Goal: Task Accomplishment & Management: Manage account settings

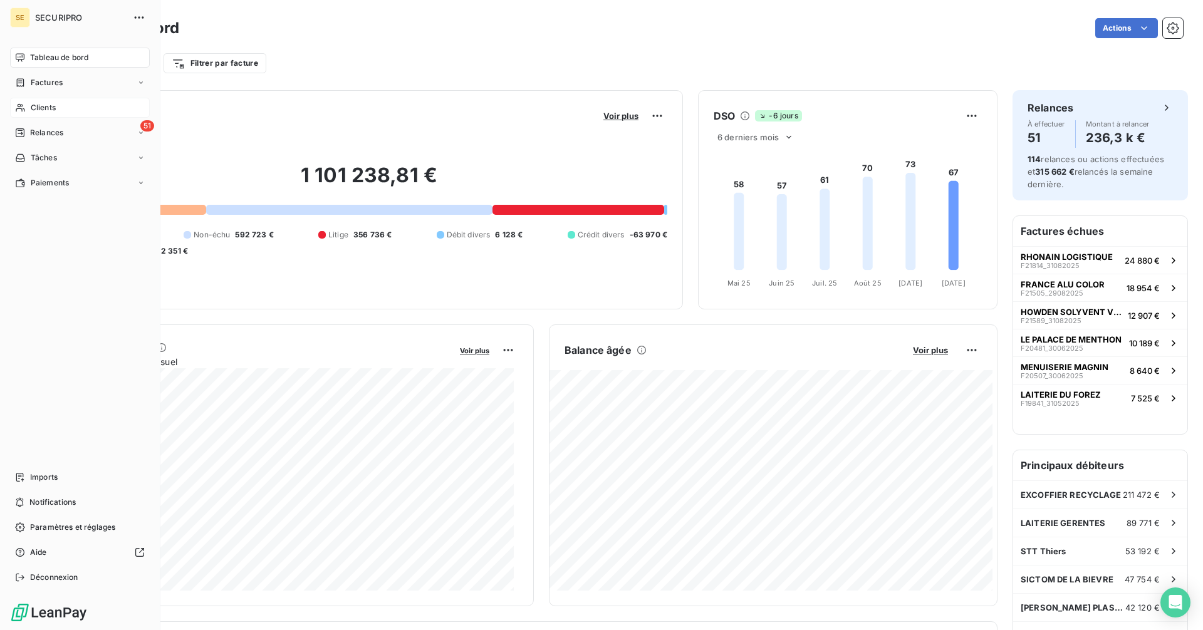
click at [45, 103] on span "Clients" at bounding box center [43, 107] width 25 height 11
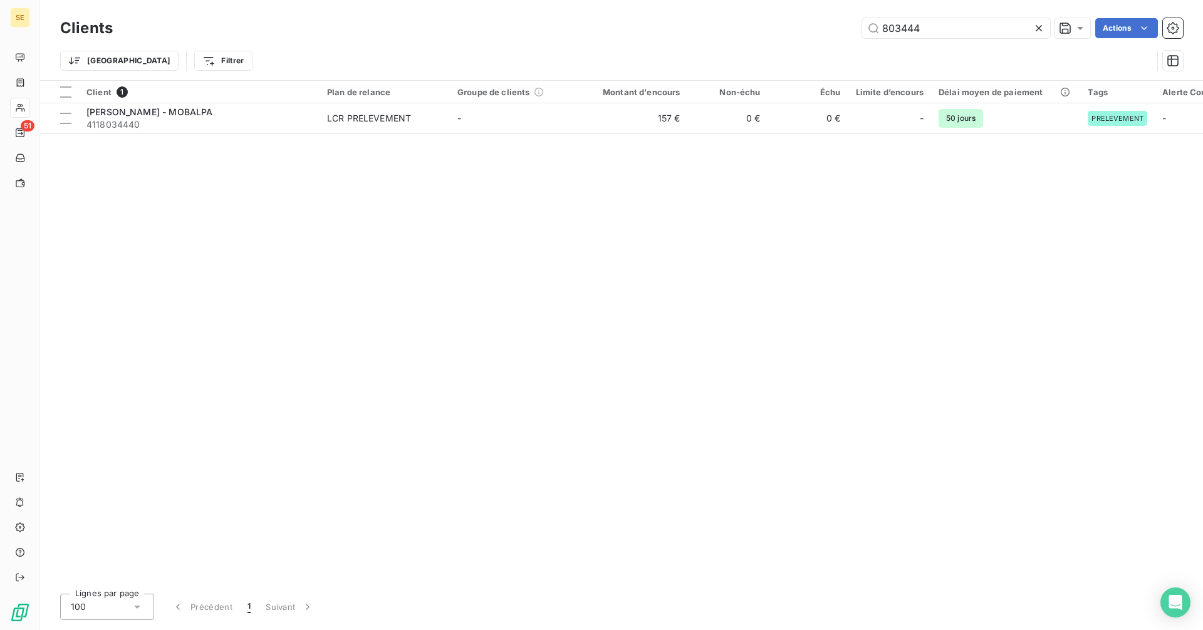
drag, startPoint x: 950, startPoint y: 33, endPoint x: 736, endPoint y: 3, distance: 216.2
click at [736, 3] on div "Clients 803444 Actions Trier Filtrer" at bounding box center [621, 40] width 1163 height 80
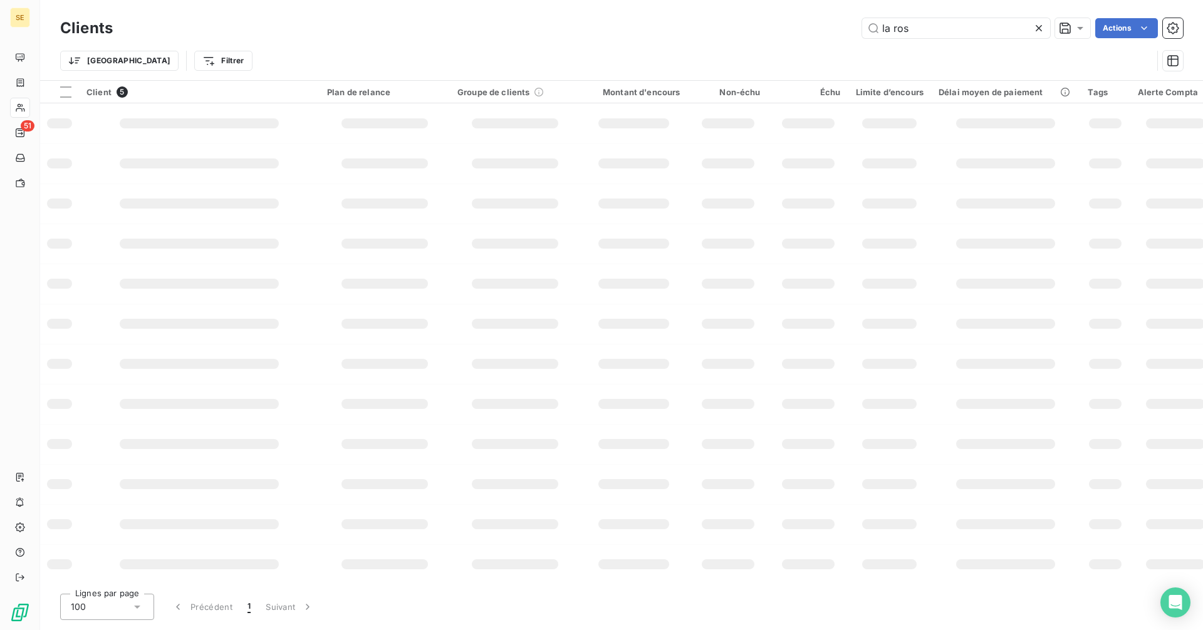
type input "la rose"
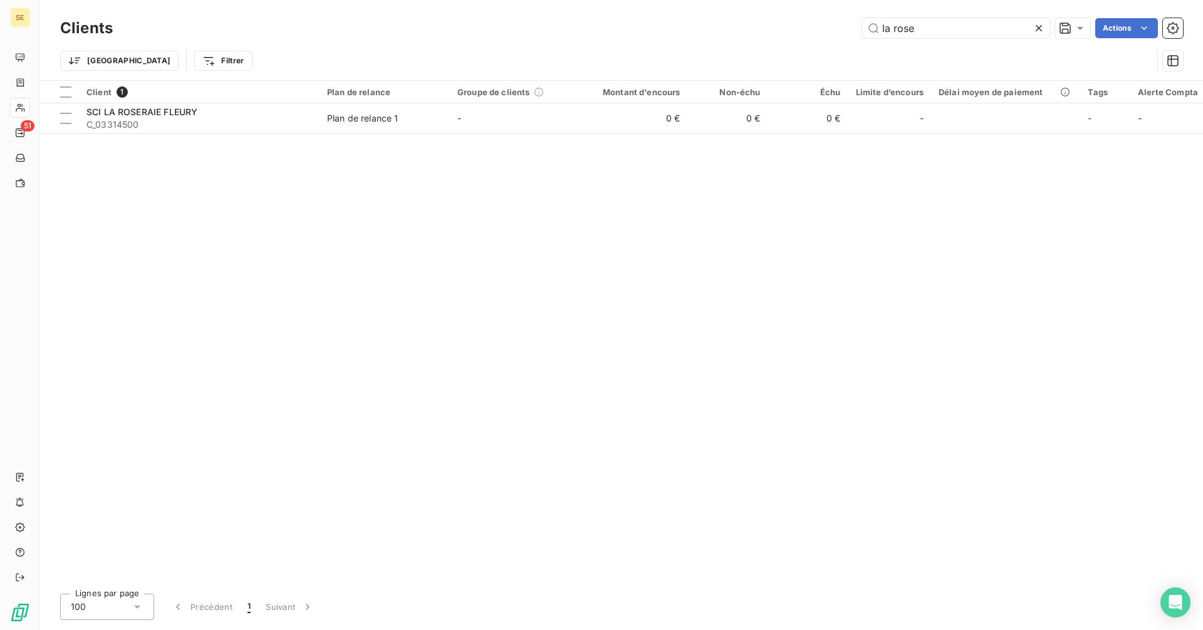
drag, startPoint x: 956, startPoint y: 26, endPoint x: 772, endPoint y: 25, distance: 184.2
click at [772, 25] on div "la rose Actions" at bounding box center [655, 28] width 1055 height 20
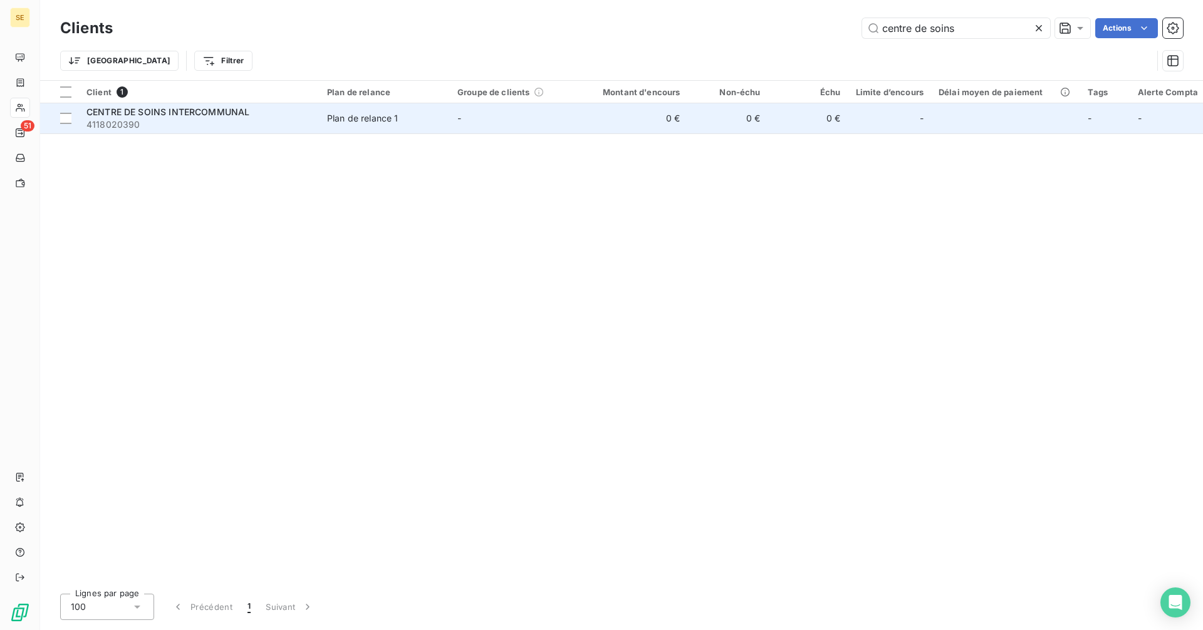
type input "centre de soins"
click at [192, 118] on span "4118020390" at bounding box center [198, 124] width 225 height 13
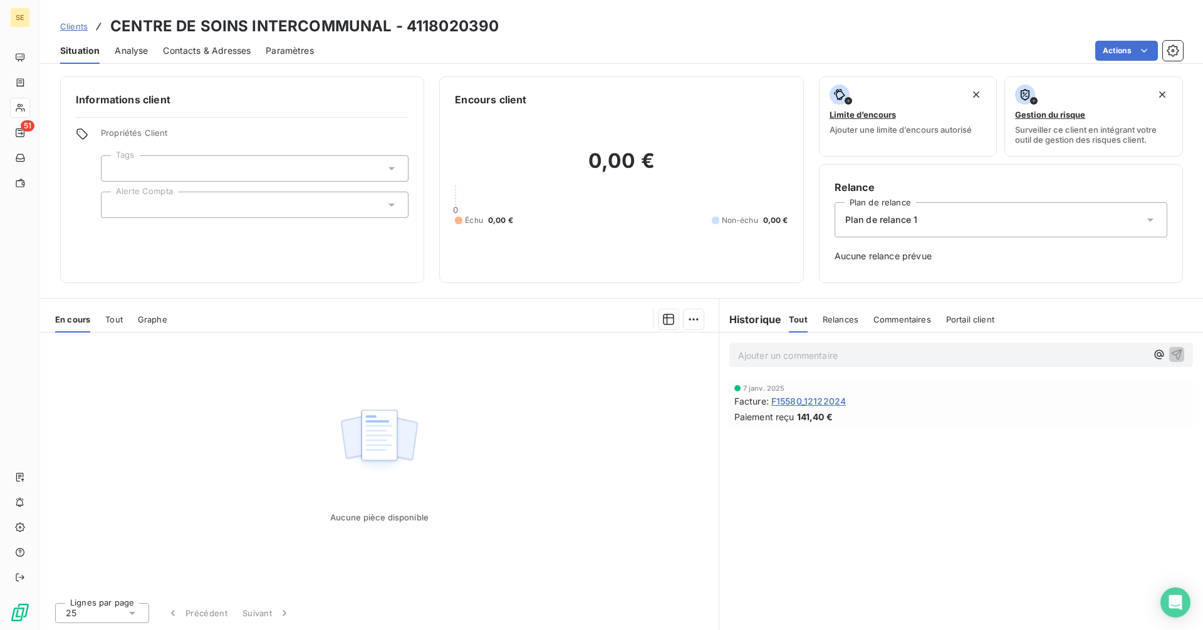
click at [802, 400] on span "F15580_12122024" at bounding box center [808, 401] width 75 height 13
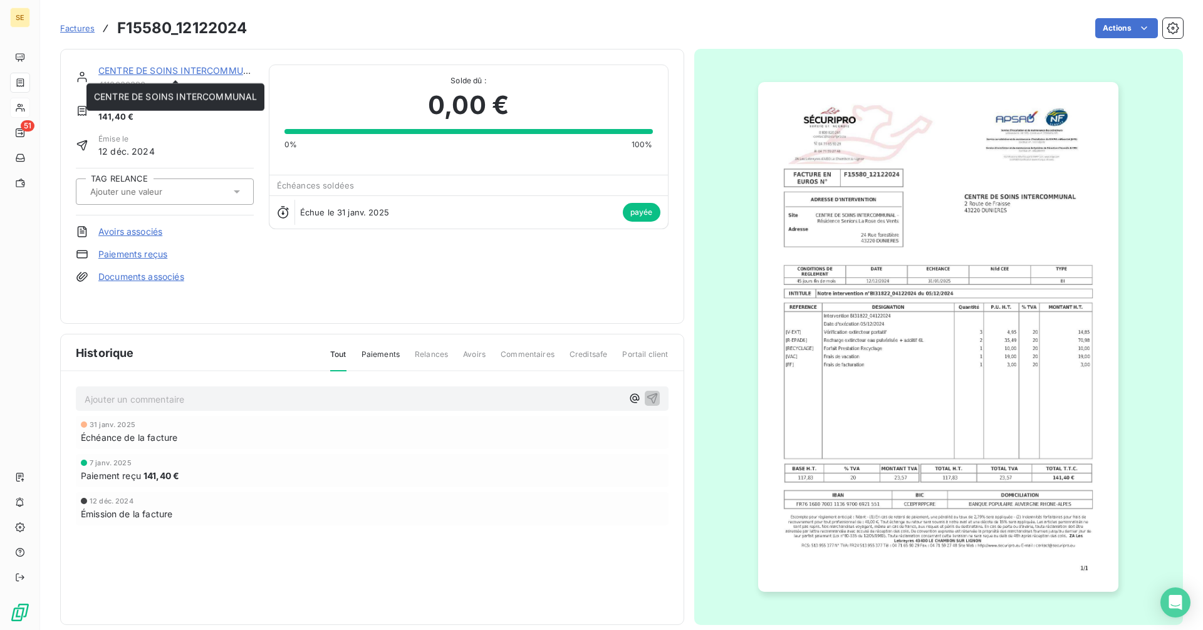
click at [193, 71] on link "CENTRE DE SOINS INTERCOMMUNAL" at bounding box center [179, 70] width 163 height 11
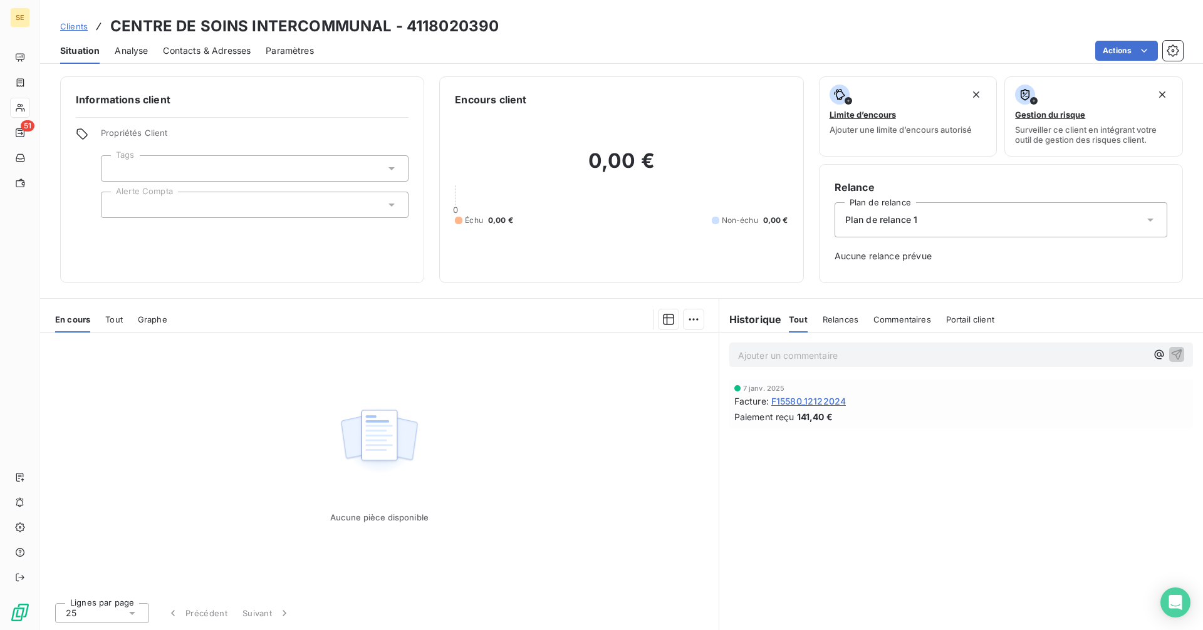
click at [111, 314] on span "Tout" at bounding box center [114, 319] width 18 height 10
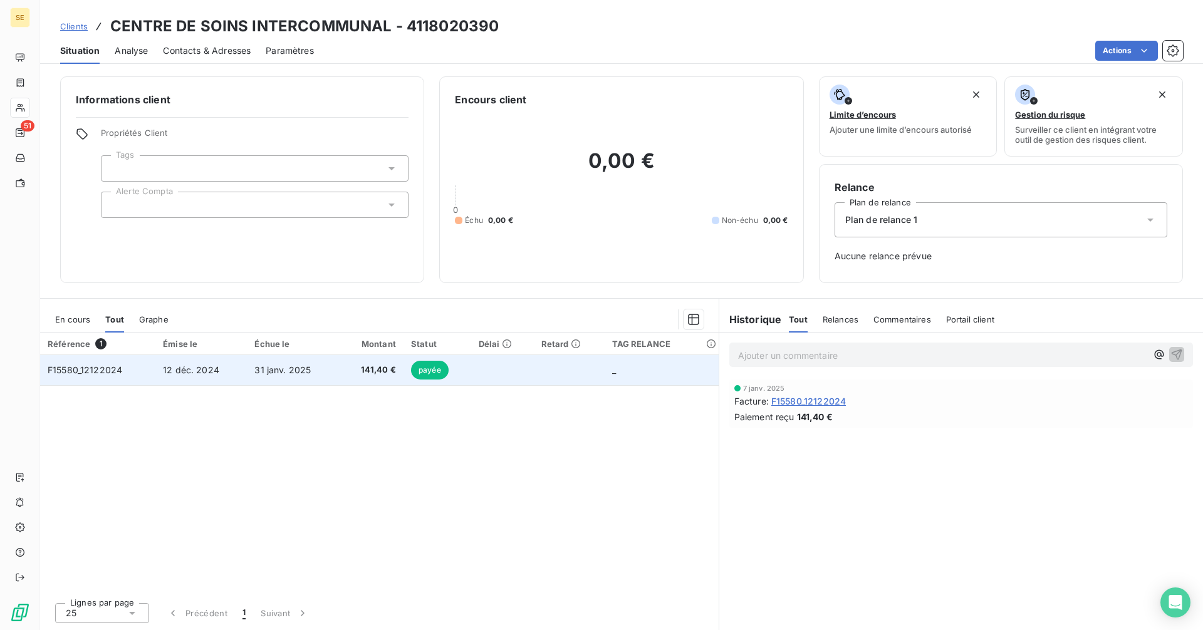
click at [234, 368] on td "12 déc. 2024" at bounding box center [200, 370] width 91 height 30
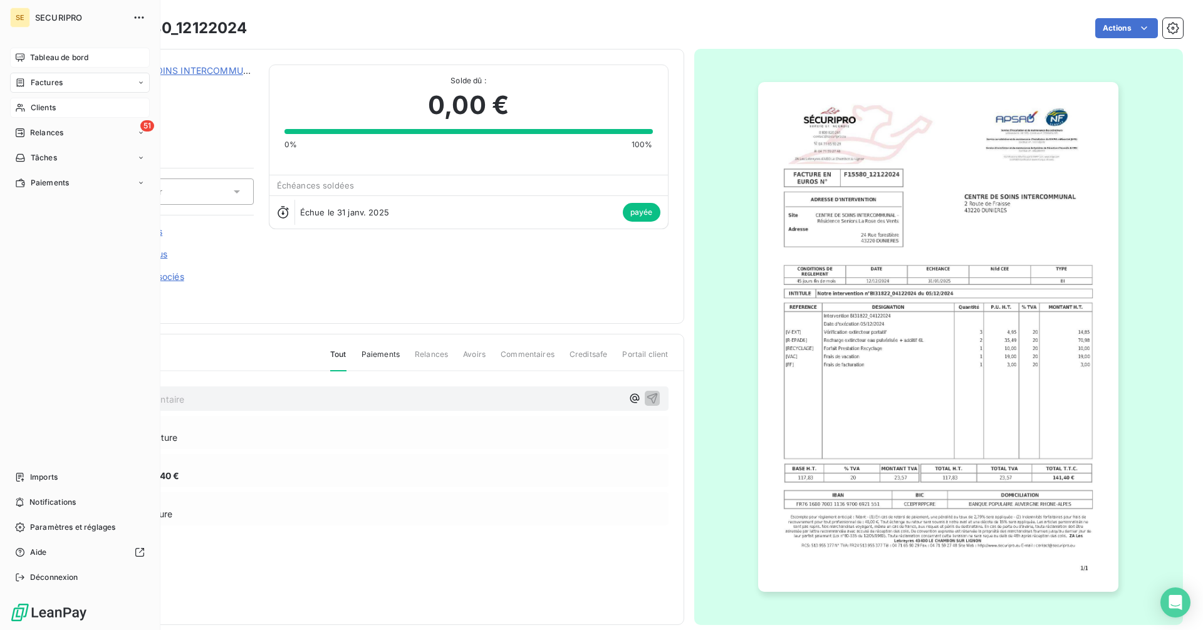
click at [31, 51] on div "Tableau de bord" at bounding box center [80, 58] width 140 height 20
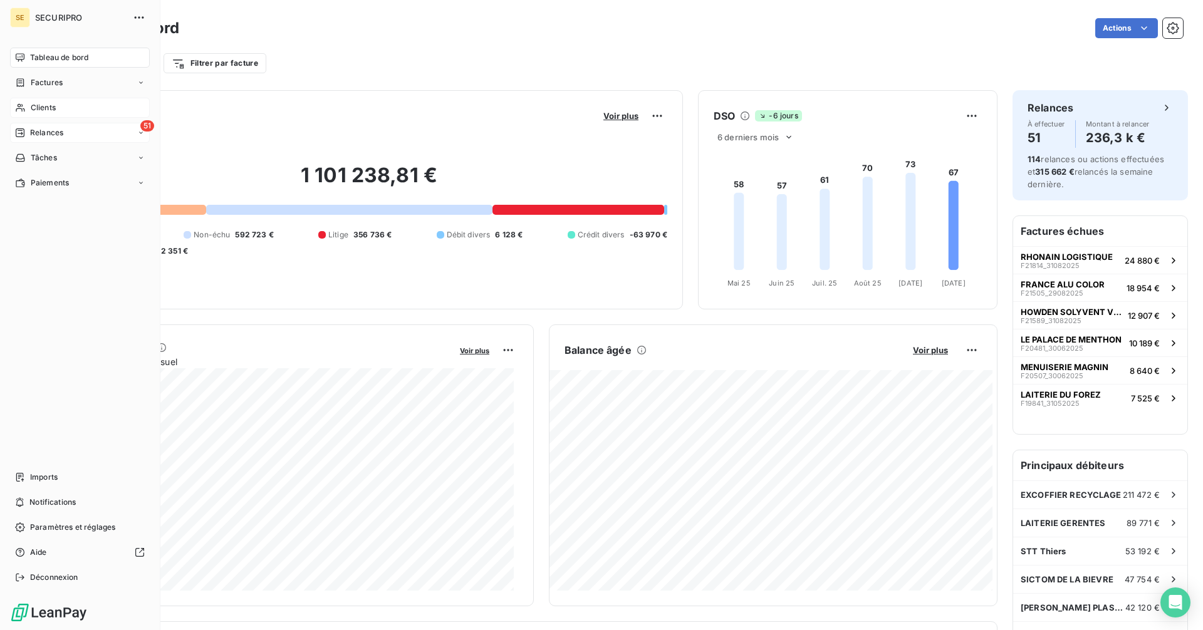
click at [54, 135] on span "Relances" at bounding box center [46, 132] width 33 height 11
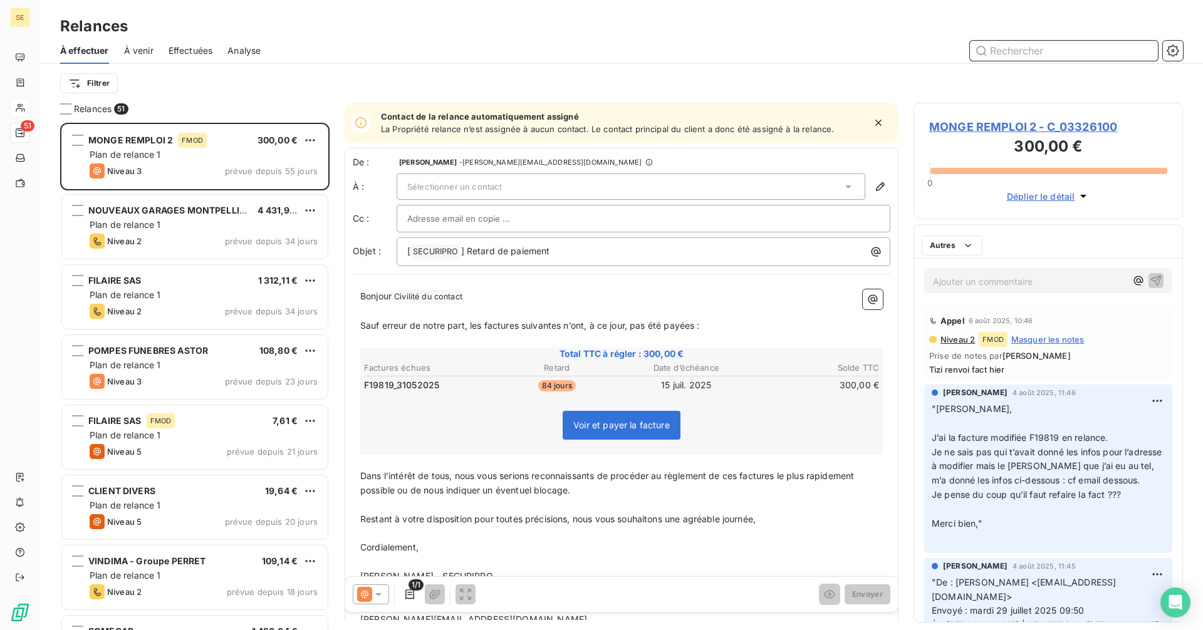
scroll to position [10, 10]
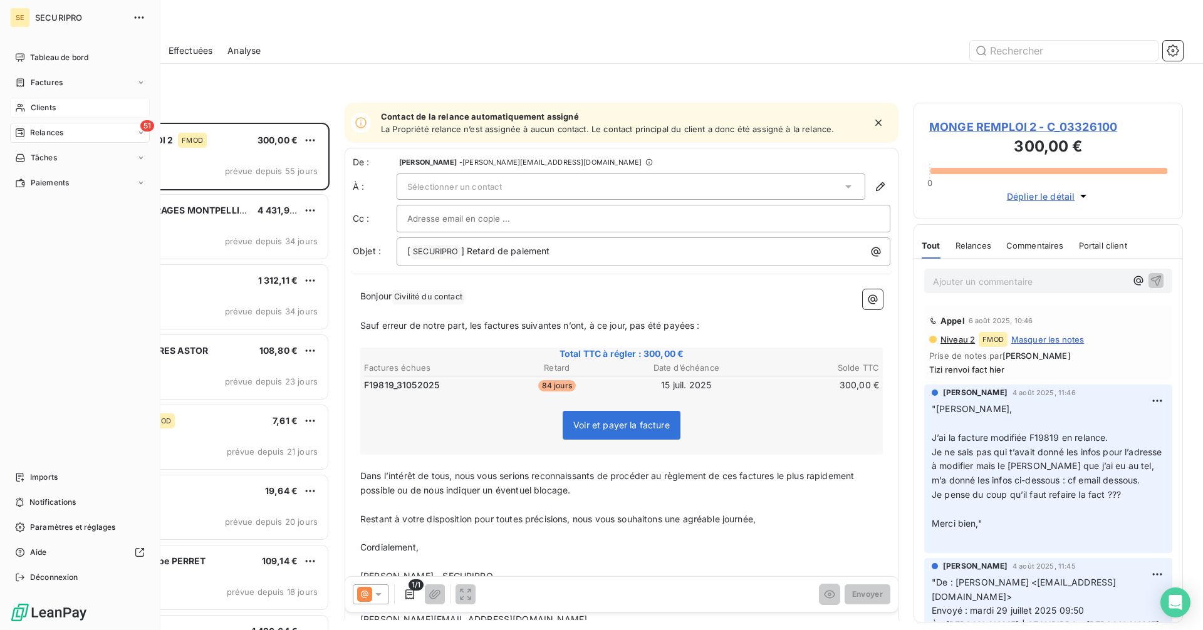
click at [22, 103] on icon at bounding box center [20, 108] width 11 height 10
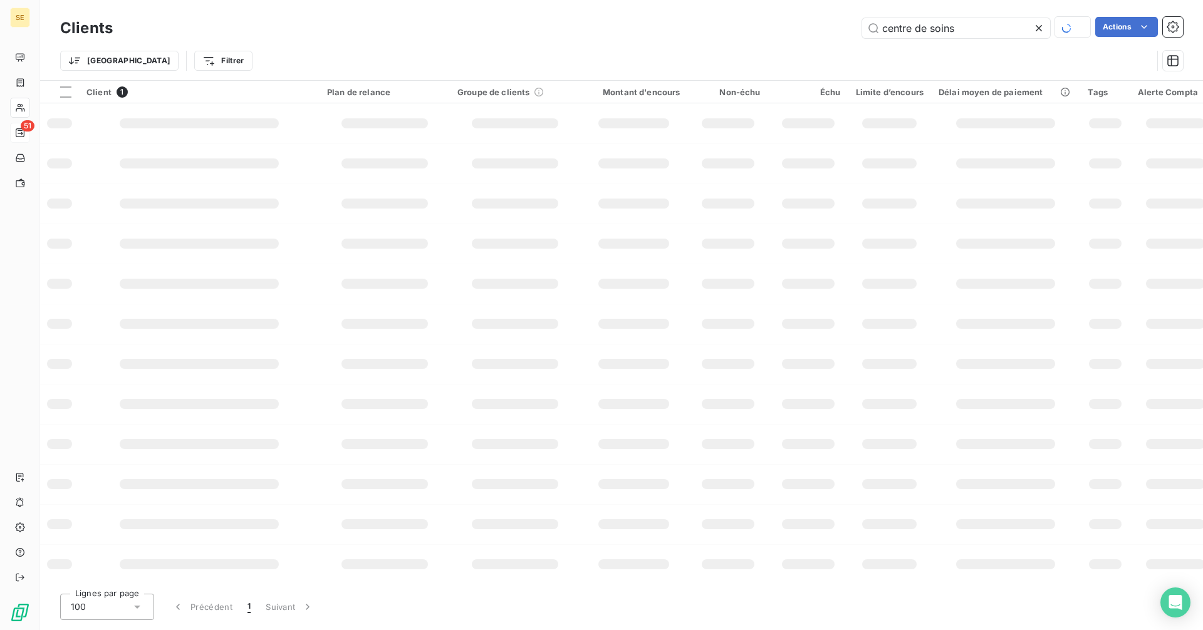
drag, startPoint x: 964, startPoint y: 29, endPoint x: 756, endPoint y: 26, distance: 208.0
click at [756, 26] on div "centre de soins Actions" at bounding box center [655, 28] width 1055 height 22
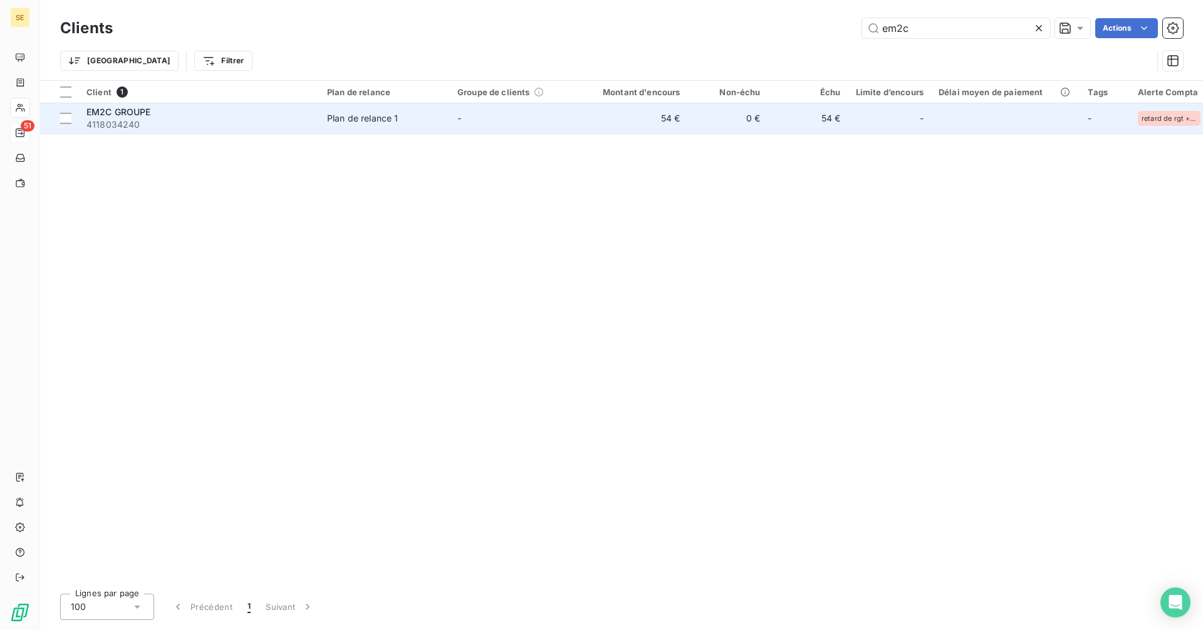
type input "em2c"
click at [158, 117] on div "EM2C GROUPE" at bounding box center [198, 112] width 225 height 13
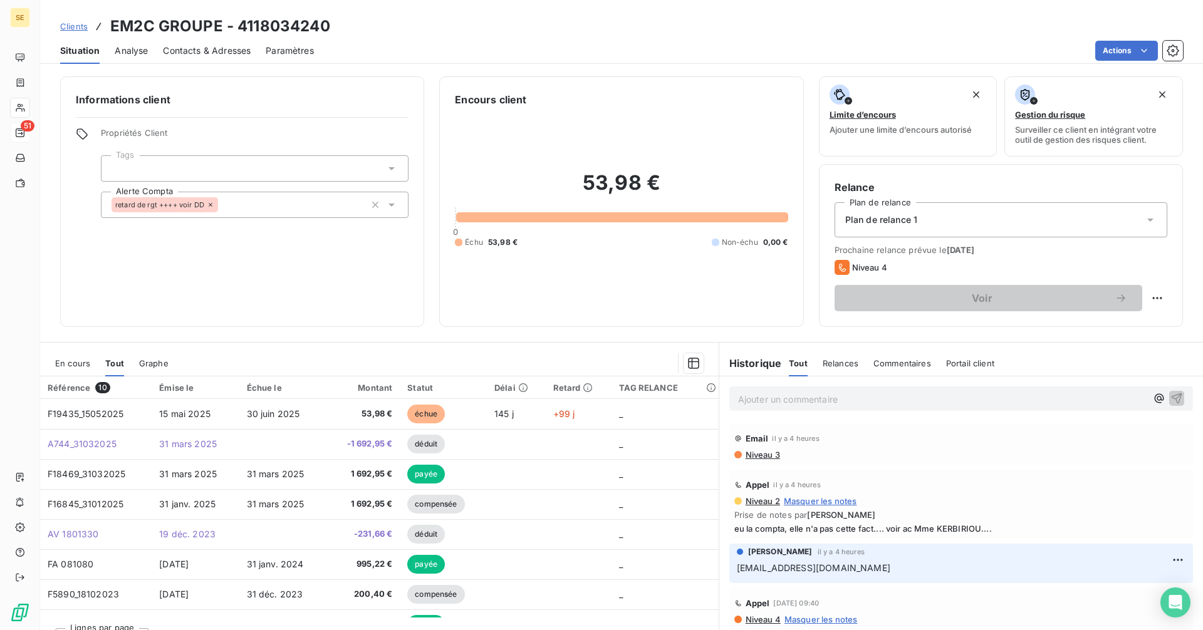
click at [68, 366] on span "En cours" at bounding box center [72, 363] width 35 height 10
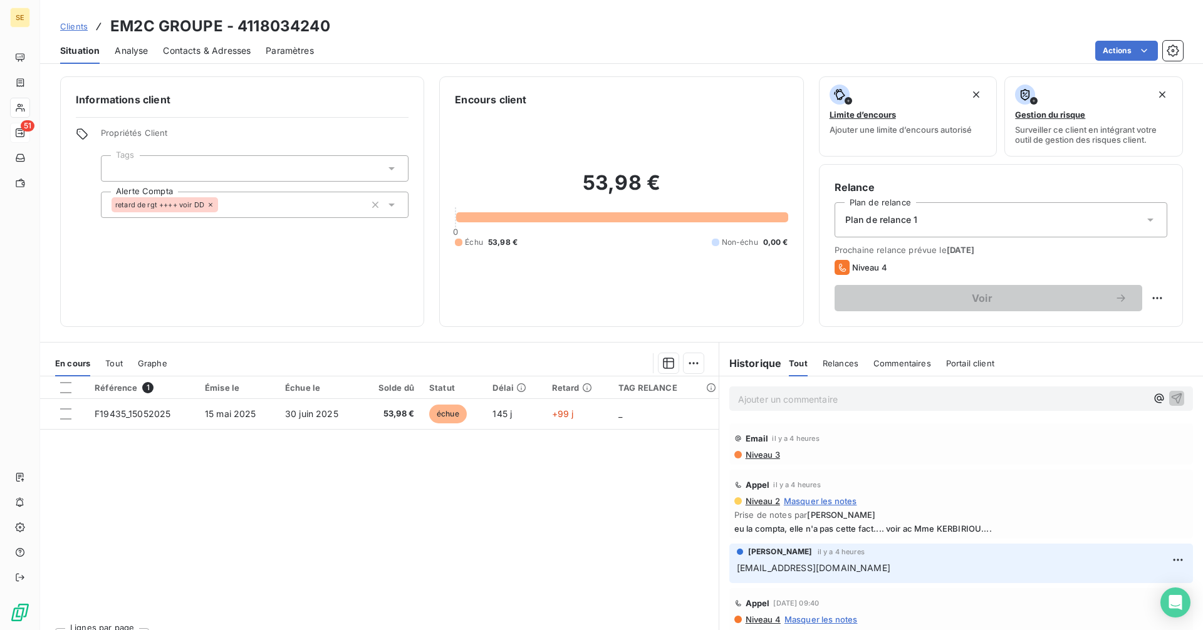
scroll to position [188, 0]
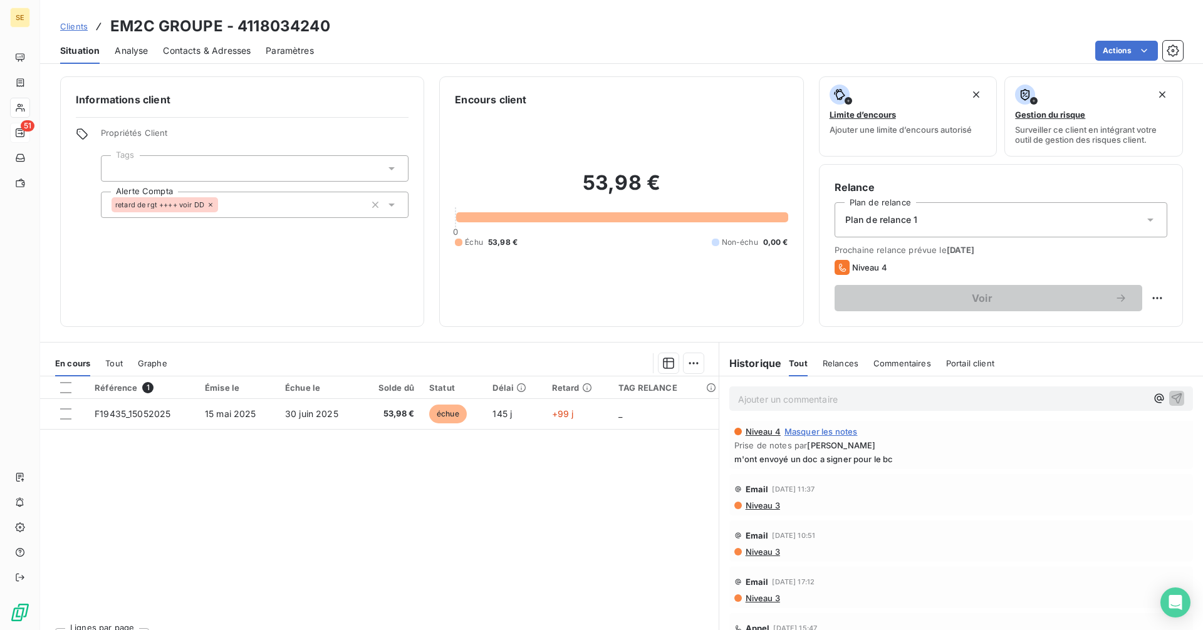
click at [760, 507] on span "Niveau 3" at bounding box center [762, 505] width 36 height 10
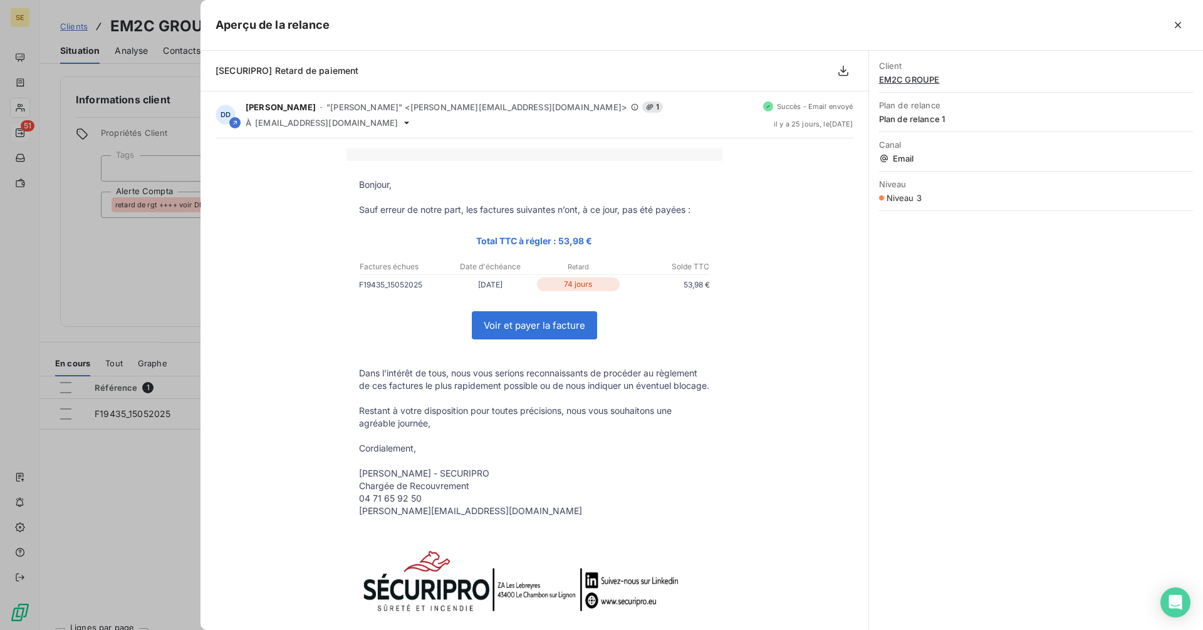
click at [152, 282] on div at bounding box center [601, 315] width 1203 height 630
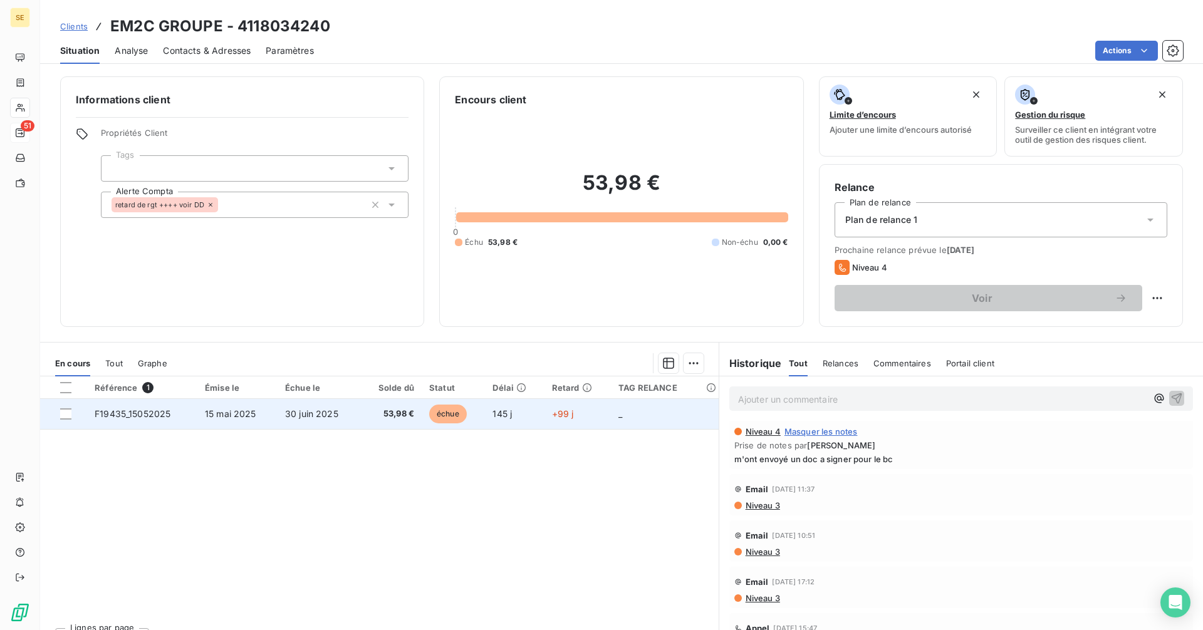
click at [371, 419] on span "53,98 €" at bounding box center [391, 414] width 46 height 13
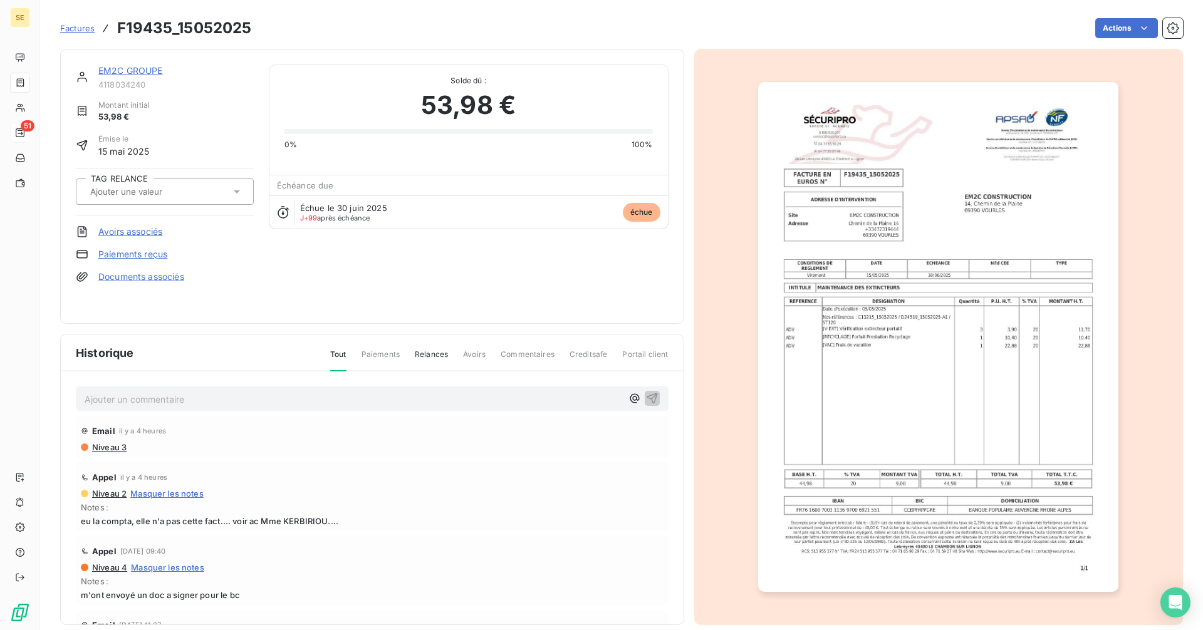
click at [903, 289] on img "button" at bounding box center [938, 337] width 360 height 510
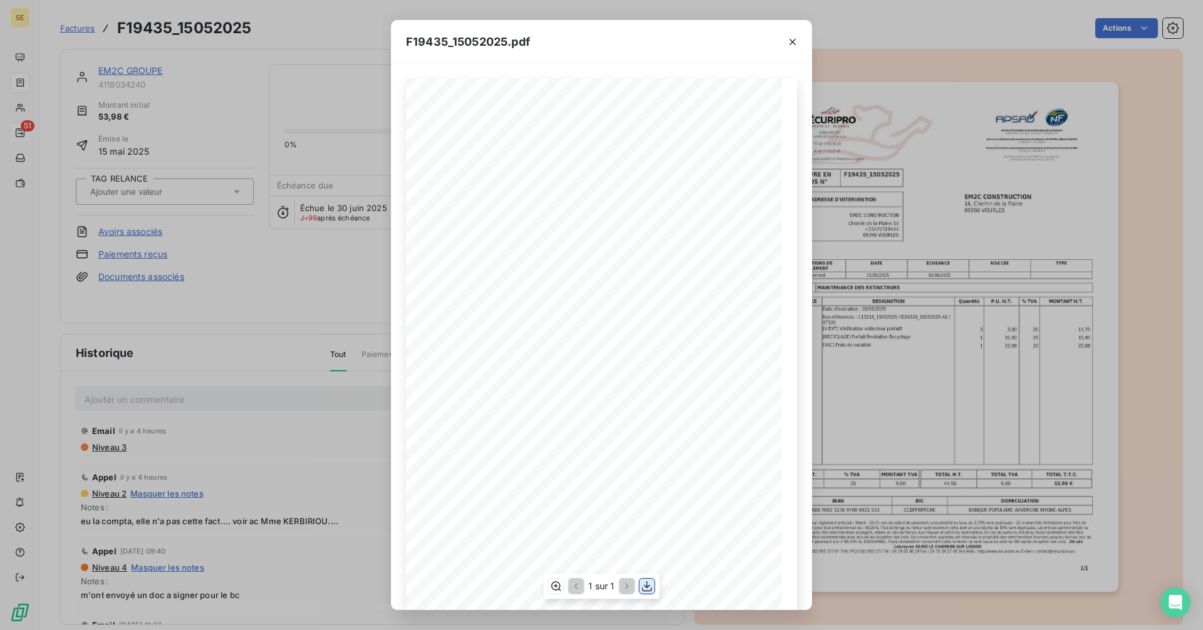
click at [648, 588] on icon "button" at bounding box center [647, 586] width 13 height 13
drag, startPoint x: 794, startPoint y: 39, endPoint x: 777, endPoint y: 40, distance: 16.9
click at [794, 39] on icon "button" at bounding box center [792, 42] width 6 height 6
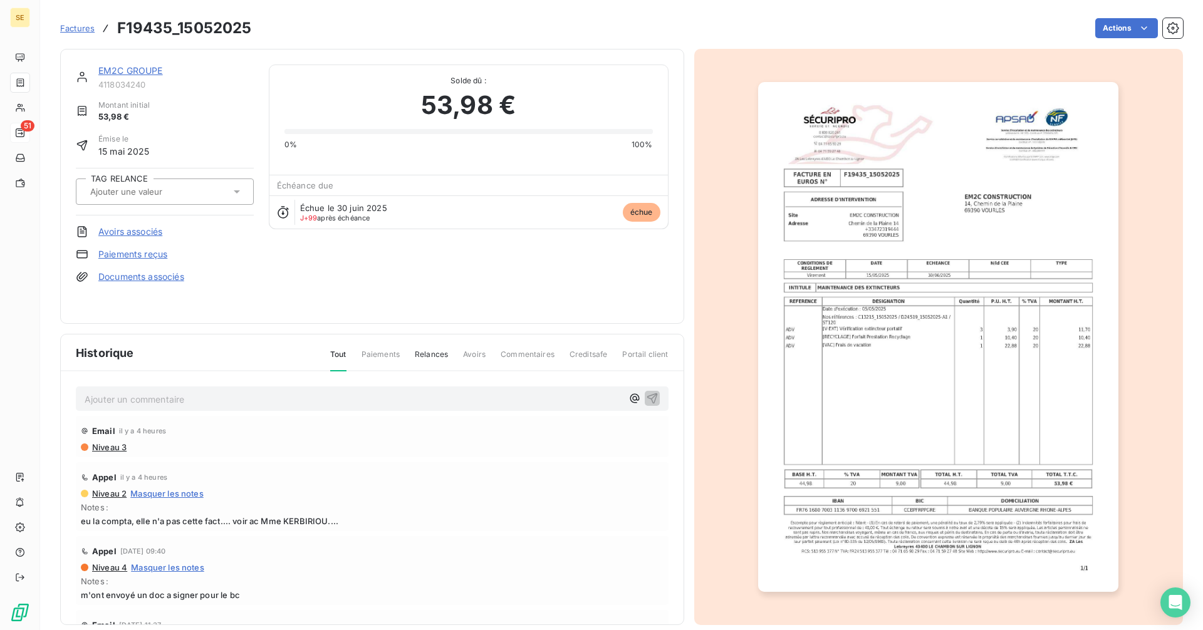
click at [140, 67] on link "EM2C GROUPE" at bounding box center [130, 70] width 65 height 11
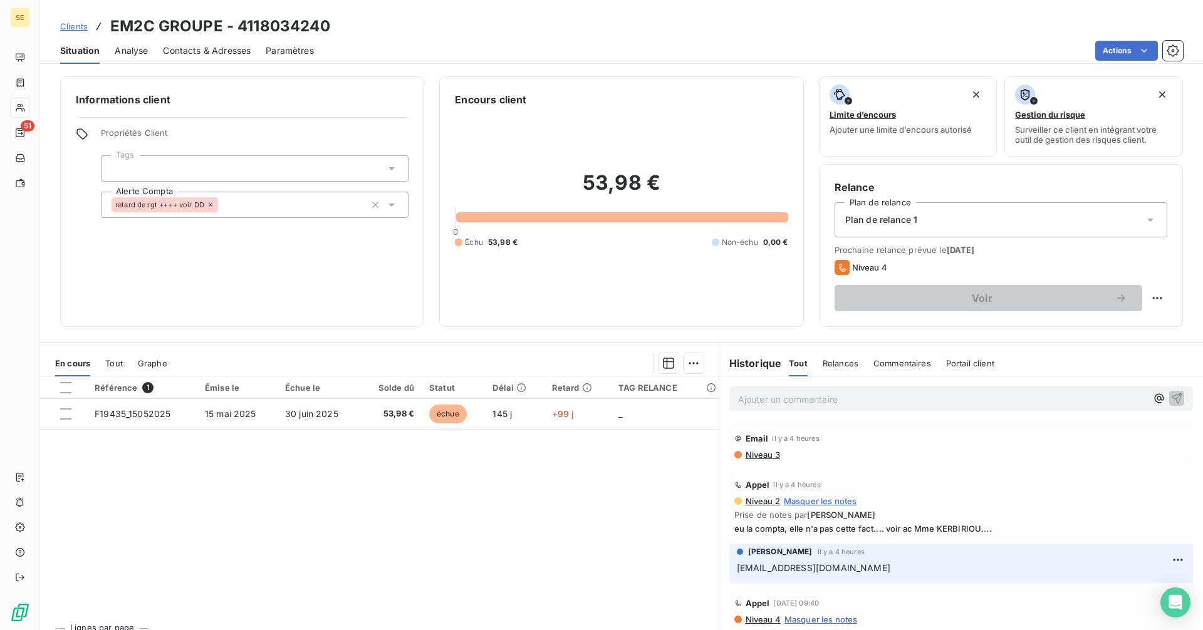
click at [753, 395] on p "Ajouter un commentaire ﻿" at bounding box center [942, 399] width 408 height 16
click at [799, 395] on p "Ajouter un commentaire ﻿" at bounding box center [942, 399] width 408 height 16
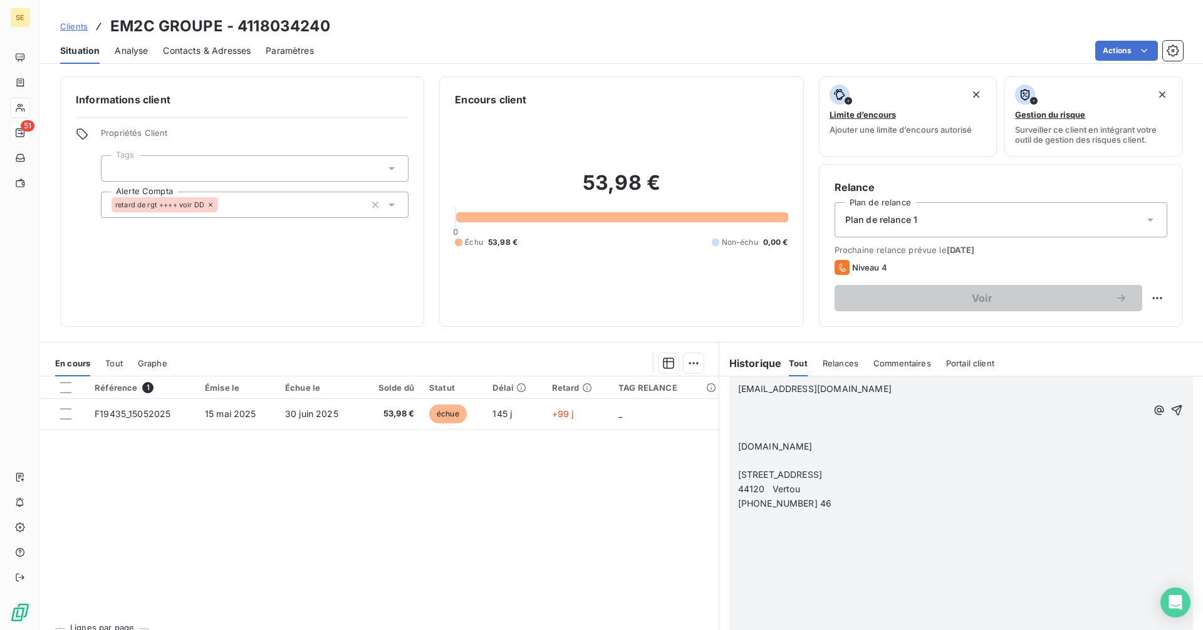
scroll to position [3823, 0]
click at [1170, 398] on icon "button" at bounding box center [1176, 397] width 13 height 13
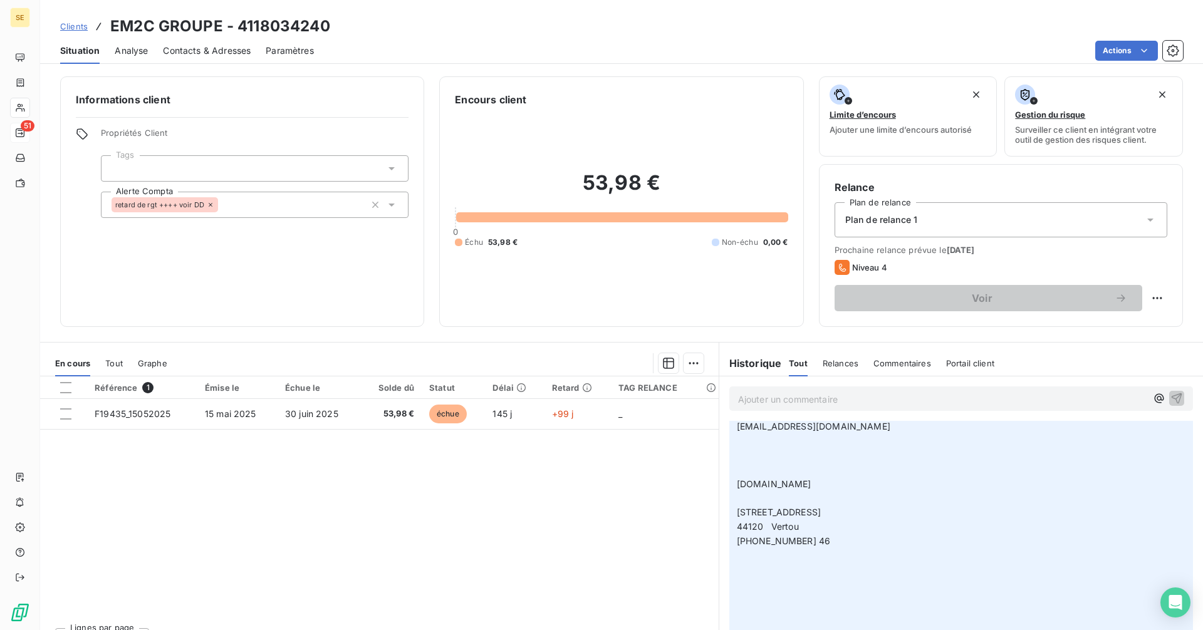
scroll to position [0, 0]
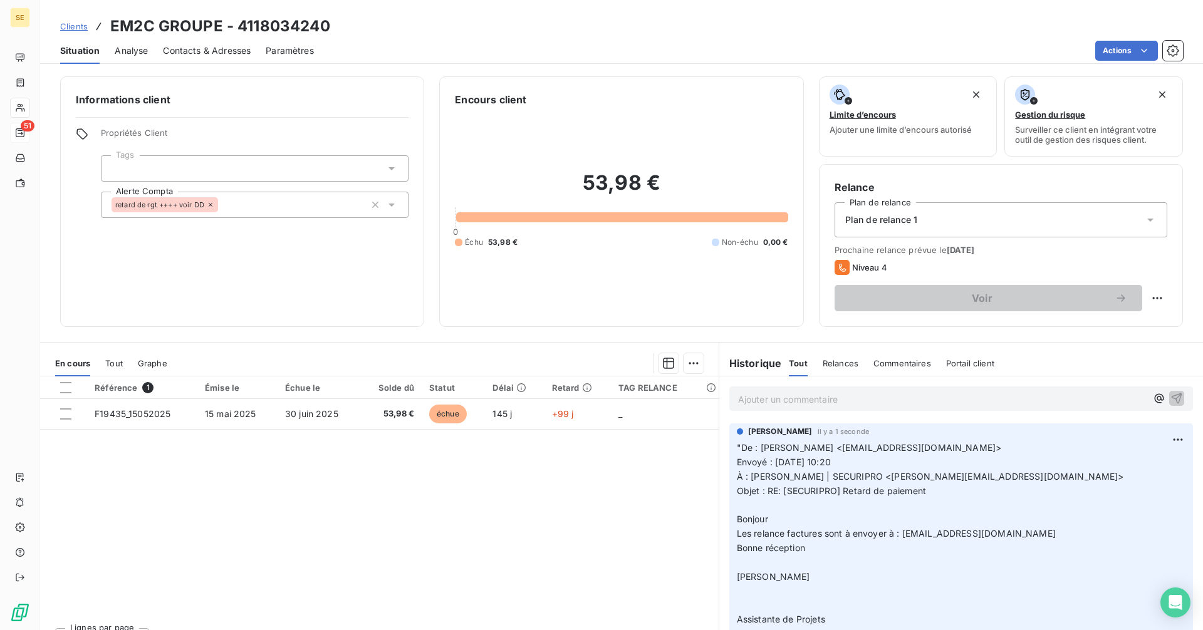
click at [742, 403] on p "Ajouter un commentaire ﻿" at bounding box center [942, 399] width 408 height 16
click at [869, 396] on p "Ajouter un commentaire ﻿" at bounding box center [942, 399] width 408 height 16
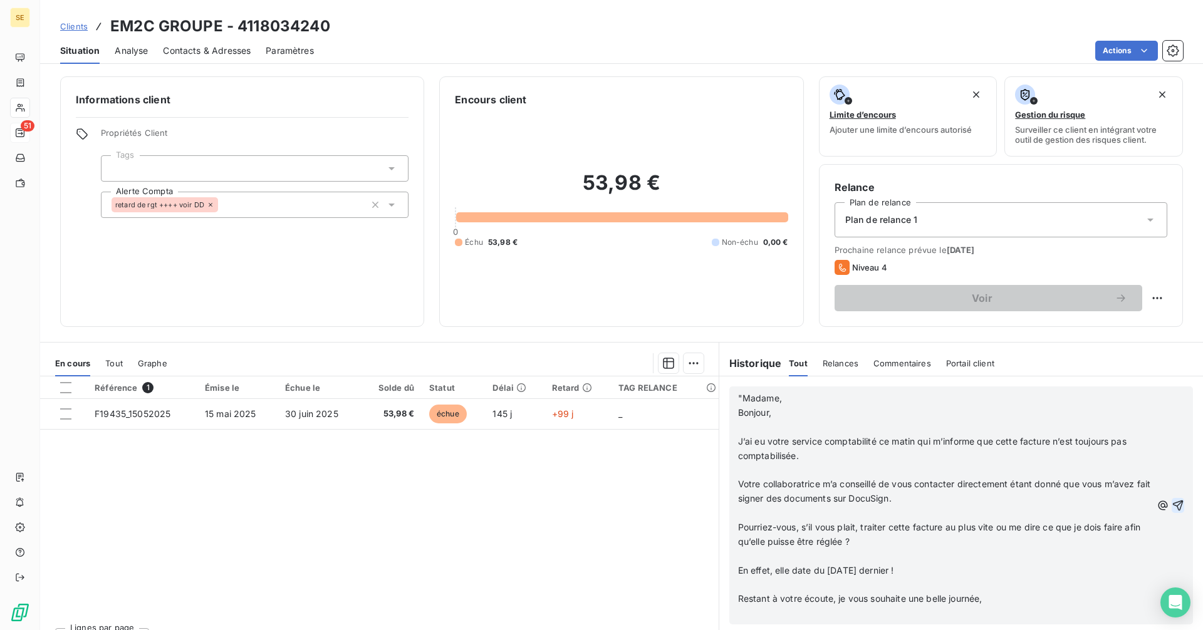
click at [1171, 502] on icon "button" at bounding box center [1177, 505] width 13 height 13
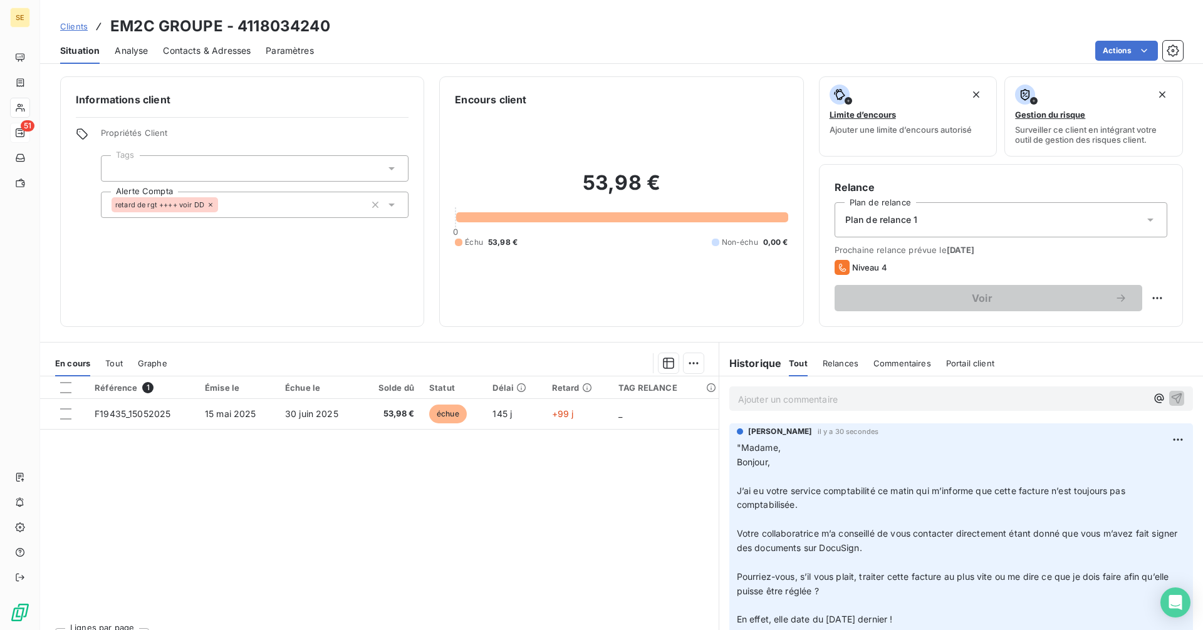
click at [71, 21] on span "Clients" at bounding box center [74, 26] width 28 height 10
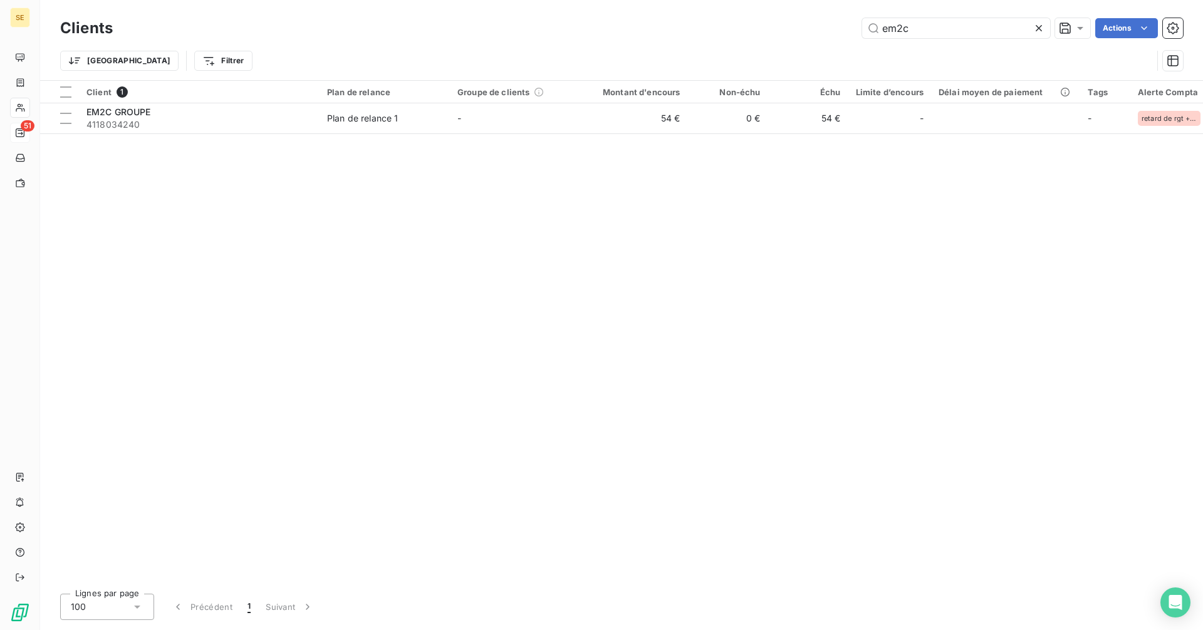
drag, startPoint x: 958, startPoint y: 32, endPoint x: 802, endPoint y: 32, distance: 155.3
click at [802, 32] on div "em2c Actions" at bounding box center [655, 28] width 1055 height 20
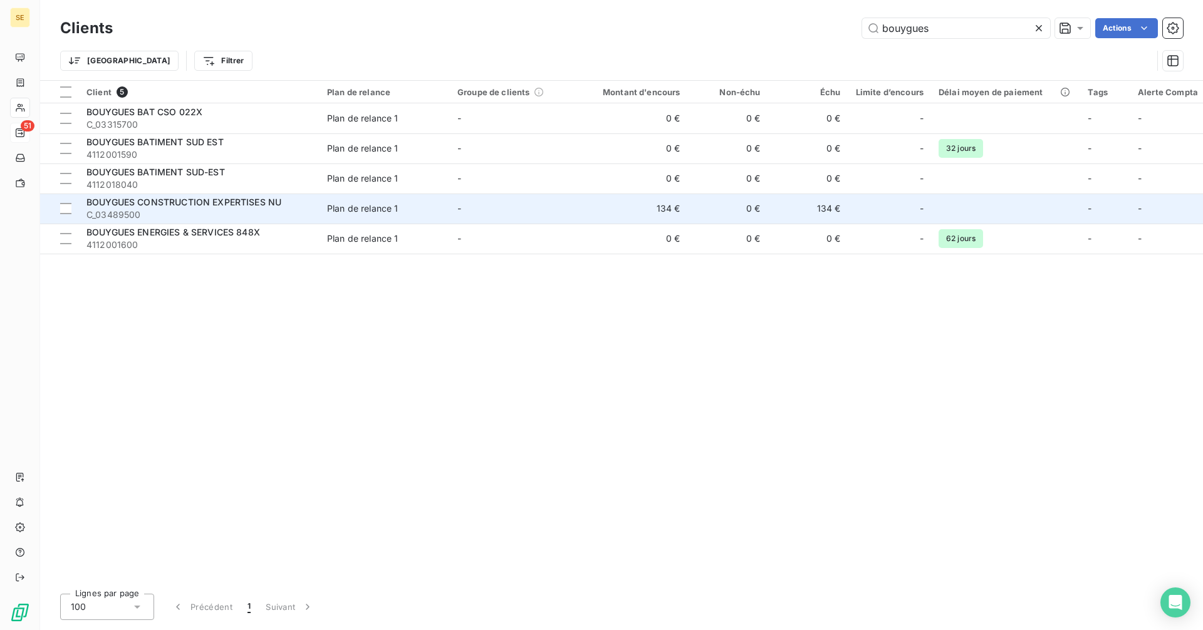
type input "bouygues"
click at [483, 216] on td "-" at bounding box center [515, 209] width 130 height 30
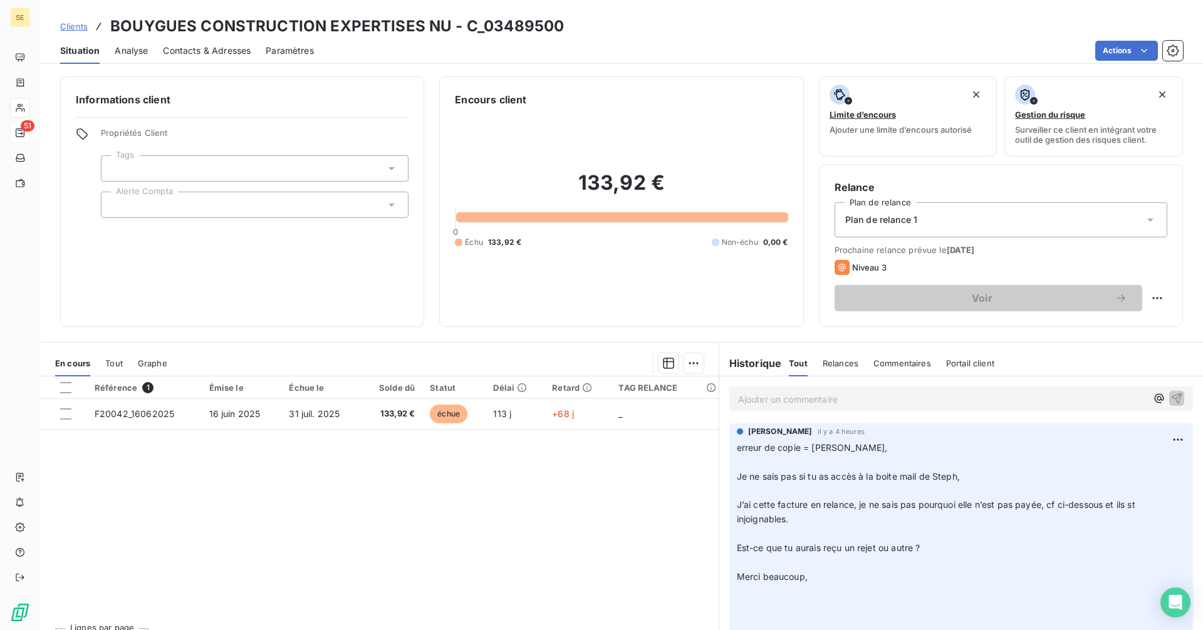
click at [811, 412] on div "Ajouter un commentaire ﻿" at bounding box center [961, 398] width 484 height 44
click at [797, 398] on p "Ajouter un commentaire ﻿" at bounding box center [942, 399] width 408 height 16
click at [811, 400] on p "Ajouter un commentaire ﻿" at bounding box center [942, 399] width 408 height 16
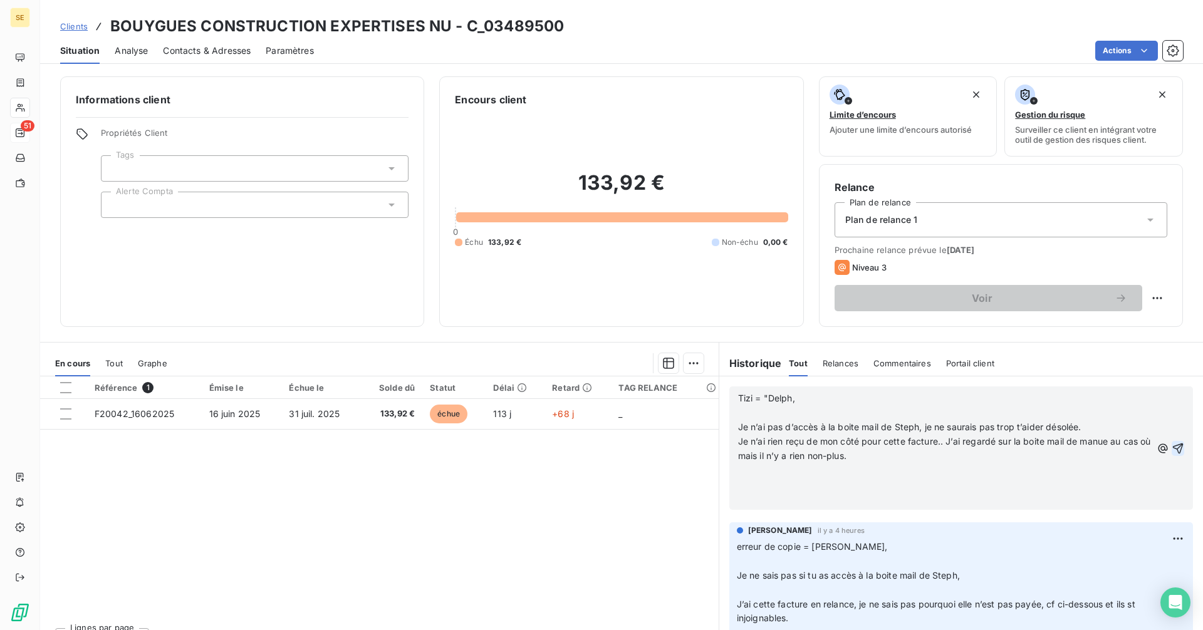
click at [1171, 447] on icon "button" at bounding box center [1177, 448] width 13 height 13
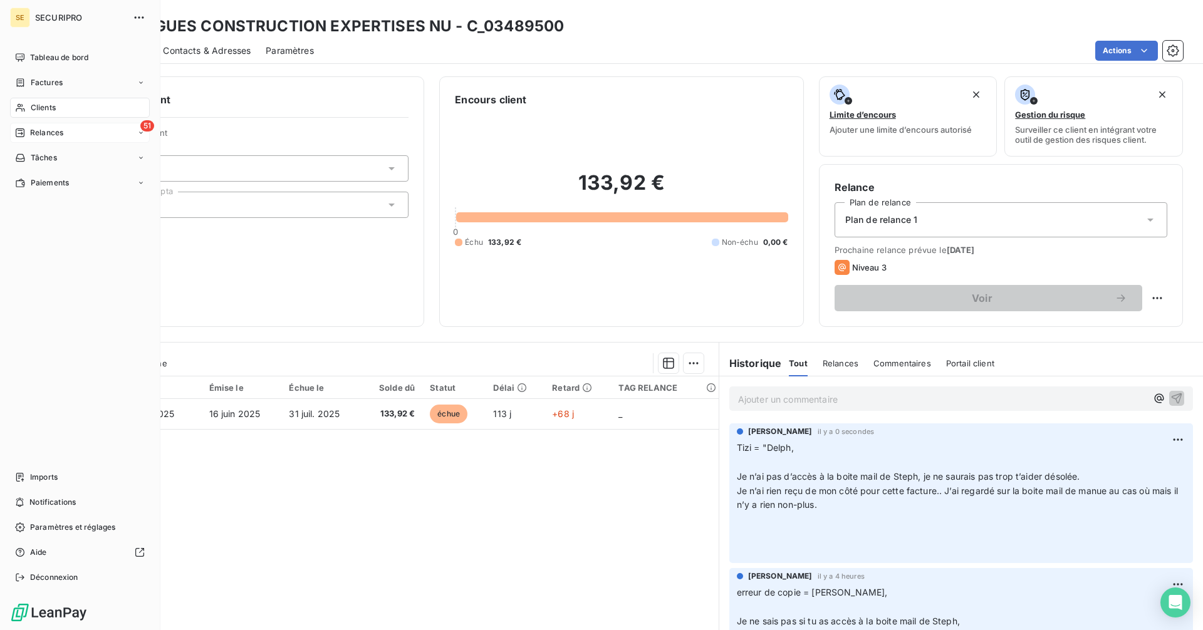
click at [32, 130] on span "Relances" at bounding box center [46, 132] width 33 height 11
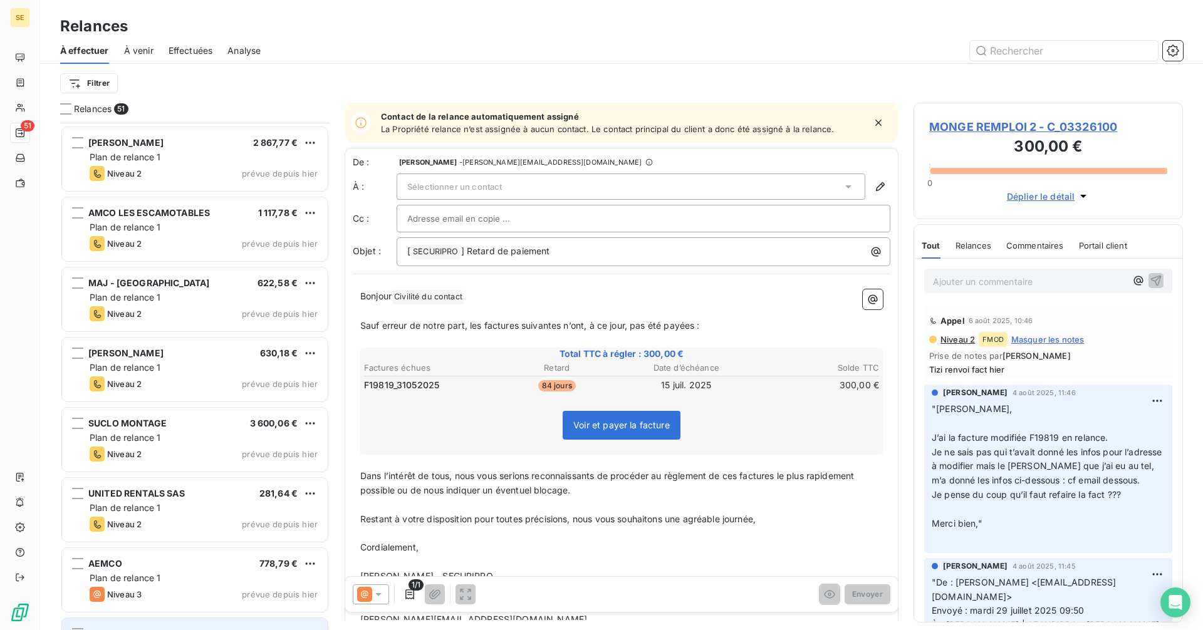
scroll to position [3071, 0]
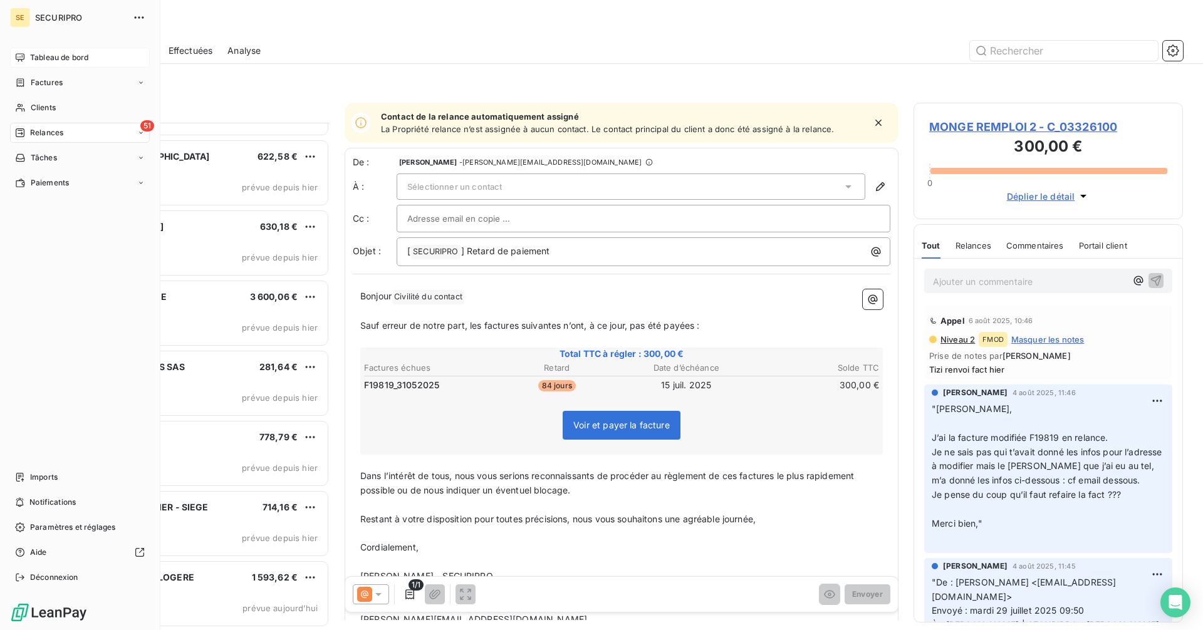
click at [34, 53] on span "Tableau de bord" at bounding box center [59, 57] width 58 height 11
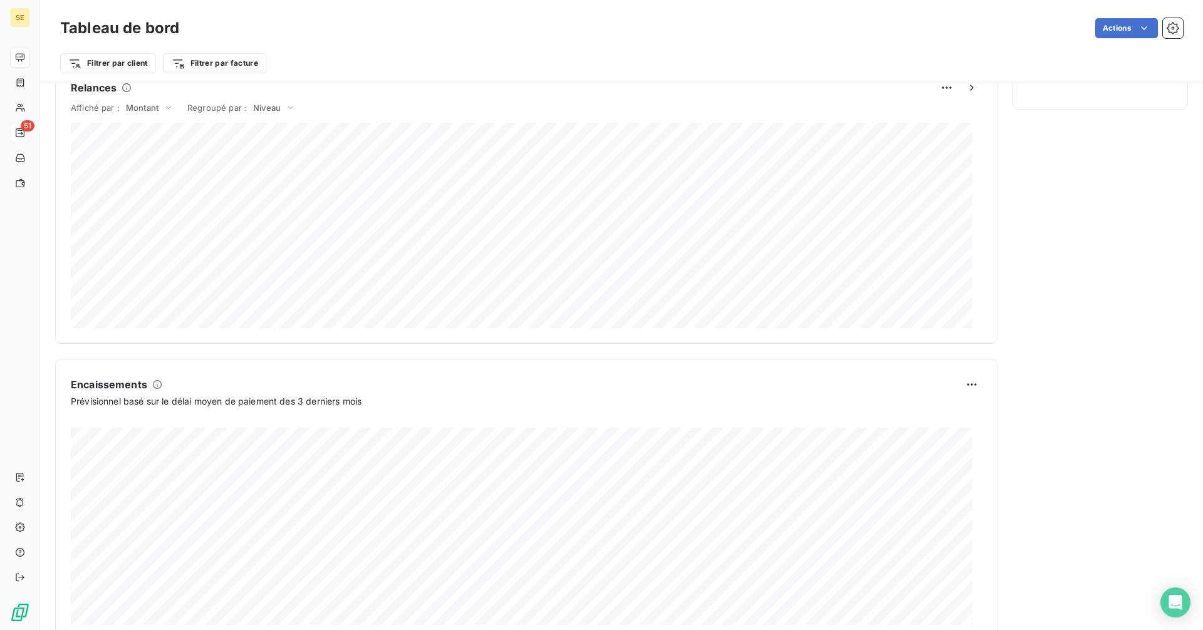
scroll to position [591, 0]
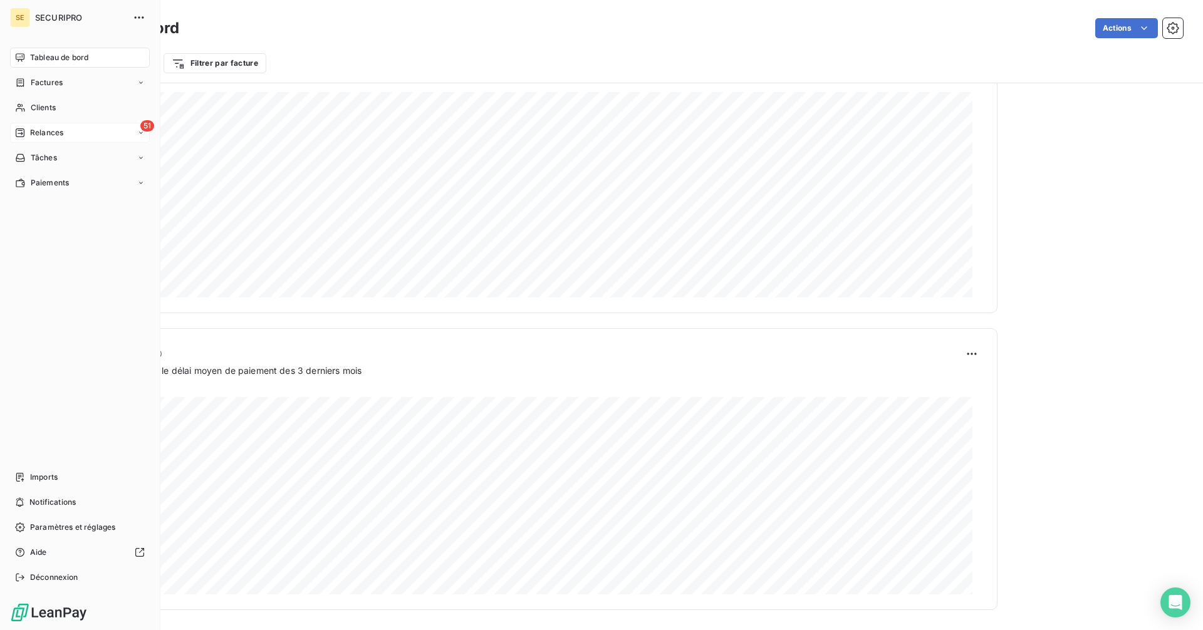
click at [46, 130] on span "Relances" at bounding box center [46, 132] width 33 height 11
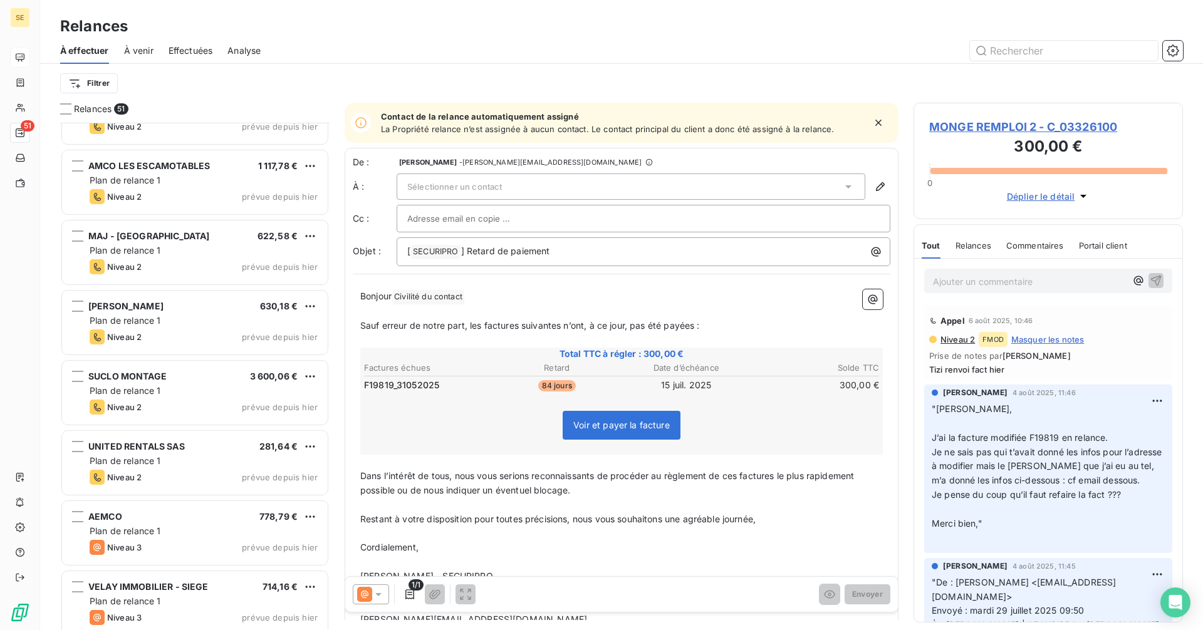
scroll to position [3071, 0]
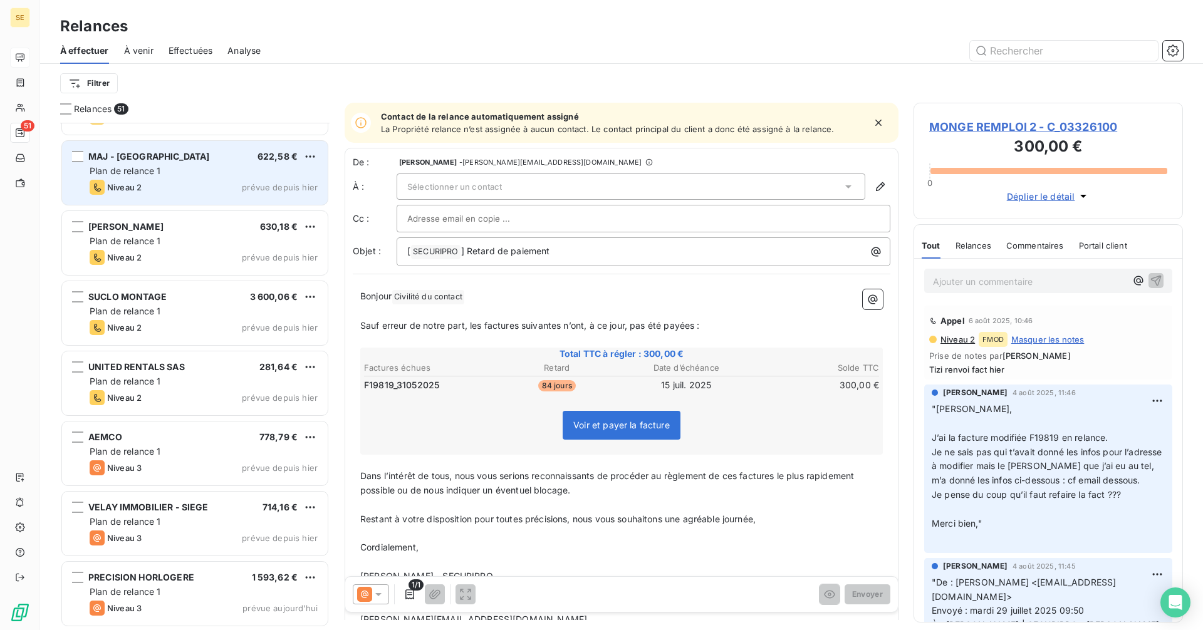
click at [133, 164] on div "MAJ - SANELIS PROVENCE 622,58 € Plan de relance 1 Niveau 2 prévue depuis hier" at bounding box center [195, 173] width 266 height 64
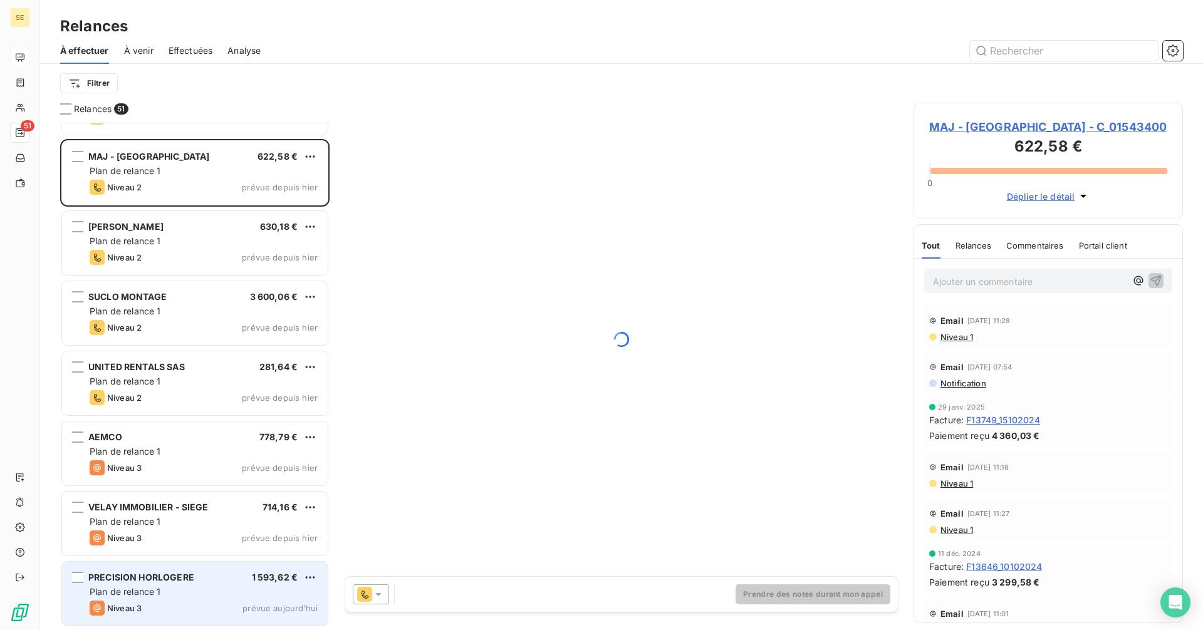
click at [162, 597] on div "Plan de relance 1" at bounding box center [204, 592] width 228 height 13
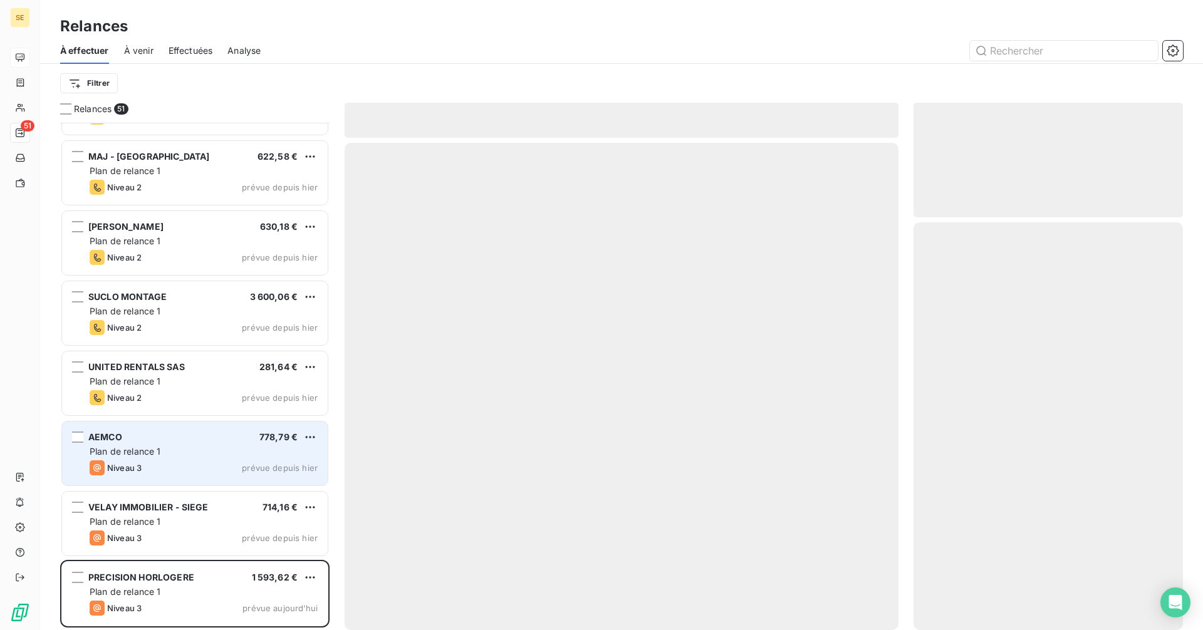
click at [162, 452] on div "Plan de relance 1" at bounding box center [204, 451] width 228 height 13
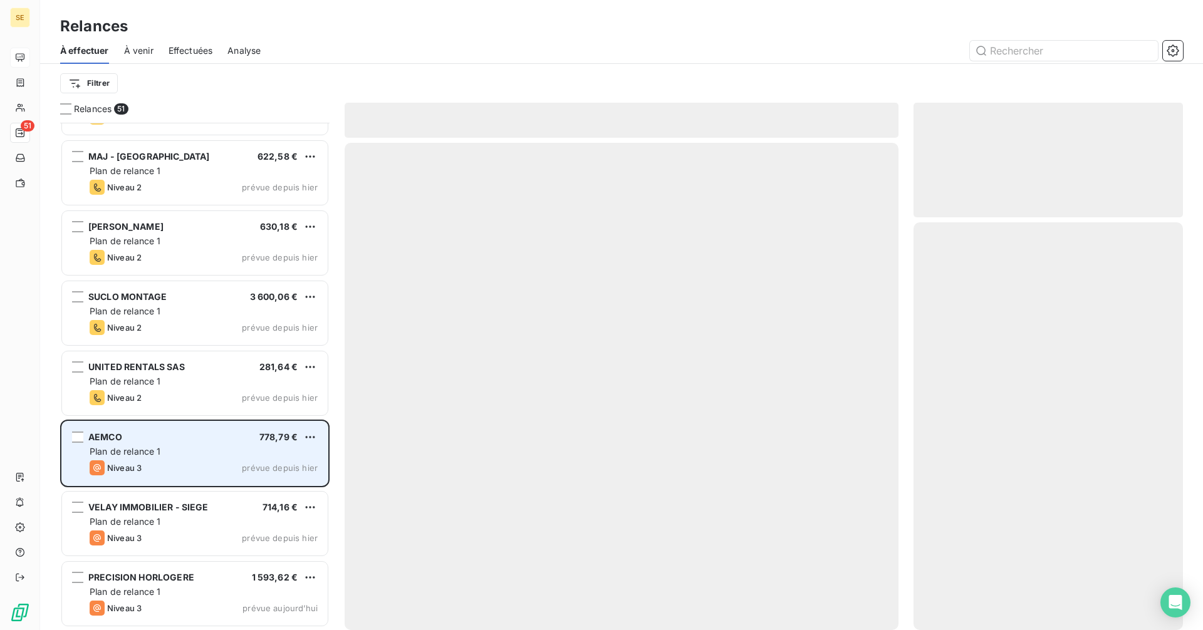
click at [153, 466] on div "Niveau 3 prévue depuis hier" at bounding box center [204, 467] width 228 height 15
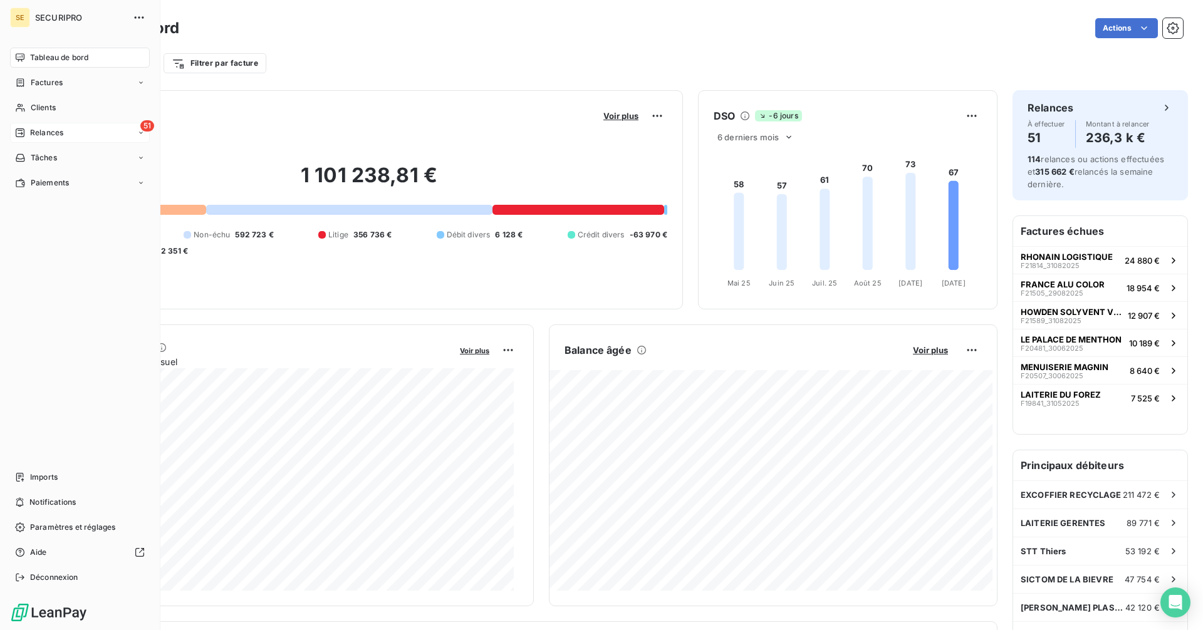
click at [36, 134] on span "Relances" at bounding box center [46, 132] width 33 height 11
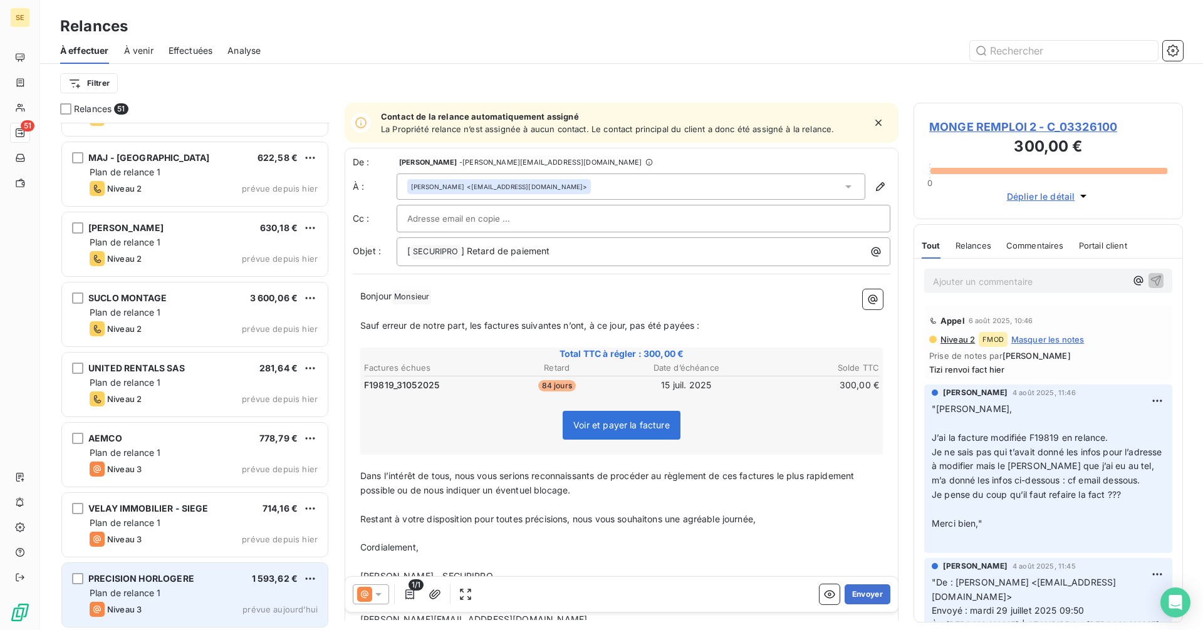
scroll to position [3071, 0]
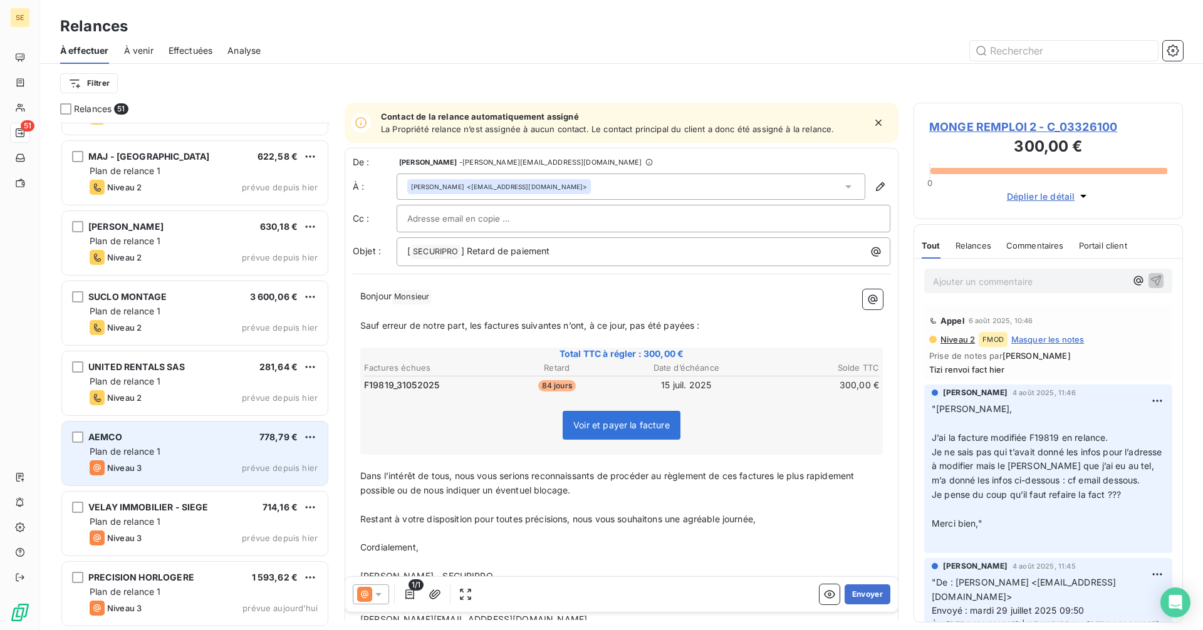
click at [145, 437] on div "AEMCO 778,79 €" at bounding box center [204, 437] width 228 height 11
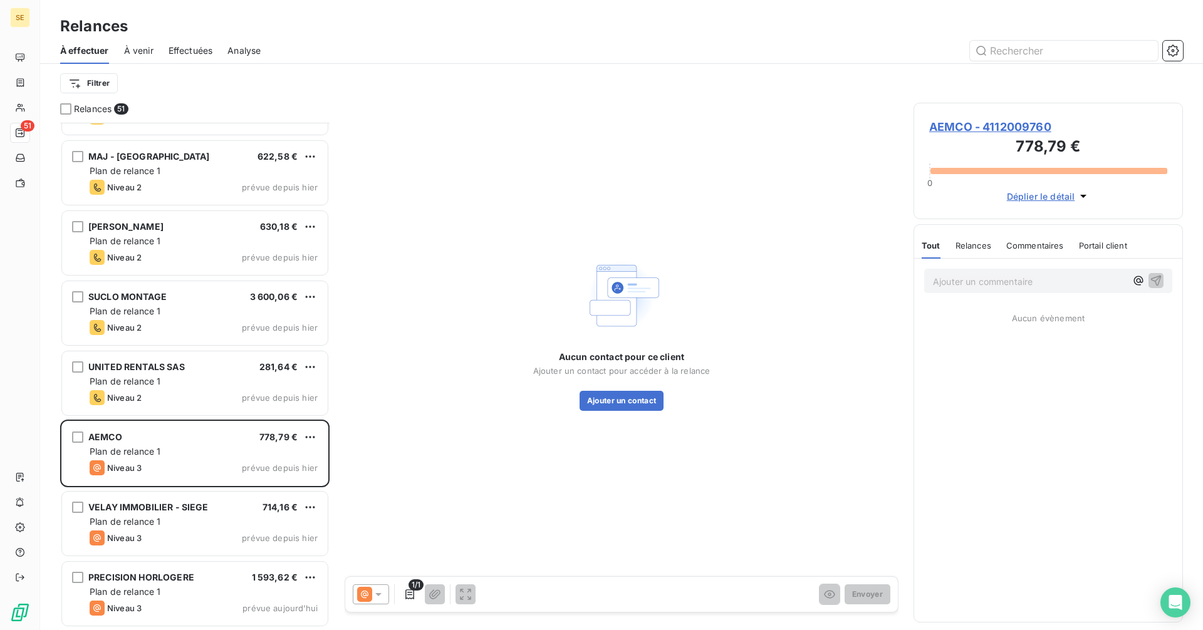
click at [980, 126] on span "AEMCO - 4112009760" at bounding box center [1048, 126] width 238 height 17
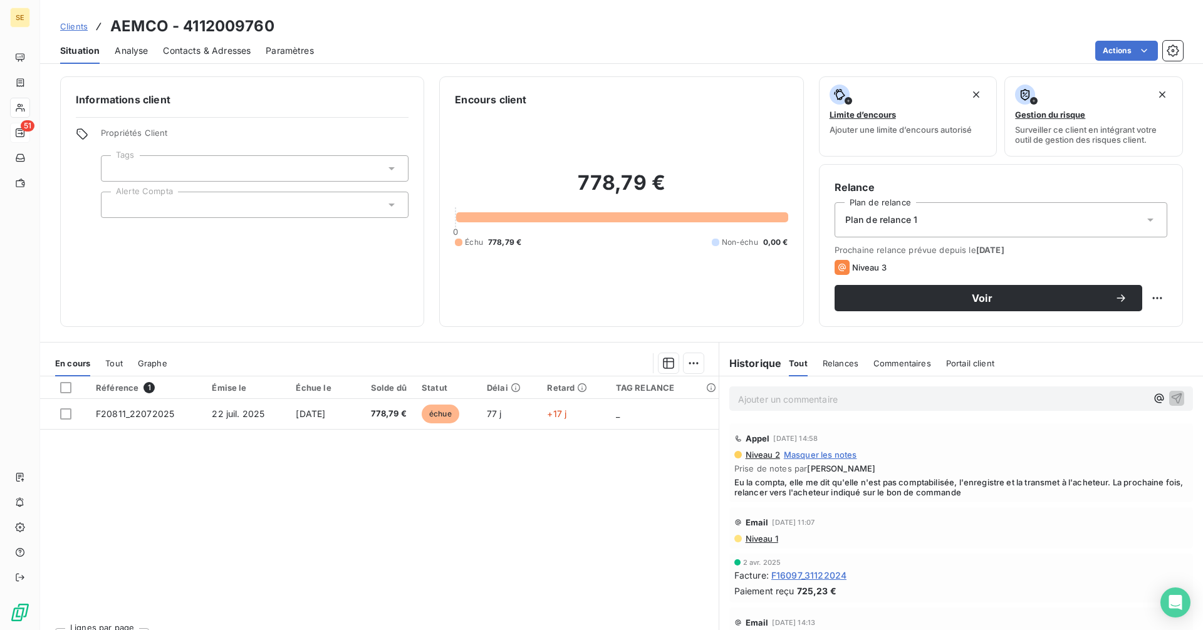
click at [197, 49] on span "Contacts & Adresses" at bounding box center [207, 50] width 88 height 13
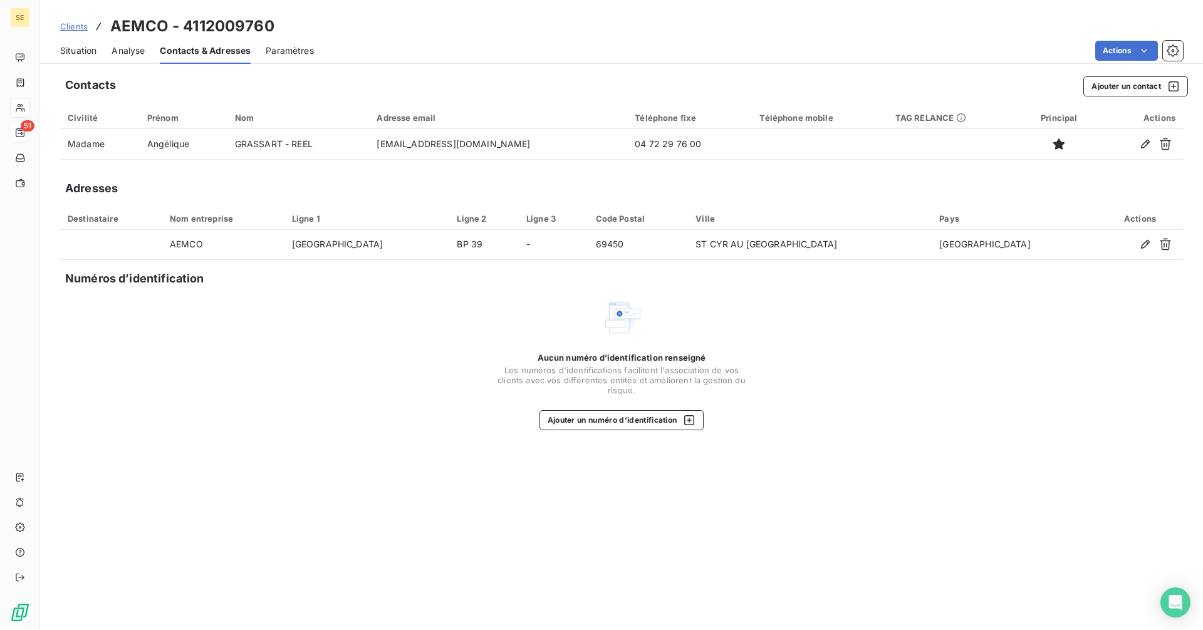
click at [88, 53] on span "Situation" at bounding box center [78, 50] width 36 height 13
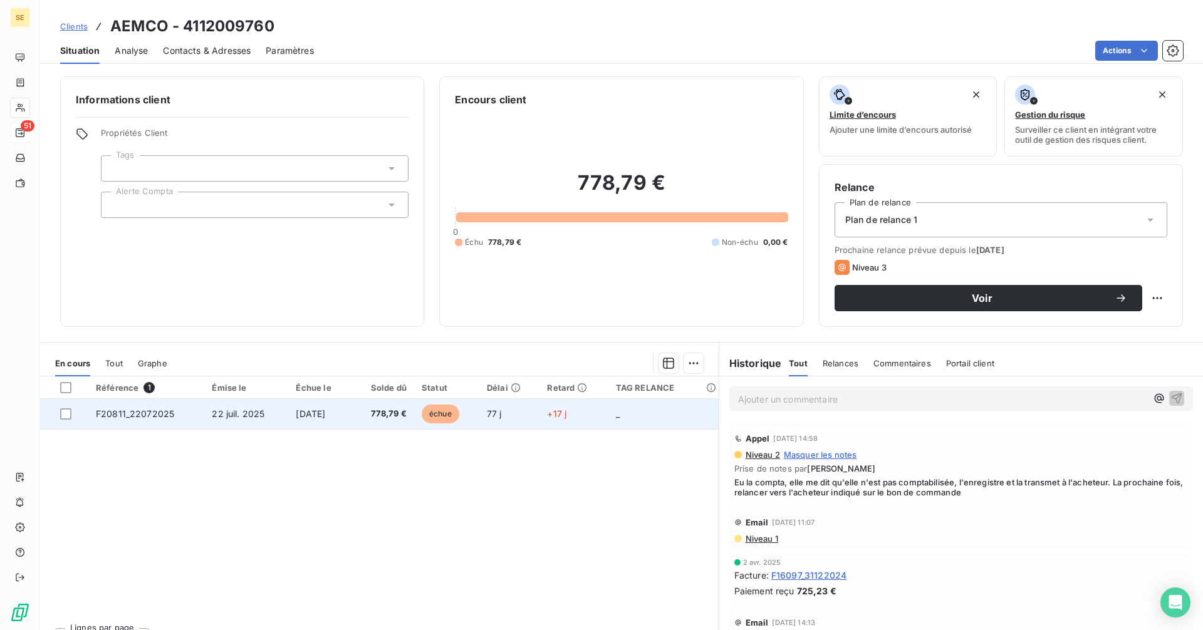
click at [319, 413] on span "20 sept. 2025" at bounding box center [310, 413] width 29 height 11
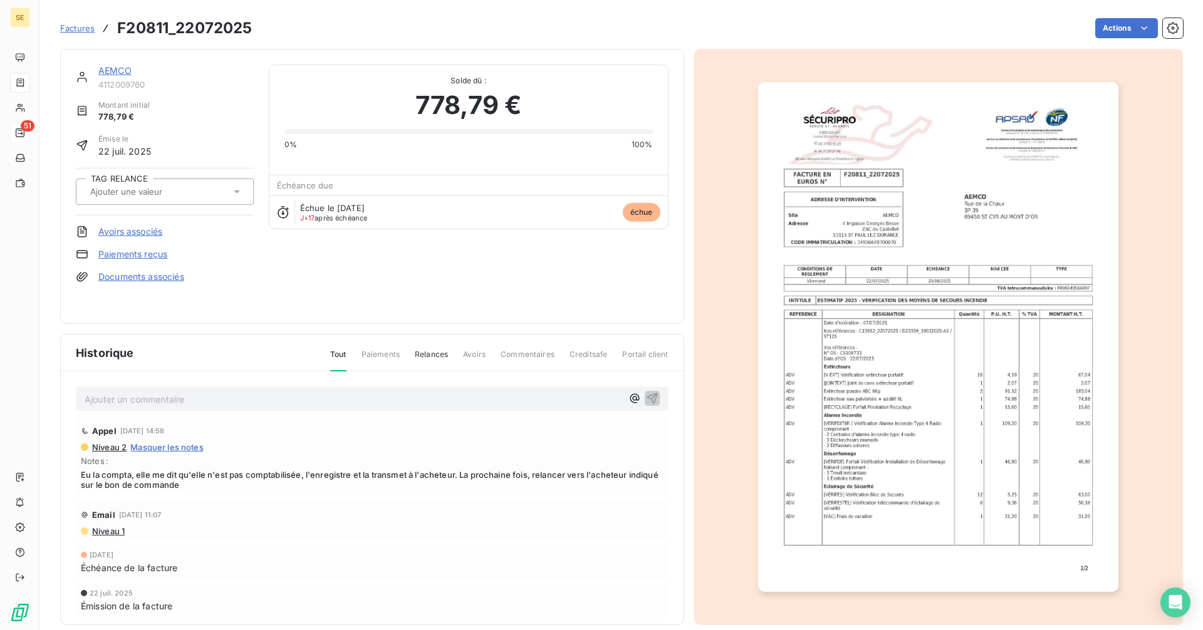
click at [965, 417] on img "button" at bounding box center [938, 337] width 360 height 510
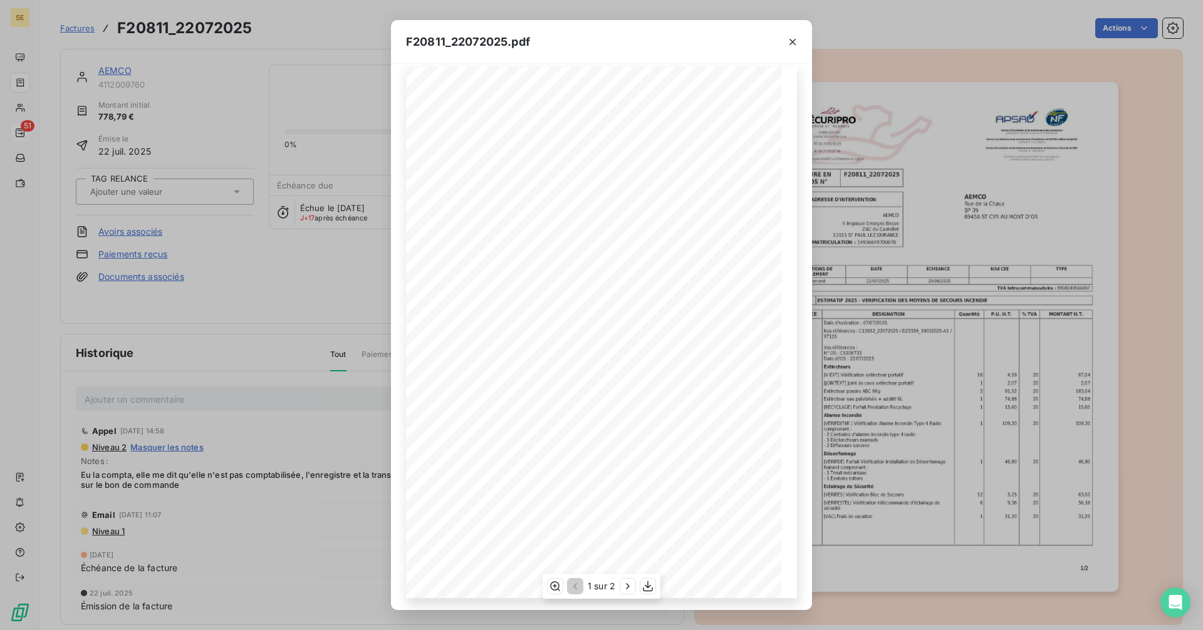
scroll to position [15, 0]
click at [632, 584] on icon "button" at bounding box center [627, 586] width 13 height 13
click at [572, 584] on icon "button" at bounding box center [573, 586] width 13 height 13
click at [629, 583] on icon "button" at bounding box center [627, 586] width 13 height 13
click at [571, 588] on icon "button" at bounding box center [573, 586] width 13 height 13
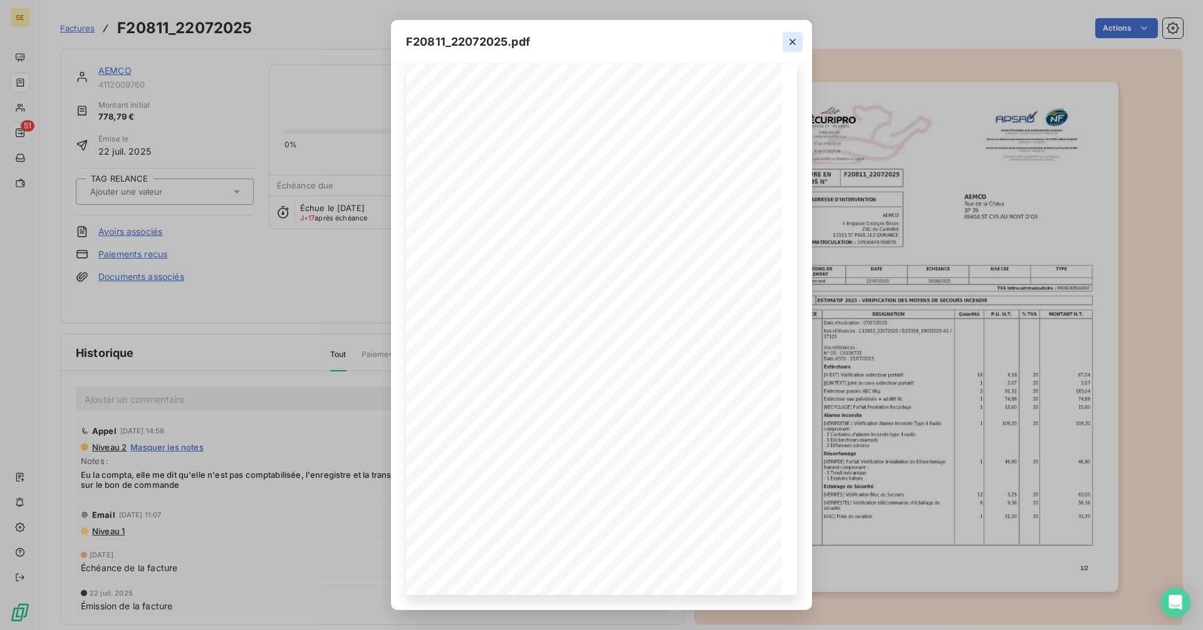
click at [792, 42] on icon "button" at bounding box center [792, 42] width 6 height 6
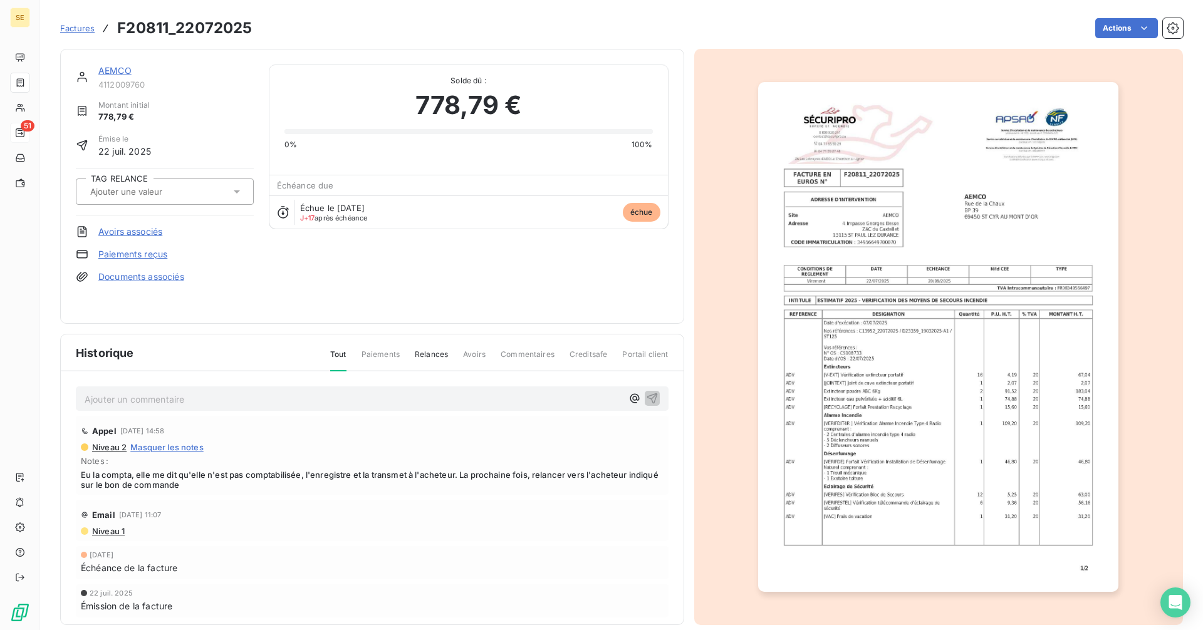
click at [110, 70] on link "AEMCO" at bounding box center [114, 70] width 33 height 11
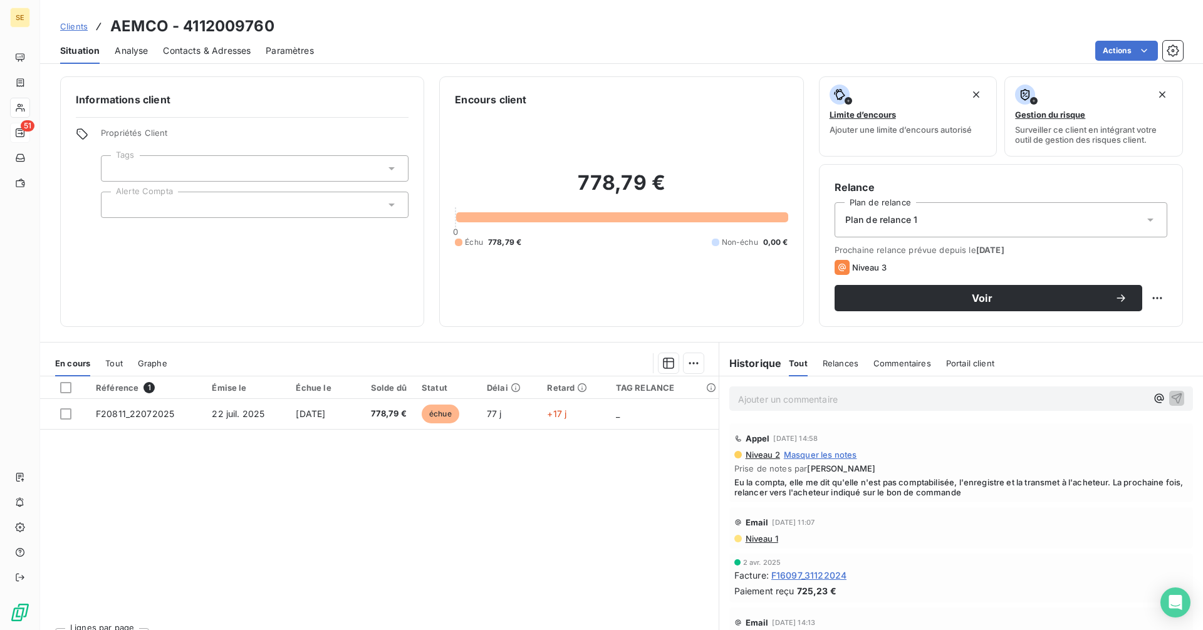
click at [200, 48] on span "Contacts & Adresses" at bounding box center [207, 50] width 88 height 13
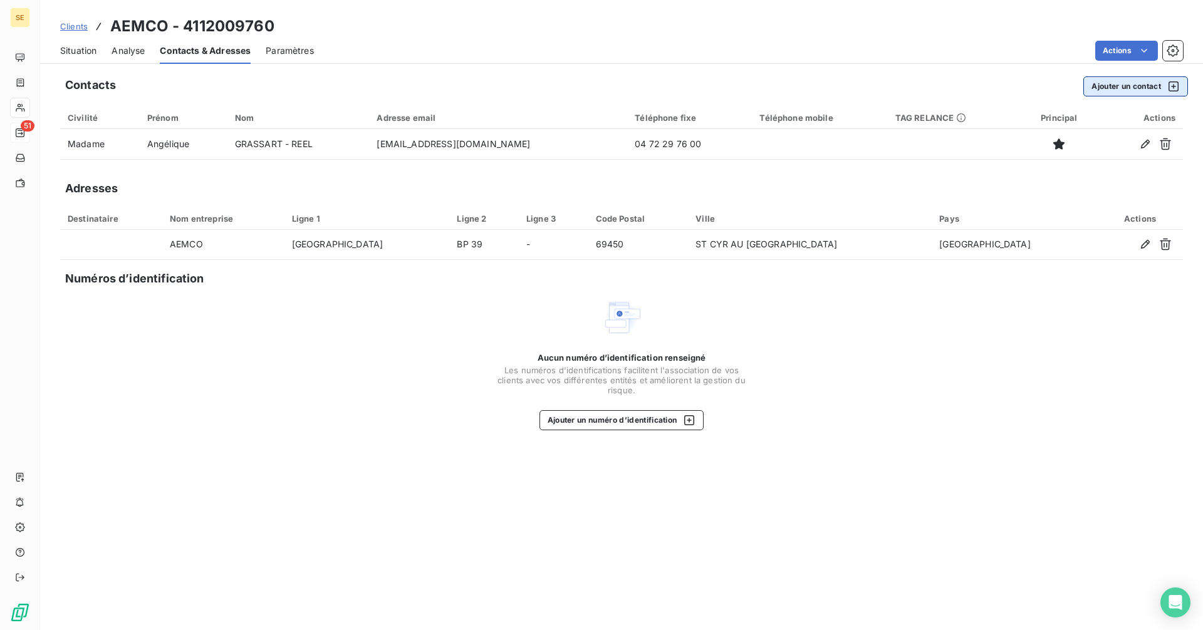
click at [1111, 86] on button "Ajouter un contact" at bounding box center [1135, 86] width 105 height 20
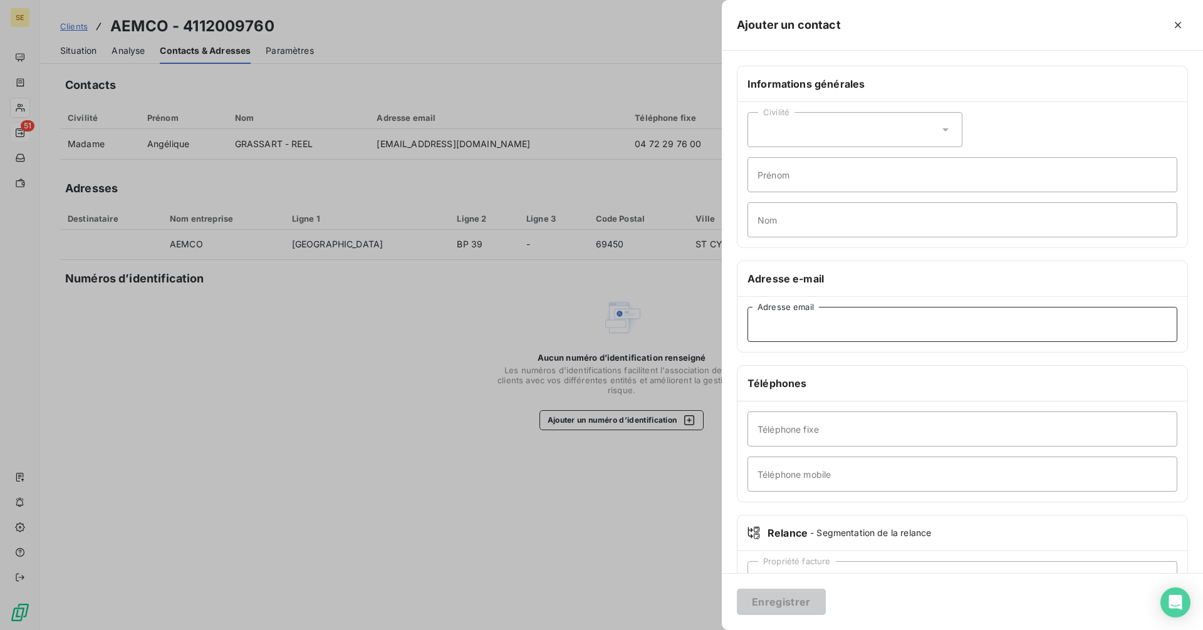
paste input "shernanz@reel.fr"
type input "shernanz@reel.fr"
click at [787, 593] on button "Enregistrer" at bounding box center [781, 602] width 89 height 26
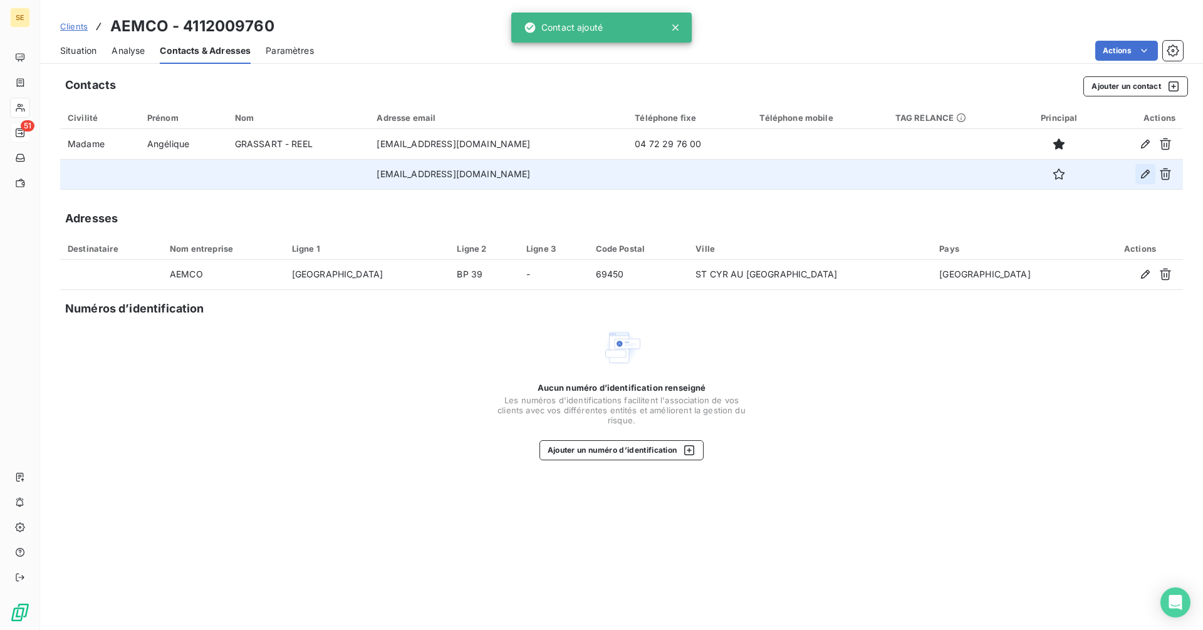
click at [1142, 174] on icon "button" at bounding box center [1145, 174] width 13 height 13
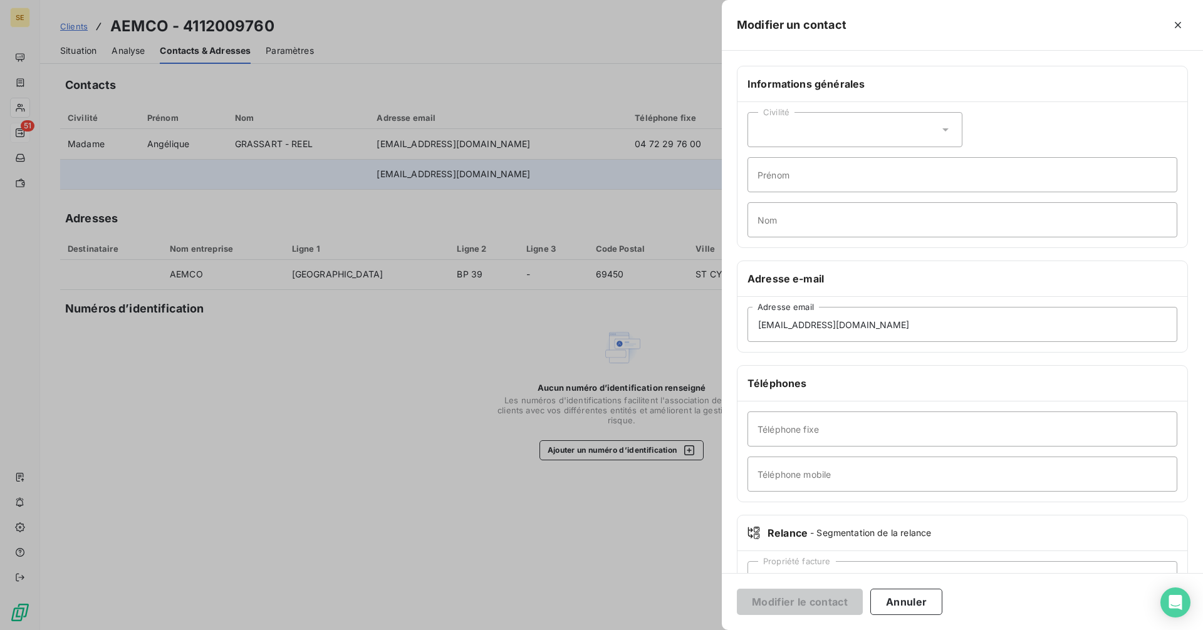
click at [792, 127] on div "Civilité" at bounding box center [854, 129] width 215 height 35
click at [792, 165] on span "Madame" at bounding box center [789, 161] width 34 height 12
click at [824, 598] on button "Modifier le contact" at bounding box center [800, 602] width 126 height 26
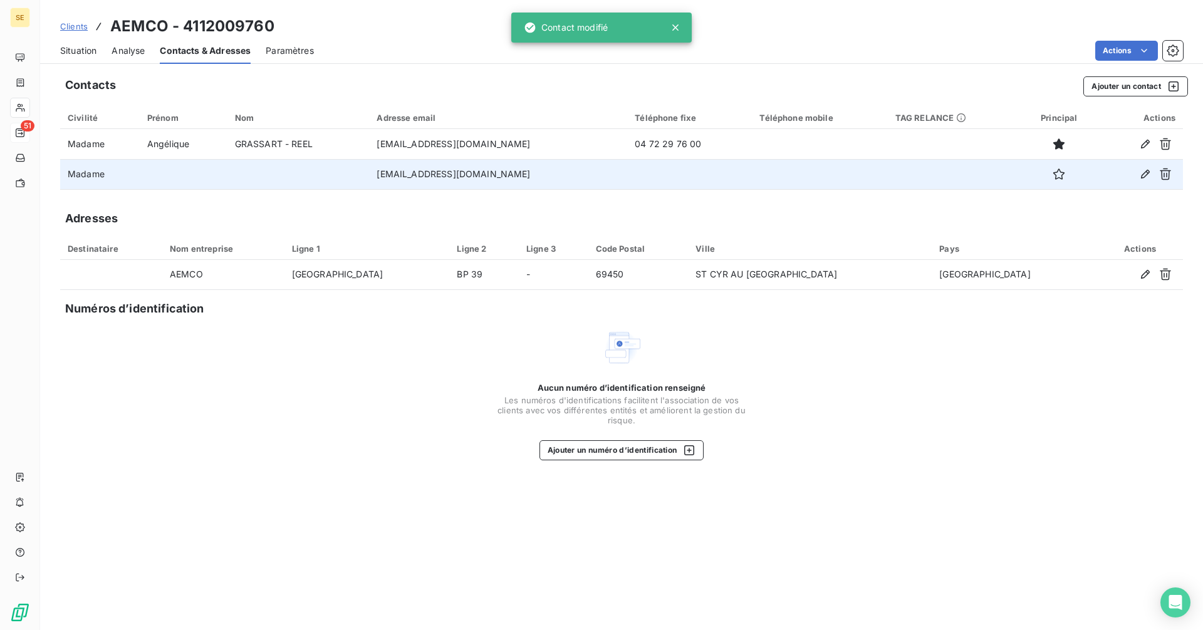
drag, startPoint x: 73, startPoint y: 54, endPoint x: 98, endPoint y: 65, distance: 26.6
click at [73, 53] on span "Situation" at bounding box center [78, 50] width 36 height 13
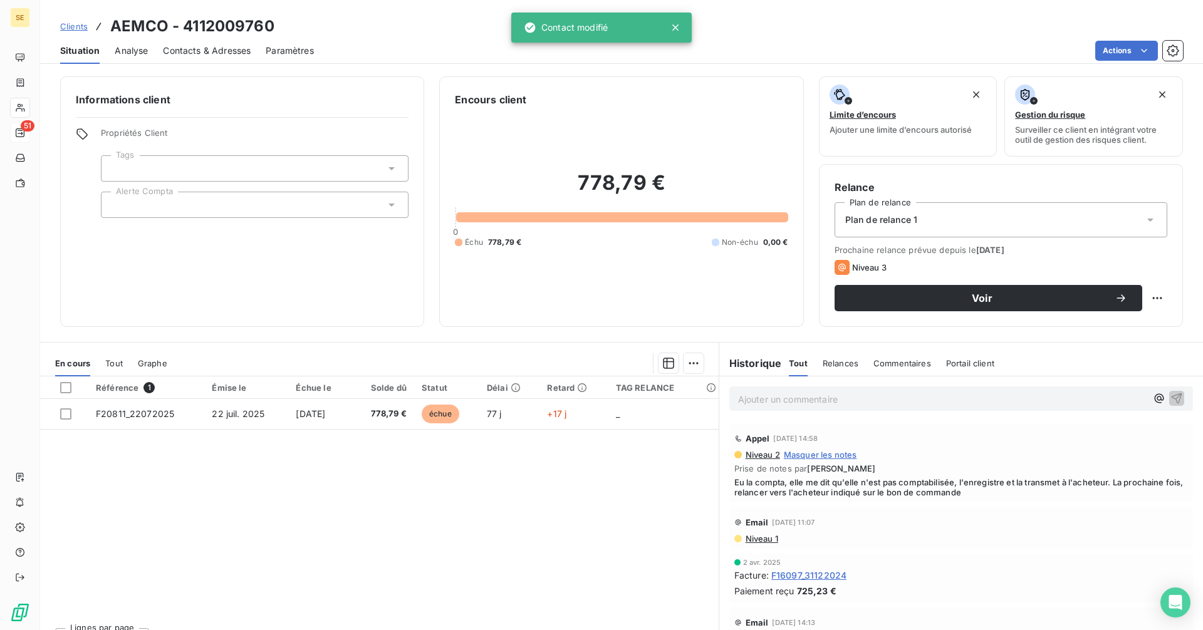
click at [791, 400] on p "Ajouter un commentaire ﻿" at bounding box center [942, 399] width 408 height 16
click at [816, 391] on p "acheteuse =" at bounding box center [942, 398] width 408 height 14
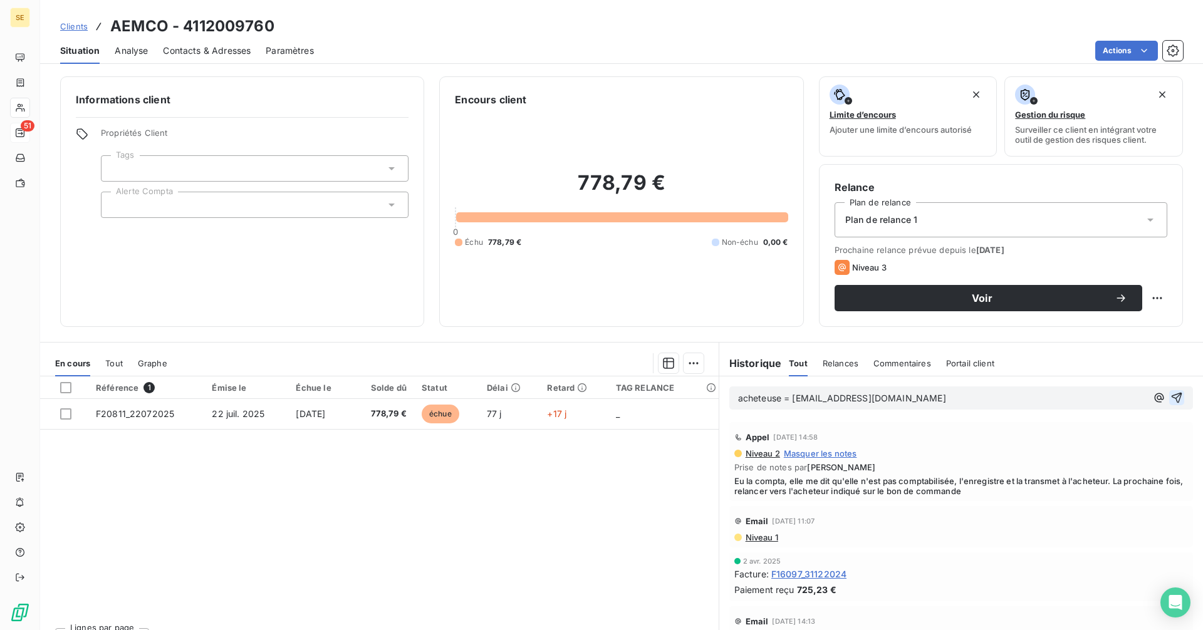
click at [1169, 393] on button "button" at bounding box center [1176, 397] width 15 height 15
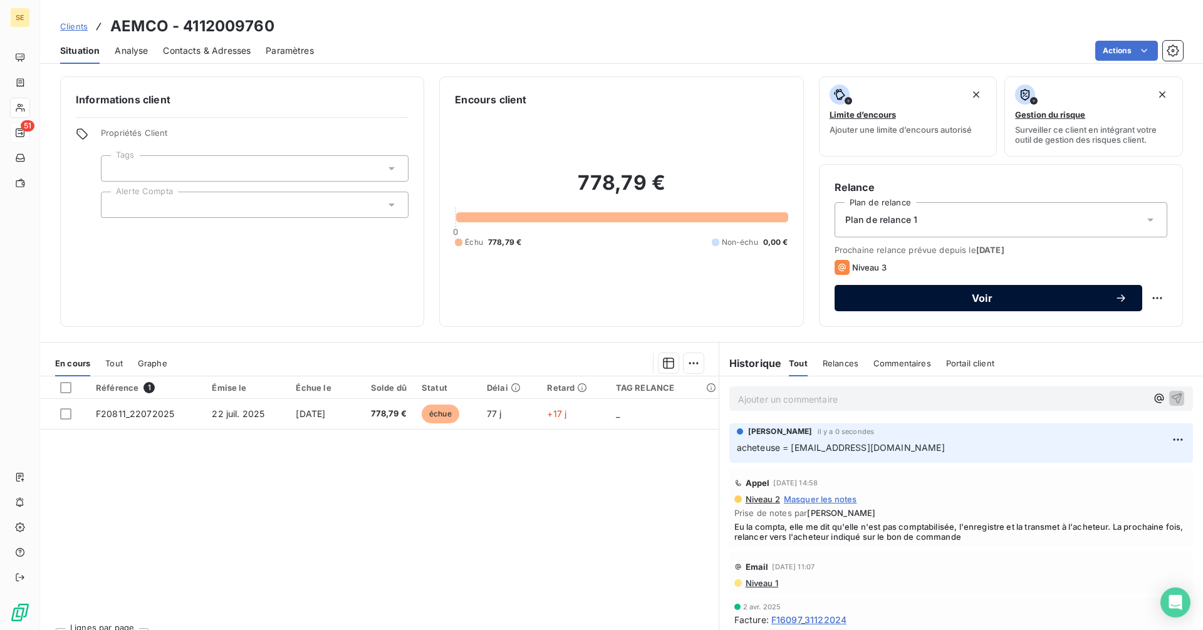
click at [978, 294] on span "Voir" at bounding box center [981, 298] width 265 height 10
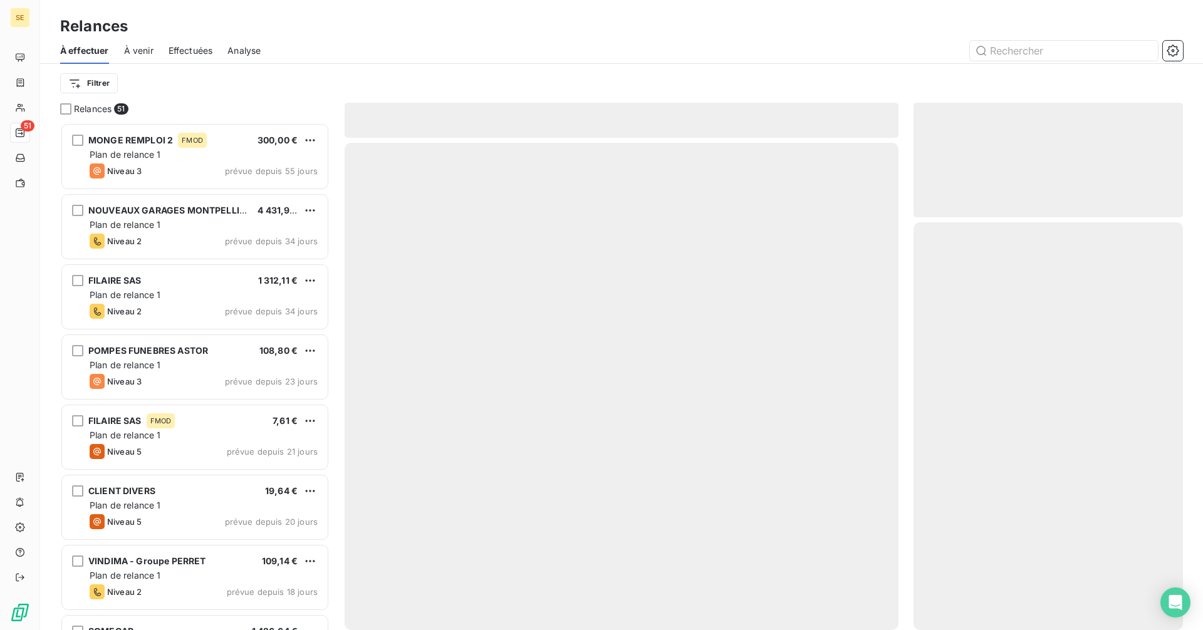
scroll to position [498, 260]
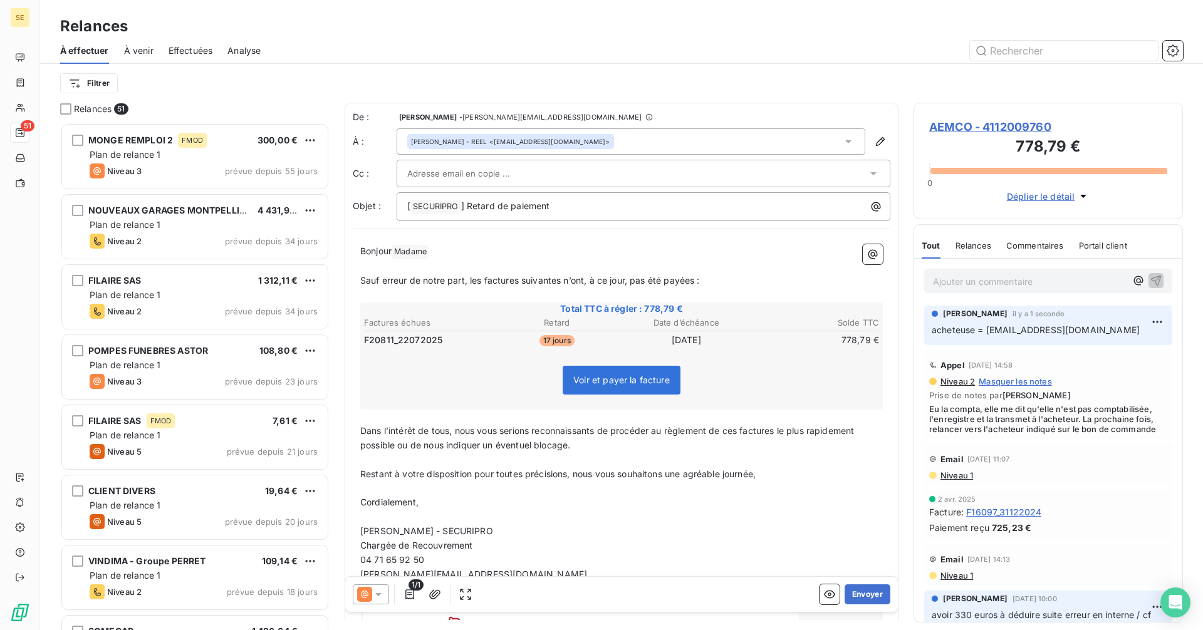
click at [450, 142] on span "Angélique GRASSART - REEL" at bounding box center [449, 141] width 76 height 9
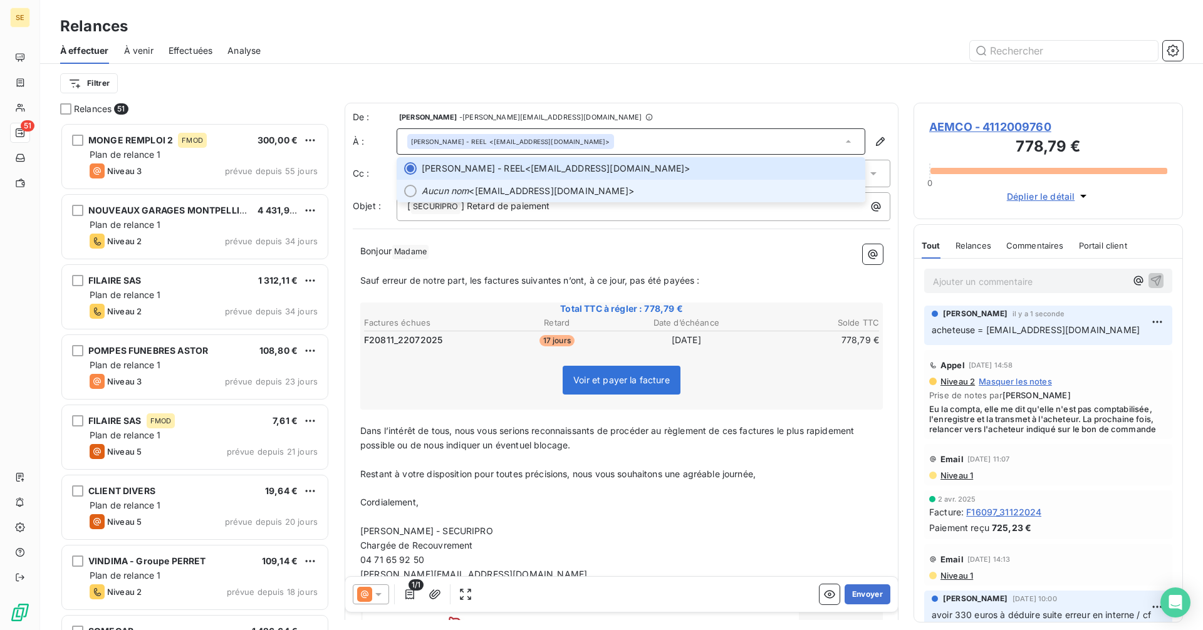
click at [482, 184] on li "Aucun nom <shernanz@reel.fr>" at bounding box center [630, 191] width 469 height 23
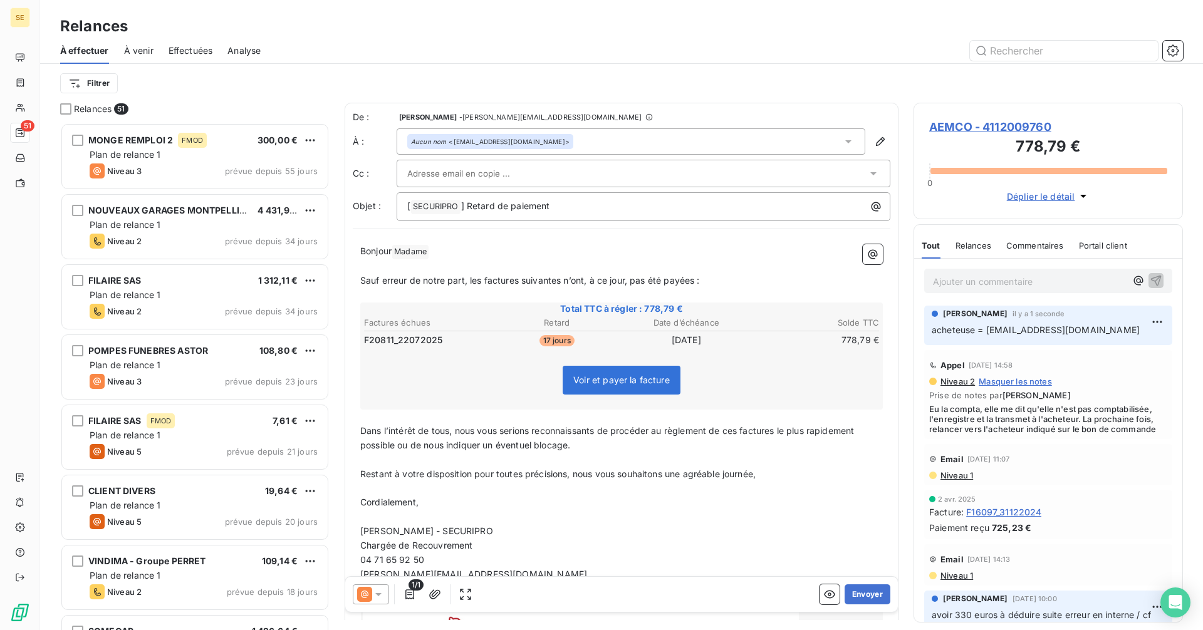
click at [380, 592] on icon at bounding box center [378, 594] width 13 height 13
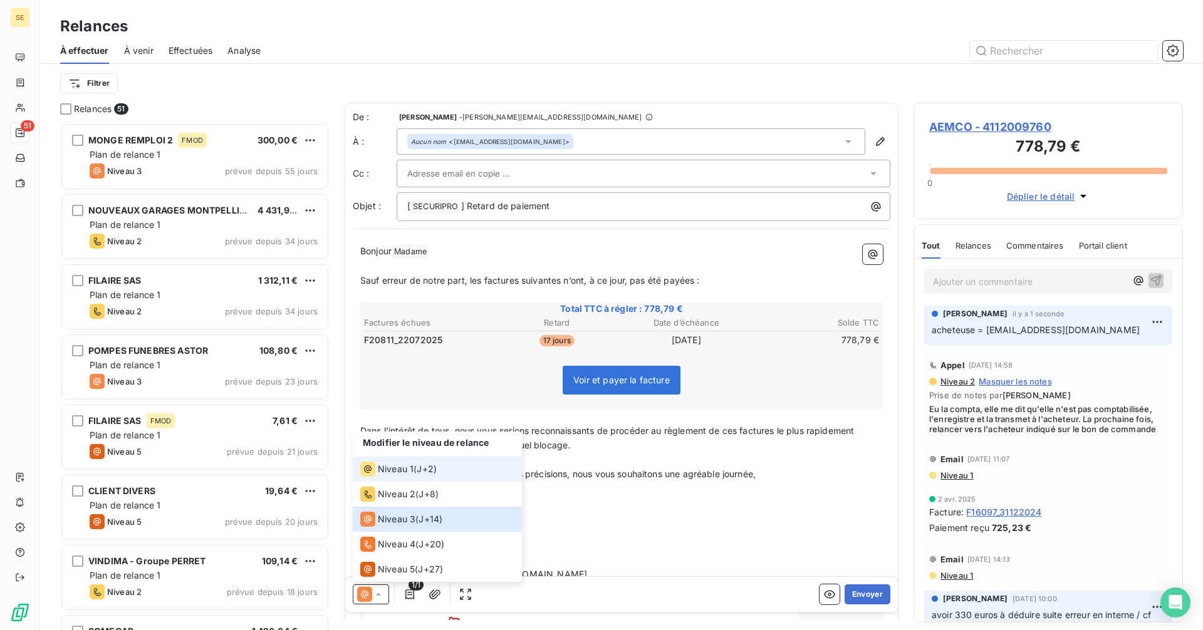
click at [395, 464] on span "Niveau 1" at bounding box center [396, 469] width 36 height 13
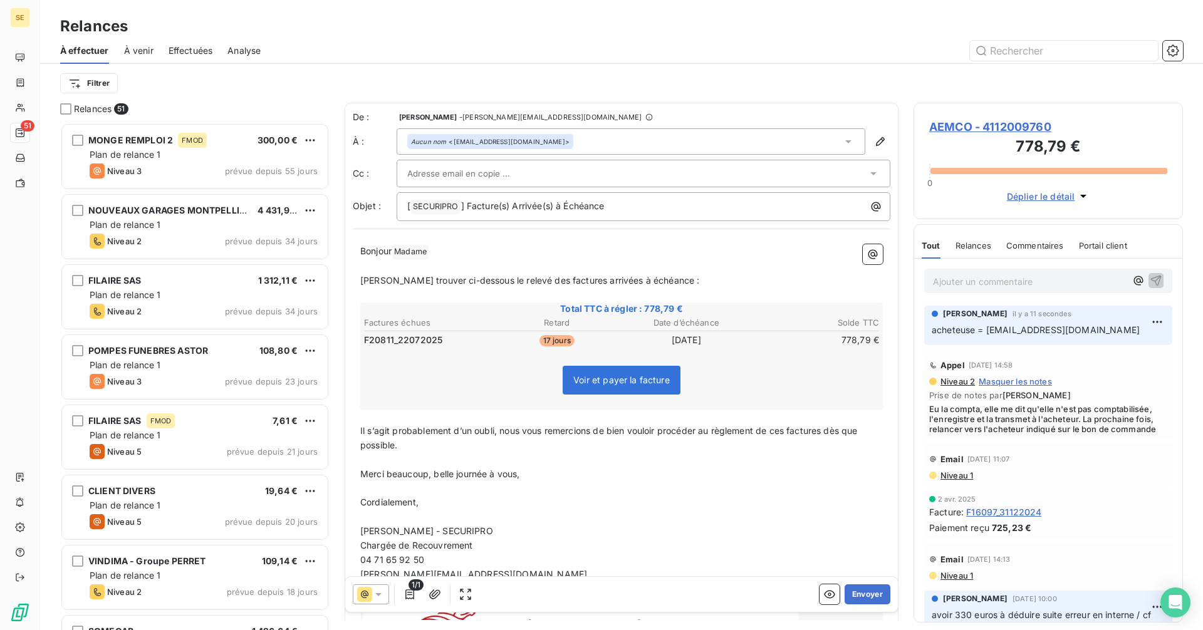
click at [504, 138] on div "Aucun nom <shernanz@reel.fr>" at bounding box center [490, 141] width 158 height 9
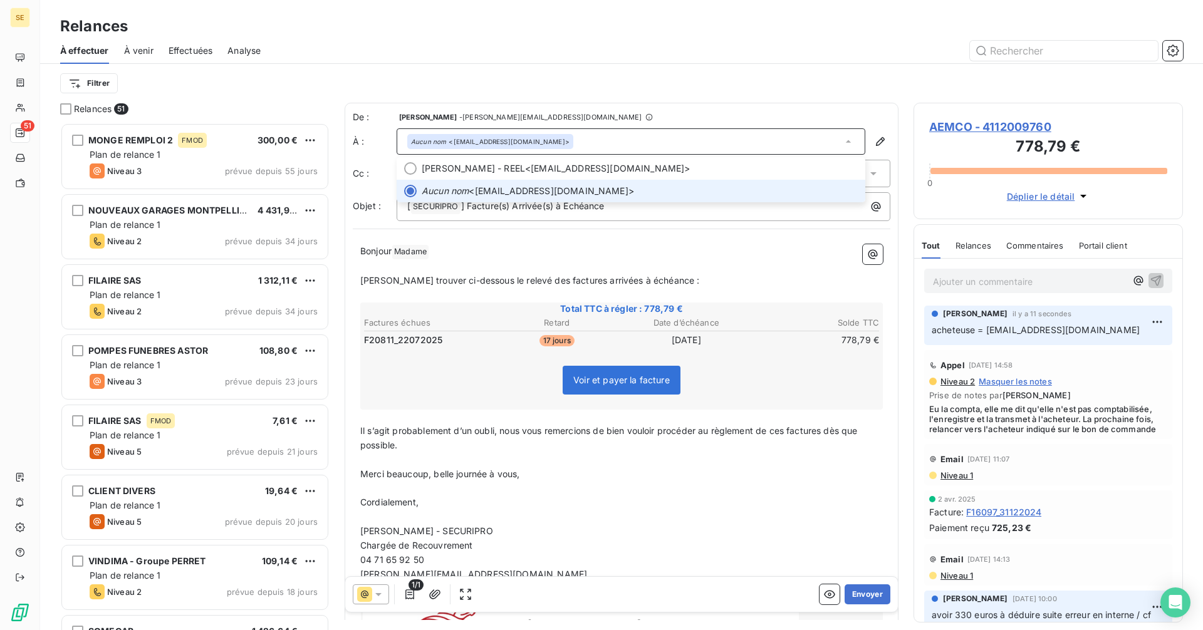
click at [536, 139] on div "Aucun nom <shernanz@reel.fr>" at bounding box center [630, 141] width 469 height 26
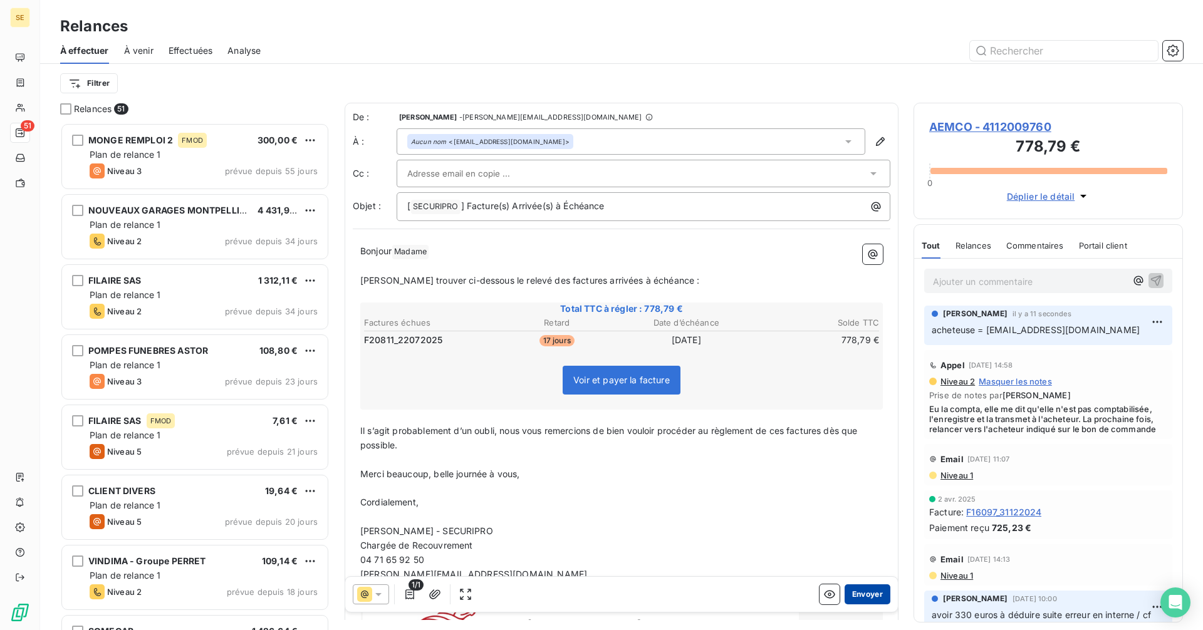
click at [857, 596] on button "Envoyer" at bounding box center [867, 594] width 46 height 20
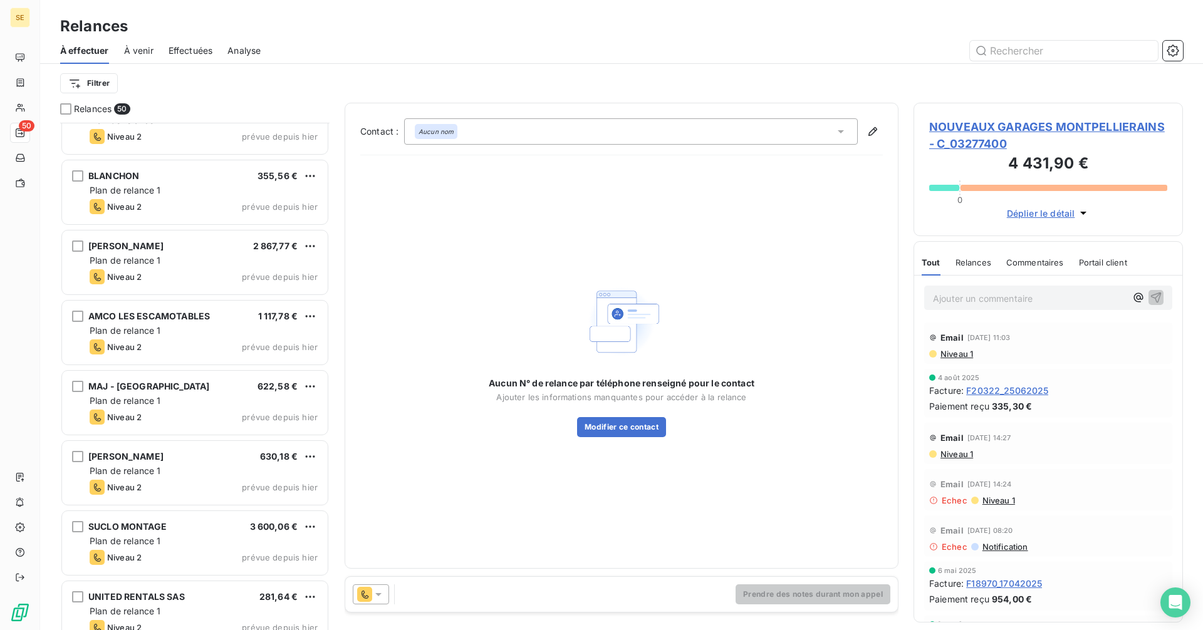
scroll to position [3001, 0]
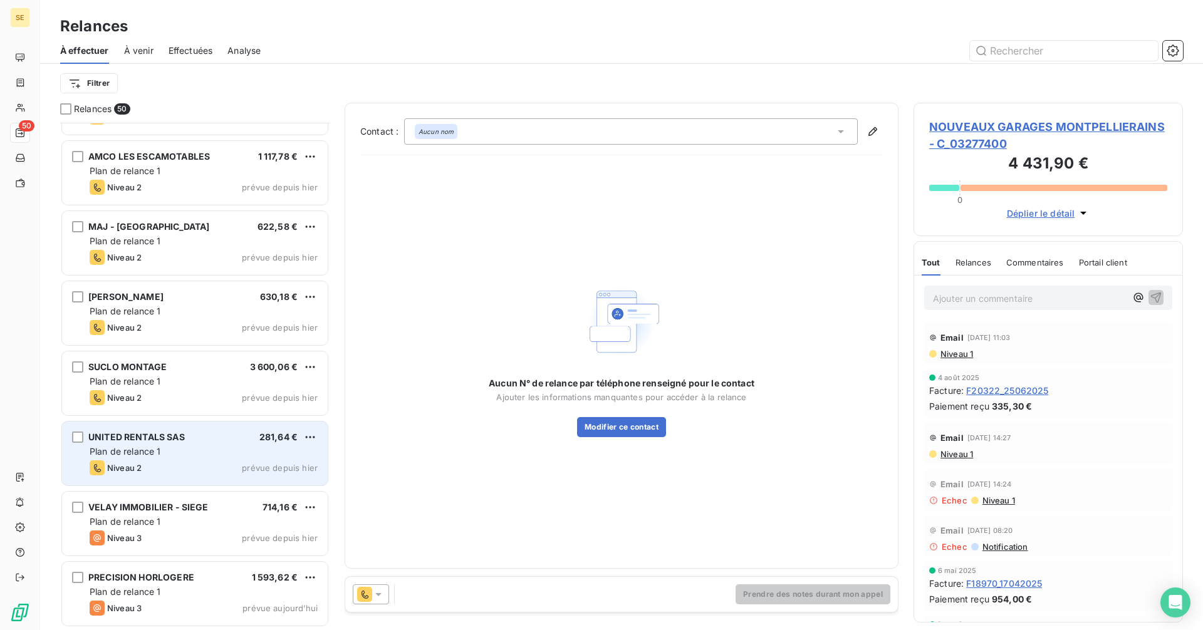
click at [164, 452] on div "Plan de relance 1" at bounding box center [204, 451] width 228 height 13
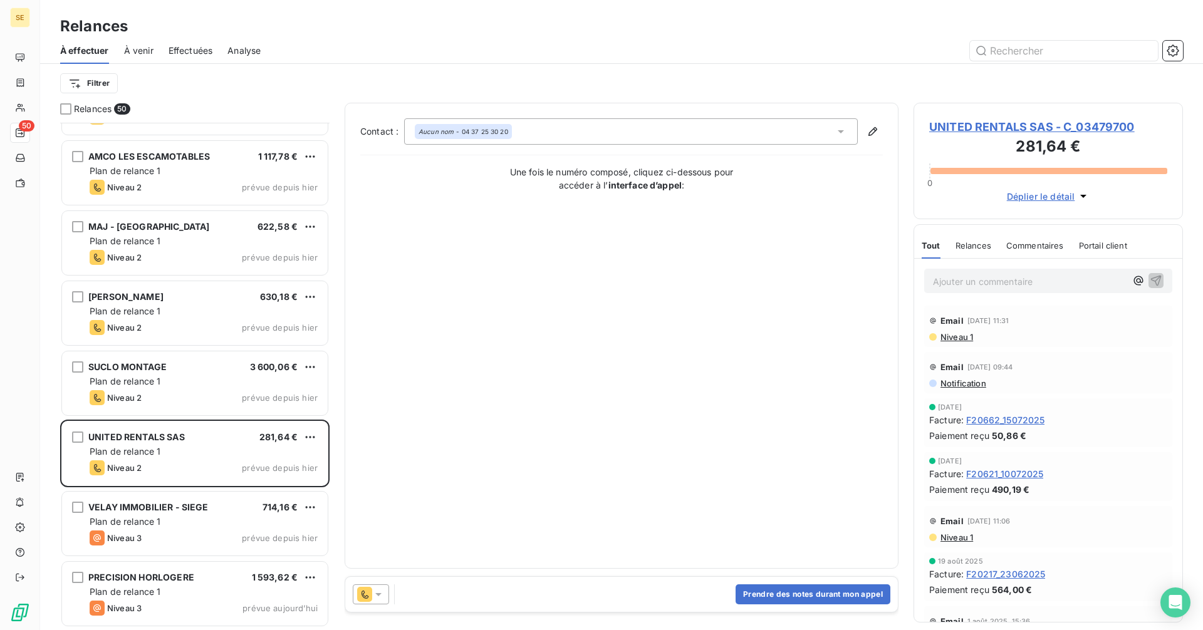
click at [1018, 130] on span "UNITED RENTALS SAS - C_03479700" at bounding box center [1048, 126] width 238 height 17
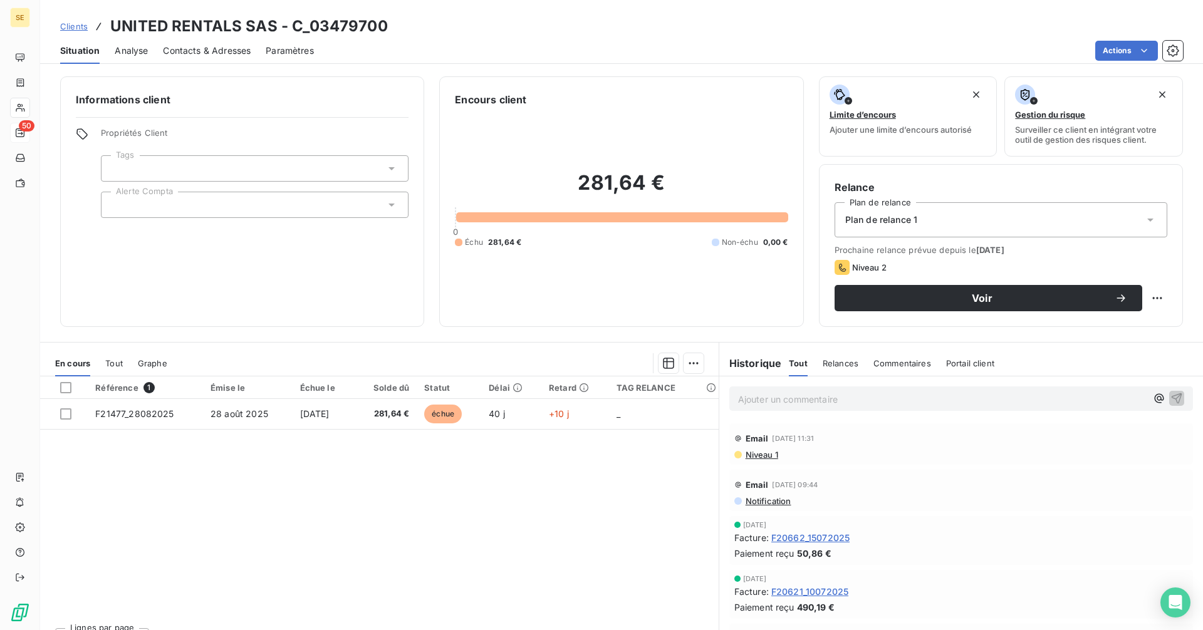
click at [192, 57] on div "Contacts & Adresses" at bounding box center [207, 51] width 88 height 26
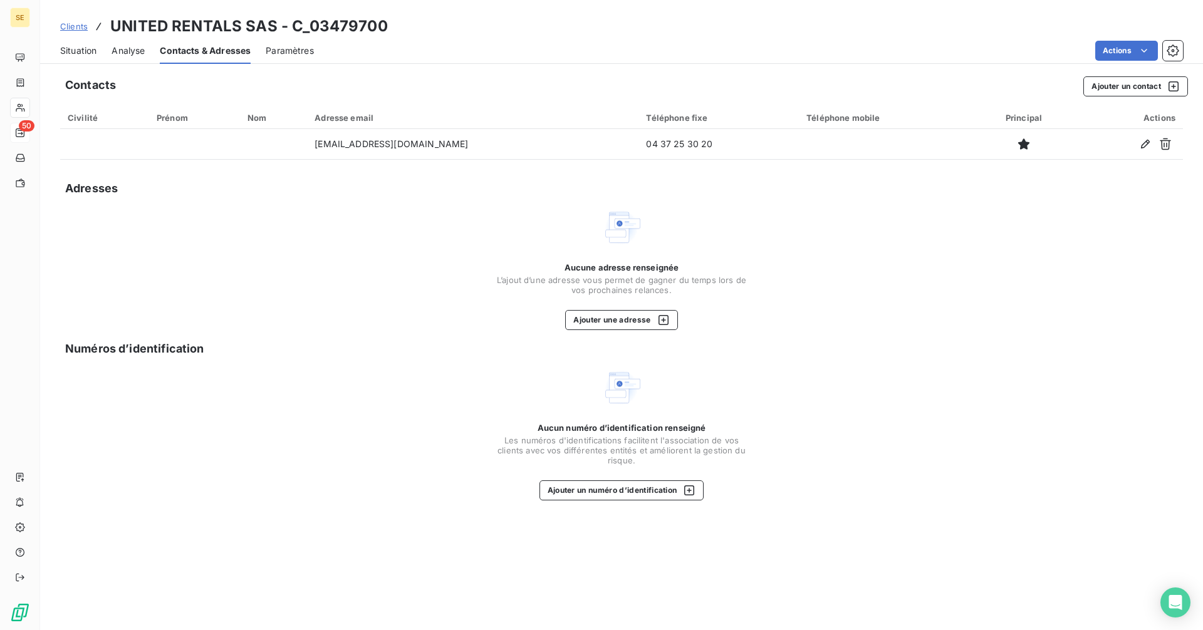
click at [84, 49] on span "Situation" at bounding box center [78, 50] width 36 height 13
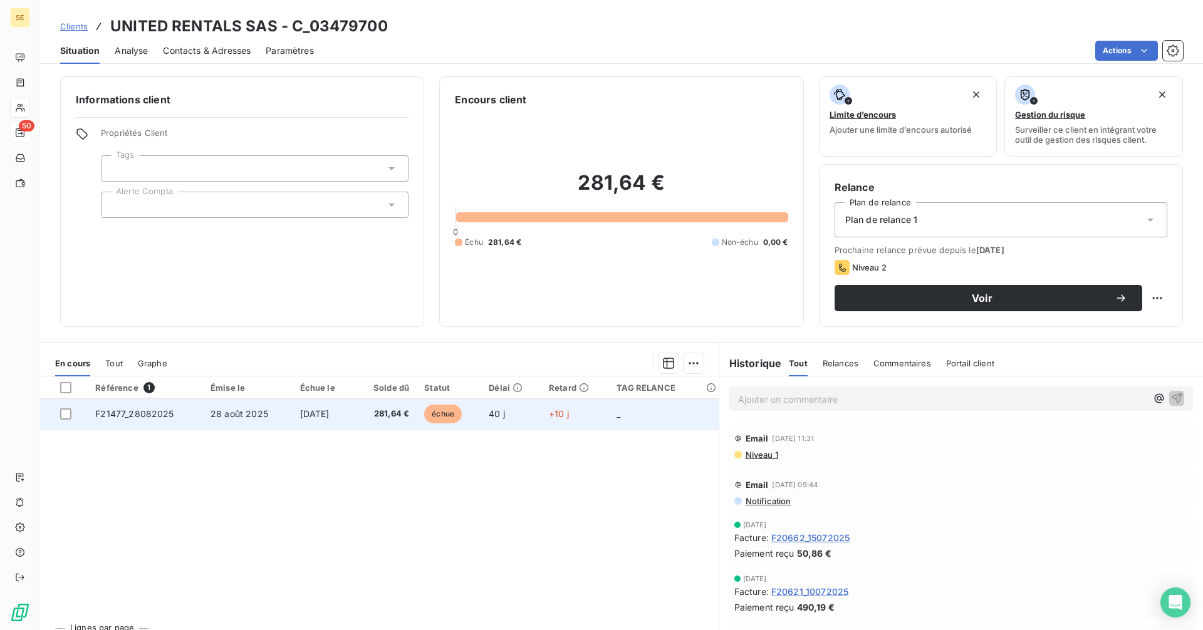
click at [275, 425] on td "28 août 2025" at bounding box center [248, 414] width 90 height 30
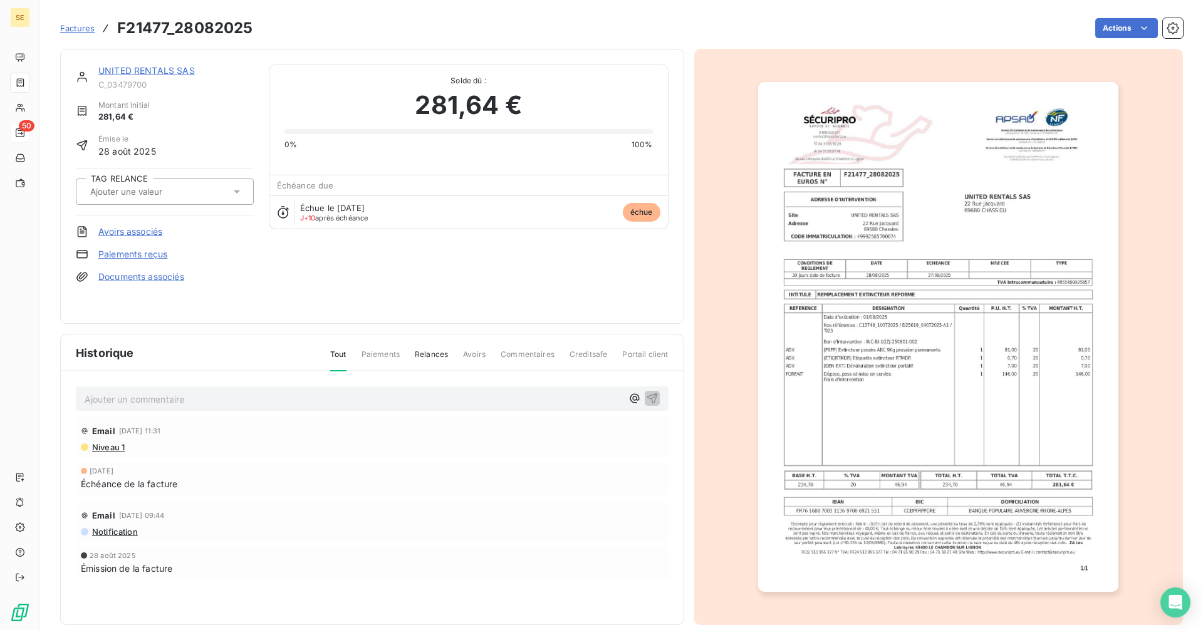
click at [124, 75] on link "UNITED RENTALS SAS" at bounding box center [146, 70] width 96 height 11
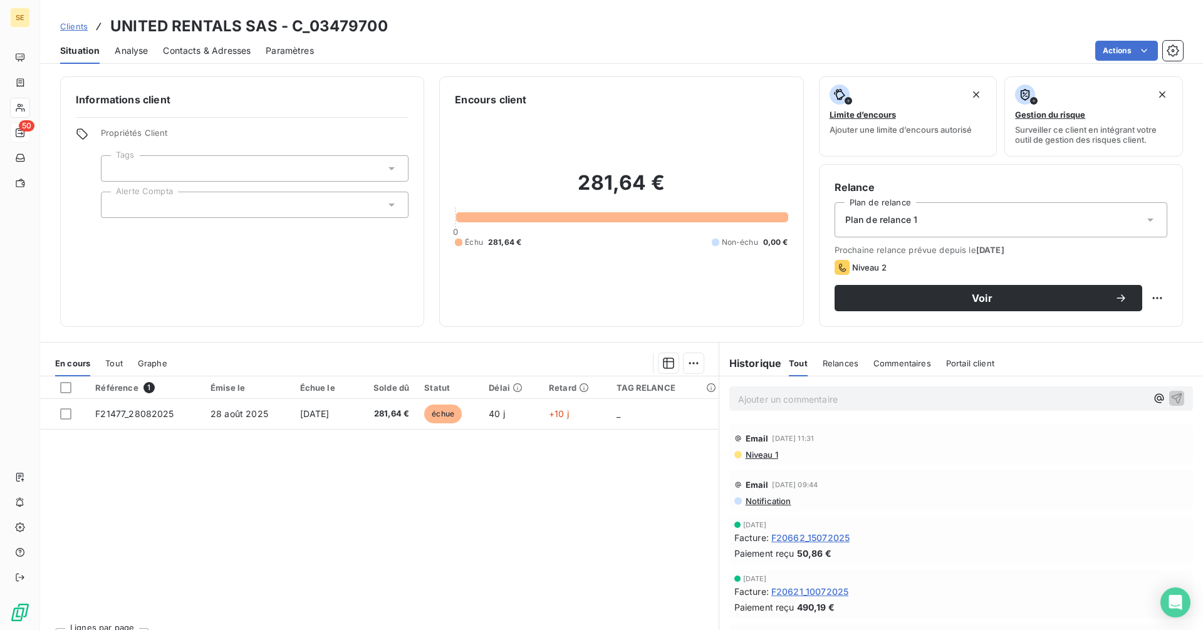
click at [199, 53] on span "Contacts & Adresses" at bounding box center [207, 50] width 88 height 13
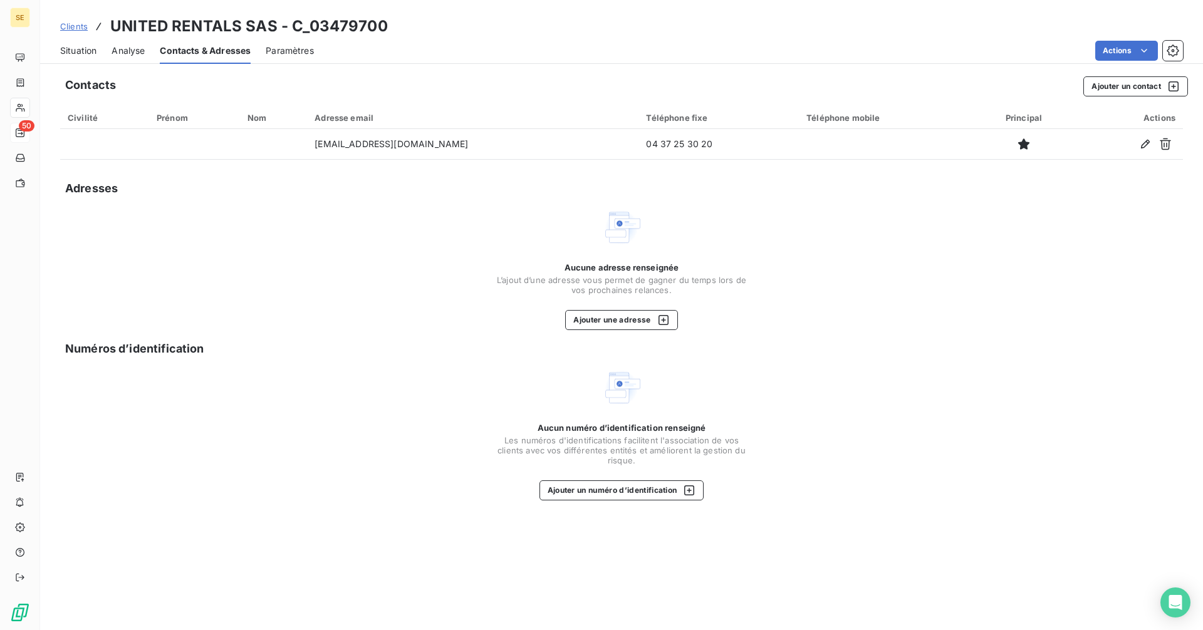
click at [74, 50] on span "Situation" at bounding box center [78, 50] width 36 height 13
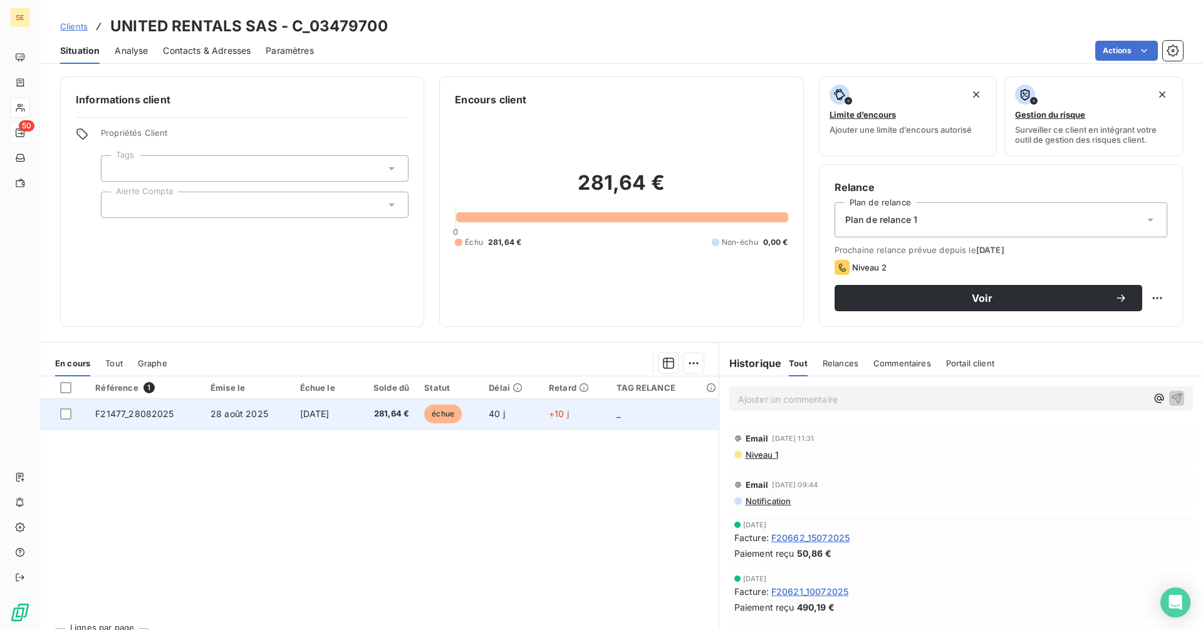
click at [234, 423] on td "28 août 2025" at bounding box center [248, 414] width 90 height 30
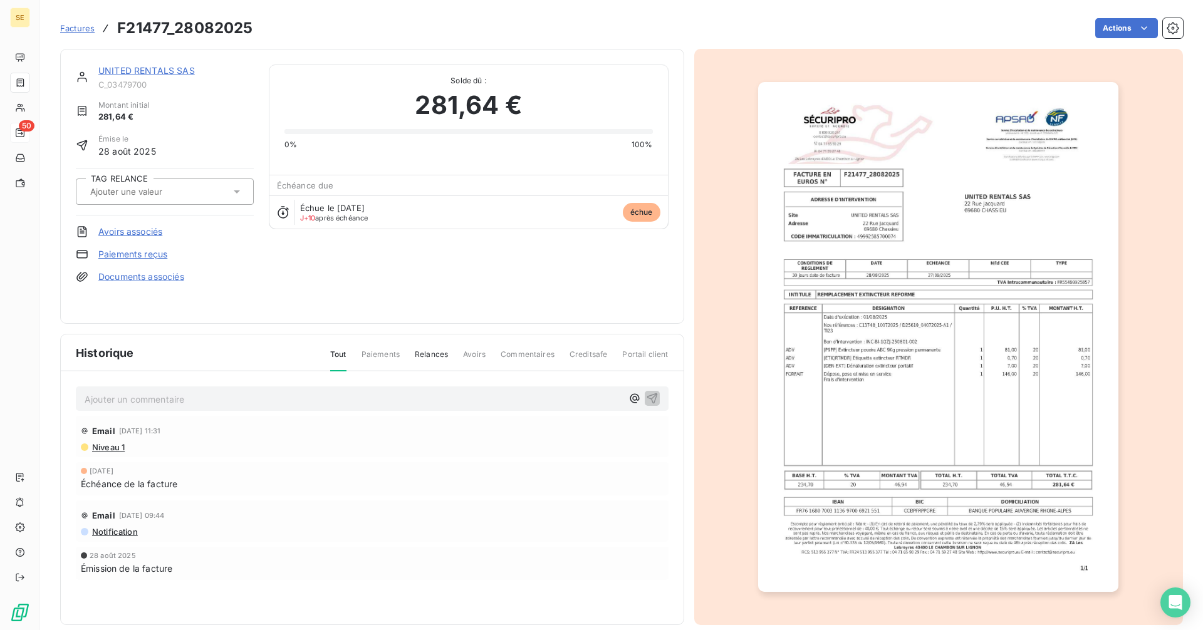
click at [137, 68] on link "UNITED RENTALS SAS" at bounding box center [146, 70] width 96 height 11
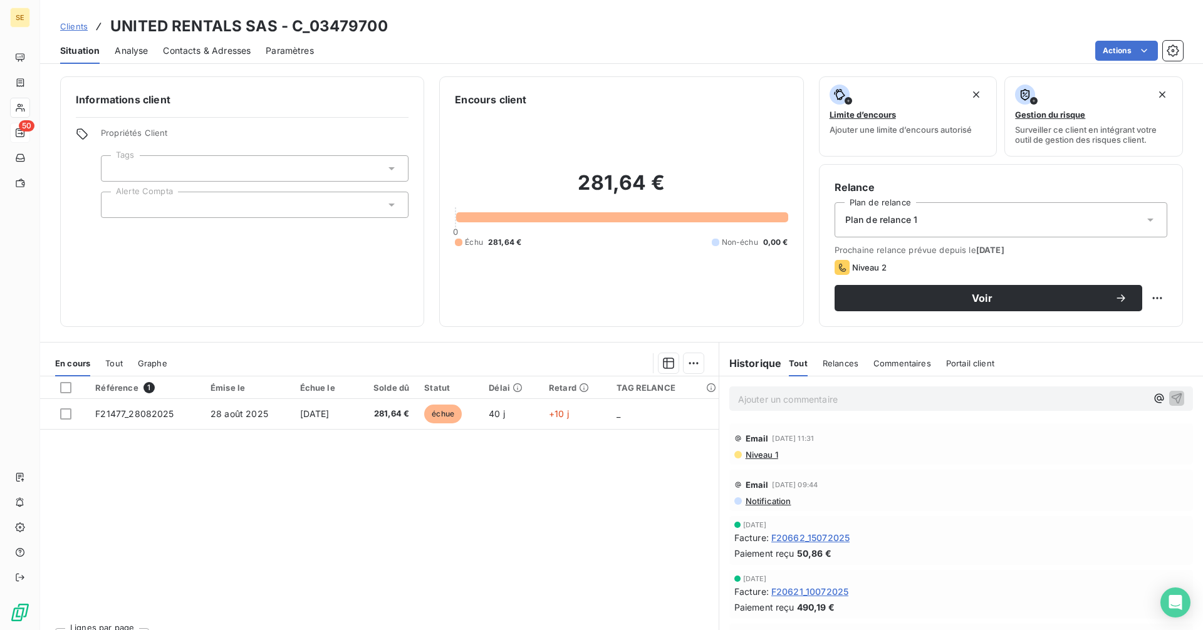
click at [229, 205] on div at bounding box center [255, 205] width 308 height 26
click at [168, 158] on div at bounding box center [255, 168] width 308 height 26
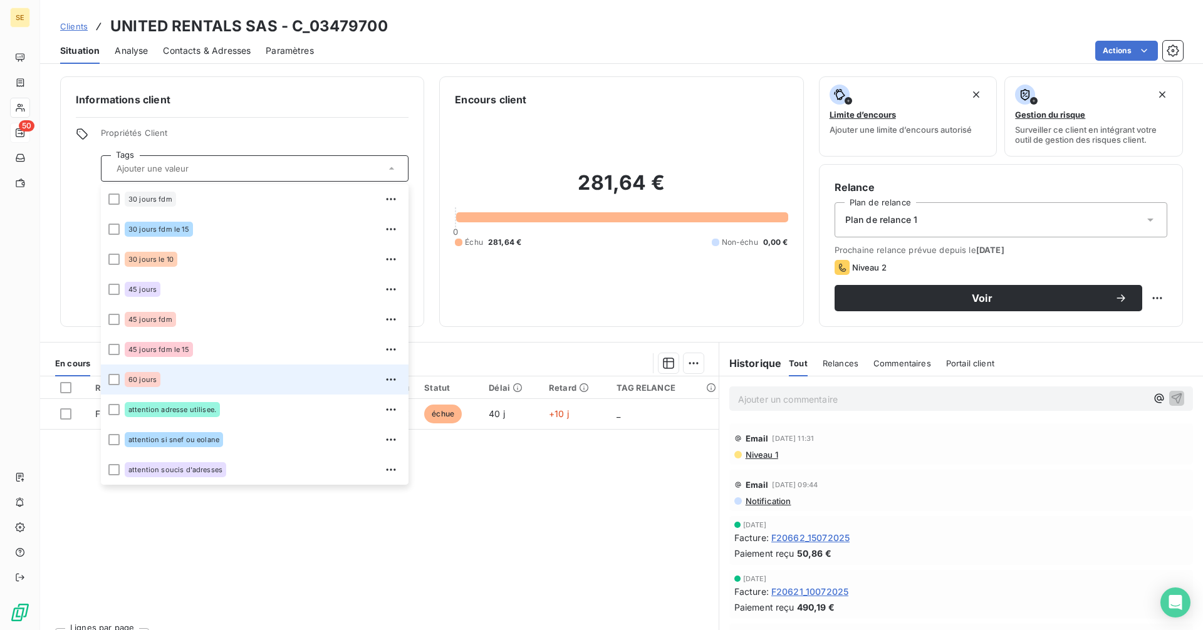
click at [154, 380] on span "60 jours" at bounding box center [142, 380] width 28 height 8
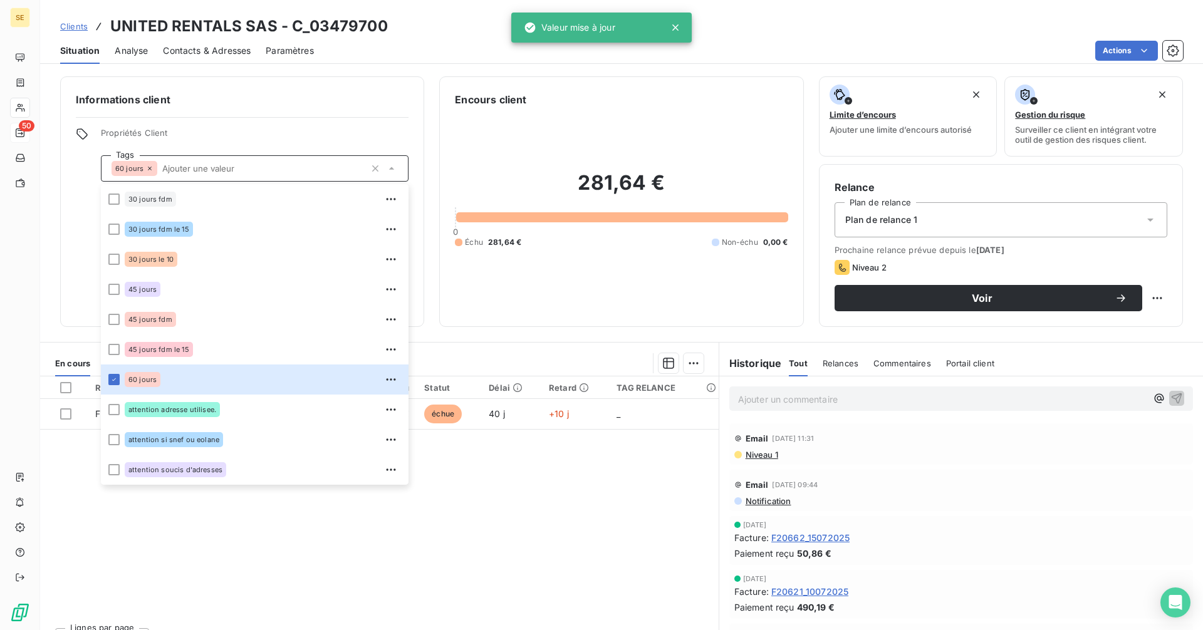
click at [396, 547] on div "Référence 1 Émise le Échue le Solde dû Statut Délai Retard TAG RELANCE F21477_2…" at bounding box center [379, 496] width 678 height 241
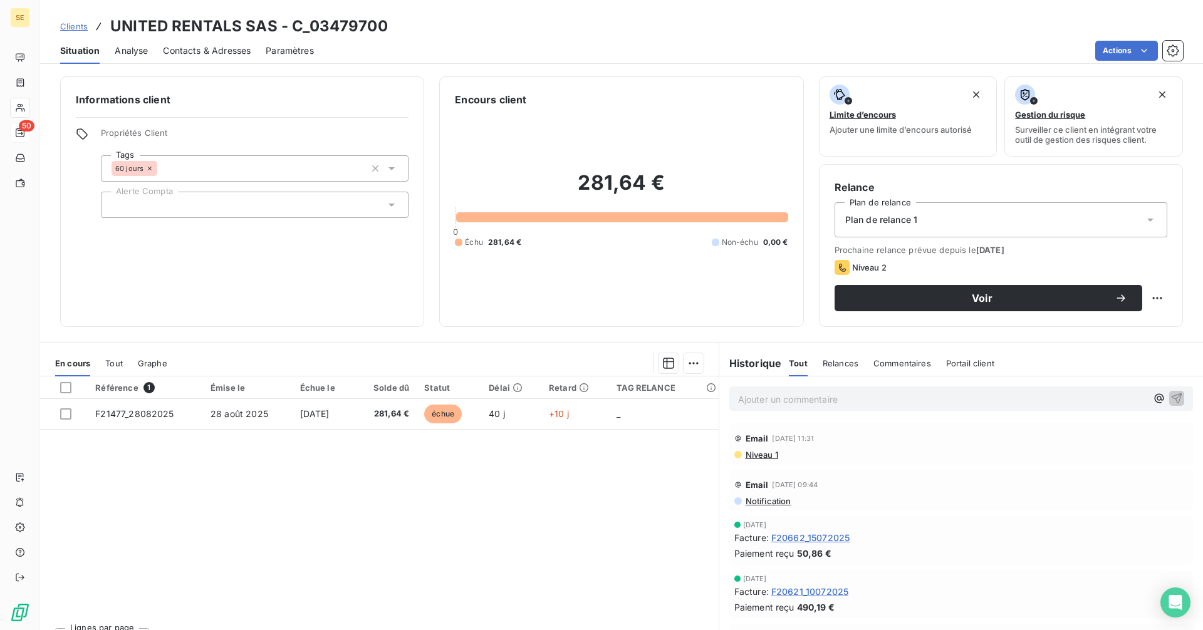
click at [200, 49] on span "Contacts & Adresses" at bounding box center [207, 50] width 88 height 13
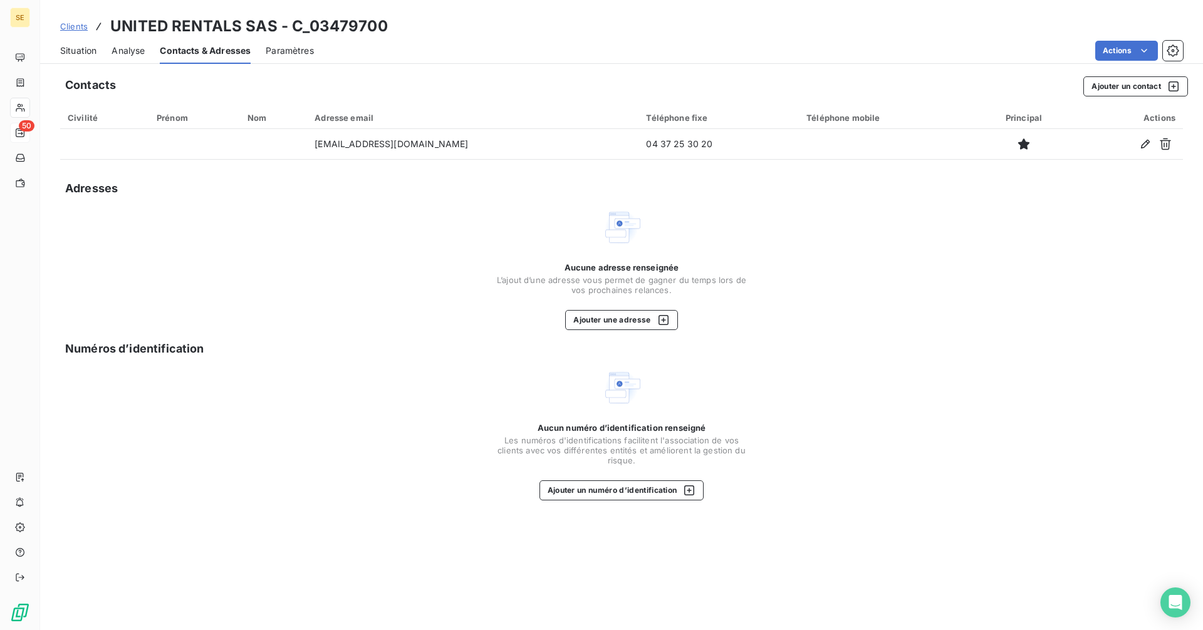
click at [79, 53] on span "Situation" at bounding box center [78, 50] width 36 height 13
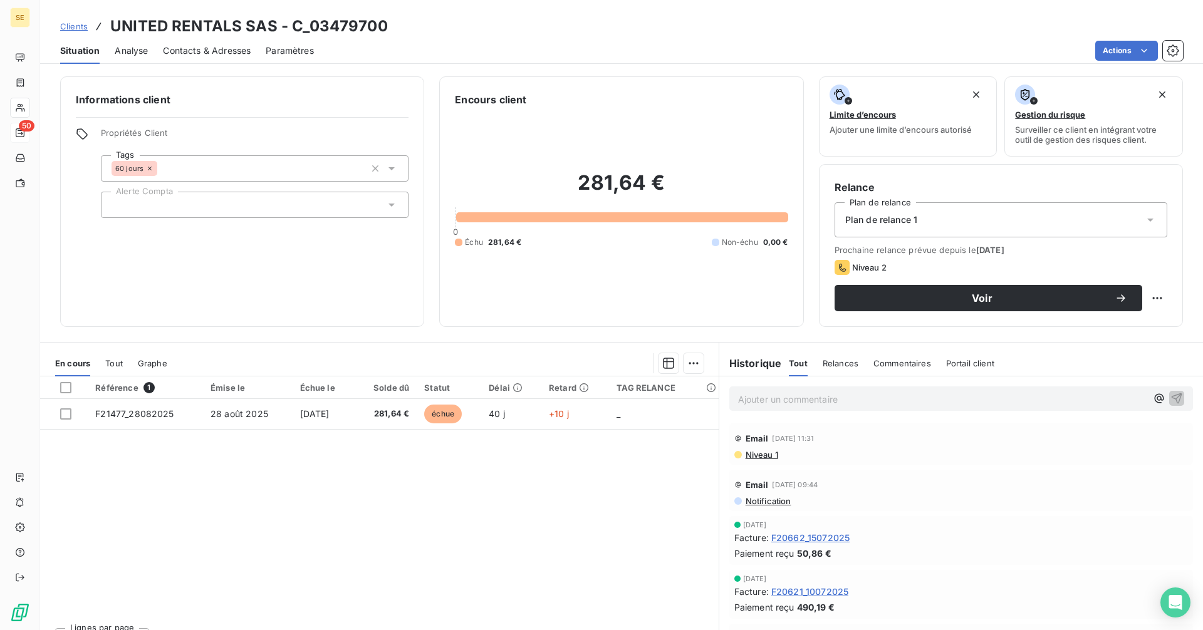
click at [169, 48] on span "Contacts & Adresses" at bounding box center [207, 50] width 88 height 13
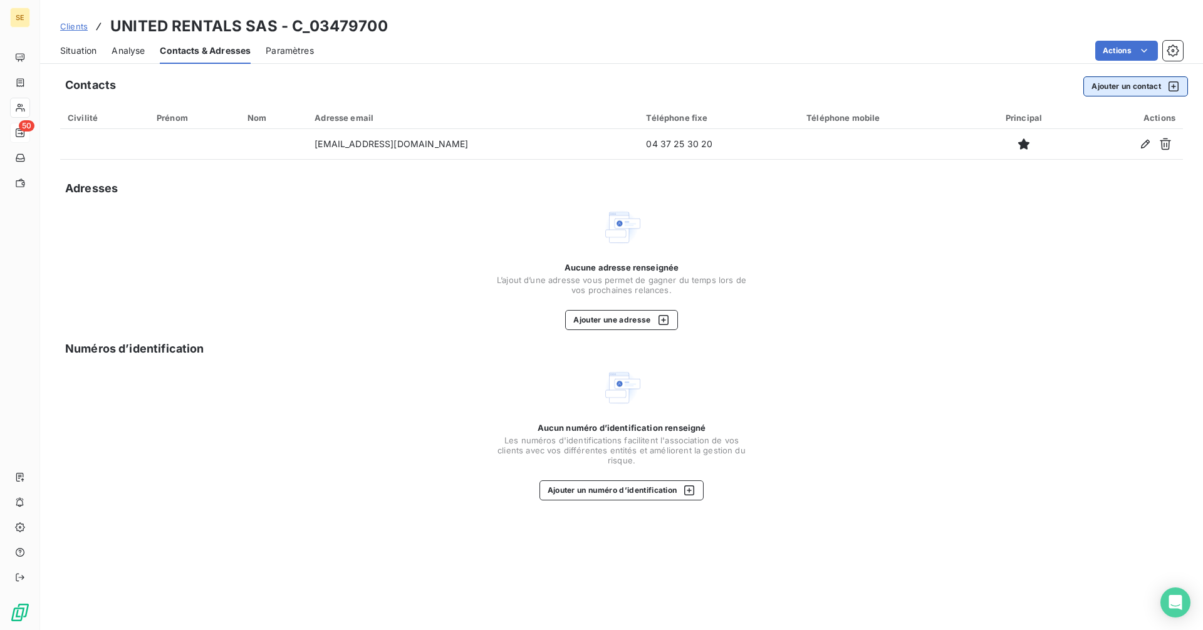
click at [1122, 87] on button "Ajouter un contact" at bounding box center [1135, 86] width 105 height 20
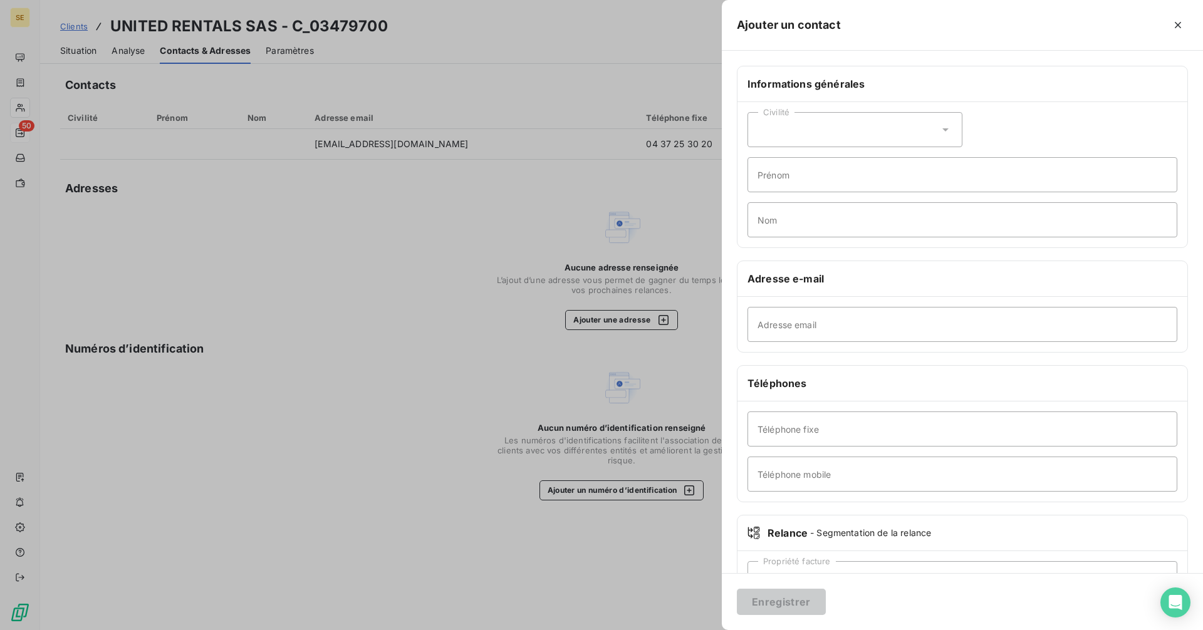
click at [779, 124] on div "Civilité" at bounding box center [854, 129] width 215 height 35
click at [782, 180] on span "Monsieur" at bounding box center [791, 184] width 38 height 12
click at [785, 219] on input "Nom" at bounding box center [962, 219] width 430 height 35
type input "R"
type input "LEPILEUR"
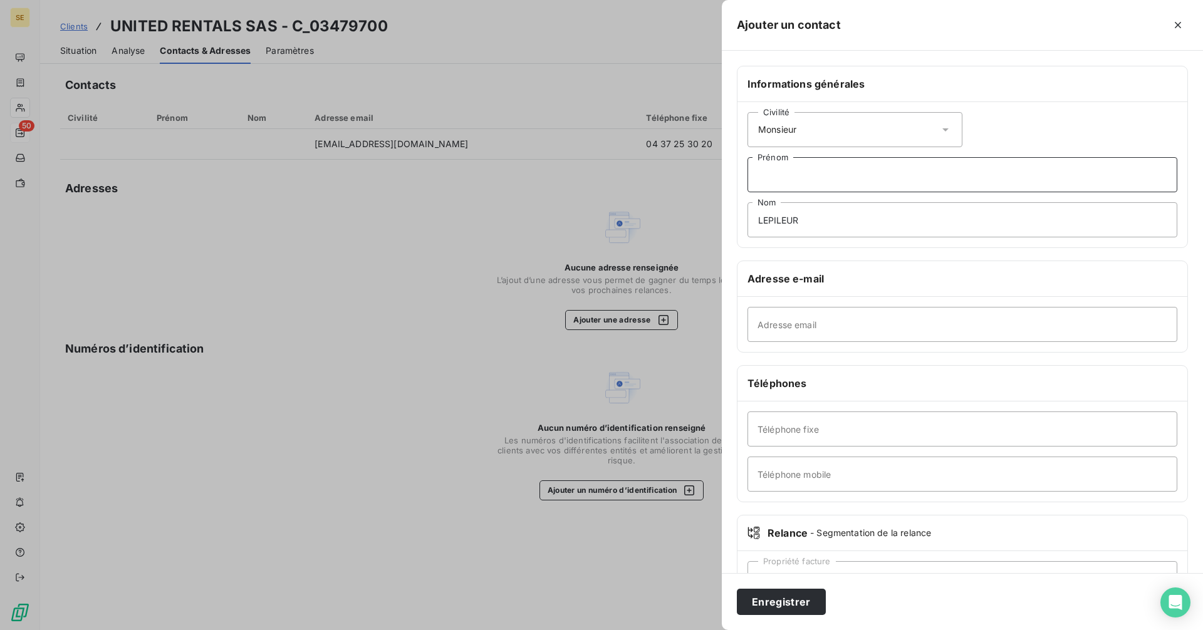
click at [831, 167] on input "Prénom" at bounding box center [962, 174] width 430 height 35
type input "RESPONSABLE FINANCIER"
click at [818, 330] on input "Adresse email" at bounding box center [962, 324] width 430 height 35
click at [765, 437] on input "Téléphone fixe" at bounding box center [962, 429] width 430 height 35
type input "06 31 98 01 09"
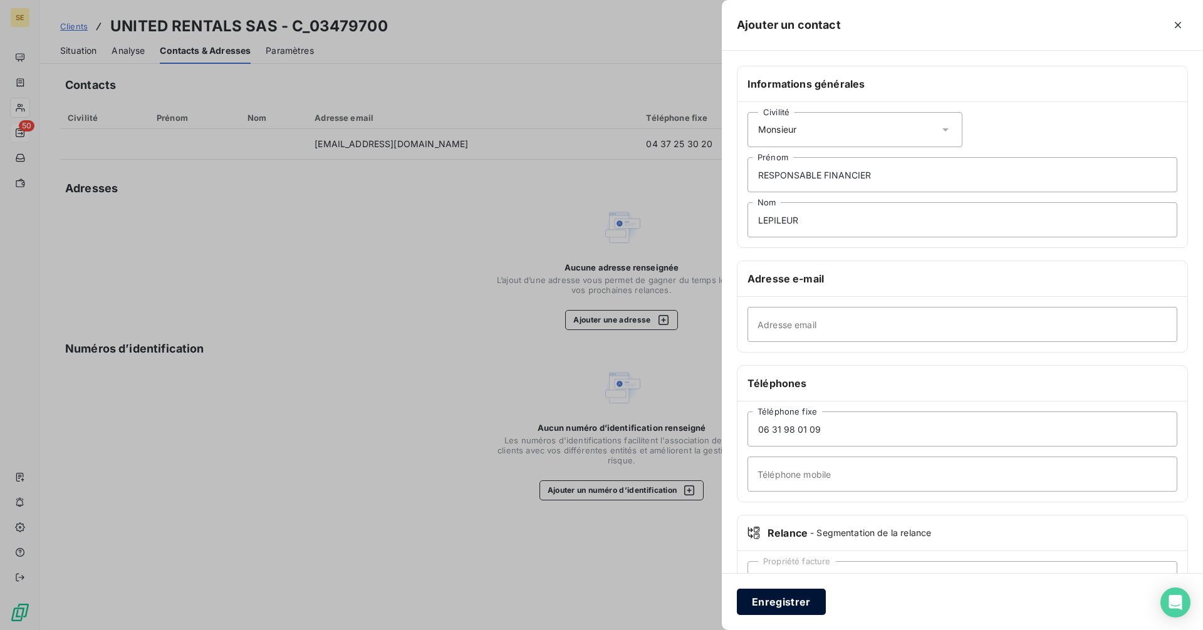
click at [774, 608] on button "Enregistrer" at bounding box center [781, 602] width 89 height 26
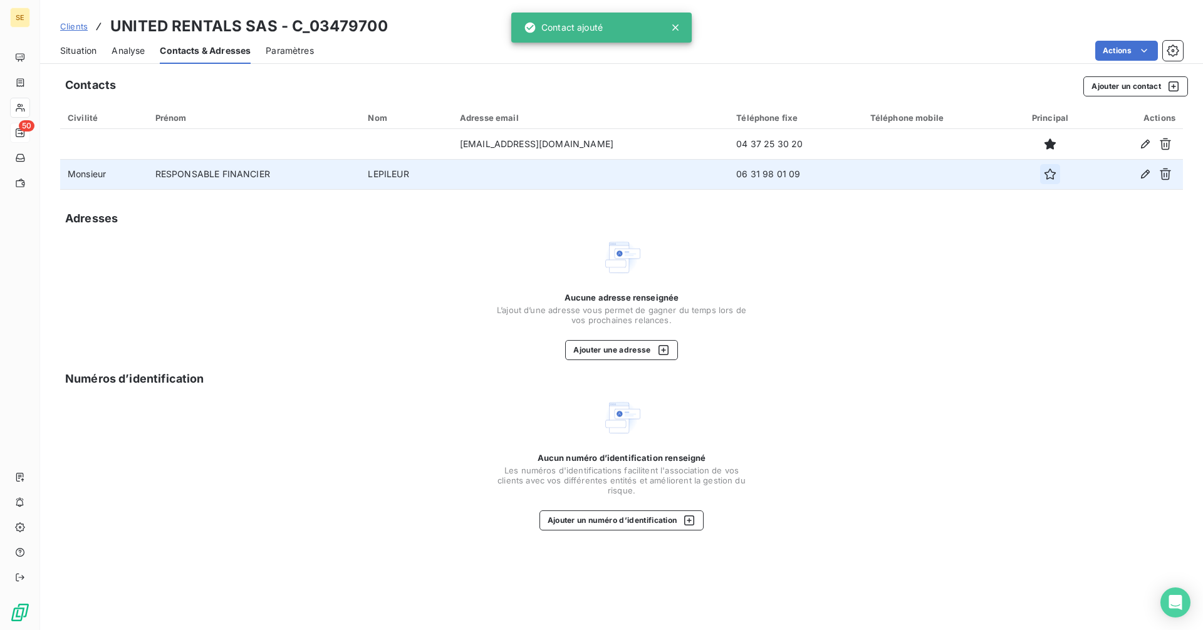
click at [1044, 175] on icon "button" at bounding box center [1050, 174] width 13 height 13
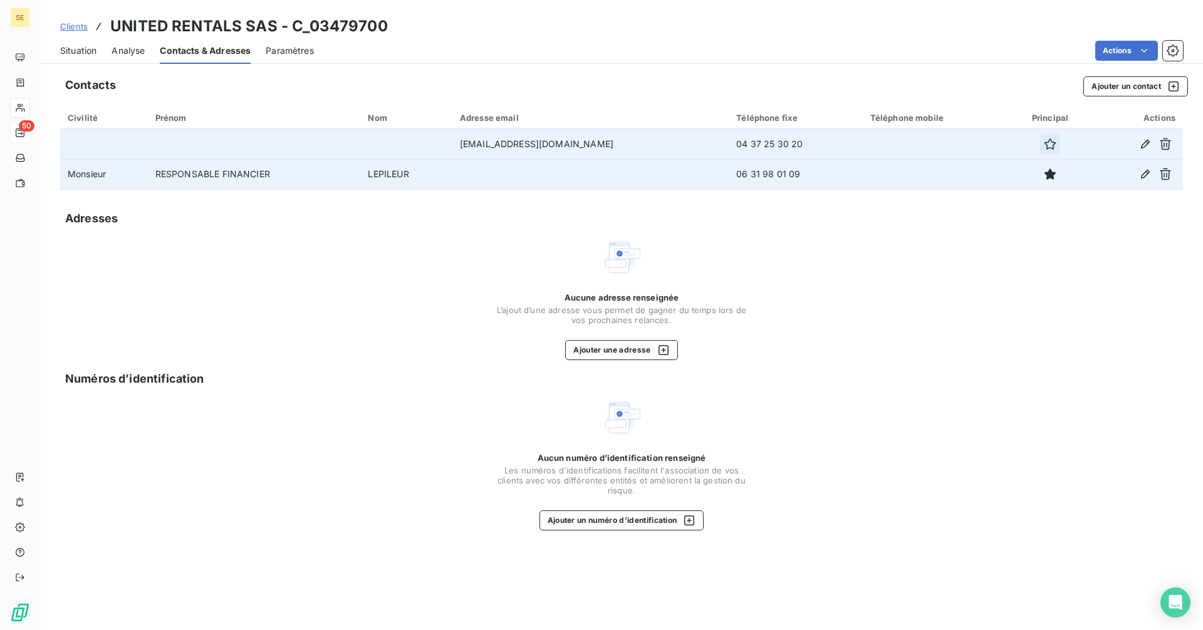
click at [1044, 144] on icon "button" at bounding box center [1049, 143] width 11 height 11
click at [72, 49] on span "Situation" at bounding box center [78, 50] width 36 height 13
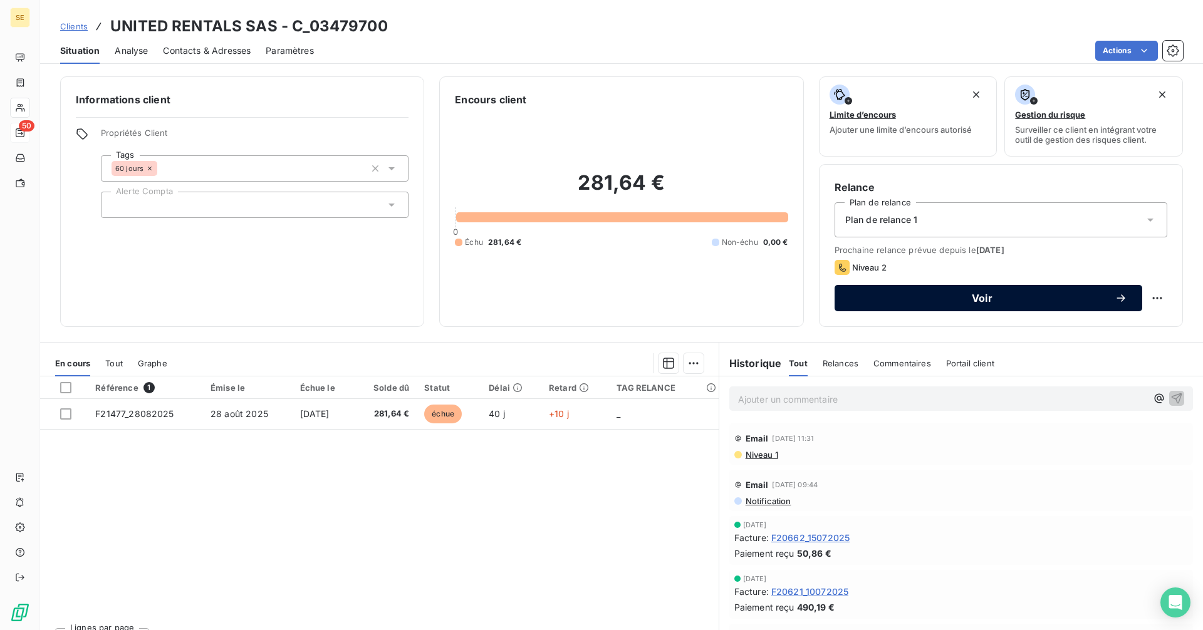
click at [920, 301] on span "Voir" at bounding box center [981, 298] width 265 height 10
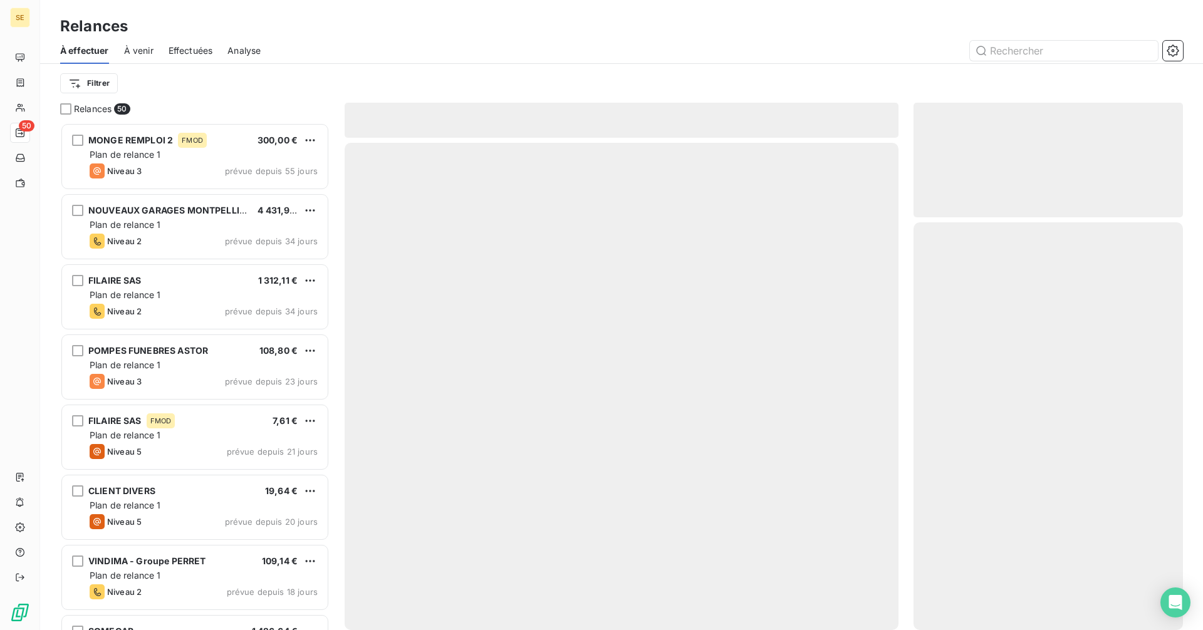
scroll to position [498, 260]
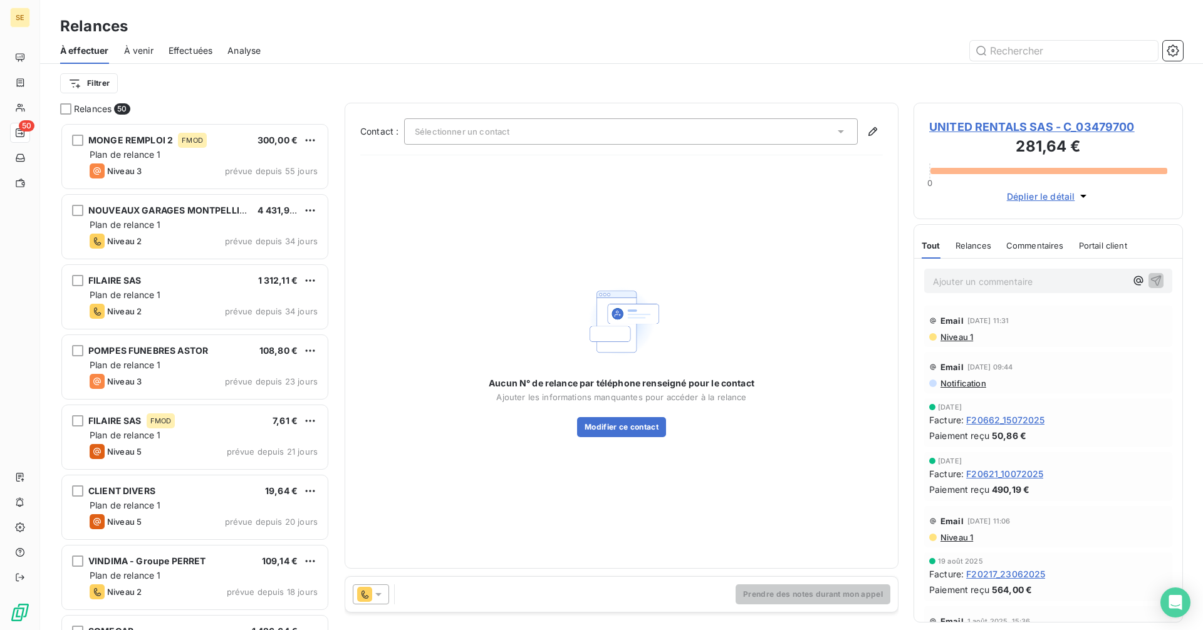
click at [380, 594] on icon at bounding box center [378, 594] width 6 height 3
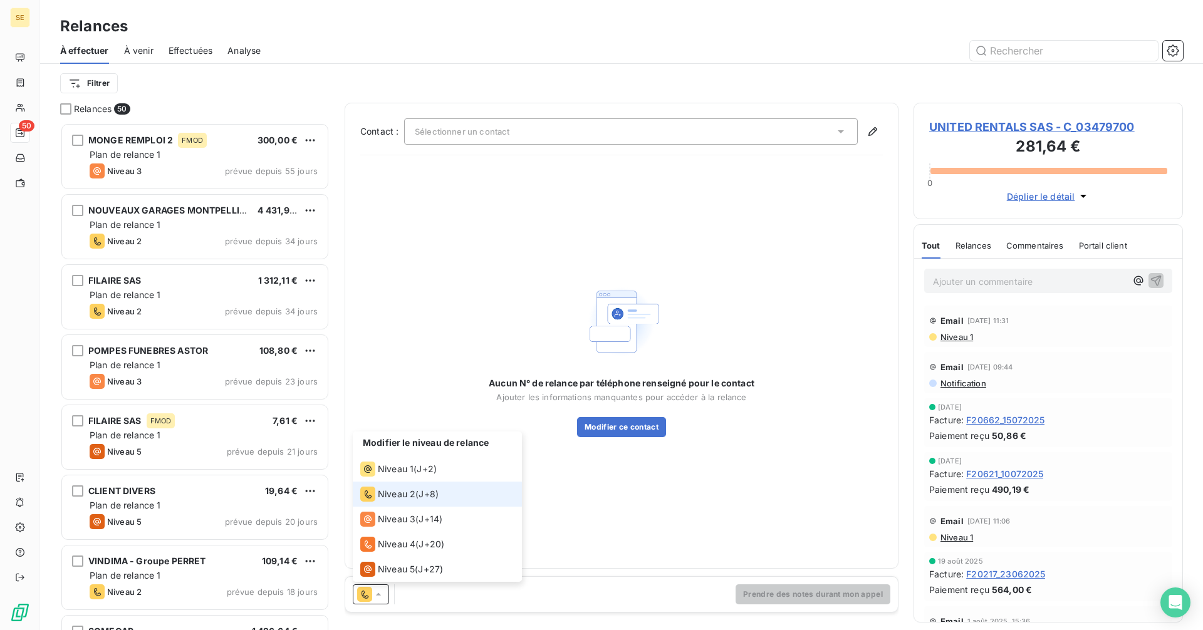
click at [390, 492] on span "Niveau 2" at bounding box center [397, 494] width 38 height 13
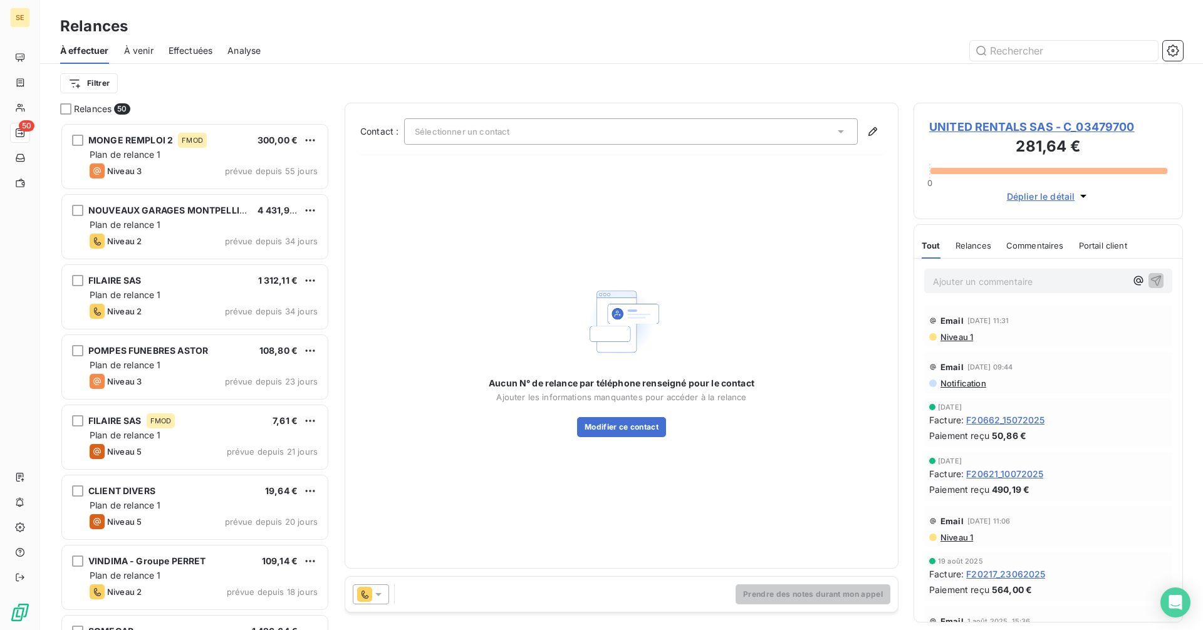
click at [841, 126] on icon at bounding box center [840, 131] width 13 height 13
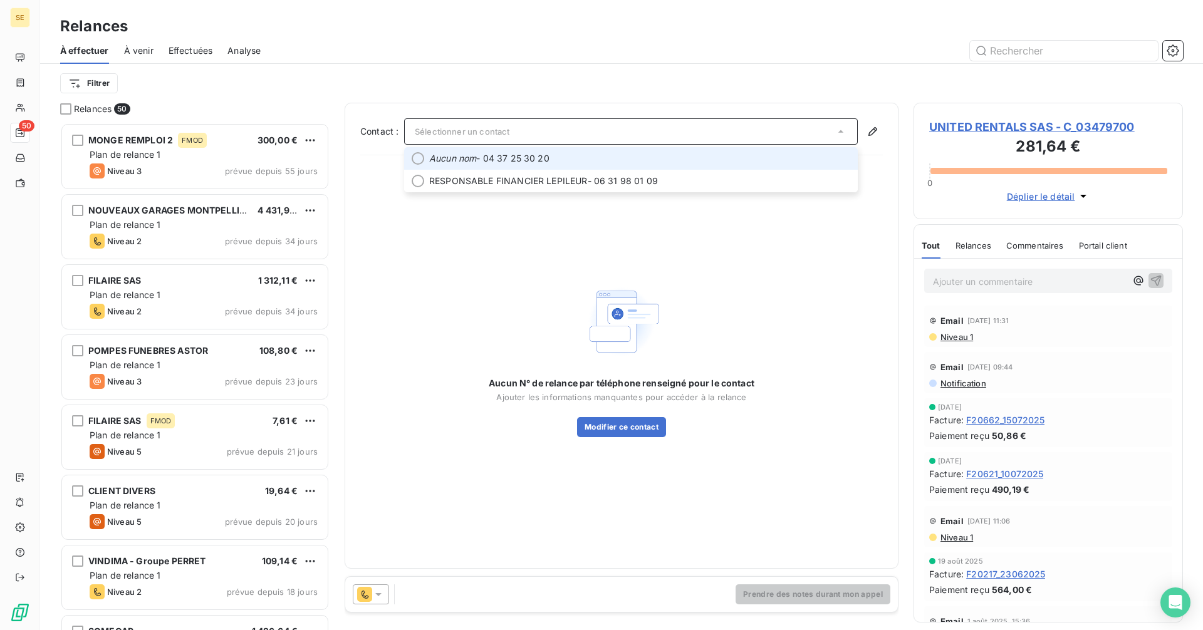
click at [576, 158] on span "Aucun nom - 04 37 25 30 20" at bounding box center [639, 158] width 421 height 13
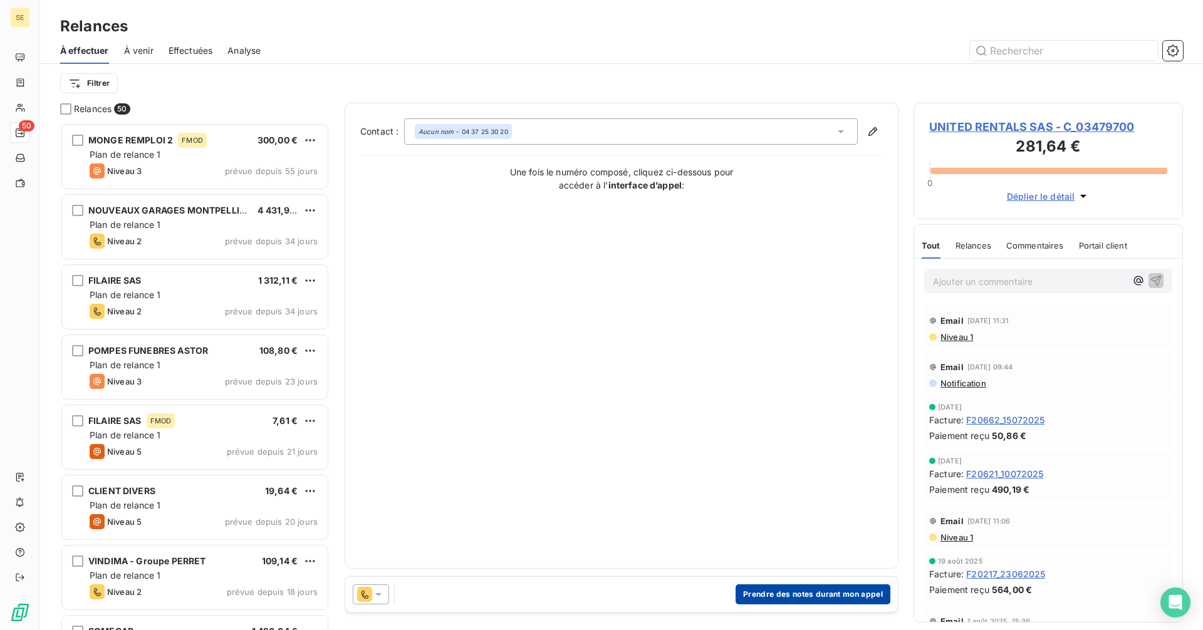
click at [827, 596] on button "Prendre des notes durant mon appel" at bounding box center [812, 594] width 155 height 20
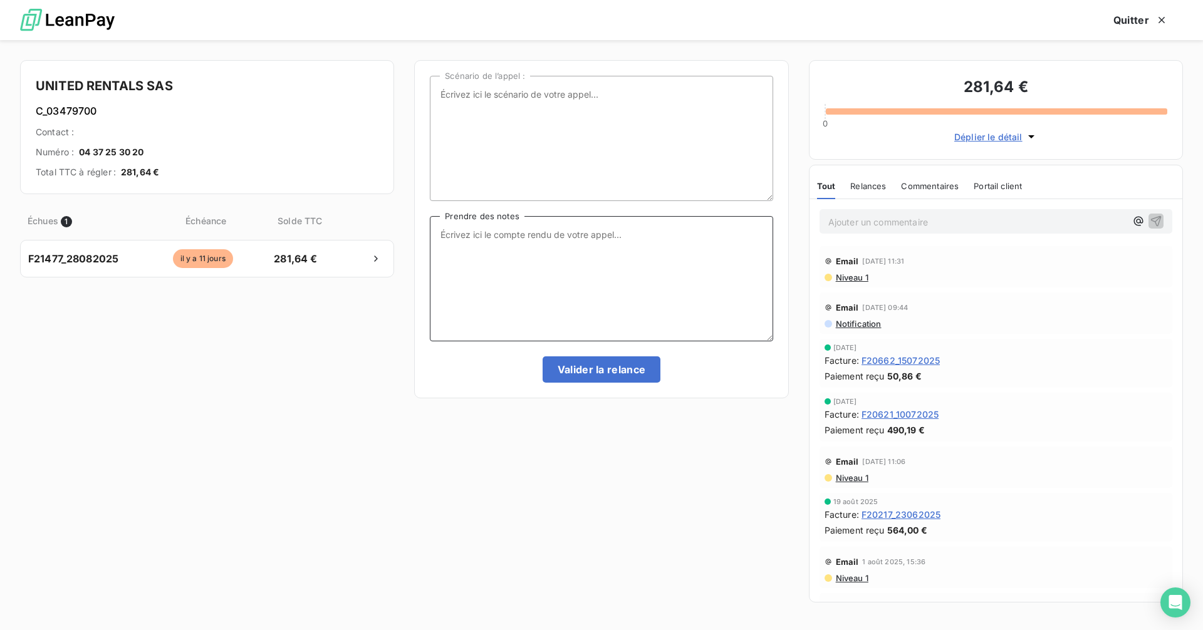
click at [485, 225] on textarea "Prendre des notes" at bounding box center [601, 278] width 343 height 125
type textarea "eu la secrétaire, il faut tel M. LEPILEUR, ok a bien la fact, sera réglée fin o…"
click at [600, 371] on button "Valider la relance" at bounding box center [601, 369] width 118 height 26
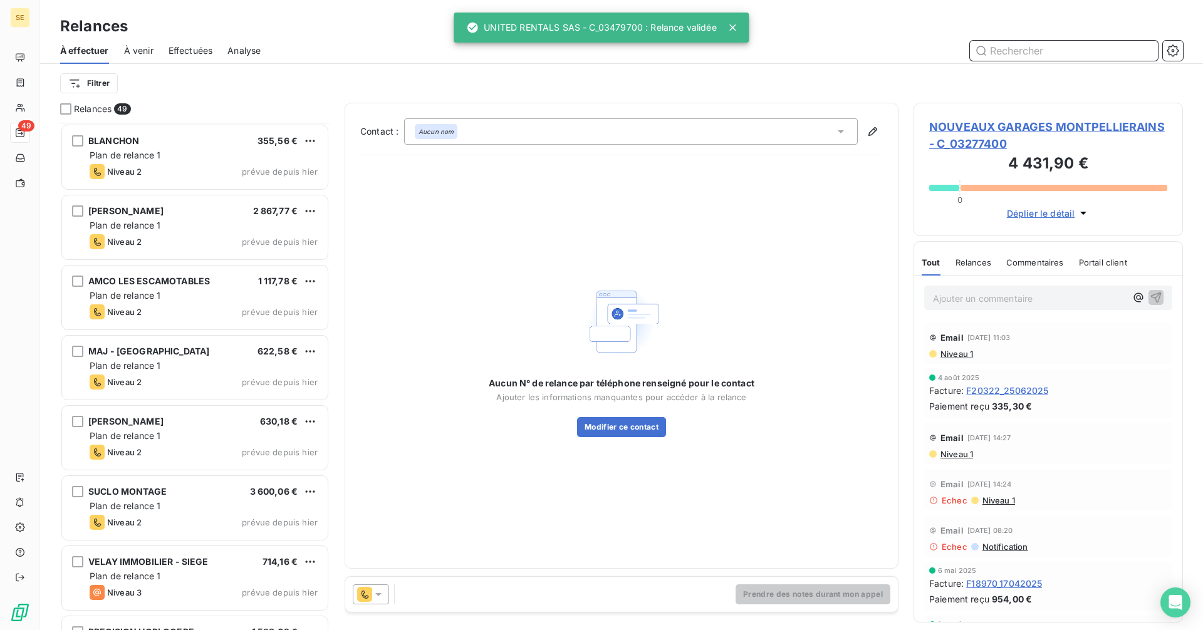
scroll to position [2931, 0]
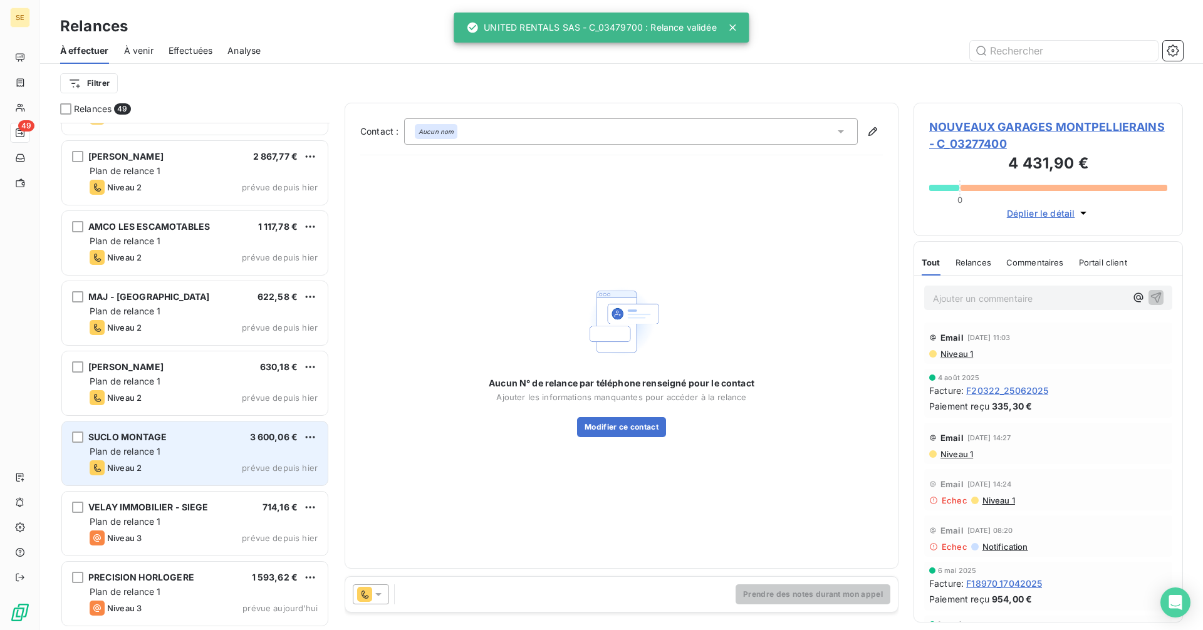
click at [137, 442] on span "SUCLO MONTAGE" at bounding box center [127, 437] width 78 height 11
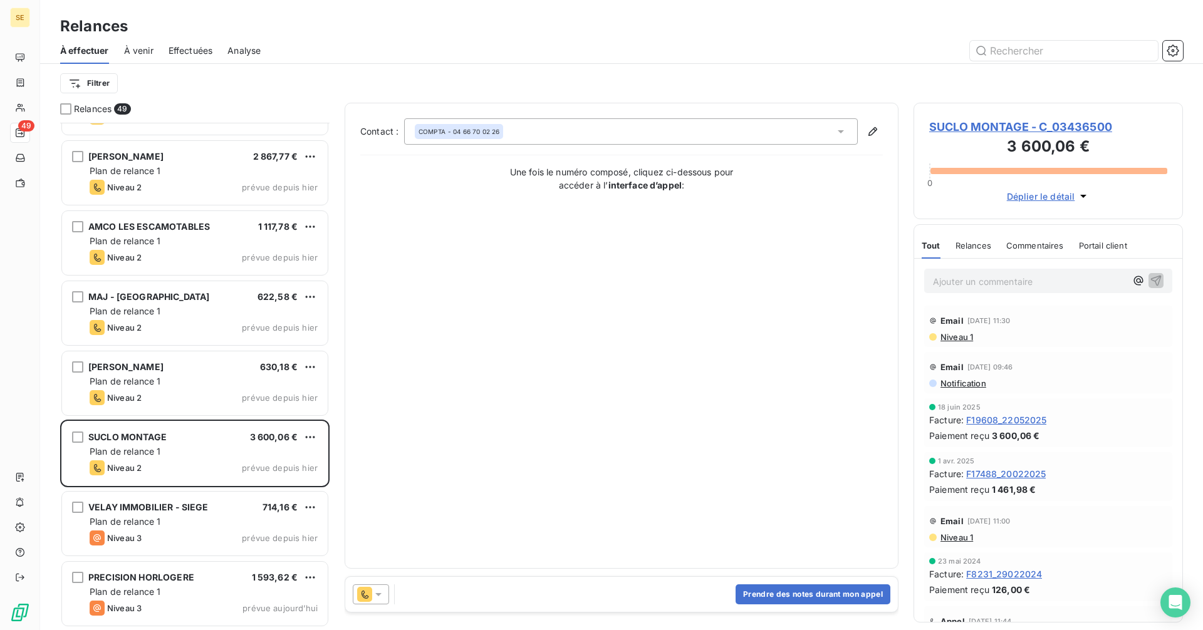
click at [970, 125] on span "SUCLO MONTAGE - C_03436500" at bounding box center [1048, 126] width 238 height 17
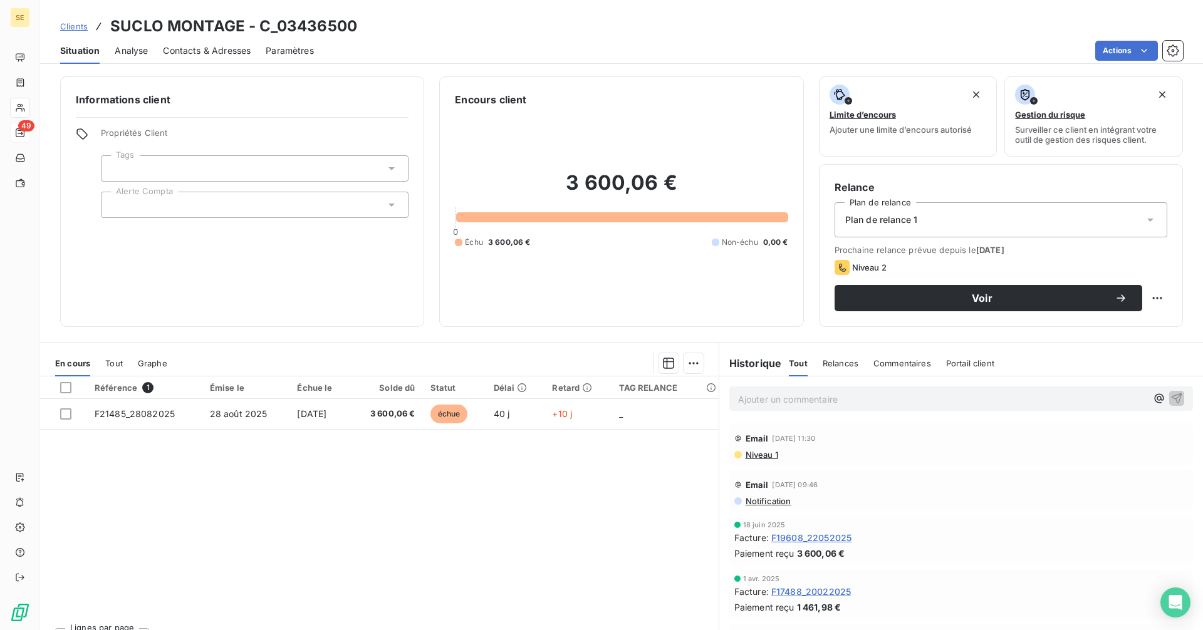
click at [205, 50] on span "Contacts & Adresses" at bounding box center [207, 50] width 88 height 13
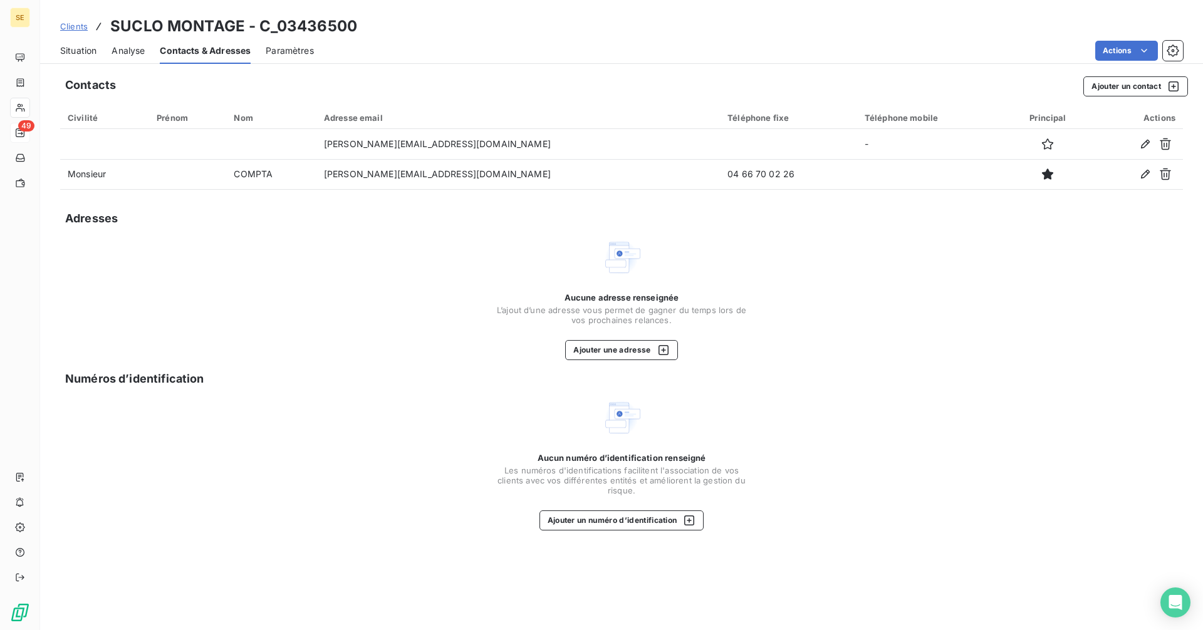
click at [82, 56] on span "Situation" at bounding box center [78, 50] width 36 height 13
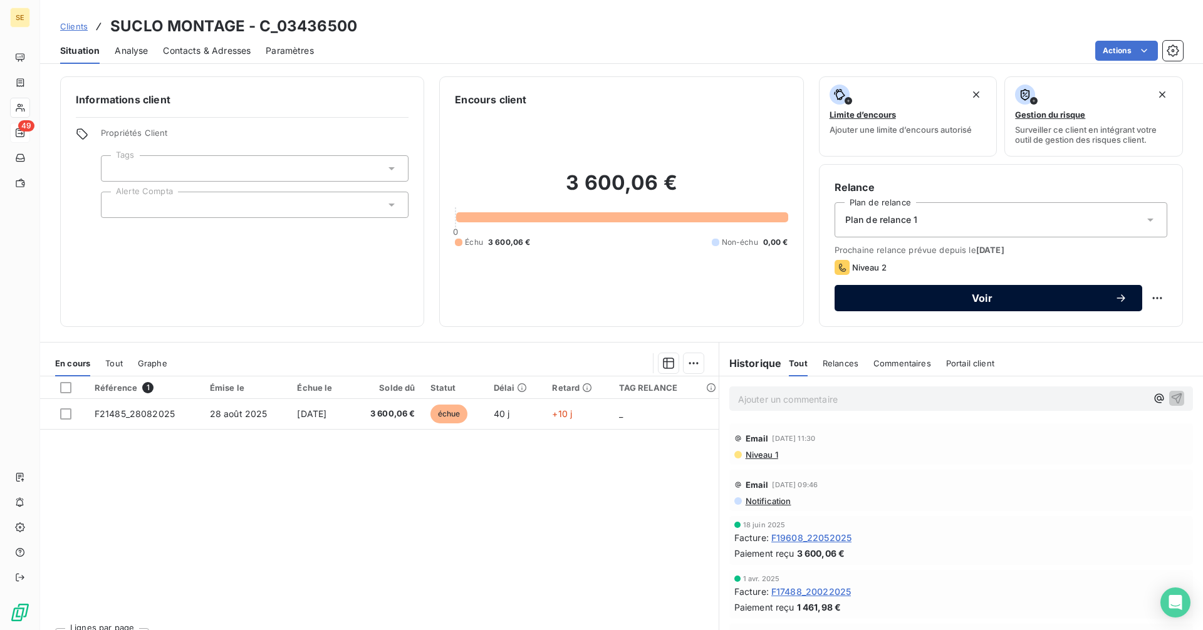
click at [948, 291] on button "Voir" at bounding box center [988, 298] width 308 height 26
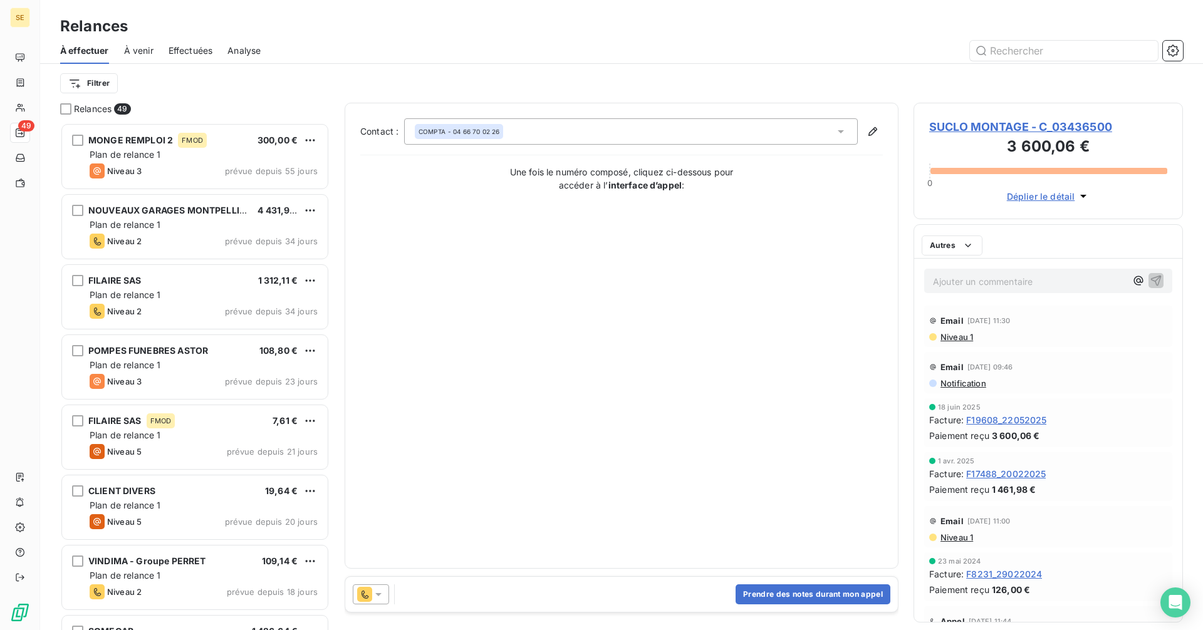
scroll to position [498, 260]
click at [806, 593] on button "Prendre des notes durant mon appel" at bounding box center [812, 594] width 155 height 20
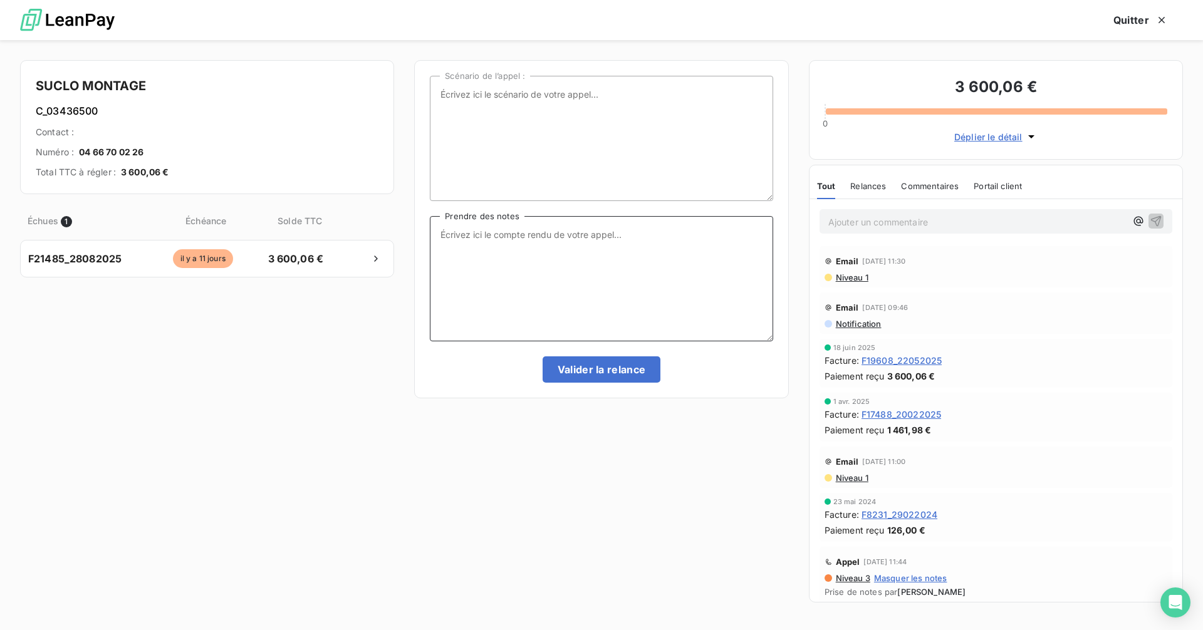
click at [551, 251] on textarea "Prendre des notes" at bounding box center [601, 278] width 343 height 125
type textarea "eu la secrétaire, le compta n'est pas là cet am, rapp demain matin."
click at [616, 366] on button "Valider la relance" at bounding box center [601, 369] width 118 height 26
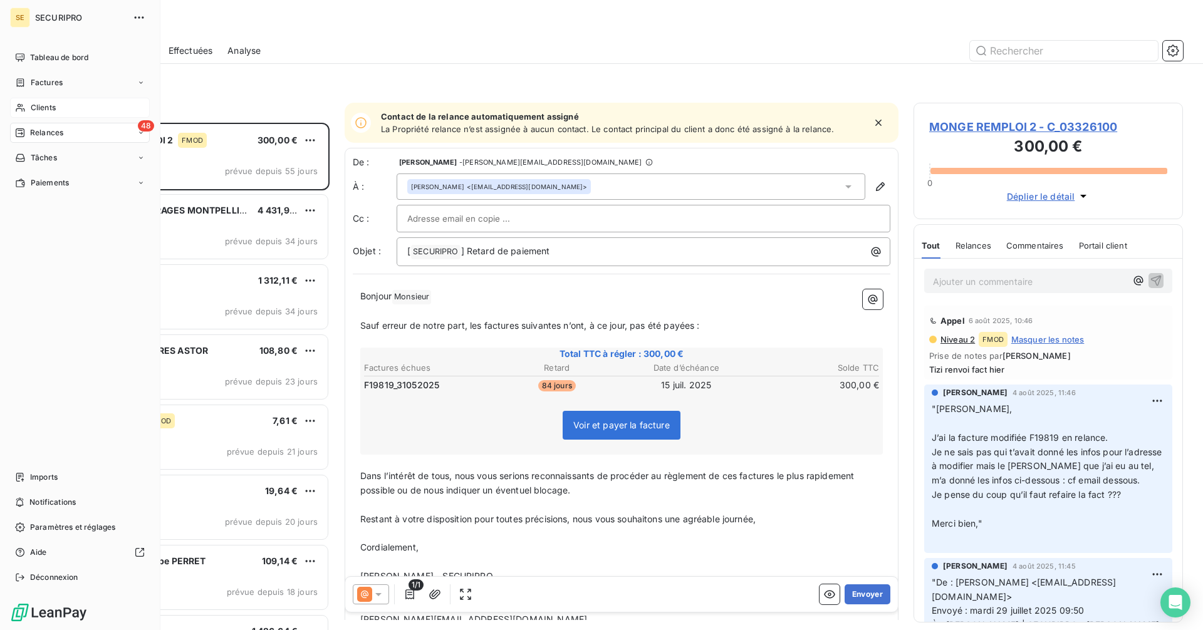
click at [29, 107] on div "Clients" at bounding box center [80, 108] width 140 height 20
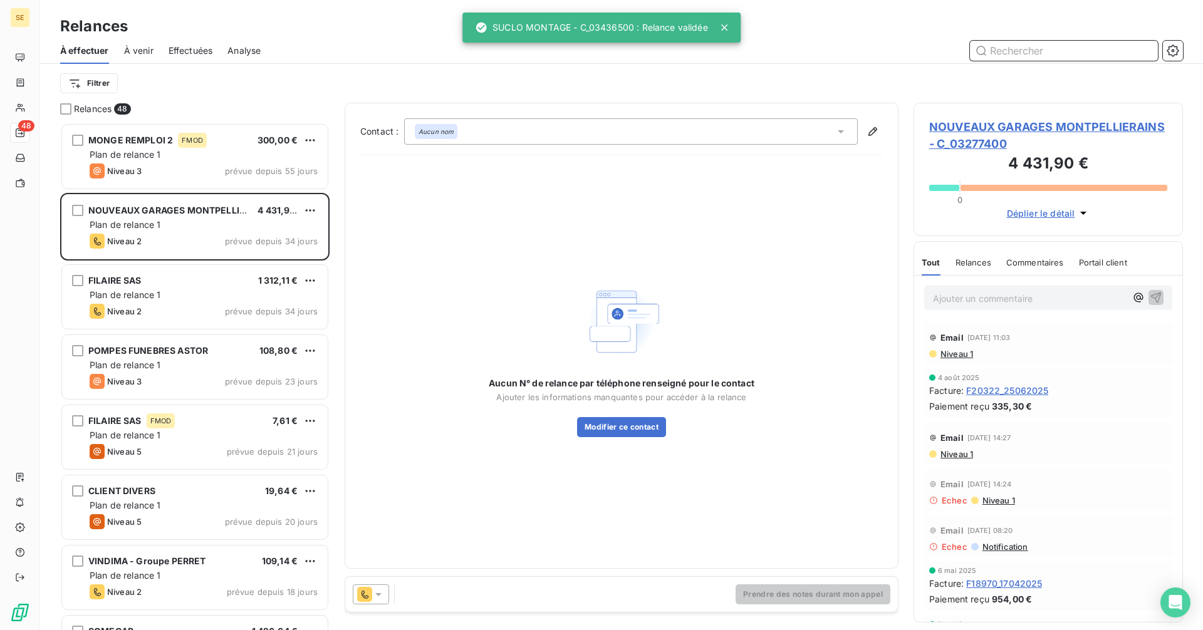
click at [1037, 44] on input "text" at bounding box center [1064, 51] width 188 height 20
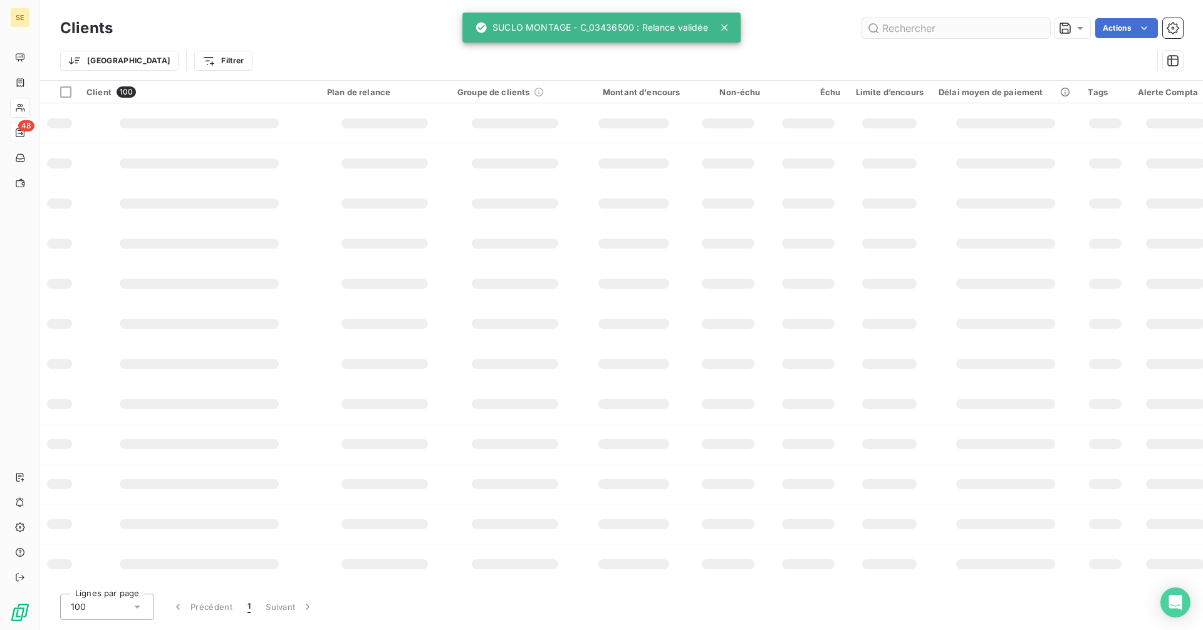
click at [909, 28] on input "text" at bounding box center [956, 28] width 188 height 20
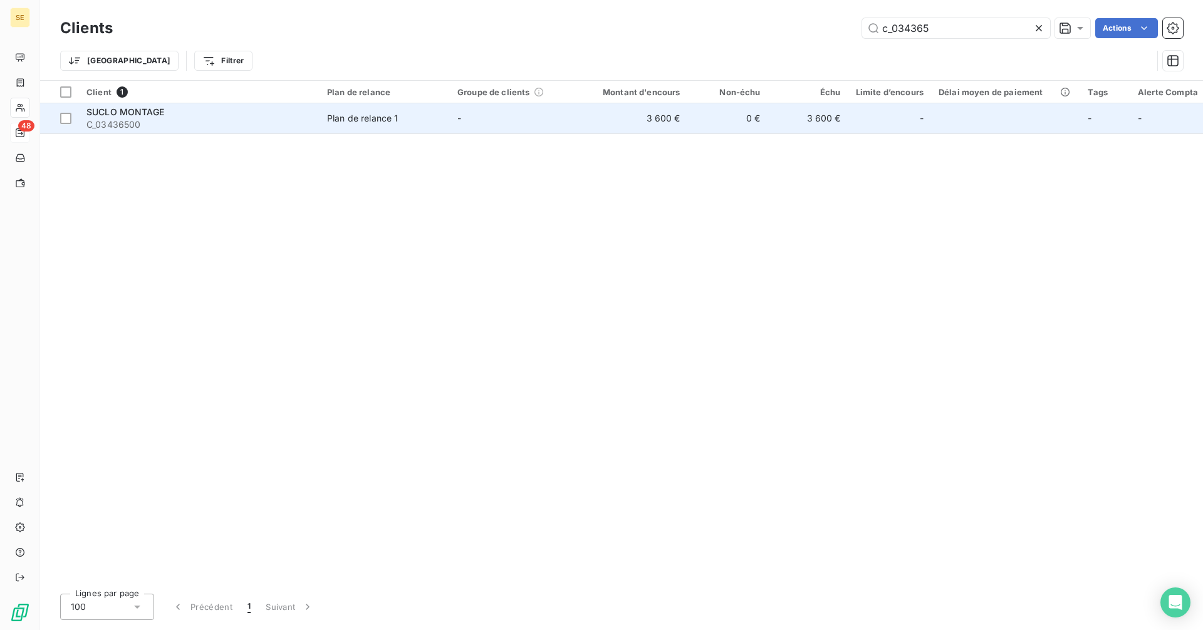
type input "c_034365"
click at [294, 120] on span "C_03436500" at bounding box center [198, 124] width 225 height 13
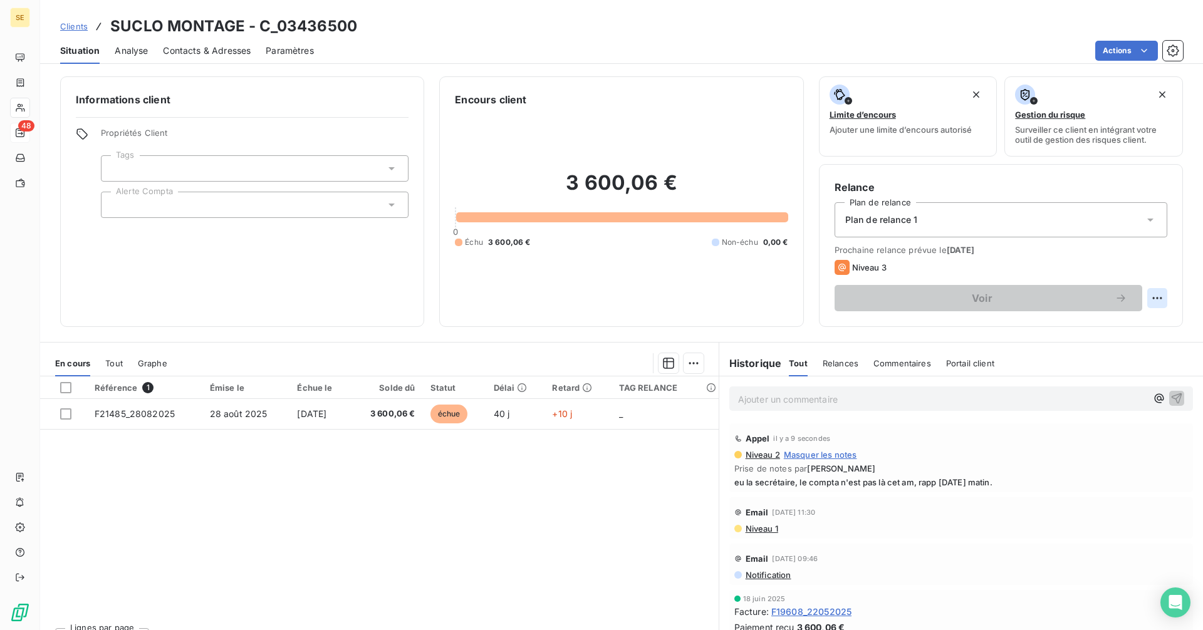
click at [1151, 293] on html "SE 48 Clients SUCLO MONTAGE - C_03436500 Situation Analyse Contacts & Adresses …" at bounding box center [601, 315] width 1203 height 630
click at [1109, 329] on div "Replanifier cette action" at bounding box center [1096, 326] width 112 height 20
select select "9"
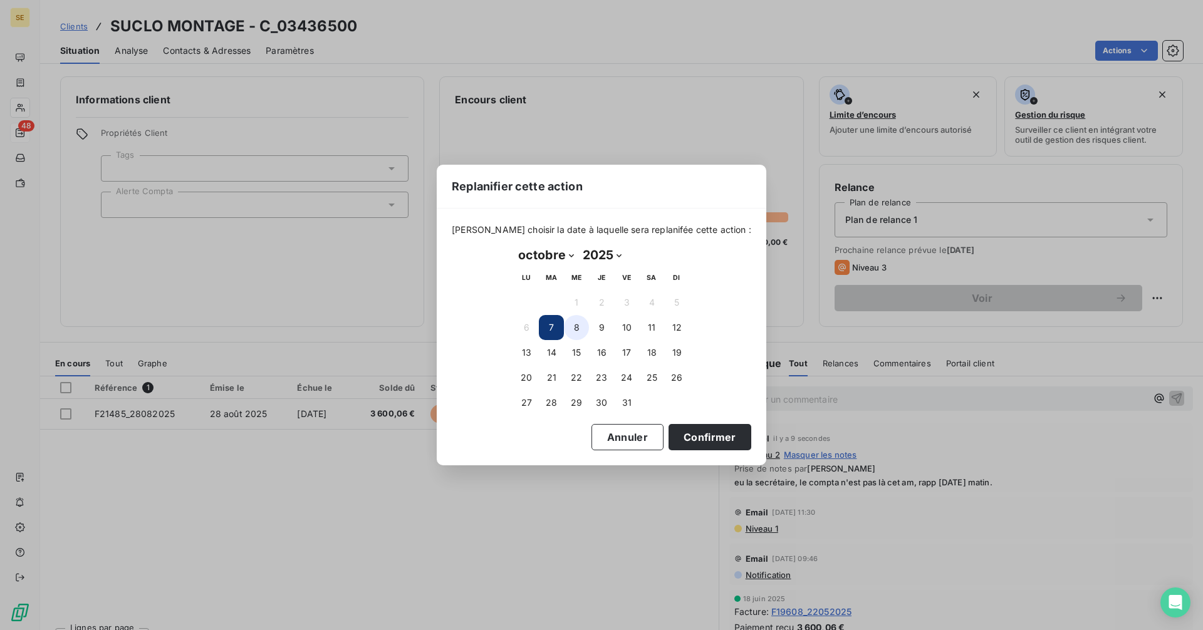
click at [577, 328] on button "8" at bounding box center [576, 327] width 25 height 25
click at [718, 443] on button "Confirmer" at bounding box center [709, 437] width 83 height 26
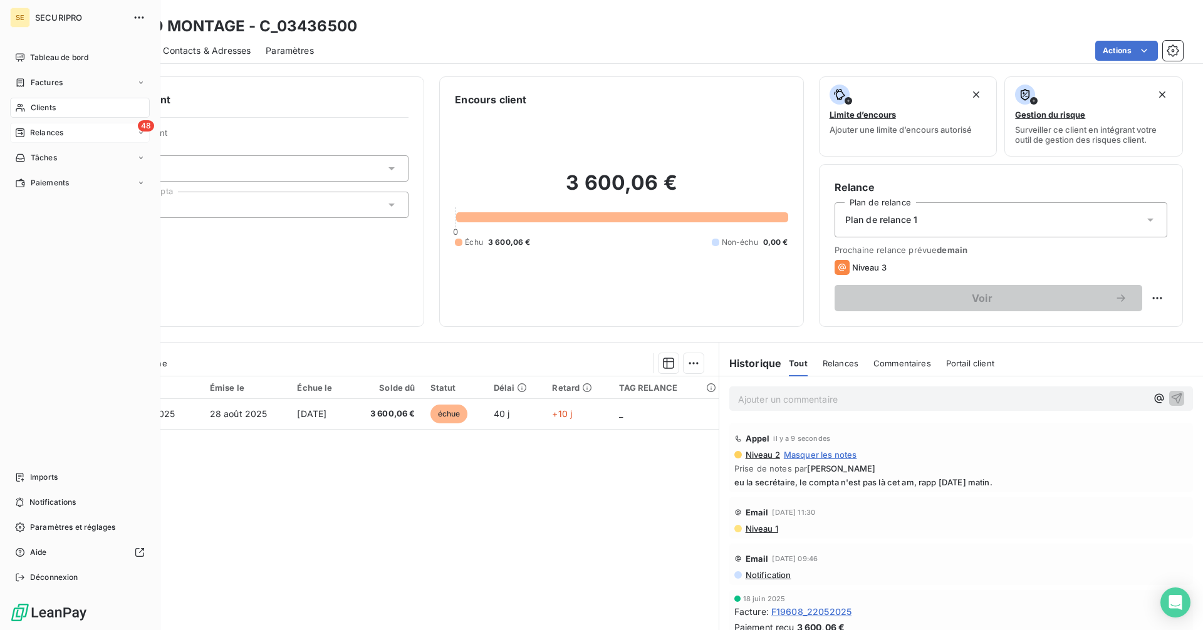
click at [28, 130] on div "Relances" at bounding box center [39, 132] width 48 height 11
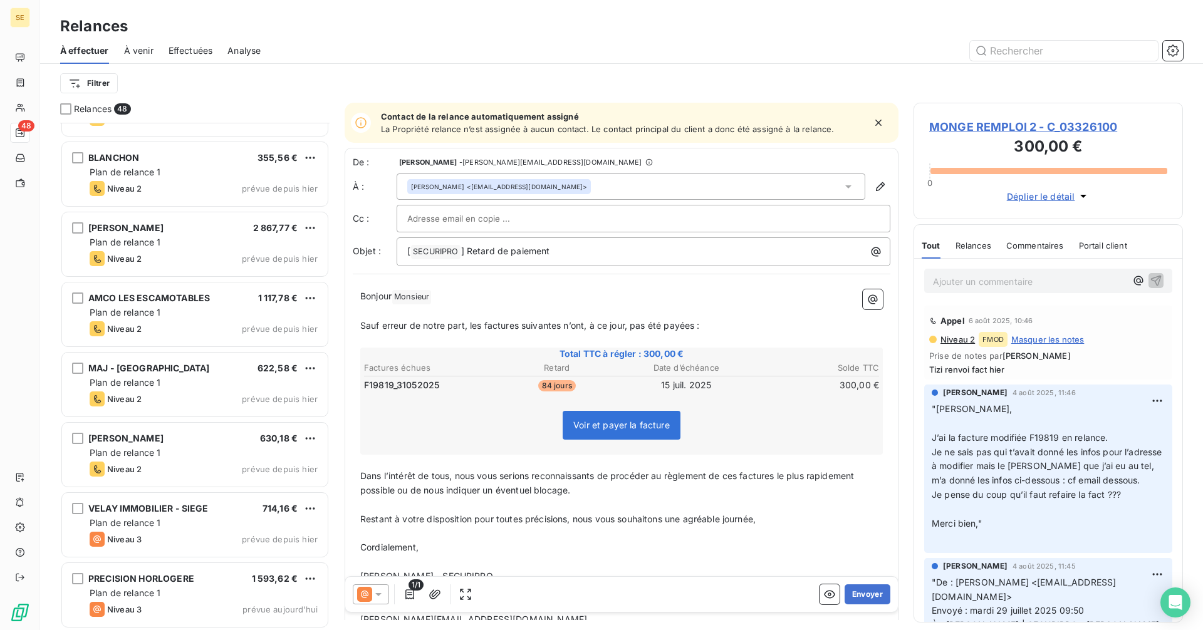
scroll to position [2861, 0]
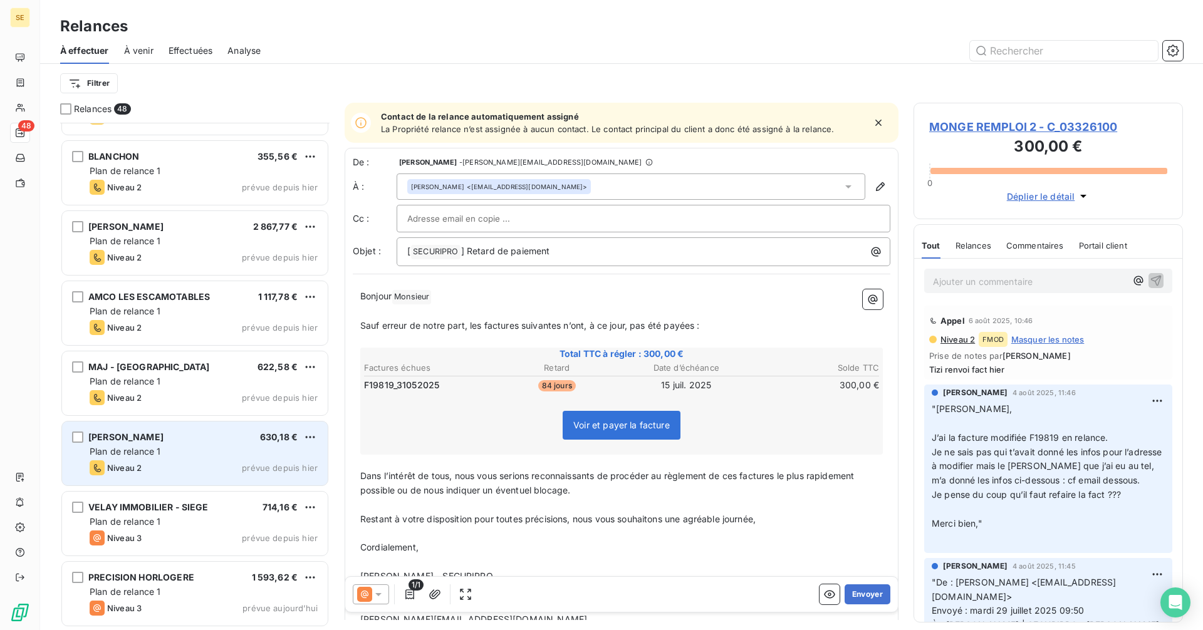
click at [132, 442] on div "AUVERGNE BOULANGERE" at bounding box center [125, 437] width 75 height 13
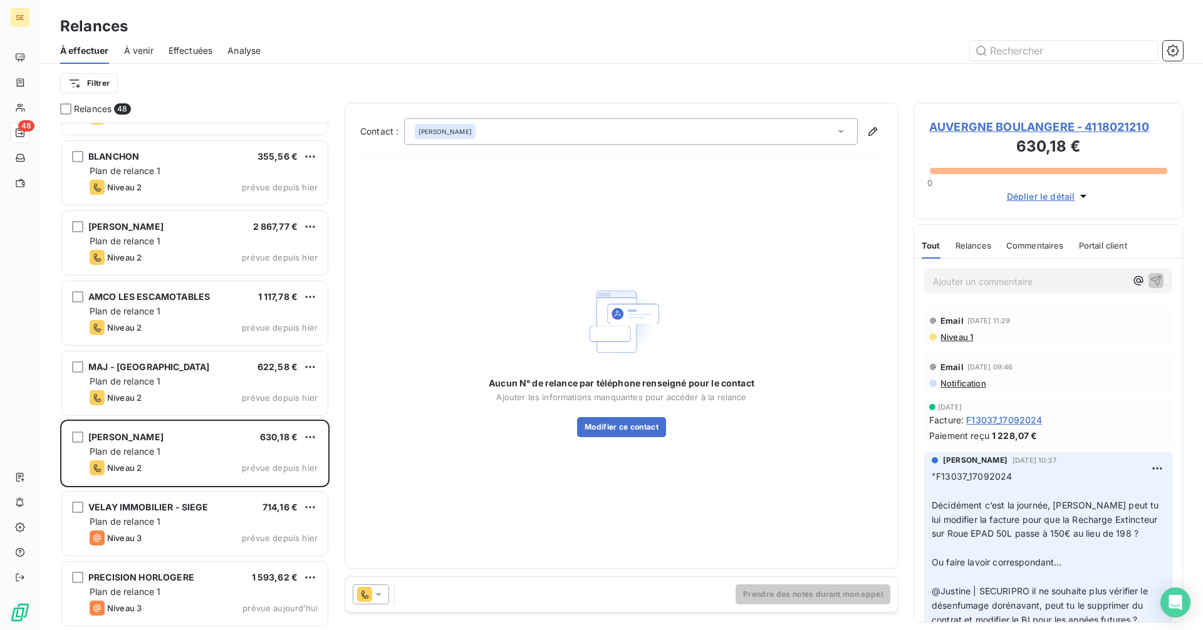
click at [983, 126] on span "AUVERGNE BOULANGERE - 4118021210" at bounding box center [1048, 126] width 238 height 17
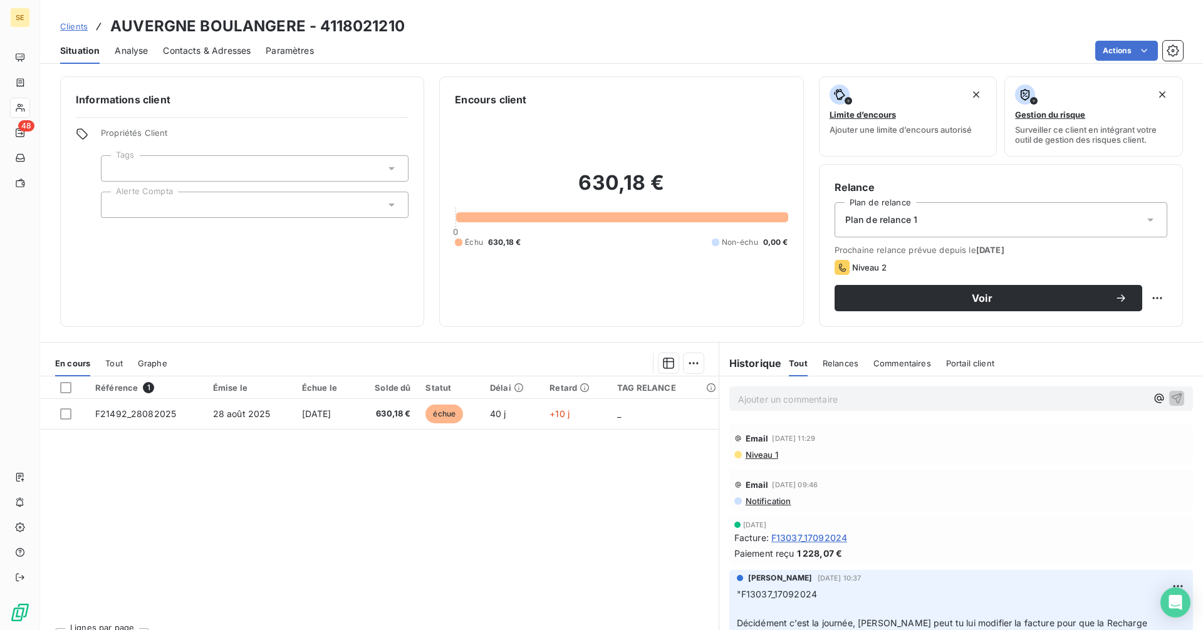
click at [179, 45] on span "Contacts & Adresses" at bounding box center [207, 50] width 88 height 13
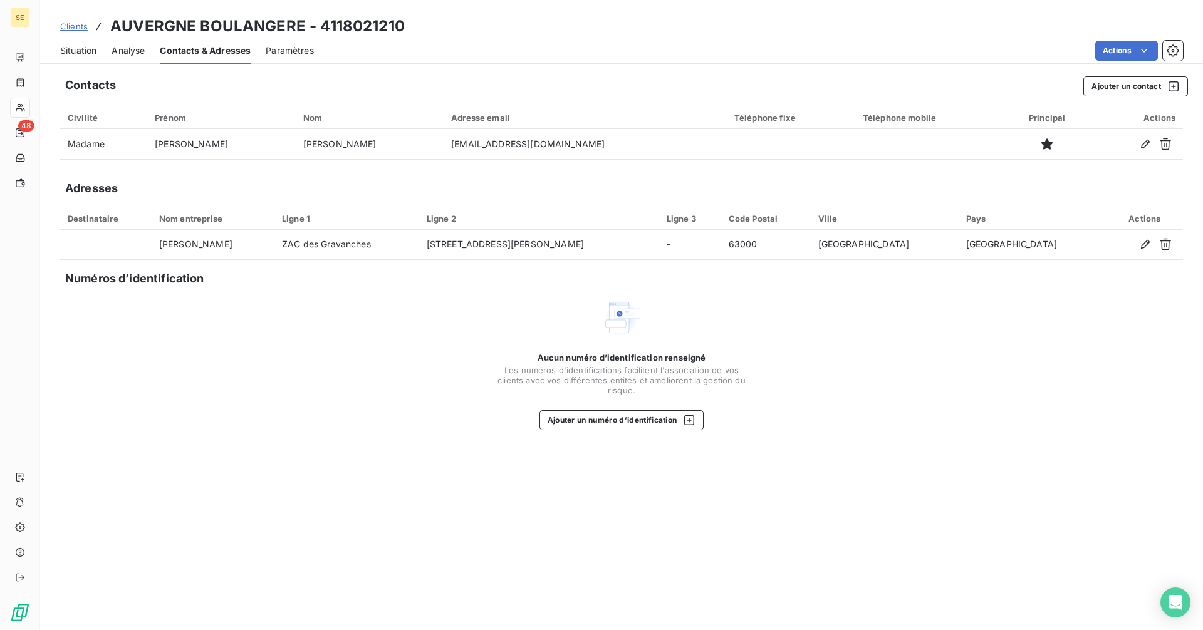
click at [87, 40] on div "Situation" at bounding box center [78, 51] width 36 height 26
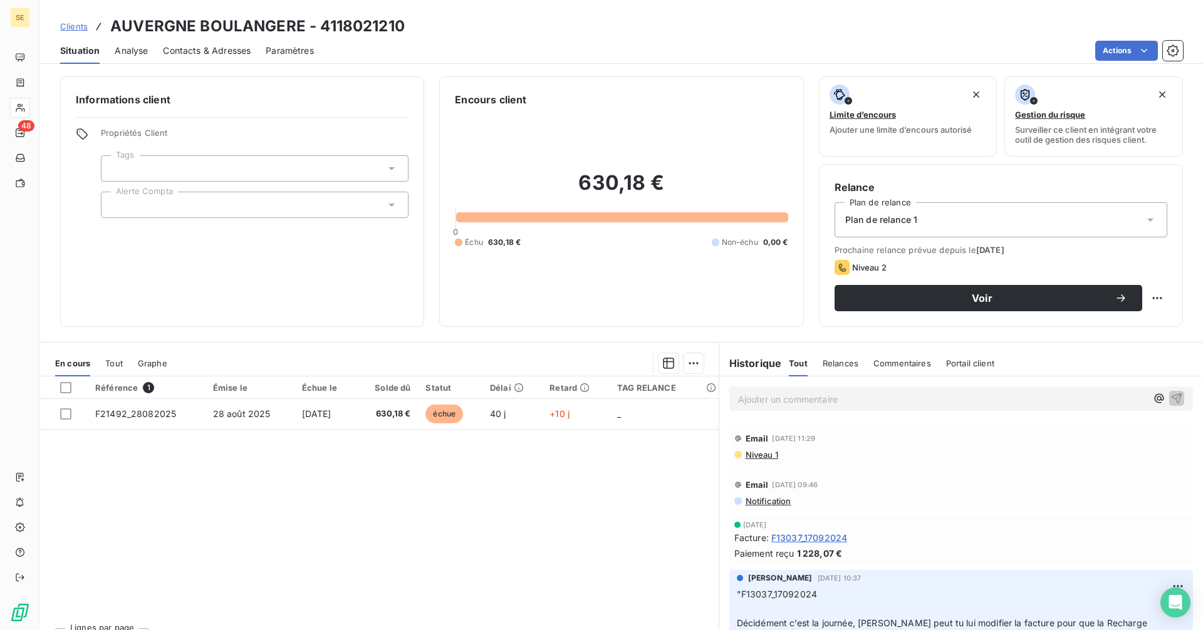
click at [113, 359] on span "Tout" at bounding box center [114, 363] width 18 height 10
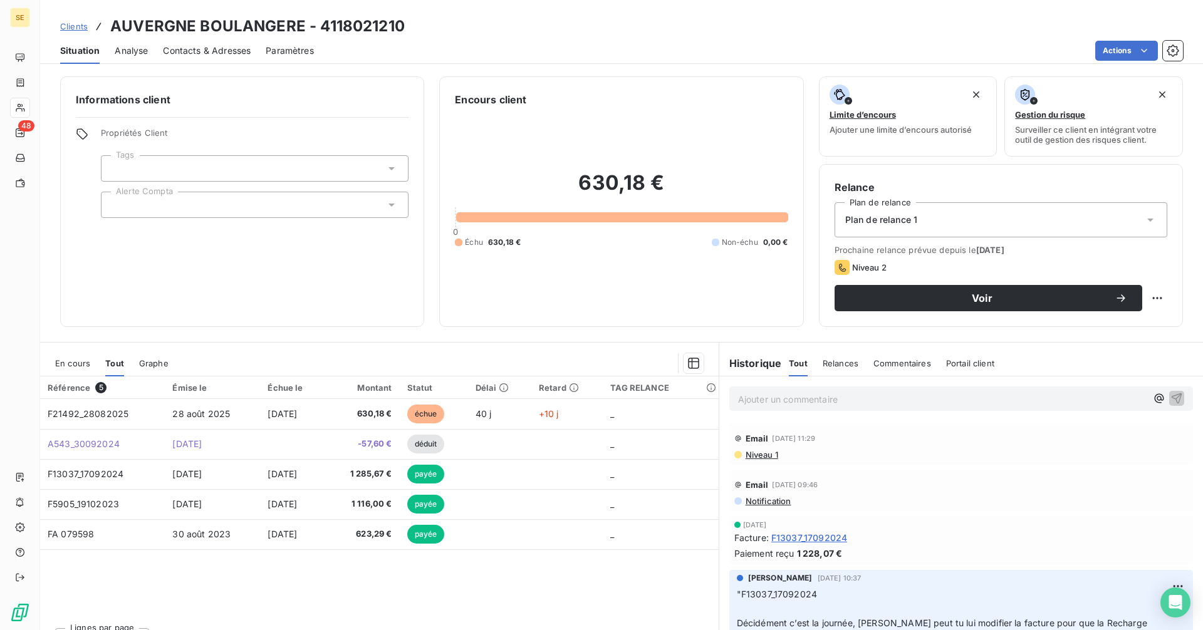
click at [73, 361] on span "En cours" at bounding box center [72, 363] width 35 height 10
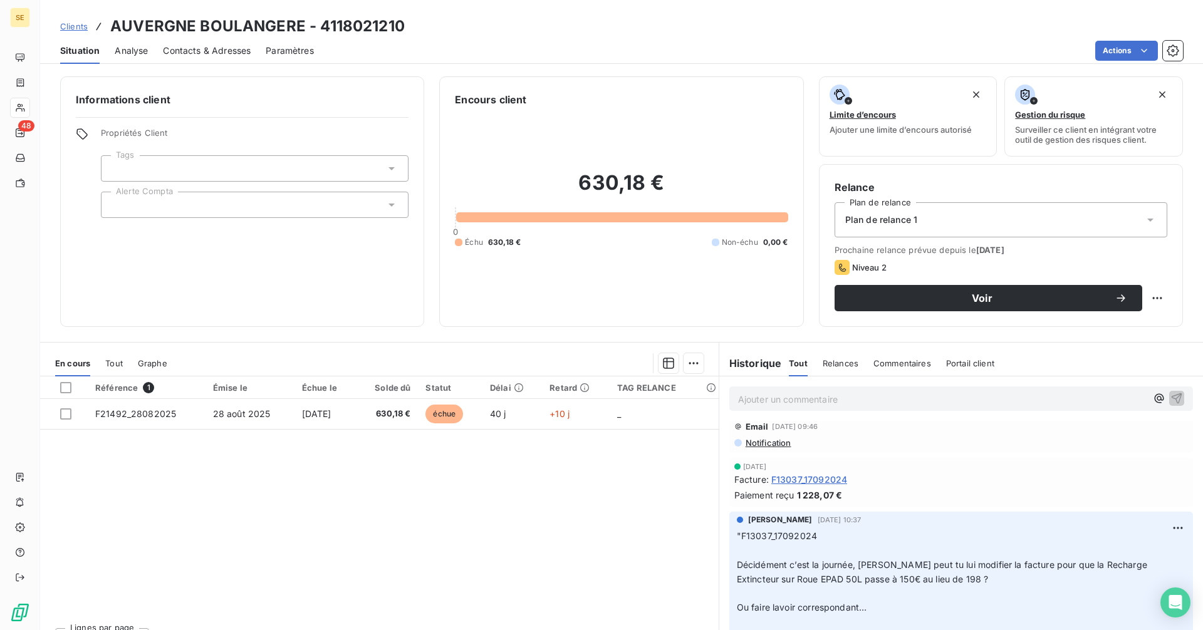
scroll to position [125, 0]
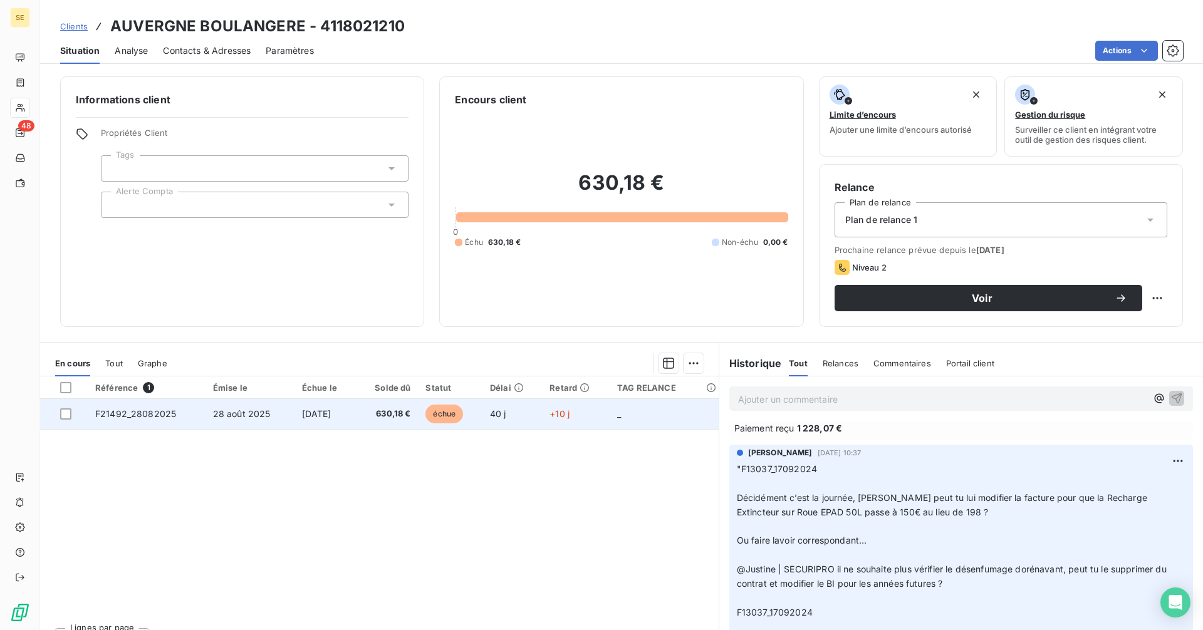
click at [326, 422] on td "27 sept. 2025" at bounding box center [324, 414] width 61 height 30
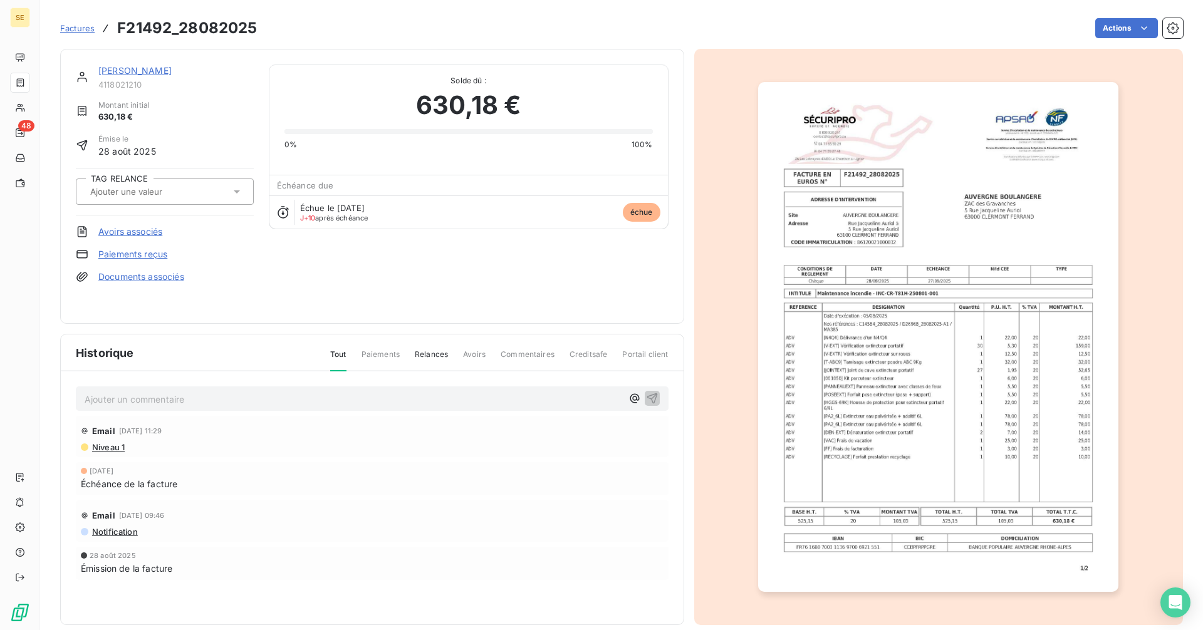
click at [172, 69] on link "AUVERGNE BOULANGERE" at bounding box center [134, 70] width 73 height 11
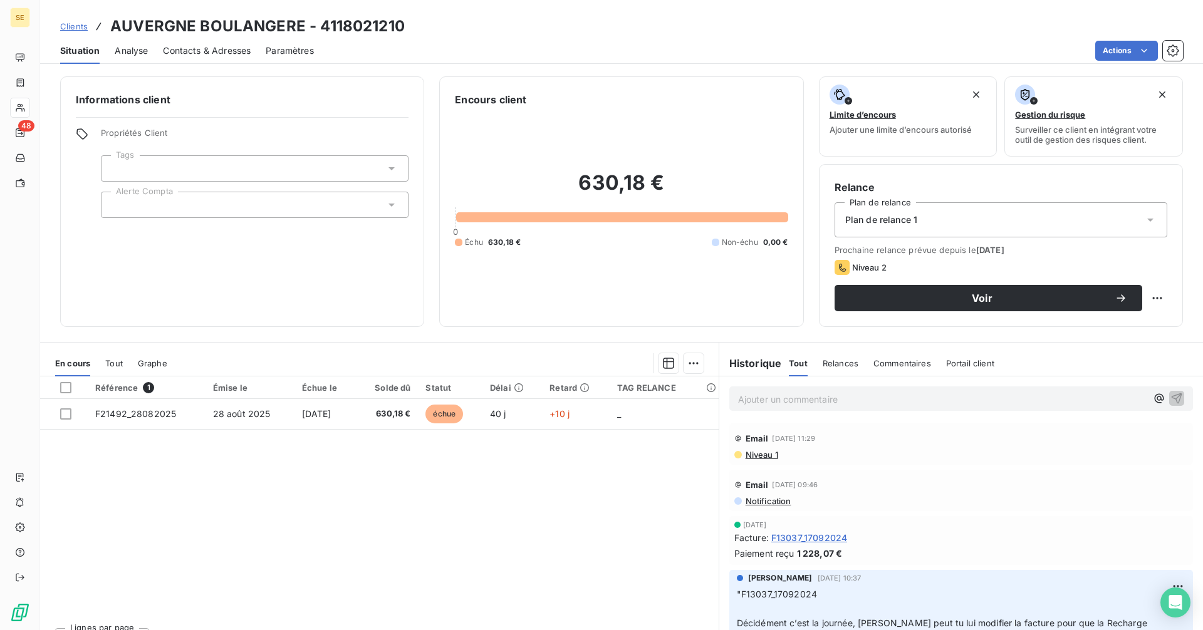
click at [195, 46] on span "Contacts & Adresses" at bounding box center [207, 50] width 88 height 13
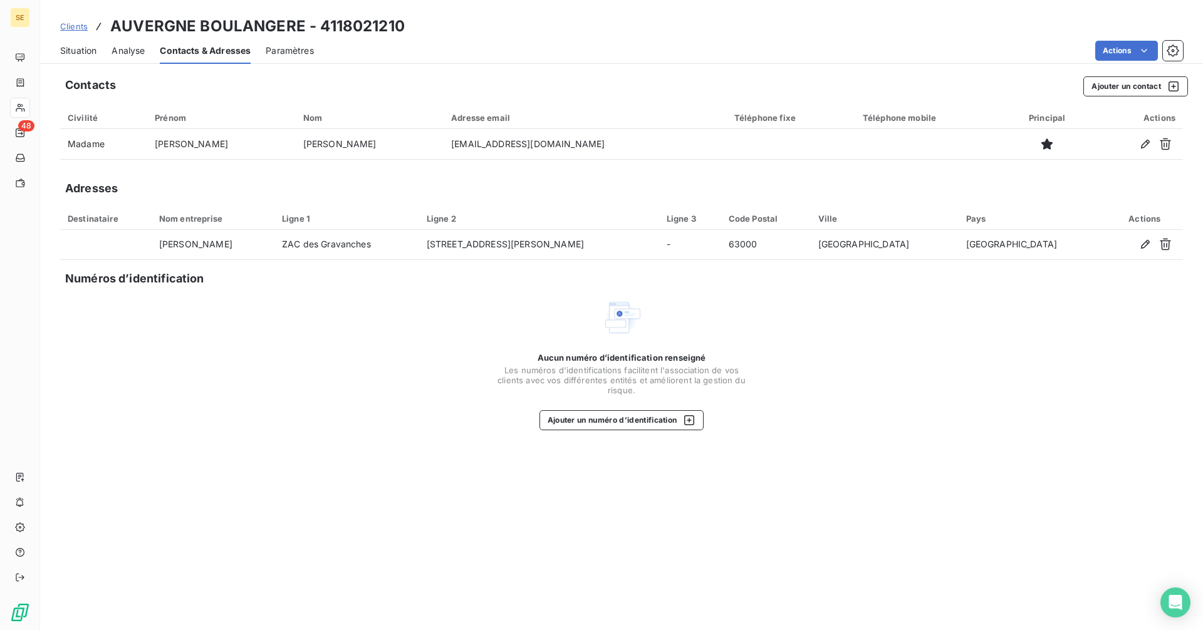
click at [82, 51] on span "Situation" at bounding box center [78, 50] width 36 height 13
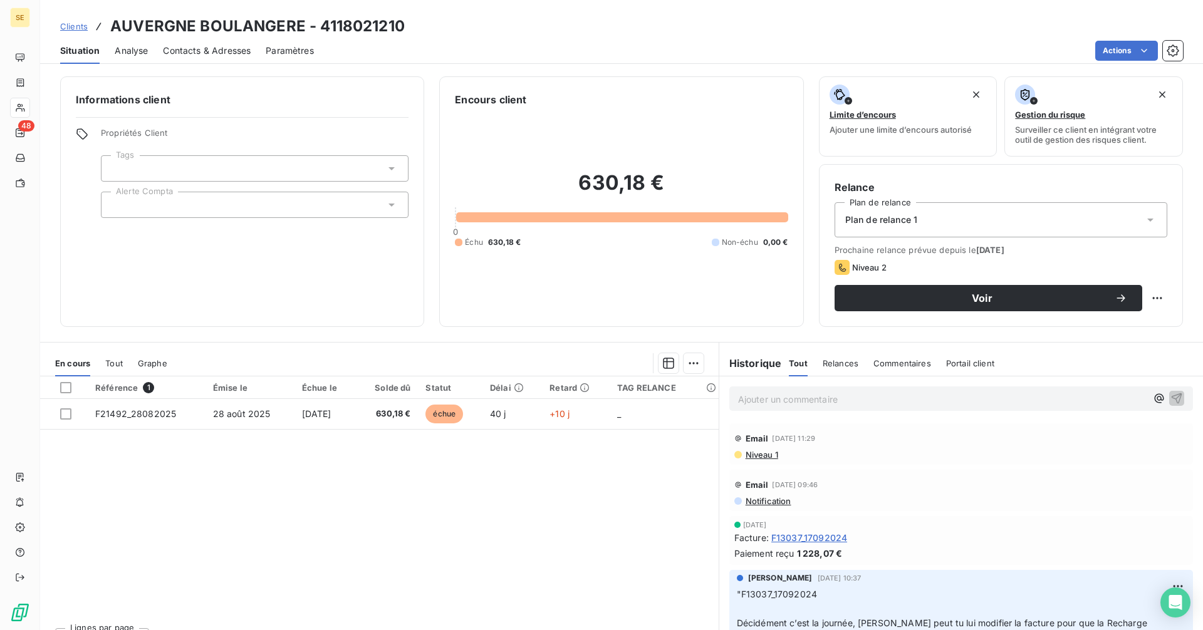
click at [211, 41] on div "Contacts & Adresses" at bounding box center [207, 51] width 88 height 26
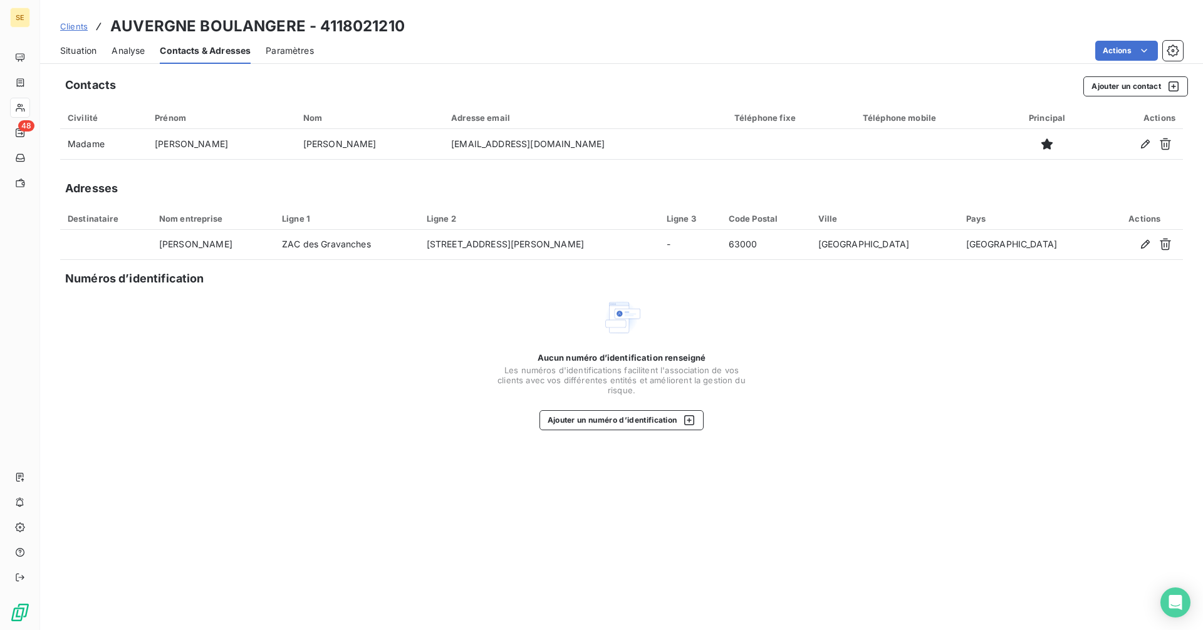
click at [69, 51] on span "Situation" at bounding box center [78, 50] width 36 height 13
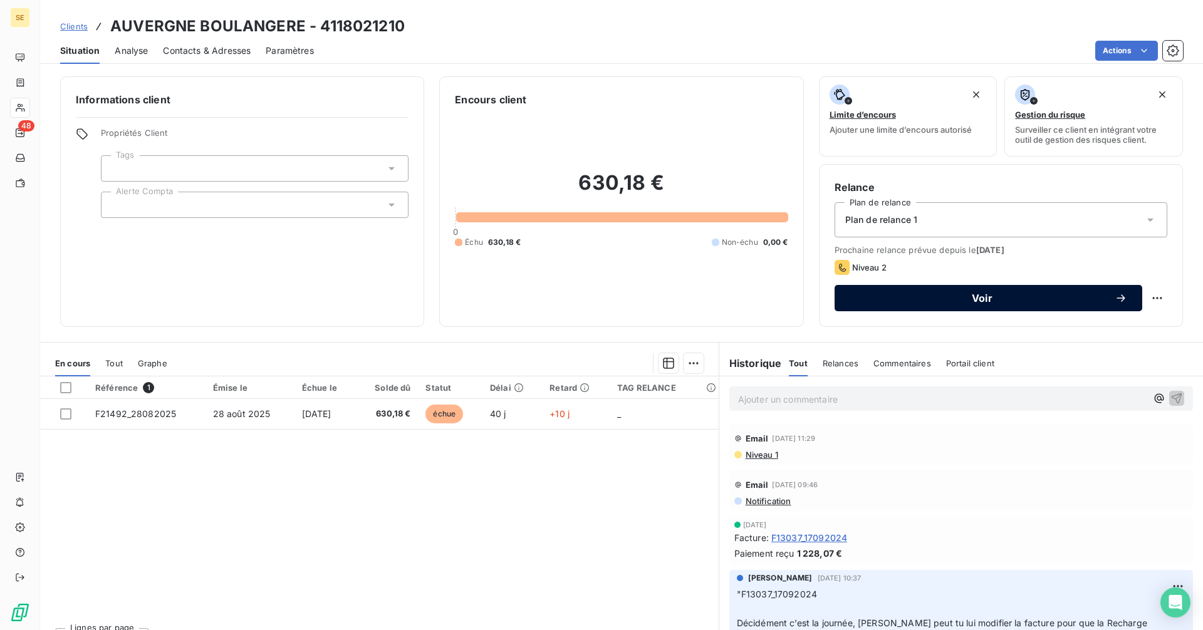
click at [954, 295] on span "Voir" at bounding box center [981, 298] width 265 height 10
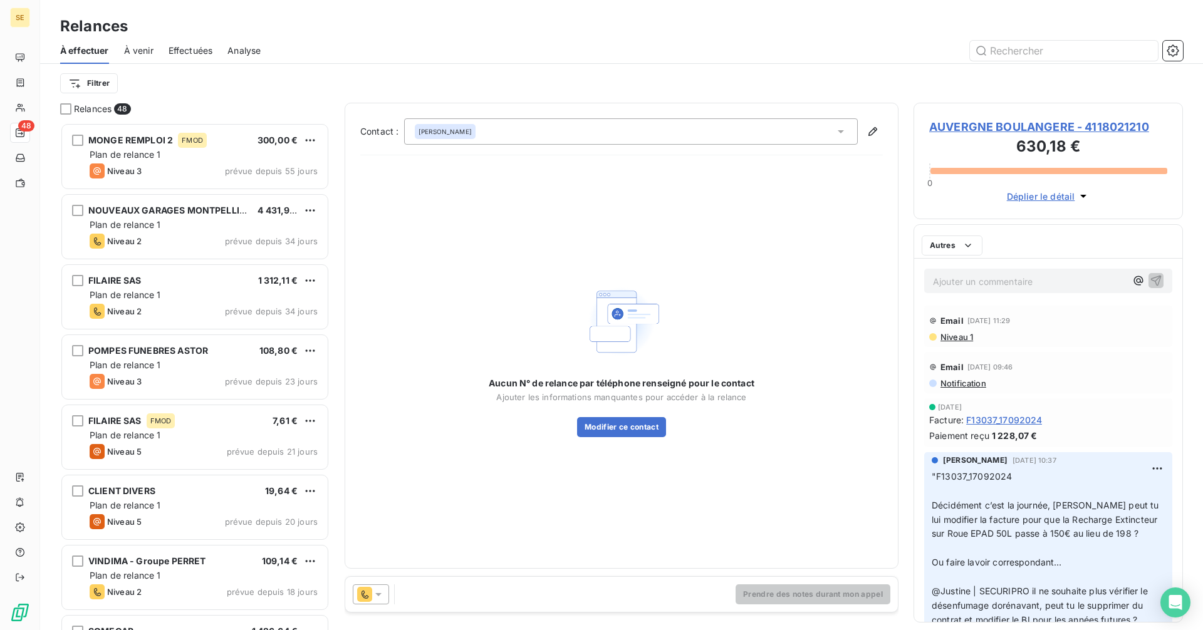
scroll to position [498, 260]
click at [511, 127] on div "Nathalie BERTRAND" at bounding box center [630, 131] width 453 height 26
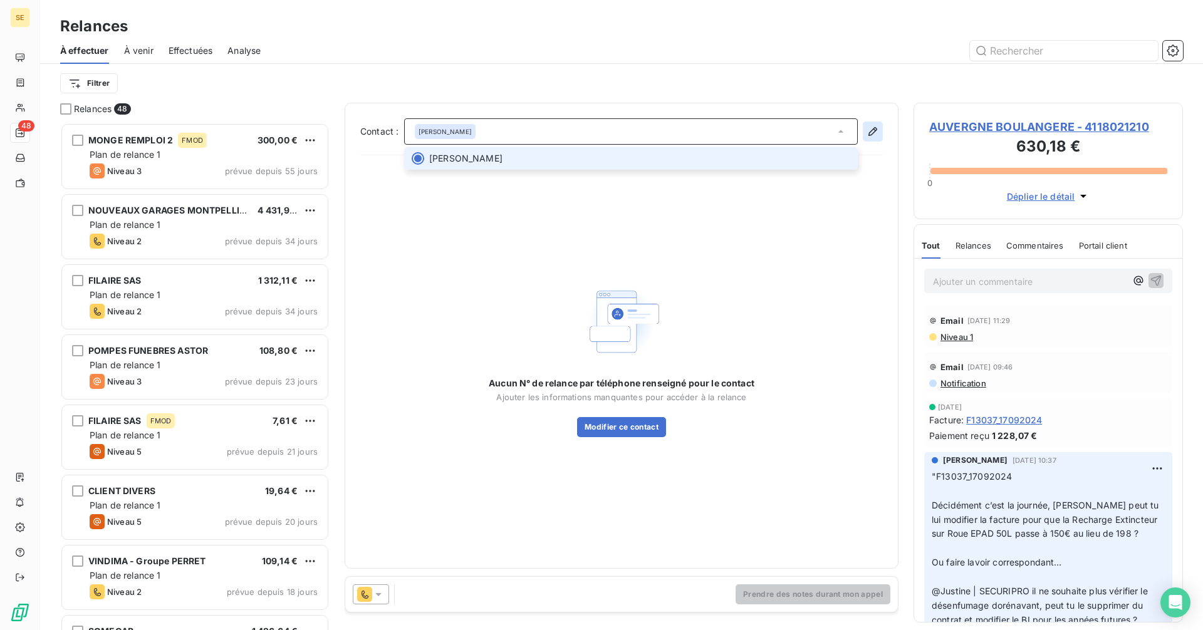
click at [879, 132] on button "button" at bounding box center [872, 132] width 20 height 20
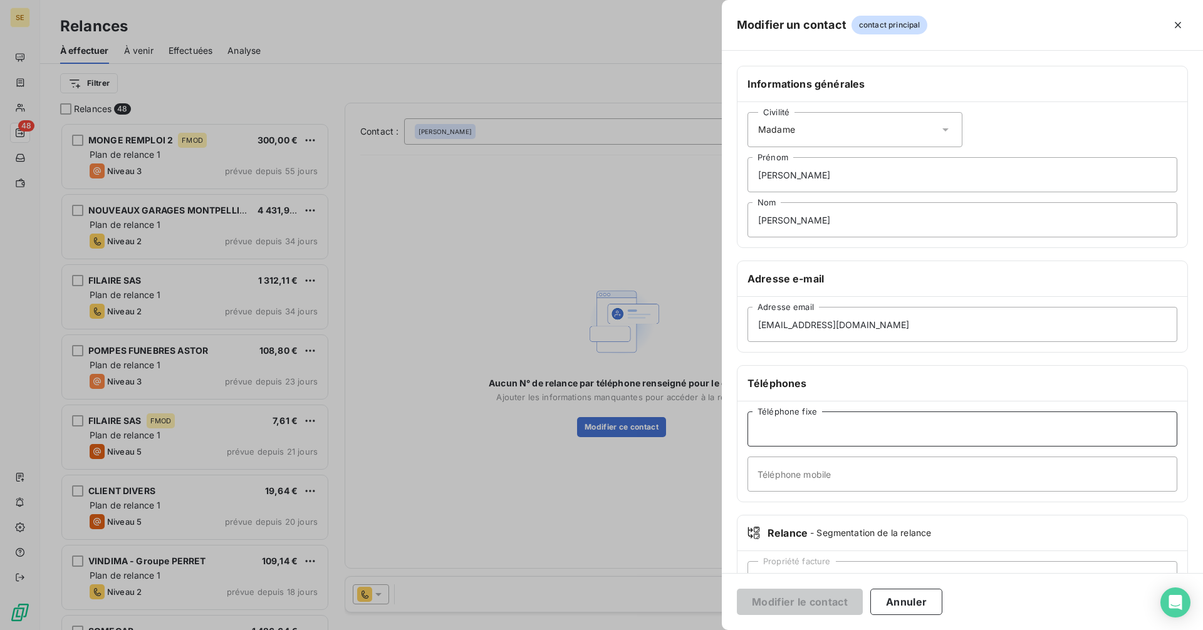
click at [826, 426] on input "Téléphone fixe" at bounding box center [962, 429] width 430 height 35
paste input "Tél 04 73 92 03 98"
drag, startPoint x: 783, startPoint y: 430, endPoint x: 745, endPoint y: 434, distance: 37.8
click at [745, 434] on div "Tél 04 73 92 03 98 Téléphone fixe Téléphone mobile" at bounding box center [962, 451] width 450 height 100
type input "04 73 92 03 98"
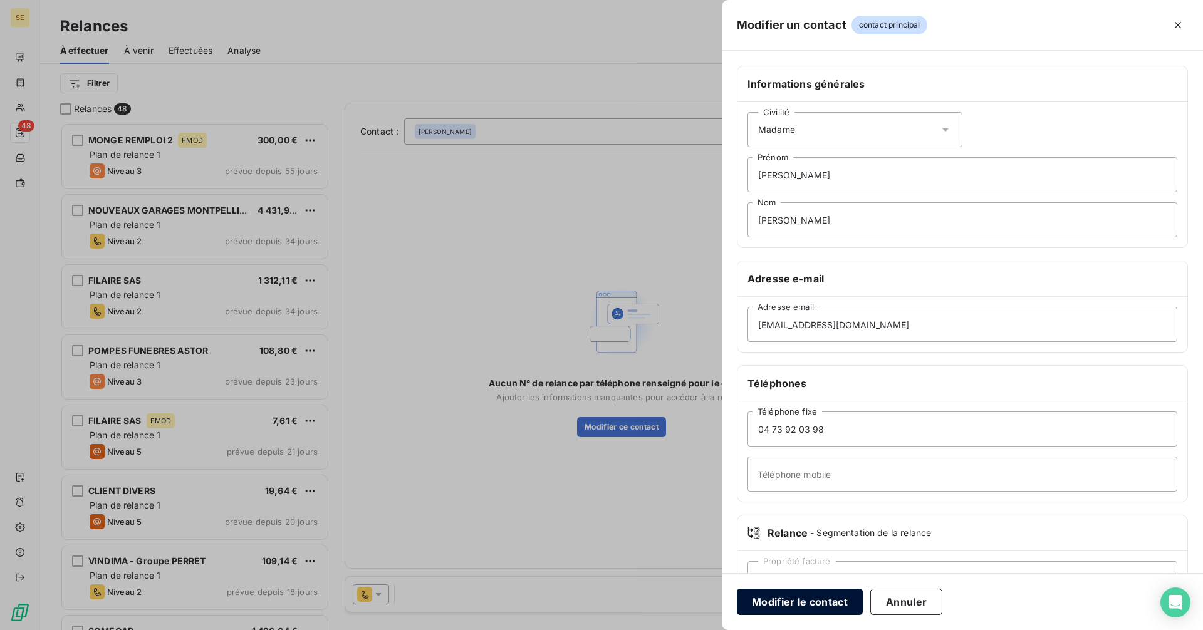
click at [819, 598] on button "Modifier le contact" at bounding box center [800, 602] width 126 height 26
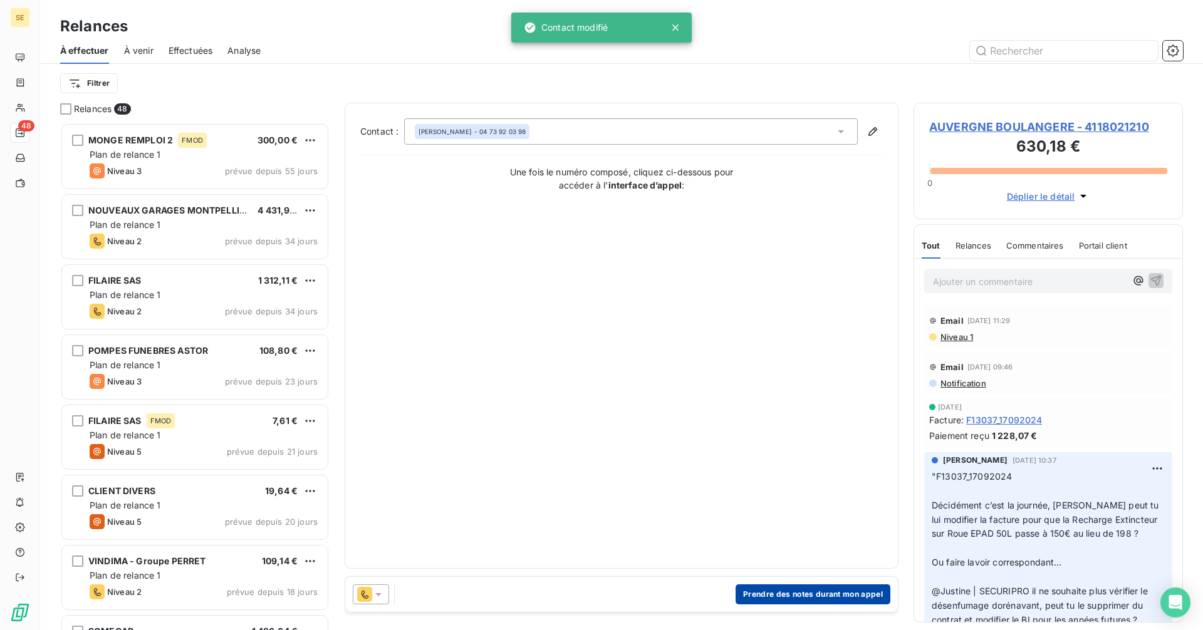
click at [785, 590] on button "Prendre des notes durant mon appel" at bounding box center [812, 594] width 155 height 20
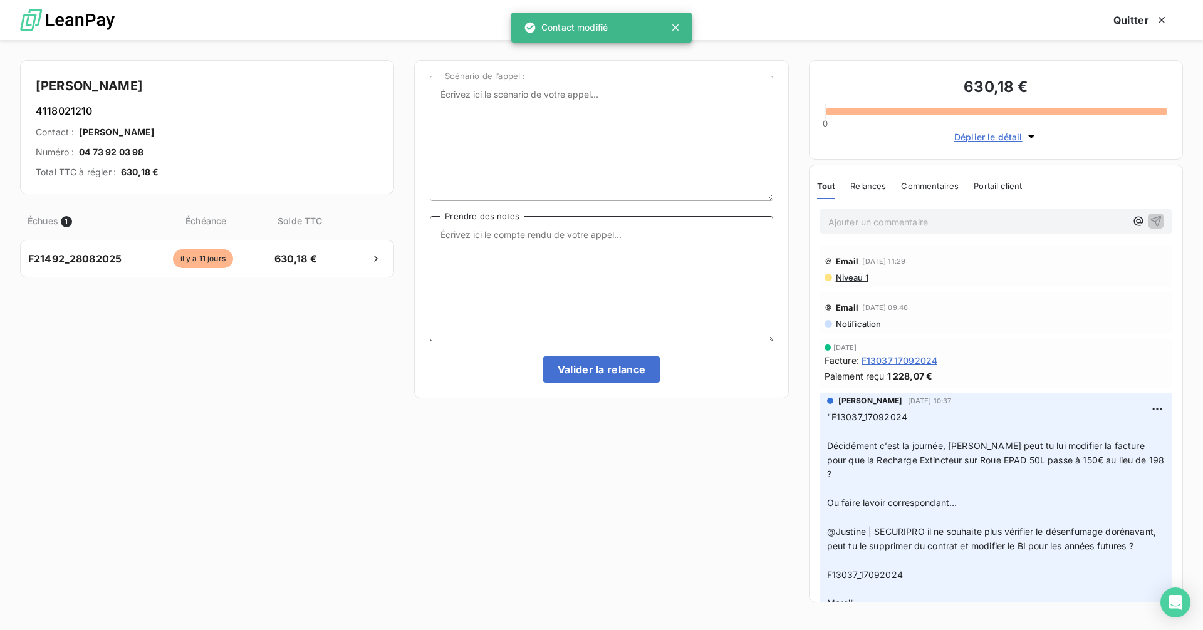
click at [500, 246] on textarea "Prendre des notes" at bounding box center [601, 278] width 343 height 125
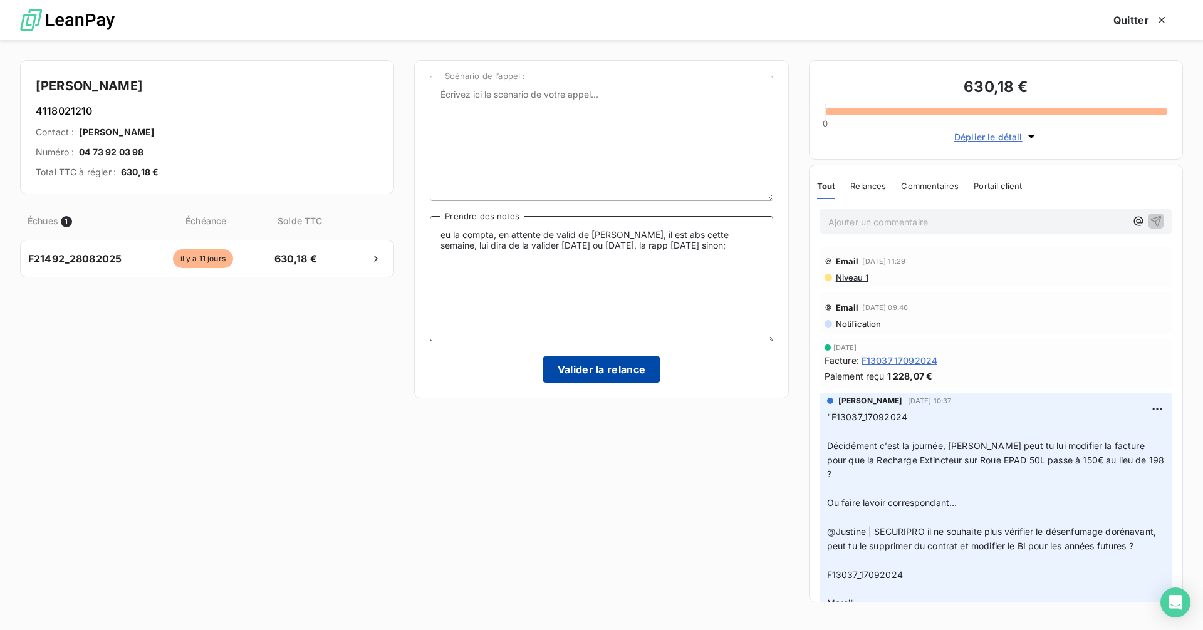
type textarea "eu la compta, en attente de valid de M. BERTRAND, il est abs cette semaine, lui…"
click at [623, 361] on button "Valider la relance" at bounding box center [601, 369] width 118 height 26
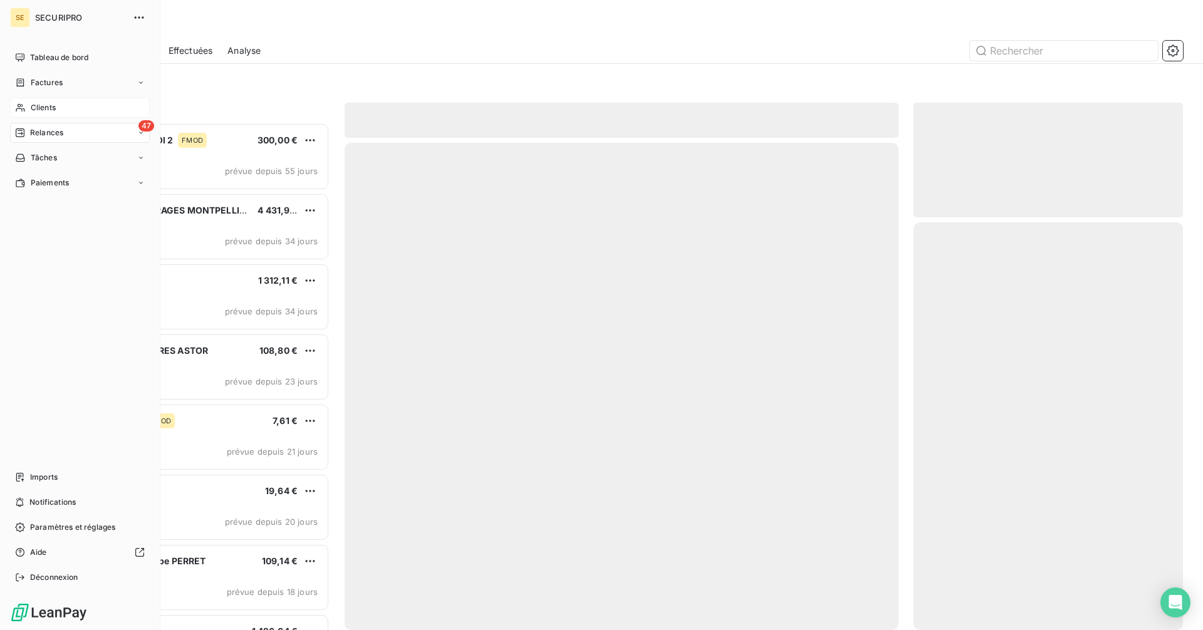
click at [61, 108] on div "Clients" at bounding box center [80, 108] width 140 height 20
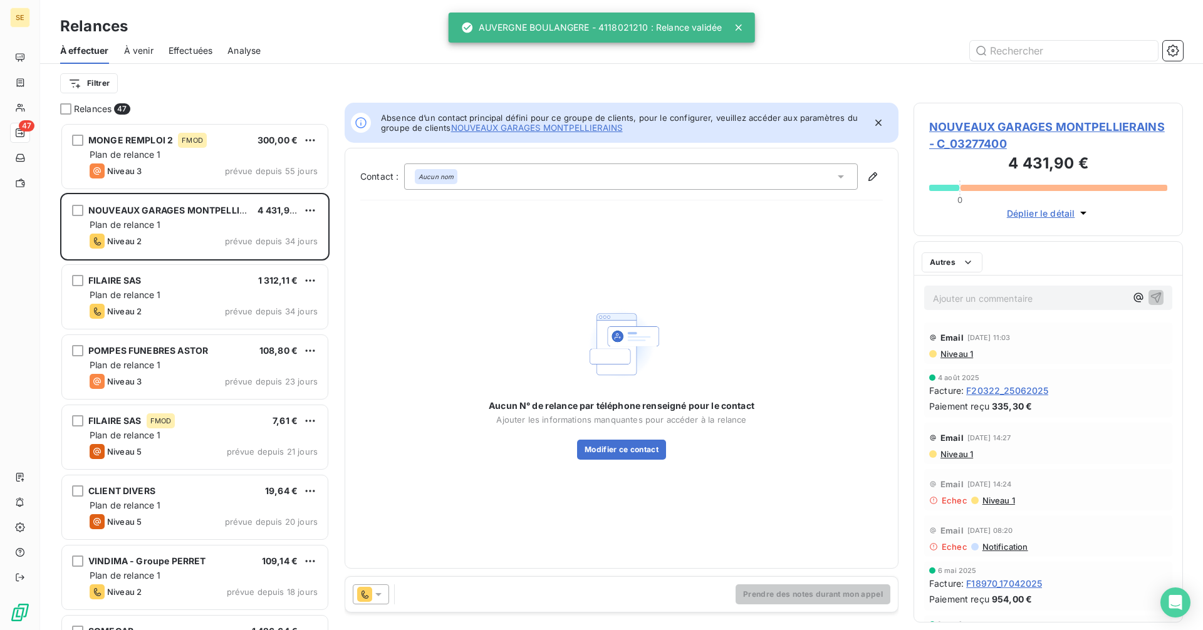
scroll to position [498, 260]
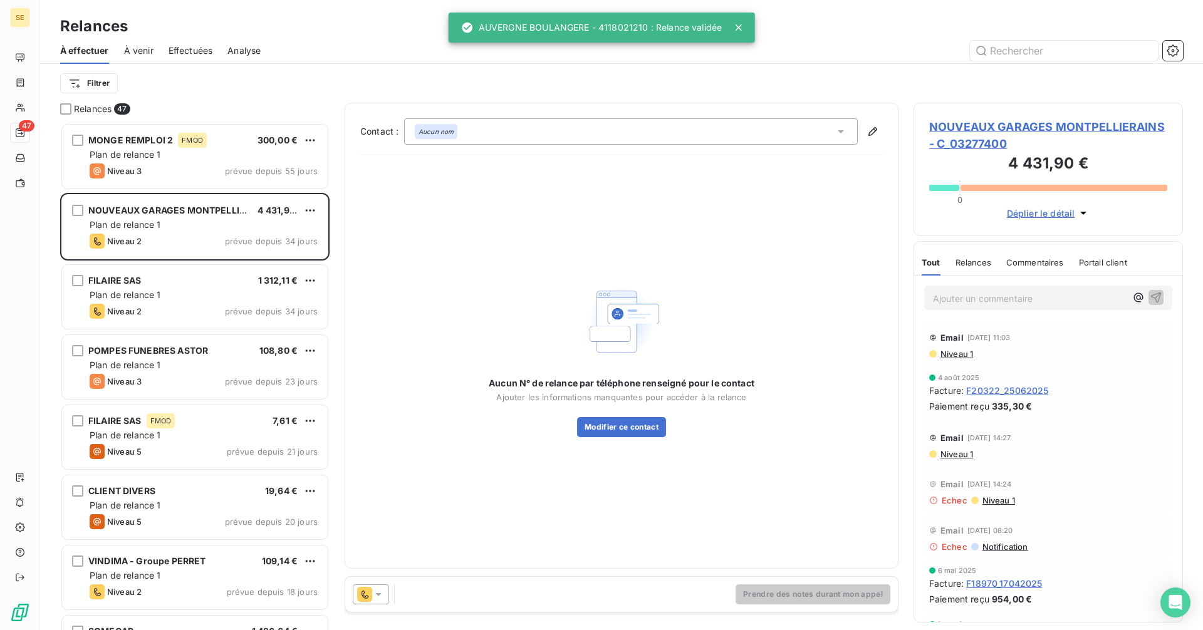
drag, startPoint x: 966, startPoint y: 30, endPoint x: 767, endPoint y: 34, distance: 199.2
click at [767, 34] on div "Relances" at bounding box center [621, 26] width 1163 height 23
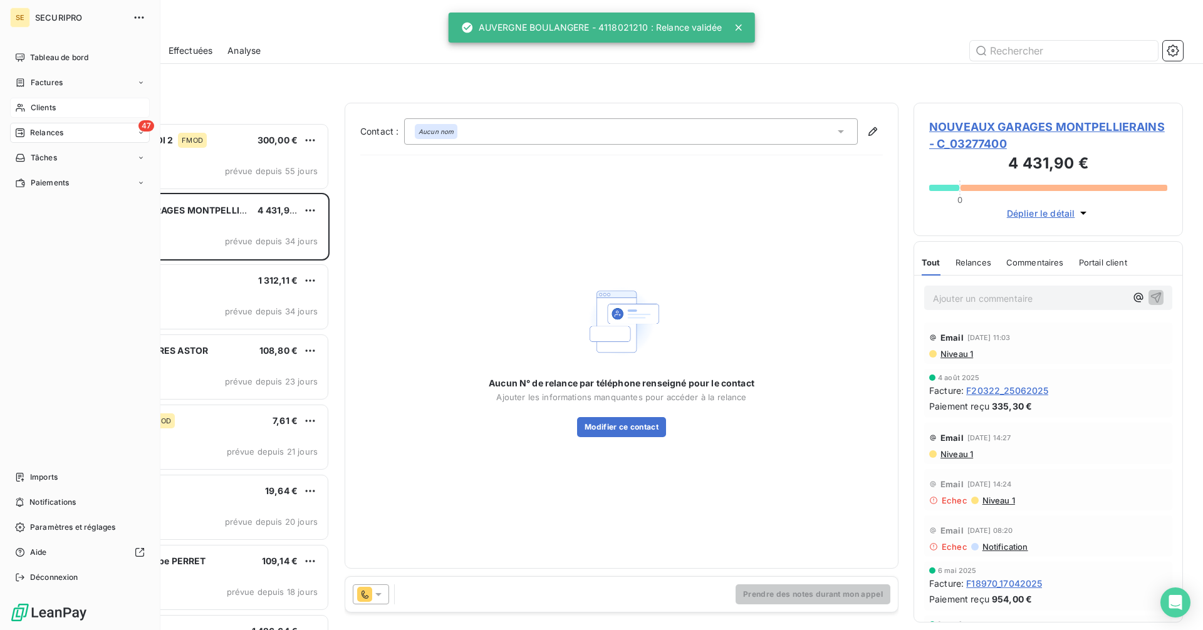
click at [36, 108] on span "Clients" at bounding box center [43, 107] width 25 height 11
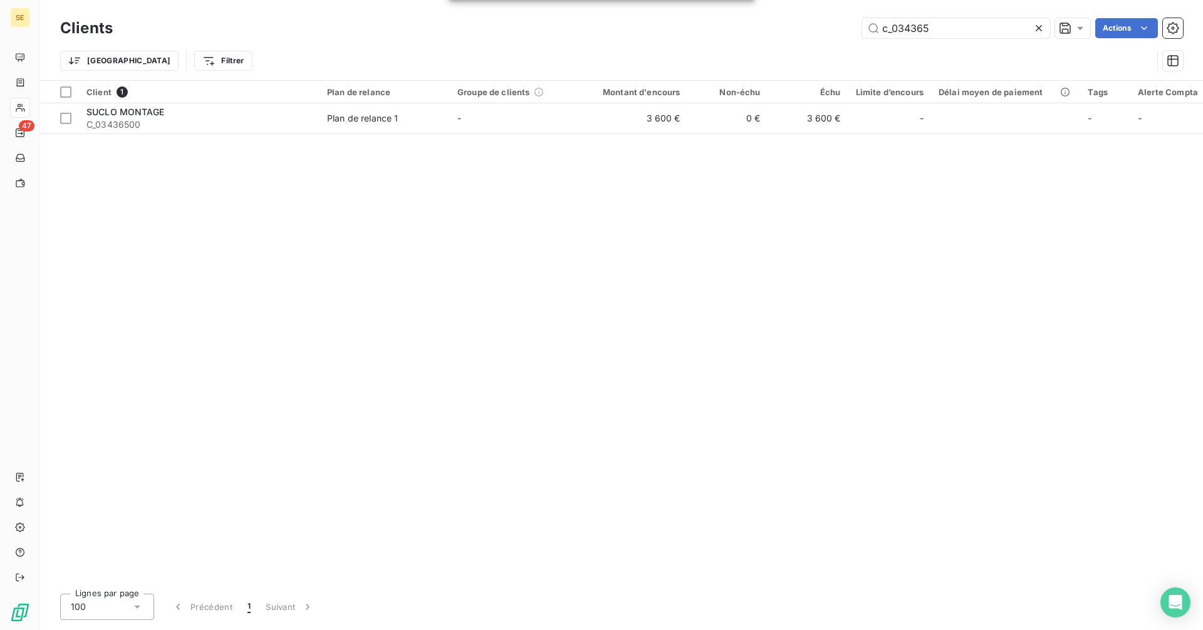
drag, startPoint x: 943, startPoint y: 26, endPoint x: 825, endPoint y: 37, distance: 118.2
click at [825, 37] on div "c_034365 Actions" at bounding box center [655, 28] width 1055 height 20
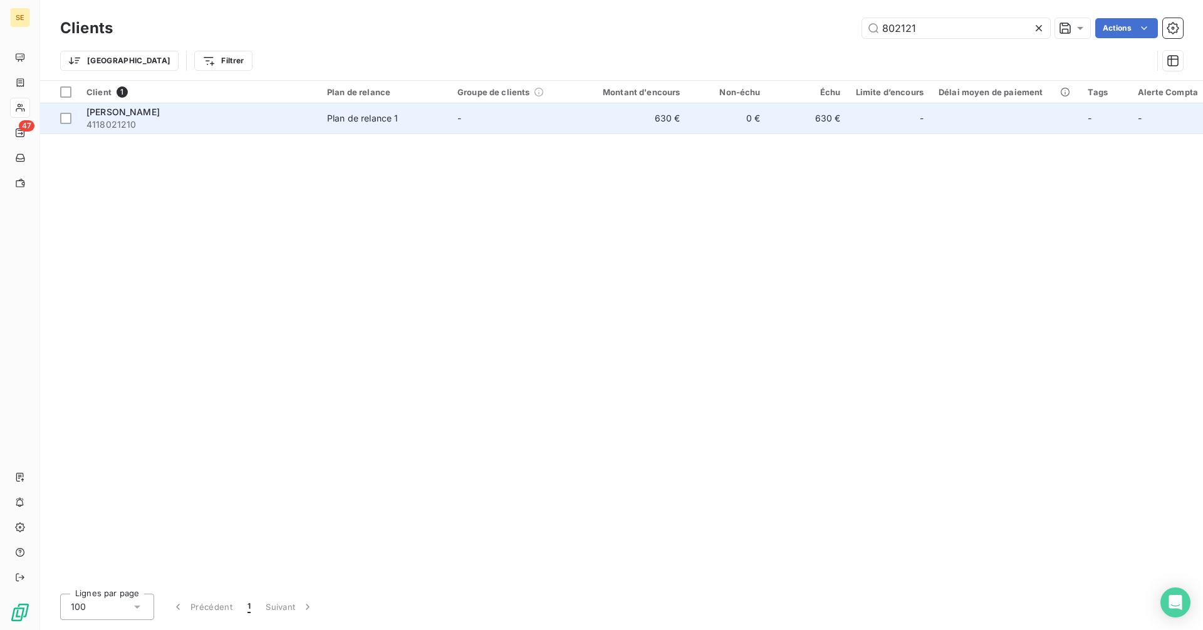
type input "802121"
click at [254, 120] on span "4118021210" at bounding box center [198, 124] width 225 height 13
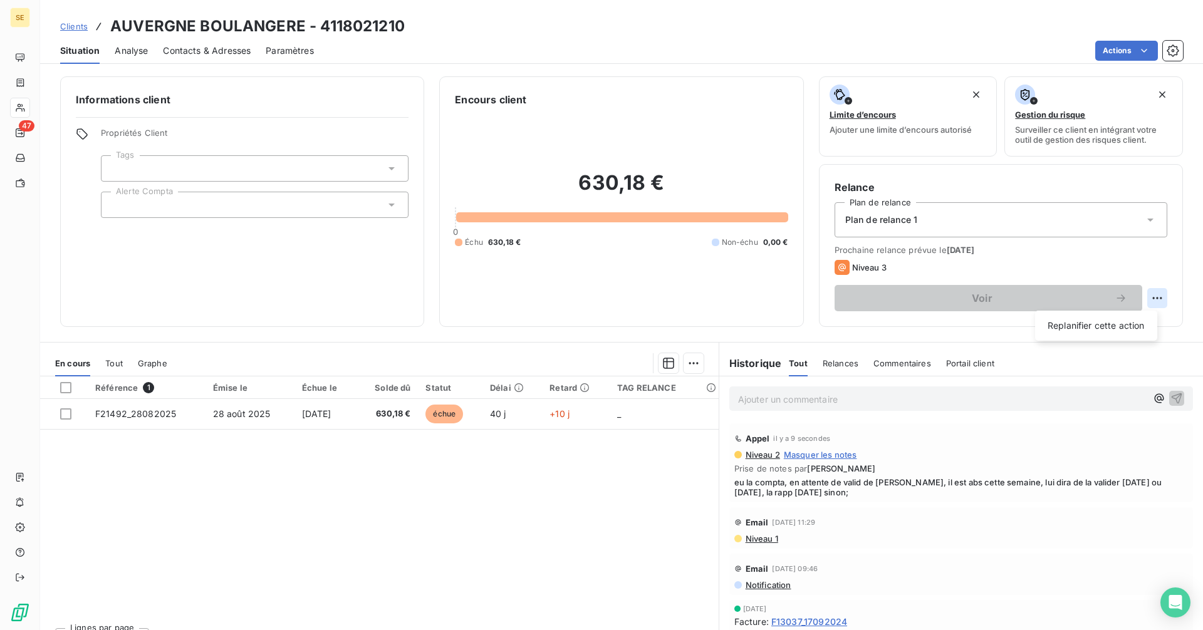
click at [1150, 298] on html "SE 47 Clients AUVERGNE BOULANGERE - 4118021210 Situation Analyse Contacts & Adr…" at bounding box center [601, 315] width 1203 height 630
click at [1063, 325] on div "Replanifier cette action" at bounding box center [1096, 326] width 112 height 20
select select "9"
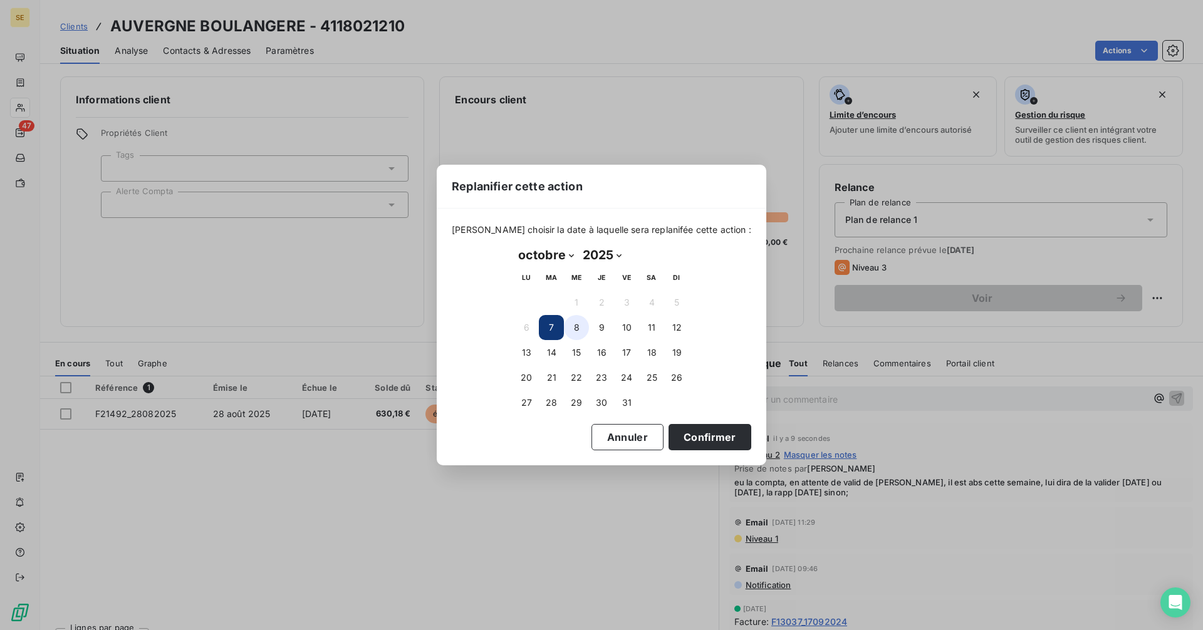
click at [576, 328] on button "8" at bounding box center [576, 327] width 25 height 25
click at [585, 348] on button "15" at bounding box center [576, 352] width 25 height 25
click at [698, 428] on button "Confirmer" at bounding box center [709, 437] width 83 height 26
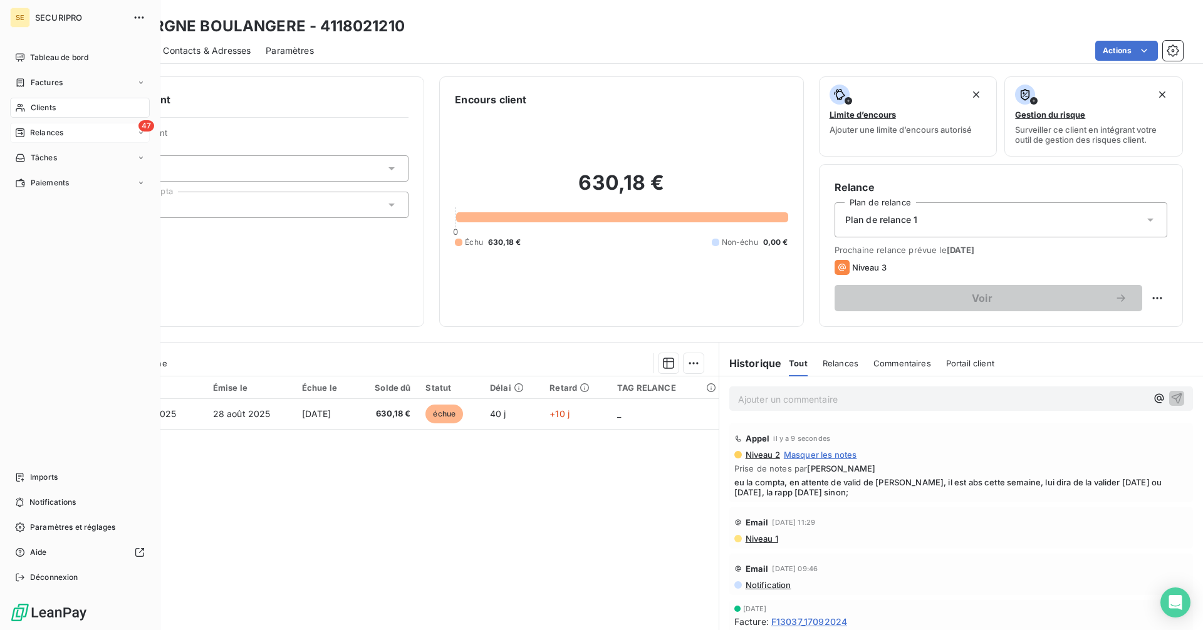
click at [28, 127] on div "Relances" at bounding box center [39, 132] width 48 height 11
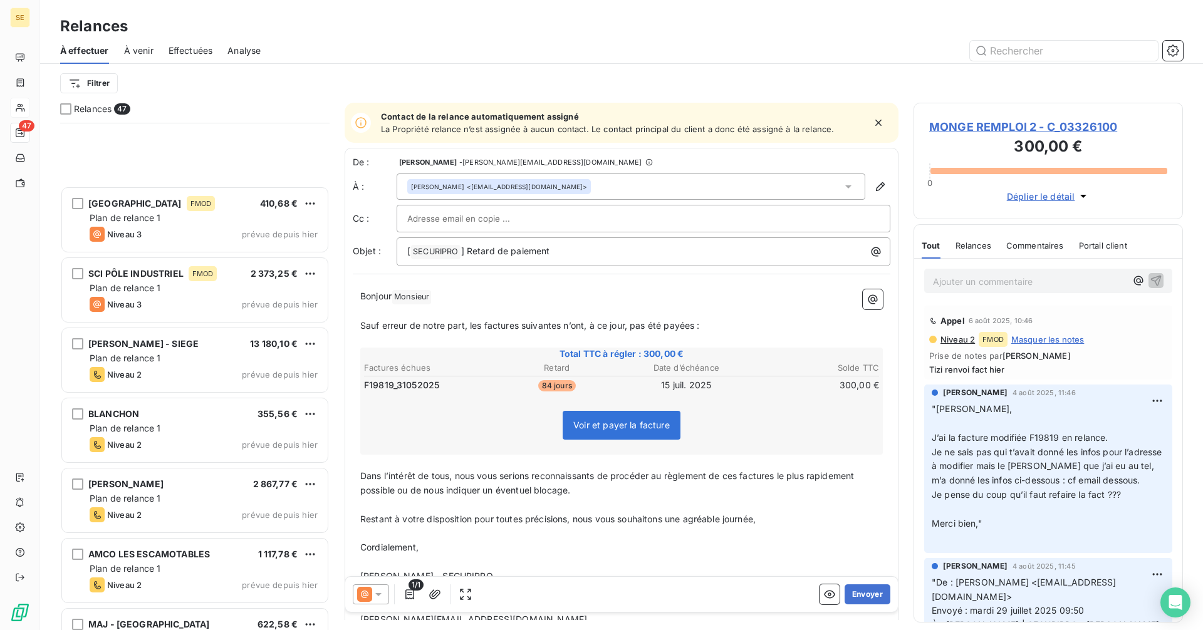
scroll to position [2790, 0]
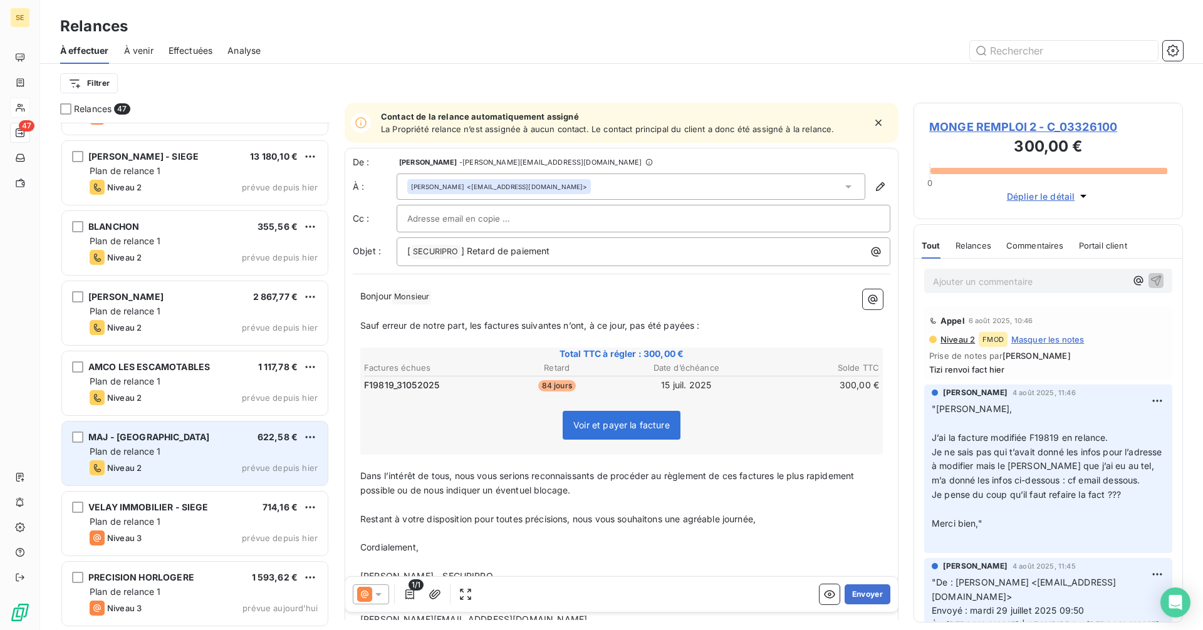
click at [199, 450] on div "Plan de relance 1" at bounding box center [204, 451] width 228 height 13
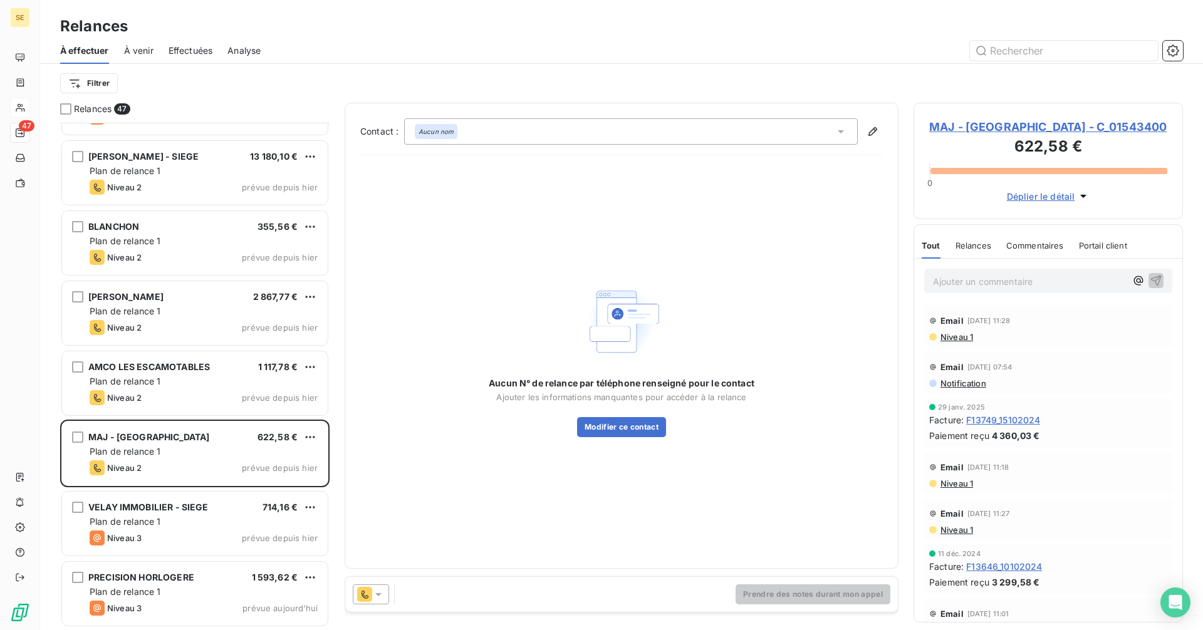
click at [988, 126] on span "MAJ - SANELIS PROVENCE - C_01543400" at bounding box center [1048, 126] width 238 height 17
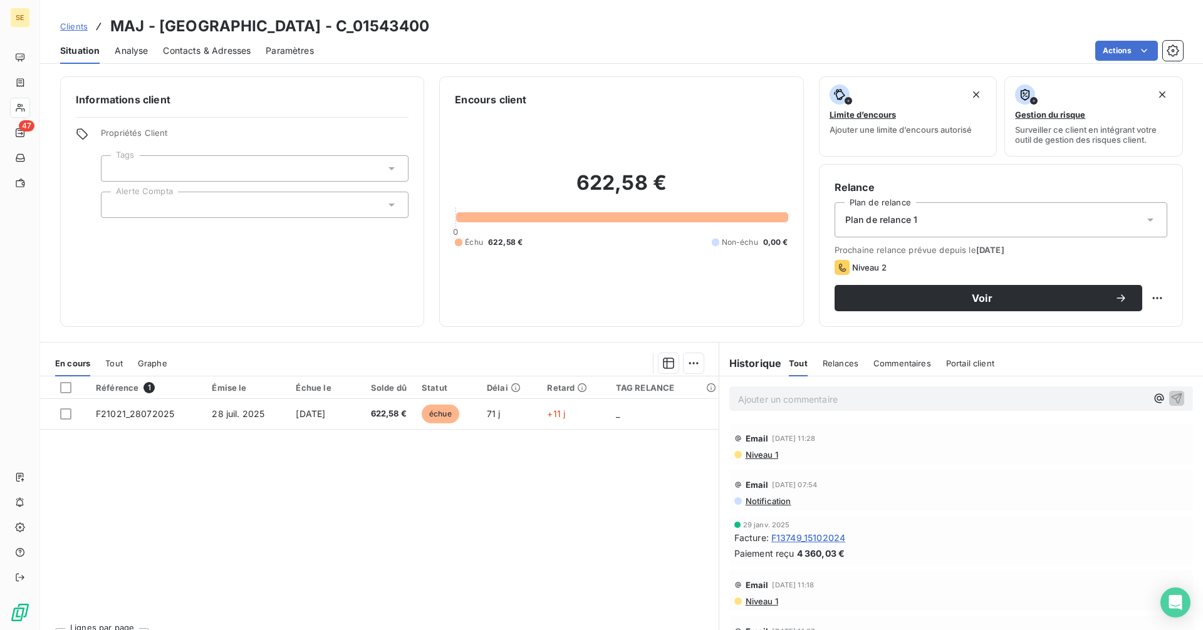
click at [215, 43] on div "Contacts & Adresses" at bounding box center [207, 51] width 88 height 26
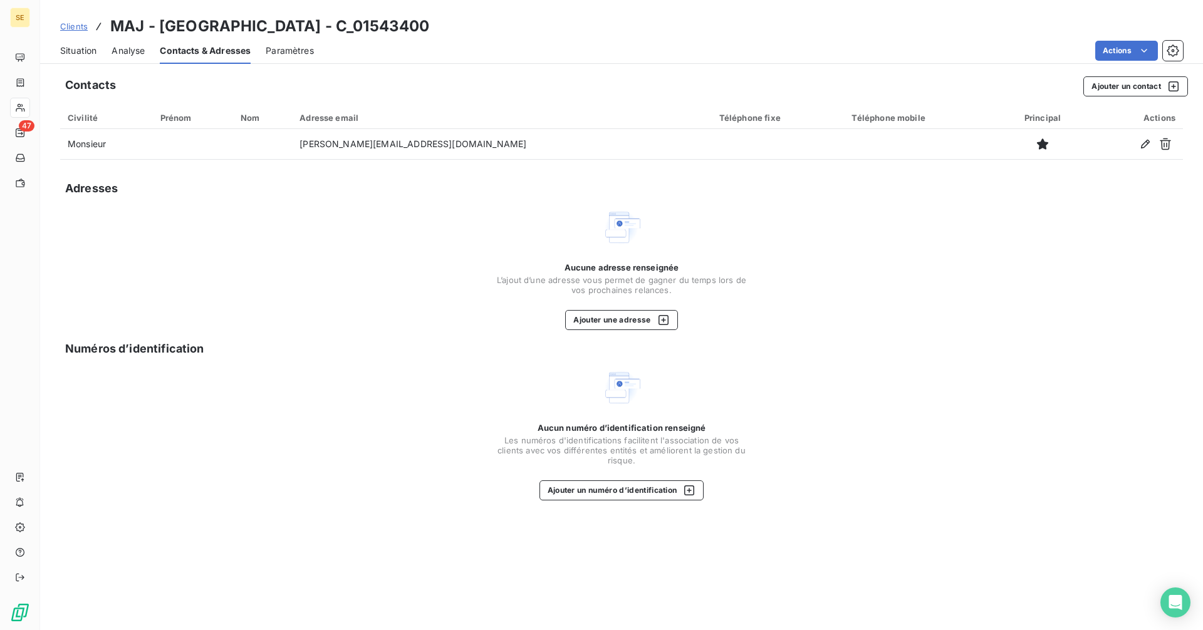
click at [64, 49] on span "Situation" at bounding box center [78, 50] width 36 height 13
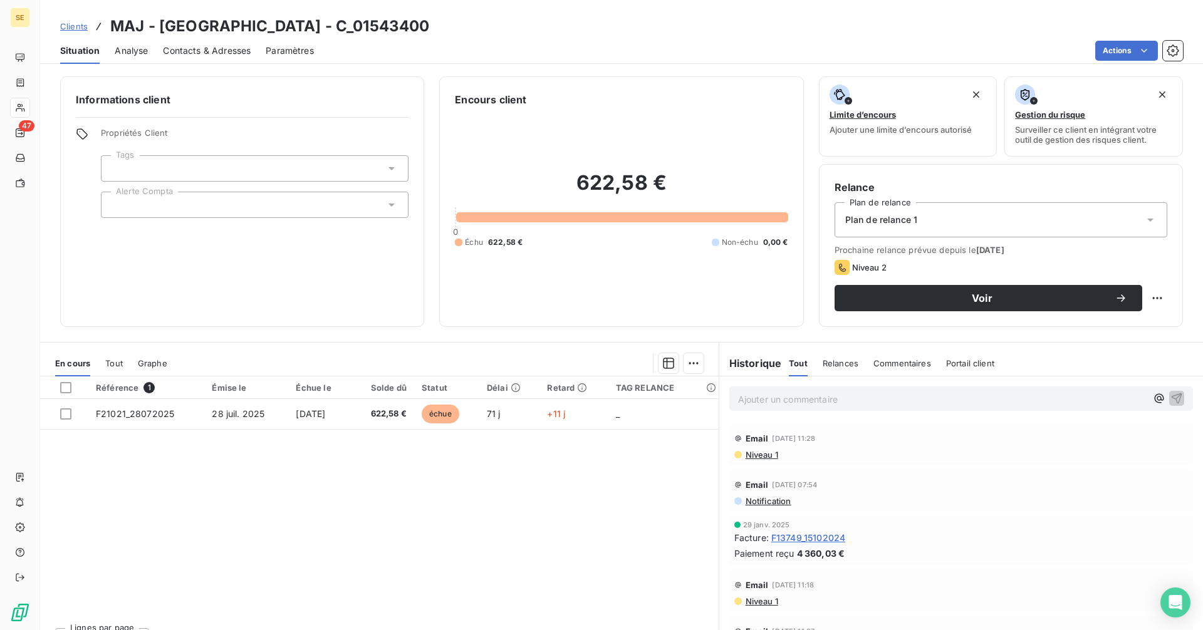
click at [184, 49] on span "Contacts & Adresses" at bounding box center [207, 50] width 88 height 13
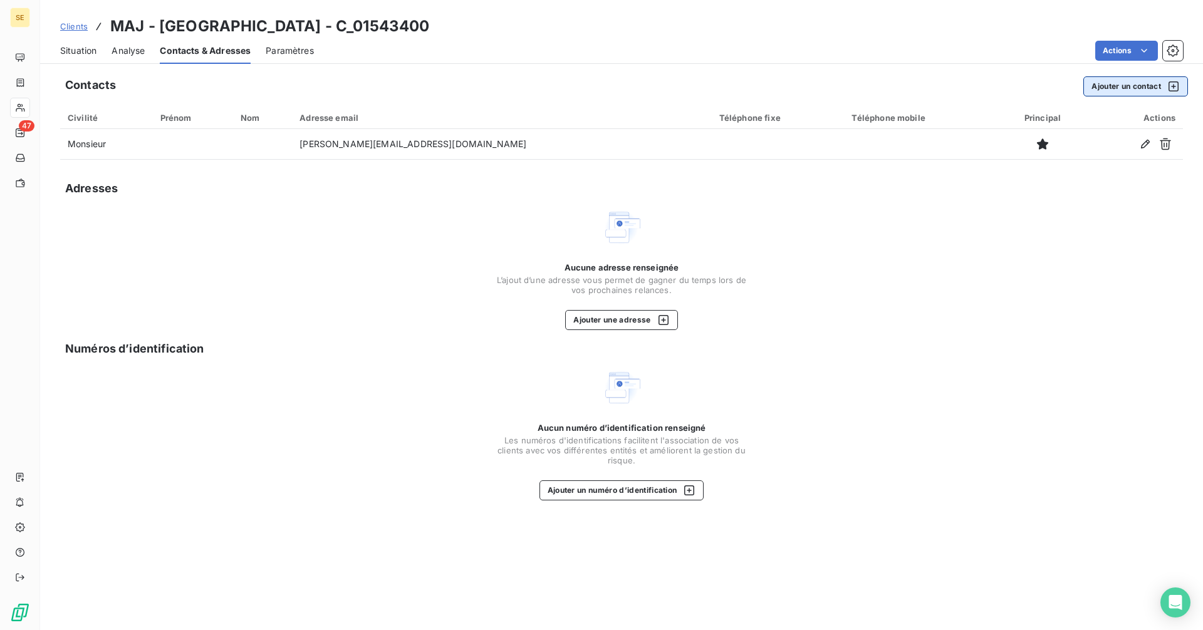
click at [1121, 84] on button "Ajouter un contact" at bounding box center [1135, 86] width 105 height 20
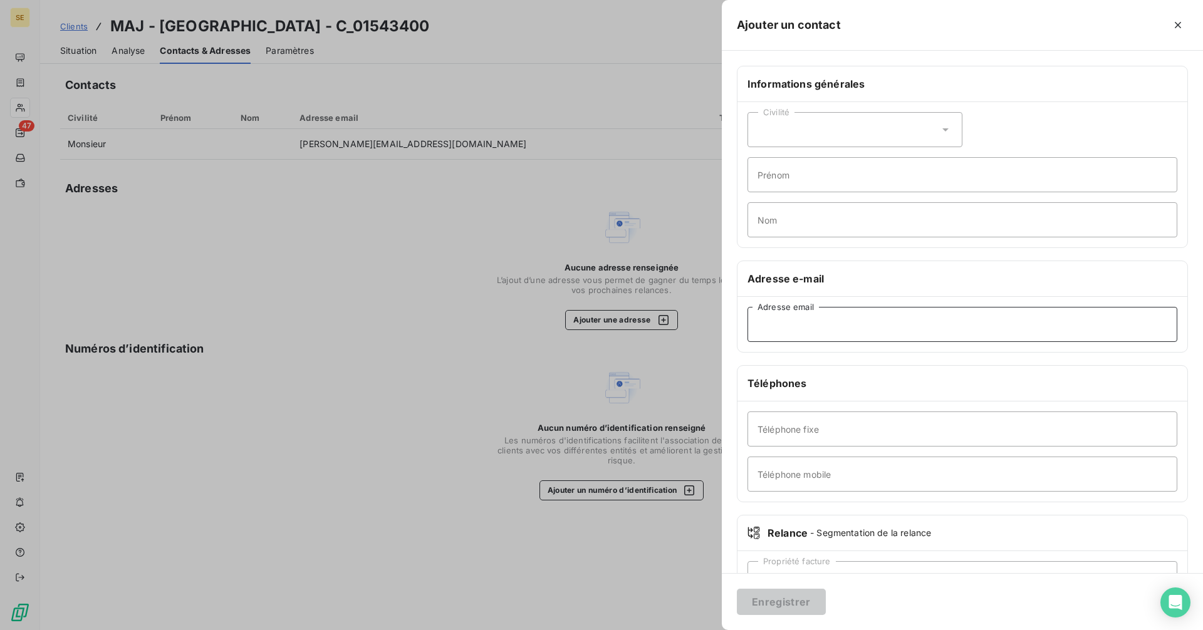
paste input "angelique.collombat@elis.com"
type input "angelique.collombat@elis.com"
click at [774, 124] on div "Civilité" at bounding box center [854, 129] width 215 height 35
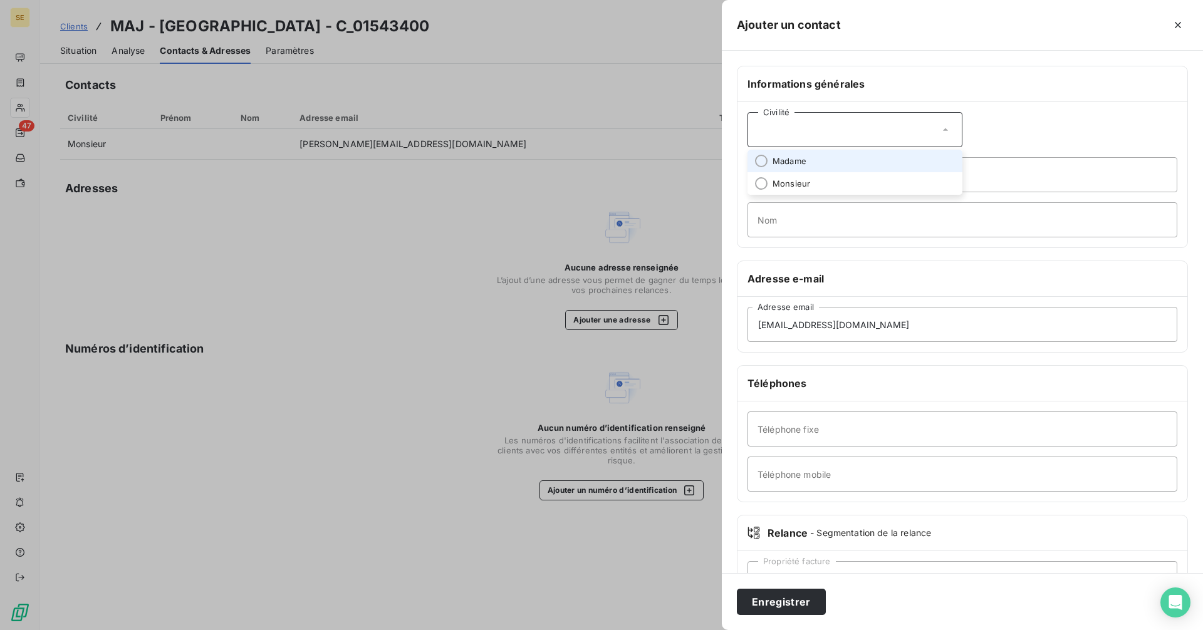
click at [785, 158] on span "Madame" at bounding box center [789, 161] width 34 height 12
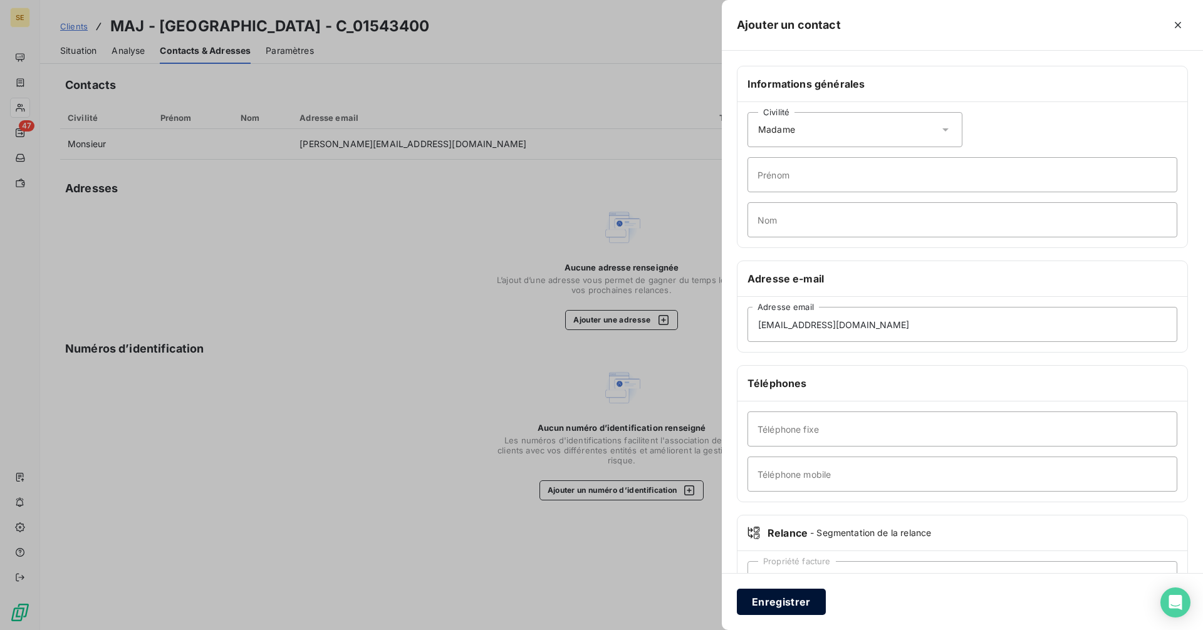
click at [800, 601] on button "Enregistrer" at bounding box center [781, 602] width 89 height 26
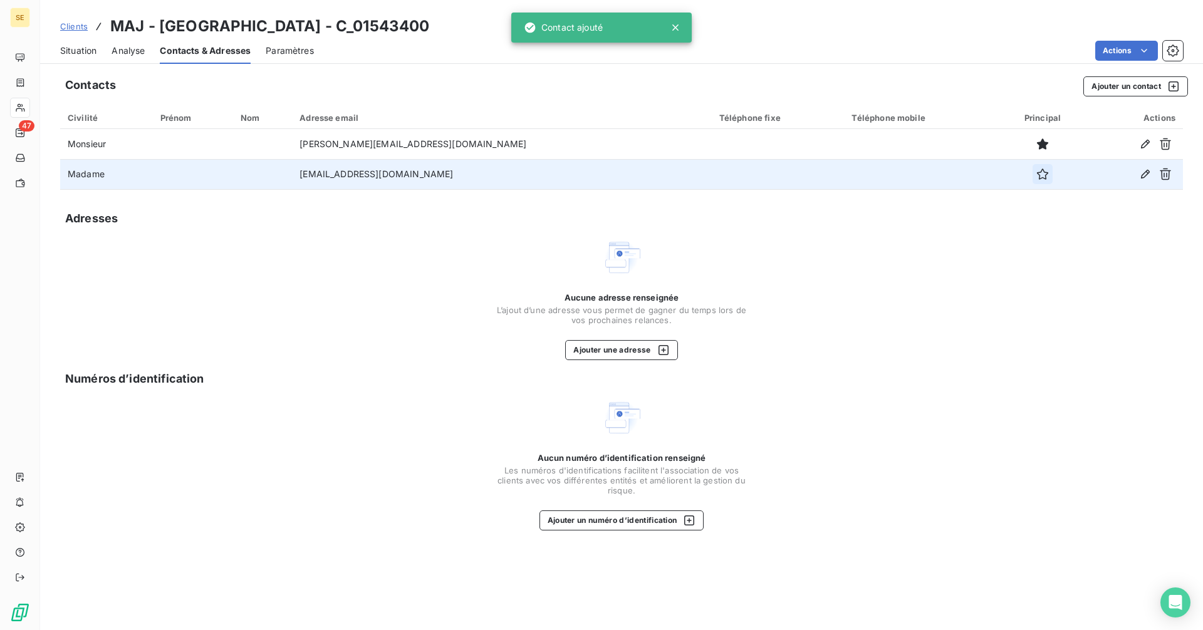
click at [1032, 167] on button "button" at bounding box center [1042, 174] width 20 height 20
click at [80, 47] on span "Situation" at bounding box center [78, 50] width 36 height 13
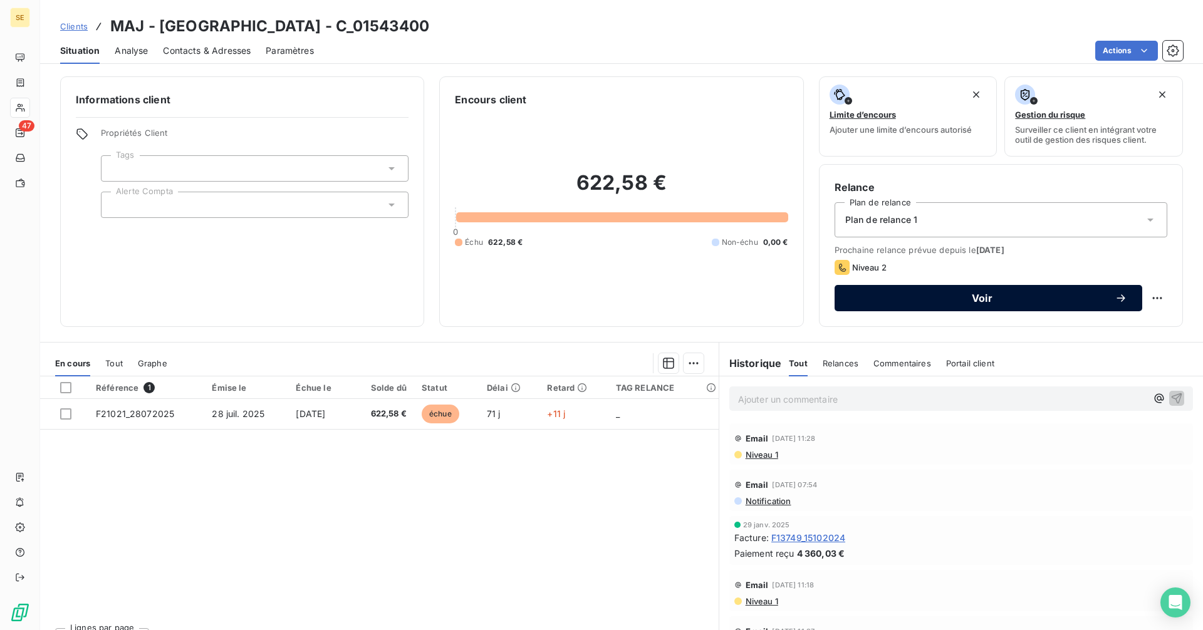
click at [897, 297] on span "Voir" at bounding box center [981, 298] width 265 height 10
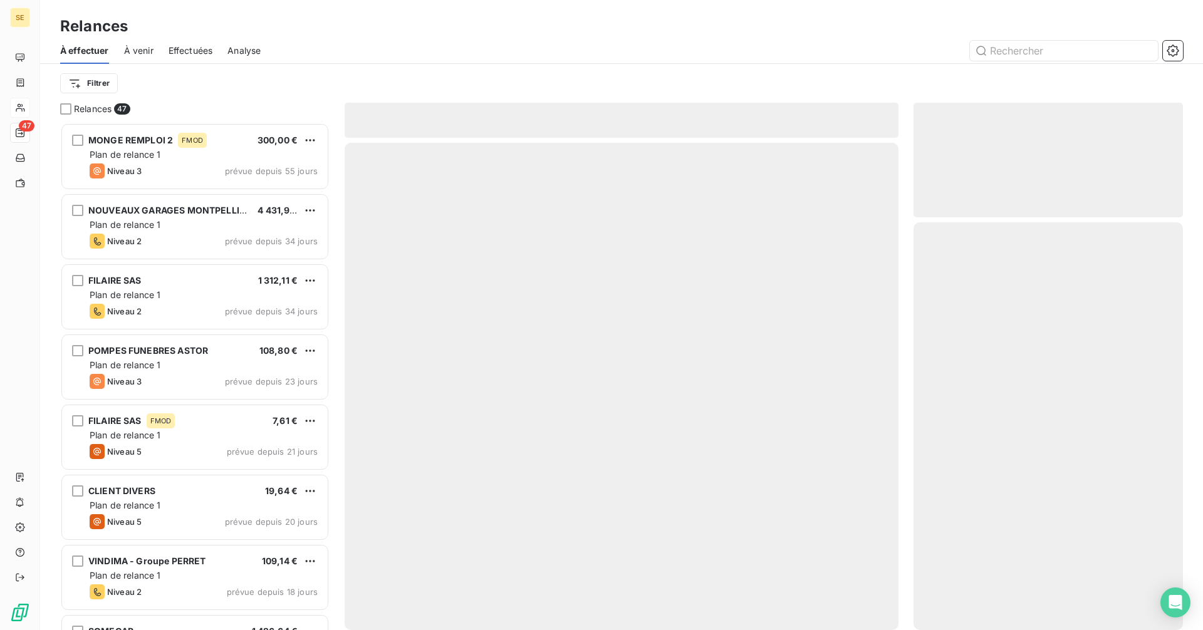
scroll to position [498, 260]
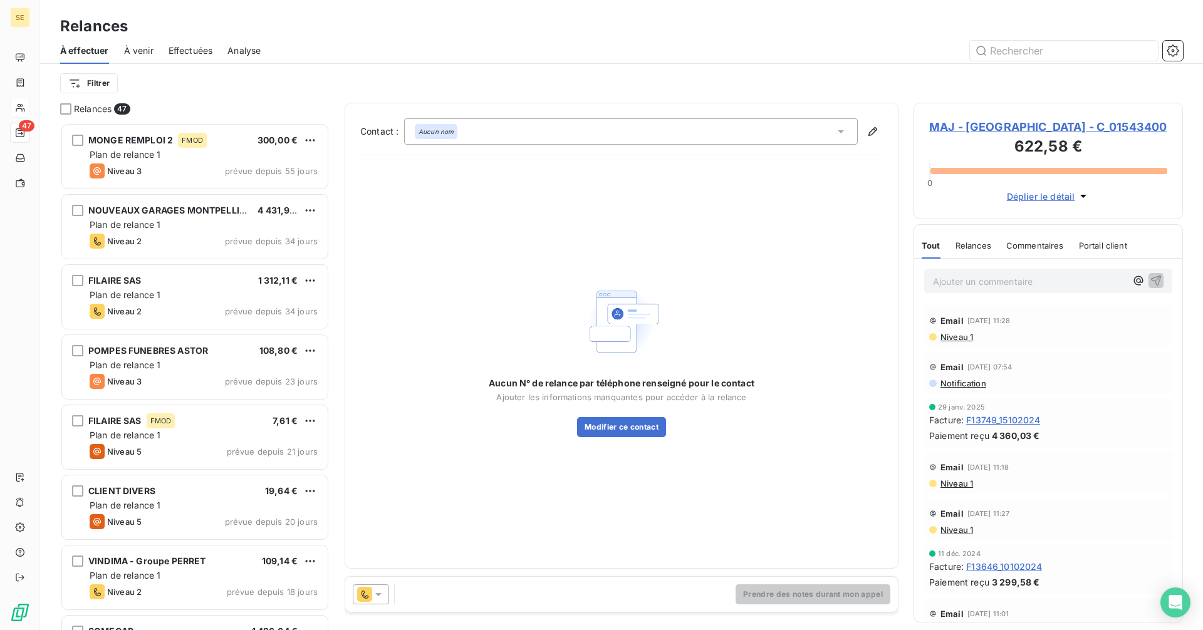
click at [383, 595] on icon at bounding box center [378, 594] width 13 height 13
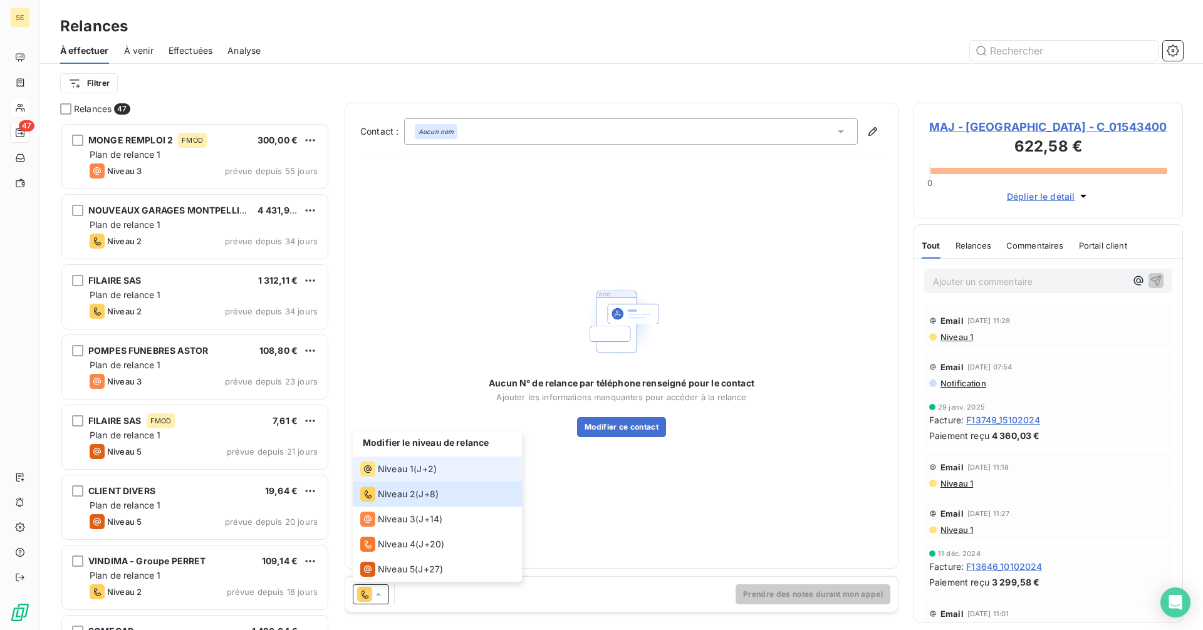
click at [405, 464] on span "Niveau 1" at bounding box center [396, 469] width 36 height 13
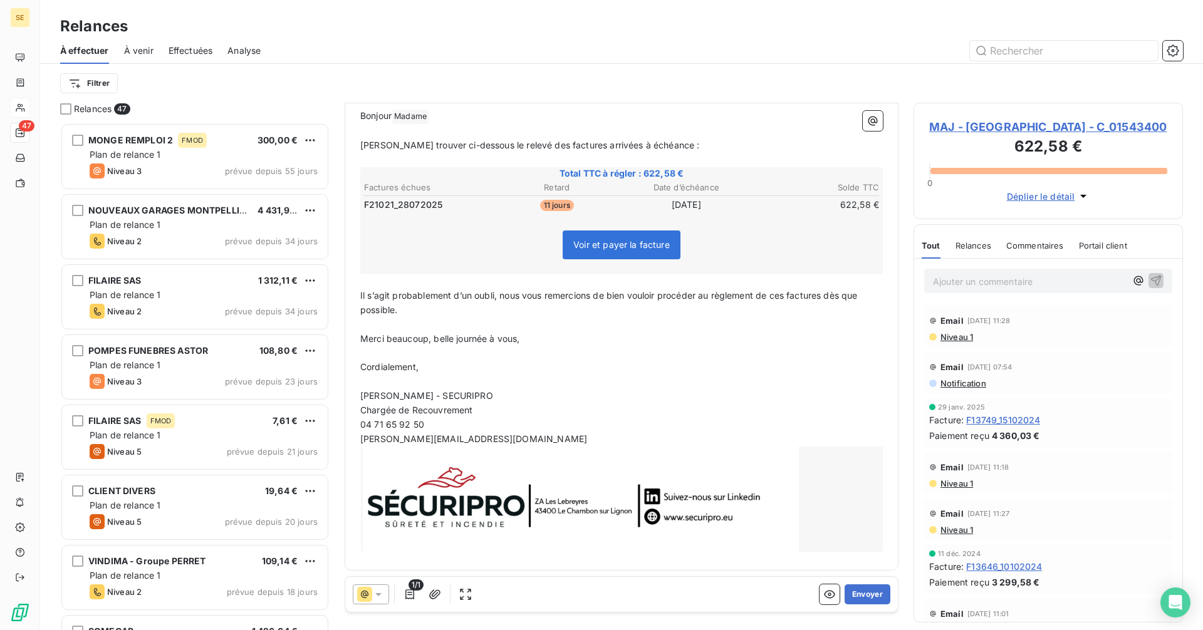
scroll to position [138, 0]
click at [856, 588] on button "Envoyer" at bounding box center [867, 594] width 46 height 20
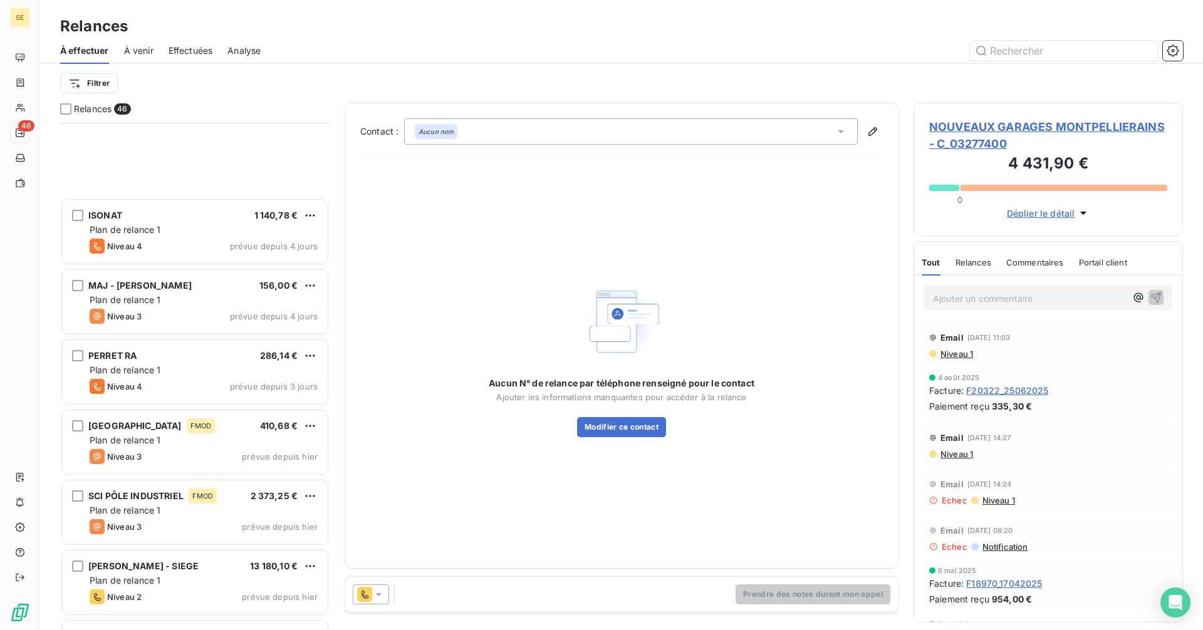
scroll to position [2720, 0]
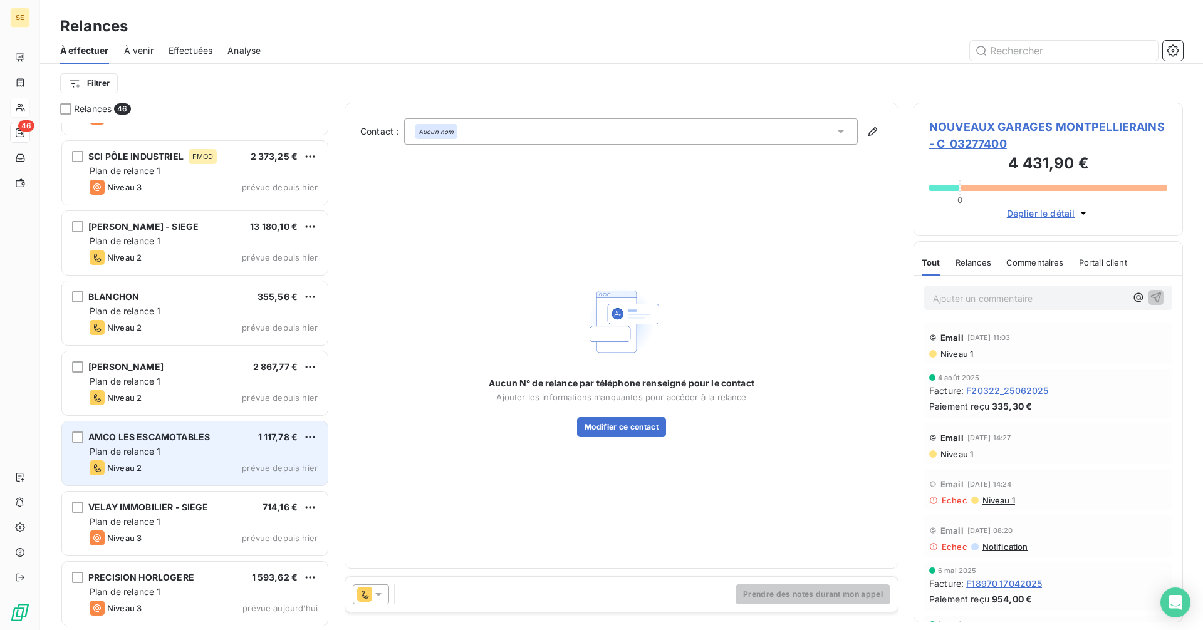
click at [162, 445] on div "AMCO LES ESCAMOTABLES 1 117,78 € Plan de relance 1 Niveau 2 prévue depuis hier" at bounding box center [195, 454] width 266 height 64
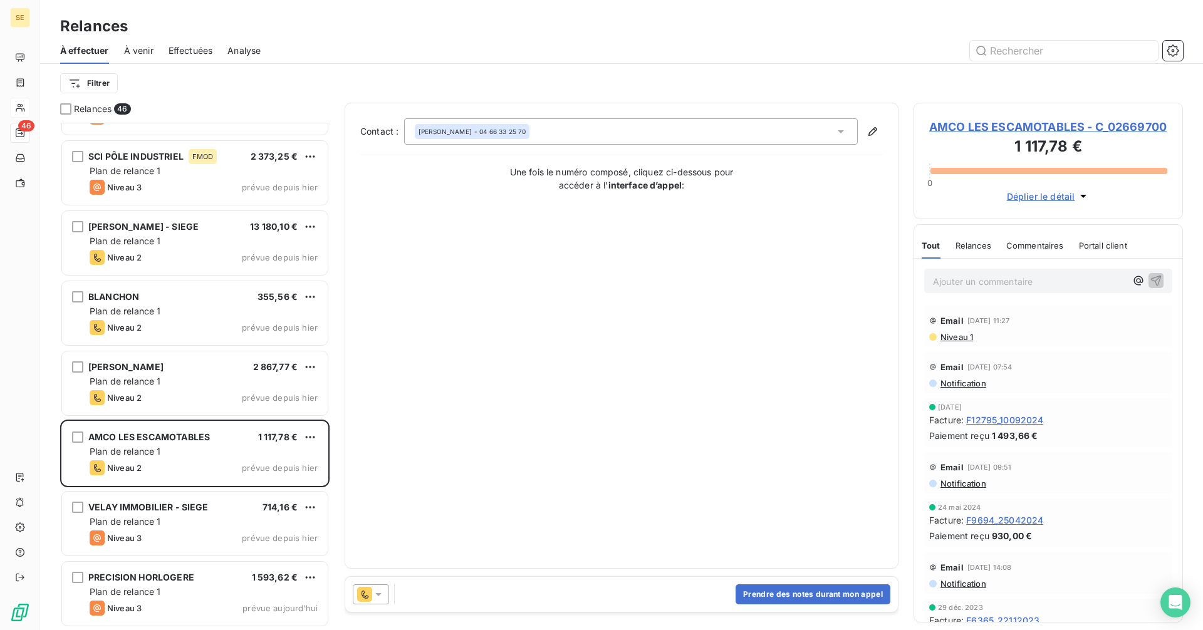
click at [945, 130] on span "AMCO LES ESCAMOTABLES - C_02669700" at bounding box center [1048, 126] width 238 height 17
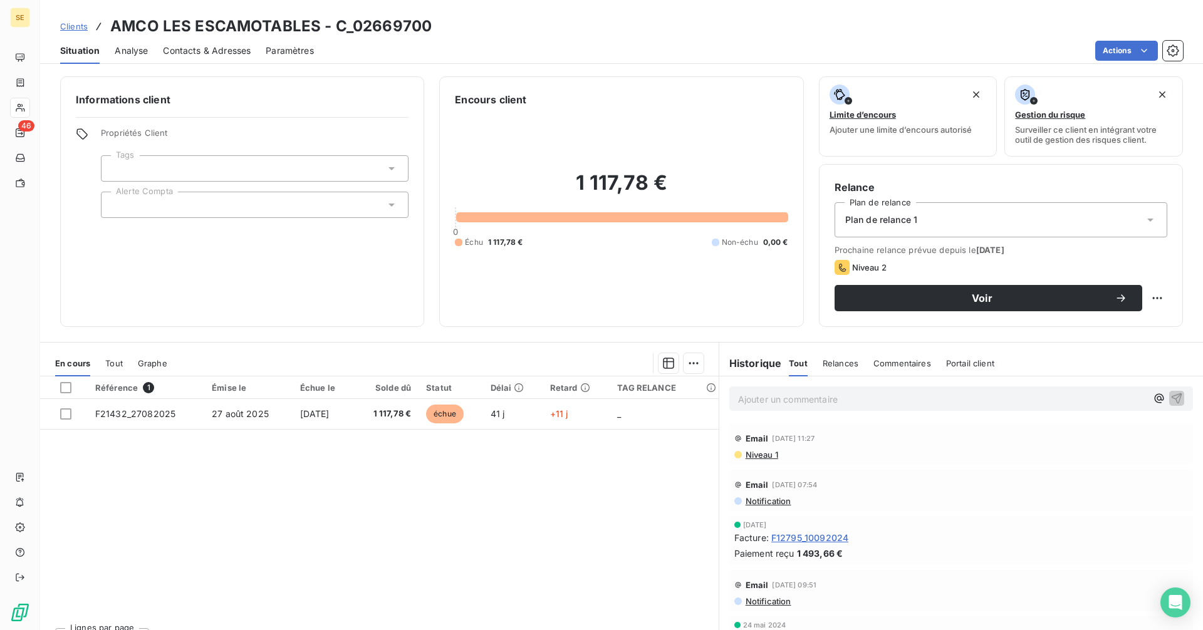
click at [229, 53] on span "Contacts & Adresses" at bounding box center [207, 50] width 88 height 13
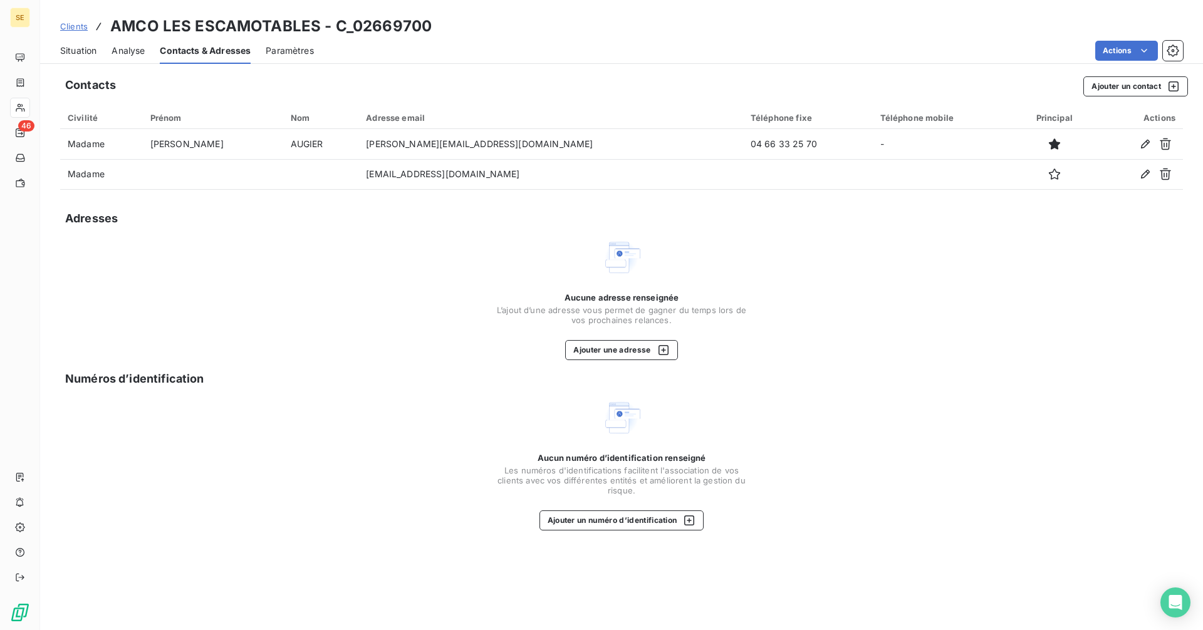
click at [82, 48] on span "Situation" at bounding box center [78, 50] width 36 height 13
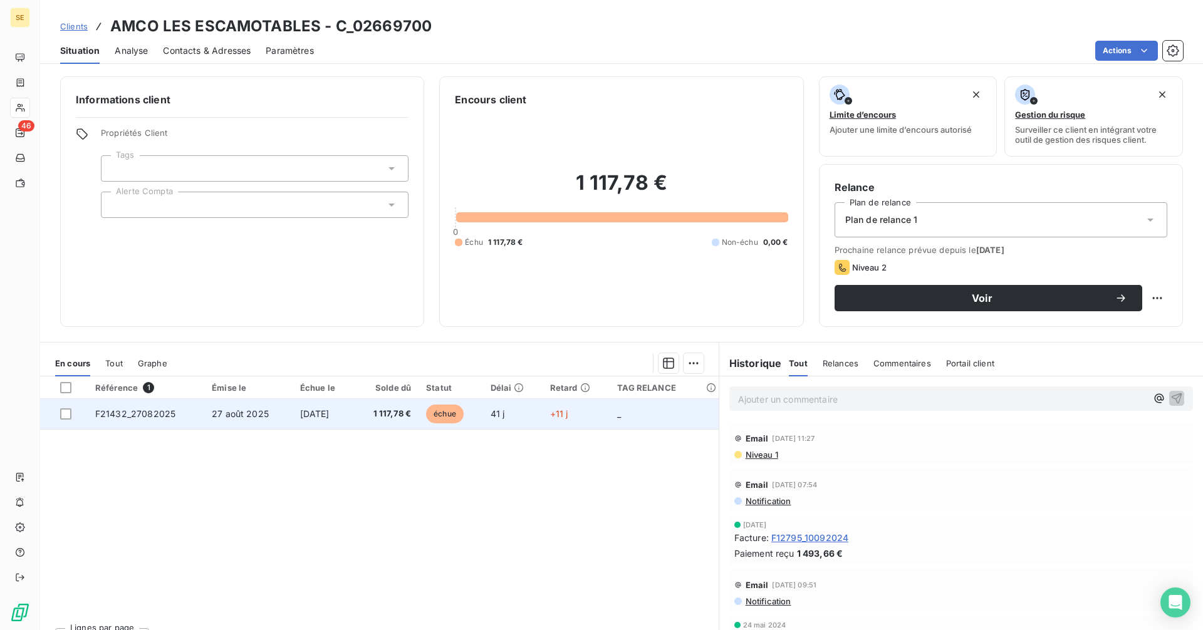
click at [329, 416] on span "[DATE]" at bounding box center [314, 413] width 29 height 11
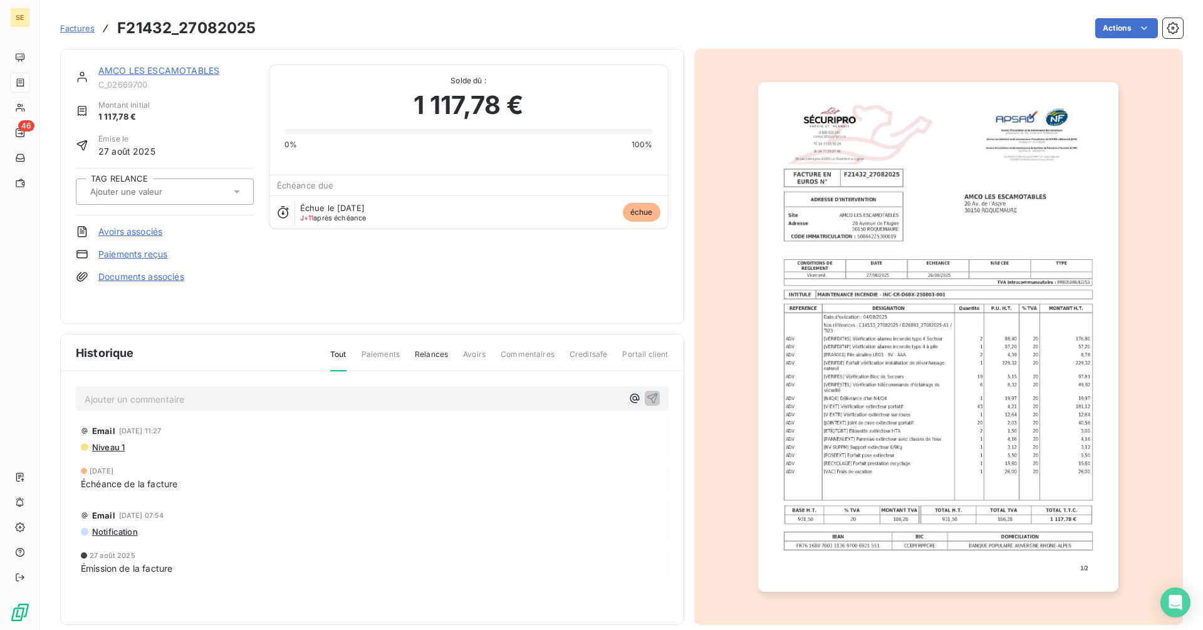
click at [167, 65] on div "AMCO LES ESCAMOTABLES" at bounding box center [175, 71] width 155 height 13
click at [163, 75] on link "AMCO LES ESCAMOTABLES" at bounding box center [158, 70] width 121 height 11
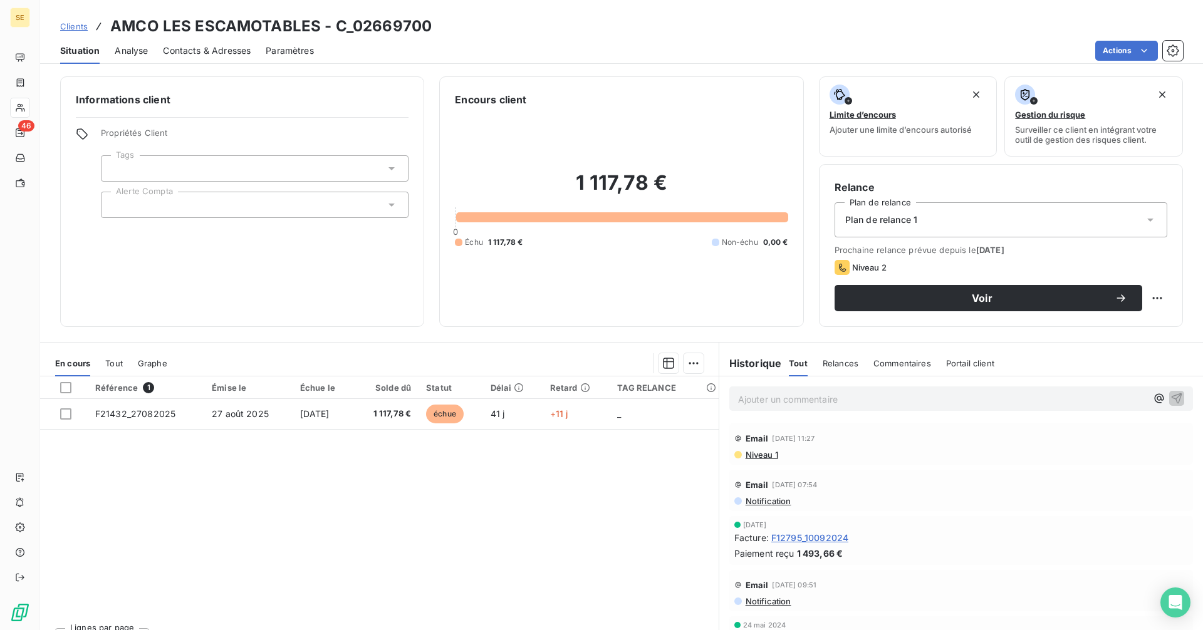
click at [163, 195] on div at bounding box center [255, 205] width 308 height 26
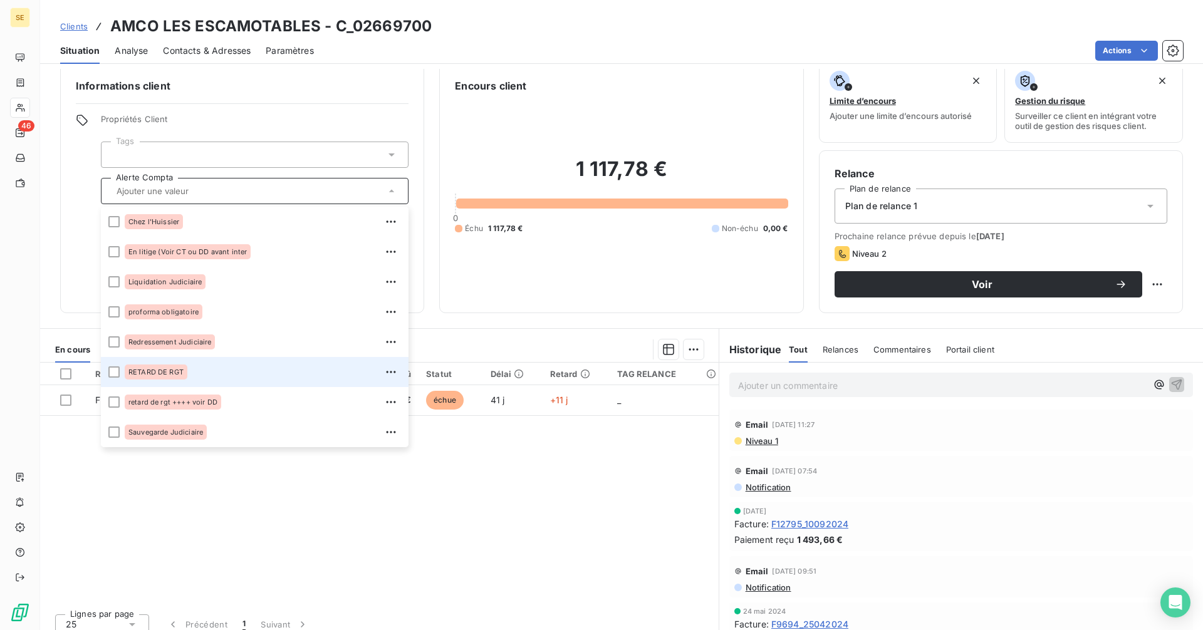
scroll to position [25, 0]
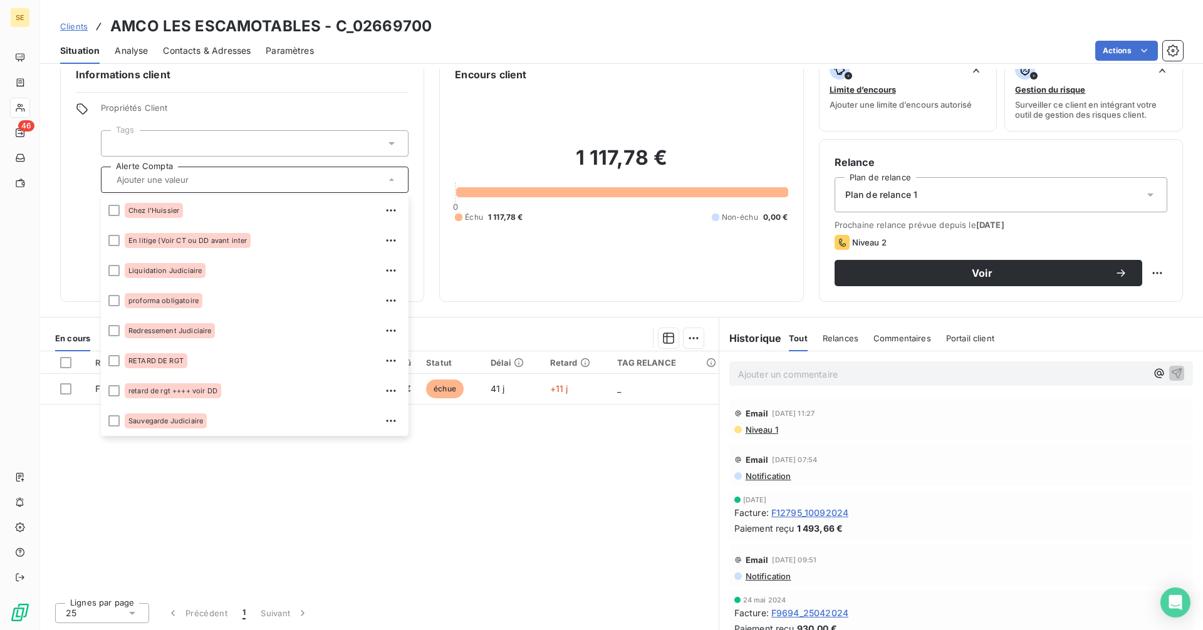
click at [65, 194] on div "Informations client Propriétés Client Tags Alerte Compta Chez l'Huissier En lit…" at bounding box center [242, 176] width 364 height 251
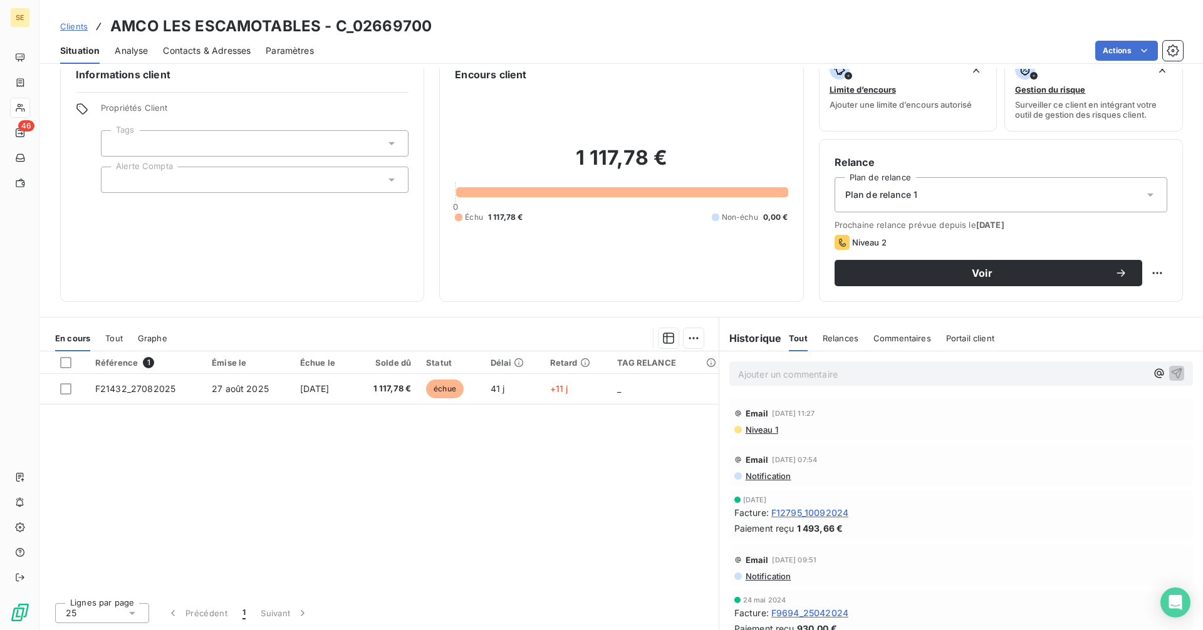
click at [135, 137] on div at bounding box center [255, 143] width 308 height 26
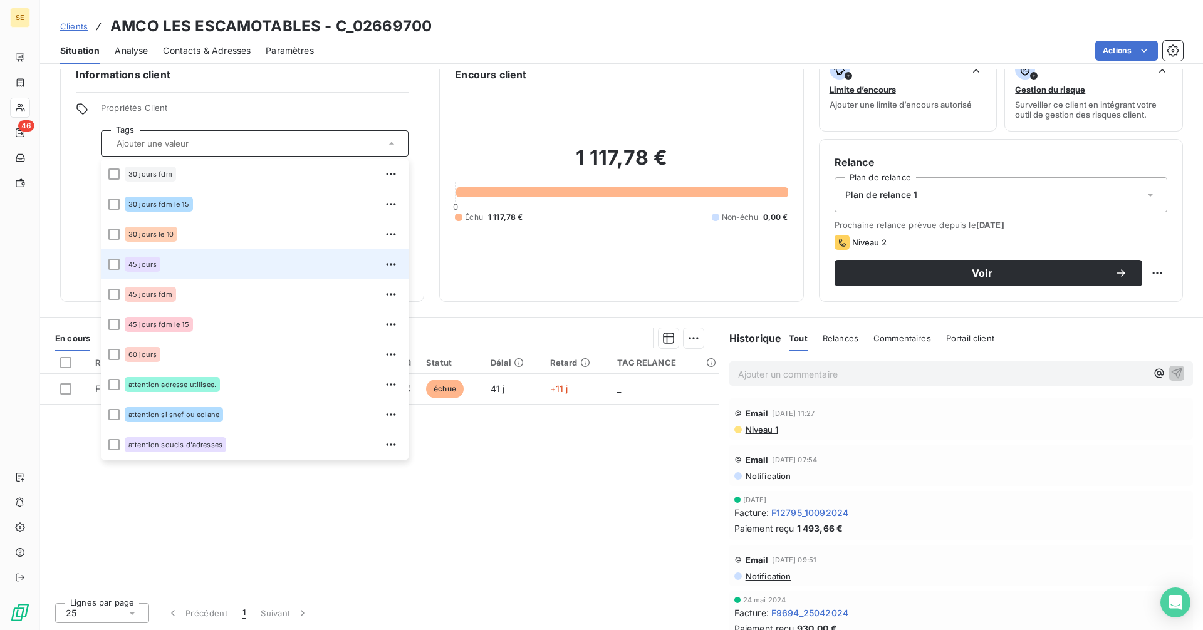
click at [141, 264] on span "45 jours" at bounding box center [142, 265] width 28 height 8
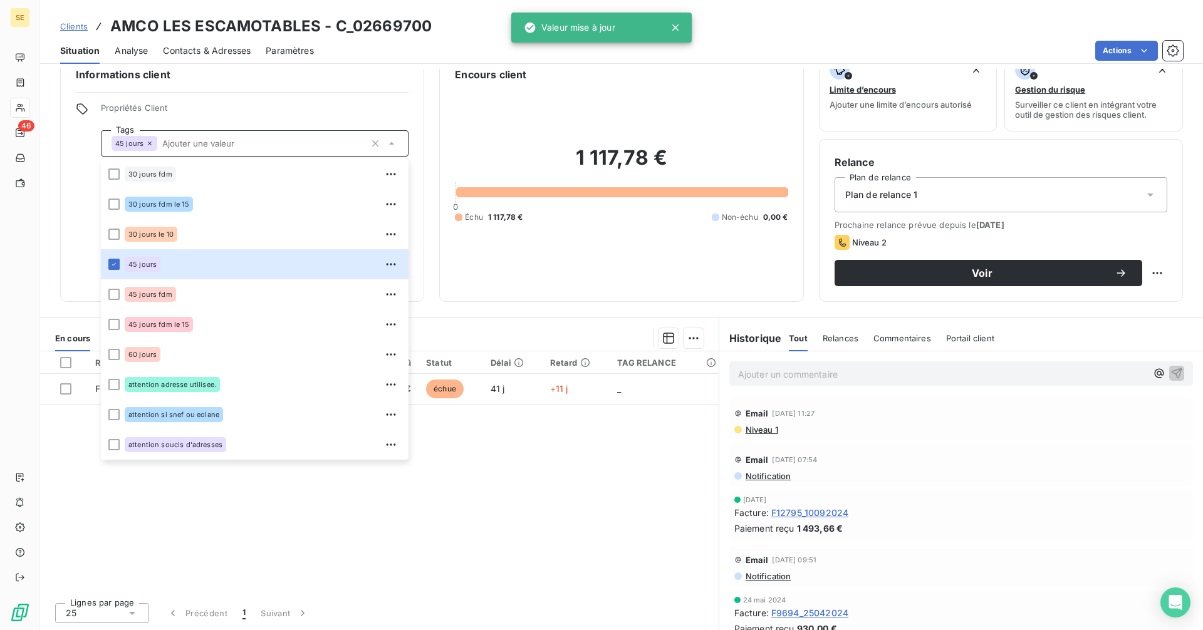
click at [93, 245] on div "Informations client Propriétés Client Tags 45 jours 30 jours fdm 30 jours fdm l…" at bounding box center [242, 176] width 364 height 251
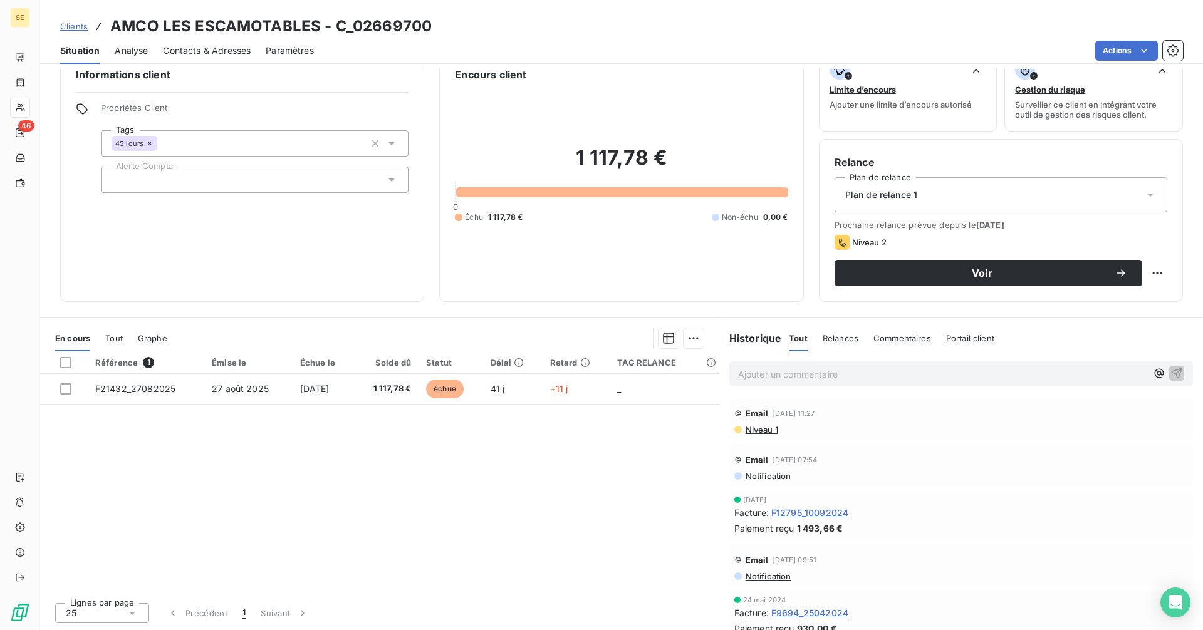
click at [760, 435] on div "Email 29 sept. 2025, 11:27 Niveau 1" at bounding box center [961, 418] width 464 height 41
click at [761, 432] on span "Niveau 1" at bounding box center [761, 430] width 34 height 10
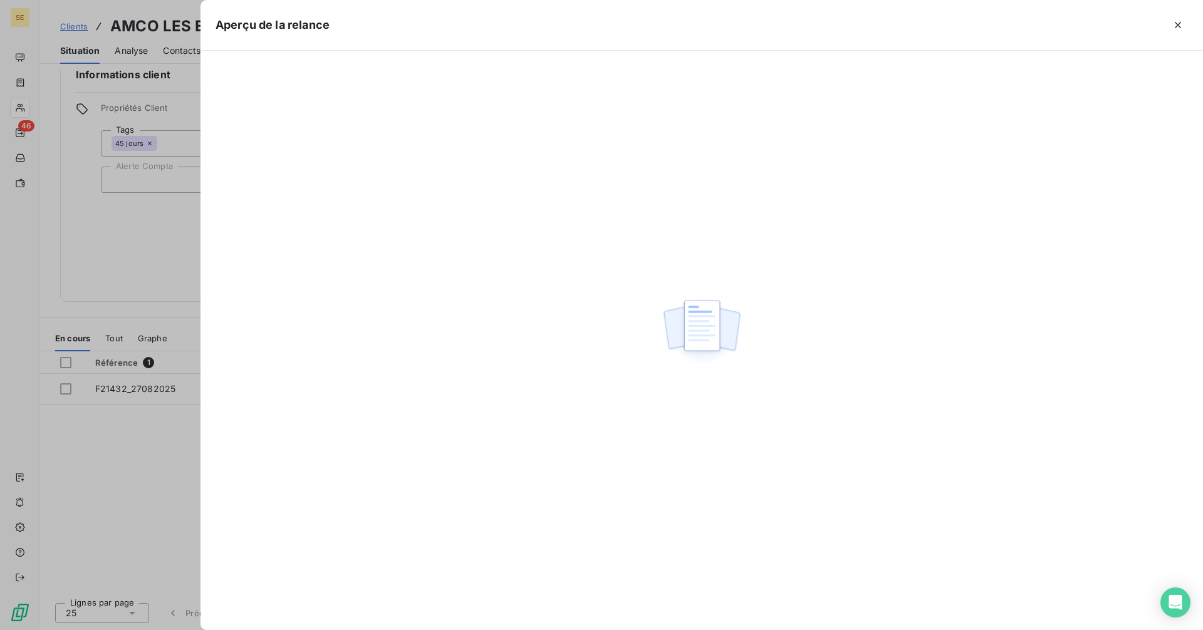
click at [117, 247] on div at bounding box center [601, 315] width 1203 height 630
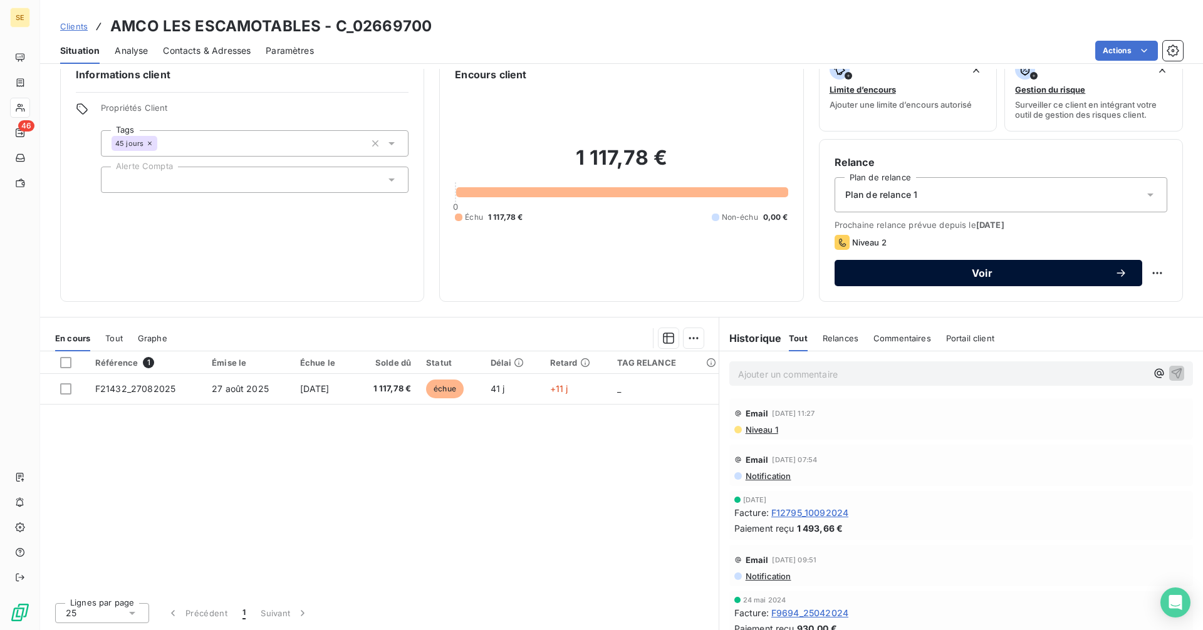
click at [955, 266] on button "Voir" at bounding box center [988, 273] width 308 height 26
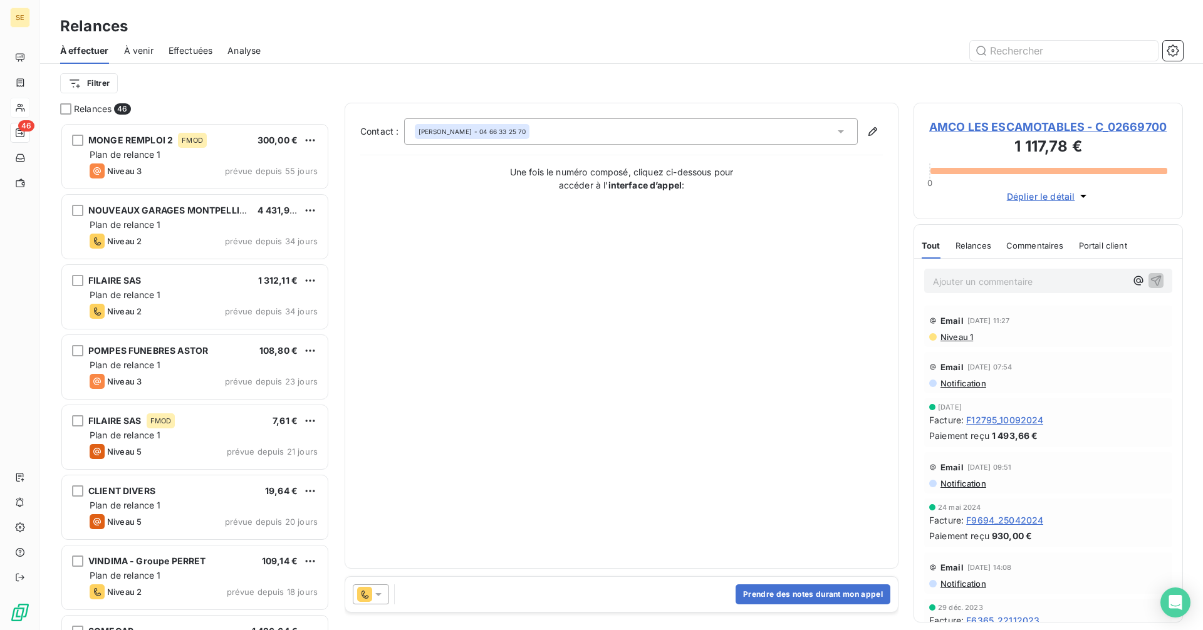
scroll to position [498, 260]
click at [826, 596] on button "Prendre des notes durant mon appel" at bounding box center [812, 594] width 155 height 20
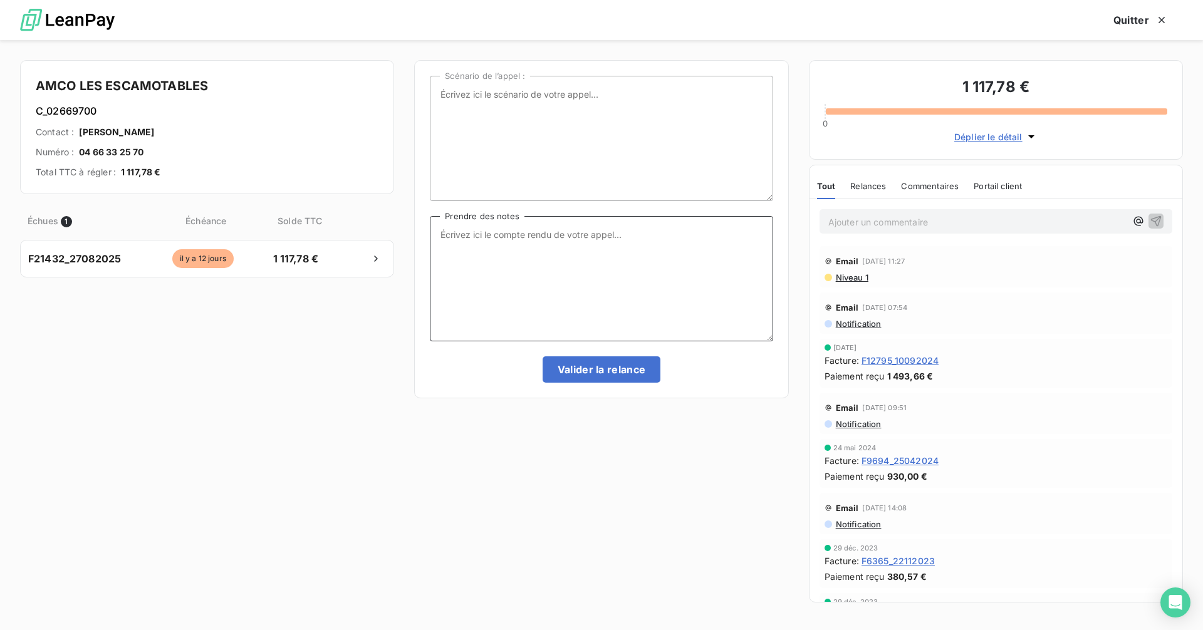
click at [655, 263] on textarea "Prendre des notes" at bounding box center [601, 278] width 343 height 125
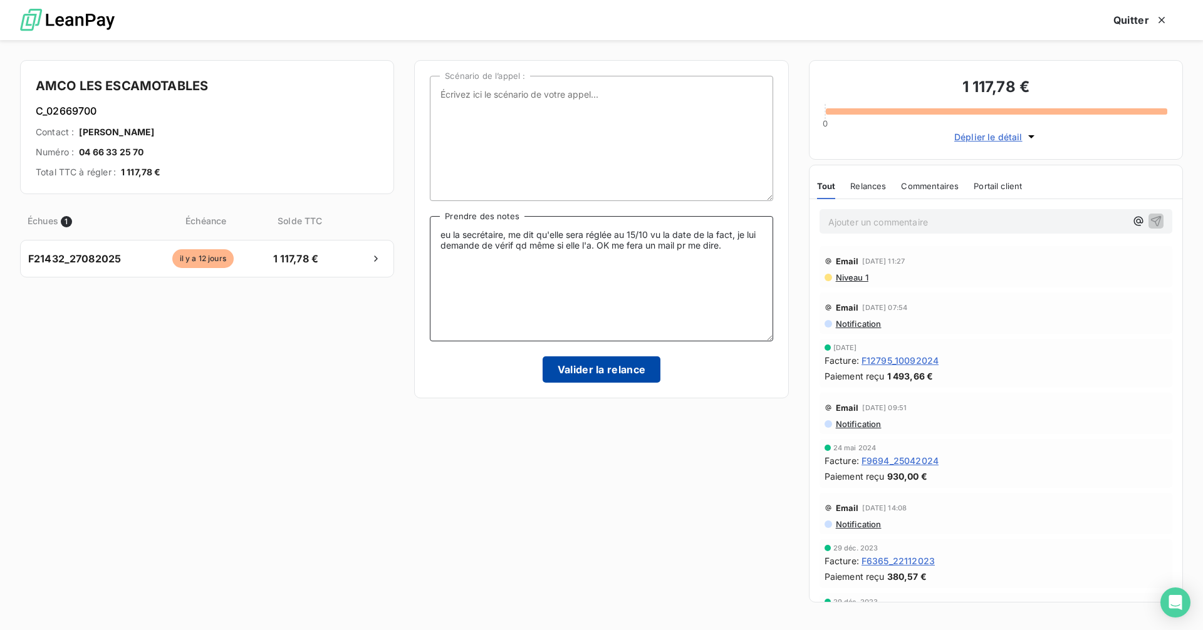
type textarea "eu la secrétaire, me dit qu'elle sera réglée au 15/10 vu la date de la fact, je…"
click at [601, 367] on button "Valider la relance" at bounding box center [601, 369] width 118 height 26
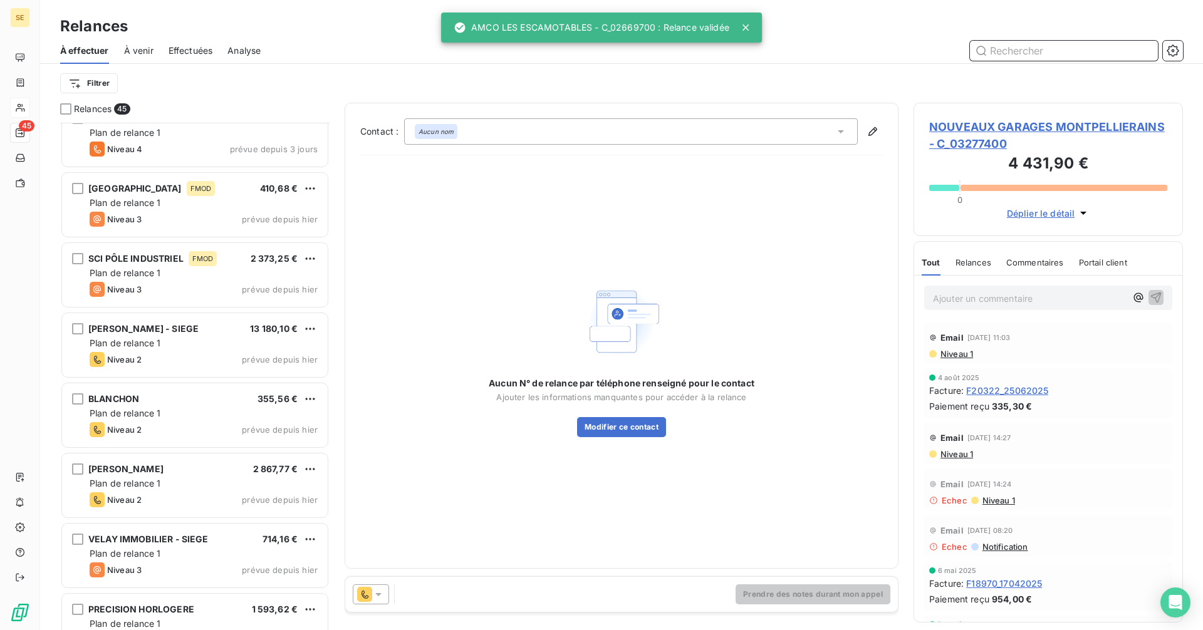
scroll to position [2650, 0]
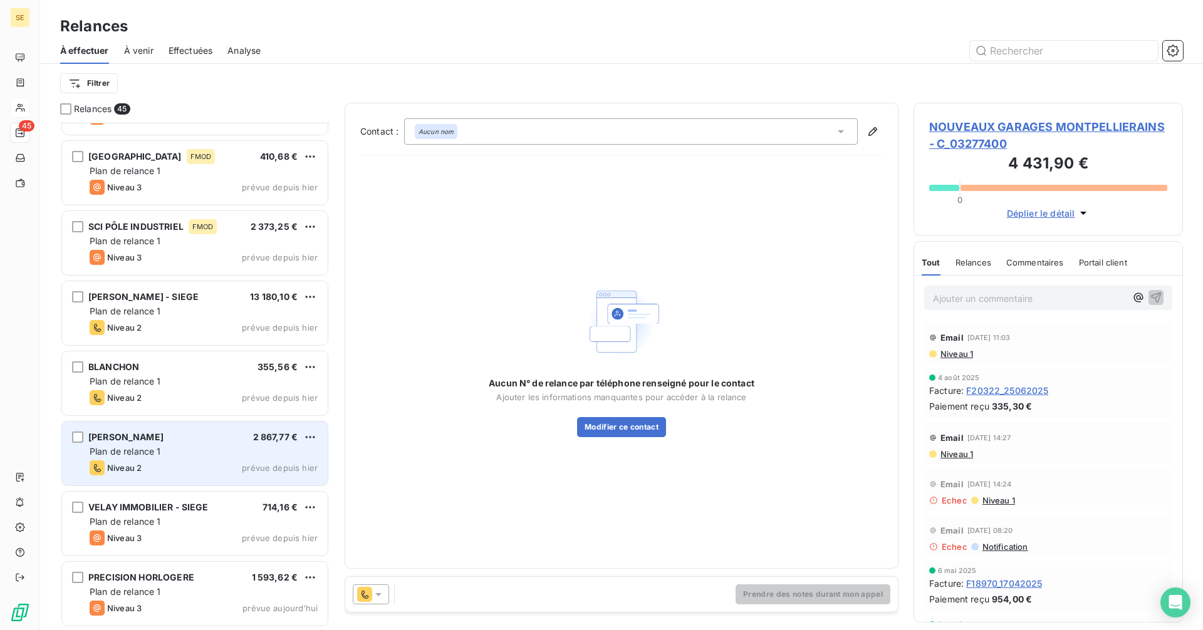
click at [217, 457] on div "Plan de relance 1" at bounding box center [204, 451] width 228 height 13
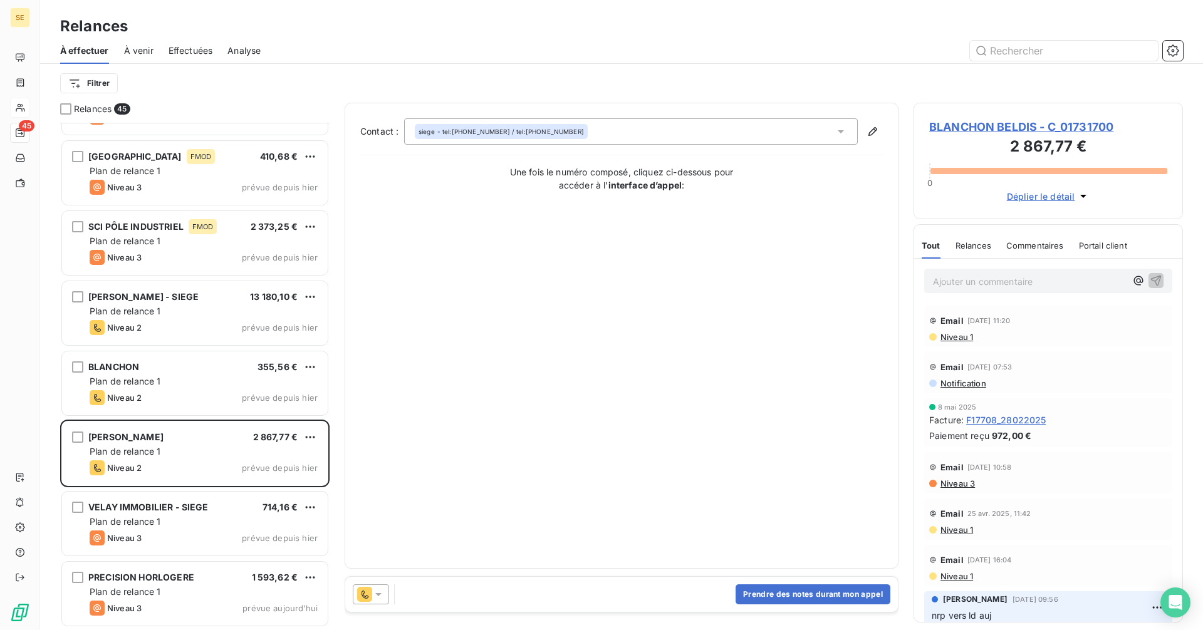
click at [383, 596] on icon at bounding box center [378, 594] width 13 height 13
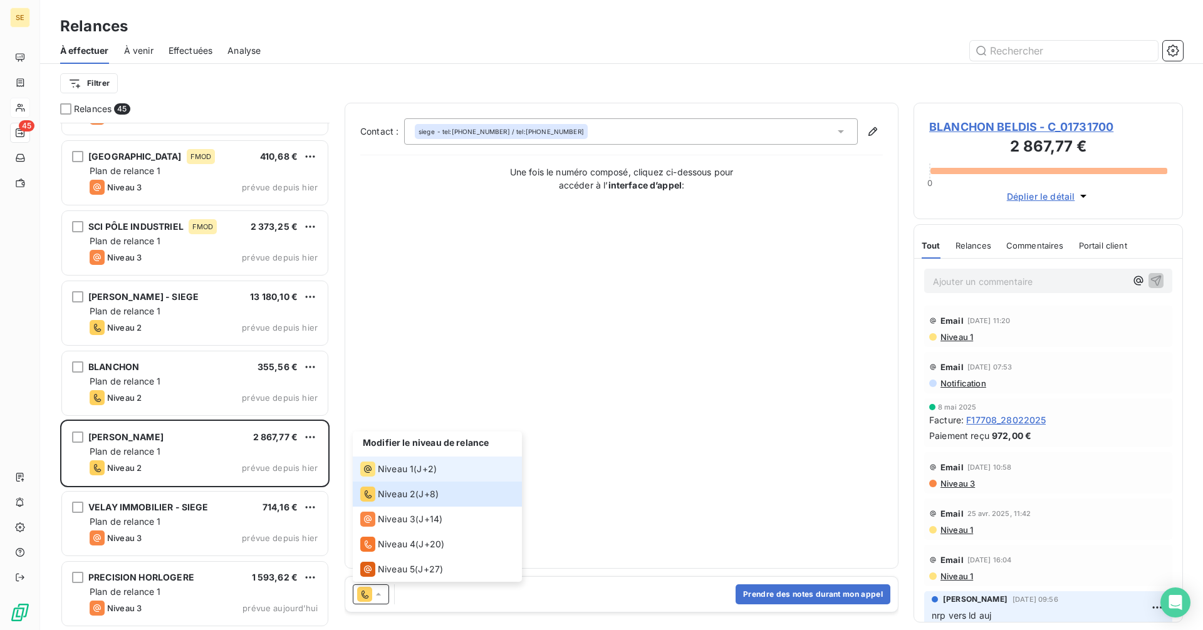
click at [393, 470] on span "Niveau 1" at bounding box center [396, 469] width 36 height 13
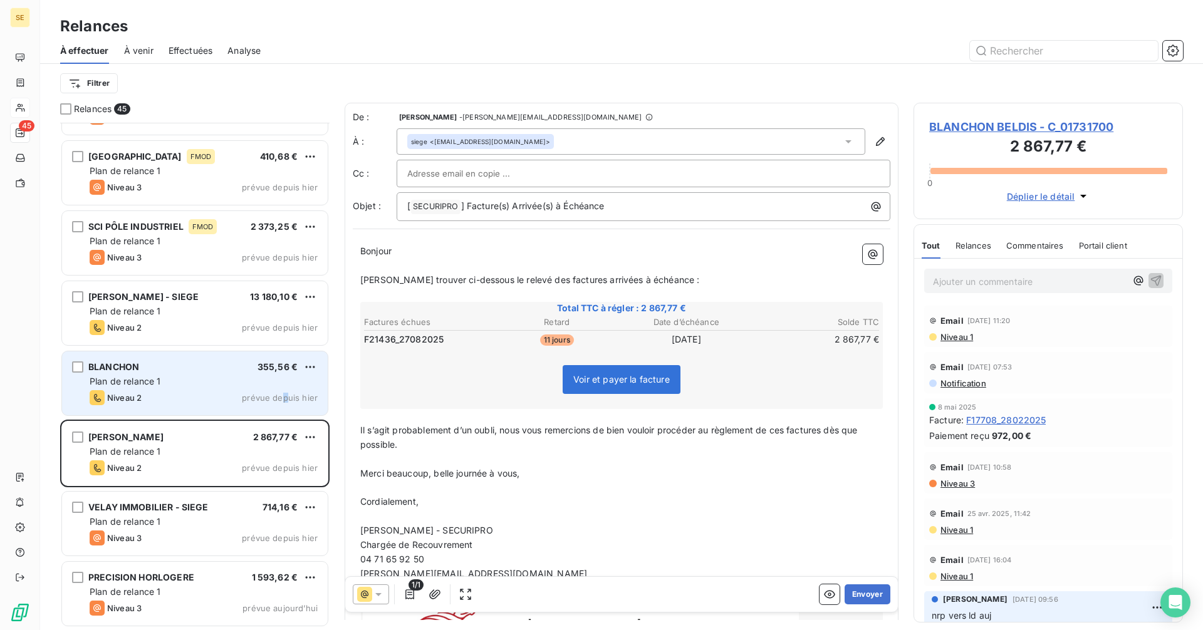
click at [288, 405] on div "BLANCHON 355,56 € Plan de relance 1 Niveau 2 prévue depuis hier" at bounding box center [195, 383] width 266 height 64
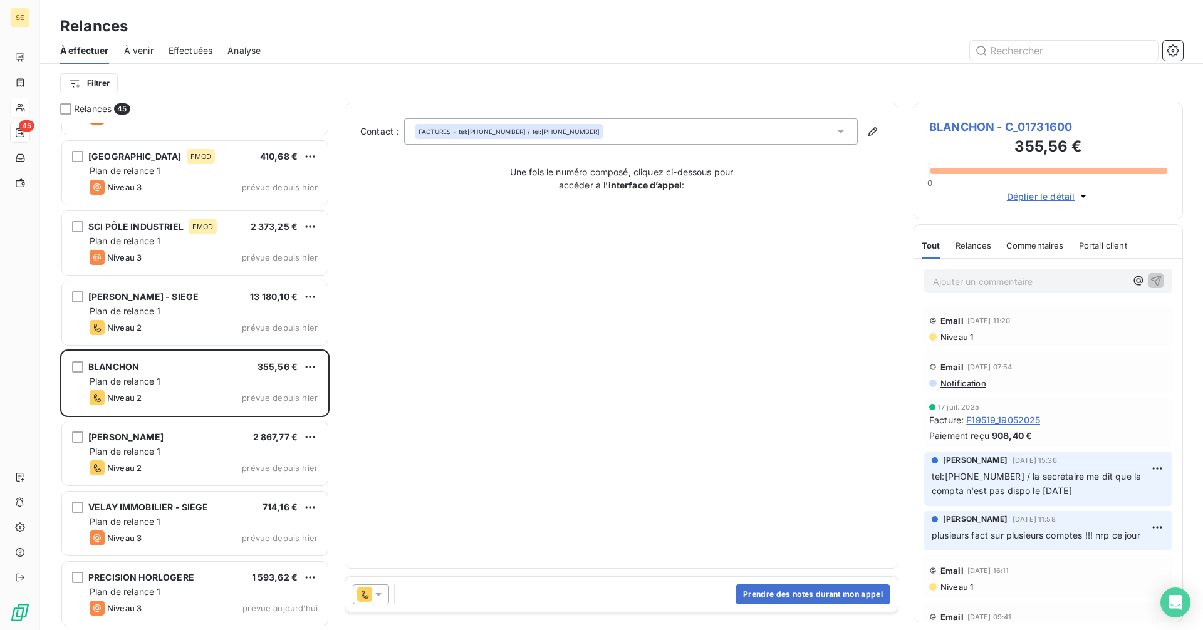
click at [951, 130] on span "BLANCHON - C_01731600" at bounding box center [1048, 126] width 238 height 17
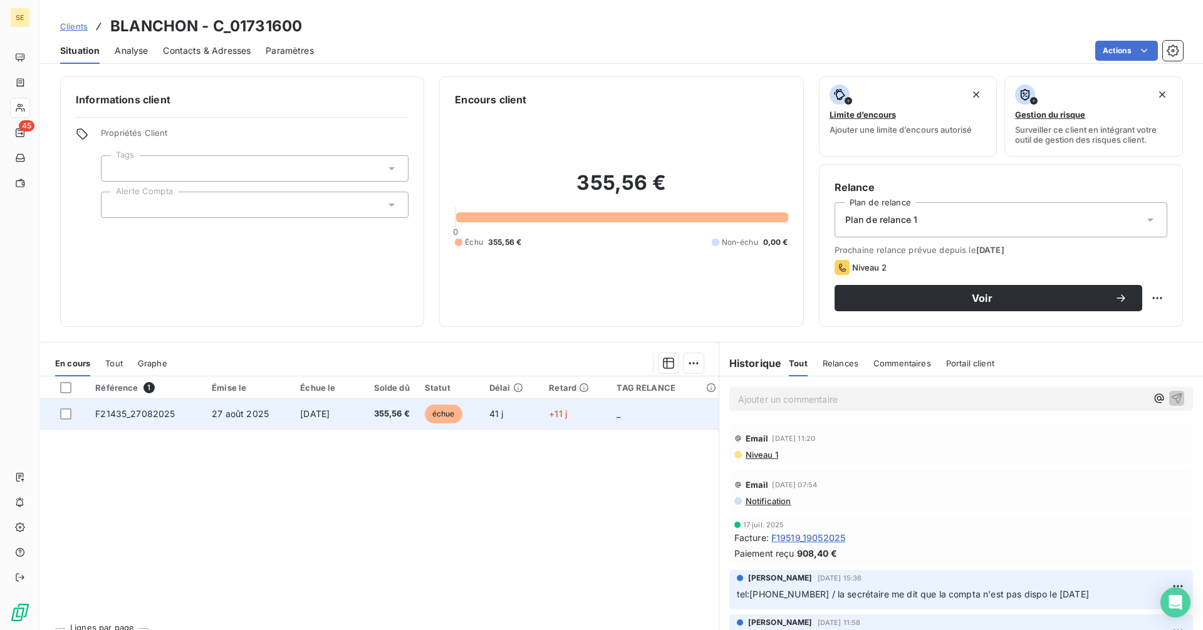
click at [428, 412] on td "échue" at bounding box center [449, 414] width 65 height 30
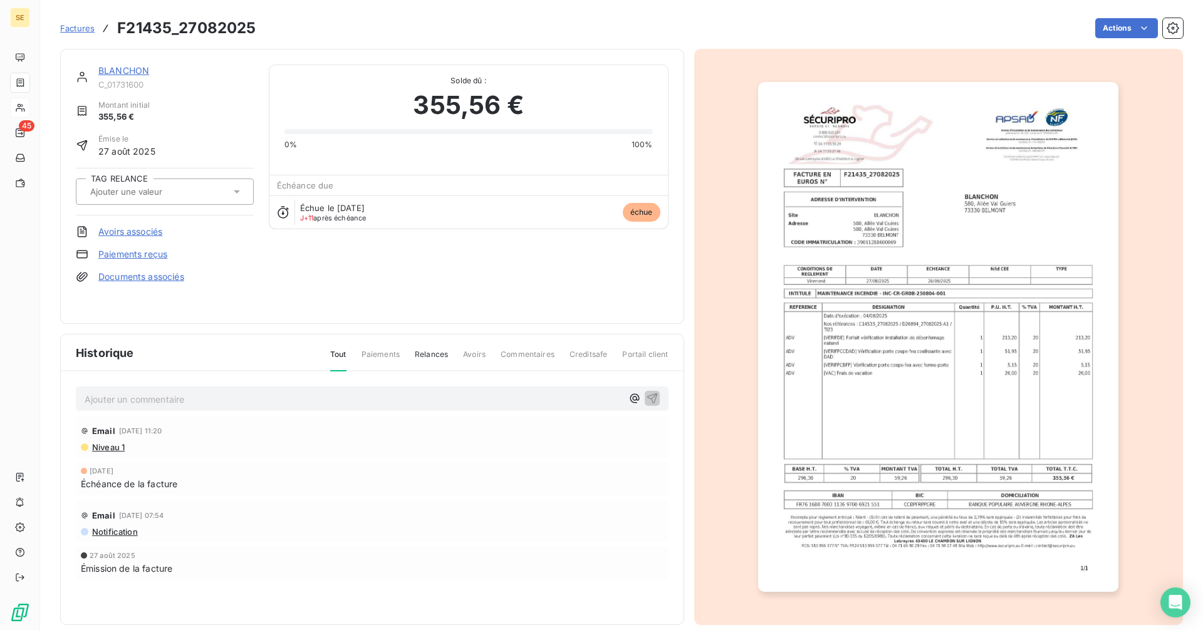
click at [132, 65] on link "BLANCHON" at bounding box center [123, 70] width 51 height 11
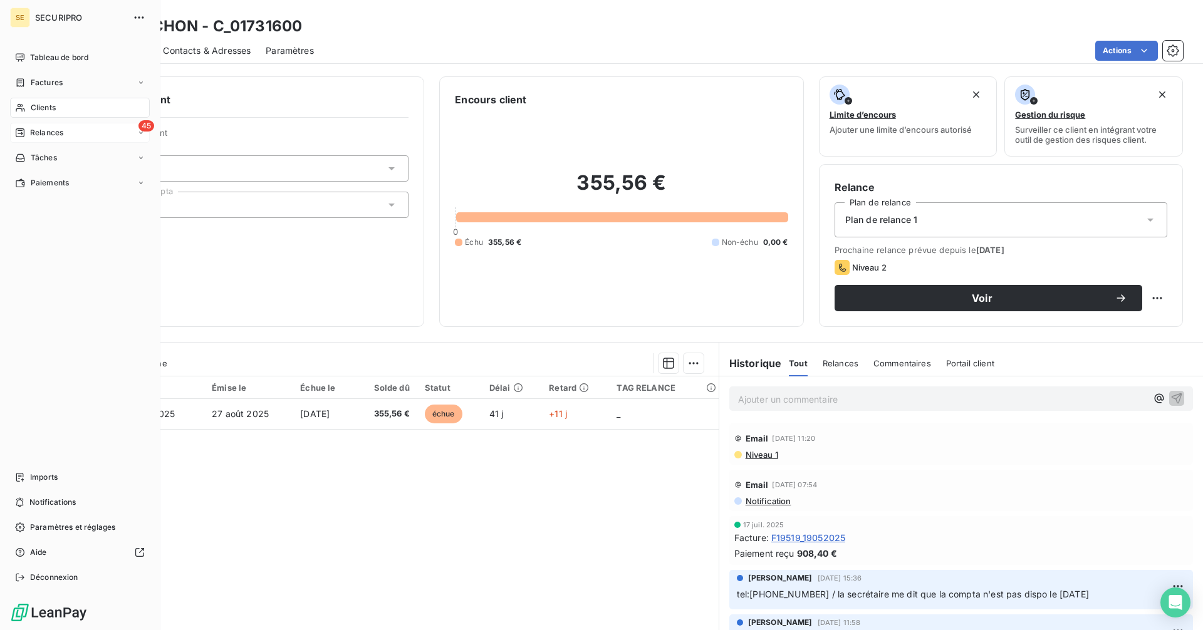
click at [21, 137] on icon at bounding box center [20, 132] width 9 height 9
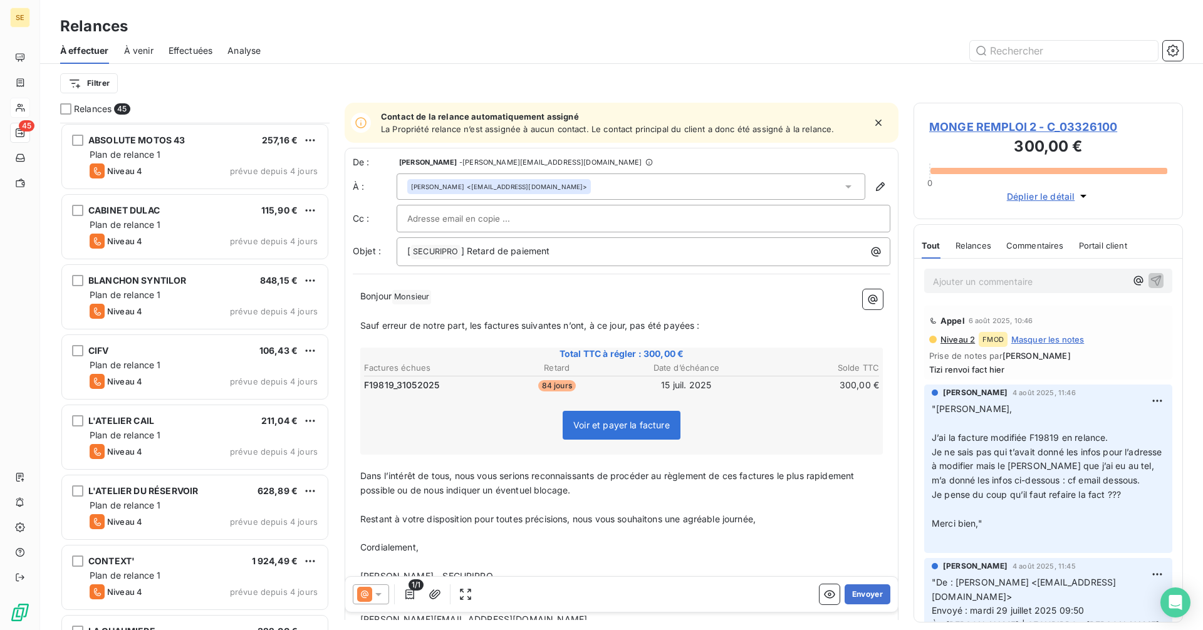
scroll to position [2068, 0]
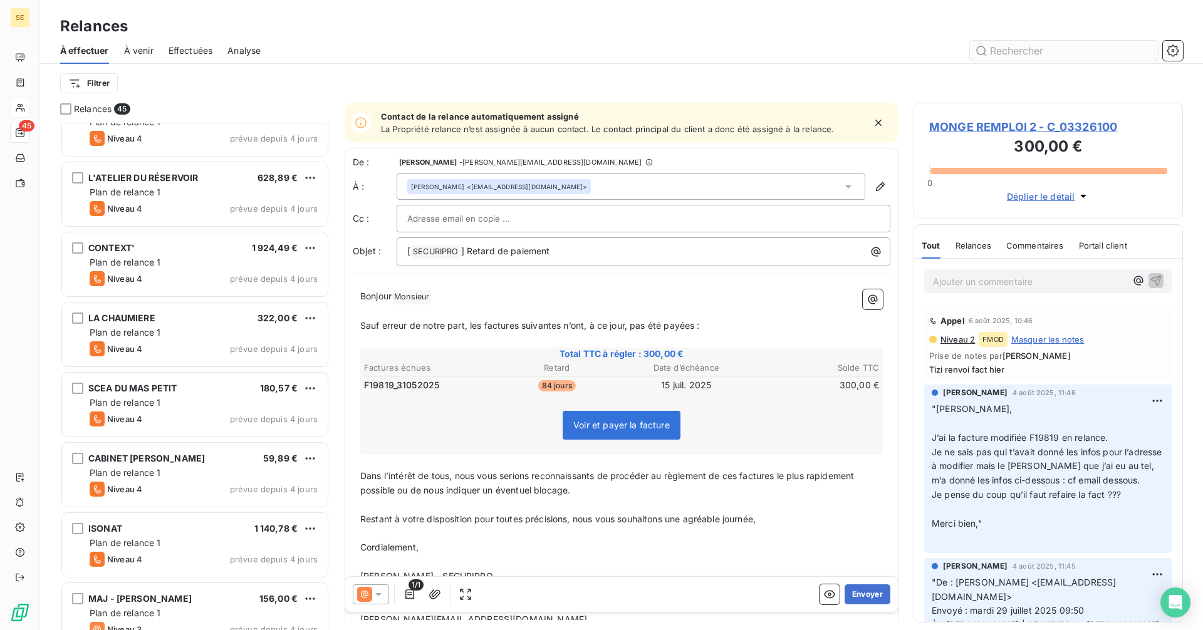
click at [1007, 53] on input "text" at bounding box center [1064, 51] width 188 height 20
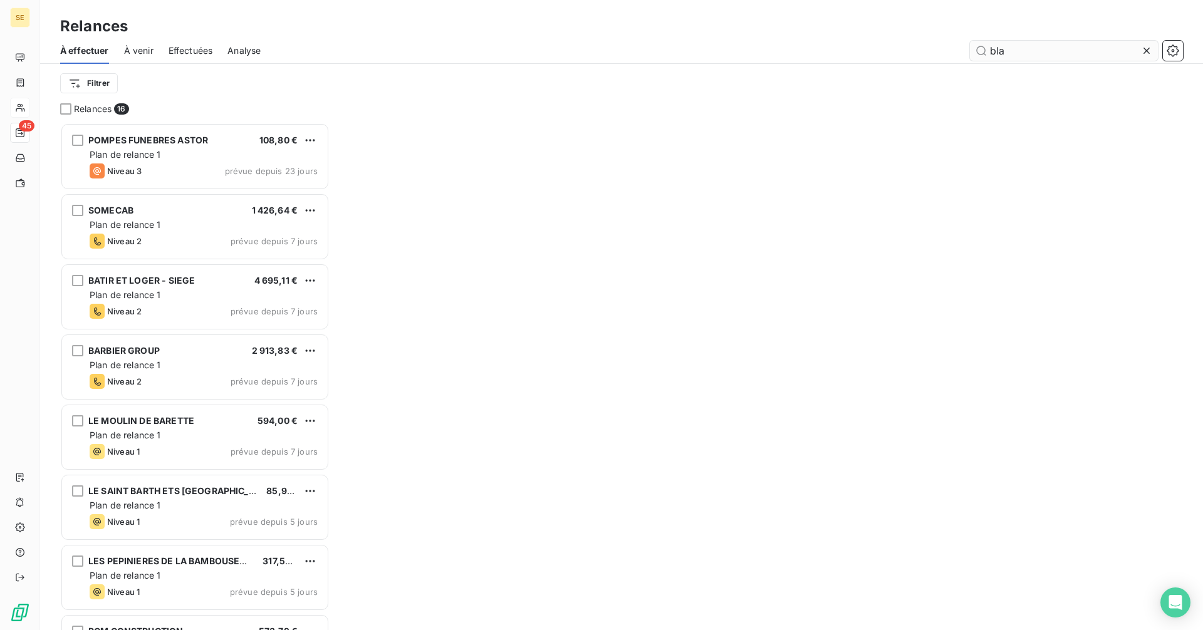
scroll to position [498, 260]
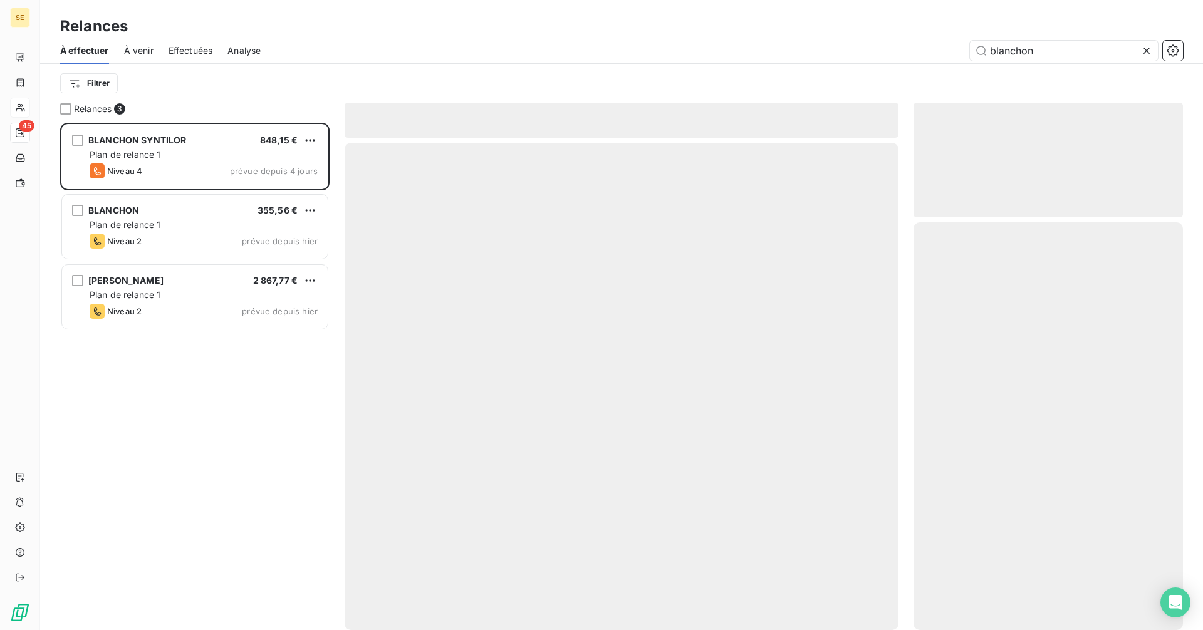
scroll to position [498, 260]
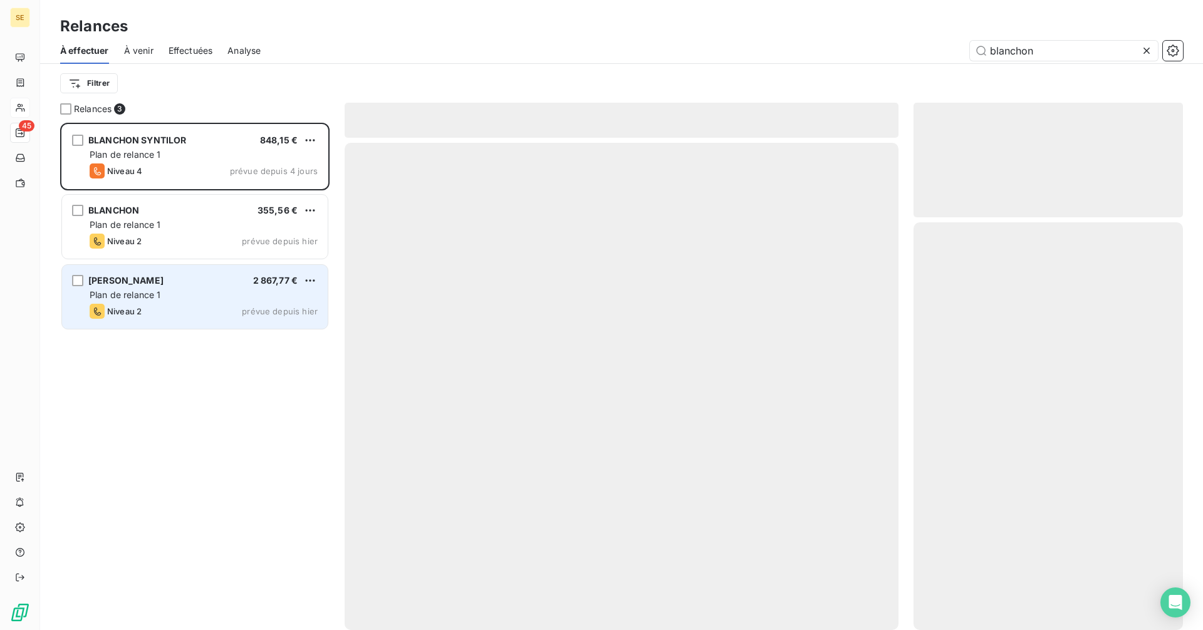
type input "blanchon"
click at [196, 301] on div "Plan de relance 1" at bounding box center [204, 295] width 228 height 13
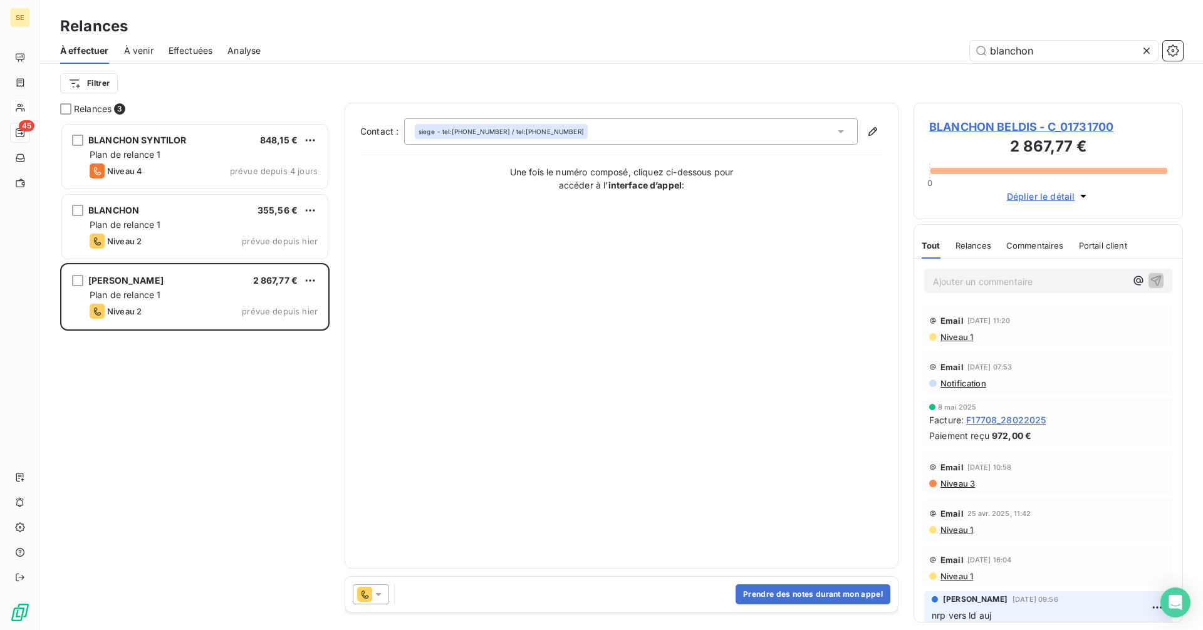
click at [974, 128] on span "BLANCHON BELDIS - C_01731700" at bounding box center [1048, 126] width 238 height 17
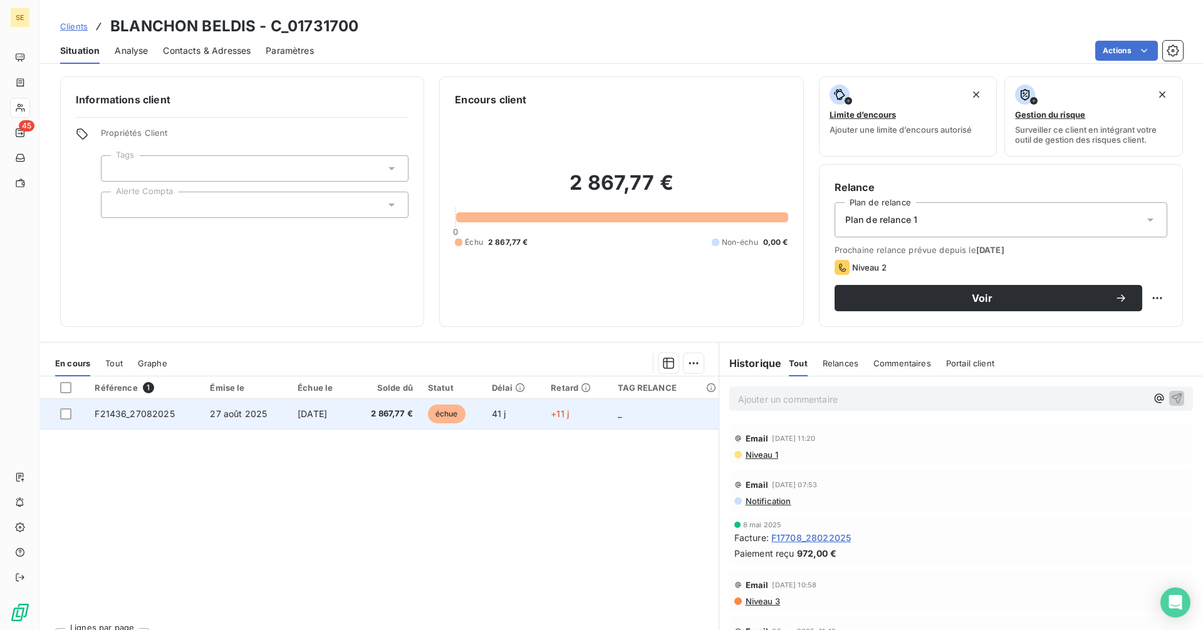
click at [344, 420] on td "[DATE]" at bounding box center [320, 414] width 61 height 30
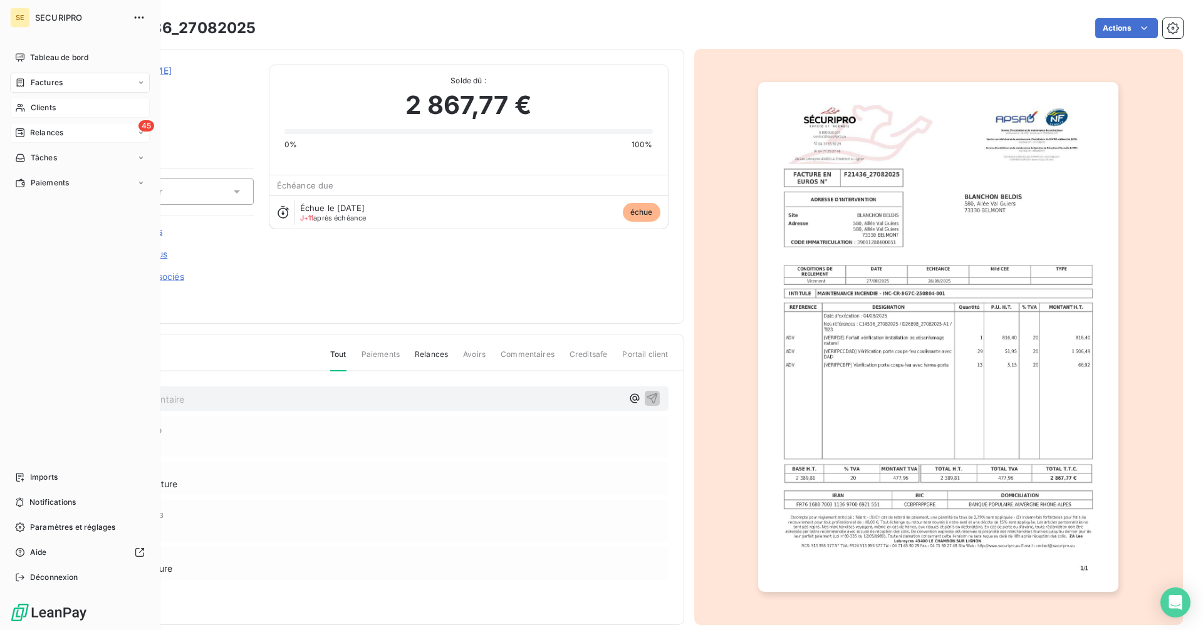
click at [35, 133] on span "Relances" at bounding box center [46, 132] width 33 height 11
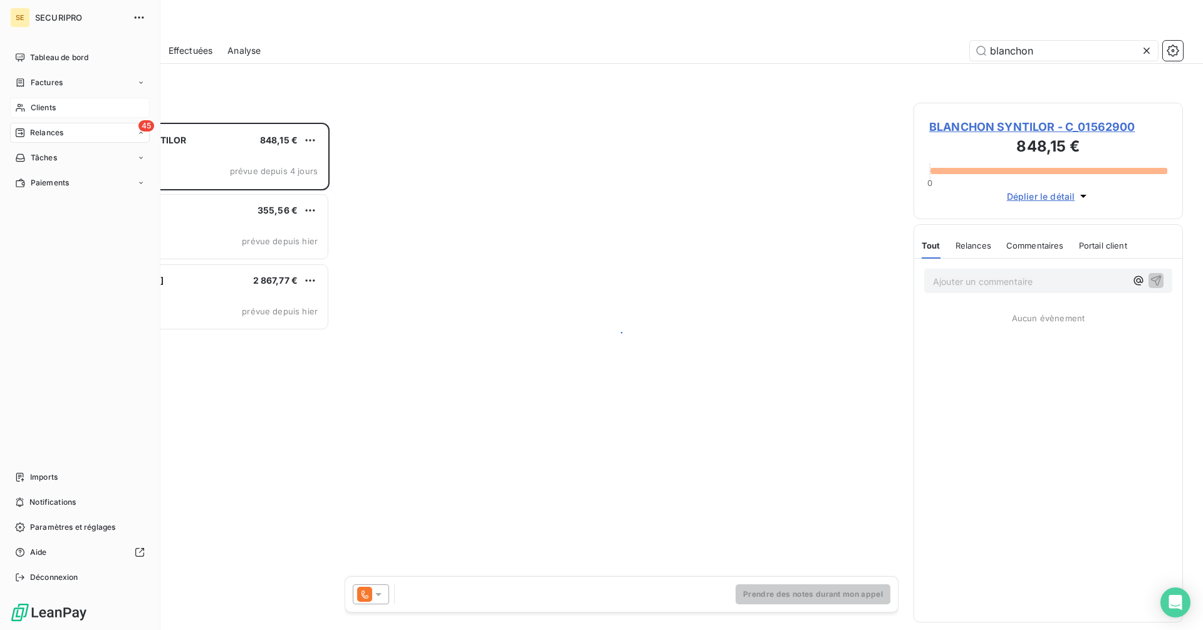
scroll to position [498, 260]
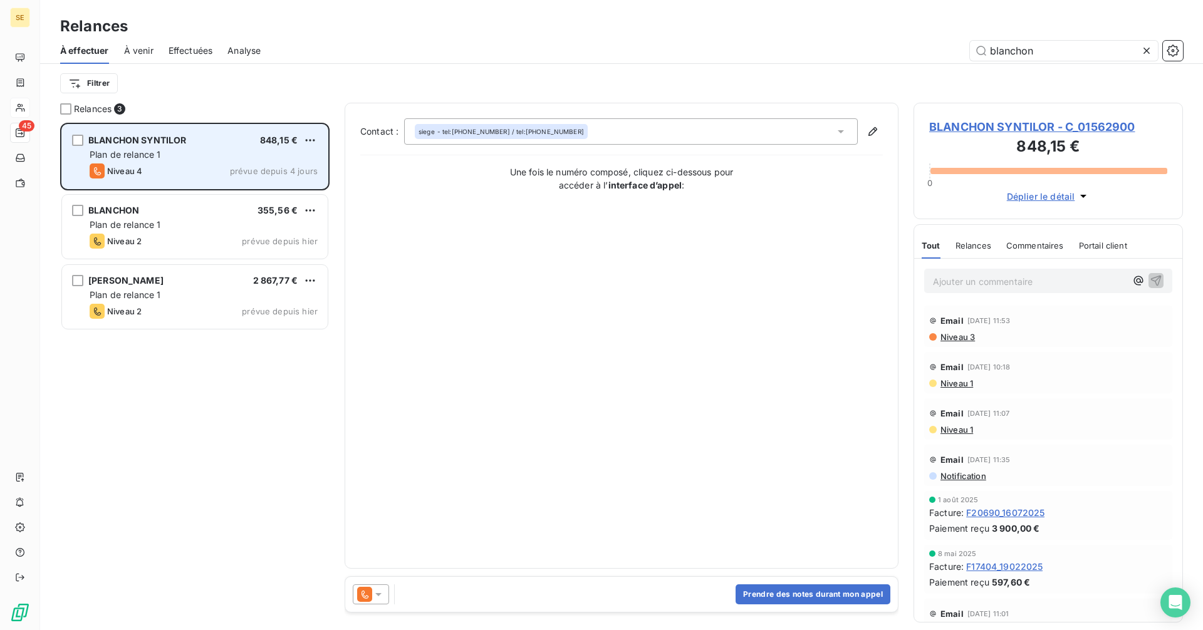
click at [148, 172] on div "Niveau 4 prévue depuis 4 jours" at bounding box center [204, 170] width 228 height 15
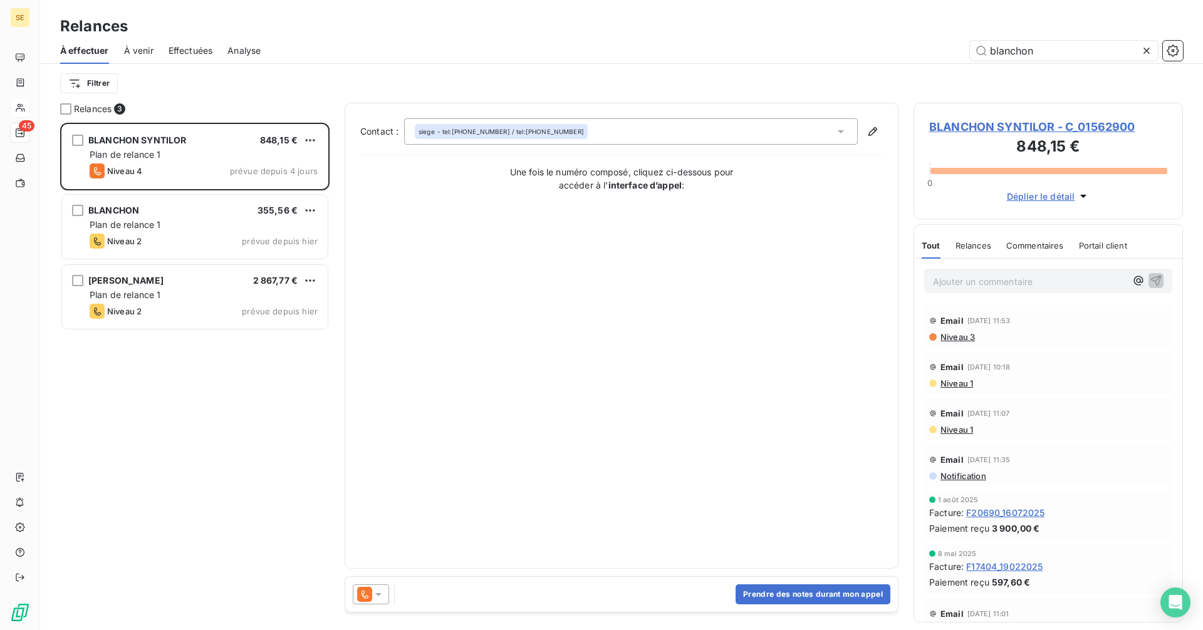
click at [965, 130] on span "BLANCHON SYNTILOR - C_01562900" at bounding box center [1048, 126] width 238 height 17
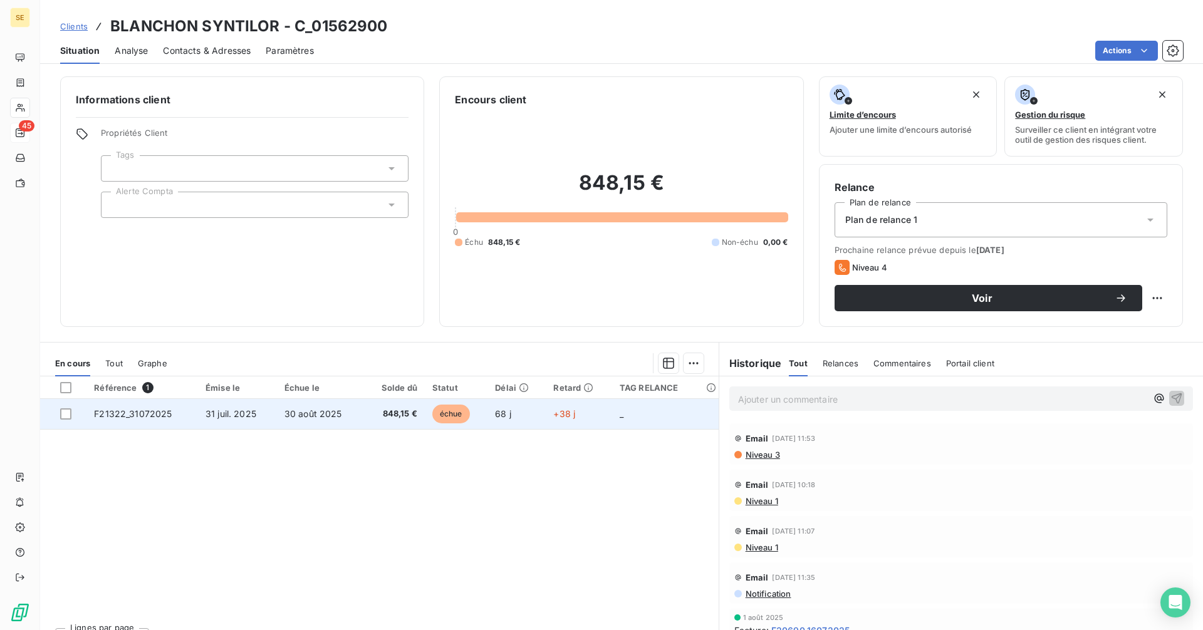
click at [209, 413] on span "31 juil. 2025" at bounding box center [230, 413] width 51 height 11
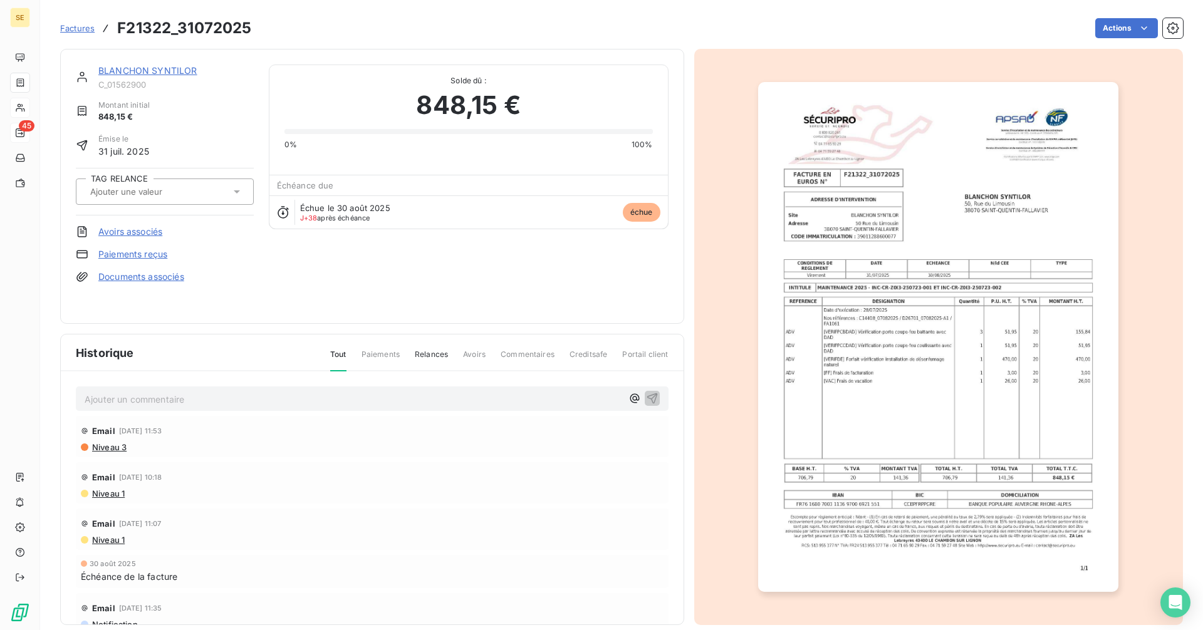
click at [175, 70] on link "BLANCHON SYNTILOR" at bounding box center [147, 70] width 99 height 11
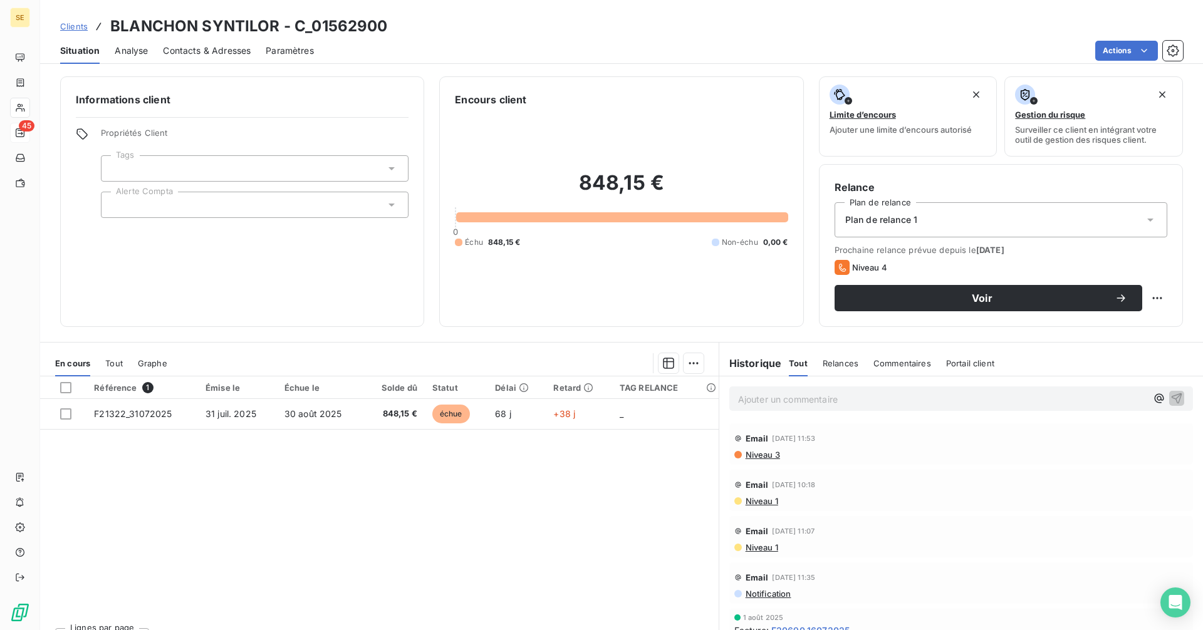
click at [220, 53] on span "Contacts & Adresses" at bounding box center [207, 50] width 88 height 13
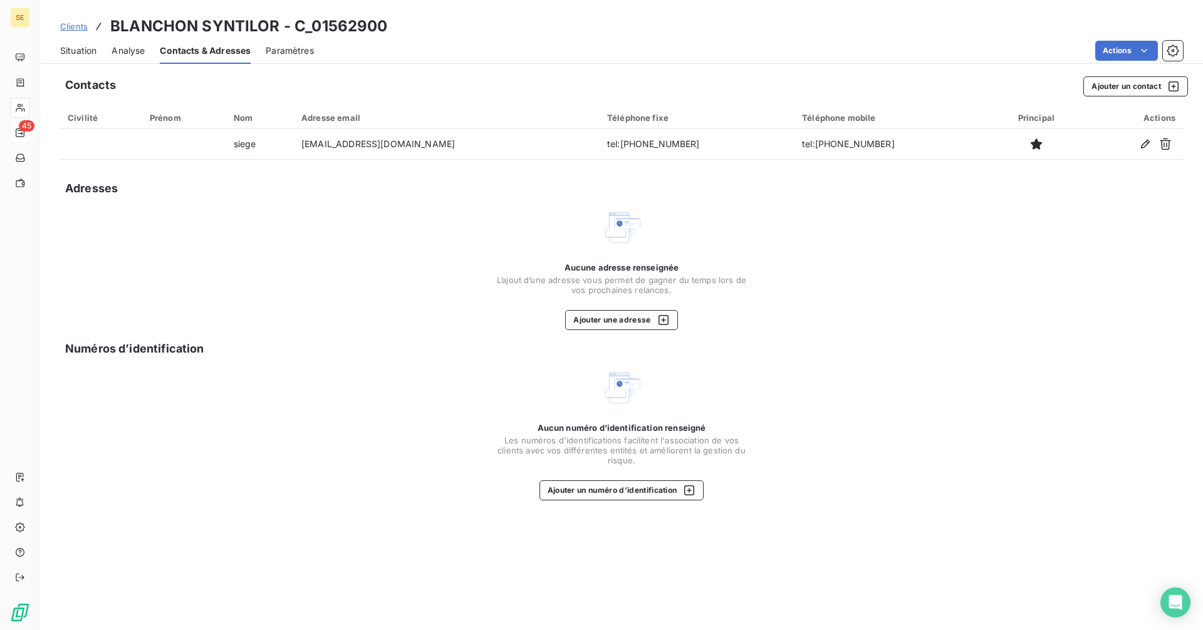
click at [75, 53] on span "Situation" at bounding box center [78, 50] width 36 height 13
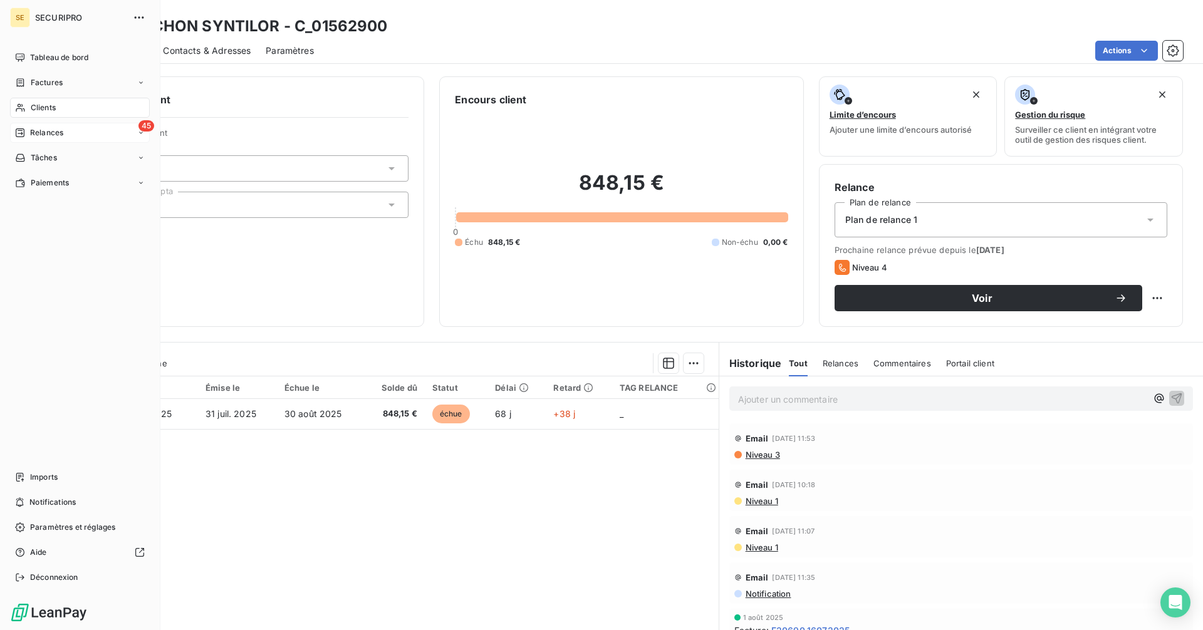
click at [34, 138] on span "Relances" at bounding box center [46, 132] width 33 height 11
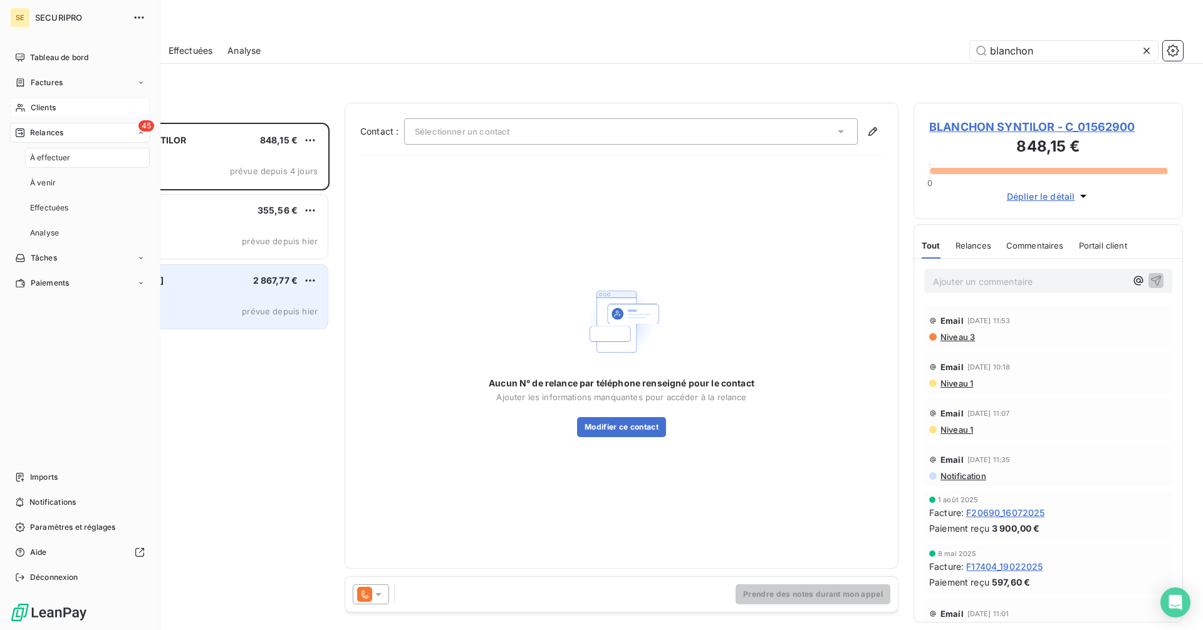
scroll to position [498, 260]
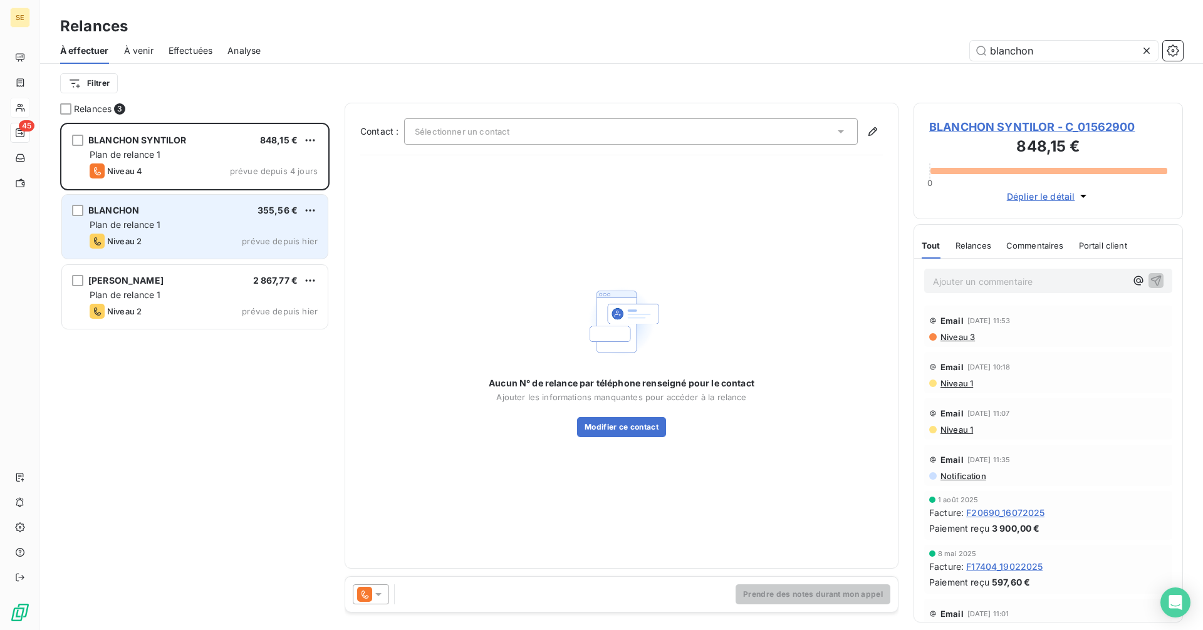
click at [145, 222] on span "Plan de relance 1" at bounding box center [125, 224] width 71 height 11
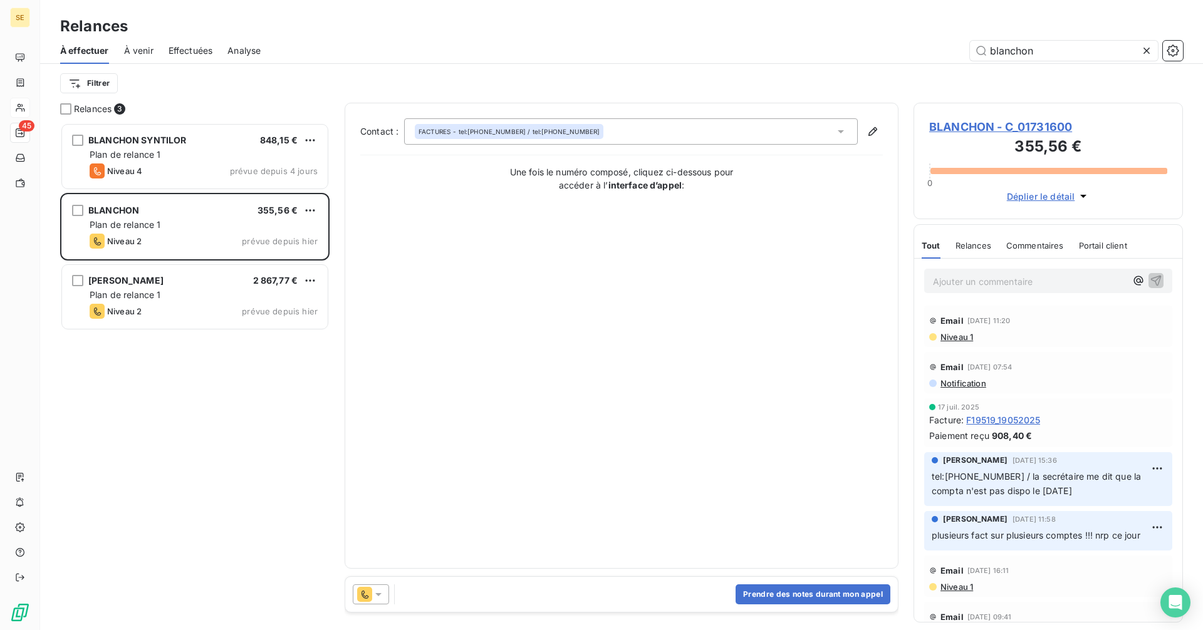
click at [960, 121] on span "BLANCHON - C_01731600" at bounding box center [1048, 126] width 238 height 17
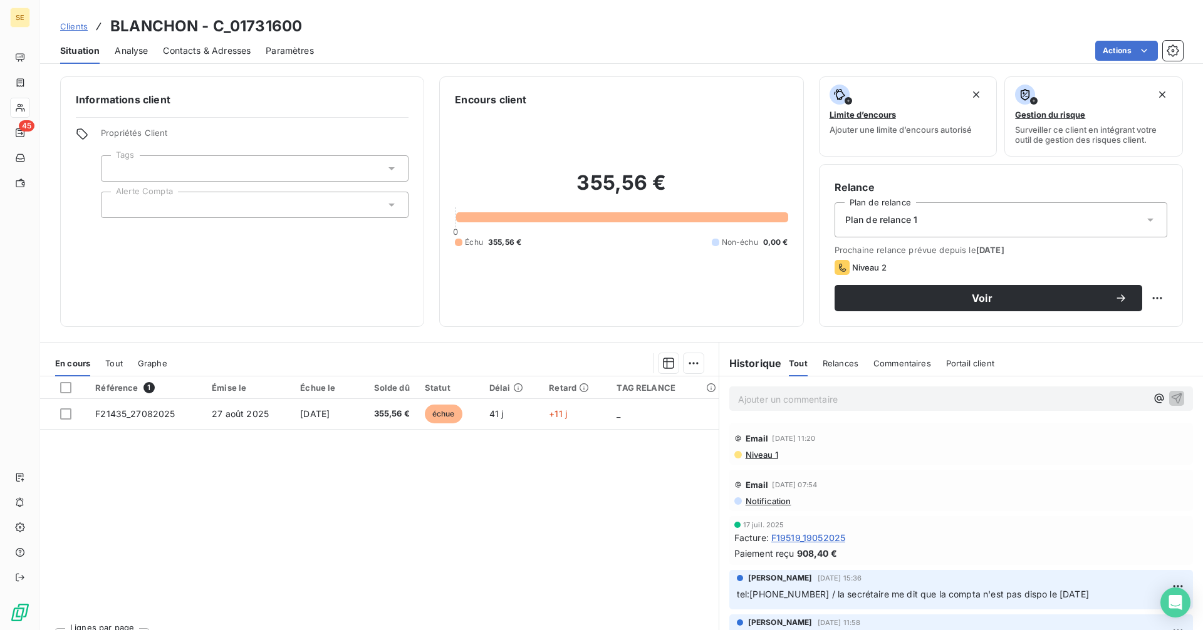
click at [216, 48] on span "Contacts & Adresses" at bounding box center [207, 50] width 88 height 13
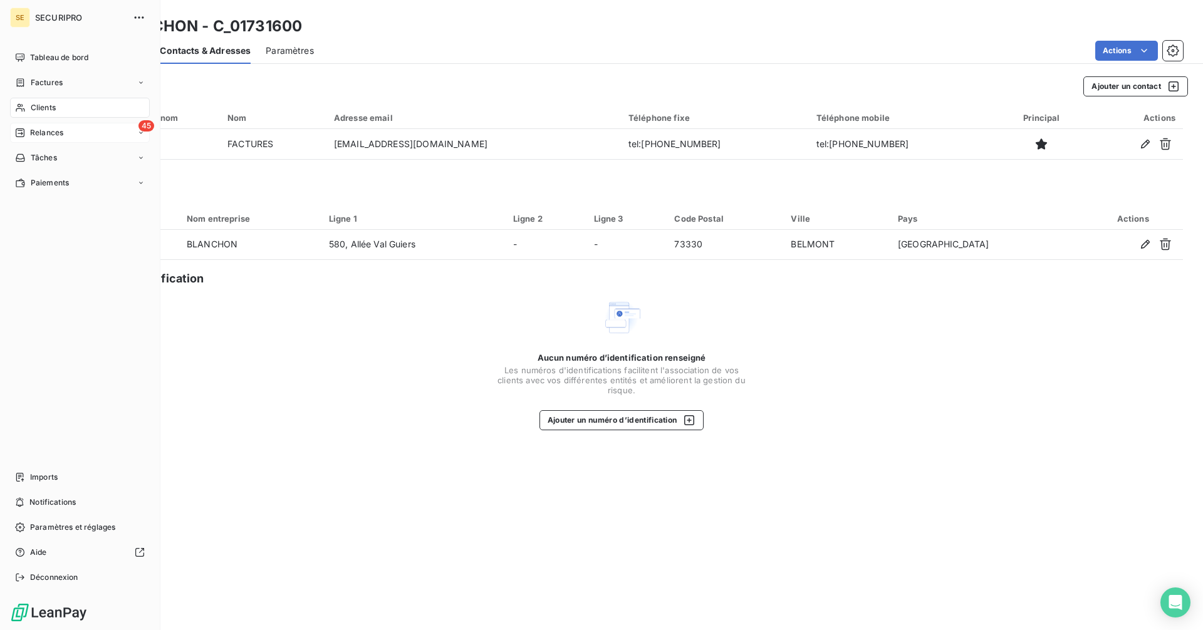
click at [19, 138] on div "Relances" at bounding box center [39, 132] width 48 height 11
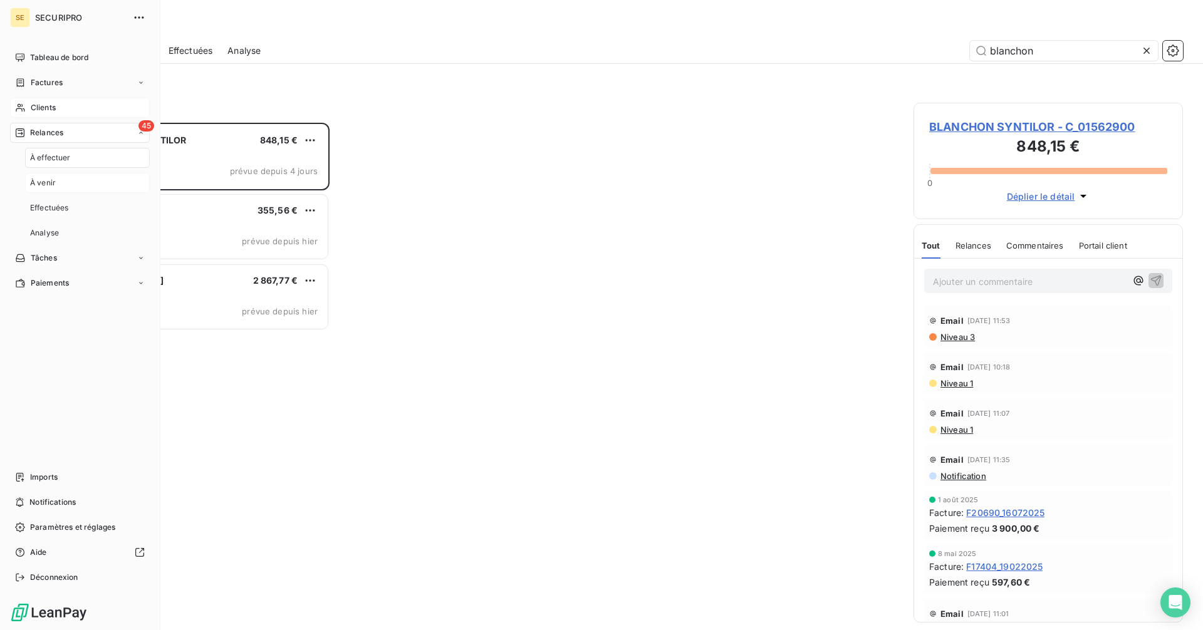
scroll to position [498, 260]
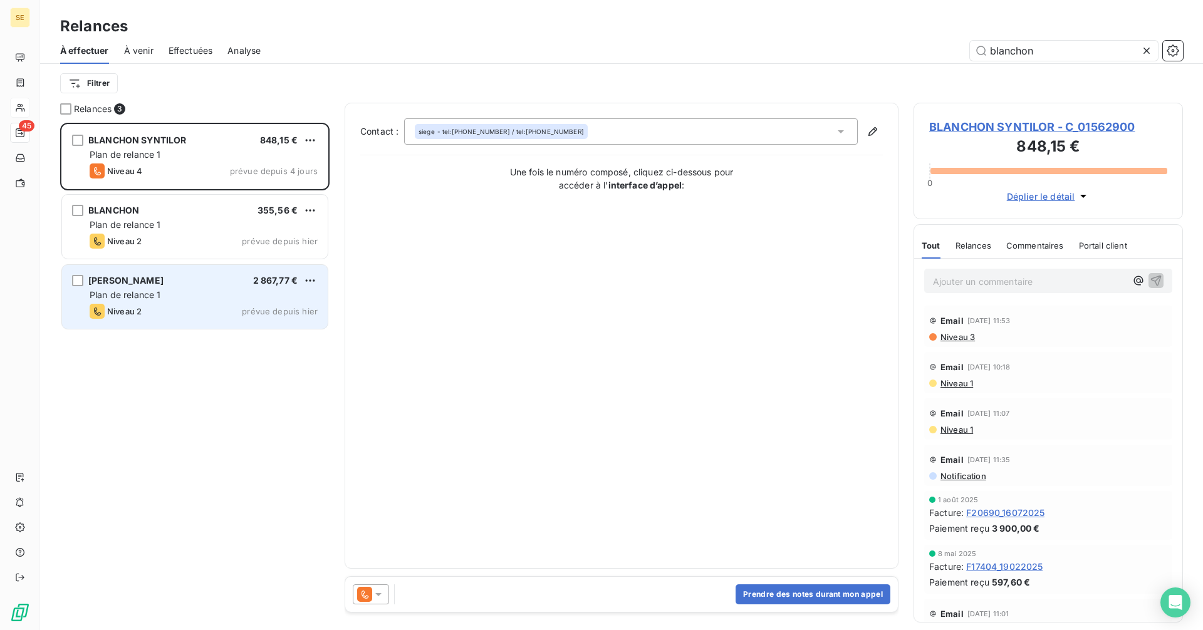
click at [237, 300] on div "Plan de relance 1" at bounding box center [204, 295] width 228 height 13
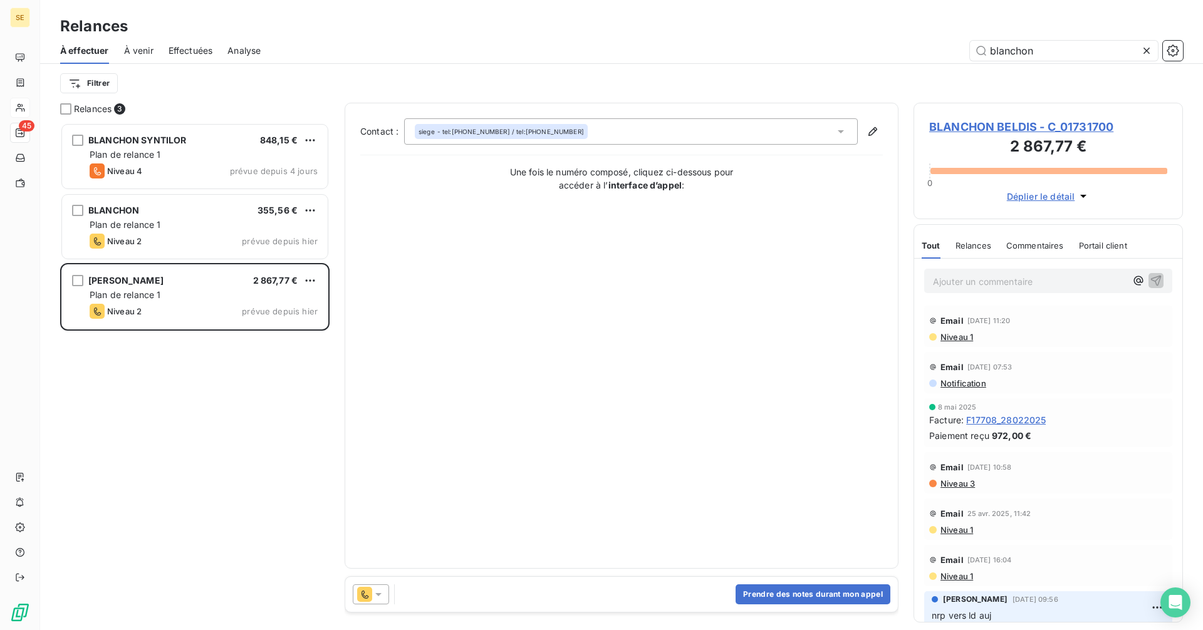
click at [1037, 127] on span "BLANCHON BELDIS - C_01731700" at bounding box center [1048, 126] width 238 height 17
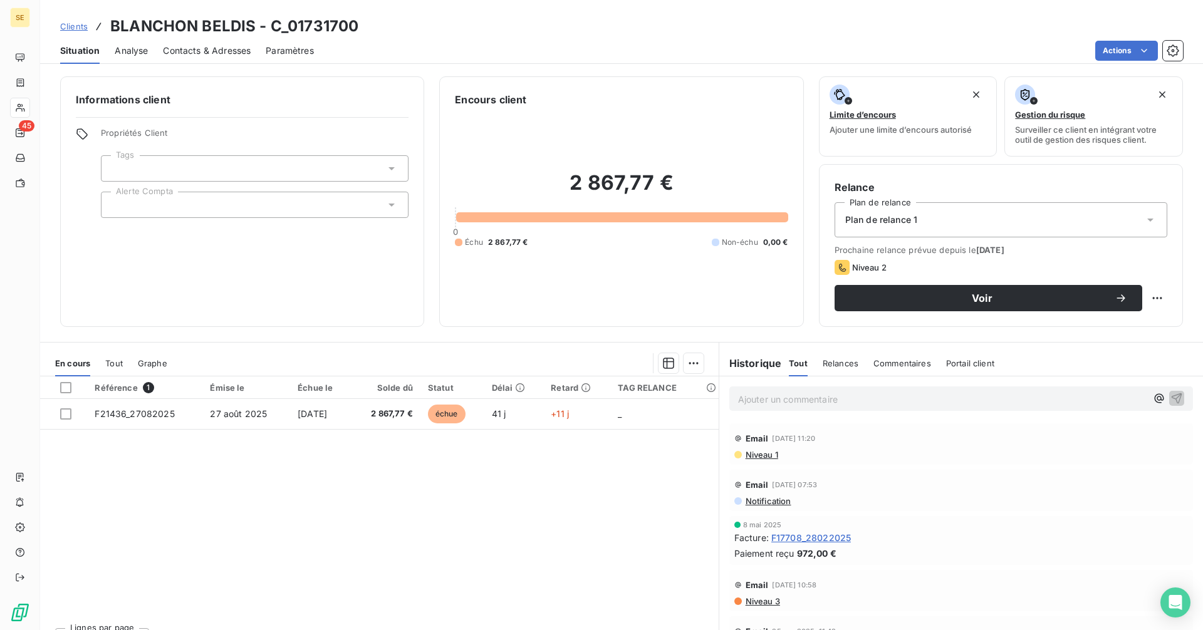
click at [199, 55] on span "Contacts & Adresses" at bounding box center [207, 50] width 88 height 13
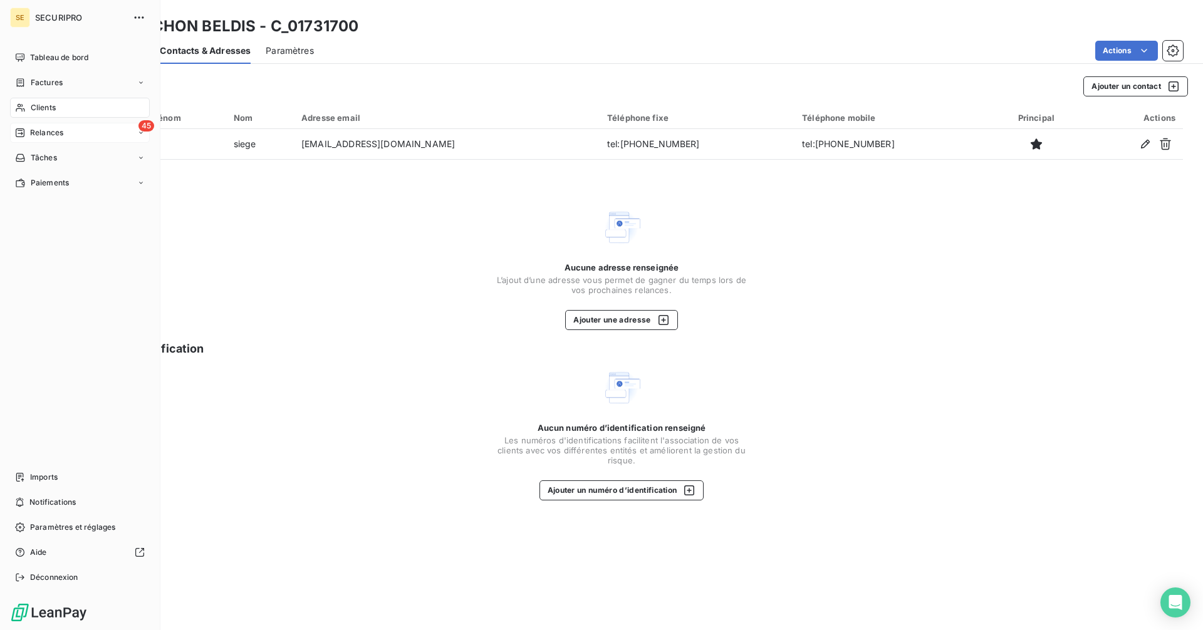
click at [29, 136] on div "Relances" at bounding box center [39, 132] width 48 height 11
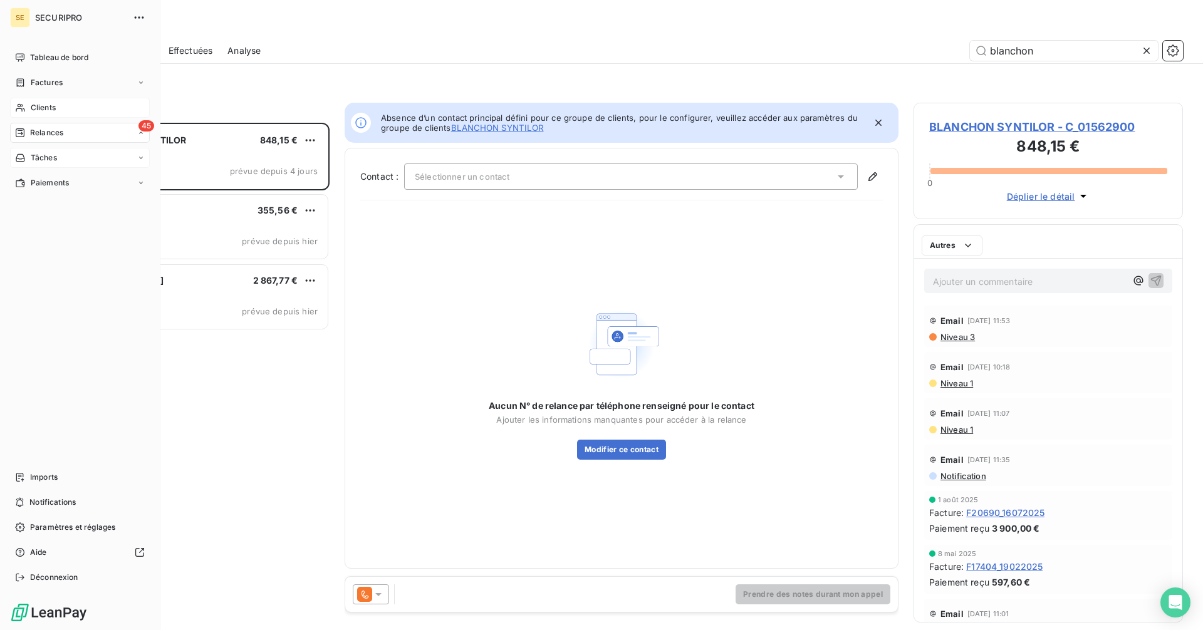
scroll to position [498, 260]
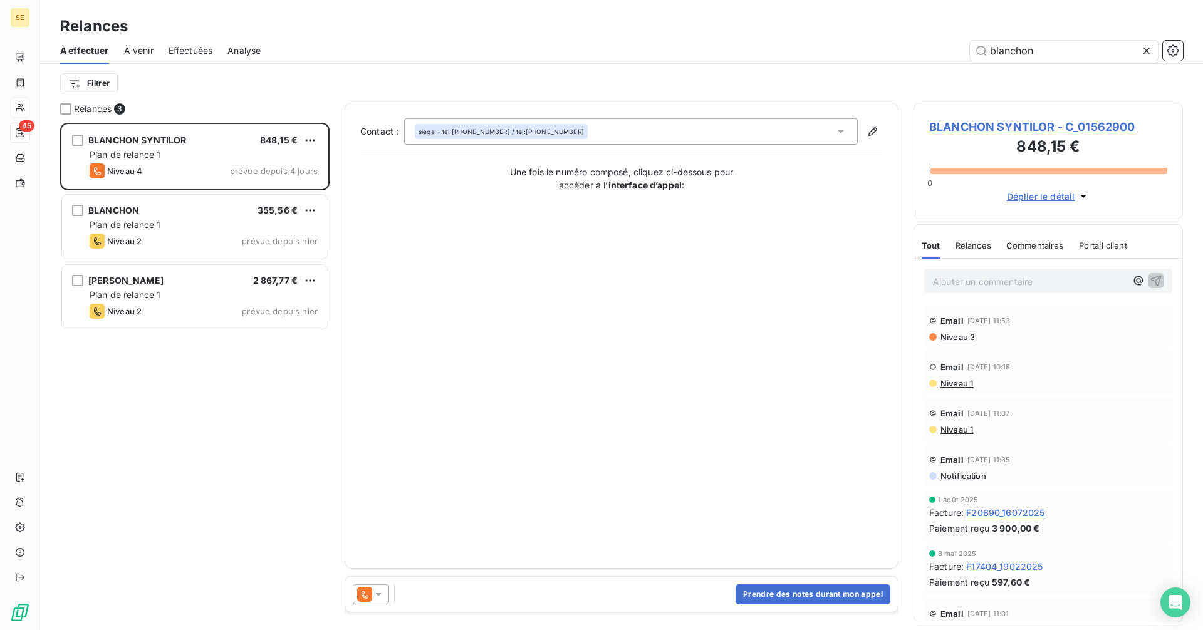
click at [997, 124] on span "BLANCHON SYNTILOR - C_01562900" at bounding box center [1048, 126] width 238 height 17
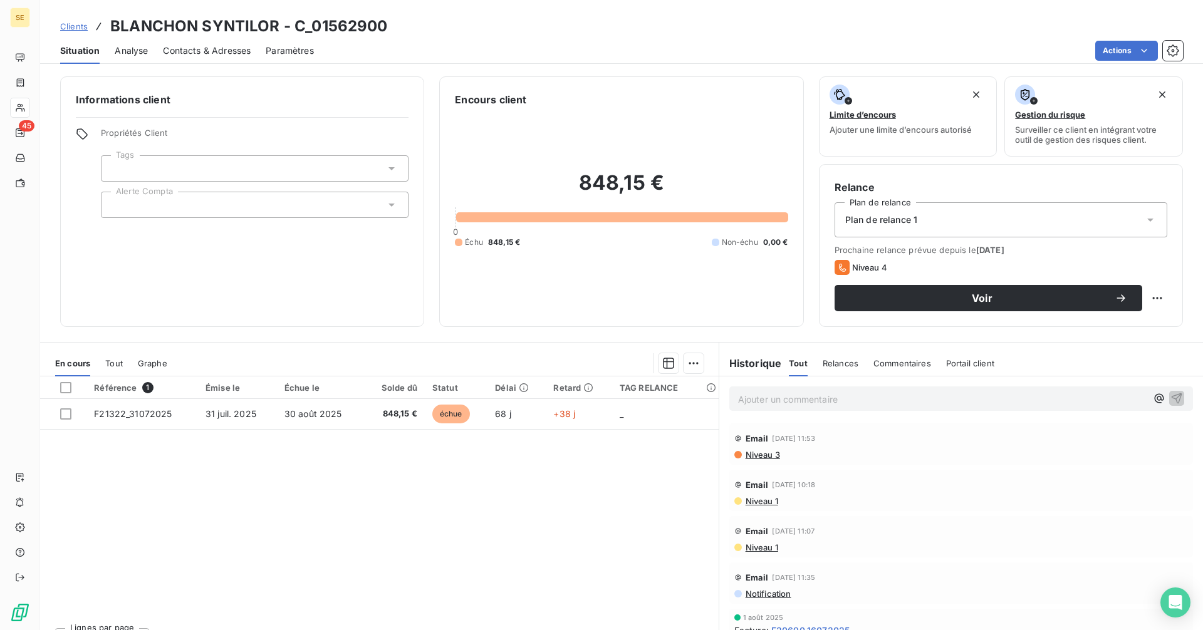
click at [213, 51] on span "Contacts & Adresses" at bounding box center [207, 50] width 88 height 13
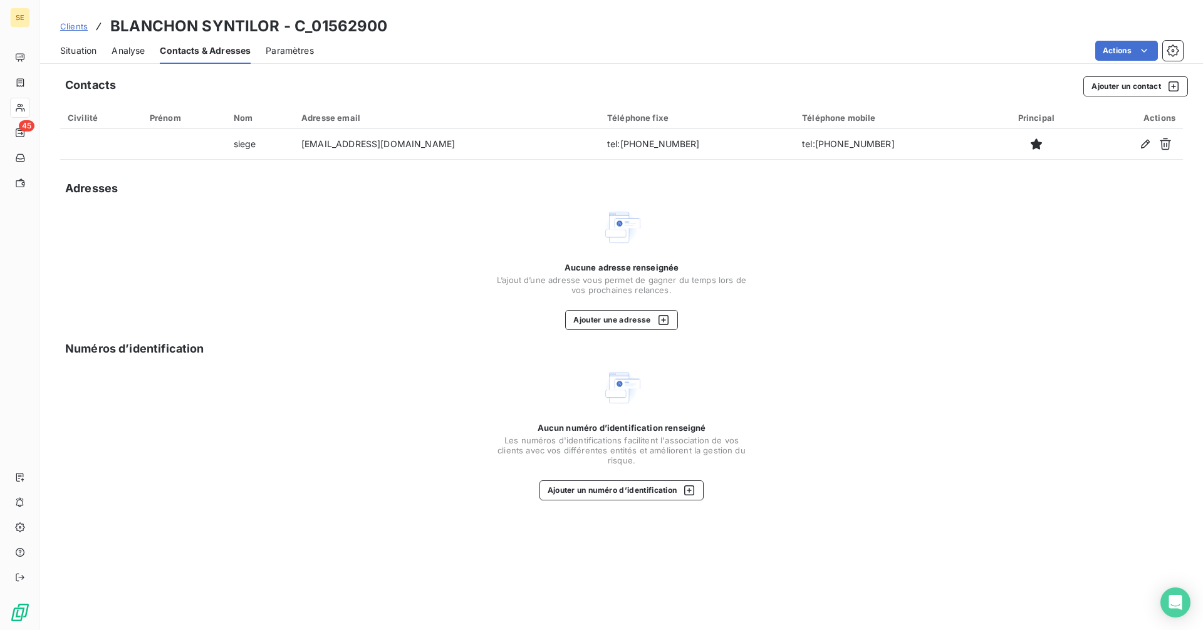
click at [76, 48] on span "Situation" at bounding box center [78, 50] width 36 height 13
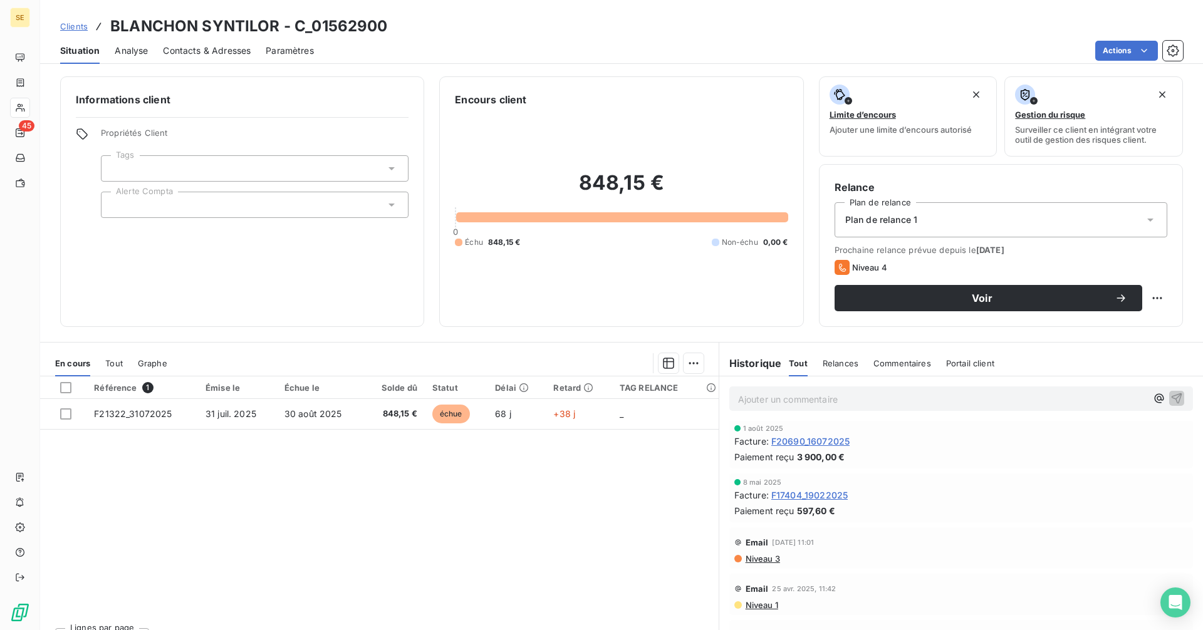
scroll to position [188, 0]
click at [212, 51] on span "Contacts & Adresses" at bounding box center [207, 50] width 88 height 13
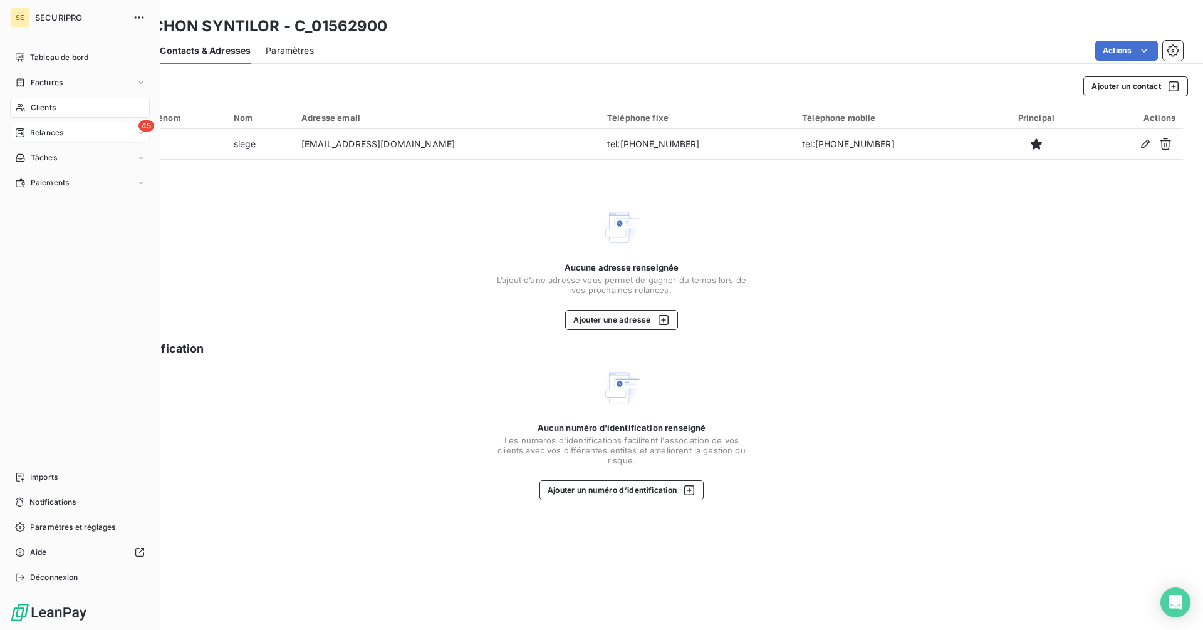
click at [30, 136] on div "Relances" at bounding box center [39, 132] width 48 height 11
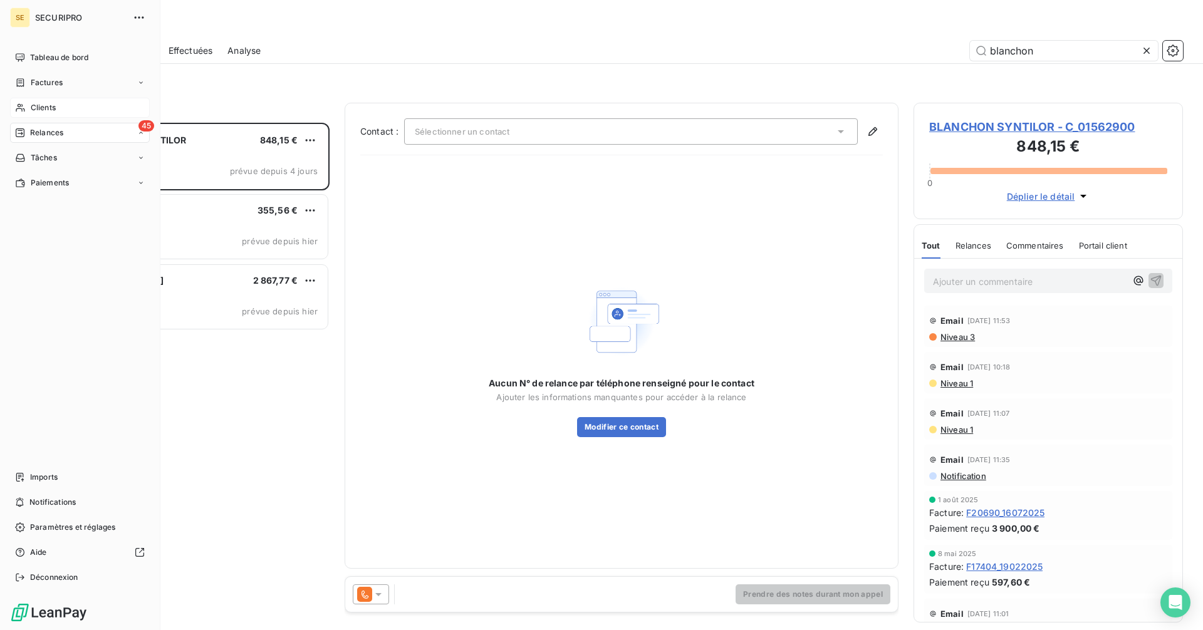
scroll to position [498, 260]
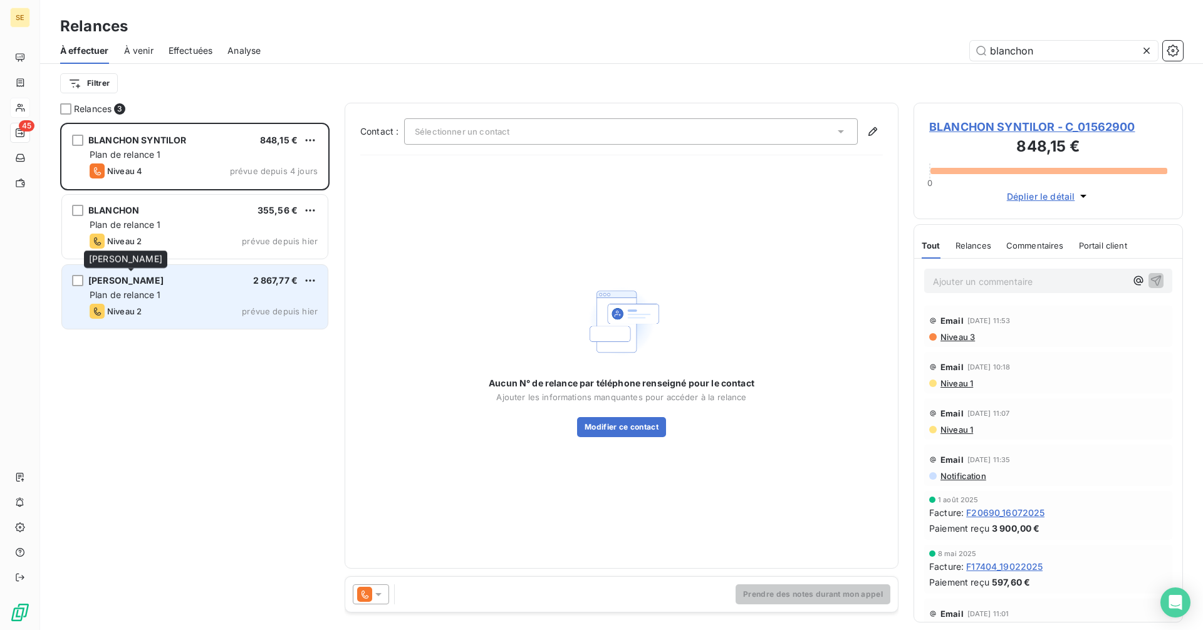
click at [160, 277] on span "BLANCHON BELDIS" at bounding box center [125, 280] width 75 height 11
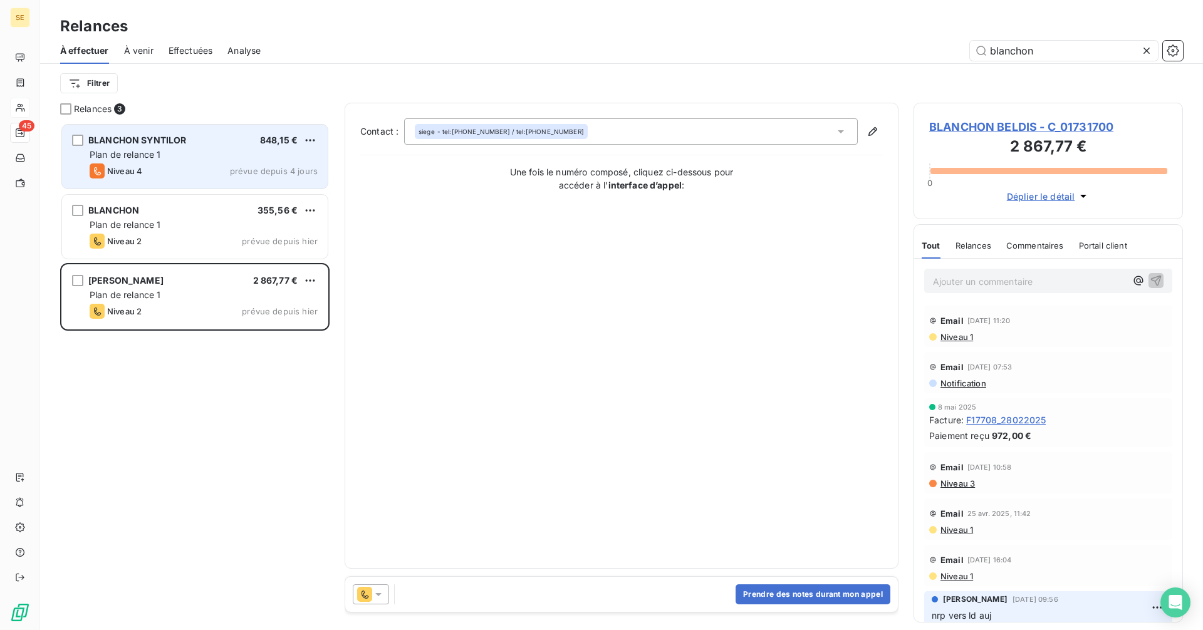
click at [168, 161] on div "BLANCHON SYNTILOR 848,15 € Plan de relance 1 Niveau 4 prévue depuis 4 jours" at bounding box center [195, 157] width 266 height 64
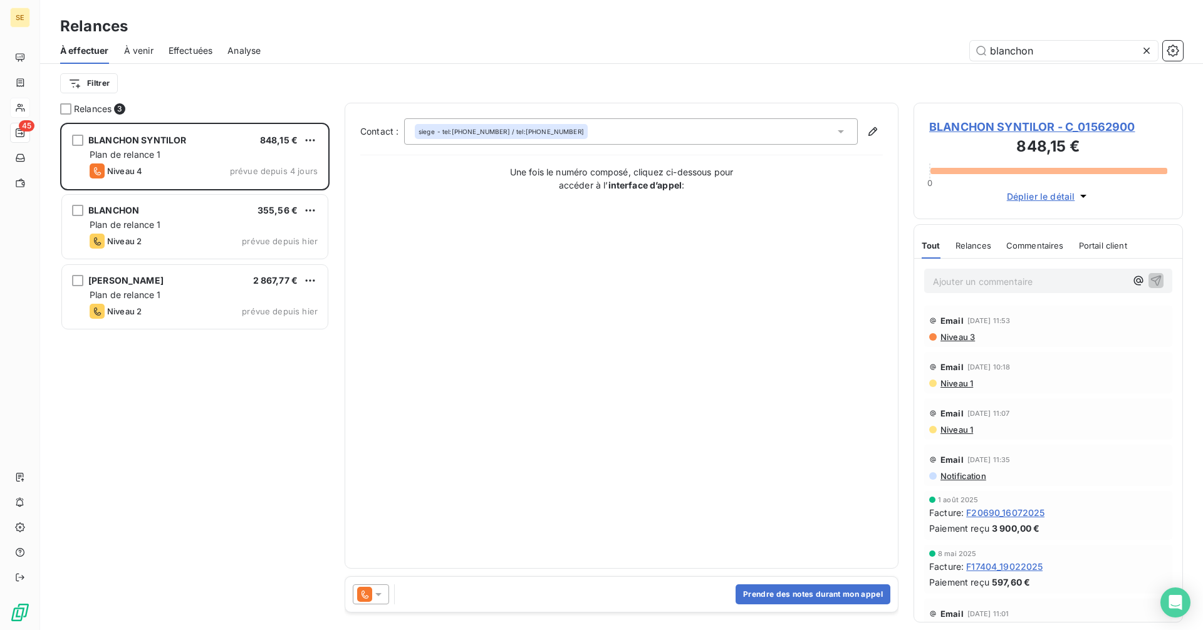
click at [957, 128] on span "BLANCHON SYNTILOR - C_01562900" at bounding box center [1048, 126] width 238 height 17
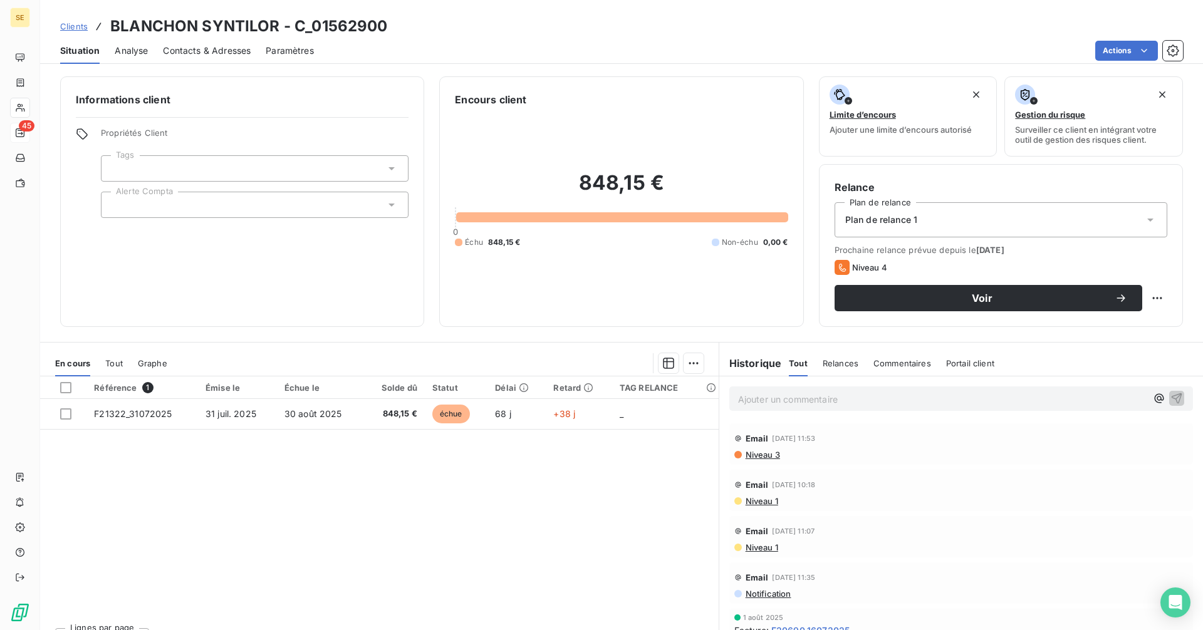
click at [217, 57] on div "Contacts & Adresses" at bounding box center [207, 51] width 88 height 26
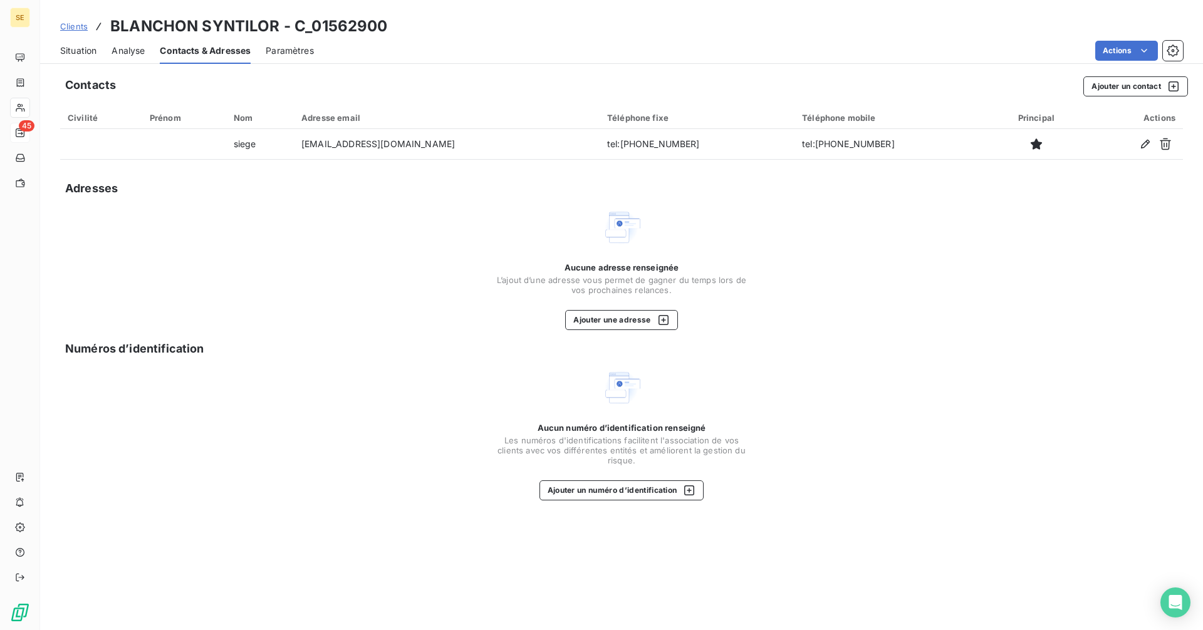
click at [71, 56] on span "Situation" at bounding box center [78, 50] width 36 height 13
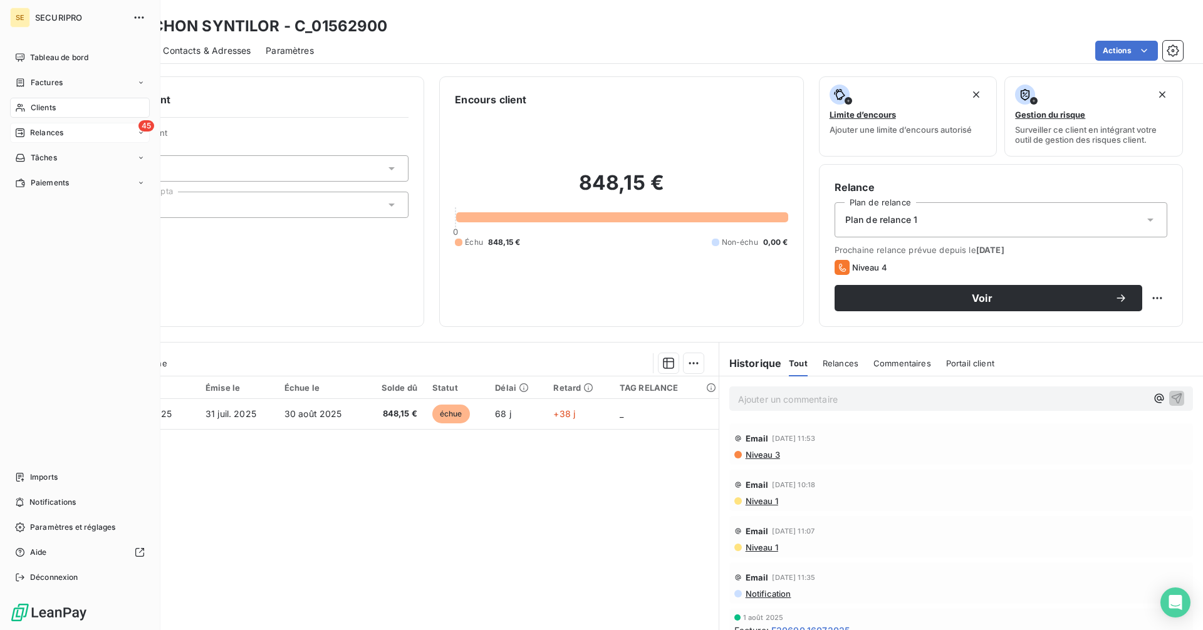
click at [65, 136] on div "45 Relances" at bounding box center [80, 133] width 140 height 20
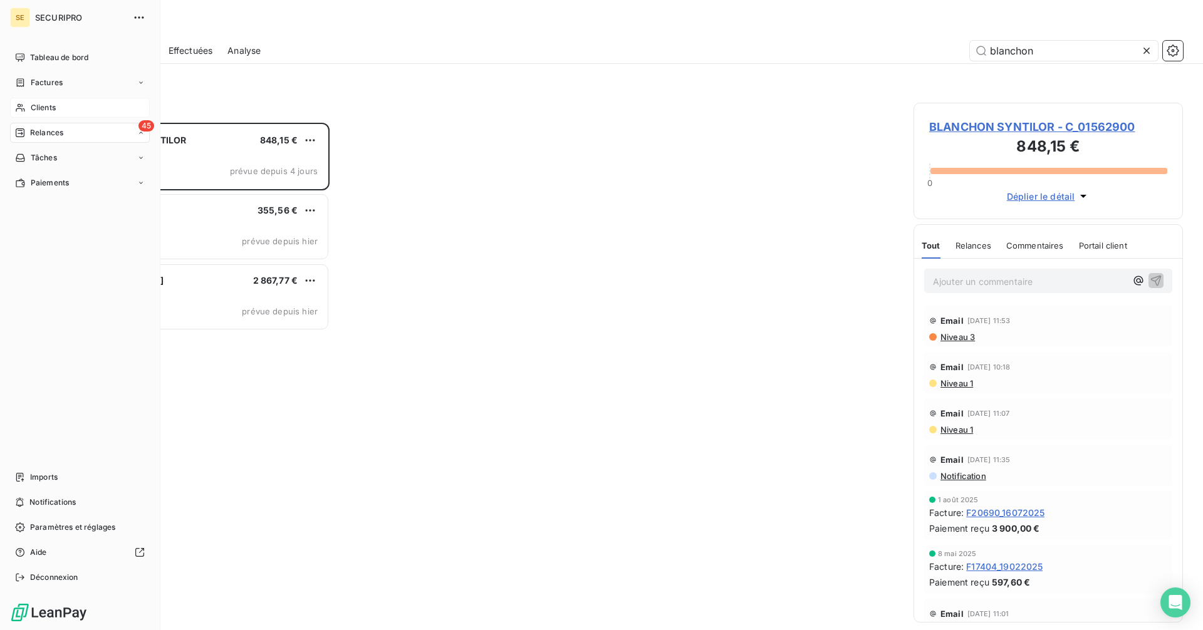
scroll to position [498, 260]
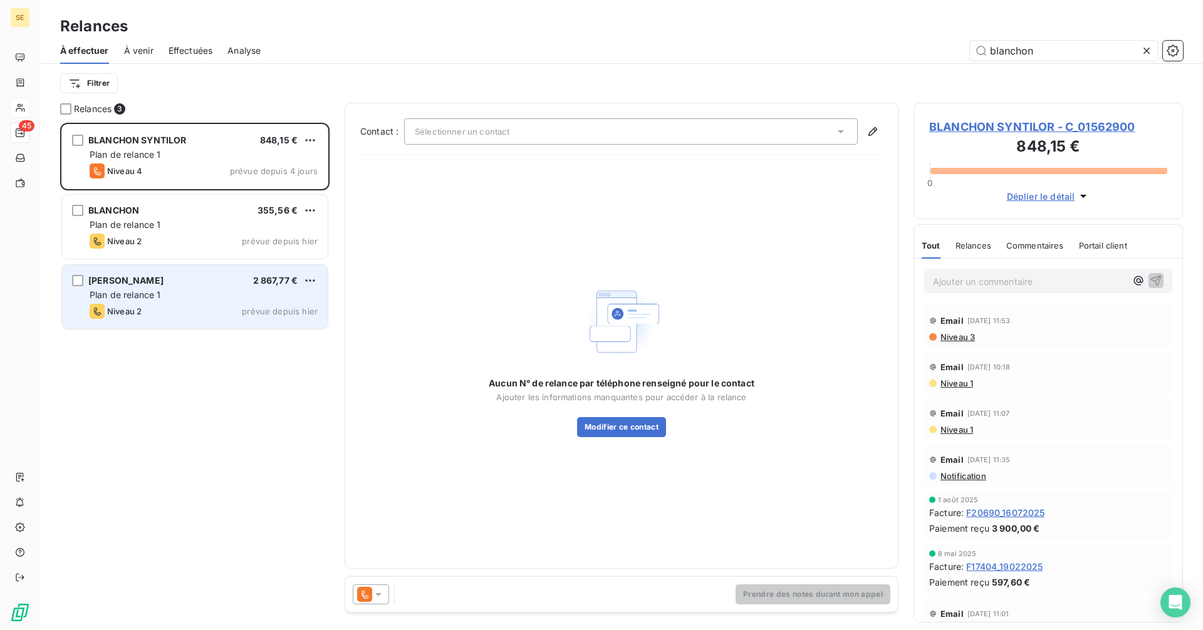
click at [199, 314] on div "Niveau 2 prévue depuis hier" at bounding box center [204, 311] width 228 height 15
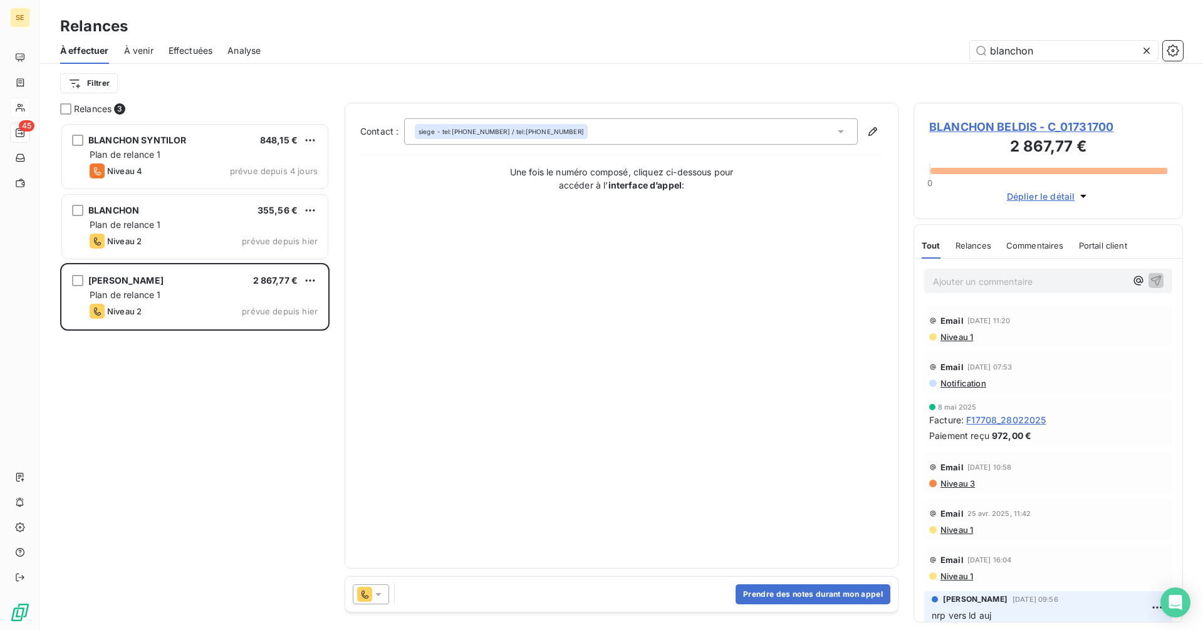
click at [960, 122] on span "BLANCHON BELDIS - C_01731700" at bounding box center [1048, 126] width 238 height 17
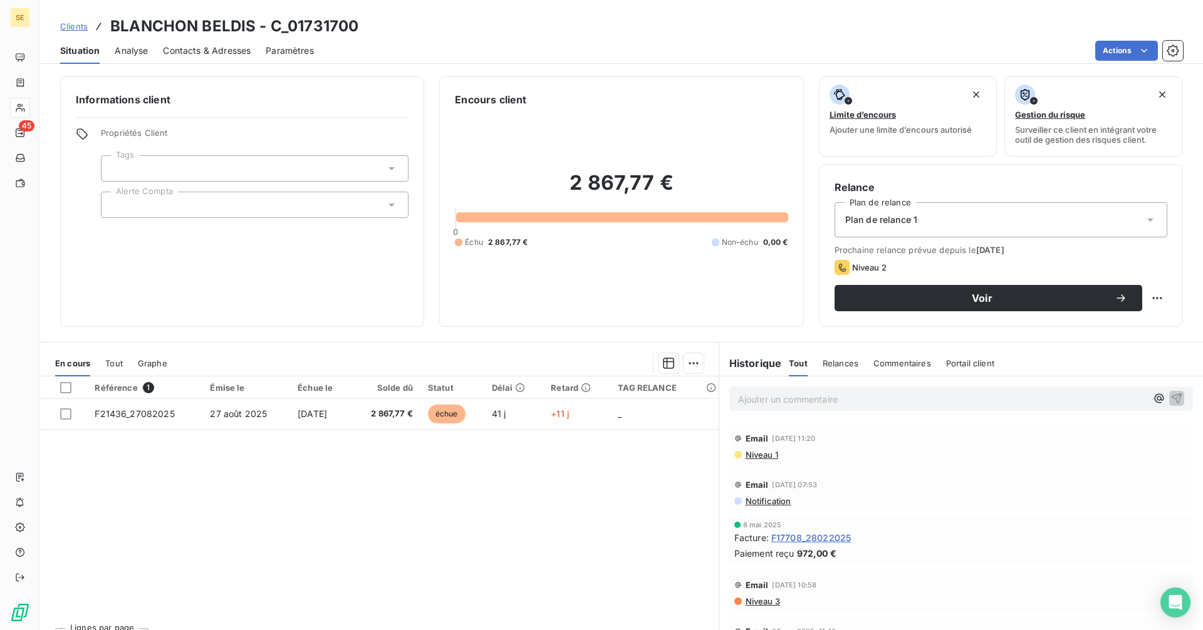
click at [222, 49] on span "Contacts & Adresses" at bounding box center [207, 50] width 88 height 13
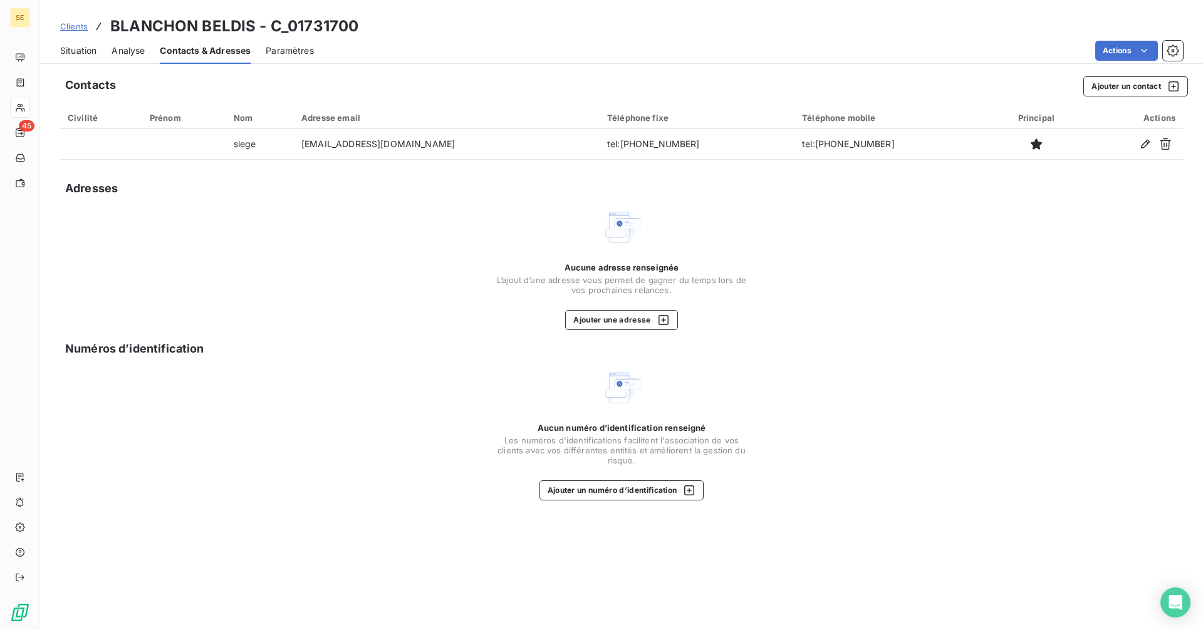
click at [81, 52] on span "Situation" at bounding box center [78, 50] width 36 height 13
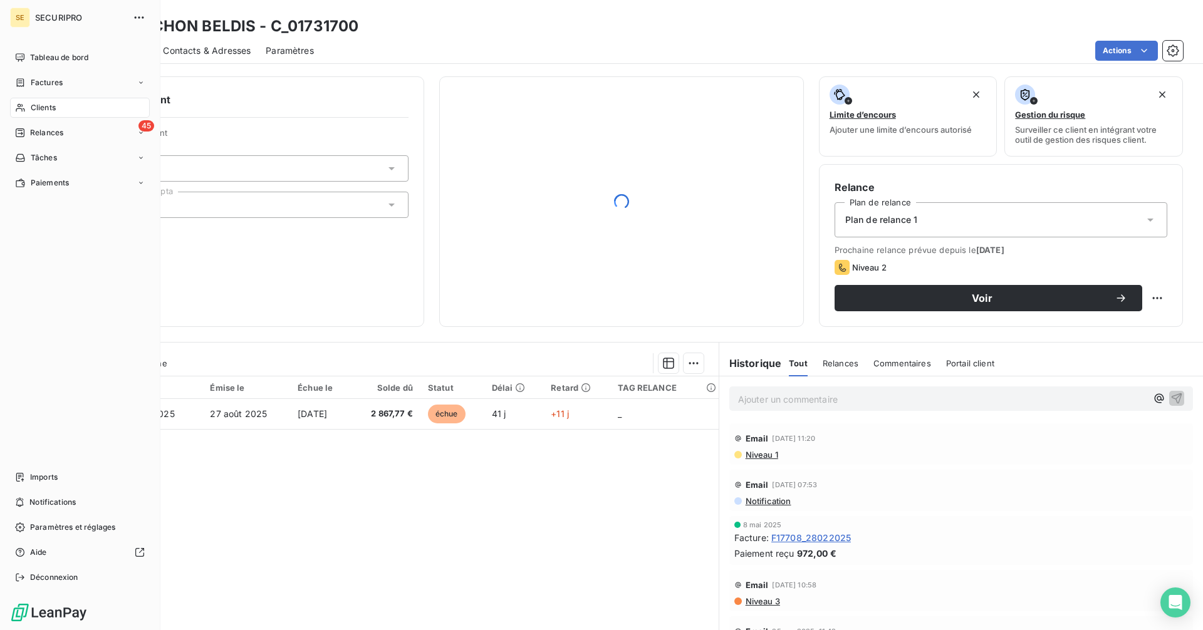
click at [32, 133] on span "Relances" at bounding box center [46, 132] width 33 height 11
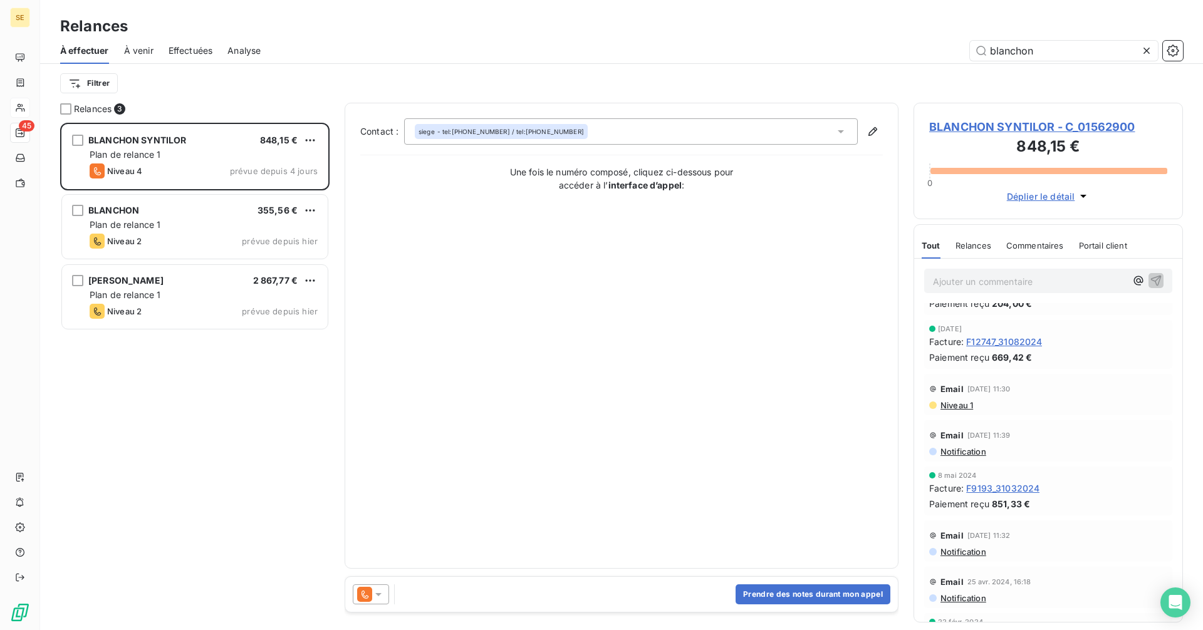
scroll to position [1123, 0]
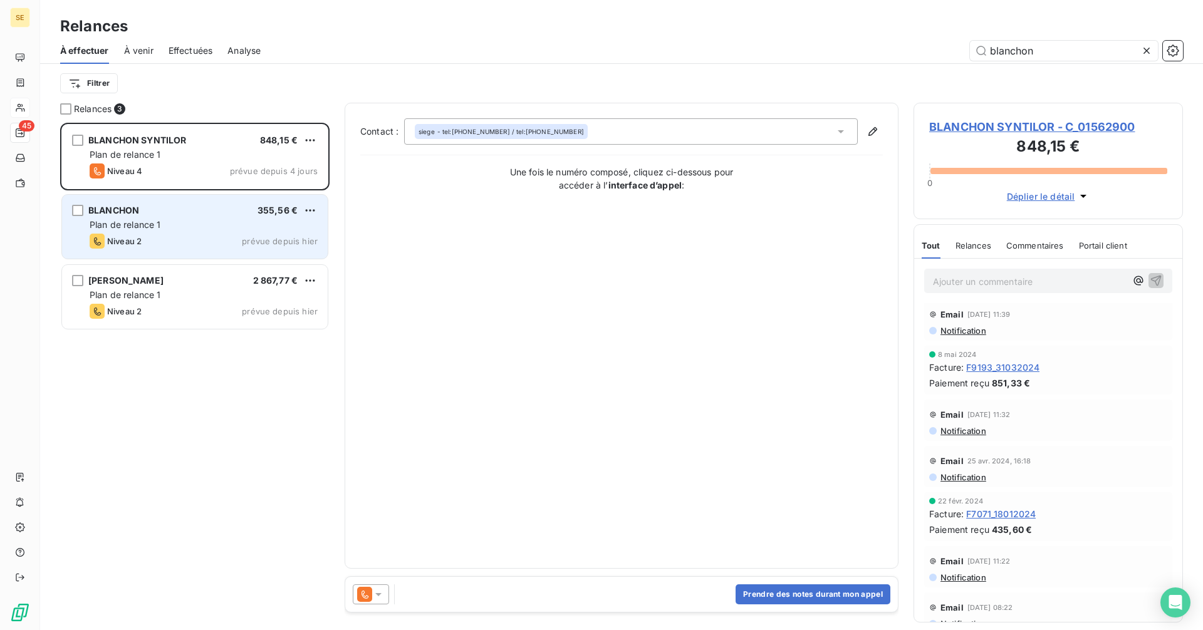
click at [241, 239] on div "Niveau 2 prévue depuis hier" at bounding box center [204, 241] width 228 height 15
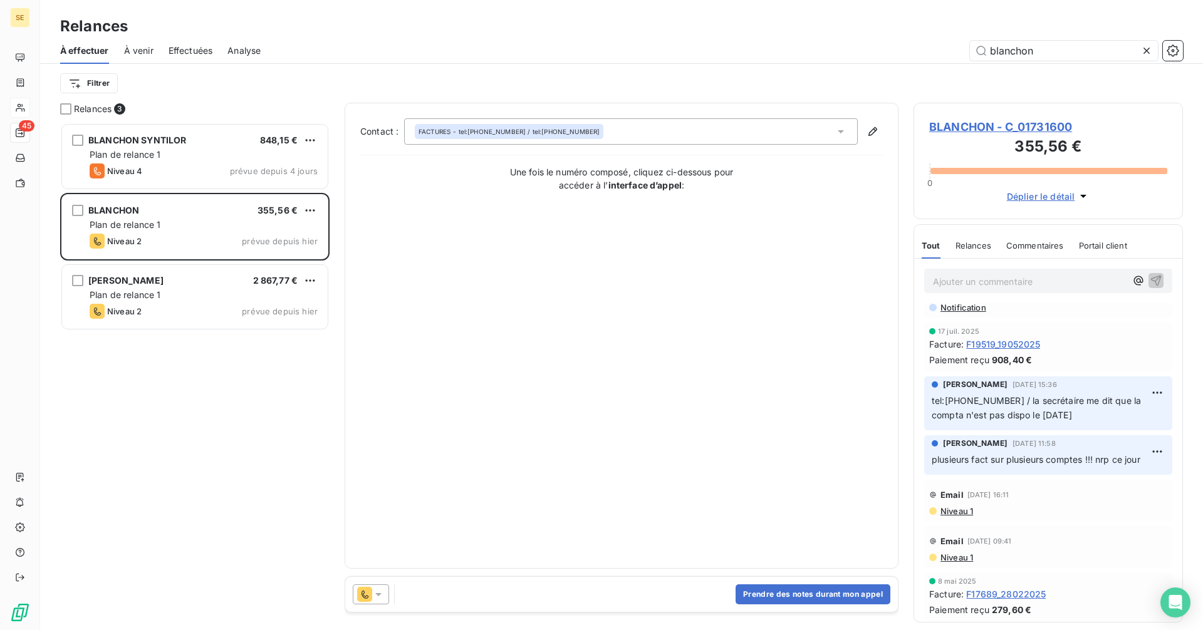
scroll to position [42, 0]
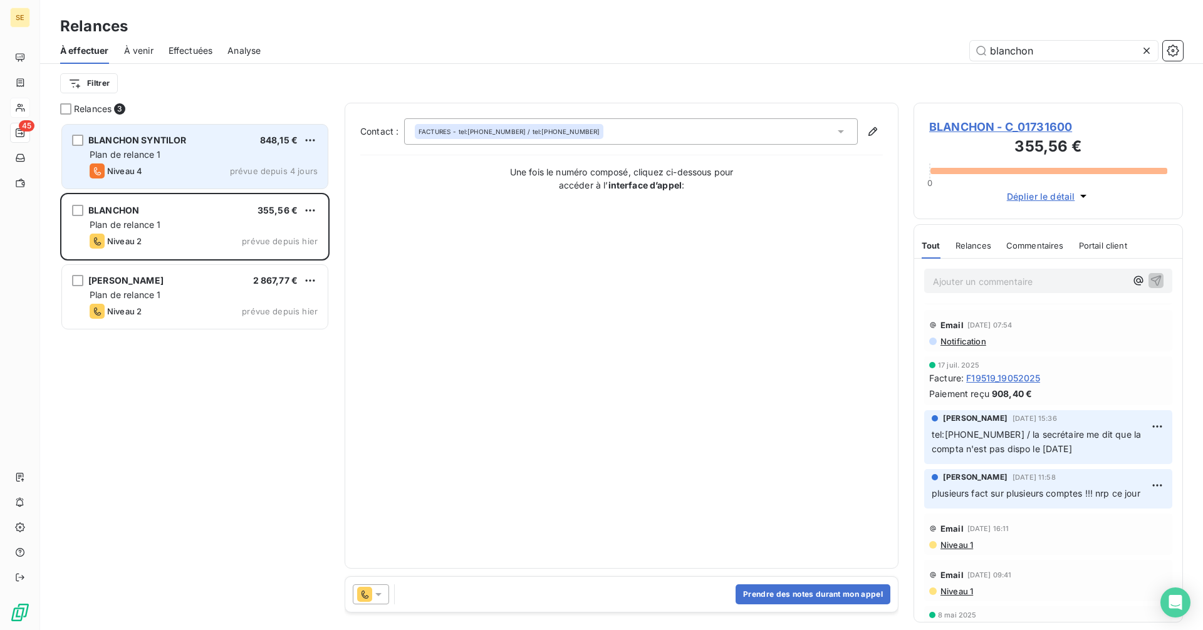
click at [152, 163] on div "BLANCHON SYNTILOR 848,15 € Plan de relance 1 Niveau 4 prévue depuis 4 jours" at bounding box center [195, 157] width 266 height 64
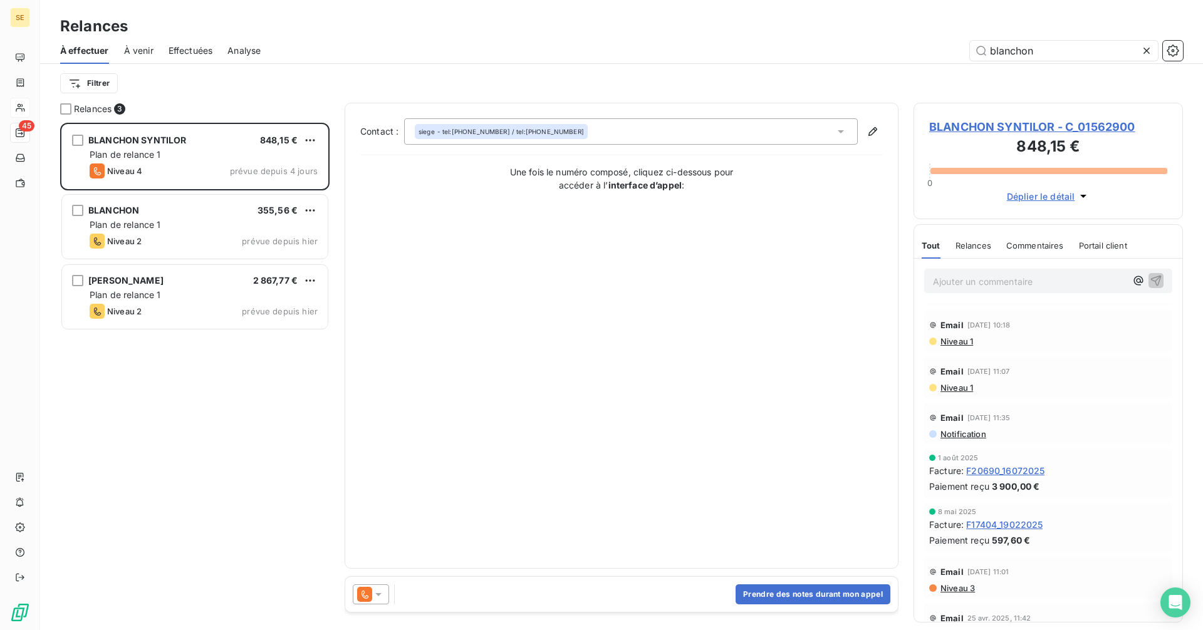
click at [981, 274] on p "Ajouter un commentaire ﻿" at bounding box center [1029, 282] width 193 height 16
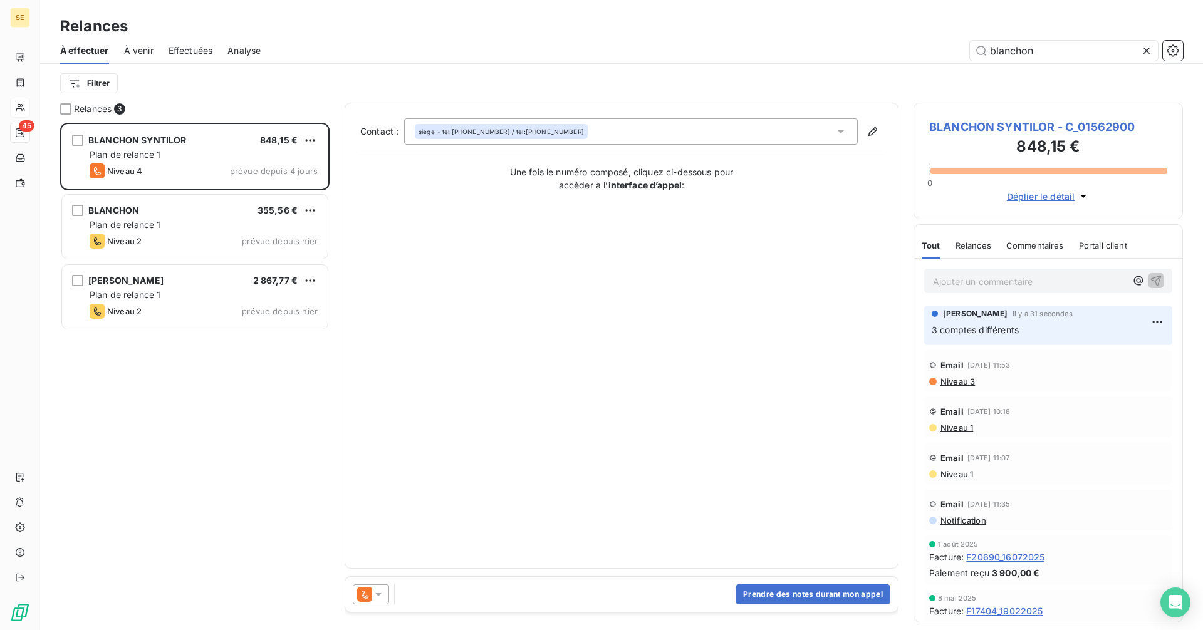
click at [1027, 332] on p "3 comptes différents" at bounding box center [1047, 330] width 233 height 14
click at [1149, 321] on html "SE 45 Relances À effectuer À venir Effectuées Analyse blanchon Filtrer Relances…" at bounding box center [601, 315] width 1203 height 630
click at [1105, 348] on div "Editer" at bounding box center [1117, 349] width 70 height 20
click at [1151, 328] on icon "button" at bounding box center [1157, 329] width 13 height 13
drag, startPoint x: 1112, startPoint y: 323, endPoint x: 921, endPoint y: 329, distance: 190.5
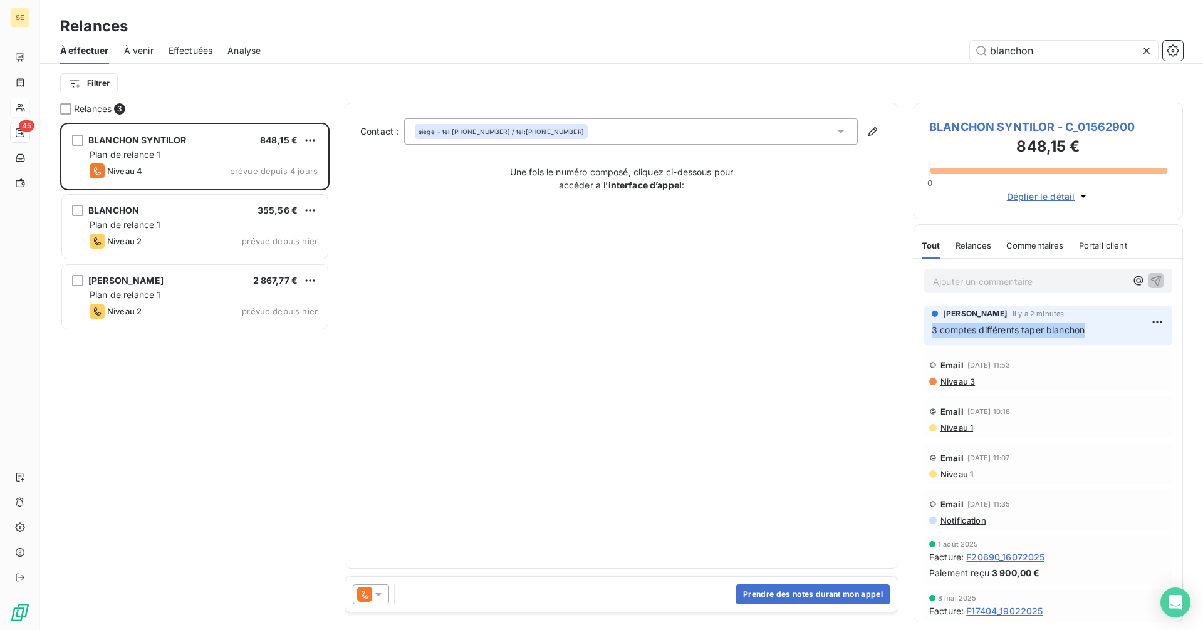
click at [921, 329] on div "Delphine Dumas il y a 2 minutes 3 comptes différents taper blanchon" at bounding box center [1048, 325] width 268 height 44
copy span "3 comptes différents taper blanchon"
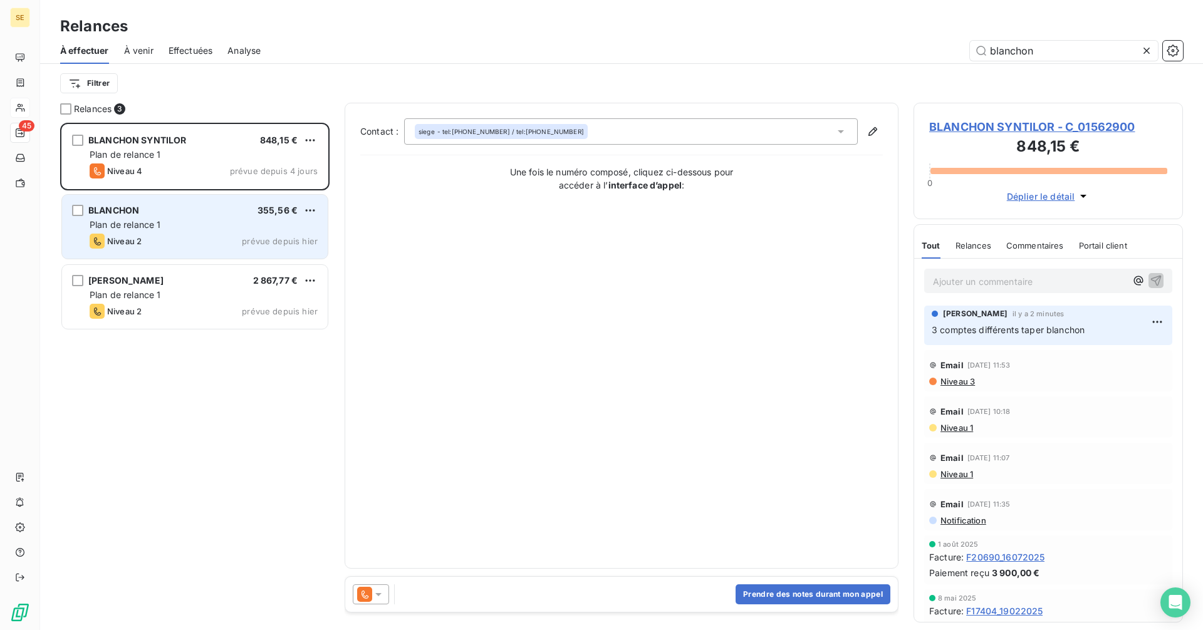
click at [201, 219] on div "Plan de relance 1" at bounding box center [204, 225] width 228 height 13
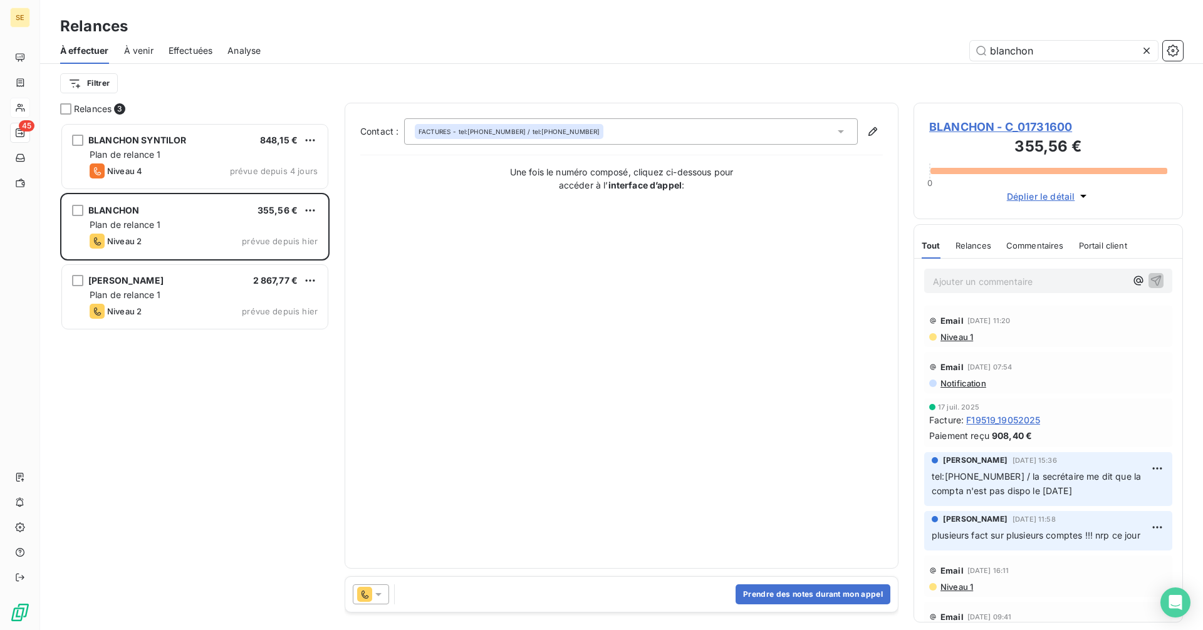
drag, startPoint x: 968, startPoint y: 273, endPoint x: 955, endPoint y: 281, distance: 15.7
click at [1151, 276] on icon "button" at bounding box center [1156, 280] width 11 height 11
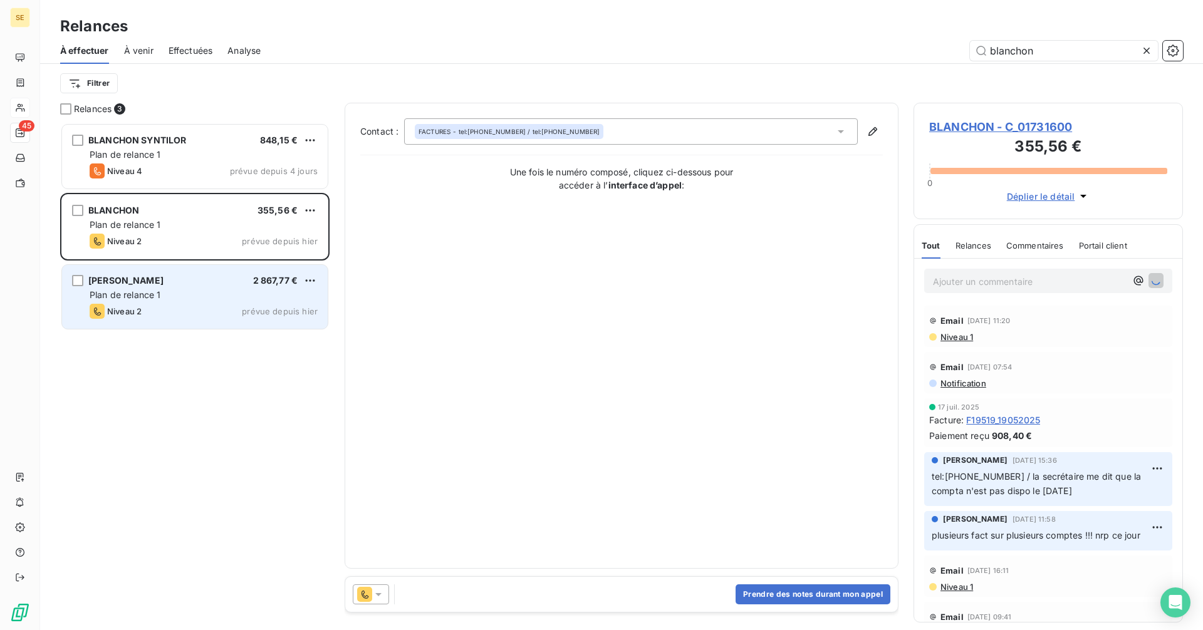
click at [173, 289] on div "BLANCHON BELDIS 2 867,77 € Plan de relance 1 Niveau 2 prévue depuis hier" at bounding box center [195, 297] width 266 height 64
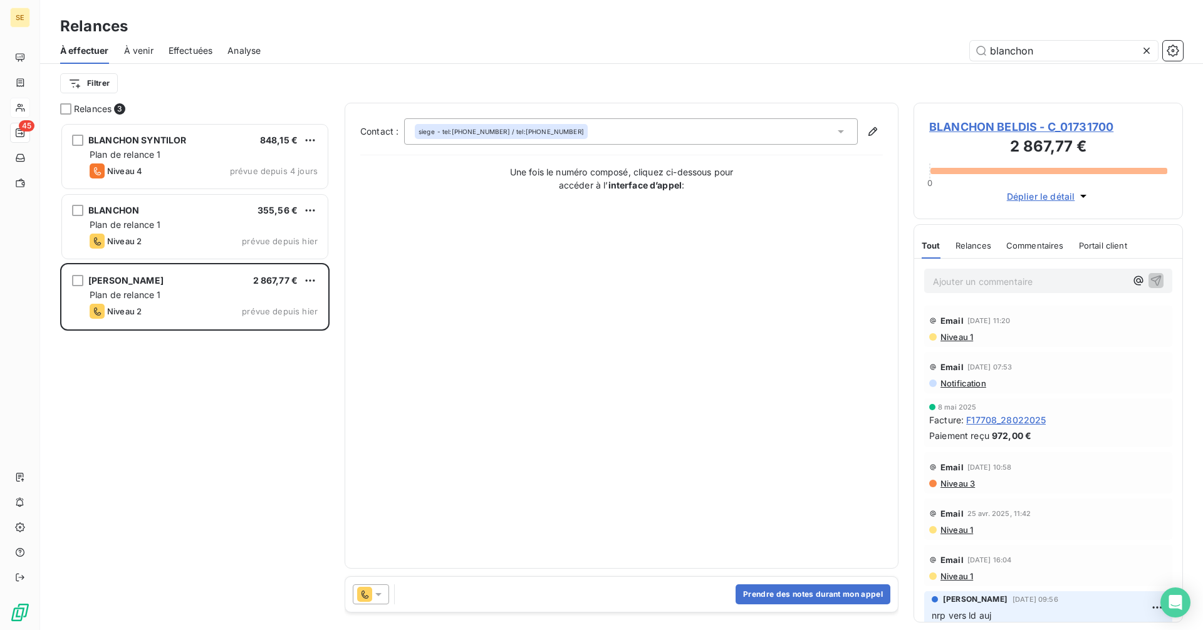
click at [967, 276] on p "Ajouter un commentaire ﻿" at bounding box center [1029, 282] width 193 height 16
click at [1149, 276] on icon "button" at bounding box center [1155, 280] width 13 height 13
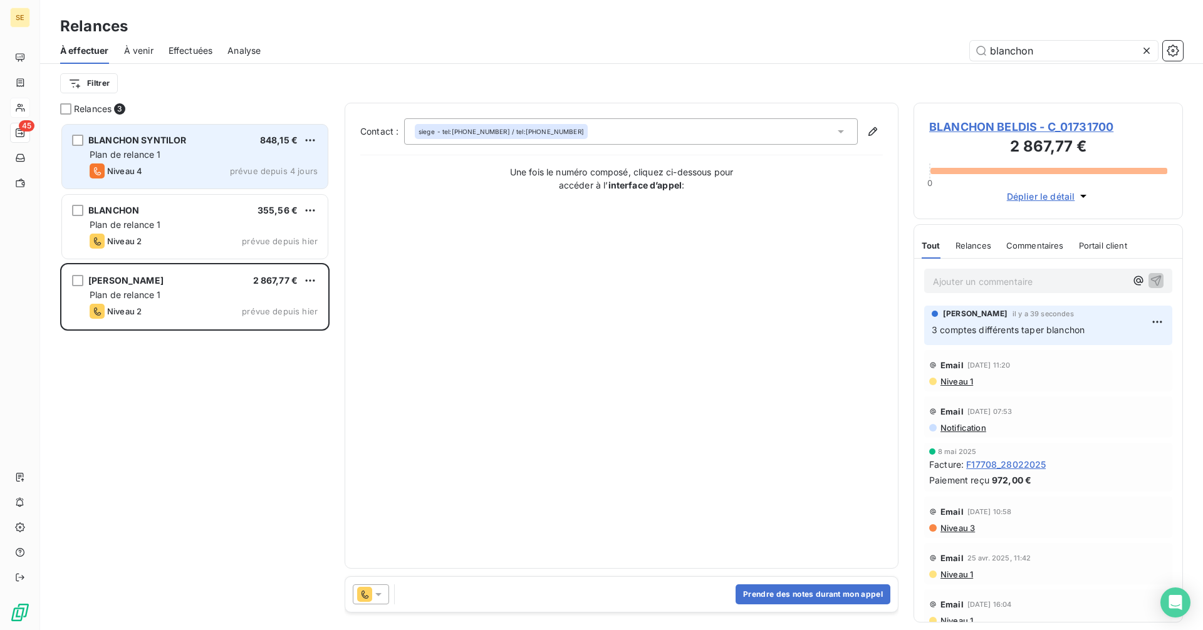
click at [186, 172] on div "Niveau 4 prévue depuis 4 jours" at bounding box center [204, 170] width 228 height 15
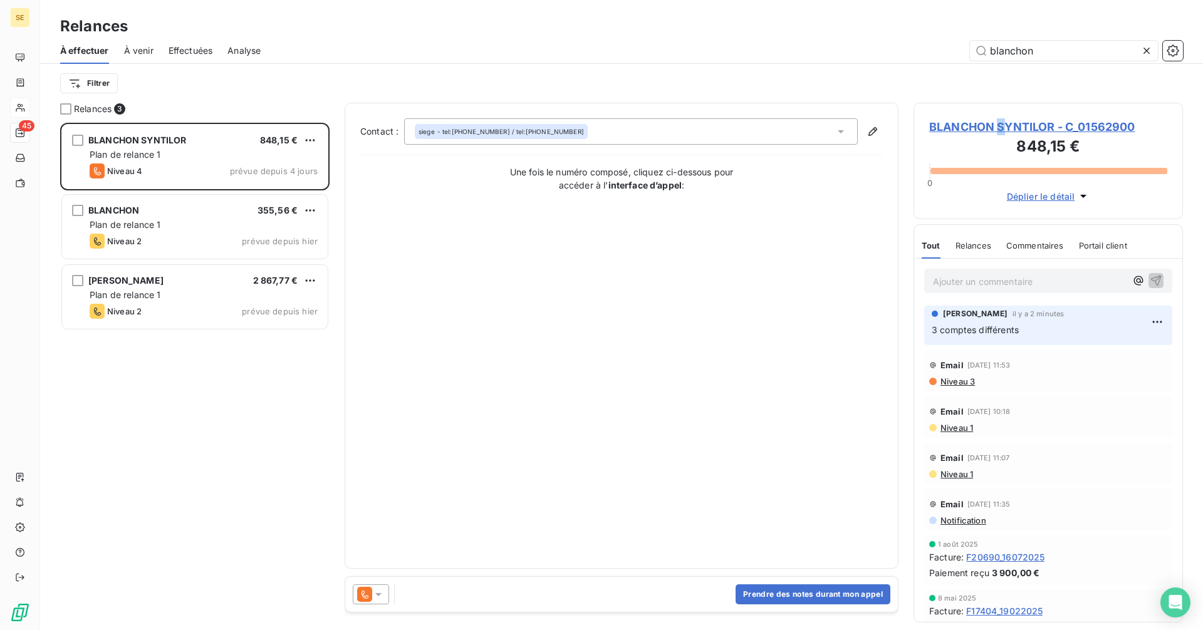
click at [1000, 121] on span "BLANCHON SYNTILOR - C_01562900" at bounding box center [1048, 126] width 238 height 17
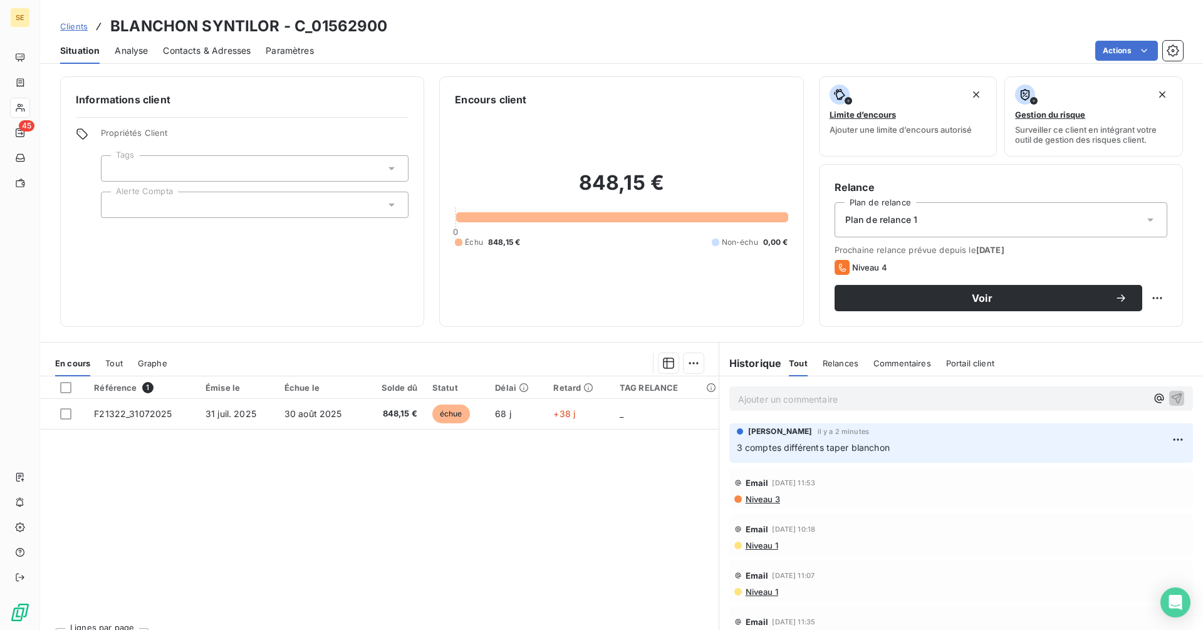
click at [204, 47] on span "Contacts & Adresses" at bounding box center [207, 50] width 88 height 13
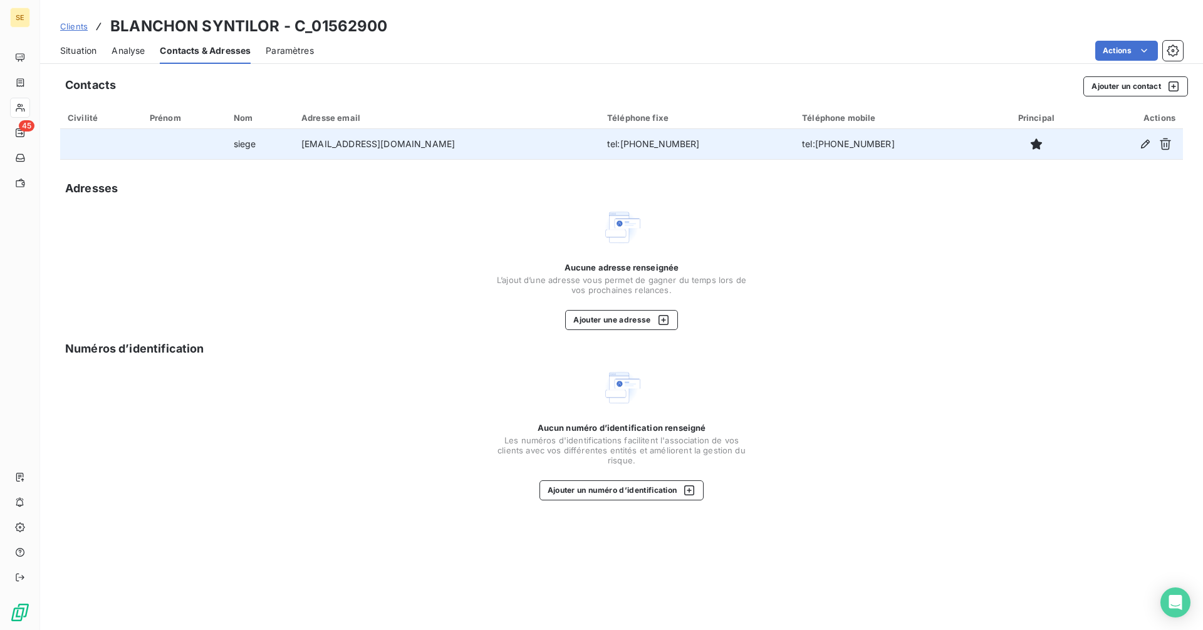
drag, startPoint x: 489, startPoint y: 137, endPoint x: 291, endPoint y: 143, distance: 197.4
click at [291, 143] on tr "siege compta-fournisseur@blanchon.com tel:04 37 54 24 27 tel:04 72 89 06 06" at bounding box center [621, 144] width 1122 height 30
copy tr "compta-fournisseur@blanchon.com"
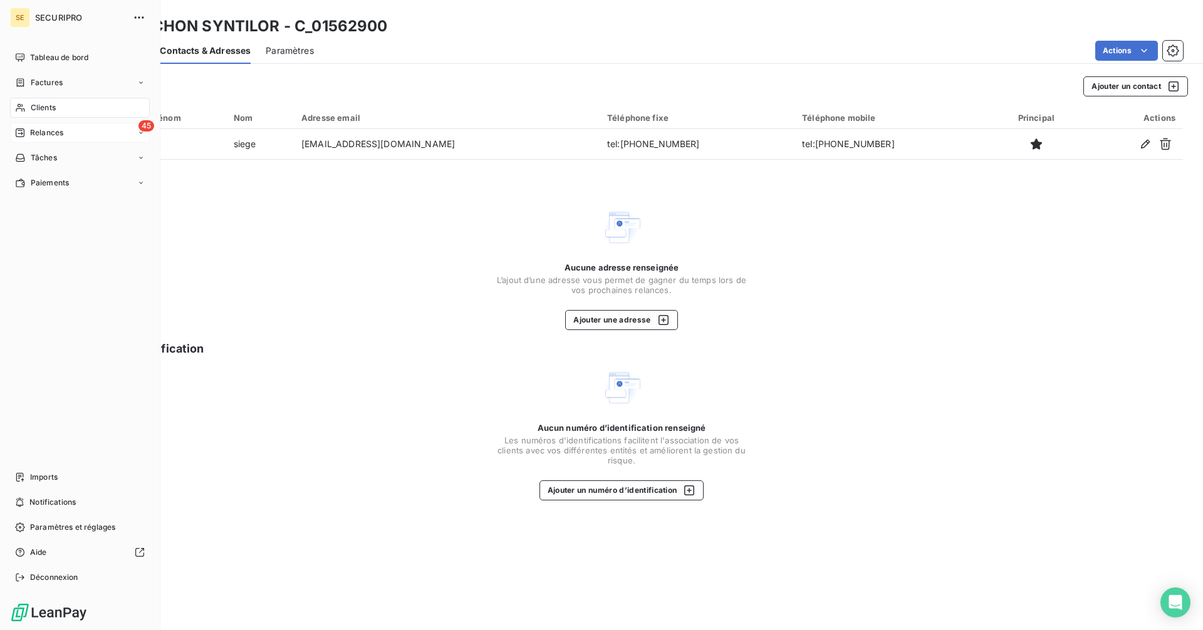
click at [10, 130] on div "45 Relances" at bounding box center [80, 133] width 140 height 20
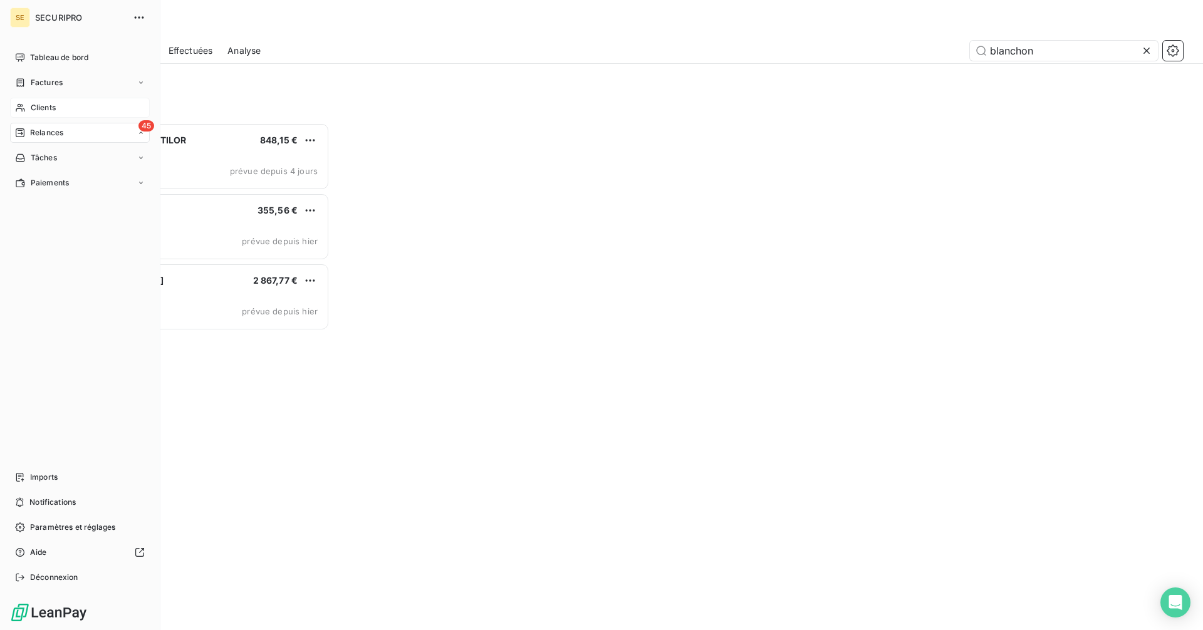
scroll to position [498, 260]
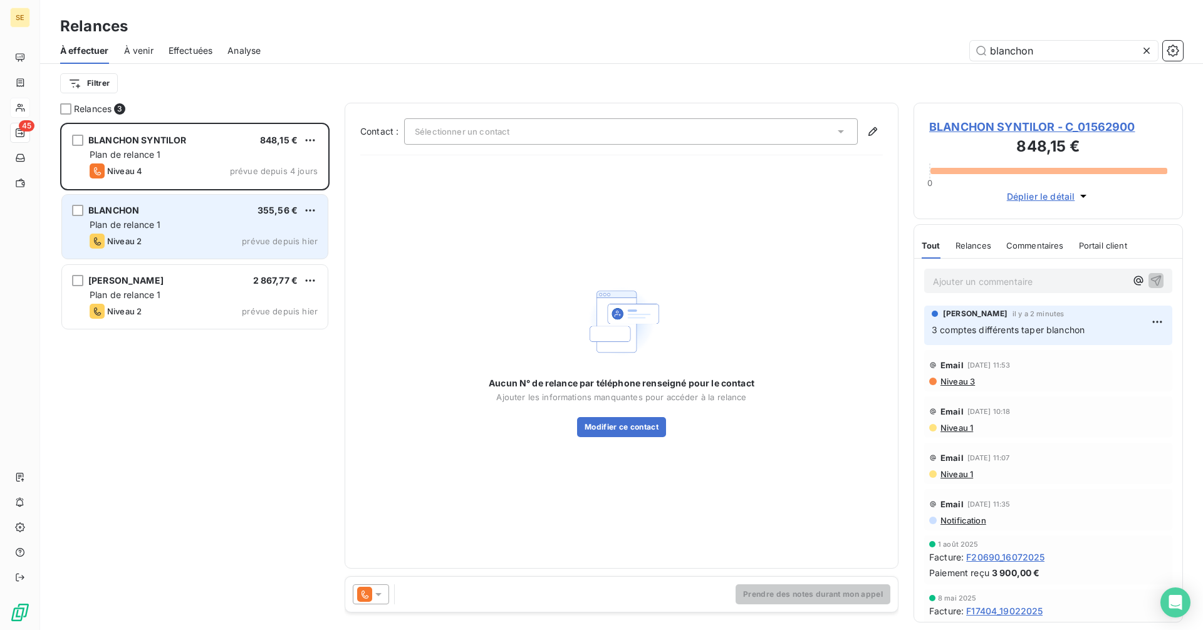
click at [187, 231] on div "BLANCHON 355,56 € Plan de relance 1 Niveau 2 prévue depuis hier" at bounding box center [195, 227] width 266 height 64
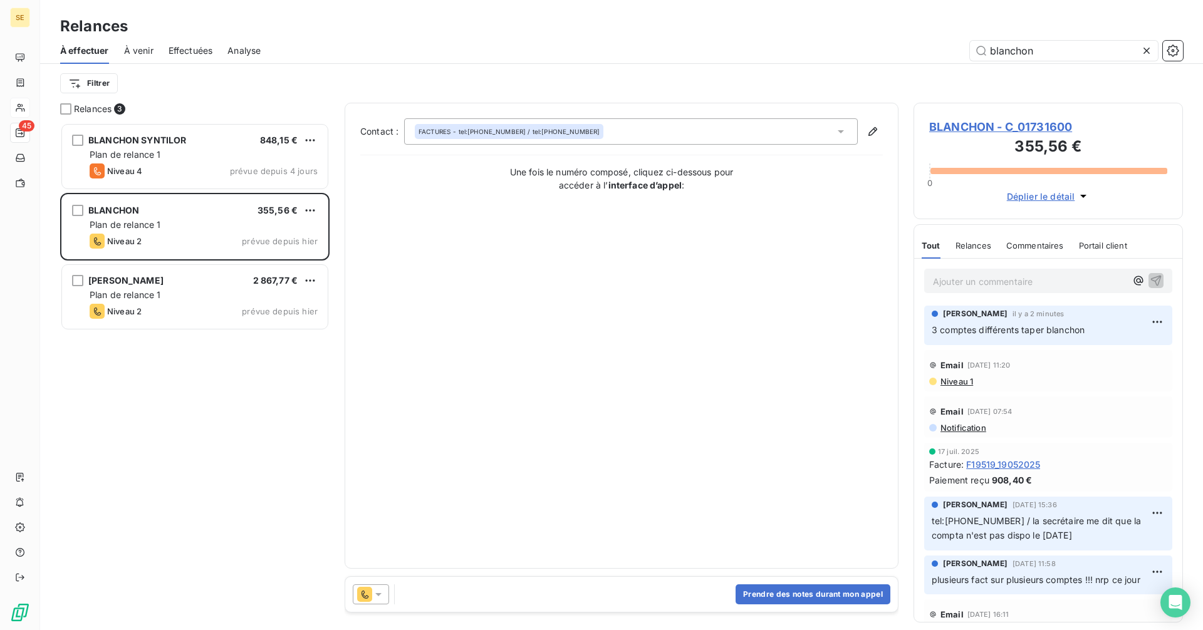
click at [981, 126] on span "BLANCHON - C_01731600" at bounding box center [1048, 126] width 238 height 17
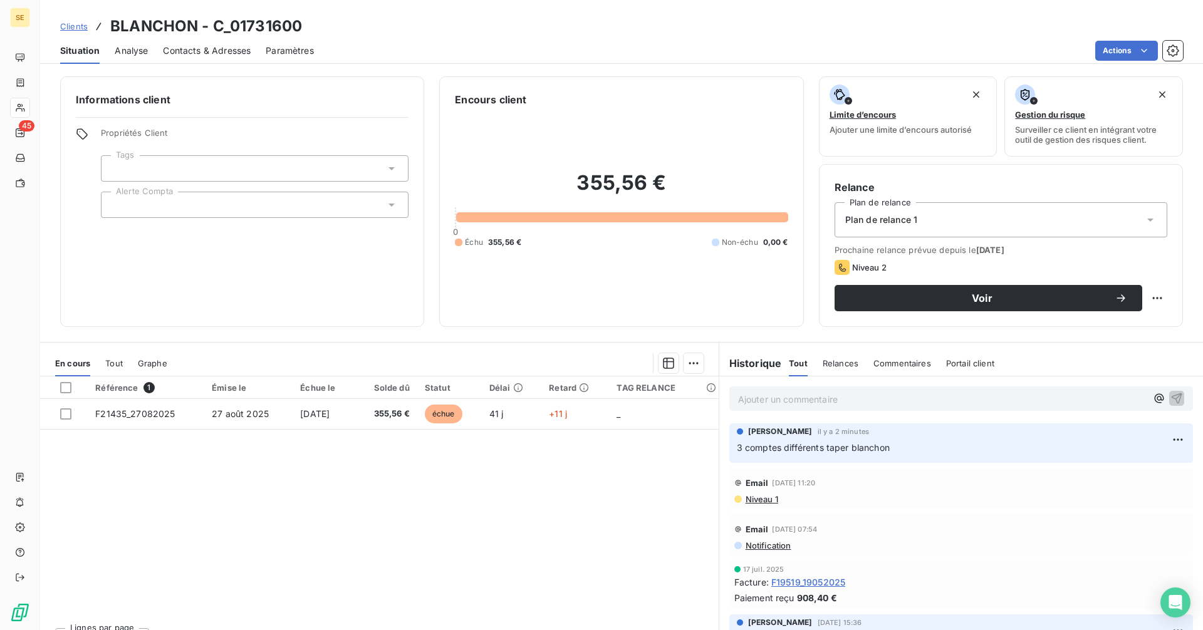
click at [182, 48] on span "Contacts & Adresses" at bounding box center [207, 50] width 88 height 13
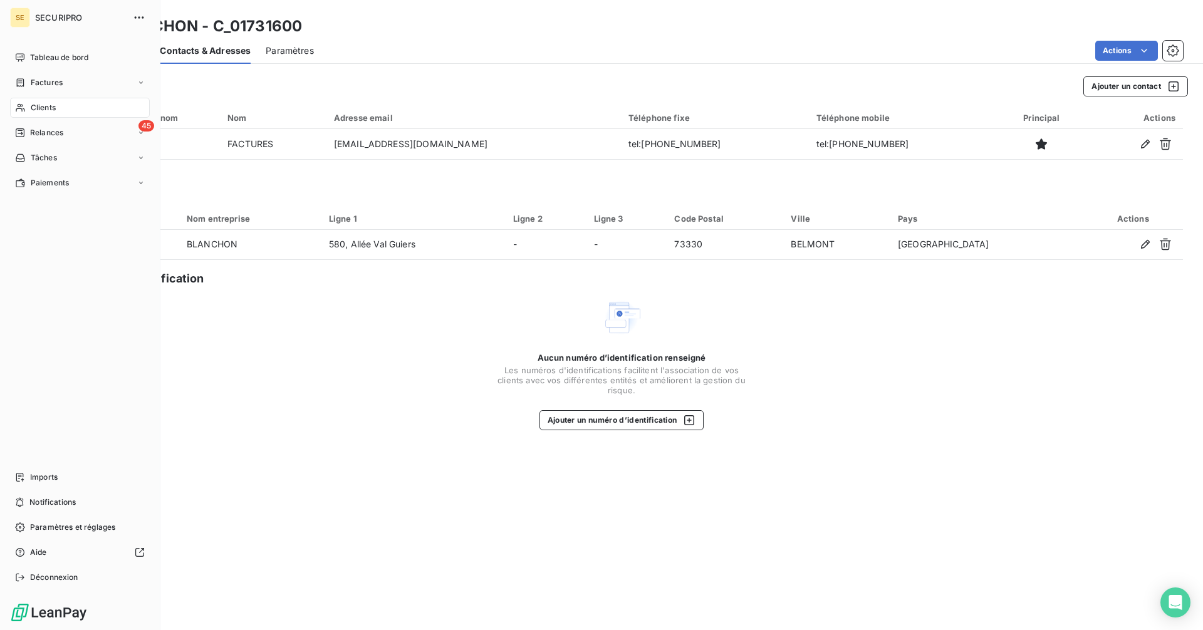
click at [28, 131] on div "Relances" at bounding box center [39, 132] width 48 height 11
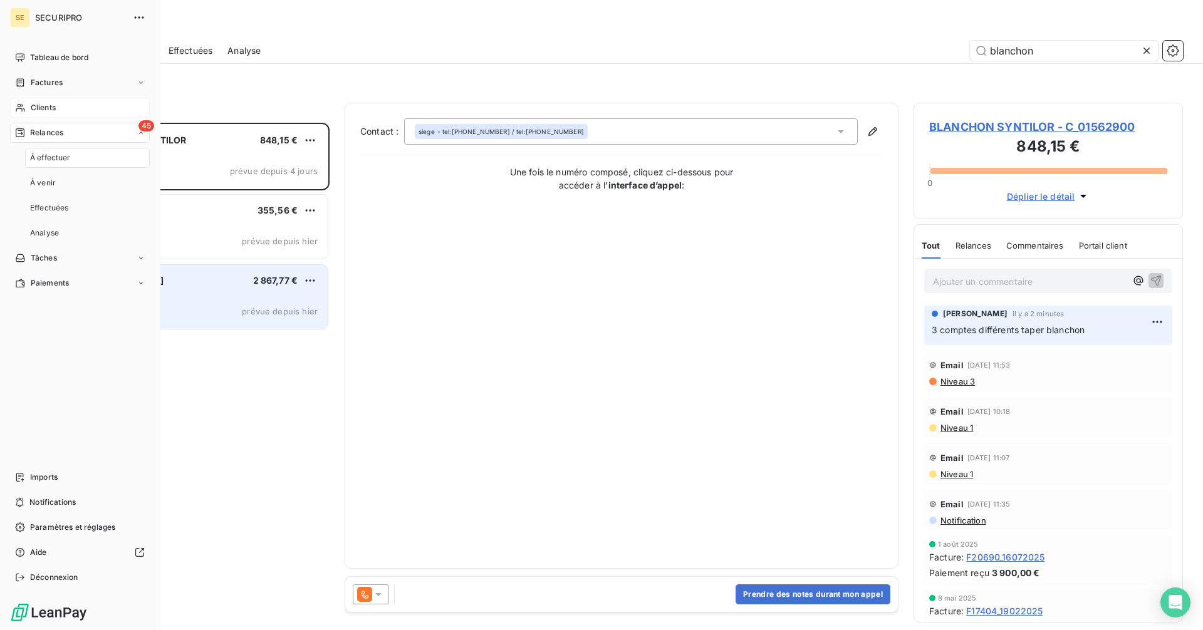
scroll to position [498, 260]
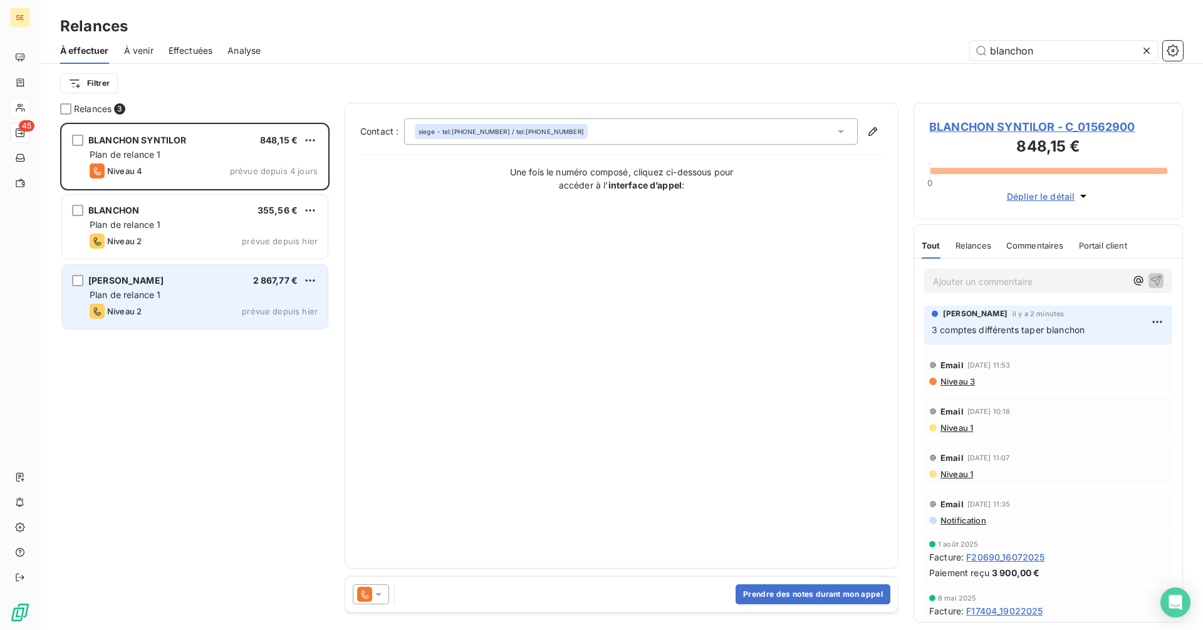
click at [224, 278] on div "BLANCHON BELDIS 2 867,77 €" at bounding box center [204, 280] width 228 height 11
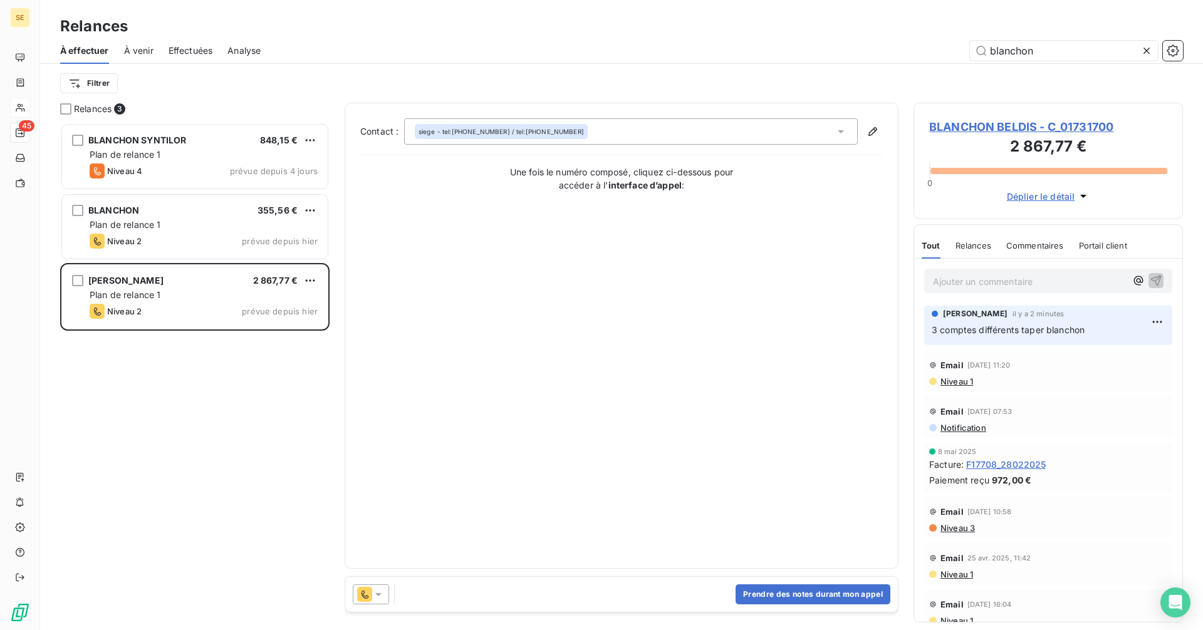
click at [1018, 125] on span "BLANCHON BELDIS - C_01731700" at bounding box center [1048, 126] width 238 height 17
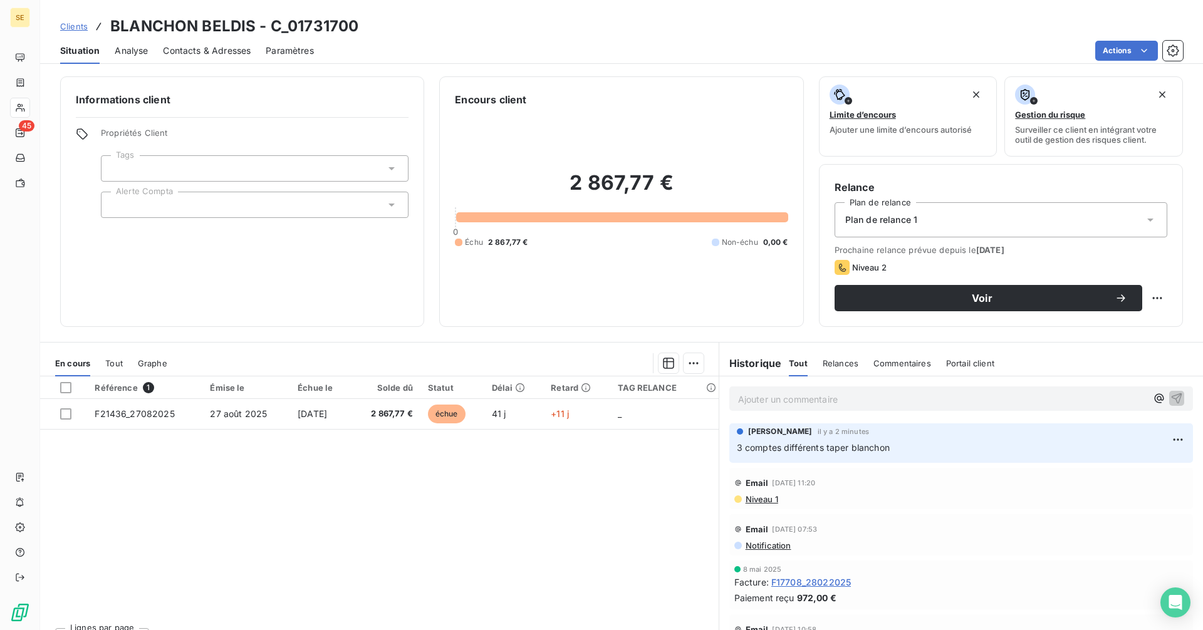
click at [204, 57] on div "Contacts & Adresses" at bounding box center [207, 51] width 88 height 26
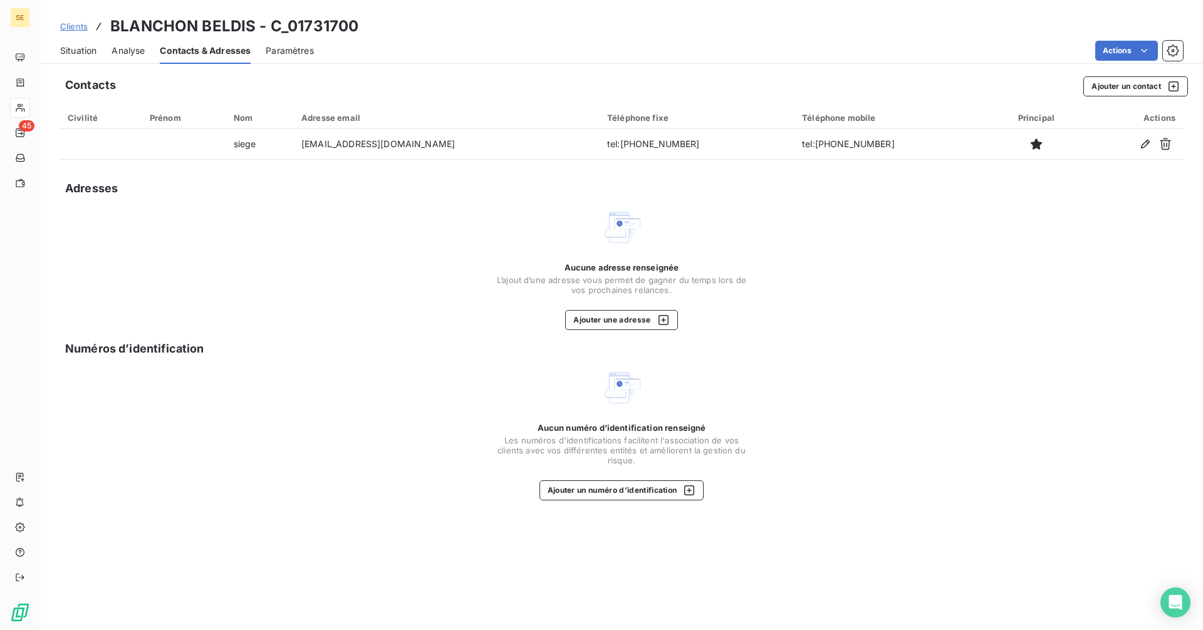
click at [76, 50] on span "Situation" at bounding box center [78, 50] width 36 height 13
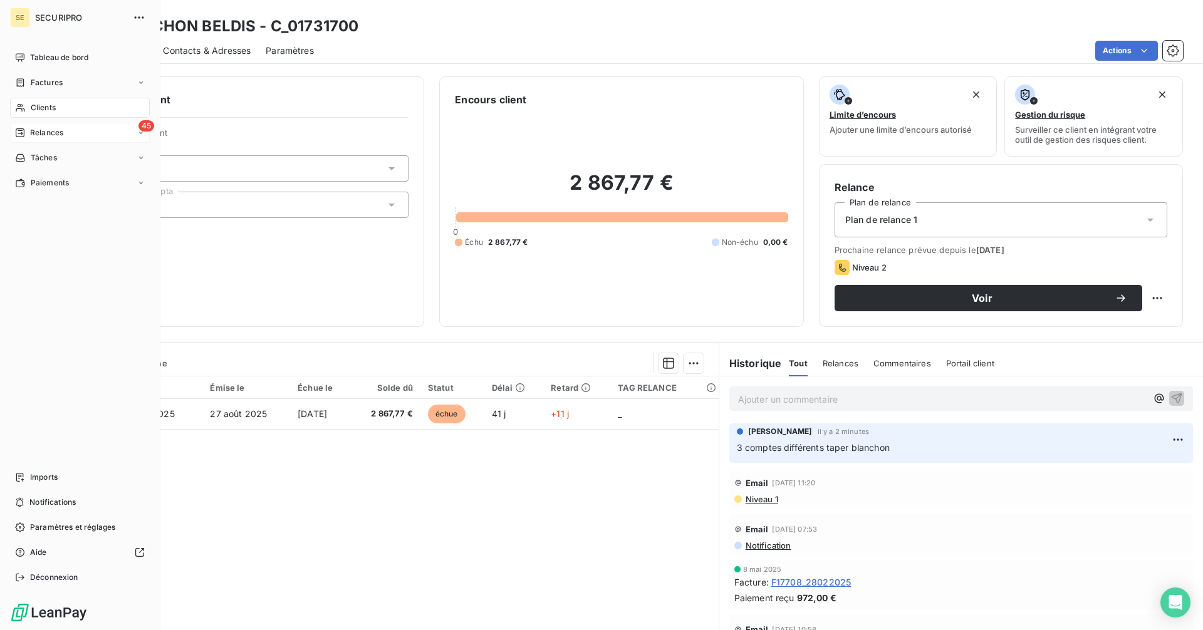
click at [29, 135] on div "Relances" at bounding box center [39, 132] width 48 height 11
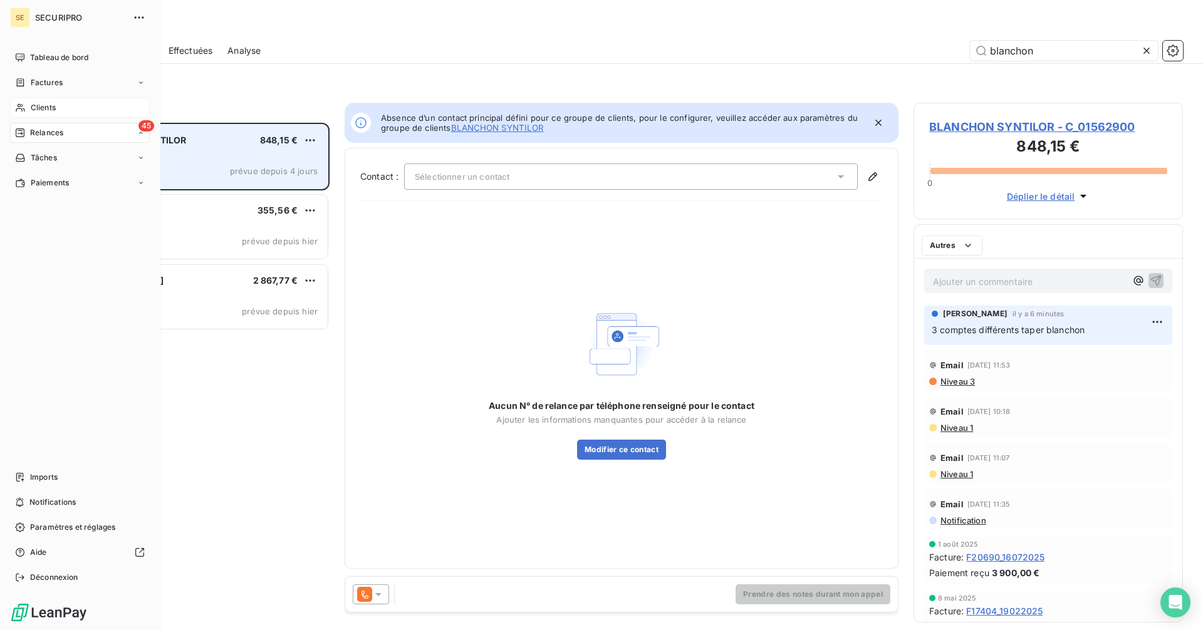
scroll to position [498, 260]
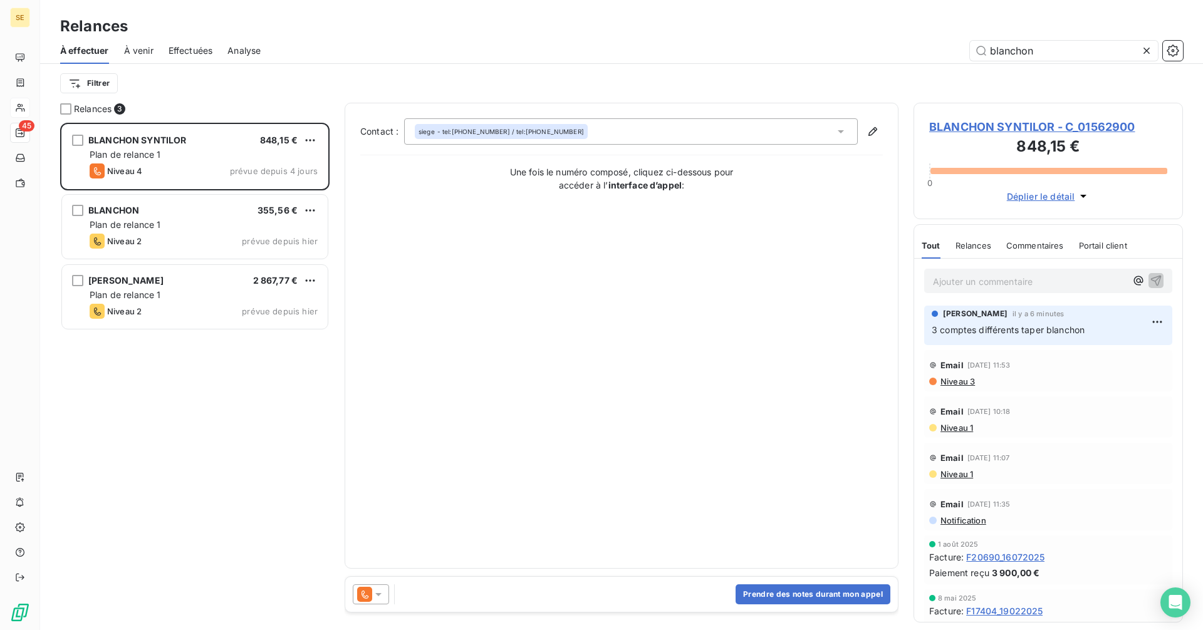
click at [963, 129] on span "BLANCHON SYNTILOR - C_01562900" at bounding box center [1048, 126] width 238 height 17
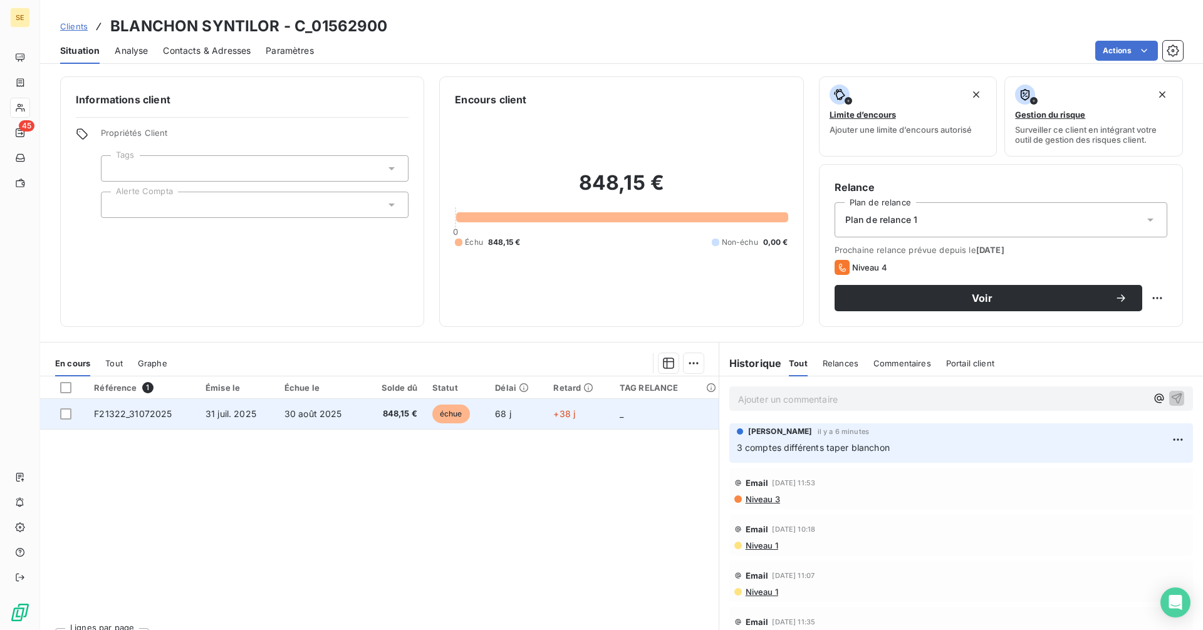
click at [612, 413] on td "_" at bounding box center [665, 414] width 106 height 30
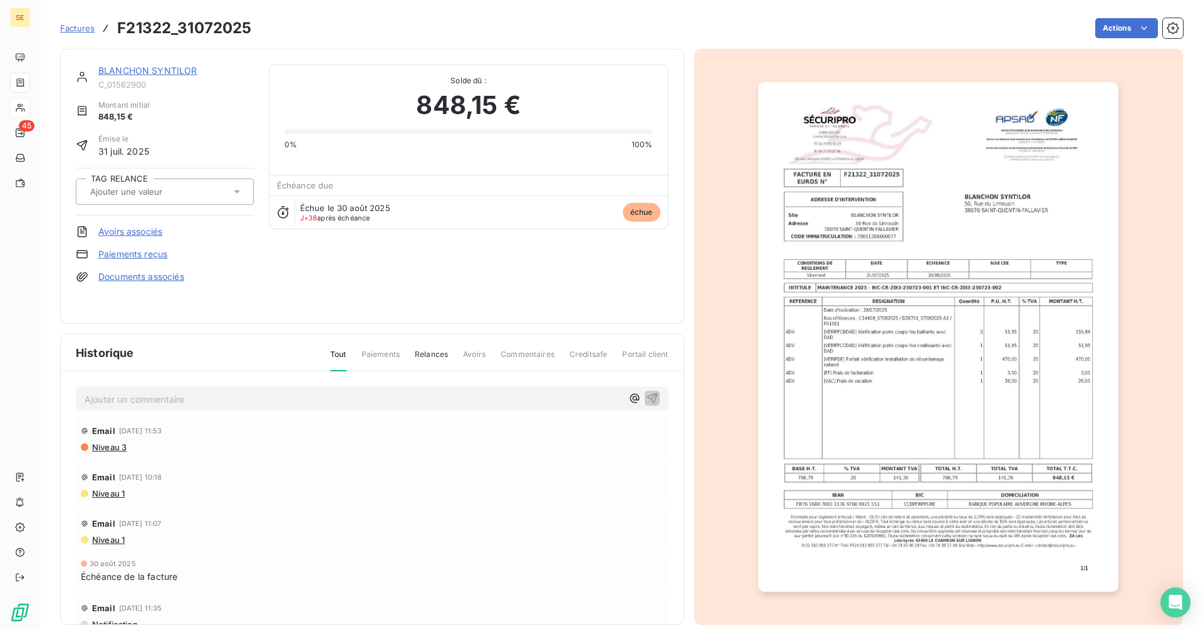
click at [920, 355] on img "button" at bounding box center [938, 337] width 360 height 510
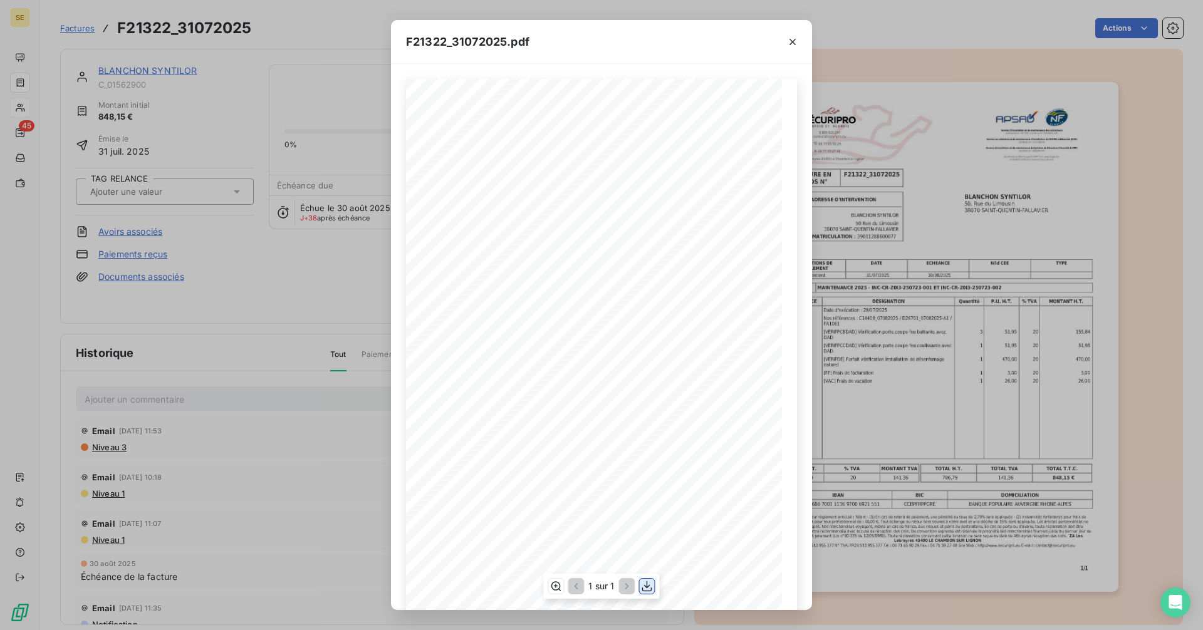
click at [651, 584] on icon "button" at bounding box center [647, 586] width 13 height 13
click at [790, 43] on icon "button" at bounding box center [792, 42] width 13 height 13
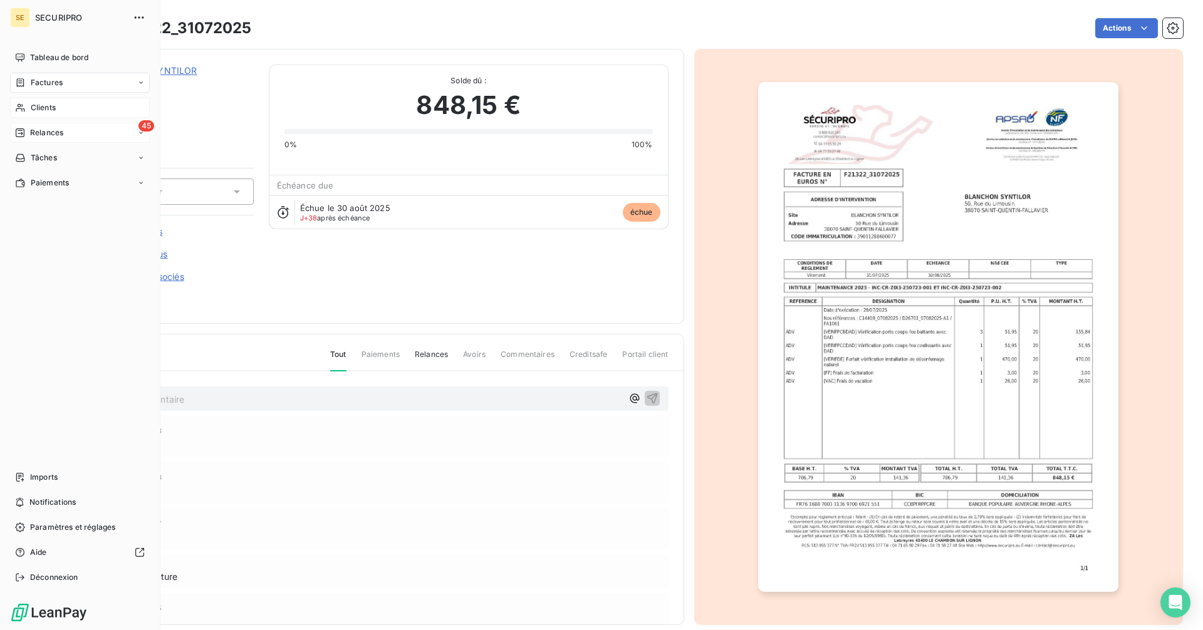
click at [26, 135] on div "Relances" at bounding box center [39, 132] width 48 height 11
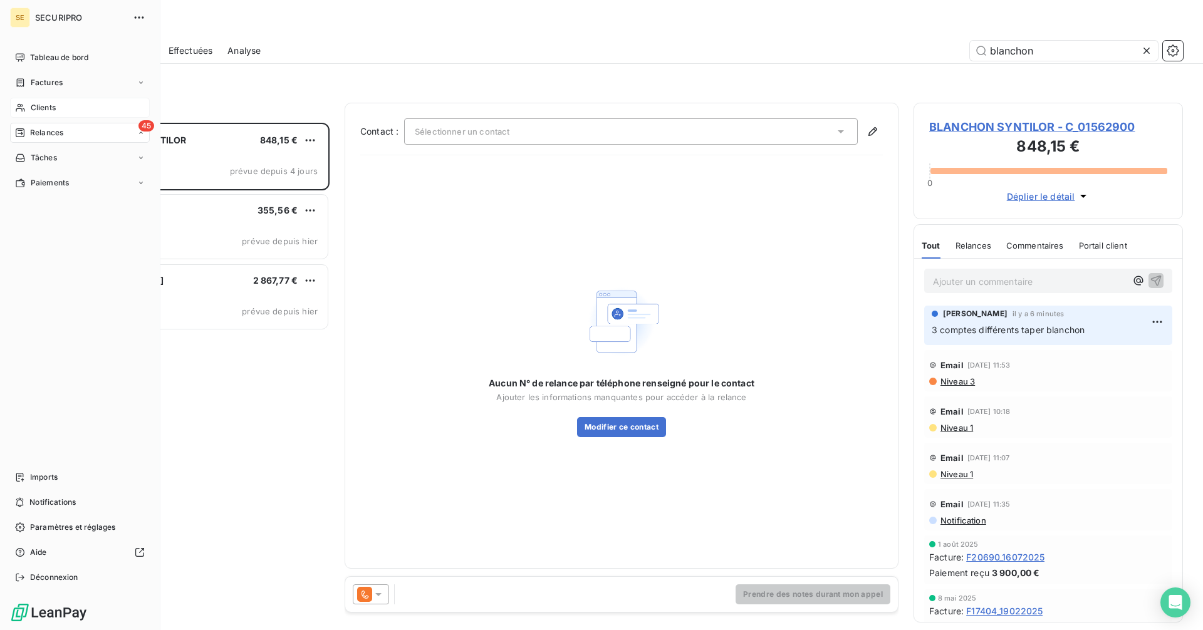
scroll to position [498, 260]
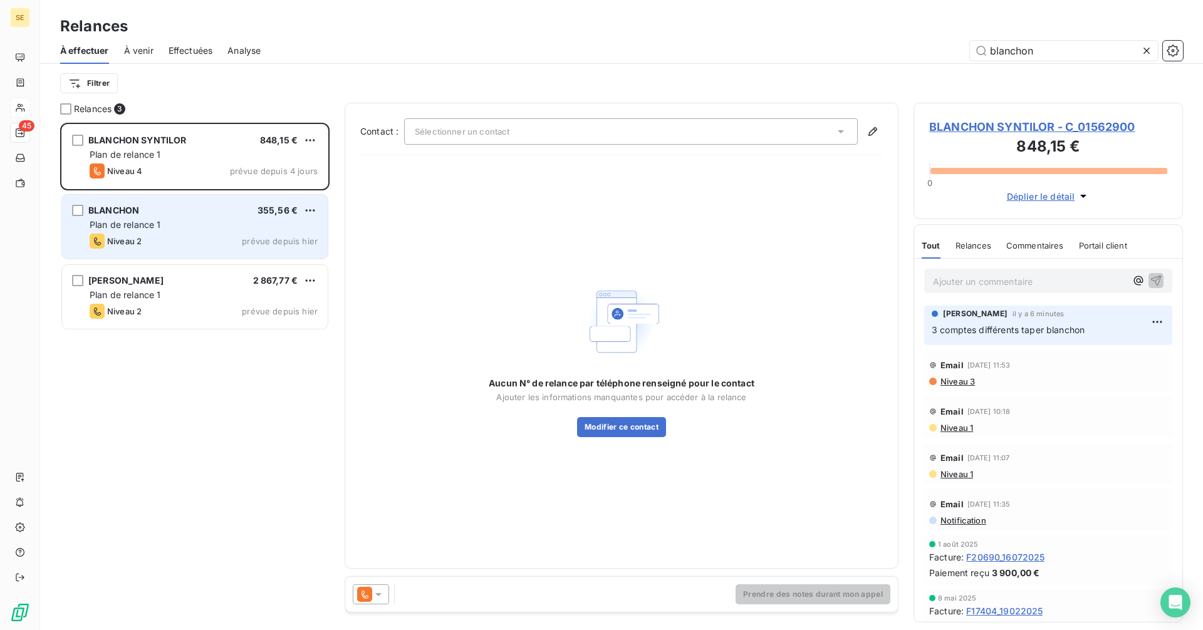
click at [227, 214] on div "BLANCHON 355,56 €" at bounding box center [204, 210] width 228 height 11
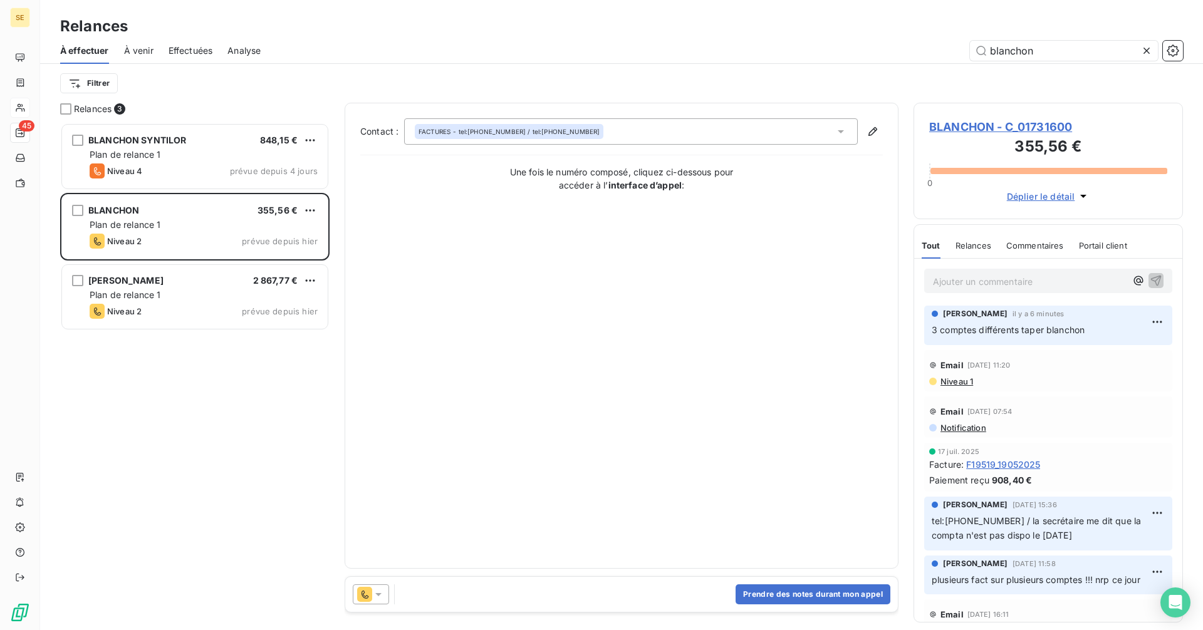
click at [945, 128] on span "BLANCHON - C_01731600" at bounding box center [1048, 126] width 238 height 17
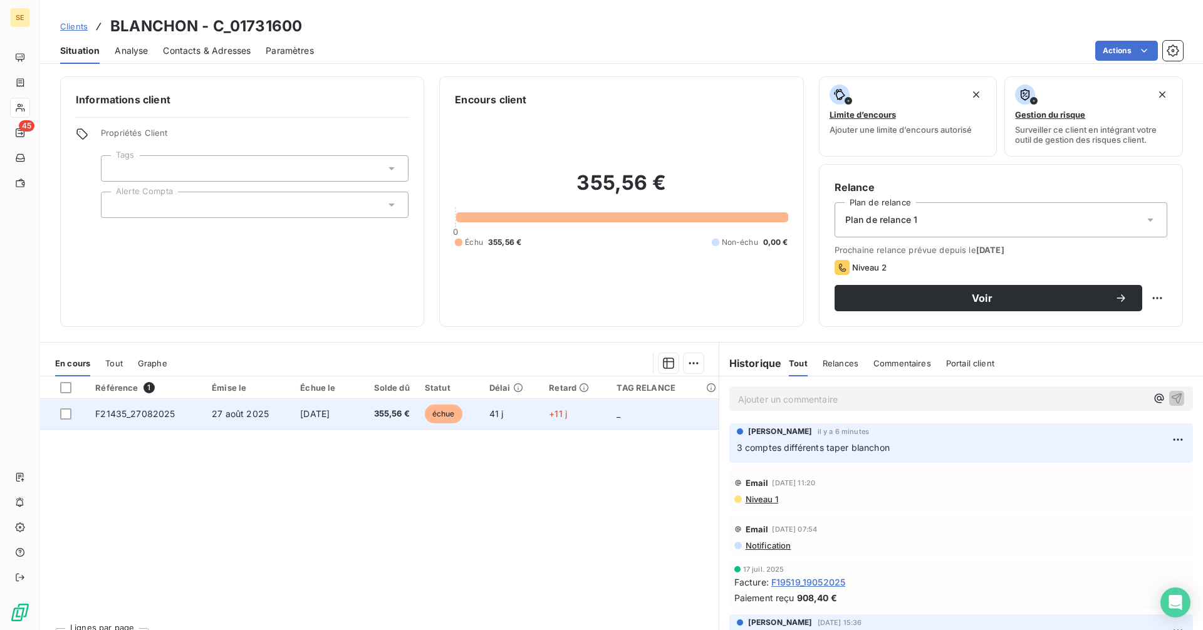
click at [396, 422] on td "355,56 €" at bounding box center [386, 414] width 63 height 30
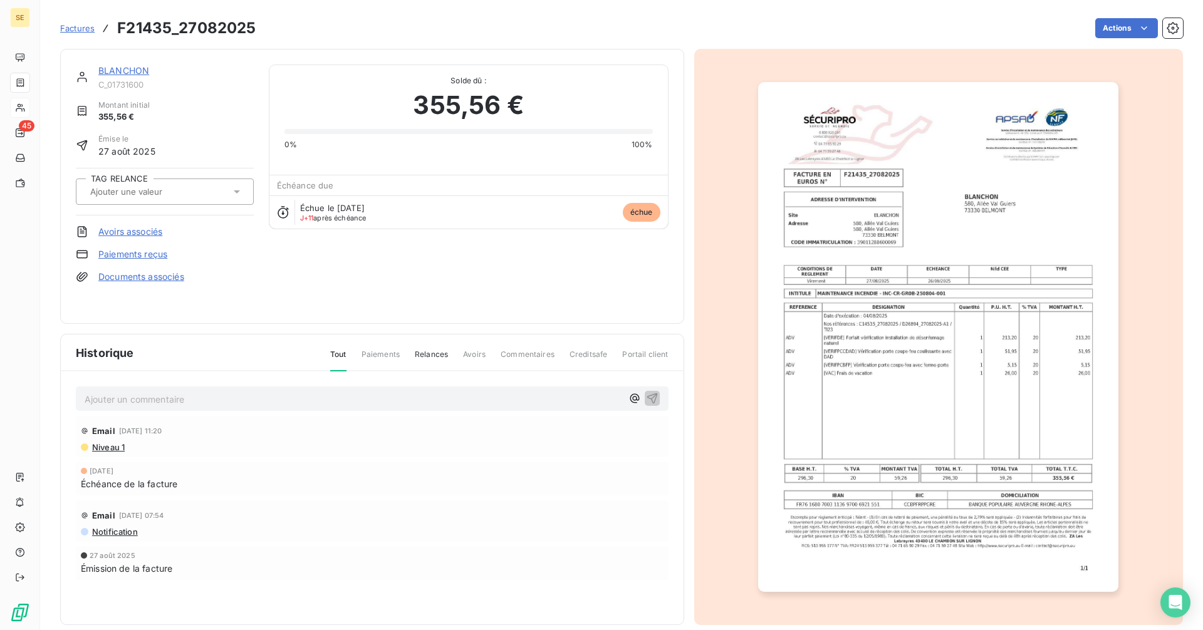
click at [849, 306] on img "button" at bounding box center [938, 337] width 360 height 510
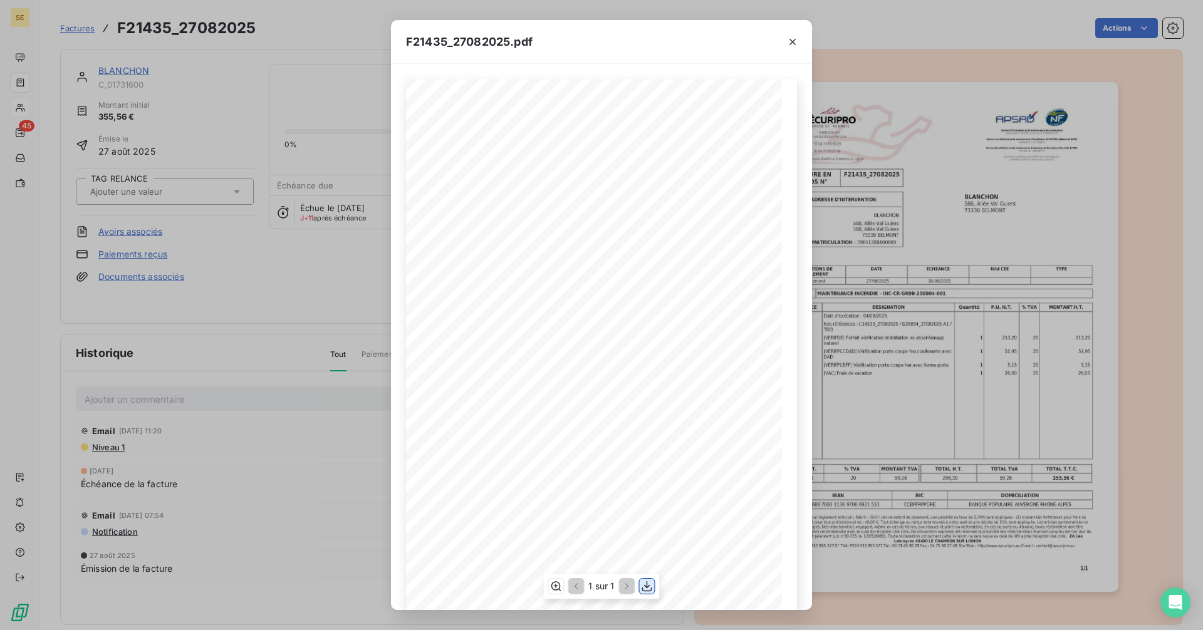
click at [644, 589] on icon "button" at bounding box center [647, 586] width 13 height 13
click at [793, 38] on icon "button" at bounding box center [792, 42] width 13 height 13
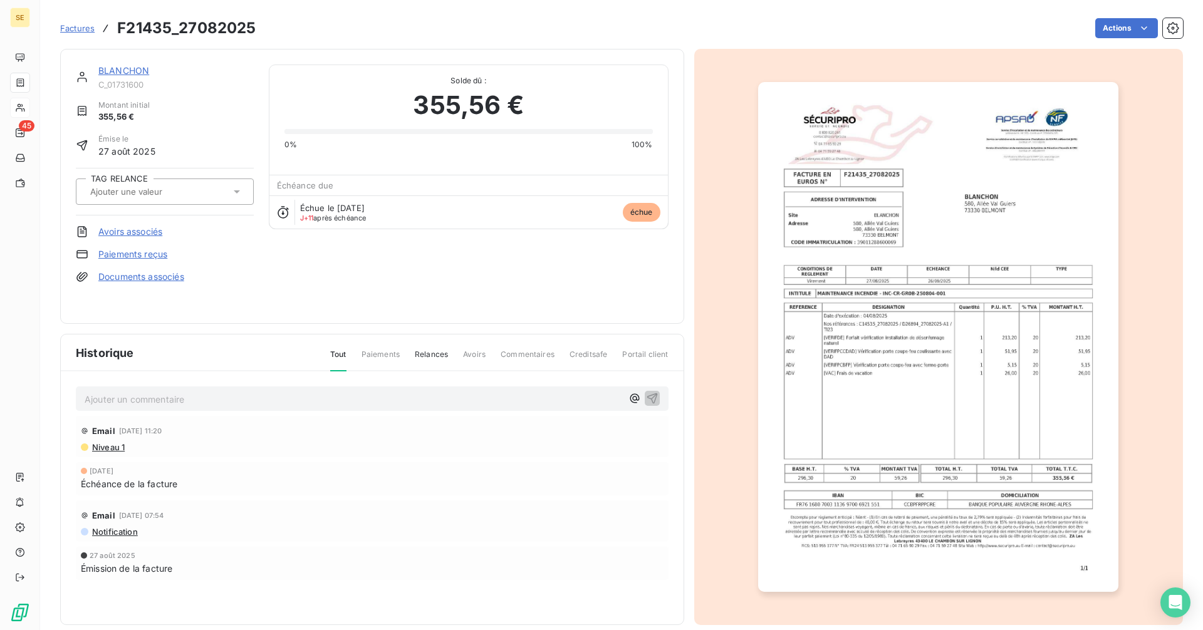
click at [127, 72] on link "BLANCHON" at bounding box center [123, 70] width 51 height 11
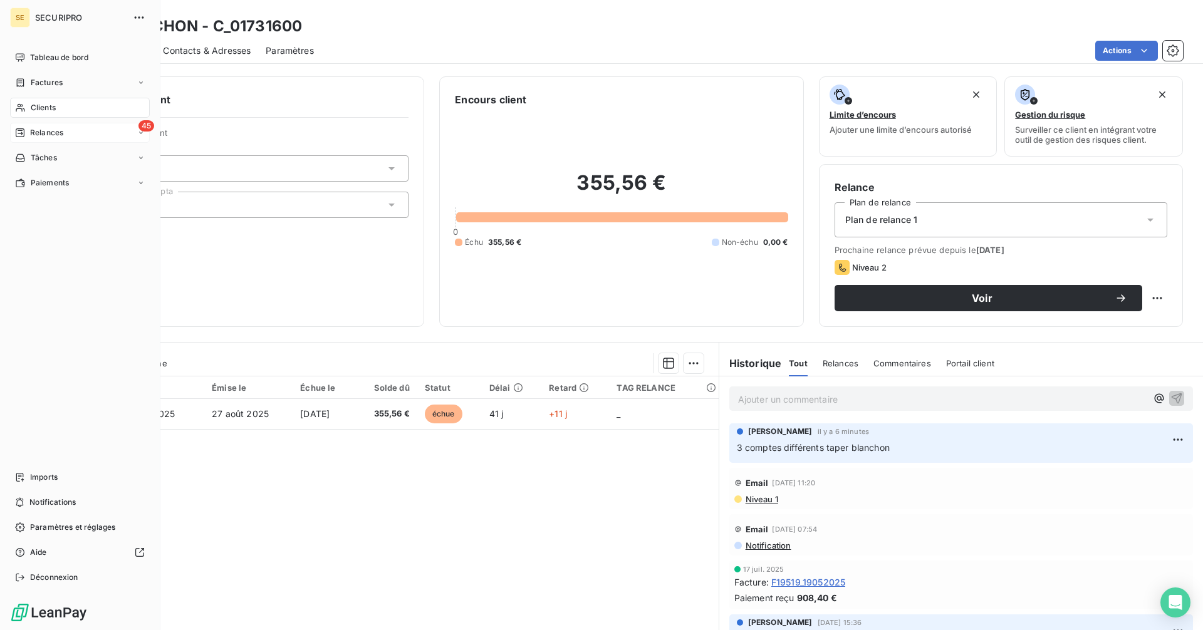
click at [31, 123] on div "45 Relances" at bounding box center [80, 133] width 140 height 20
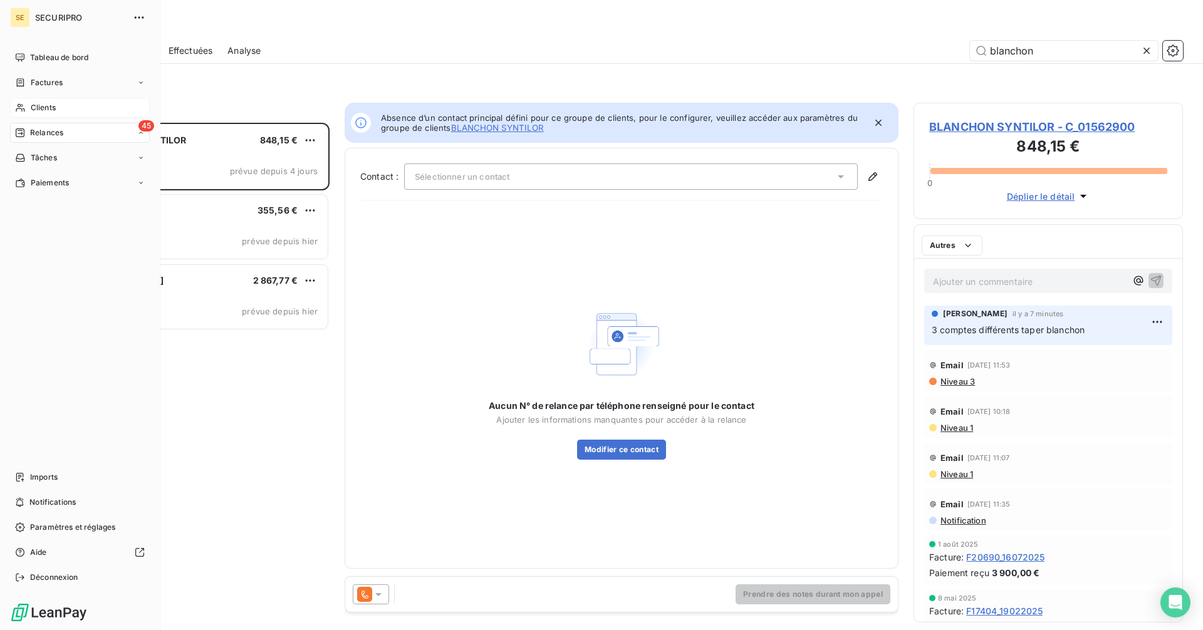
scroll to position [498, 260]
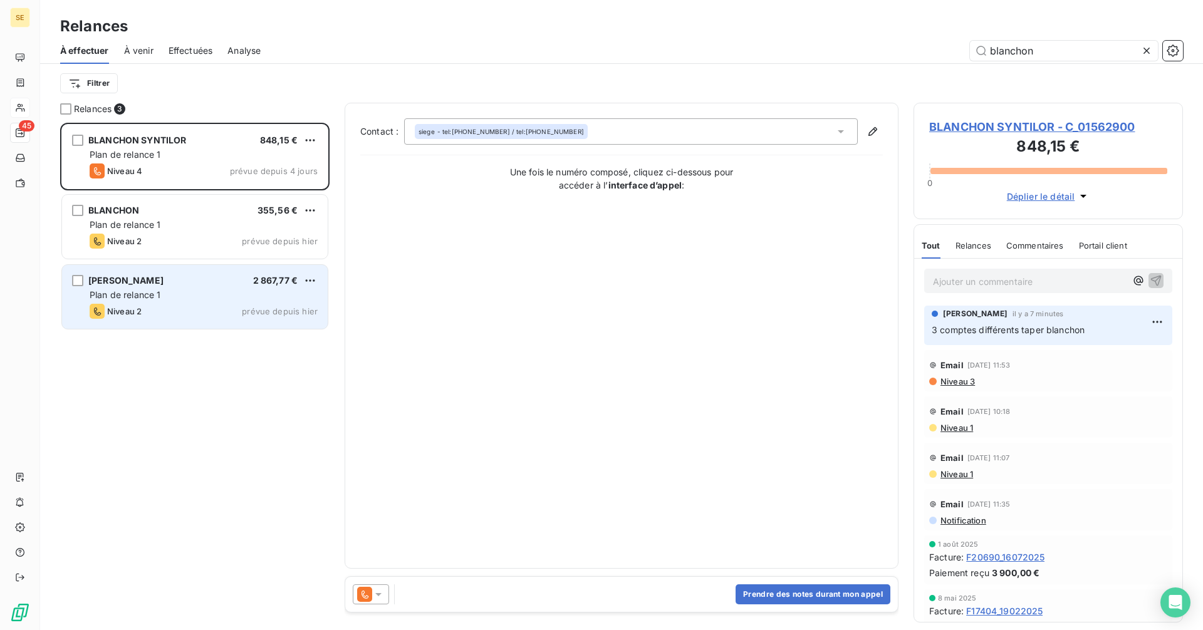
click at [150, 289] on span "Plan de relance 1" at bounding box center [125, 294] width 71 height 11
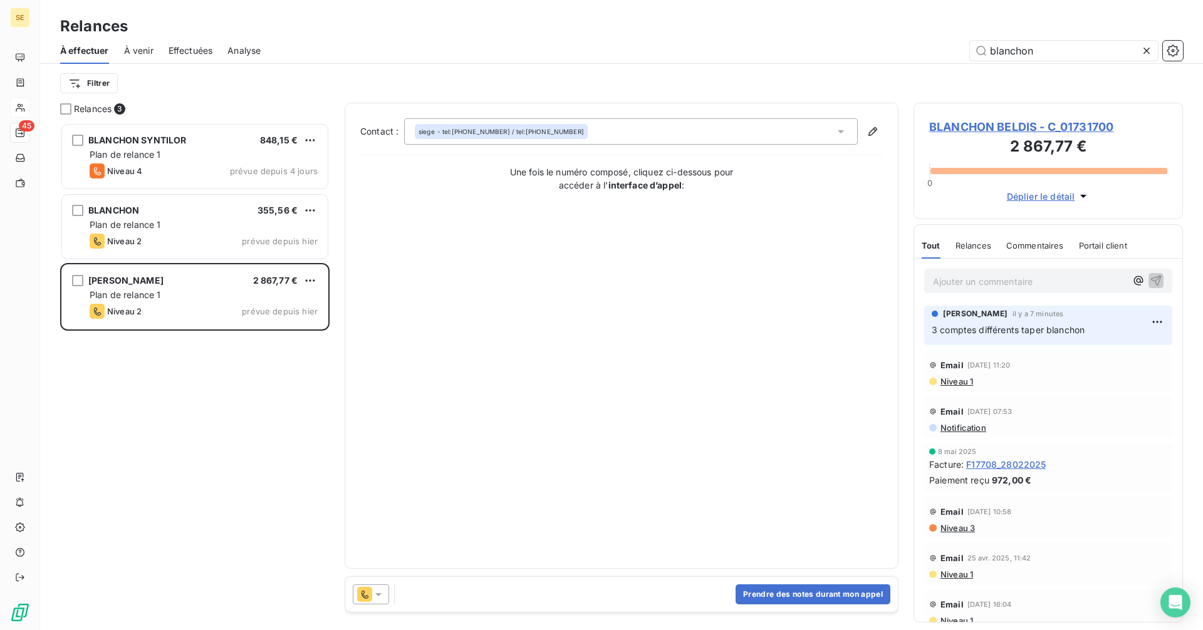
click at [961, 130] on span "BLANCHON BELDIS - C_01731700" at bounding box center [1048, 126] width 238 height 17
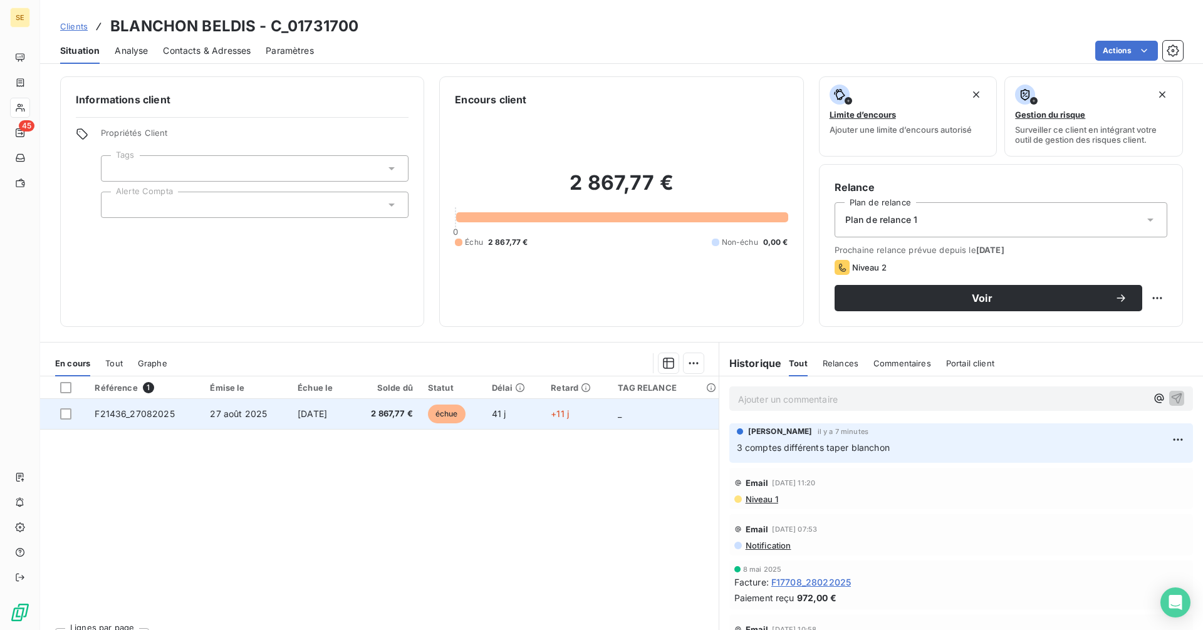
click at [290, 415] on td "[DATE]" at bounding box center [320, 414] width 61 height 30
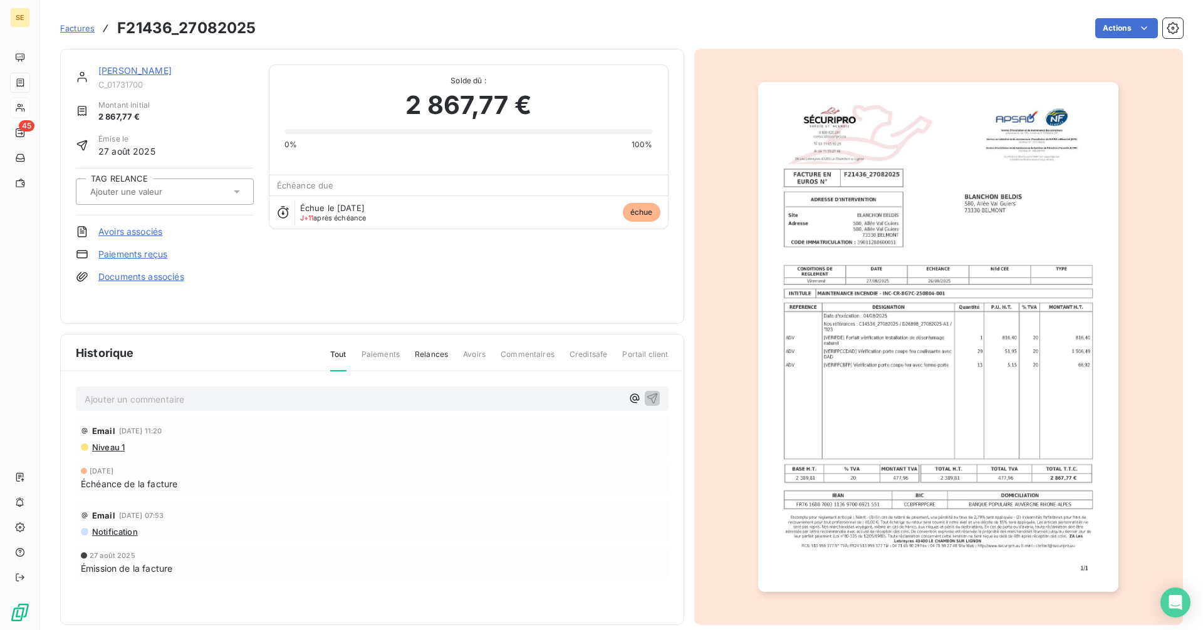
click at [834, 311] on img "button" at bounding box center [938, 337] width 360 height 510
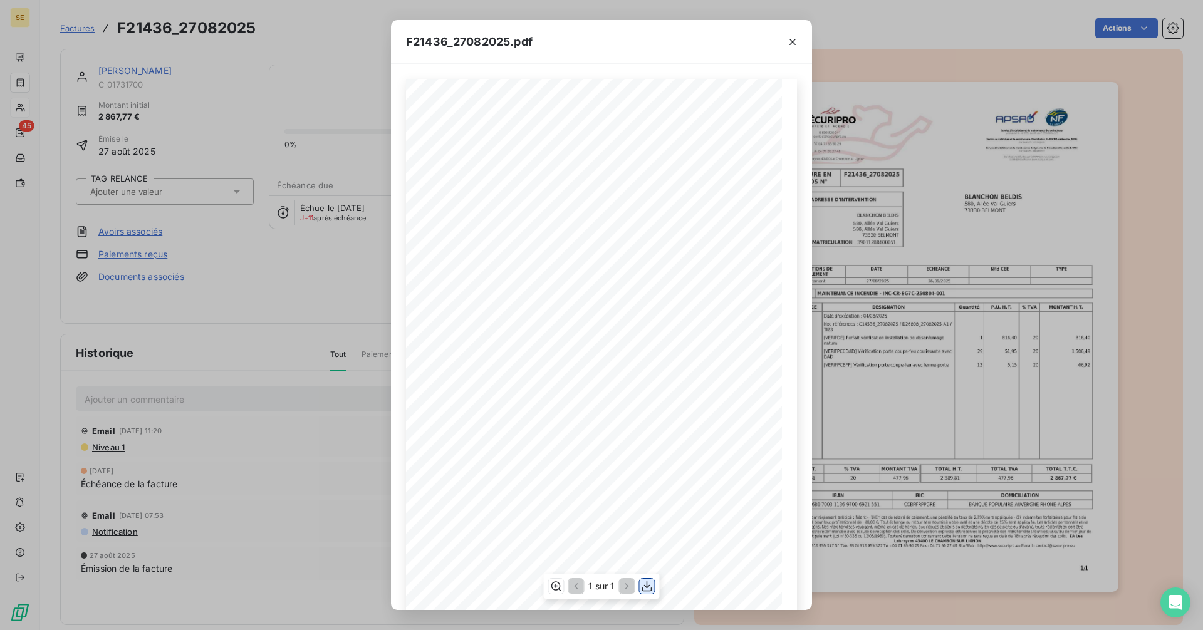
click at [647, 584] on icon "button" at bounding box center [647, 586] width 10 height 11
click at [794, 39] on icon "button" at bounding box center [792, 42] width 13 height 13
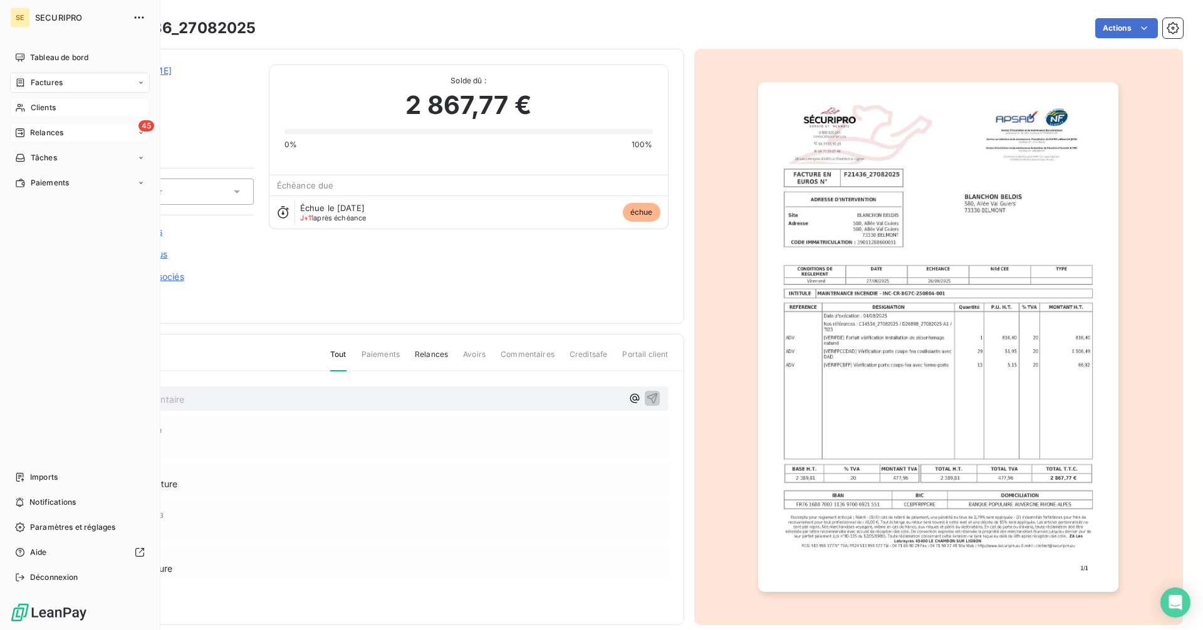
click at [28, 127] on div "45 Relances" at bounding box center [80, 133] width 140 height 20
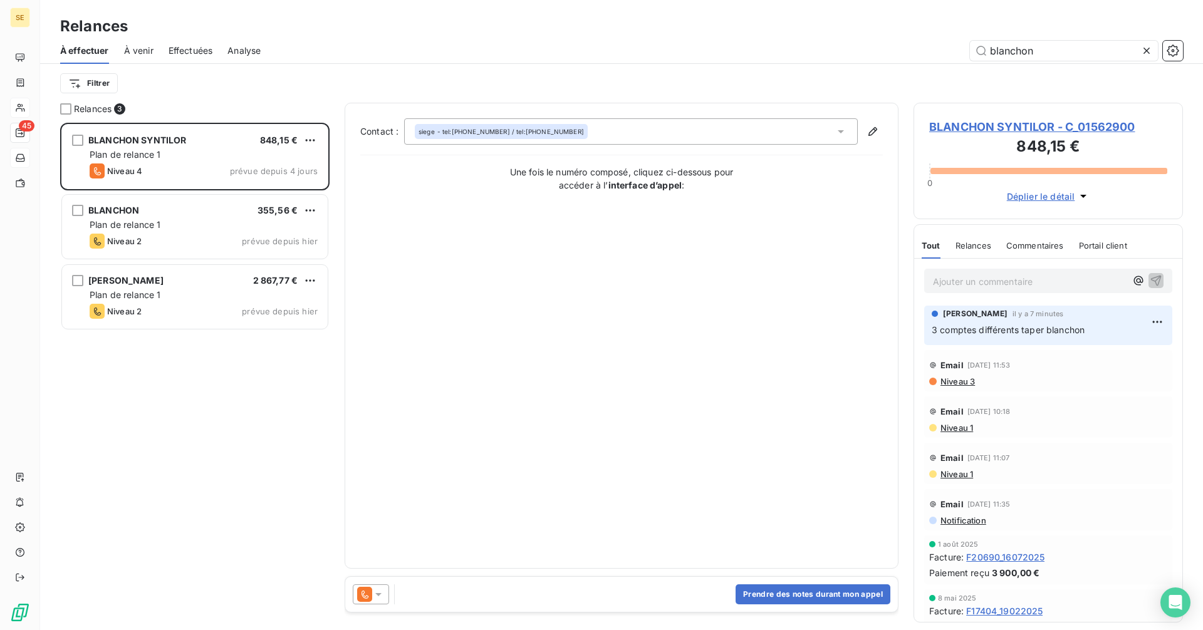
scroll to position [498, 260]
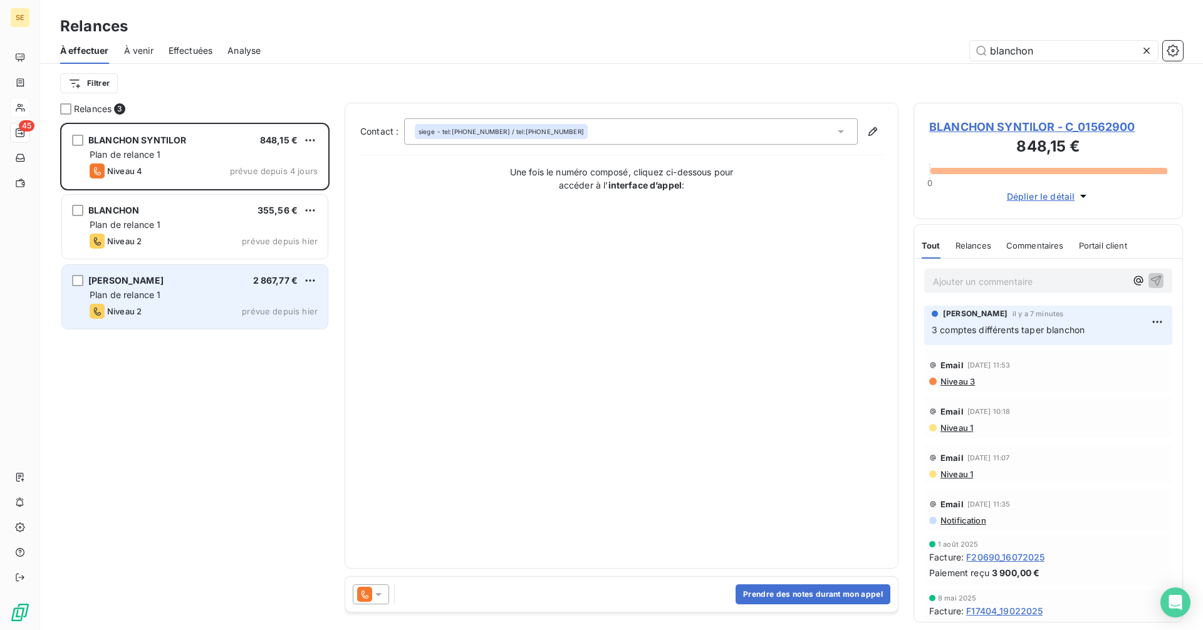
click at [215, 302] on div "BLANCHON BELDIS 2 867,77 € Plan de relance 1 Niveau 2 prévue depuis hier" at bounding box center [195, 297] width 266 height 64
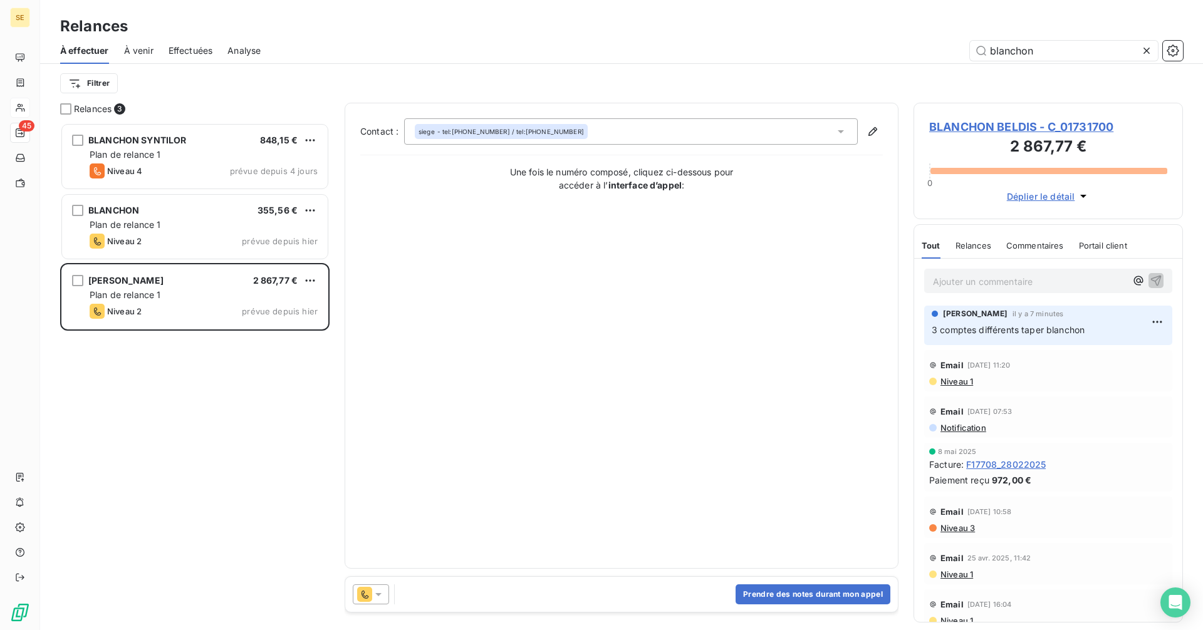
click at [976, 131] on span "BLANCHON BELDIS - C_01731700" at bounding box center [1048, 126] width 238 height 17
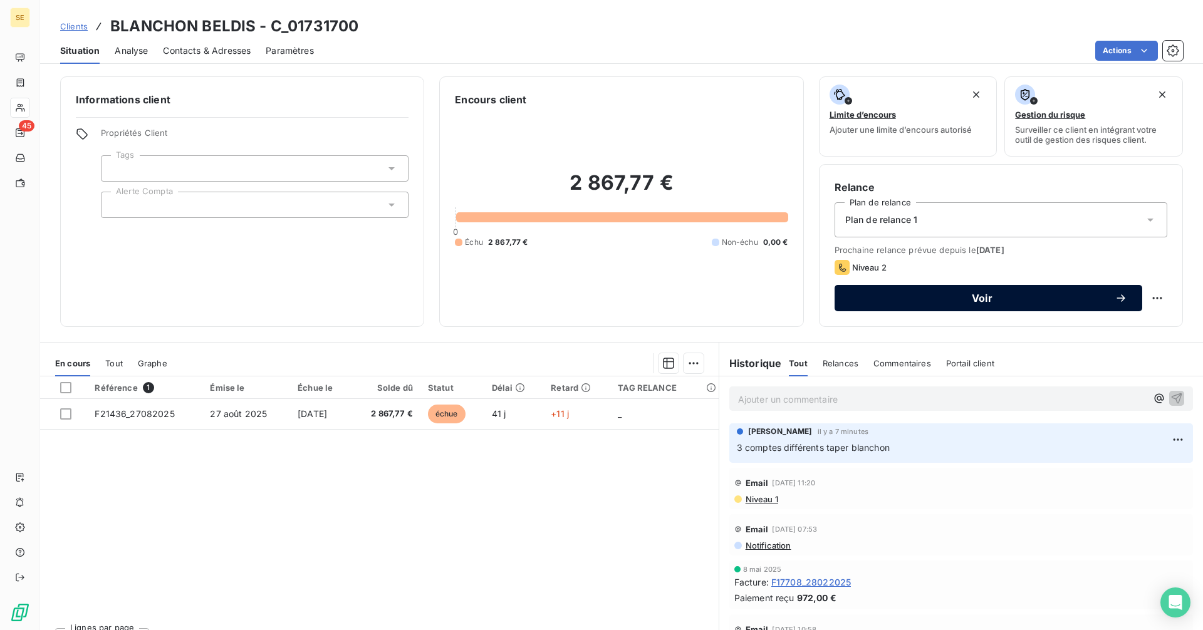
click at [889, 297] on span "Voir" at bounding box center [981, 298] width 265 height 10
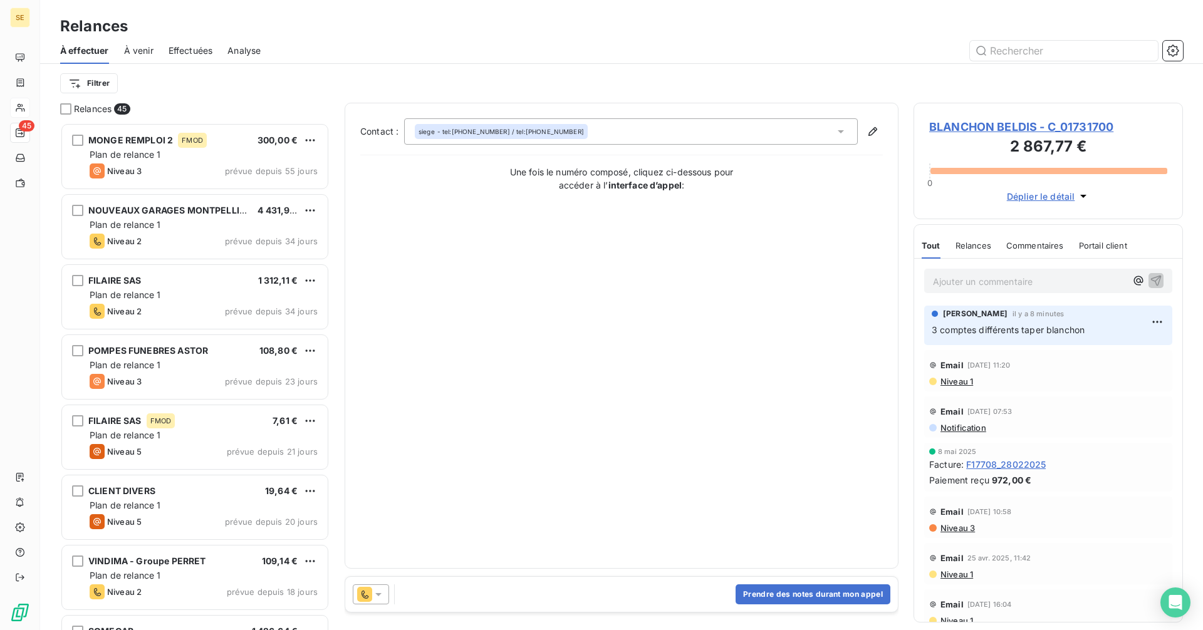
scroll to position [498, 260]
click at [1023, 51] on input "text" at bounding box center [1064, 51] width 188 height 20
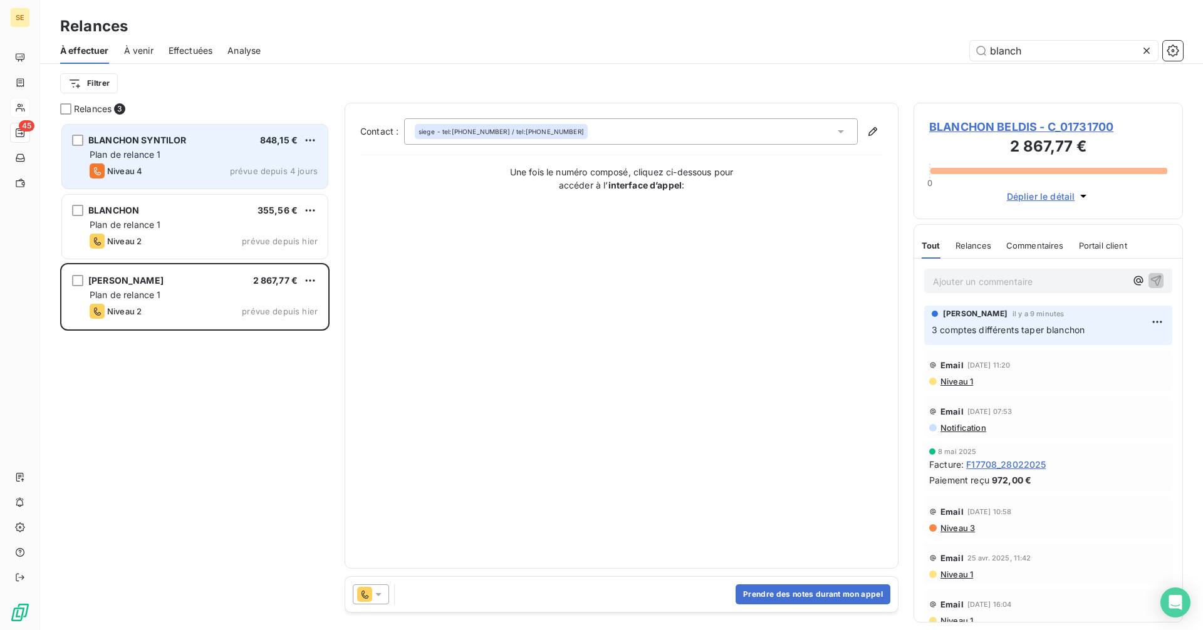
type input "blanch"
click at [155, 155] on span "Plan de relance 1" at bounding box center [125, 154] width 71 height 11
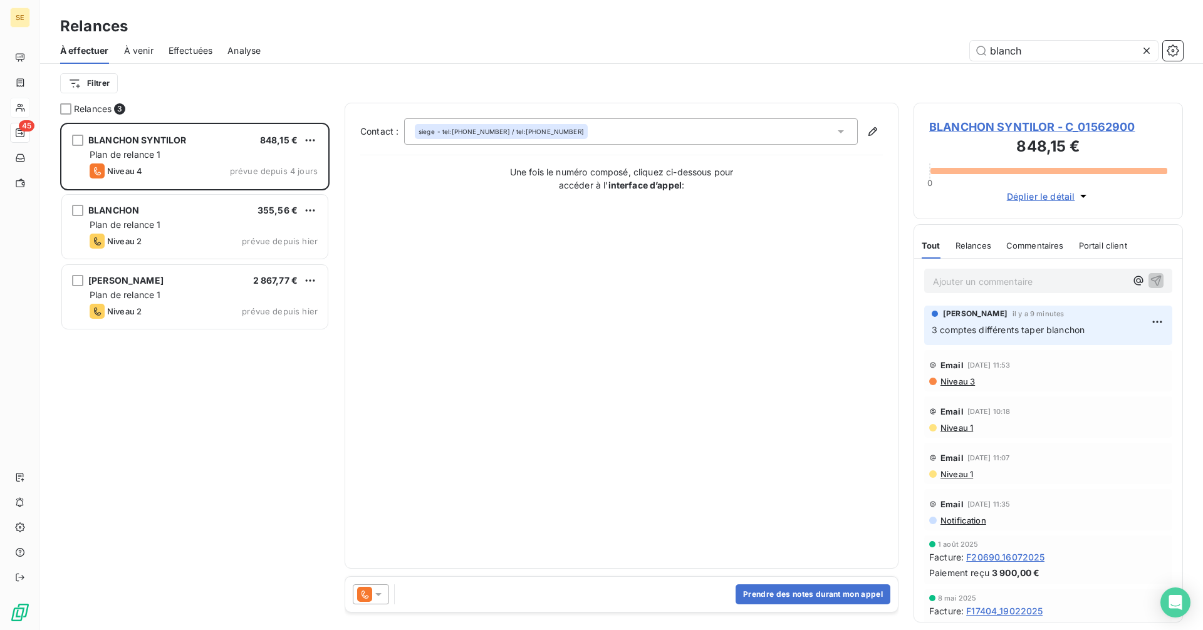
click at [372, 595] on icon at bounding box center [378, 594] width 13 height 13
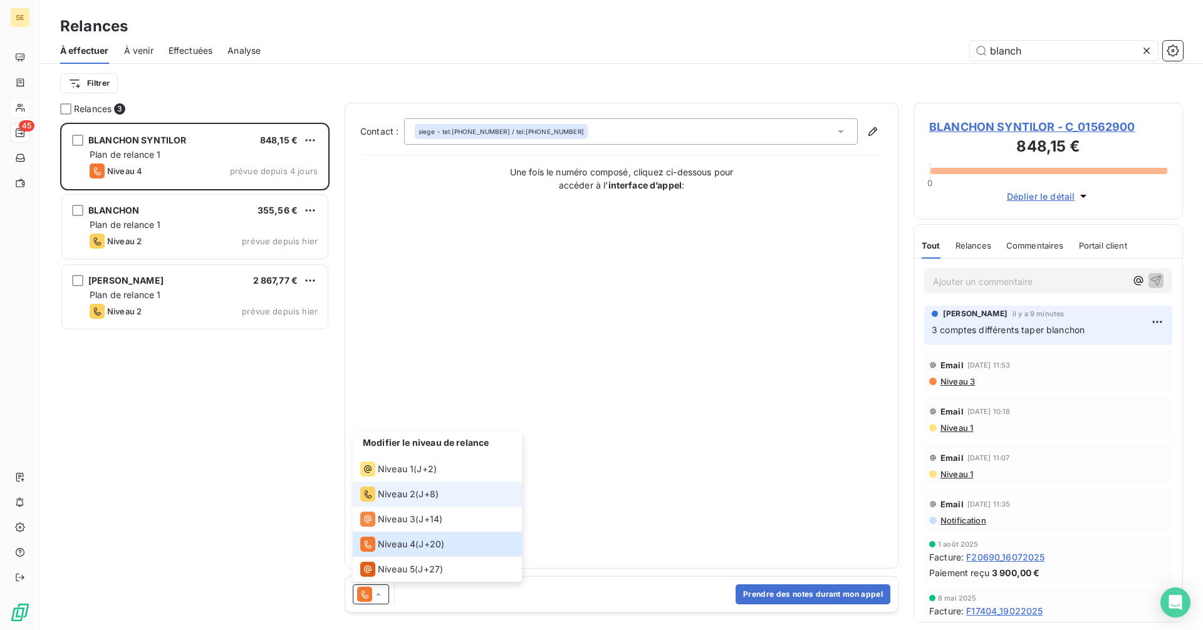
click at [393, 494] on span "Niveau 2" at bounding box center [397, 494] width 38 height 13
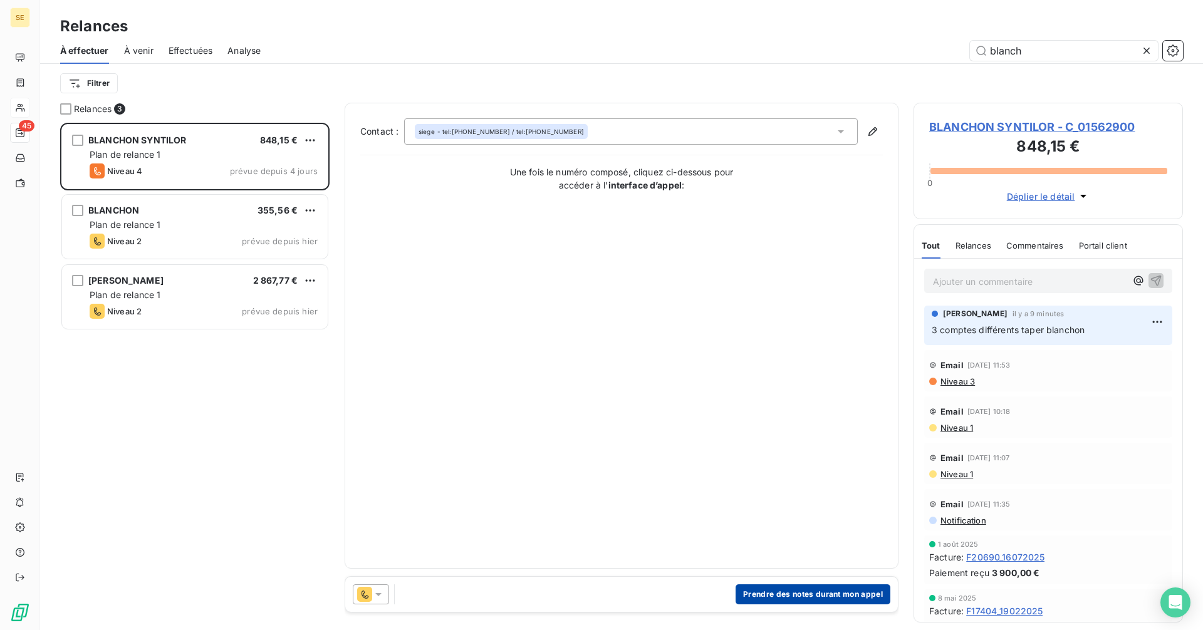
click at [797, 600] on button "Prendre des notes durant mon appel" at bounding box center [812, 594] width 155 height 20
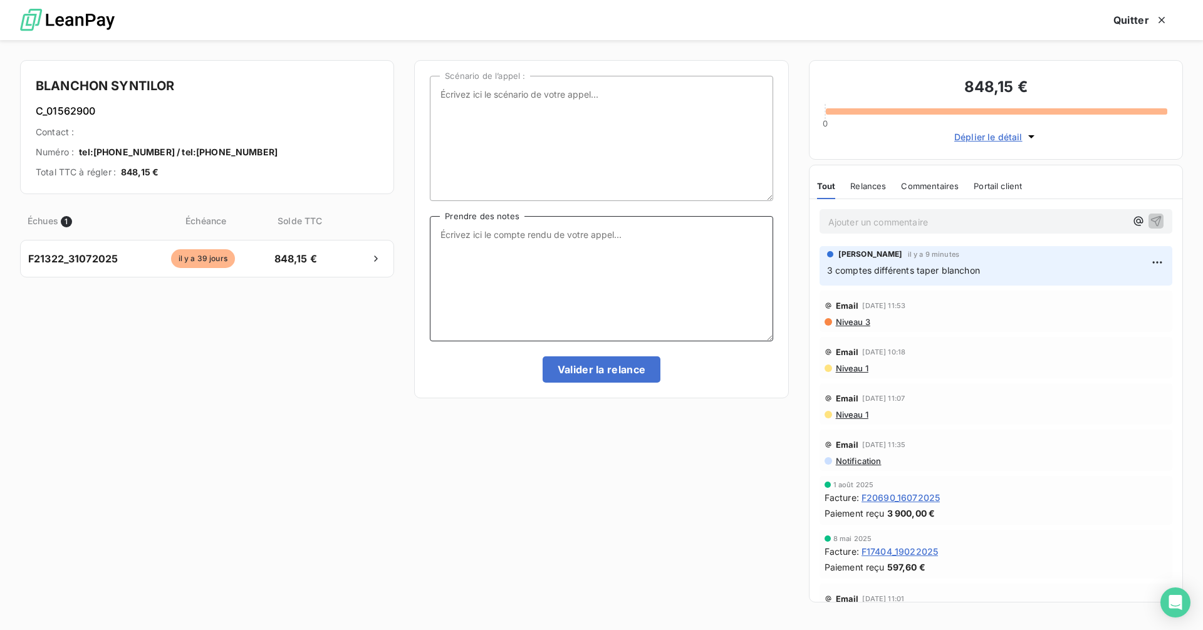
click at [560, 234] on textarea "Prendre des notes" at bounding box center [601, 278] width 343 height 125
drag, startPoint x: 586, startPoint y: 252, endPoint x: 433, endPoint y: 232, distance: 154.1
click at [433, 232] on textarea "eu la secrétaire elle essaie de me transférer mais me prévient bien que la comp…" at bounding box center [601, 278] width 343 height 125
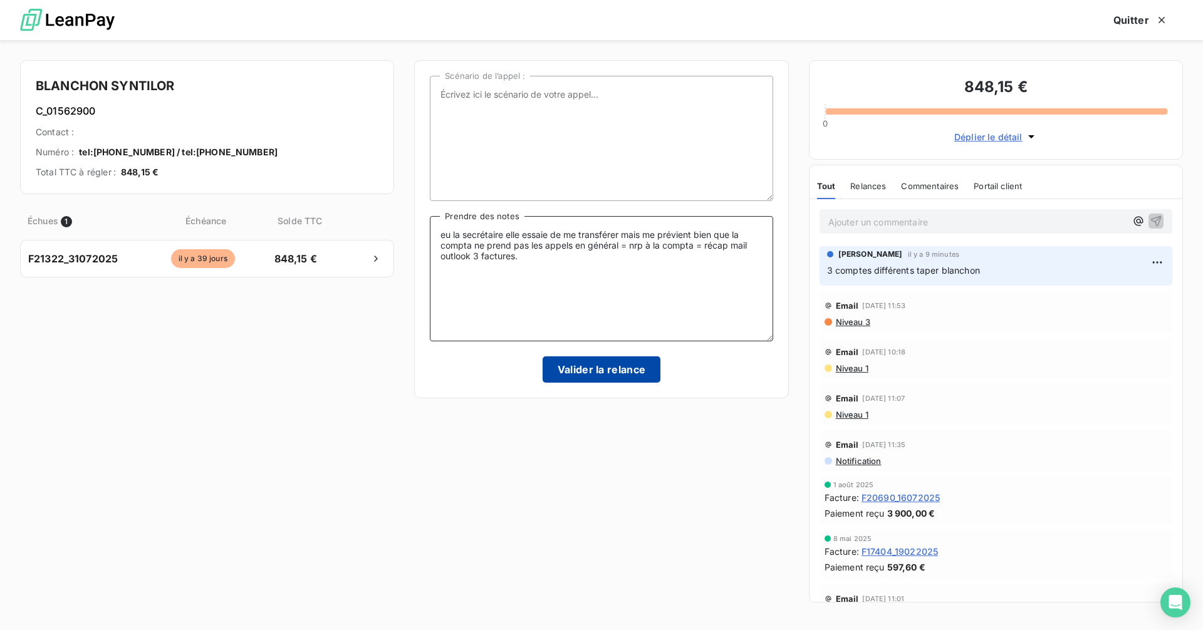
type textarea "eu la secrétaire elle essaie de me transférer mais me prévient bien que la comp…"
click at [592, 375] on button "Valider la relance" at bounding box center [601, 369] width 118 height 26
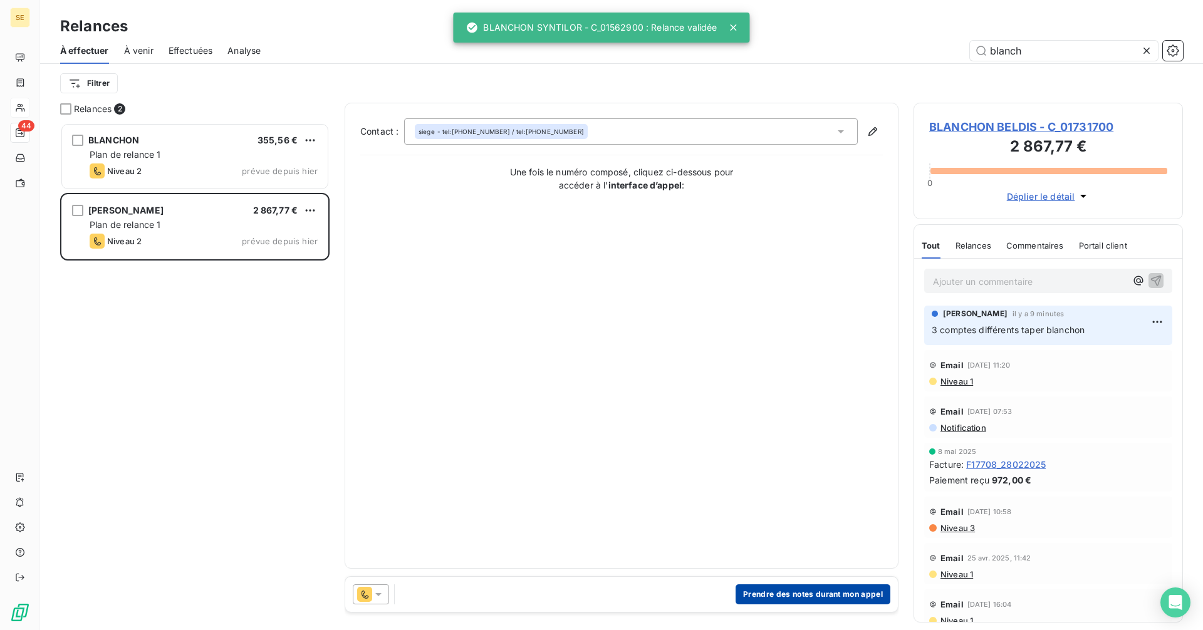
click at [766, 600] on button "Prendre des notes durant mon appel" at bounding box center [812, 594] width 155 height 20
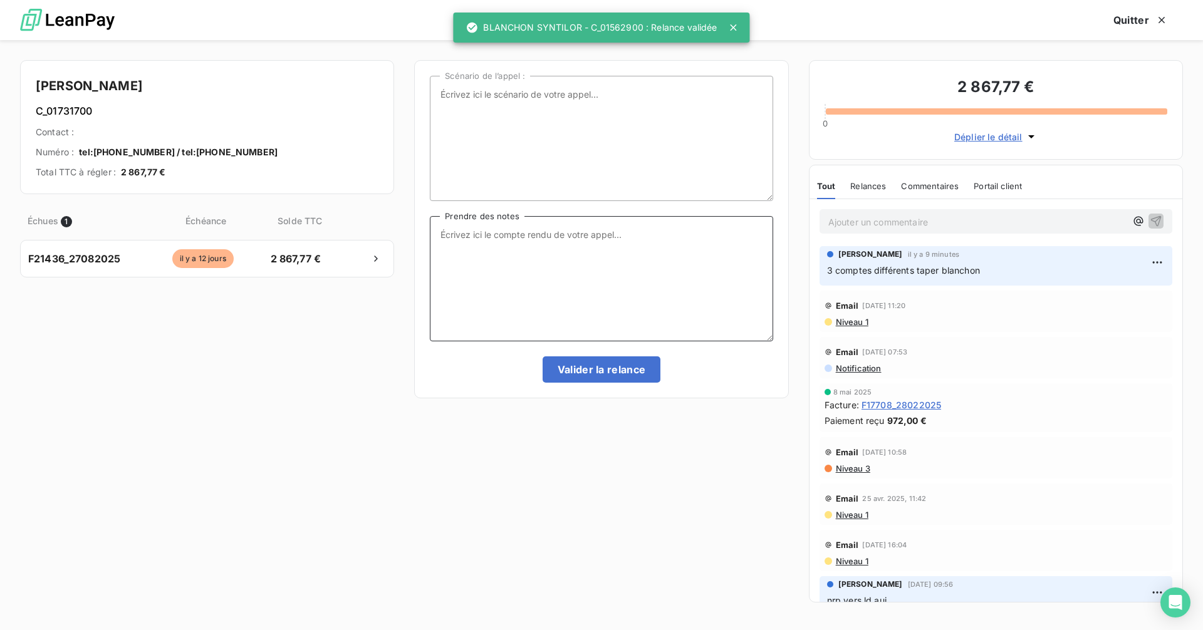
click at [471, 233] on textarea "Prendre des notes" at bounding box center [601, 278] width 343 height 125
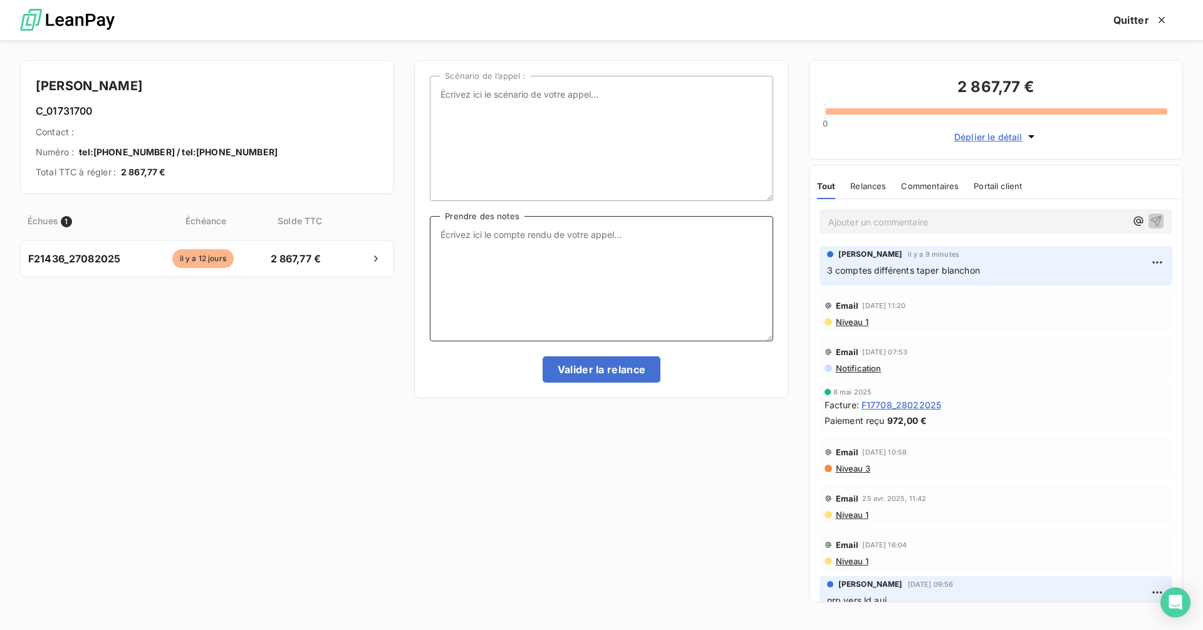
paste textarea "eu la secrétaire elle essaie de me transférer mais me prévient bien que la comp…"
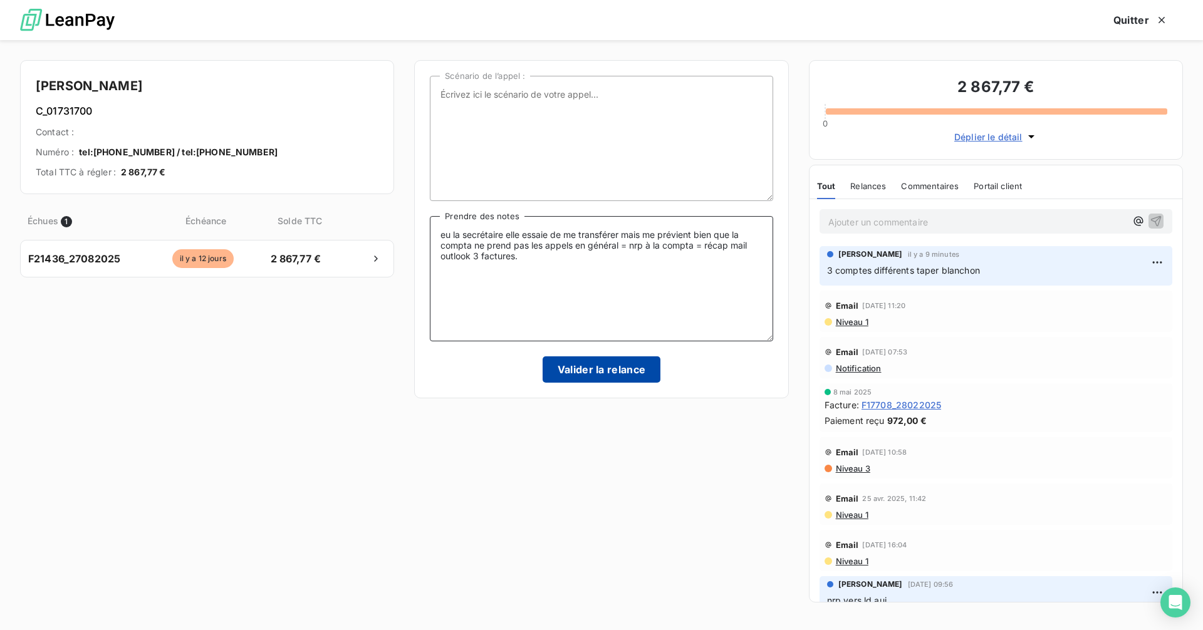
type textarea "eu la secrétaire elle essaie de me transférer mais me prévient bien que la comp…"
click at [581, 371] on button "Valider la relance" at bounding box center [601, 369] width 118 height 26
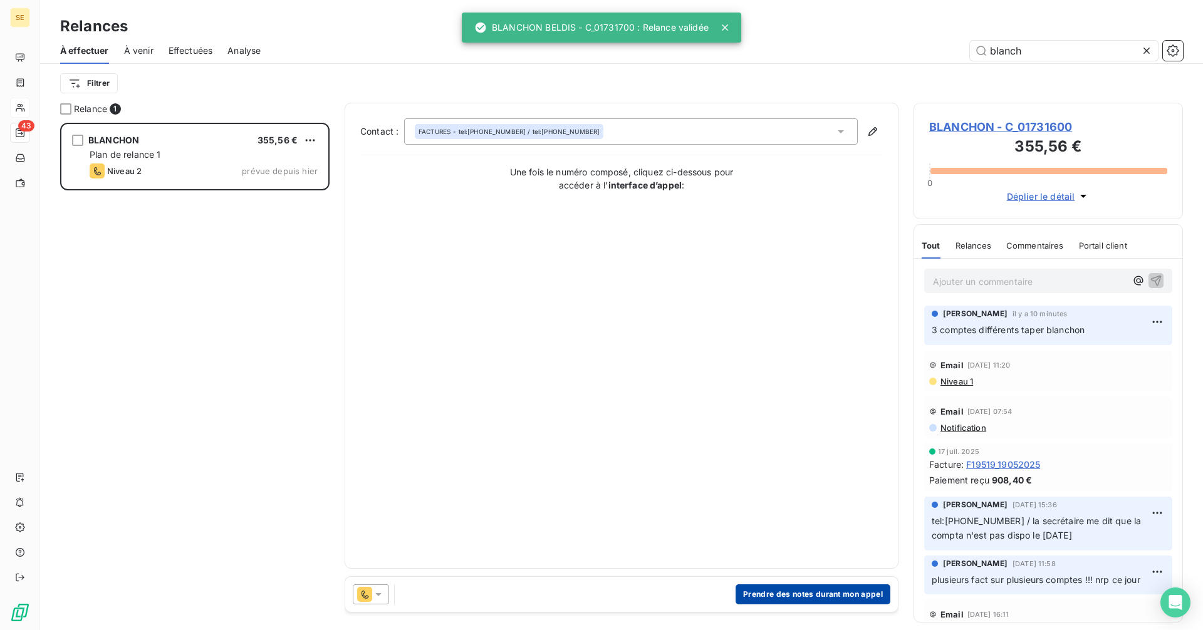
click at [751, 598] on button "Prendre des notes durant mon appel" at bounding box center [812, 594] width 155 height 20
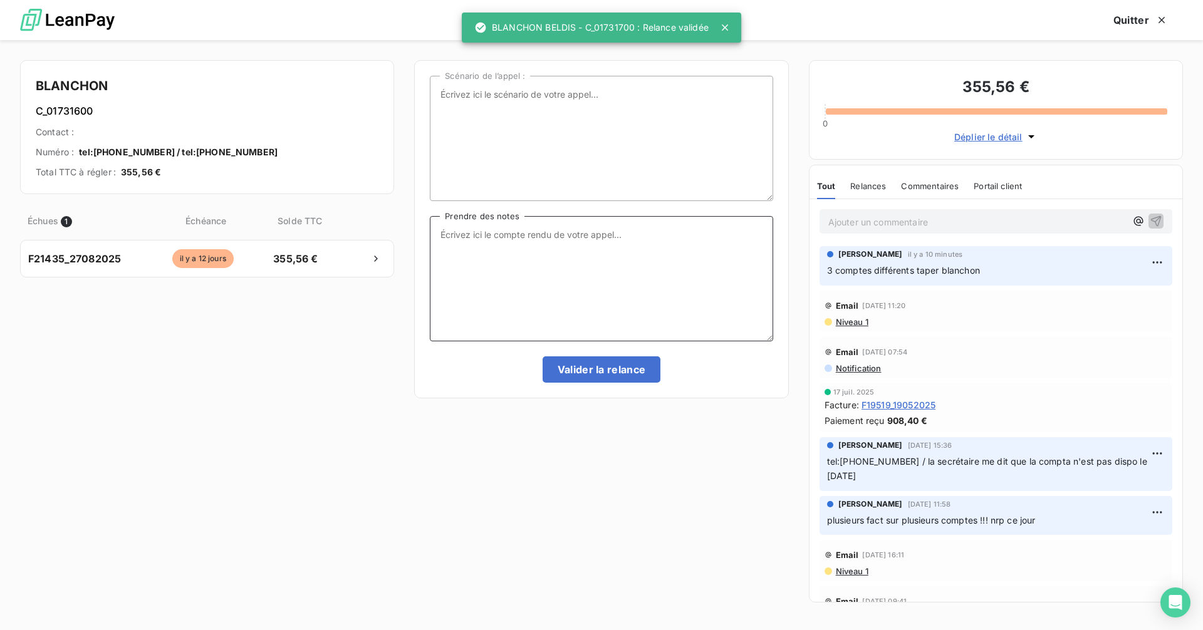
paste textarea "eu la secrétaire elle essaie de me transférer mais me prévient bien que la comp…"
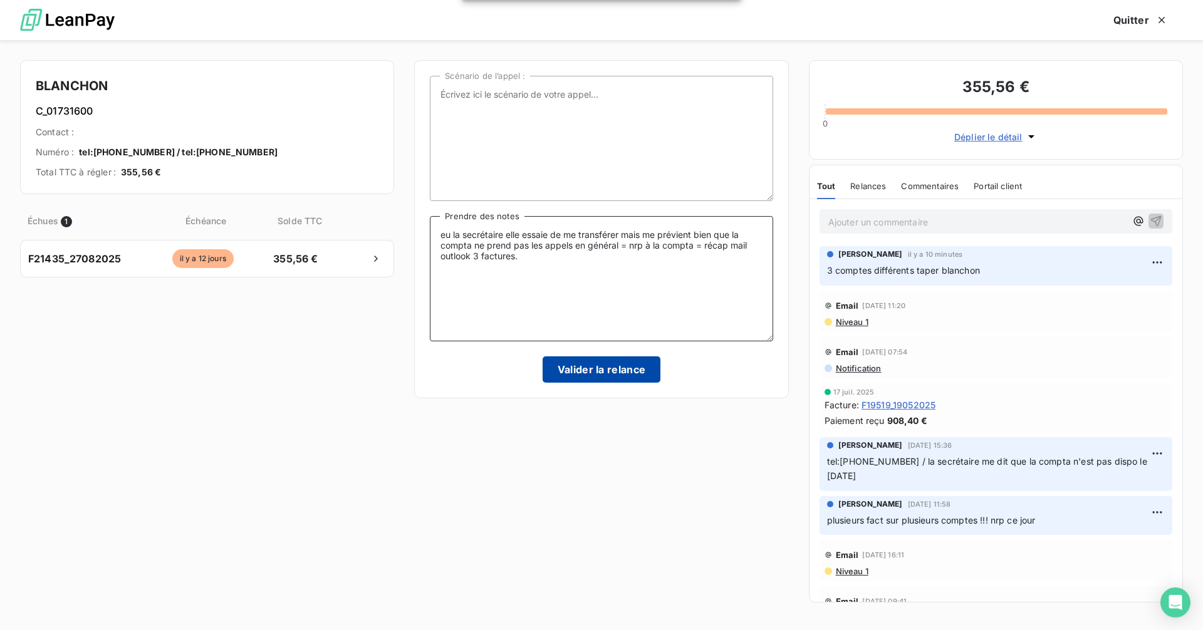
type textarea "eu la secrétaire elle essaie de me transférer mais me prévient bien que la comp…"
click at [594, 368] on button "Valider la relance" at bounding box center [601, 369] width 118 height 26
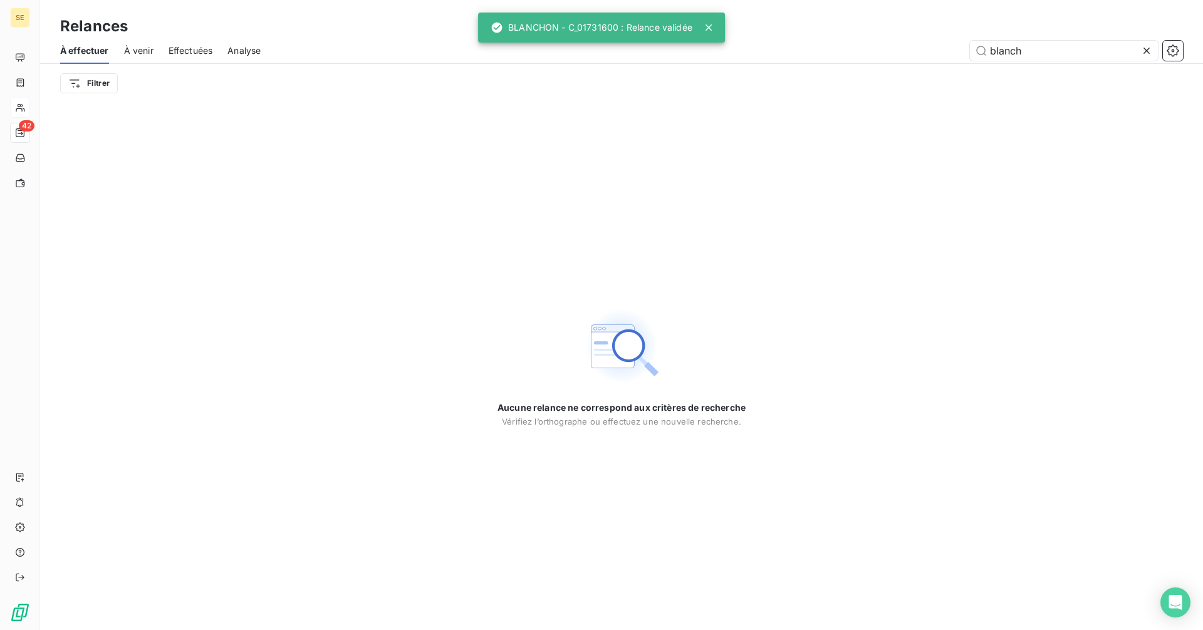
click at [1148, 48] on icon at bounding box center [1146, 50] width 13 height 13
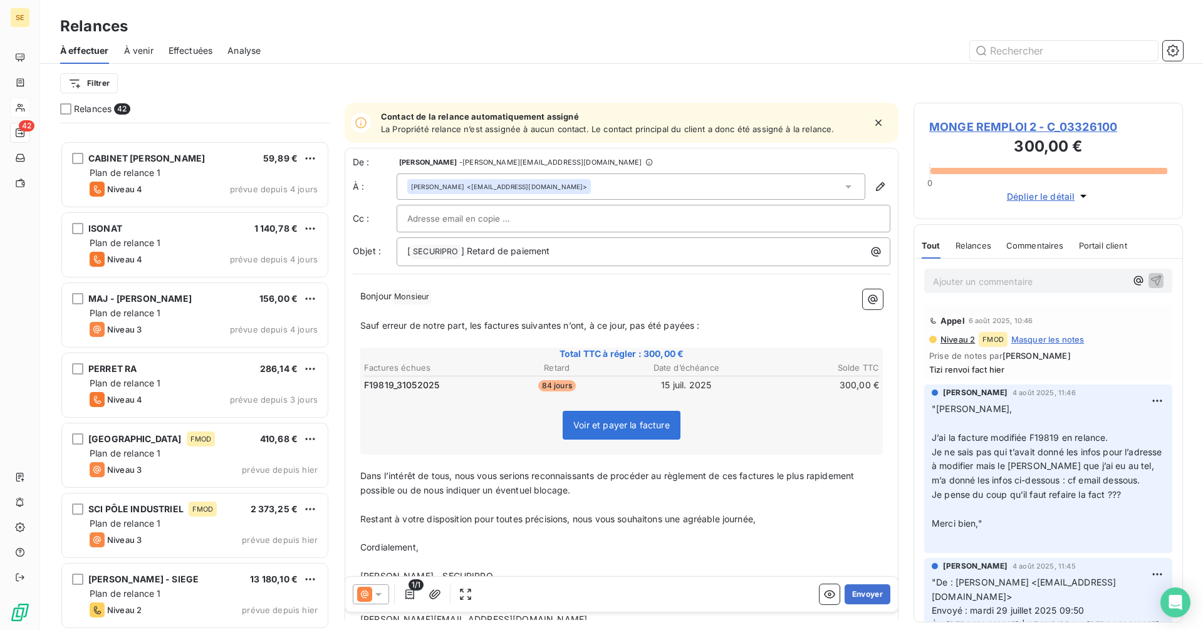
scroll to position [2440, 0]
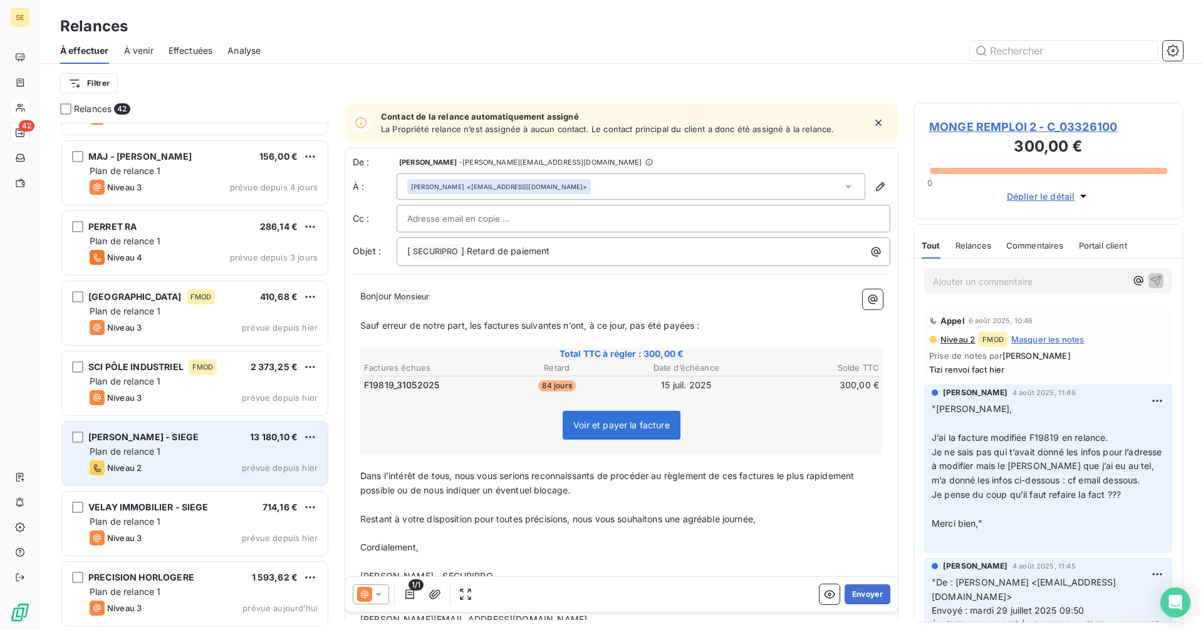
click at [174, 453] on div "Plan de relance 1" at bounding box center [204, 451] width 228 height 13
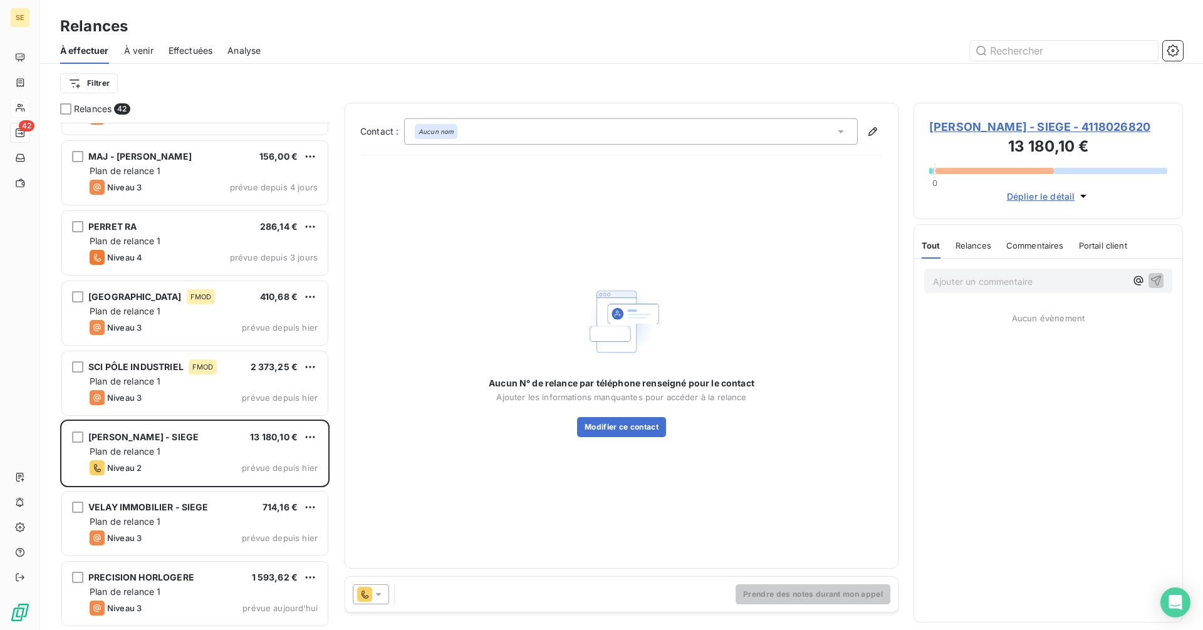
click at [381, 595] on icon at bounding box center [378, 594] width 13 height 13
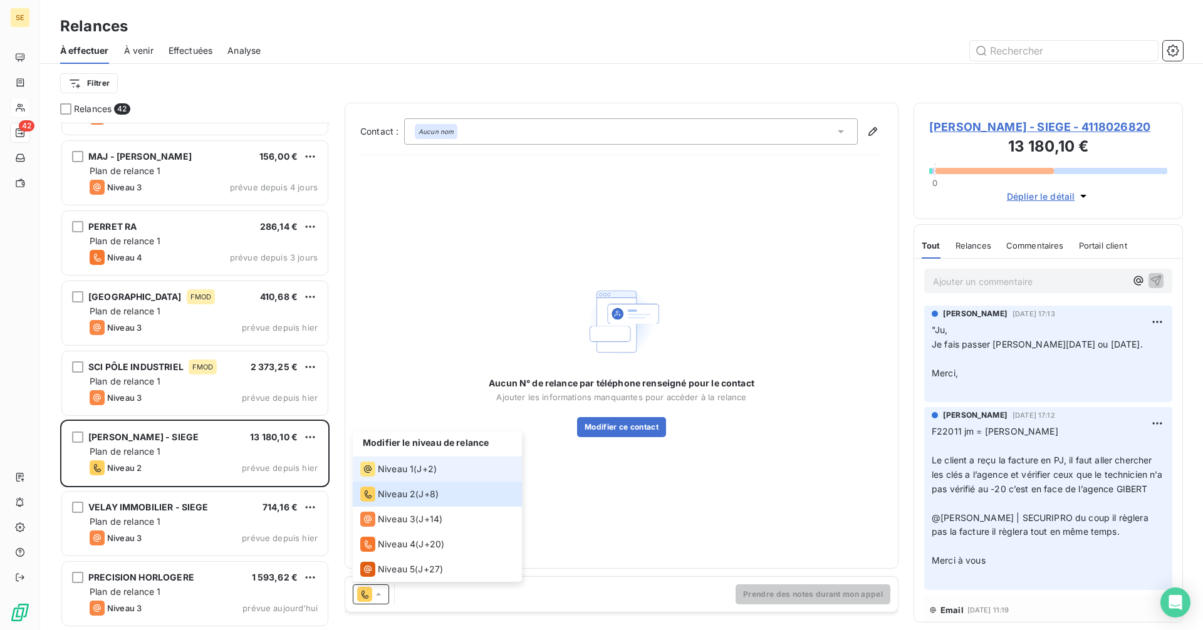
click at [401, 466] on span "Niveau 1" at bounding box center [396, 469] width 36 height 13
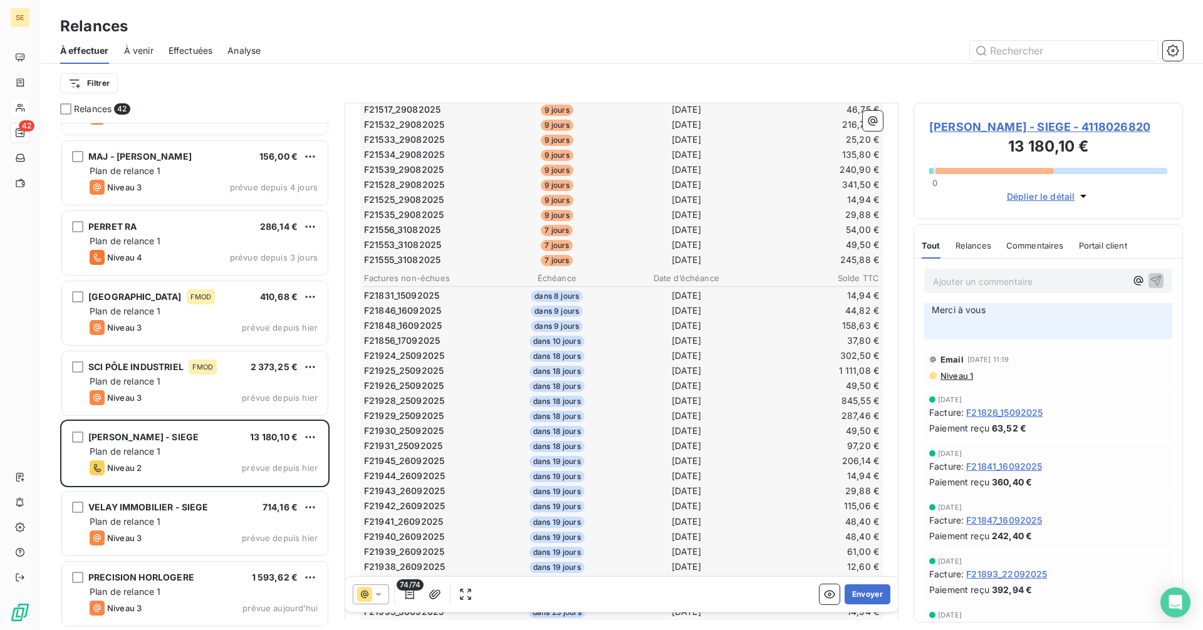
scroll to position [752, 0]
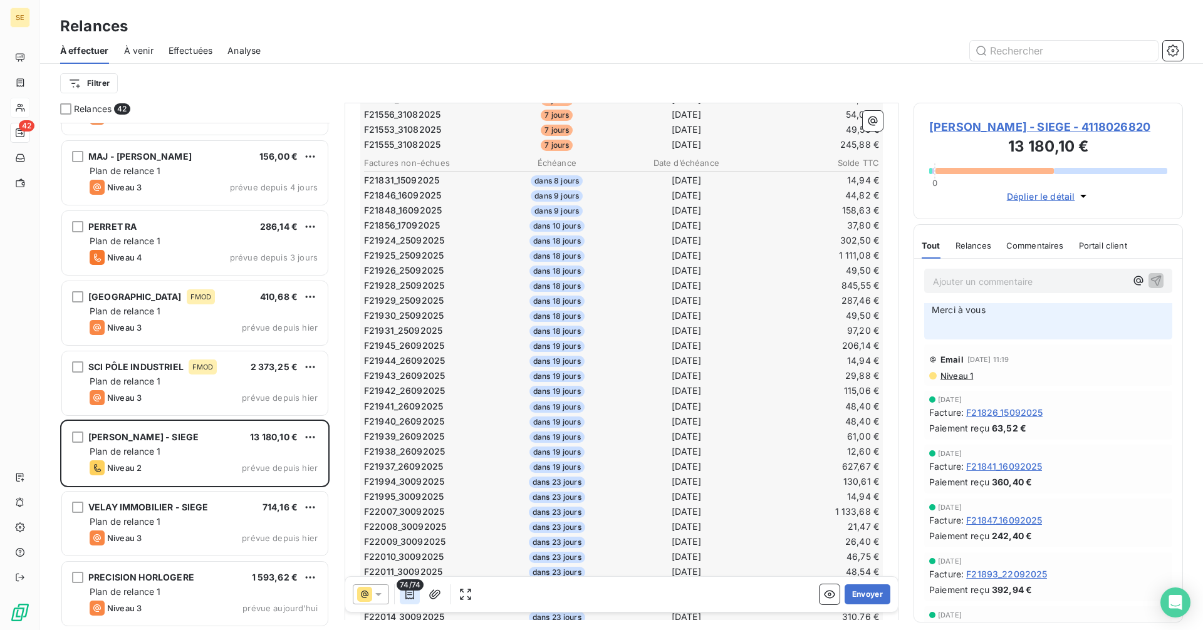
click at [411, 595] on icon "button" at bounding box center [409, 594] width 9 height 10
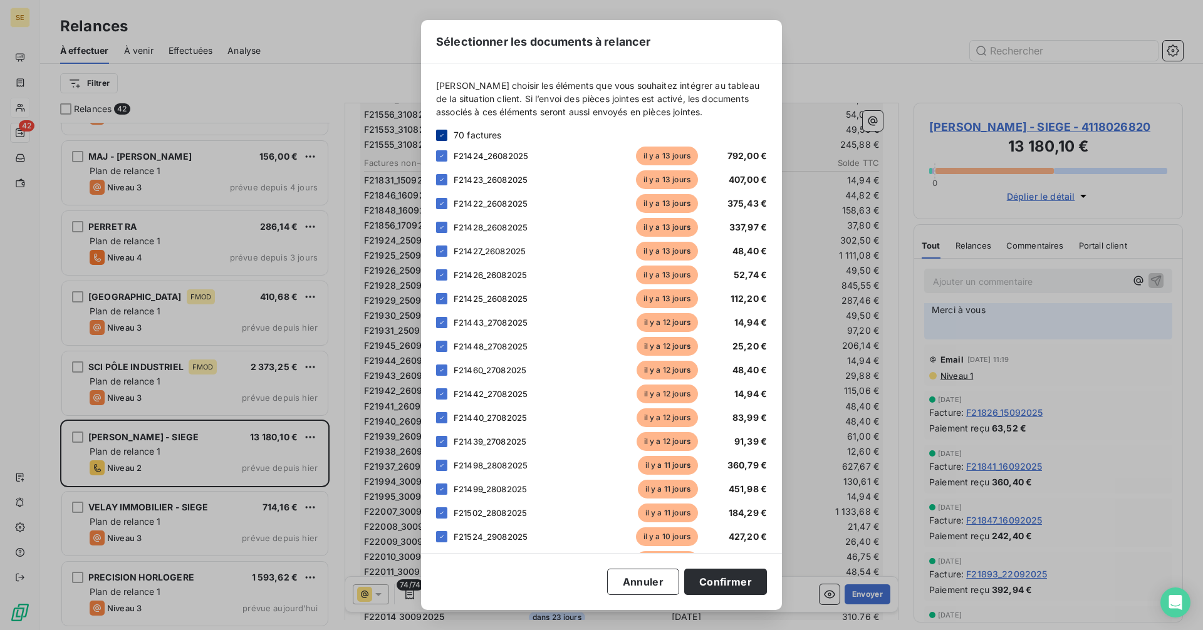
click at [440, 133] on icon at bounding box center [442, 136] width 8 height 8
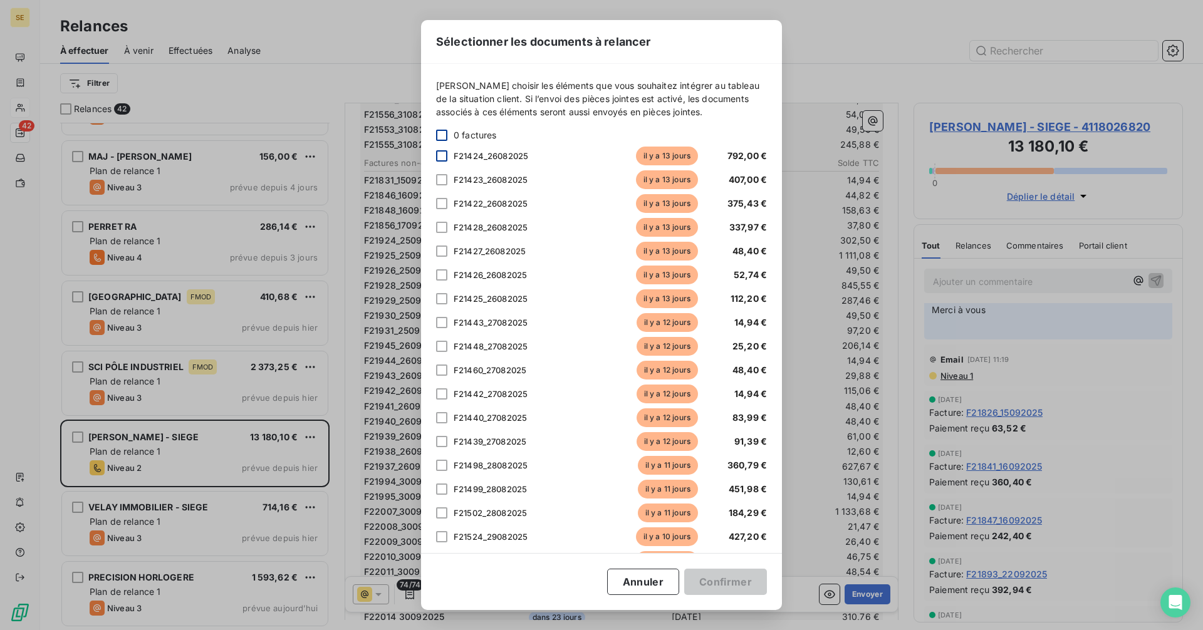
click at [439, 155] on div at bounding box center [441, 155] width 11 height 11
click at [438, 179] on div at bounding box center [441, 179] width 11 height 11
click at [438, 205] on div at bounding box center [441, 203] width 11 height 11
click at [440, 229] on div at bounding box center [441, 227] width 11 height 11
click at [440, 254] on div at bounding box center [441, 251] width 11 height 11
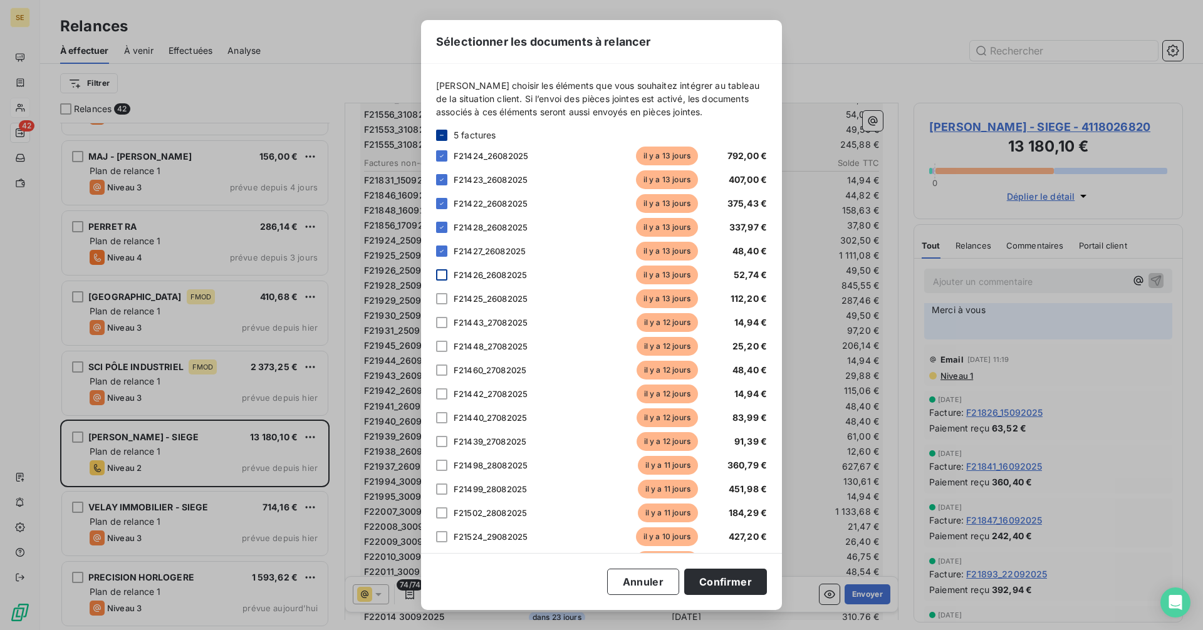
click at [442, 277] on div at bounding box center [441, 274] width 11 height 11
click at [441, 304] on div "F21425_26082025 il y a 13 jours 112,20 €" at bounding box center [601, 298] width 331 height 19
click at [440, 299] on div at bounding box center [441, 298] width 11 height 11
click at [443, 324] on div at bounding box center [441, 322] width 11 height 11
click at [443, 346] on div at bounding box center [441, 346] width 11 height 11
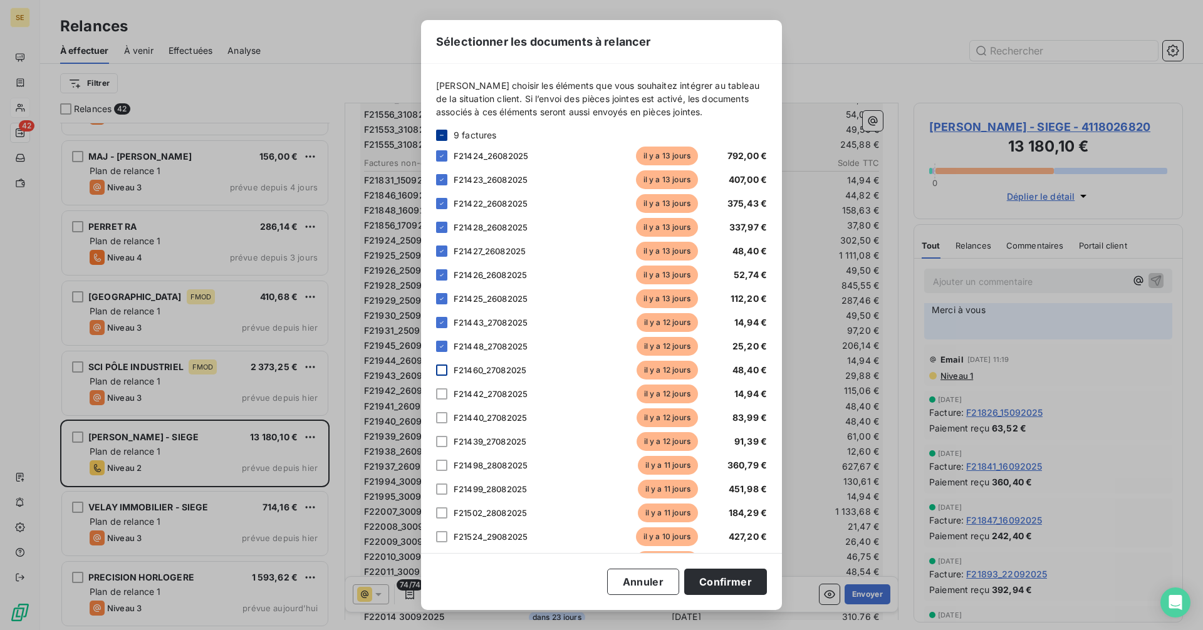
click at [442, 366] on div at bounding box center [441, 370] width 11 height 11
click at [445, 393] on div at bounding box center [441, 393] width 11 height 11
click at [445, 423] on div "F21440_27082025 il y a 12 jours 83,99 €" at bounding box center [601, 417] width 331 height 19
click at [441, 418] on div at bounding box center [441, 417] width 11 height 11
click at [441, 447] on div at bounding box center [441, 441] width 11 height 11
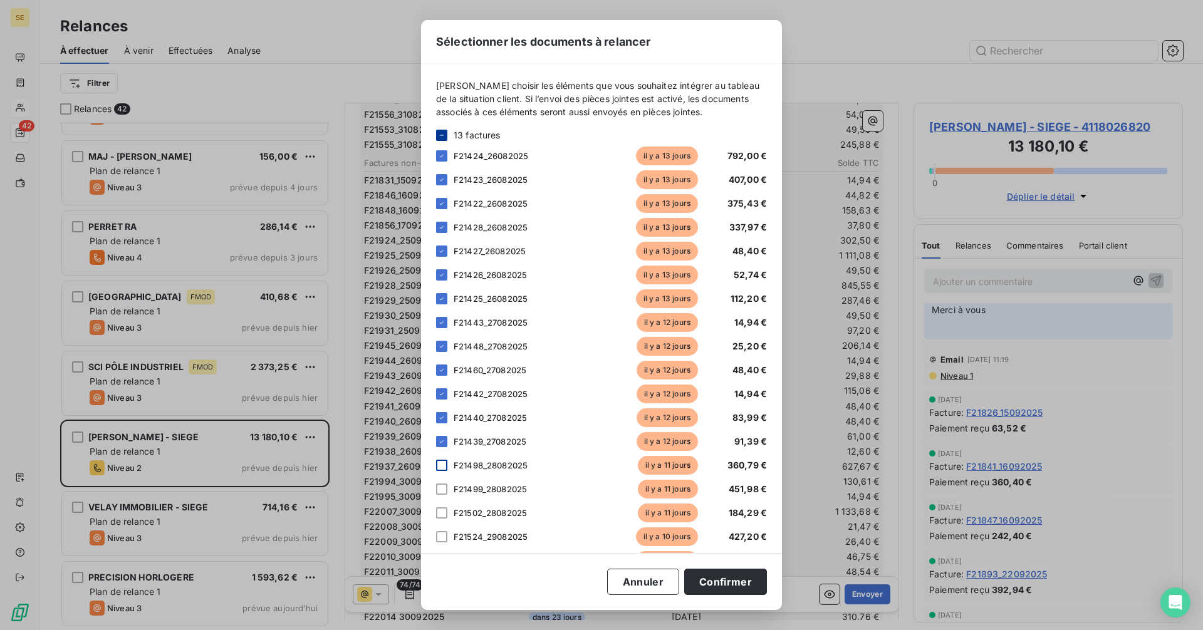
click at [440, 465] on div at bounding box center [441, 465] width 11 height 11
click at [440, 494] on div at bounding box center [441, 489] width 11 height 11
click at [442, 512] on div at bounding box center [441, 512] width 11 height 11
click at [439, 532] on div at bounding box center [441, 536] width 11 height 11
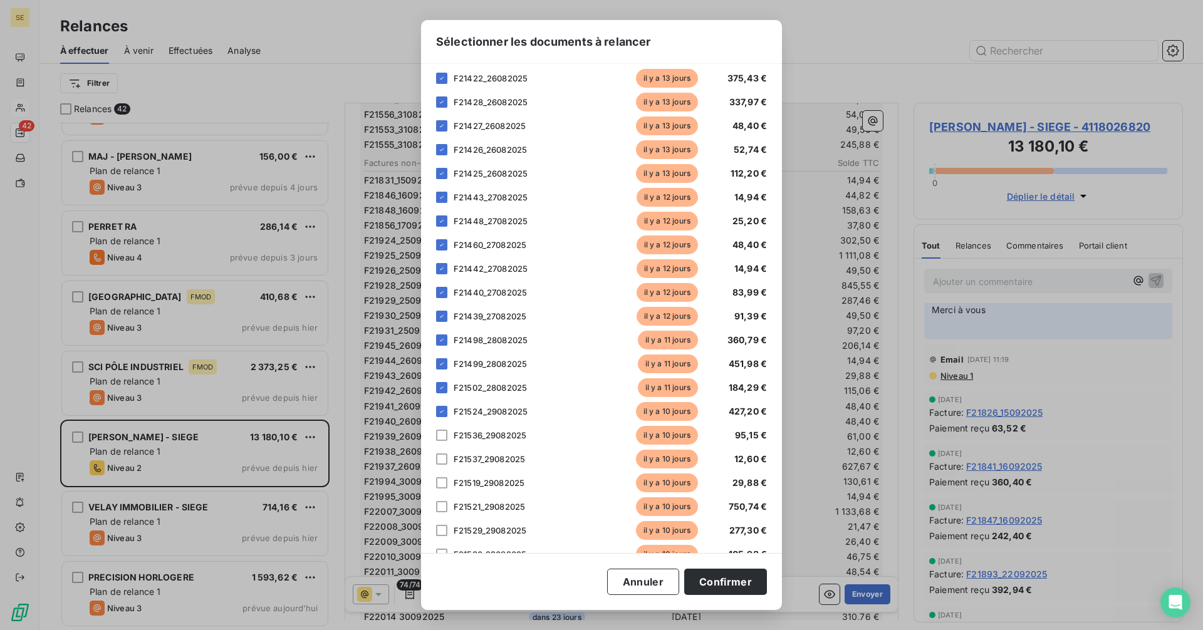
scroll to position [188, 0]
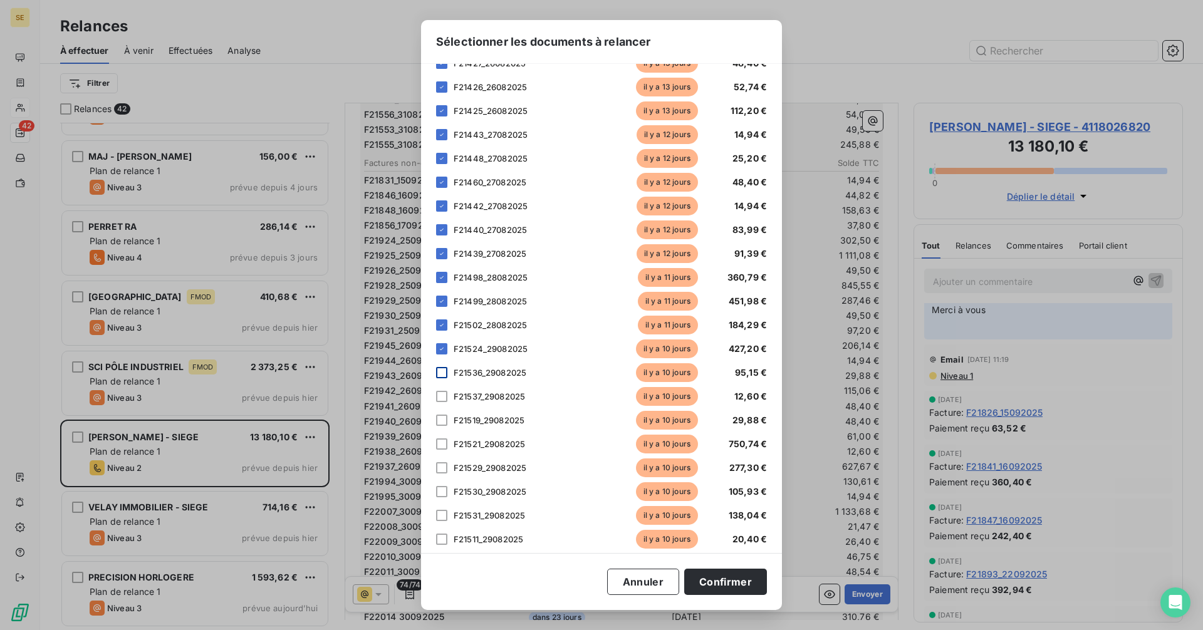
drag, startPoint x: 442, startPoint y: 371, endPoint x: 438, endPoint y: 394, distance: 23.4
click at [441, 371] on div at bounding box center [441, 372] width 11 height 11
drag, startPoint x: 438, startPoint y: 394, endPoint x: 438, endPoint y: 422, distance: 27.6
click at [438, 397] on div at bounding box center [441, 396] width 11 height 11
click at [438, 422] on div at bounding box center [441, 420] width 11 height 11
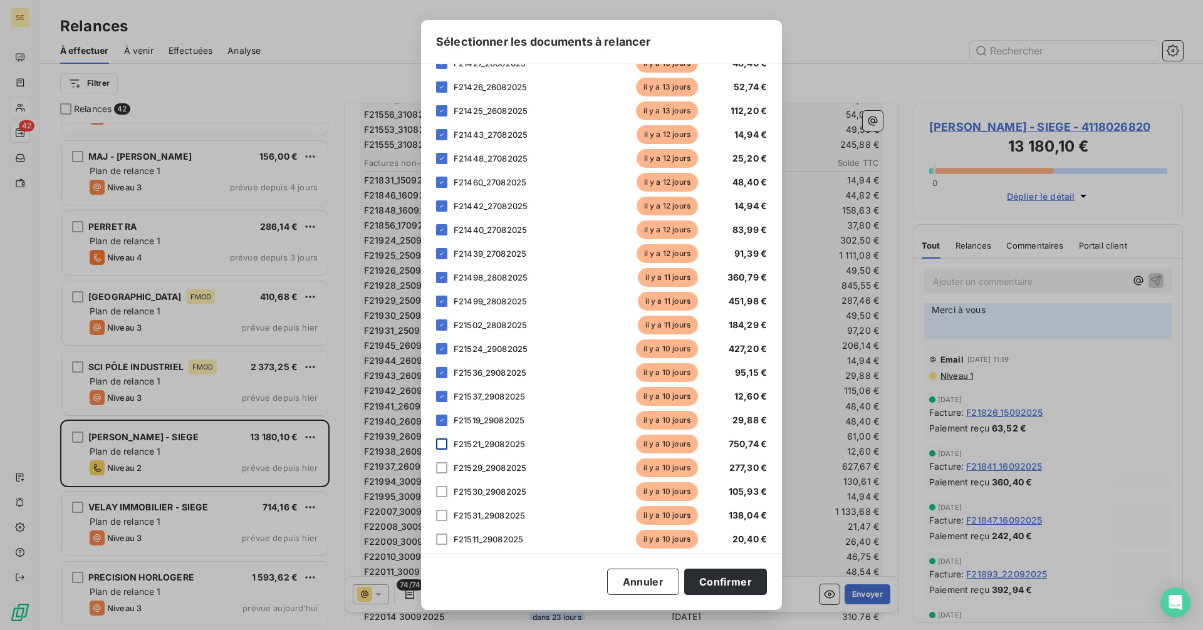
click at [439, 448] on div at bounding box center [441, 443] width 11 height 11
click at [440, 471] on div at bounding box center [441, 467] width 11 height 11
click at [441, 493] on div at bounding box center [441, 491] width 11 height 11
click at [440, 514] on div at bounding box center [441, 515] width 11 height 11
click at [443, 541] on div at bounding box center [441, 539] width 11 height 11
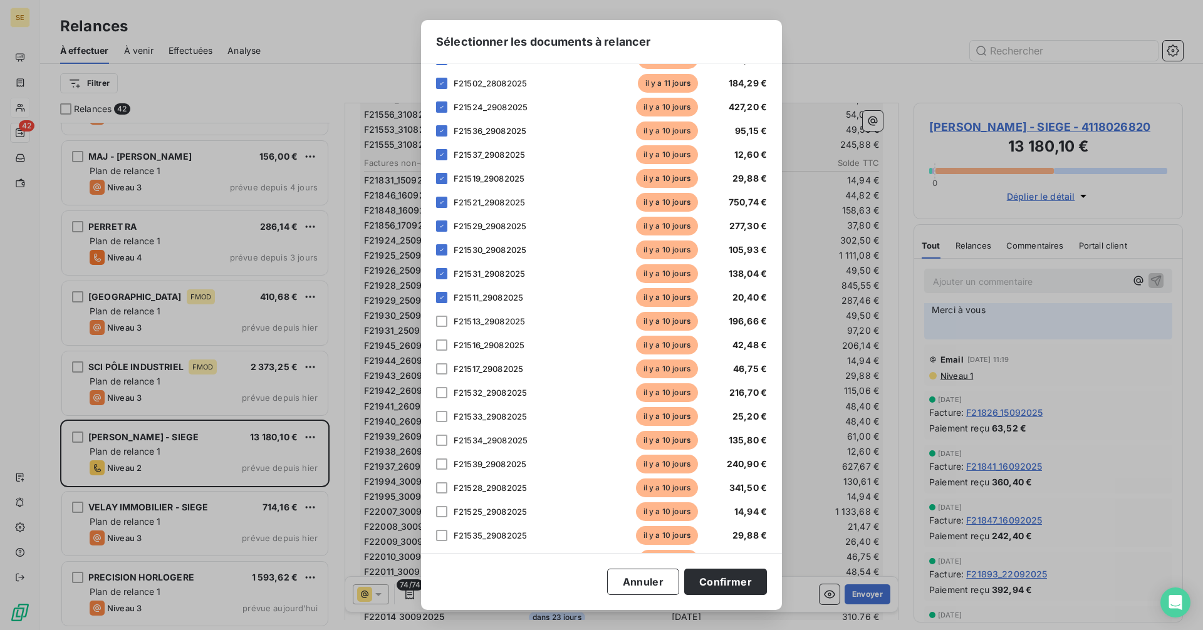
scroll to position [438, 0]
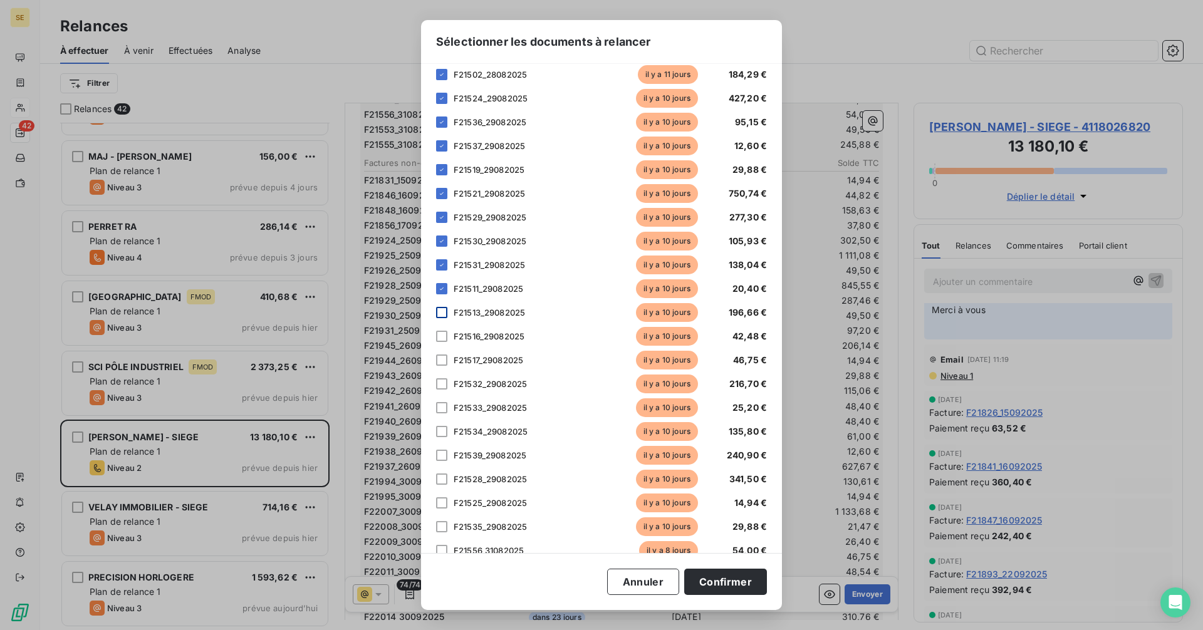
click at [439, 314] on div at bounding box center [441, 312] width 11 height 11
click at [438, 331] on div at bounding box center [441, 336] width 11 height 11
click at [440, 360] on div at bounding box center [441, 360] width 11 height 11
drag, startPoint x: 440, startPoint y: 385, endPoint x: 440, endPoint y: 406, distance: 20.7
click at [440, 386] on div at bounding box center [441, 383] width 11 height 11
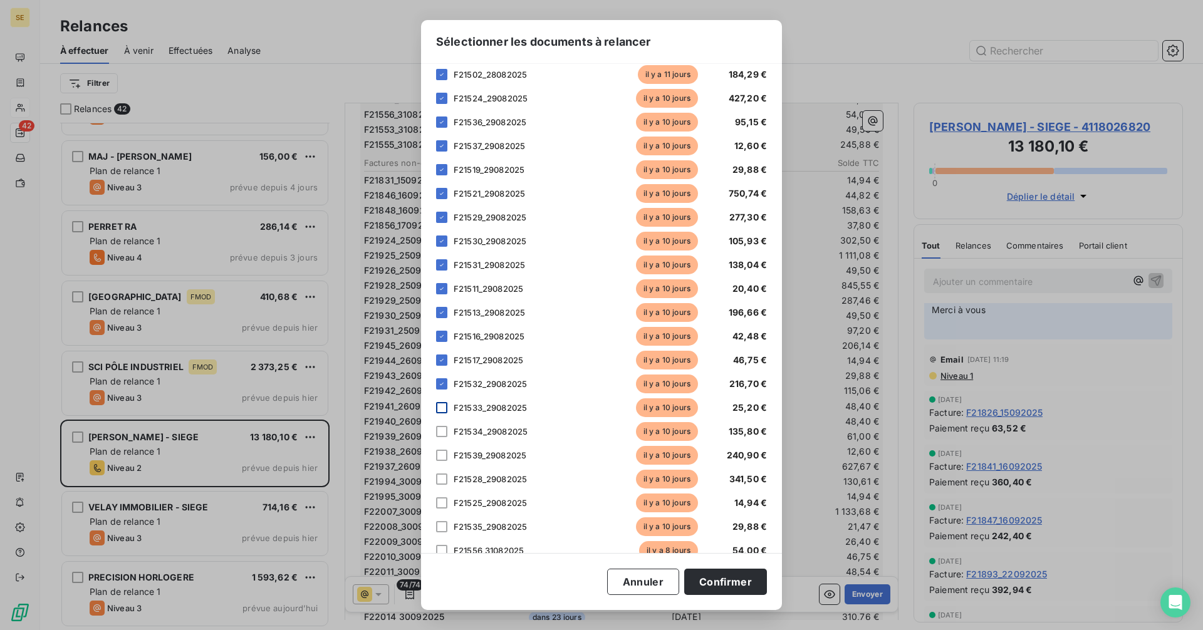
click at [440, 406] on div at bounding box center [441, 407] width 11 height 11
click at [441, 434] on div at bounding box center [441, 431] width 11 height 11
click at [440, 457] on div at bounding box center [441, 455] width 11 height 11
click at [438, 479] on div at bounding box center [441, 479] width 11 height 11
click at [438, 502] on div at bounding box center [441, 502] width 11 height 11
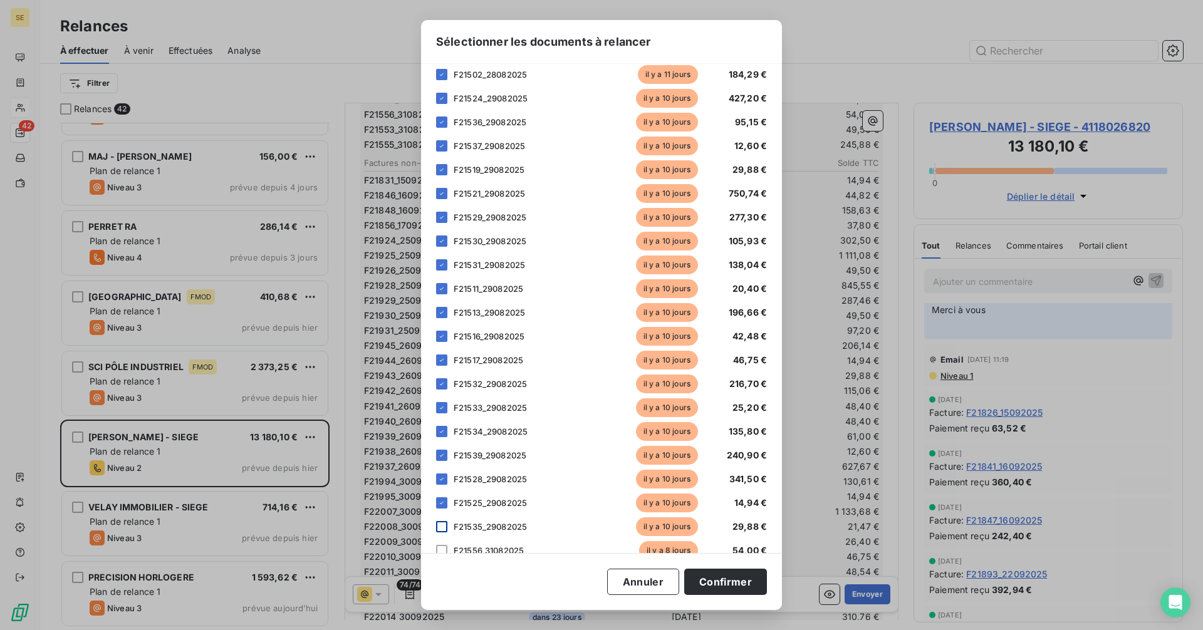
click at [439, 524] on div at bounding box center [441, 526] width 11 height 11
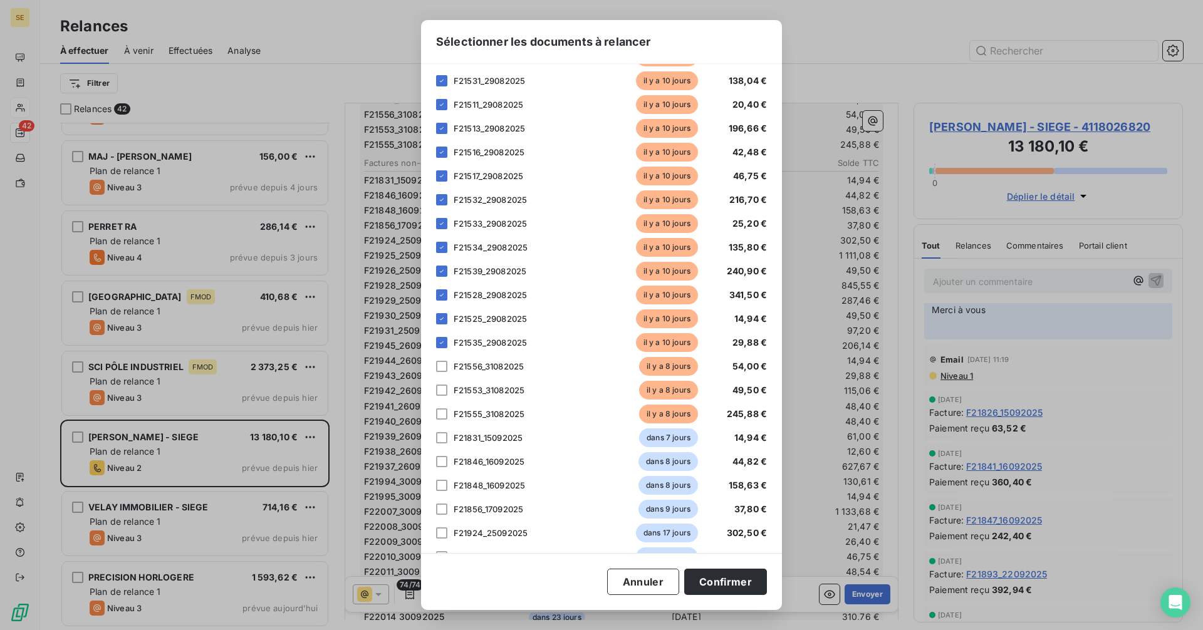
scroll to position [689, 0]
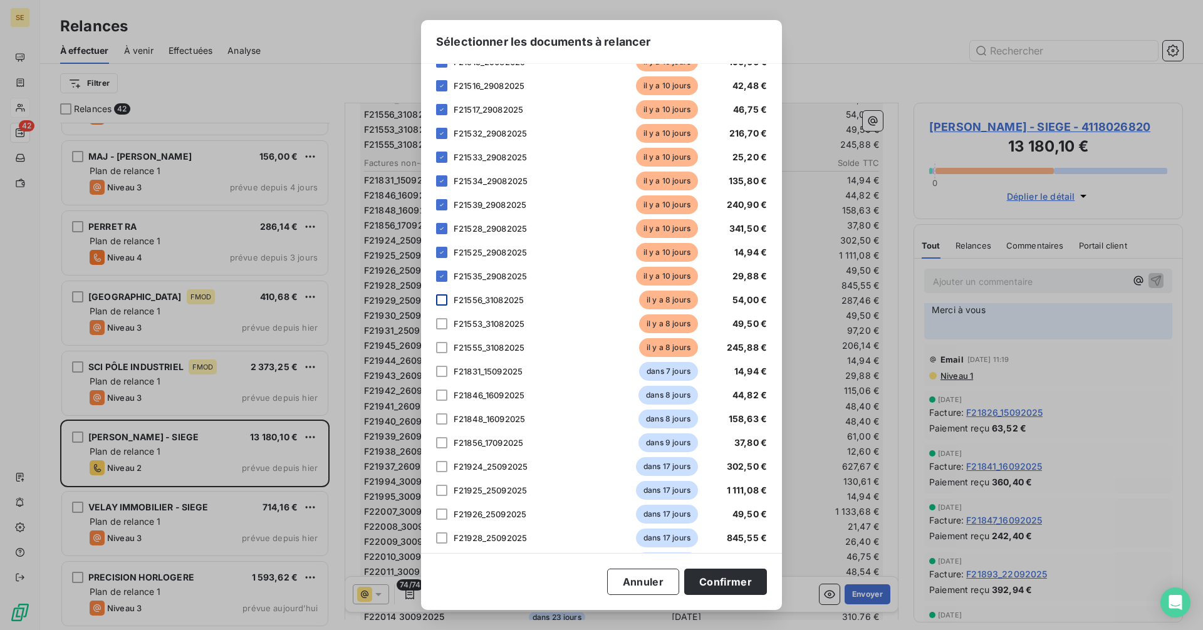
click at [443, 297] on div at bounding box center [441, 299] width 11 height 11
click at [442, 324] on div at bounding box center [441, 323] width 11 height 11
click at [441, 350] on div at bounding box center [441, 347] width 11 height 11
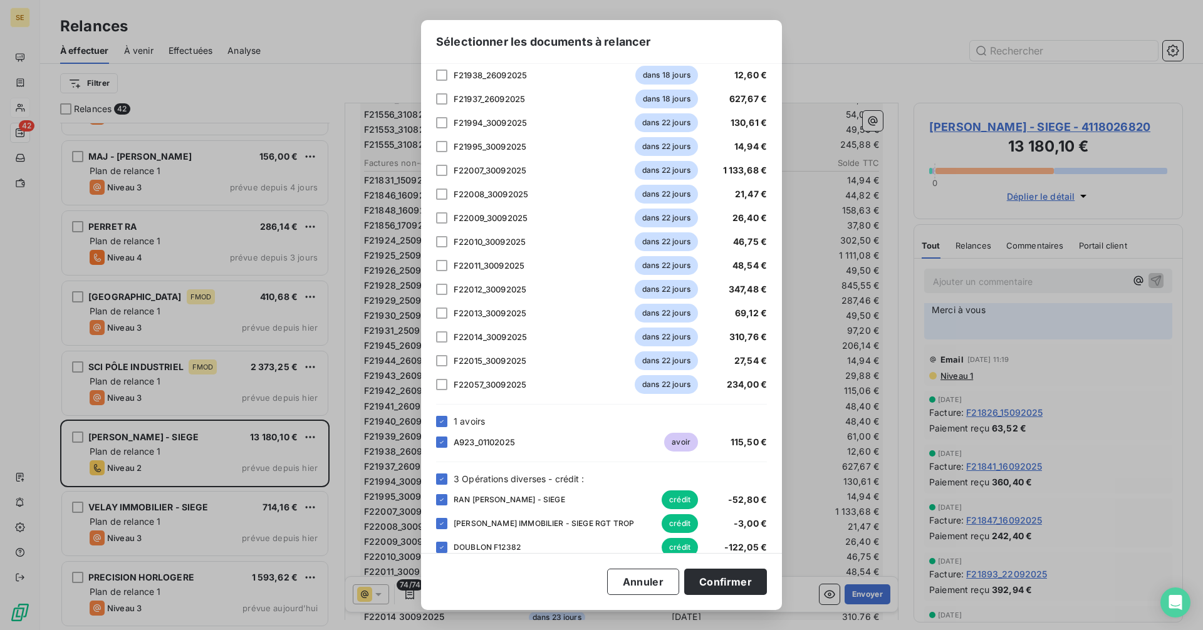
scroll to position [1432, 0]
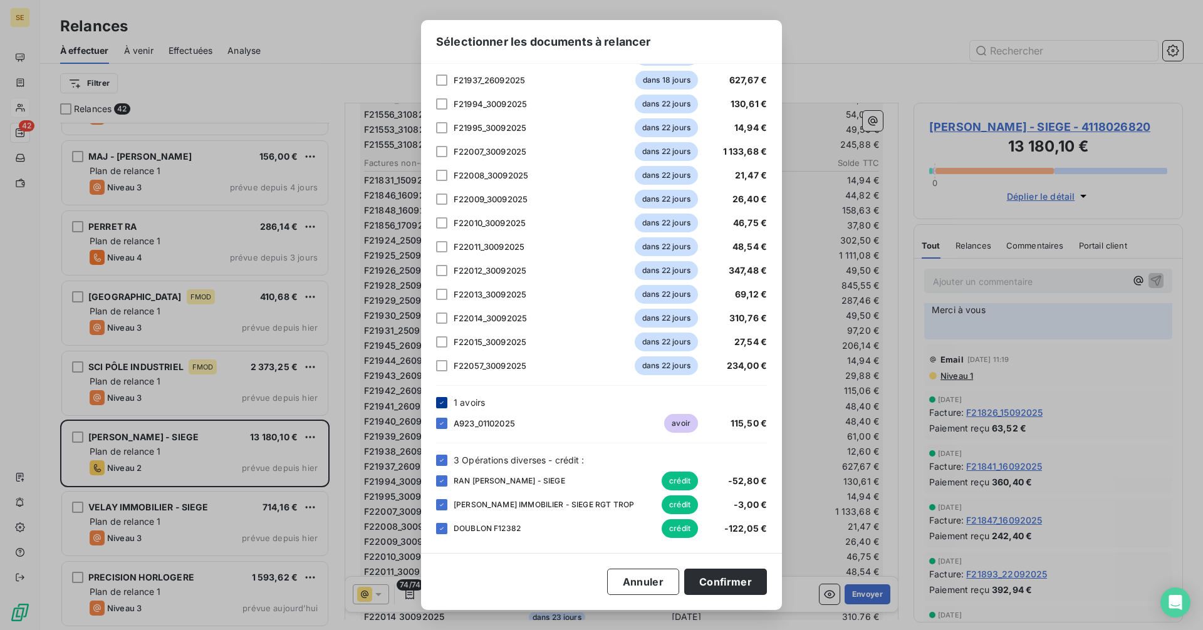
click at [445, 403] on icon at bounding box center [442, 403] width 8 height 8
click at [441, 460] on icon at bounding box center [442, 461] width 8 height 8
click at [735, 578] on button "Confirmer" at bounding box center [725, 582] width 83 height 26
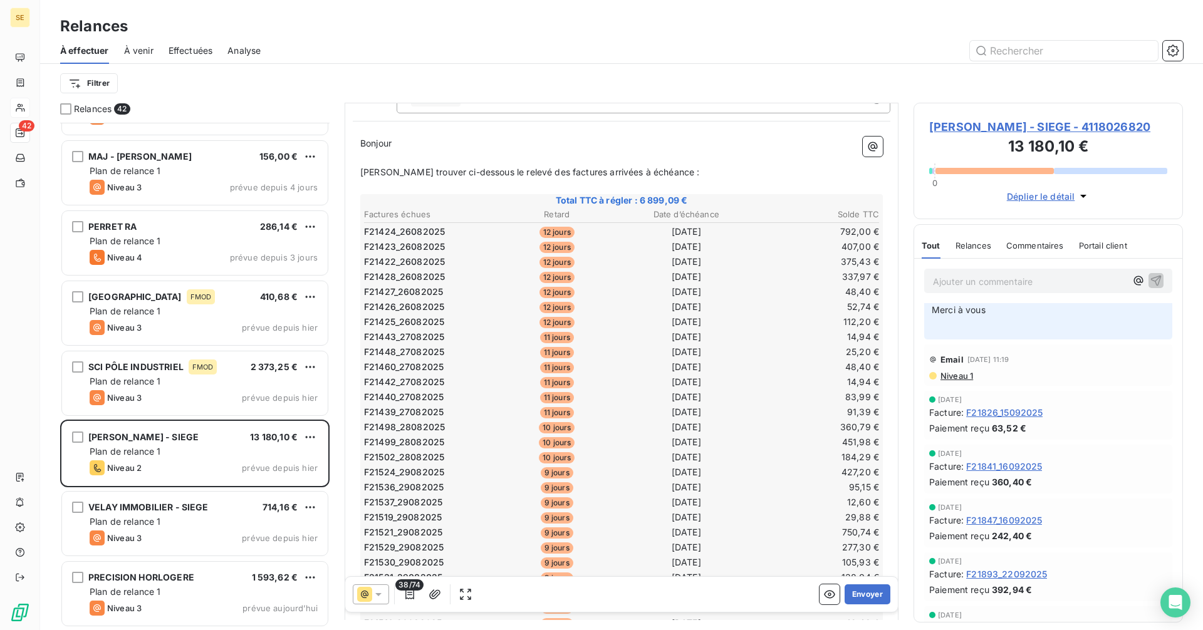
scroll to position [0, 0]
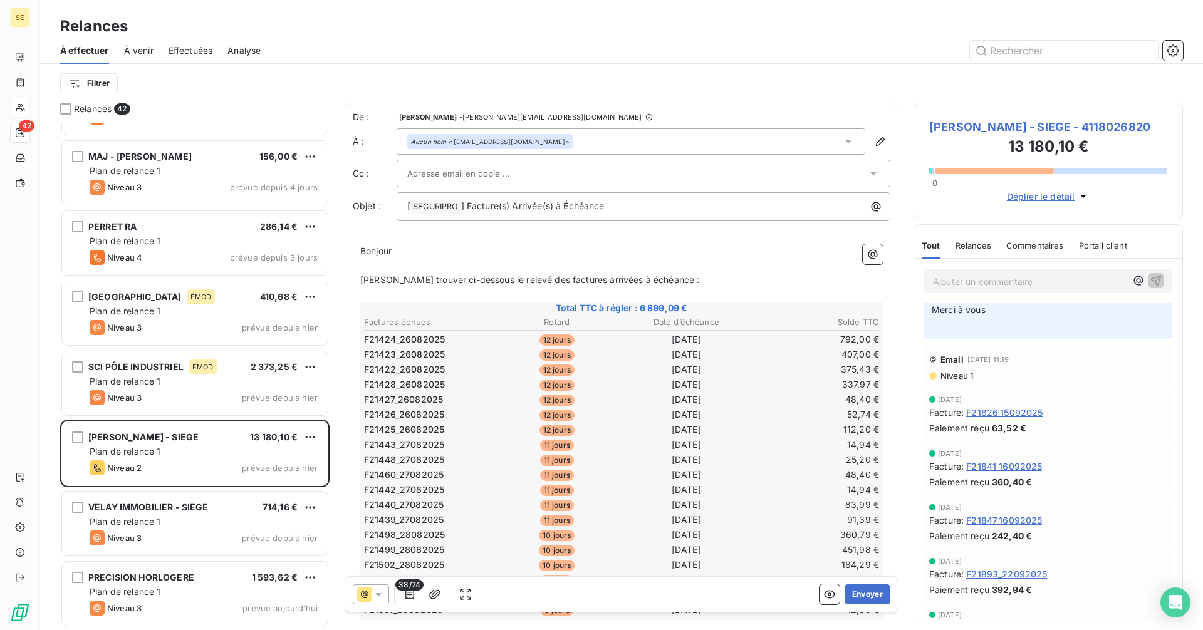
click at [574, 139] on div "Aucun nom <contact@gibert-immobilier.fr>" at bounding box center [630, 141] width 469 height 26
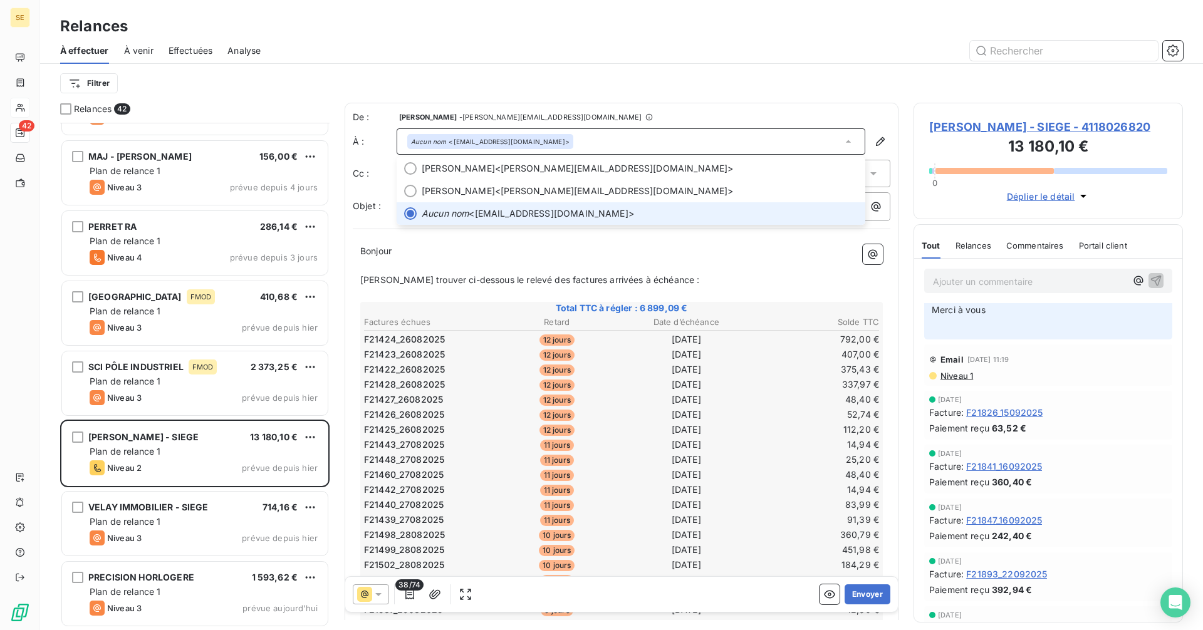
click at [574, 139] on div "Aucun nom <contact@gibert-immobilier.fr>" at bounding box center [630, 141] width 469 height 26
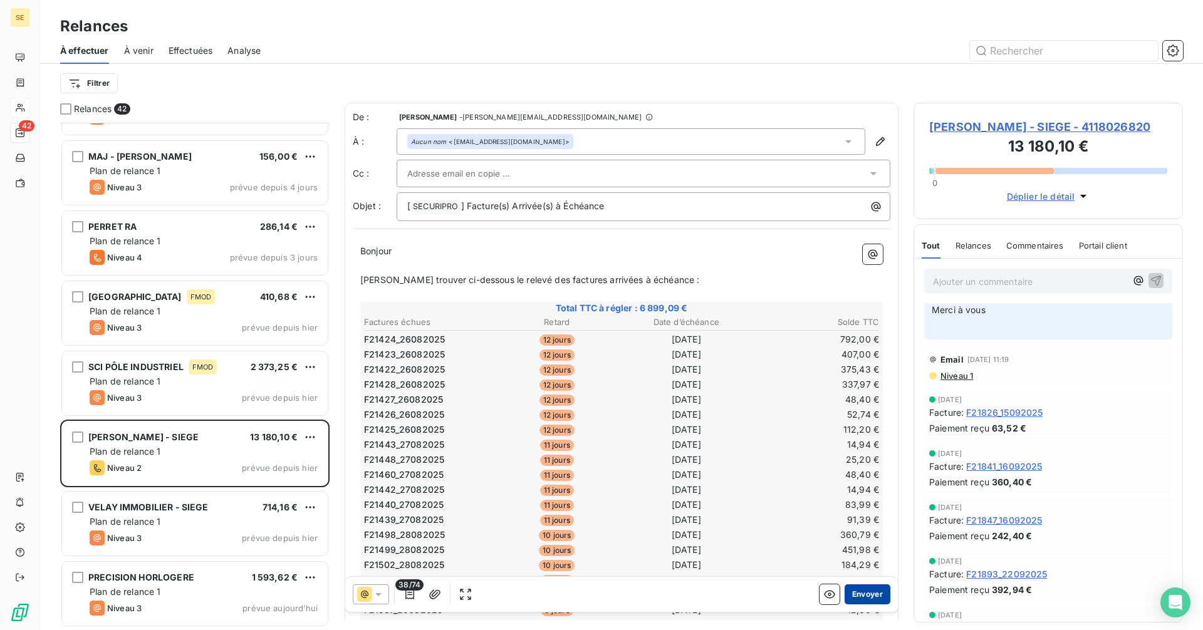
click at [864, 601] on button "Envoyer" at bounding box center [867, 594] width 46 height 20
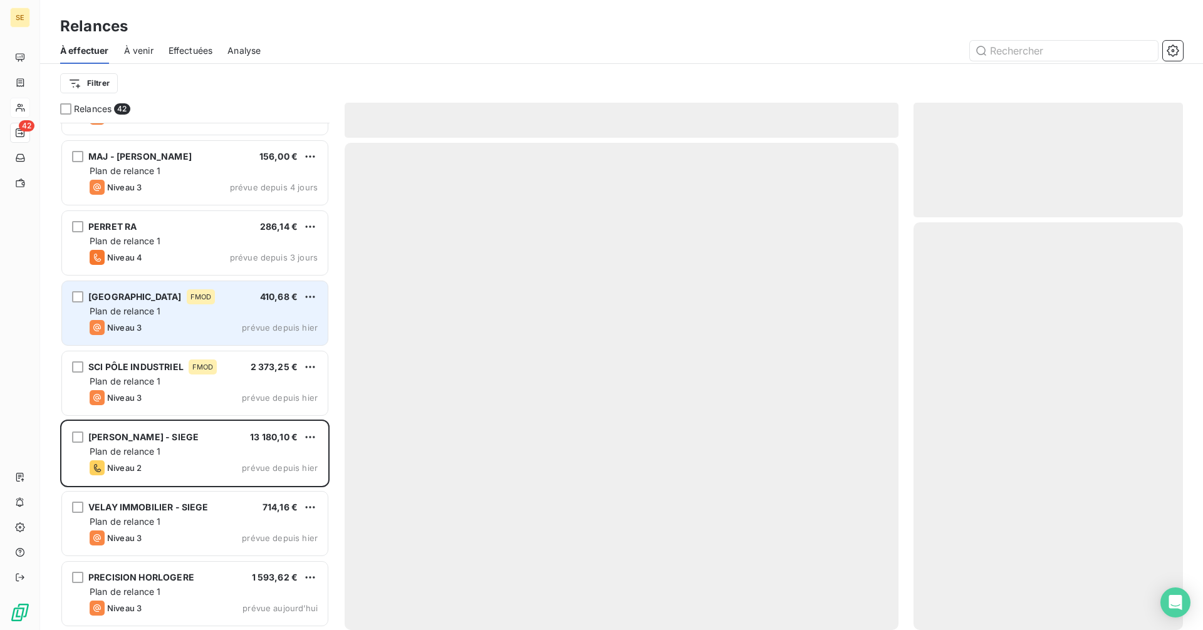
scroll to position [2369, 0]
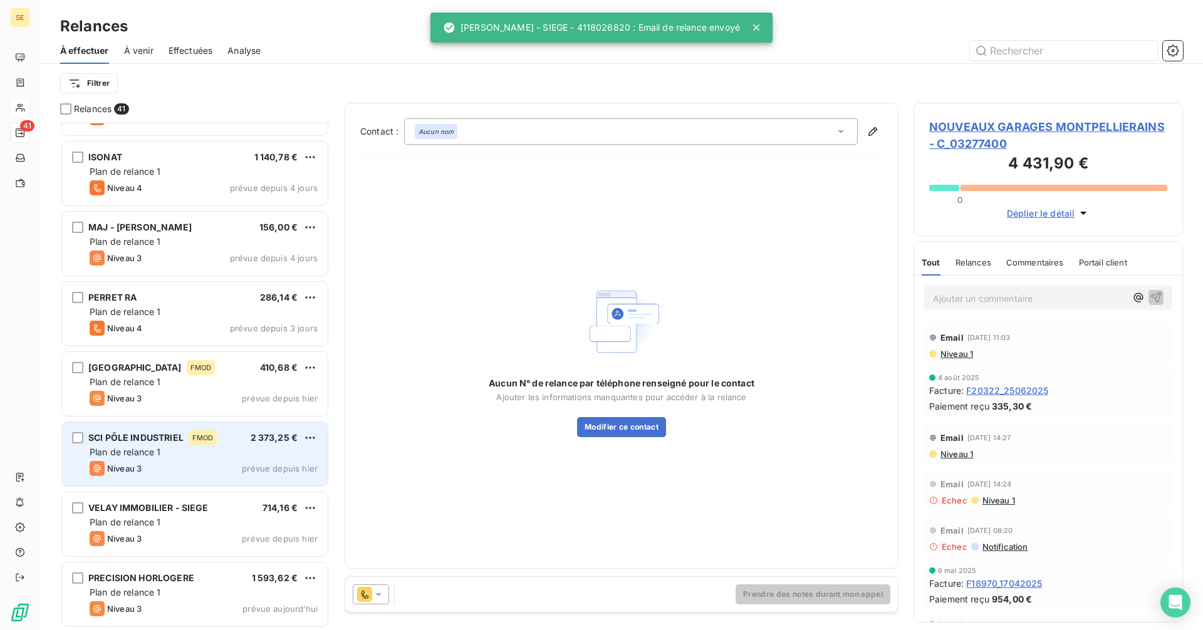
click at [108, 450] on span "Plan de relance 1" at bounding box center [125, 452] width 71 height 11
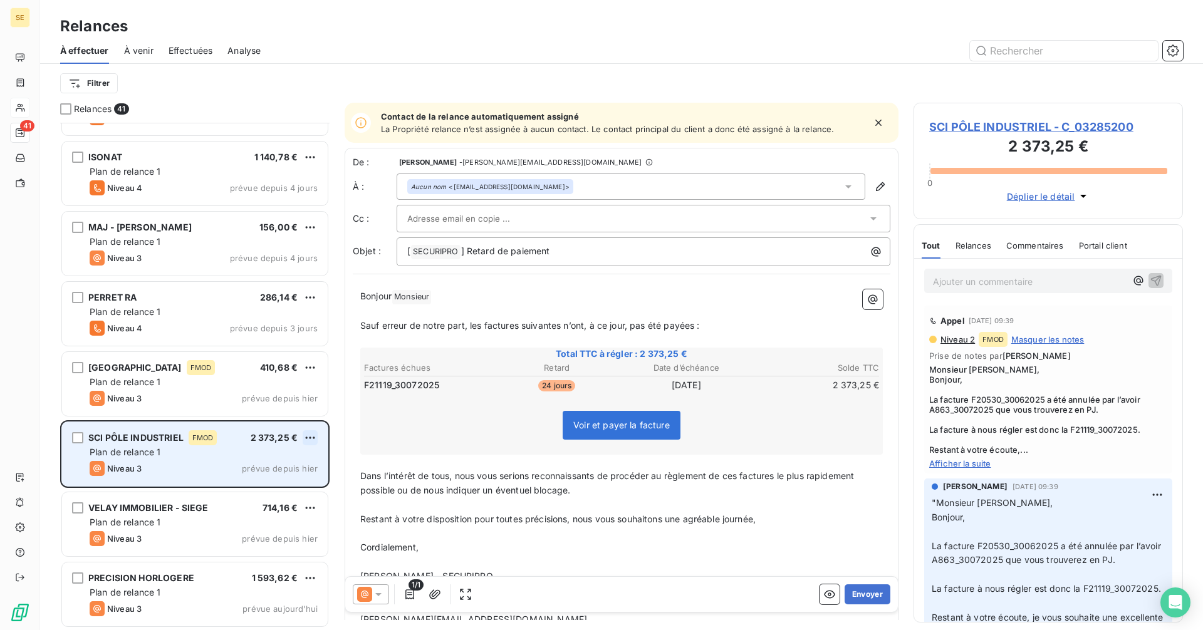
click at [308, 435] on html "SE 41 Relances À effectuer À venir Effectuées Analyse Filtrer Relances 41 PHARM…" at bounding box center [601, 315] width 1203 height 630
click at [272, 460] on div "Replanifier cette action" at bounding box center [256, 463] width 112 height 20
select select "9"
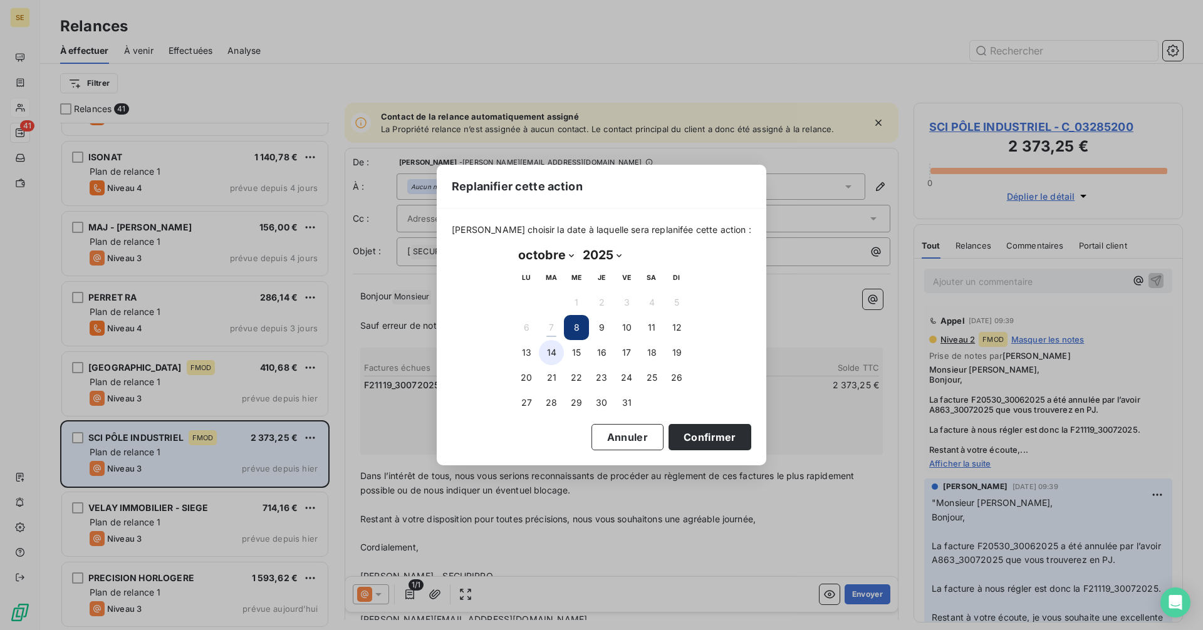
click at [552, 350] on button "14" at bounding box center [551, 352] width 25 height 25
click at [710, 435] on button "Confirmer" at bounding box center [709, 437] width 83 height 26
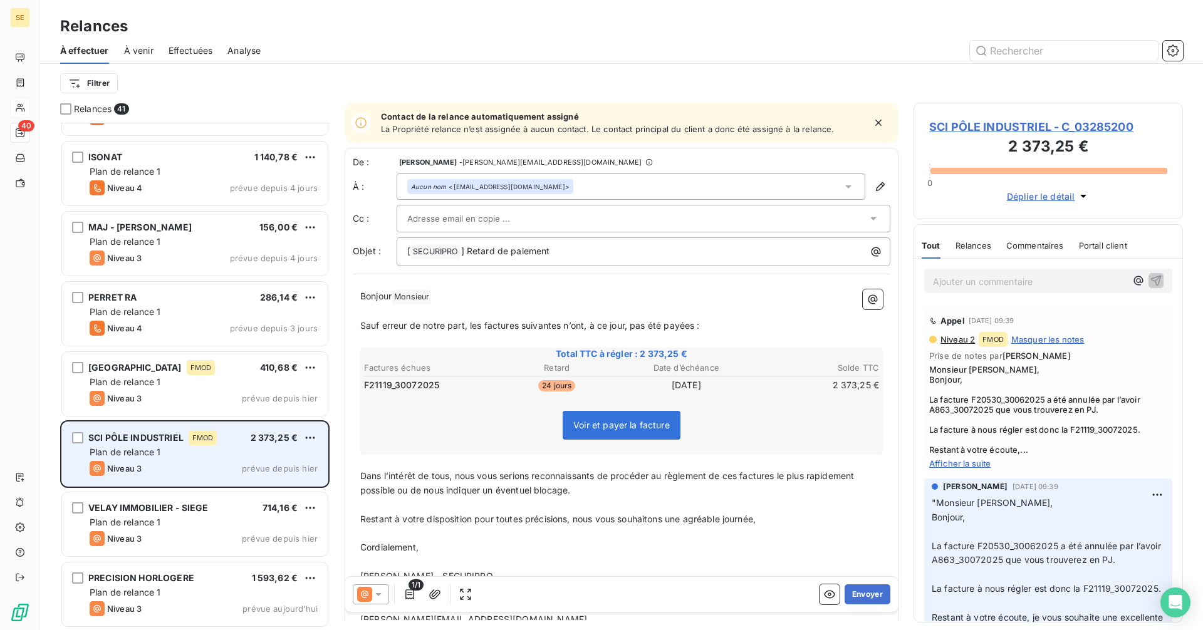
scroll to position [2299, 0]
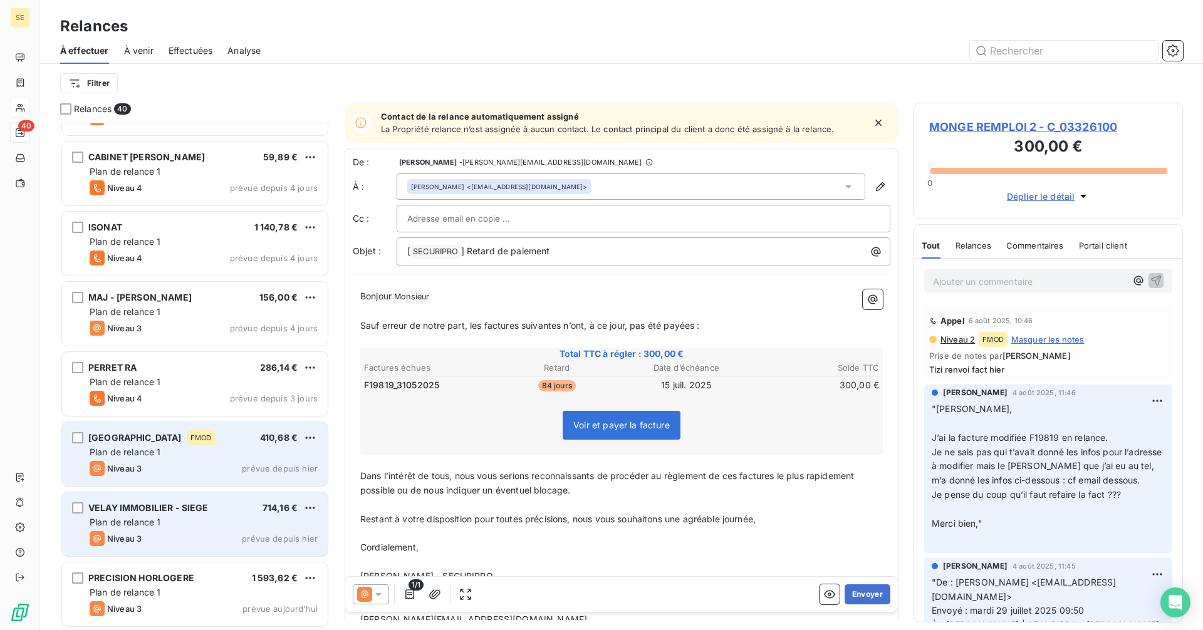
click at [284, 460] on div "CARREFOUR CITY FMOD 410,68 € Plan de relance 1 Niveau 3 prévue depuis hier" at bounding box center [195, 454] width 266 height 64
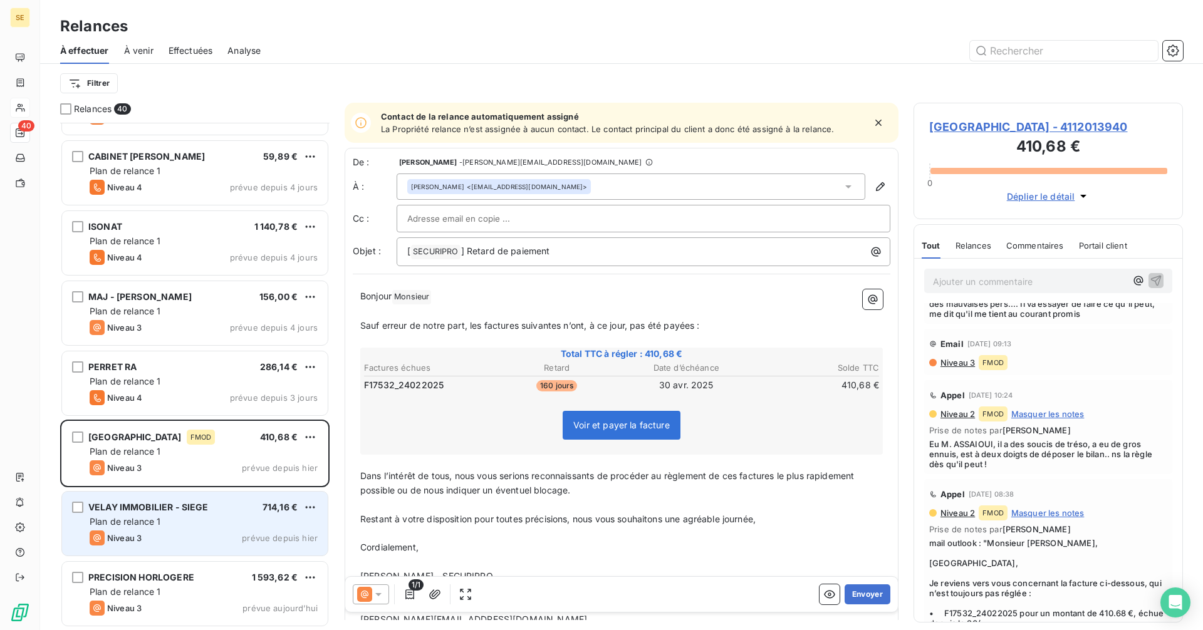
scroll to position [251, 0]
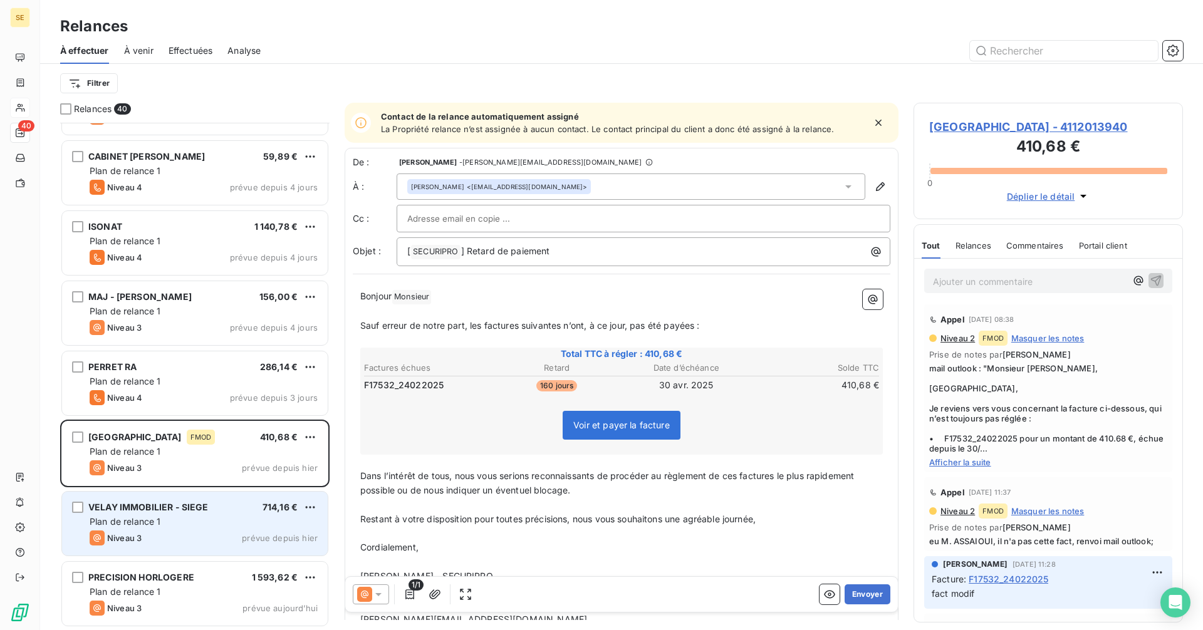
click at [372, 595] on icon at bounding box center [378, 594] width 13 height 13
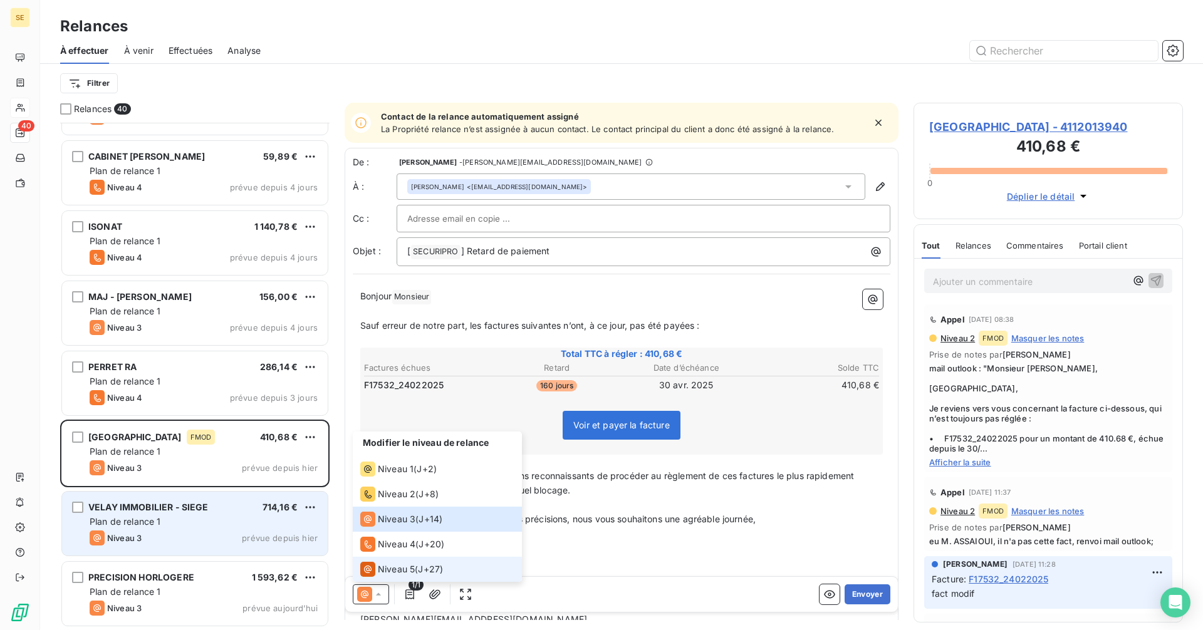
click at [390, 573] on span "Niveau 5" at bounding box center [396, 569] width 37 height 13
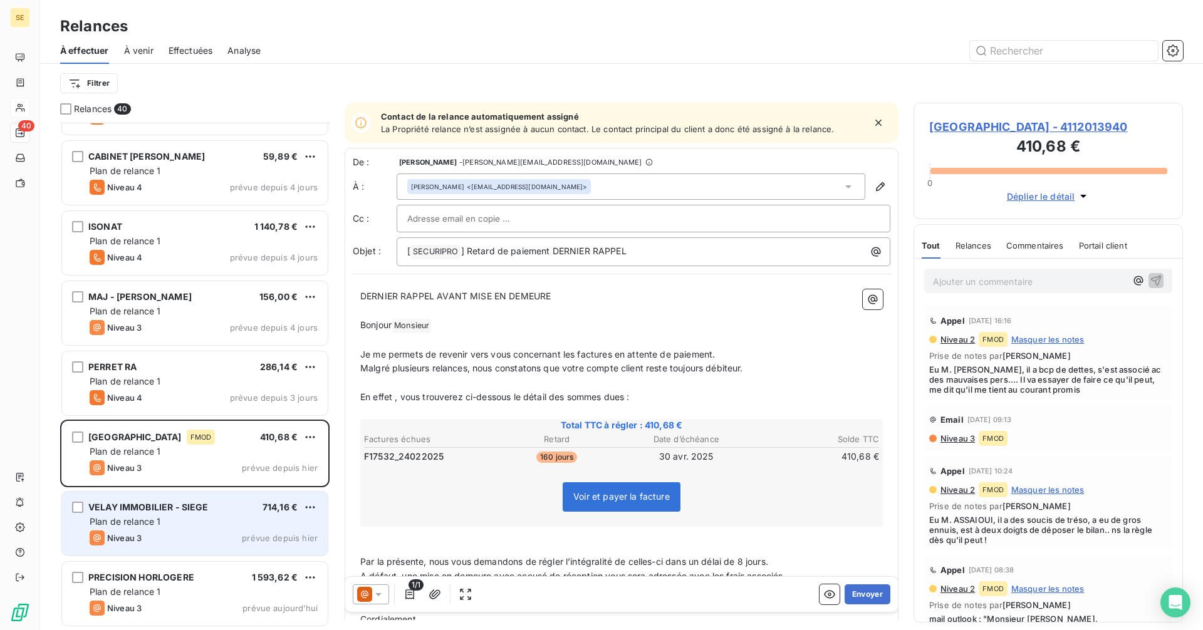
click at [600, 177] on div "Ferhat AISSAOUI <ferhat_aissaoui@carrefour.com>" at bounding box center [630, 187] width 469 height 26
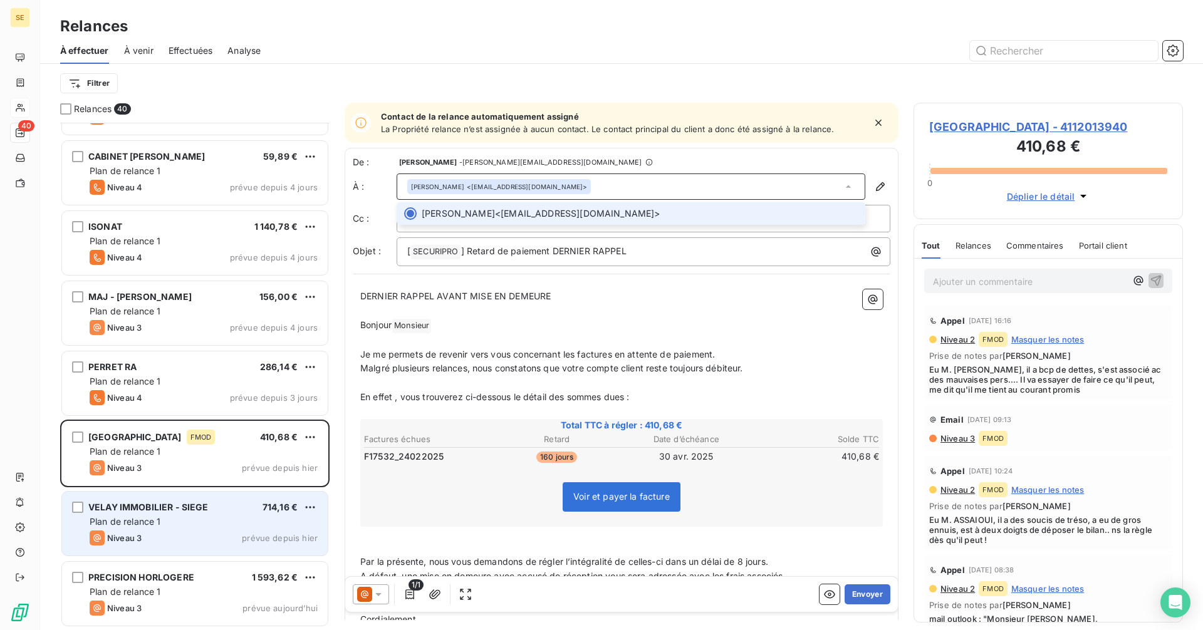
click at [600, 177] on div "Ferhat AISSAOUI <ferhat_aissaoui@carrefour.com>" at bounding box center [630, 187] width 469 height 26
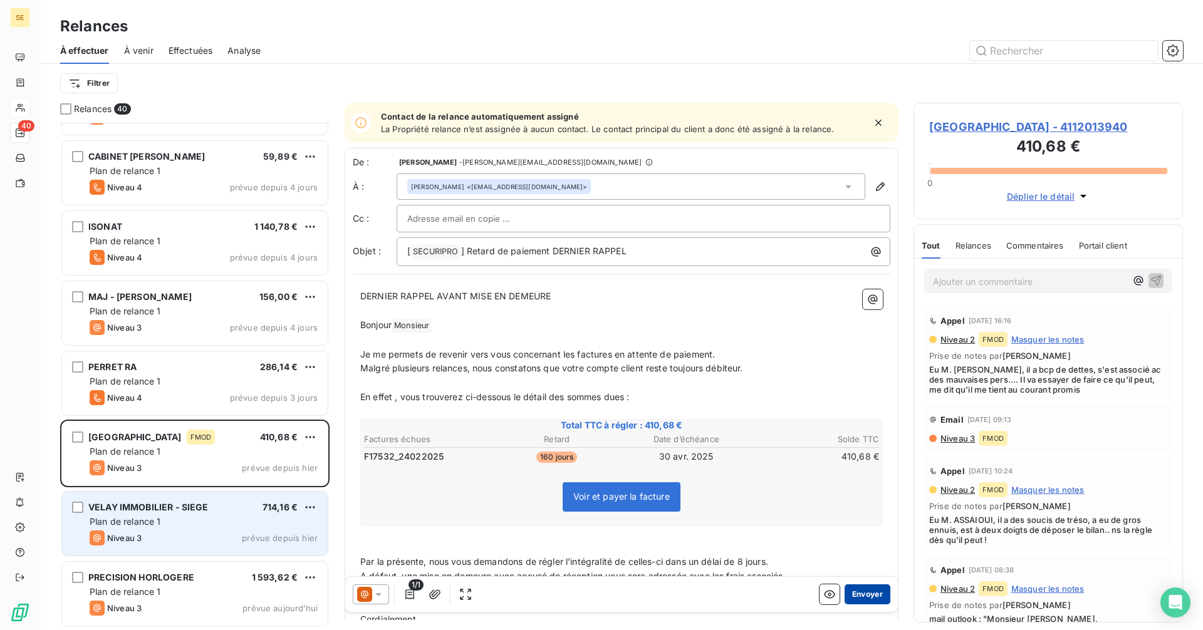
click at [861, 594] on button "Envoyer" at bounding box center [867, 594] width 46 height 20
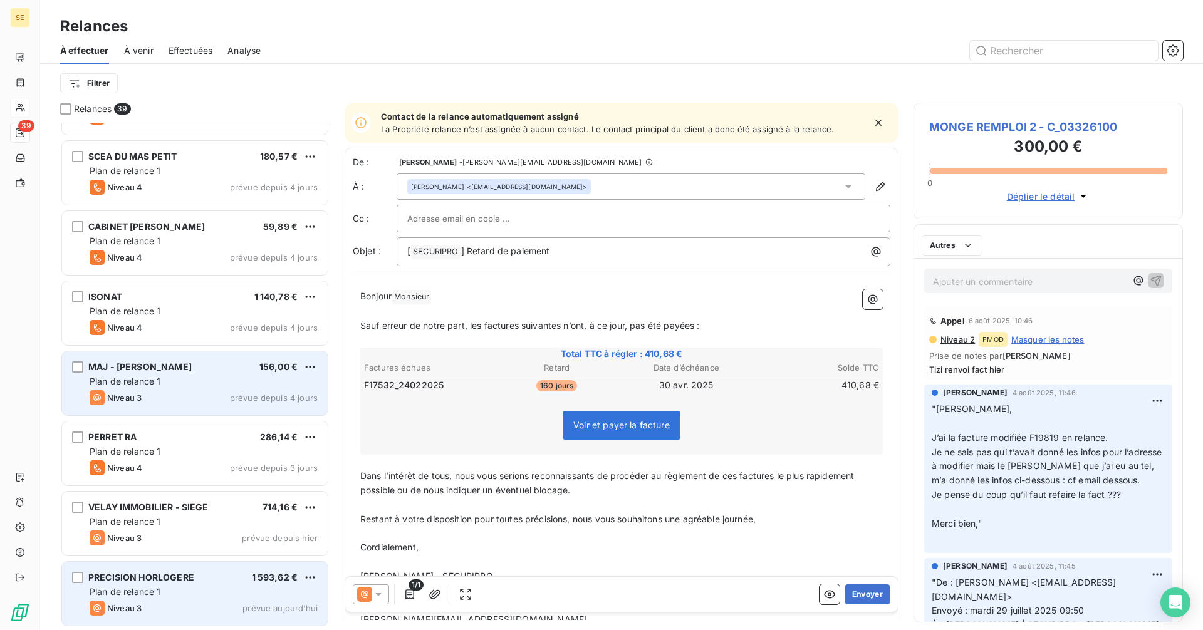
scroll to position [2229, 0]
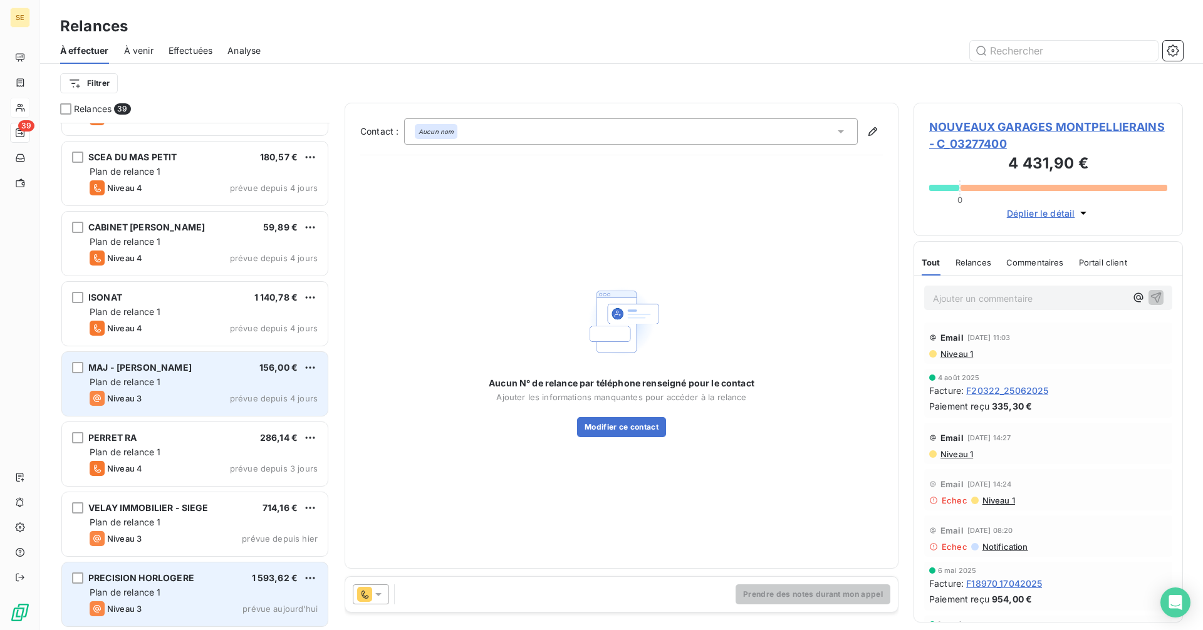
click at [178, 385] on div "Plan de relance 1" at bounding box center [204, 382] width 228 height 13
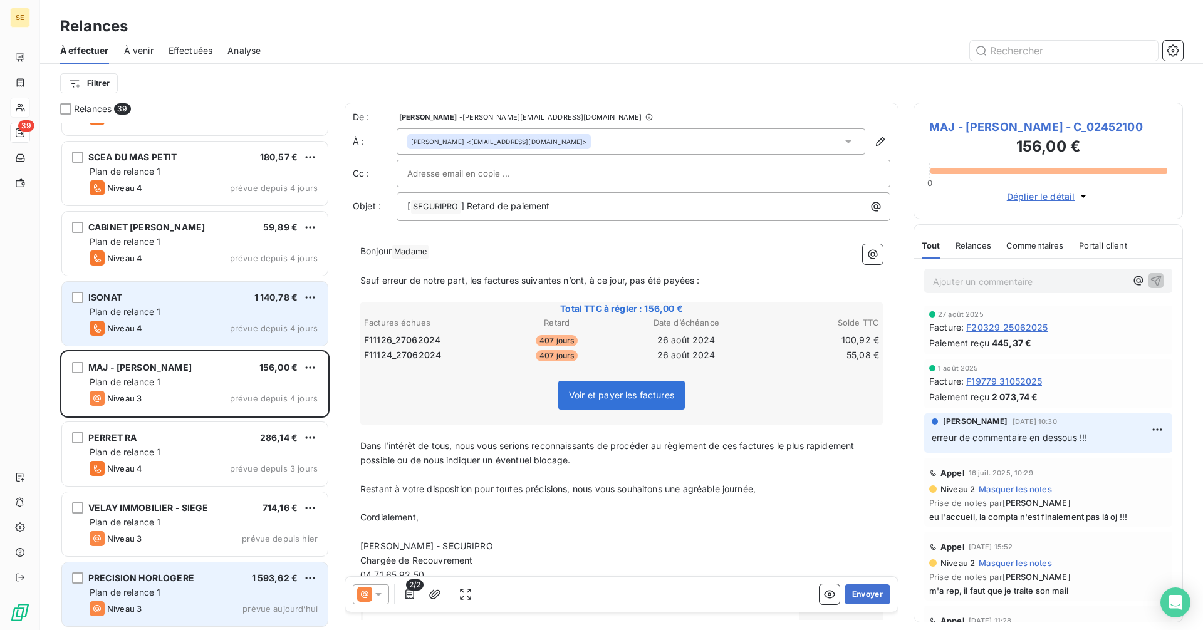
click at [177, 298] on div "ISONAT 1 140,78 €" at bounding box center [204, 297] width 228 height 11
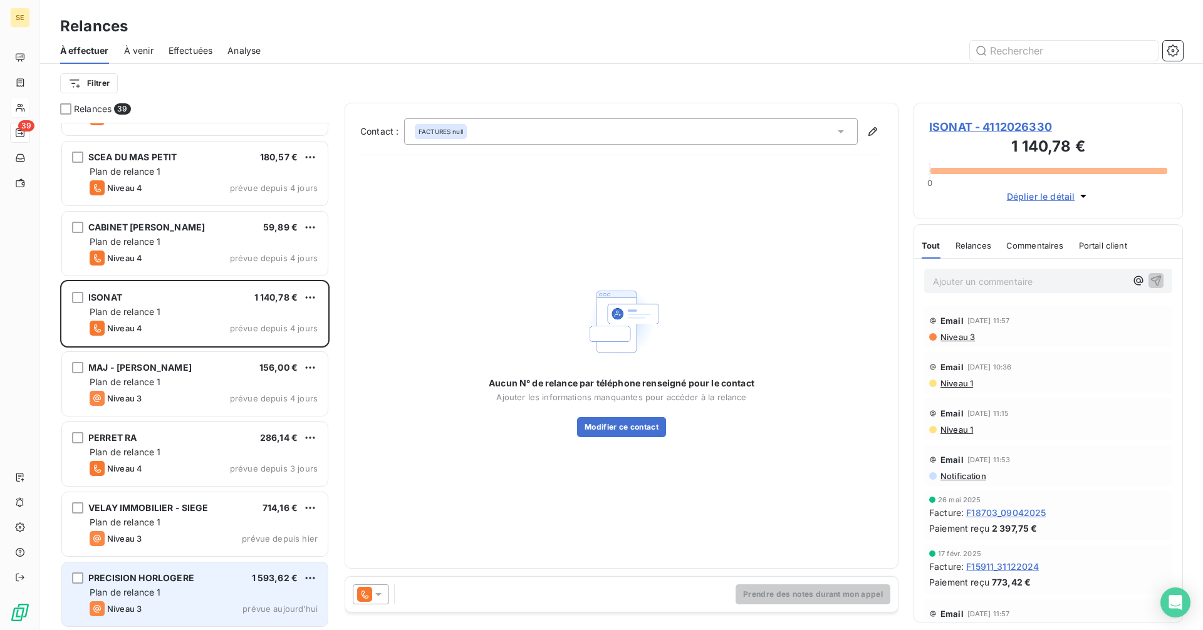
click at [958, 127] on span "ISONAT - 4112026330" at bounding box center [1048, 126] width 238 height 17
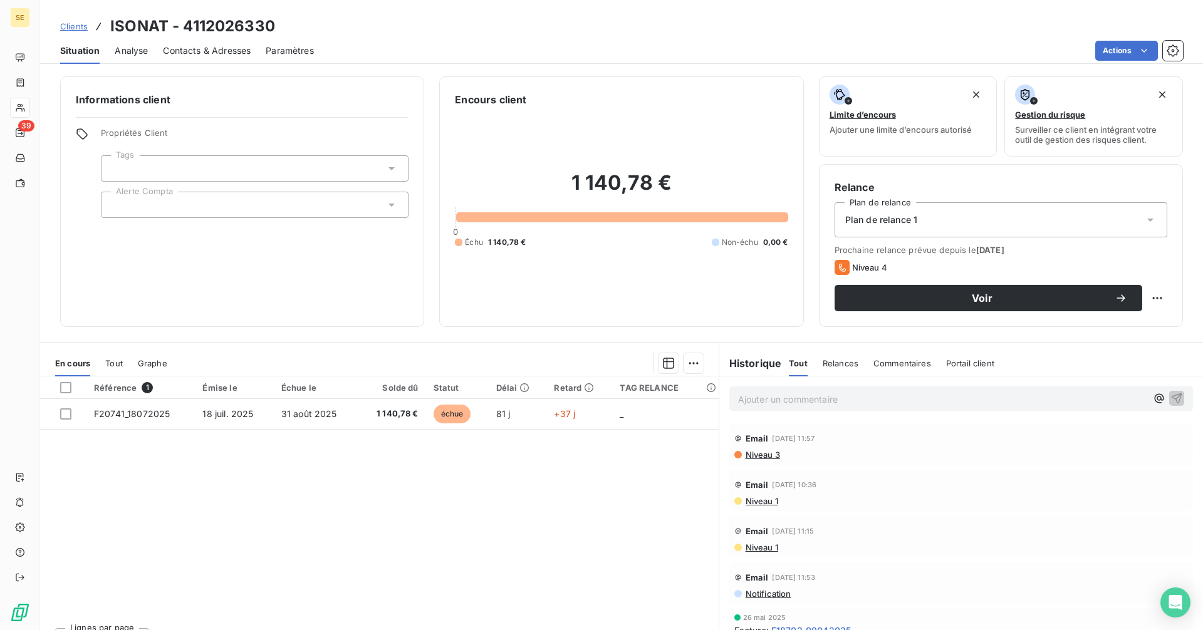
click at [215, 48] on span "Contacts & Adresses" at bounding box center [207, 50] width 88 height 13
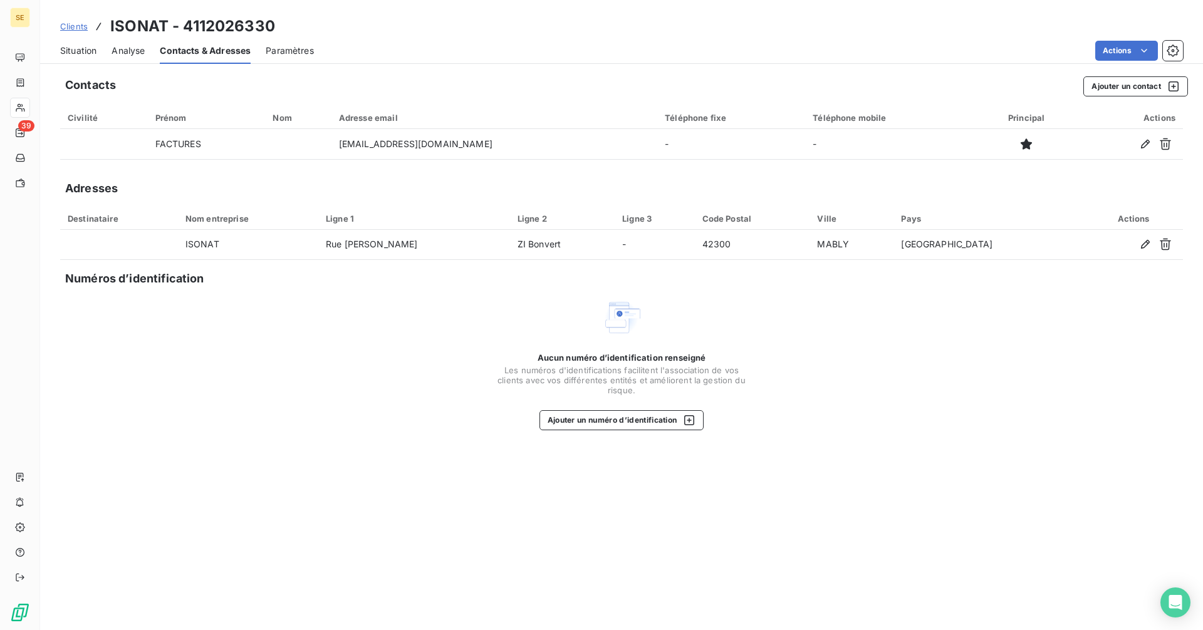
click at [80, 52] on span "Situation" at bounding box center [78, 50] width 36 height 13
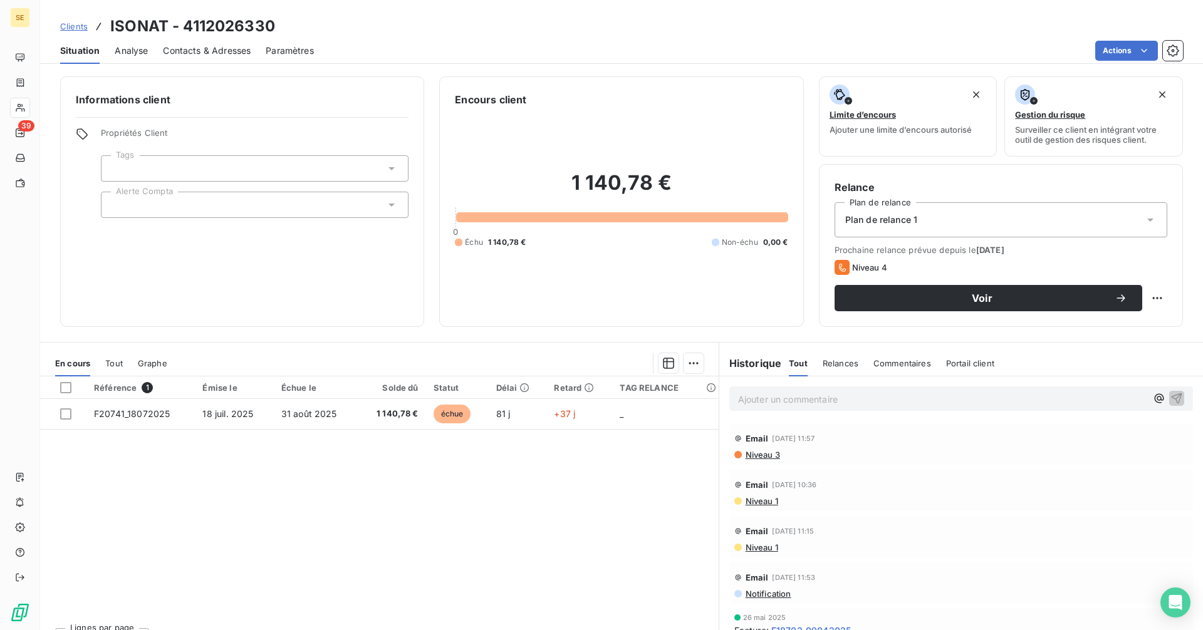
click at [224, 48] on span "Contacts & Adresses" at bounding box center [207, 50] width 88 height 13
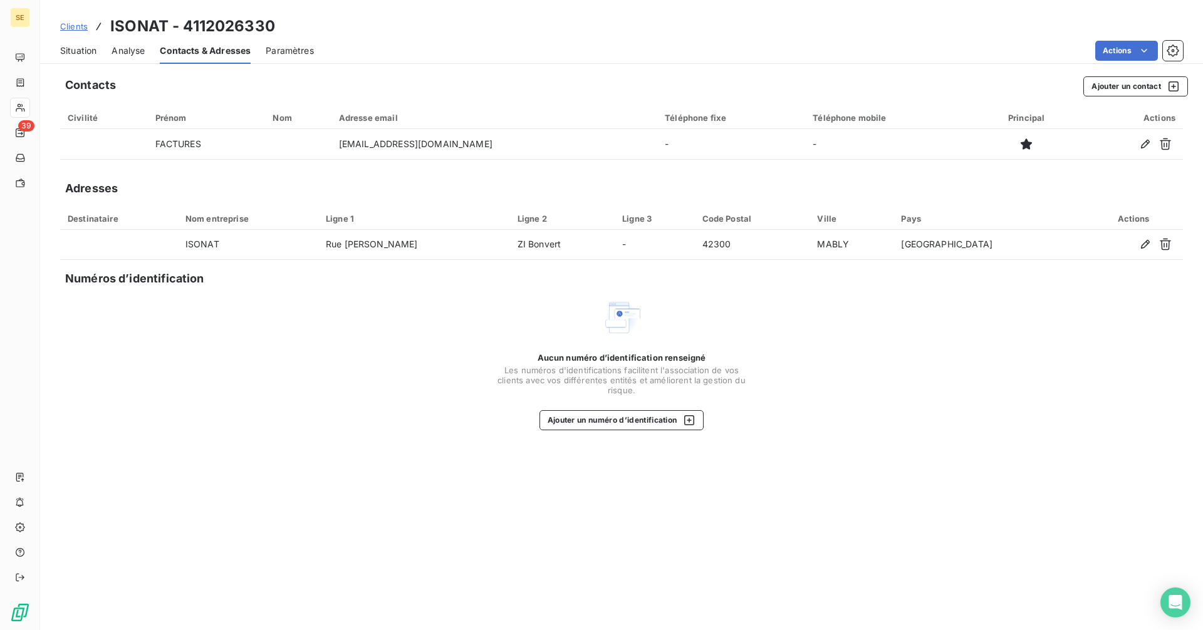
click at [94, 46] on span "Situation" at bounding box center [78, 50] width 36 height 13
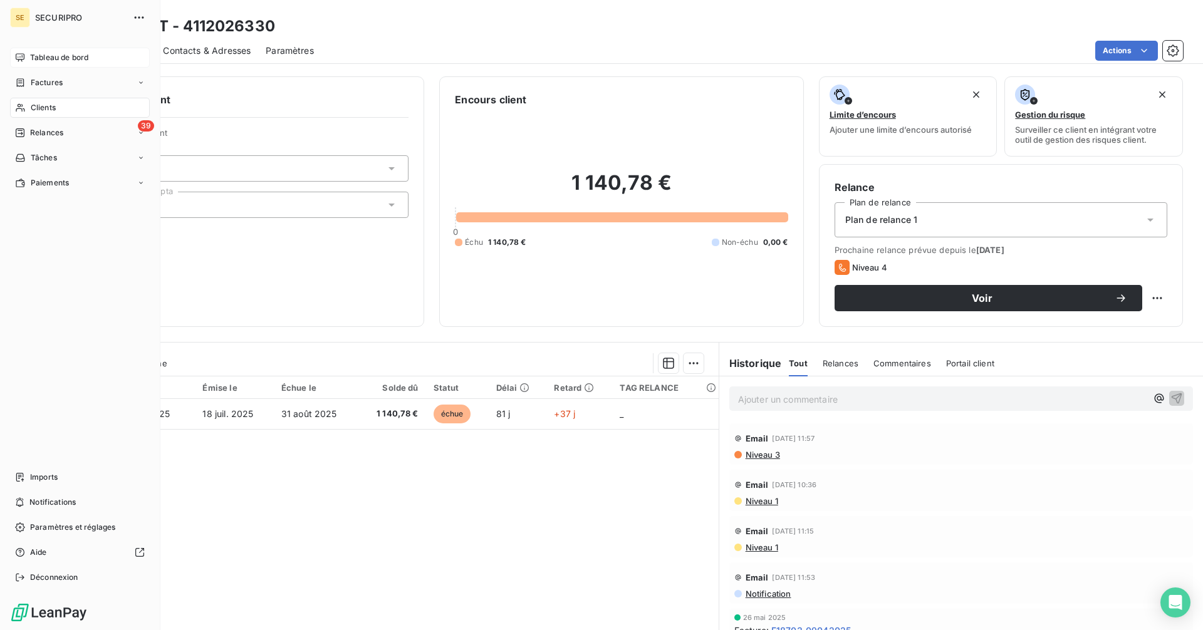
click at [31, 54] on span "Tableau de bord" at bounding box center [59, 57] width 58 height 11
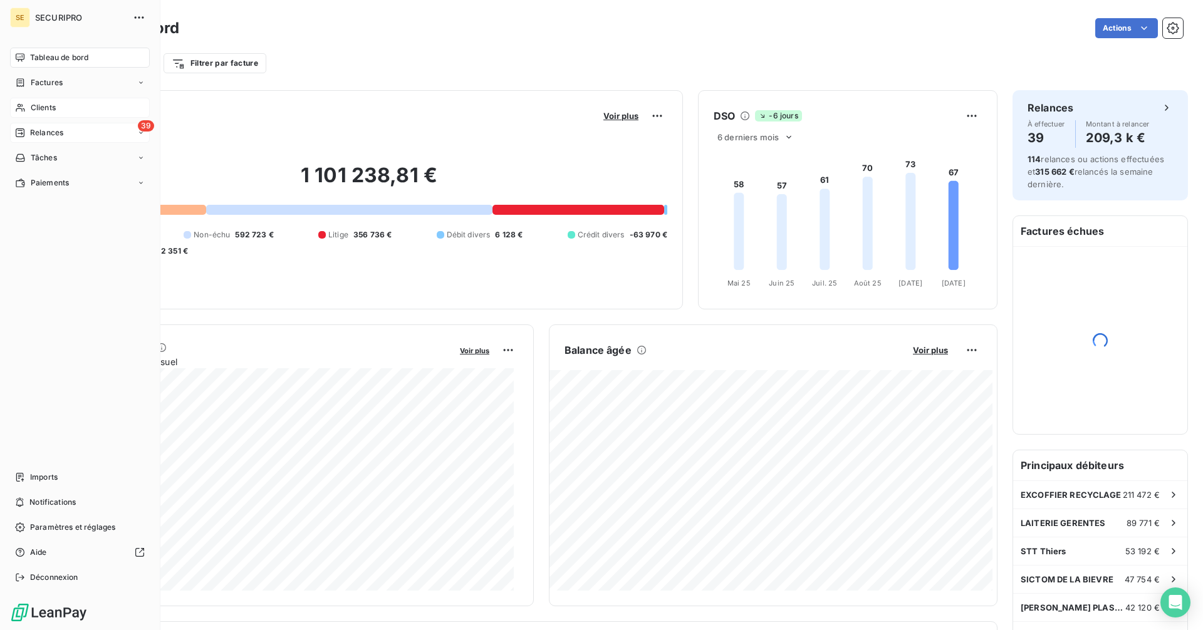
click at [36, 134] on span "Relances" at bounding box center [46, 132] width 33 height 11
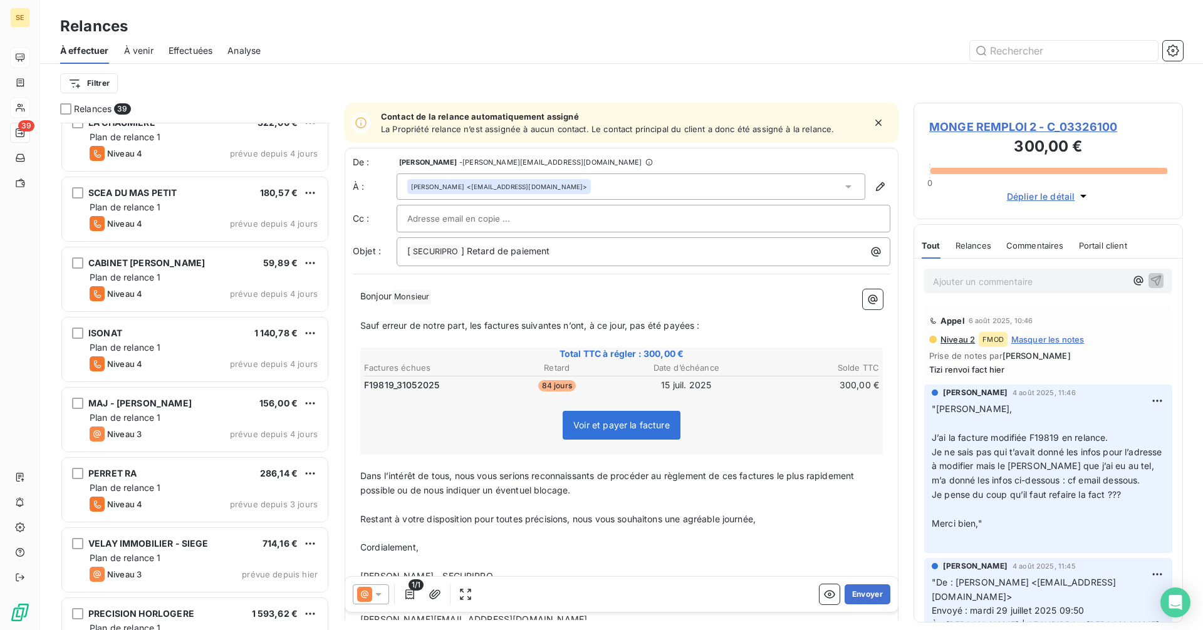
scroll to position [2229, 0]
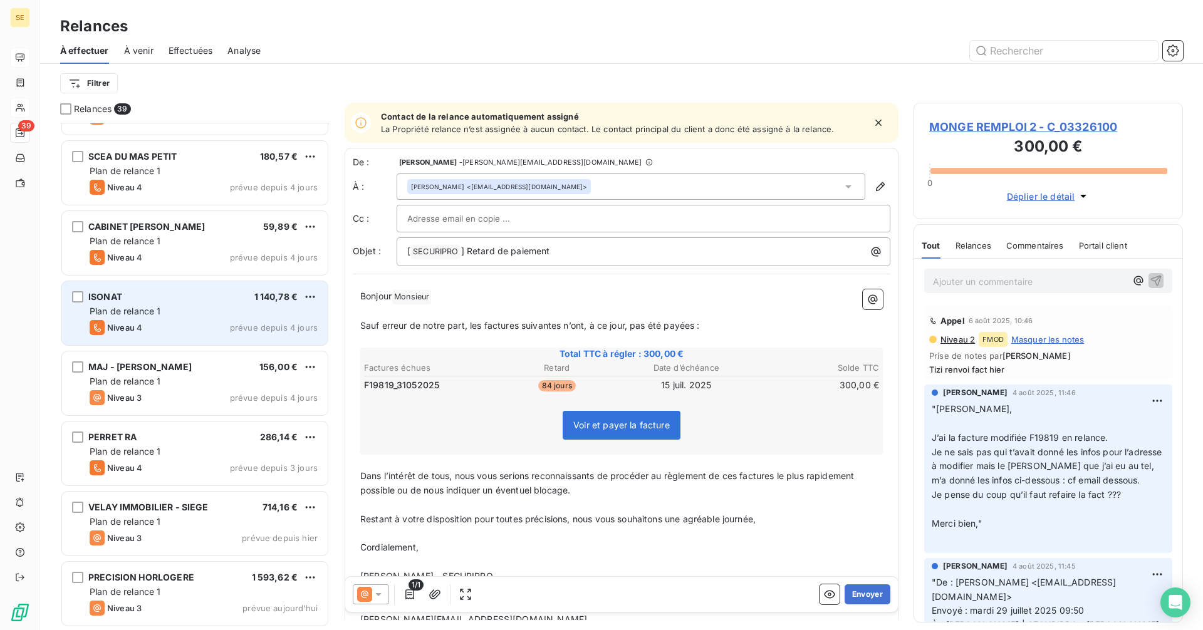
click at [148, 303] on div "ISONAT 1 140,78 € Plan de relance 1 Niveau 4 prévue depuis 4 jours" at bounding box center [195, 313] width 266 height 64
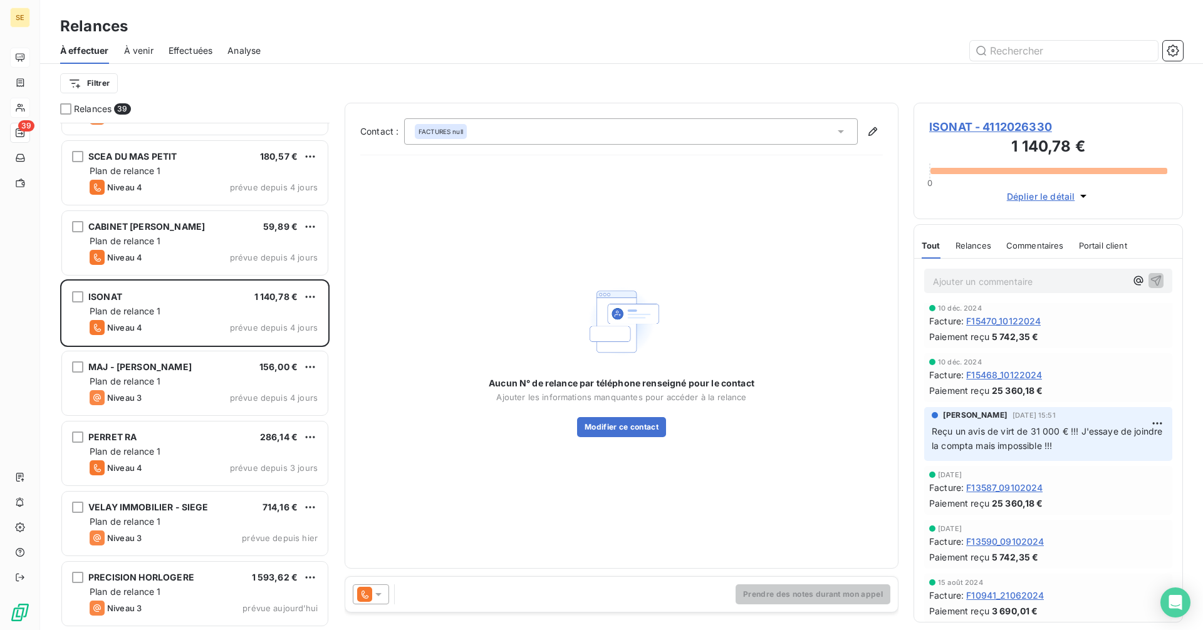
scroll to position [814, 0]
click at [964, 126] on span "ISONAT - 4112026330" at bounding box center [1048, 126] width 238 height 17
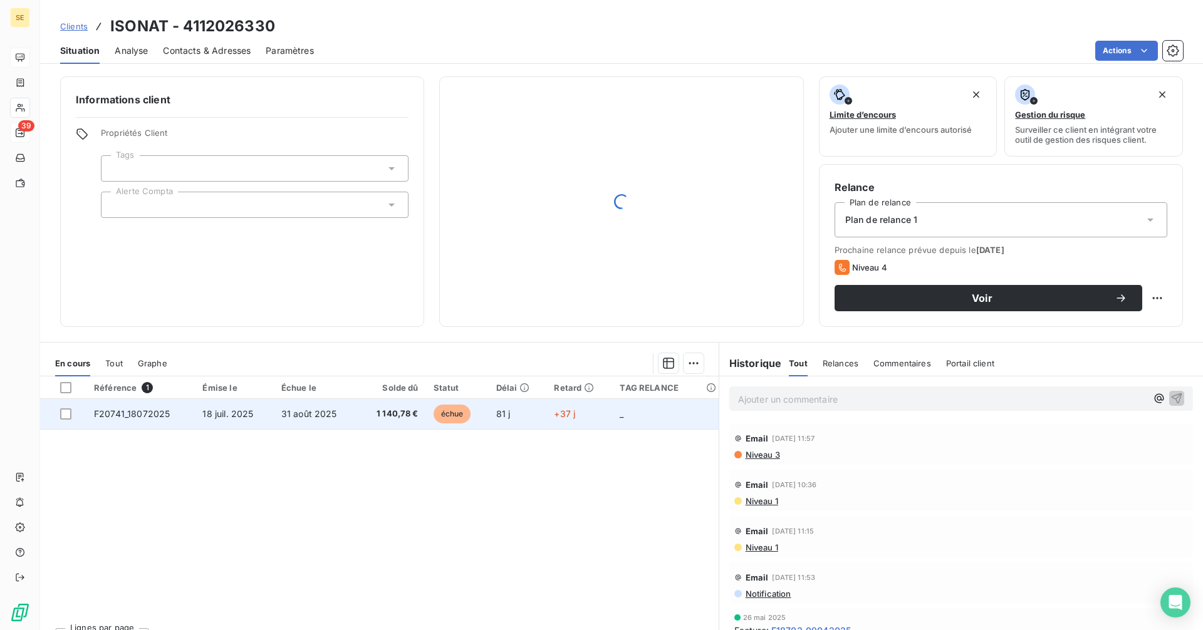
click at [448, 413] on span "échue" at bounding box center [452, 414] width 38 height 19
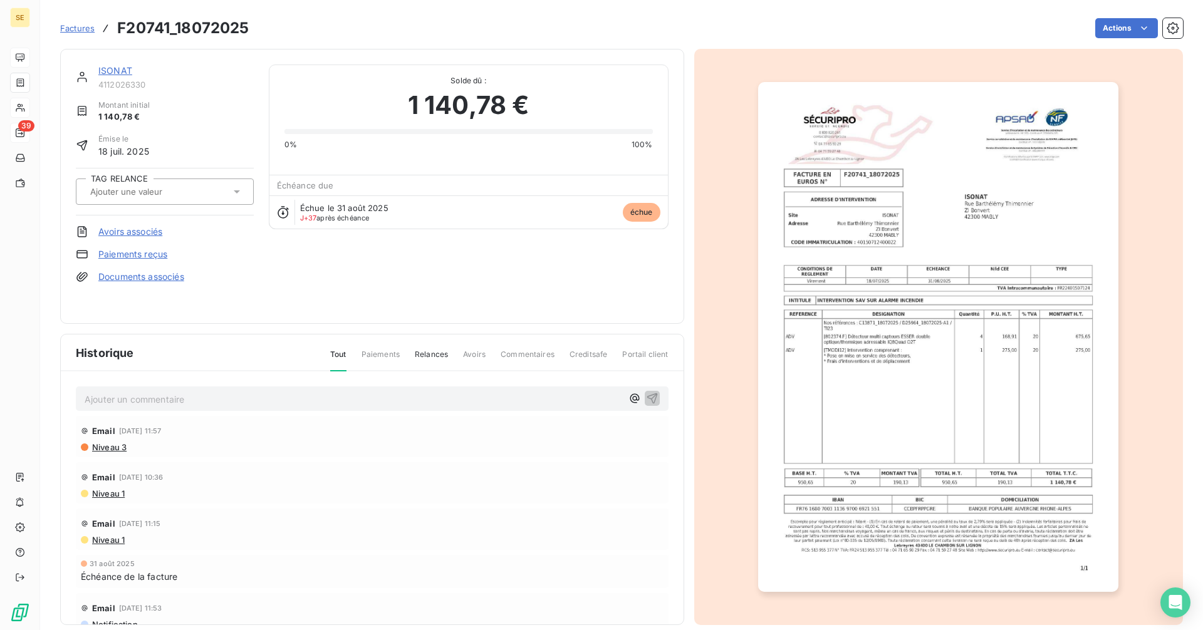
click at [96, 68] on div "ISONAT 4112026330" at bounding box center [165, 77] width 178 height 25
click at [109, 70] on link "ISONAT" at bounding box center [115, 70] width 34 height 11
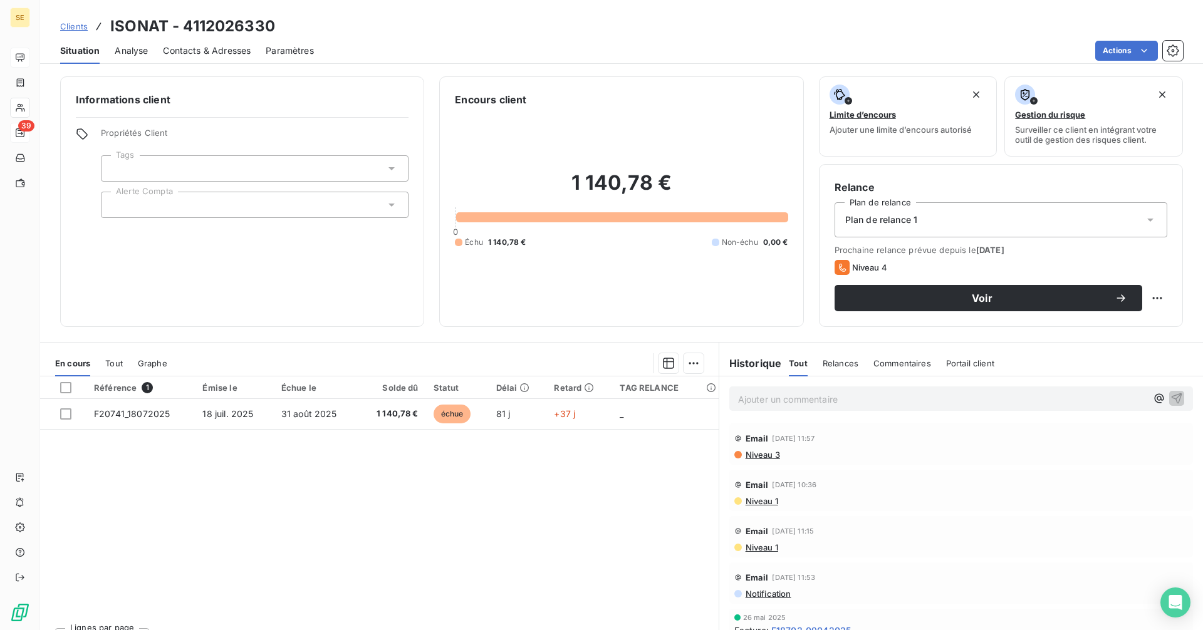
click at [877, 398] on p "Ajouter un commentaire ﻿" at bounding box center [942, 399] width 408 height 16
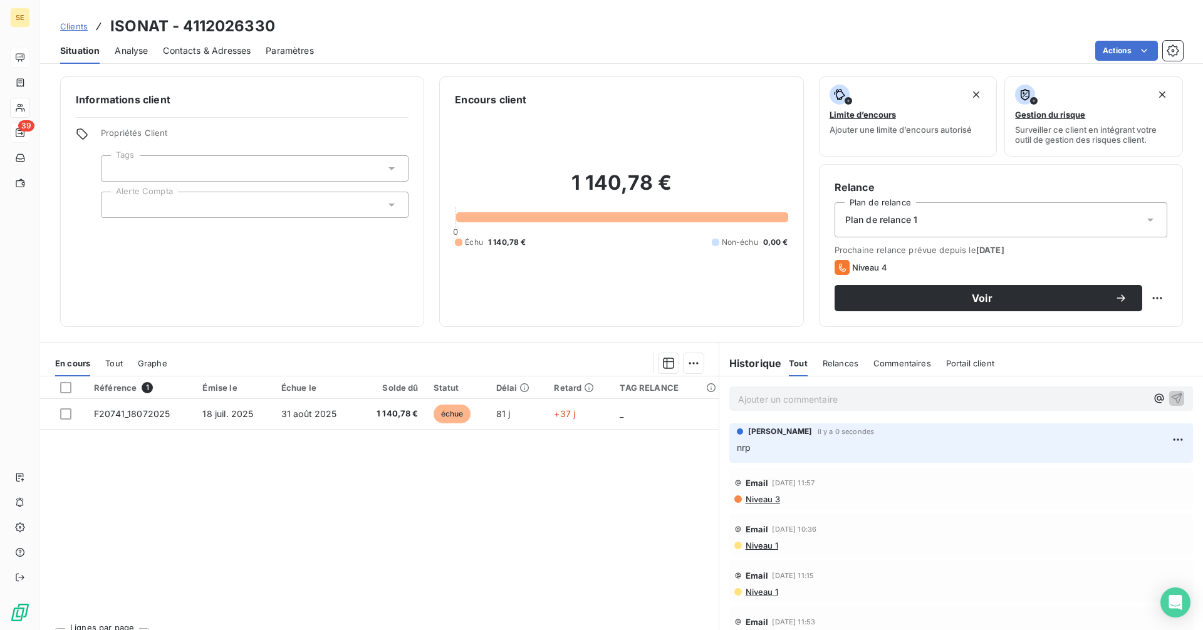
click at [998, 282] on div "Prochaine relance prévue depuis le 3 oct. 2025 Niveau 4 Voir" at bounding box center [1000, 278] width 333 height 66
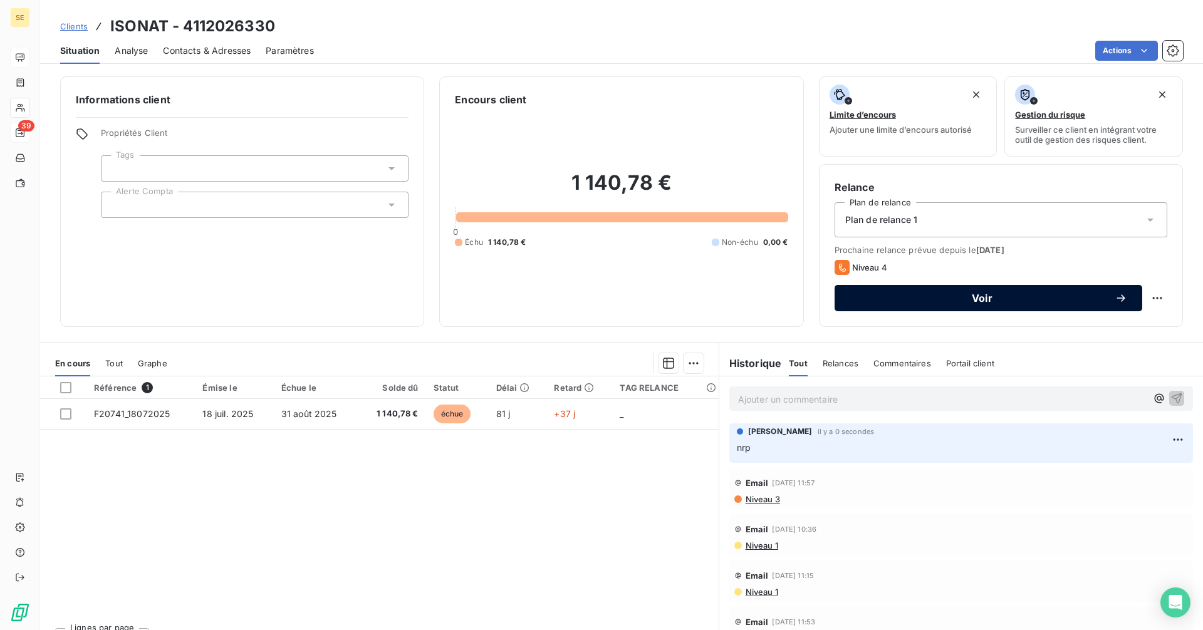
click at [919, 306] on button "Voir" at bounding box center [988, 298] width 308 height 26
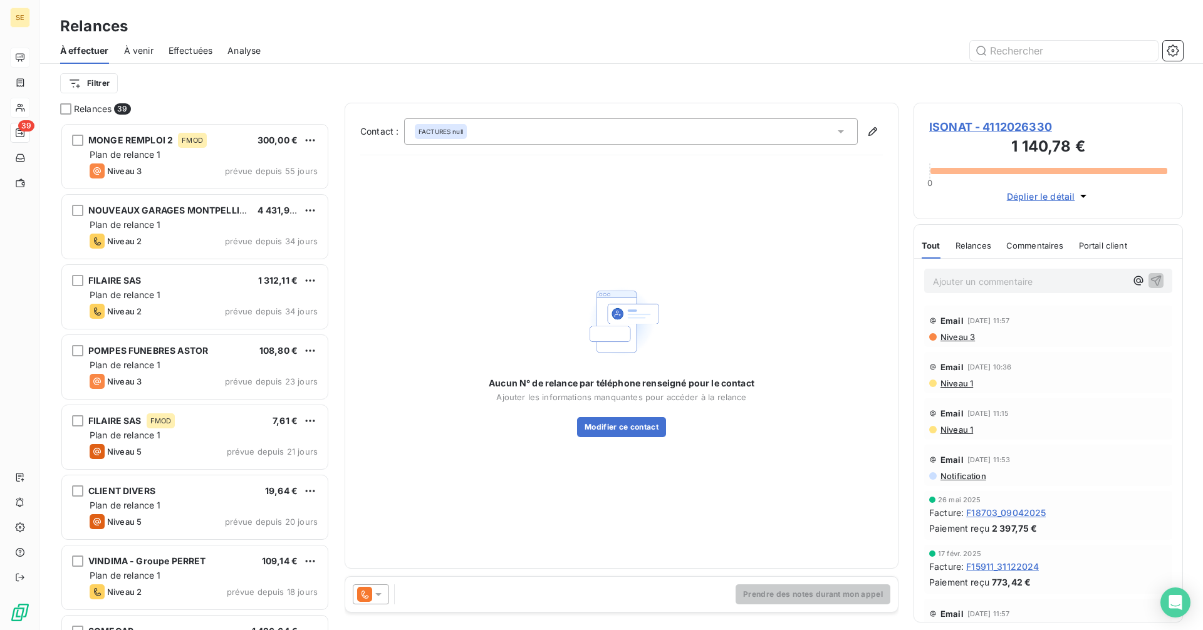
scroll to position [498, 260]
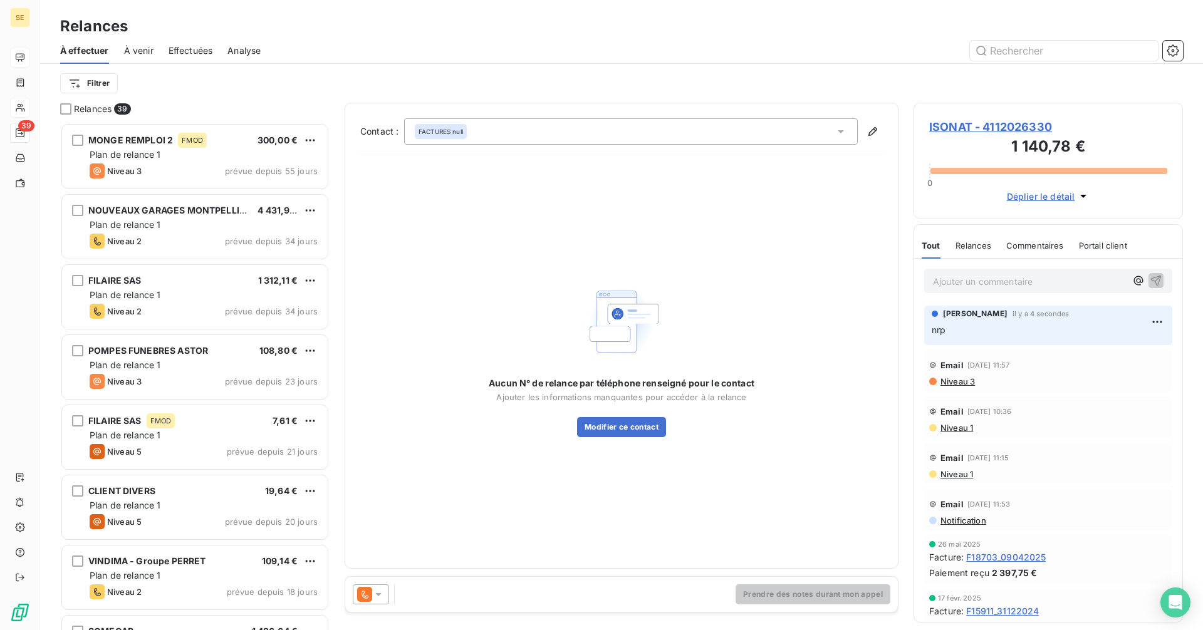
click at [376, 593] on icon at bounding box center [378, 594] width 13 height 13
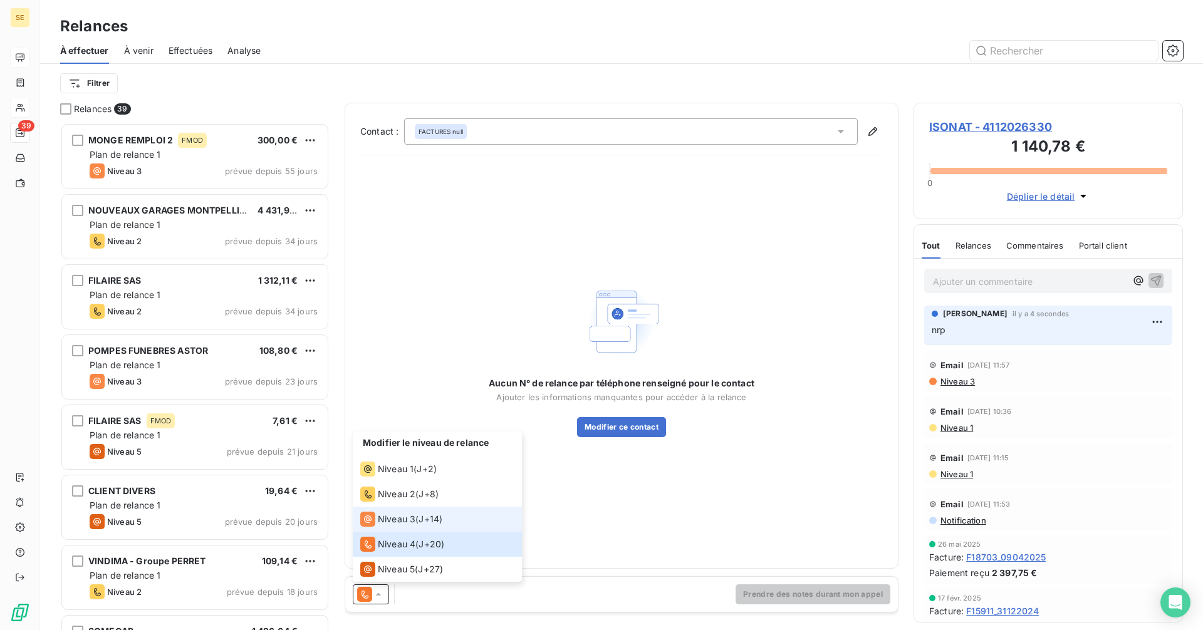
click at [386, 519] on span "Niveau 3" at bounding box center [397, 519] width 38 height 13
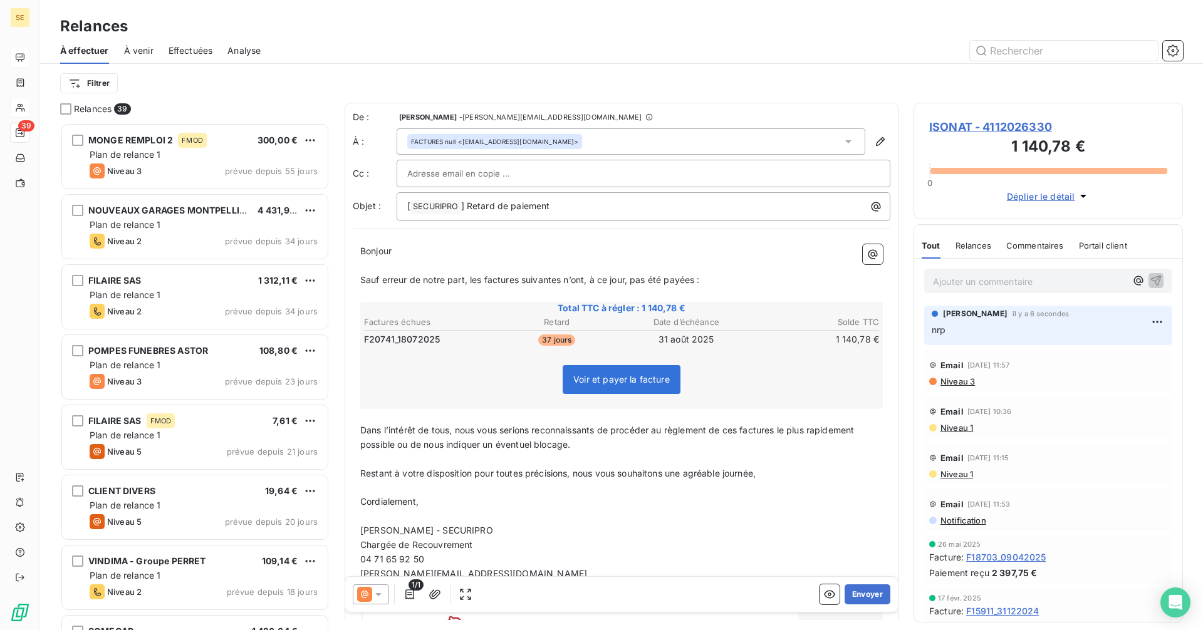
click at [489, 172] on input "text" at bounding box center [474, 173] width 135 height 19
paste input "guillaume.auday@isonat.com"
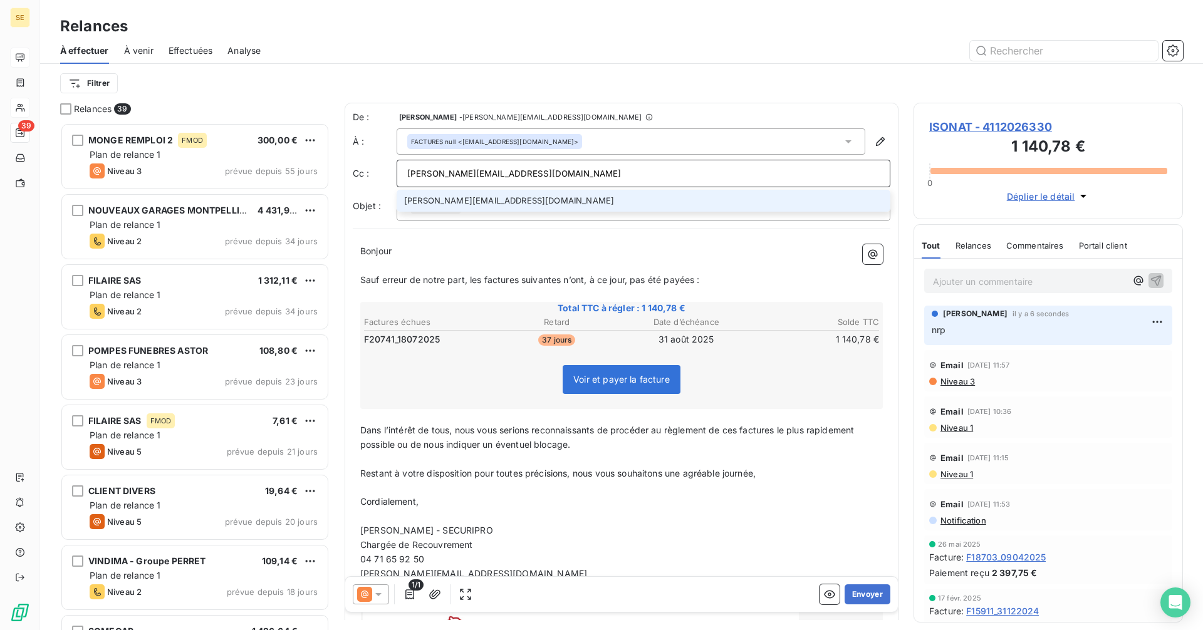
type input "guillaume.auday@isonat.com"
click at [490, 194] on li "guillaume.auday@isonat.com" at bounding box center [643, 201] width 494 height 22
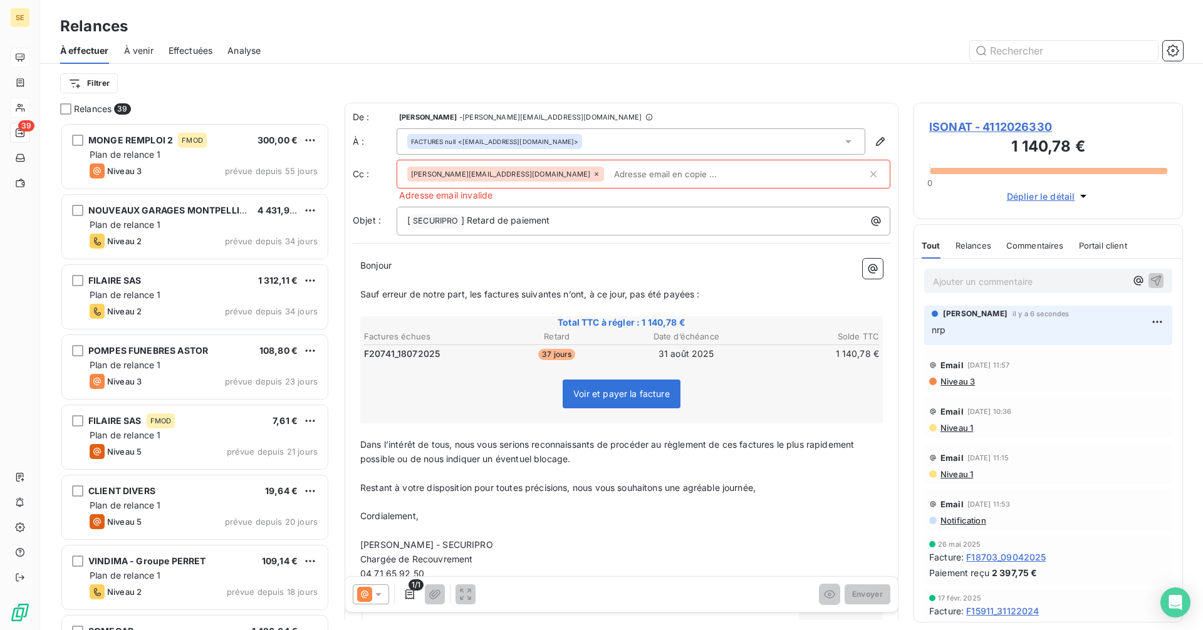
click at [526, 174] on div "guillaume.auday@isonat.com" at bounding box center [637, 174] width 460 height 19
click at [593, 171] on icon at bounding box center [597, 174] width 8 height 8
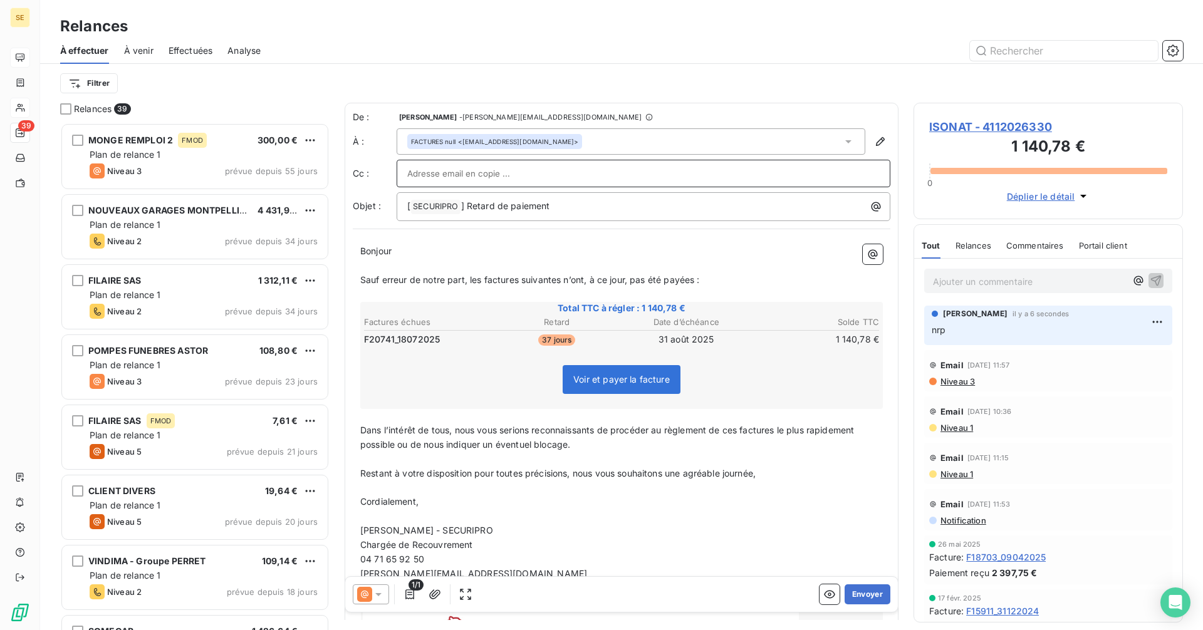
click at [438, 173] on input "text" at bounding box center [643, 173] width 472 height 19
paste input "guillaume.auday@isonat.com"
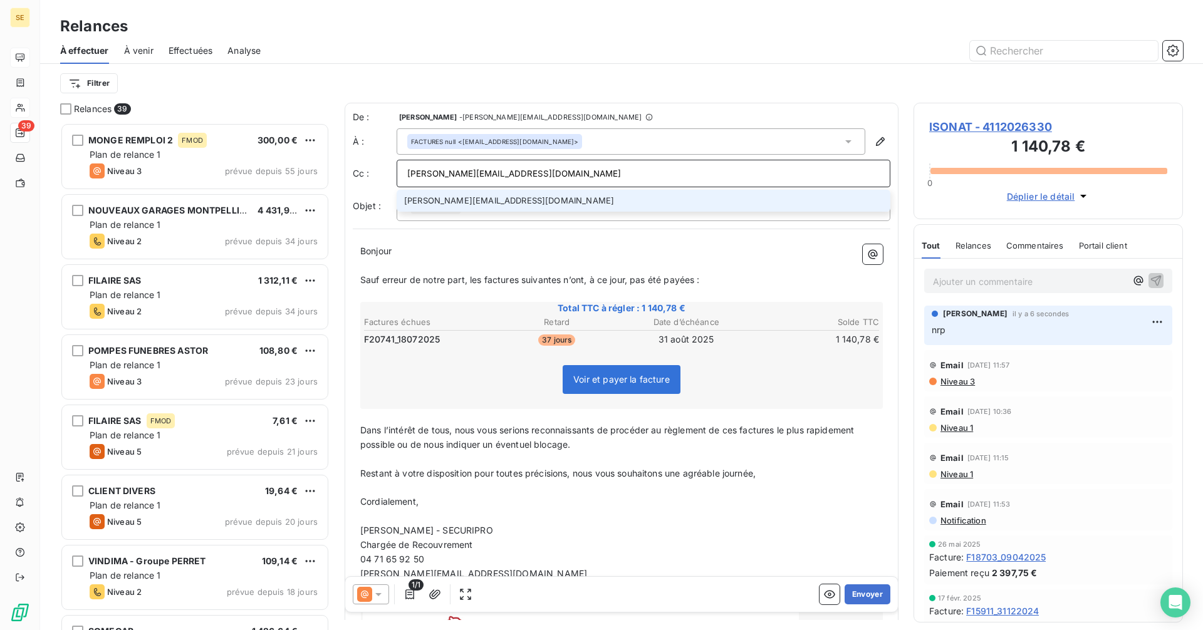
type input "guillaume.auday@isonat.com"
click at [475, 204] on li "guillaume.auday@isonat.com" at bounding box center [643, 201] width 494 height 22
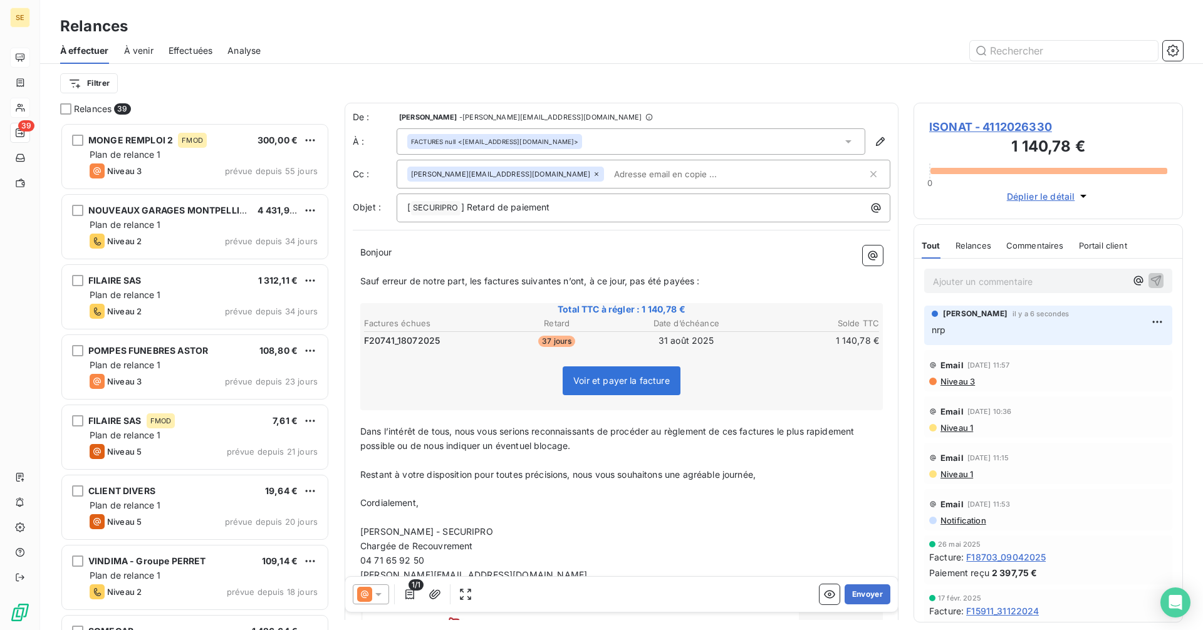
click at [609, 176] on input "text" at bounding box center [681, 174] width 145 height 19
paste input "julien.martres@saint-gobain.com"
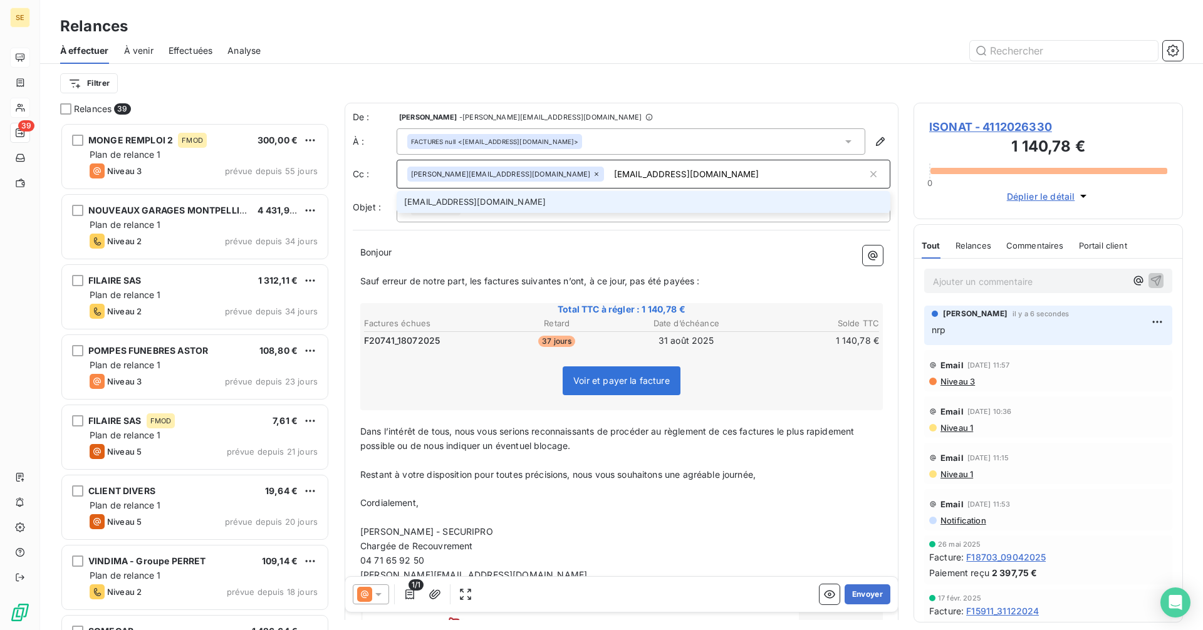
type input "julien.martres@saint-gobain.com"
click at [503, 199] on li "julien.martres@saint-gobain.com" at bounding box center [643, 202] width 494 height 22
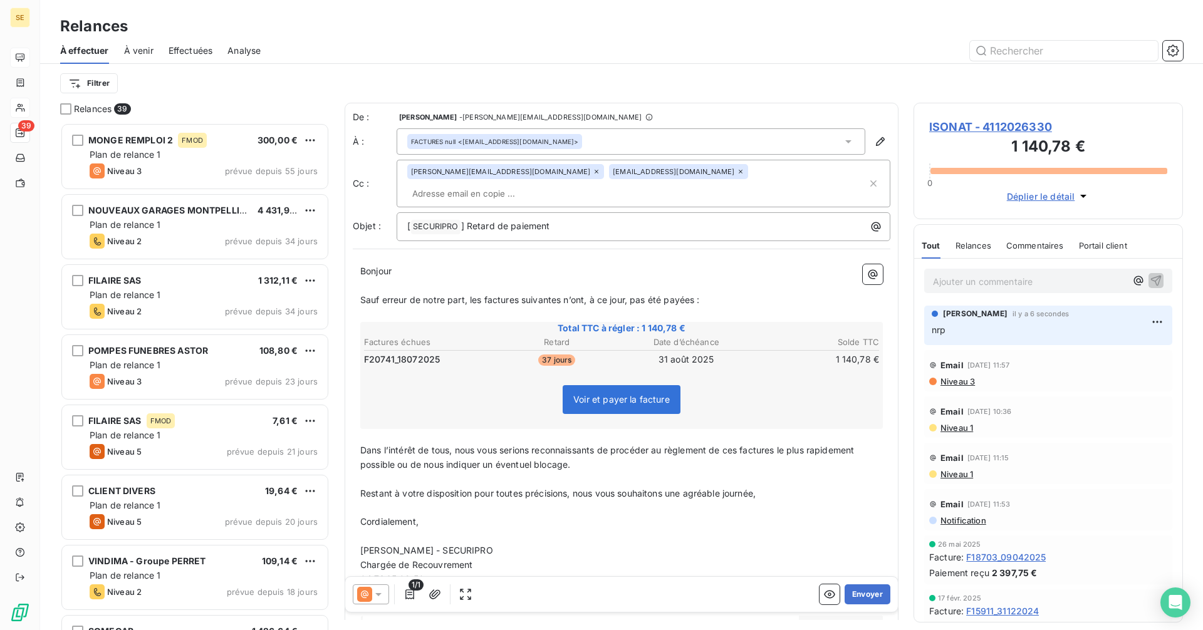
click at [552, 184] on input "text" at bounding box center [479, 193] width 145 height 19
paste input "marine.dumousset@saint-gobain.com"
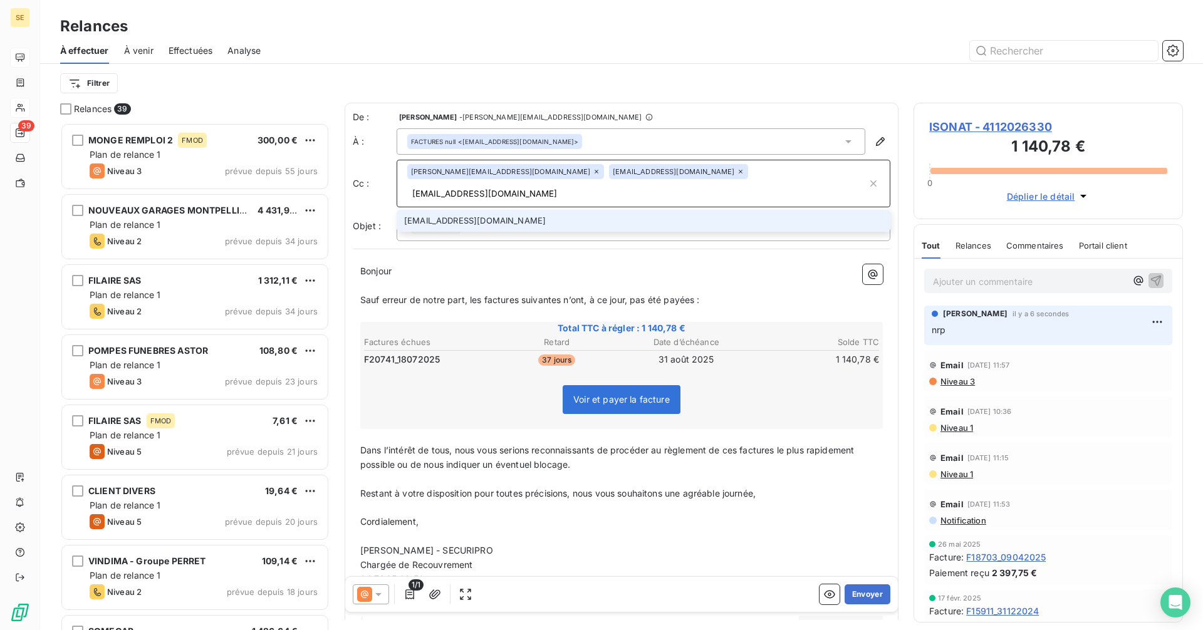
type input "marine.dumousset@saint-gobain.com"
click at [520, 210] on li "marine.dumousset@saint-gobain.com" at bounding box center [643, 221] width 494 height 22
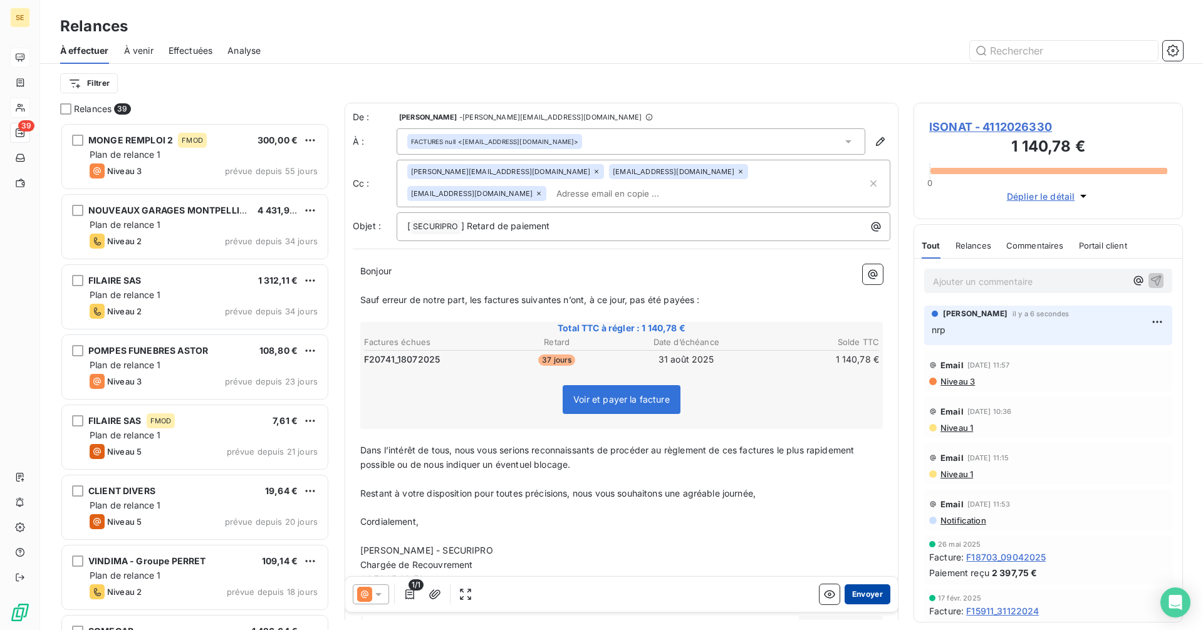
click at [857, 593] on button "Envoyer" at bounding box center [867, 594] width 46 height 20
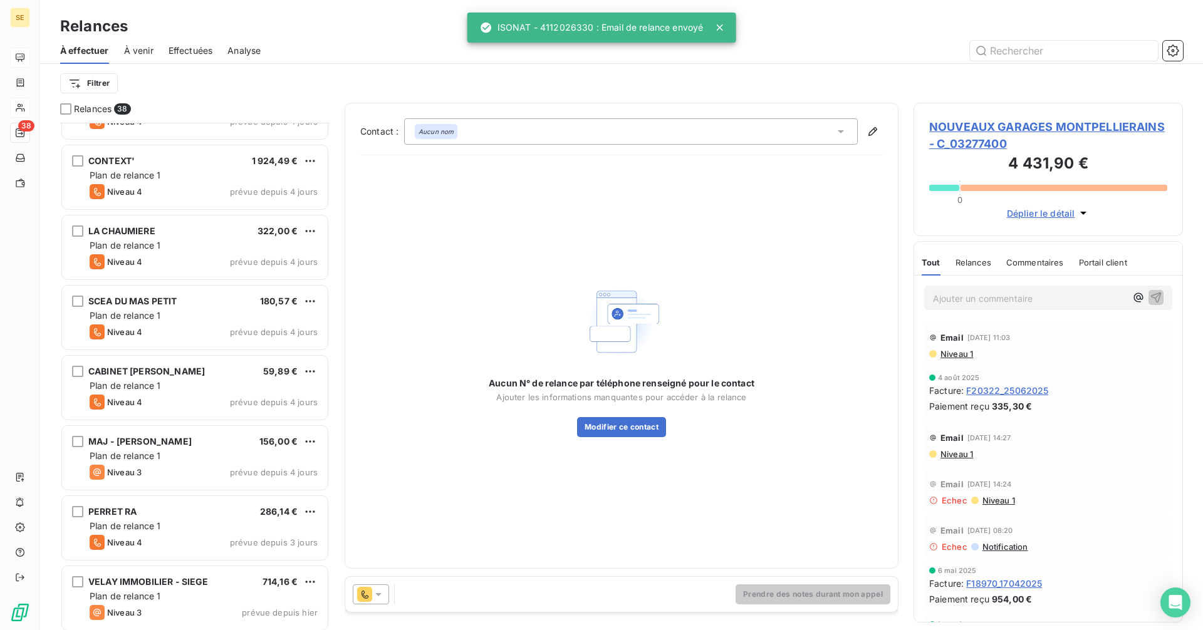
scroll to position [2159, 0]
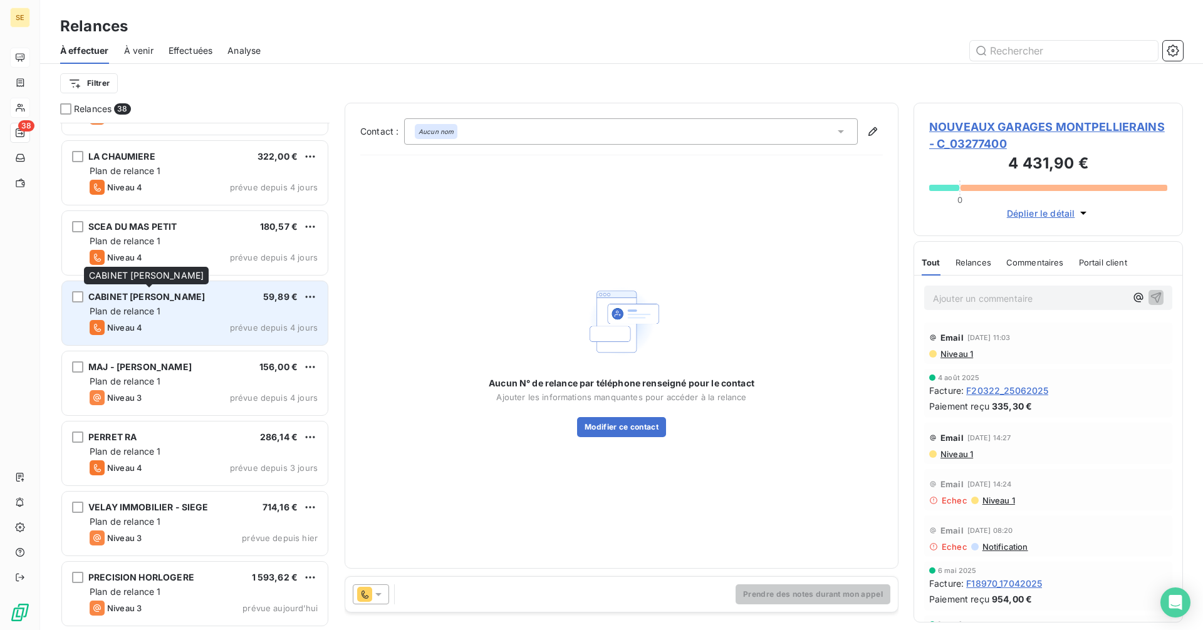
click at [139, 299] on span "CABINET [PERSON_NAME]" at bounding box center [146, 296] width 117 height 11
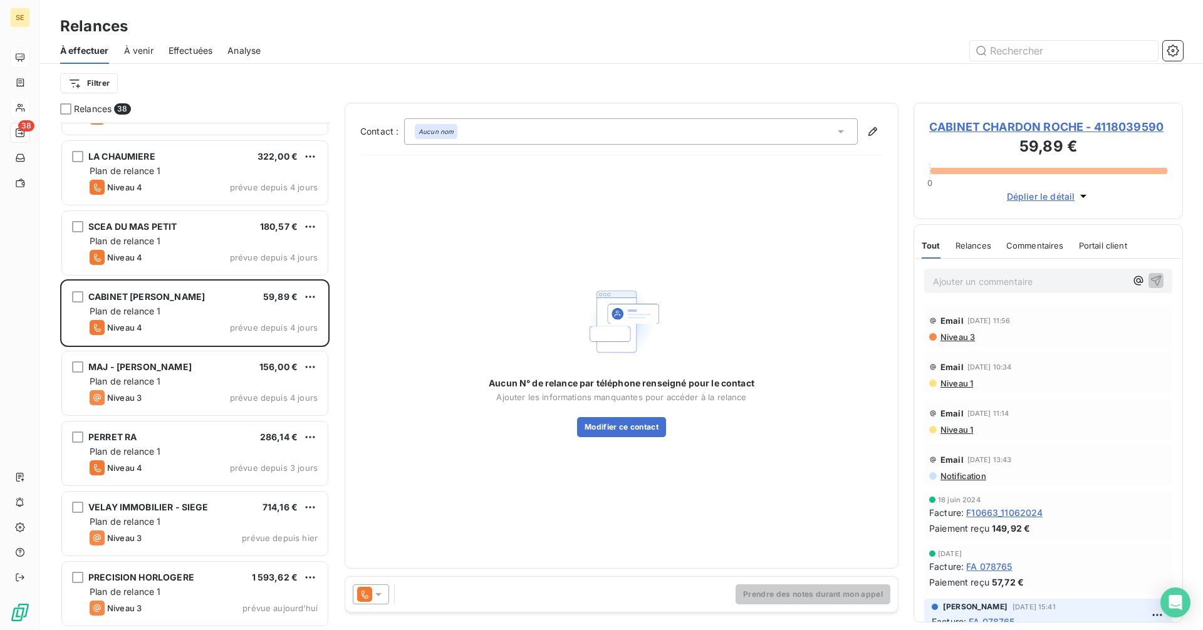
click at [1005, 122] on span "CABINET CHARDON ROCHE - 4118039590" at bounding box center [1048, 126] width 238 height 17
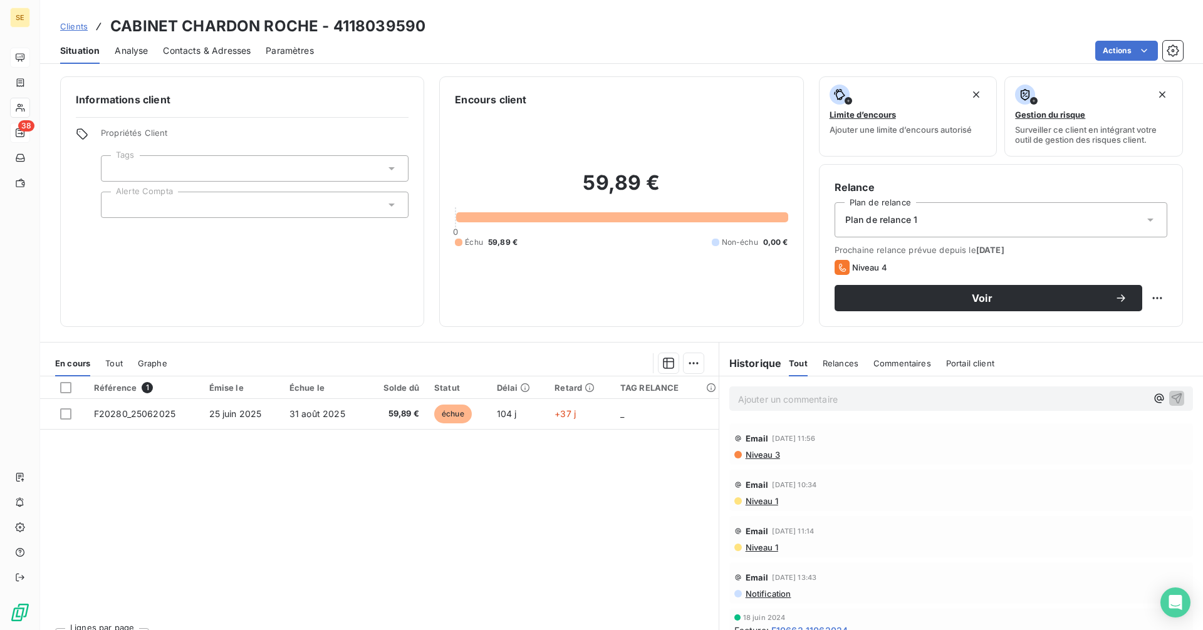
click at [215, 48] on span "Contacts & Adresses" at bounding box center [207, 50] width 88 height 13
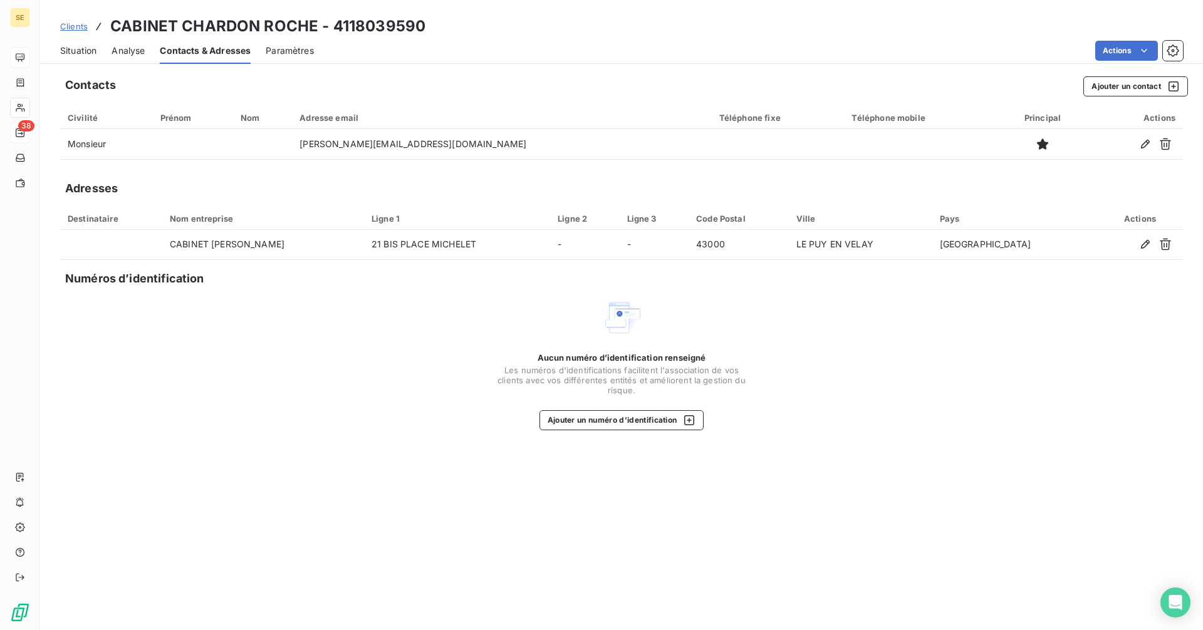
click at [82, 54] on span "Situation" at bounding box center [78, 50] width 36 height 13
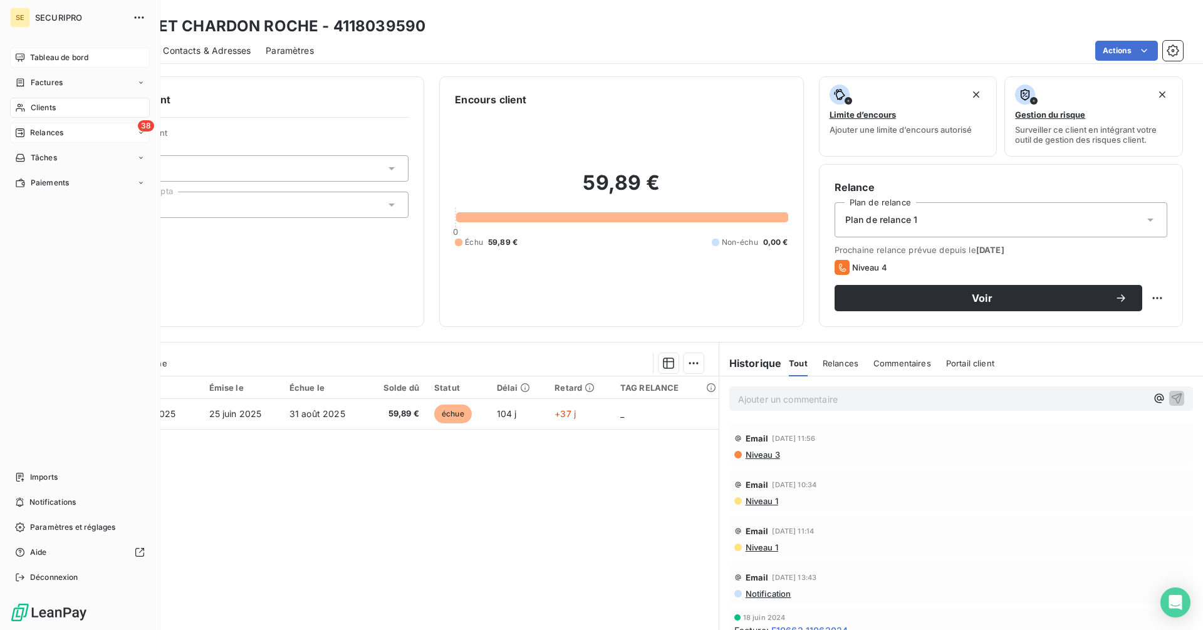
click at [21, 133] on icon at bounding box center [20, 132] width 9 height 9
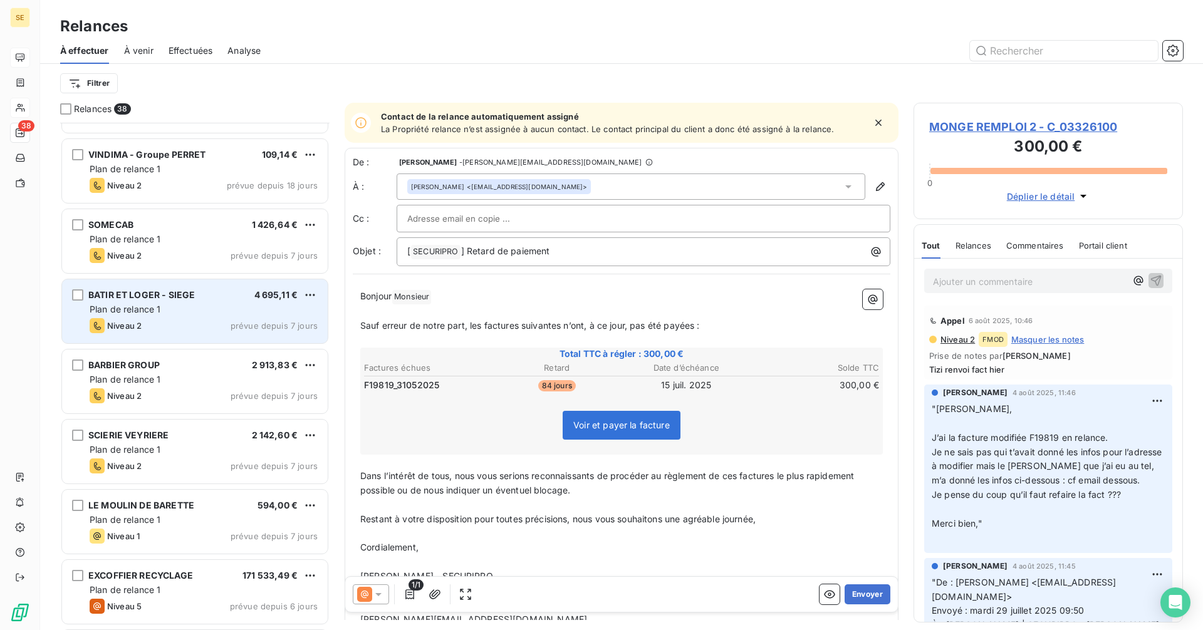
scroll to position [439, 0]
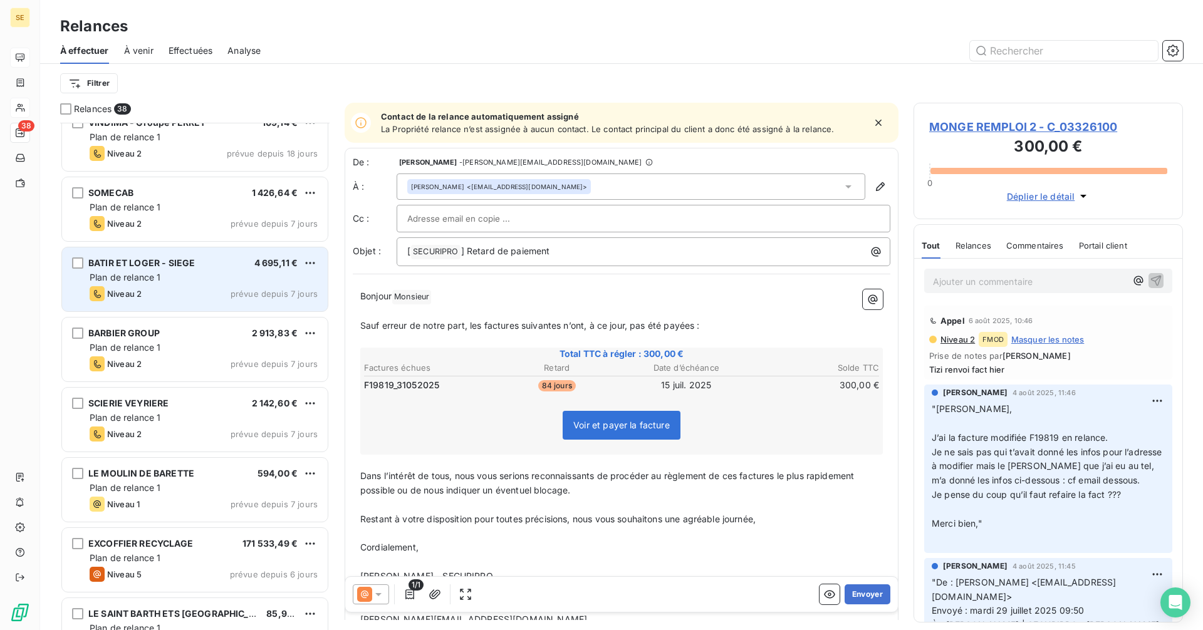
click at [191, 421] on div "Plan de relance 1" at bounding box center [204, 418] width 228 height 13
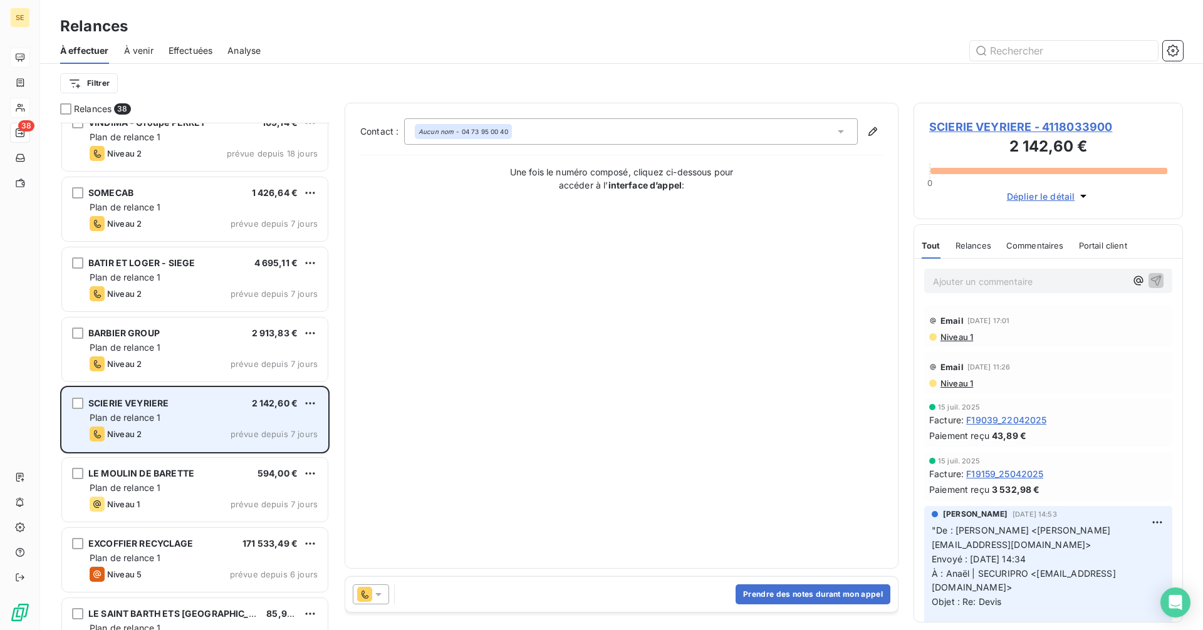
click at [239, 416] on div "Plan de relance 1" at bounding box center [204, 418] width 228 height 13
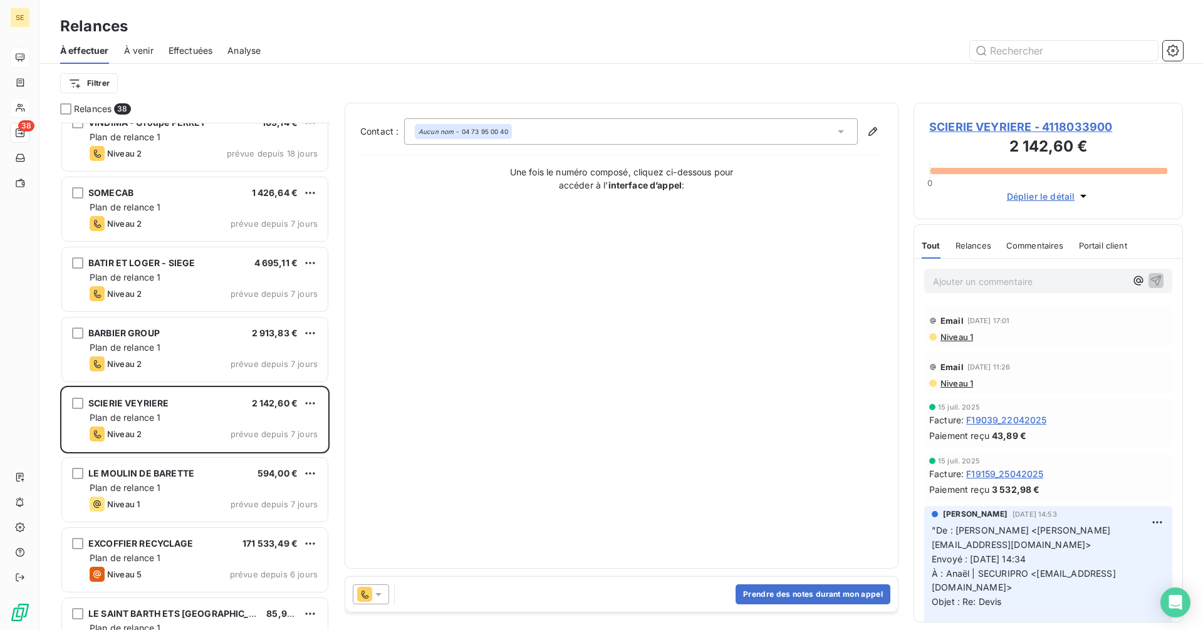
click at [967, 123] on span "SCIERIE VEYRIERE - 4118033900" at bounding box center [1048, 126] width 238 height 17
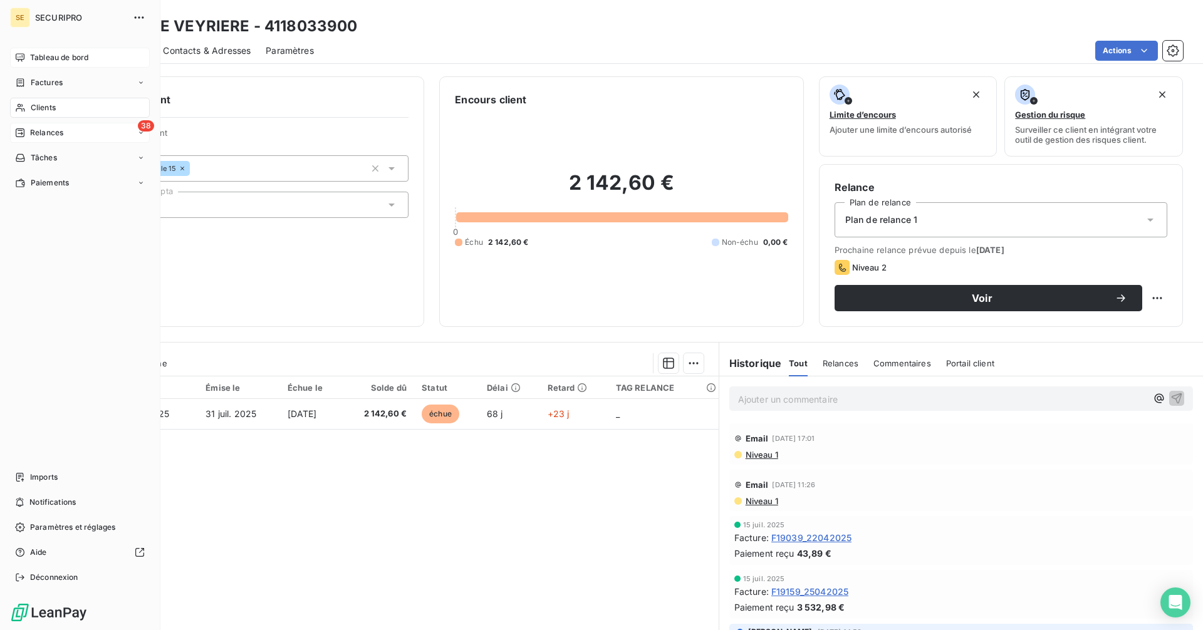
click at [43, 133] on span "Relances" at bounding box center [46, 132] width 33 height 11
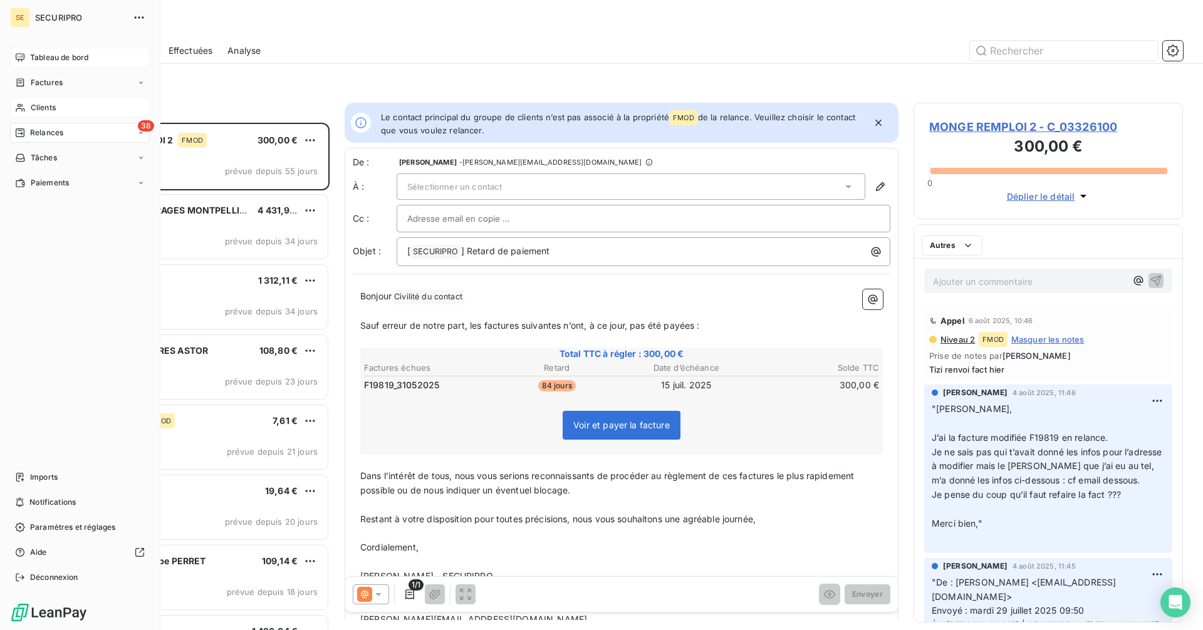
scroll to position [498, 260]
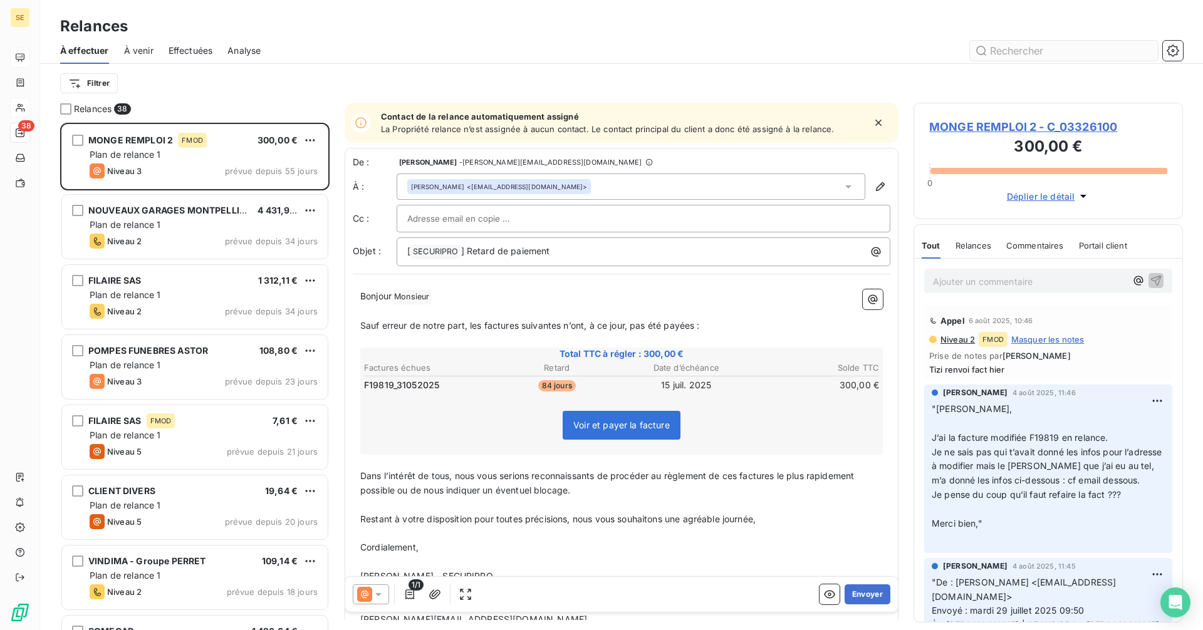
click at [1008, 53] on input "text" at bounding box center [1064, 51] width 188 height 20
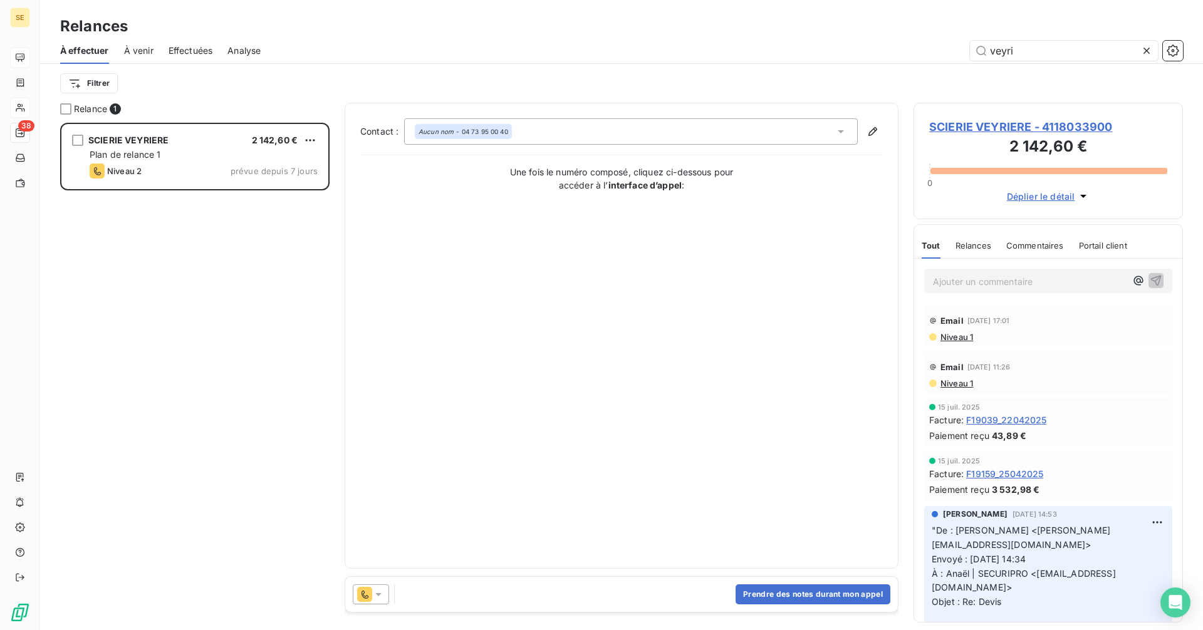
scroll to position [498, 260]
type input "veyri"
click at [1065, 125] on span "SCIERIE VEYRIERE - 4118033900" at bounding box center [1048, 126] width 238 height 17
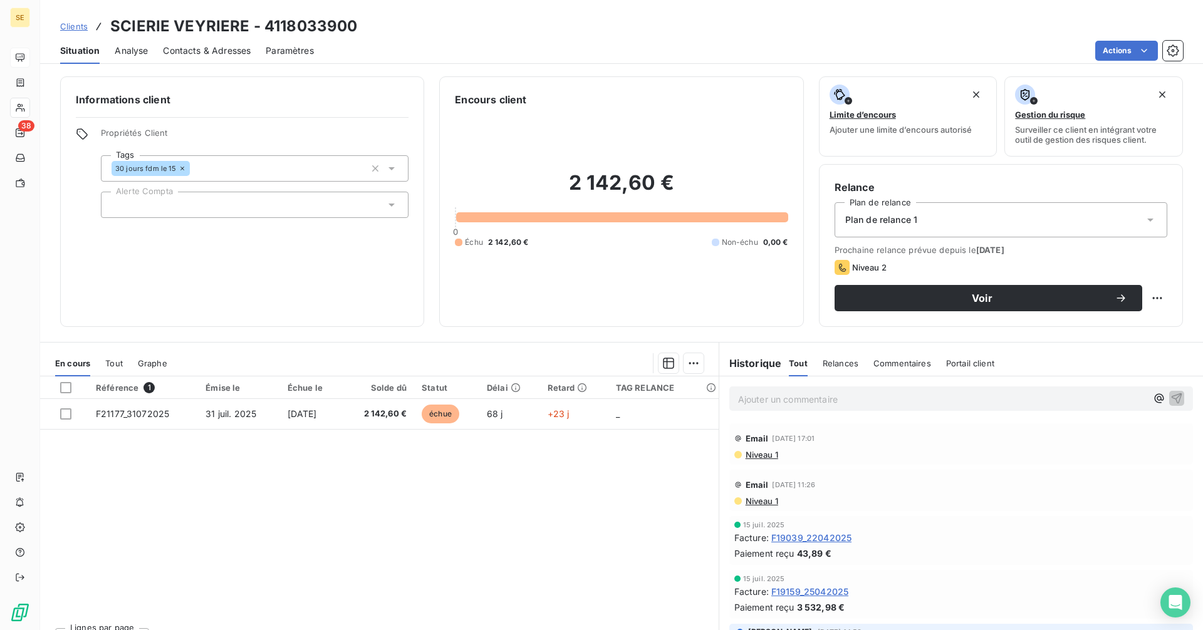
click at [214, 55] on span "Contacts & Adresses" at bounding box center [207, 50] width 88 height 13
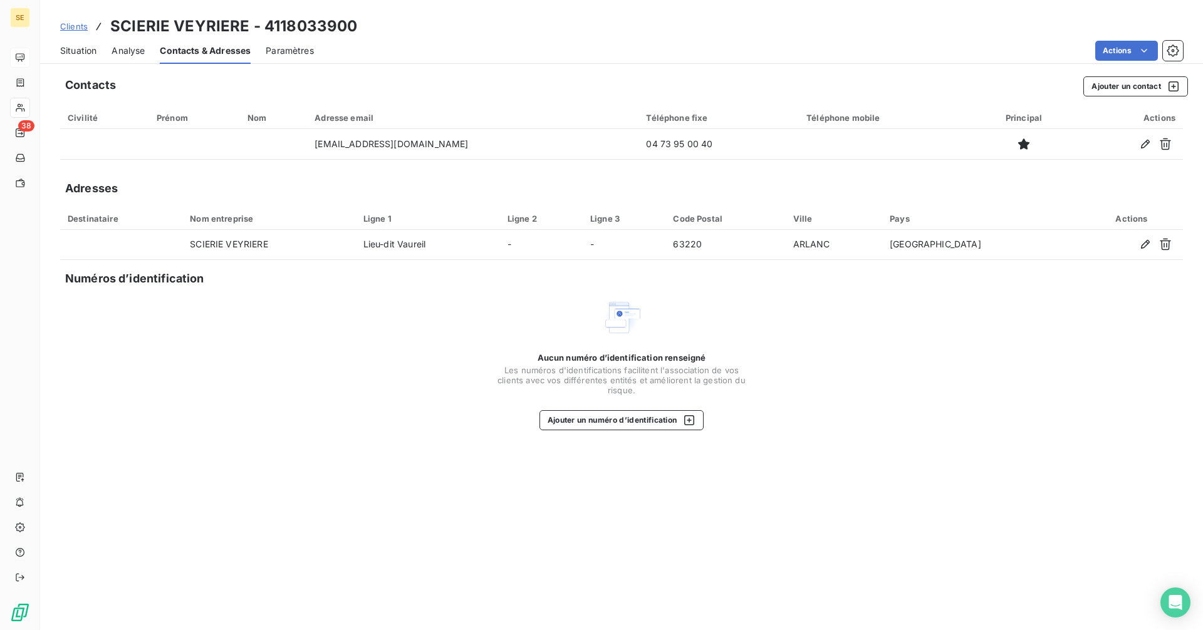
click at [90, 51] on span "Situation" at bounding box center [78, 50] width 36 height 13
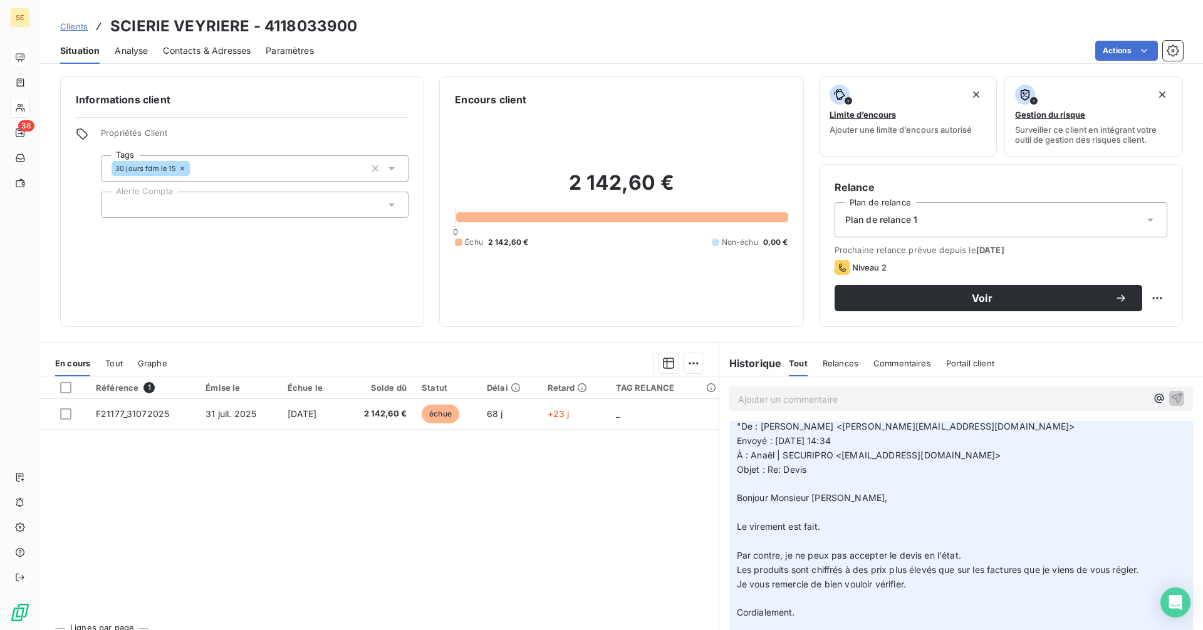
scroll to position [251, 0]
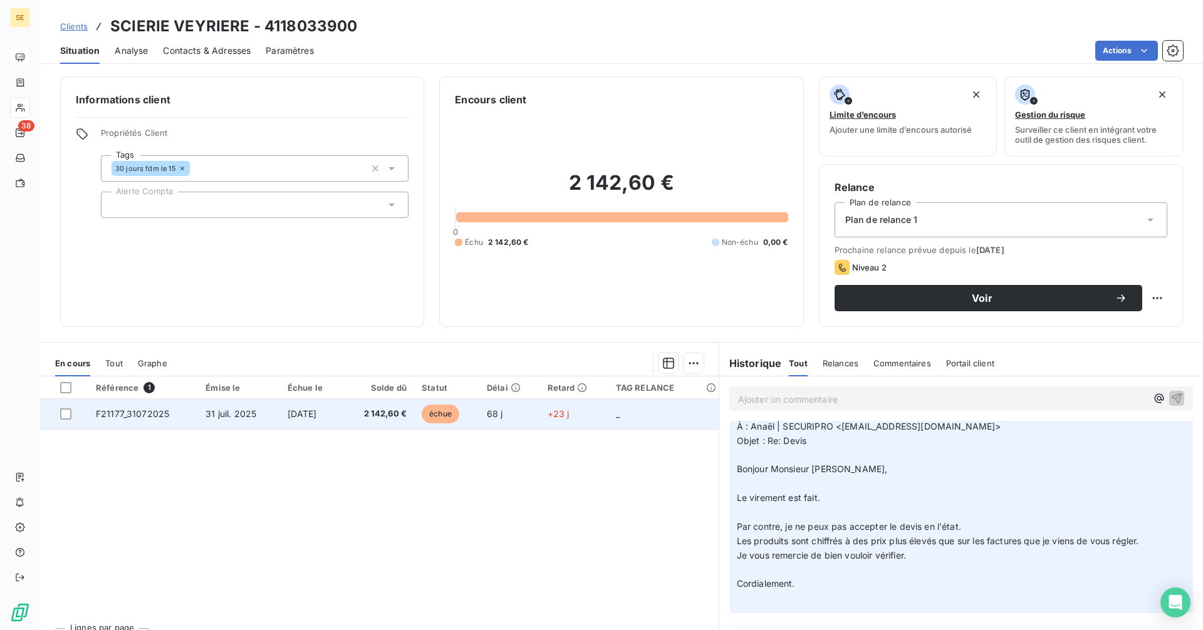
click at [338, 408] on td "14 sept. 2025" at bounding box center [311, 414] width 63 height 30
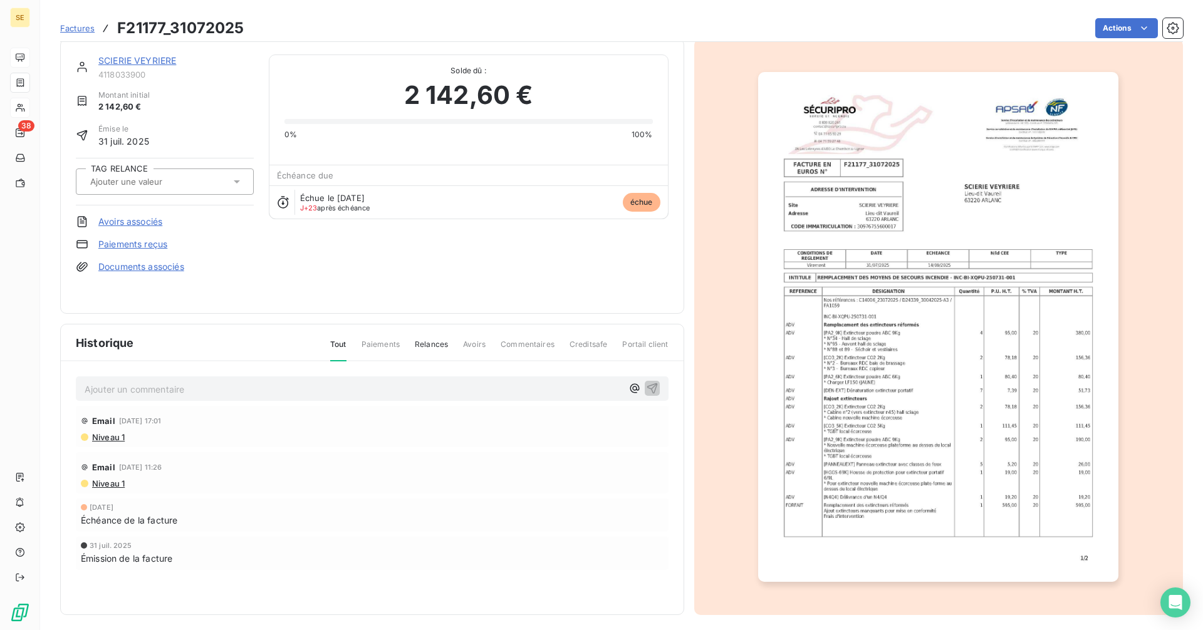
scroll to position [16, 0]
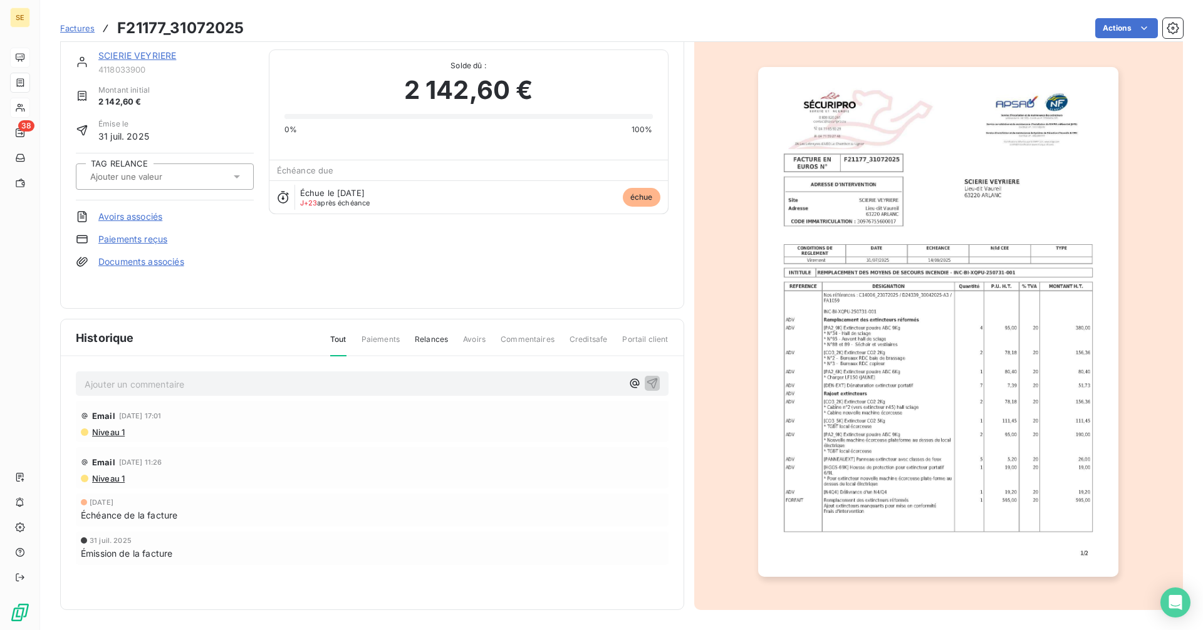
click at [904, 275] on img "button" at bounding box center [938, 322] width 360 height 510
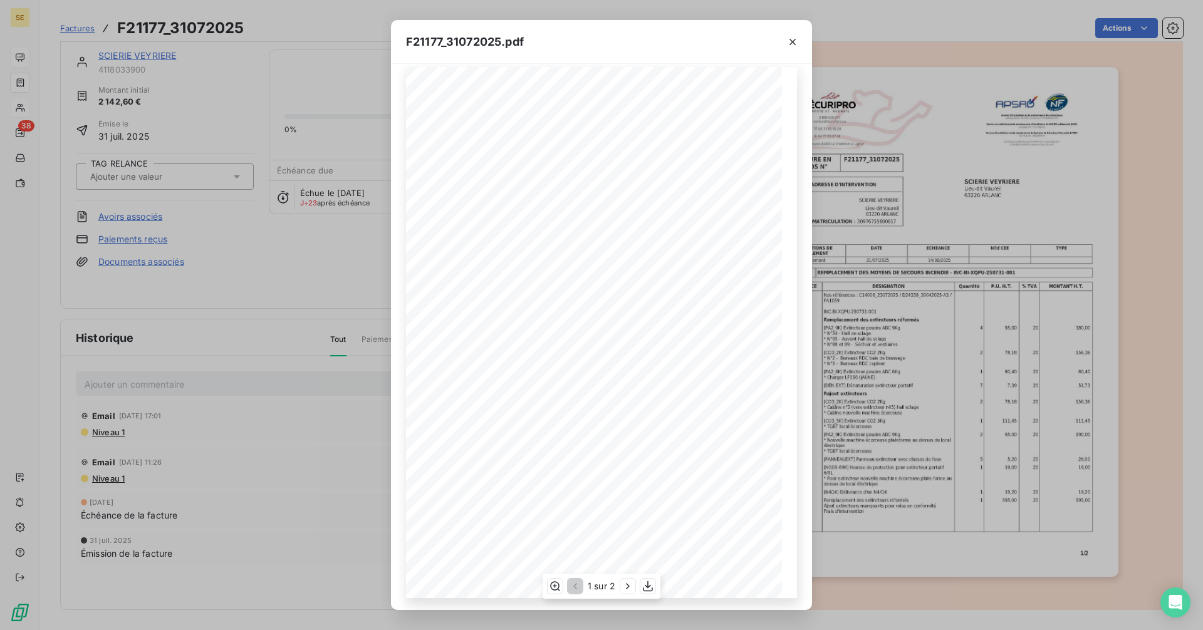
scroll to position [15, 0]
click at [628, 588] on icon "button" at bounding box center [627, 586] width 13 height 13
click at [574, 584] on icon "button" at bounding box center [573, 586] width 13 height 13
click at [135, 54] on div "F21177_31072025.pdf 1/2 FACTURE EN EUROS N° F21177_31072025 ADRESSE D'INTERVENT…" at bounding box center [601, 315] width 1203 height 630
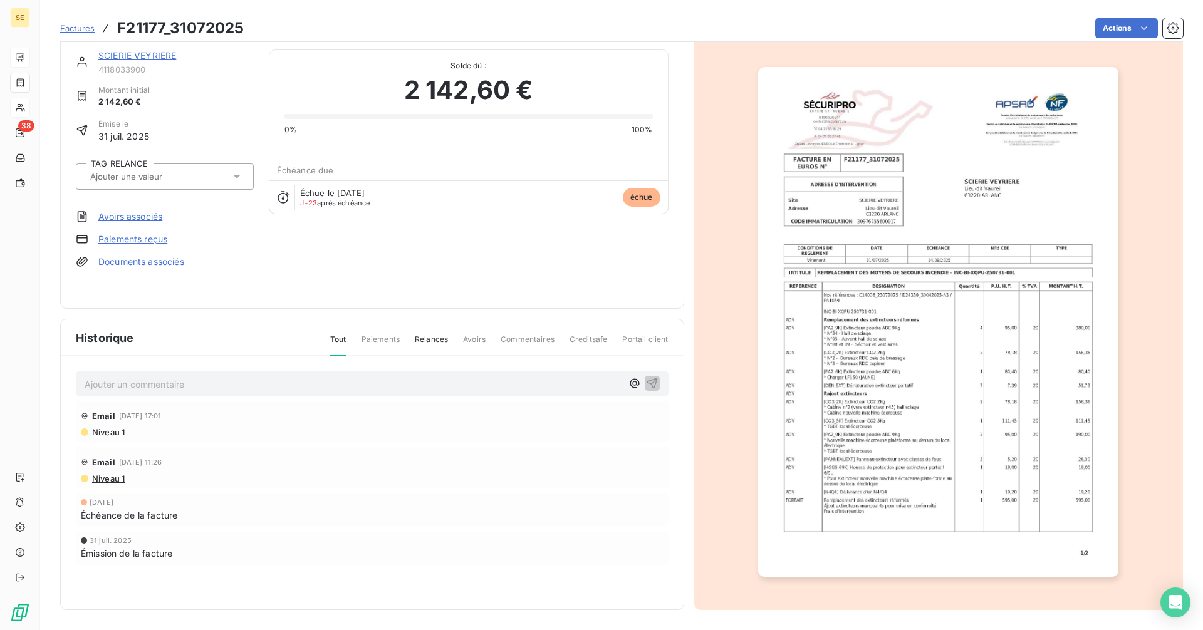
click at [137, 57] on link "SCIERIE VEYRIERE" at bounding box center [137, 55] width 78 height 11
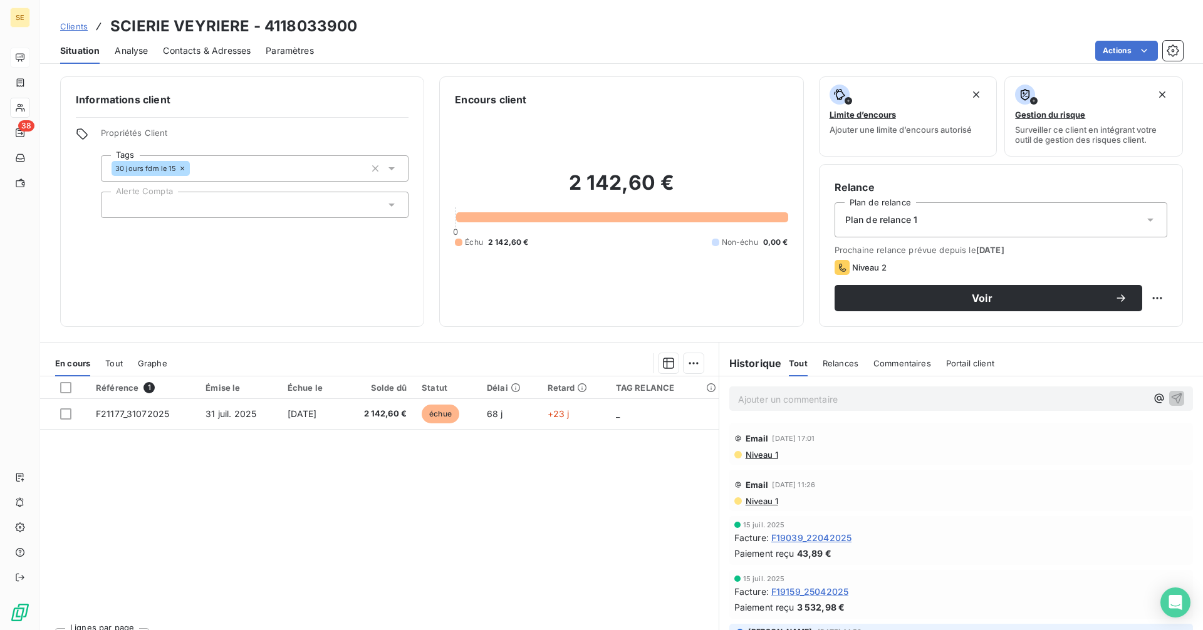
click at [755, 455] on span "Niveau 1" at bounding box center [761, 455] width 34 height 10
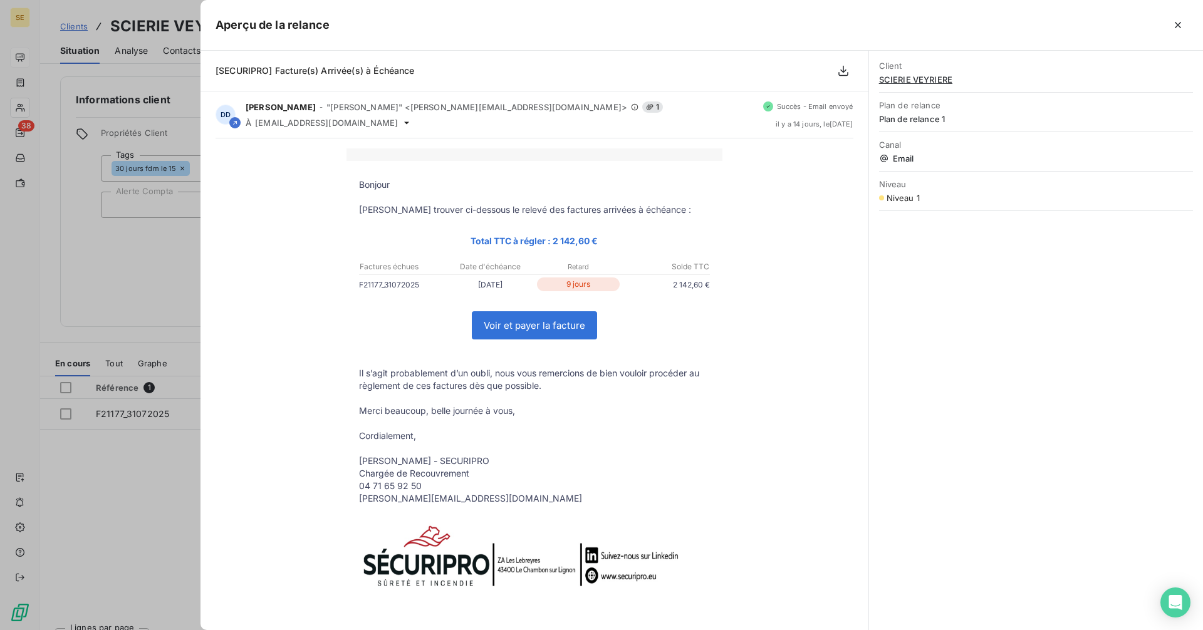
click at [143, 247] on div at bounding box center [601, 315] width 1203 height 630
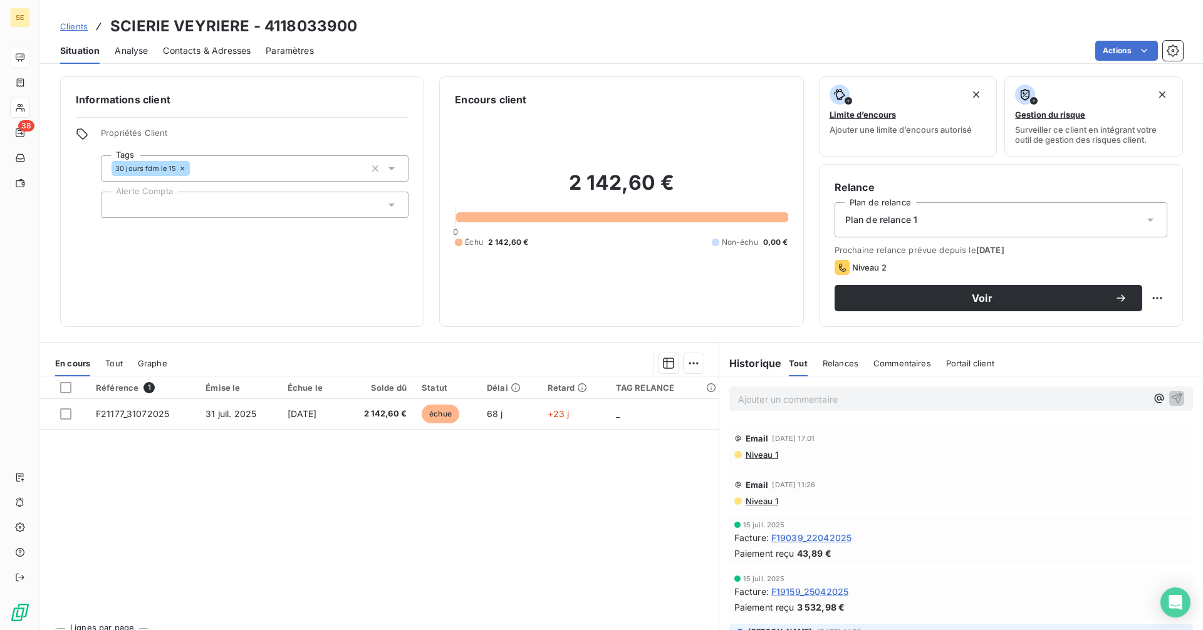
click at [763, 504] on span "Niveau 1" at bounding box center [761, 501] width 34 height 10
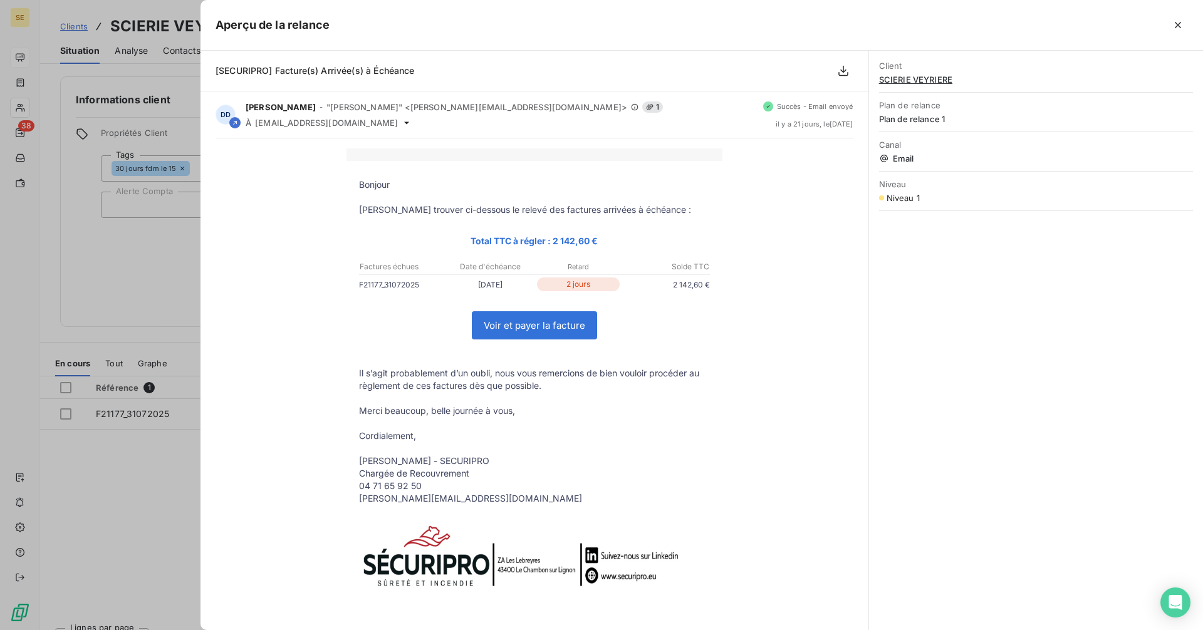
click at [116, 278] on div at bounding box center [601, 315] width 1203 height 630
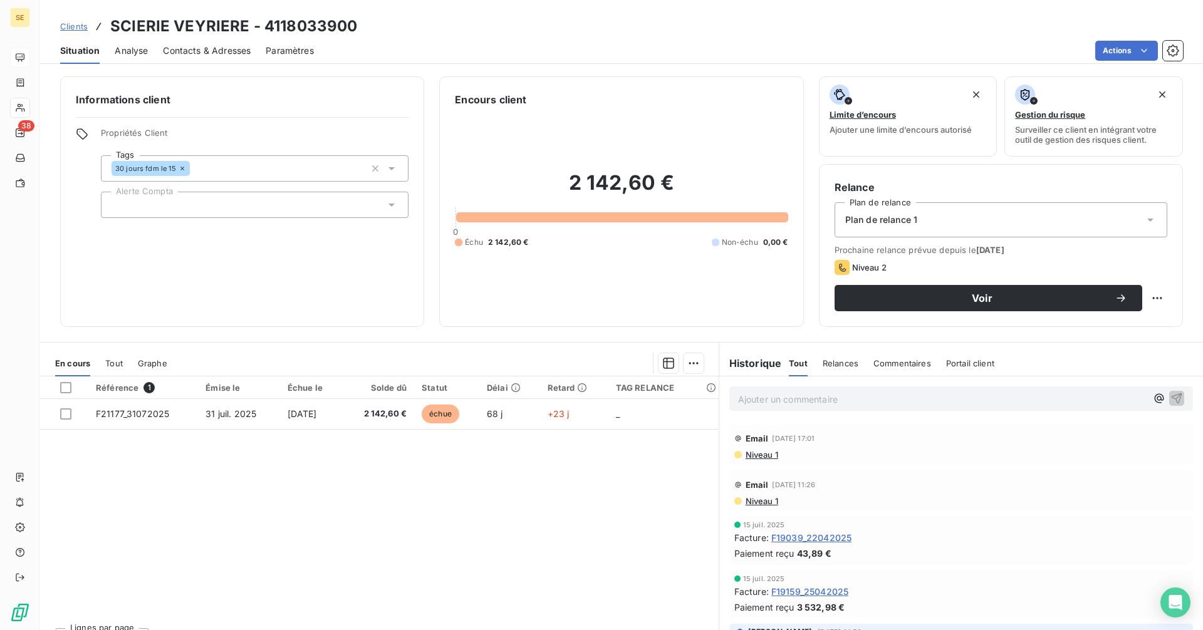
click at [192, 48] on span "Contacts & Adresses" at bounding box center [207, 50] width 88 height 13
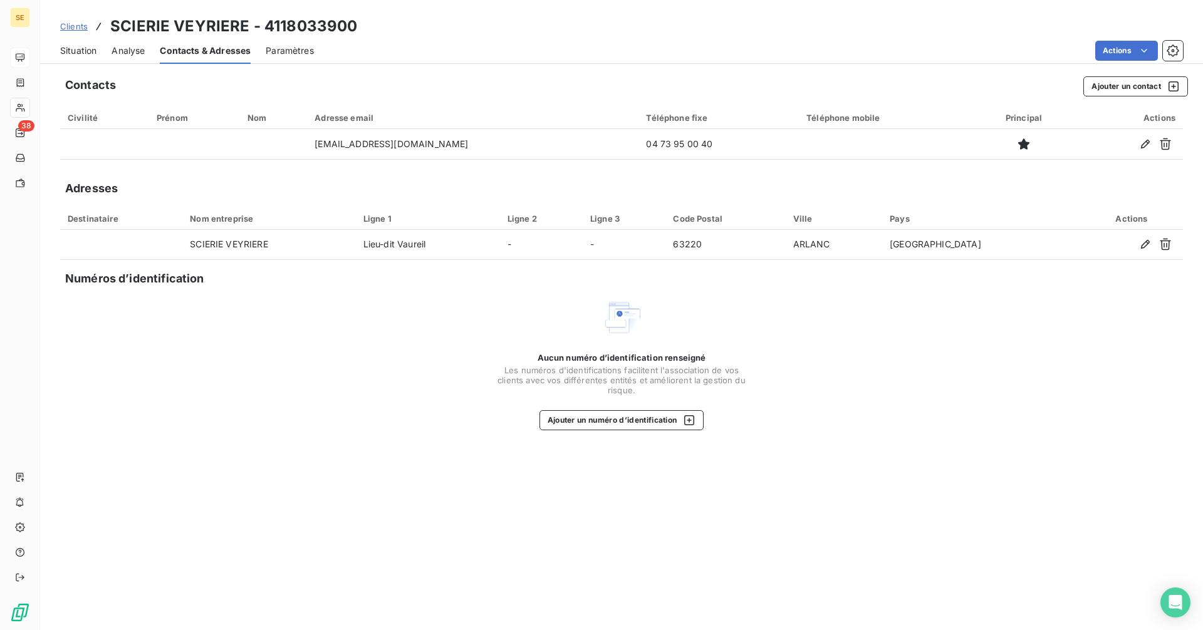
click at [73, 51] on span "Situation" at bounding box center [78, 50] width 36 height 13
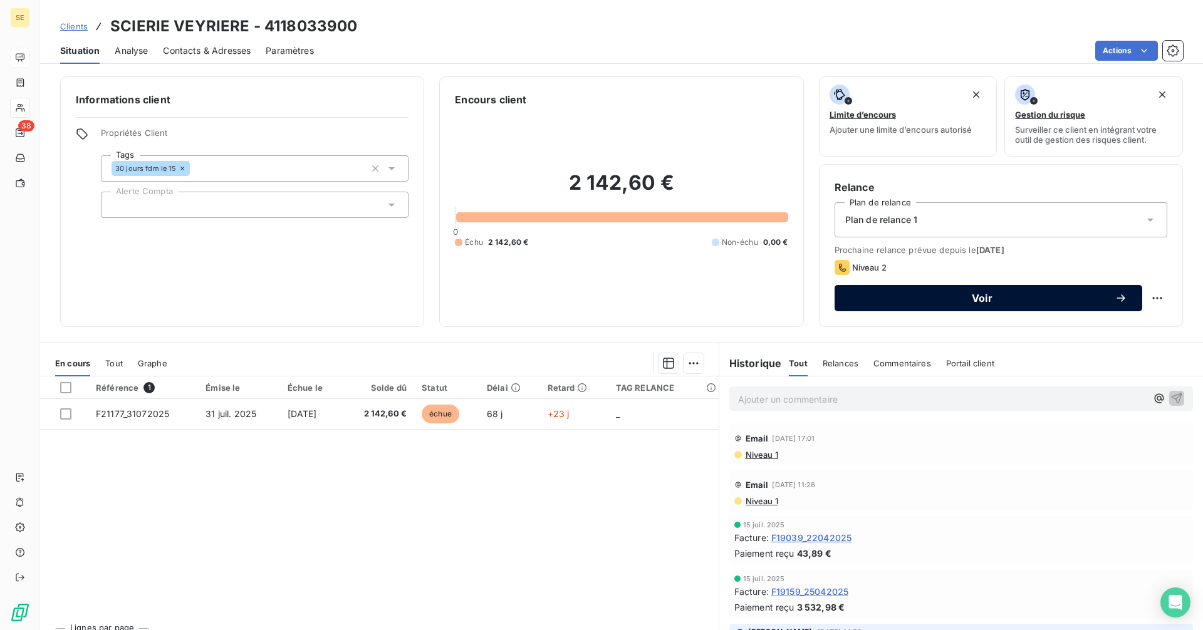
click at [980, 294] on span "Voir" at bounding box center [981, 298] width 265 height 10
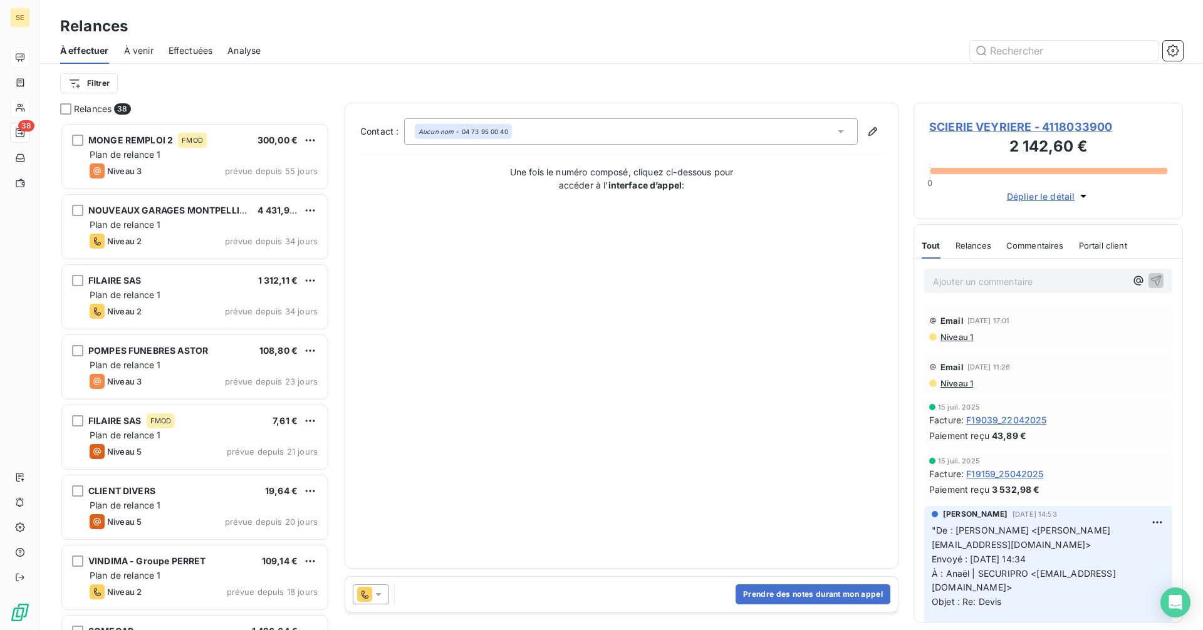
scroll to position [498, 260]
click at [832, 581] on div "Prendre des notes durant mon appel" at bounding box center [621, 594] width 552 height 35
click at [836, 591] on button "Prendre des notes durant mon appel" at bounding box center [812, 594] width 155 height 20
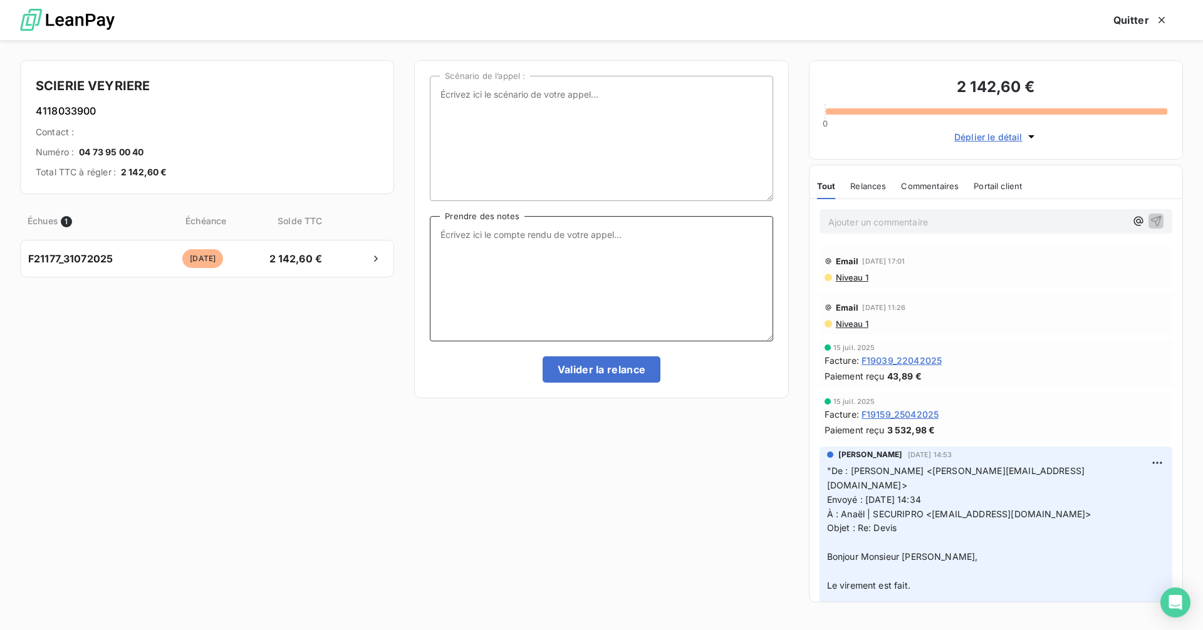
click at [474, 239] on textarea "Prendre des notes" at bounding box center [601, 278] width 343 height 125
type textarea "eu la secrétaire, prend mon num pr qu'elle me rapp, me dit que la compta a été …"
click at [578, 377] on button "Valider la relance" at bounding box center [601, 369] width 118 height 26
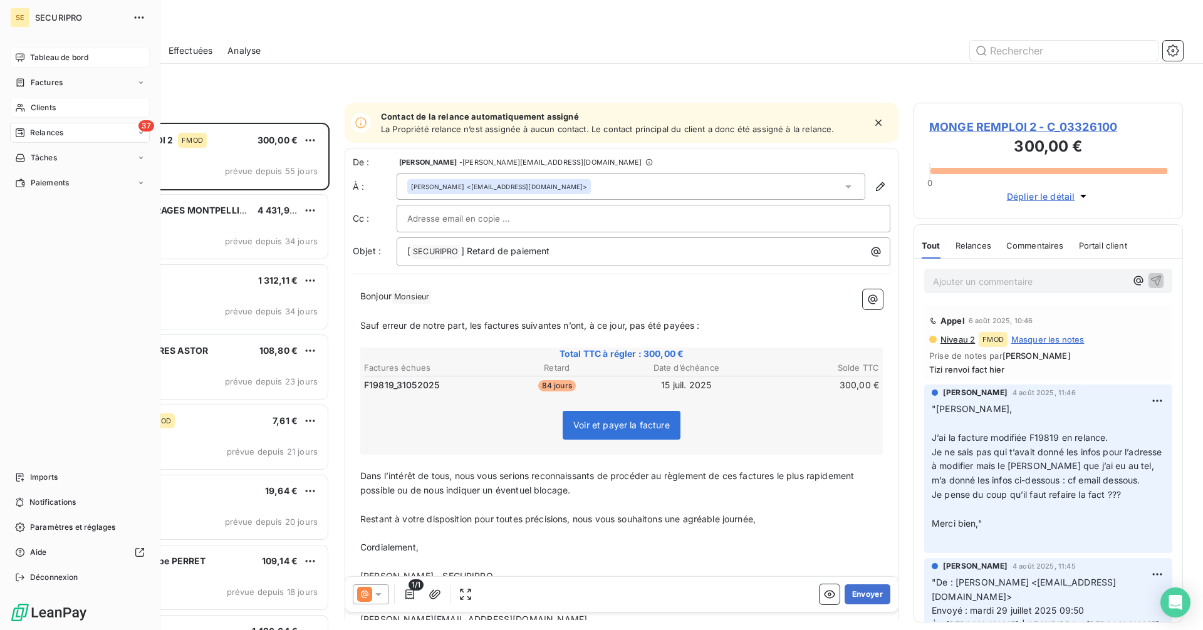
click at [37, 104] on span "Clients" at bounding box center [43, 107] width 25 height 11
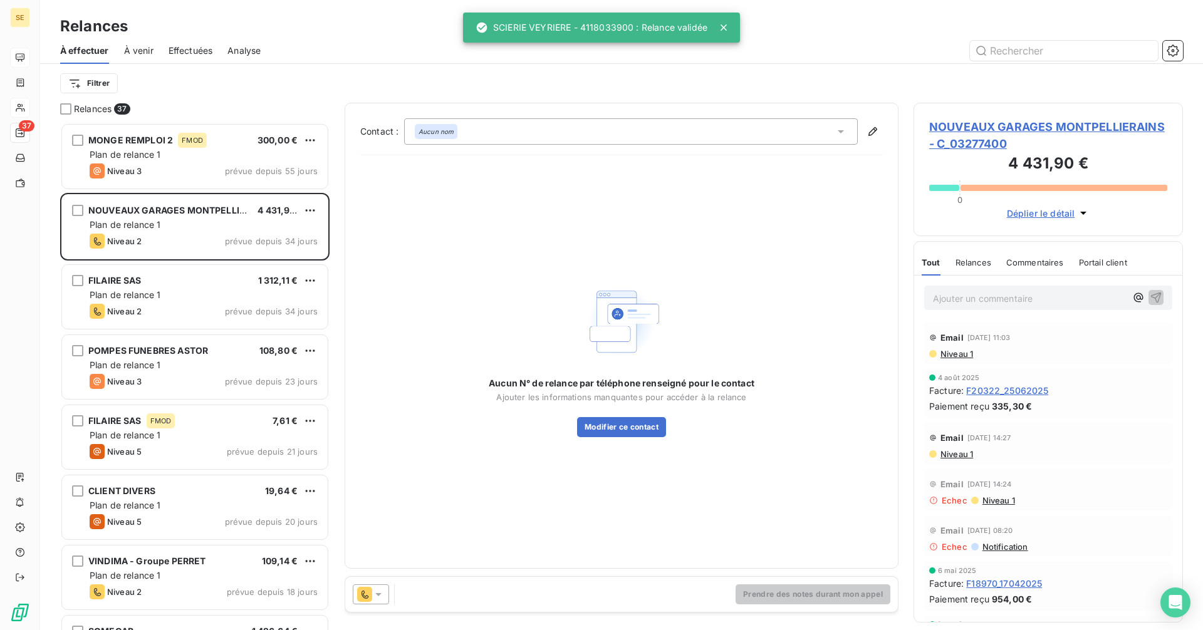
scroll to position [498, 260]
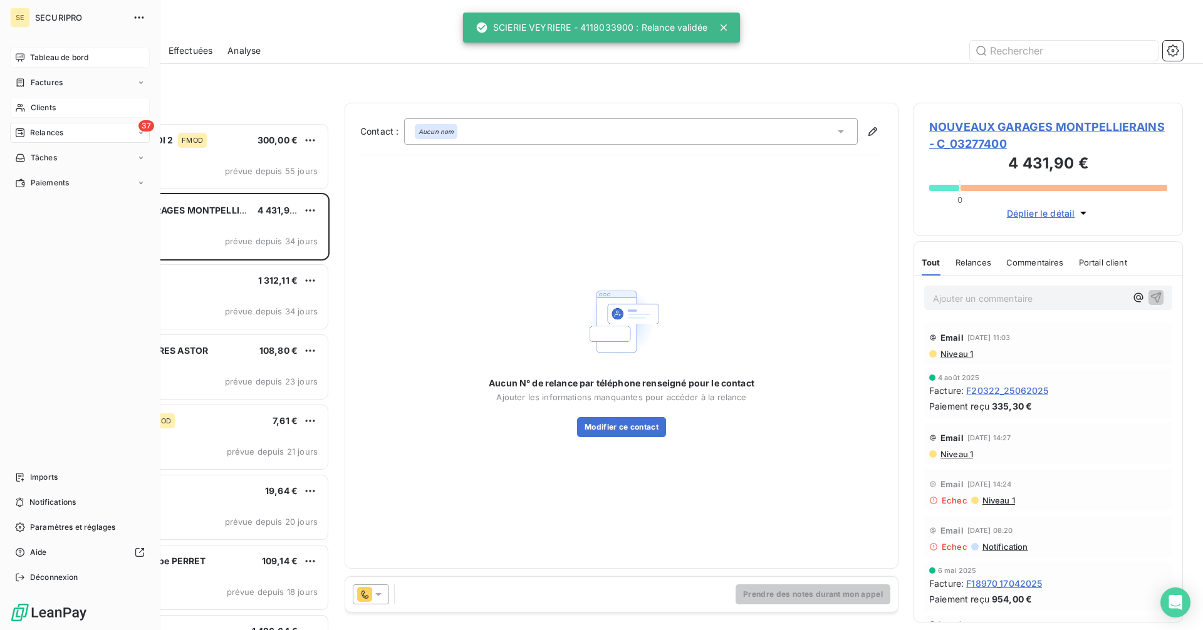
click at [43, 100] on div "Clients" at bounding box center [80, 108] width 140 height 20
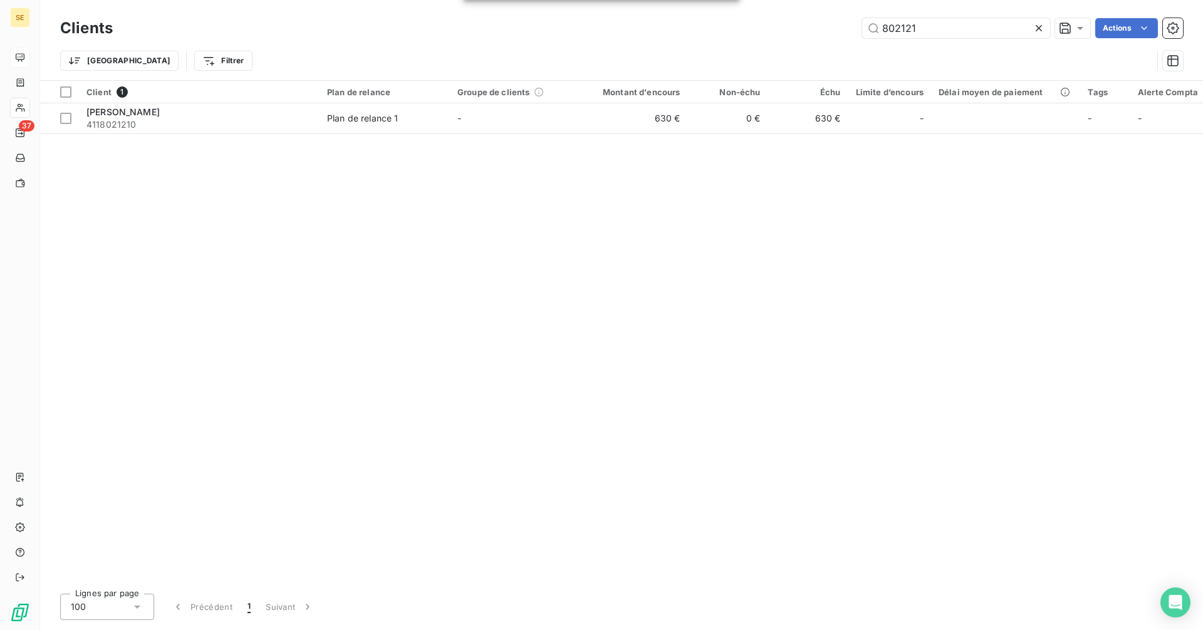
drag, startPoint x: 947, startPoint y: 28, endPoint x: 797, endPoint y: 33, distance: 149.8
click at [799, 34] on div "802121 Actions" at bounding box center [655, 28] width 1055 height 20
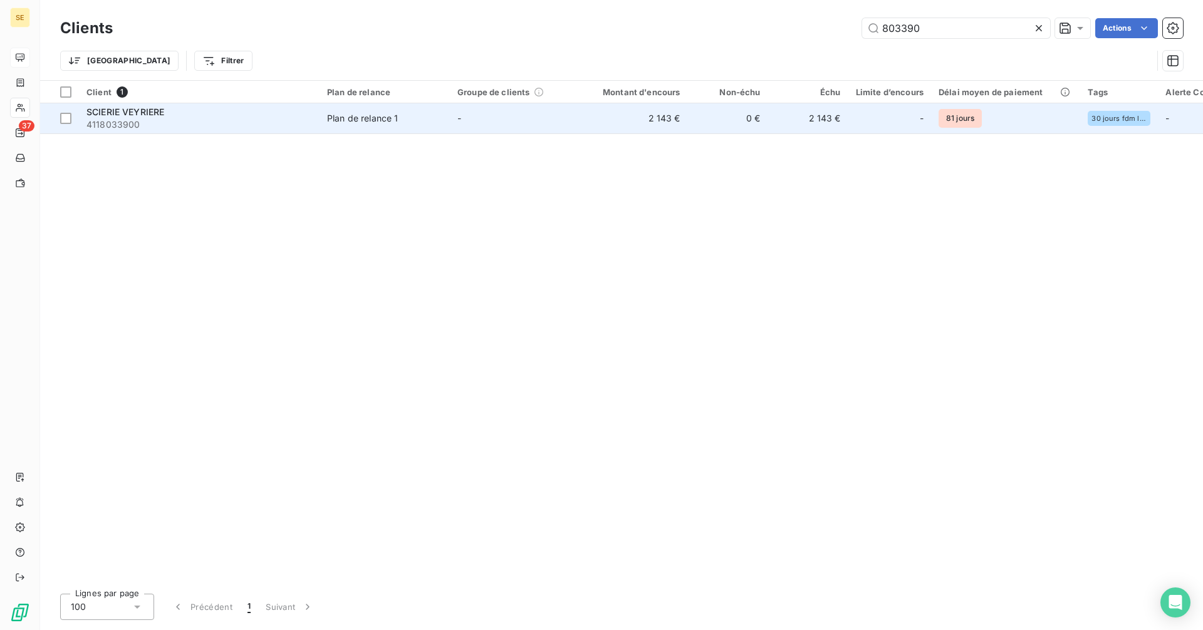
type input "803390"
click at [760, 120] on td "0 €" at bounding box center [728, 118] width 80 height 30
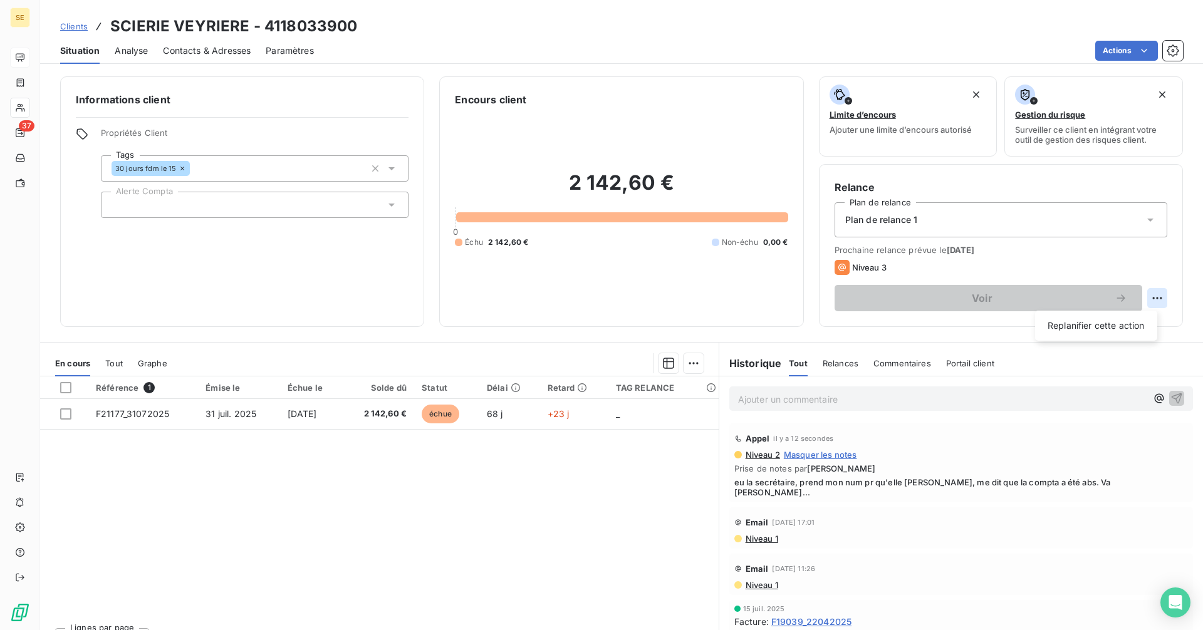
click at [1148, 296] on html "SE 37 Clients SCIERIE VEYRIERE - 4118033900 Situation Analyse Contacts & Adress…" at bounding box center [601, 315] width 1203 height 630
click at [1083, 328] on div "Replanifier cette action" at bounding box center [1096, 326] width 112 height 20
select select "9"
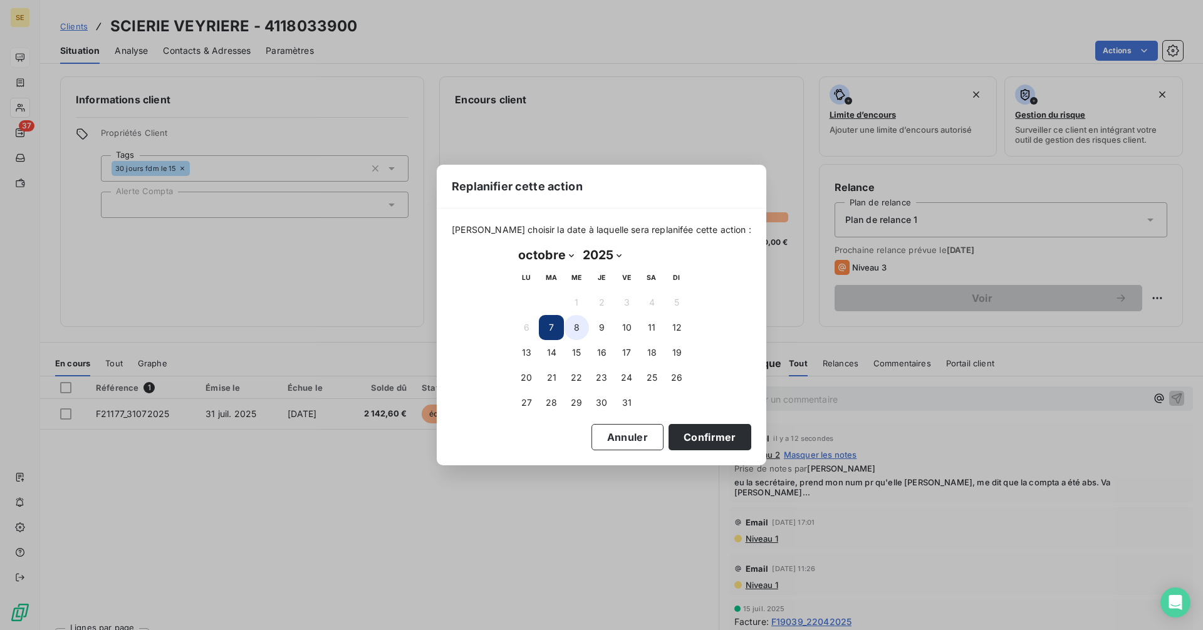
click at [575, 331] on button "8" at bounding box center [576, 327] width 25 height 25
click at [681, 439] on button "Confirmer" at bounding box center [709, 437] width 83 height 26
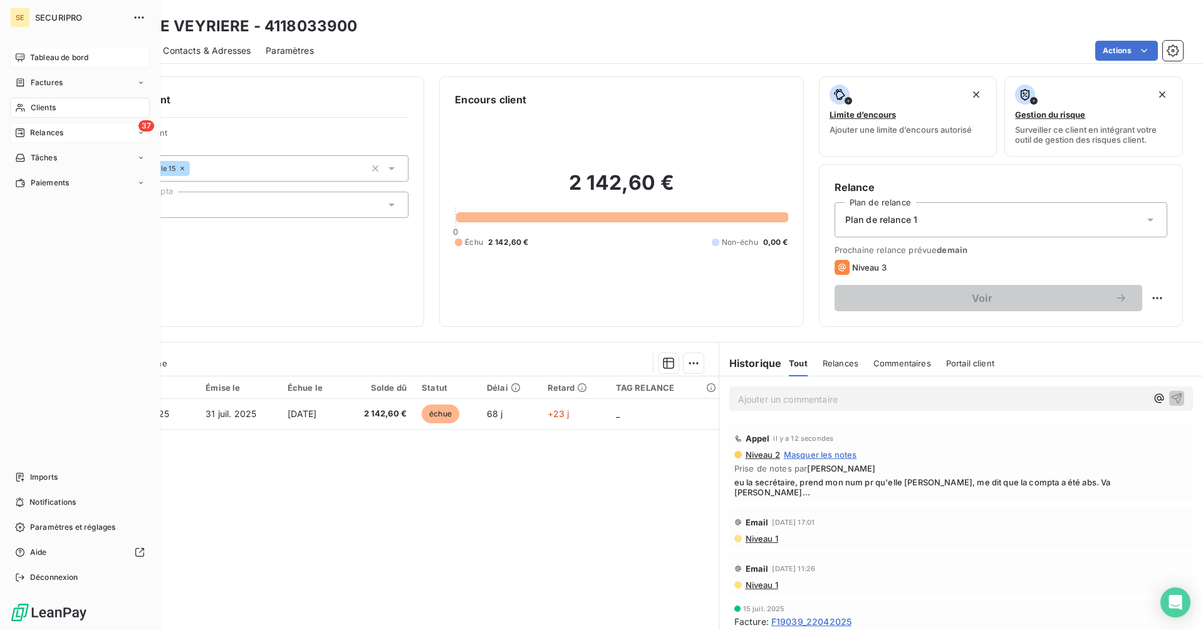
click at [31, 128] on span "Relances" at bounding box center [46, 132] width 33 height 11
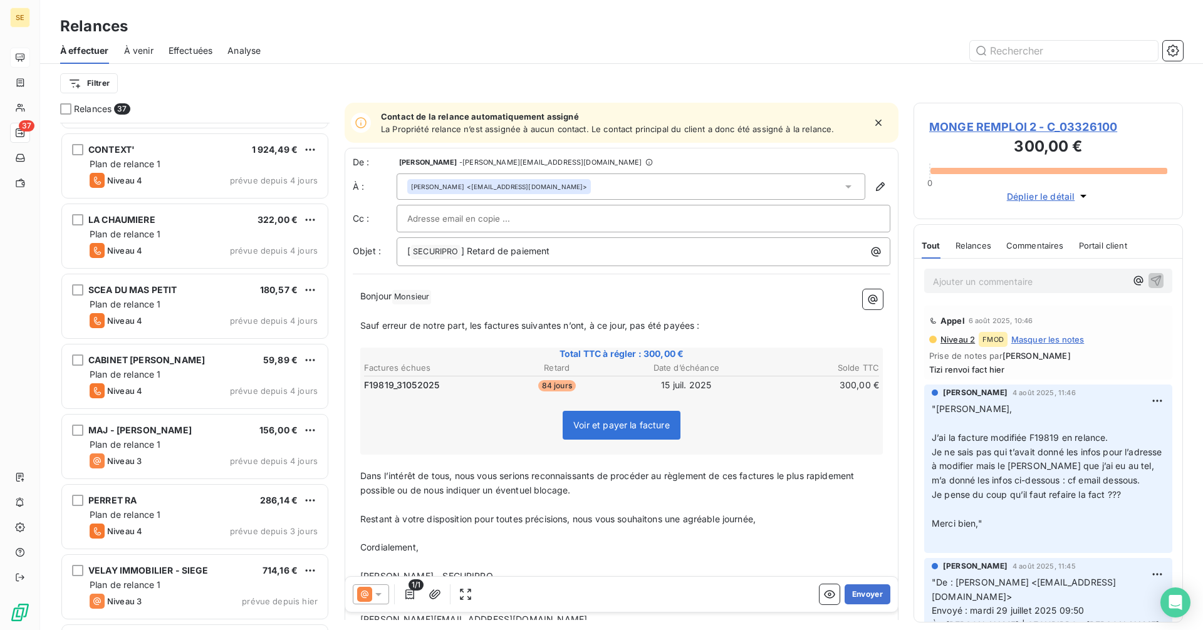
scroll to position [2089, 0]
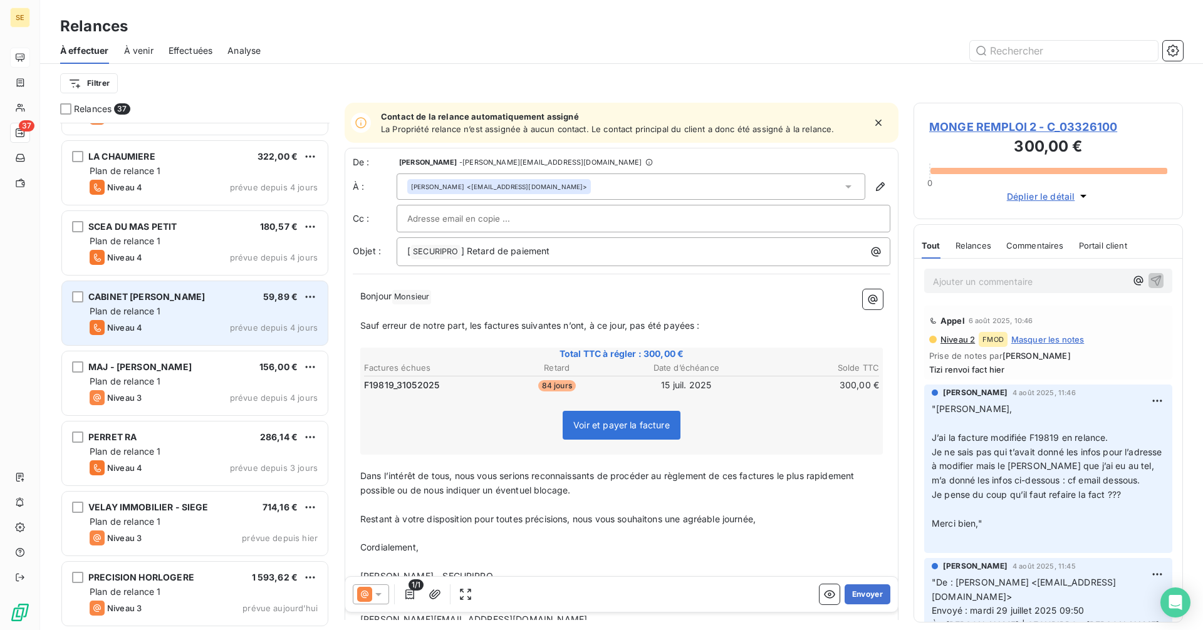
click at [123, 314] on span "Plan de relance 1" at bounding box center [125, 311] width 71 height 11
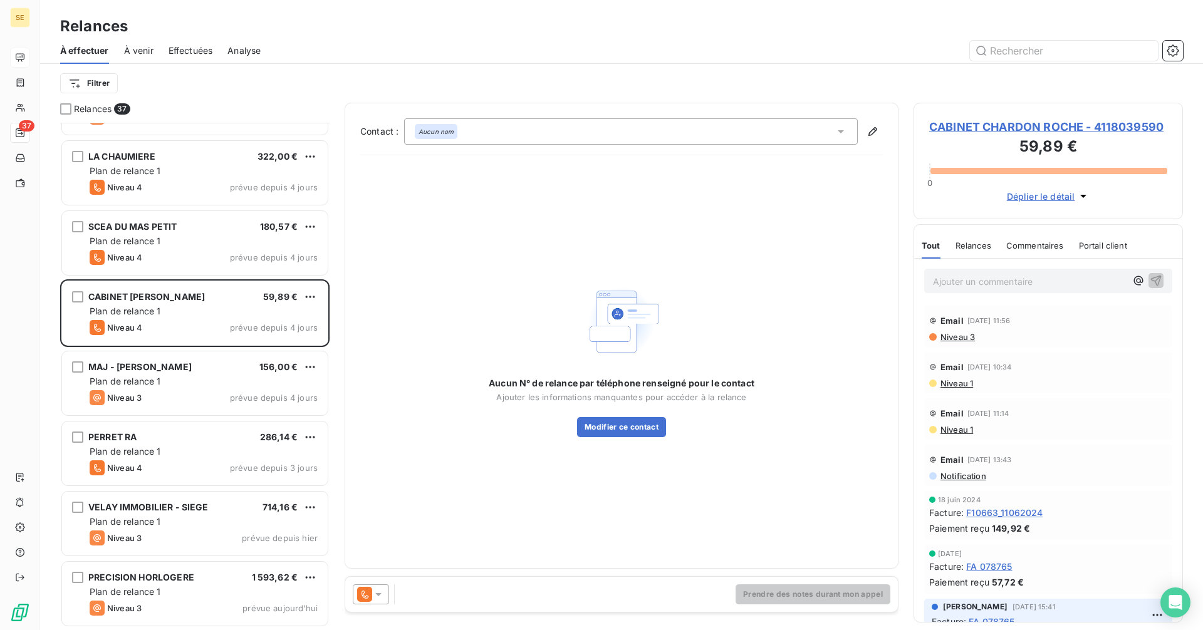
click at [963, 127] on span "CABINET CHARDON ROCHE - 4118039590" at bounding box center [1048, 126] width 238 height 17
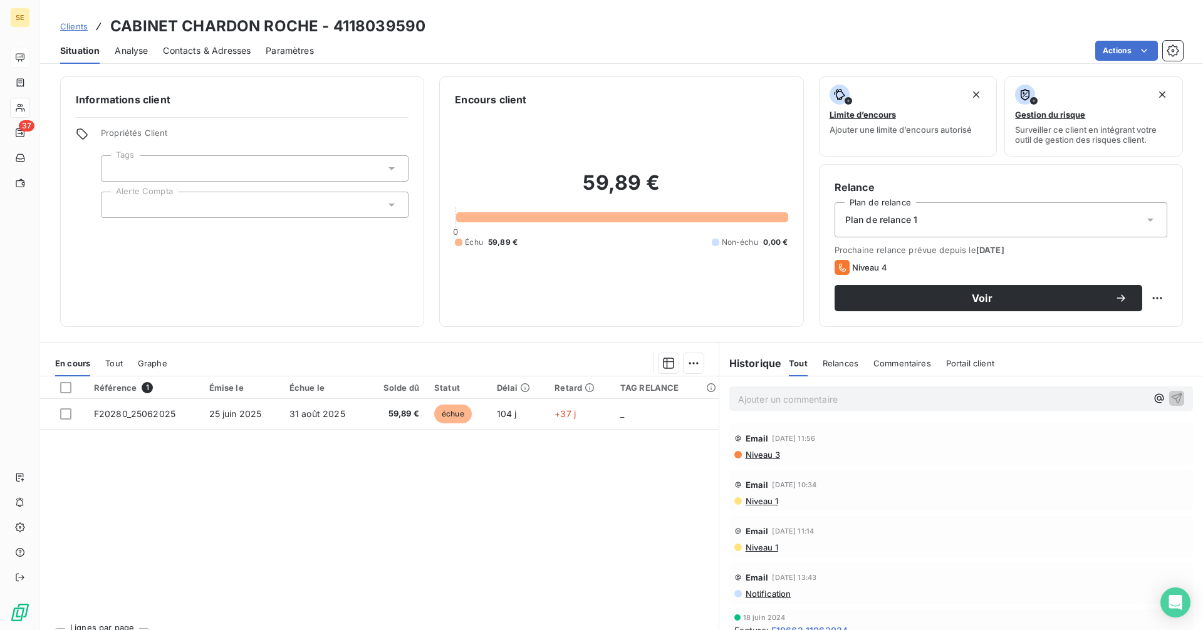
click at [227, 53] on span "Contacts & Adresses" at bounding box center [207, 50] width 88 height 13
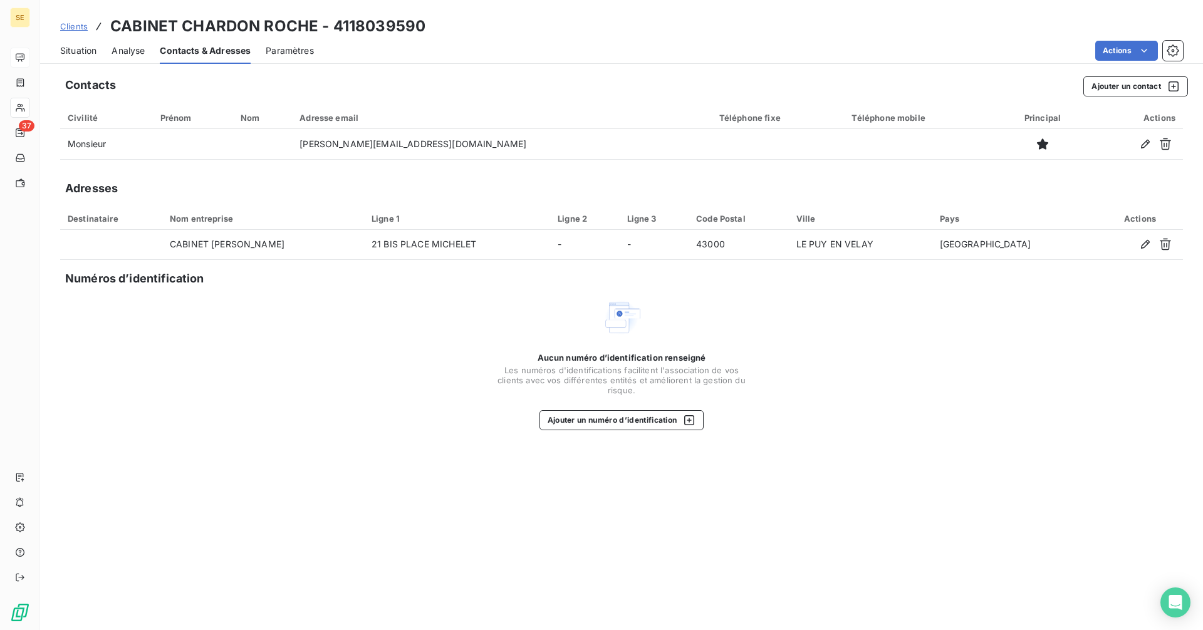
drag, startPoint x: 75, startPoint y: 51, endPoint x: 87, endPoint y: 60, distance: 15.3
click at [75, 51] on span "Situation" at bounding box center [78, 50] width 36 height 13
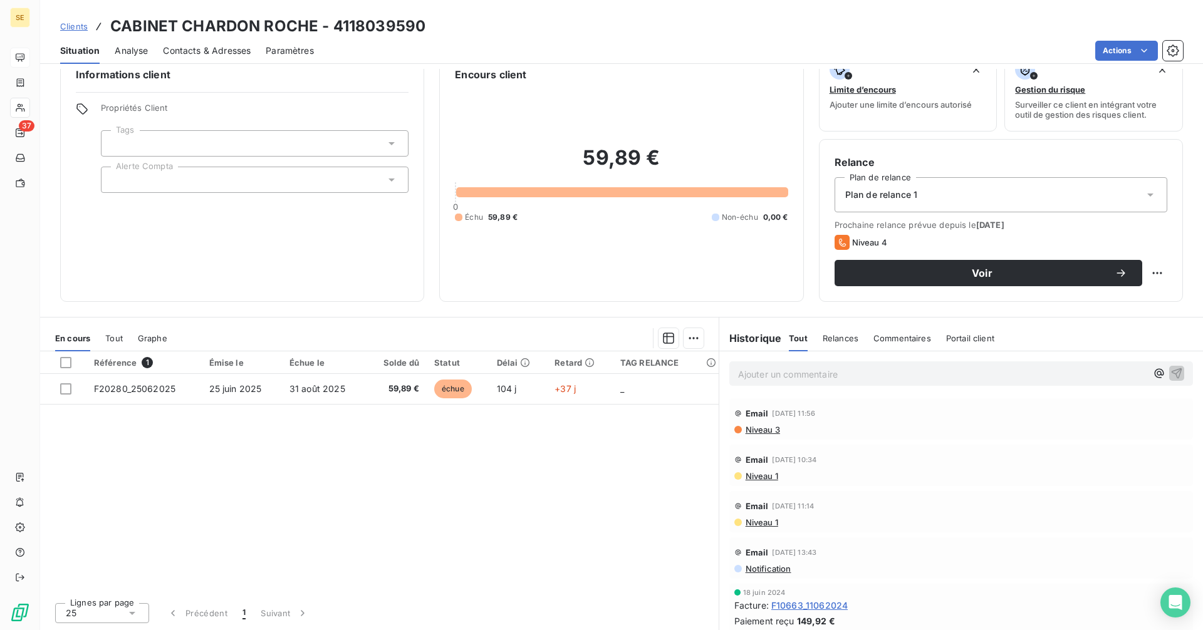
click at [210, 53] on span "Contacts & Adresses" at bounding box center [207, 50] width 88 height 13
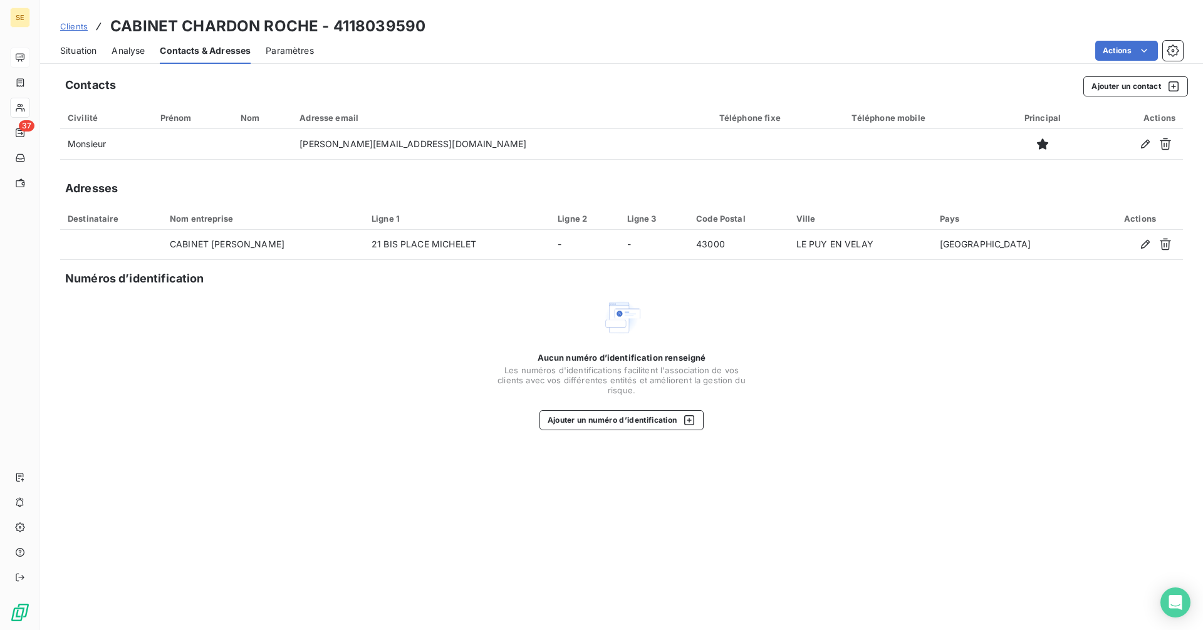
click at [69, 53] on span "Situation" at bounding box center [78, 50] width 36 height 13
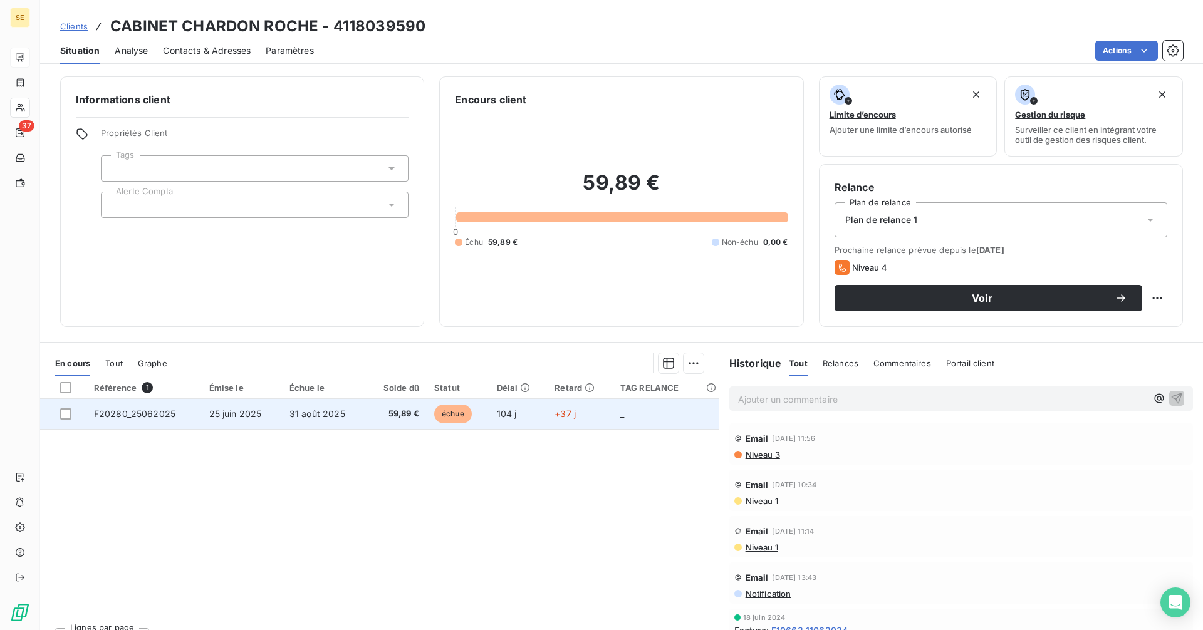
click at [336, 415] on span "31 août 2025" at bounding box center [317, 413] width 56 height 11
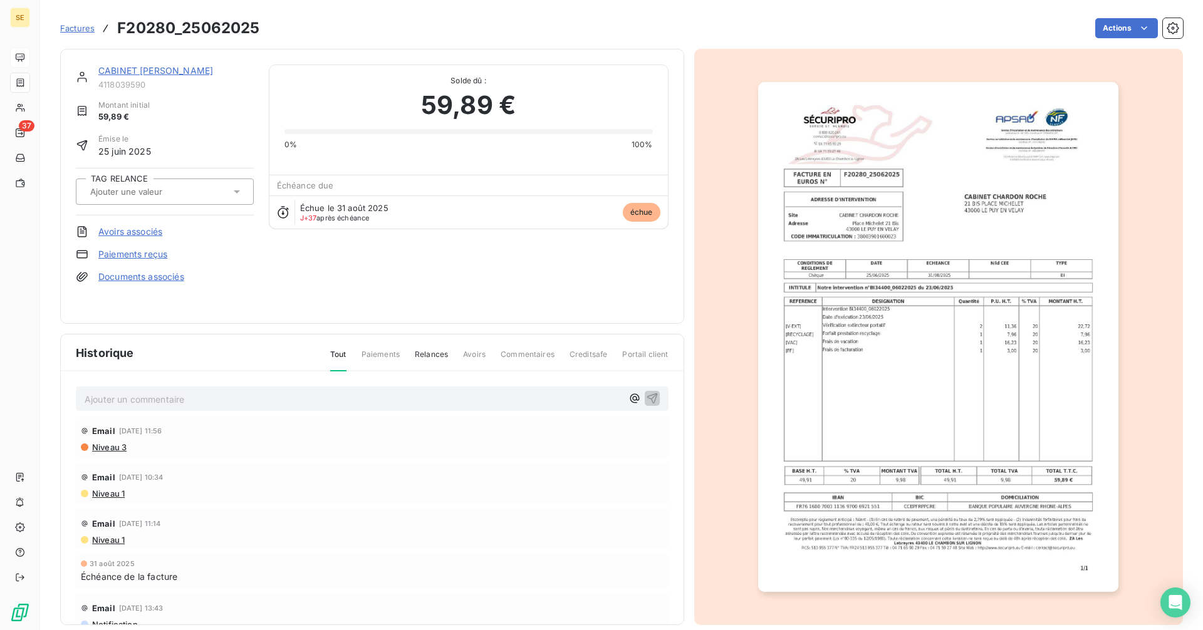
click at [143, 75] on link "CABINET [PERSON_NAME]" at bounding box center [155, 70] width 115 height 11
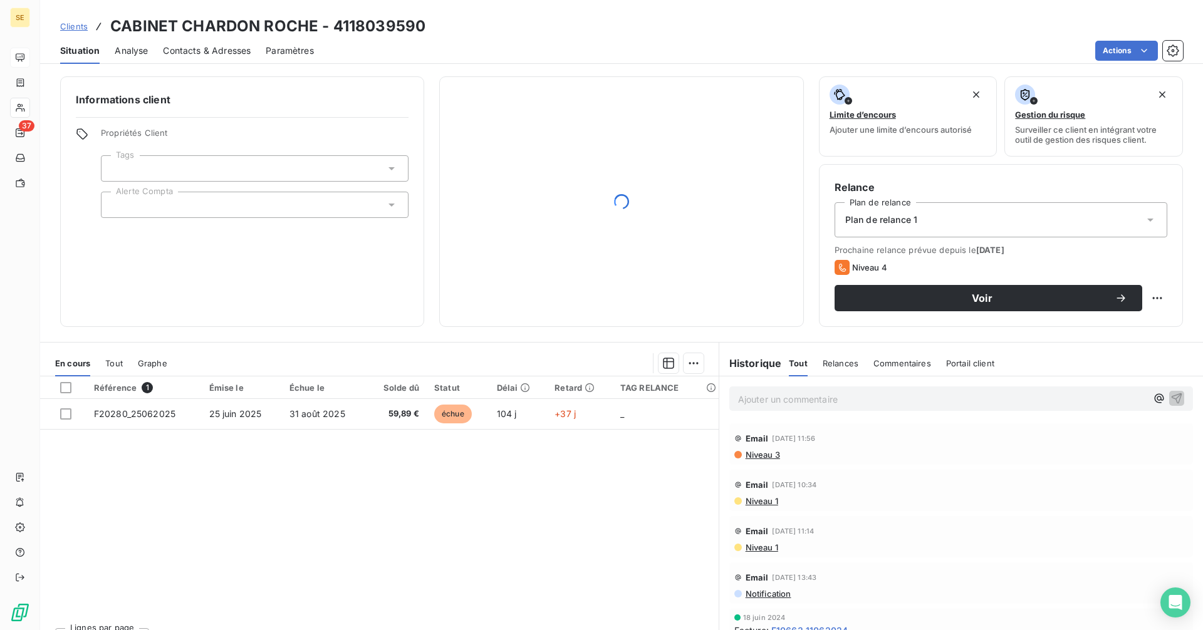
click at [209, 50] on span "Contacts & Adresses" at bounding box center [207, 50] width 88 height 13
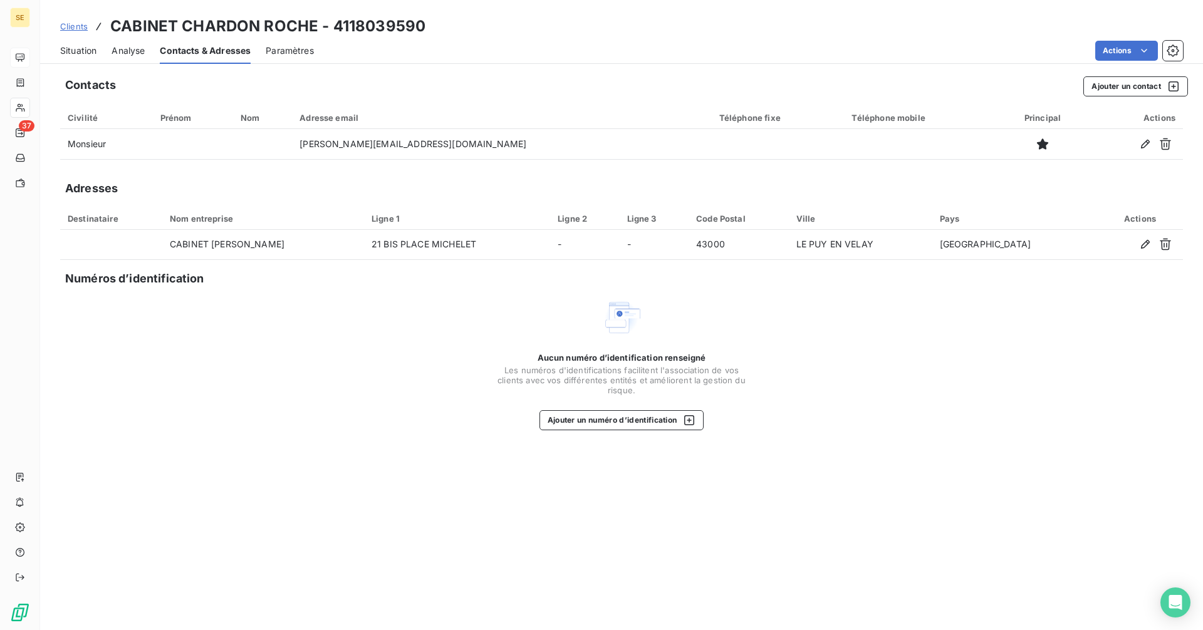
click at [96, 47] on span "Situation" at bounding box center [78, 50] width 36 height 13
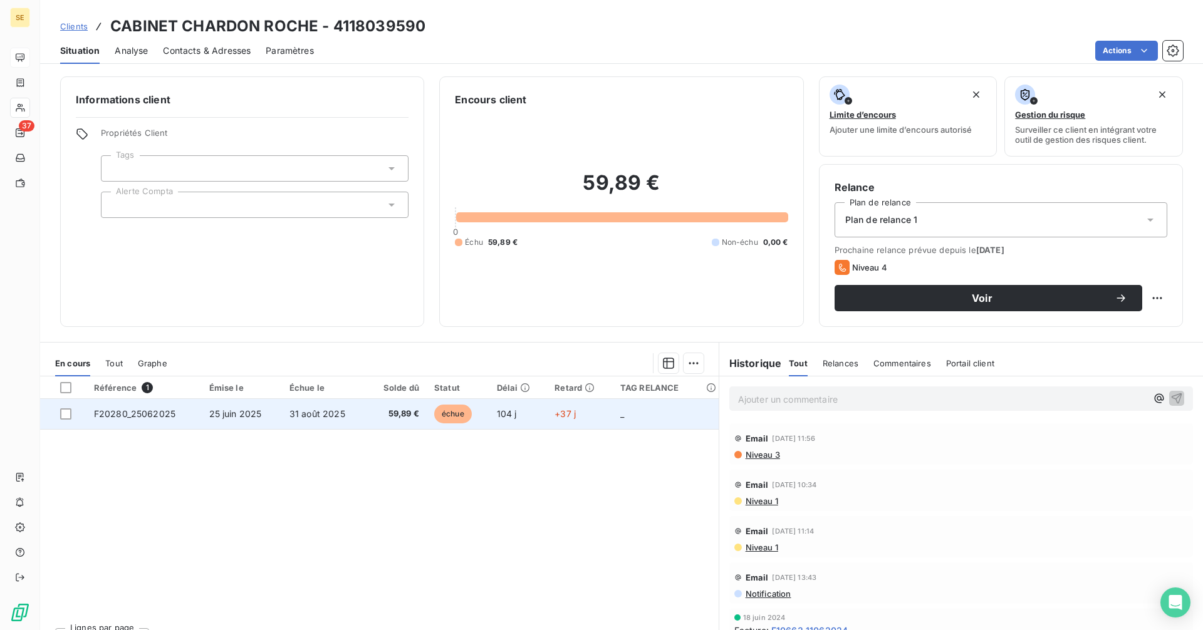
click at [321, 413] on span "31 août 2025" at bounding box center [317, 413] width 56 height 11
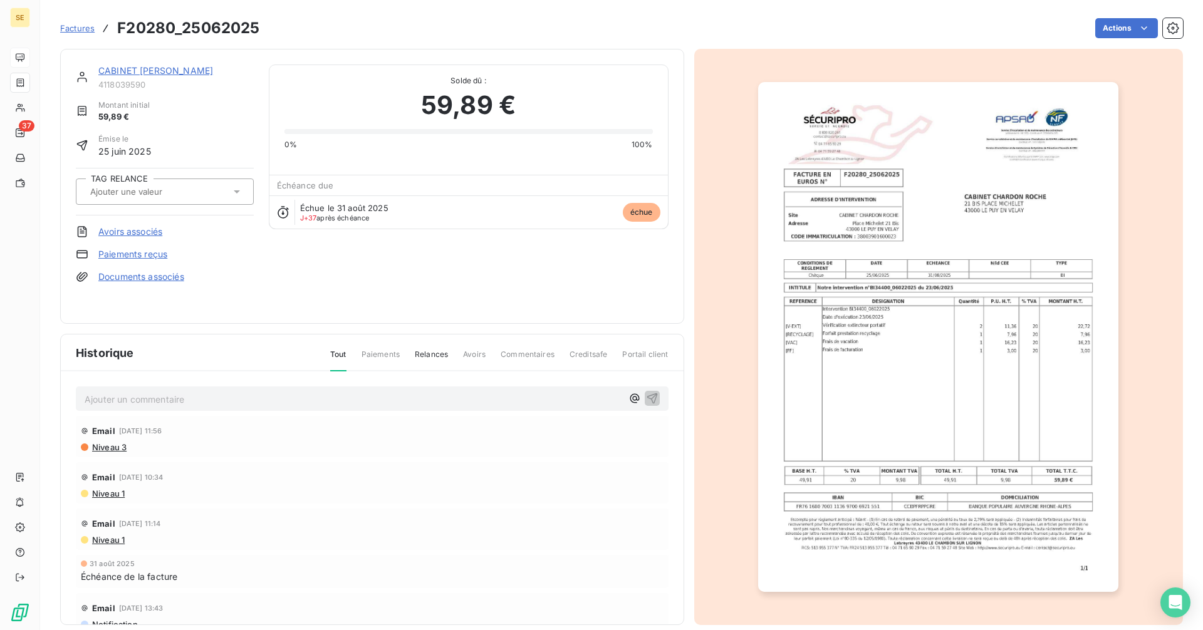
click at [876, 365] on img "button" at bounding box center [938, 337] width 360 height 510
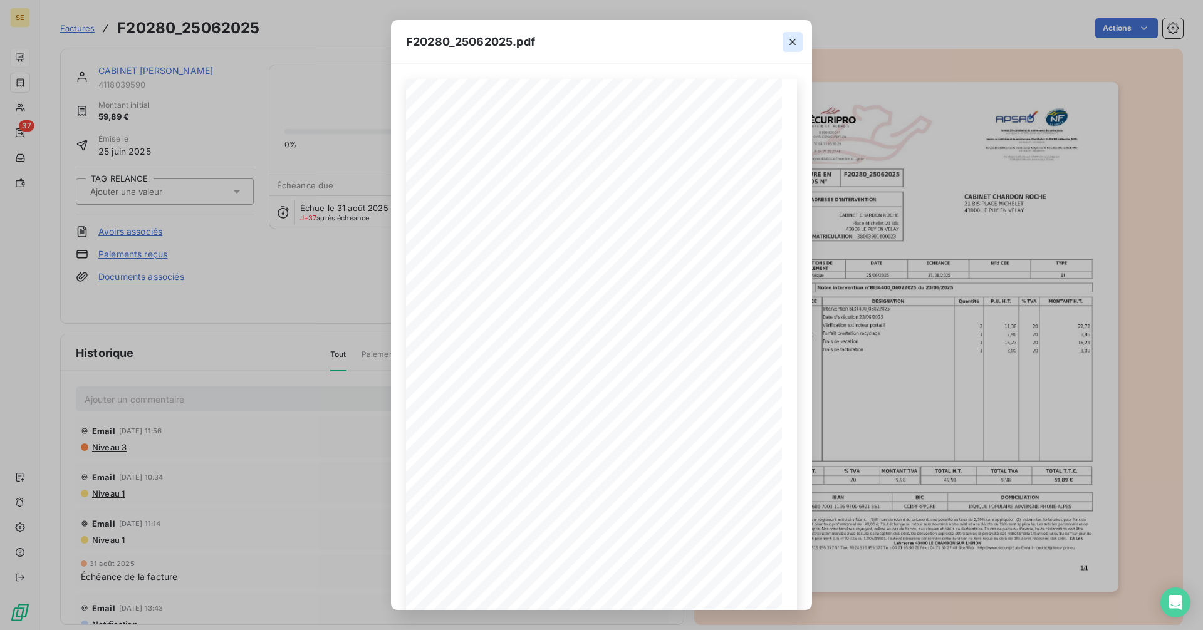
click at [789, 44] on icon "button" at bounding box center [792, 42] width 13 height 13
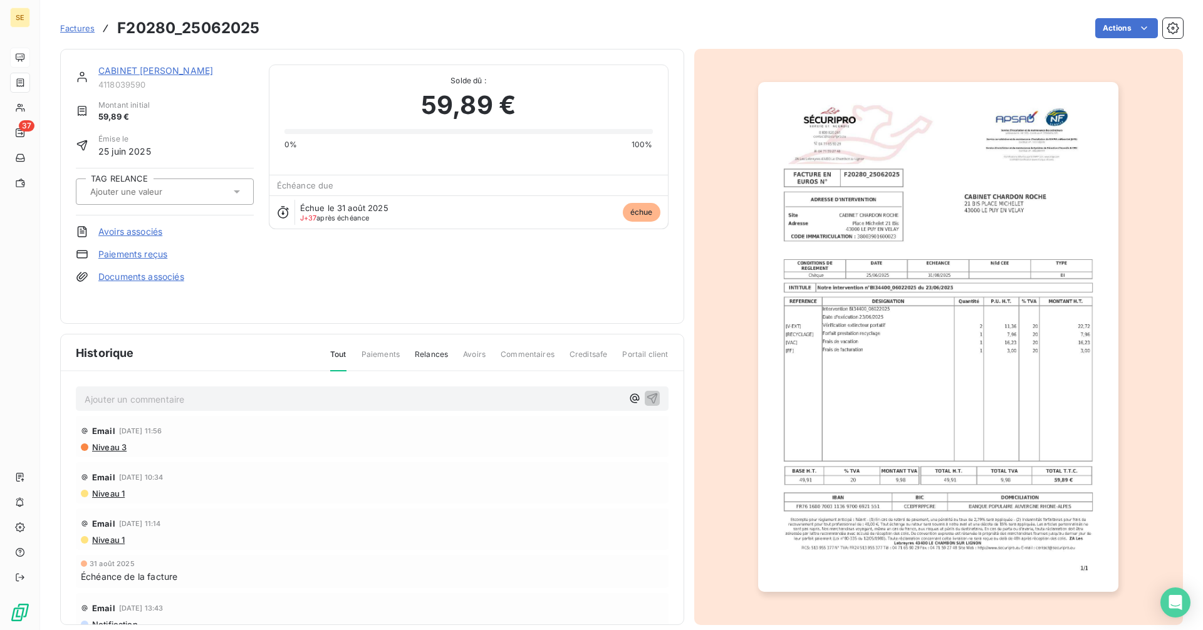
click at [170, 67] on link "CABINET [PERSON_NAME]" at bounding box center [155, 70] width 115 height 11
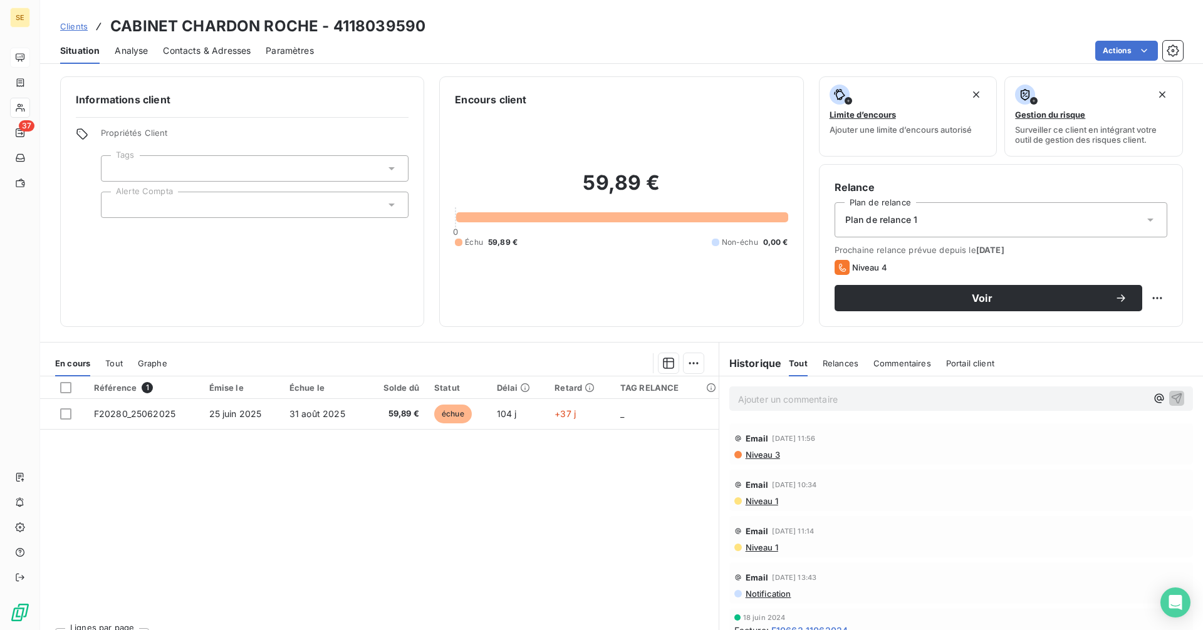
click at [244, 44] on span "Contacts & Adresses" at bounding box center [207, 50] width 88 height 13
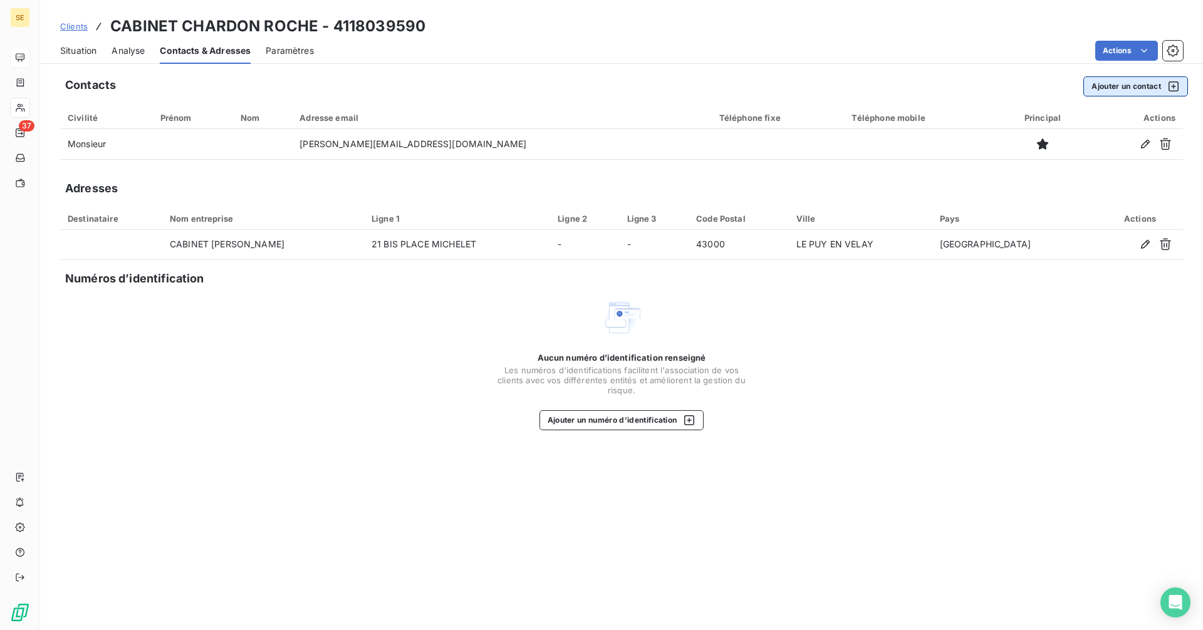
click at [1121, 88] on button "Ajouter un contact" at bounding box center [1135, 86] width 105 height 20
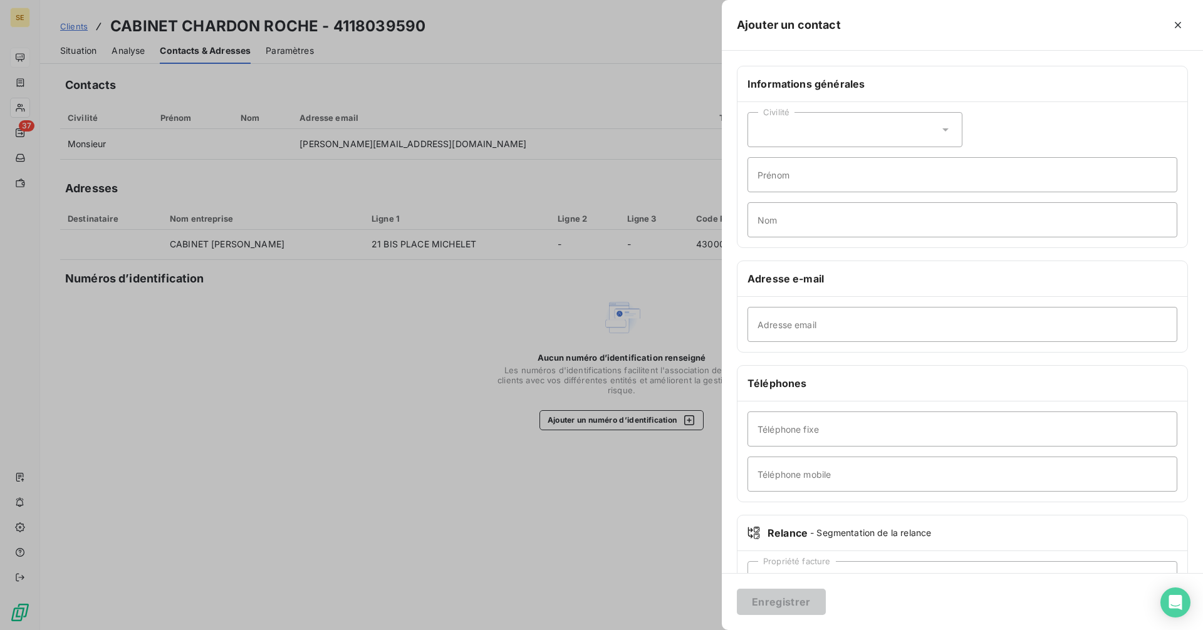
click at [785, 128] on div "Civilité" at bounding box center [854, 129] width 215 height 35
click at [329, 353] on div at bounding box center [601, 315] width 1203 height 630
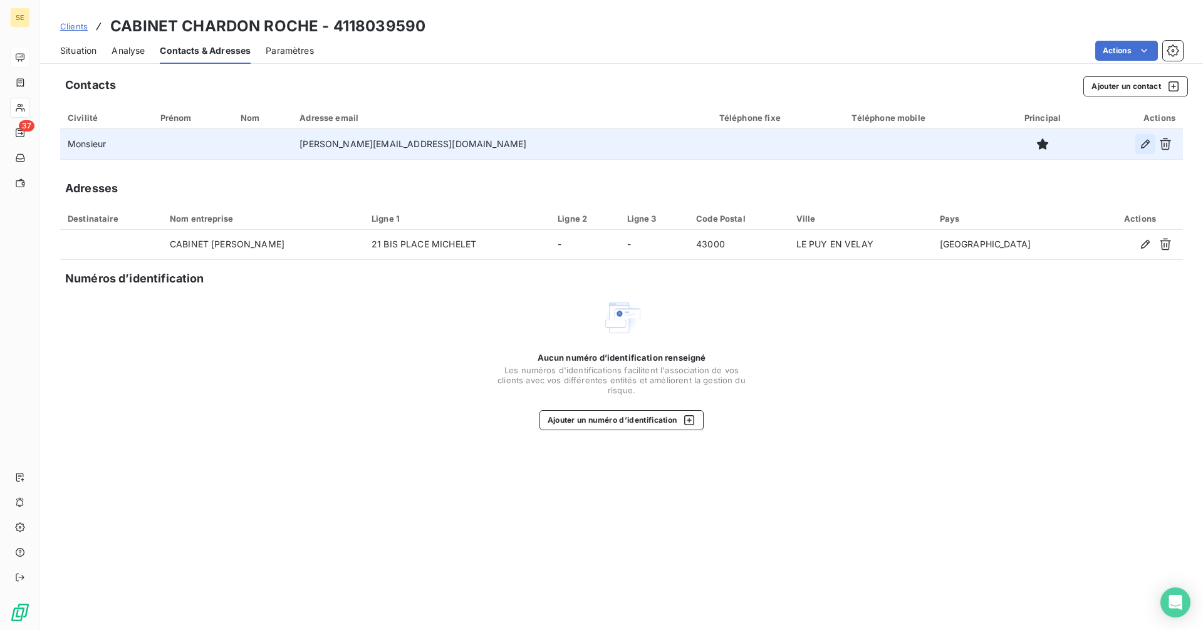
click at [1140, 142] on icon "button" at bounding box center [1145, 144] width 13 height 13
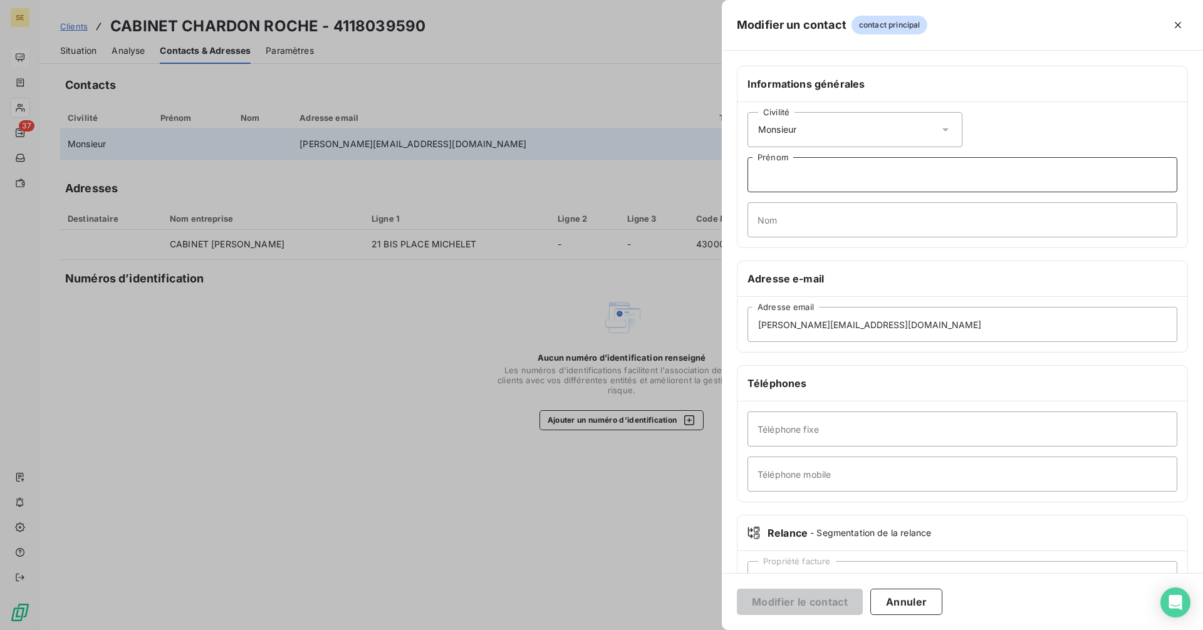
click at [786, 172] on input "Prénom" at bounding box center [962, 174] width 430 height 35
type input "Thomas"
click at [805, 219] on input "Nom" at bounding box center [962, 219] width 430 height 35
type input "FAVRE"
drag, startPoint x: 826, startPoint y: 321, endPoint x: 732, endPoint y: 319, distance: 94.0
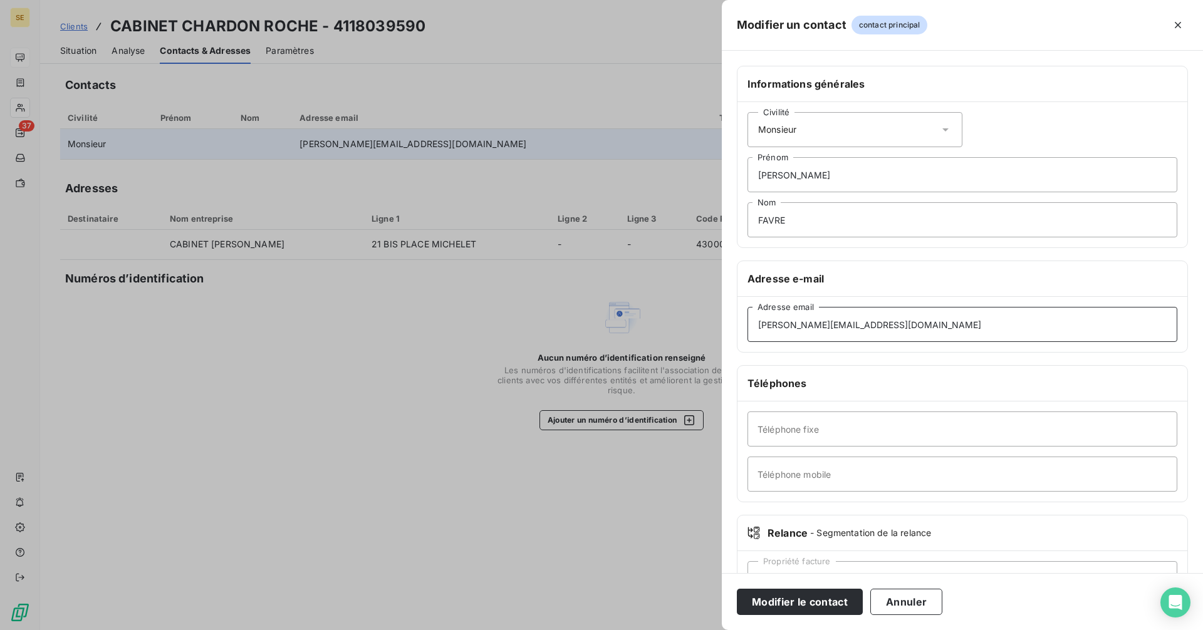
click at [732, 319] on div "Informations générales Civilité Monsieur Thomas Prénom FAVRE Nom Adresse e-mail…" at bounding box center [962, 344] width 481 height 556
type input "thomas.favre@chardon-roche.fr"
click at [823, 432] on input "Téléphone fixe" at bounding box center [962, 429] width 430 height 35
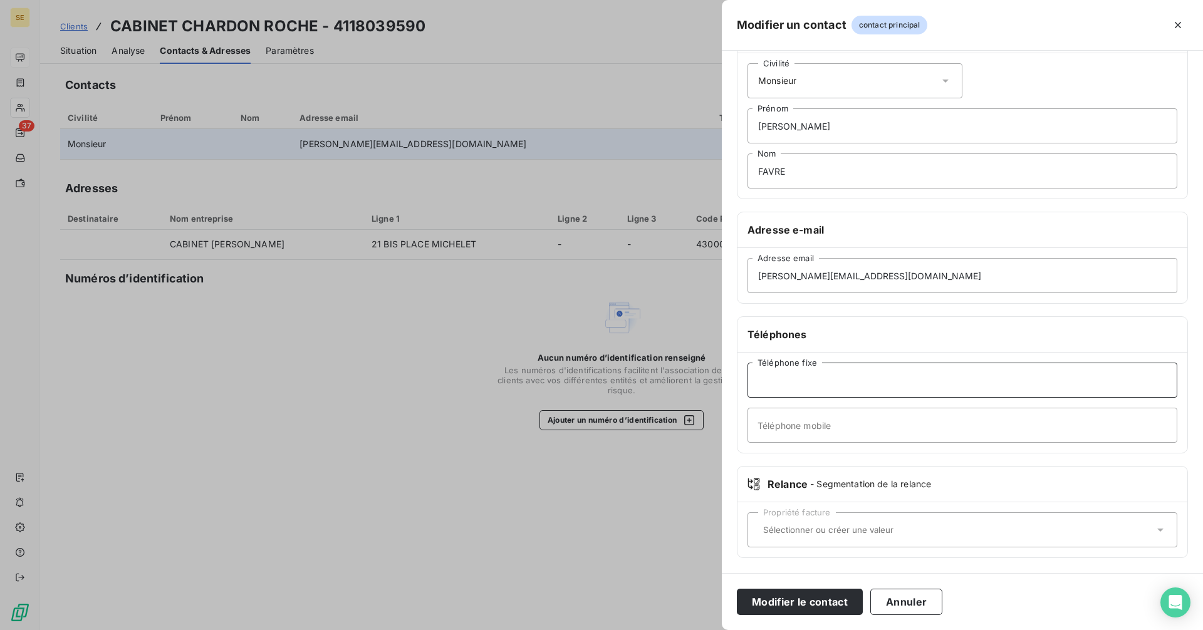
click at [782, 381] on input "Téléphone fixe" at bounding box center [962, 380] width 430 height 35
paste input "04 71 05 42 92"
type input "04 71 05 42 92"
click at [788, 605] on button "Modifier le contact" at bounding box center [800, 602] width 126 height 26
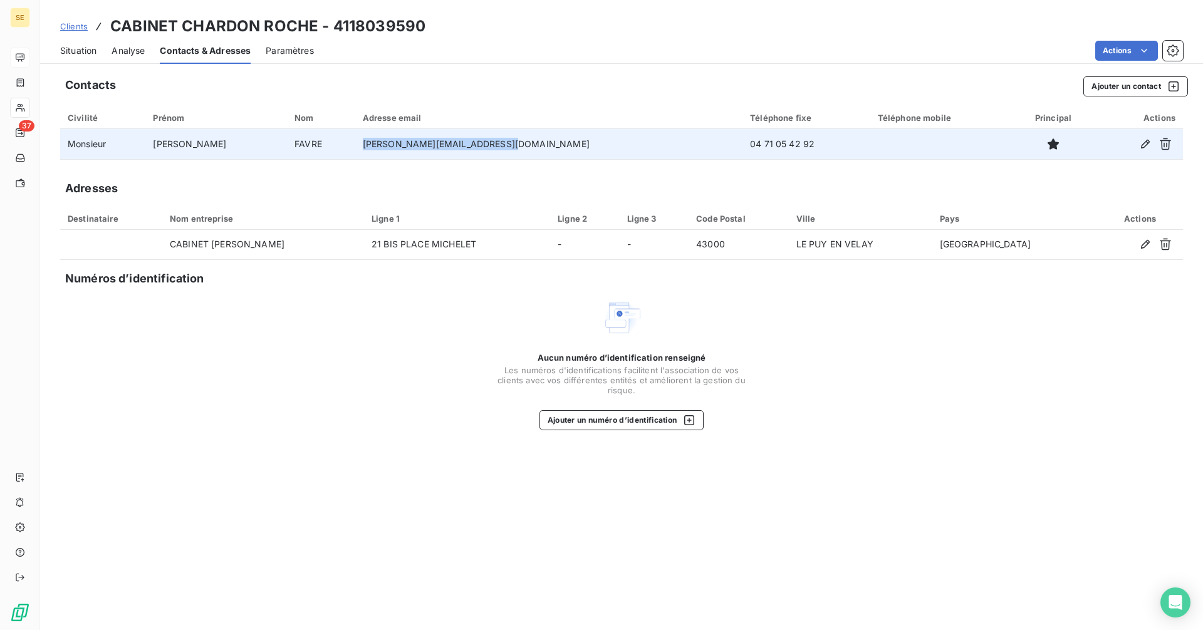
drag, startPoint x: 505, startPoint y: 143, endPoint x: 345, endPoint y: 140, distance: 159.7
click at [345, 140] on tr "Monsieur Thomas FAVRE thomas.favre@chardon-roche.fr 04 71 05 42 92" at bounding box center [621, 144] width 1122 height 30
copy tr "thomas.favre@chardon-roche.fr"
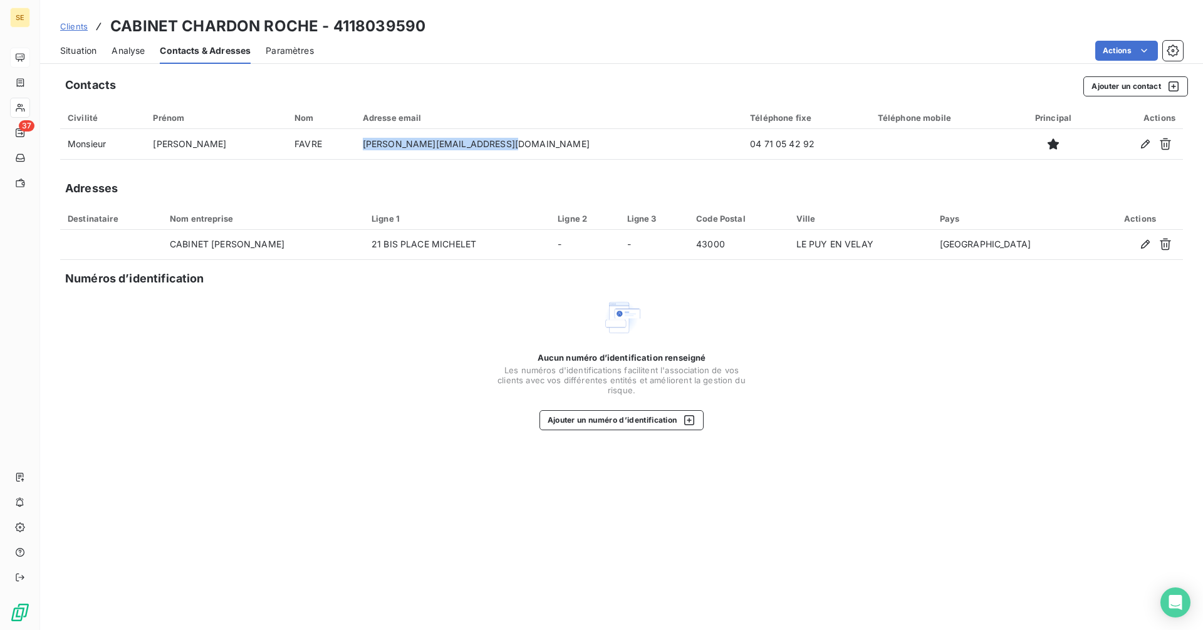
click at [87, 53] on span "Situation" at bounding box center [78, 50] width 36 height 13
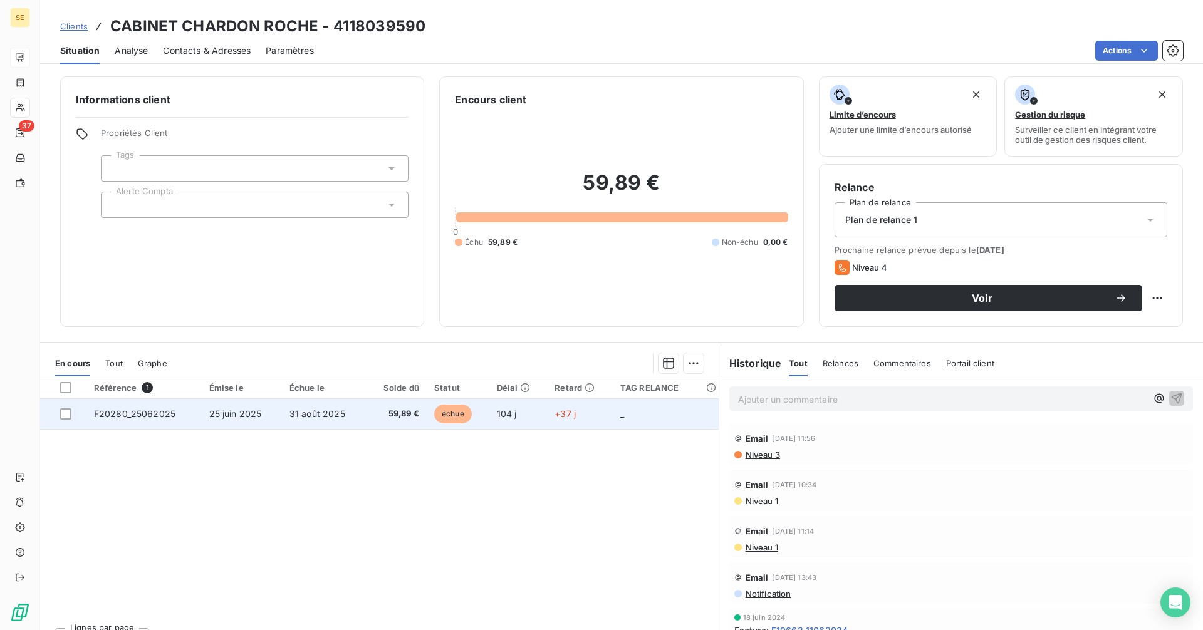
click at [402, 425] on td "59,89 €" at bounding box center [396, 414] width 61 height 30
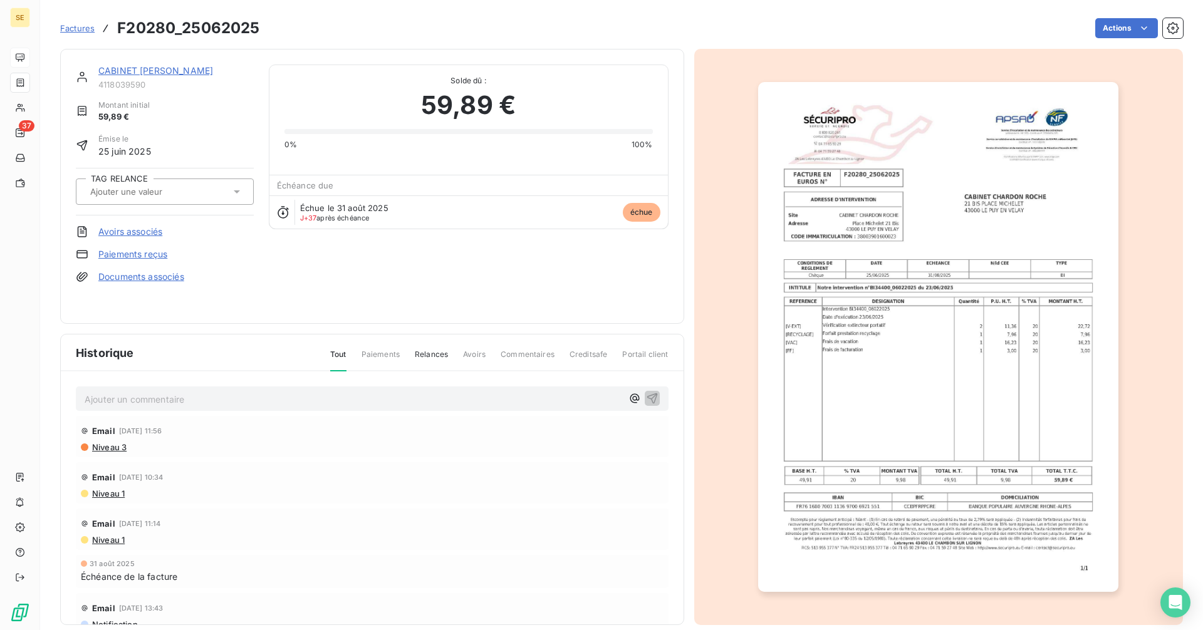
click at [896, 407] on img "button" at bounding box center [938, 337] width 360 height 510
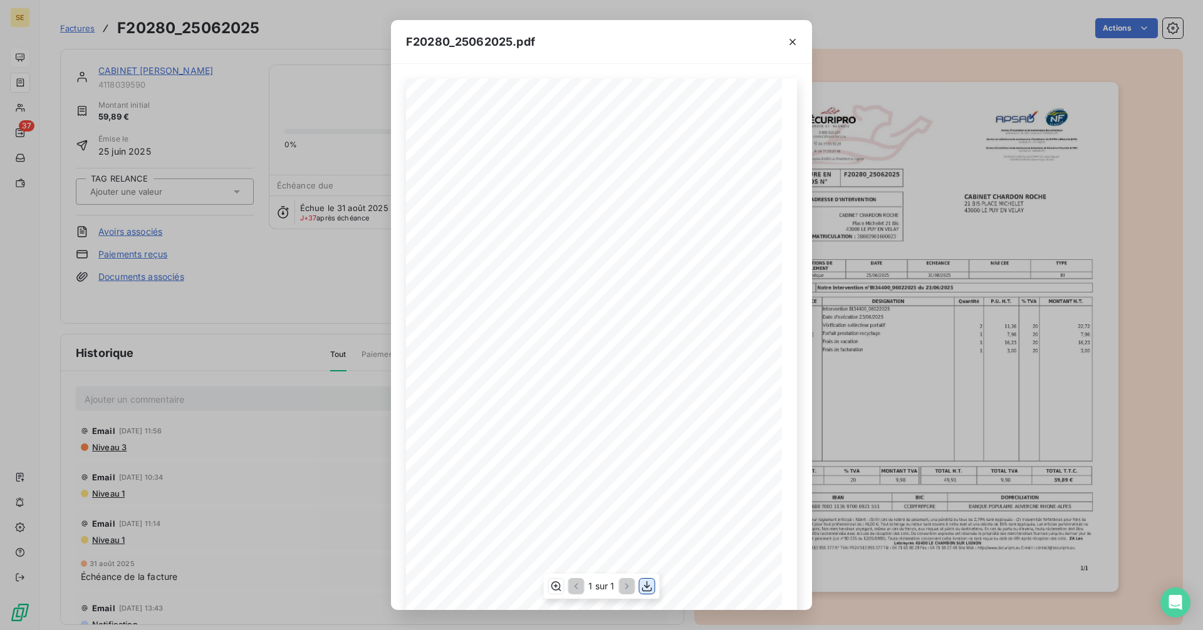
click at [650, 586] on icon "button" at bounding box center [647, 586] width 10 height 11
click at [789, 43] on icon "button" at bounding box center [792, 42] width 13 height 13
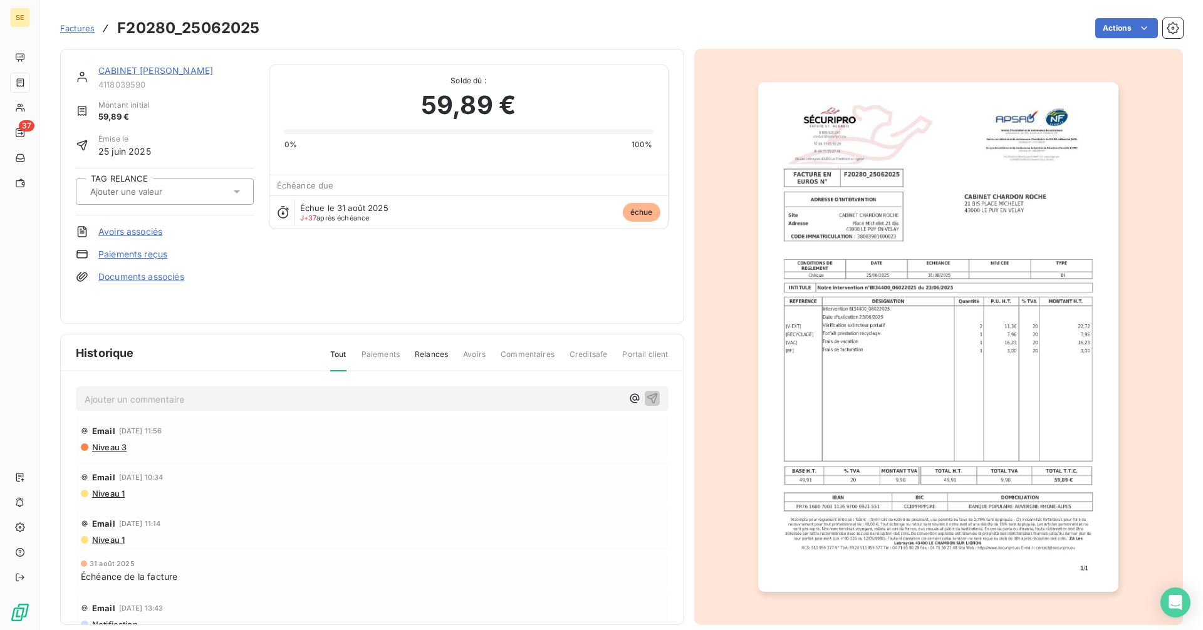
click at [195, 70] on link "CABINET [PERSON_NAME]" at bounding box center [155, 70] width 115 height 11
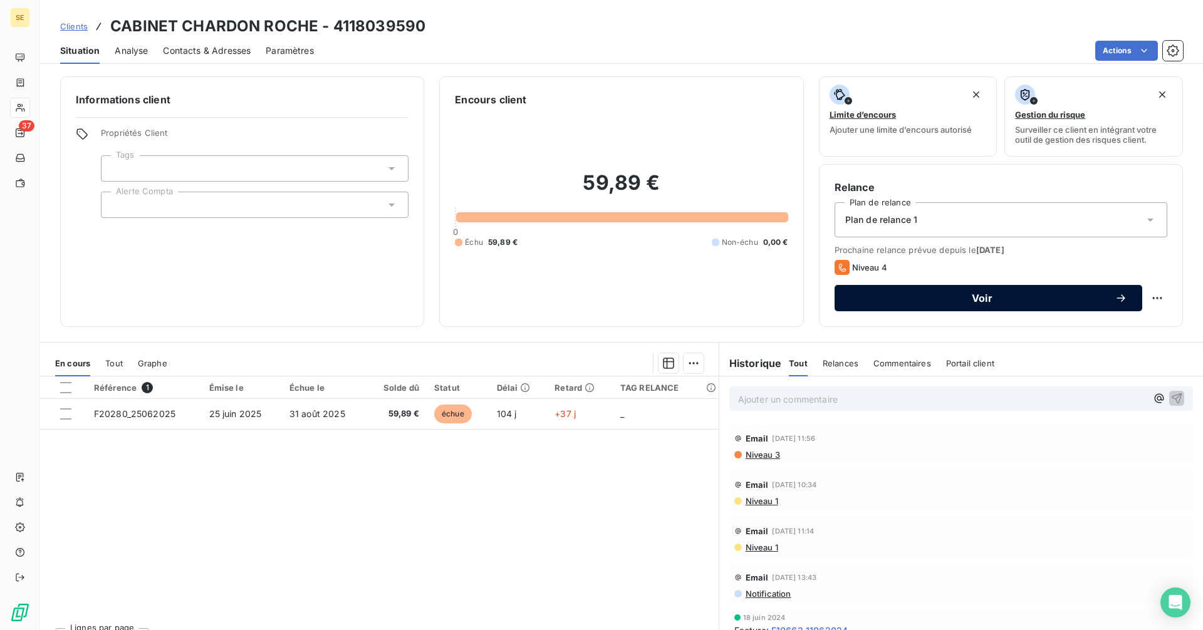
click at [931, 300] on span "Voir" at bounding box center [981, 298] width 265 height 10
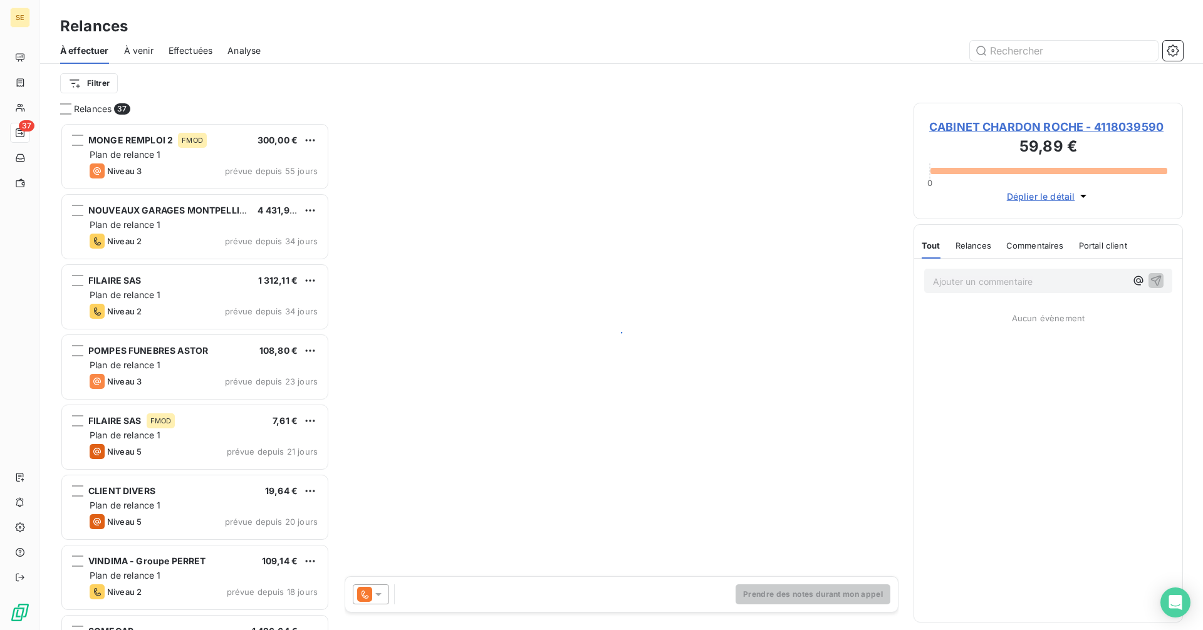
scroll to position [498, 260]
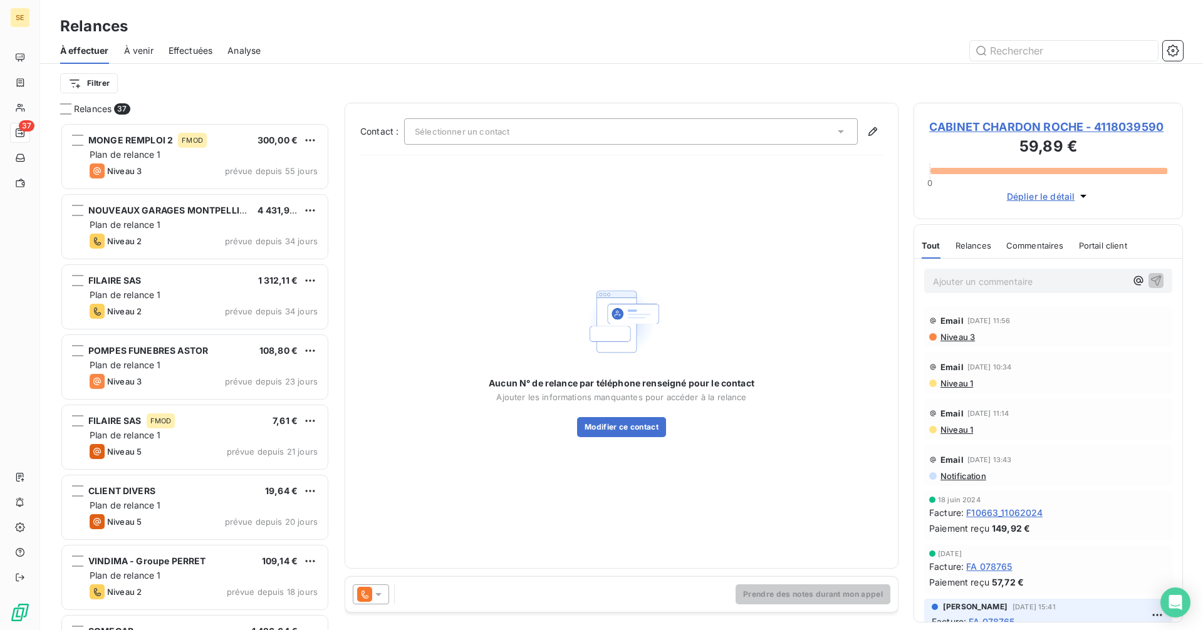
click at [448, 133] on span "Sélectionner un contact" at bounding box center [462, 132] width 95 height 10
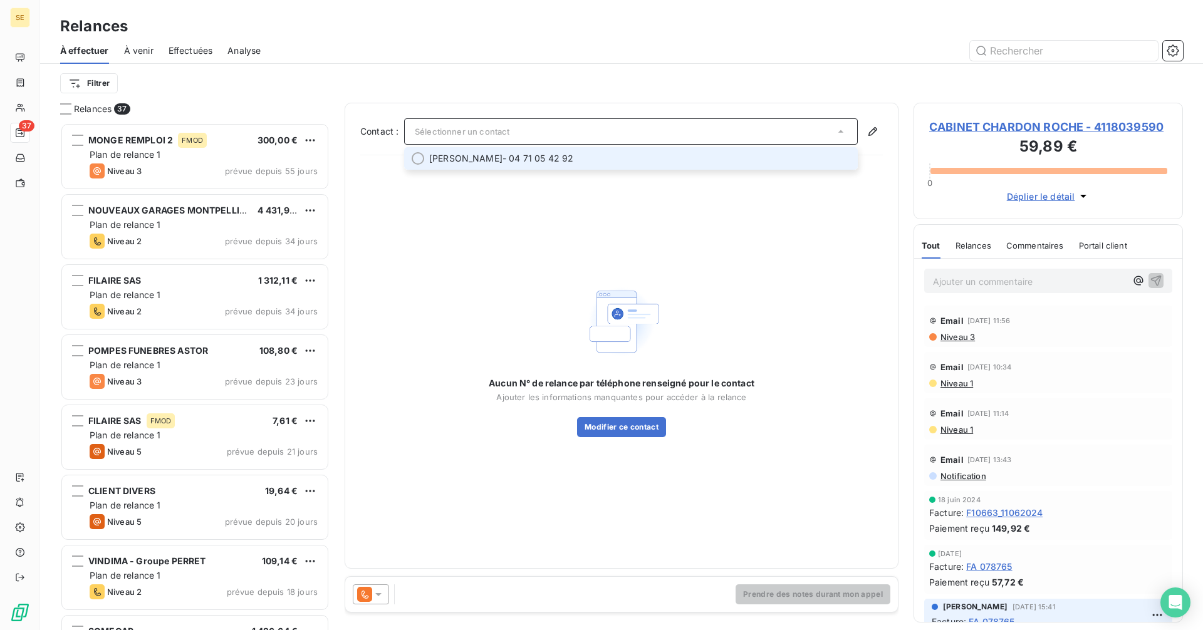
click at [461, 158] on span "[PERSON_NAME]" at bounding box center [465, 158] width 73 height 13
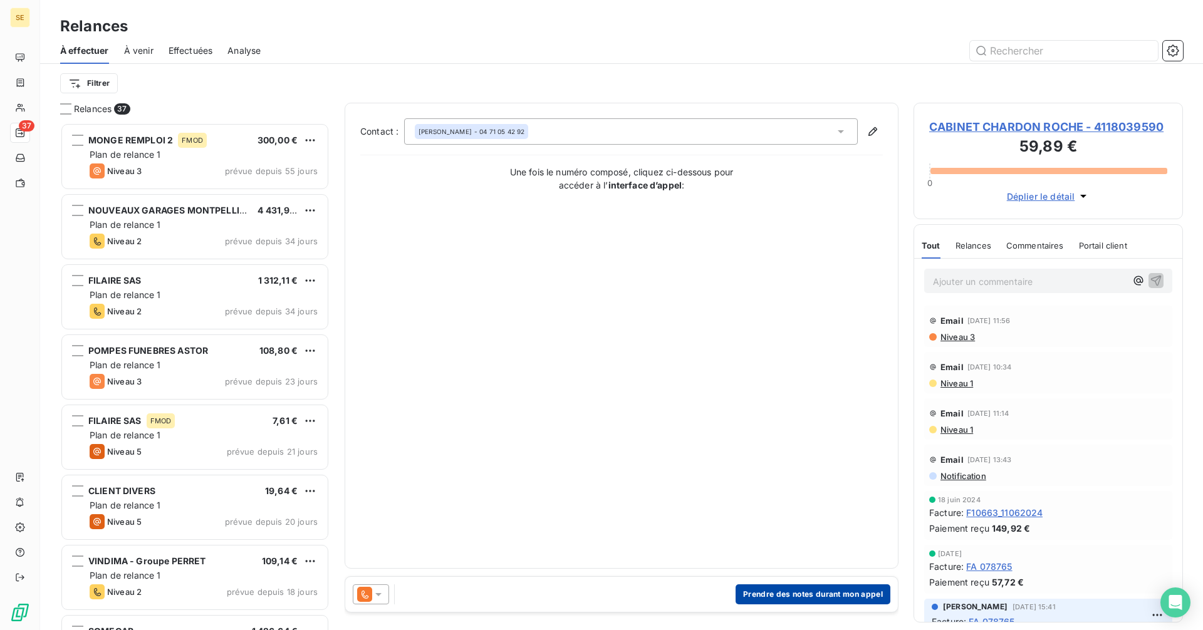
click at [784, 595] on button "Prendre des notes durant mon appel" at bounding box center [812, 594] width 155 height 20
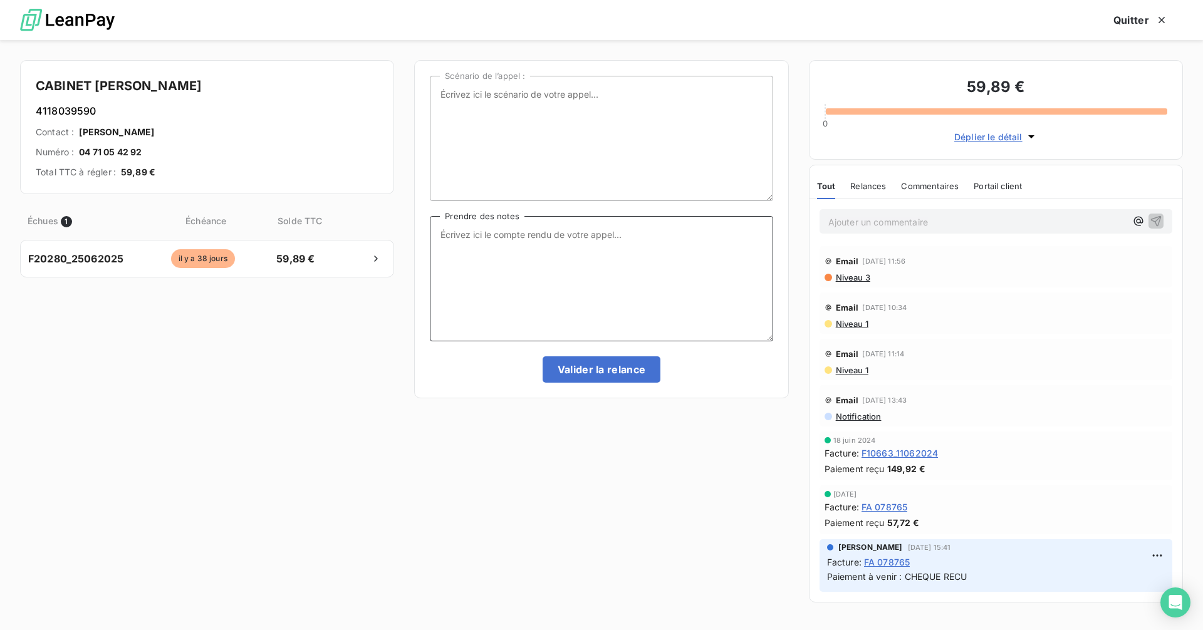
click at [538, 234] on textarea "Prendre des notes" at bounding box center [601, 278] width 343 height 125
type textarea "la secrétaire me passe le resp, en fait changement de gérant, renvoi par mail c…"
click at [624, 376] on button "Valider la relance" at bounding box center [601, 369] width 118 height 26
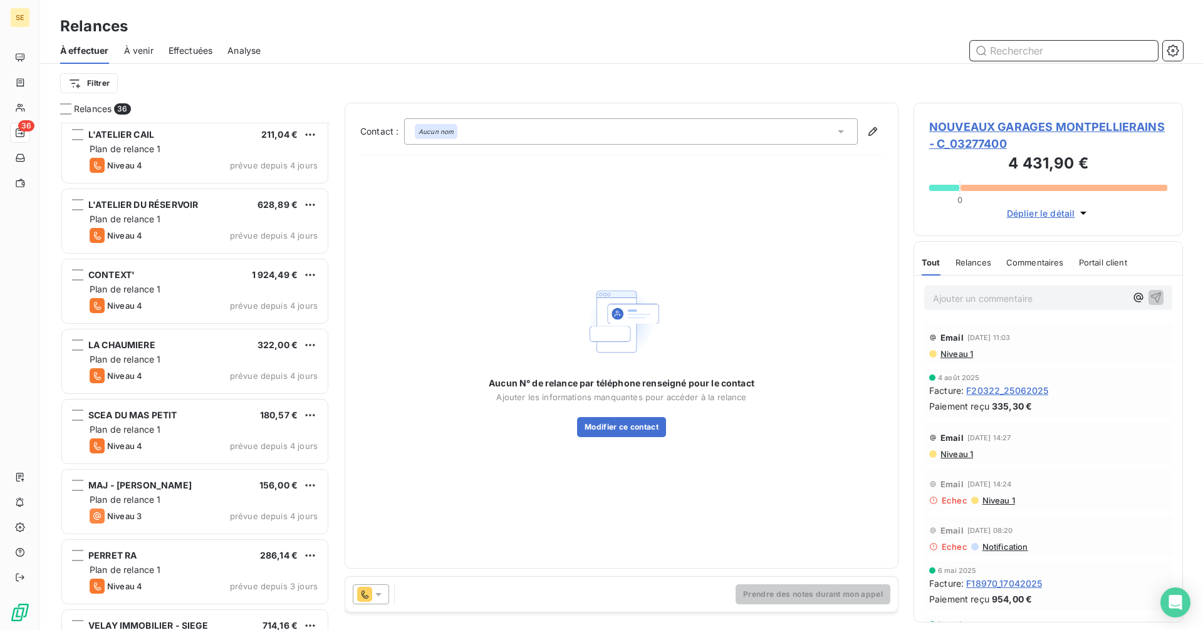
scroll to position [2019, 0]
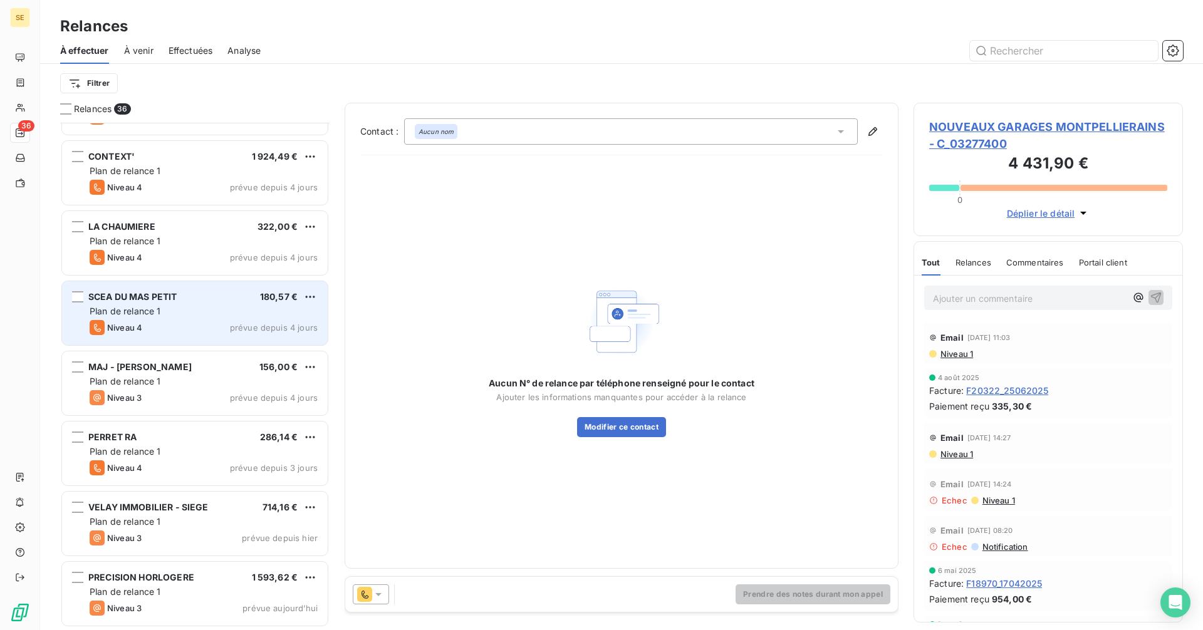
click at [168, 305] on div "Plan de relance 1" at bounding box center [204, 311] width 228 height 13
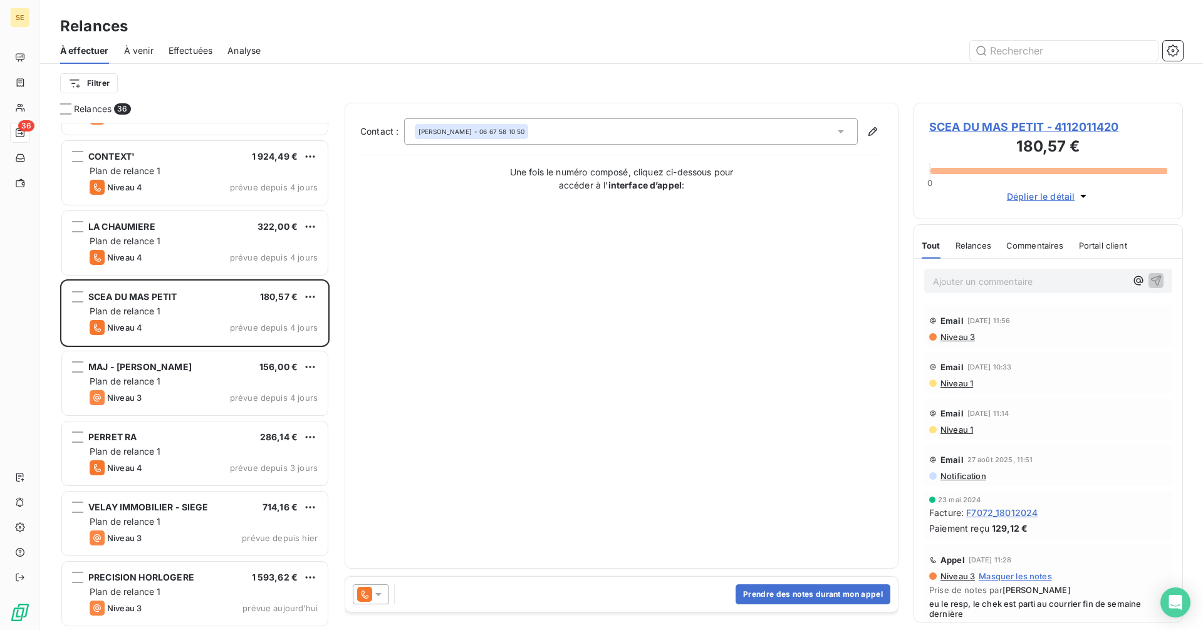
click at [1003, 123] on span "SCEA DU MAS PETIT - 4112011420" at bounding box center [1048, 126] width 238 height 17
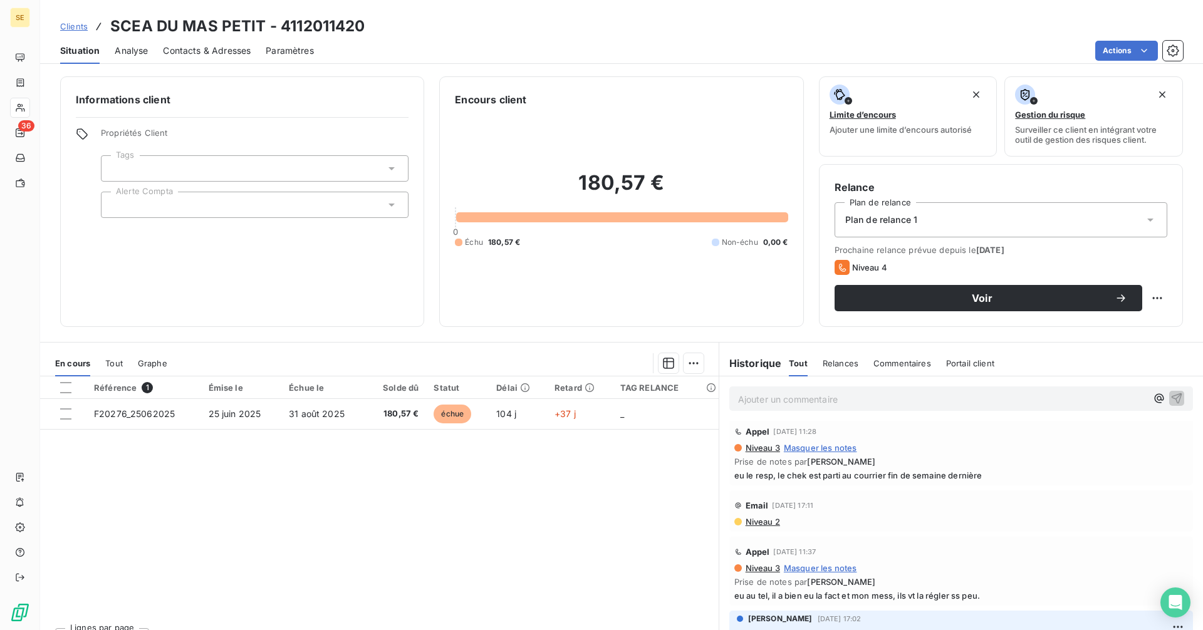
scroll to position [376, 0]
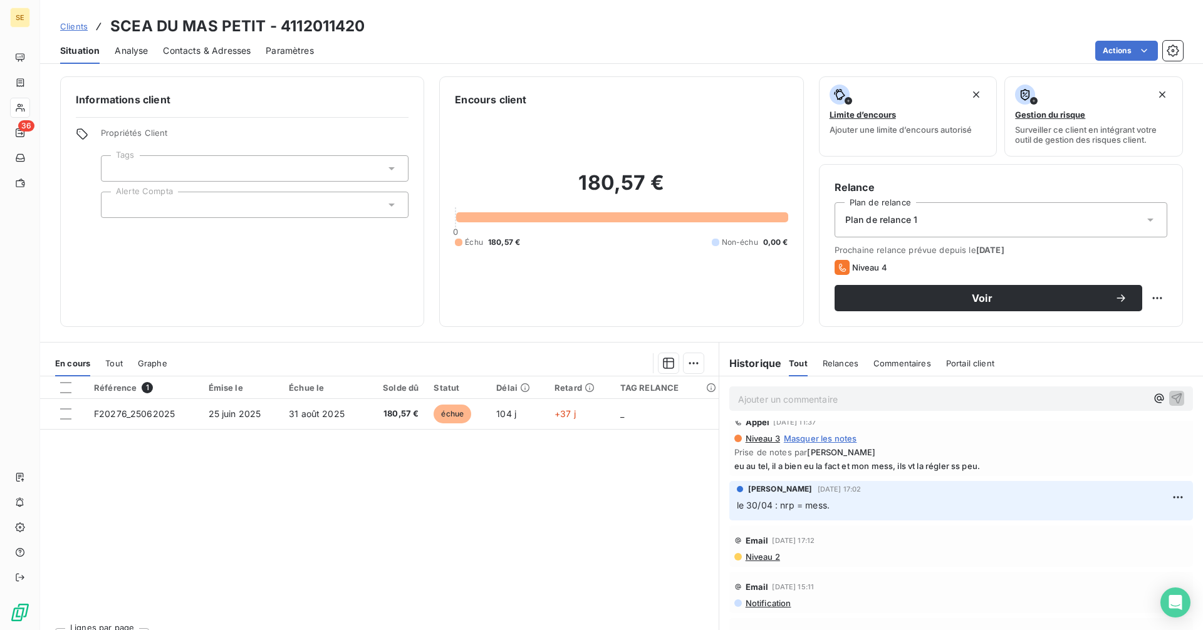
click at [207, 49] on span "Contacts & Adresses" at bounding box center [207, 50] width 88 height 13
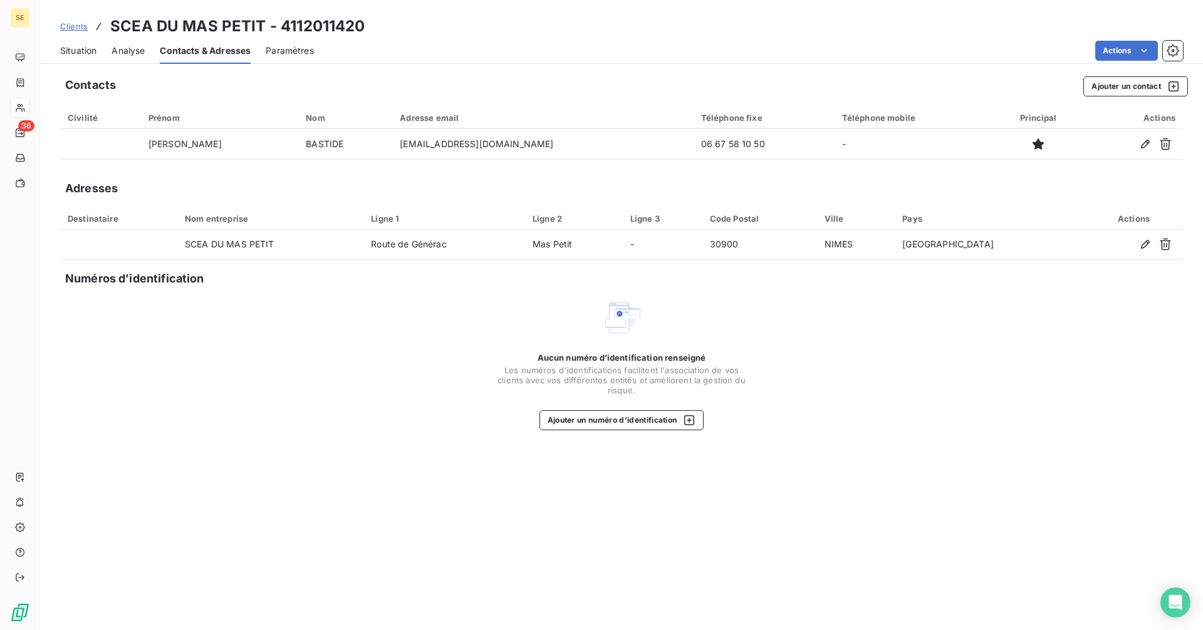
click at [85, 51] on span "Situation" at bounding box center [78, 50] width 36 height 13
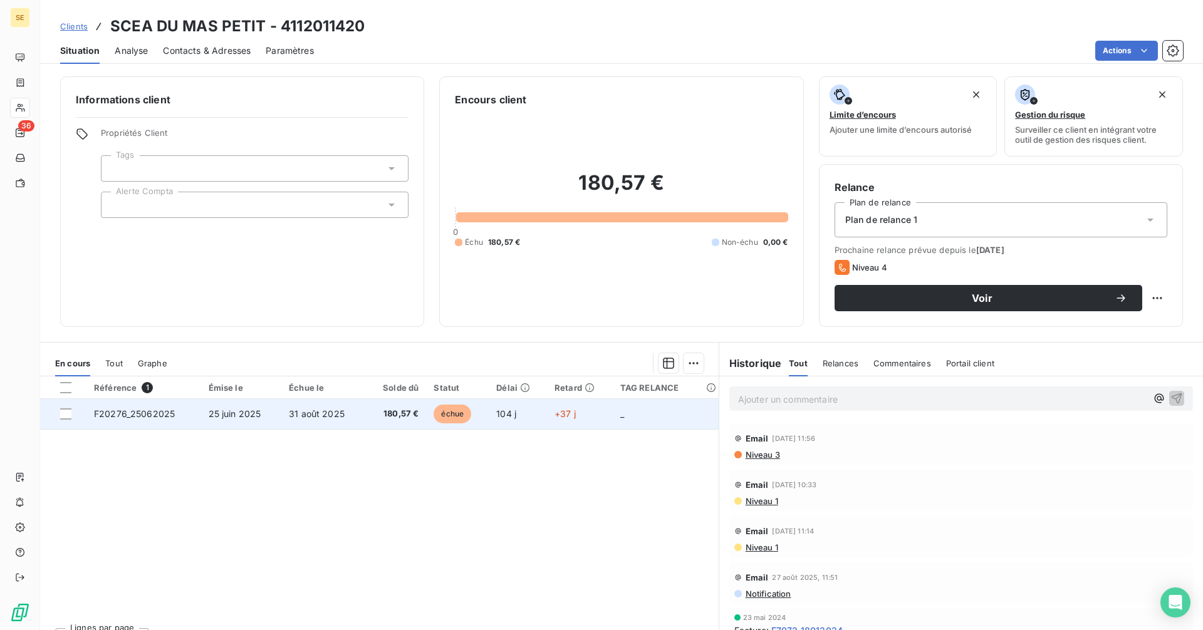
click at [311, 420] on td "31 août 2025" at bounding box center [323, 414] width 84 height 30
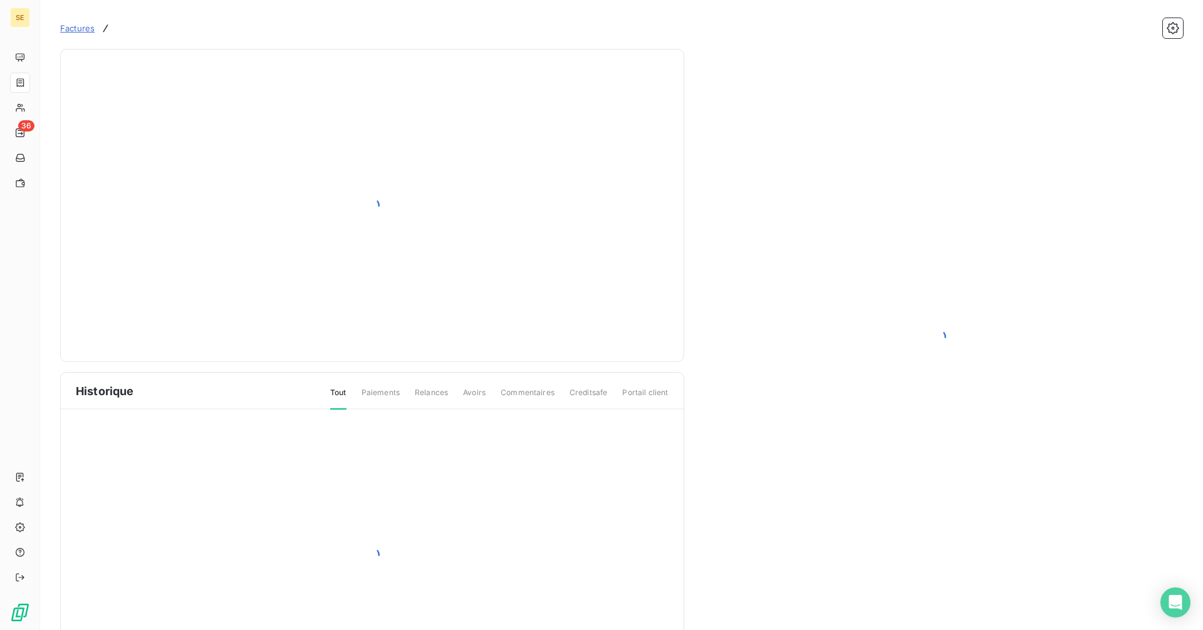
click at [68, 28] on span "Factures" at bounding box center [77, 28] width 34 height 10
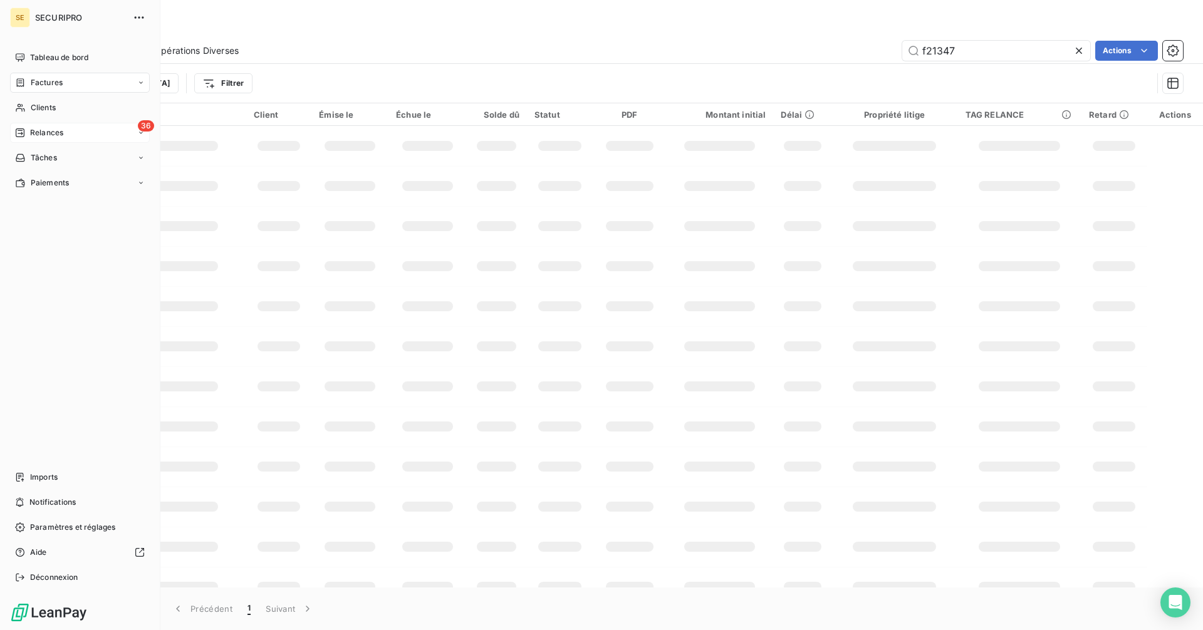
click at [33, 130] on span "Relances" at bounding box center [46, 132] width 33 height 11
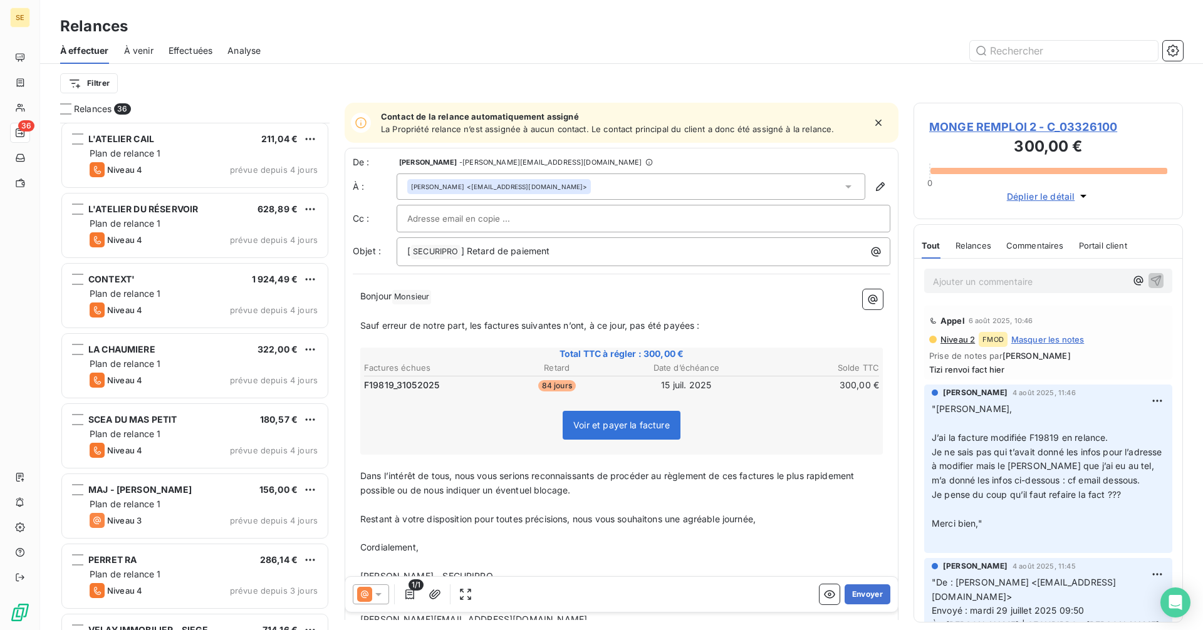
scroll to position [2019, 0]
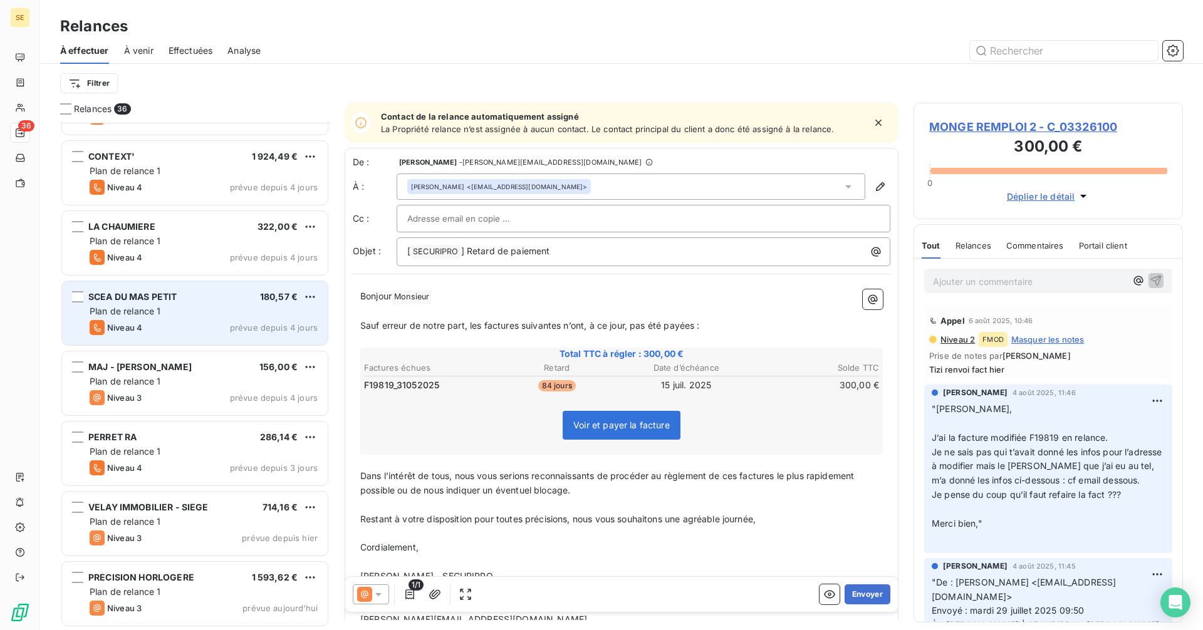
click at [160, 288] on div "SCEA DU MAS PETIT 180,57 € Plan de relance 1 Niveau 4 prévue depuis 4 jours" at bounding box center [195, 313] width 266 height 64
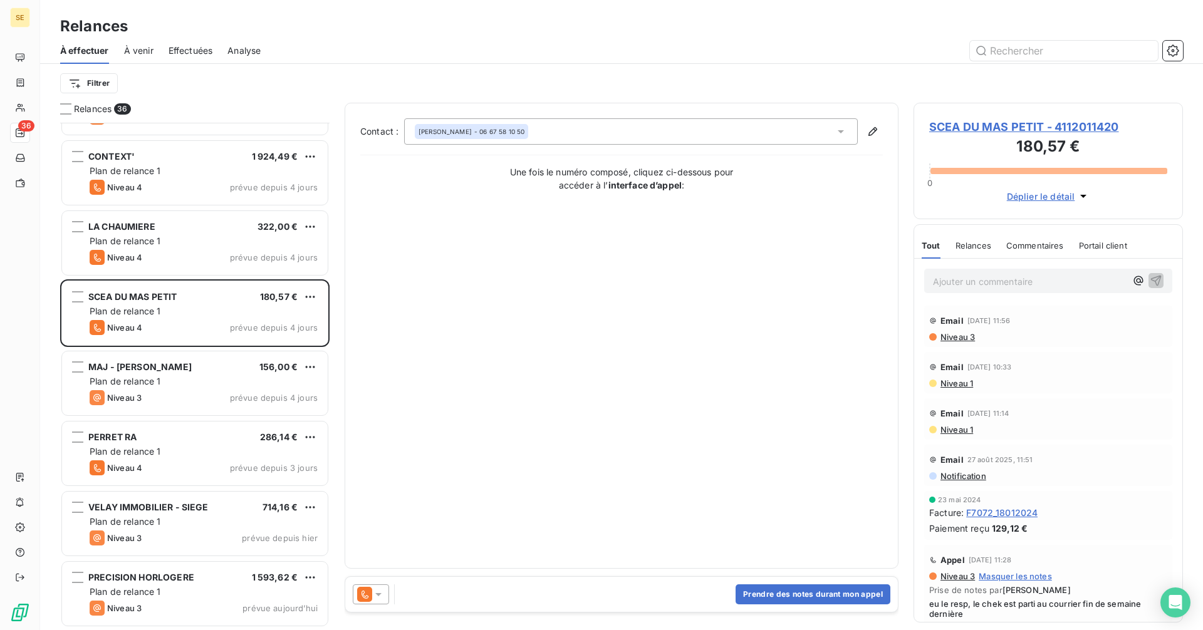
click at [958, 123] on span "SCEA DU MAS PETIT - 4112011420" at bounding box center [1048, 126] width 238 height 17
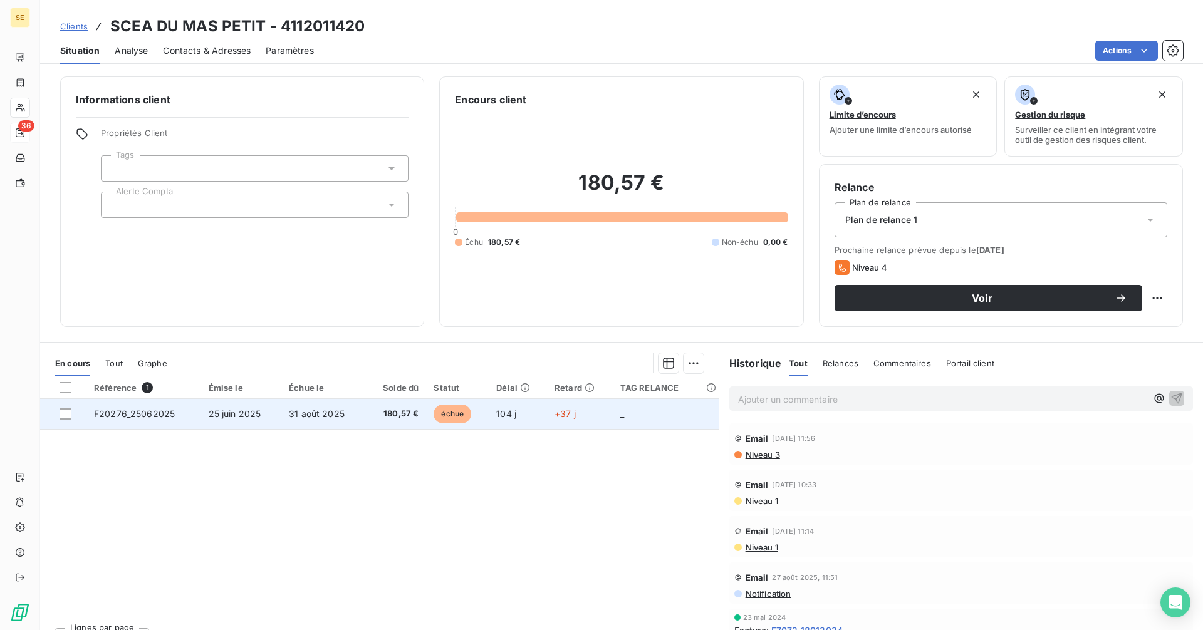
click at [357, 415] on td "31 août 2025" at bounding box center [323, 414] width 84 height 30
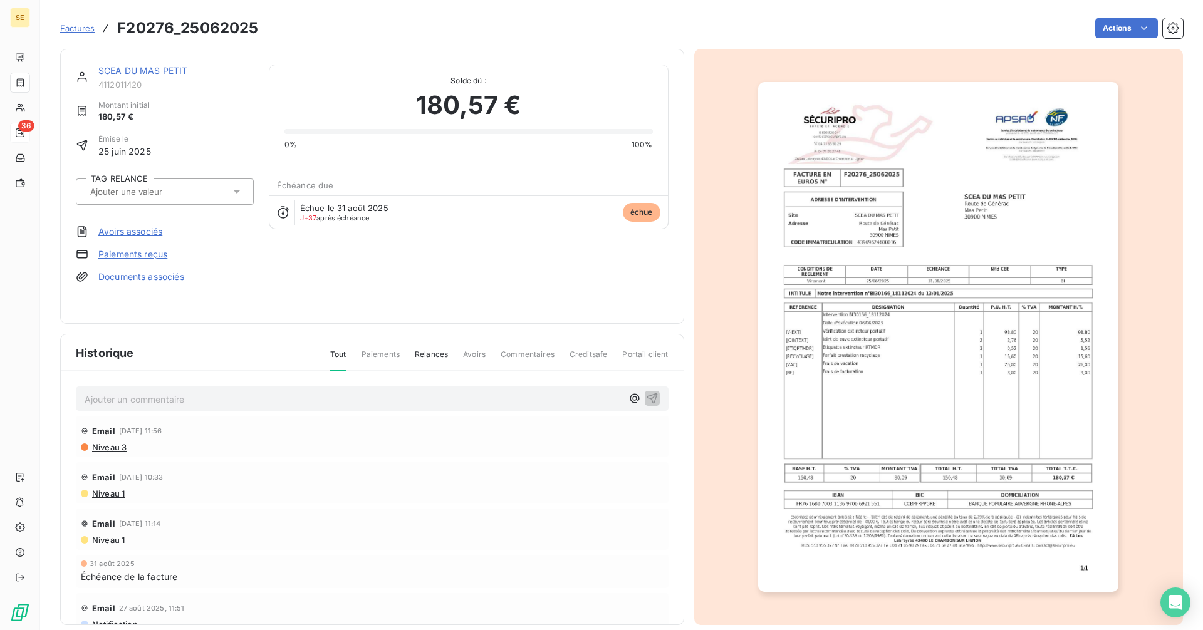
click at [159, 70] on link "SCEA DU MAS PETIT" at bounding box center [143, 70] width 90 height 11
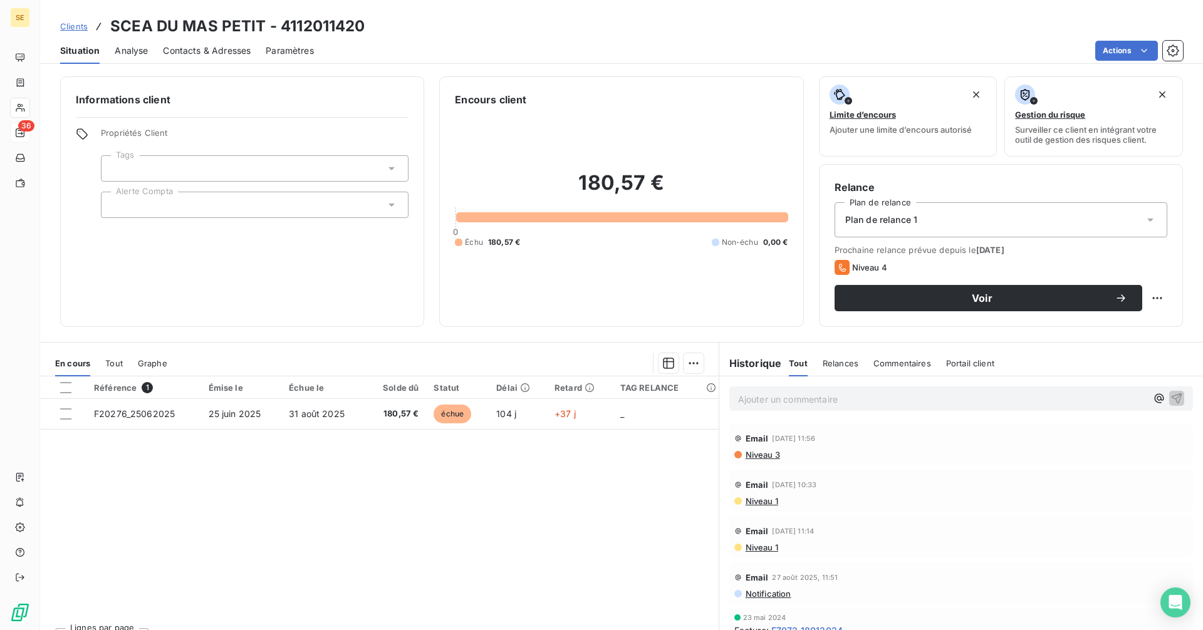
click at [239, 54] on span "Contacts & Adresses" at bounding box center [207, 50] width 88 height 13
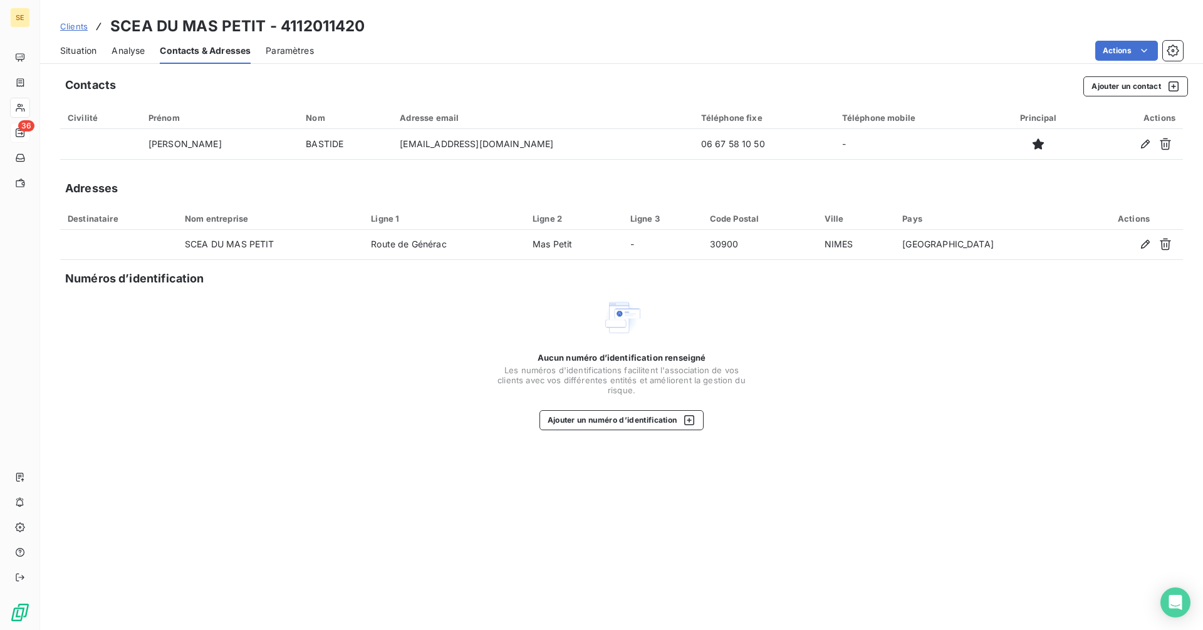
click at [84, 53] on span "Situation" at bounding box center [78, 50] width 36 height 13
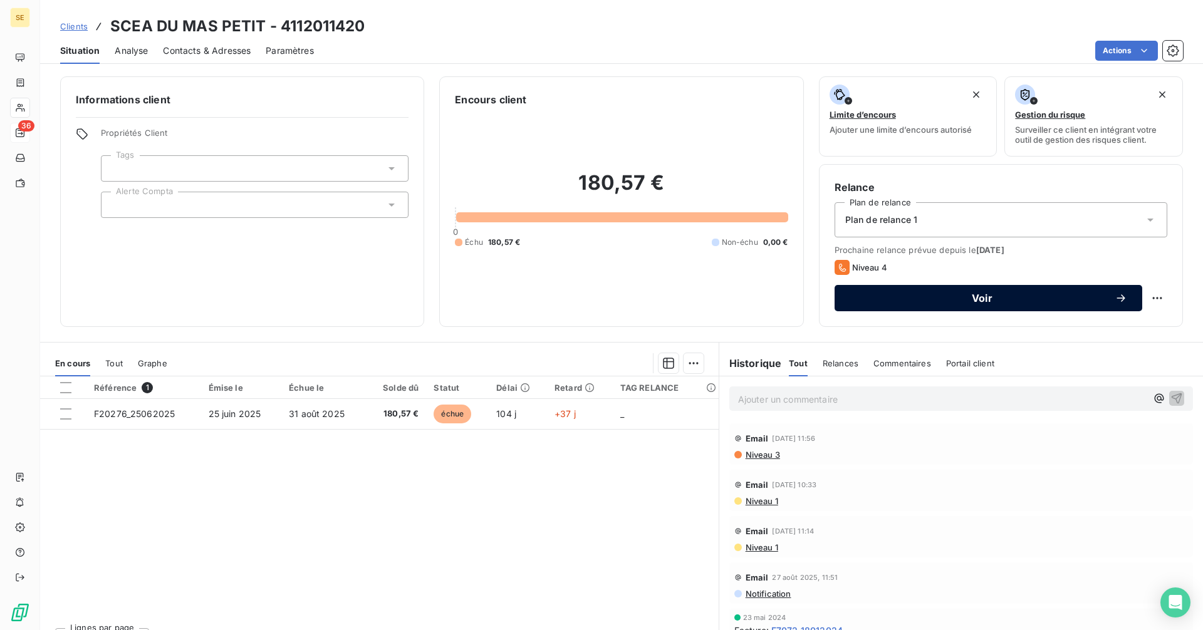
click at [1005, 293] on span "Voir" at bounding box center [981, 298] width 265 height 10
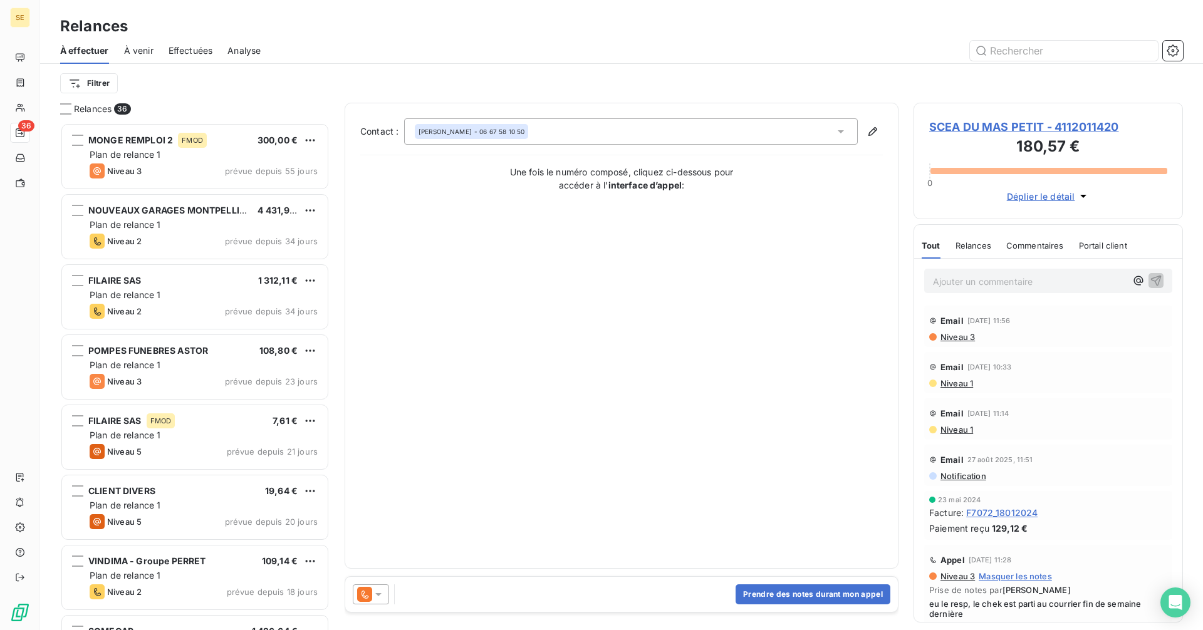
scroll to position [498, 260]
click at [807, 594] on button "Prendre des notes durant mon appel" at bounding box center [812, 594] width 155 height 20
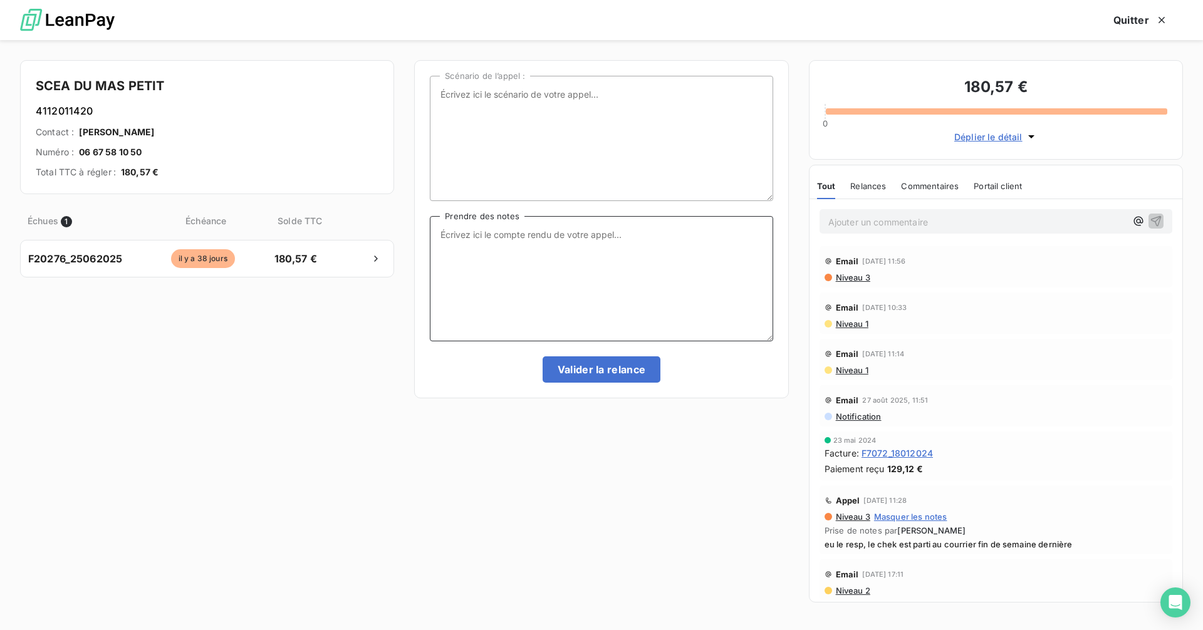
click at [514, 248] on textarea "Prendre des notes" at bounding box center [601, 278] width 343 height 125
type textarea "eu le resp, regarde ds ses mails, la fact était ds les spams, s'en occupe."
click at [604, 368] on button "Valider la relance" at bounding box center [601, 369] width 118 height 26
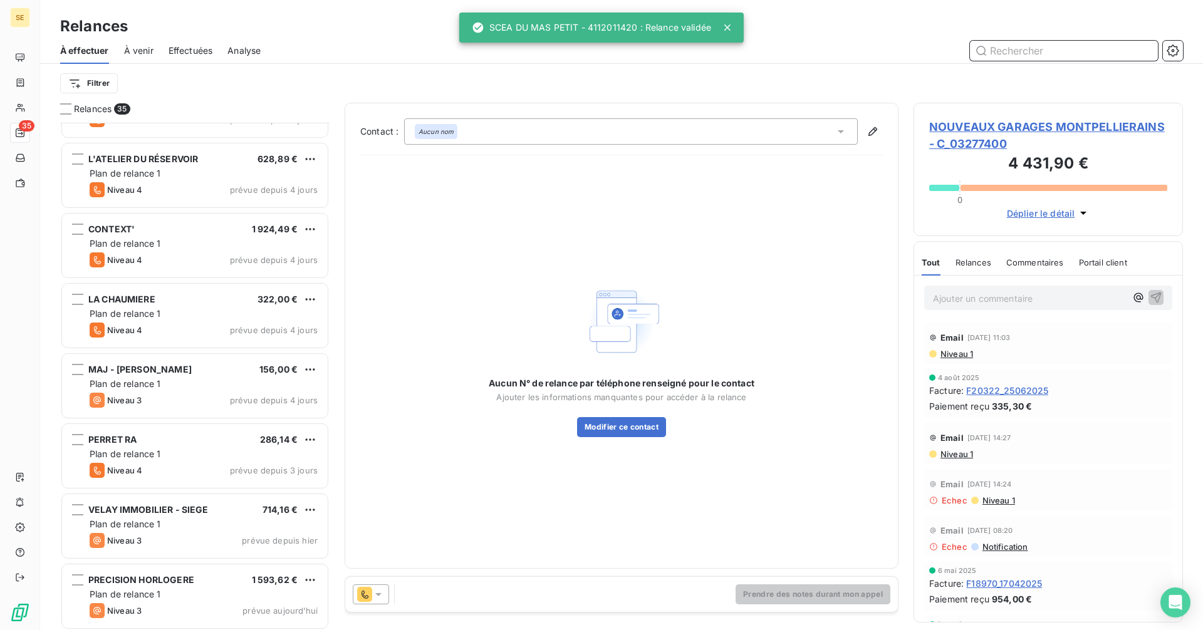
scroll to position [1949, 0]
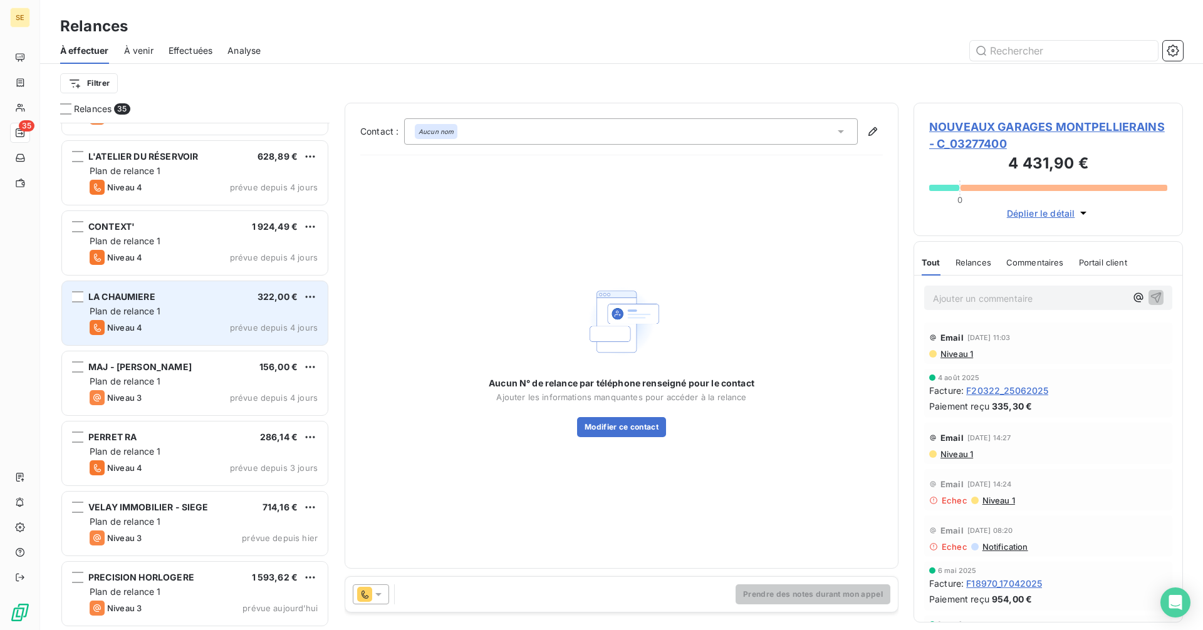
click at [140, 292] on span "LA CHAUMIERE" at bounding box center [121, 296] width 67 height 11
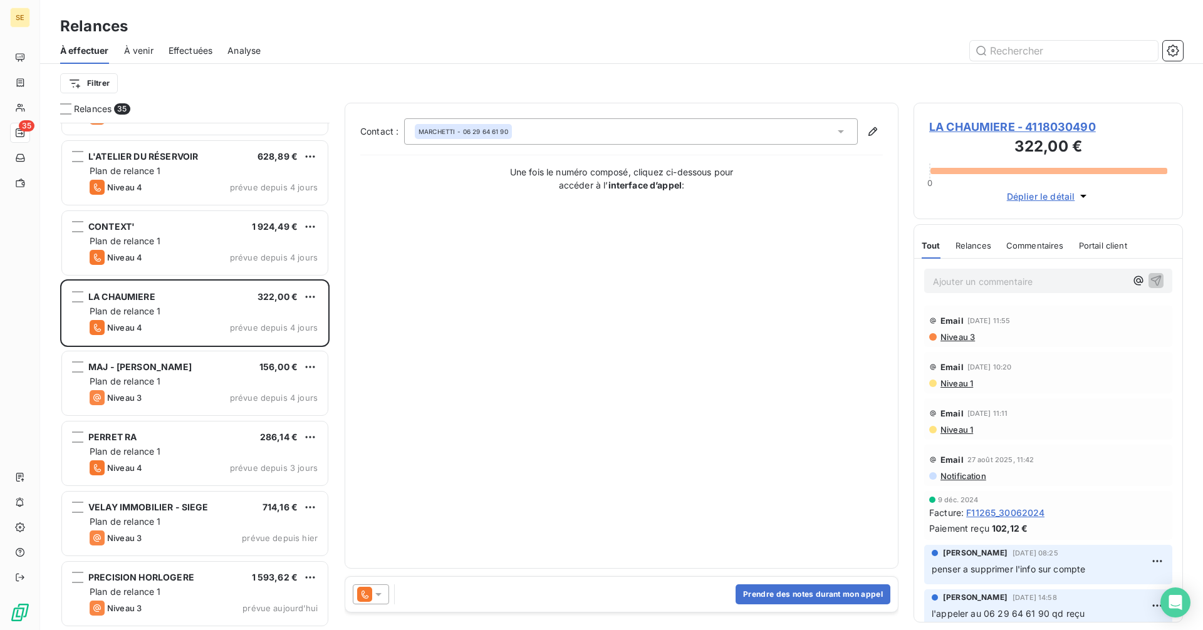
click at [988, 127] on span "LA CHAUMIERE - 4118030490" at bounding box center [1048, 126] width 238 height 17
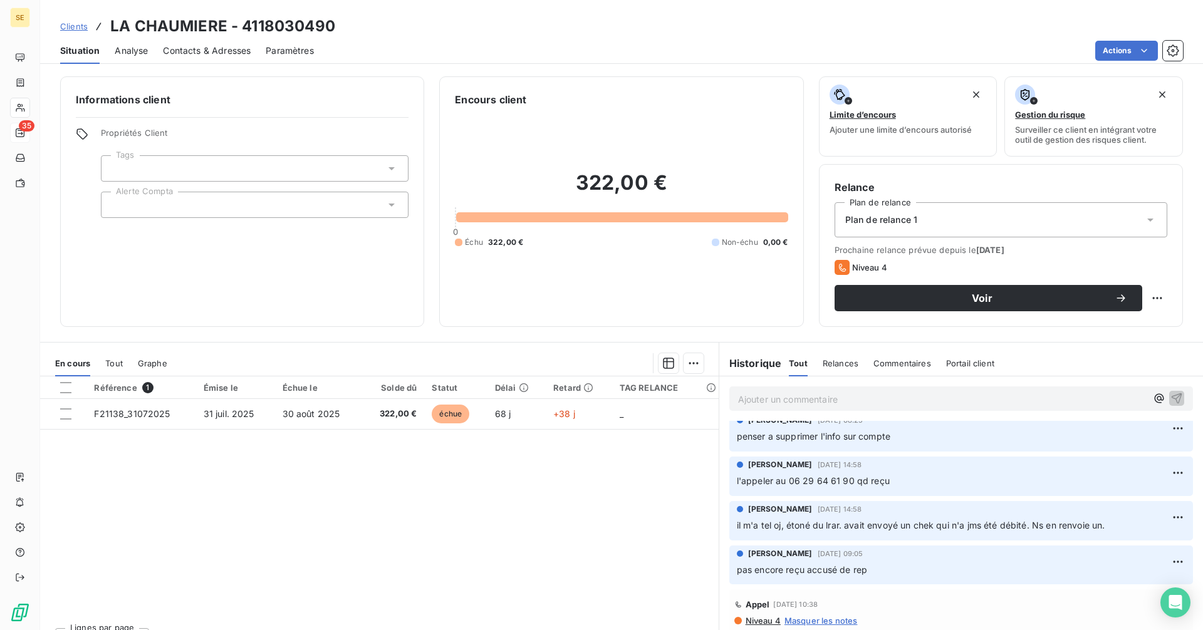
scroll to position [188, 0]
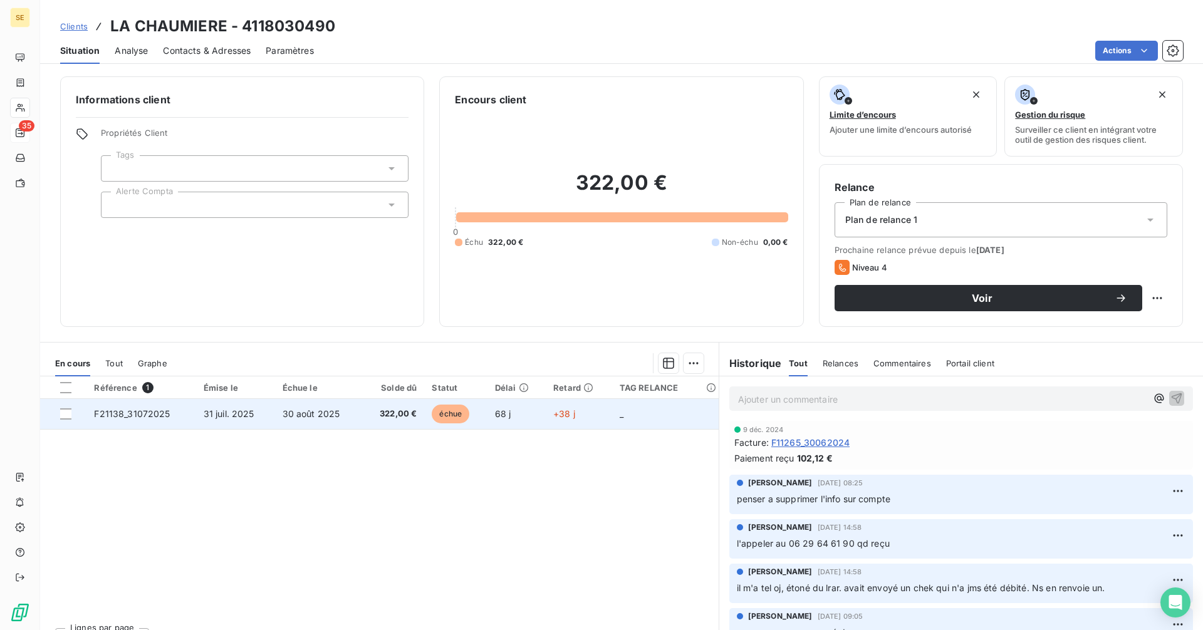
click at [303, 410] on span "30 août 2025" at bounding box center [311, 413] width 58 height 11
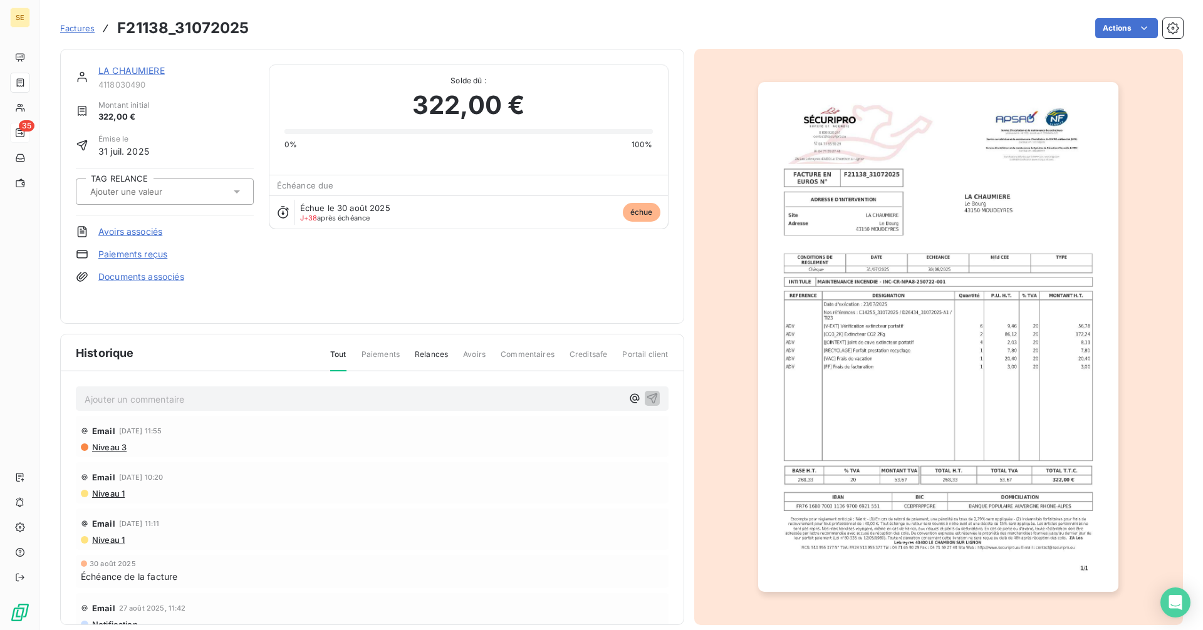
click at [123, 67] on link "LA CHAUMIERE" at bounding box center [131, 70] width 66 height 11
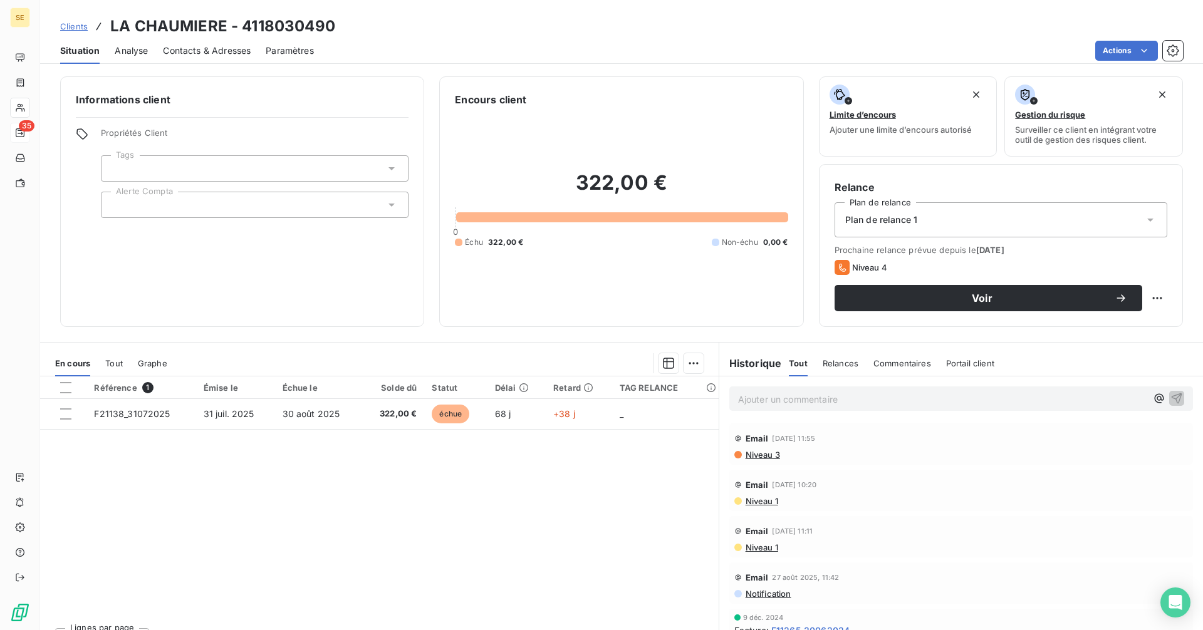
click at [220, 54] on span "Contacts & Adresses" at bounding box center [207, 50] width 88 height 13
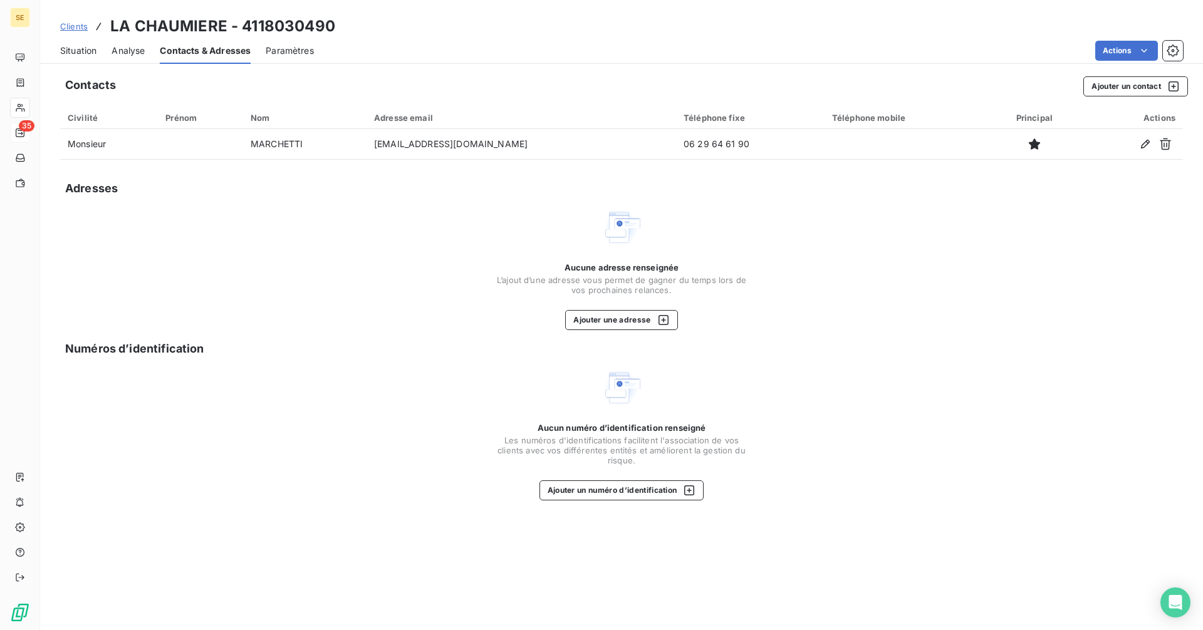
click at [83, 53] on span "Situation" at bounding box center [78, 50] width 36 height 13
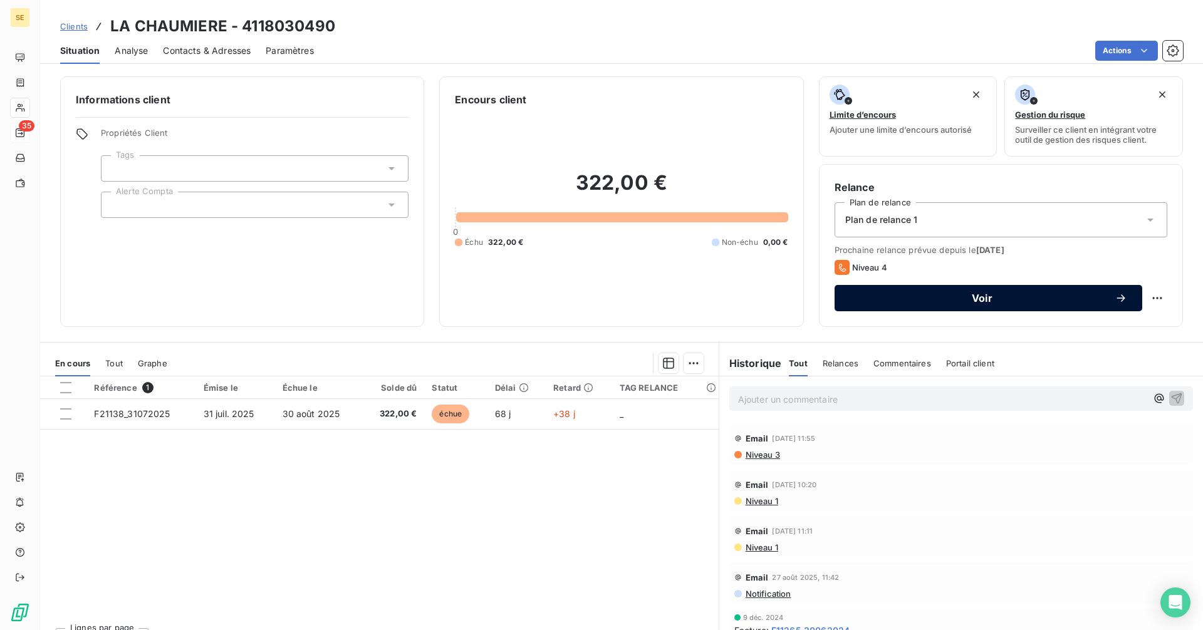
click at [887, 298] on span "Voir" at bounding box center [981, 298] width 265 height 10
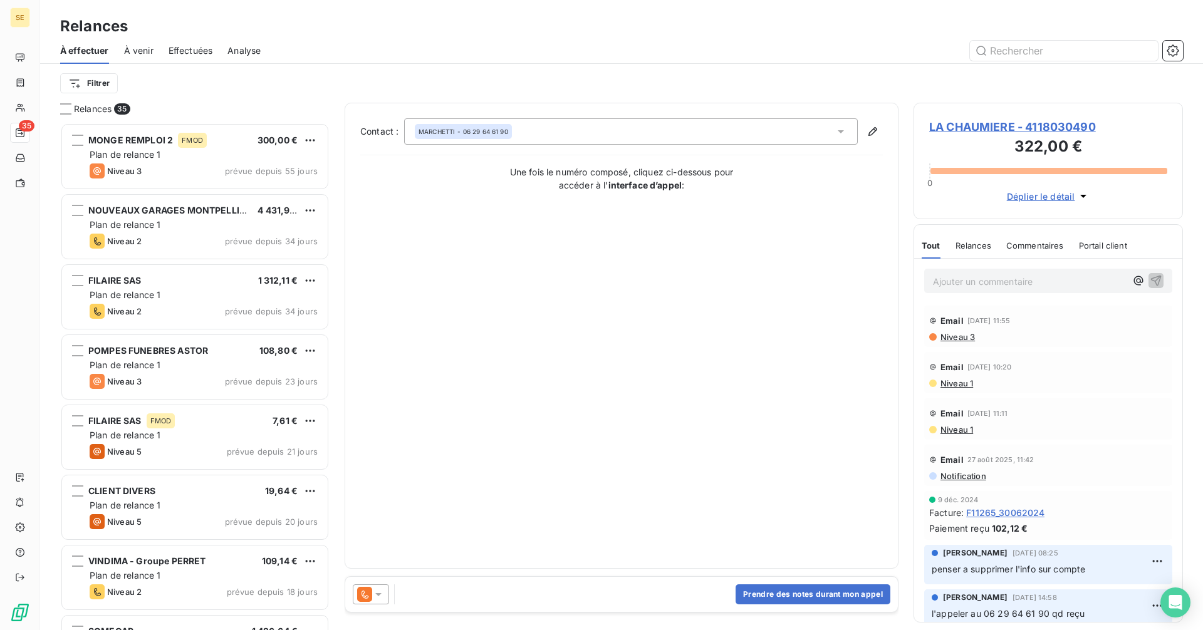
scroll to position [498, 260]
click at [764, 597] on button "Prendre des notes durant mon appel" at bounding box center [812, 594] width 155 height 20
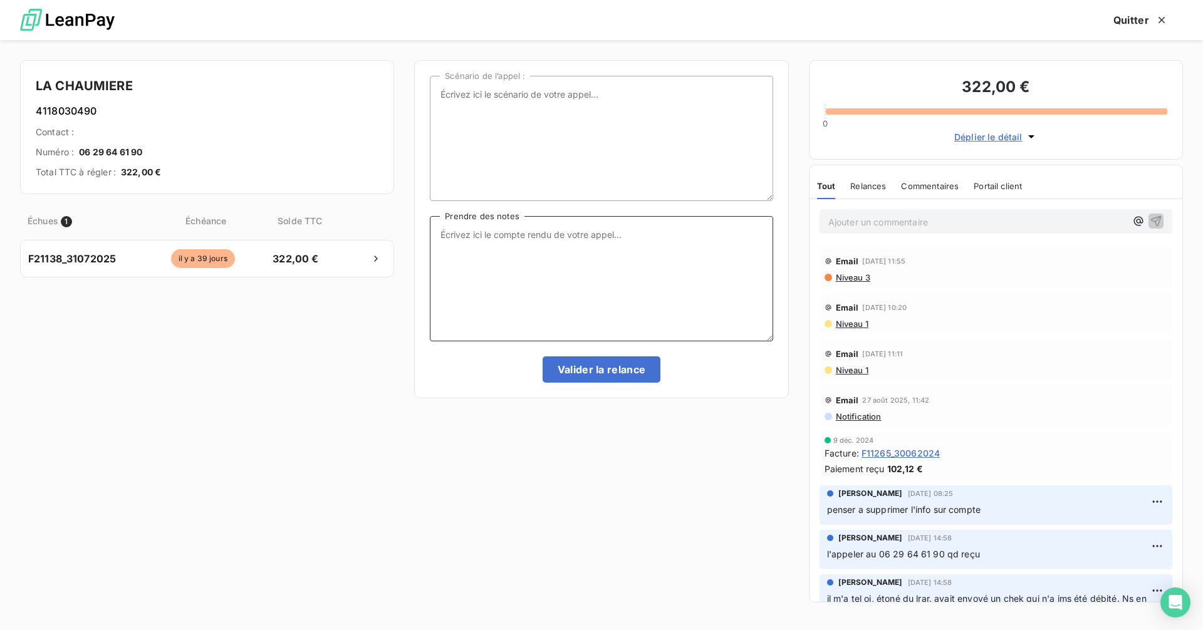
click at [506, 254] on textarea "Prendre des notes" at bounding box center [601, 278] width 343 height 125
type textarea "nrp = ouvert du [DATE] o [DATE]"
click at [573, 360] on button "Valider la relance" at bounding box center [601, 369] width 118 height 26
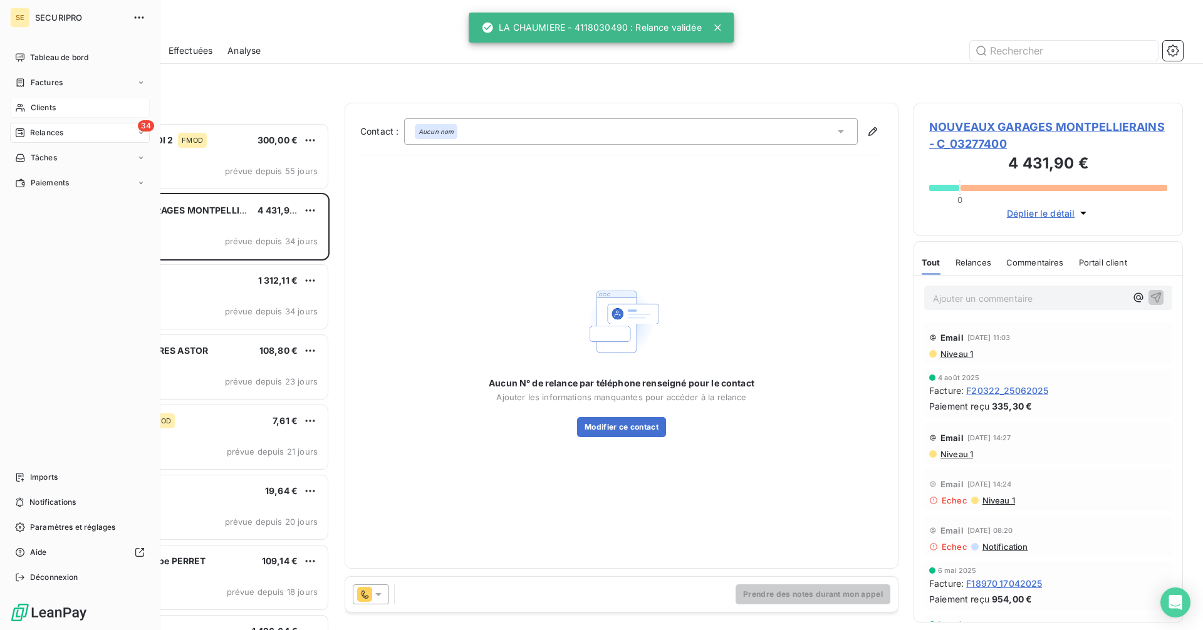
click at [23, 101] on div "Clients" at bounding box center [80, 108] width 140 height 20
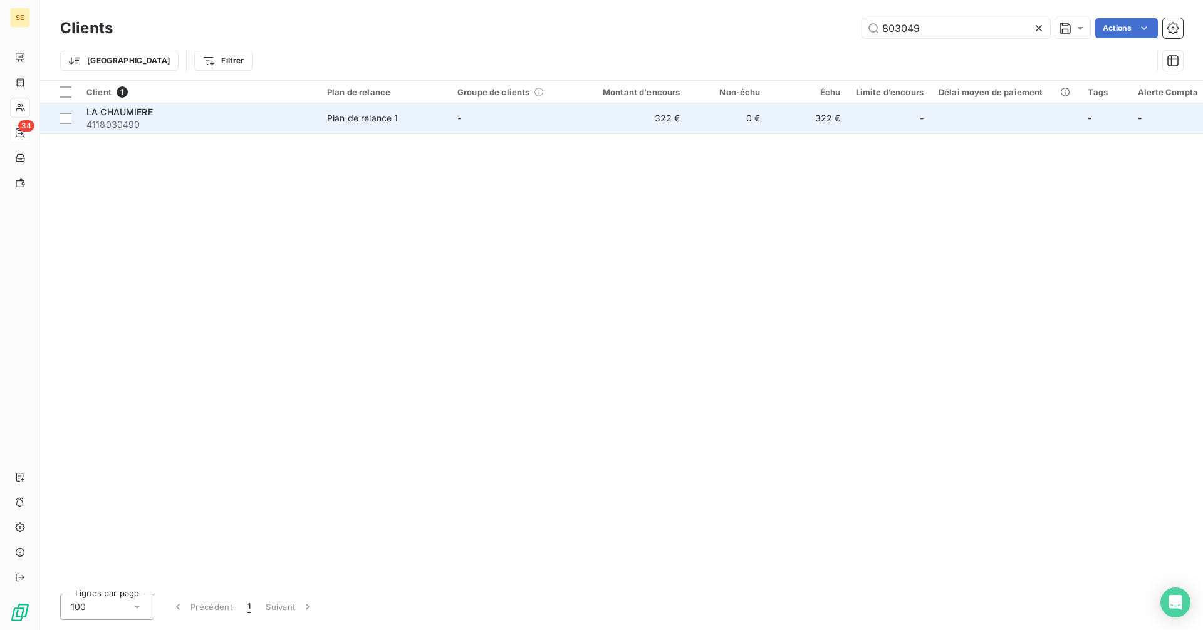
type input "803049"
click at [244, 122] on span "4118030490" at bounding box center [198, 124] width 225 height 13
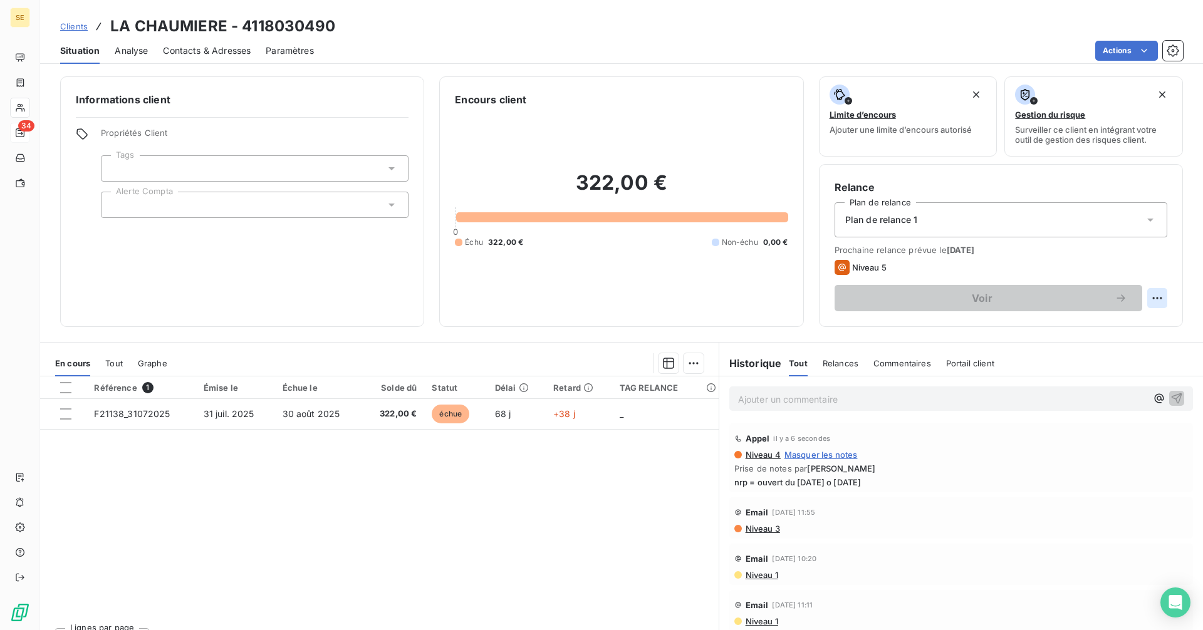
click at [1146, 297] on html "SE 34 Clients LA CHAUMIERE - 4118030490 Situation Analyse Contacts & Adresses P…" at bounding box center [601, 315] width 1203 height 630
click at [1092, 328] on div "Replanifier cette action" at bounding box center [1096, 326] width 112 height 20
select select "9"
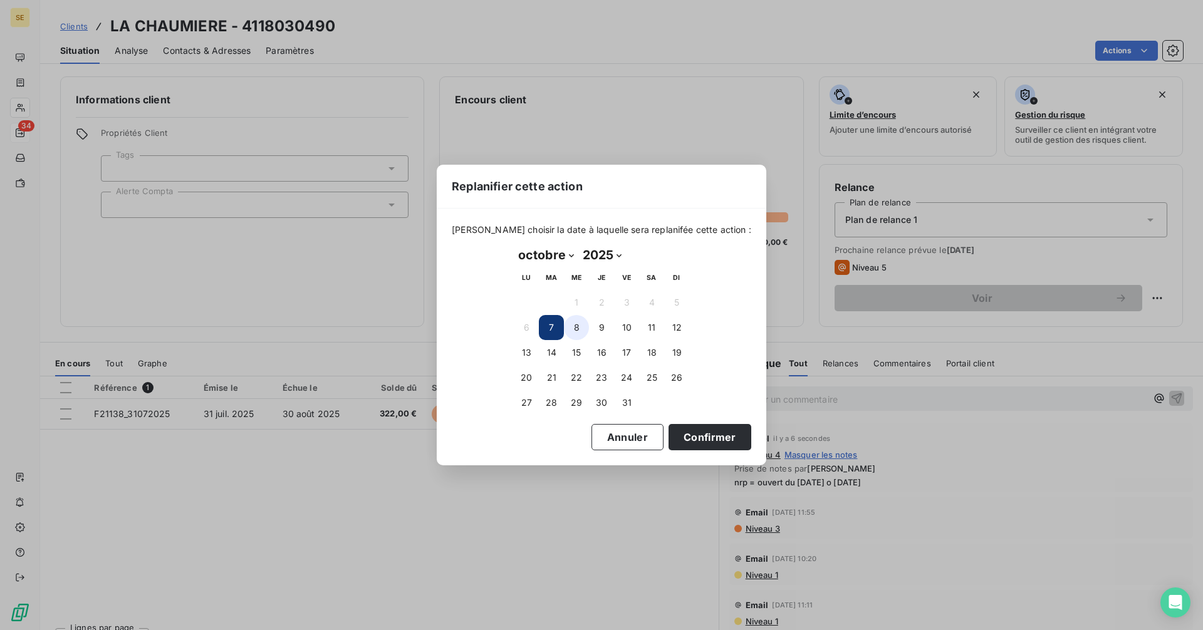
click at [573, 324] on button "8" at bounding box center [576, 327] width 25 height 25
click at [701, 433] on button "Confirmer" at bounding box center [709, 437] width 83 height 26
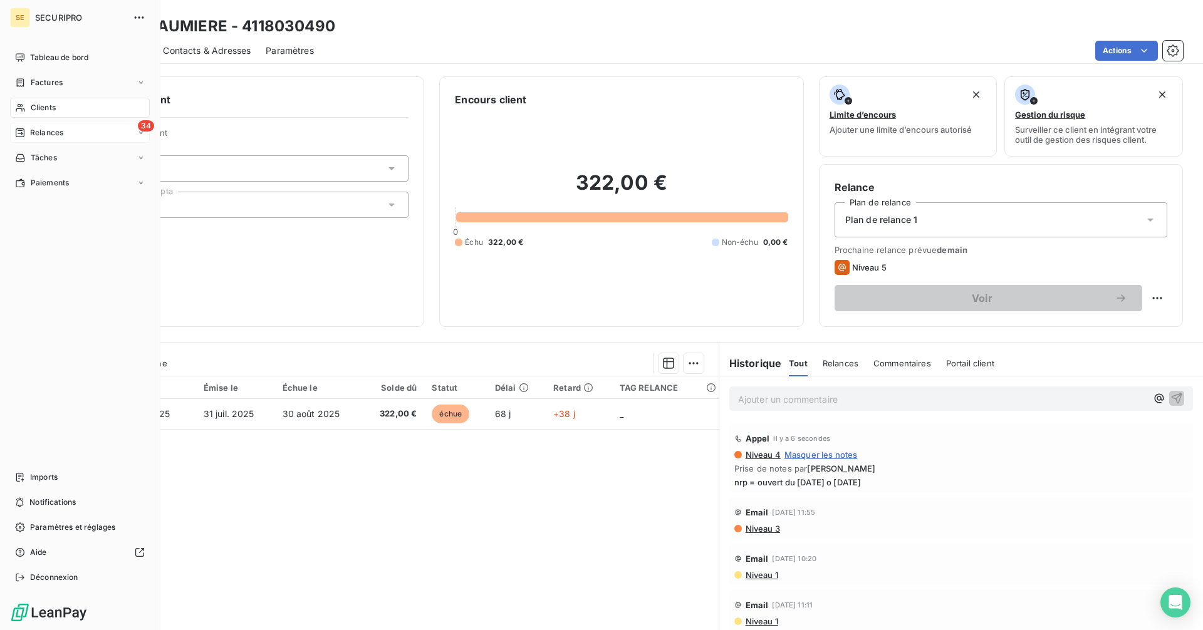
click at [33, 130] on span "Relances" at bounding box center [46, 132] width 33 height 11
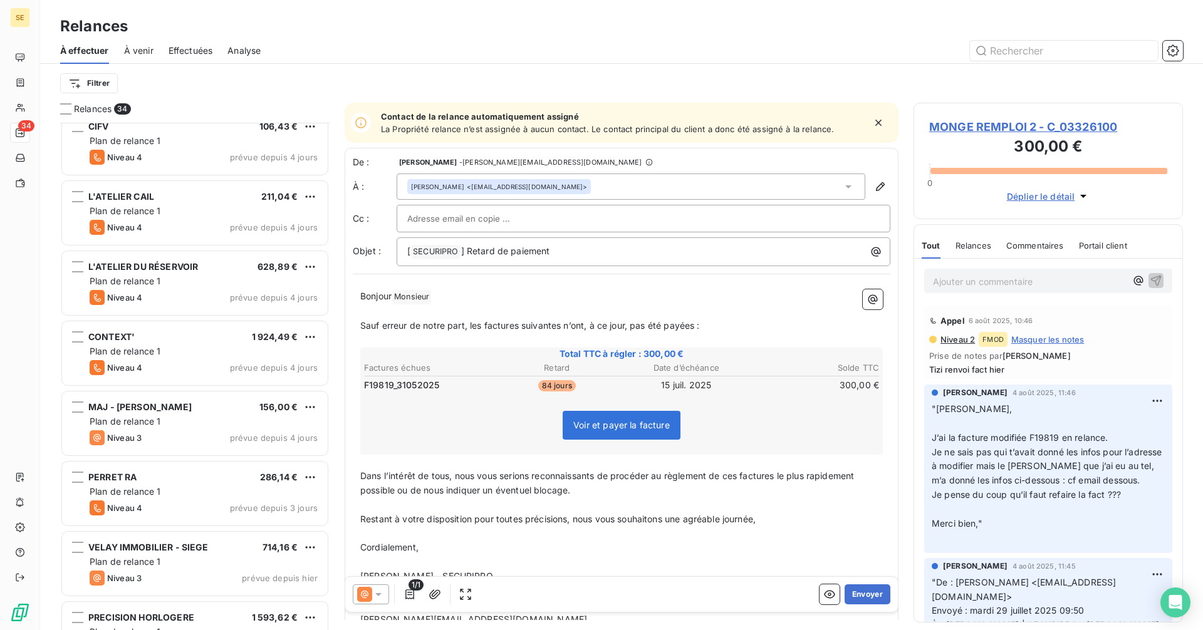
scroll to position [1878, 0]
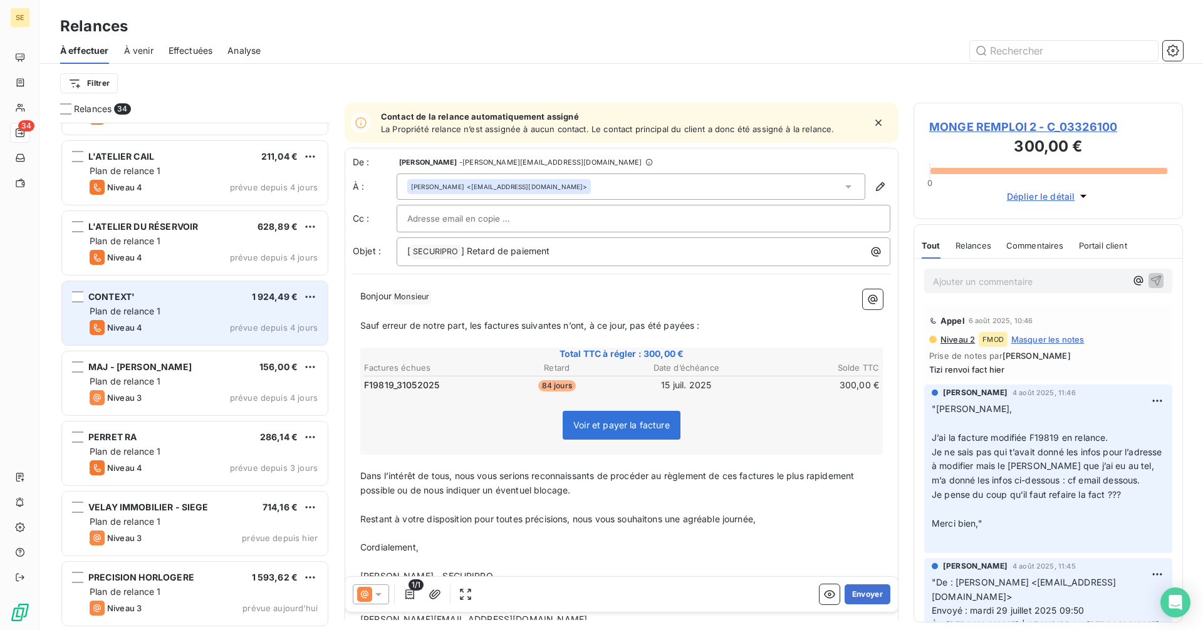
click at [165, 316] on div "Plan de relance 1" at bounding box center [204, 311] width 228 height 13
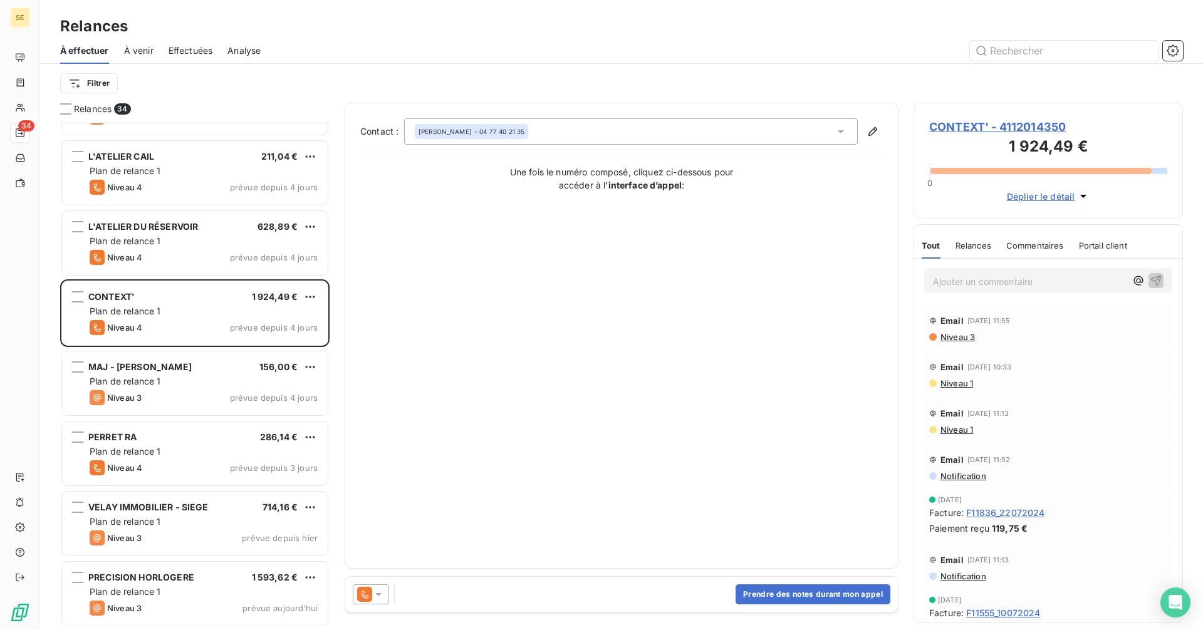
click at [1002, 123] on span "CONTEXT' - 4112014350" at bounding box center [1048, 126] width 238 height 17
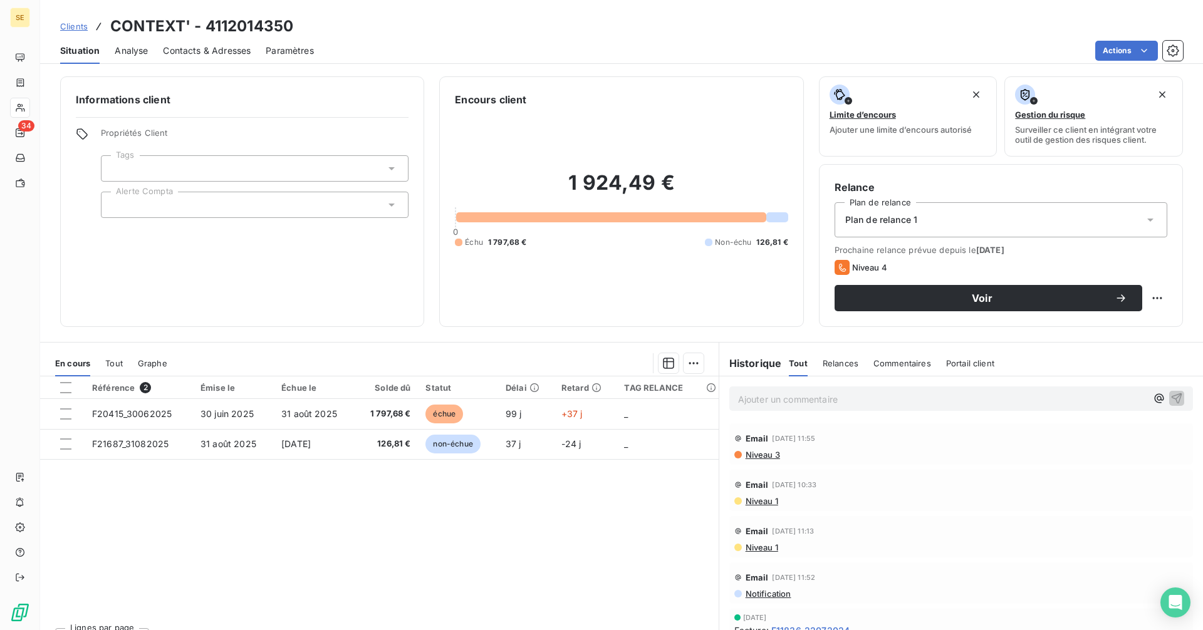
click at [198, 53] on span "Contacts & Adresses" at bounding box center [207, 50] width 88 height 13
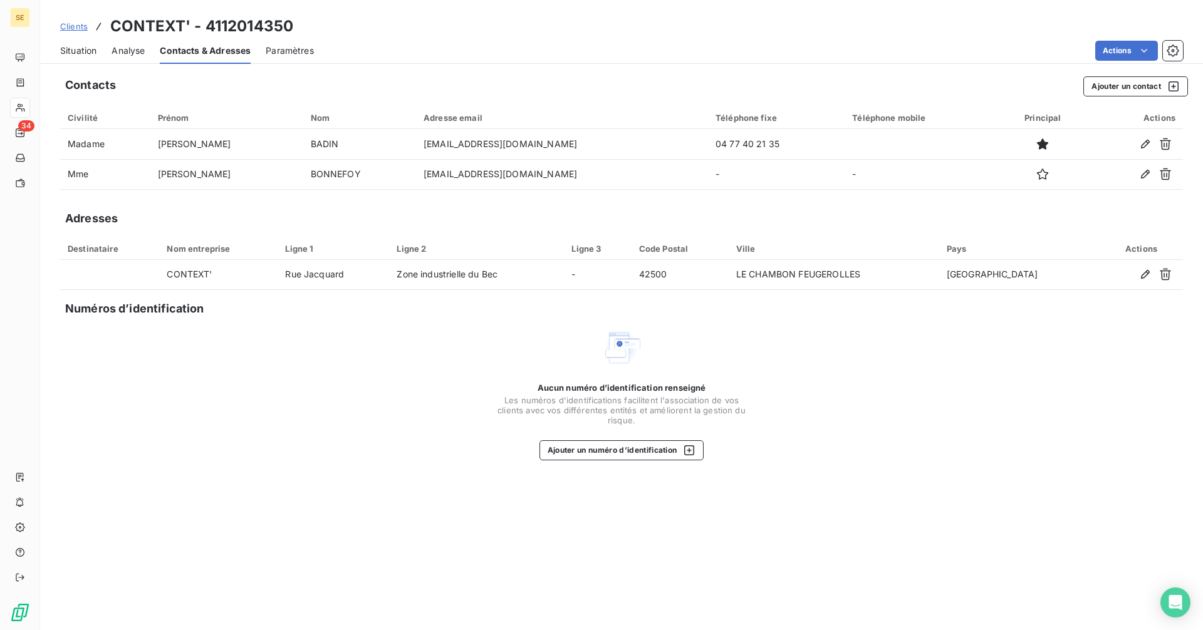
click at [81, 53] on span "Situation" at bounding box center [78, 50] width 36 height 13
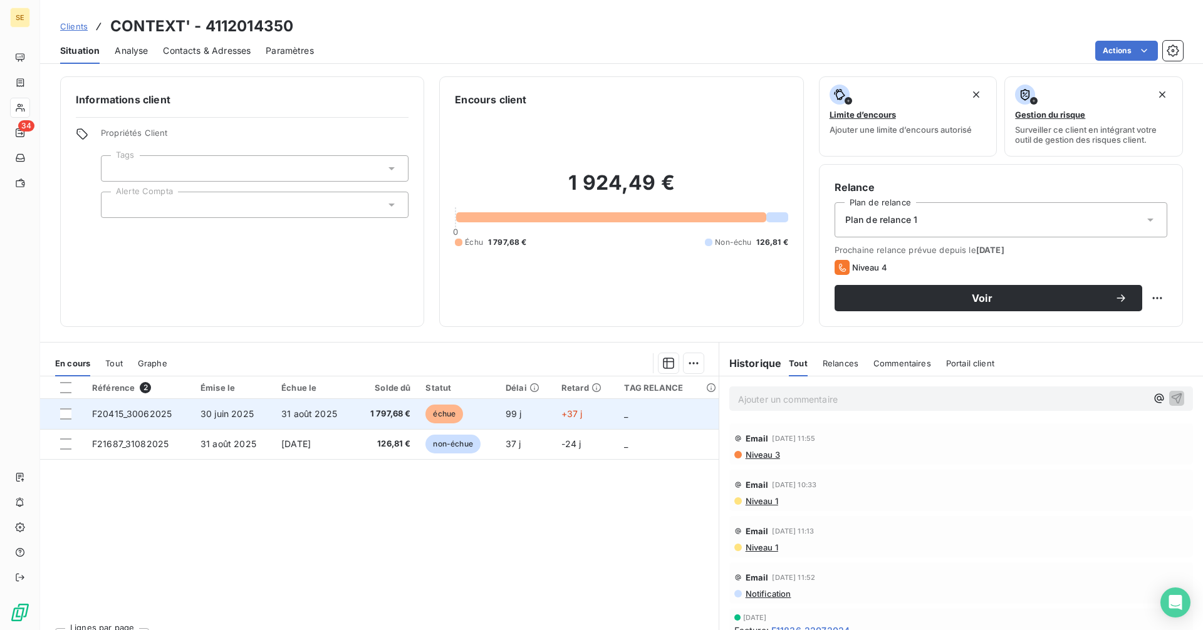
click at [284, 418] on span "31 août 2025" at bounding box center [309, 413] width 56 height 11
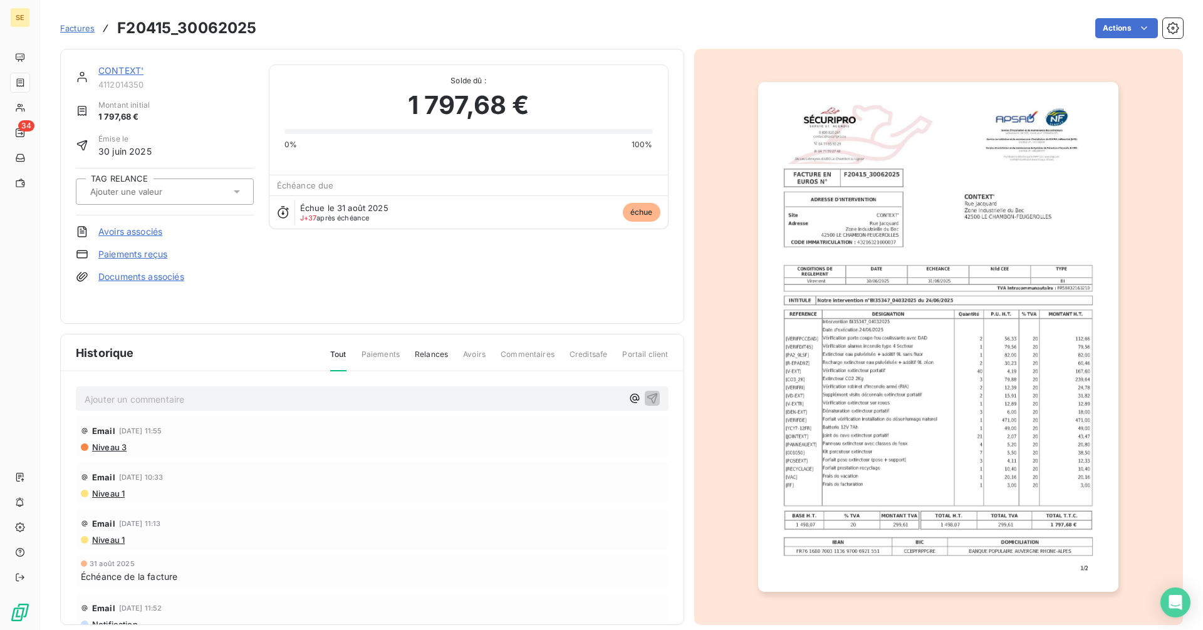
click at [128, 67] on link "CONTEXT'" at bounding box center [120, 70] width 45 height 11
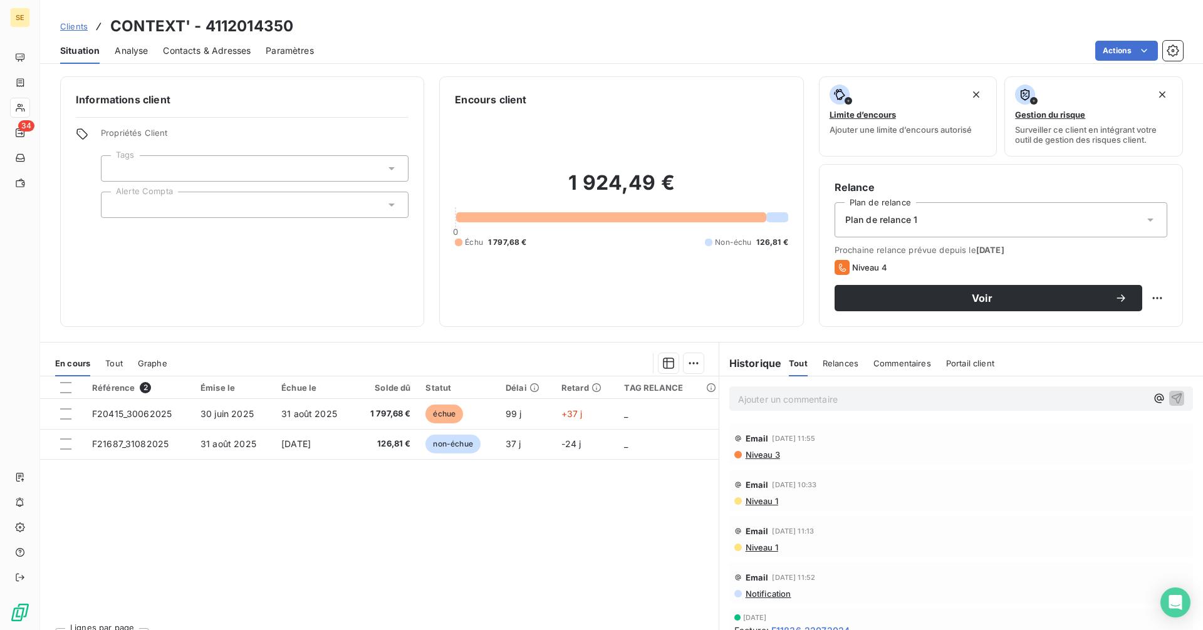
click at [232, 51] on span "Contacts & Adresses" at bounding box center [207, 50] width 88 height 13
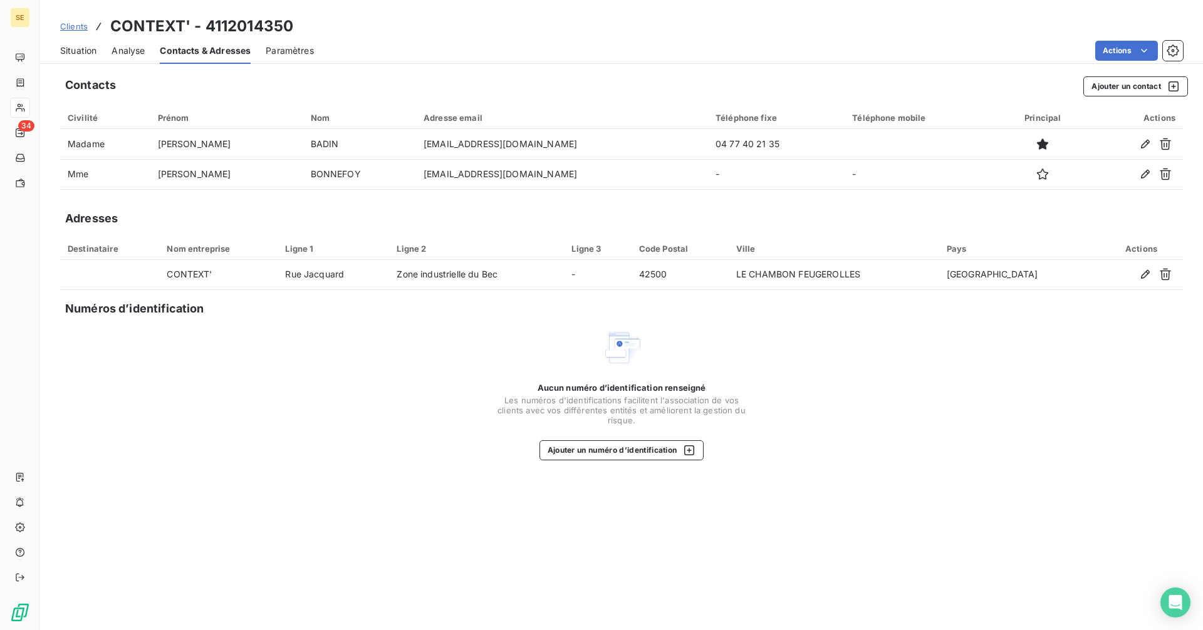
click at [85, 50] on span "Situation" at bounding box center [78, 50] width 36 height 13
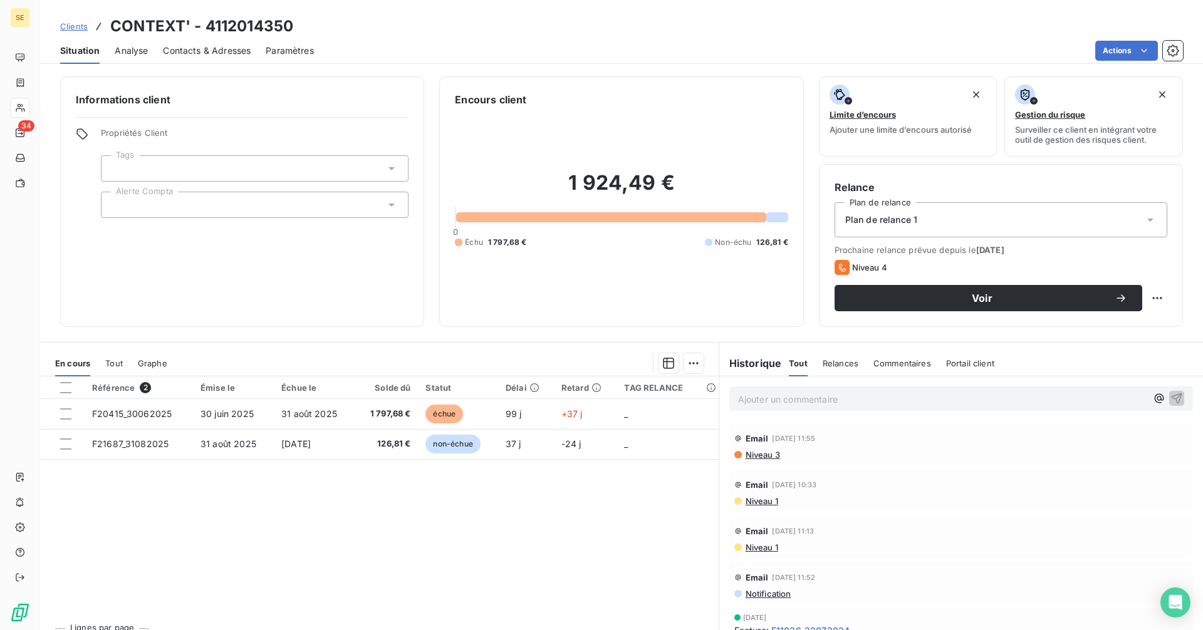
click at [190, 44] on span "Contacts & Adresses" at bounding box center [207, 50] width 88 height 13
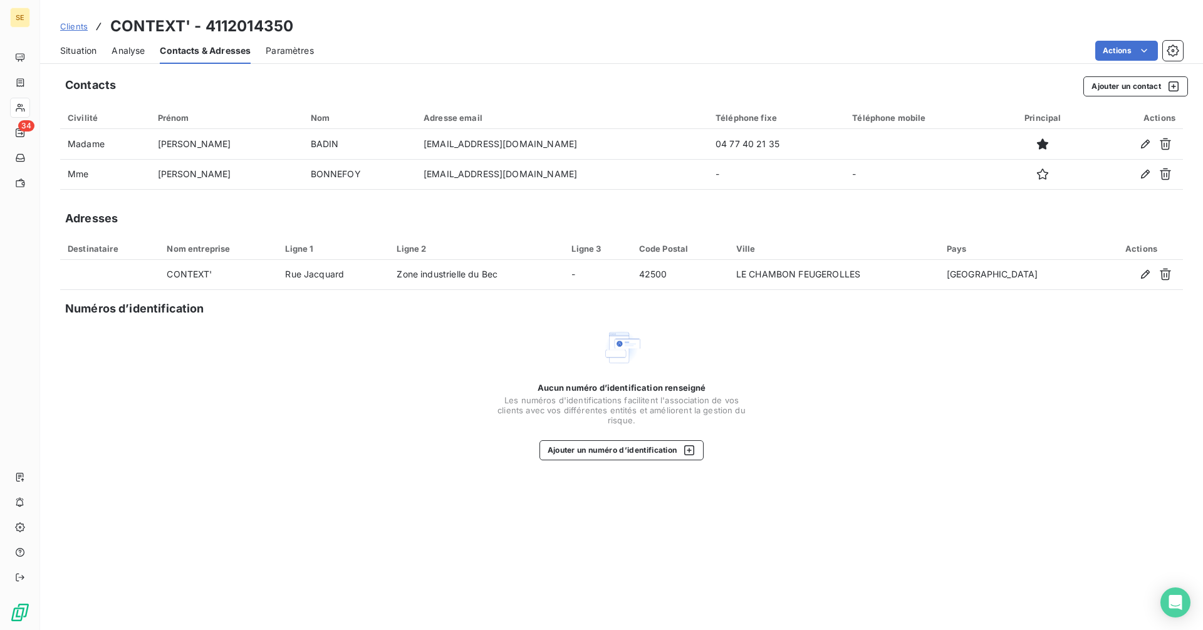
click at [88, 46] on span "Situation" at bounding box center [78, 50] width 36 height 13
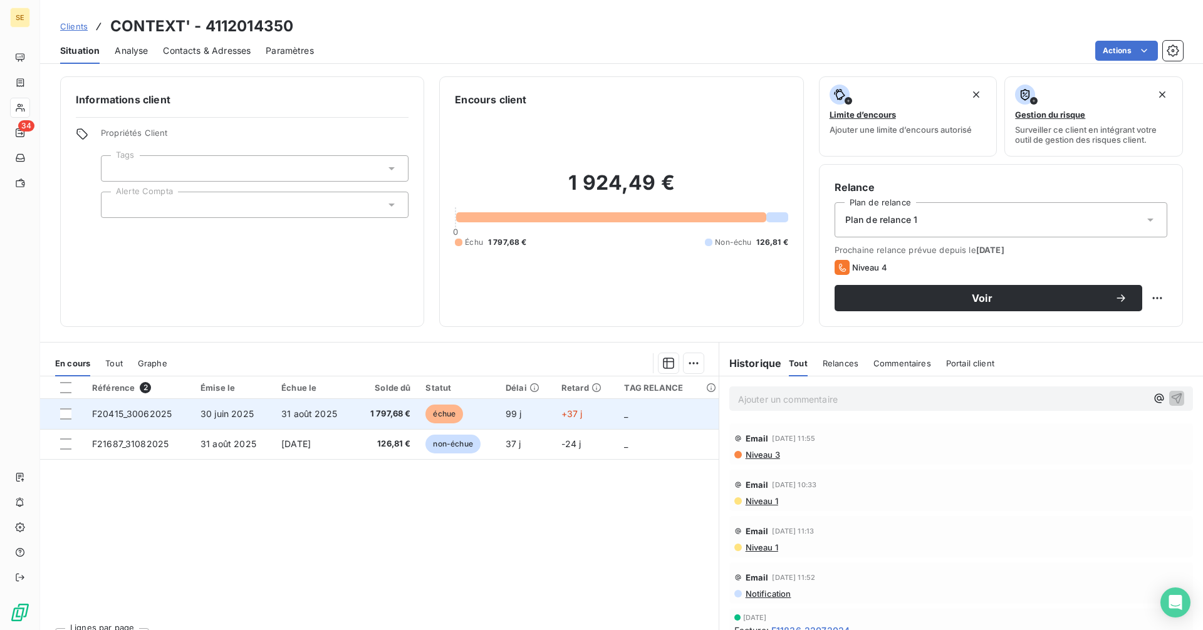
click at [322, 425] on td "31 août 2025" at bounding box center [314, 414] width 81 height 30
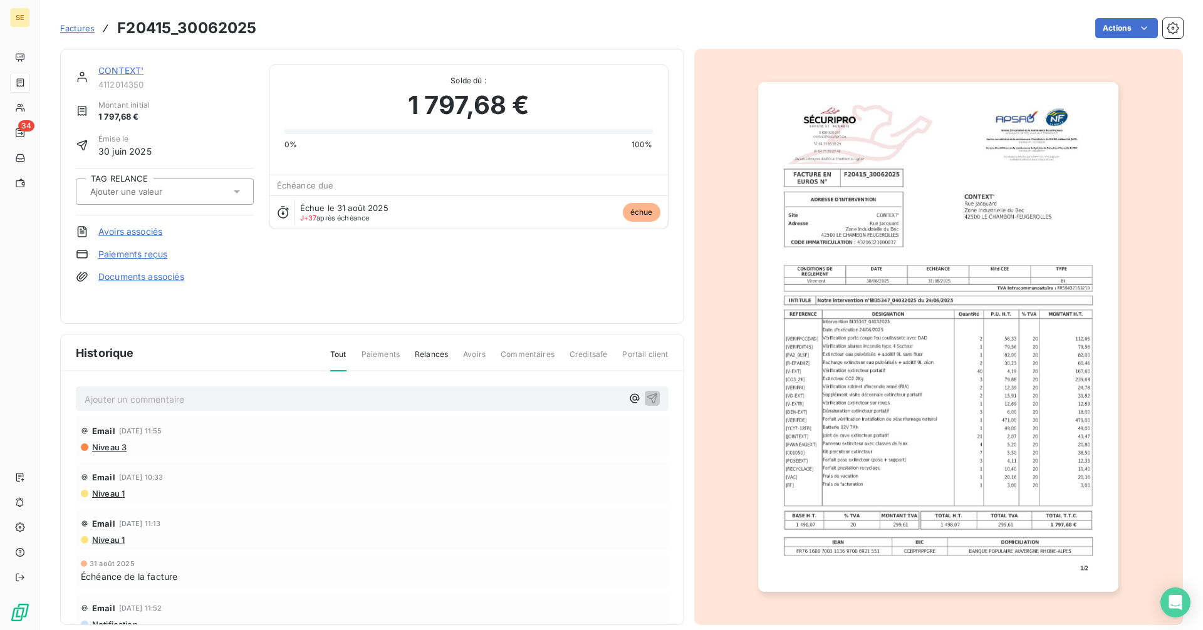
click at [130, 68] on link "CONTEXT'" at bounding box center [120, 70] width 45 height 11
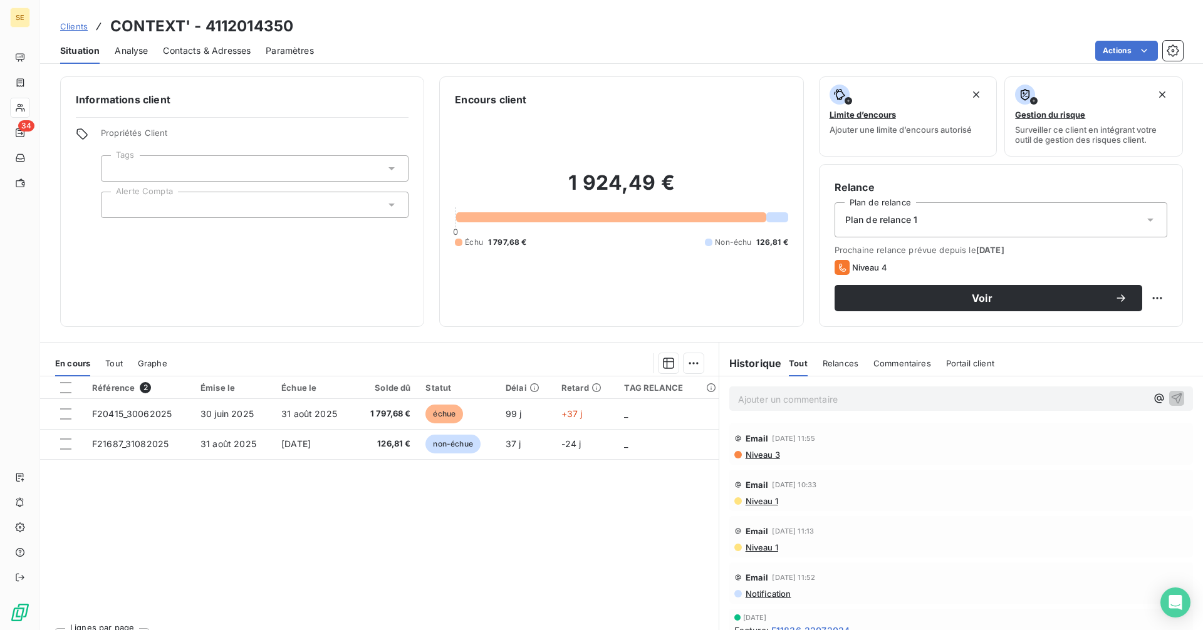
click at [205, 53] on span "Contacts & Adresses" at bounding box center [207, 50] width 88 height 13
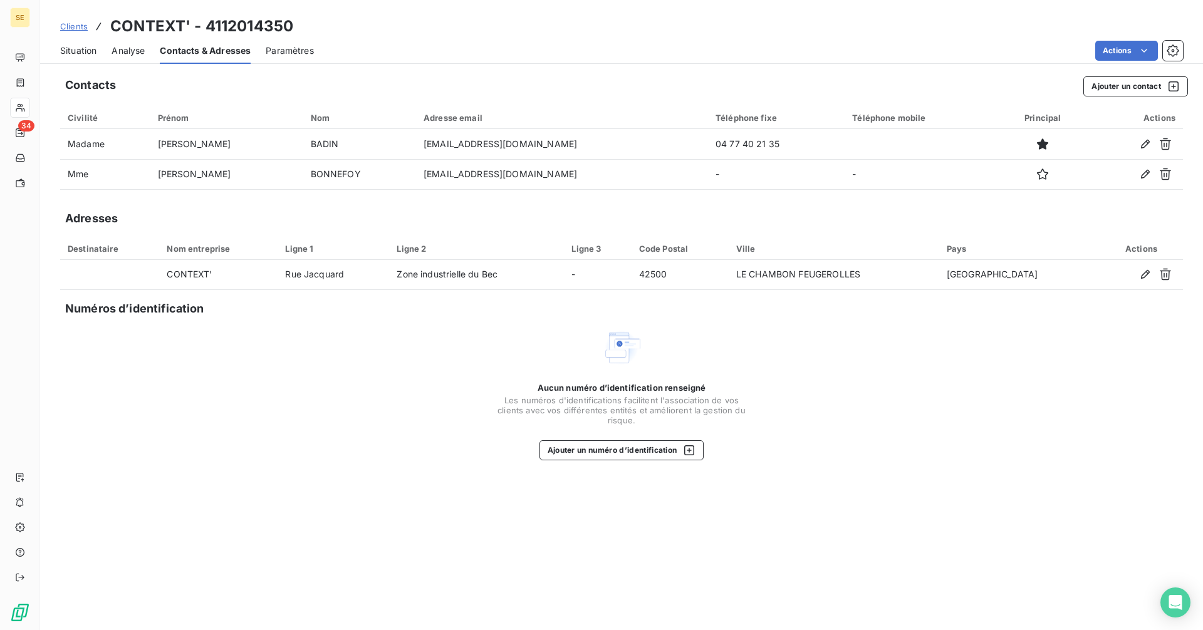
click at [91, 52] on span "Situation" at bounding box center [78, 50] width 36 height 13
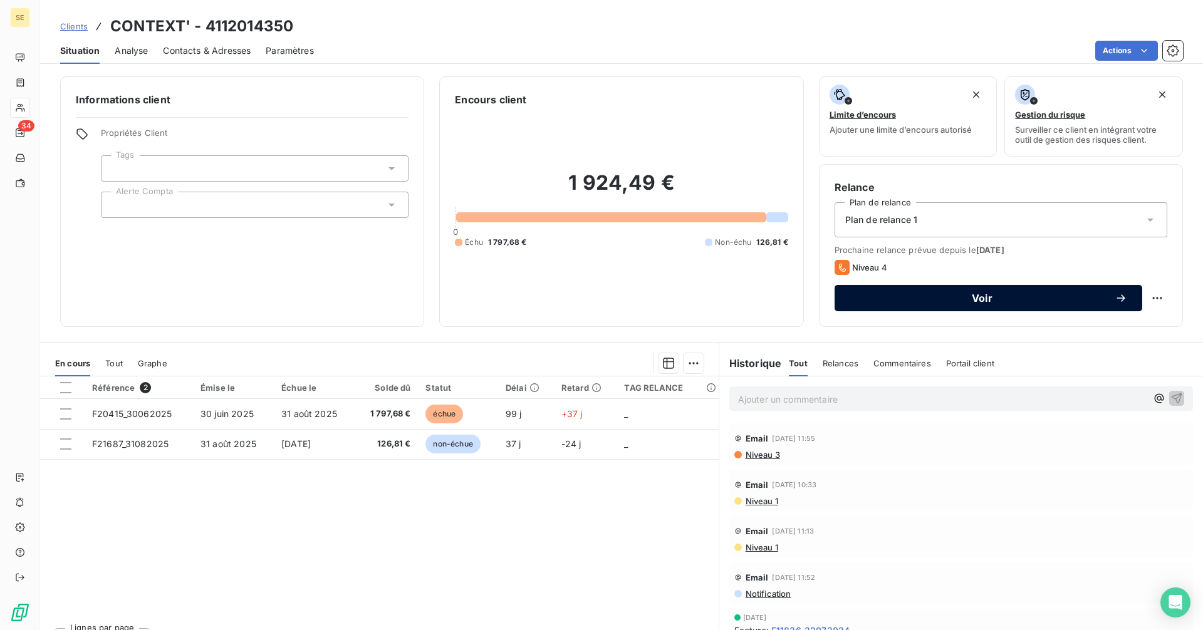
click at [955, 293] on span "Voir" at bounding box center [981, 298] width 265 height 10
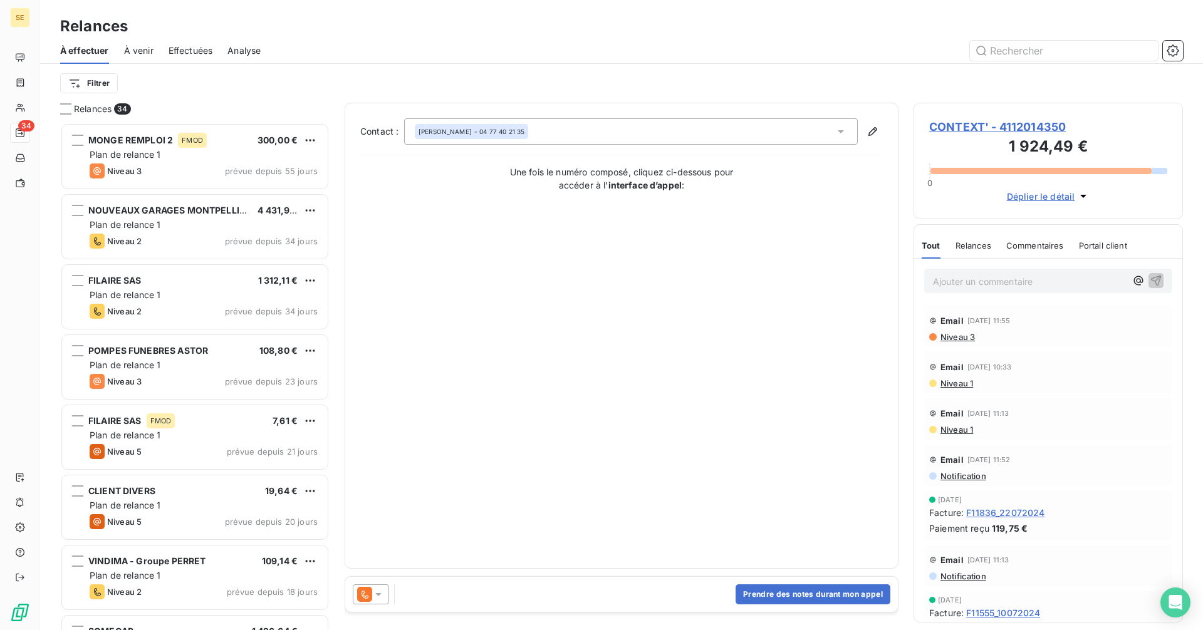
scroll to position [498, 260]
click at [802, 590] on button "Prendre des notes durant mon appel" at bounding box center [812, 594] width 155 height 20
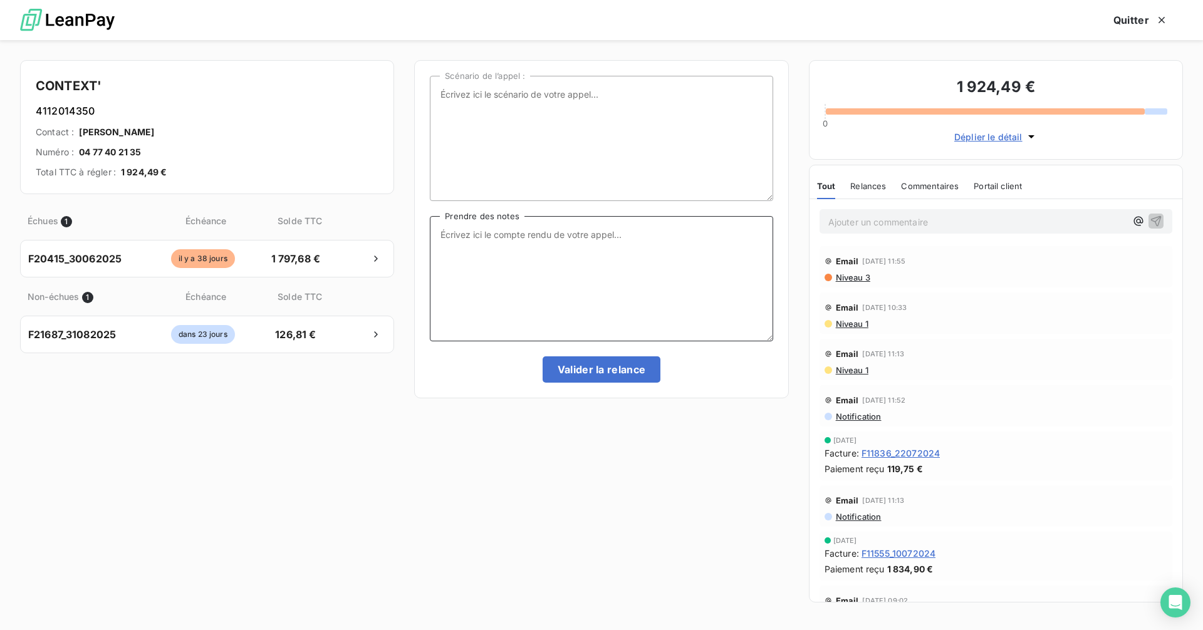
click at [558, 240] on textarea "Prendre des notes" at bounding box center [601, 278] width 343 height 125
type textarea "eu la secrétaire, le compta sera là [DATE] matin, elle prend les infos et elle …"
click at [599, 368] on button "Valider la relance" at bounding box center [601, 369] width 118 height 26
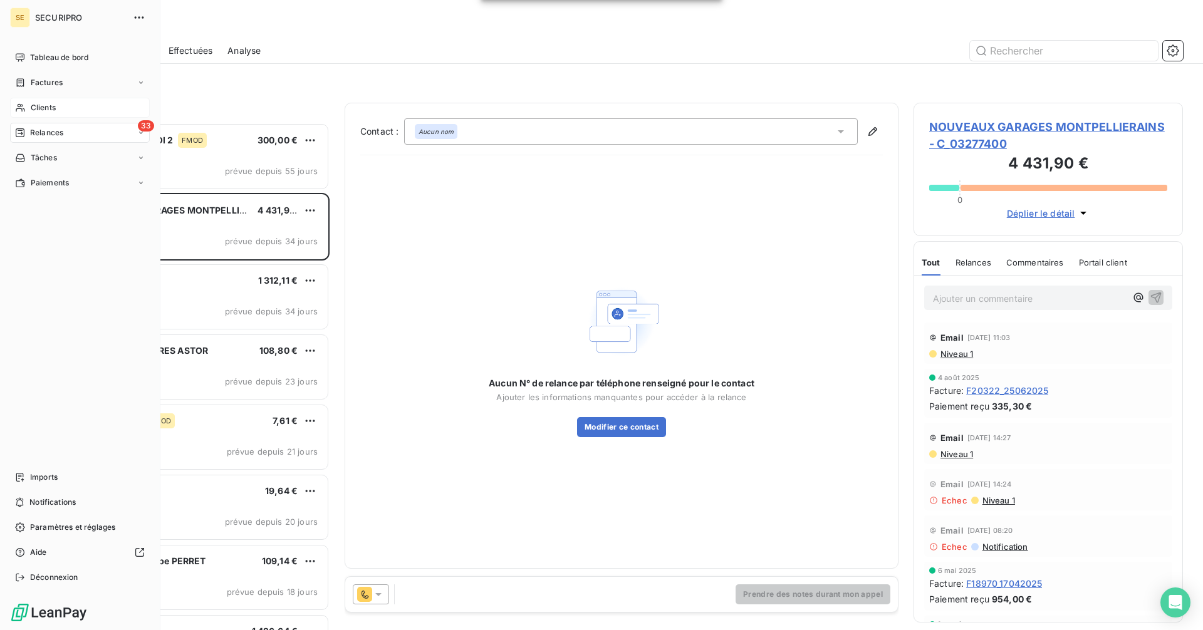
click at [28, 110] on div "Clients" at bounding box center [80, 108] width 140 height 20
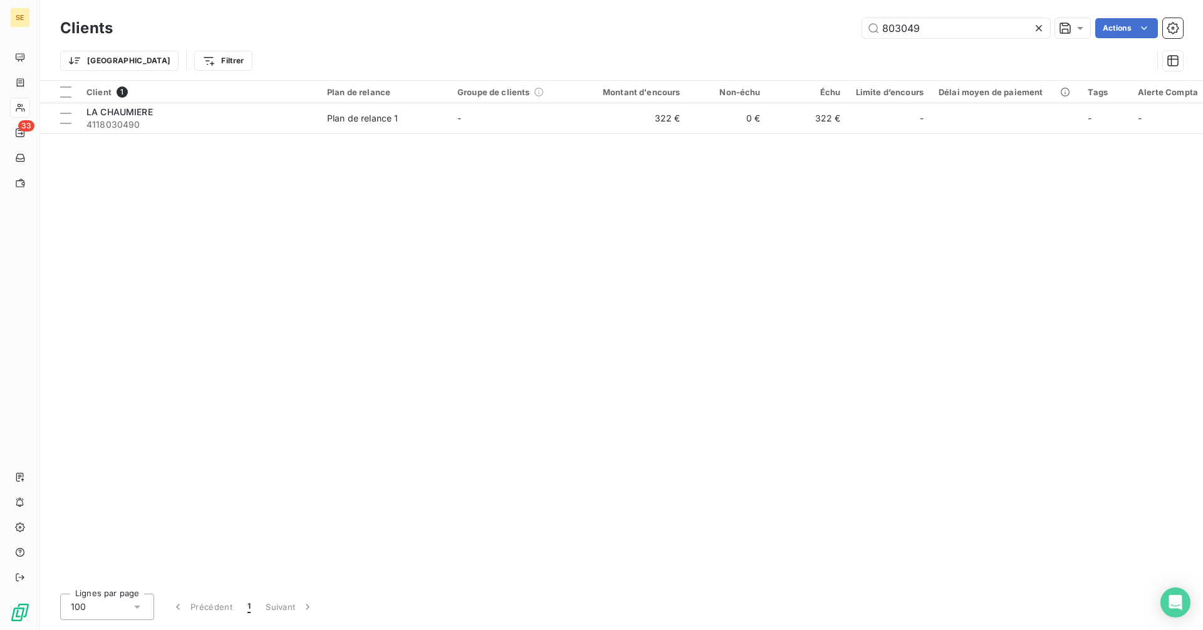
drag, startPoint x: 937, startPoint y: 24, endPoint x: 820, endPoint y: 23, distance: 117.1
click at [820, 23] on div "803049 Actions" at bounding box center [655, 28] width 1055 height 20
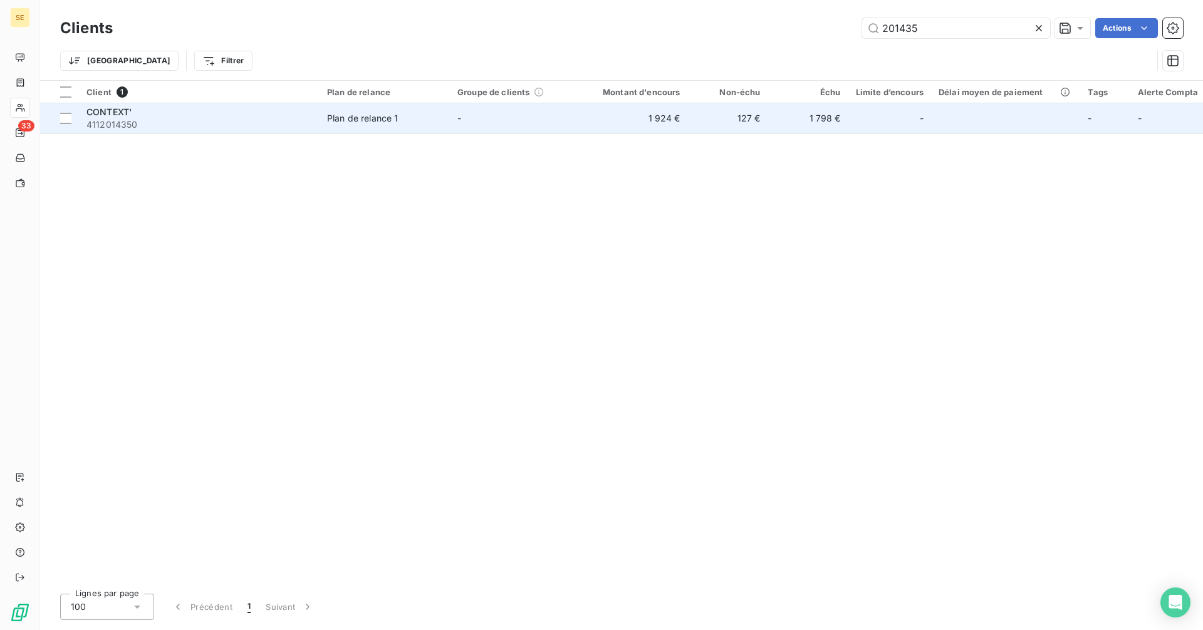
type input "201435"
click at [376, 124] on div "Plan de relance 1" at bounding box center [362, 118] width 71 height 13
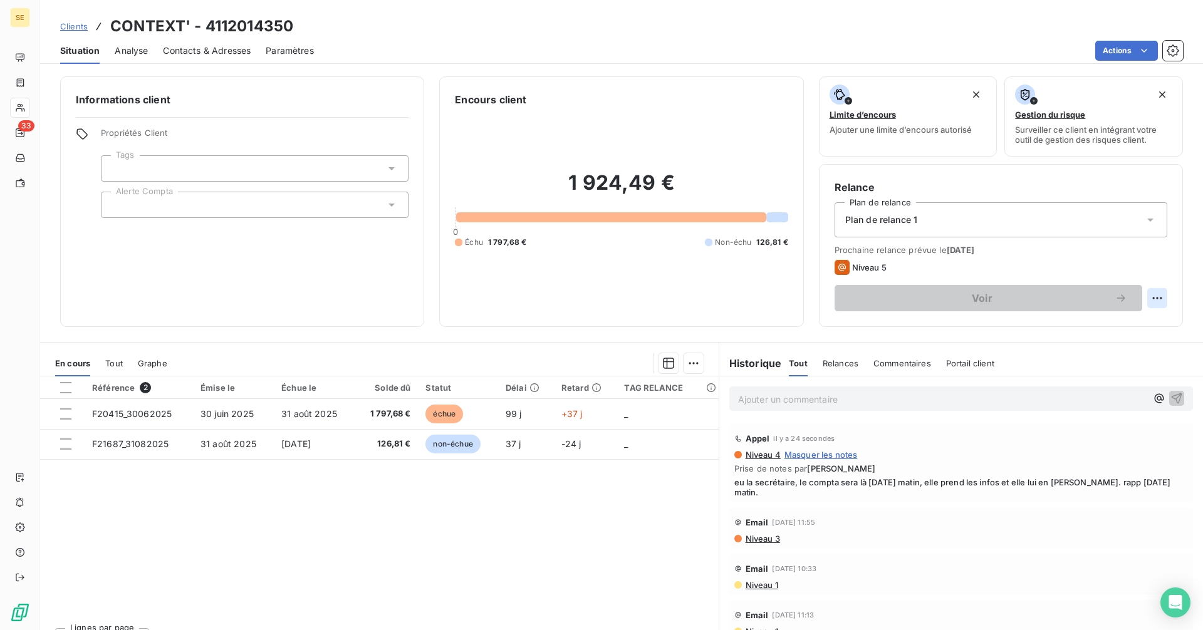
click at [1153, 297] on html "SE 33 Clients CONTEXT' - 4112014350 Situation Analyse Contacts & Adresses Param…" at bounding box center [601, 315] width 1203 height 630
click at [1122, 331] on div "Replanifier cette action" at bounding box center [1096, 326] width 112 height 20
select select "9"
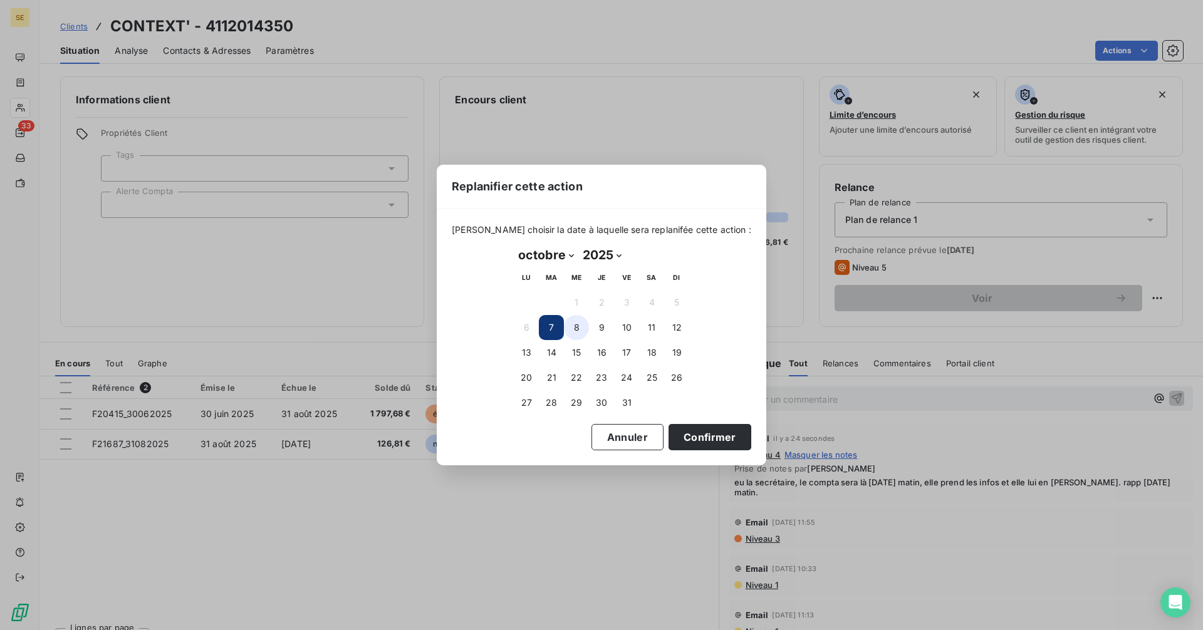
click at [578, 328] on button "8" at bounding box center [576, 327] width 25 height 25
click at [693, 437] on button "Confirmer" at bounding box center [709, 437] width 83 height 26
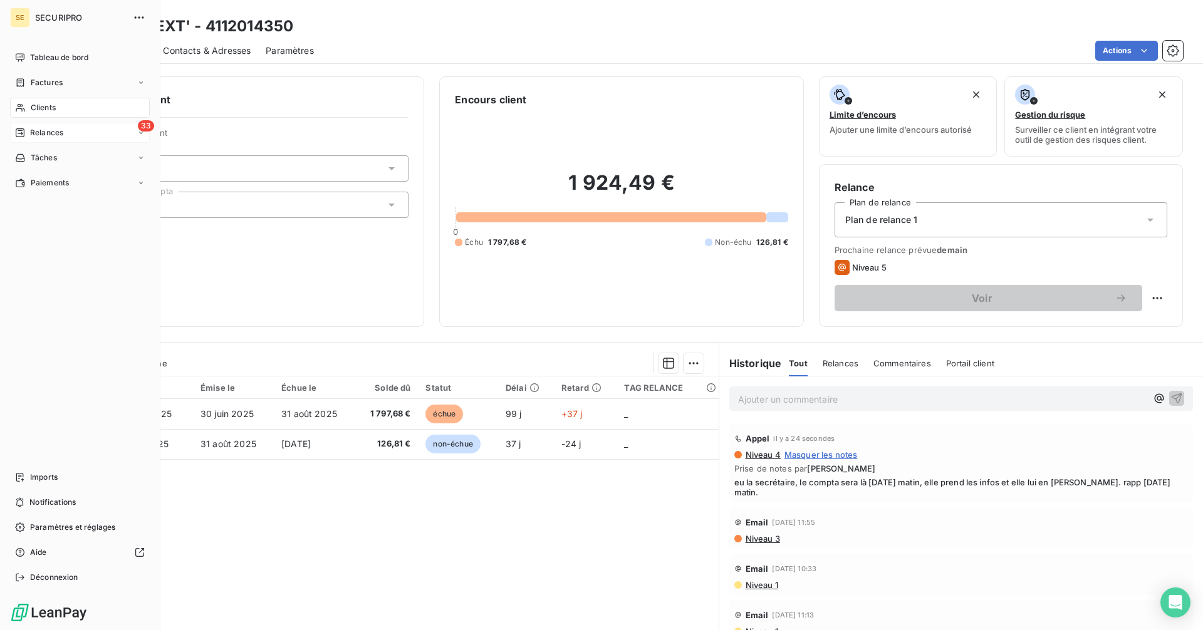
click at [22, 132] on icon at bounding box center [20, 133] width 10 height 10
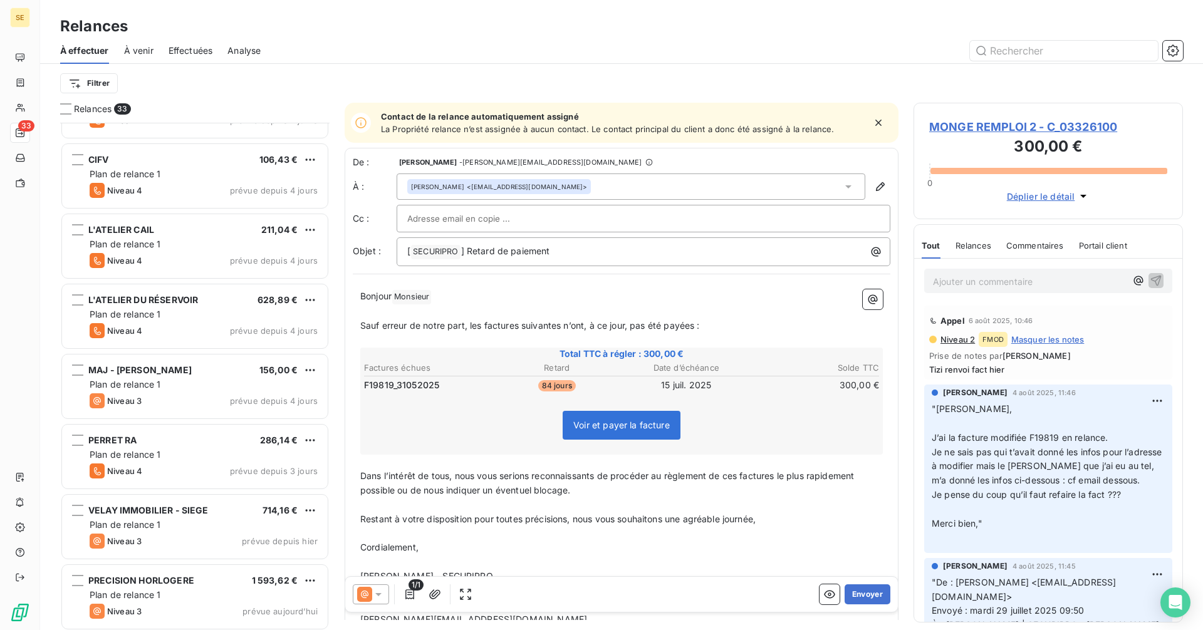
scroll to position [1808, 0]
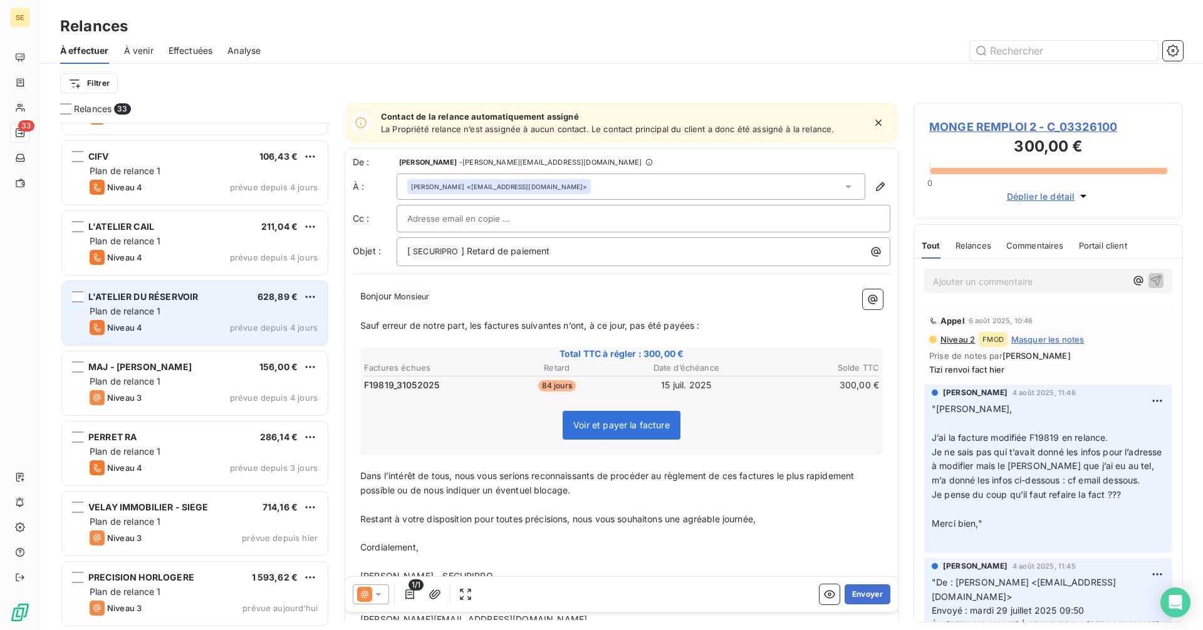
click at [182, 322] on div "Niveau 4 prévue depuis 4 jours" at bounding box center [204, 327] width 228 height 15
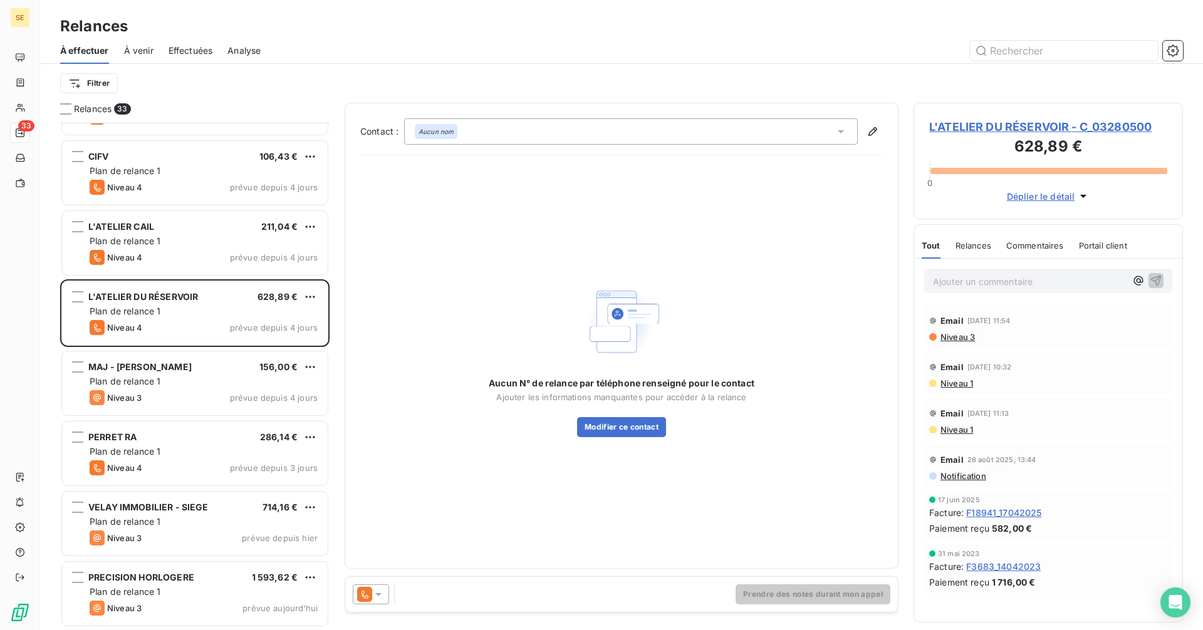
click at [955, 128] on span "L'ATELIER DU RÉSERVOIR - C_03280500" at bounding box center [1048, 126] width 238 height 17
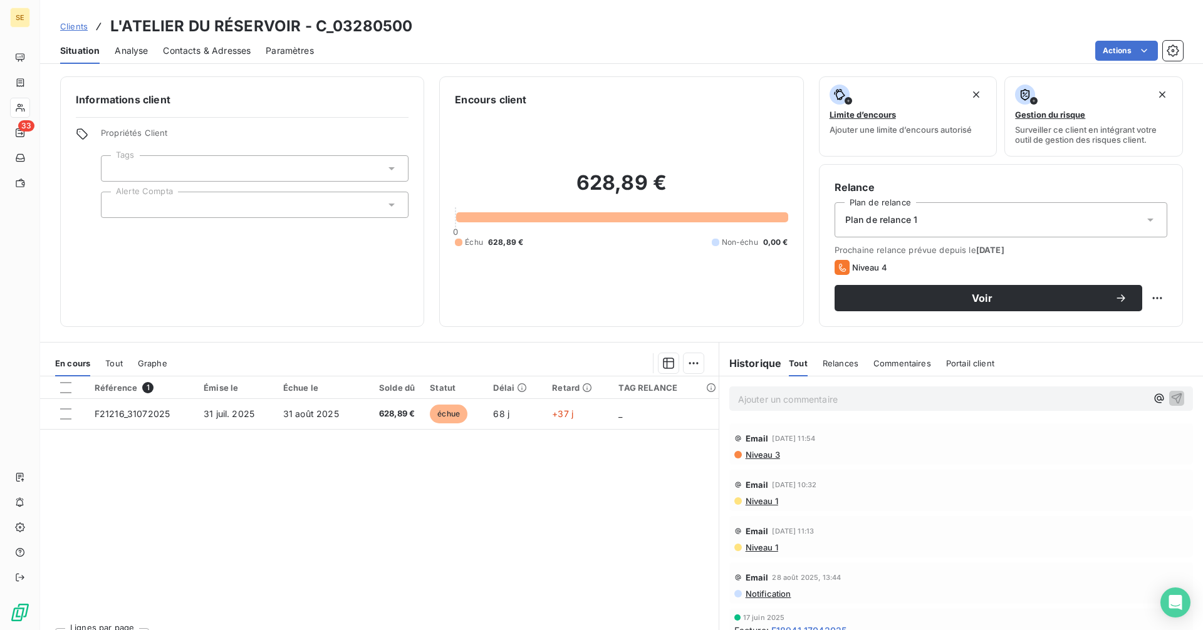
click at [205, 48] on span "Contacts & Adresses" at bounding box center [207, 50] width 88 height 13
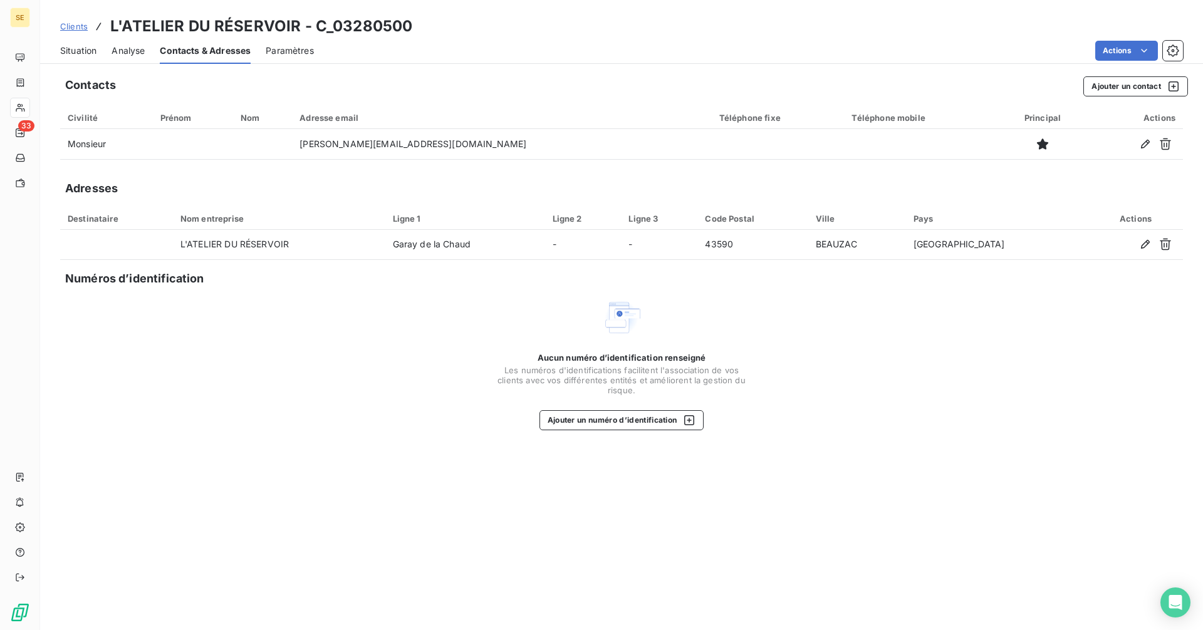
drag, startPoint x: 74, startPoint y: 48, endPoint x: 104, endPoint y: 60, distance: 32.6
click at [74, 48] on span "Situation" at bounding box center [78, 50] width 36 height 13
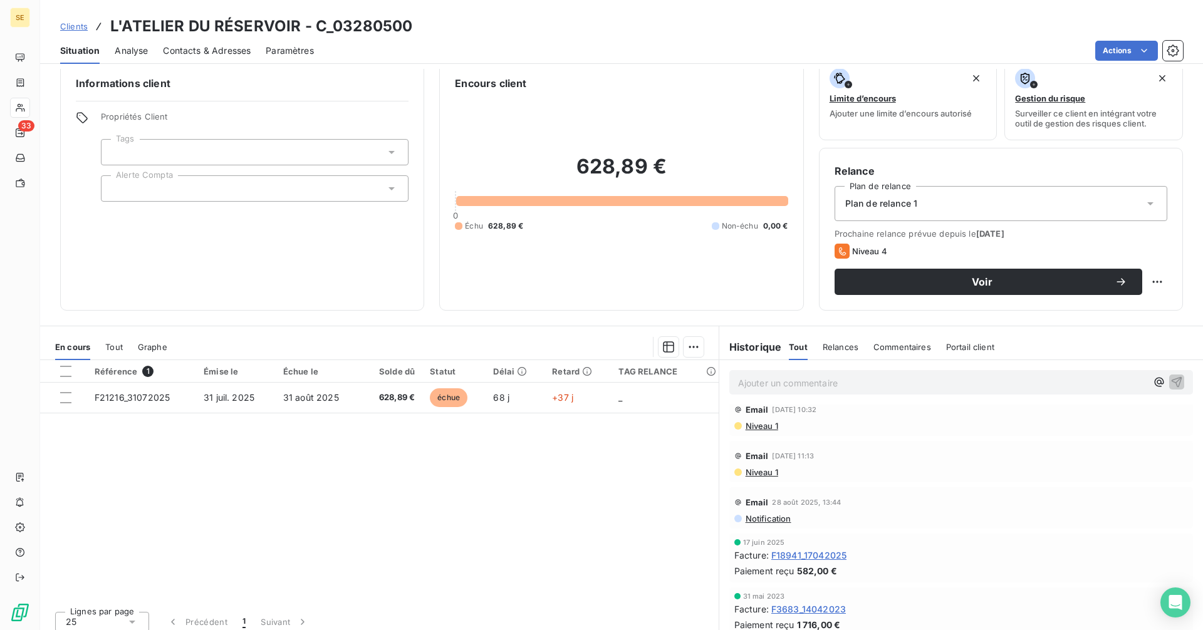
scroll to position [25, 0]
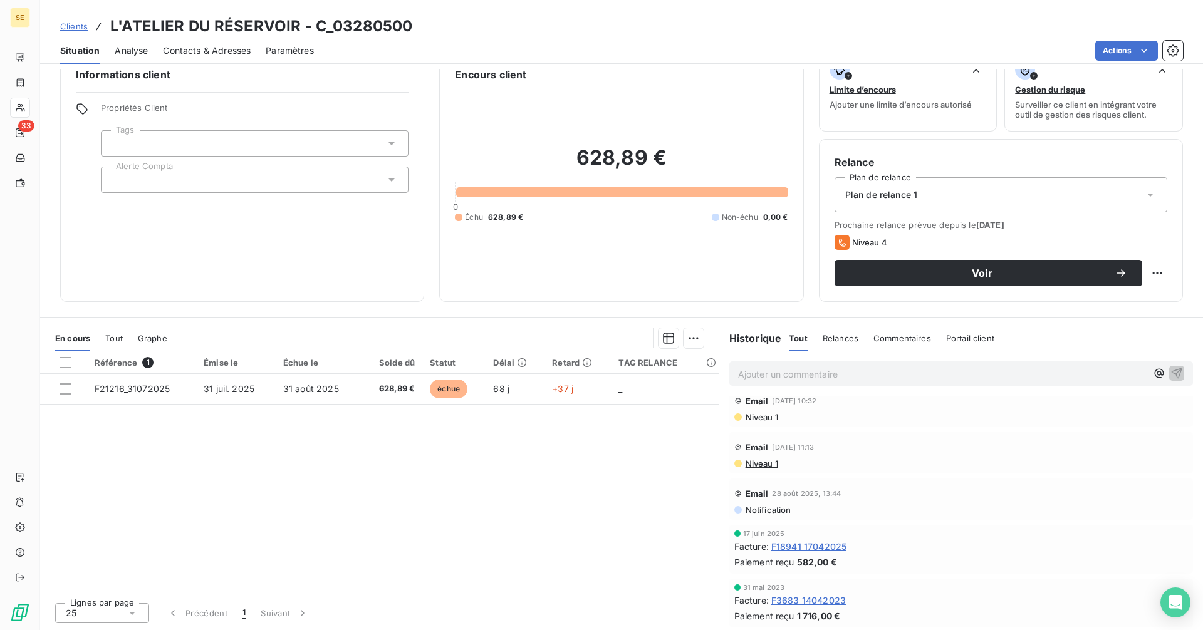
click at [111, 331] on div "Tout" at bounding box center [114, 338] width 18 height 26
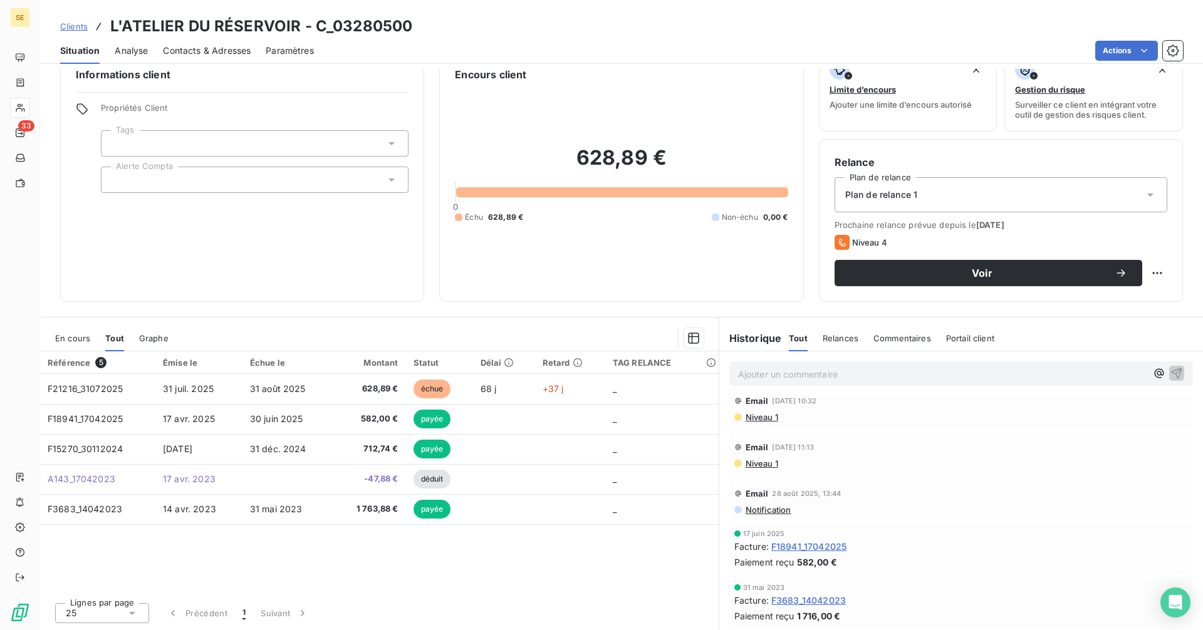
click at [81, 336] on span "En cours" at bounding box center [72, 338] width 35 height 10
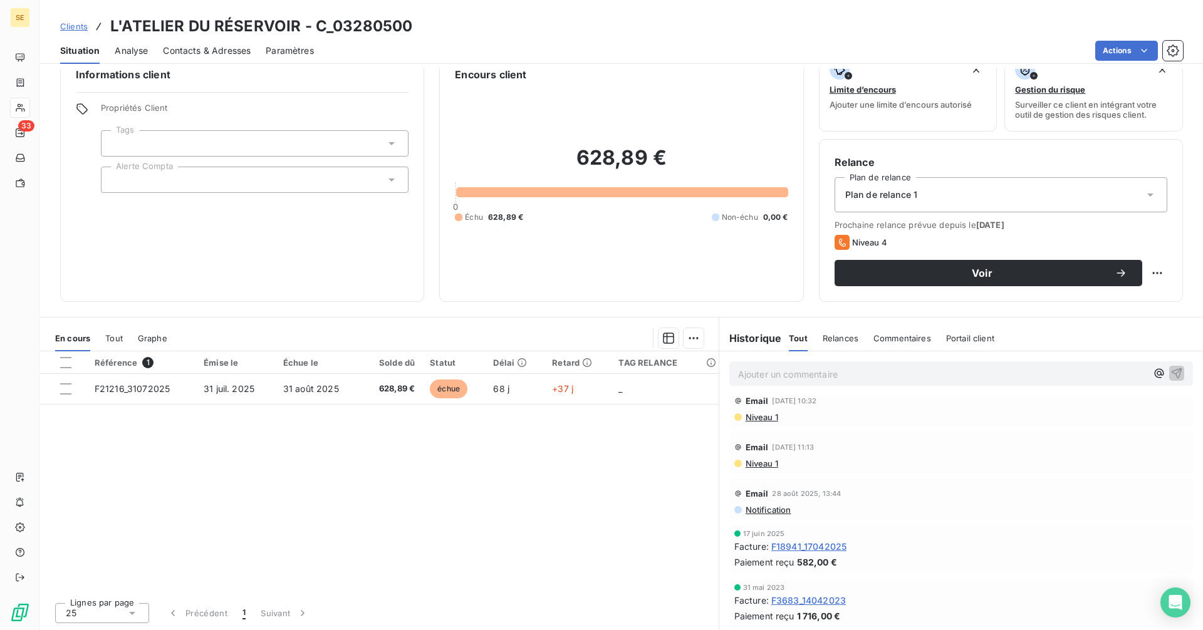
click at [208, 49] on span "Contacts & Adresses" at bounding box center [207, 50] width 88 height 13
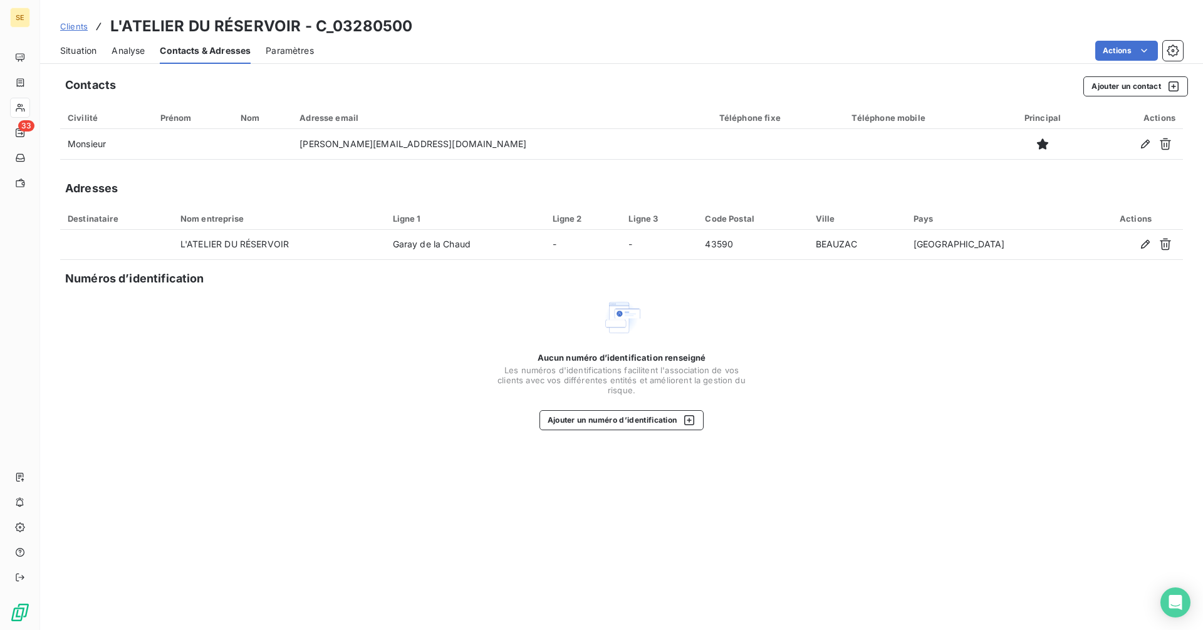
click at [71, 53] on span "Situation" at bounding box center [78, 50] width 36 height 13
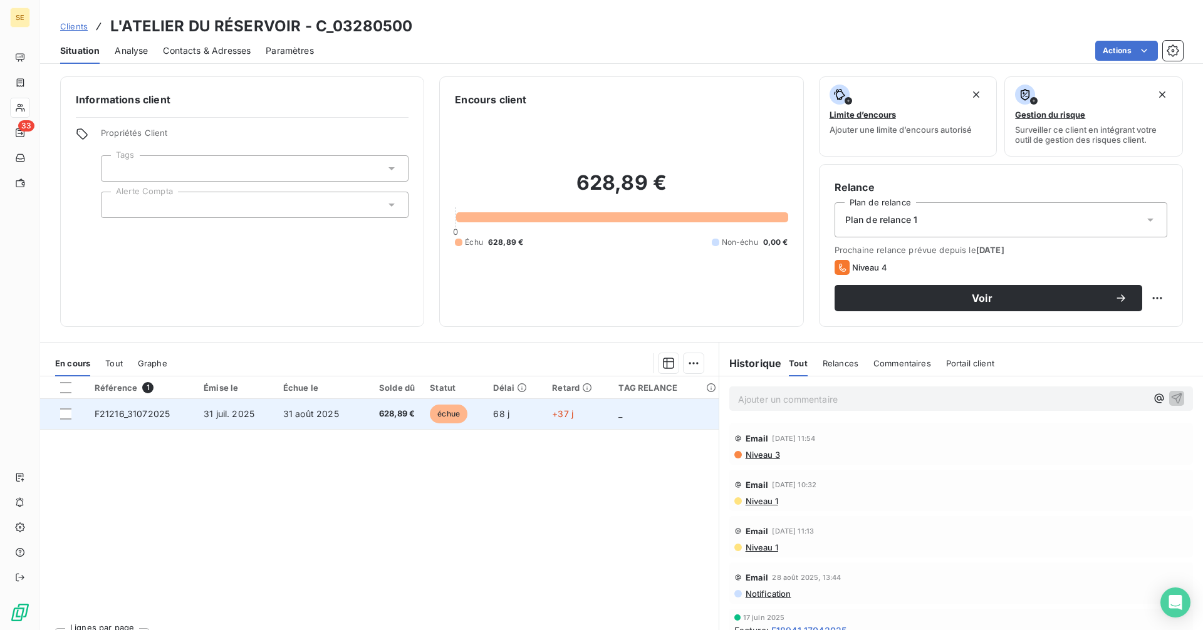
click at [355, 410] on td "31 août 2025" at bounding box center [318, 414] width 85 height 30
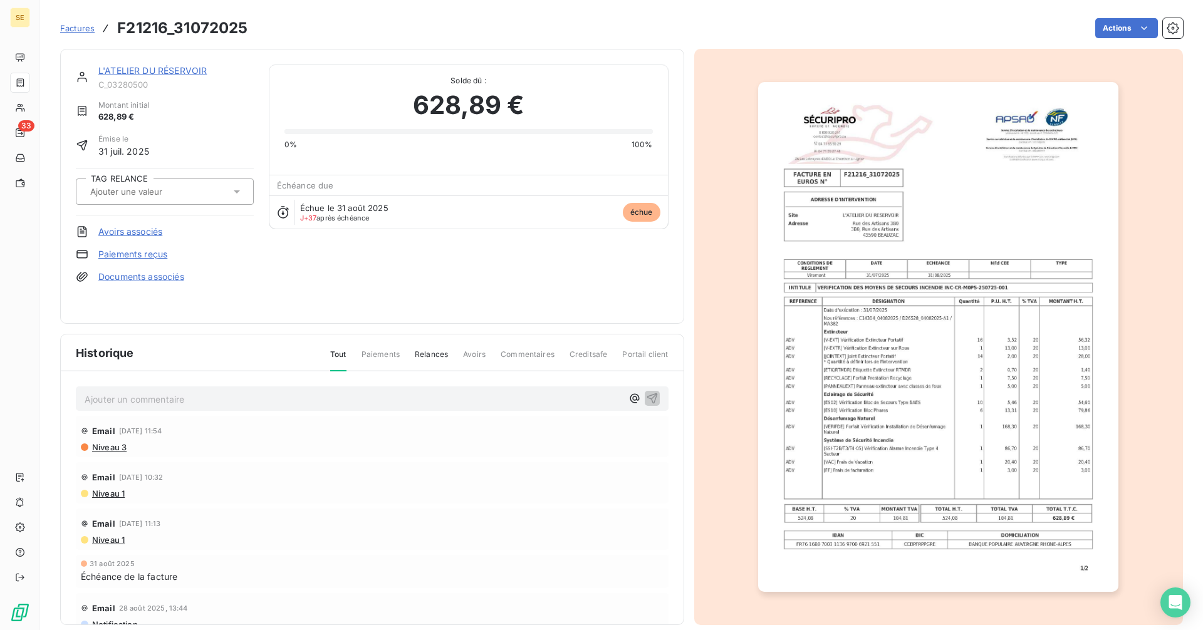
click at [909, 391] on img "button" at bounding box center [938, 337] width 360 height 510
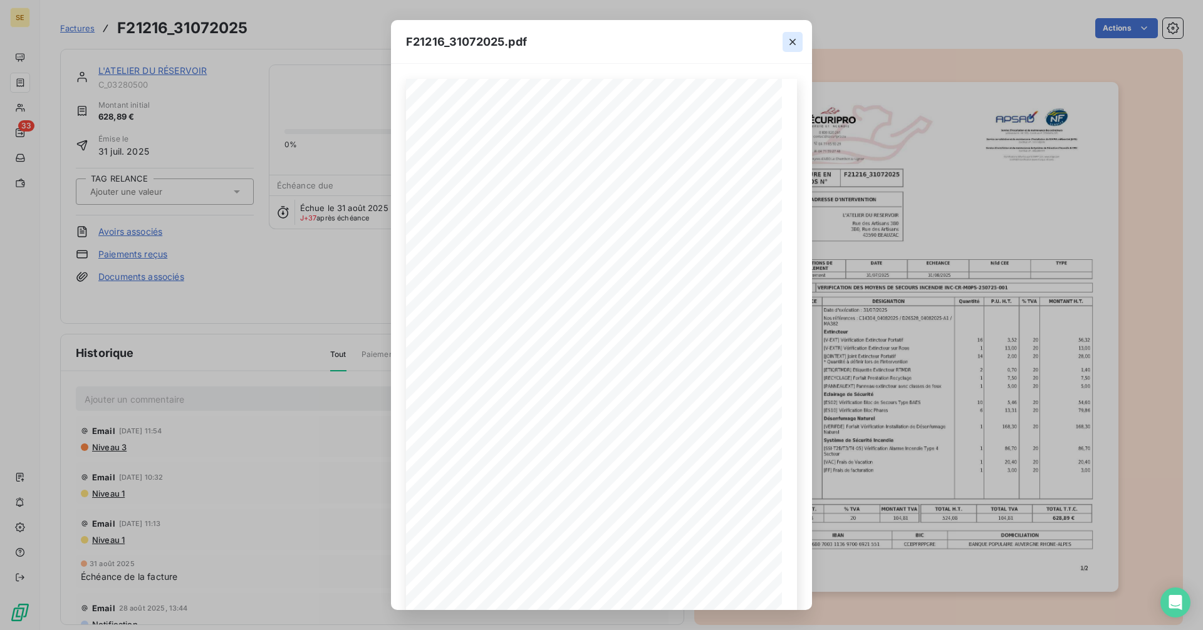
click at [797, 40] on icon "button" at bounding box center [792, 42] width 13 height 13
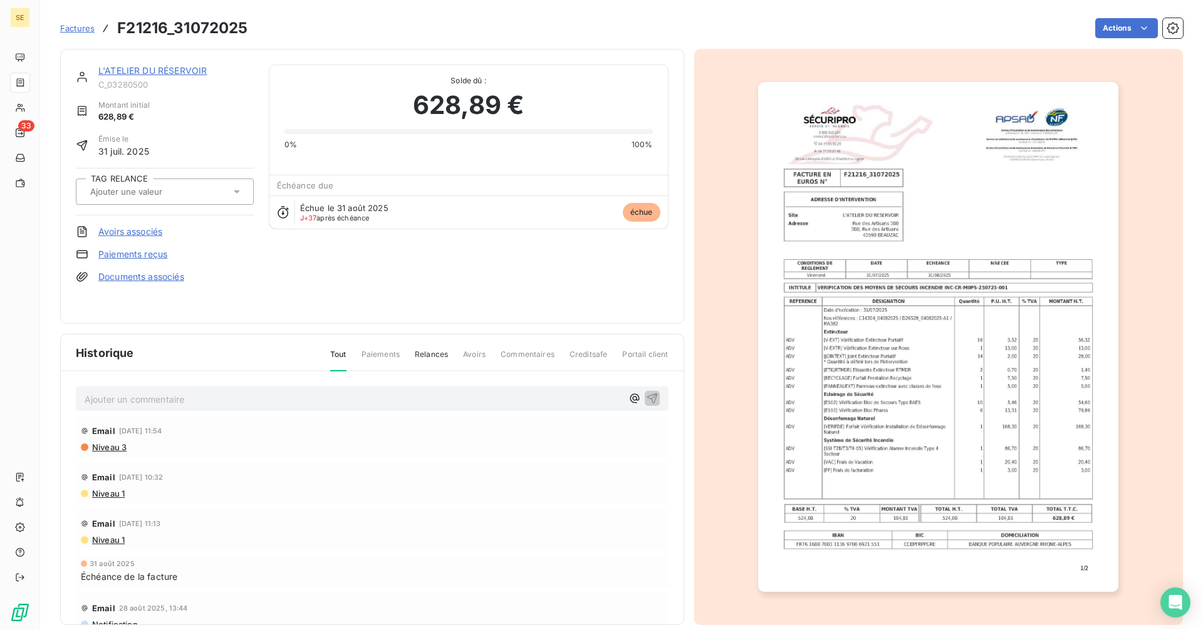
click at [165, 68] on link "L'ATELIER DU RÉSERVOIR" at bounding box center [152, 70] width 108 height 11
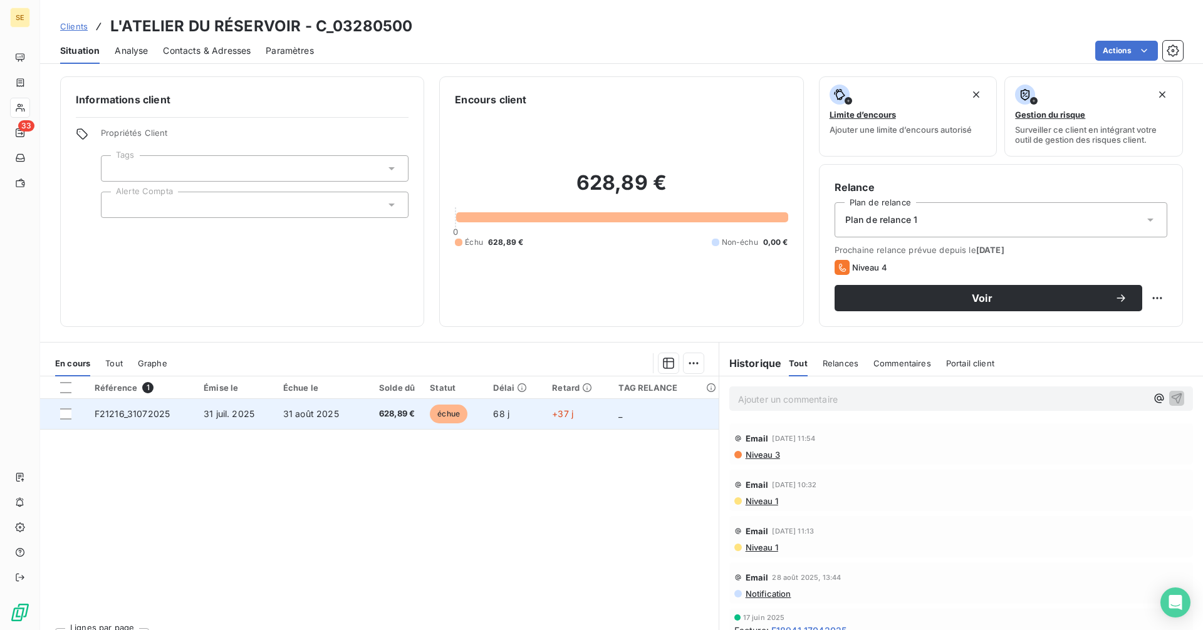
click at [363, 415] on td "628,89 €" at bounding box center [391, 414] width 61 height 30
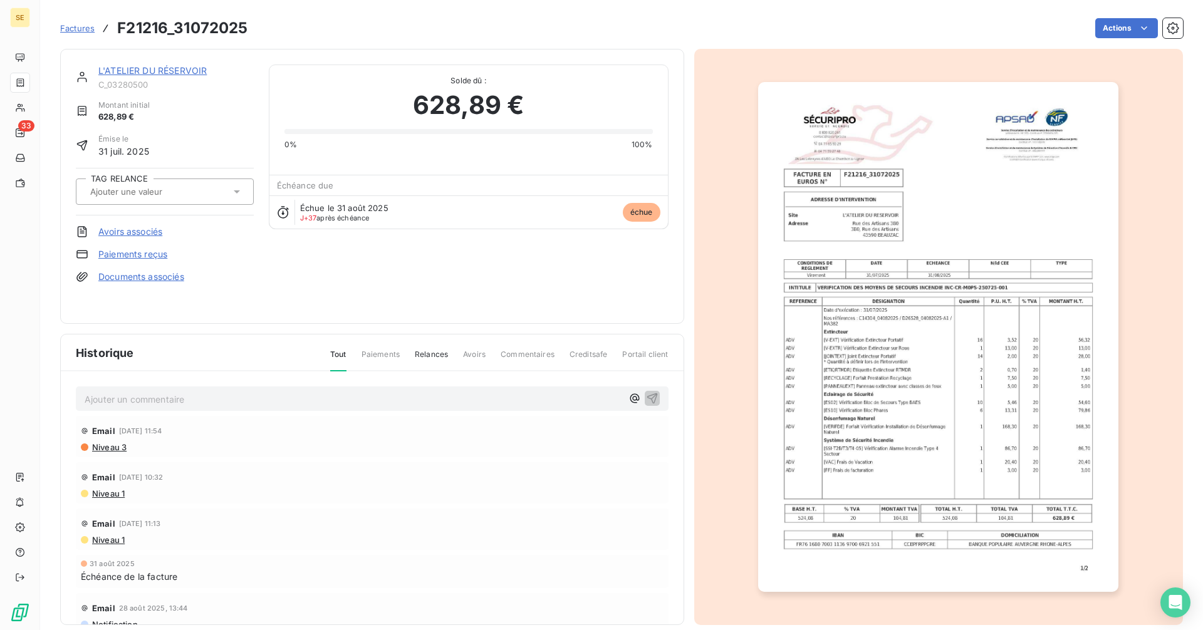
click at [901, 266] on img "button" at bounding box center [938, 337] width 360 height 510
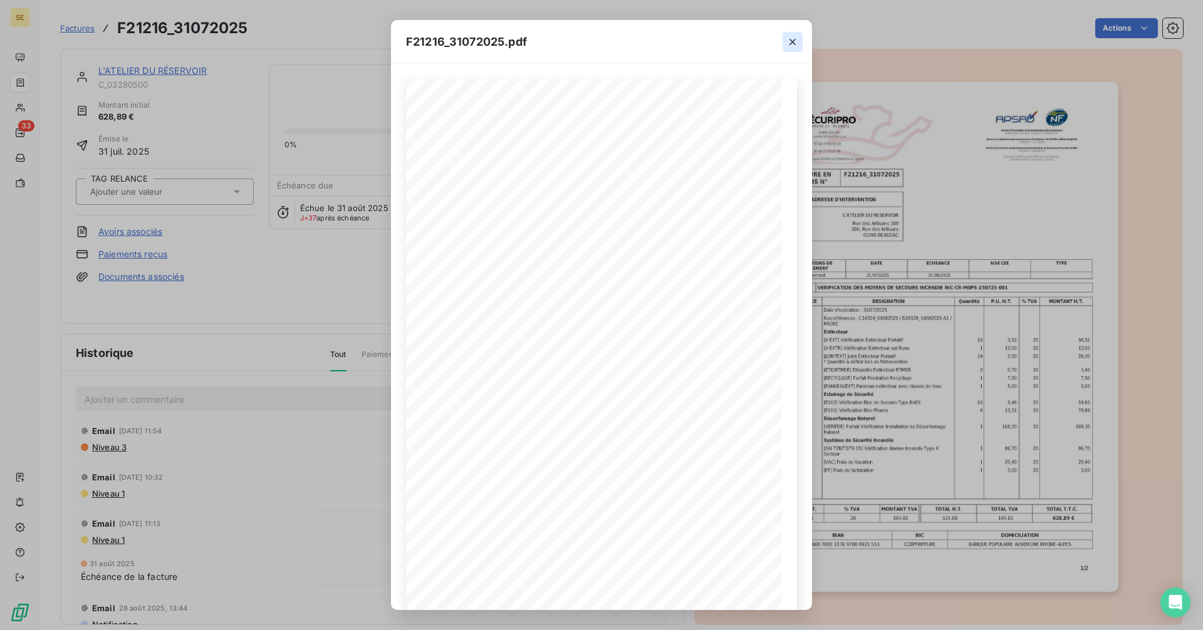
click at [795, 39] on icon "button" at bounding box center [792, 42] width 6 height 6
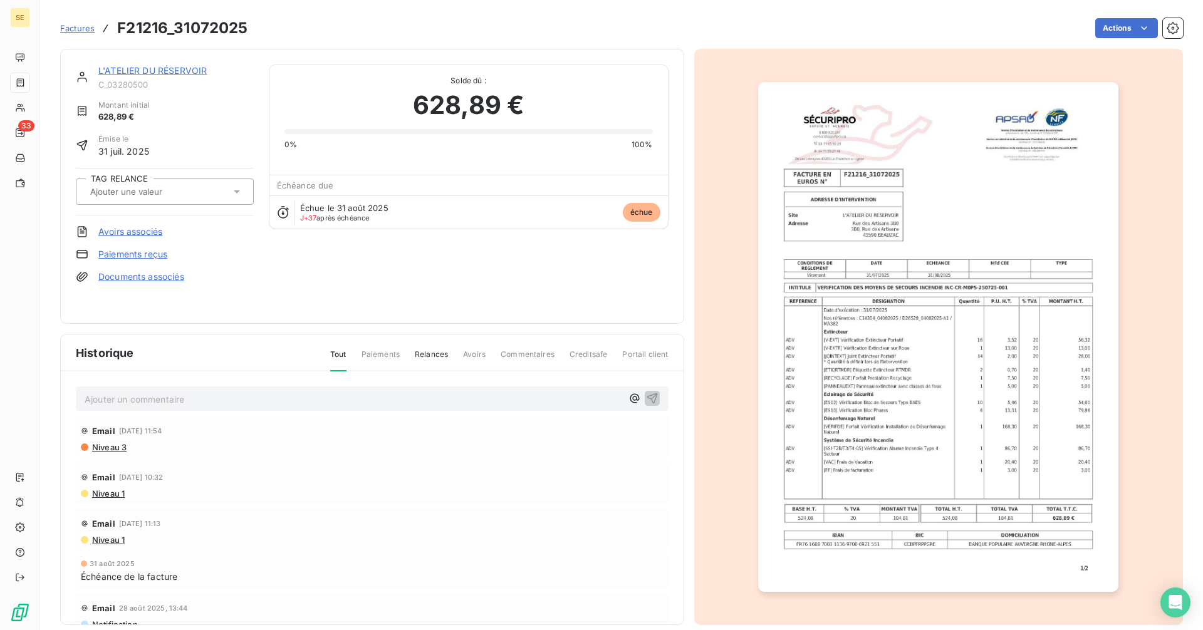
click at [174, 73] on link "L'ATELIER DU RÉSERVOIR" at bounding box center [152, 70] width 108 height 11
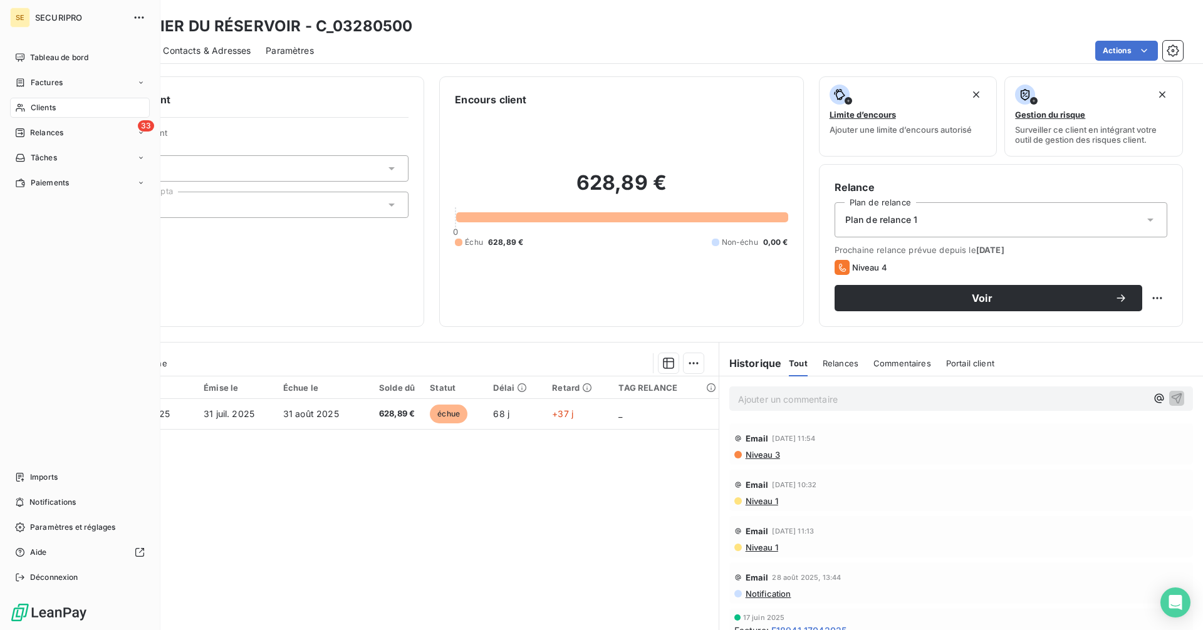
click at [46, 104] on span "Clients" at bounding box center [43, 107] width 25 height 11
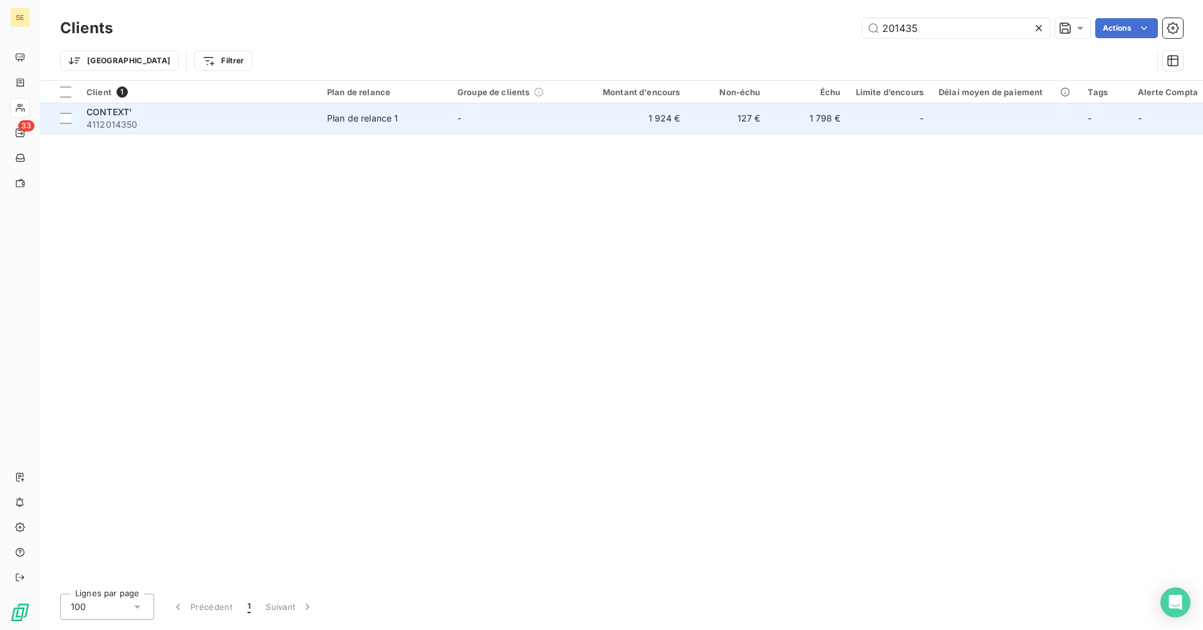
click at [157, 119] on span "4112014350" at bounding box center [198, 124] width 225 height 13
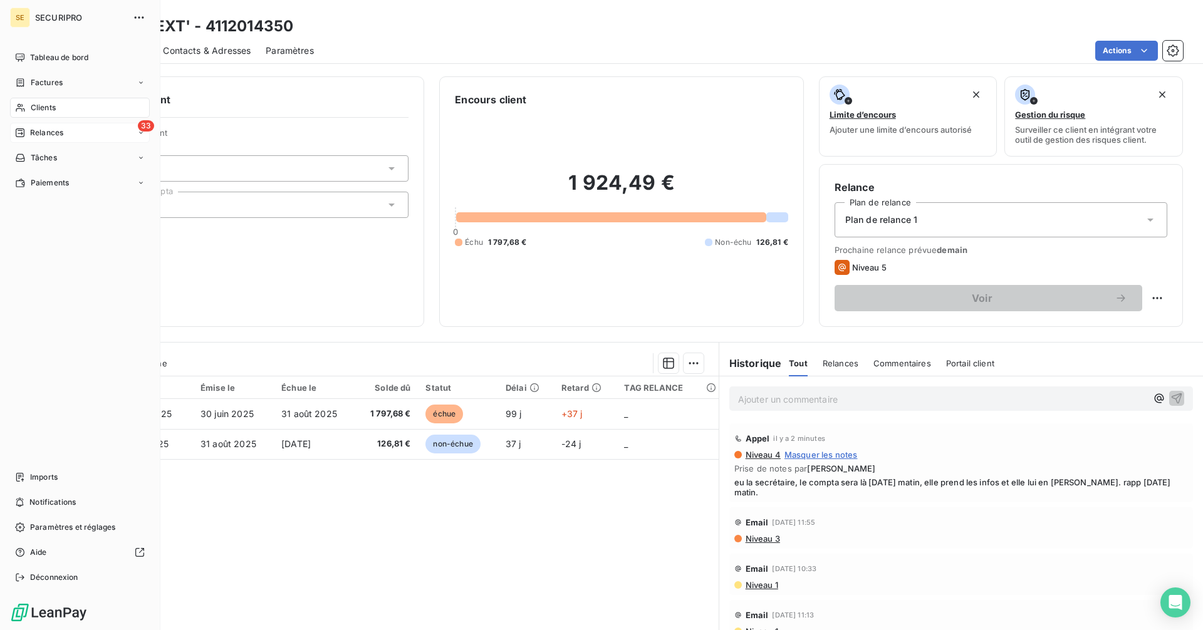
click at [21, 132] on icon at bounding box center [20, 133] width 10 height 10
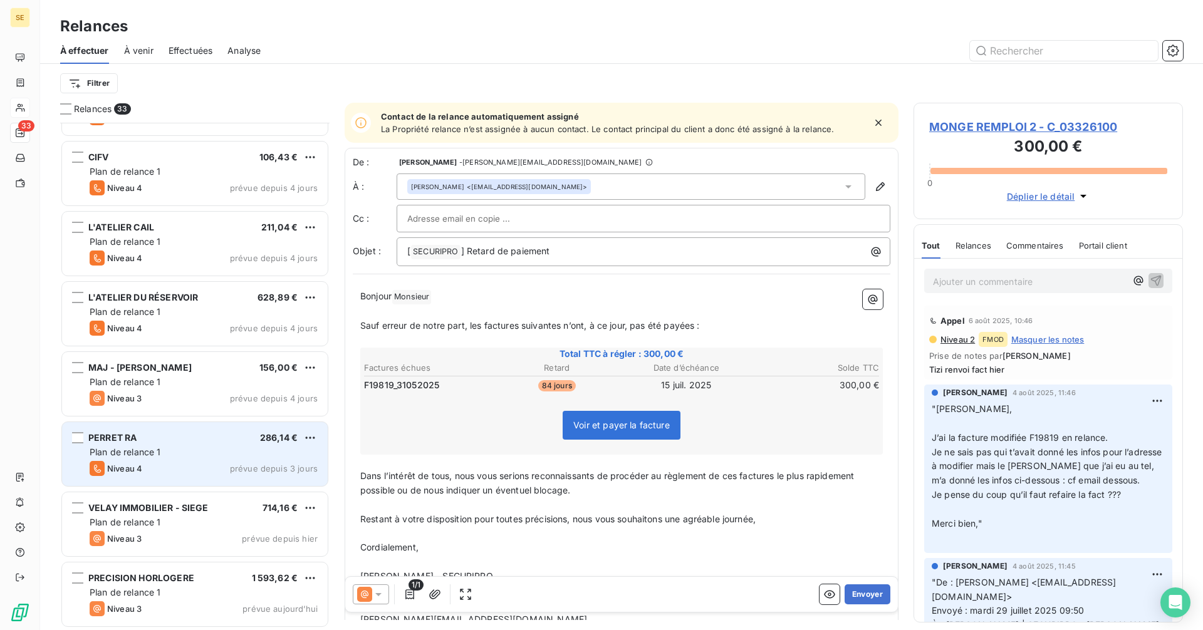
scroll to position [1808, 0]
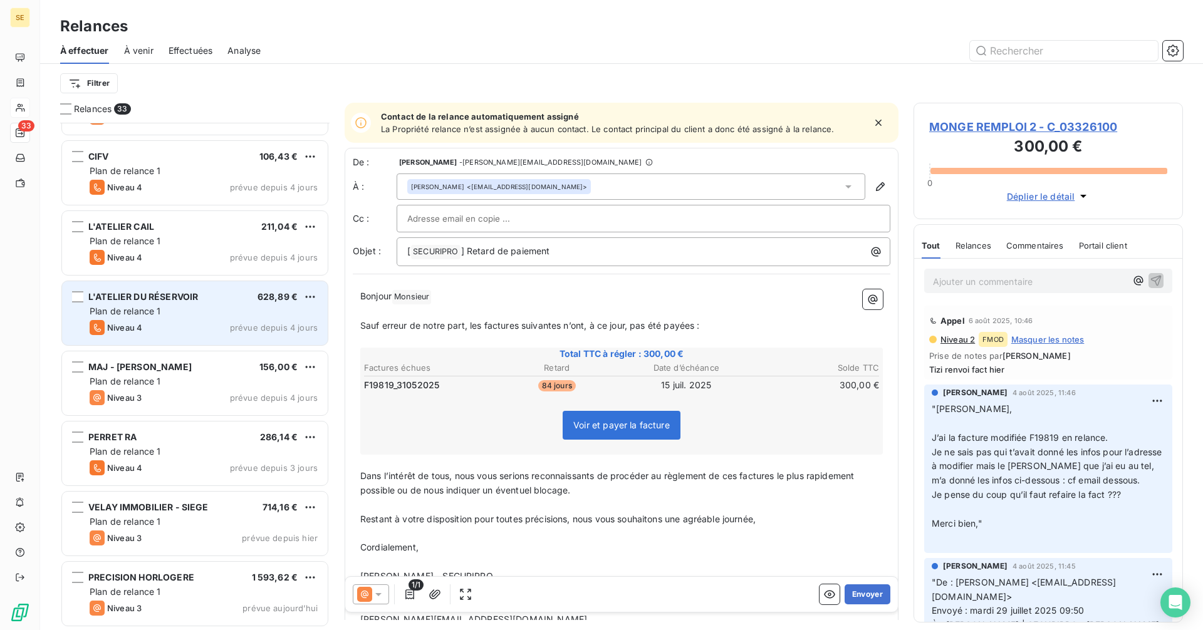
click at [200, 298] on div "L'ATELIER DU RÉSERVOIR 628,89 €" at bounding box center [204, 296] width 228 height 11
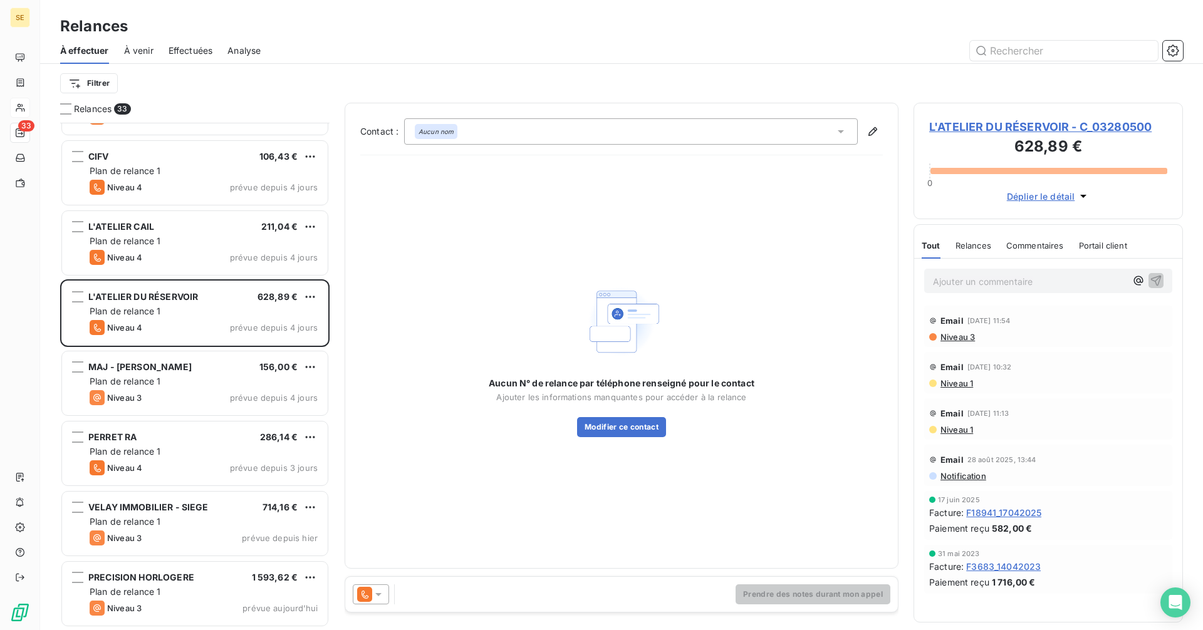
click at [969, 125] on span "L'ATELIER DU RÉSERVOIR - C_03280500" at bounding box center [1048, 126] width 238 height 17
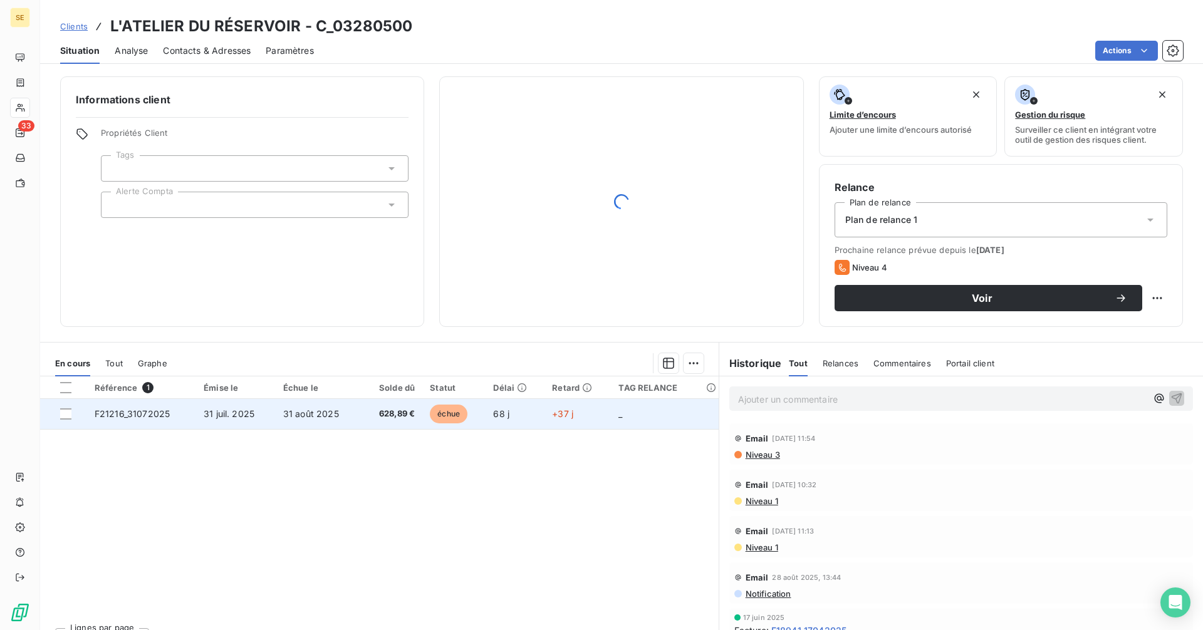
click at [544, 425] on td "+37 j" at bounding box center [577, 414] width 66 height 30
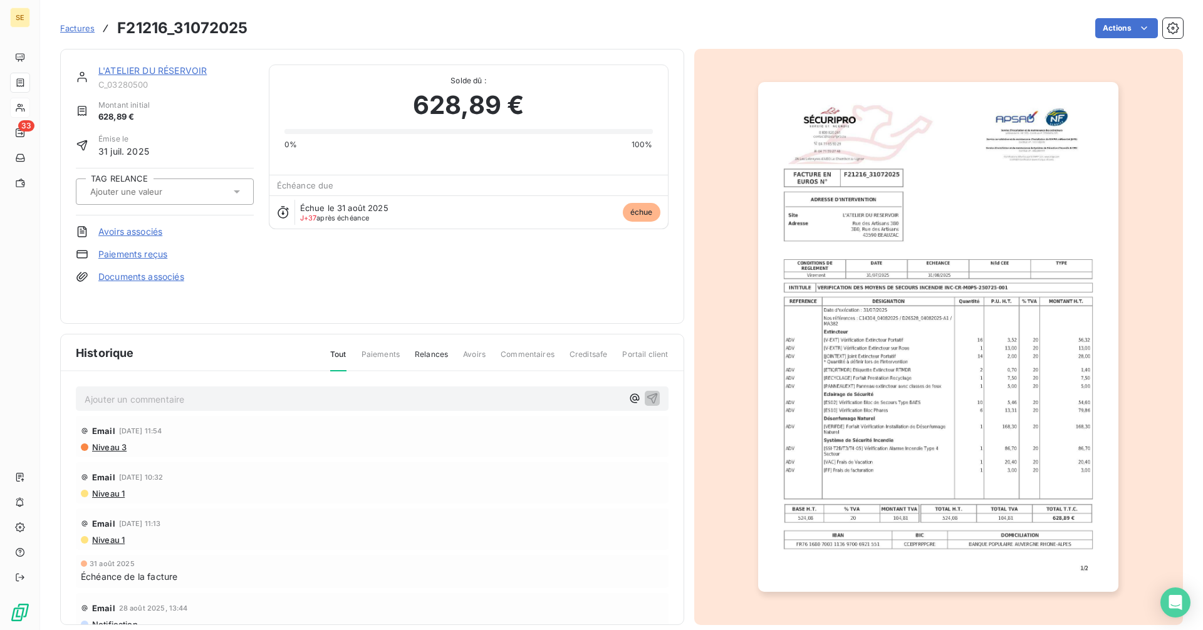
click at [141, 67] on link "L'ATELIER DU RÉSERVOIR" at bounding box center [152, 70] width 108 height 11
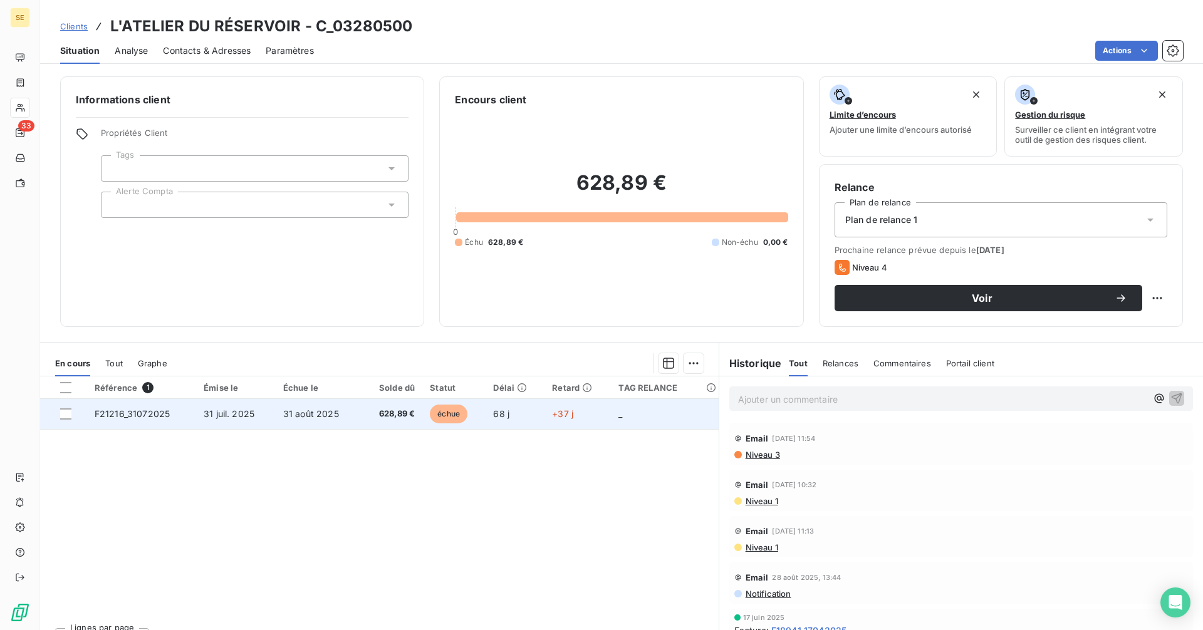
click at [330, 408] on span "31 août 2025" at bounding box center [311, 413] width 56 height 11
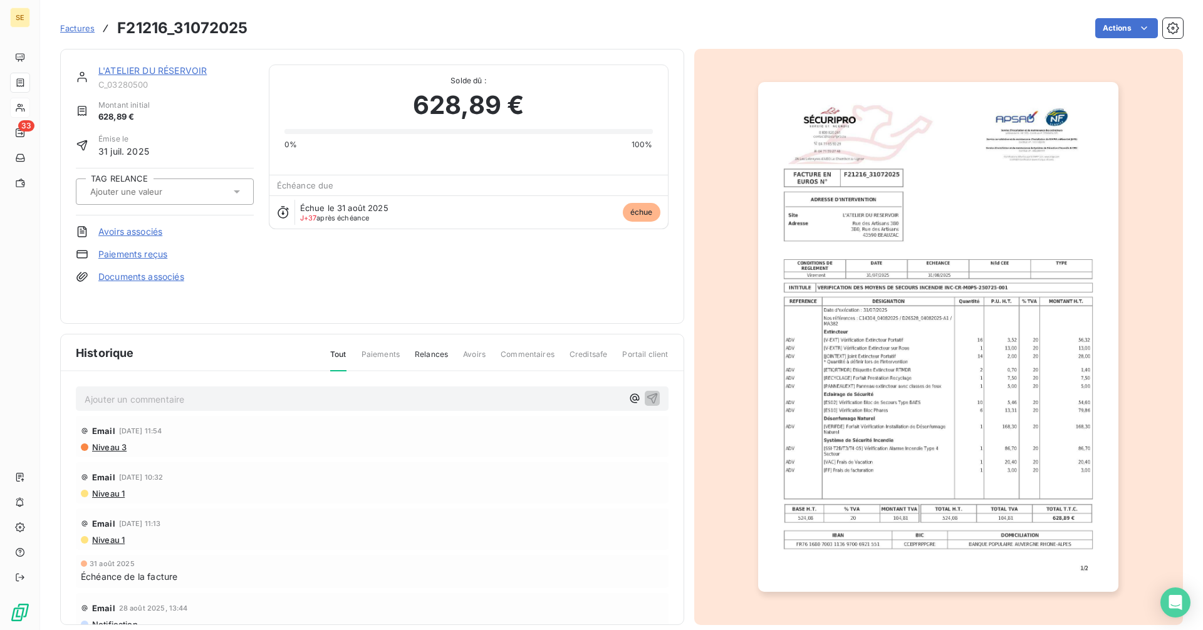
click at [135, 68] on link "L'ATELIER DU RÉSERVOIR" at bounding box center [152, 70] width 108 height 11
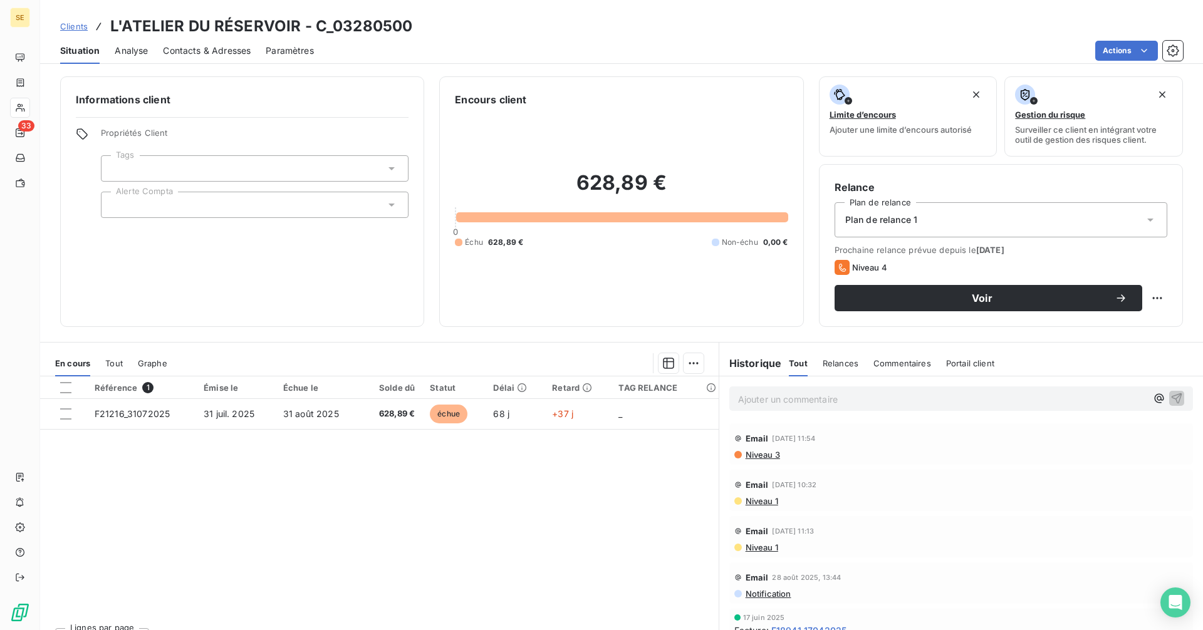
click at [204, 53] on span "Contacts & Adresses" at bounding box center [207, 50] width 88 height 13
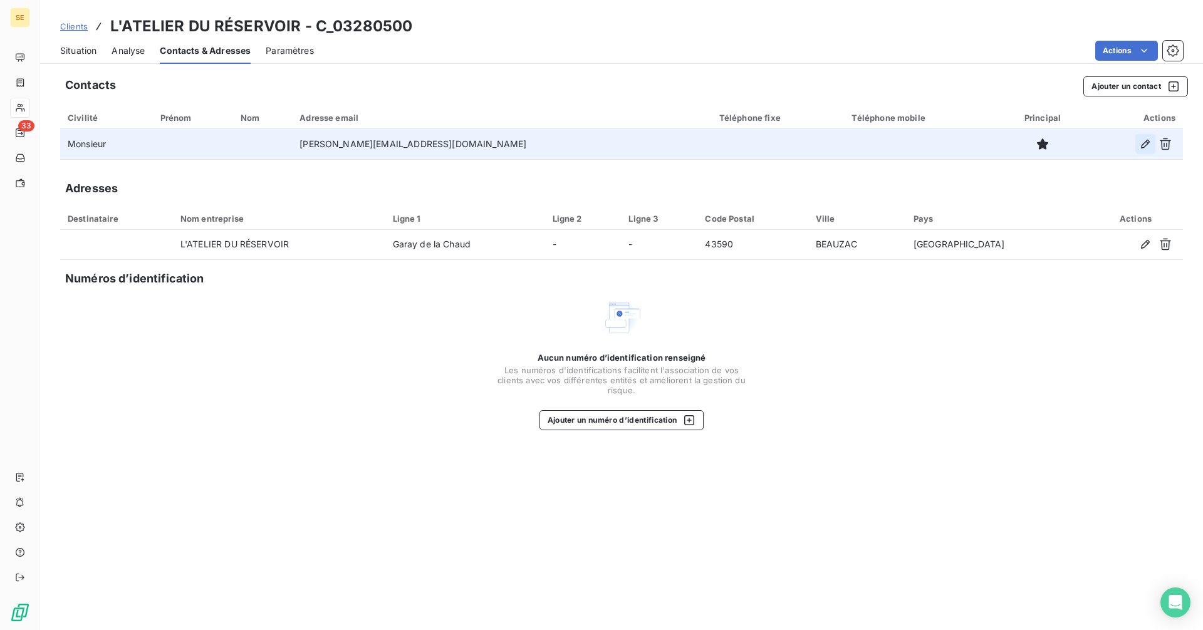
click at [1141, 139] on icon "button" at bounding box center [1145, 144] width 13 height 13
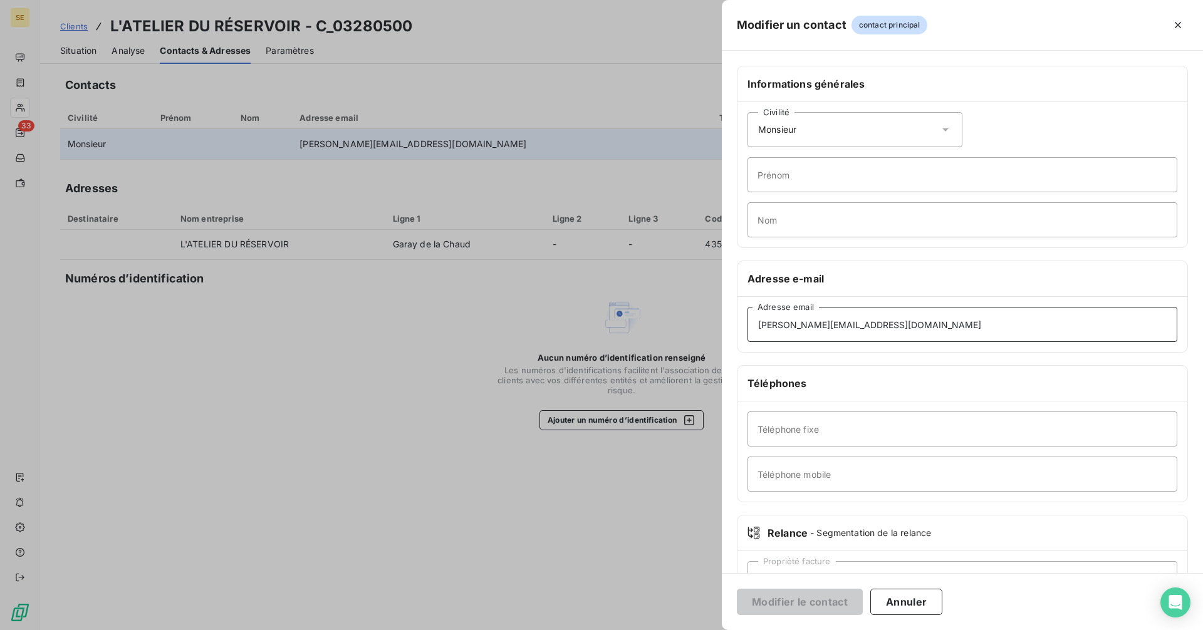
drag, startPoint x: 808, startPoint y: 324, endPoint x: 690, endPoint y: 319, distance: 118.5
click at [690, 629] on div "Modifier un contact contact principal Informations générales Civilité Monsieur …" at bounding box center [601, 630] width 1203 height 0
type input "[EMAIL_ADDRESS][DOMAIN_NAME]"
click at [796, 132] on span "Monsieur" at bounding box center [777, 129] width 38 height 13
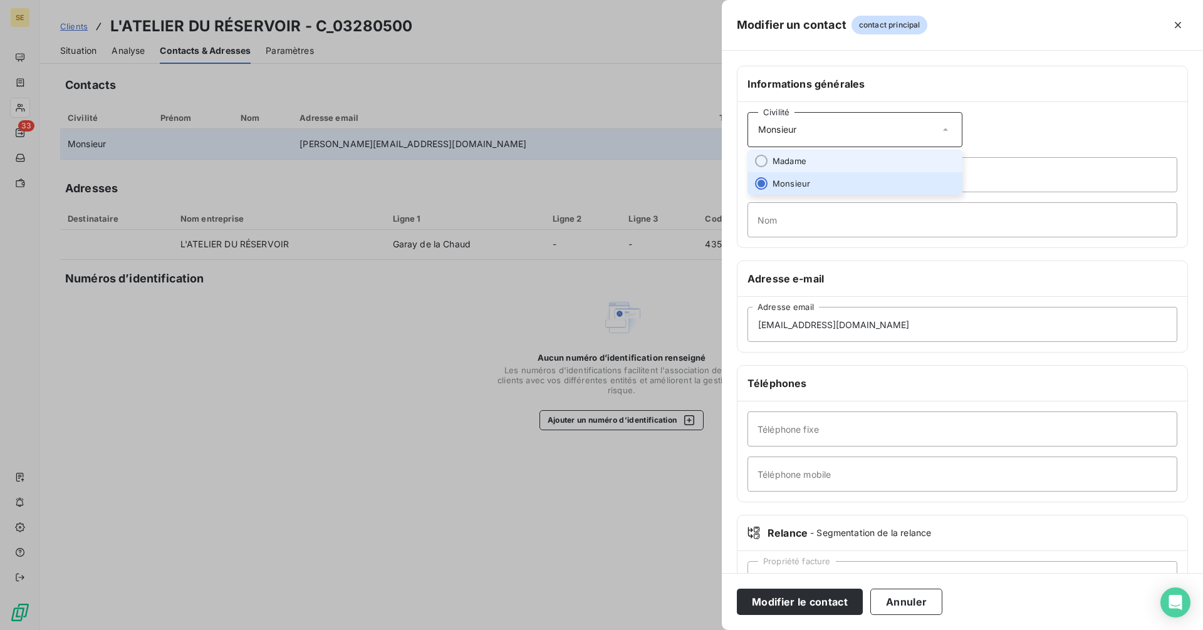
click at [796, 162] on span "Madame" at bounding box center [789, 161] width 34 height 12
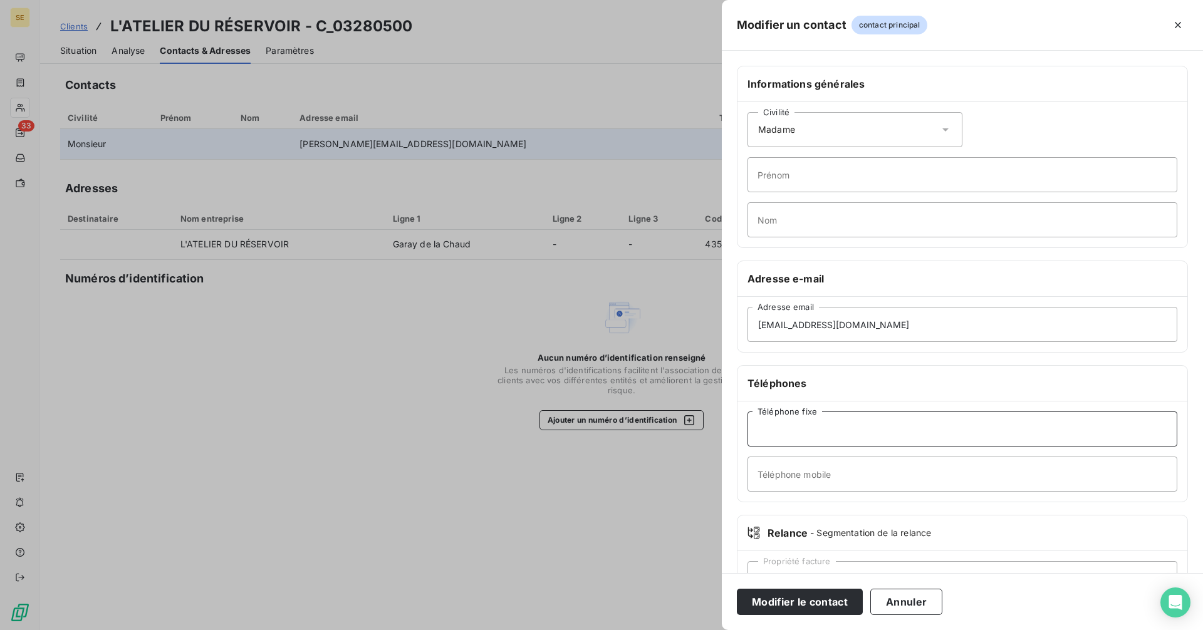
click at [809, 434] on input "Téléphone fixe" at bounding box center [962, 429] width 430 height 35
click at [847, 434] on input "Téléphone fixe" at bounding box center [962, 429] width 430 height 35
type input "04 71 01 42 61"
click at [832, 603] on button "Modifier le contact" at bounding box center [800, 602] width 126 height 26
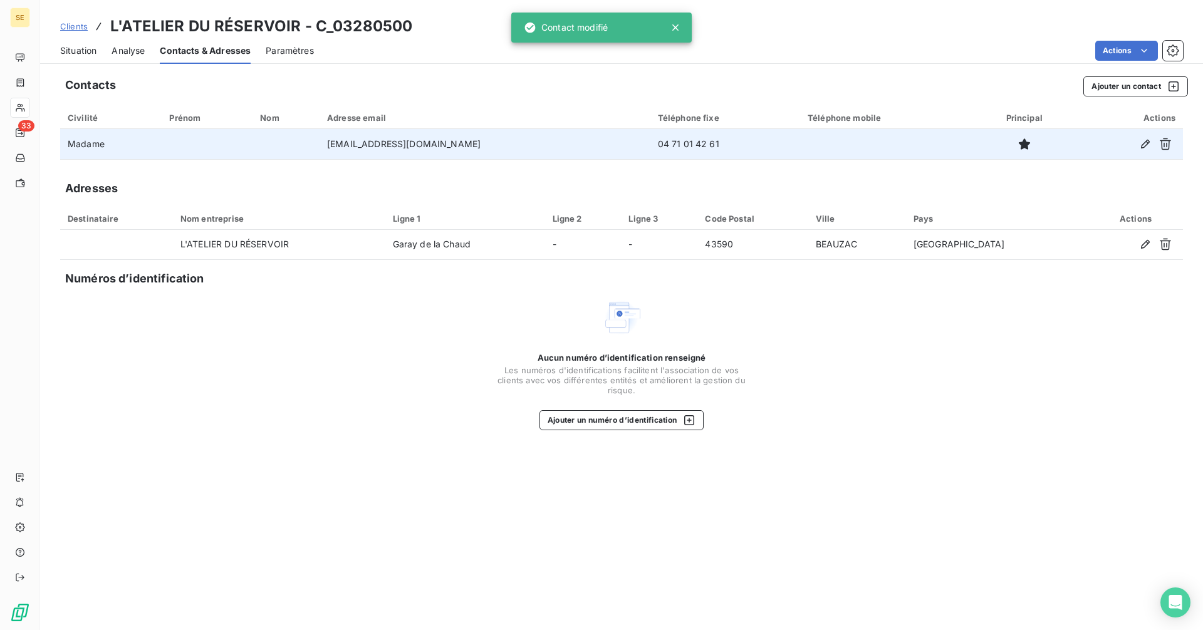
click at [63, 48] on span "Situation" at bounding box center [78, 50] width 36 height 13
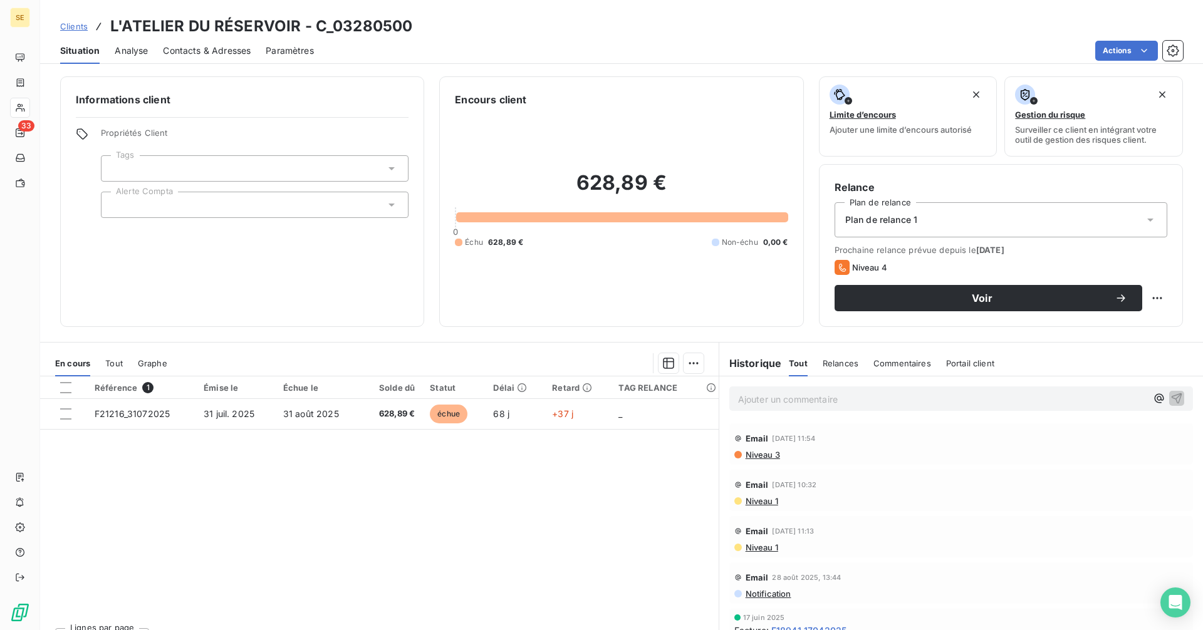
click at [227, 42] on div "Contacts & Adresses" at bounding box center [207, 51] width 88 height 26
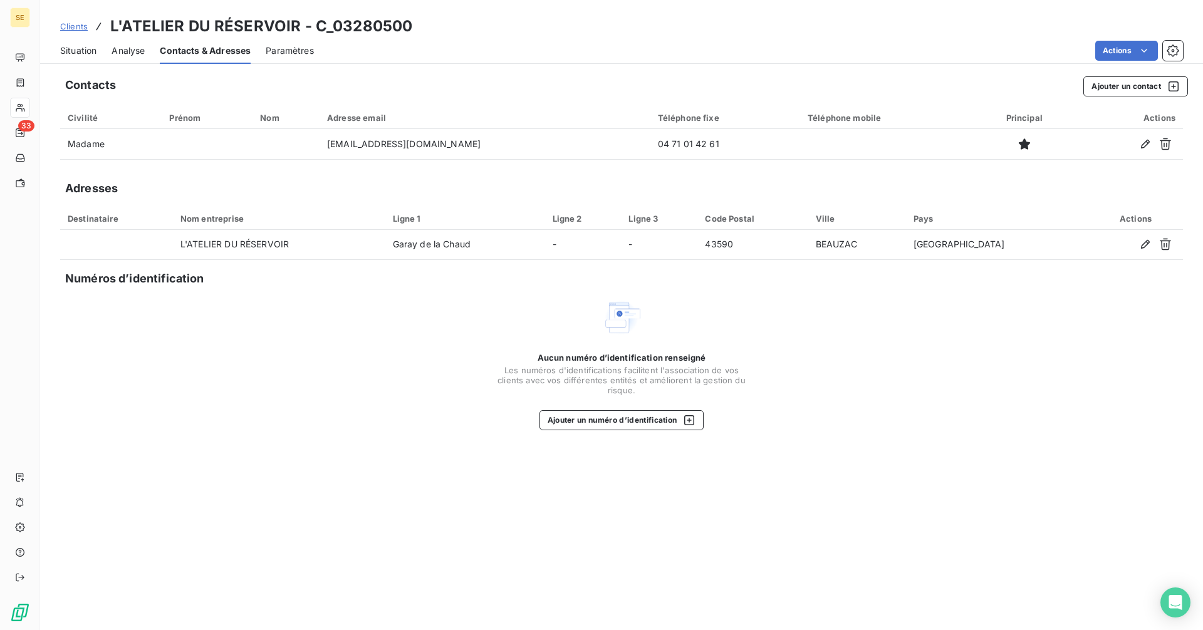
click at [91, 50] on span "Situation" at bounding box center [78, 50] width 36 height 13
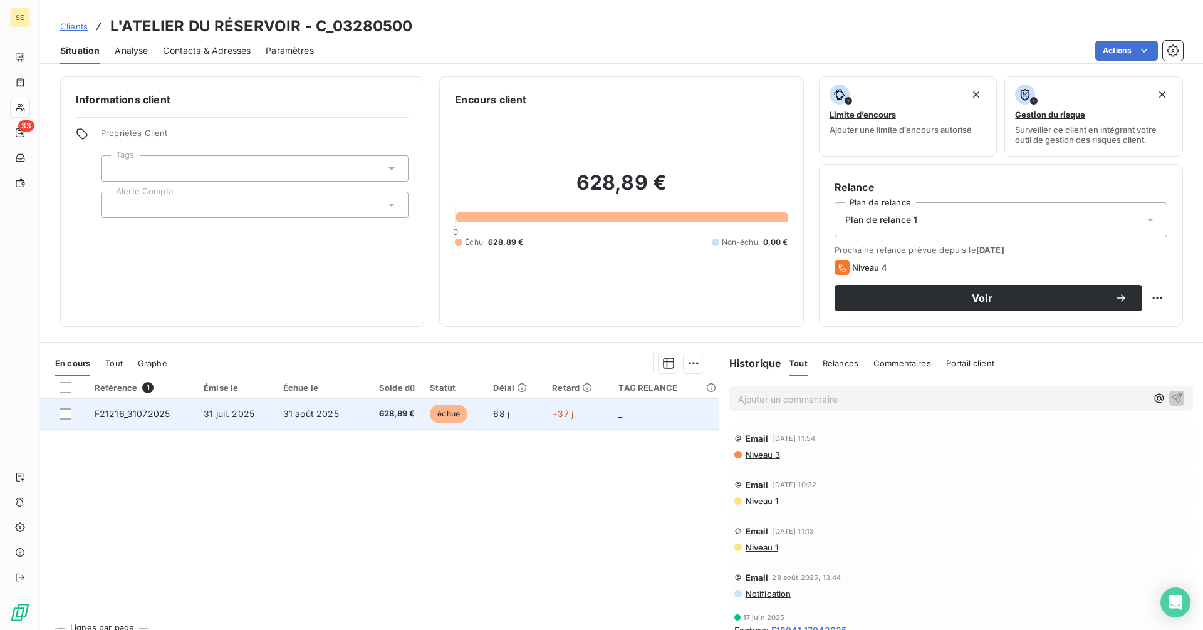
click at [397, 412] on span "628,89 €" at bounding box center [391, 414] width 46 height 13
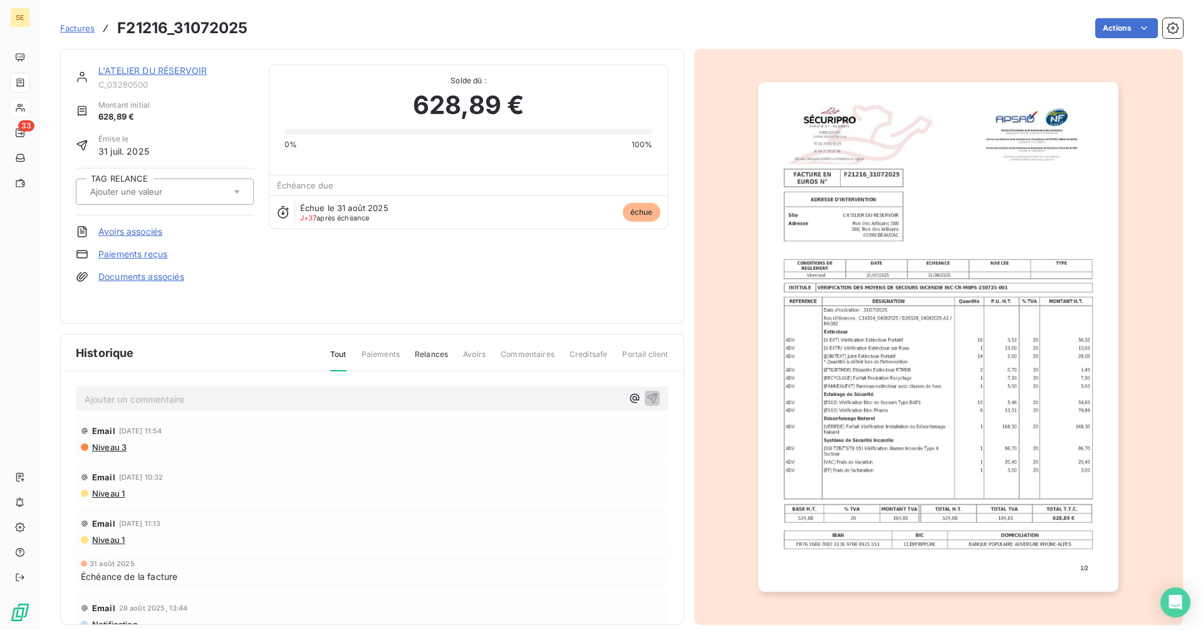
click at [859, 370] on img "button" at bounding box center [938, 337] width 360 height 510
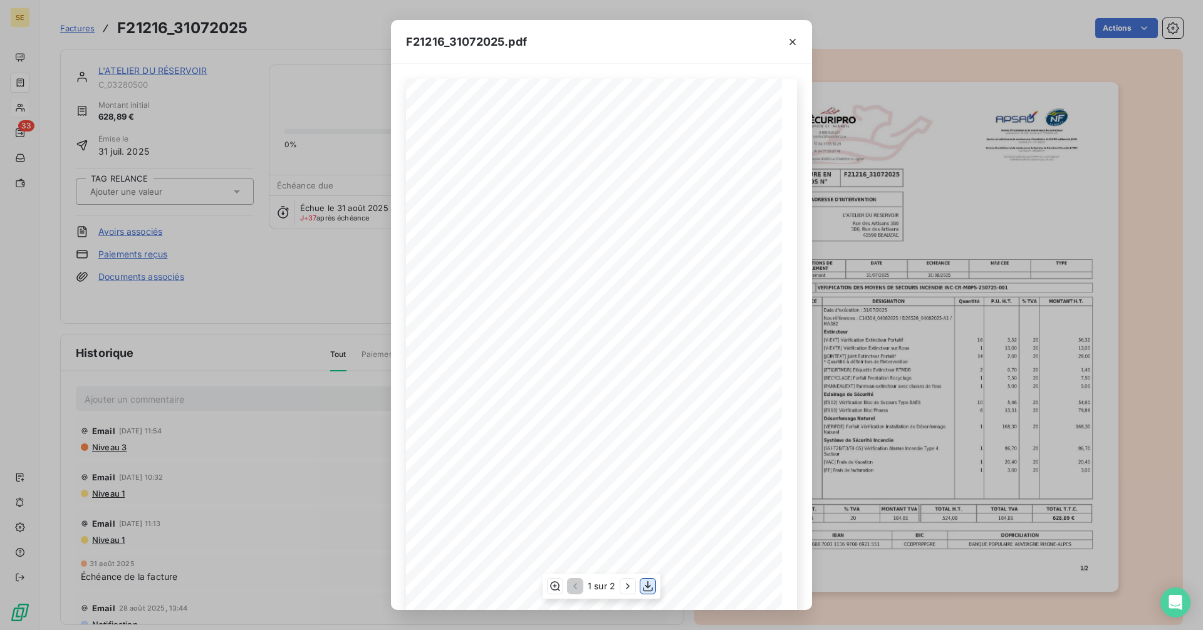
click at [644, 586] on icon "button" at bounding box center [647, 586] width 13 height 13
click at [788, 38] on icon "button" at bounding box center [792, 42] width 13 height 13
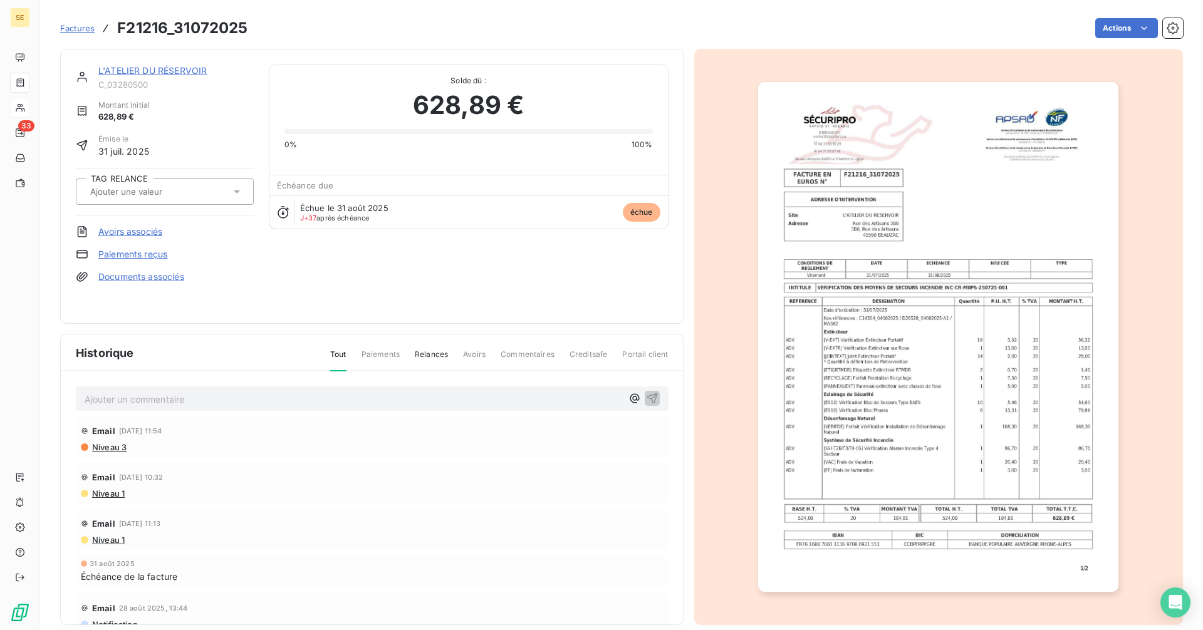
click at [933, 451] on img "button" at bounding box center [938, 337] width 360 height 510
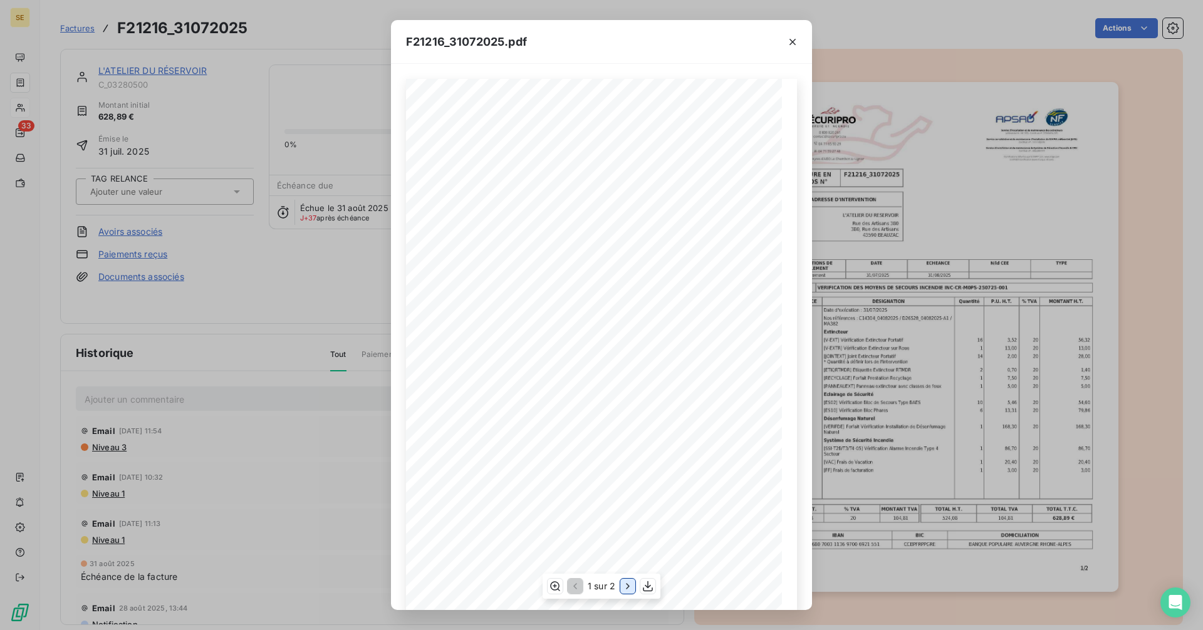
click at [628, 585] on icon "button" at bounding box center [627, 586] width 3 height 6
click at [791, 37] on icon "button" at bounding box center [792, 42] width 13 height 13
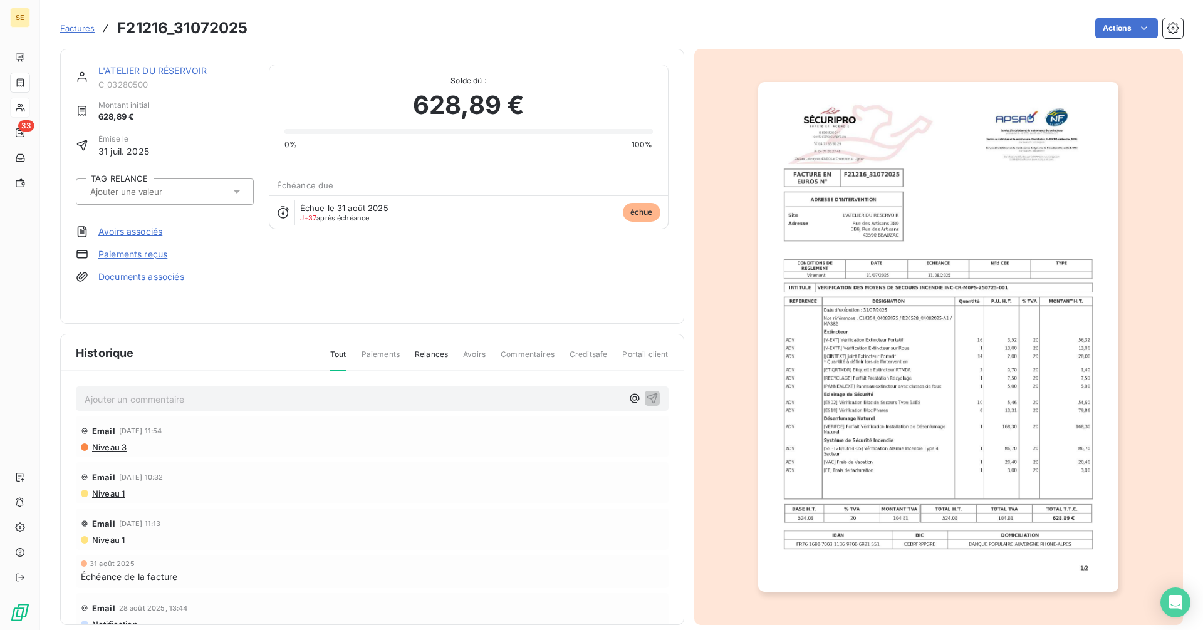
click at [178, 68] on link "L'ATELIER DU RÉSERVOIR" at bounding box center [152, 70] width 108 height 11
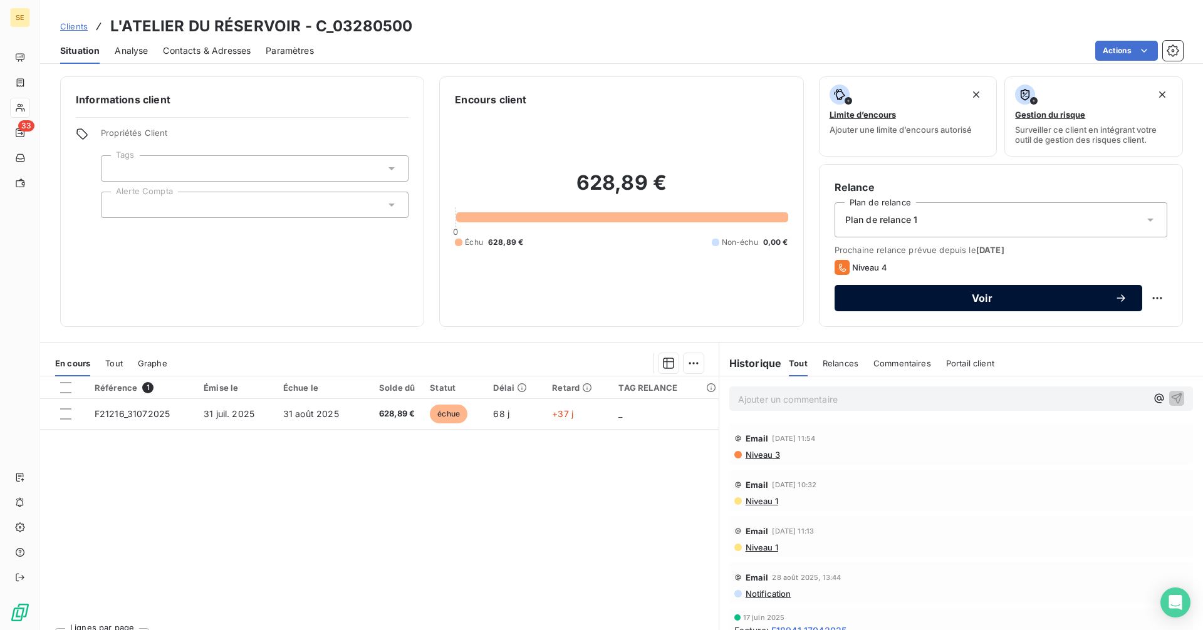
click at [954, 291] on button "Voir" at bounding box center [988, 298] width 308 height 26
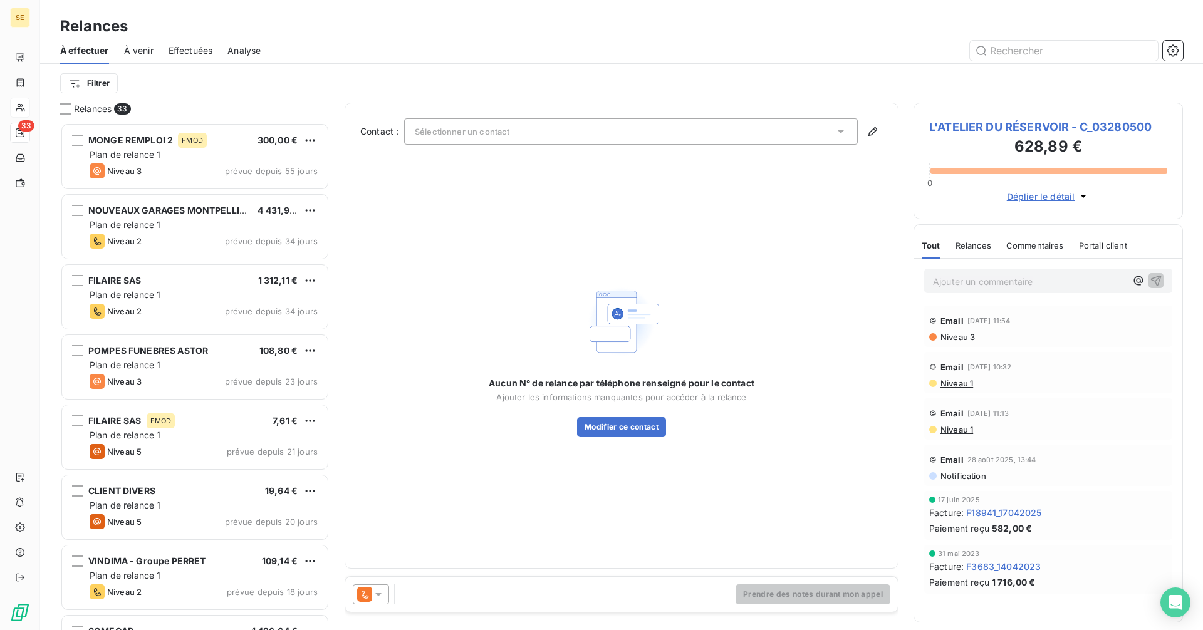
scroll to position [498, 260]
click at [488, 134] on span "Sélectionner un contact" at bounding box center [462, 132] width 95 height 10
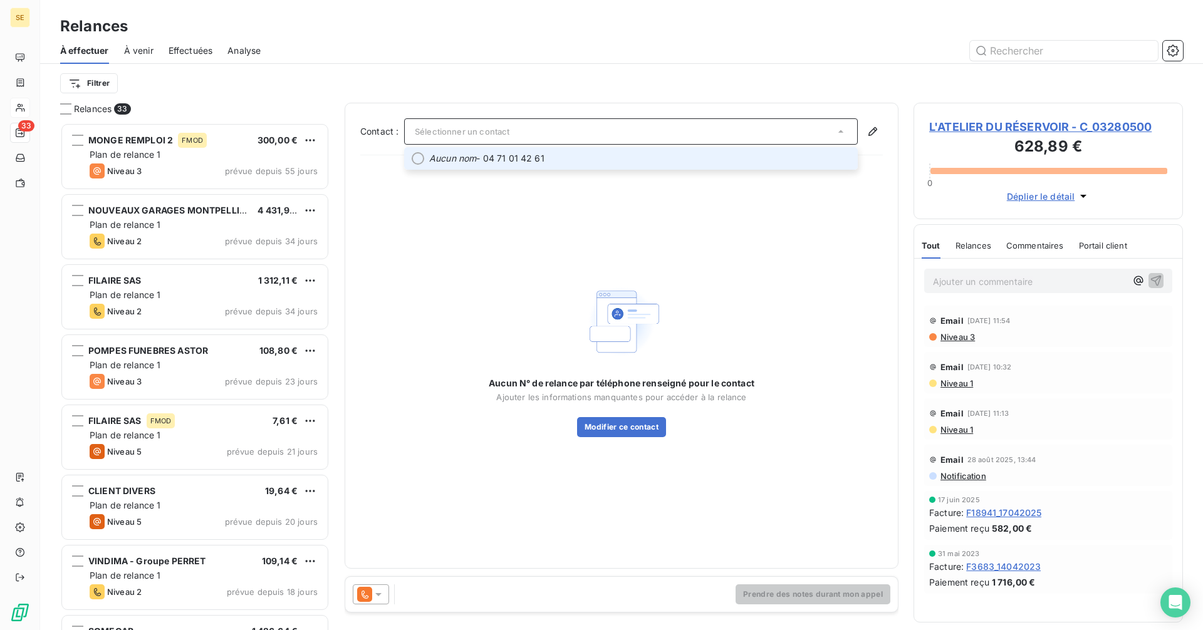
click at [495, 154] on span "Aucun nom - 04 71 01 42 61" at bounding box center [639, 158] width 421 height 13
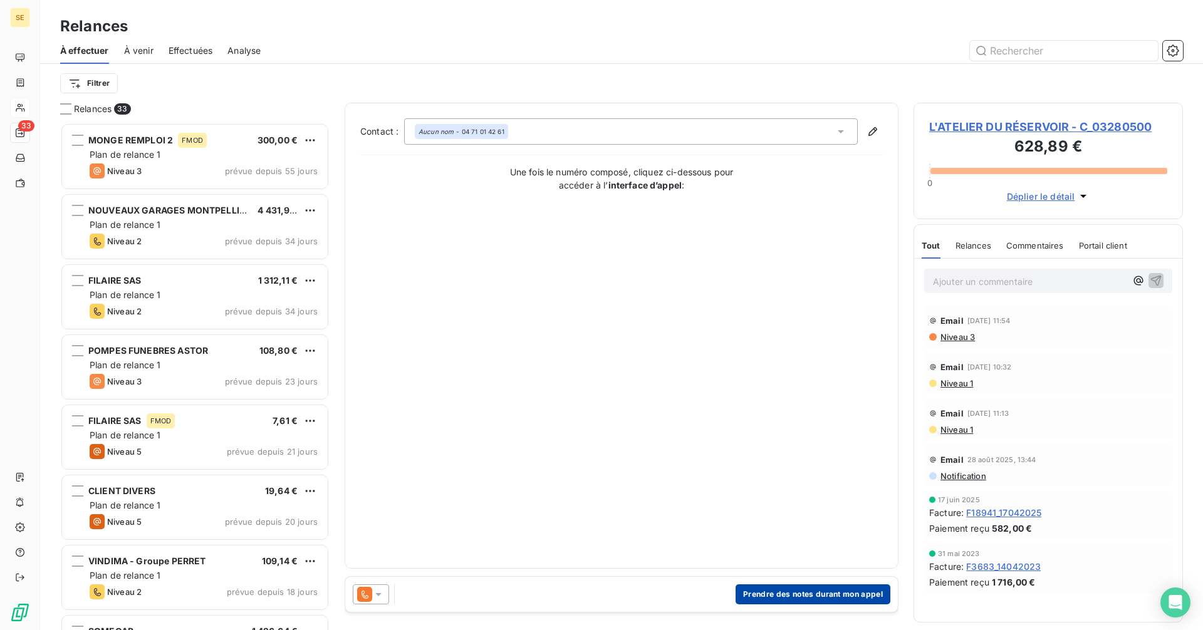
click at [822, 599] on button "Prendre des notes durant mon appel" at bounding box center [812, 594] width 155 height 20
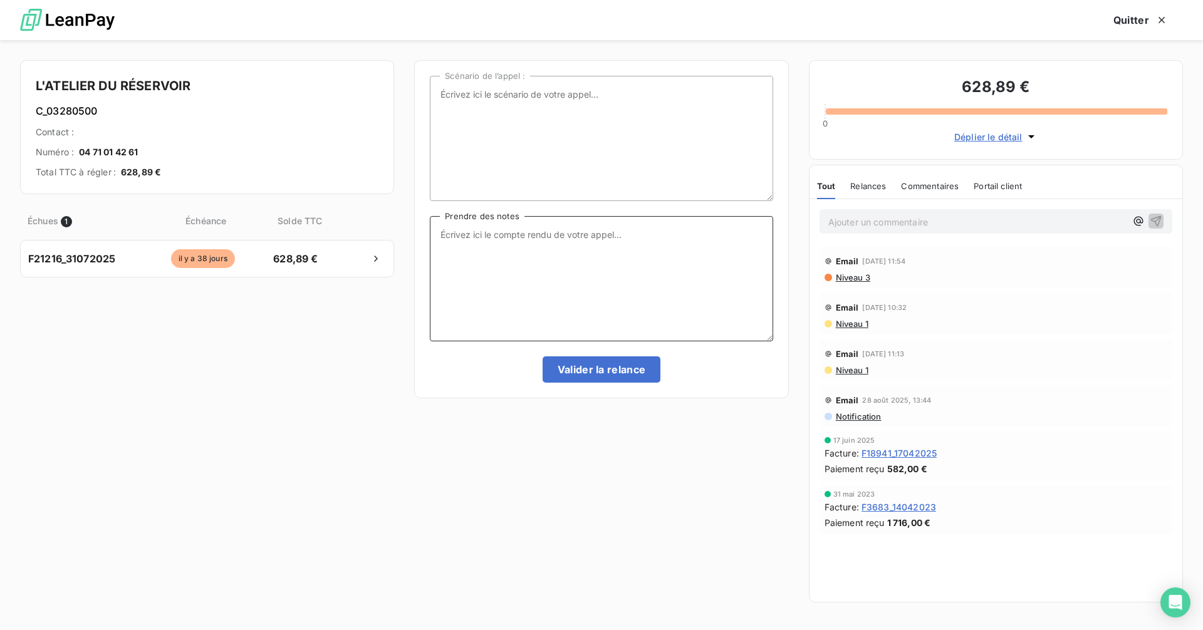
click at [521, 249] on textarea "Prendre des notes" at bounding box center [601, 278] width 343 height 125
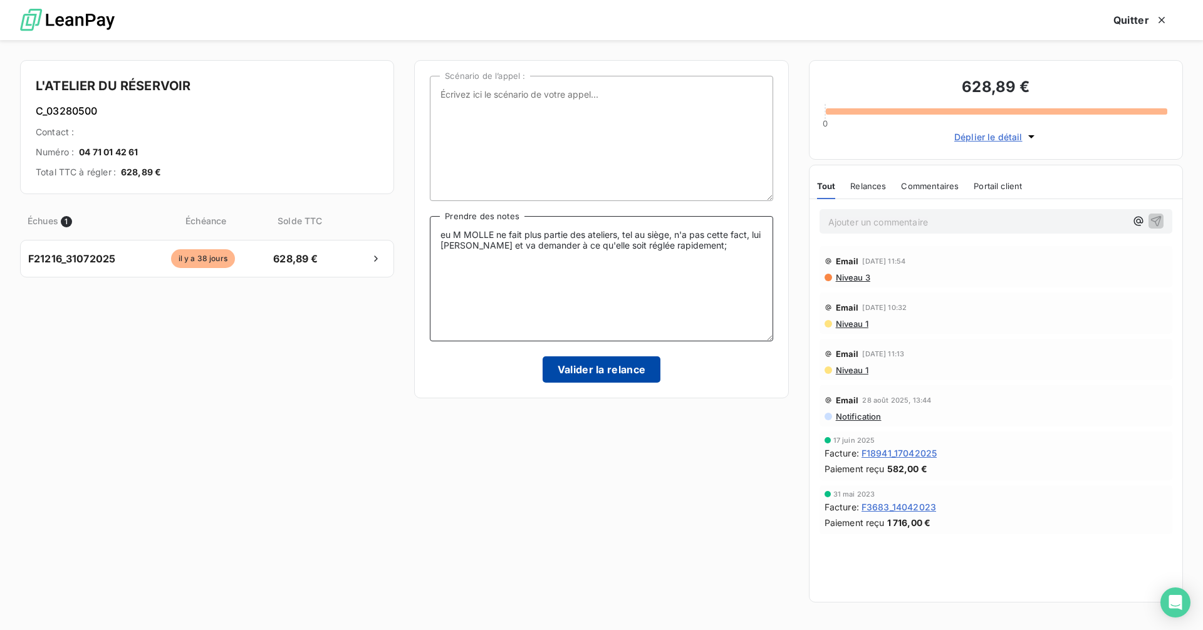
type textarea "eu M MOLLE ne fait plus partie des ateliers, tel au siège, n'a pas cette fact, …"
click at [593, 366] on button "Valider la relance" at bounding box center [601, 369] width 118 height 26
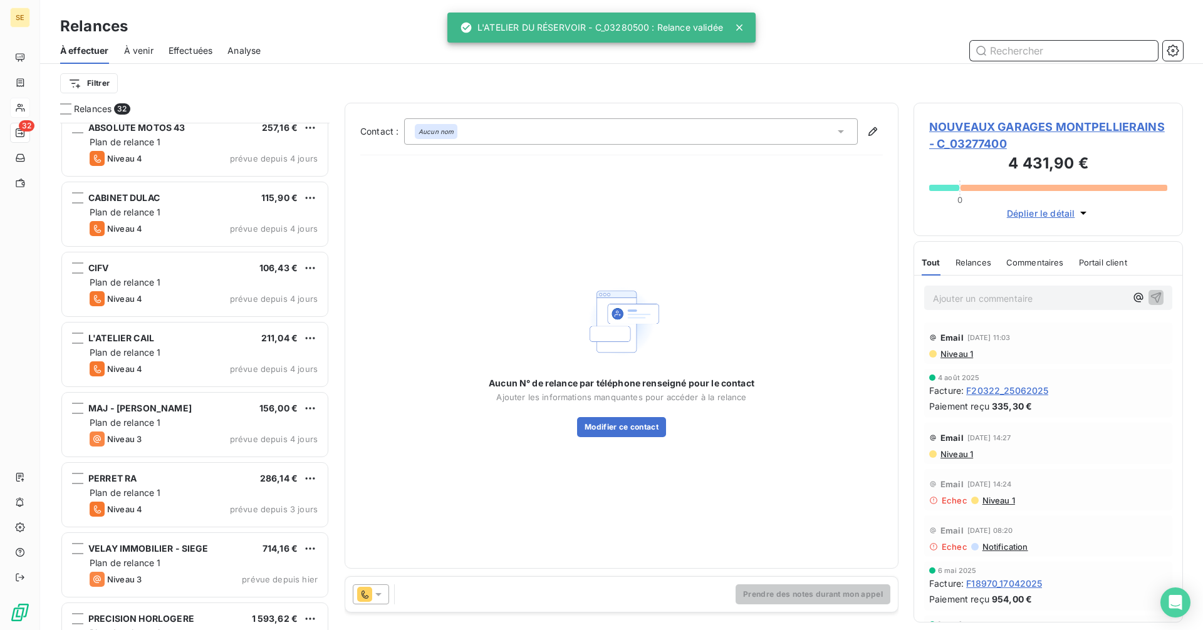
scroll to position [1738, 0]
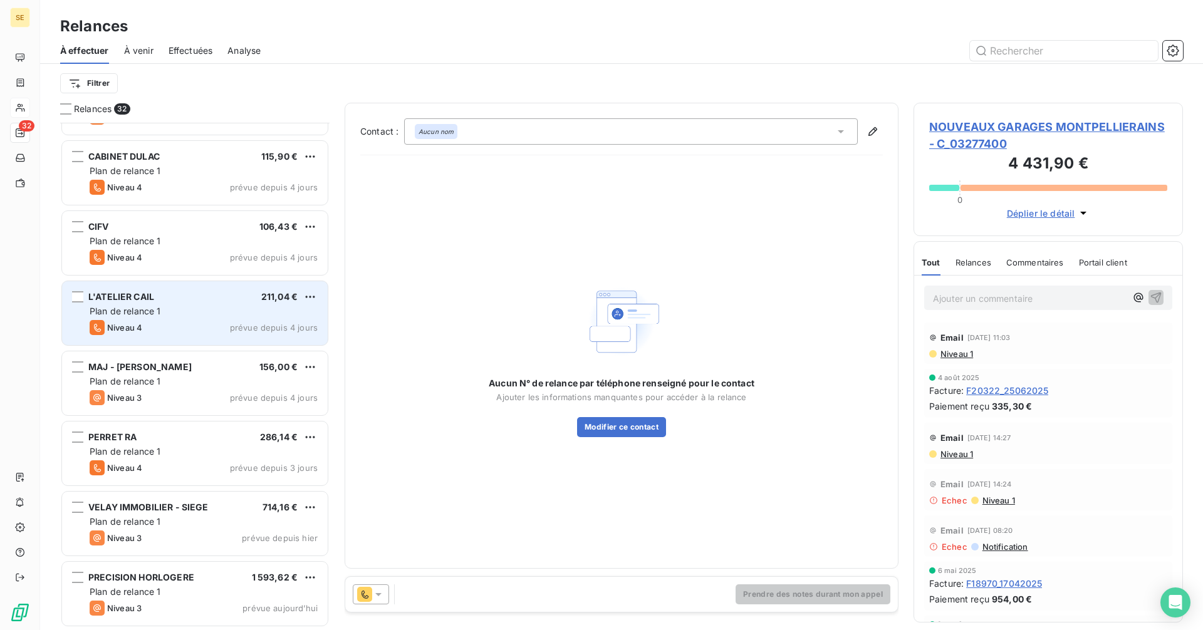
click at [162, 300] on div "L'ATELIER CAIL 211,04 €" at bounding box center [204, 296] width 228 height 11
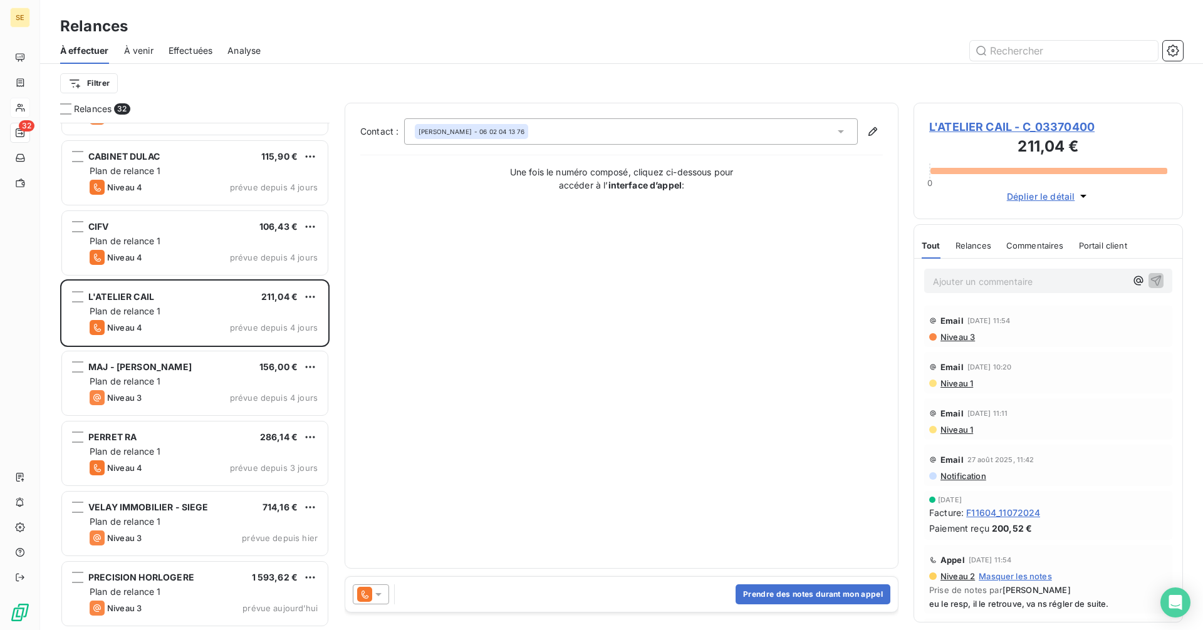
click at [972, 127] on span "L'ATELIER CAIL - C_03370400" at bounding box center [1048, 126] width 238 height 17
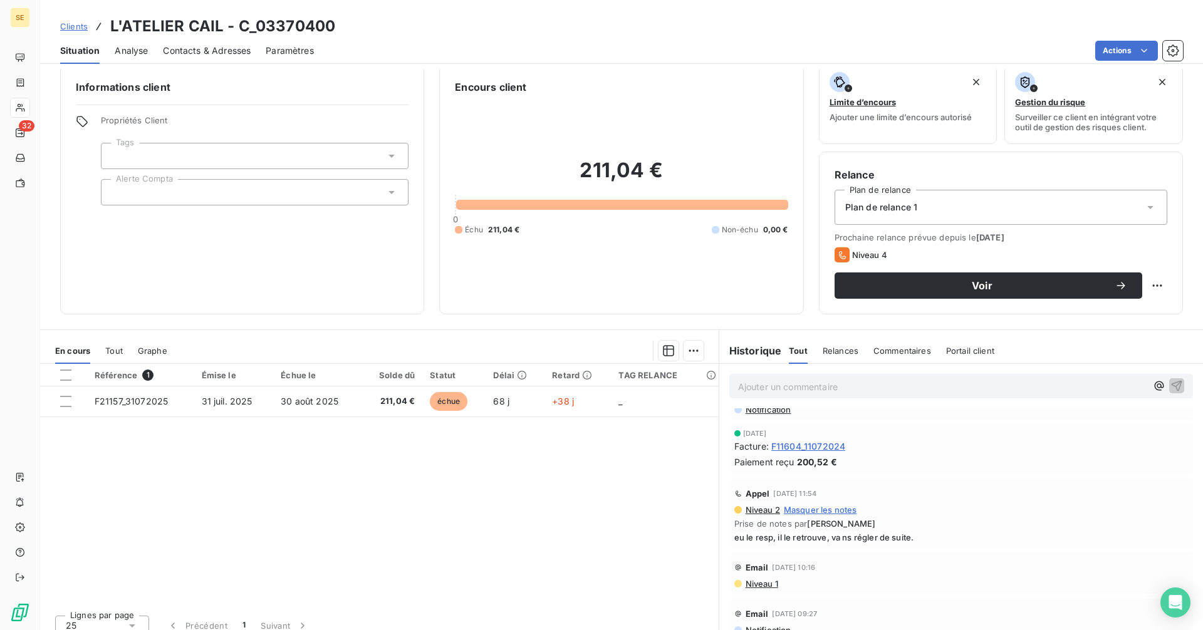
scroll to position [25, 0]
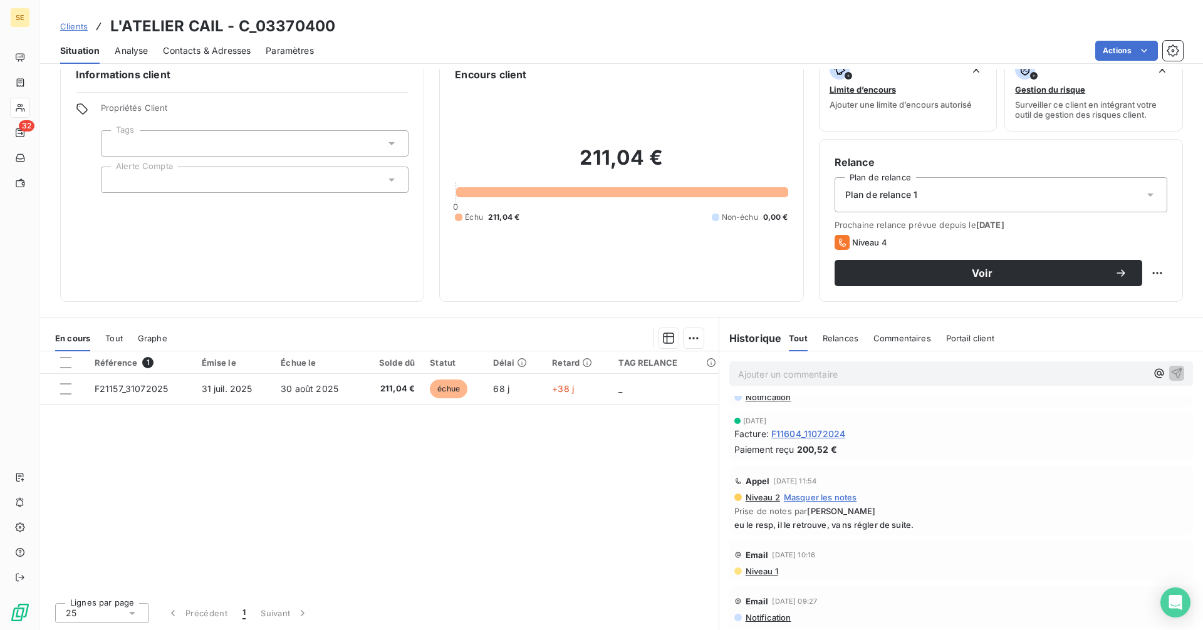
click at [218, 53] on span "Contacts & Adresses" at bounding box center [207, 50] width 88 height 13
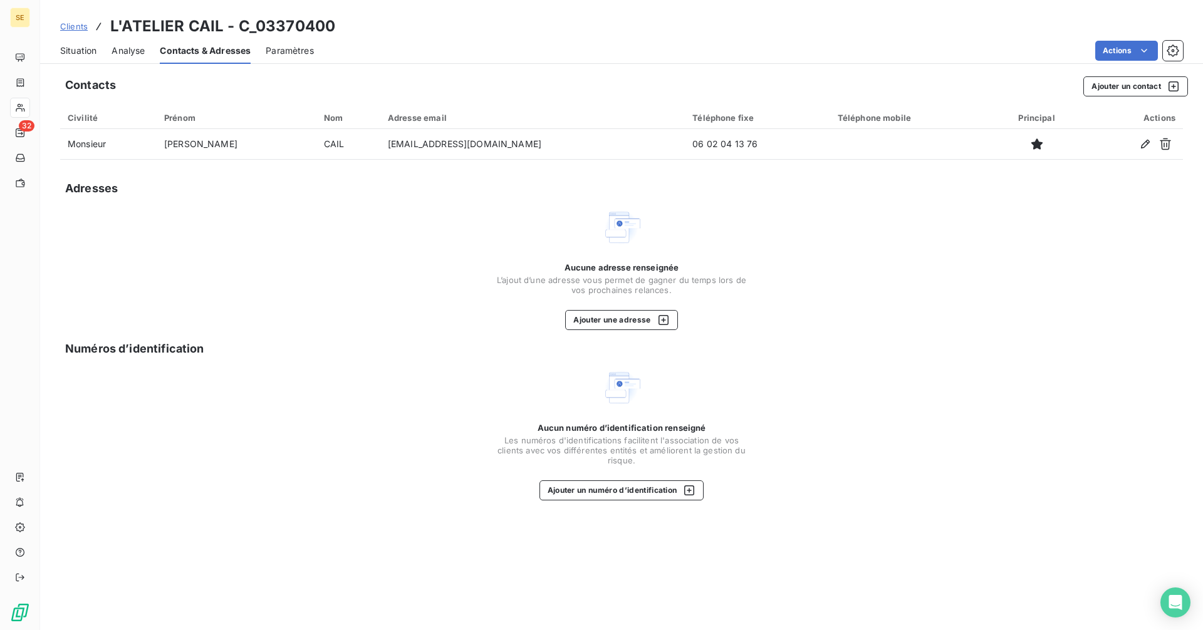
click at [78, 47] on span "Situation" at bounding box center [78, 50] width 36 height 13
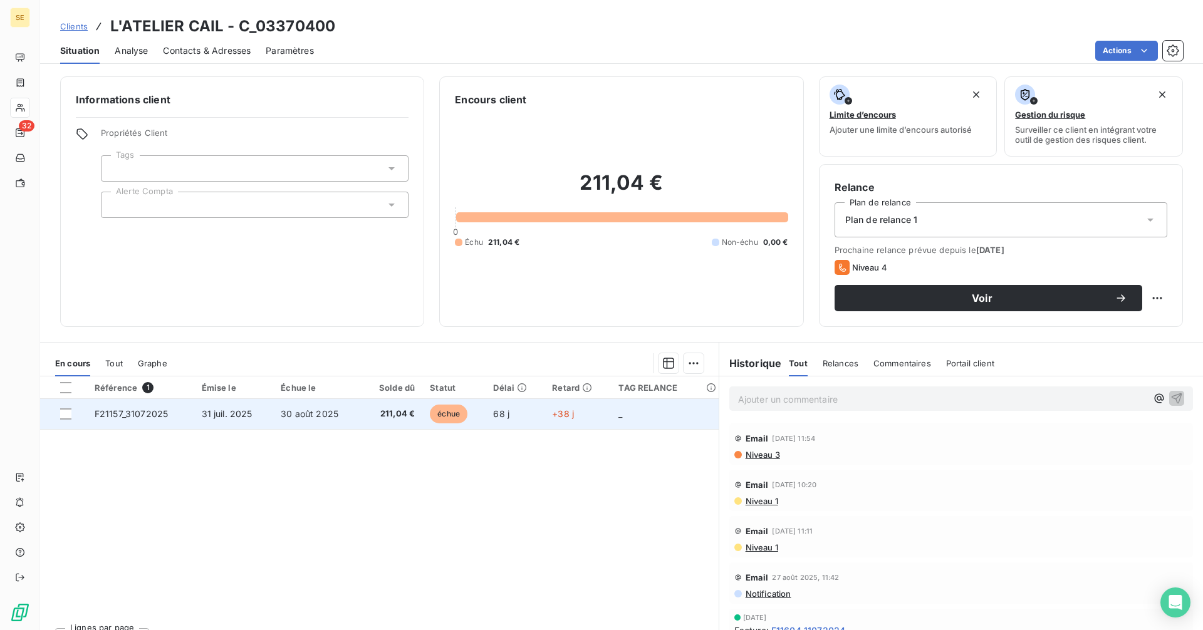
click at [385, 417] on span "211,04 €" at bounding box center [391, 414] width 46 height 13
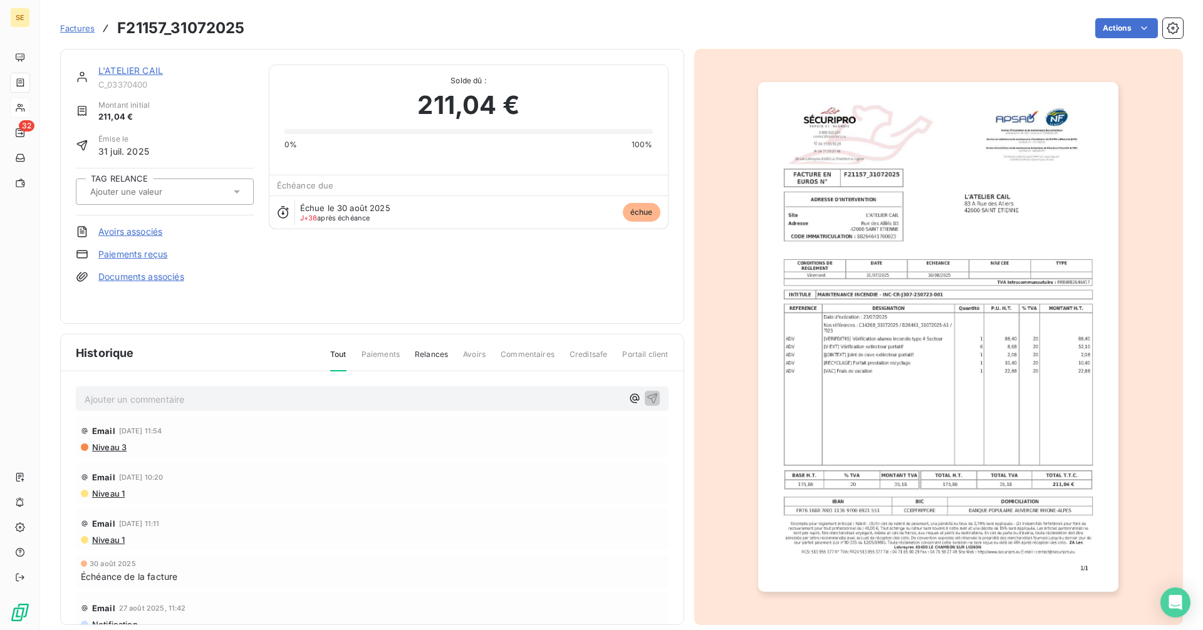
click at [146, 72] on link "L'ATELIER CAIL" at bounding box center [130, 70] width 65 height 11
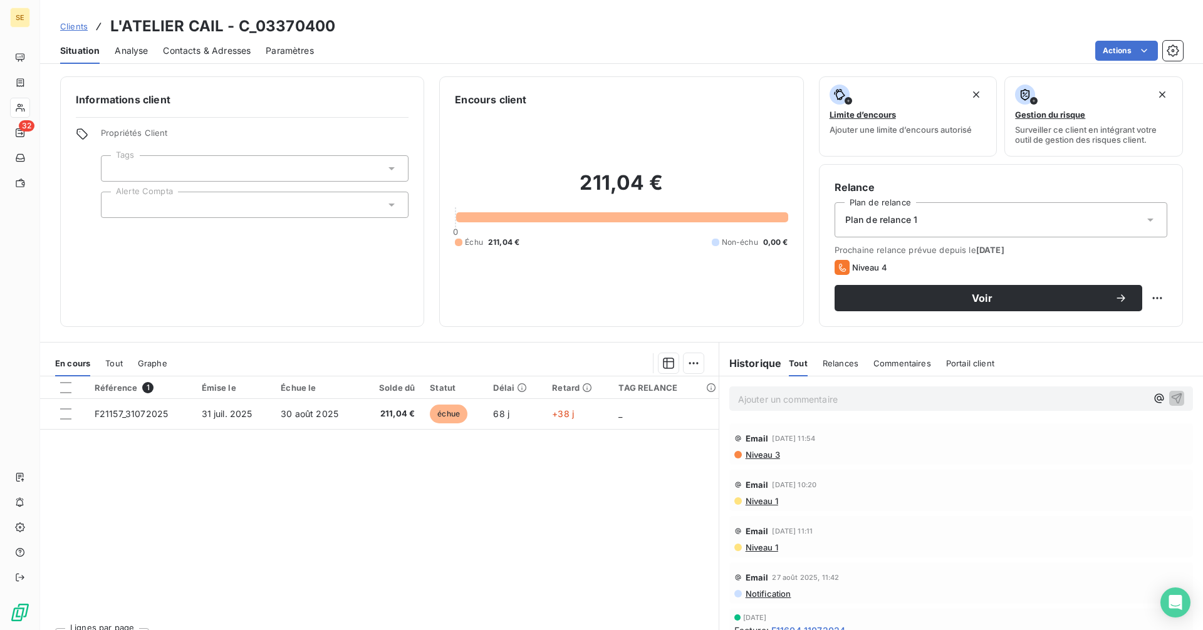
click at [786, 394] on p "Ajouter un commentaire ﻿" at bounding box center [942, 399] width 408 height 16
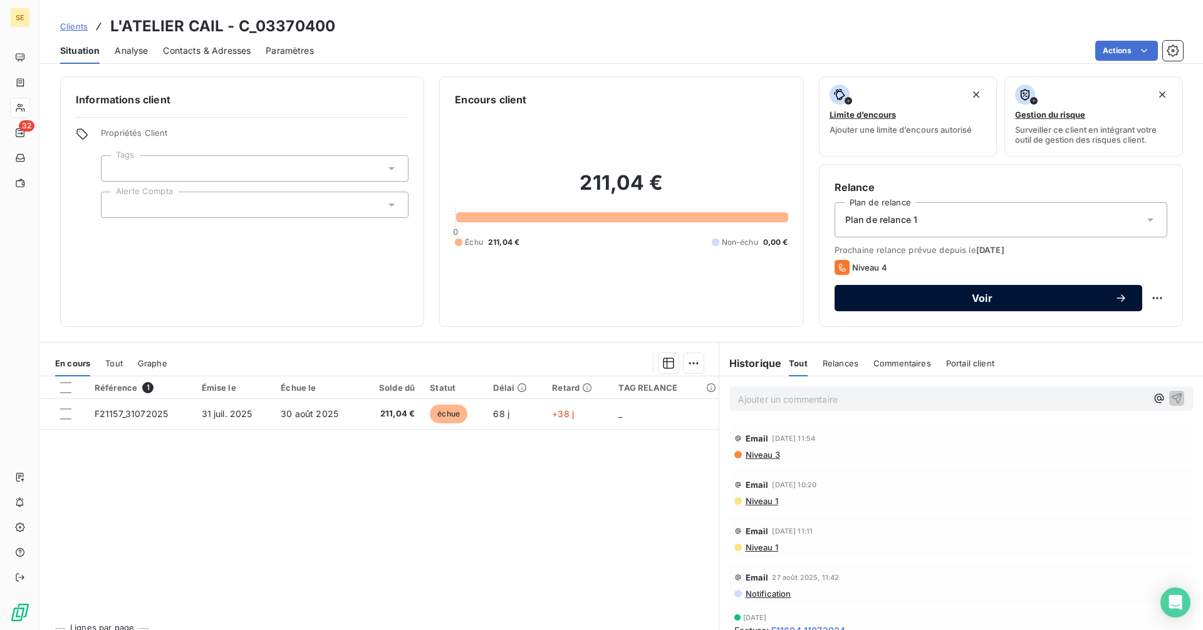
click at [866, 293] on div "Voir" at bounding box center [987, 298] width 277 height 13
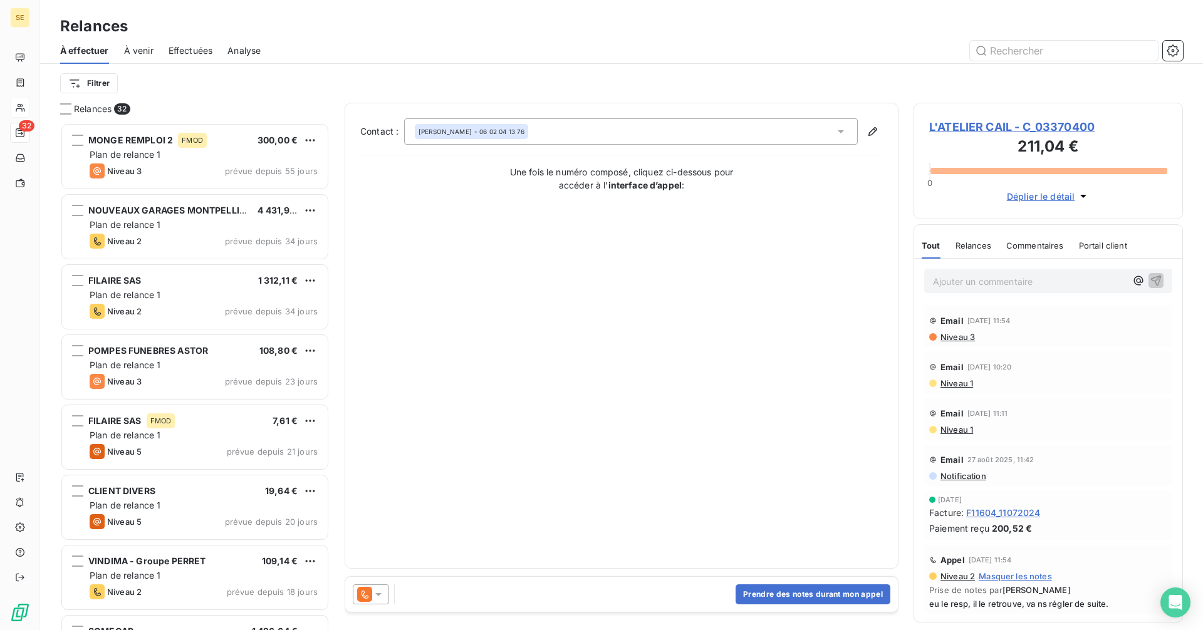
scroll to position [498, 260]
click at [790, 599] on button "Prendre des notes durant mon appel" at bounding box center [812, 594] width 155 height 20
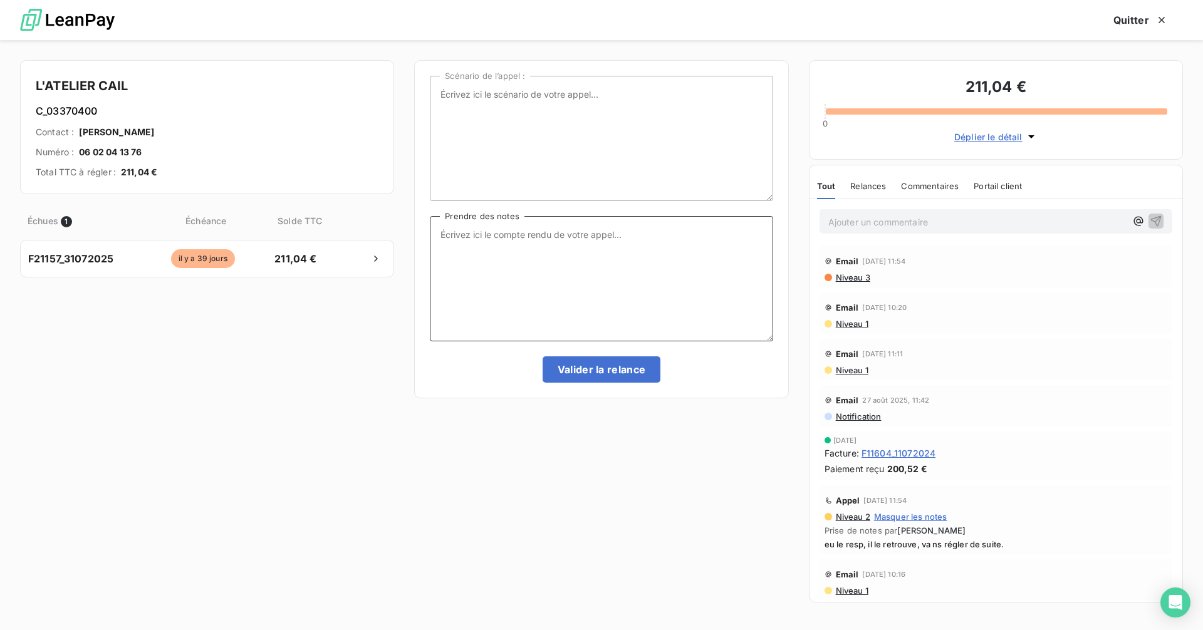
click at [496, 234] on textarea "Prendre des notes" at bounding box center [601, 278] width 343 height 125
type textarea "nrp = mess"
click at [598, 376] on button "Valider la relance" at bounding box center [601, 369] width 118 height 26
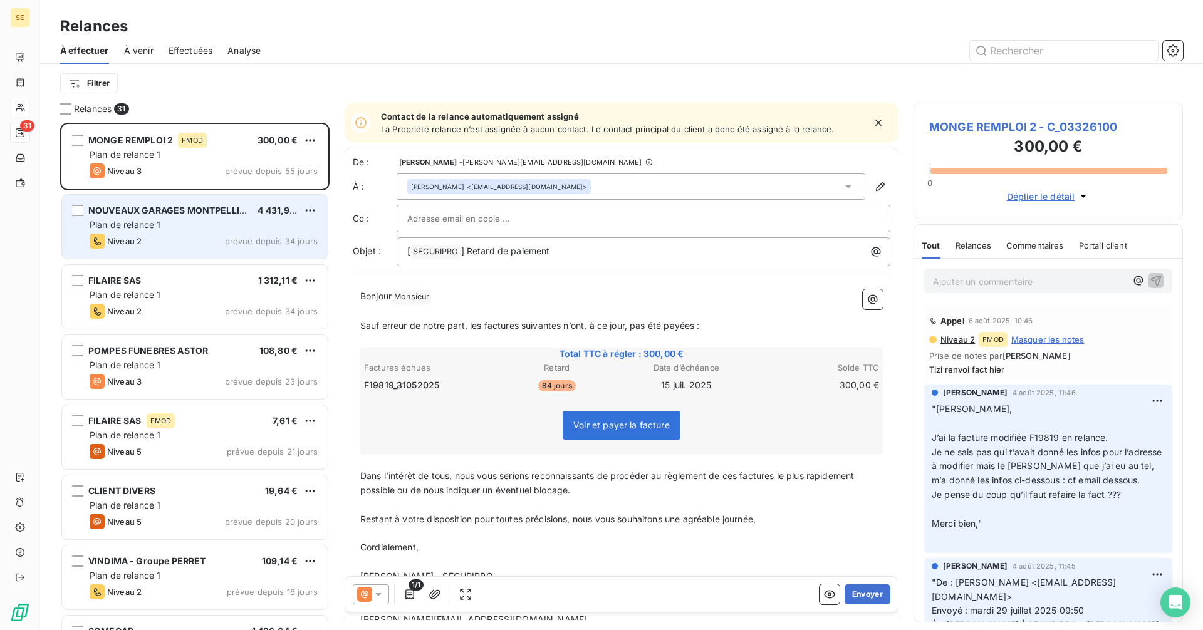
scroll to position [498, 260]
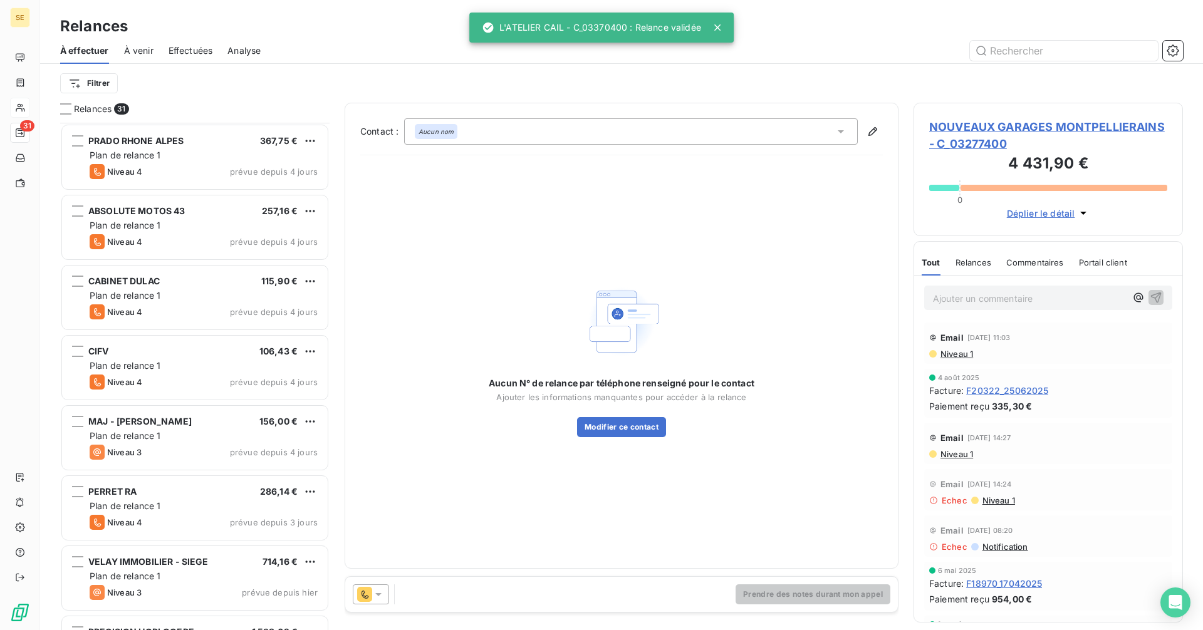
scroll to position [1668, 0]
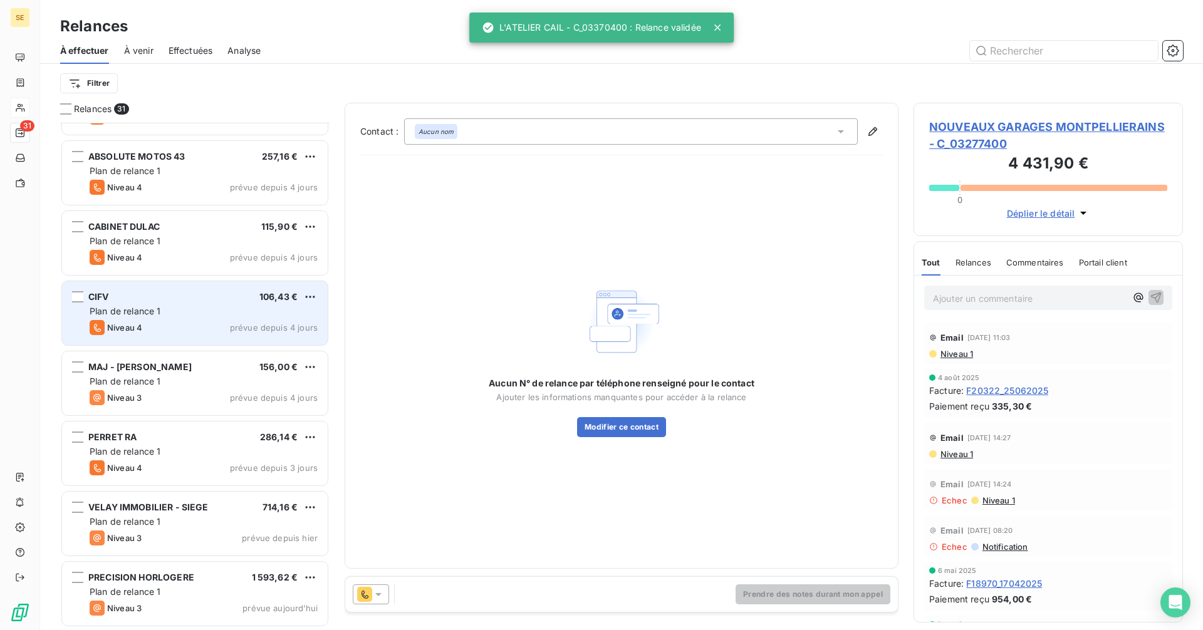
click at [177, 316] on div "Plan de relance 1" at bounding box center [204, 311] width 228 height 13
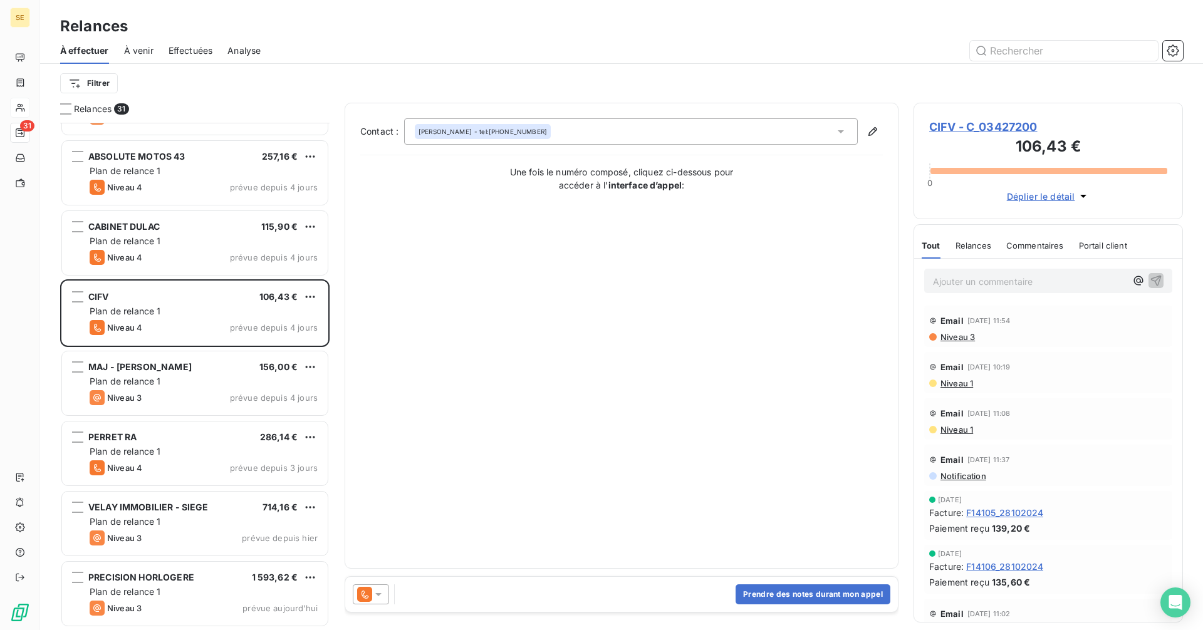
click at [973, 125] on span "CIFV - C_03427200" at bounding box center [1048, 126] width 238 height 17
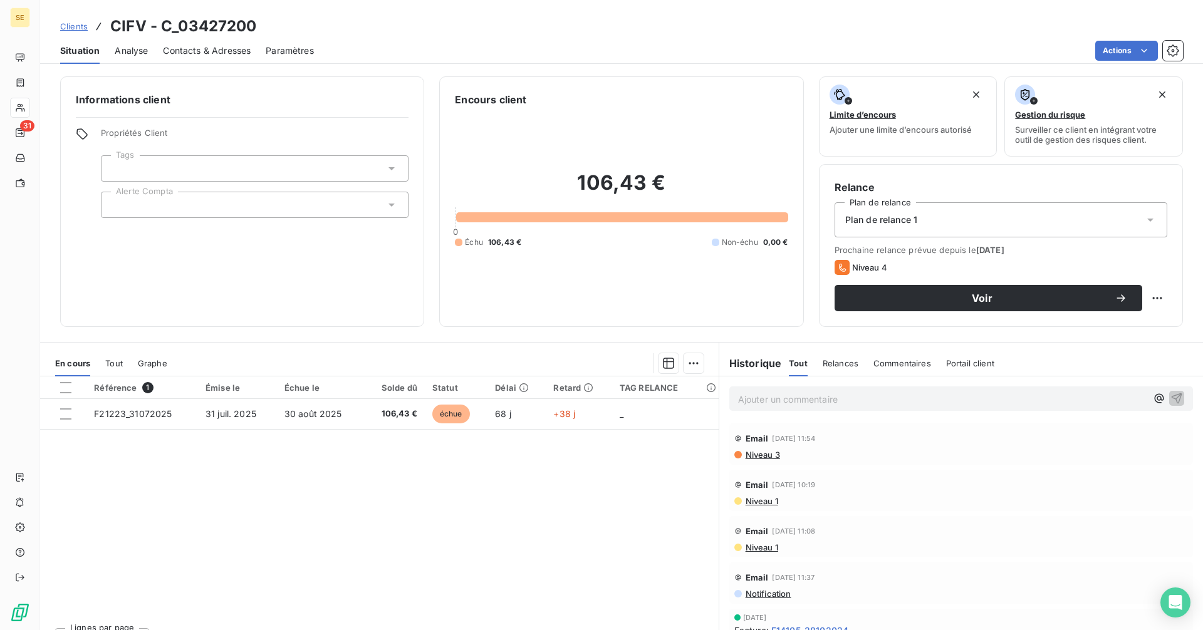
click at [205, 50] on span "Contacts & Adresses" at bounding box center [207, 50] width 88 height 13
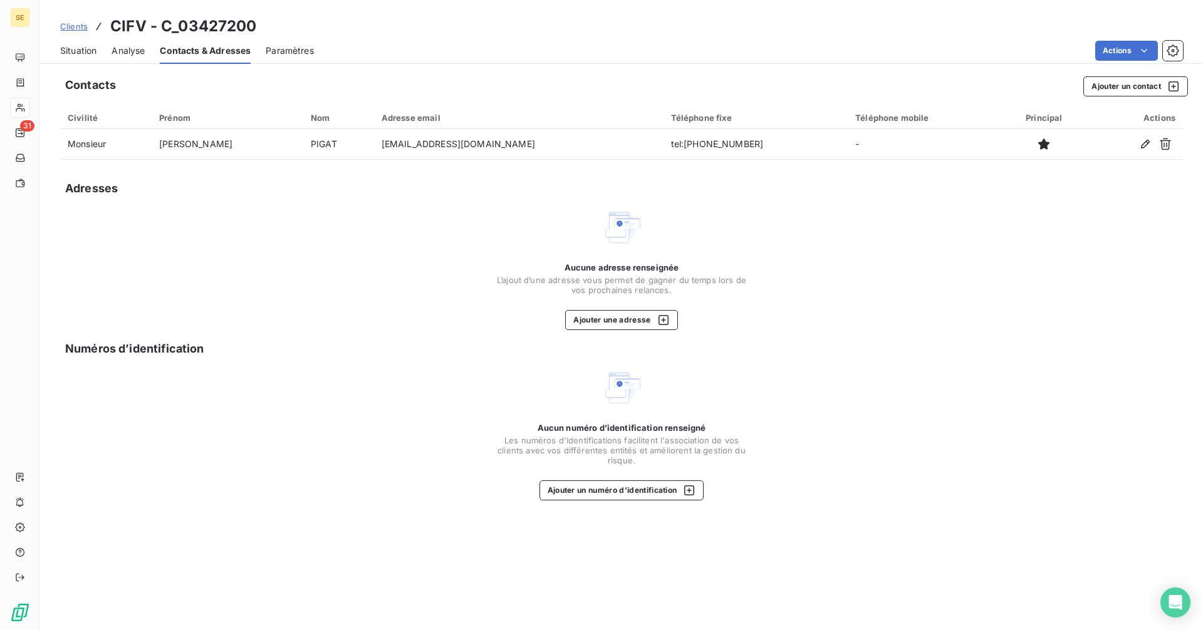
click at [70, 54] on span "Situation" at bounding box center [78, 50] width 36 height 13
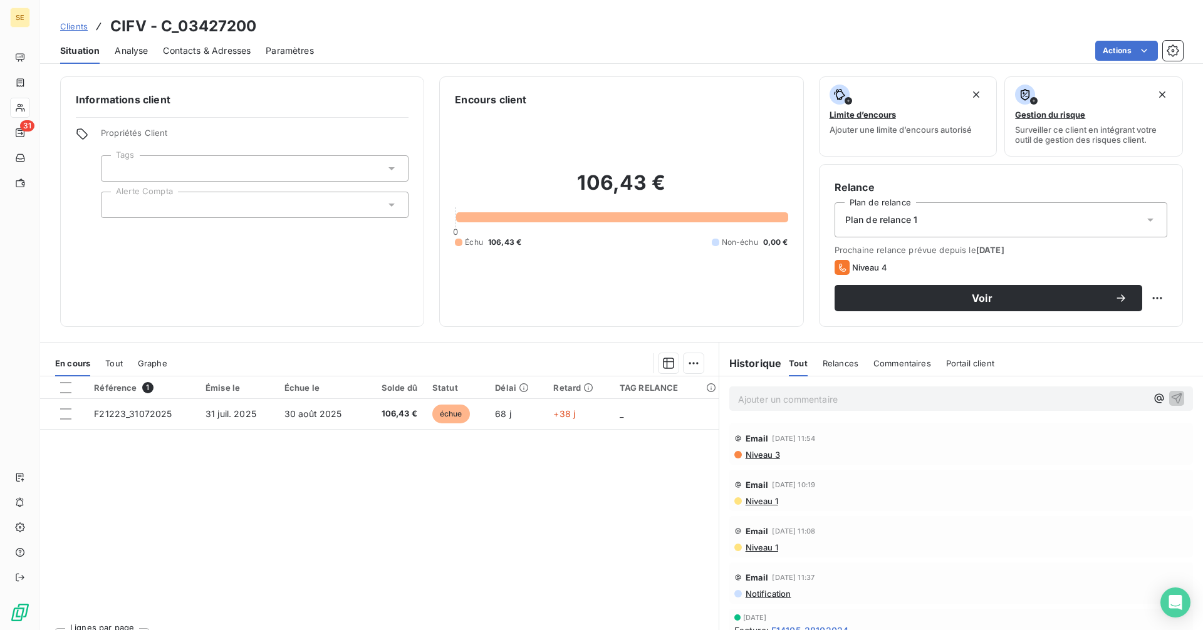
click at [223, 53] on span "Contacts & Adresses" at bounding box center [207, 50] width 88 height 13
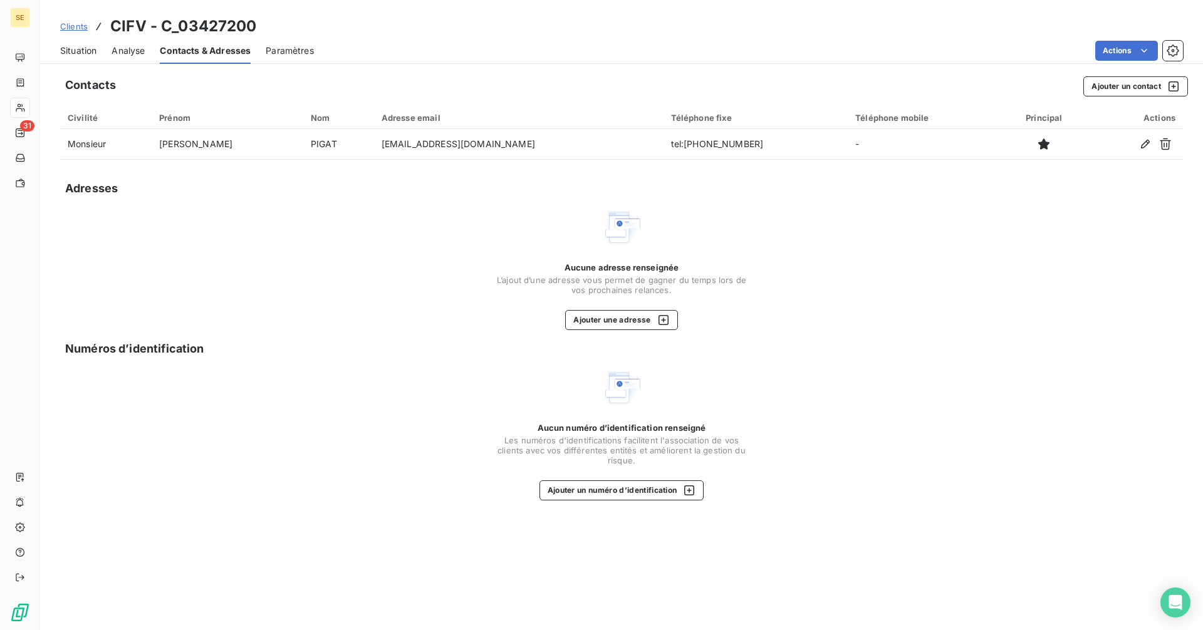
click at [76, 54] on span "Situation" at bounding box center [78, 50] width 36 height 13
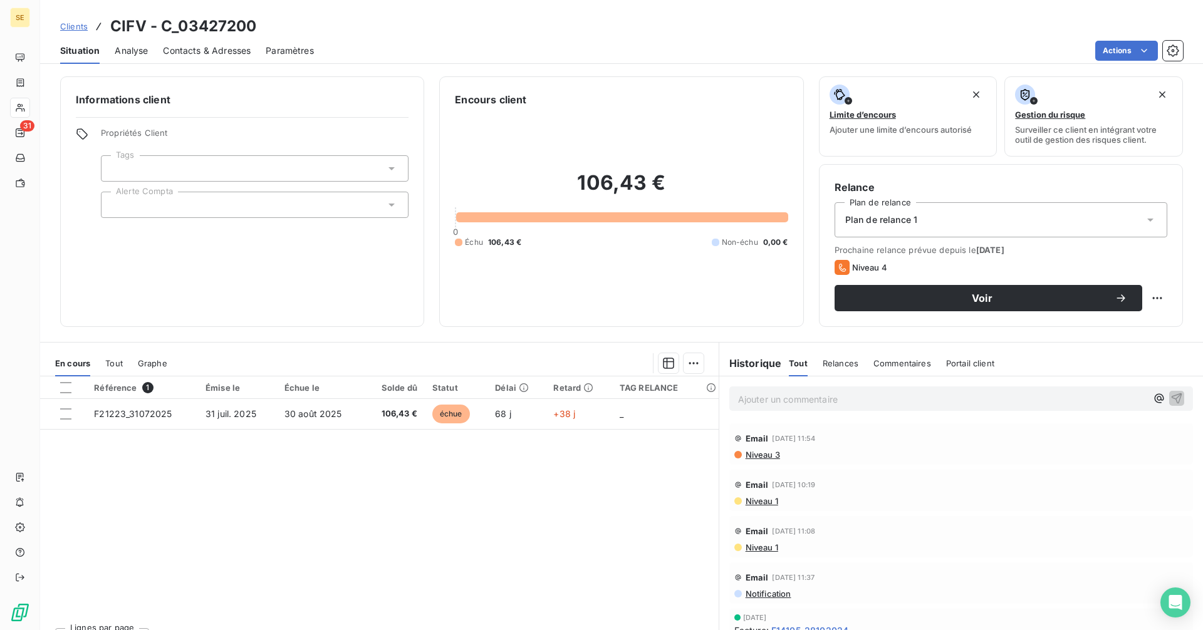
click at [218, 50] on span "Contacts & Adresses" at bounding box center [207, 50] width 88 height 13
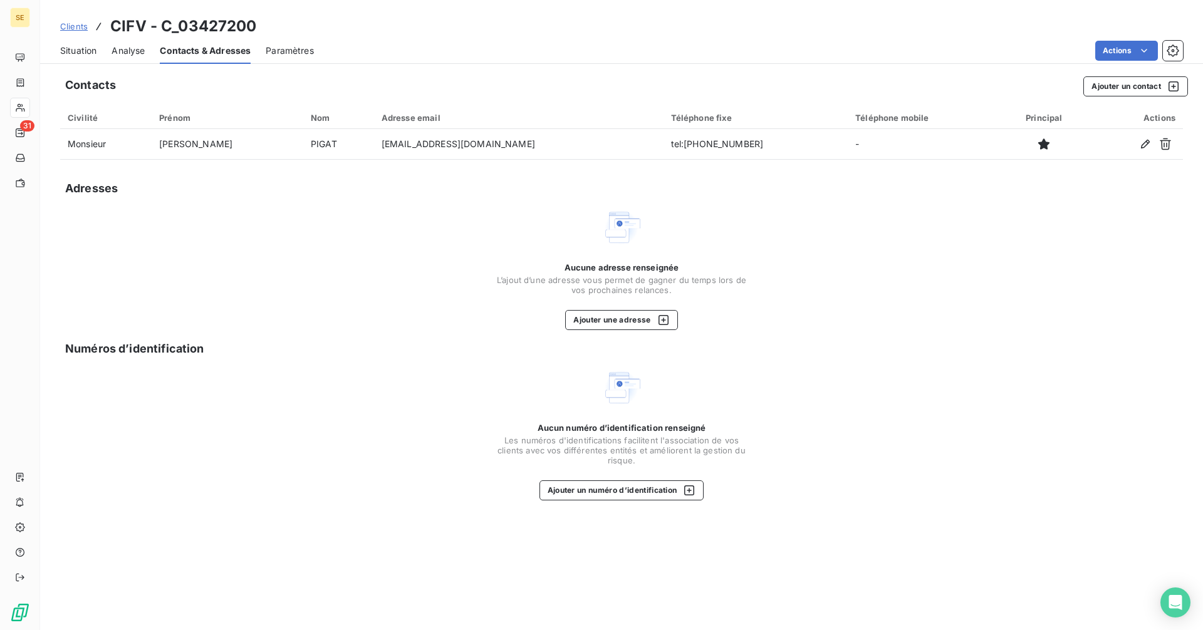
click at [93, 53] on span "Situation" at bounding box center [78, 50] width 36 height 13
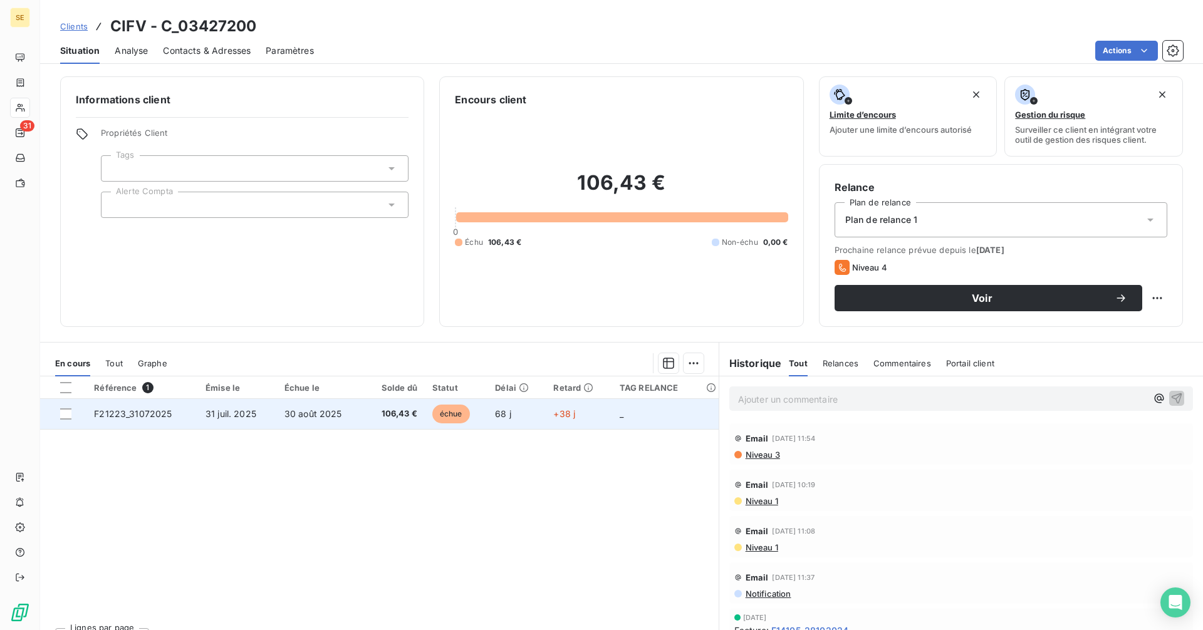
click at [389, 413] on span "106,43 €" at bounding box center [394, 414] width 46 height 13
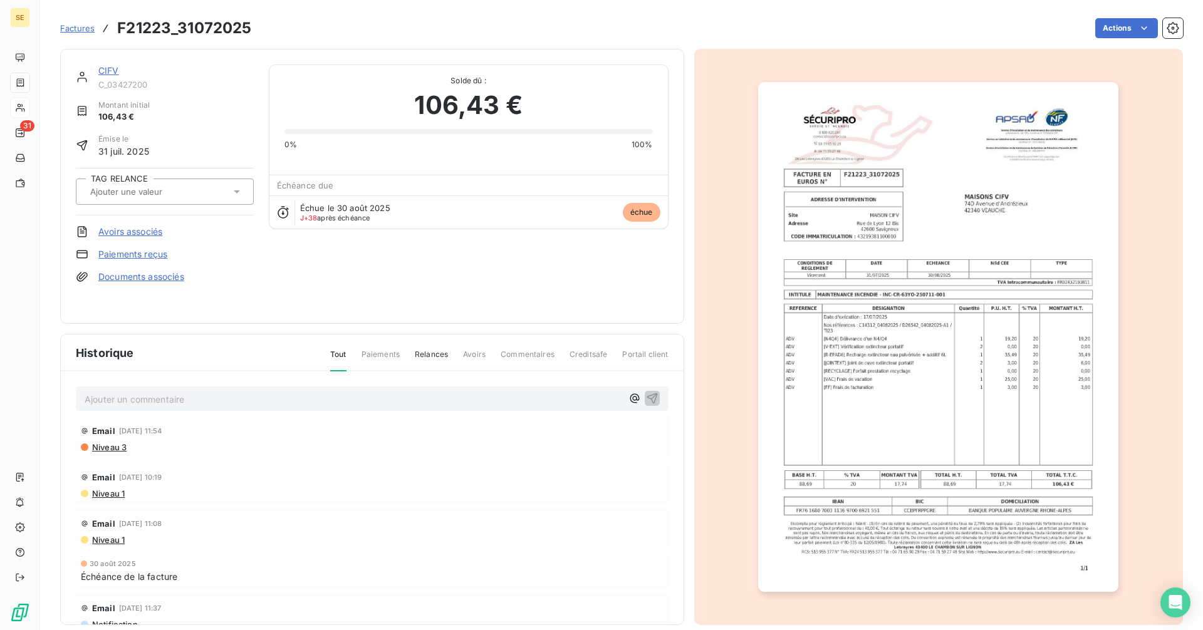
click at [105, 73] on link "CIFV" at bounding box center [108, 70] width 21 height 11
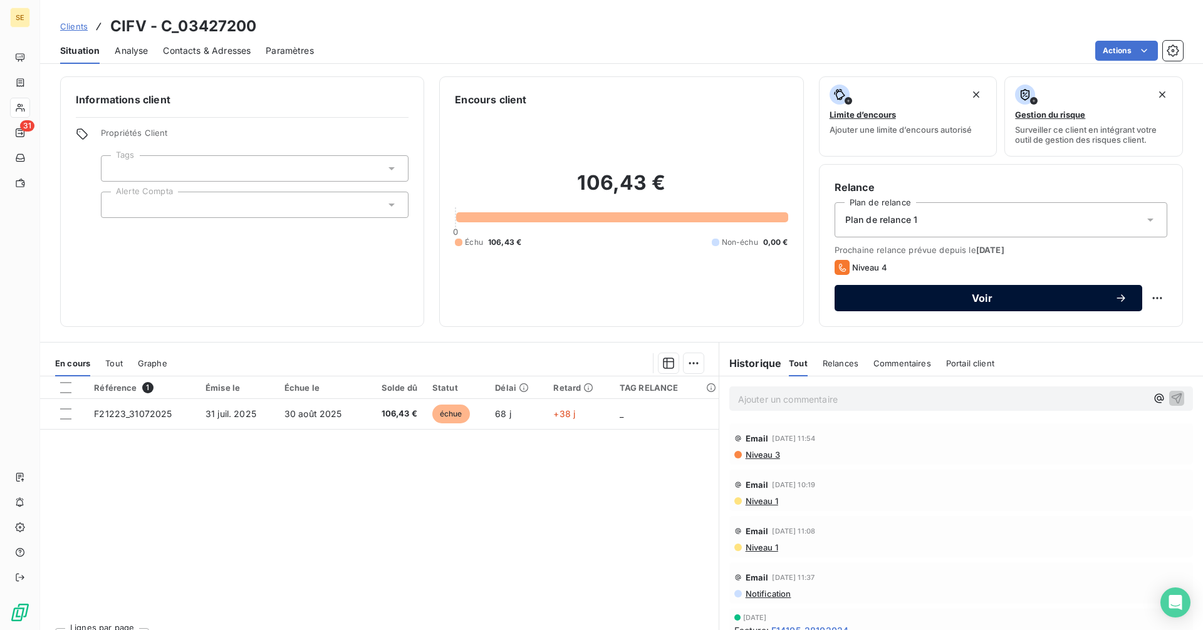
click at [930, 302] on span "Voir" at bounding box center [981, 298] width 265 height 10
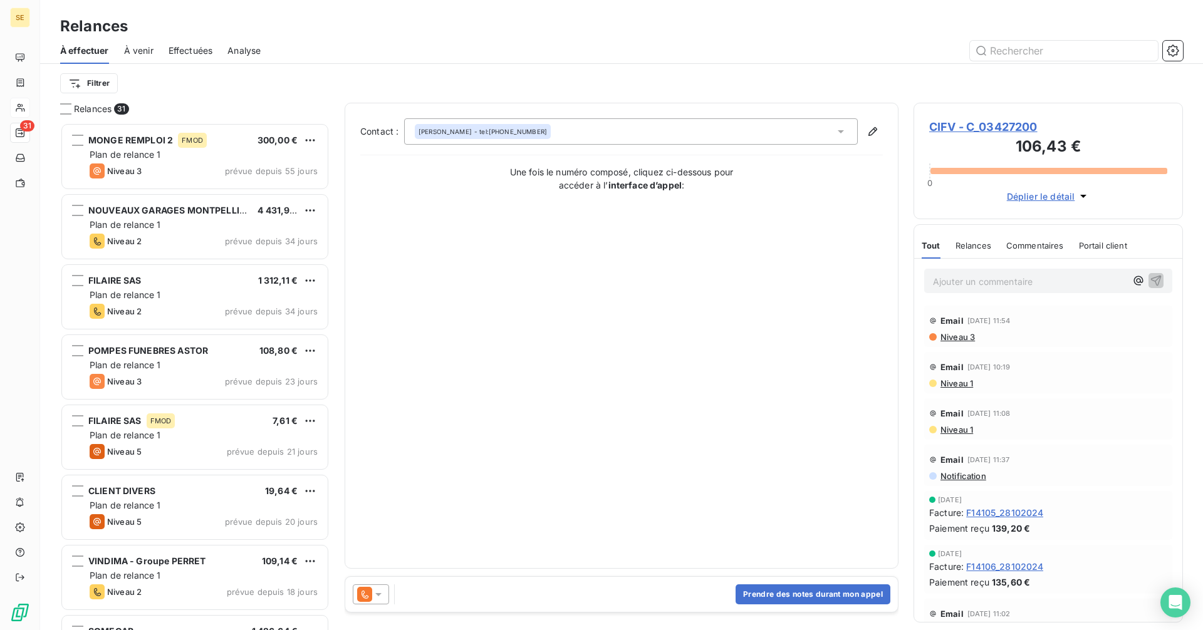
scroll to position [498, 260]
click at [982, 285] on p "Ajouter un commentaire ﻿" at bounding box center [1029, 282] width 193 height 16
click at [1151, 280] on icon "button" at bounding box center [1156, 280] width 11 height 11
click at [378, 593] on icon at bounding box center [378, 594] width 6 height 3
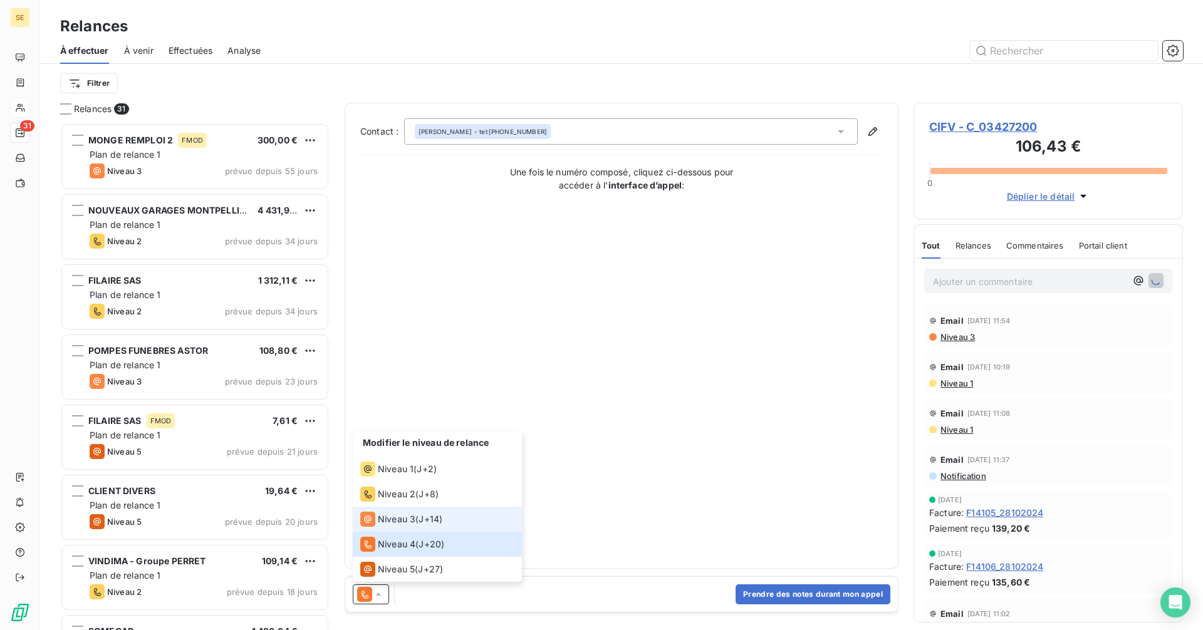
click at [376, 516] on div "Niveau 3" at bounding box center [387, 519] width 55 height 15
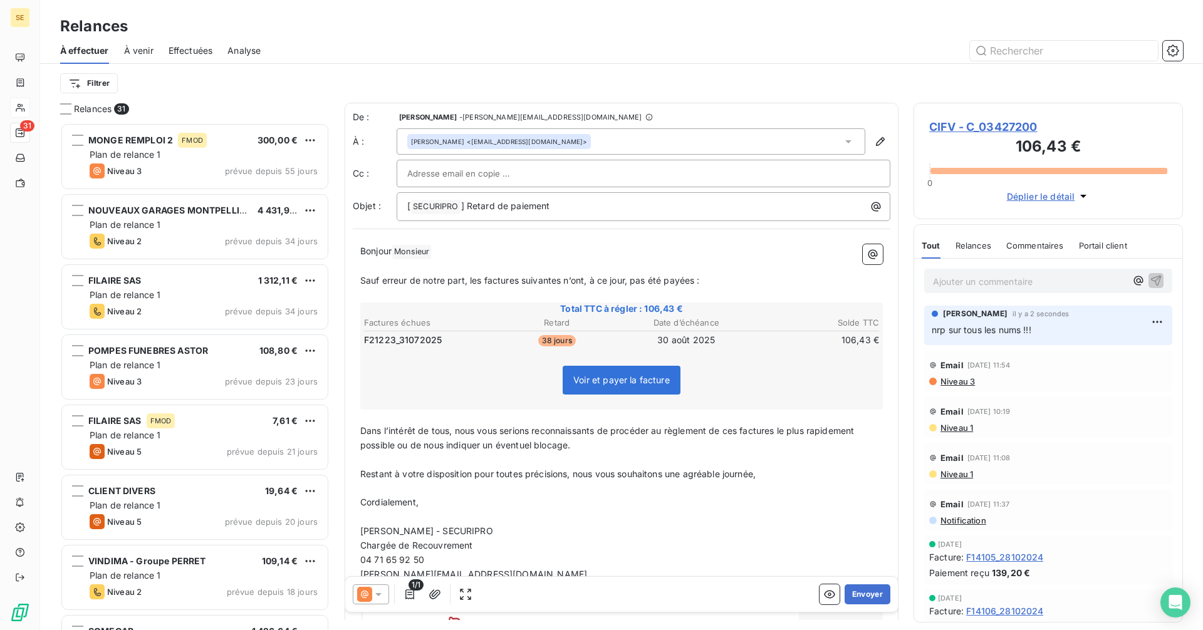
click at [953, 122] on span "CIFV - C_03427200" at bounding box center [1048, 126] width 238 height 17
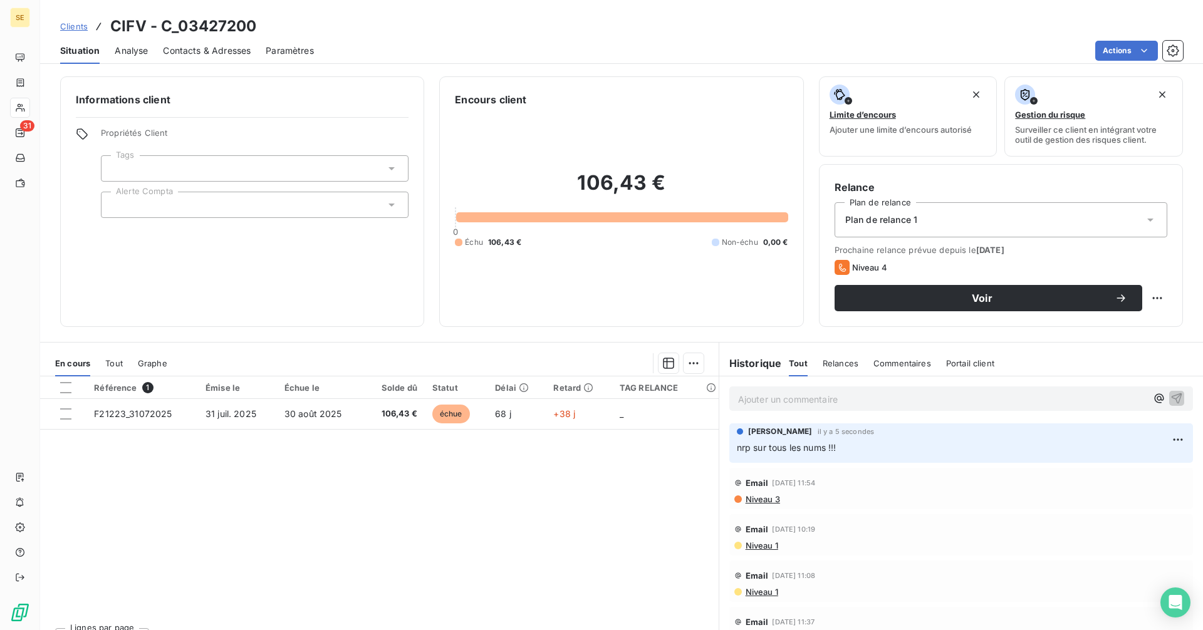
click at [210, 51] on span "Contacts & Adresses" at bounding box center [207, 50] width 88 height 13
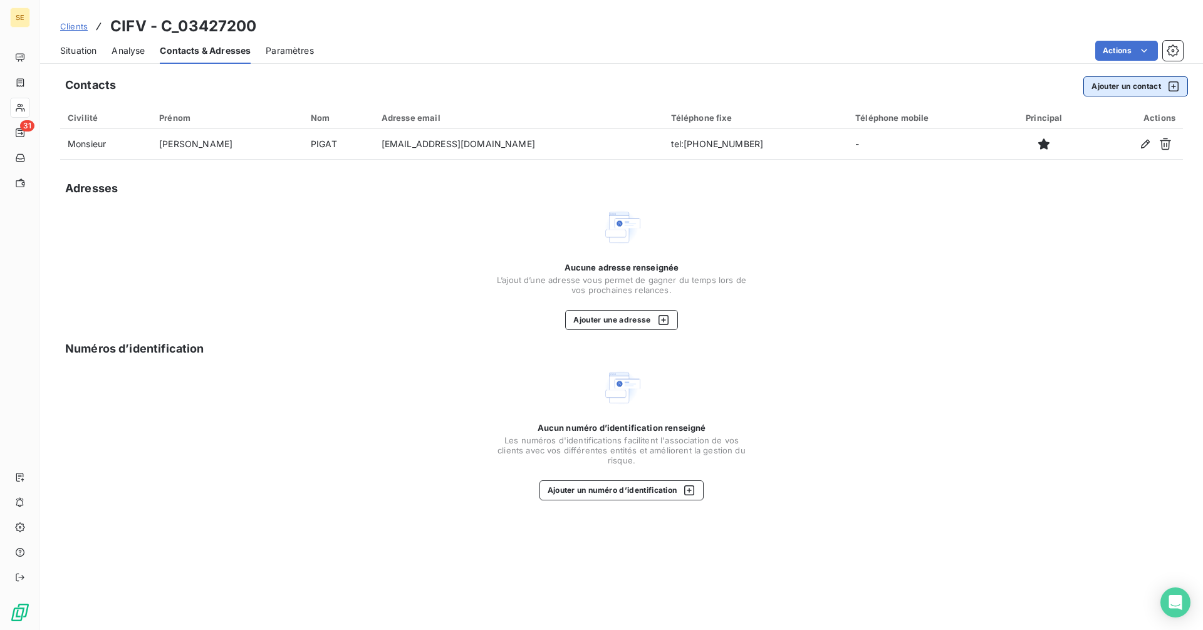
click at [1111, 90] on button "Ajouter un contact" at bounding box center [1135, 86] width 105 height 20
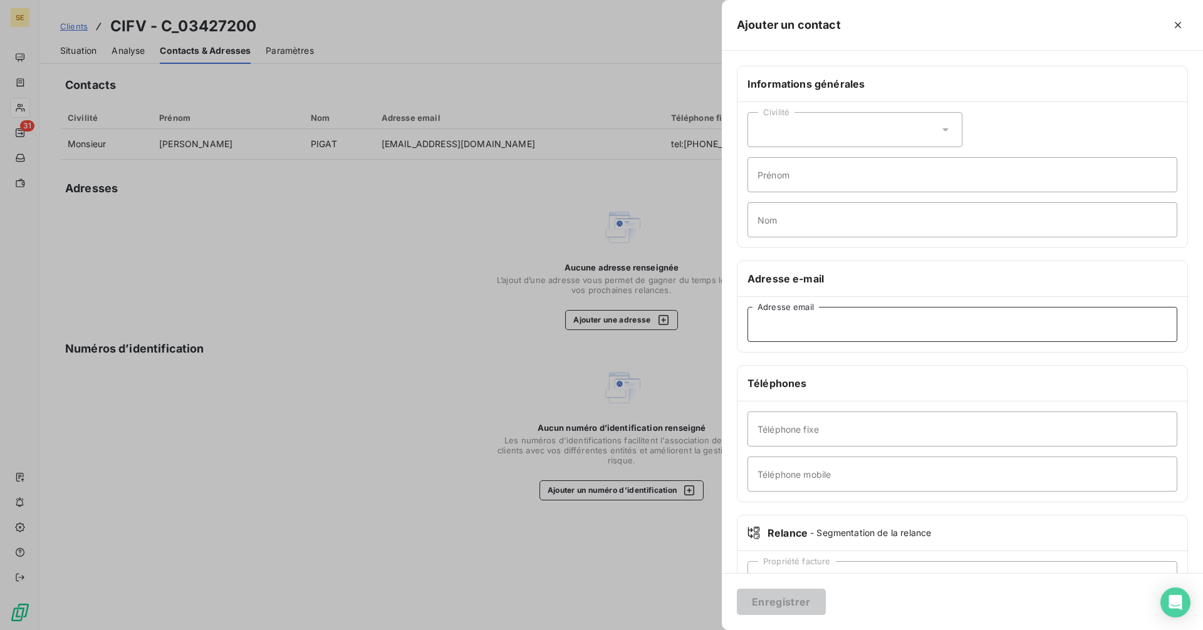
click at [794, 324] on input "Adresse email" at bounding box center [962, 324] width 430 height 35
paste input "[EMAIL_ADDRESS][DOMAIN_NAME]"
type input "[EMAIL_ADDRESS][DOMAIN_NAME]"
click at [770, 604] on button "Enregistrer" at bounding box center [781, 602] width 89 height 26
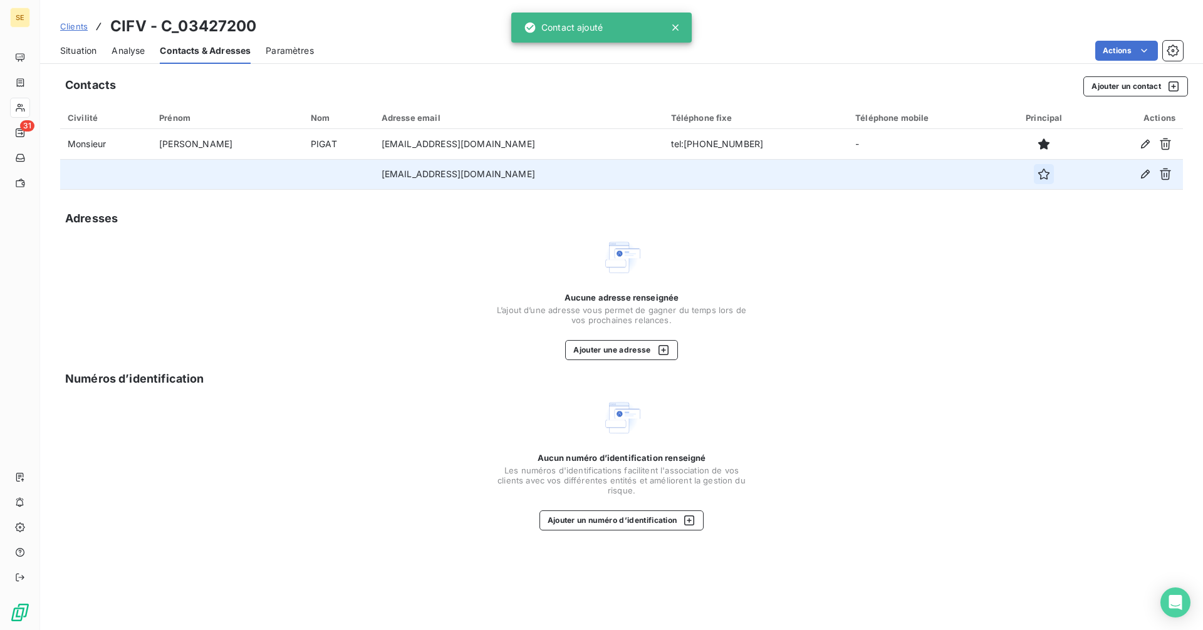
click at [1037, 175] on icon "button" at bounding box center [1043, 174] width 13 height 13
click at [85, 47] on span "Situation" at bounding box center [78, 50] width 36 height 13
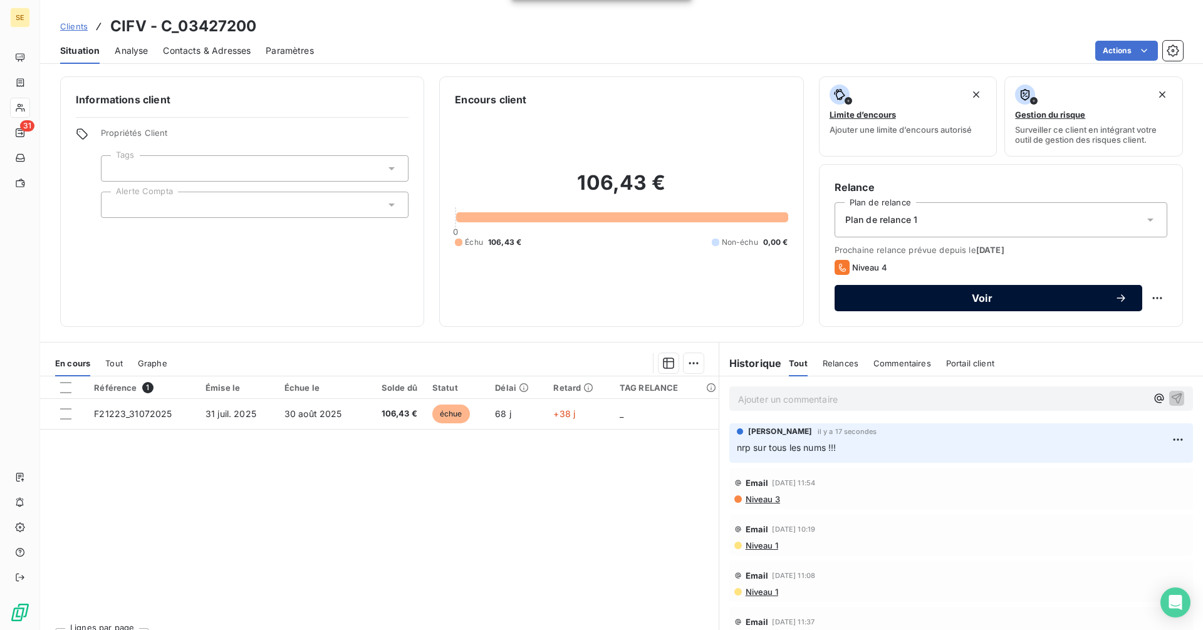
click at [875, 288] on button "Voir" at bounding box center [988, 298] width 308 height 26
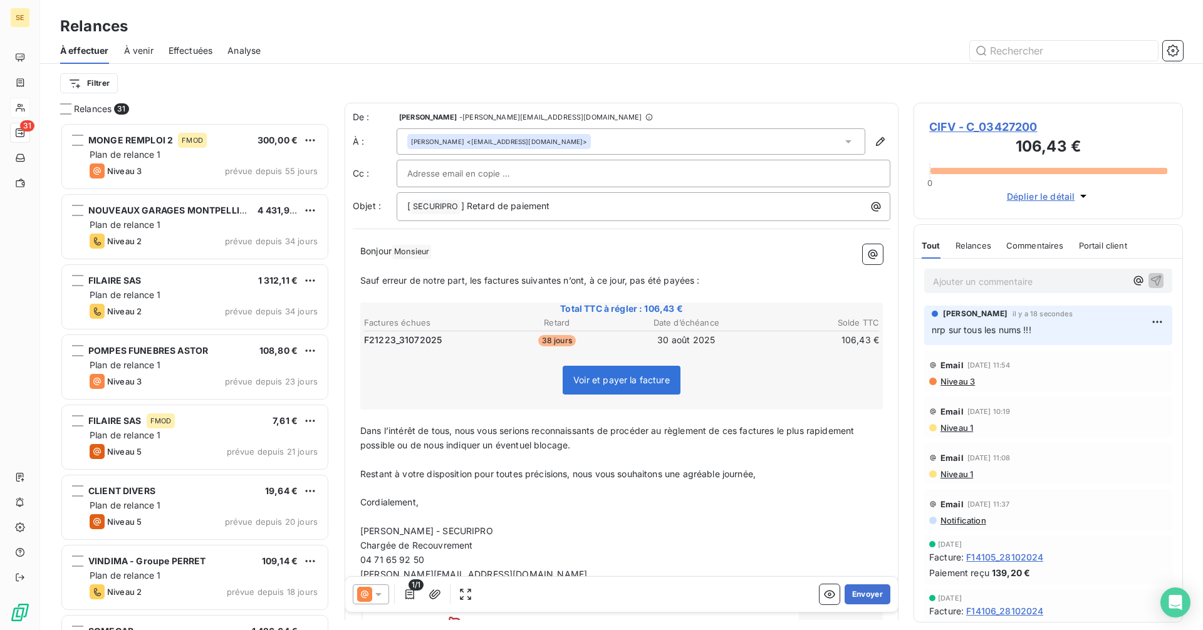
scroll to position [498, 260]
click at [435, 176] on input "text" at bounding box center [474, 173] width 135 height 19
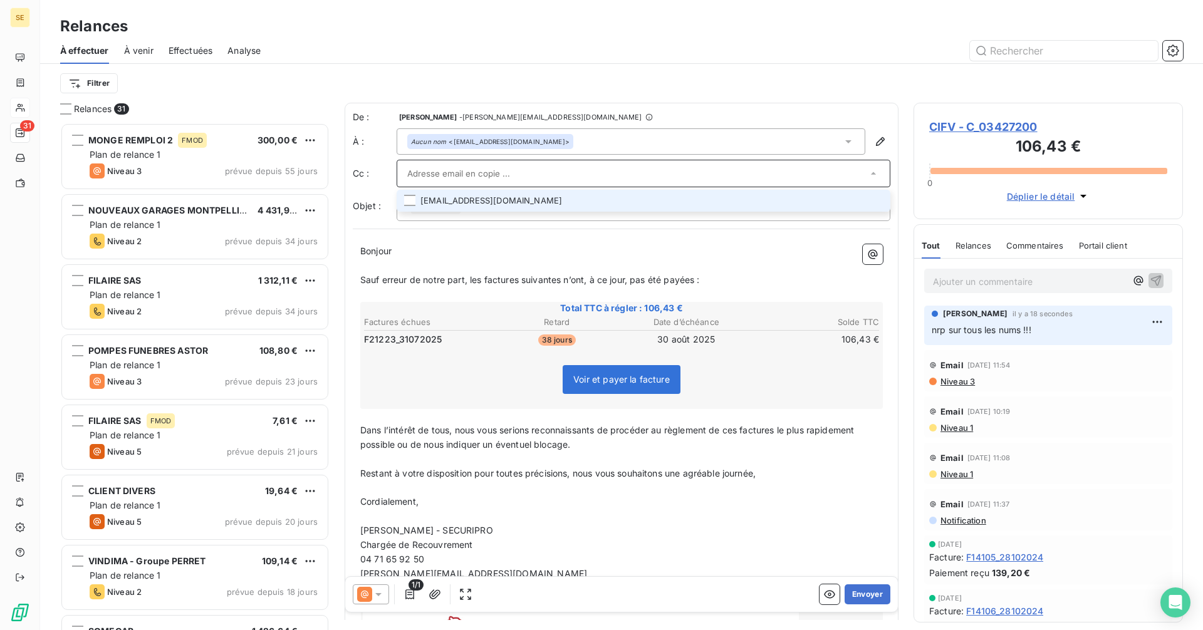
click at [467, 200] on li "[EMAIL_ADDRESS][DOMAIN_NAME]" at bounding box center [643, 201] width 494 height 22
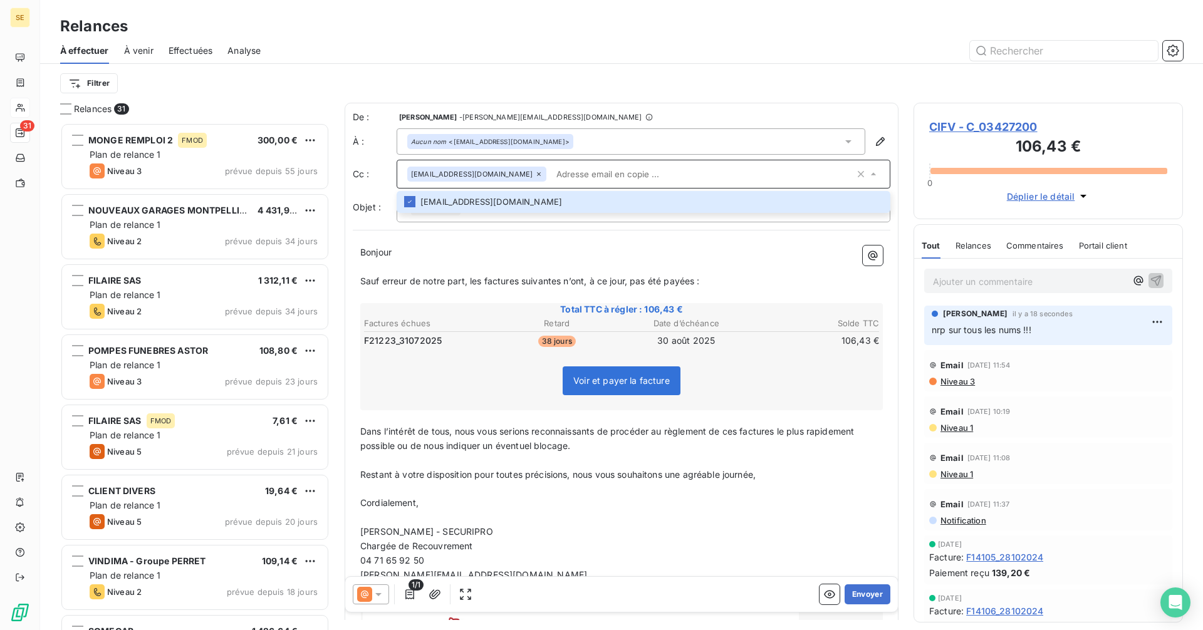
click at [578, 244] on div "Bonjour ﻿ ﻿ ﻿ Sauf erreur de notre part, les factures suivantes n’ont, à ce jou…" at bounding box center [621, 482] width 537 height 489
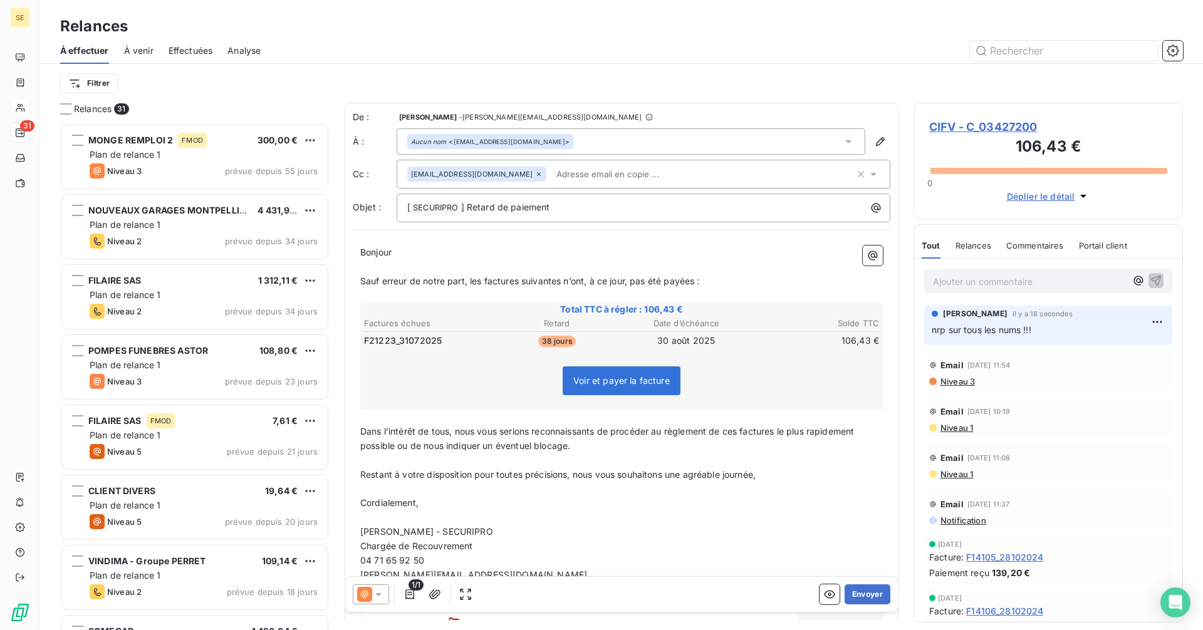
click at [556, 143] on div "Aucun nom <[EMAIL_ADDRESS][DOMAIN_NAME]>" at bounding box center [630, 141] width 469 height 26
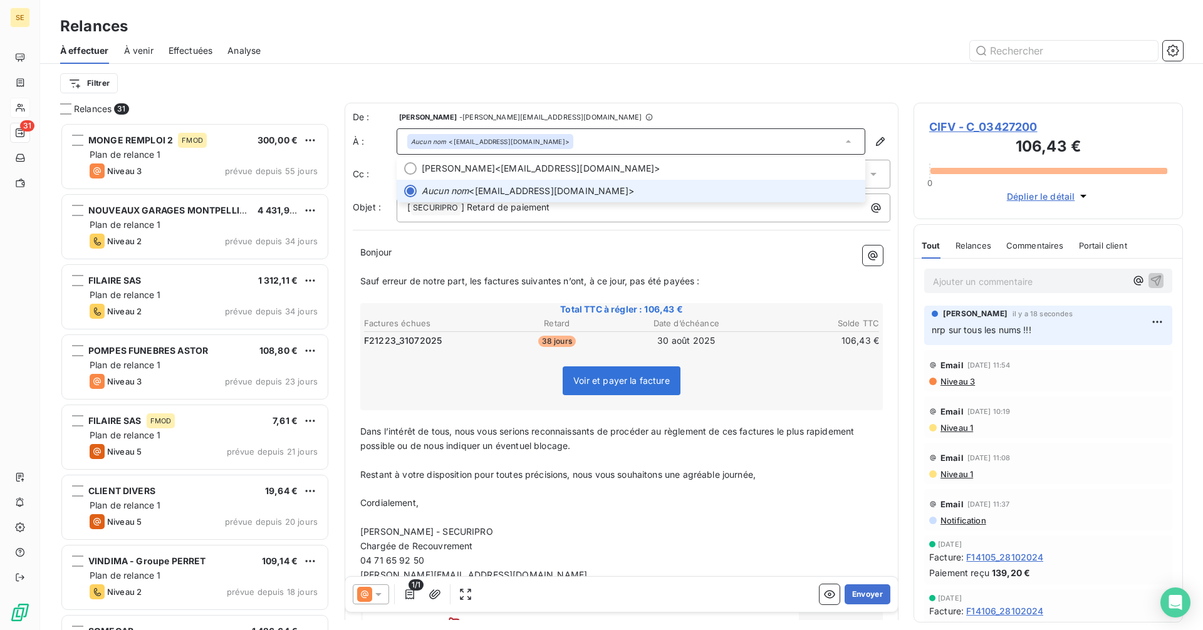
drag, startPoint x: 556, startPoint y: 143, endPoint x: 534, endPoint y: 136, distance: 23.2
click at [534, 136] on div "Aucun nom <[EMAIL_ADDRESS][DOMAIN_NAME]>" at bounding box center [630, 141] width 469 height 26
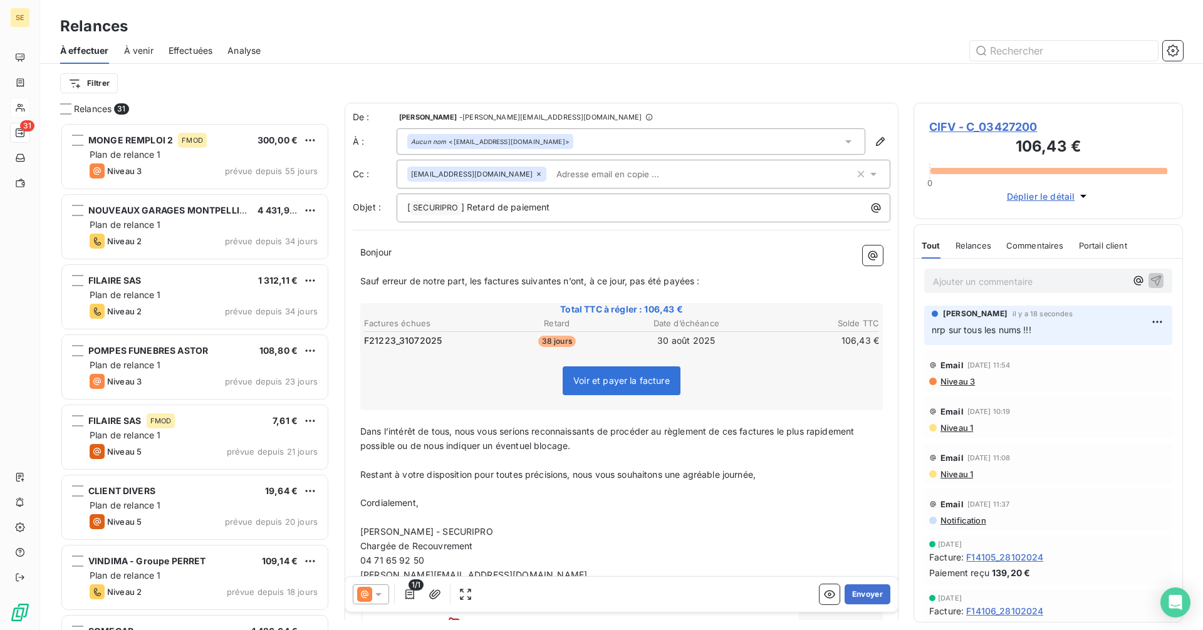
click at [534, 136] on div "Aucun nom <[EMAIL_ADDRESS][DOMAIN_NAME]>" at bounding box center [630, 141] width 469 height 26
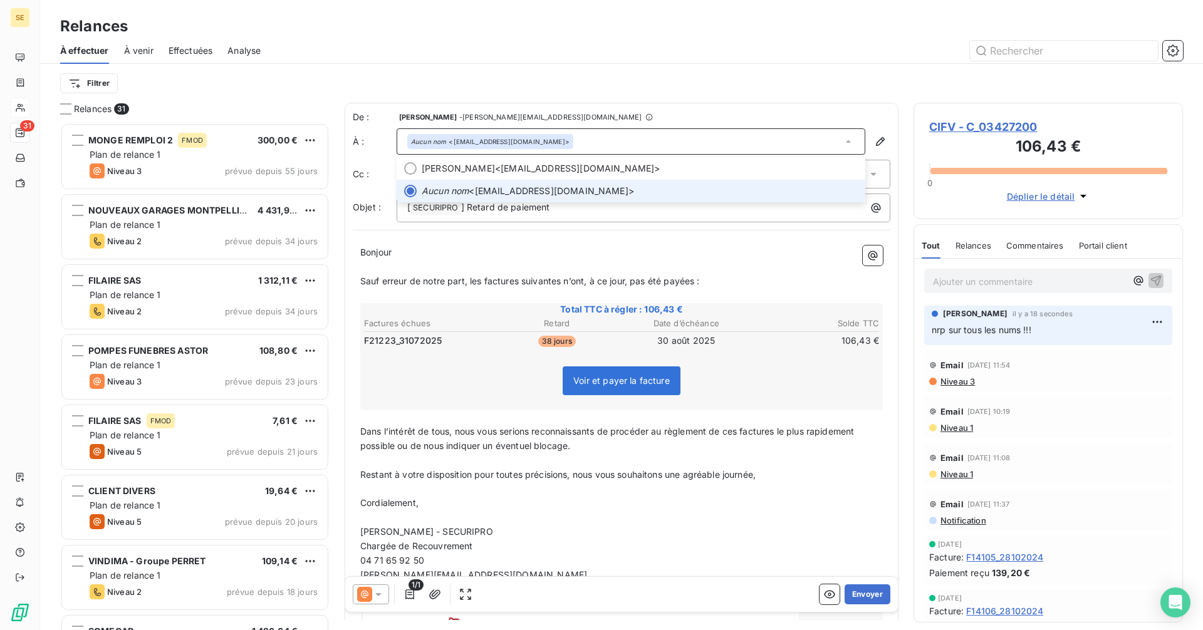
drag, startPoint x: 577, startPoint y: 139, endPoint x: 484, endPoint y: 274, distance: 164.0
click at [484, 274] on p "Sauf erreur de notre part, les factures suivantes n’ont, à ce jour, pas été pay…" at bounding box center [621, 281] width 522 height 14
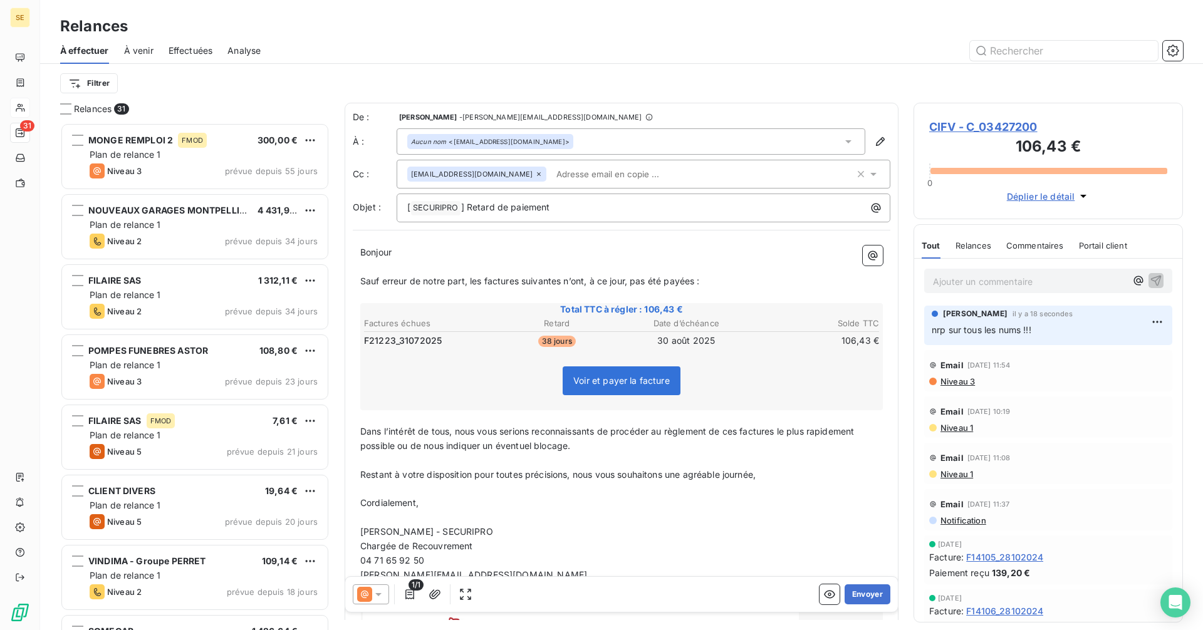
click at [551, 173] on input "text" at bounding box center [623, 174] width 145 height 19
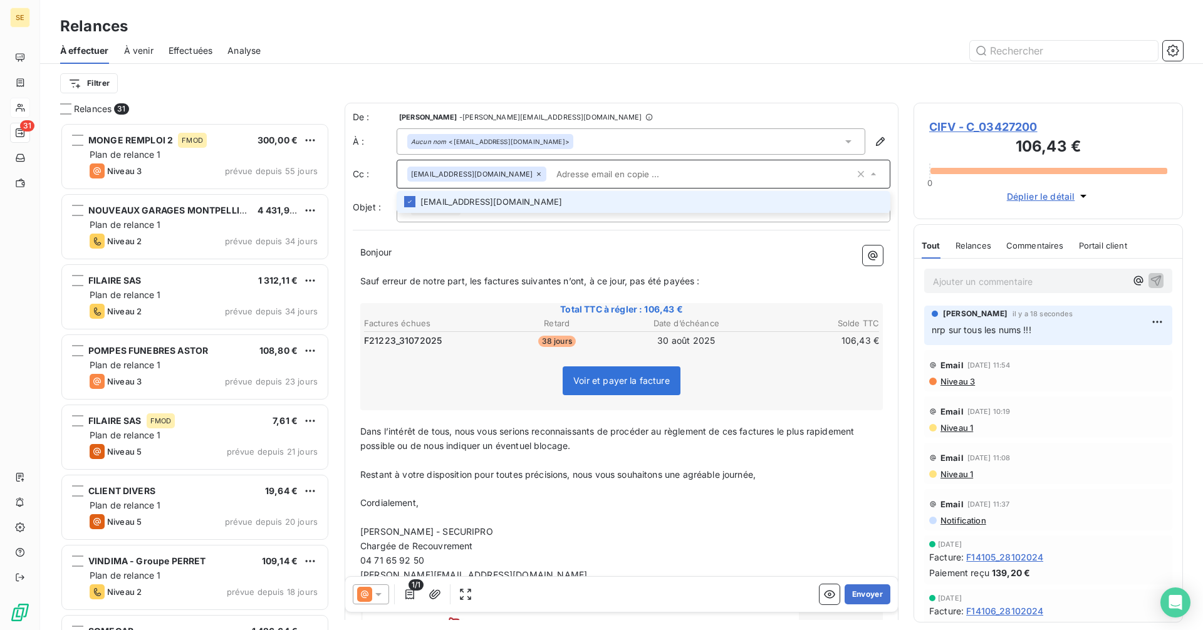
paste input "[EMAIL_ADDRESS][DOMAIN_NAME]"
type input "[EMAIL_ADDRESS][DOMAIN_NAME]"
click at [469, 197] on li "[EMAIL_ADDRESS][DOMAIN_NAME]" at bounding box center [643, 202] width 494 height 22
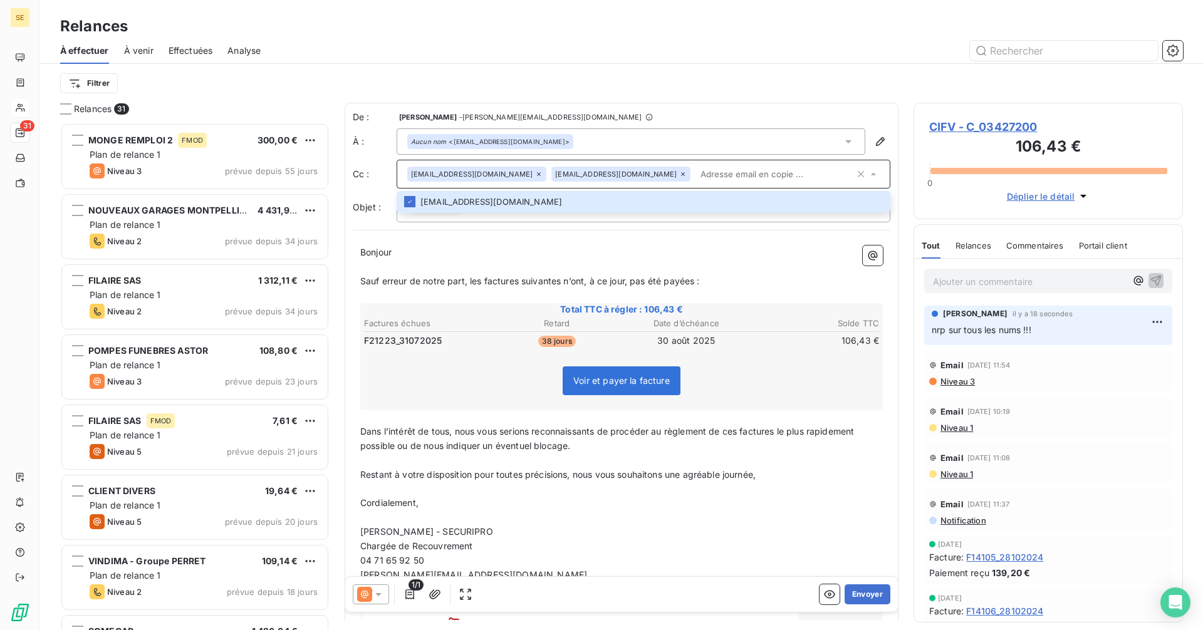
click at [611, 249] on p "Bonjour ﻿ ﻿" at bounding box center [621, 253] width 522 height 14
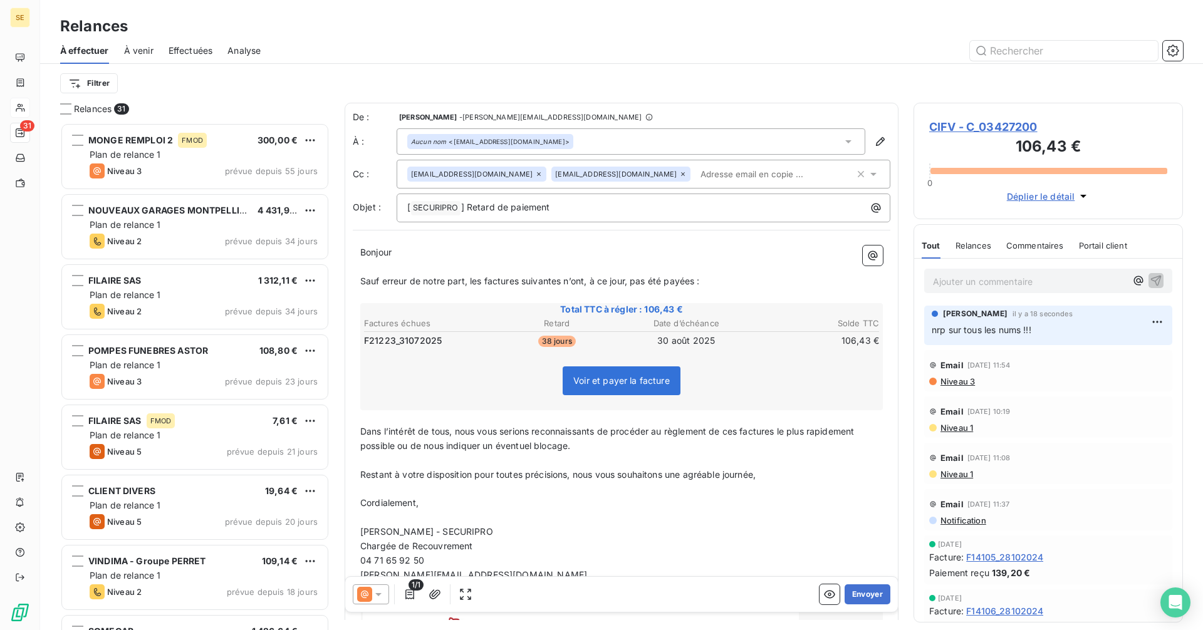
click at [695, 173] on input "text" at bounding box center [767, 174] width 145 height 19
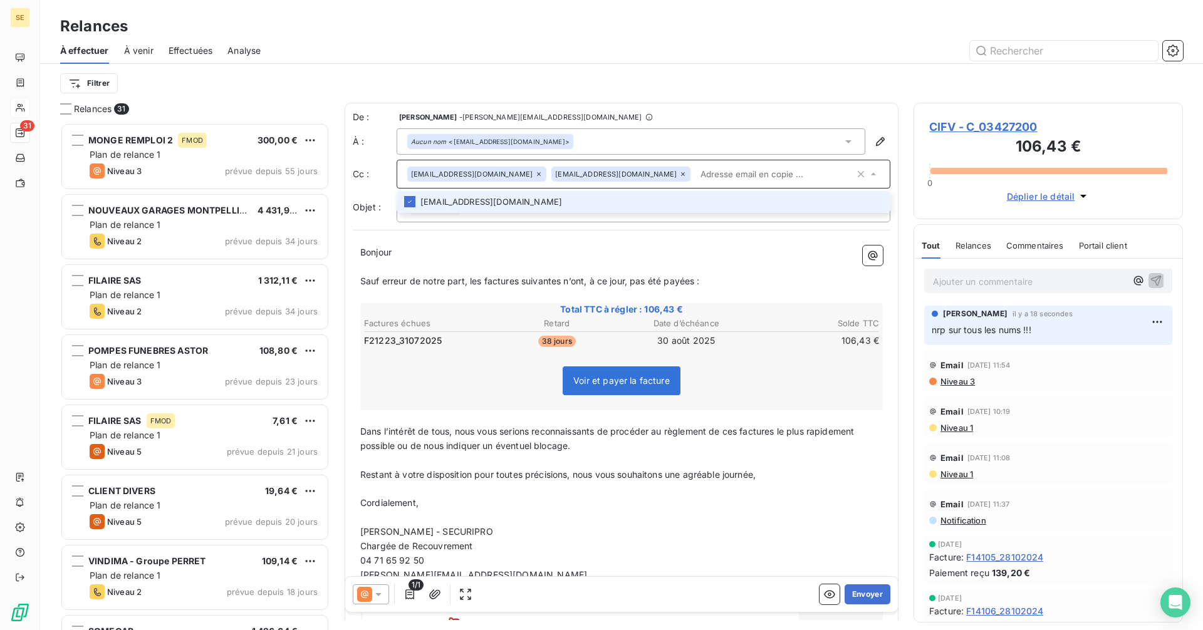
paste input "[EMAIL_ADDRESS][DOMAIN_NAME]"
type input "[EMAIL_ADDRESS][DOMAIN_NAME]"
click at [464, 205] on li "[EMAIL_ADDRESS][DOMAIN_NAME]" at bounding box center [643, 202] width 494 height 22
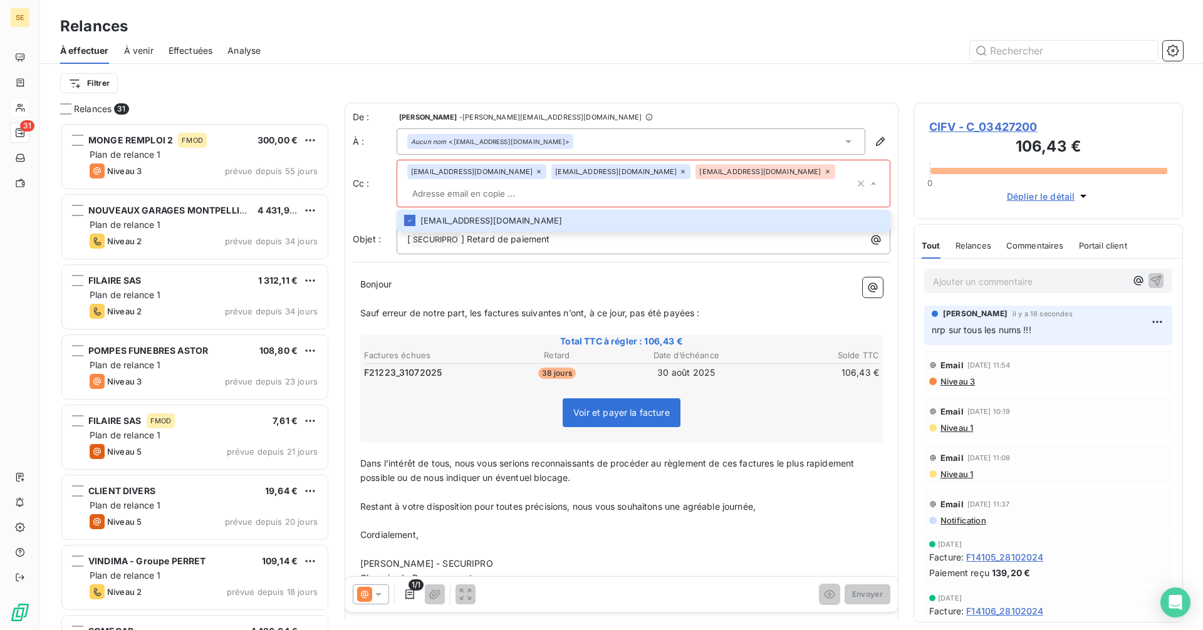
click at [683, 184] on input "text" at bounding box center [630, 193] width 447 height 19
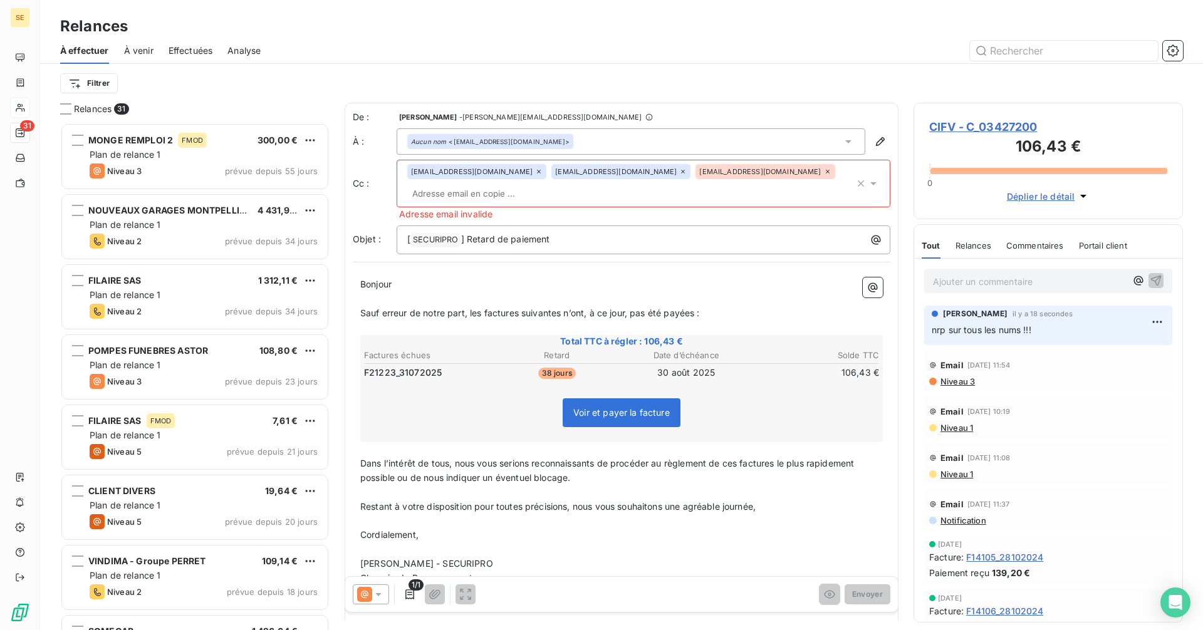
click at [824, 171] on icon at bounding box center [828, 172] width 8 height 8
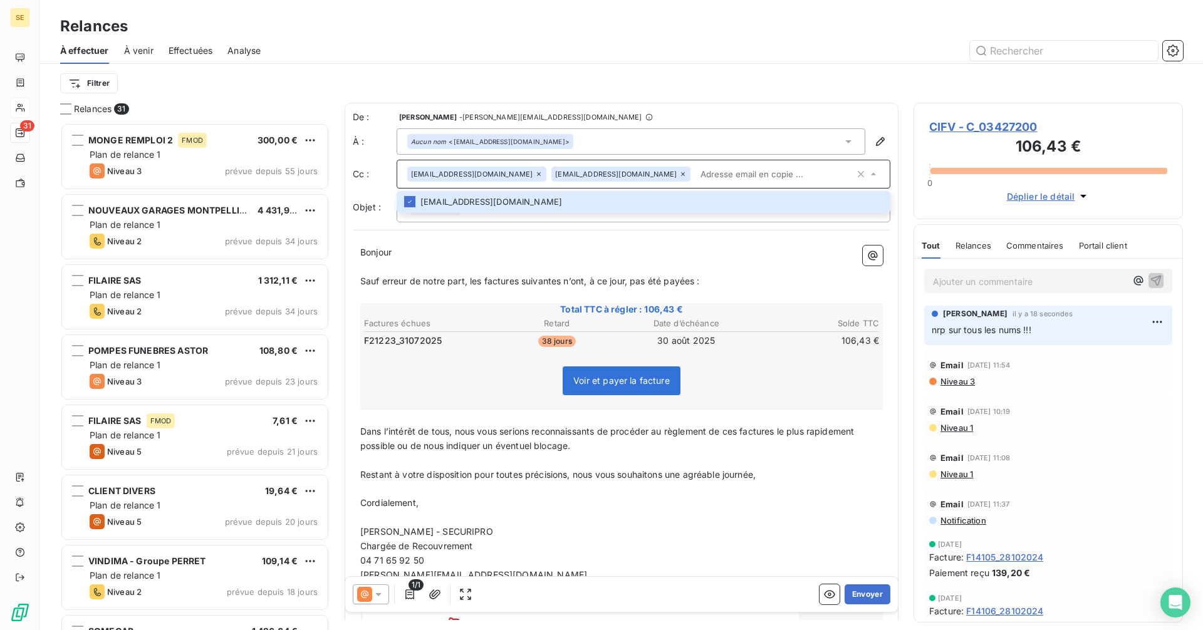
click at [695, 167] on input "text" at bounding box center [774, 174] width 159 height 19
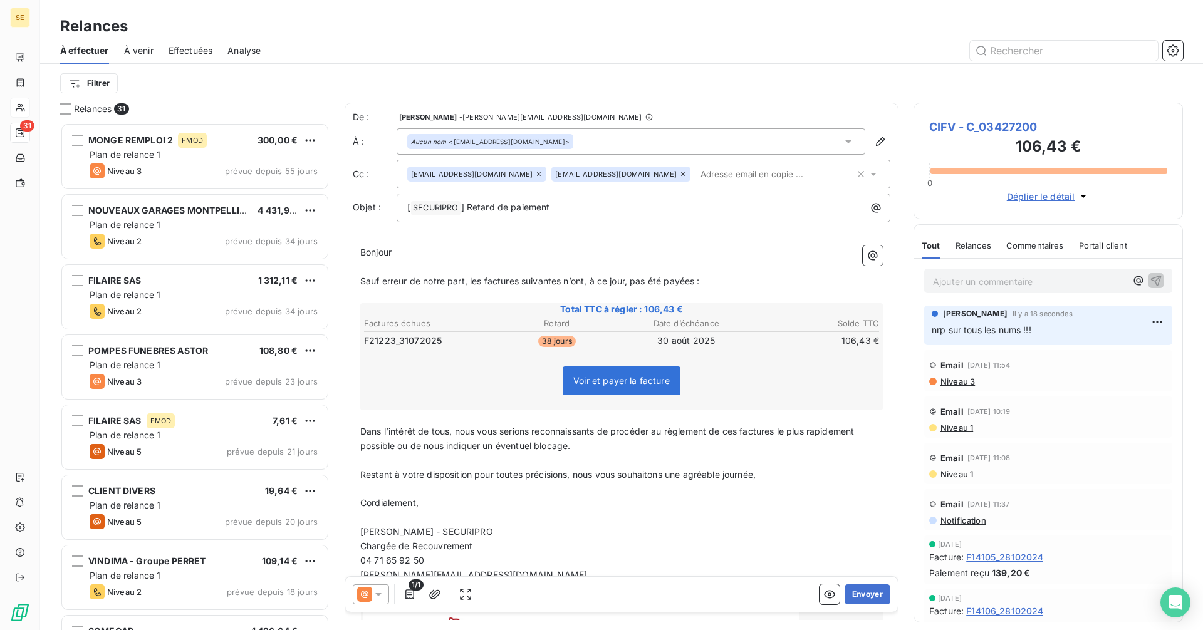
paste input "[EMAIL_ADDRESS][DOMAIN_NAME]"
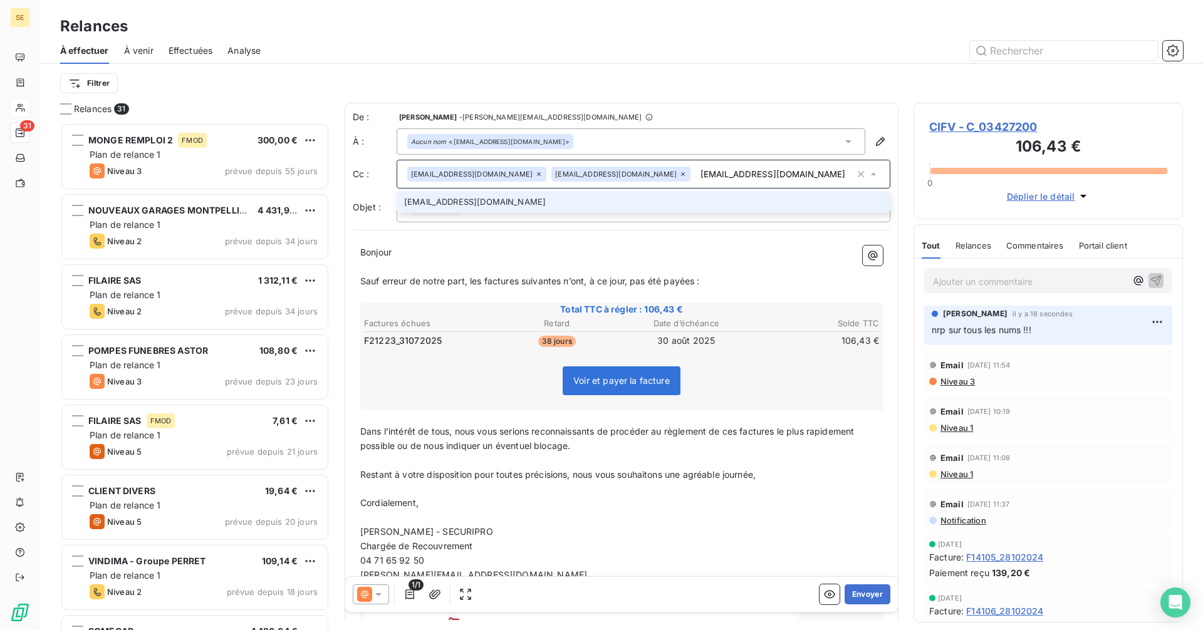
type input "[EMAIL_ADDRESS][DOMAIN_NAME]"
click at [486, 208] on li "[EMAIL_ADDRESS][DOMAIN_NAME]" at bounding box center [643, 202] width 494 height 22
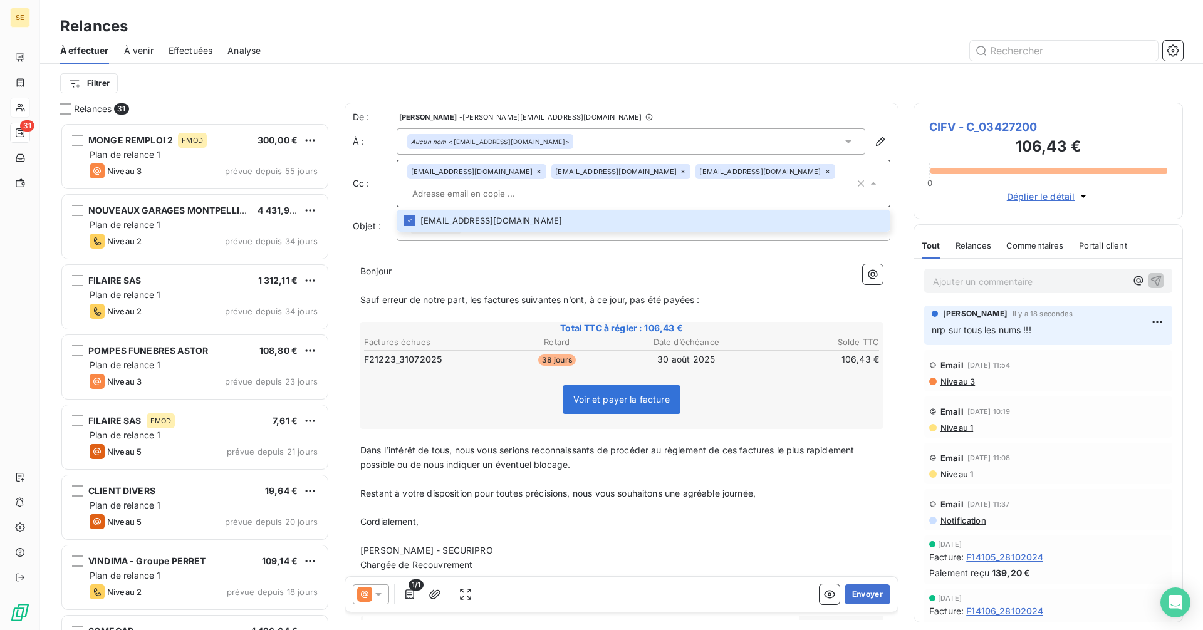
click at [627, 257] on div "Bonjour ﻿ ﻿ ﻿ Sauf erreur de notre part, les factures suivantes n’ont, à ce jou…" at bounding box center [621, 501] width 537 height 489
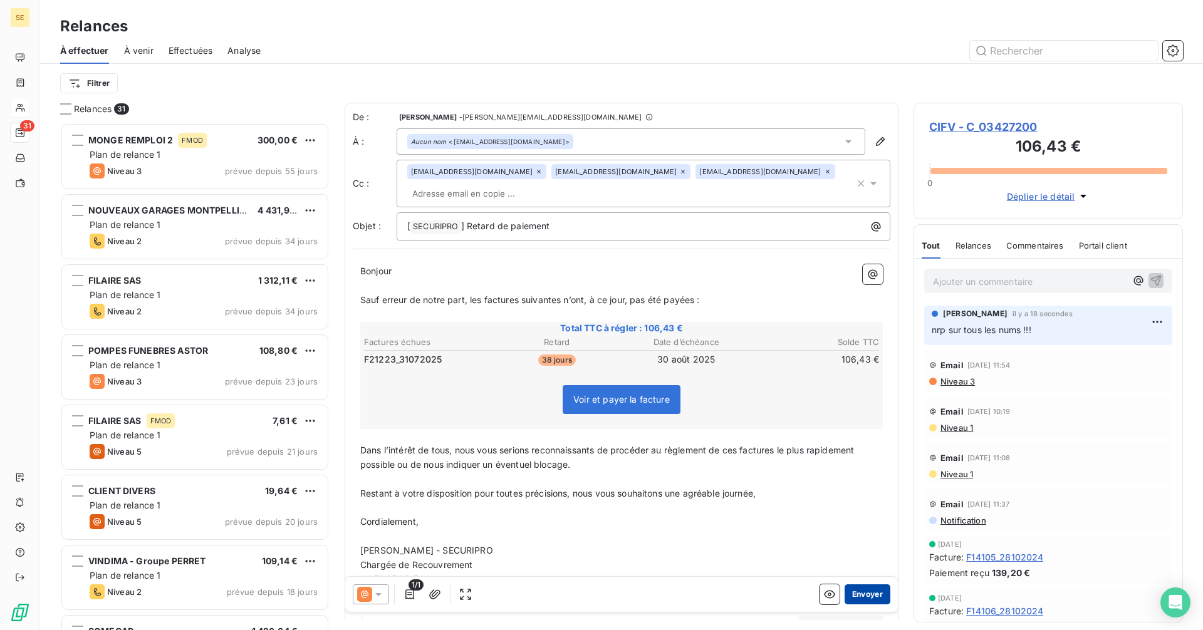
click at [861, 594] on button "Envoyer" at bounding box center [867, 594] width 46 height 20
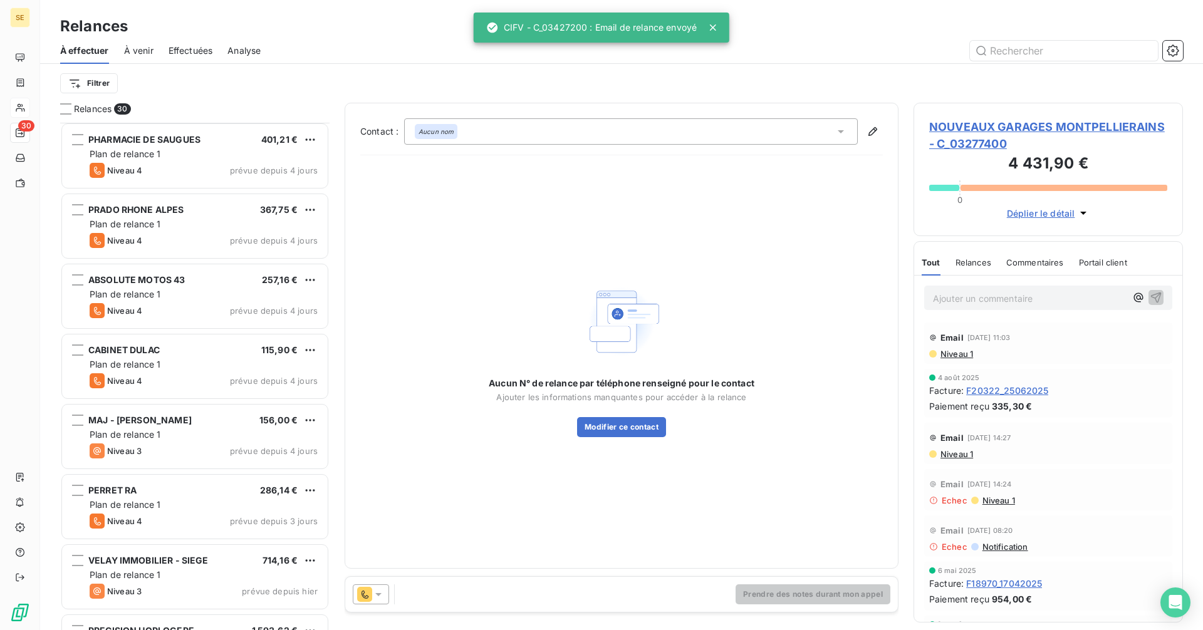
scroll to position [1598, 0]
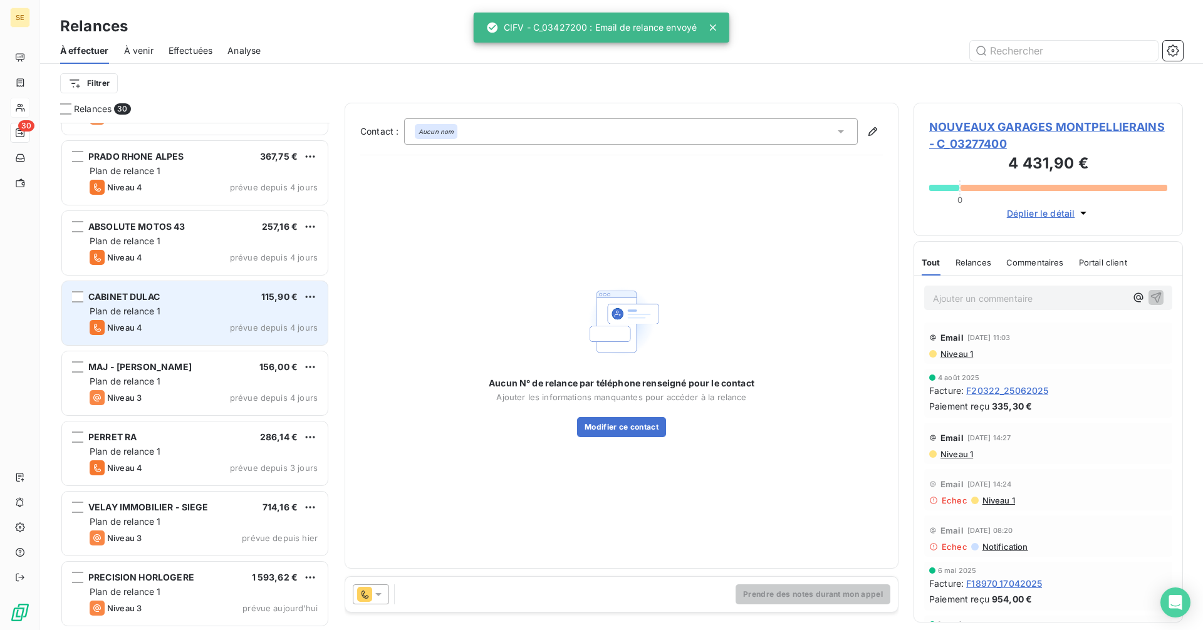
click at [176, 304] on div "CABINET DULAC 115,90 € Plan de relance 1 Niveau 4 prévue depuis 4 jours" at bounding box center [195, 313] width 266 height 64
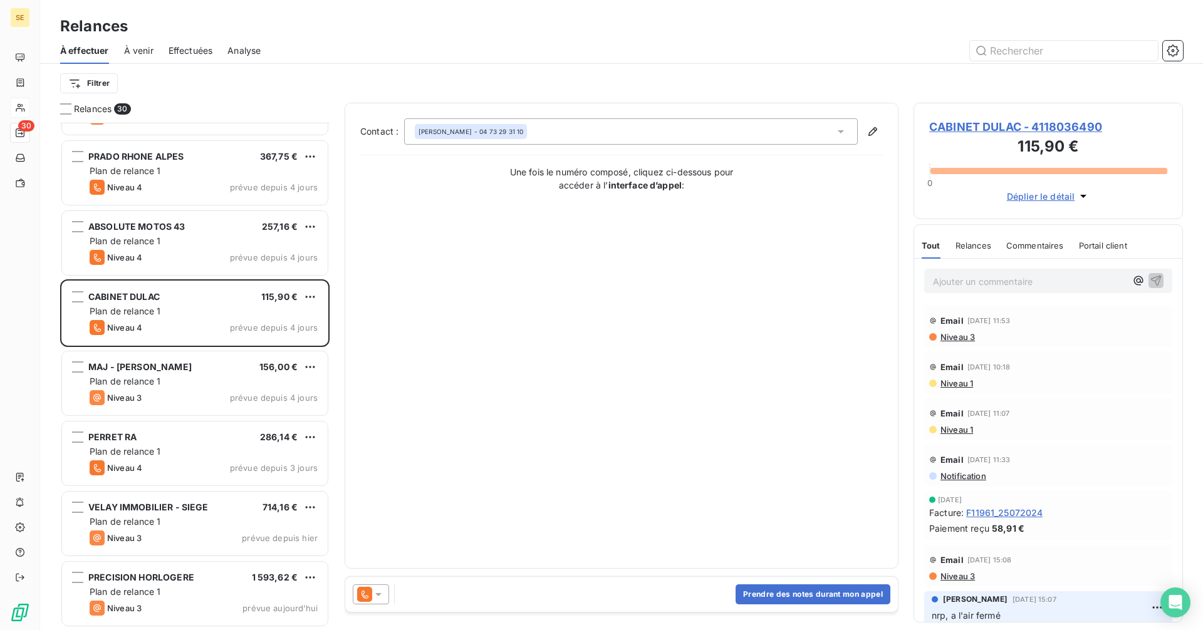
click at [973, 126] on span "CABINET DULAC - 4118036490" at bounding box center [1048, 126] width 238 height 17
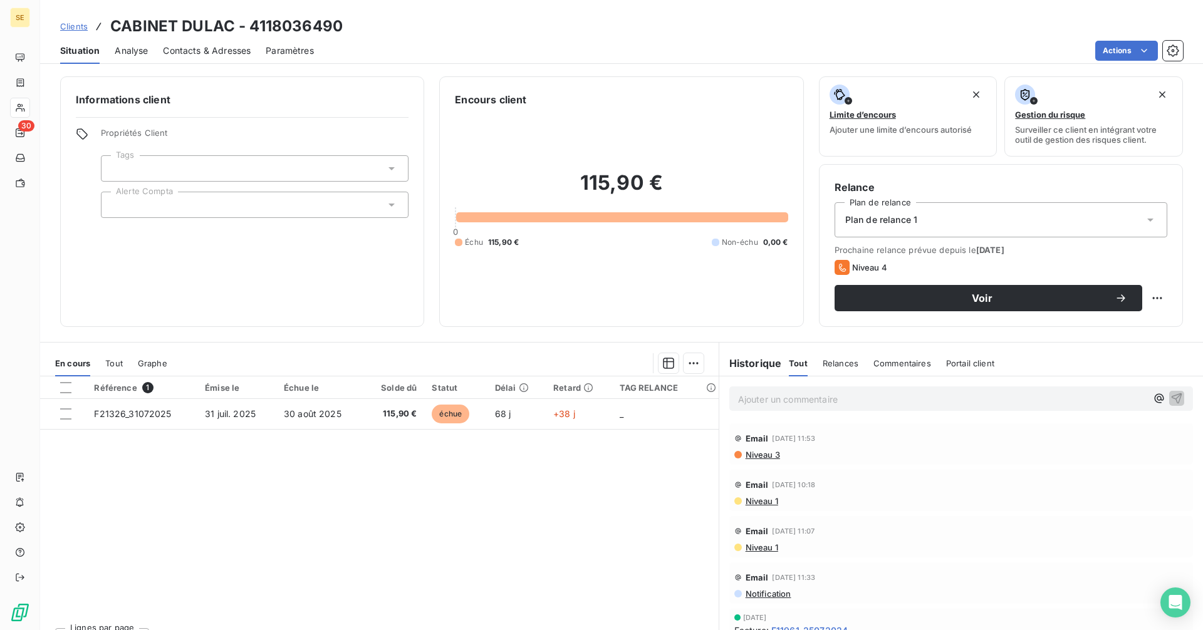
click at [185, 49] on span "Contacts & Adresses" at bounding box center [207, 50] width 88 height 13
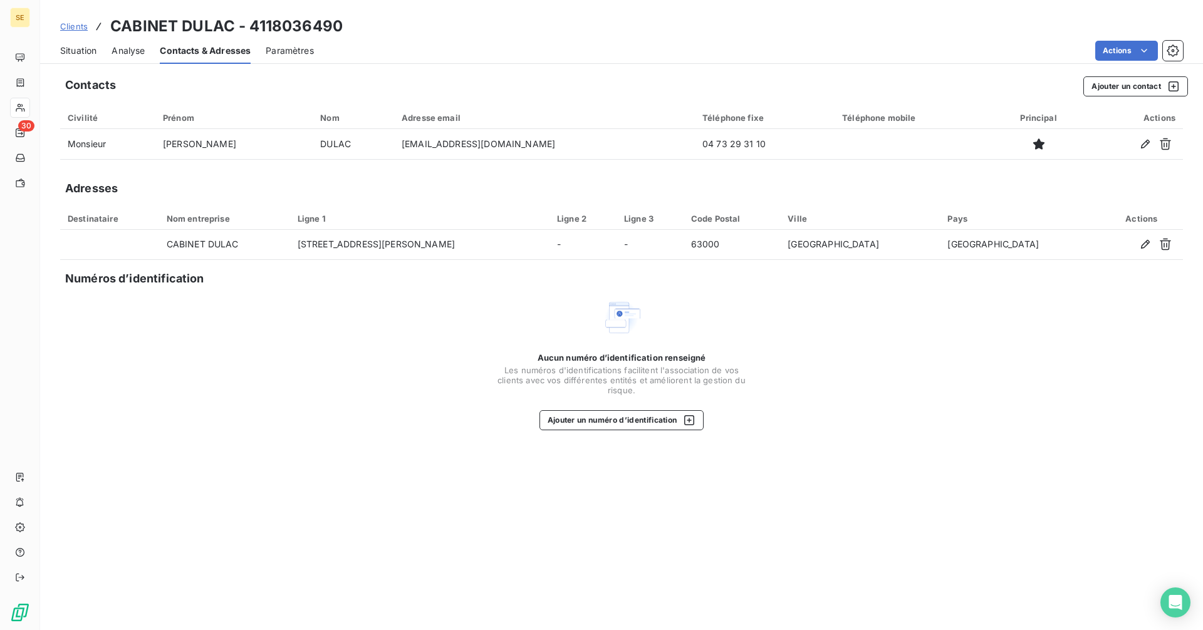
click at [77, 45] on span "Situation" at bounding box center [78, 50] width 36 height 13
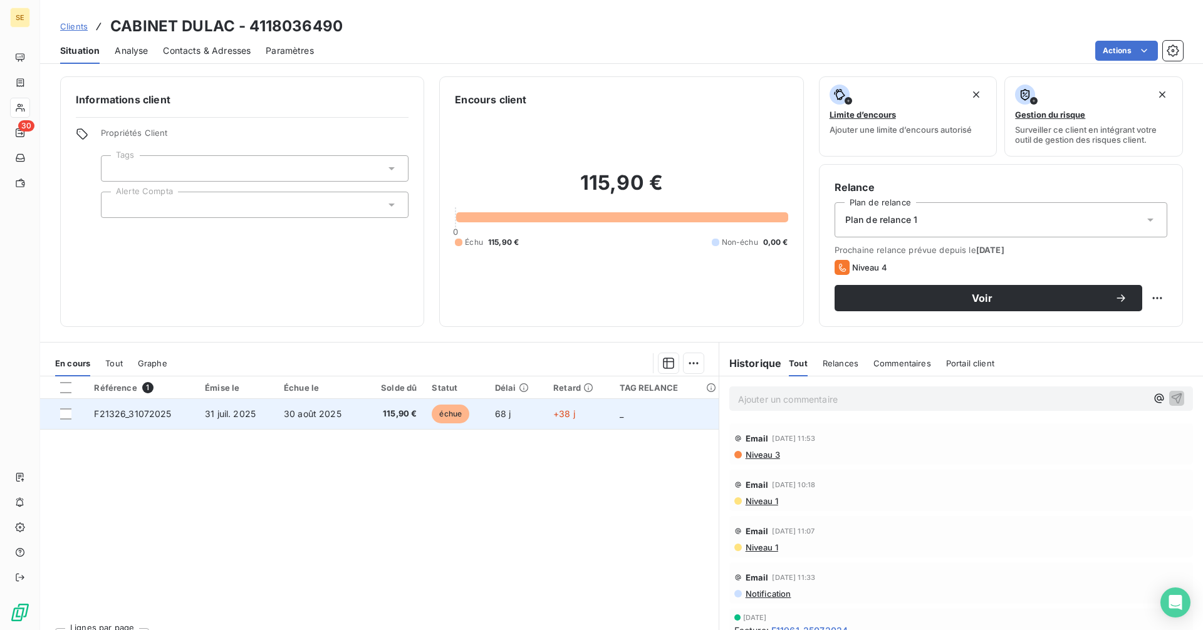
click at [391, 415] on span "115,90 €" at bounding box center [394, 414] width 46 height 13
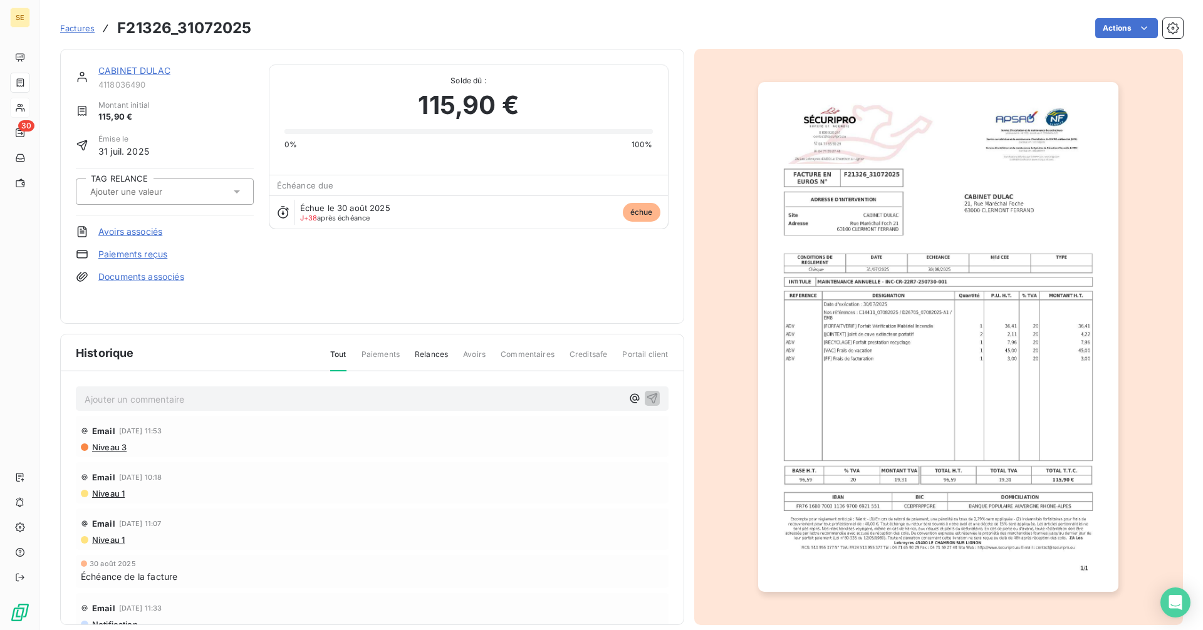
click at [167, 70] on link "CABINET DULAC" at bounding box center [134, 70] width 72 height 11
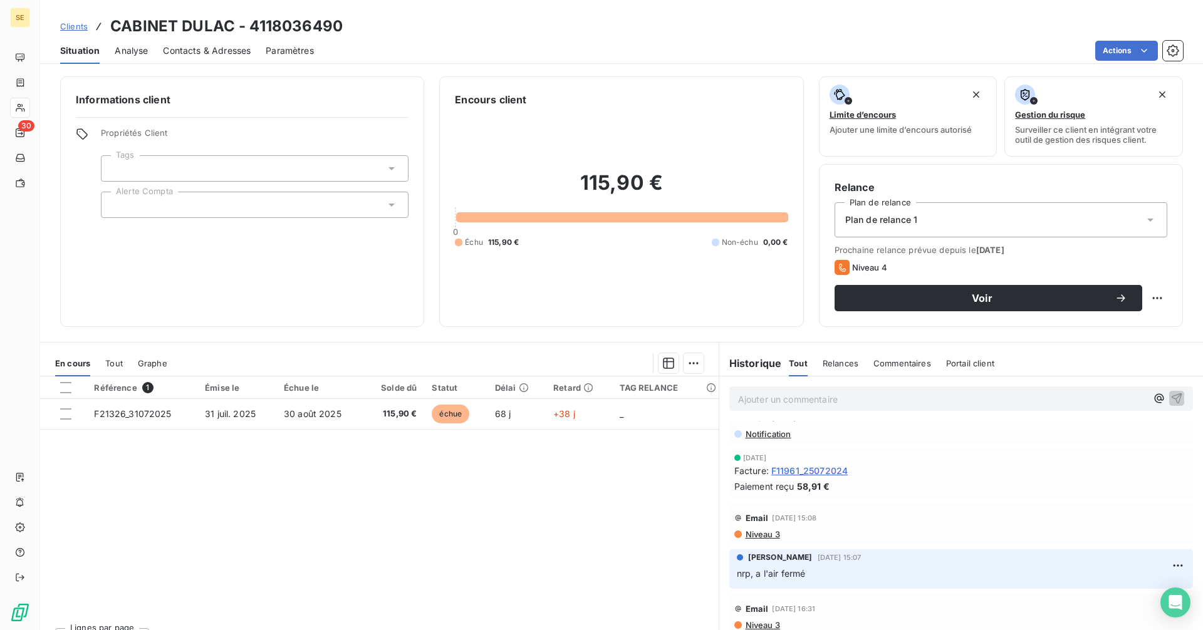
scroll to position [188, 0]
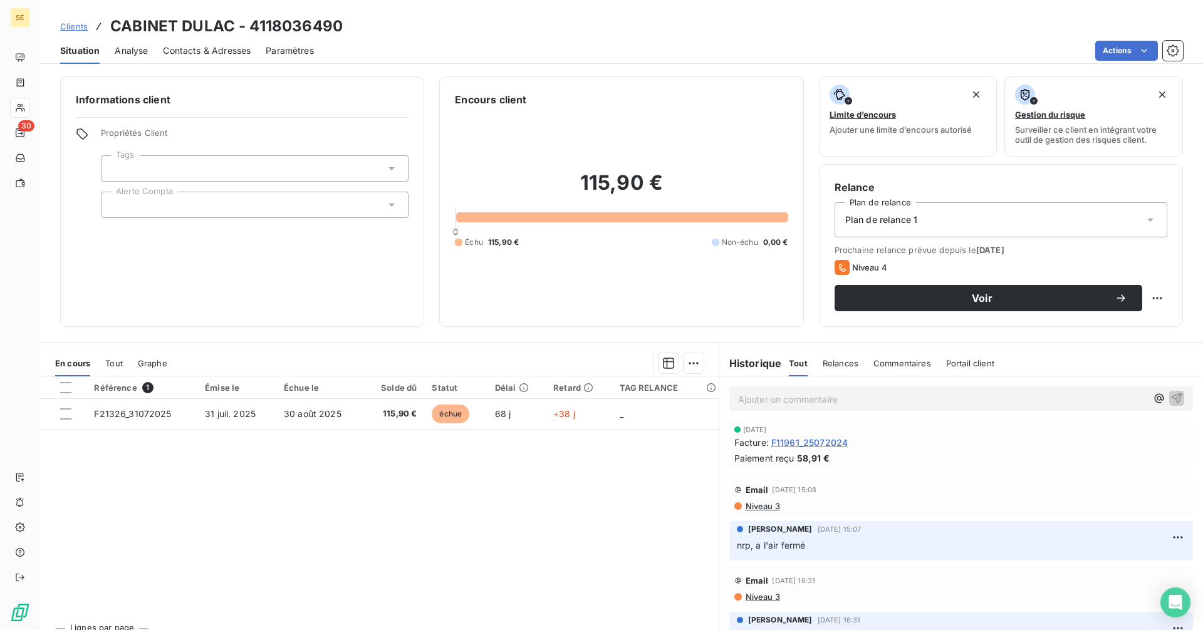
click at [117, 355] on div "Tout" at bounding box center [114, 363] width 18 height 26
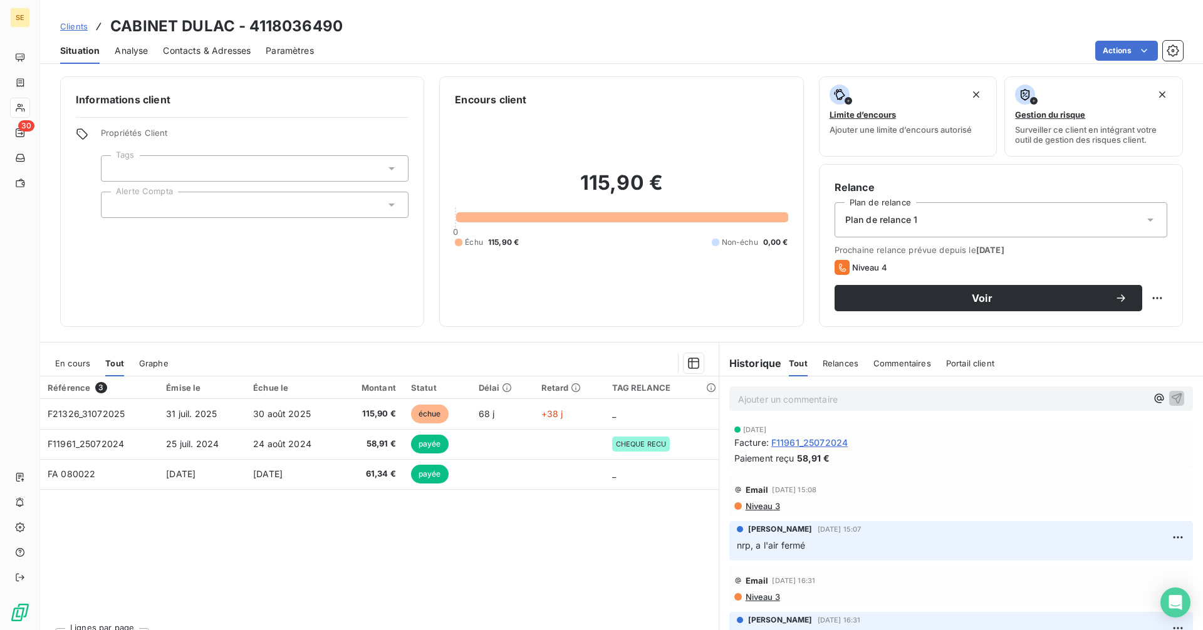
click at [90, 365] on span "En cours" at bounding box center [72, 363] width 35 height 10
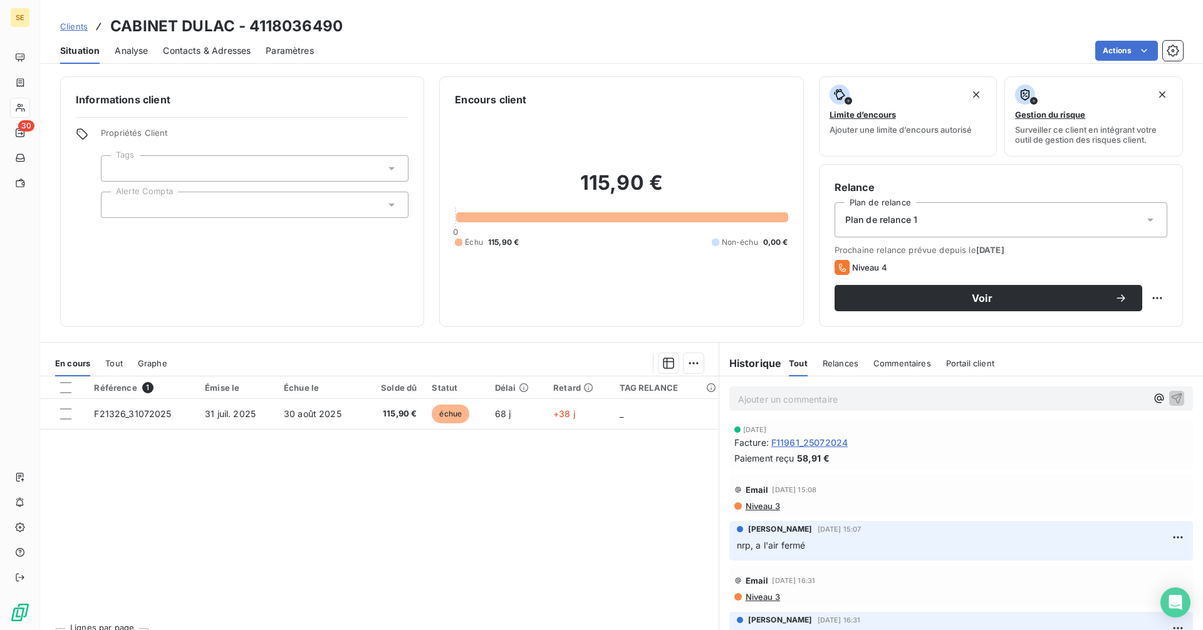
scroll to position [0, 0]
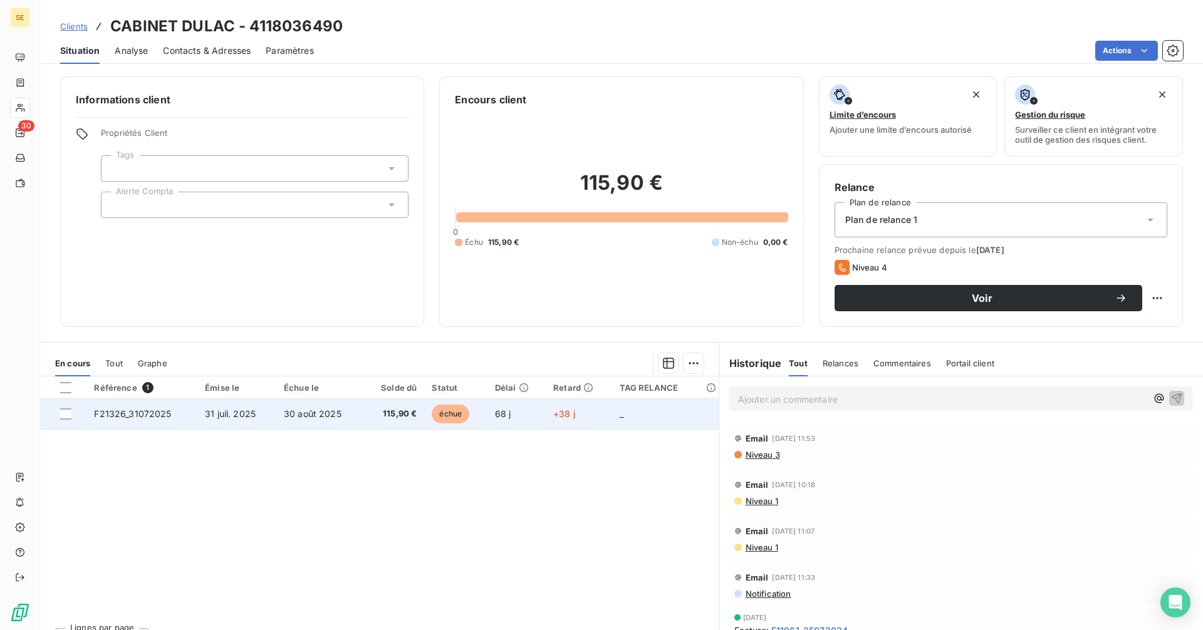
click at [281, 417] on td "30 août 2025" at bounding box center [319, 414] width 87 height 30
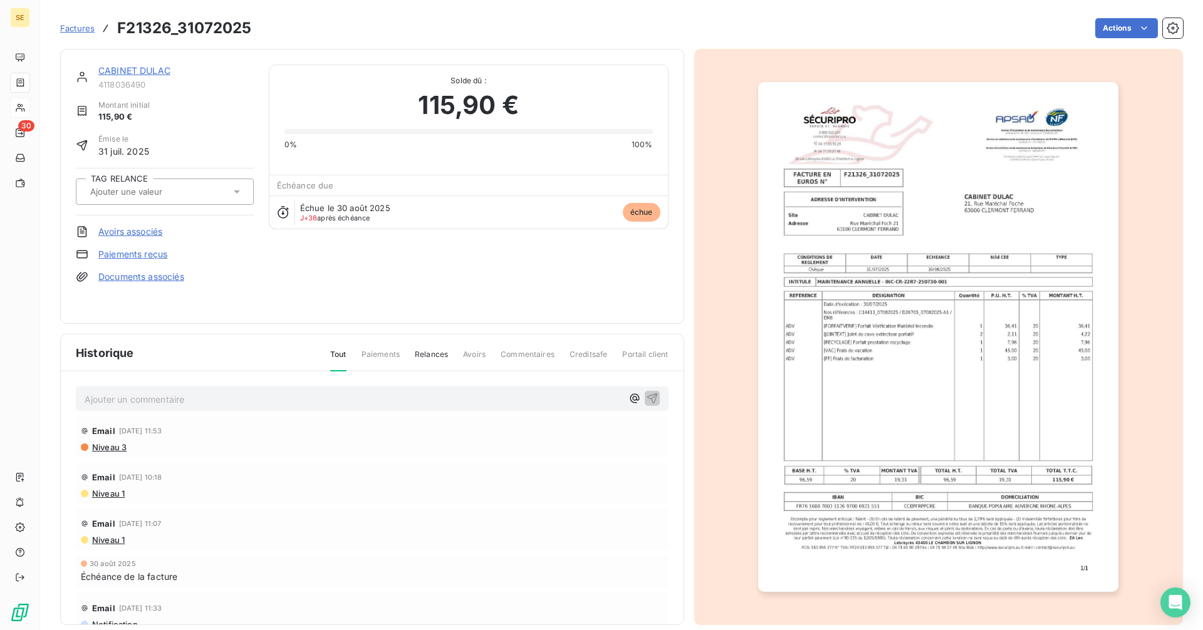
click at [908, 398] on img "button" at bounding box center [938, 337] width 360 height 510
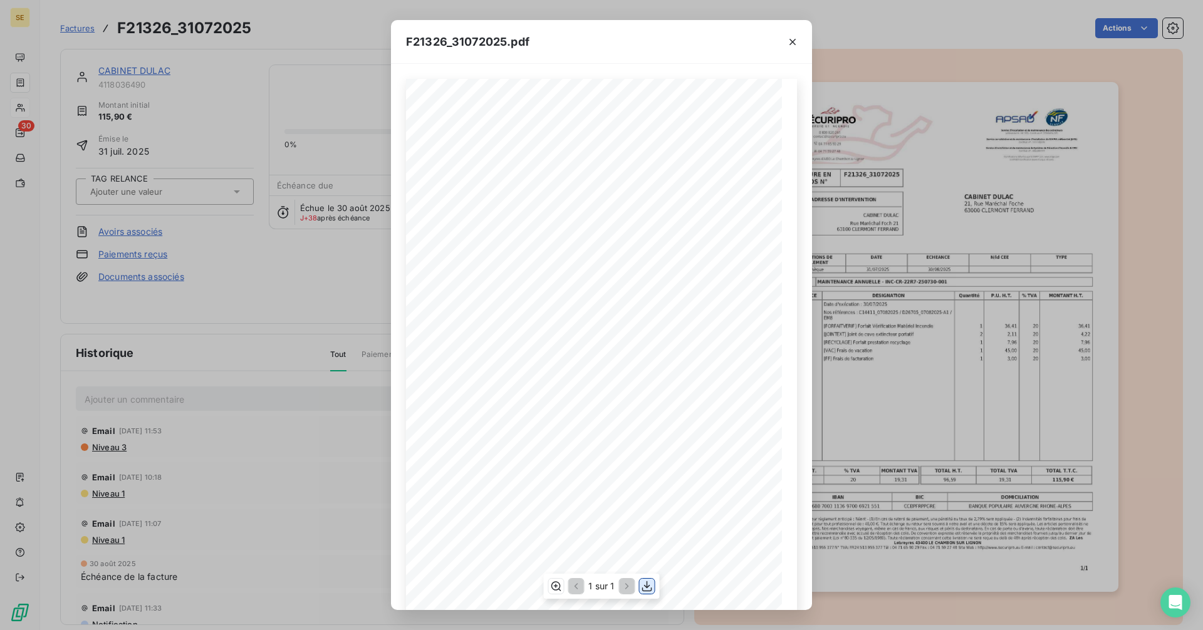
click at [646, 586] on icon "button" at bounding box center [647, 586] width 13 height 13
click at [790, 39] on icon "button" at bounding box center [792, 42] width 13 height 13
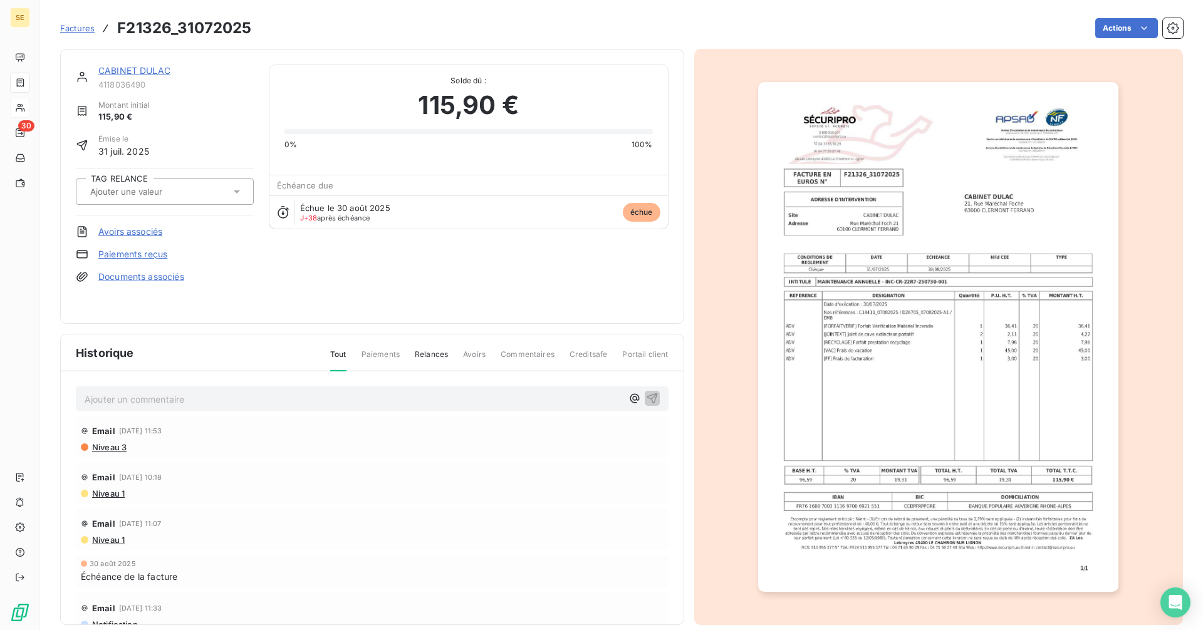
click at [146, 74] on link "CABINET DULAC" at bounding box center [134, 70] width 72 height 11
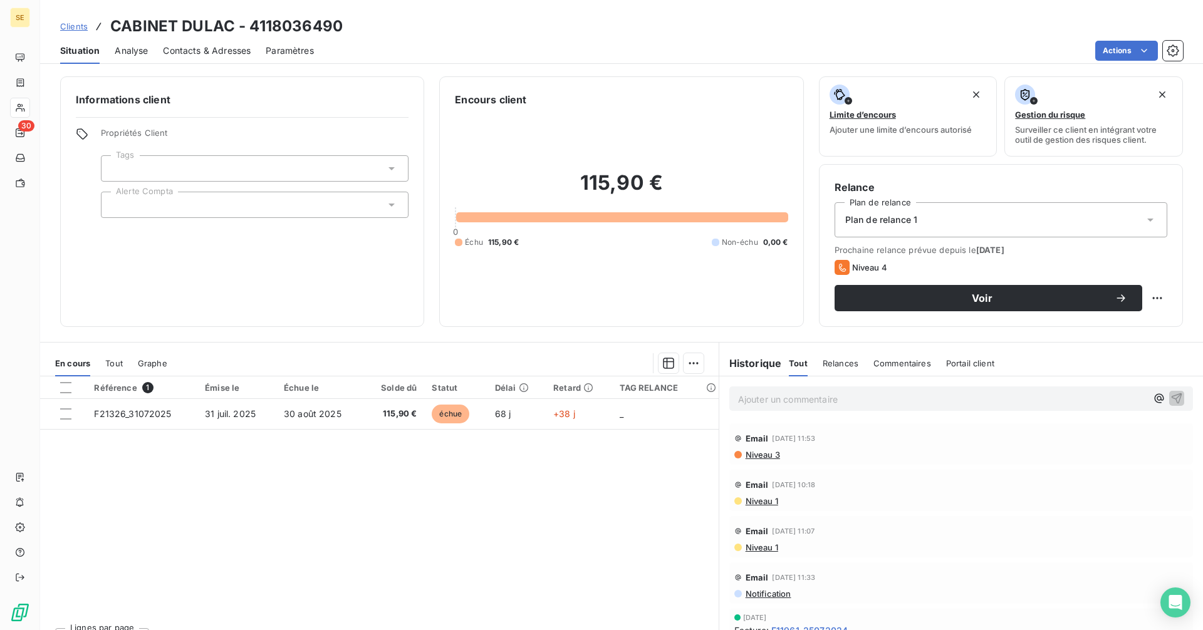
click at [243, 50] on span "Contacts & Adresses" at bounding box center [207, 50] width 88 height 13
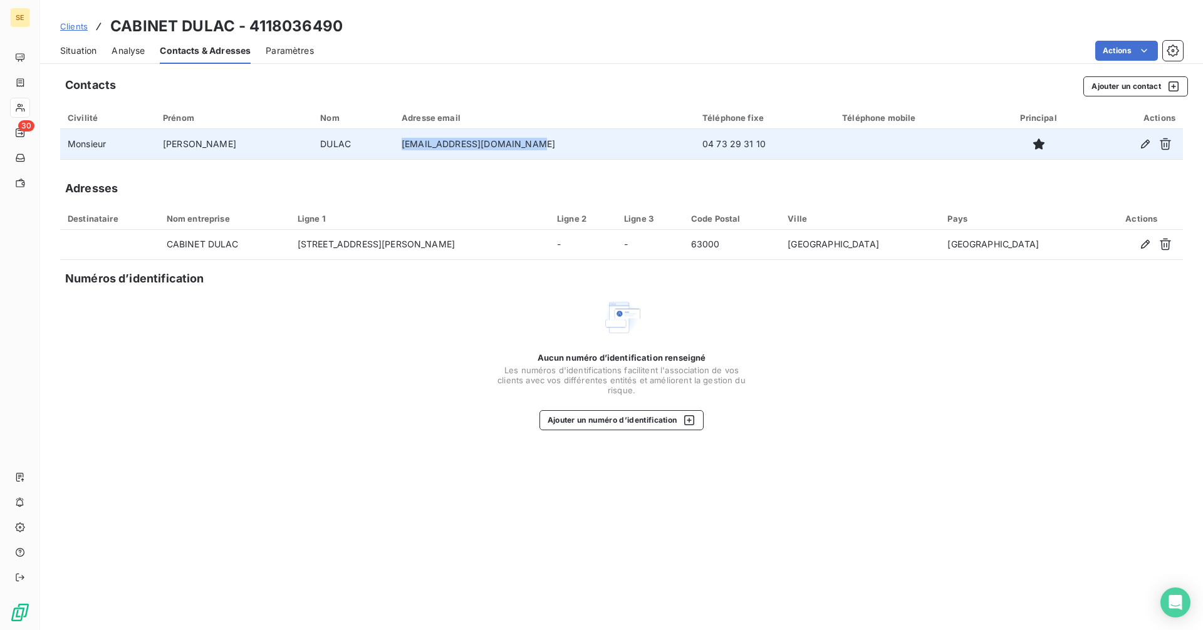
drag, startPoint x: 431, startPoint y: 147, endPoint x: 346, endPoint y: 145, distance: 85.2
click at [346, 145] on tr "Monsieur [PERSON_NAME] [EMAIL_ADDRESS][DOMAIN_NAME] 04 73 29 31 10" at bounding box center [621, 144] width 1122 height 30
copy tr "[EMAIL_ADDRESS][DOMAIN_NAME]"
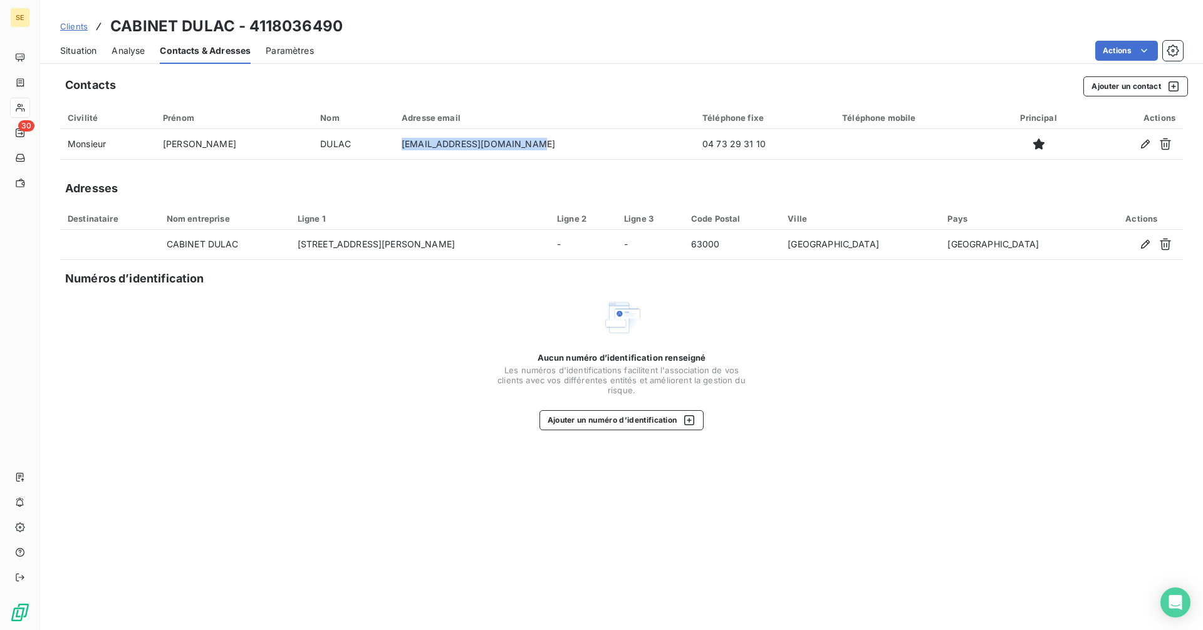
drag, startPoint x: 76, startPoint y: 55, endPoint x: 125, endPoint y: 61, distance: 49.2
click at [76, 55] on span "Situation" at bounding box center [78, 50] width 36 height 13
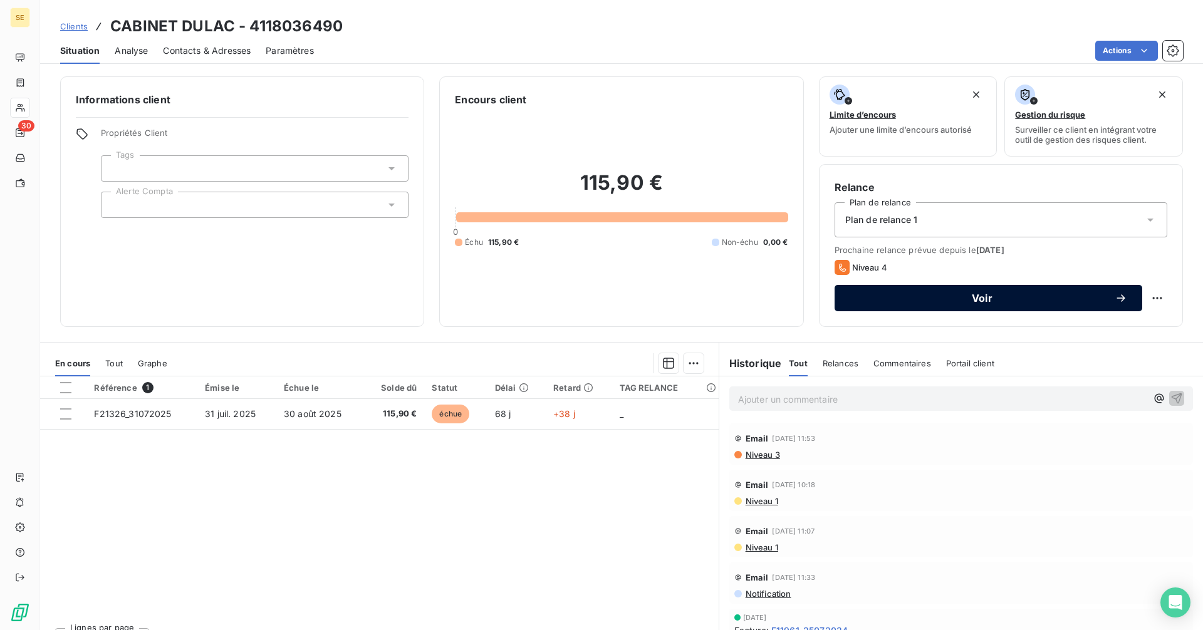
click at [891, 300] on span "Voir" at bounding box center [981, 298] width 265 height 10
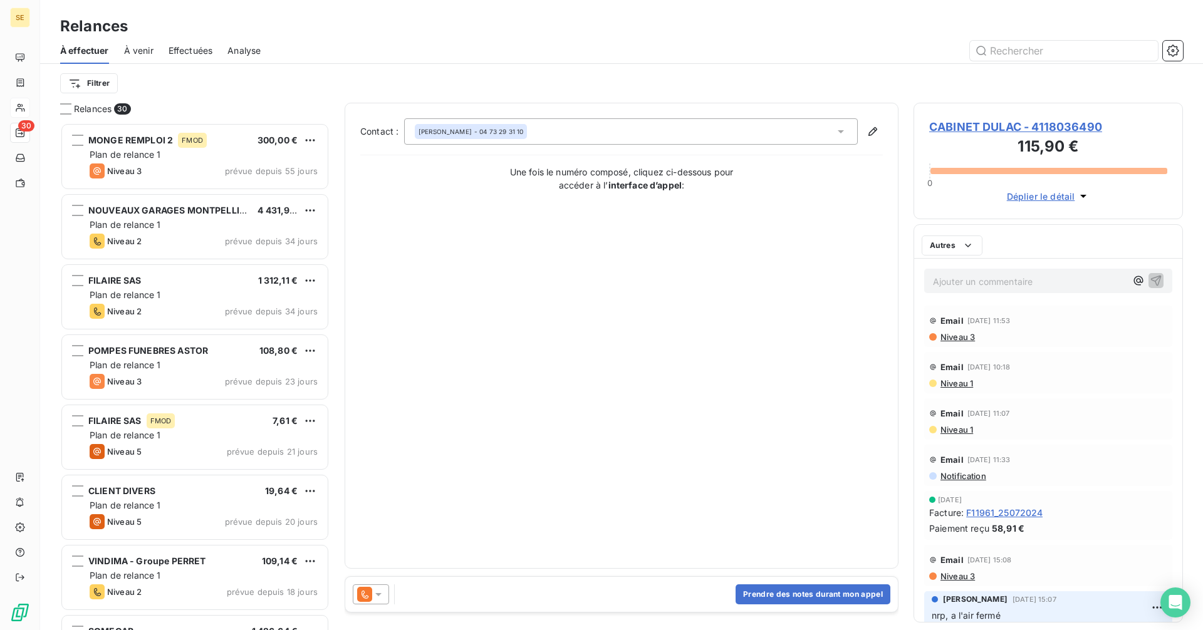
scroll to position [498, 260]
click at [780, 598] on button "Prendre des notes durant mon appel" at bounding box center [812, 594] width 155 height 20
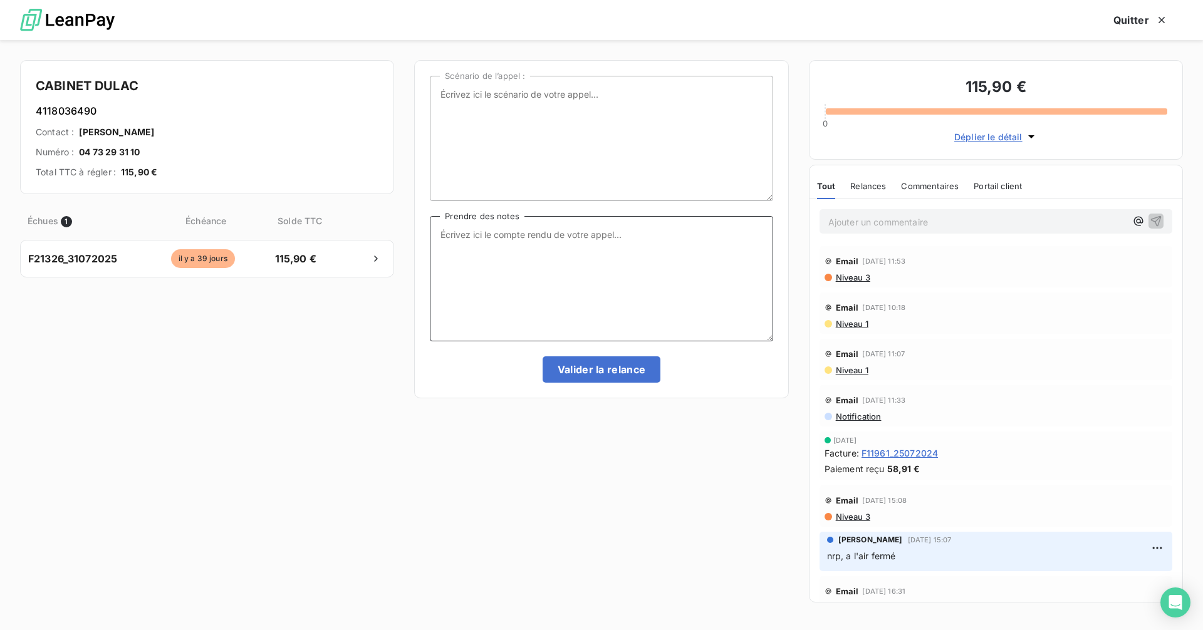
click at [509, 256] on textarea "Prendre des notes" at bounding box center [601, 278] width 343 height 125
type textarea "nrp = relance mail outlook"
click at [613, 366] on button "Valider la relance" at bounding box center [601, 369] width 118 height 26
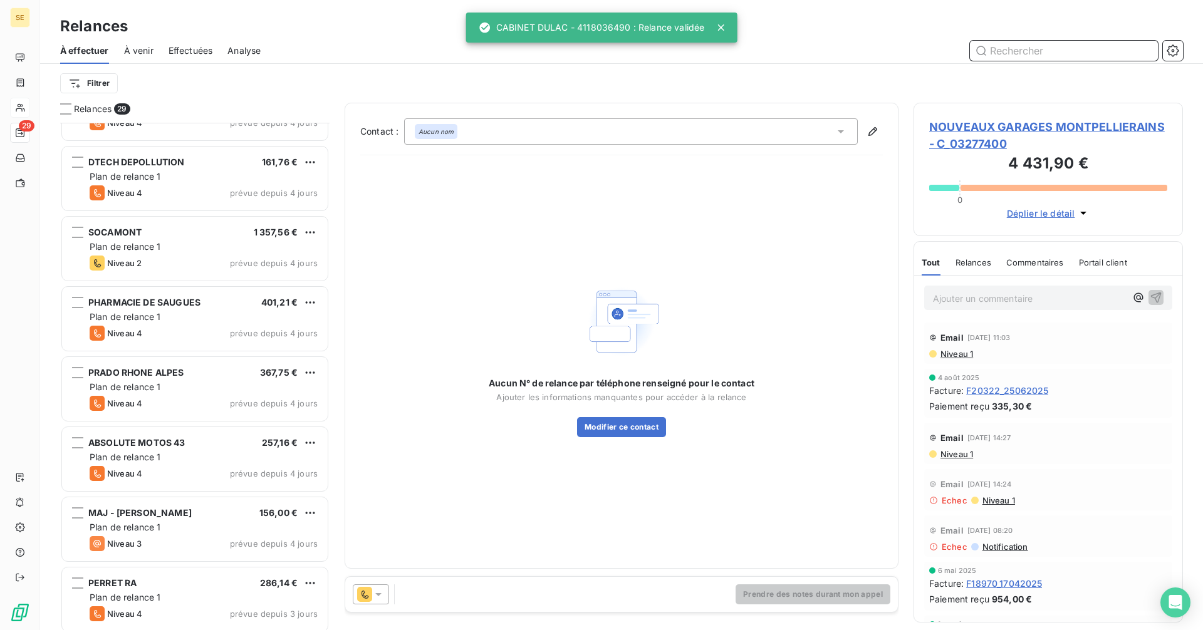
scroll to position [1528, 0]
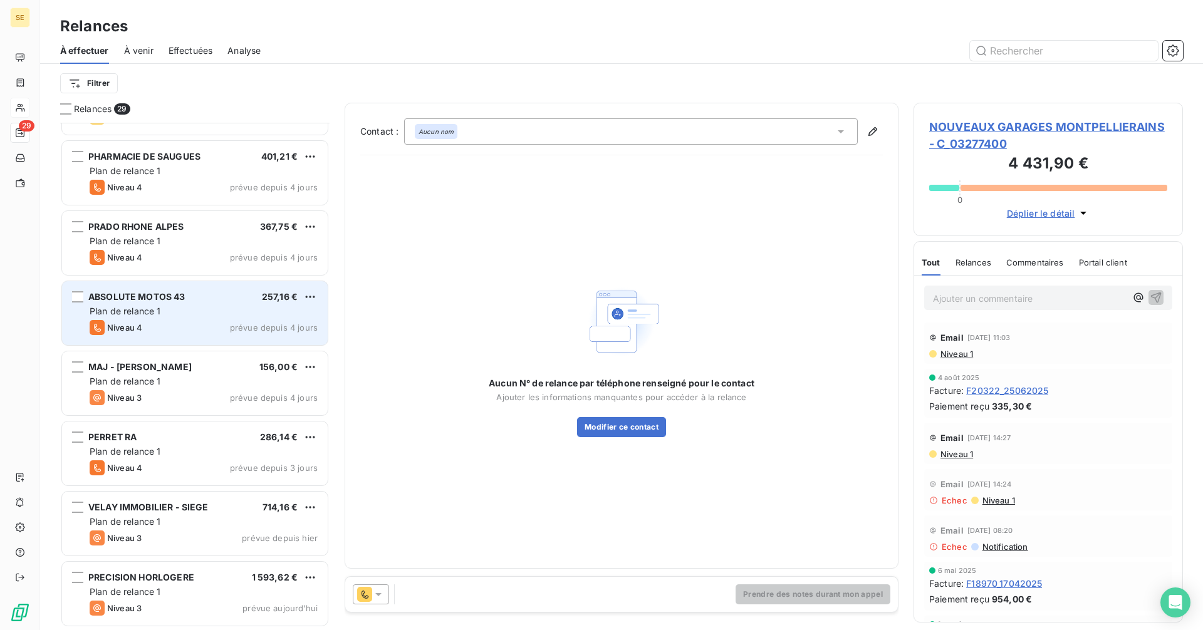
click at [175, 314] on div "Plan de relance 1" at bounding box center [204, 311] width 228 height 13
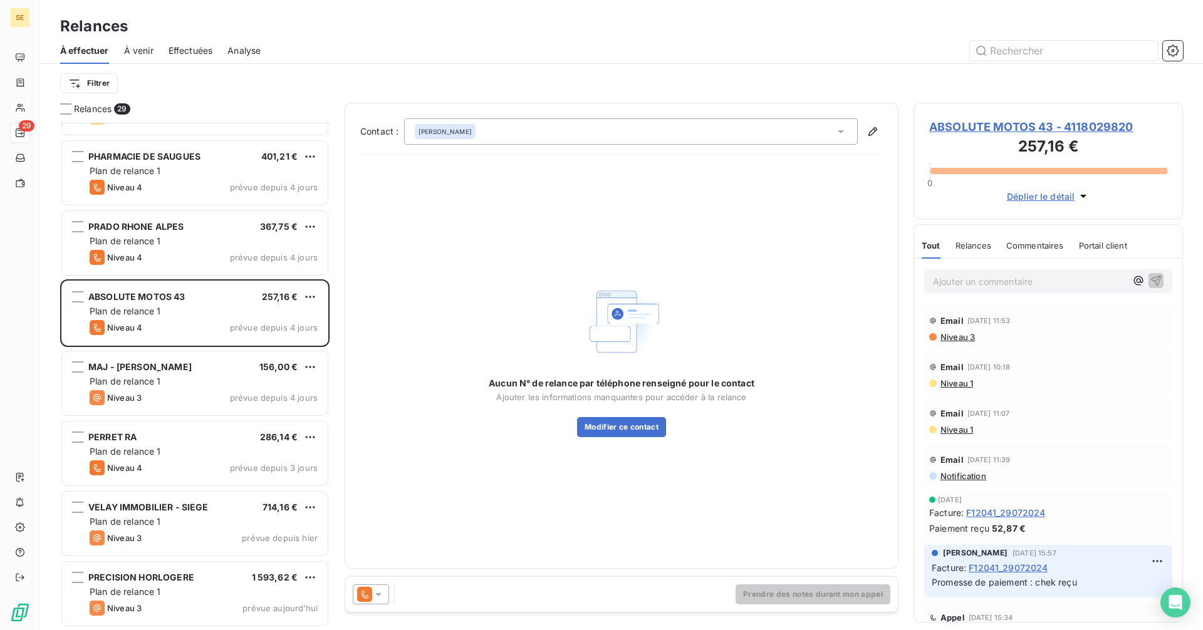
click at [1032, 127] on span "ABSOLUTE MOTOS 43 - 4118029820" at bounding box center [1048, 126] width 238 height 17
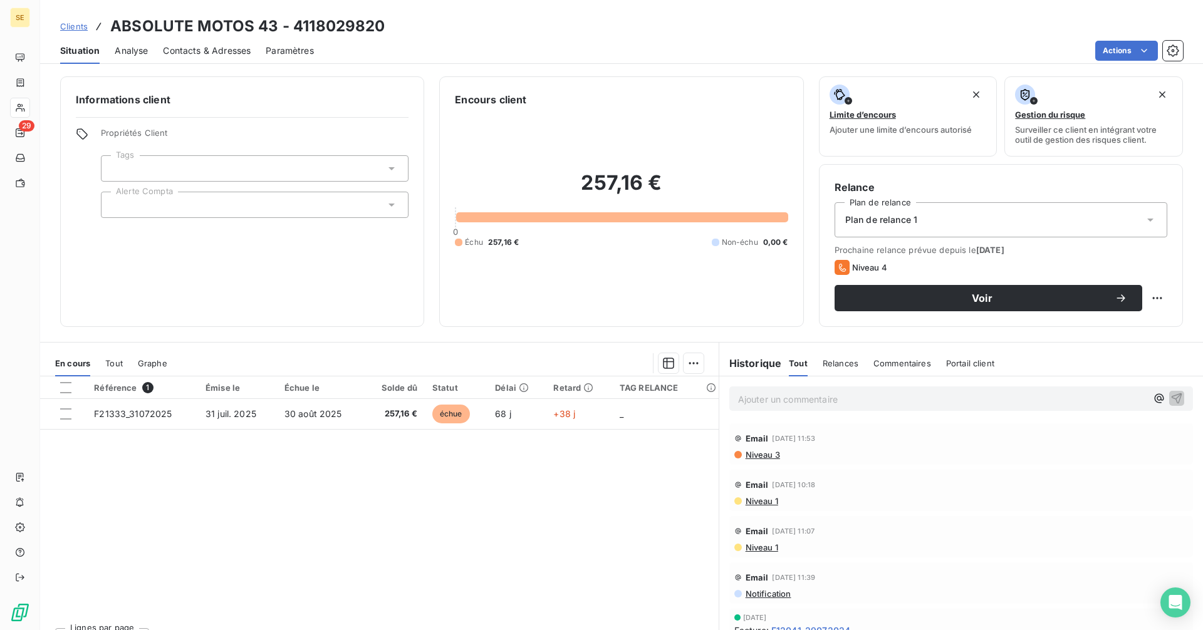
click at [233, 57] on div "Contacts & Adresses" at bounding box center [207, 51] width 88 height 26
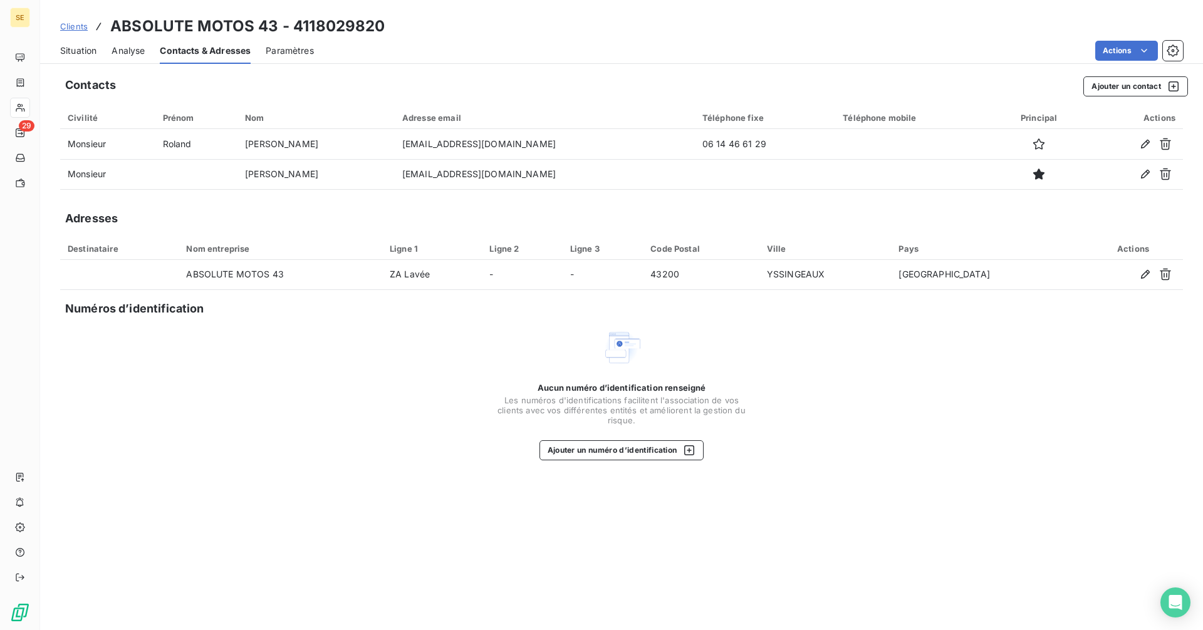
click at [84, 51] on span "Situation" at bounding box center [78, 50] width 36 height 13
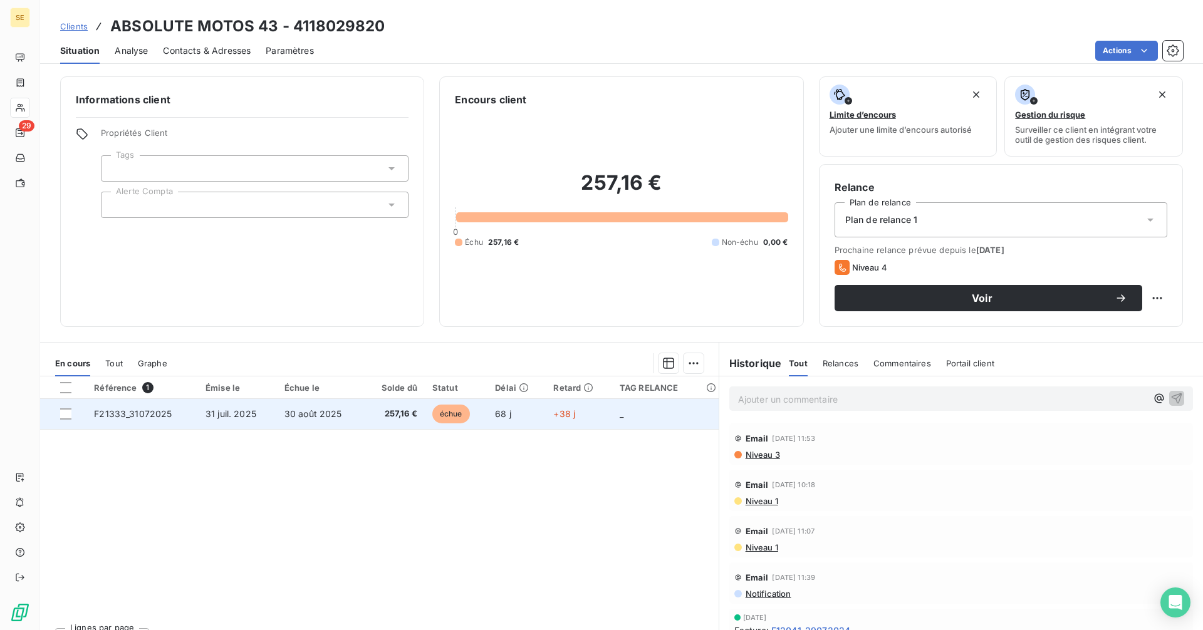
click at [313, 412] on span "30 août 2025" at bounding box center [313, 413] width 58 height 11
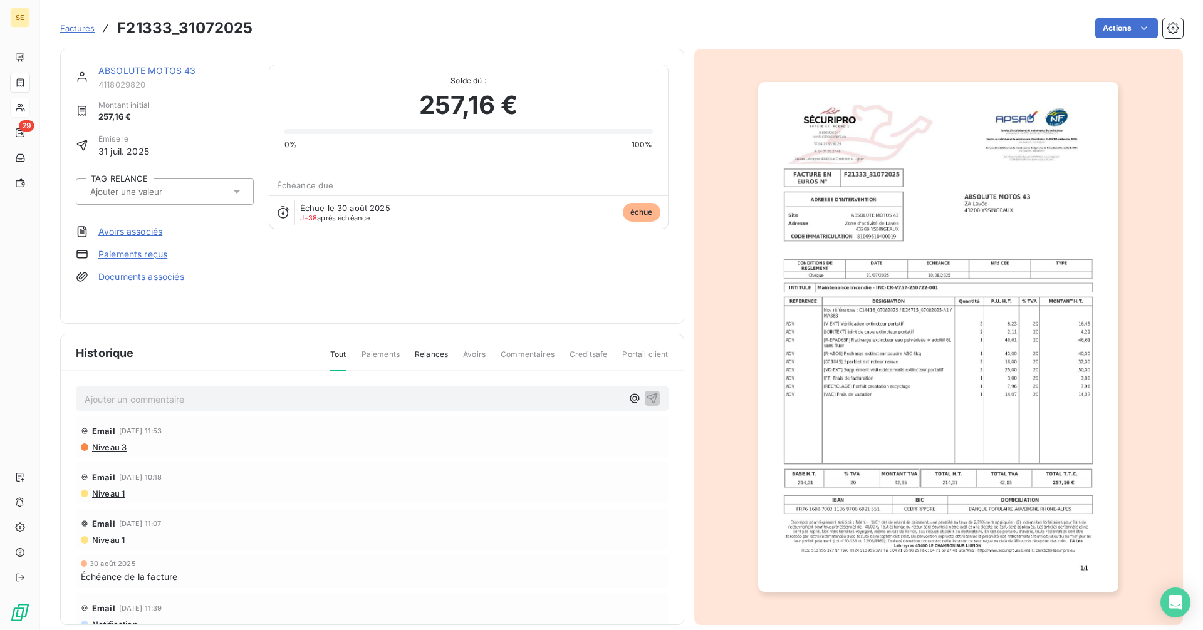
click at [149, 69] on link "ABSOLUTE MOTOS 43" at bounding box center [147, 70] width 98 height 11
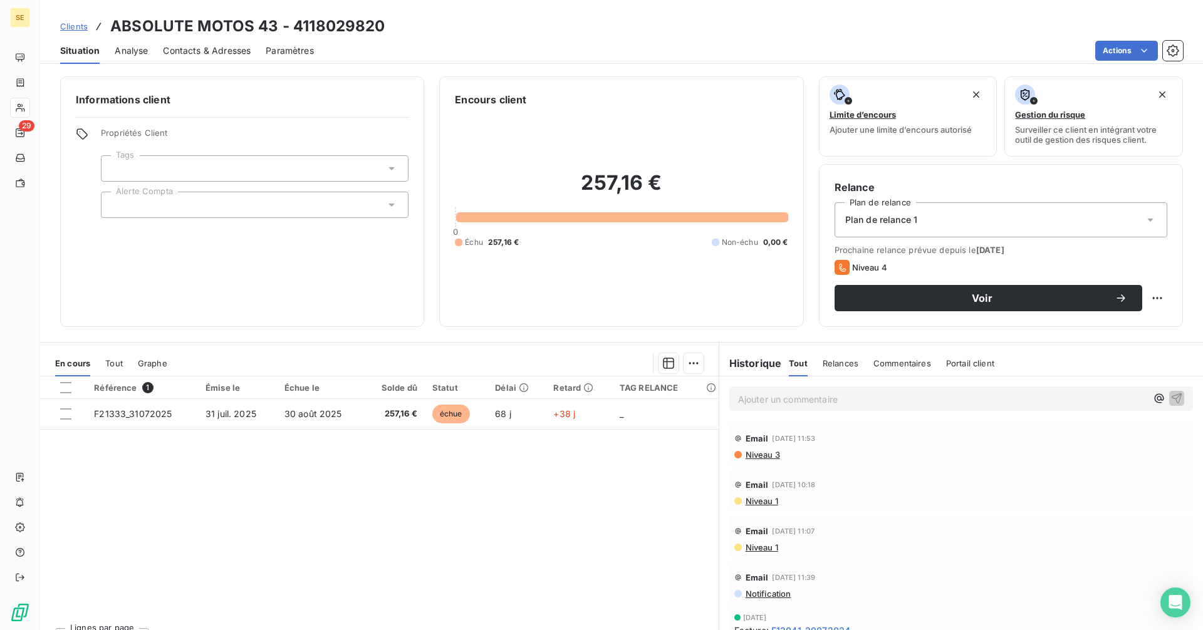
click at [247, 48] on span "Contacts & Adresses" at bounding box center [207, 50] width 88 height 13
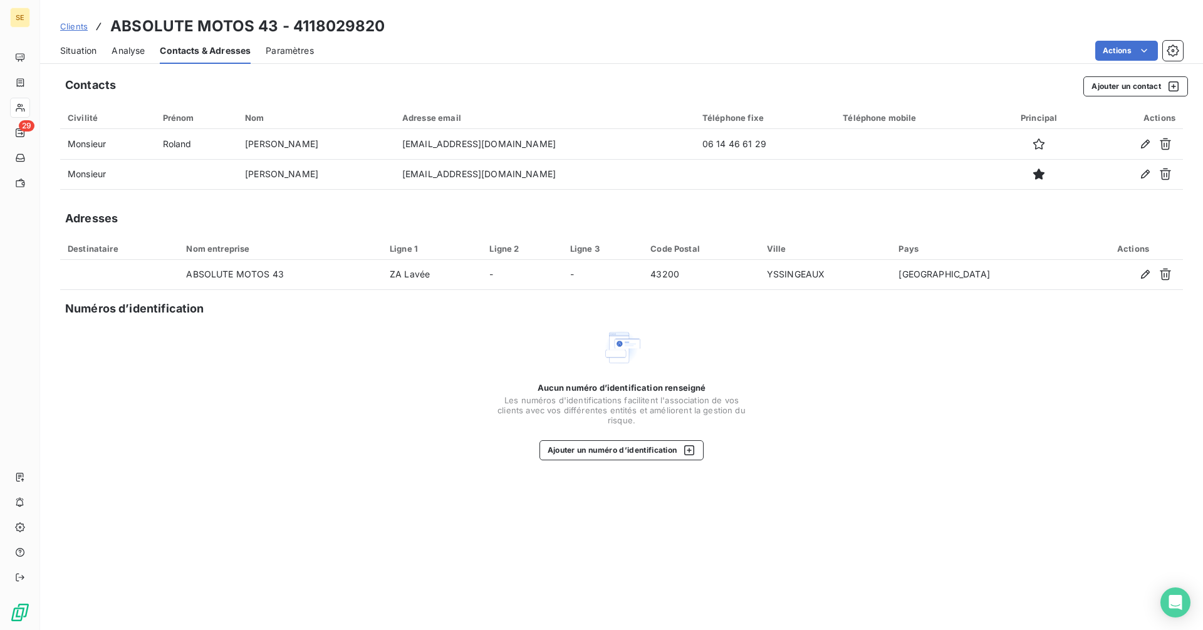
click at [88, 54] on span "Situation" at bounding box center [78, 50] width 36 height 13
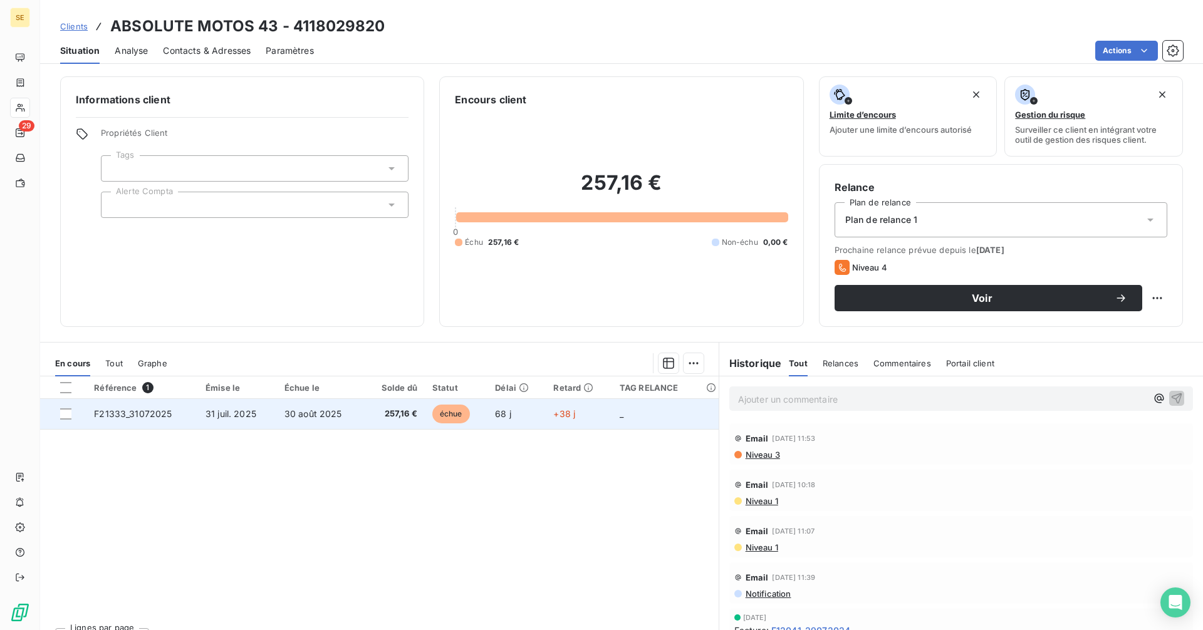
click at [350, 411] on td "30 août 2025" at bounding box center [320, 414] width 87 height 30
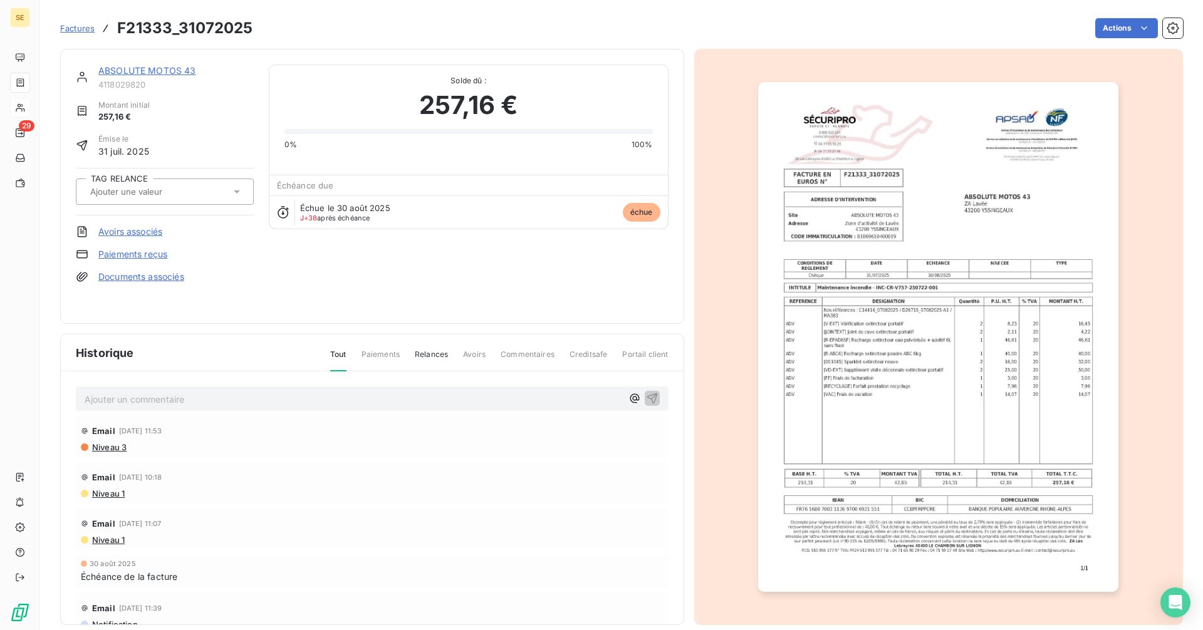
click at [851, 375] on img "button" at bounding box center [938, 337] width 360 height 510
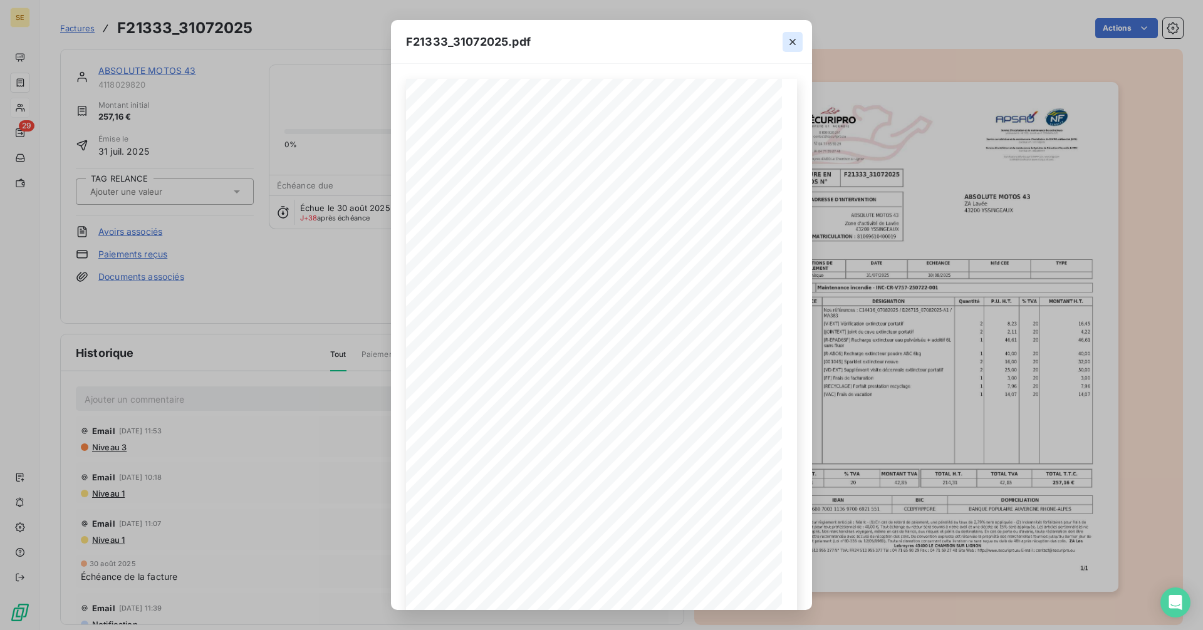
click at [797, 45] on icon "button" at bounding box center [792, 42] width 13 height 13
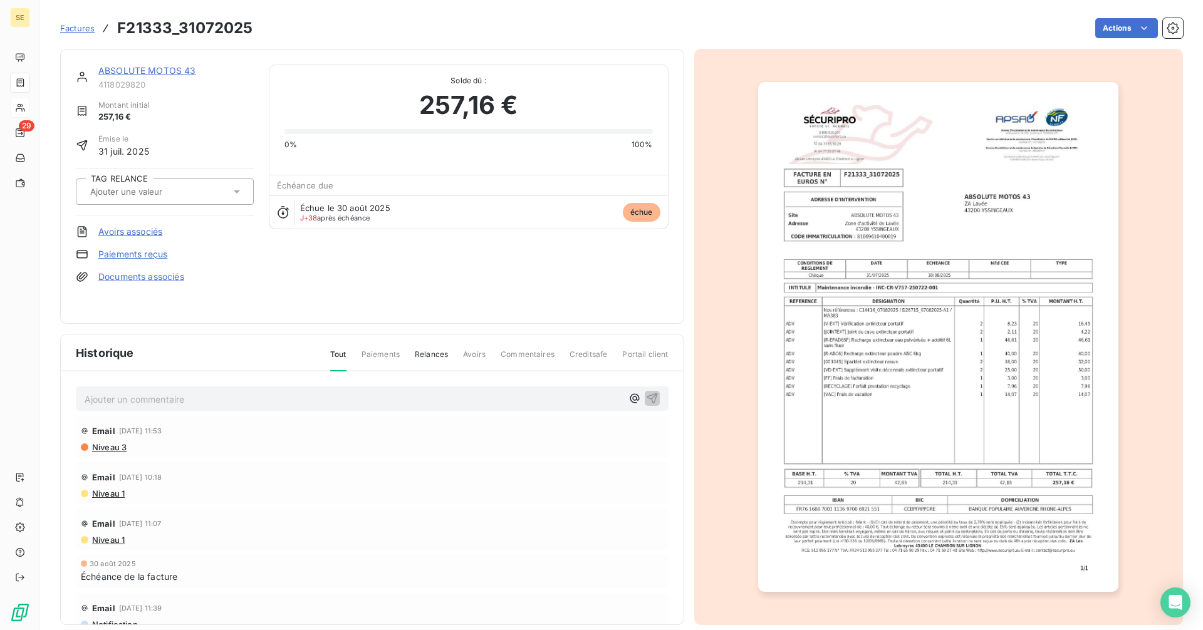
click at [186, 71] on link "ABSOLUTE MOTOS 43" at bounding box center [147, 70] width 98 height 11
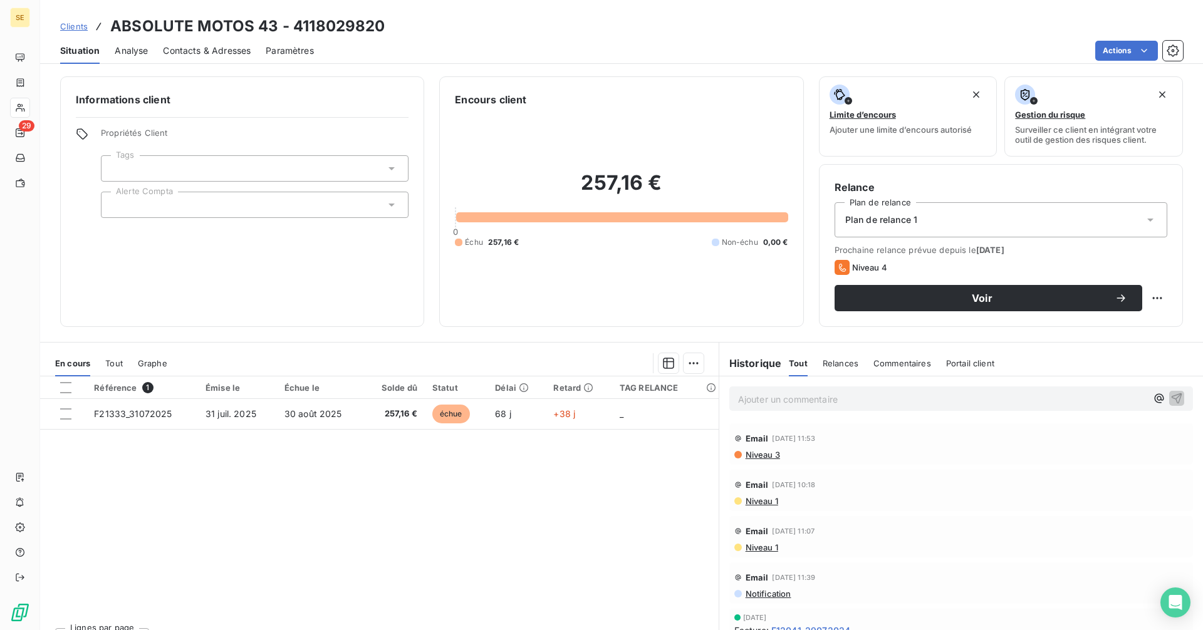
click at [117, 358] on span "Tout" at bounding box center [114, 363] width 18 height 10
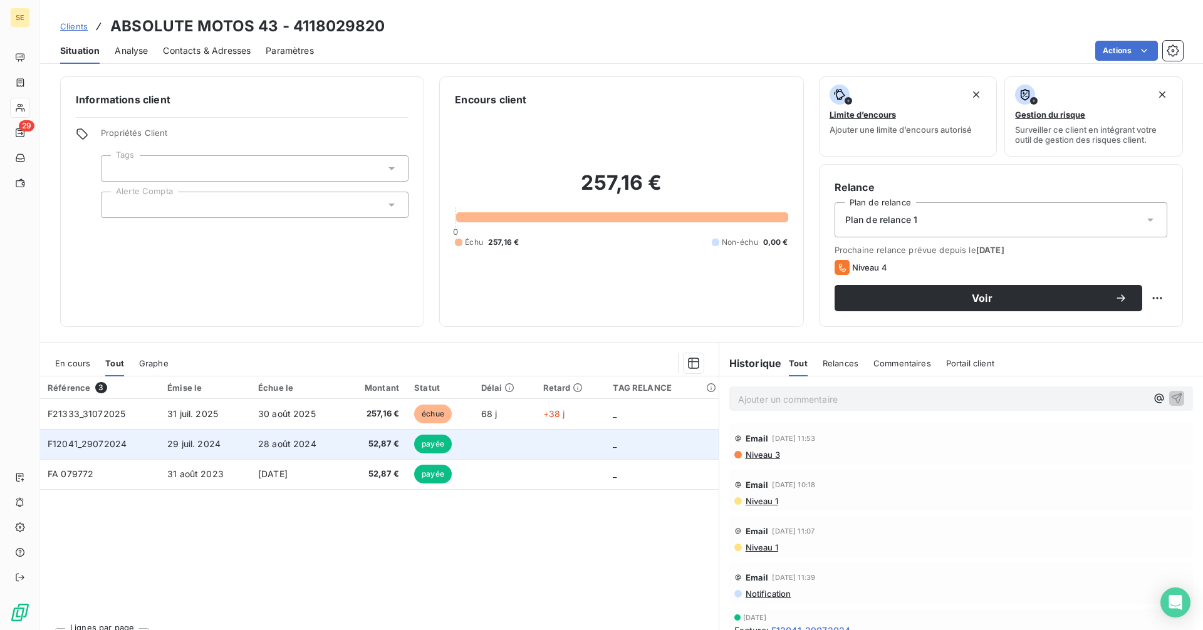
click at [296, 440] on span "28 août 2024" at bounding box center [287, 443] width 58 height 11
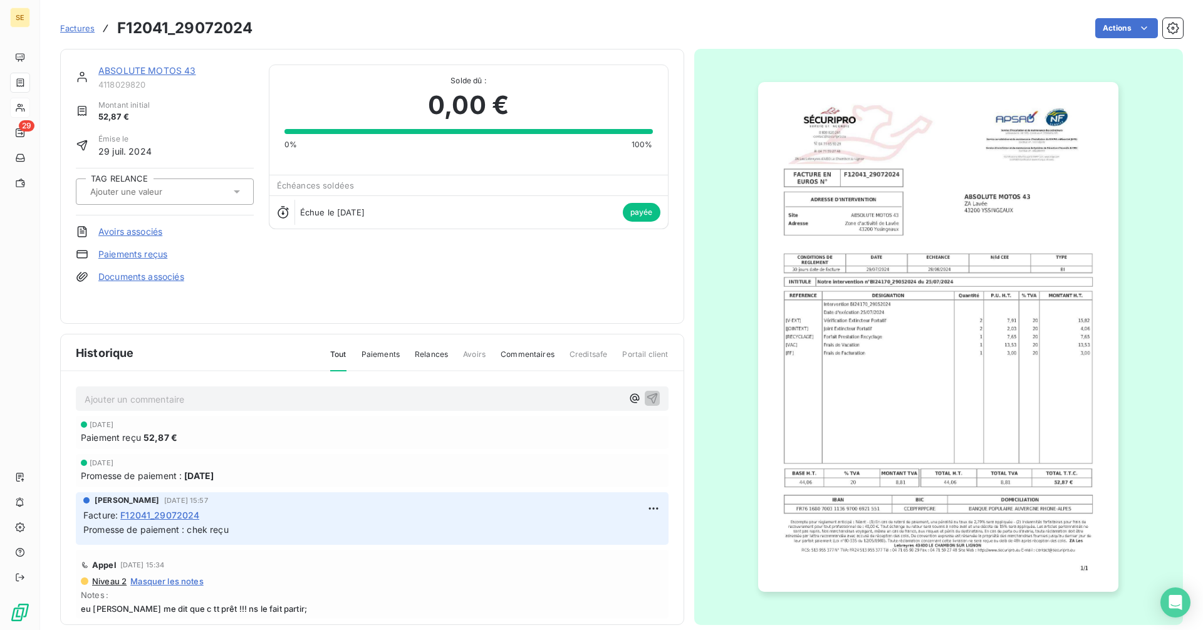
click at [187, 71] on link "ABSOLUTE MOTOS 43" at bounding box center [147, 70] width 98 height 11
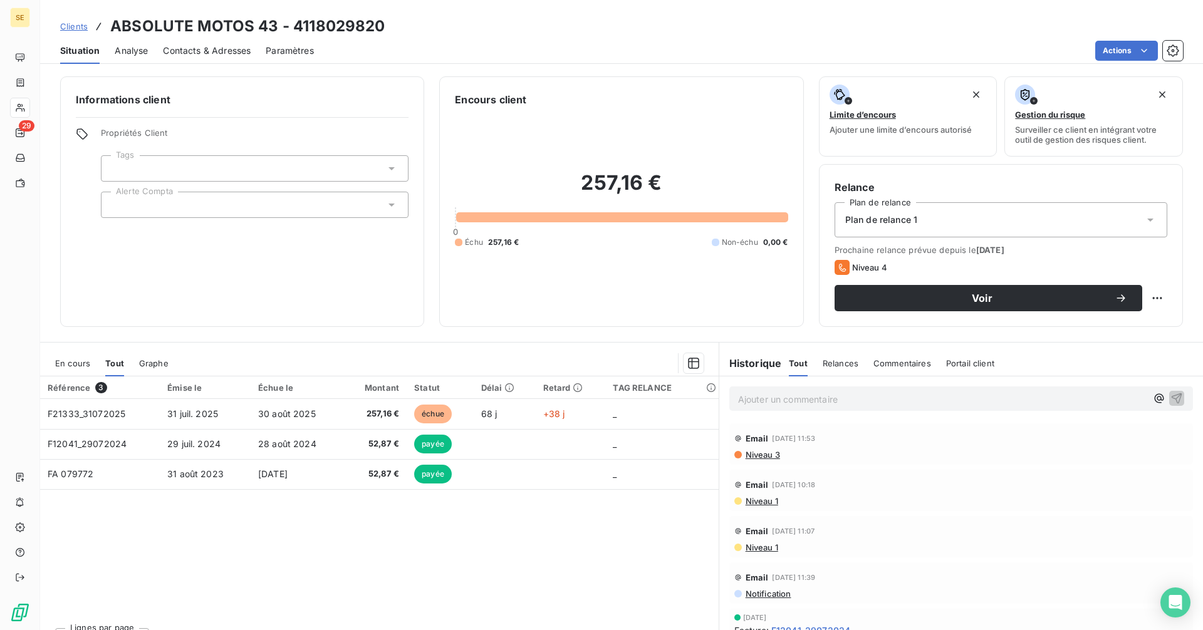
click at [209, 51] on span "Contacts & Adresses" at bounding box center [207, 50] width 88 height 13
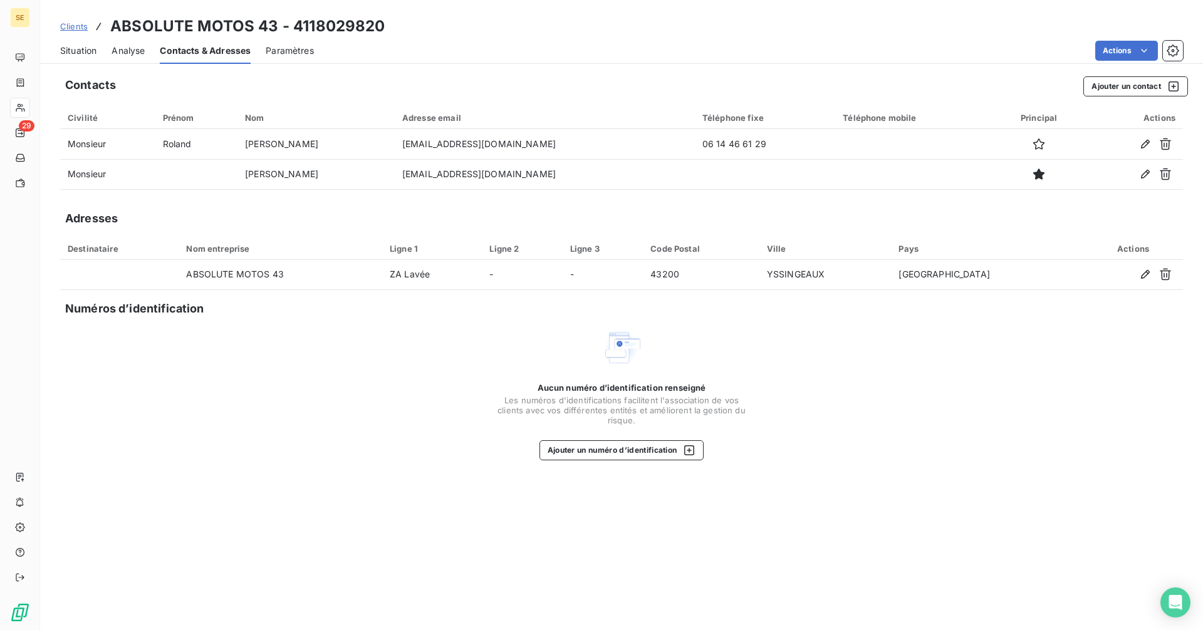
click at [73, 45] on span "Situation" at bounding box center [78, 50] width 36 height 13
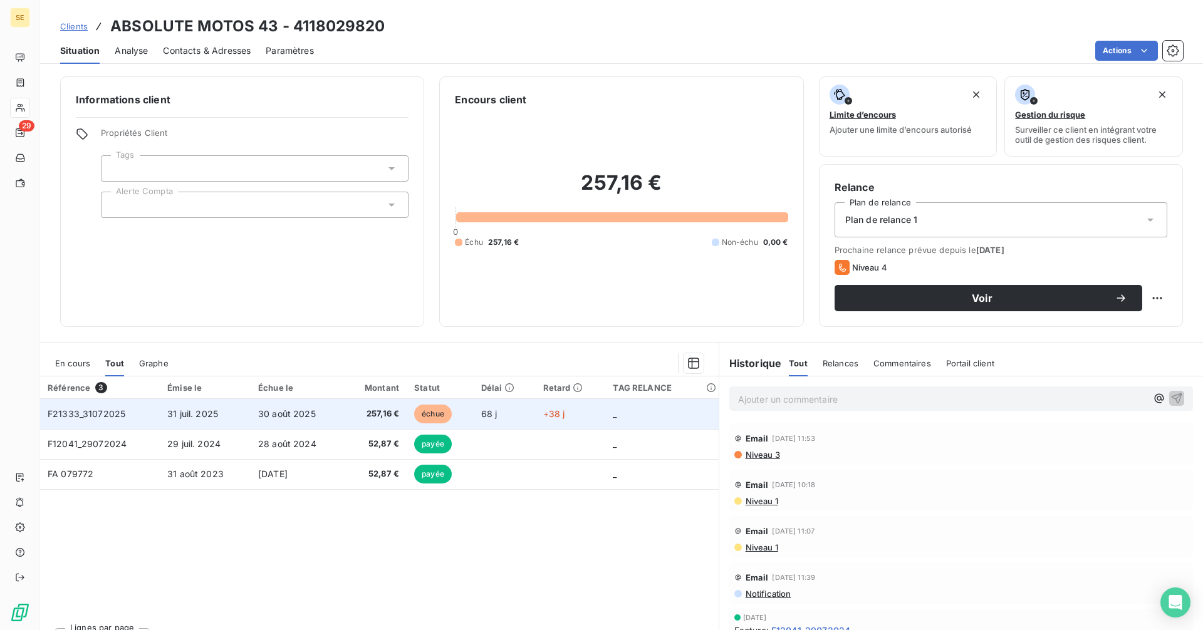
click at [281, 418] on span "30 août 2025" at bounding box center [287, 413] width 58 height 11
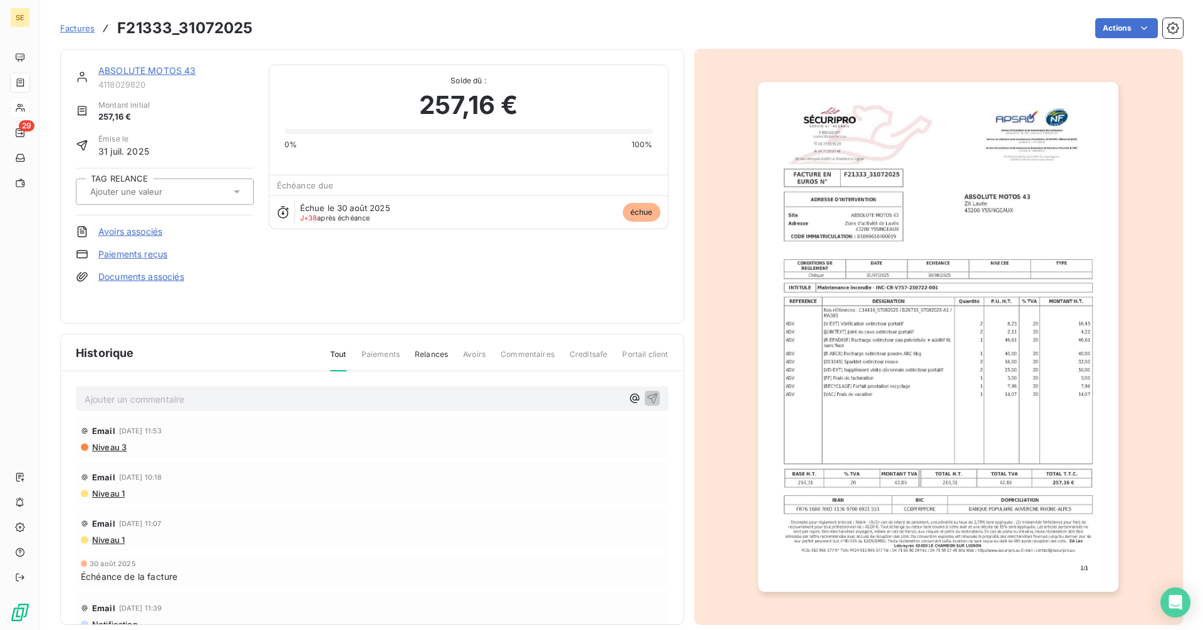
click at [172, 75] on link "ABSOLUTE MOTOS 43" at bounding box center [147, 70] width 98 height 11
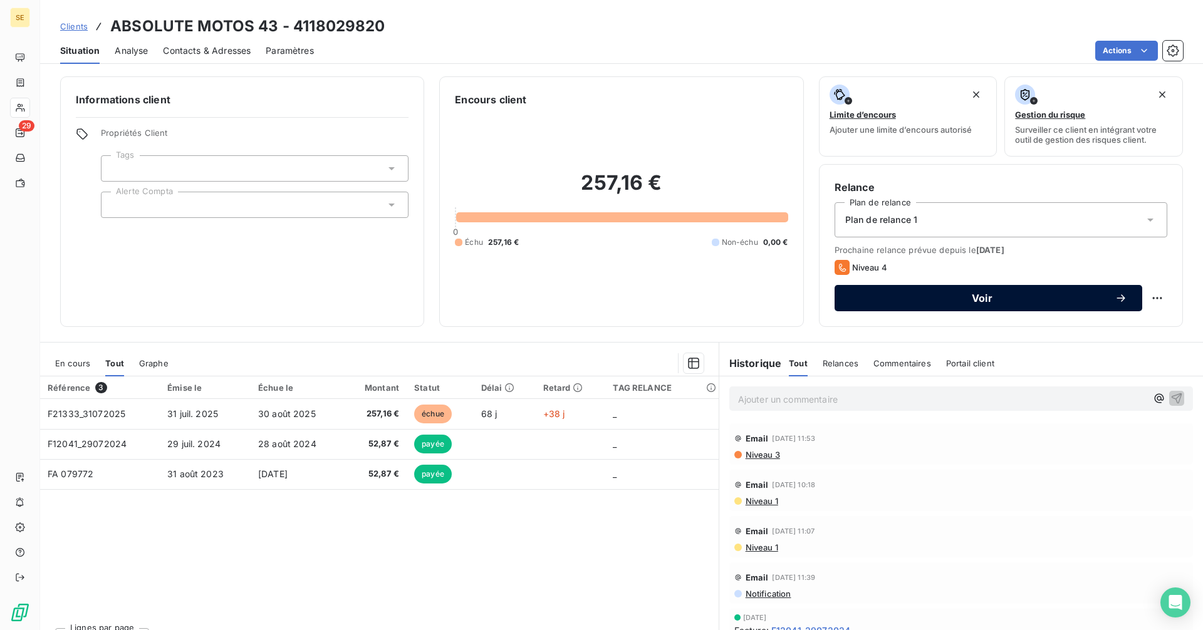
click at [890, 296] on span "Voir" at bounding box center [981, 298] width 265 height 10
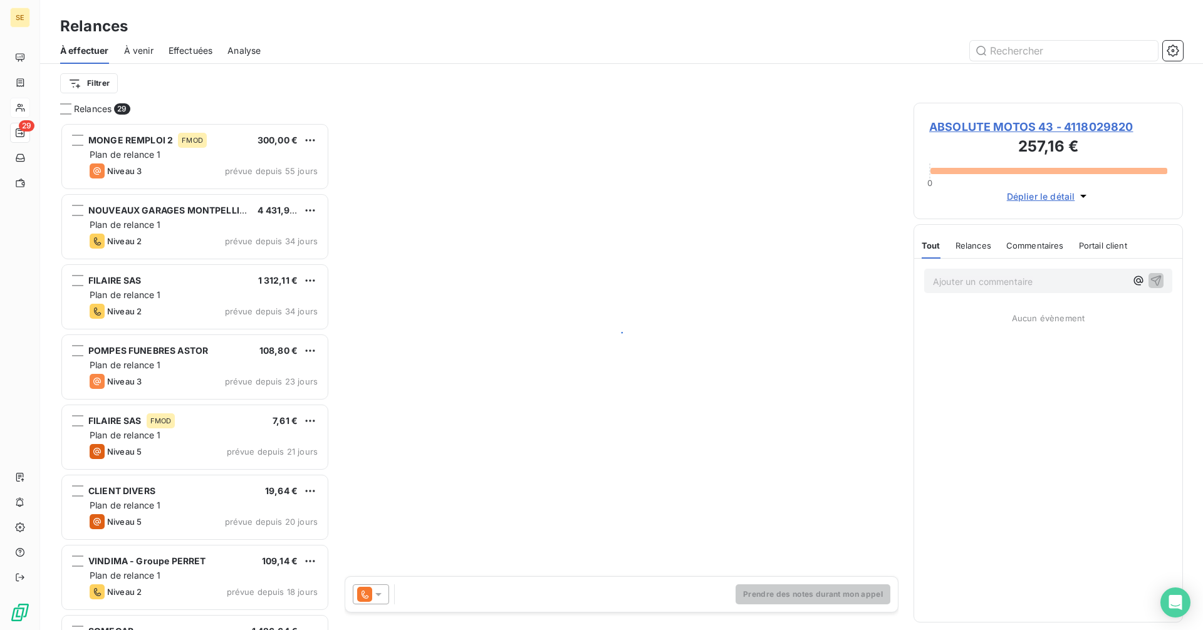
scroll to position [498, 260]
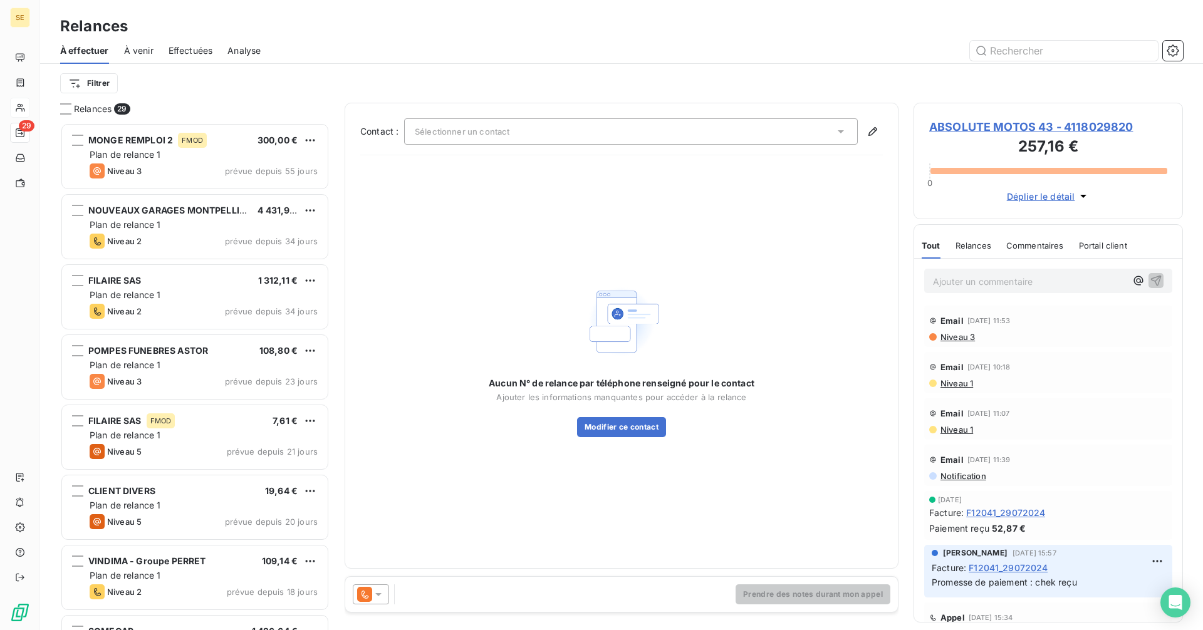
click at [447, 138] on div "Sélectionner un contact" at bounding box center [630, 131] width 453 height 26
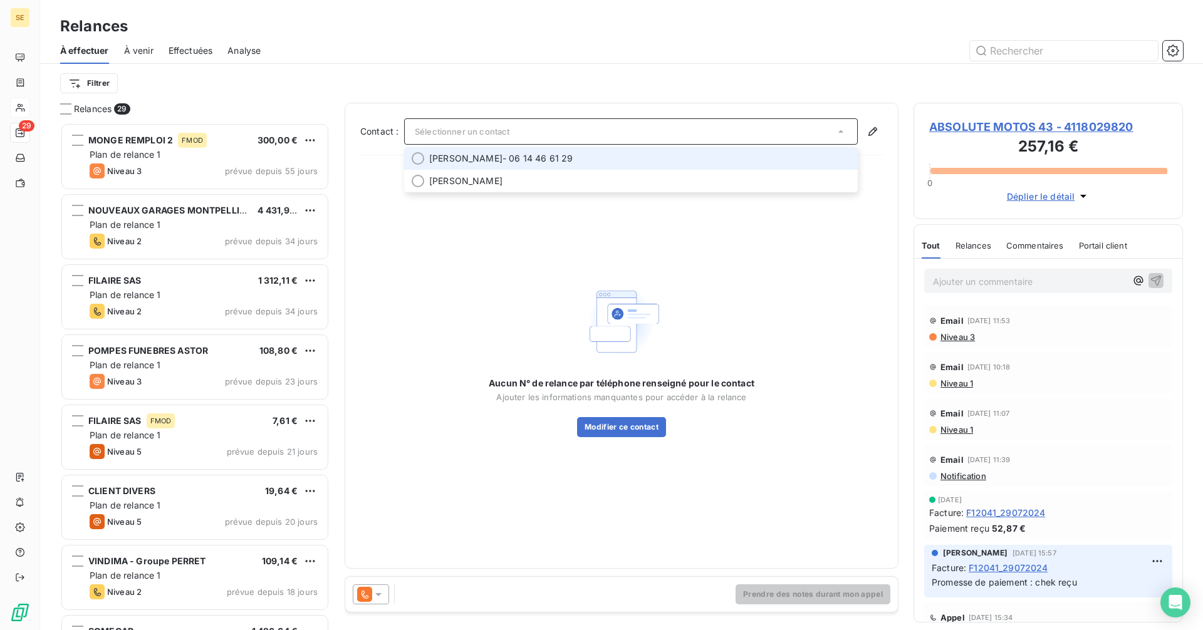
click at [467, 163] on span "[PERSON_NAME]" at bounding box center [465, 158] width 73 height 13
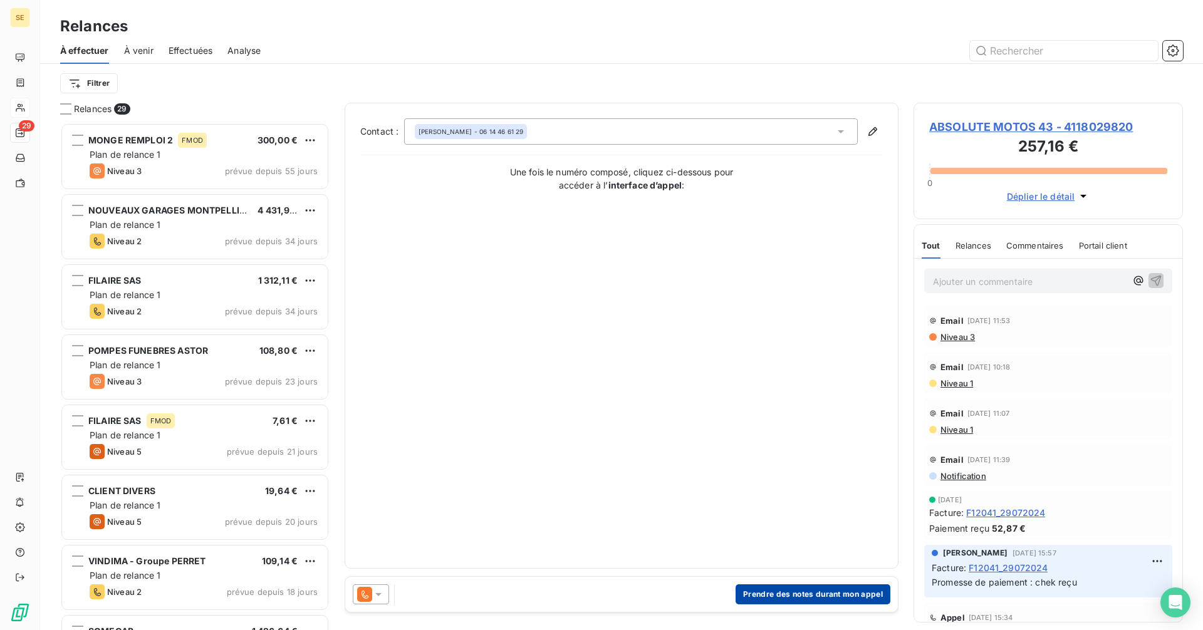
click at [821, 593] on button "Prendre des notes durant mon appel" at bounding box center [812, 594] width 155 height 20
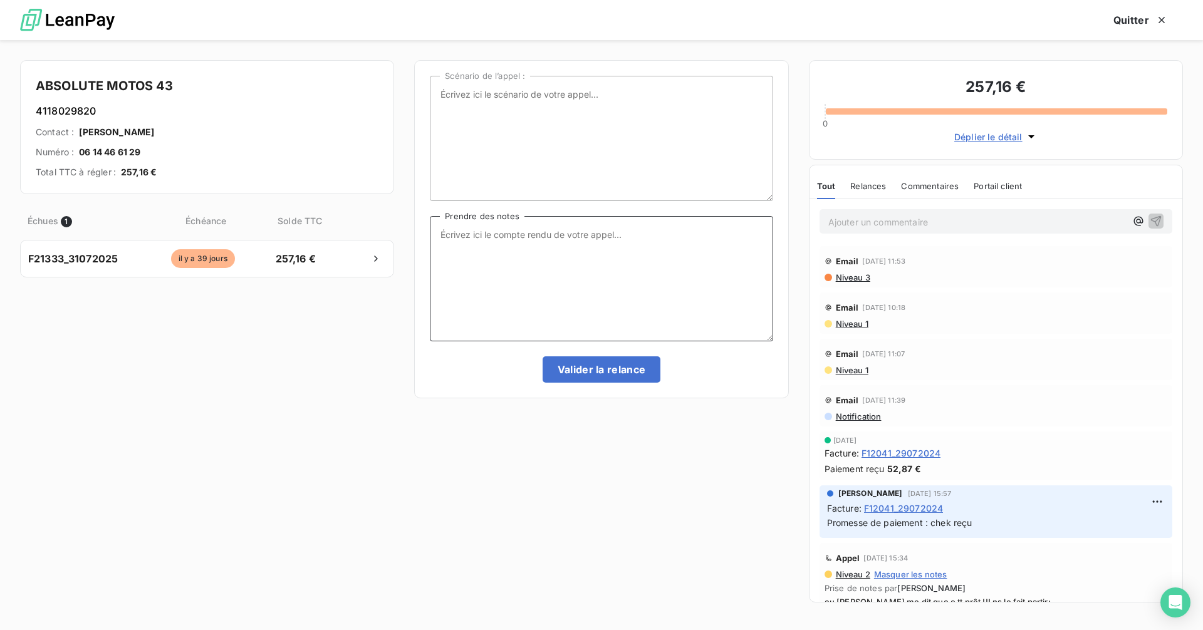
click at [498, 246] on textarea "Prendre des notes" at bounding box center [601, 278] width 343 height 125
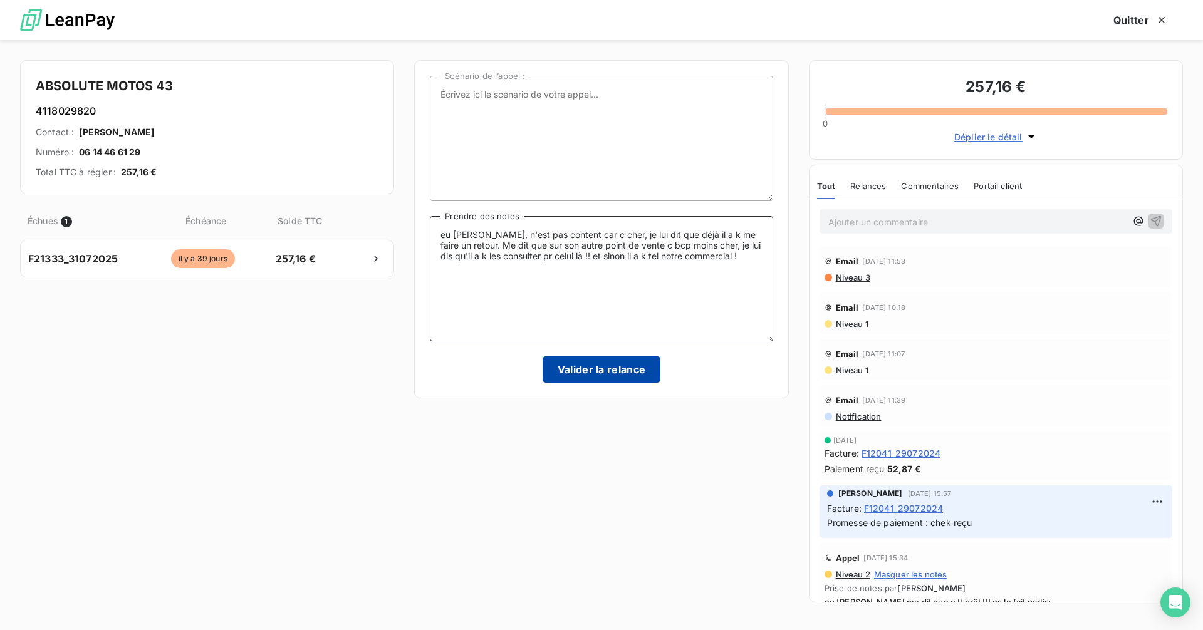
type textarea "eu [PERSON_NAME], n'est pas content car c cher, je lui dit que déjà il a k me f…"
click at [629, 366] on button "Valider la relance" at bounding box center [601, 369] width 118 height 26
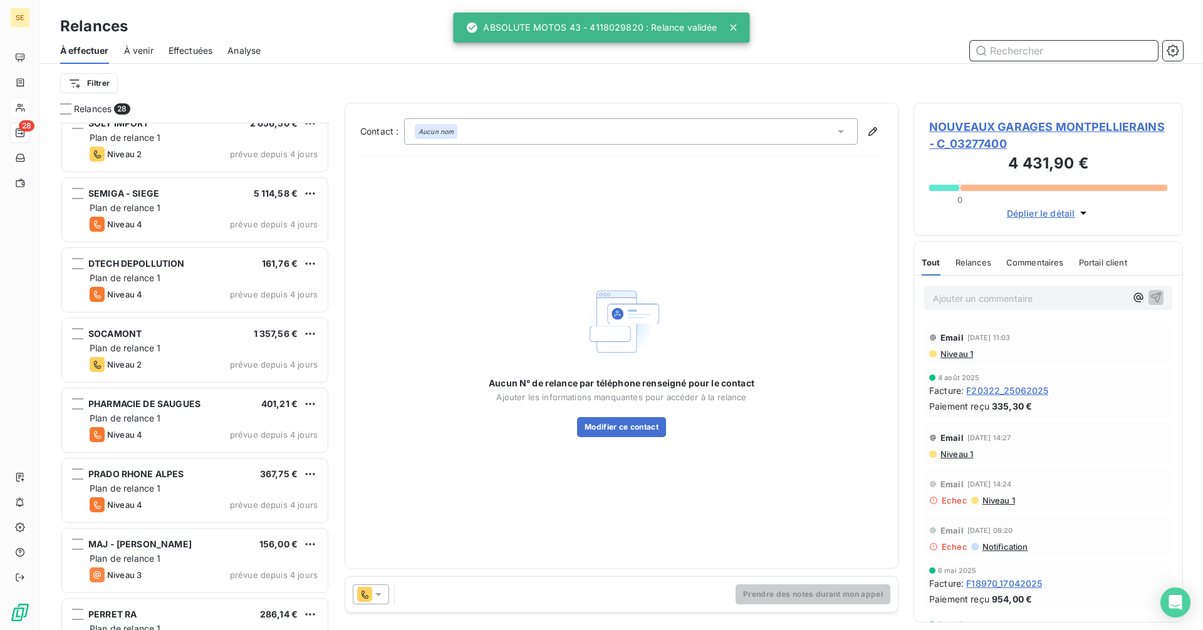
scroll to position [1379, 0]
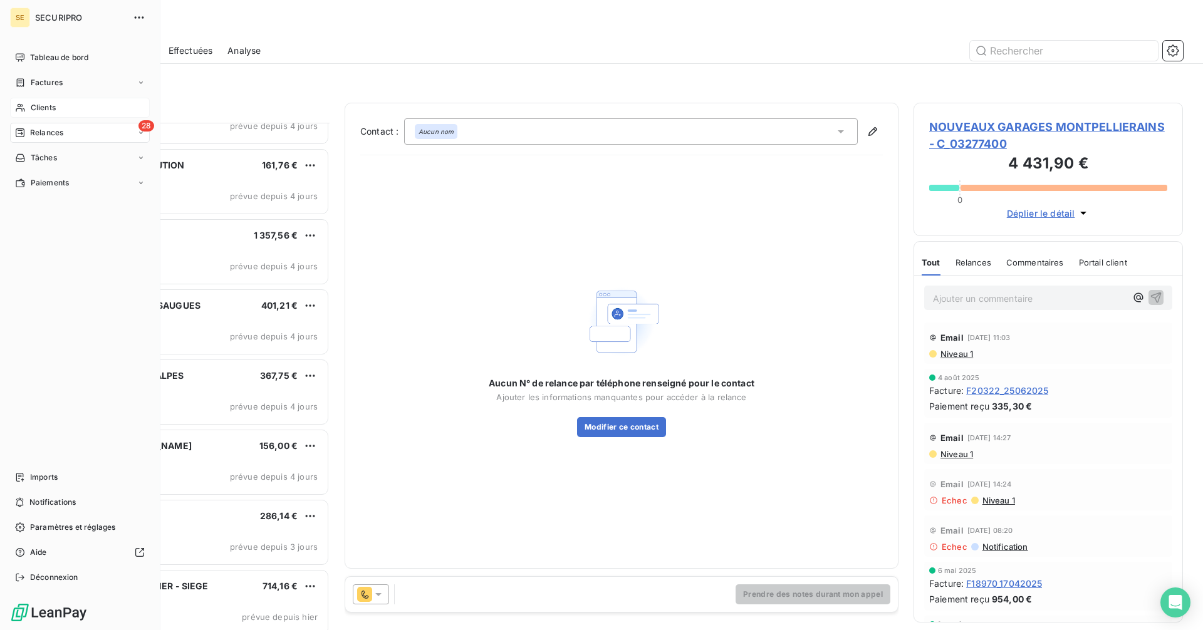
click at [41, 111] on span "Clients" at bounding box center [43, 107] width 25 height 11
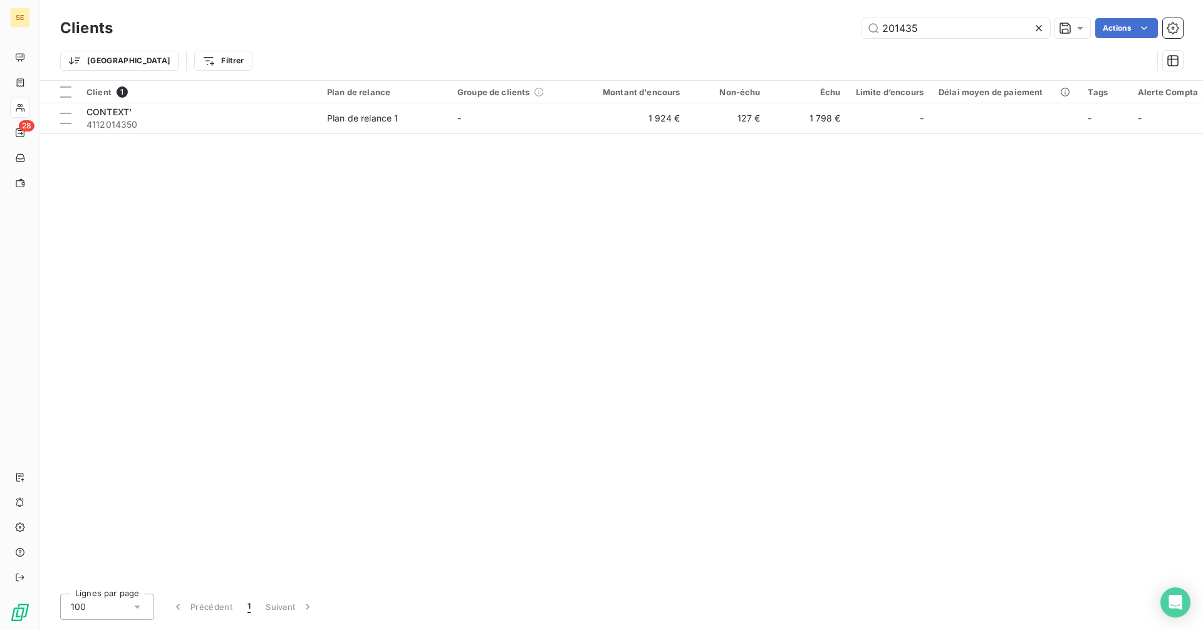
drag, startPoint x: 951, startPoint y: 24, endPoint x: 810, endPoint y: 26, distance: 141.6
click at [810, 26] on div "201435 Actions" at bounding box center [655, 28] width 1055 height 20
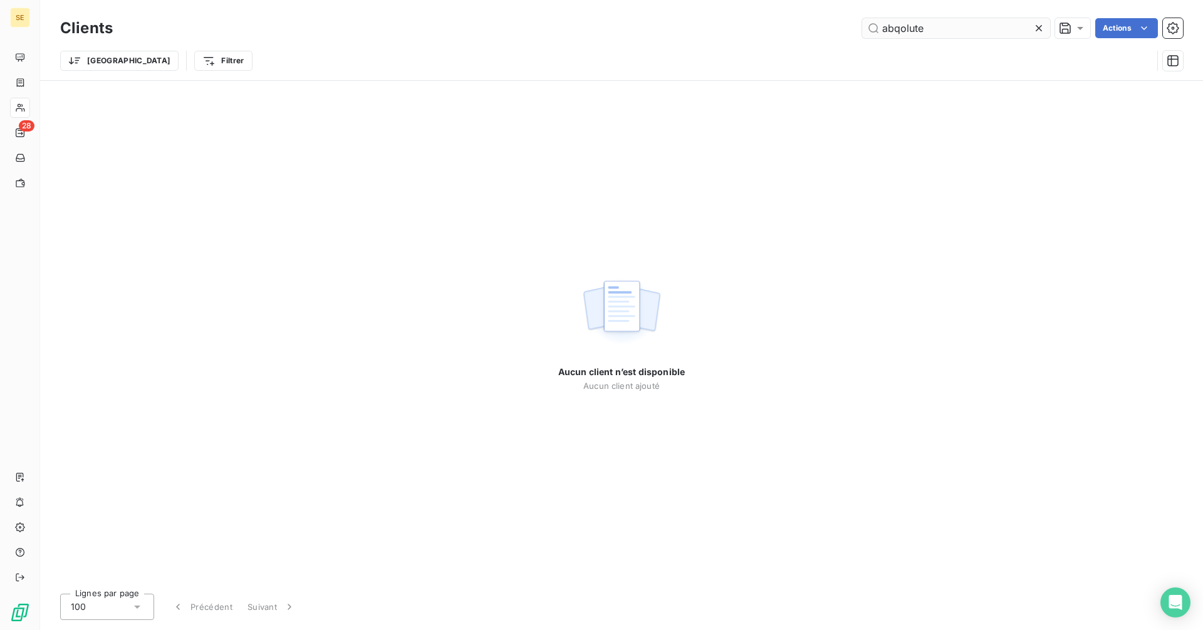
click at [899, 25] on input "abqolute" at bounding box center [956, 28] width 188 height 20
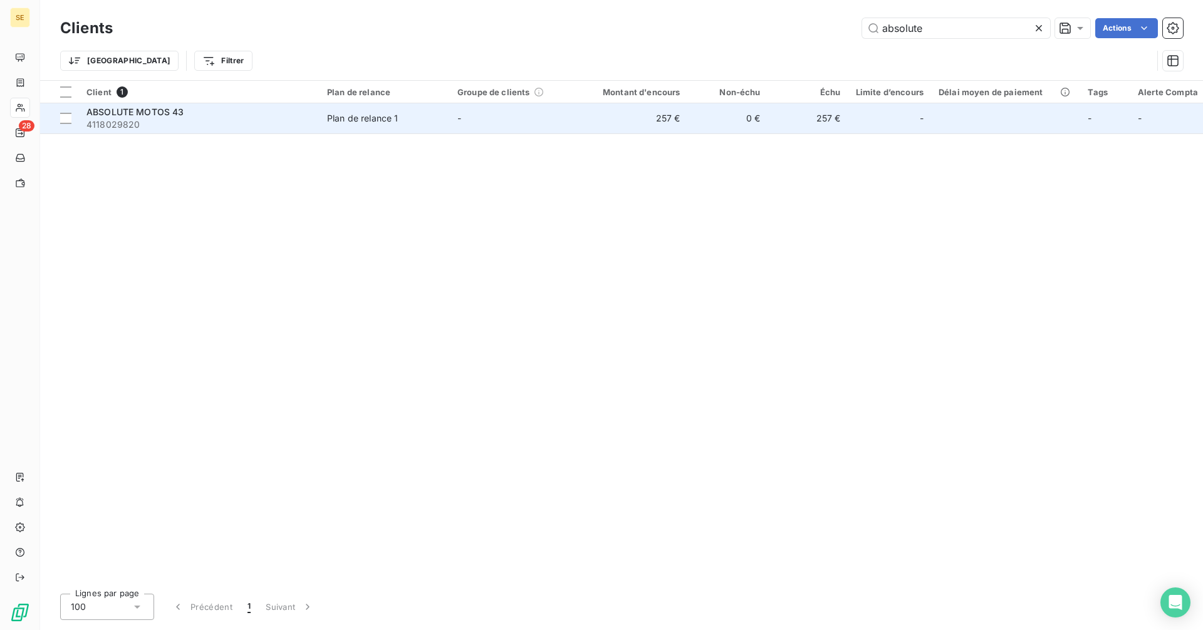
type input "absolute"
click at [126, 113] on span "ABSOLUTE MOTOS 43" at bounding box center [135, 111] width 98 height 11
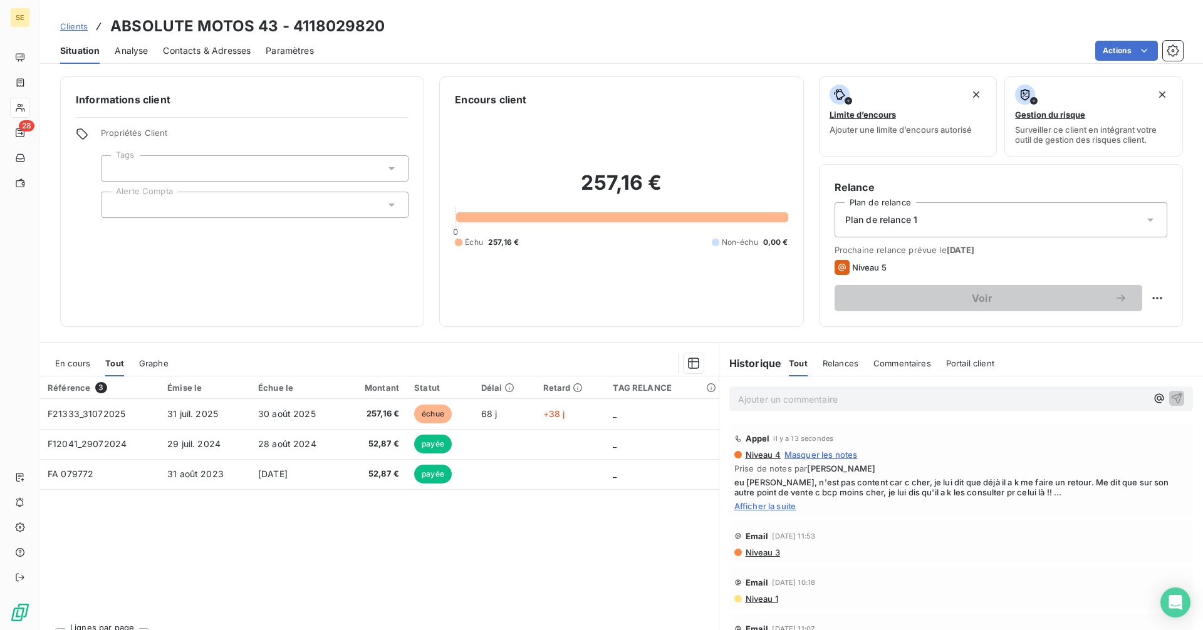
click at [786, 395] on p "Ajouter un commentaire ﻿" at bounding box center [942, 399] width 408 height 16
click at [1170, 395] on icon "button" at bounding box center [1176, 397] width 13 height 13
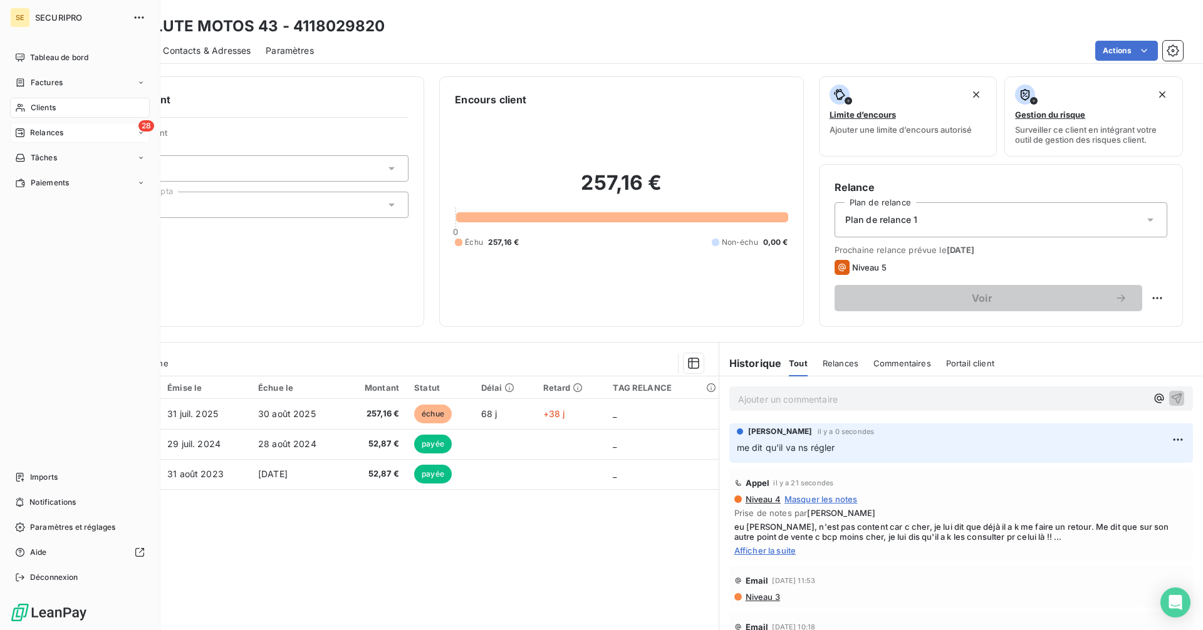
click at [41, 127] on span "Relances" at bounding box center [46, 132] width 33 height 11
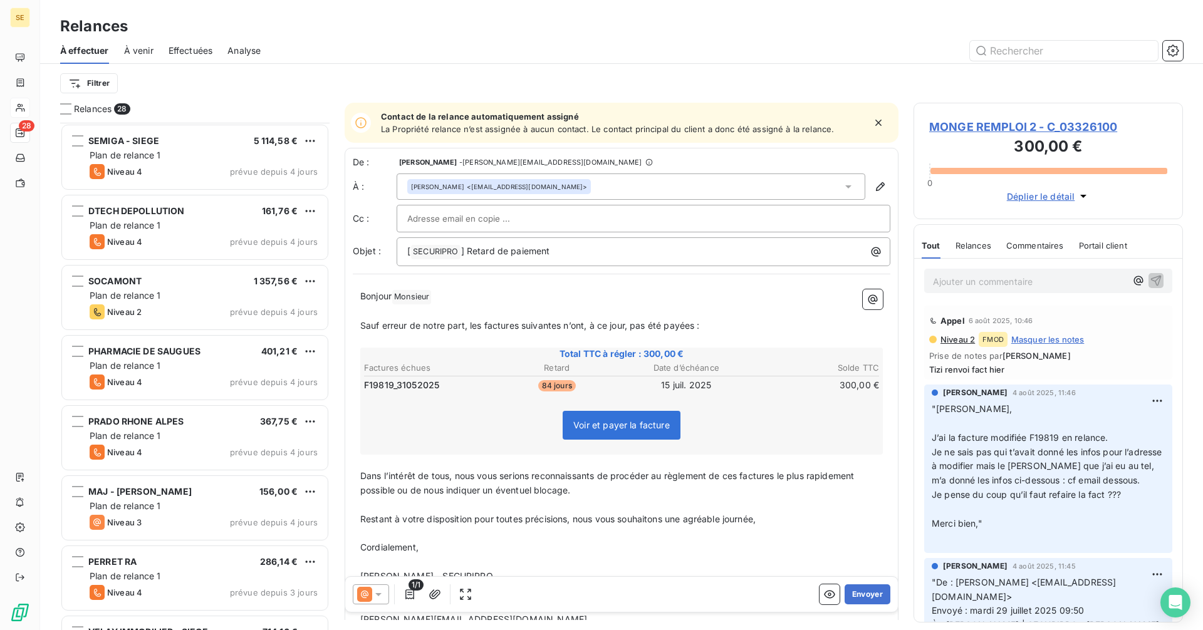
scroll to position [1458, 0]
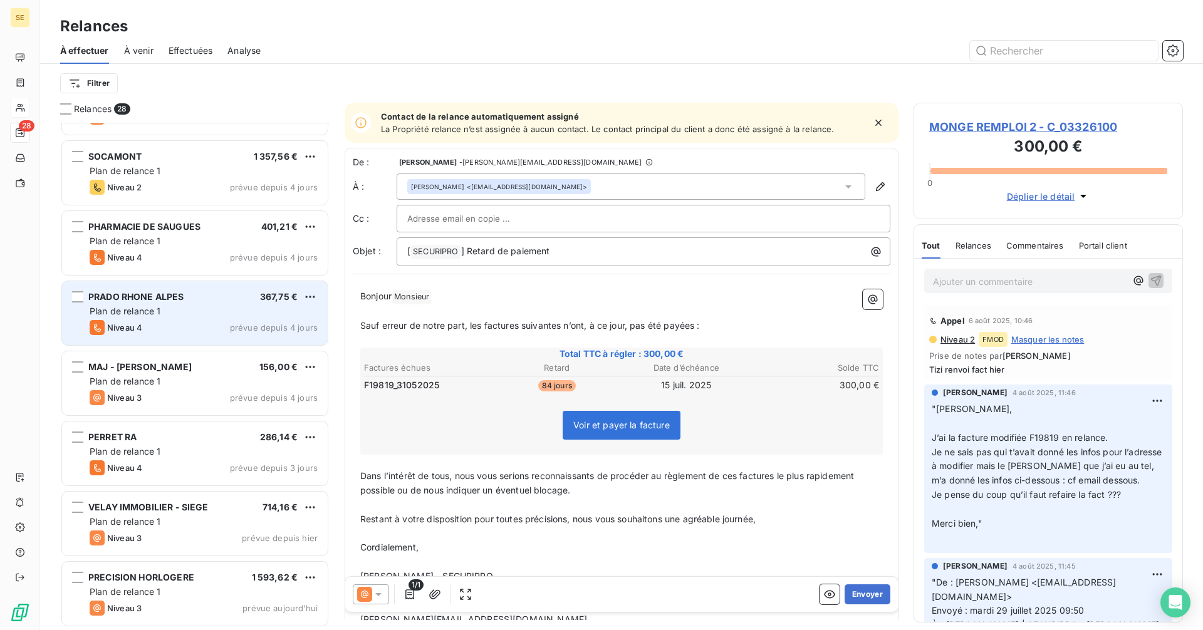
click at [122, 309] on span "Plan de relance 1" at bounding box center [125, 311] width 71 height 11
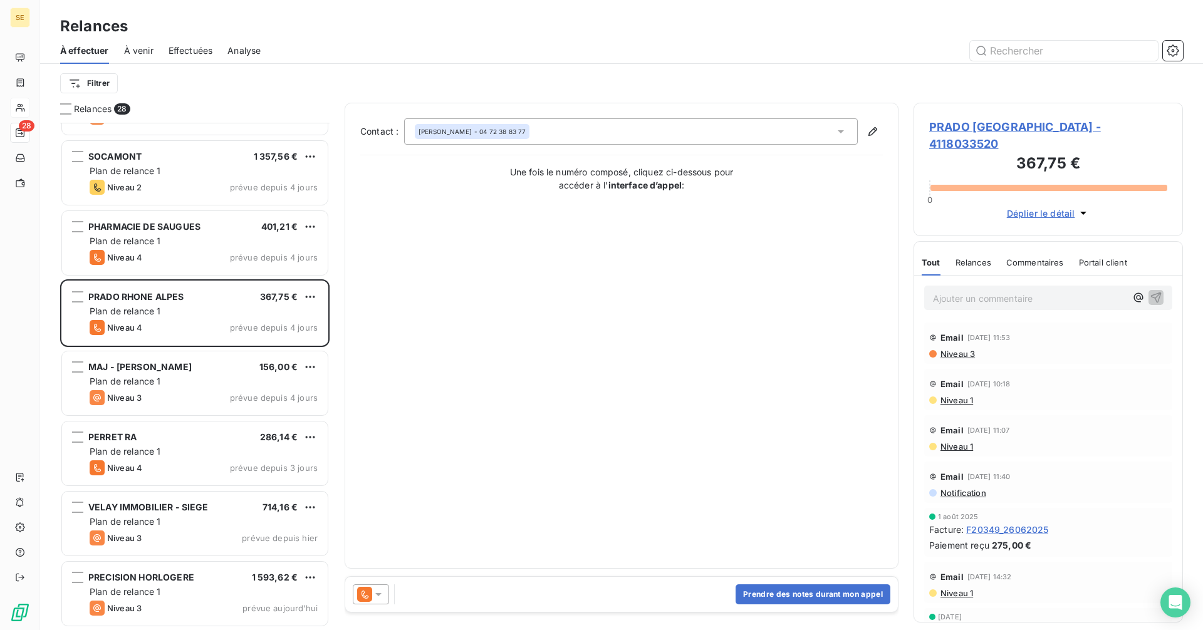
click at [1007, 123] on span "PRADO [GEOGRAPHIC_DATA] - 4118033520" at bounding box center [1048, 135] width 238 height 34
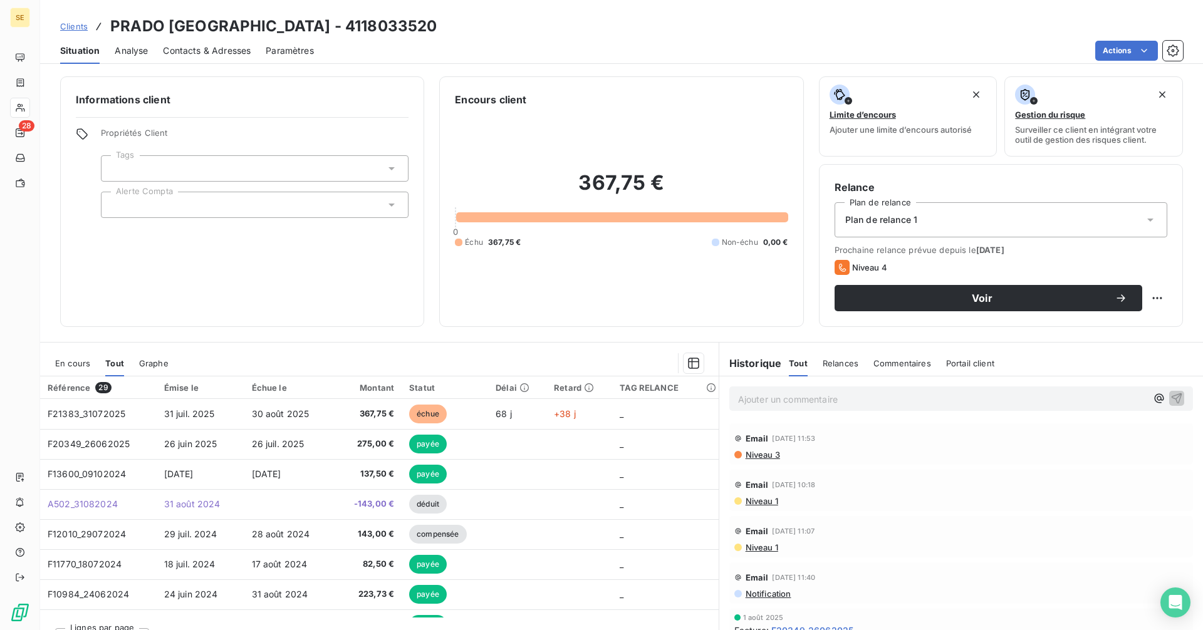
click at [206, 48] on span "Contacts & Adresses" at bounding box center [207, 50] width 88 height 13
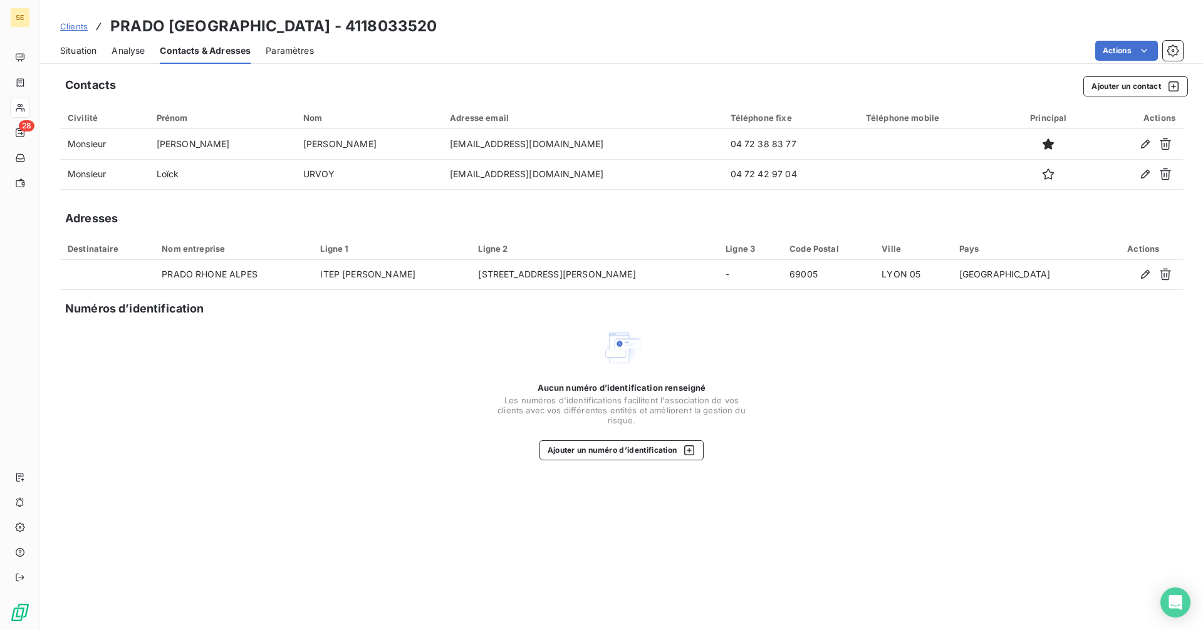
click at [75, 49] on span "Situation" at bounding box center [78, 50] width 36 height 13
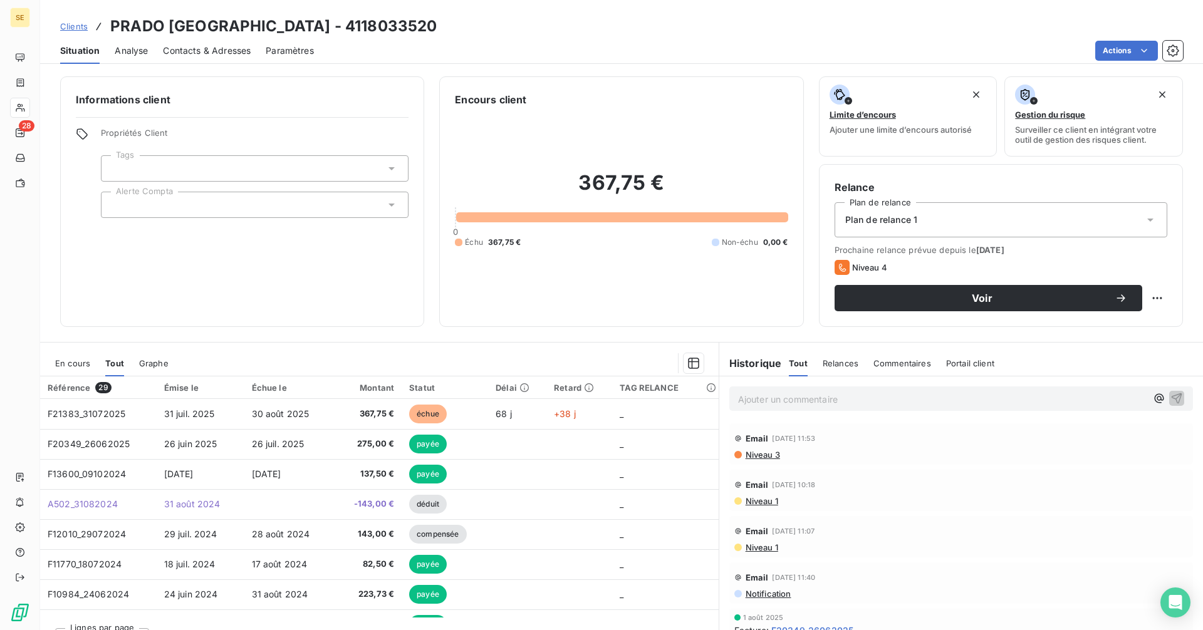
click at [183, 48] on span "Contacts & Adresses" at bounding box center [207, 50] width 88 height 13
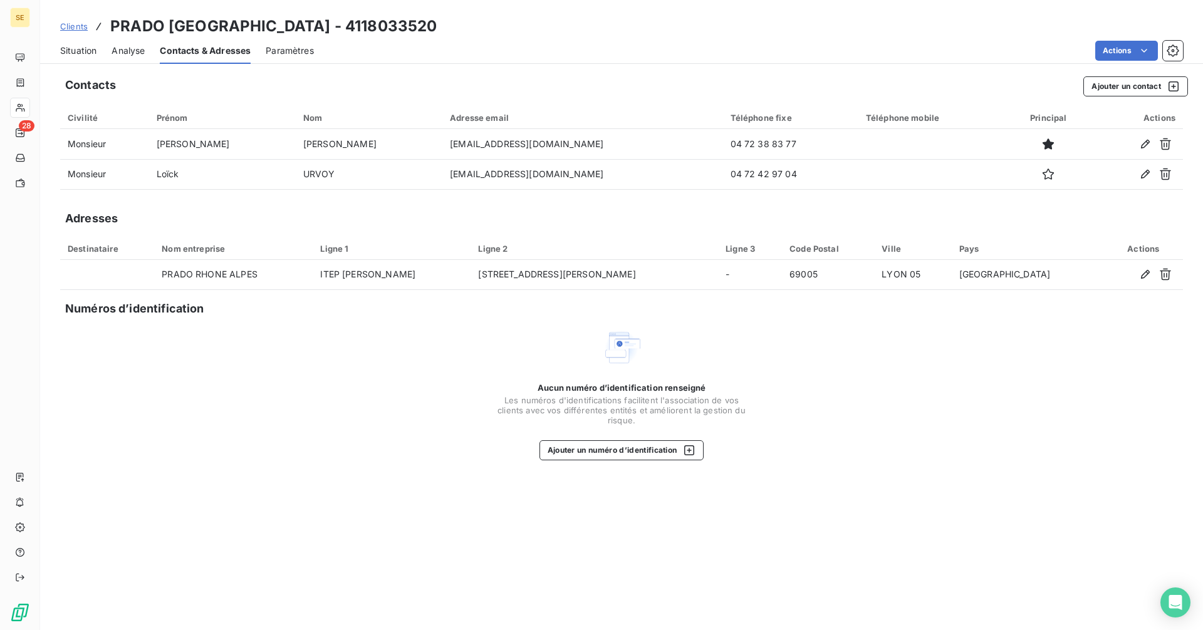
click at [78, 50] on span "Situation" at bounding box center [78, 50] width 36 height 13
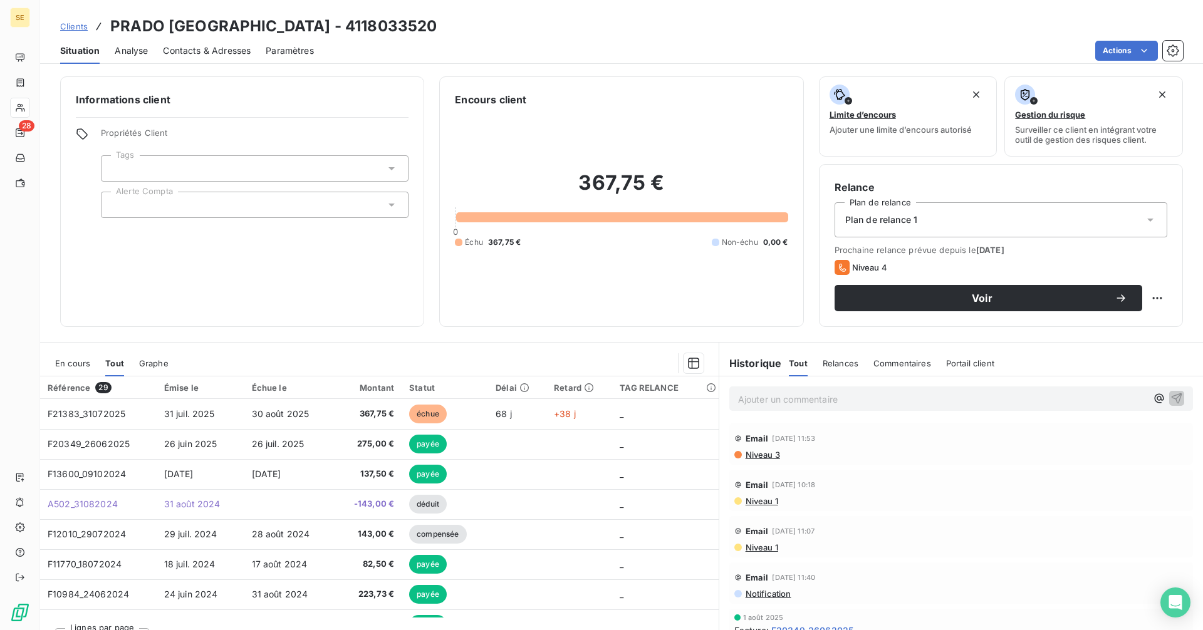
click at [67, 361] on span "En cours" at bounding box center [72, 363] width 35 height 10
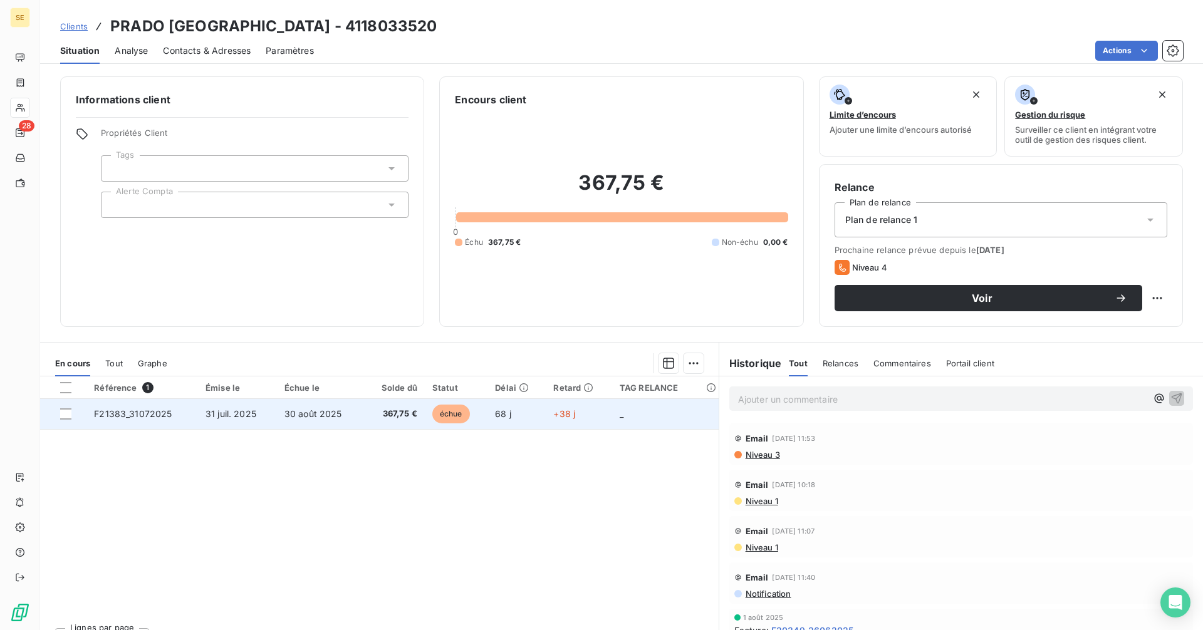
click at [399, 405] on td "367,75 €" at bounding box center [394, 414] width 61 height 30
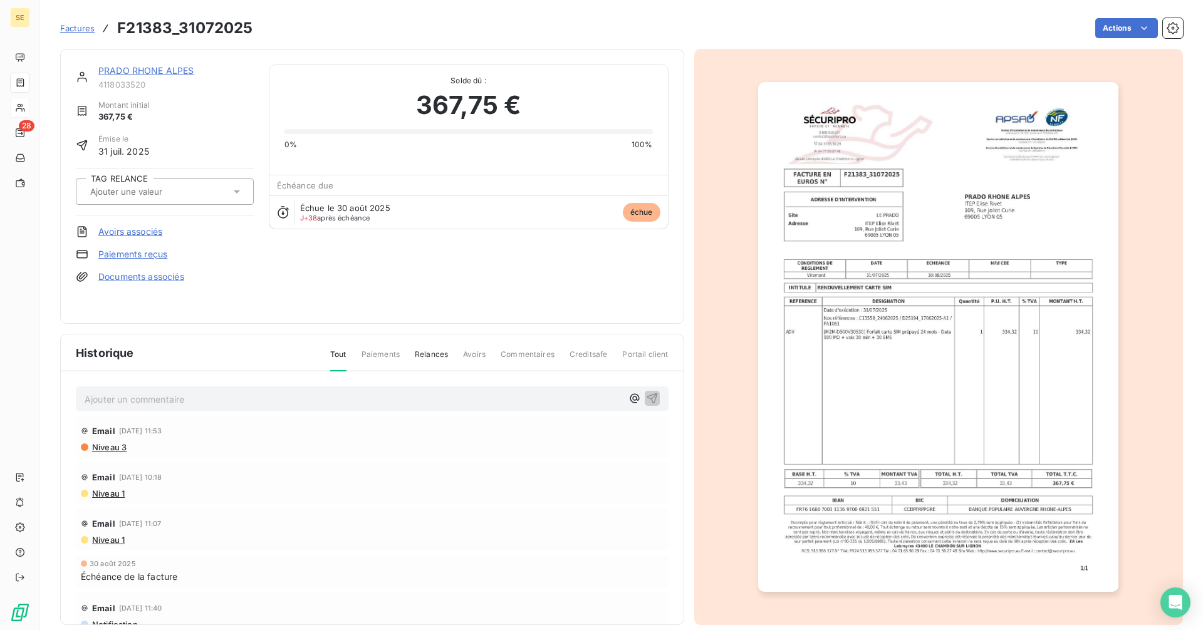
click at [174, 72] on link "PRADO RHONE ALPES" at bounding box center [146, 70] width 96 height 11
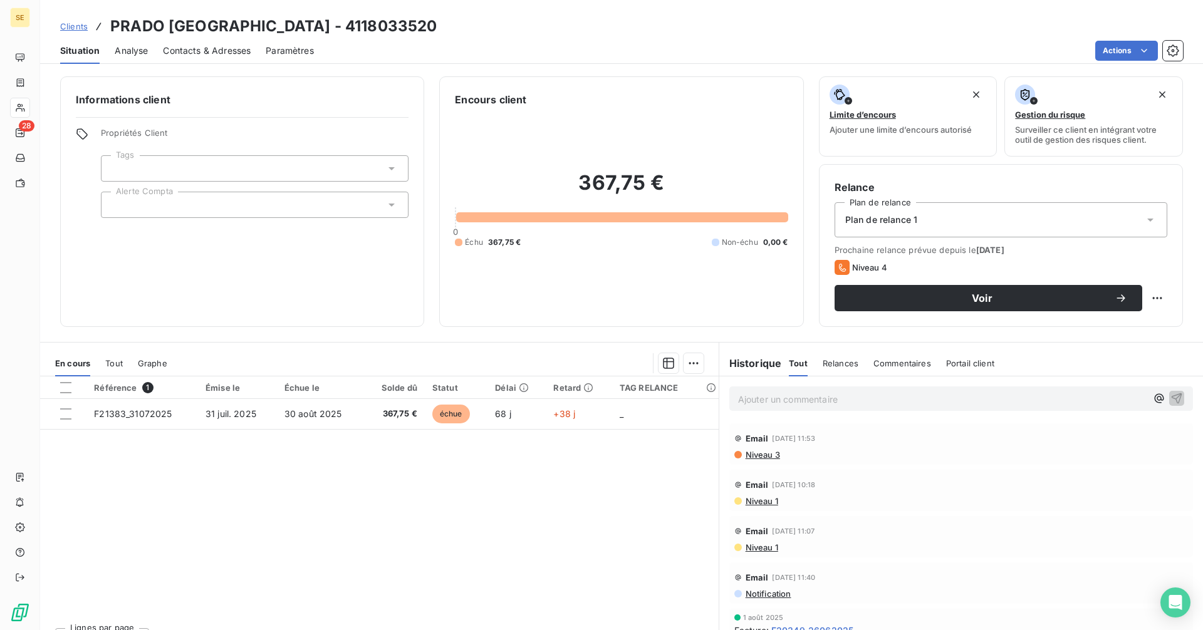
click at [744, 453] on span "Niveau 3" at bounding box center [762, 455] width 36 height 10
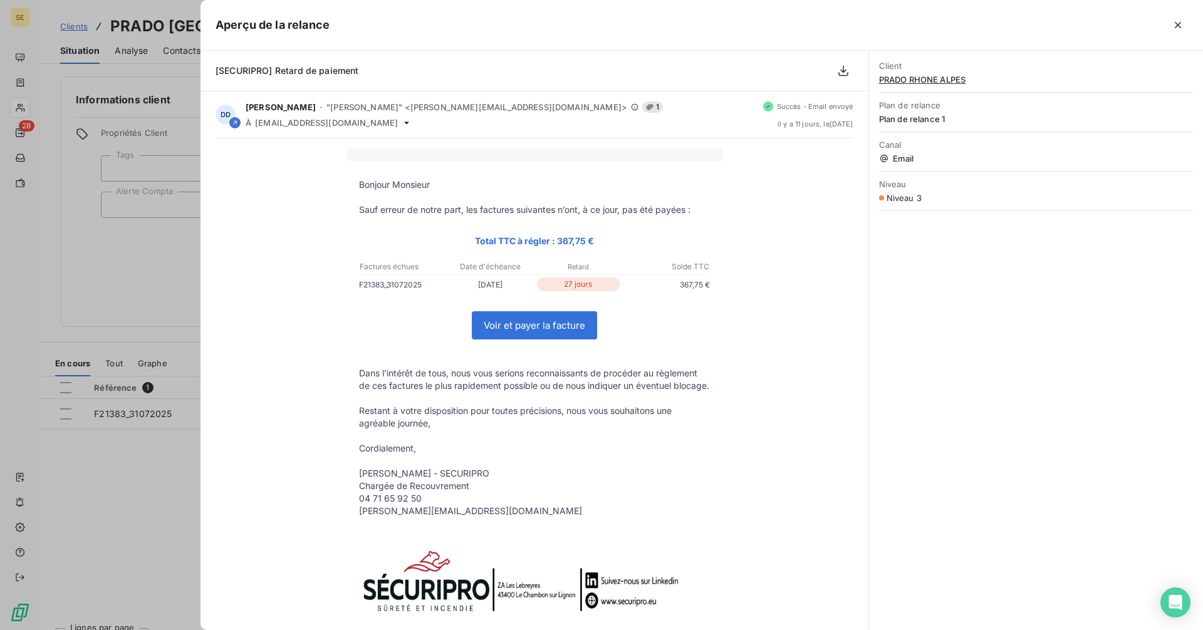
click at [147, 265] on div at bounding box center [601, 315] width 1203 height 630
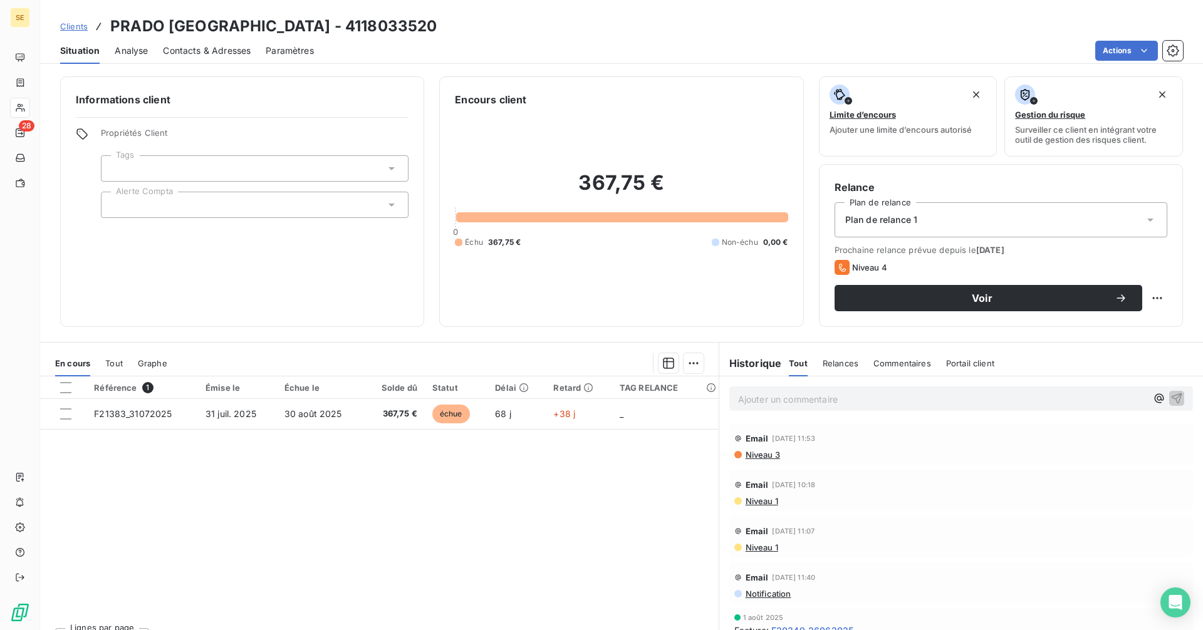
click at [756, 397] on p "Ajouter un commentaire ﻿" at bounding box center [942, 399] width 408 height 16
click at [826, 392] on p "Ajouter un commentaire ﻿" at bounding box center [942, 399] width 408 height 16
click at [1171, 395] on icon "button" at bounding box center [1176, 398] width 11 height 11
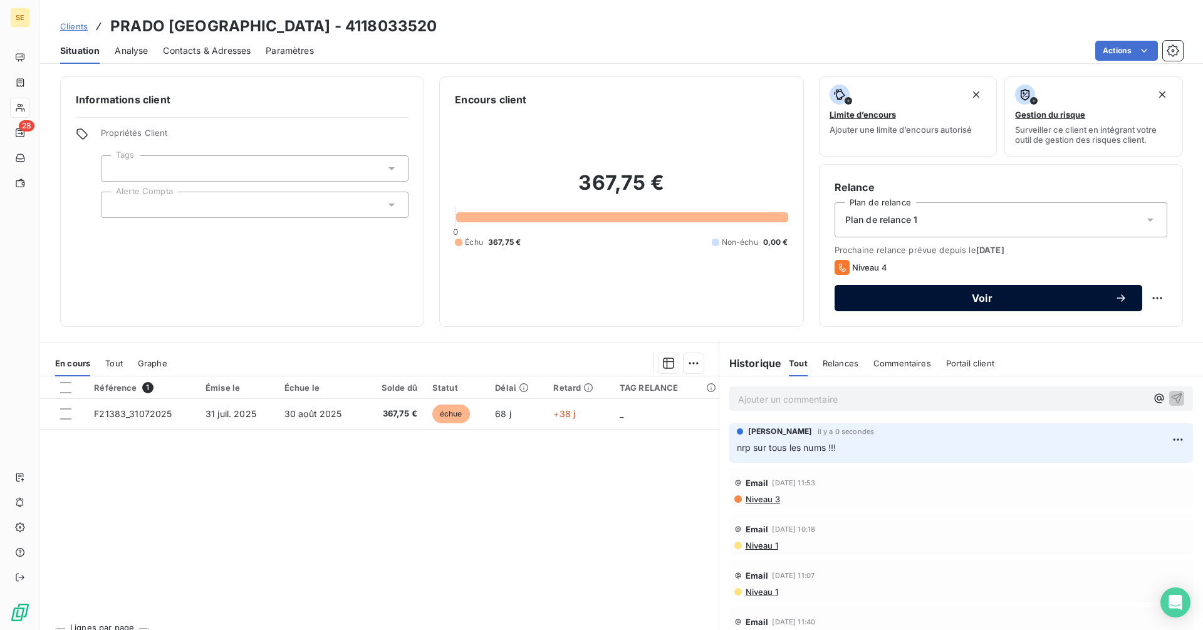
click at [890, 291] on button "Voir" at bounding box center [988, 298] width 308 height 26
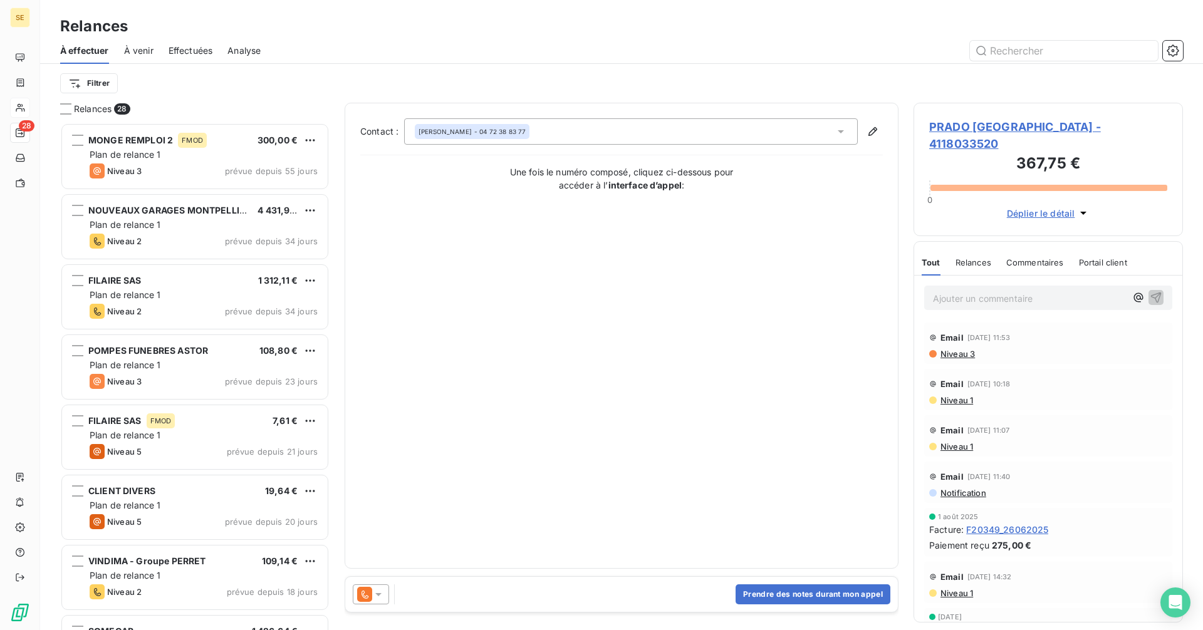
scroll to position [498, 260]
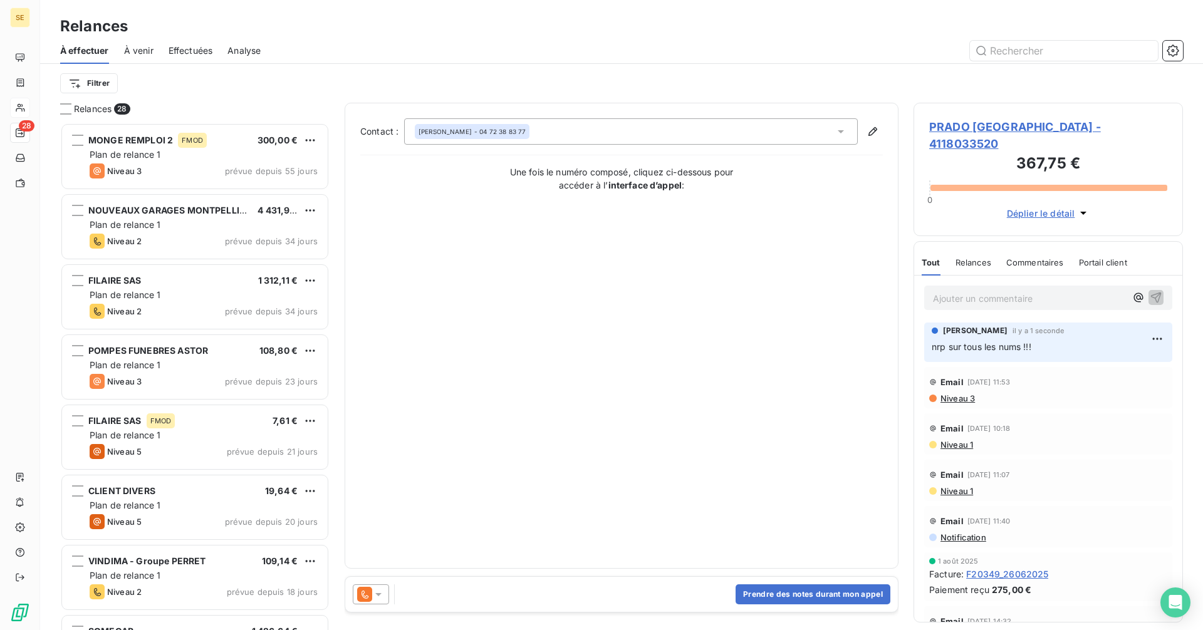
click at [358, 591] on icon at bounding box center [364, 594] width 15 height 15
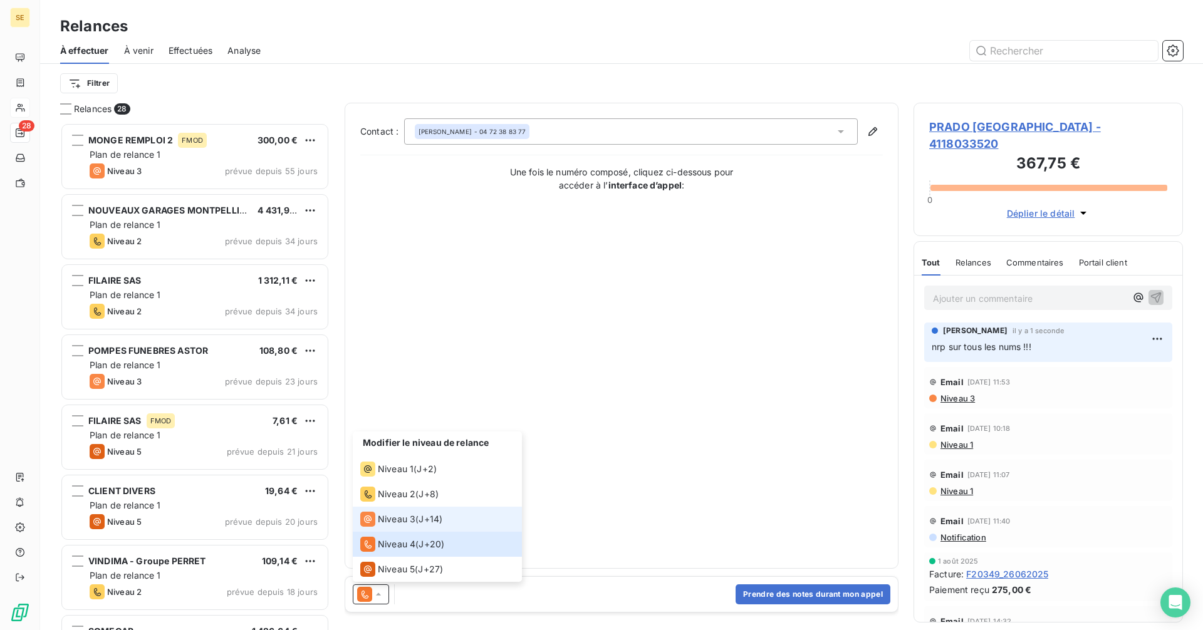
click at [370, 521] on icon at bounding box center [368, 519] width 8 height 8
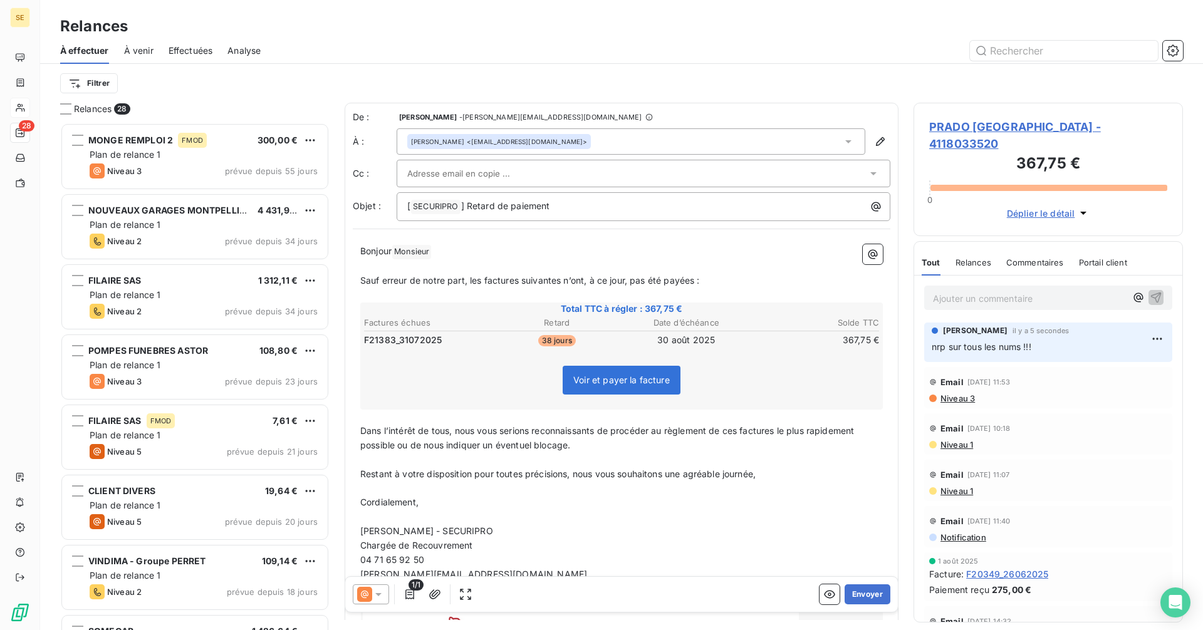
click at [499, 174] on input "text" at bounding box center [474, 173] width 135 height 19
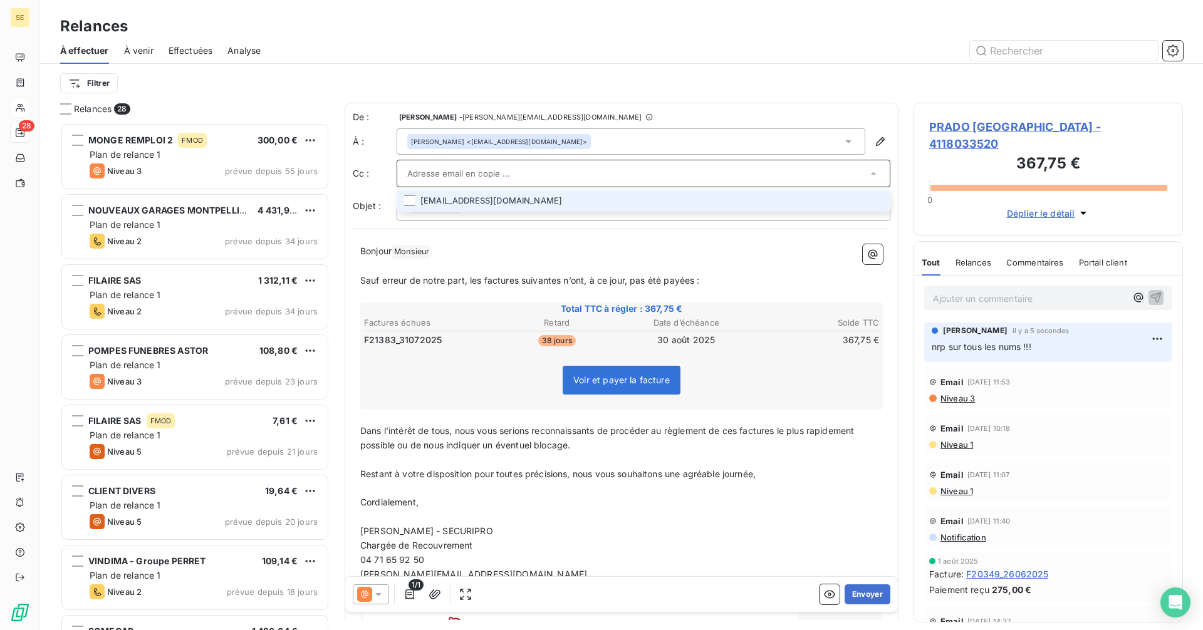
drag, startPoint x: 499, startPoint y: 174, endPoint x: 446, endPoint y: 202, distance: 59.4
click at [446, 202] on li "[EMAIL_ADDRESS][DOMAIN_NAME]" at bounding box center [643, 201] width 494 height 22
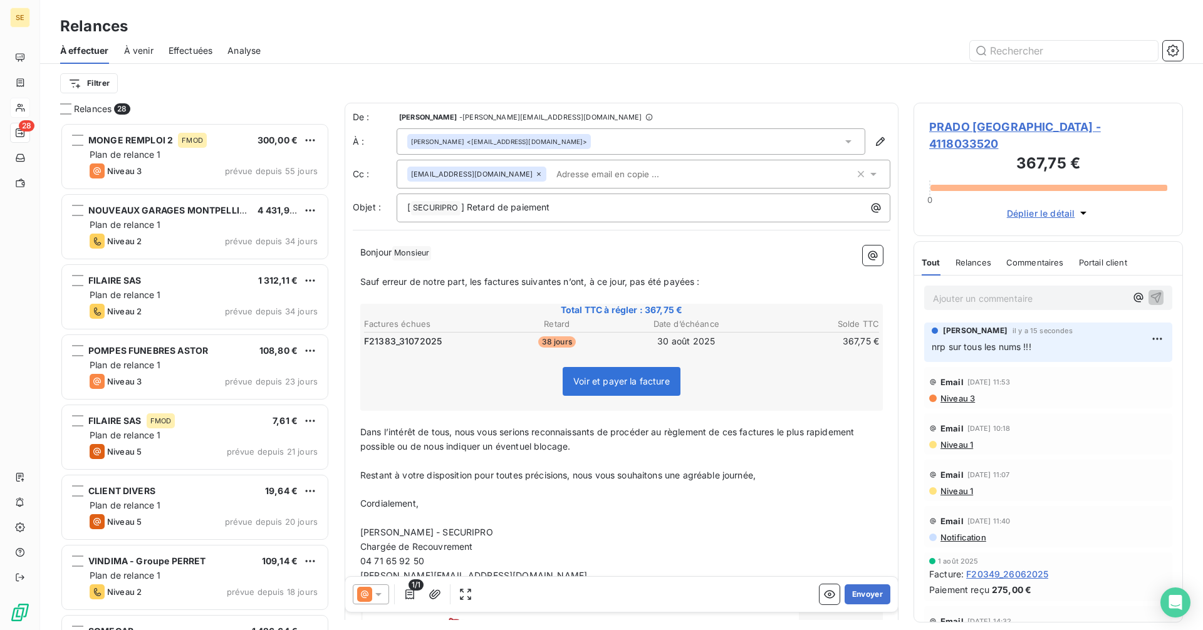
click at [1025, 129] on span "PRADO [GEOGRAPHIC_DATA] - 4118033520" at bounding box center [1048, 135] width 238 height 34
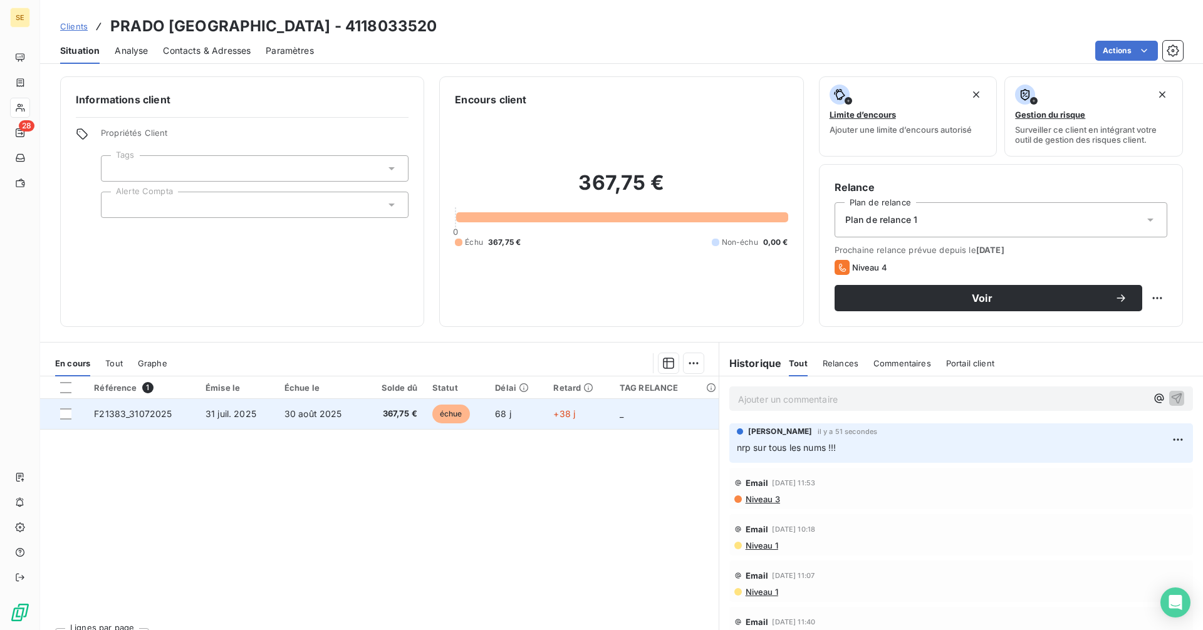
click at [365, 417] on td "367,75 €" at bounding box center [394, 414] width 61 height 30
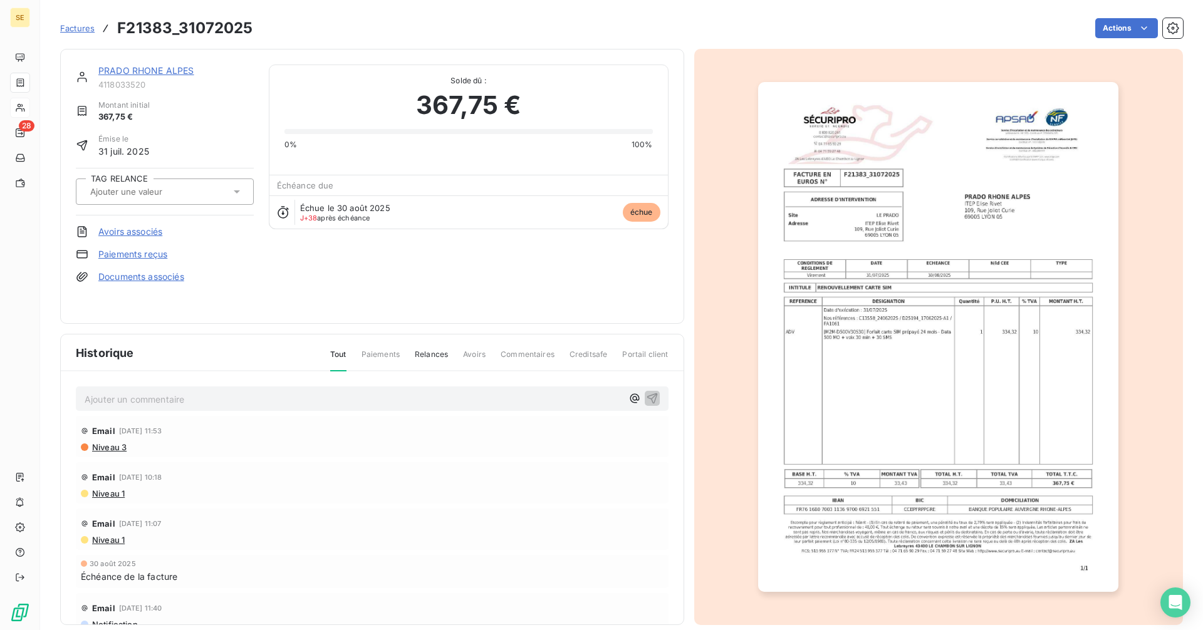
click at [126, 71] on link "PRADO RHONE ALPES" at bounding box center [146, 70] width 96 height 11
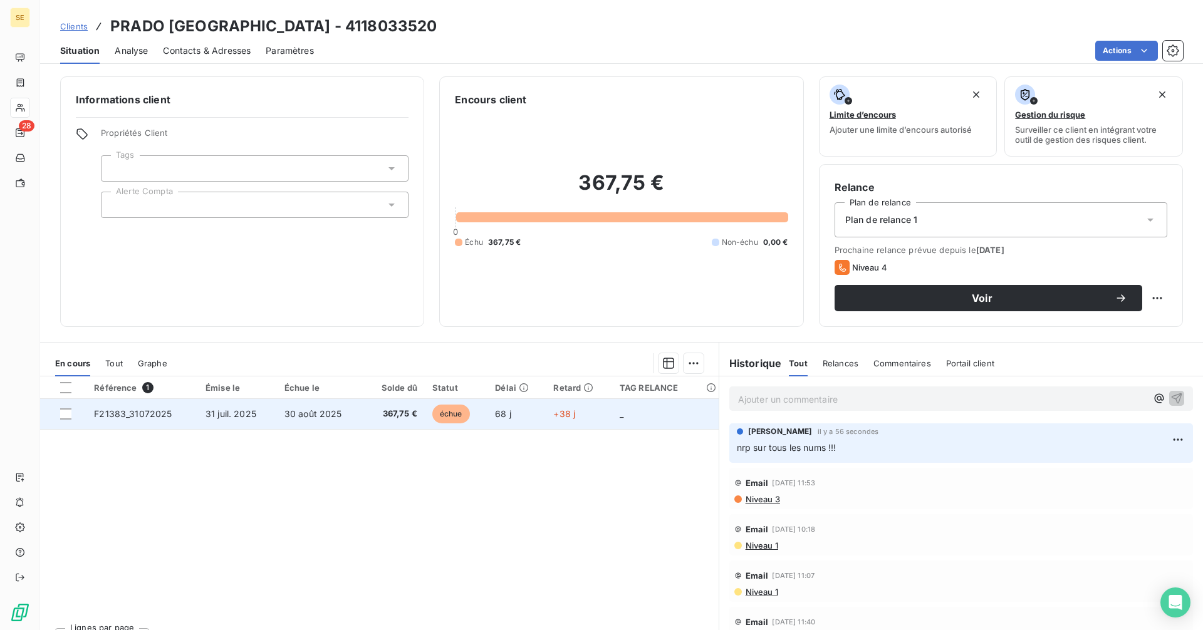
click at [356, 419] on td "30 août 2025" at bounding box center [320, 414] width 87 height 30
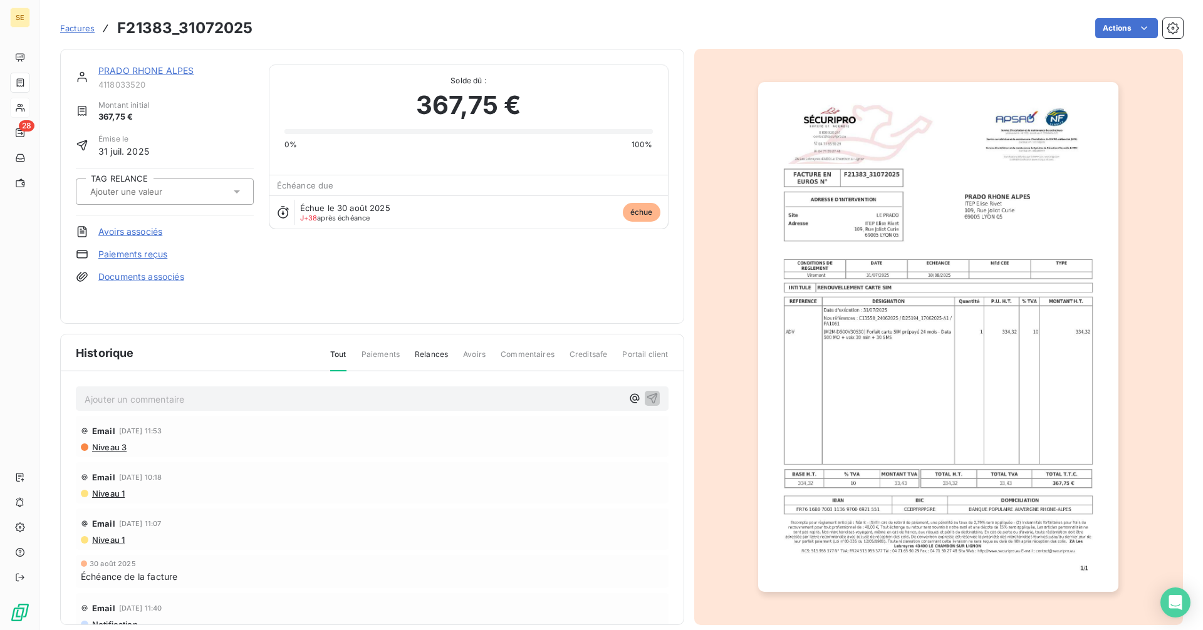
click at [142, 70] on link "PRADO RHONE ALPES" at bounding box center [146, 70] width 96 height 11
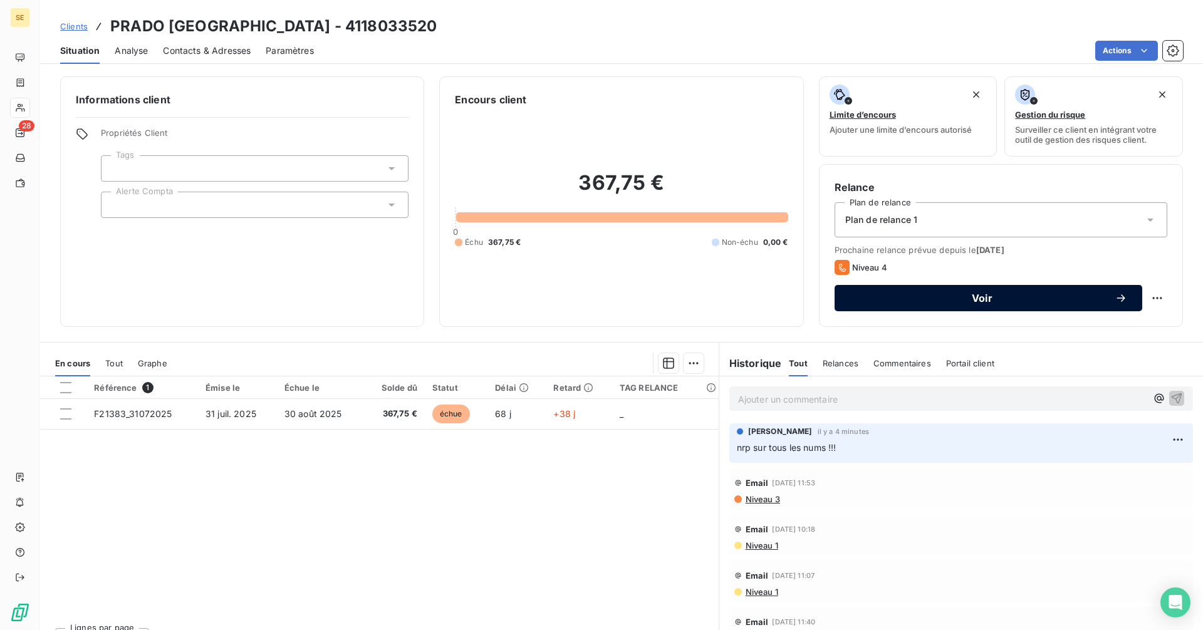
click at [909, 302] on span "Voir" at bounding box center [981, 298] width 265 height 10
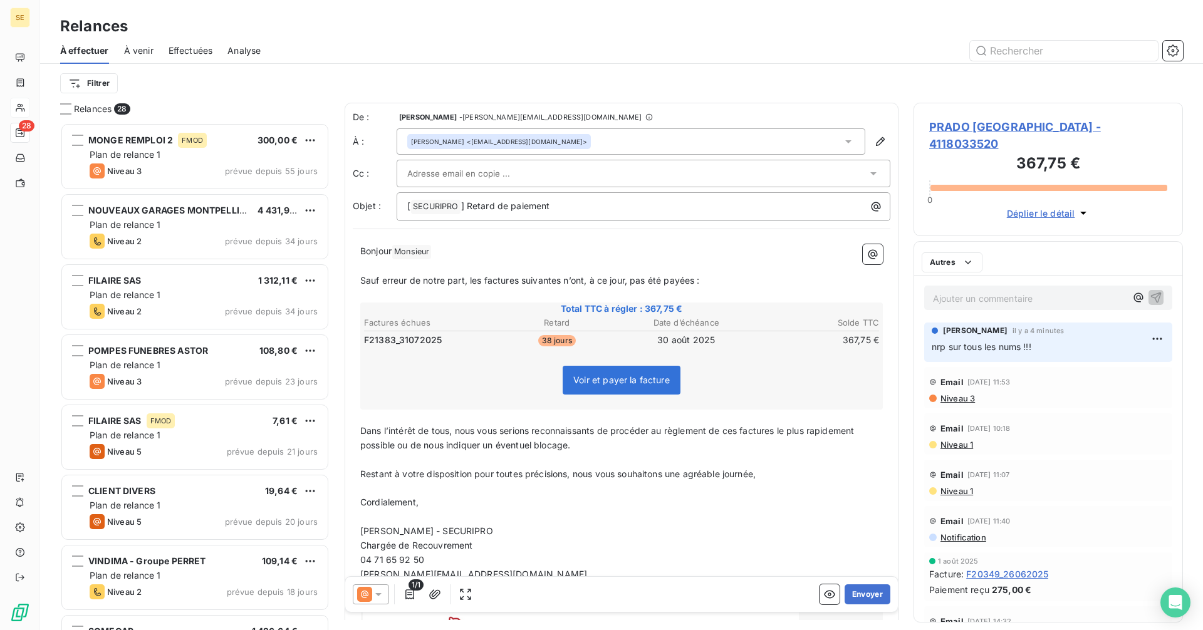
scroll to position [498, 260]
click at [384, 589] on icon at bounding box center [378, 594] width 13 height 13
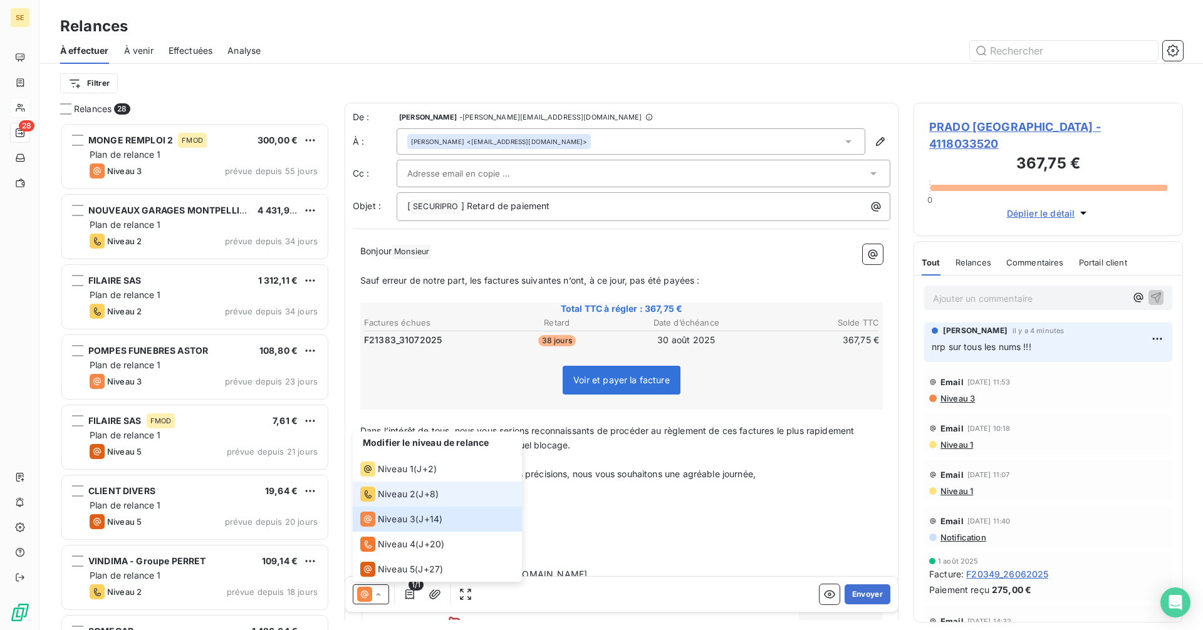
click at [399, 493] on span "Niveau 2" at bounding box center [397, 494] width 38 height 13
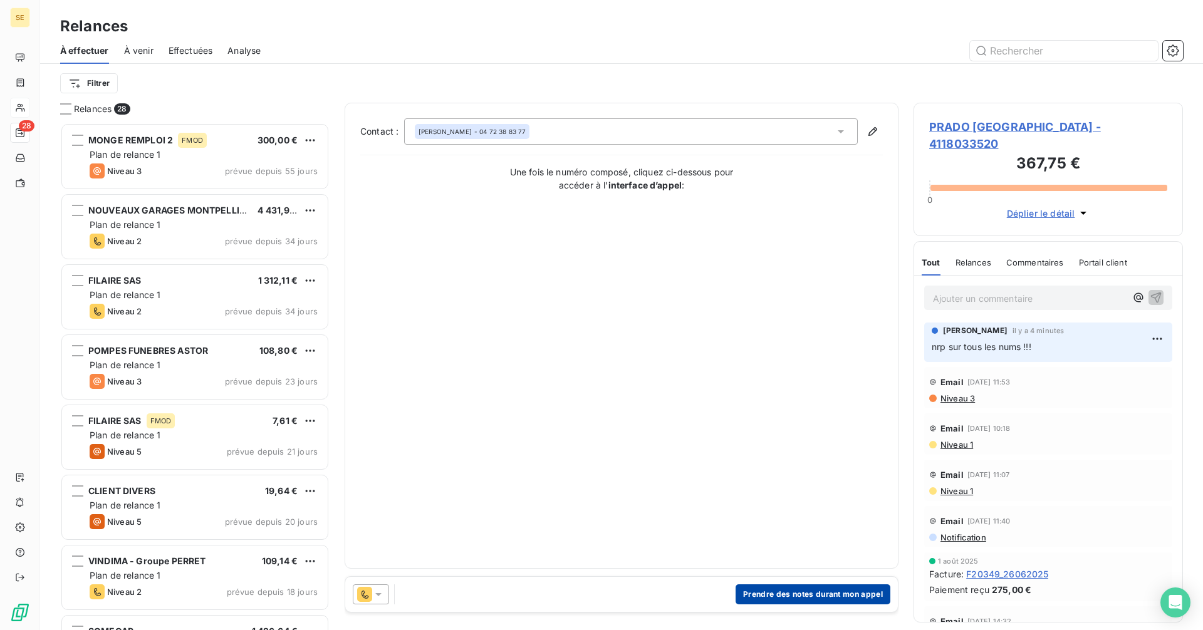
click at [781, 594] on button "Prendre des notes durant mon appel" at bounding box center [812, 594] width 155 height 20
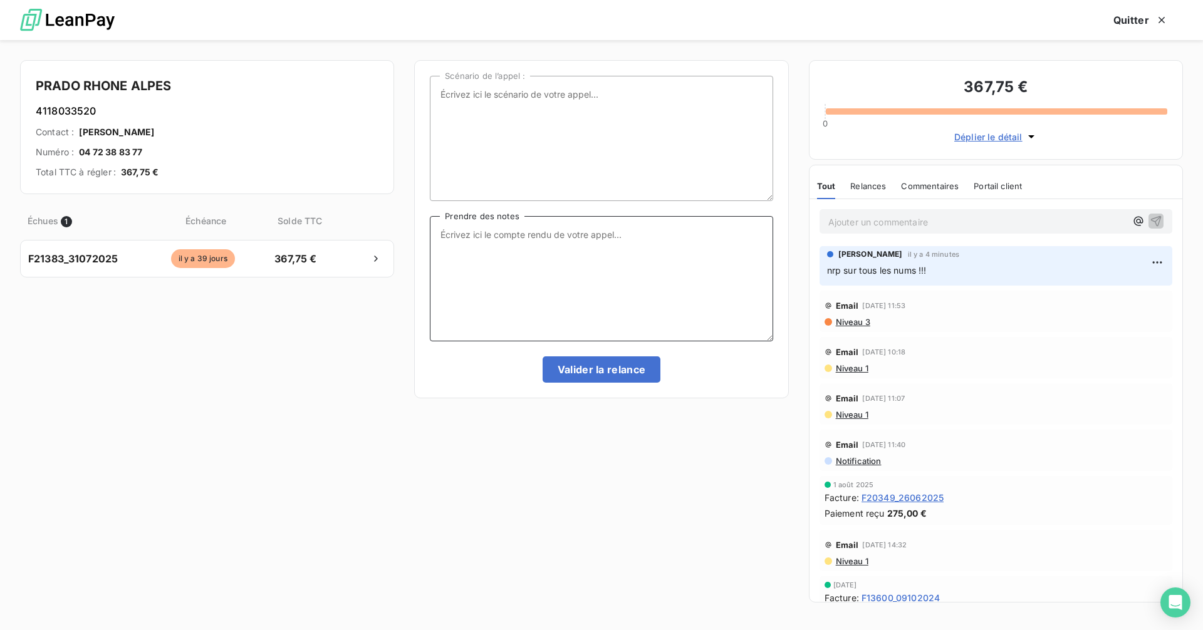
click at [492, 238] on textarea "Prendre des notes" at bounding box center [601, 278] width 343 height 125
type textarea "eu finalement quelqu'un qui me passe la compta en tel o [PHONE_NUMBER]. La fact…"
click at [578, 365] on button "Valider la relance" at bounding box center [601, 369] width 118 height 26
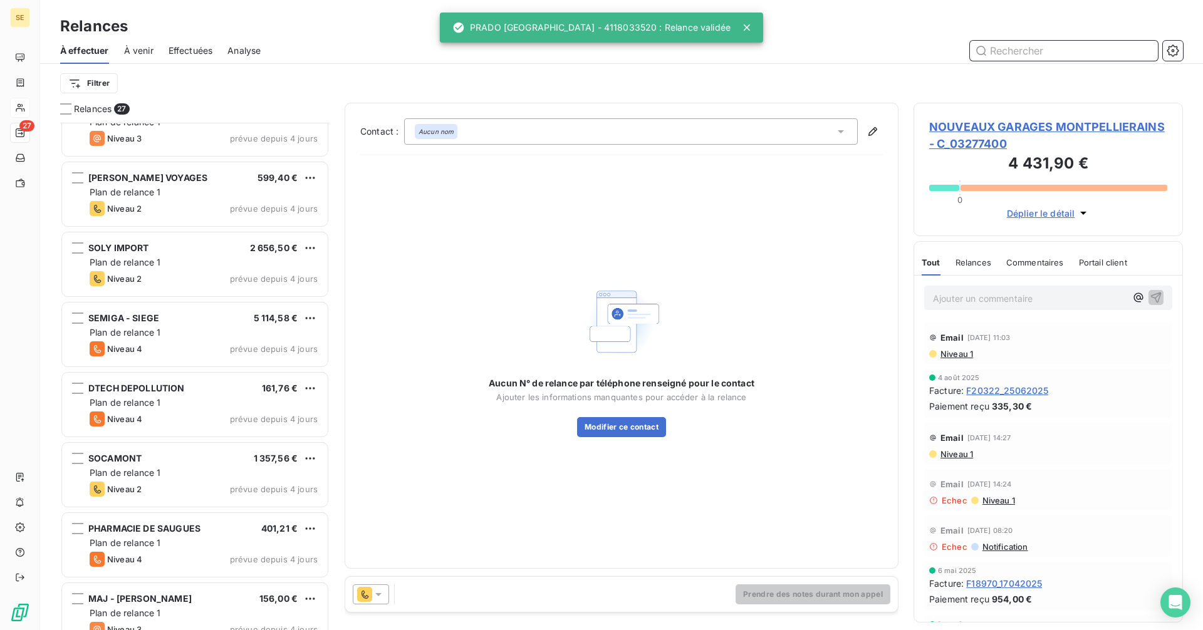
scroll to position [1387, 0]
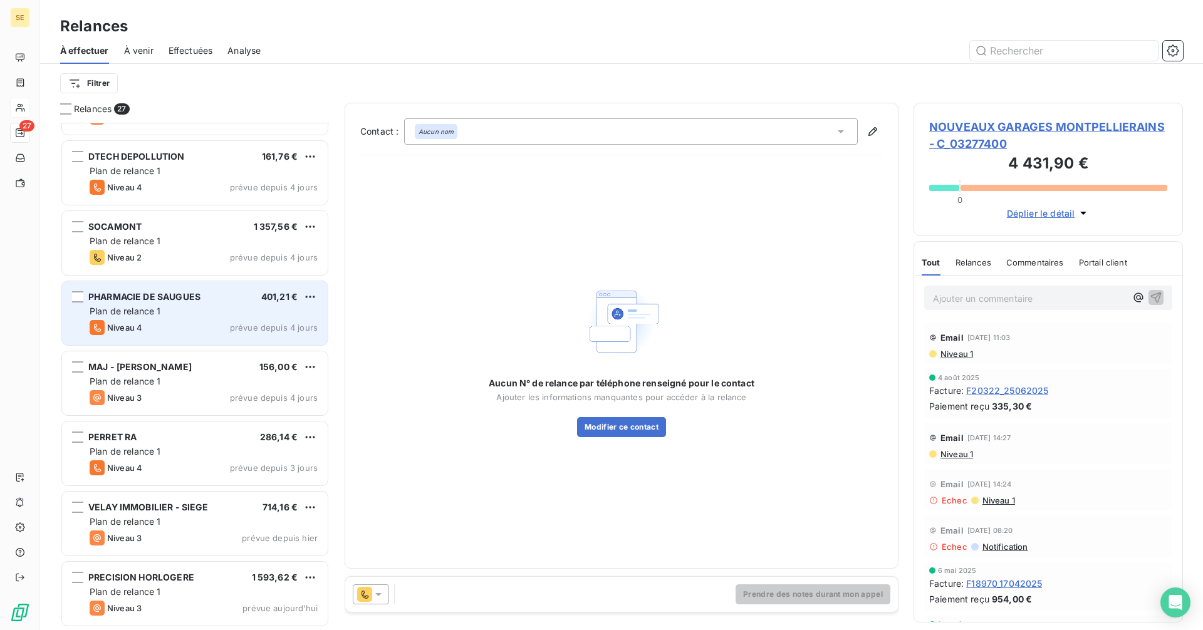
click at [189, 315] on div "Plan de relance 1" at bounding box center [204, 311] width 228 height 13
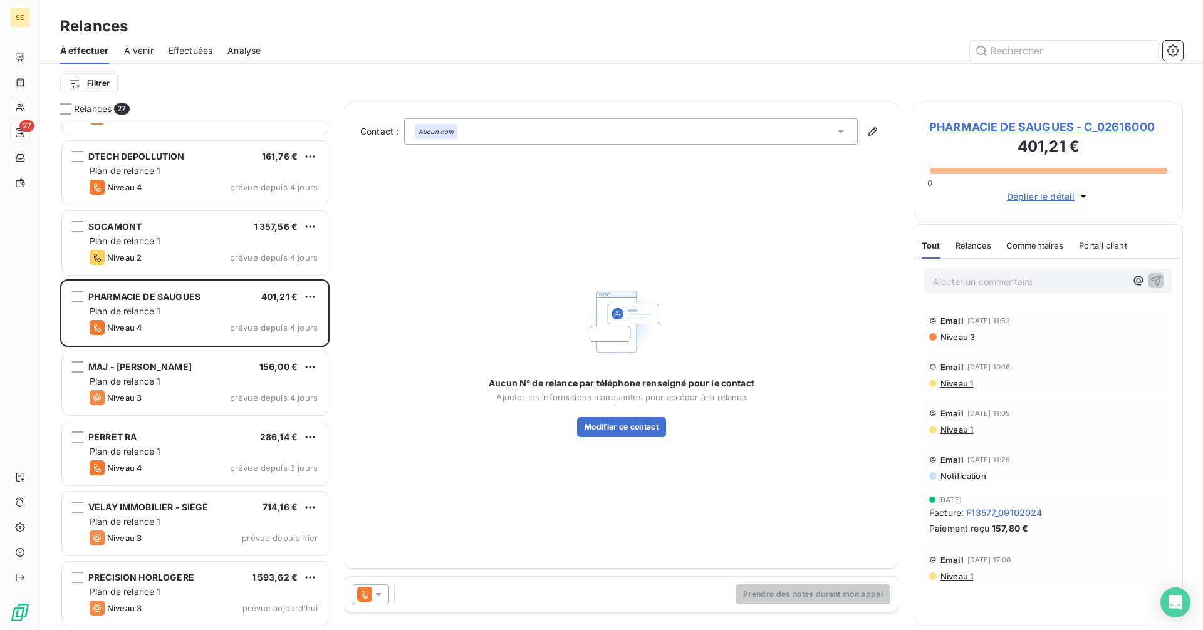
click at [998, 117] on div "PHARMACIE DE SAUGUES - C_02616000 401,21 € 0 Déplier le détail" at bounding box center [1047, 161] width 269 height 117
click at [984, 128] on span "PHARMACIE DE SAUGUES - C_02616000" at bounding box center [1048, 126] width 238 height 17
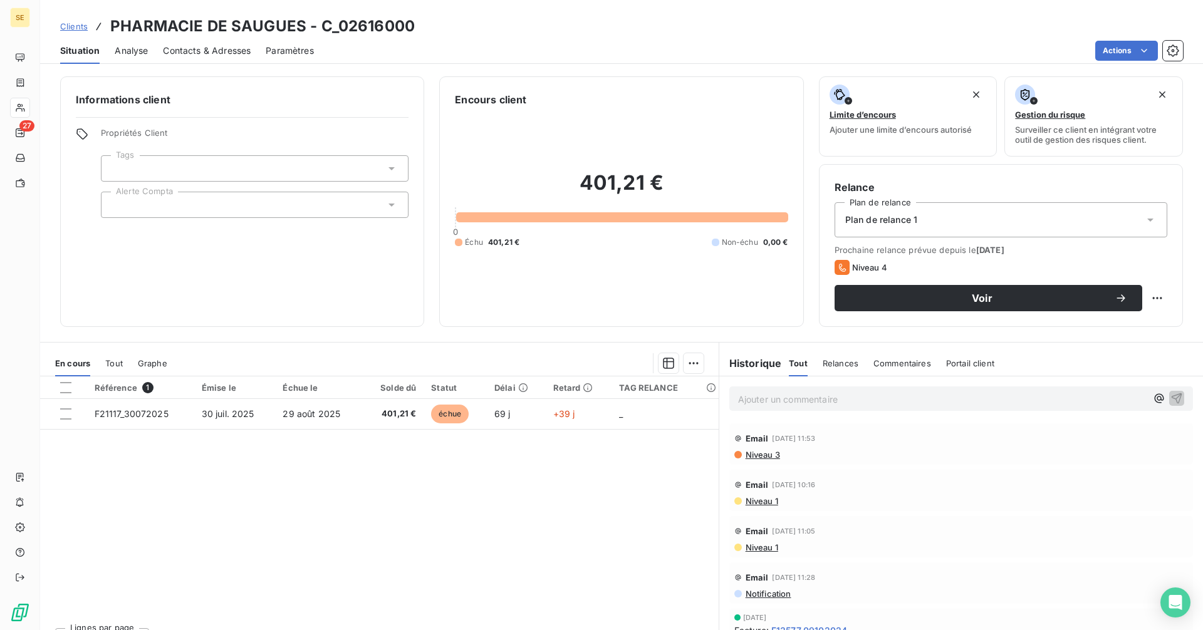
click at [209, 49] on span "Contacts & Adresses" at bounding box center [207, 50] width 88 height 13
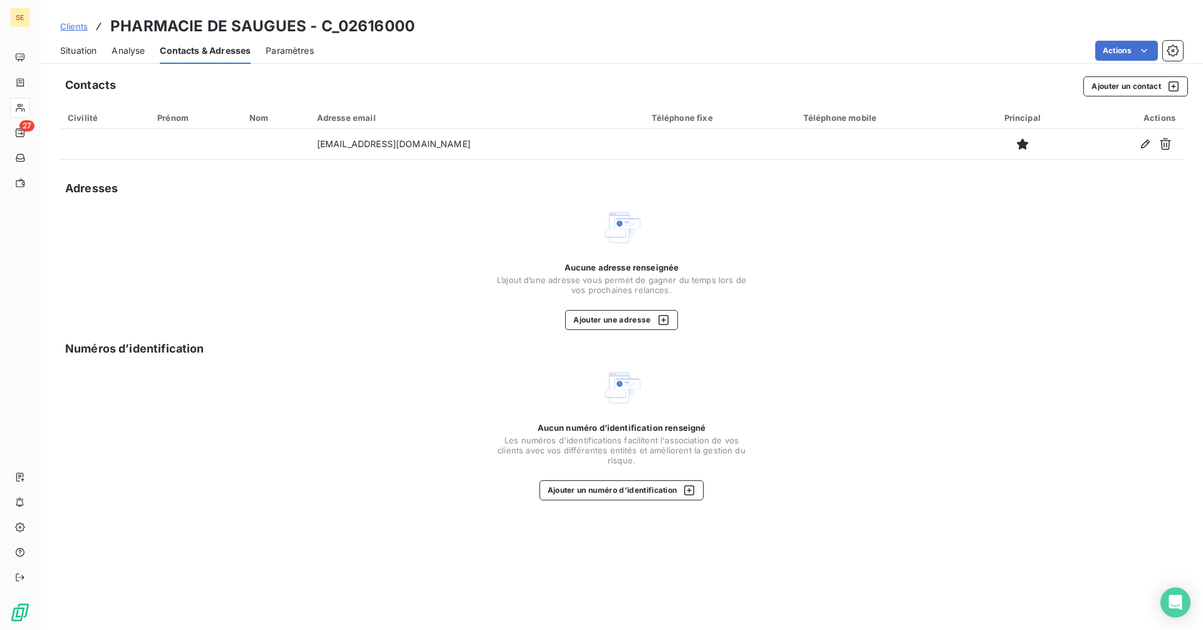
click at [76, 49] on span "Situation" at bounding box center [78, 50] width 36 height 13
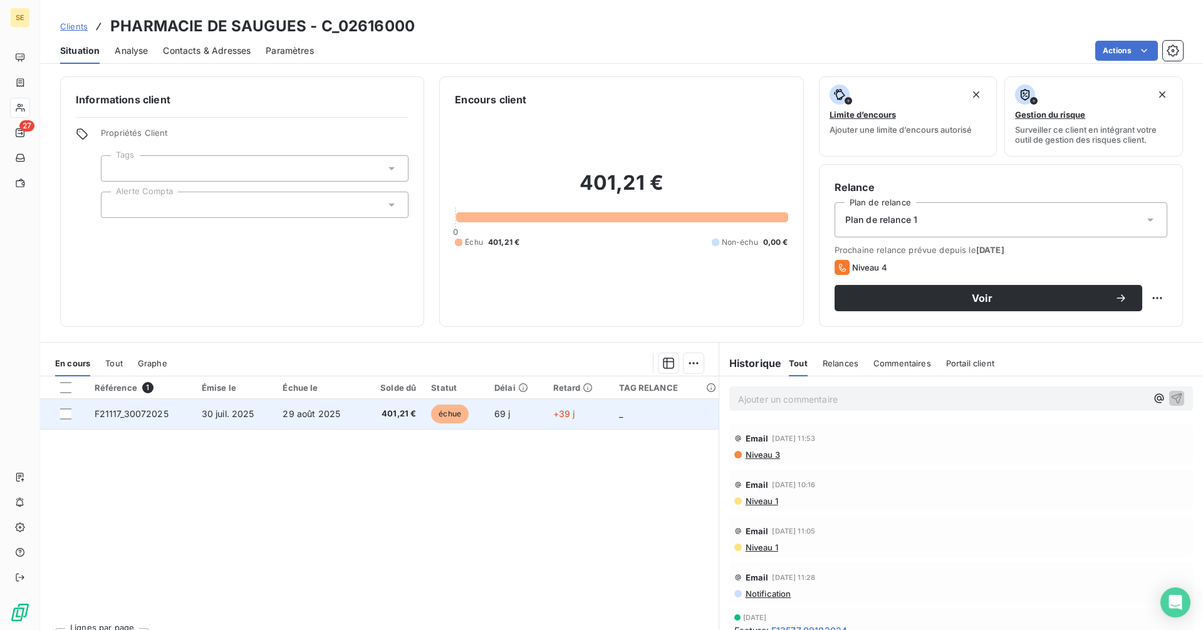
click at [332, 415] on span "29 août 2025" at bounding box center [311, 413] width 58 height 11
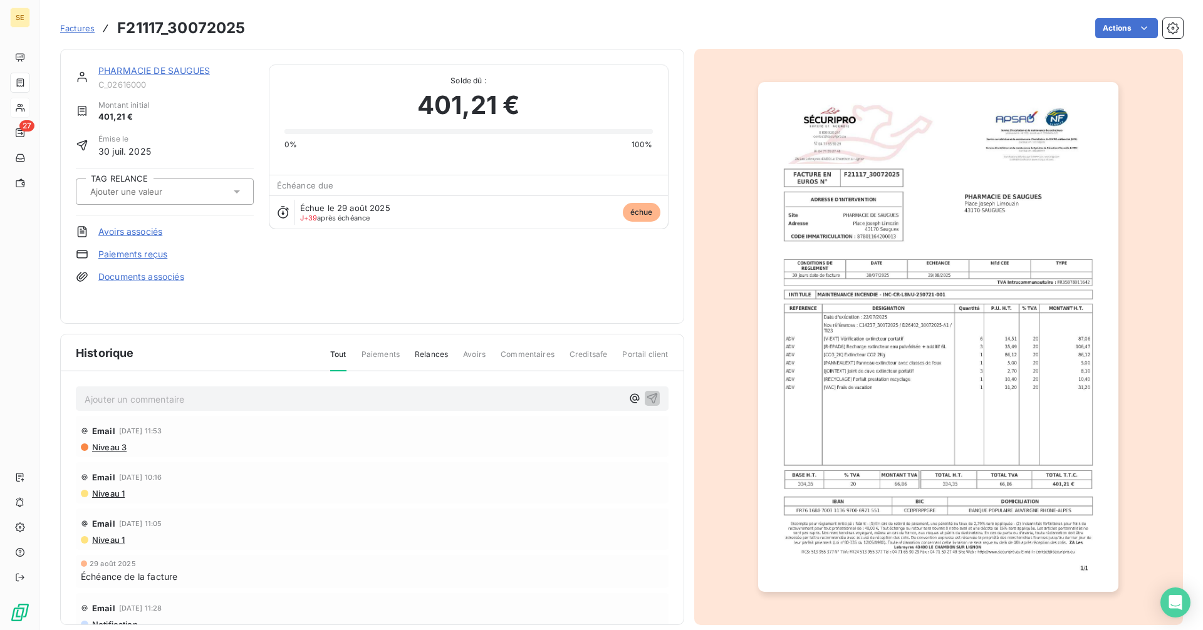
click at [152, 70] on link "PHARMACIE DE SAUGUES" at bounding box center [153, 70] width 111 height 11
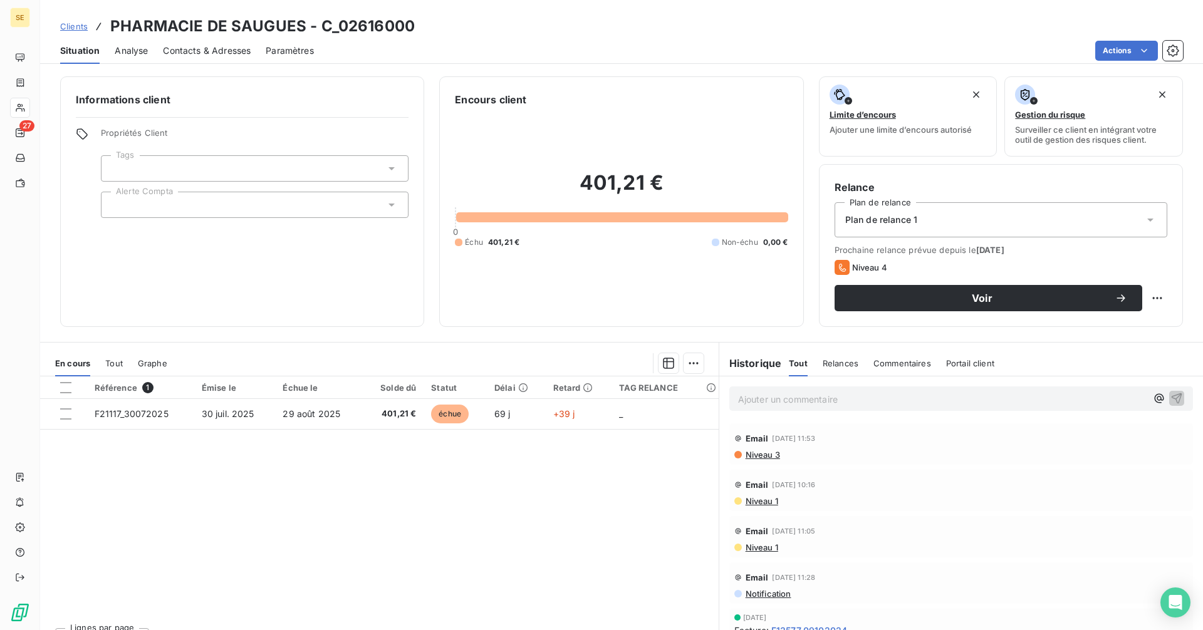
click at [182, 53] on span "Contacts & Adresses" at bounding box center [207, 50] width 88 height 13
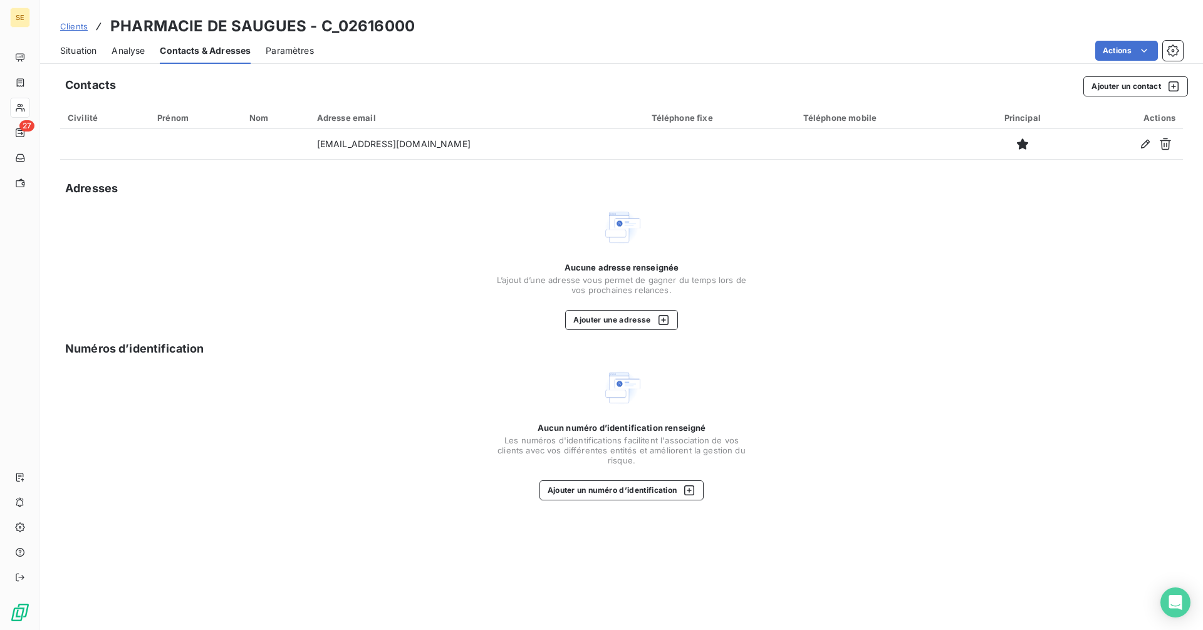
click at [85, 53] on span "Situation" at bounding box center [78, 50] width 36 height 13
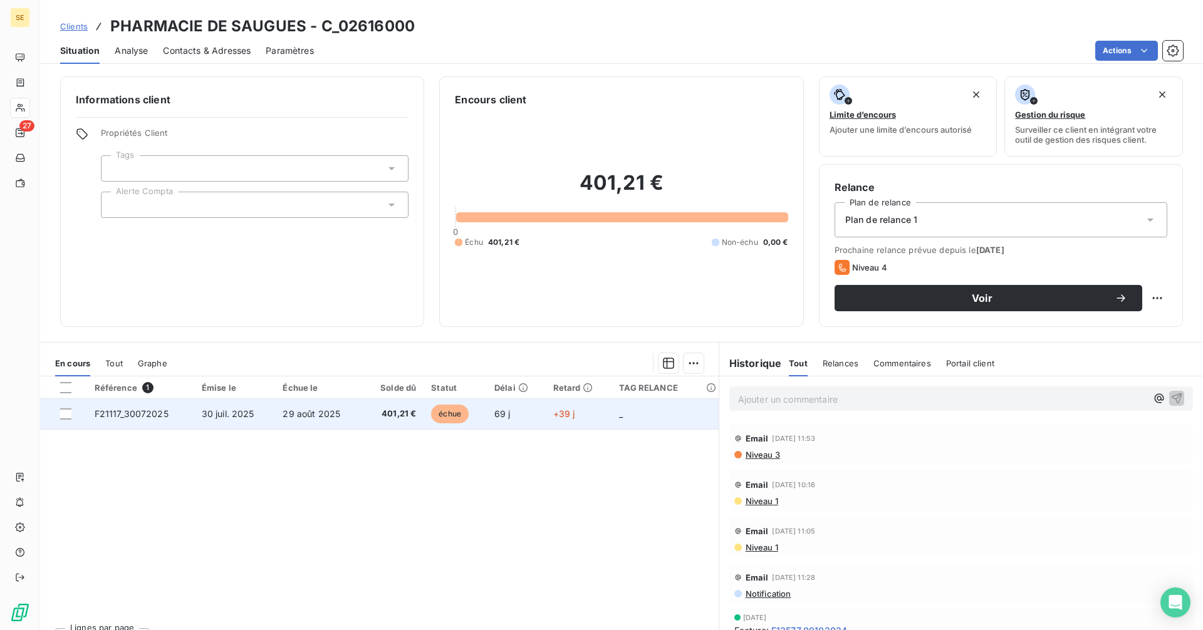
click at [276, 409] on td "29 août 2025" at bounding box center [318, 414] width 87 height 30
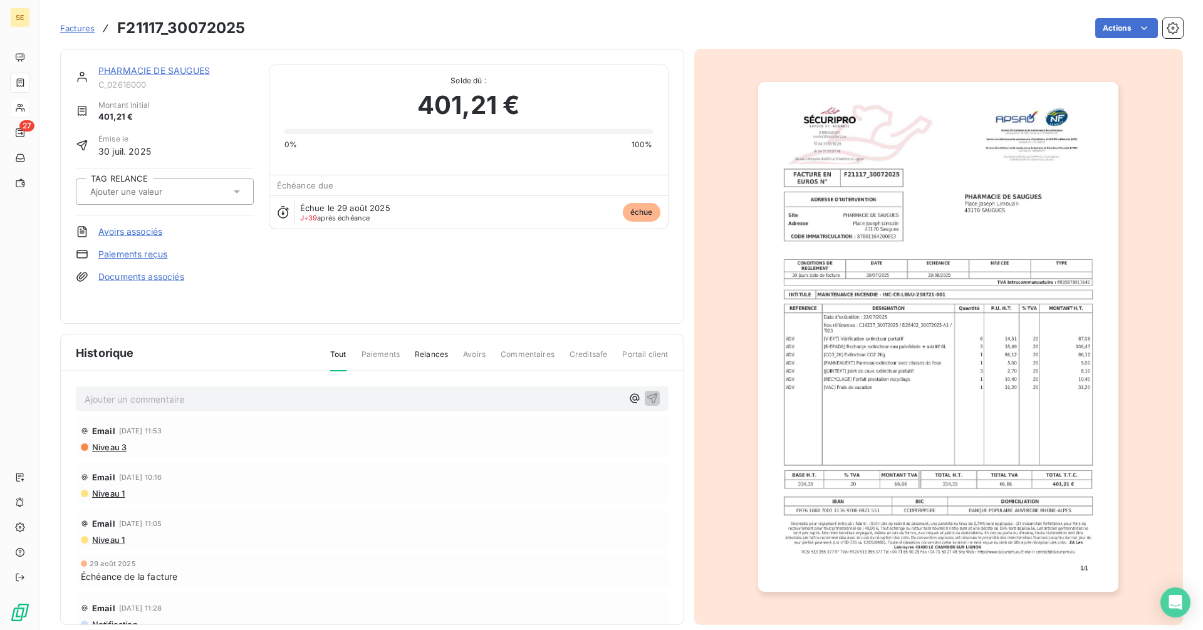
click at [184, 68] on link "PHARMACIE DE SAUGUES" at bounding box center [153, 70] width 111 height 11
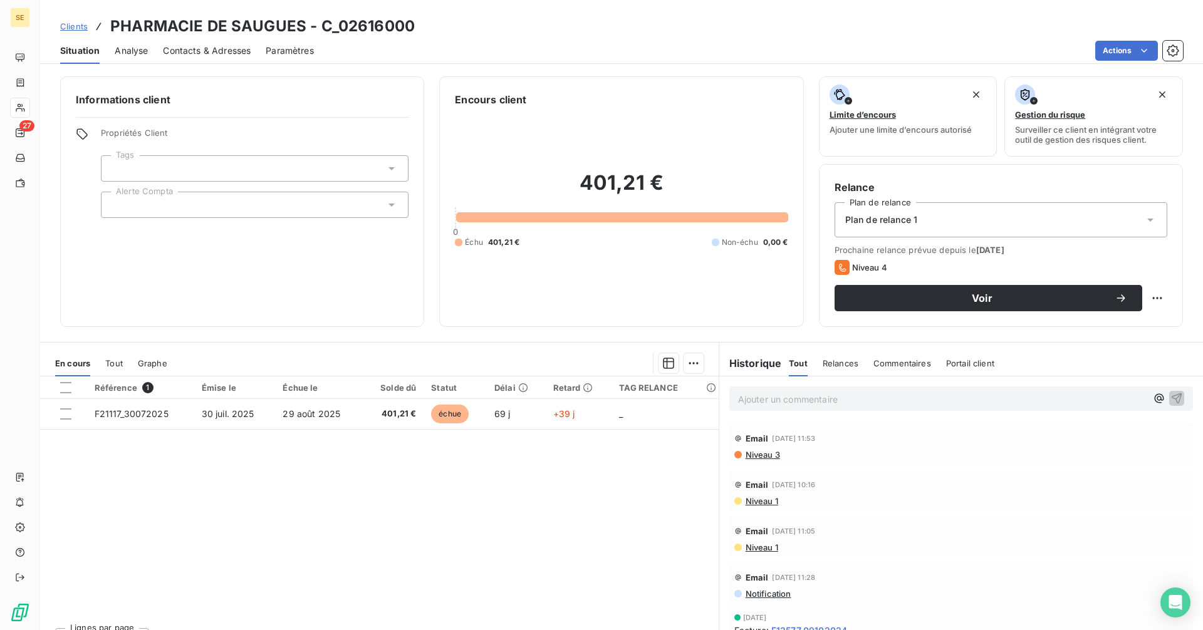
click at [234, 54] on span "Contacts & Adresses" at bounding box center [207, 50] width 88 height 13
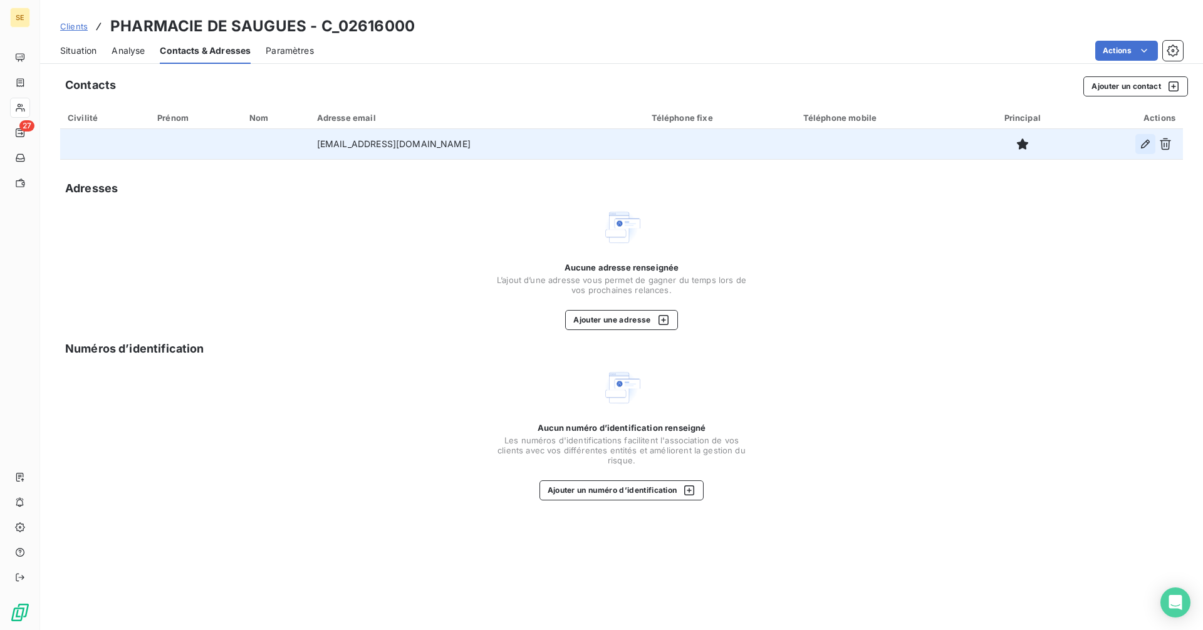
click at [1144, 142] on icon "button" at bounding box center [1145, 144] width 13 height 13
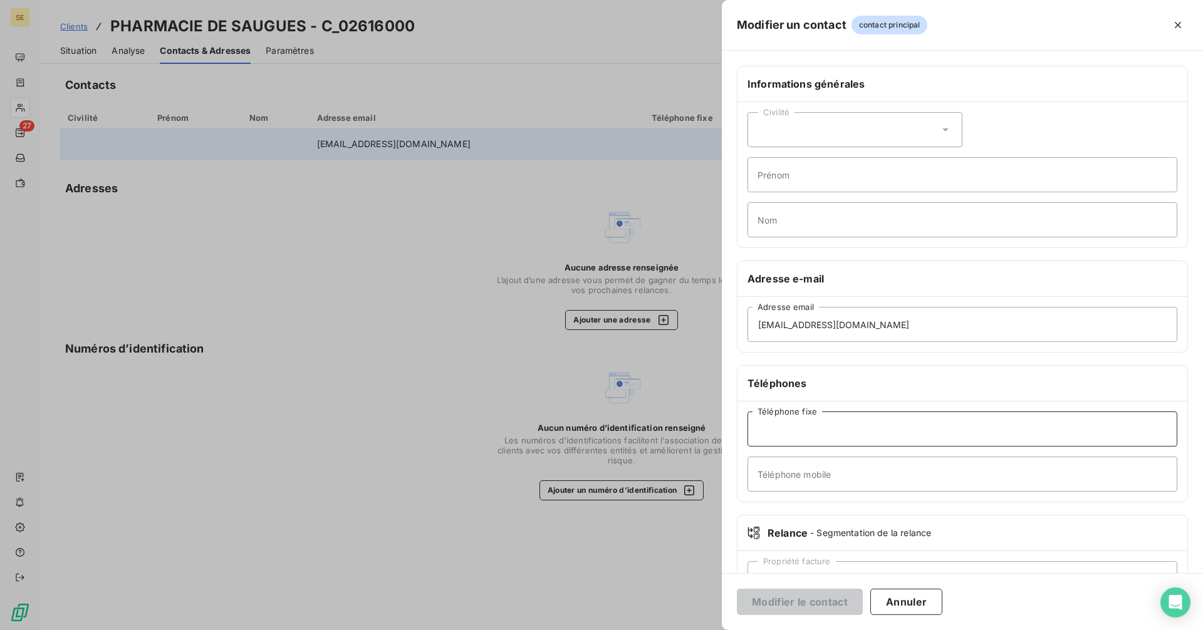
paste input "04 71 77 81 32"
type input "04 71 77 81 32"
click at [820, 601] on button "Modifier le contact" at bounding box center [800, 602] width 126 height 26
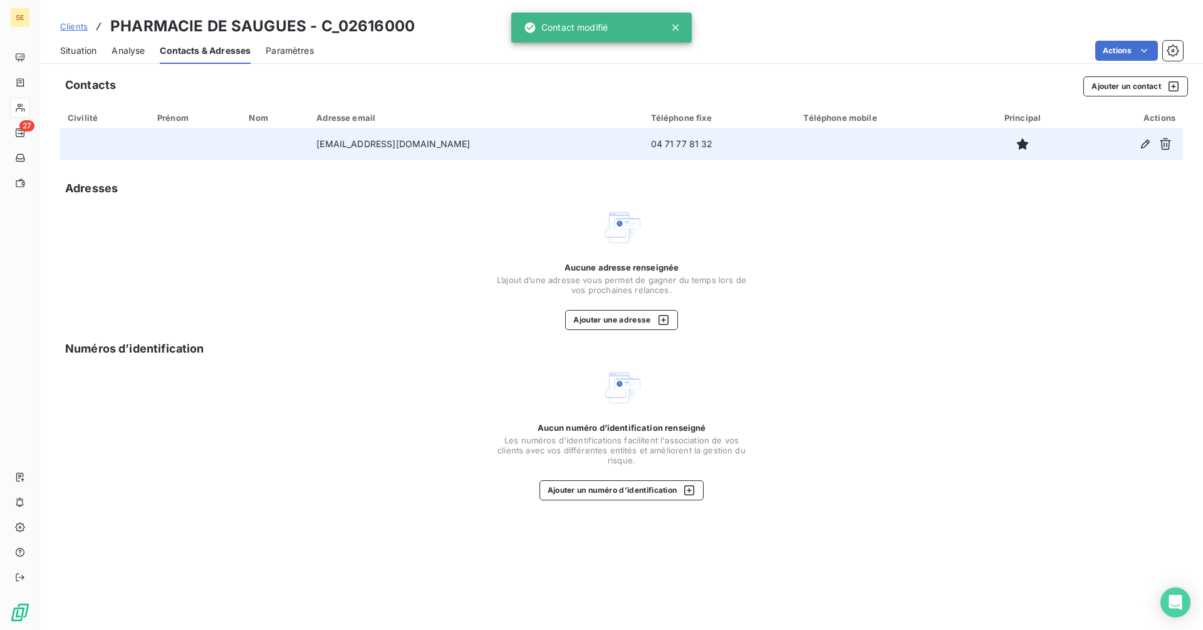
click at [66, 49] on span "Situation" at bounding box center [78, 50] width 36 height 13
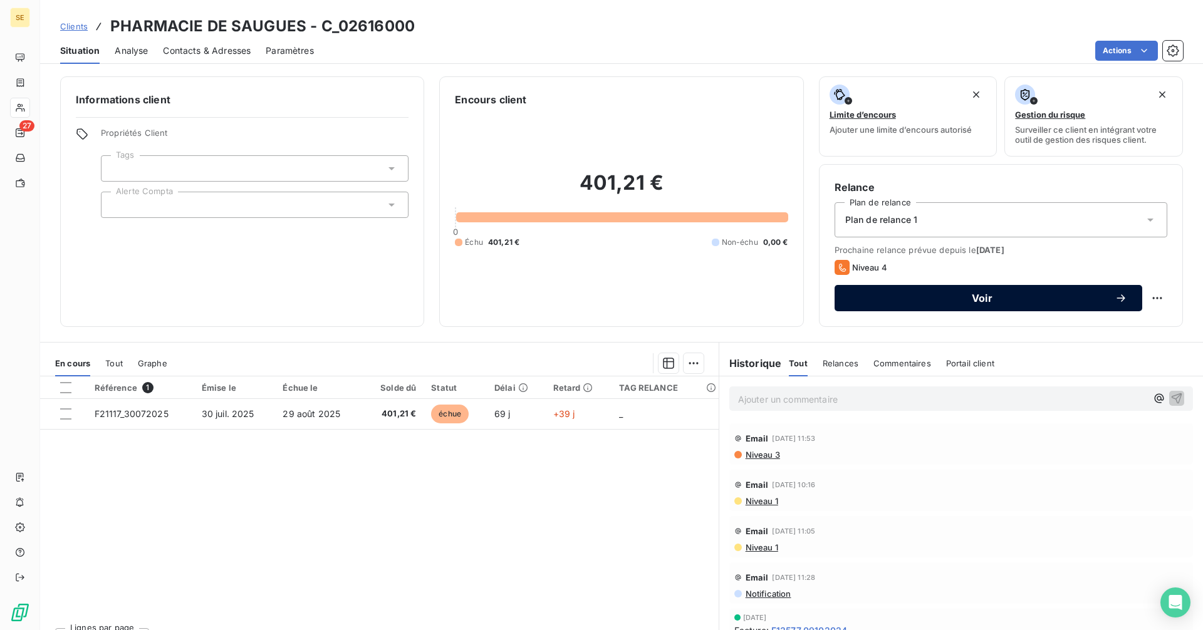
click at [879, 303] on span "Voir" at bounding box center [981, 298] width 265 height 10
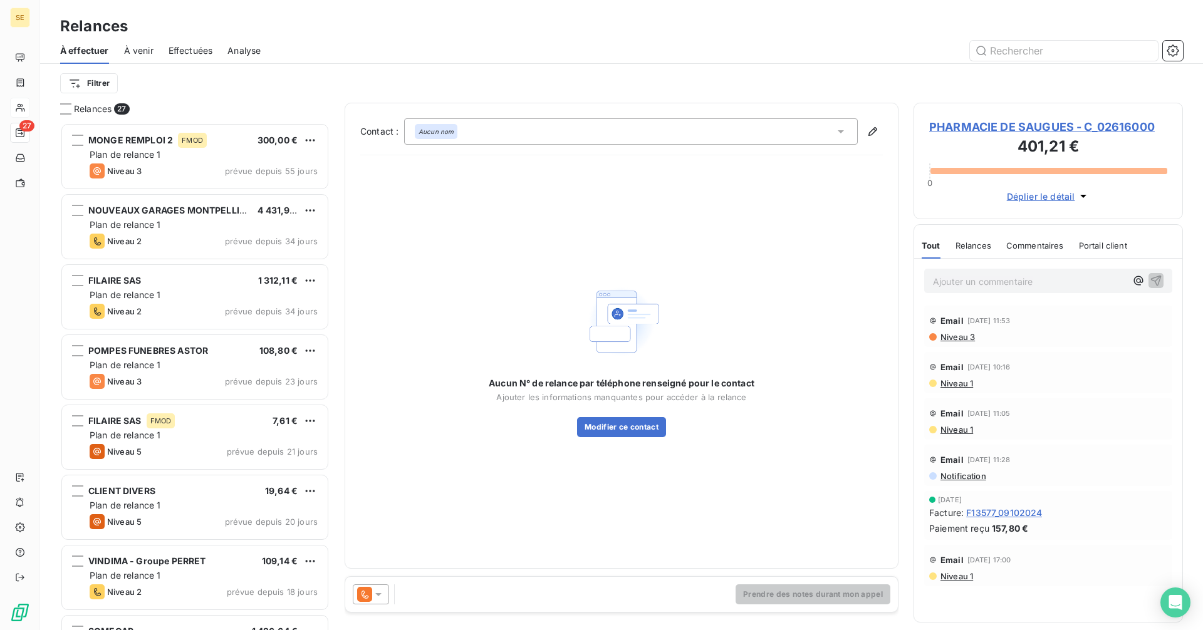
scroll to position [498, 260]
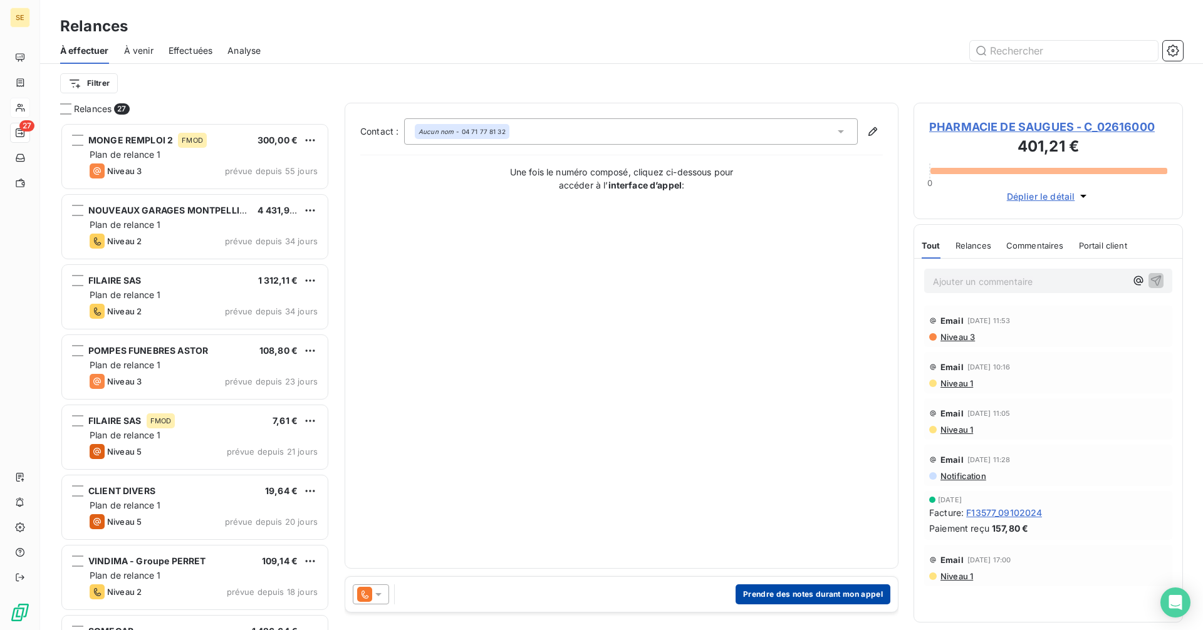
click at [803, 596] on button "Prendre des notes durant mon appel" at bounding box center [812, 594] width 155 height 20
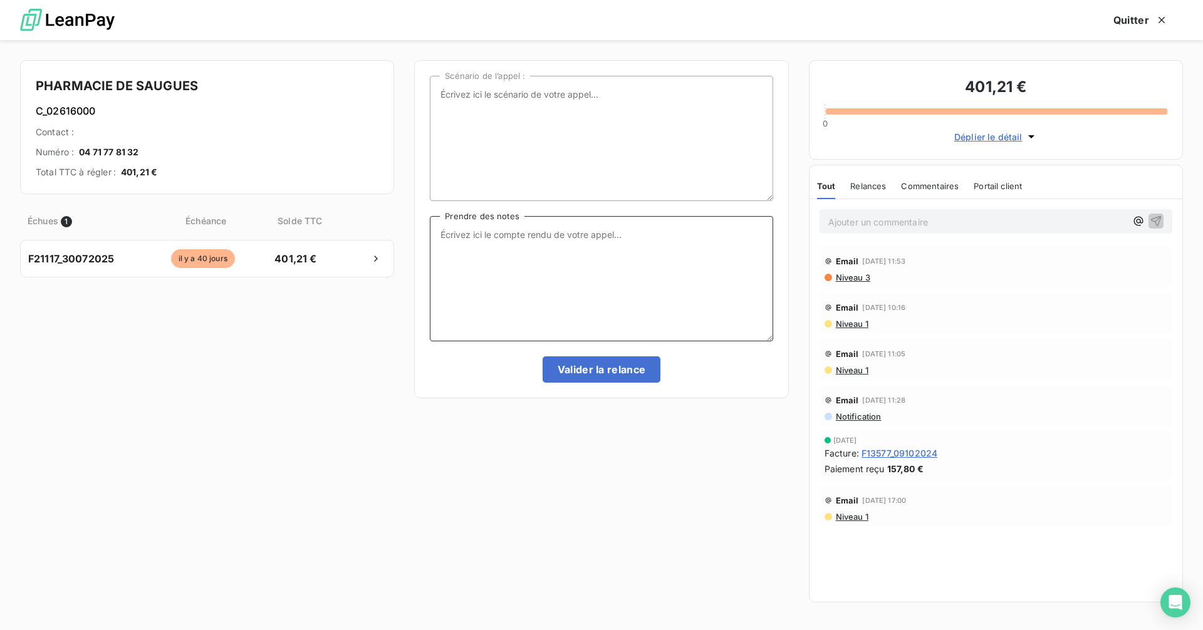
click at [482, 245] on textarea "Prendre des notes" at bounding box center [601, 278] width 343 height 125
type textarea "eu une employée, la resp est abs et sera de retour le 17/10"
click at [603, 363] on button "Valider la relance" at bounding box center [601, 369] width 118 height 26
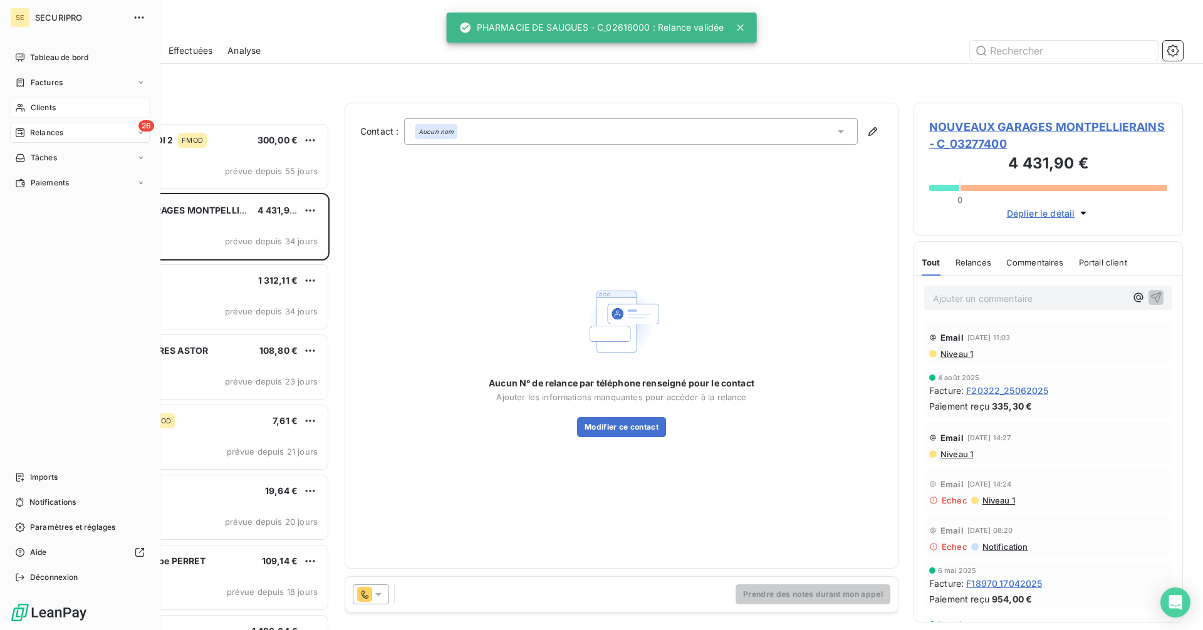
click at [28, 106] on div "Clients" at bounding box center [80, 108] width 140 height 20
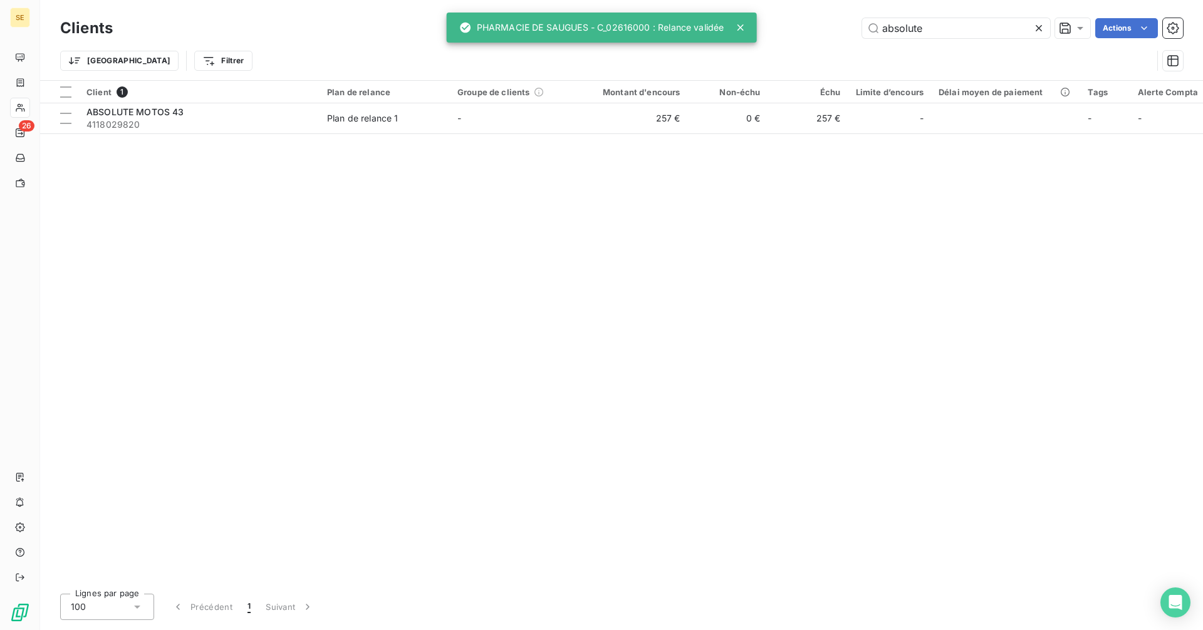
drag, startPoint x: 923, startPoint y: 29, endPoint x: 796, endPoint y: 26, distance: 126.6
click at [796, 26] on div "absolute Actions" at bounding box center [655, 28] width 1055 height 20
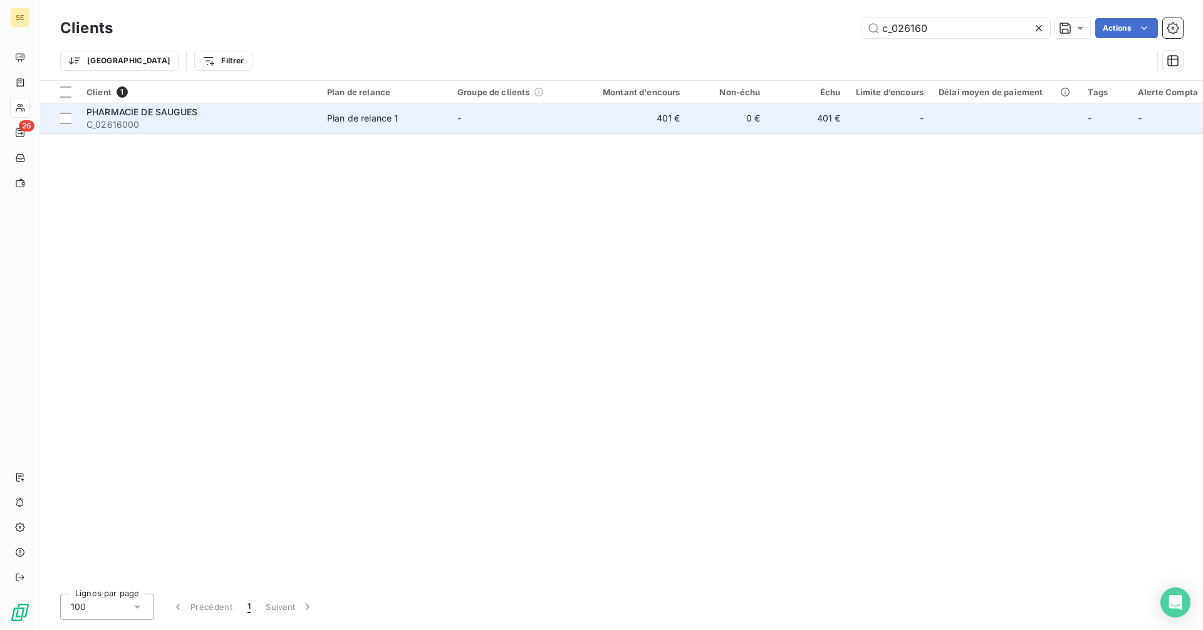
type input "c_026160"
click at [425, 125] on td "Plan de relance 1" at bounding box center [384, 118] width 130 height 30
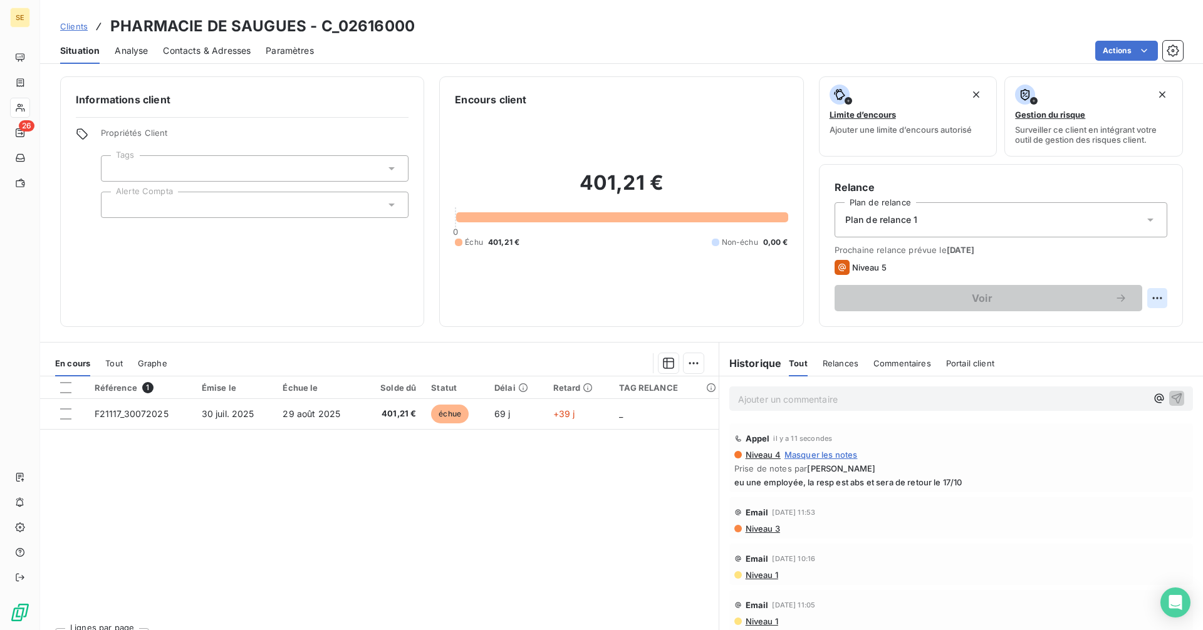
click at [1154, 299] on html "SE 26 Clients PHARMACIE DE SAUGUES - C_02616000 Situation Analyse Contacts & Ad…" at bounding box center [601, 315] width 1203 height 630
click at [1115, 327] on div "Replanifier cette action" at bounding box center [1096, 326] width 112 height 20
select select "9"
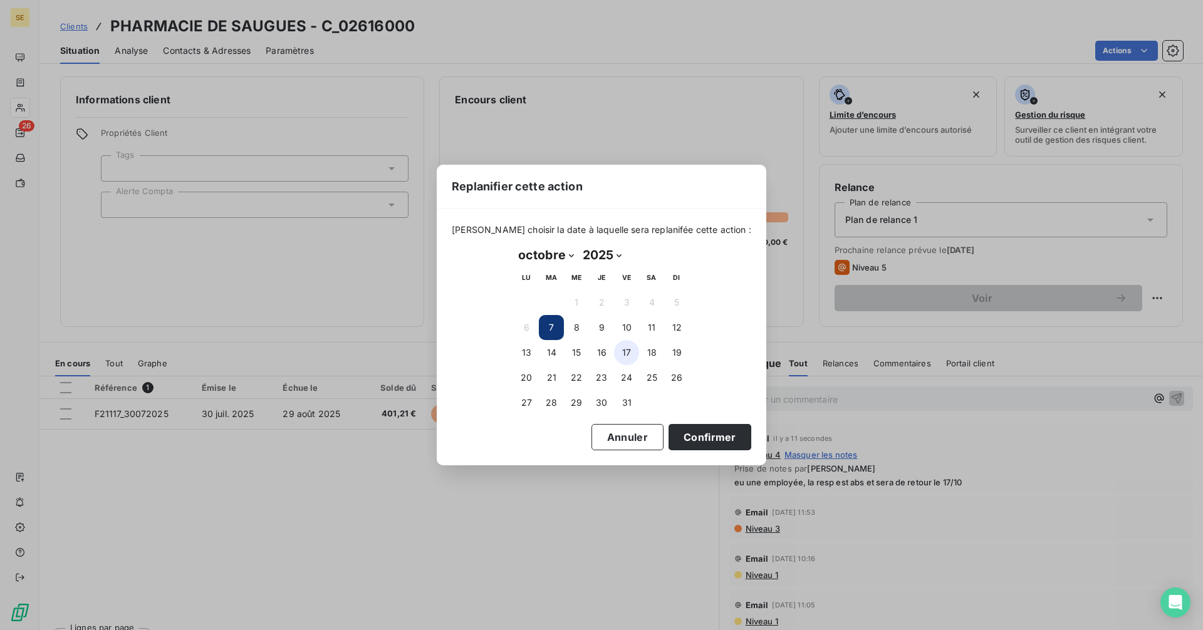
click at [631, 351] on button "17" at bounding box center [626, 352] width 25 height 25
click at [690, 439] on button "Confirmer" at bounding box center [709, 437] width 83 height 26
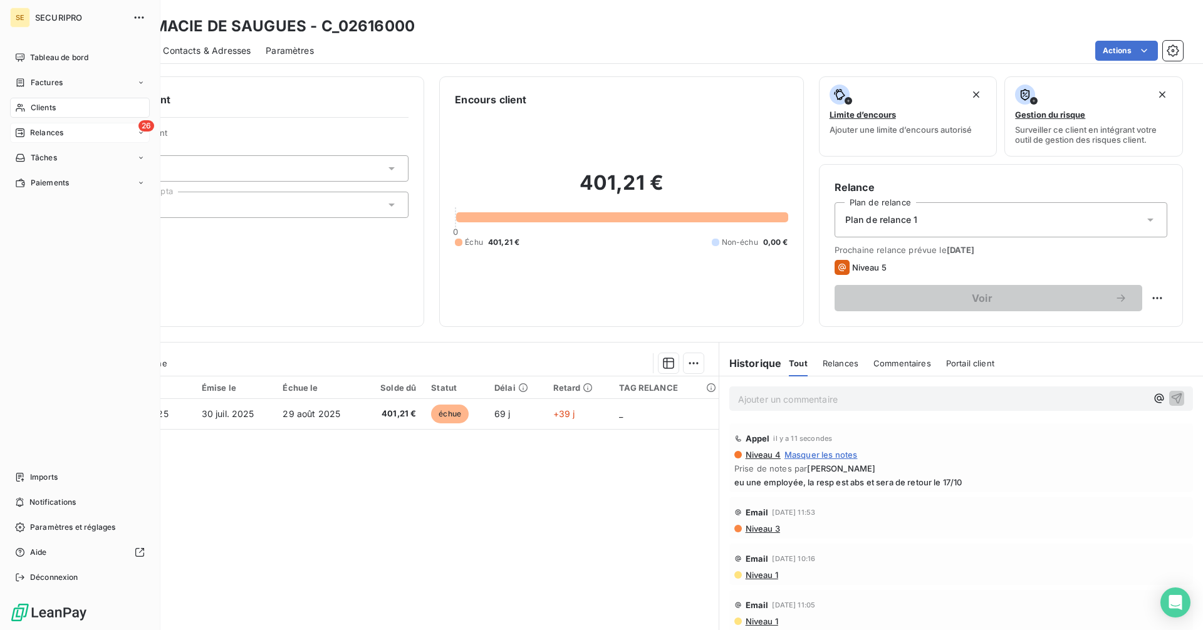
click at [28, 135] on div "Relances" at bounding box center [39, 132] width 48 height 11
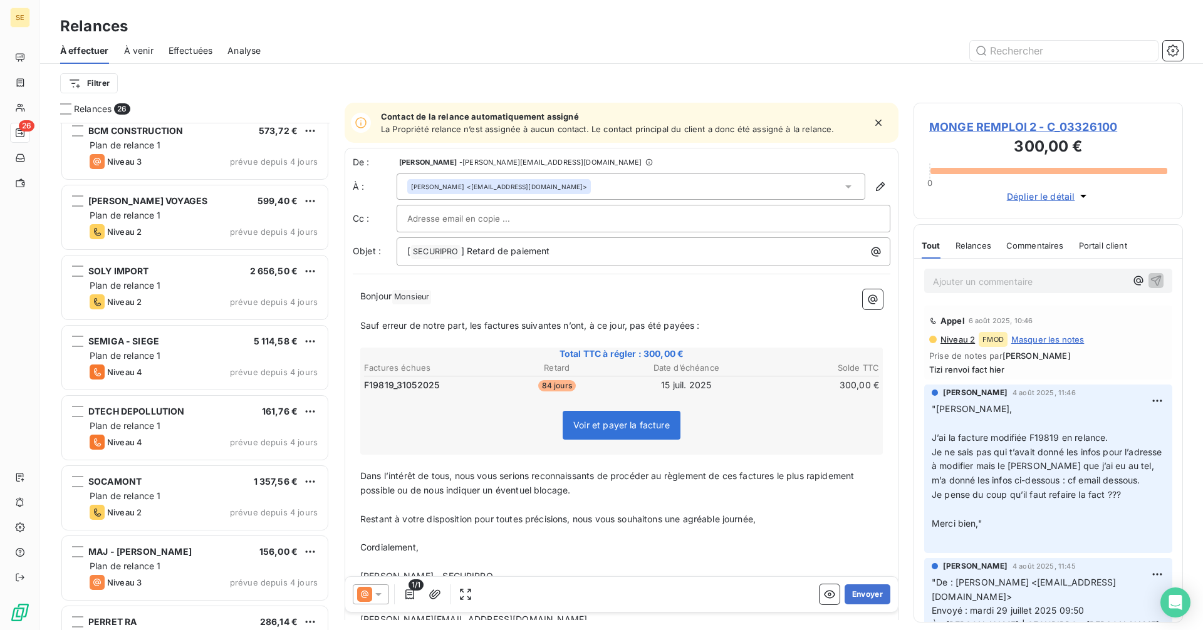
scroll to position [1317, 0]
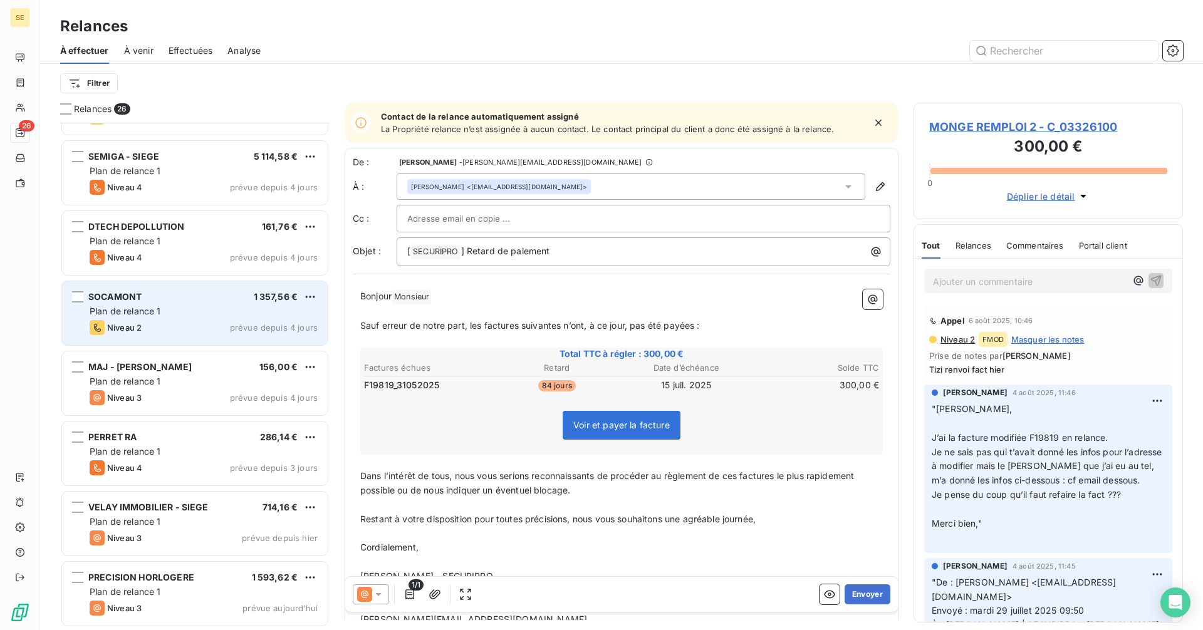
click at [145, 309] on span "Plan de relance 1" at bounding box center [125, 311] width 71 height 11
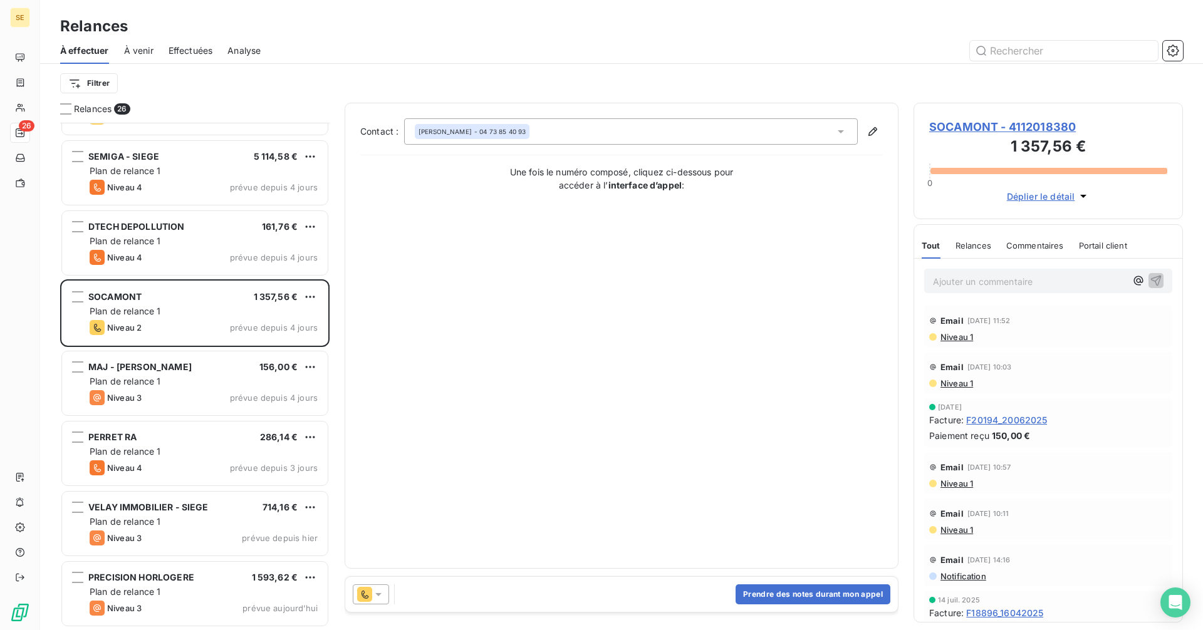
click at [965, 123] on span "SOCAMONT - 4112018380" at bounding box center [1048, 126] width 238 height 17
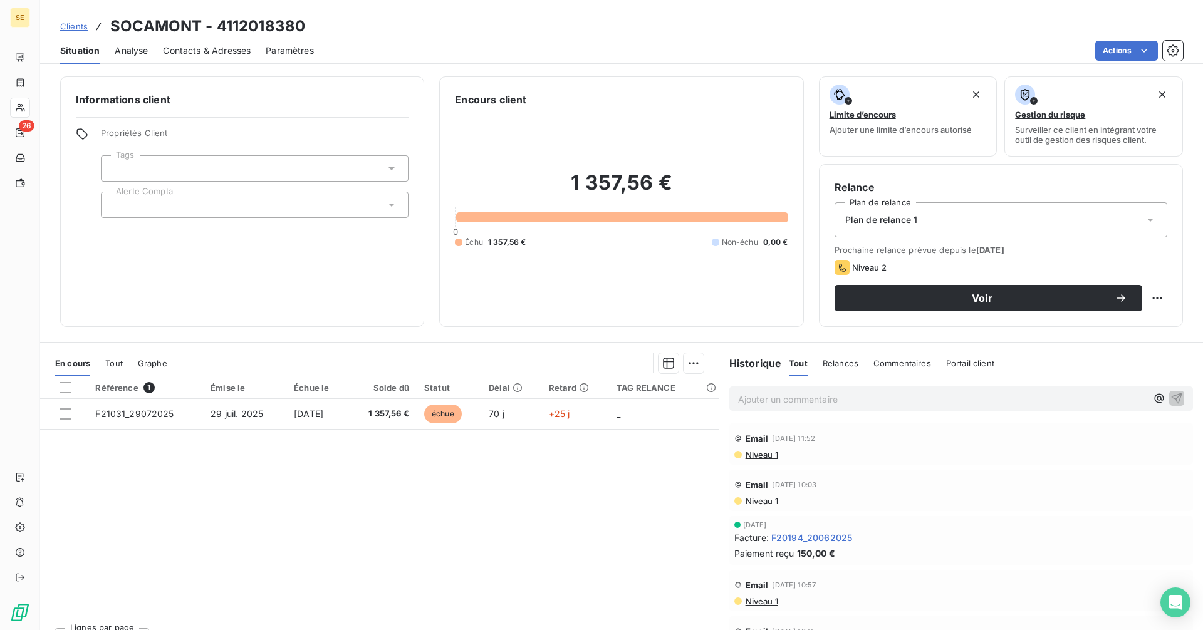
click at [191, 51] on span "Contacts & Adresses" at bounding box center [207, 50] width 88 height 13
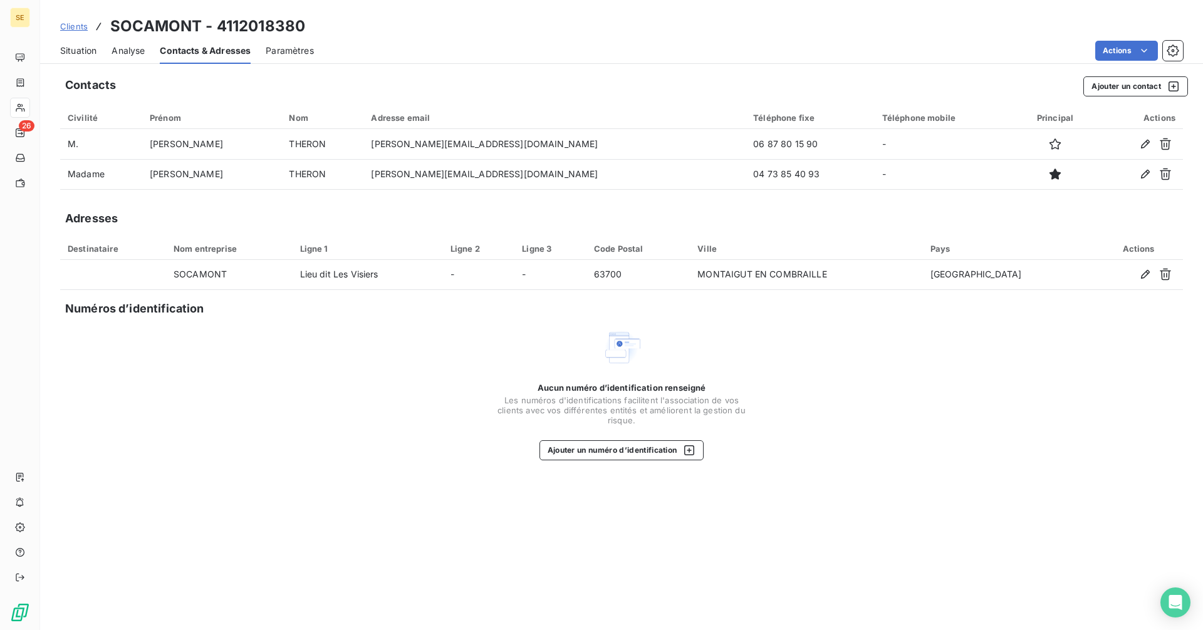
click at [73, 50] on span "Situation" at bounding box center [78, 50] width 36 height 13
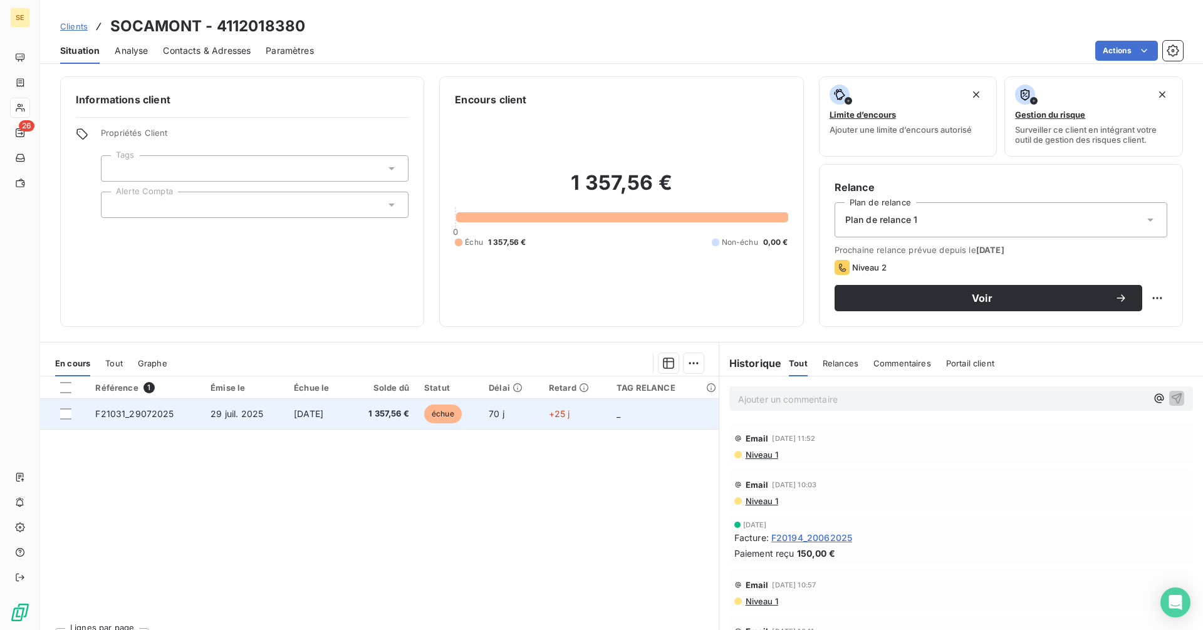
click at [272, 420] on td "29 juil. 2025" at bounding box center [244, 414] width 83 height 30
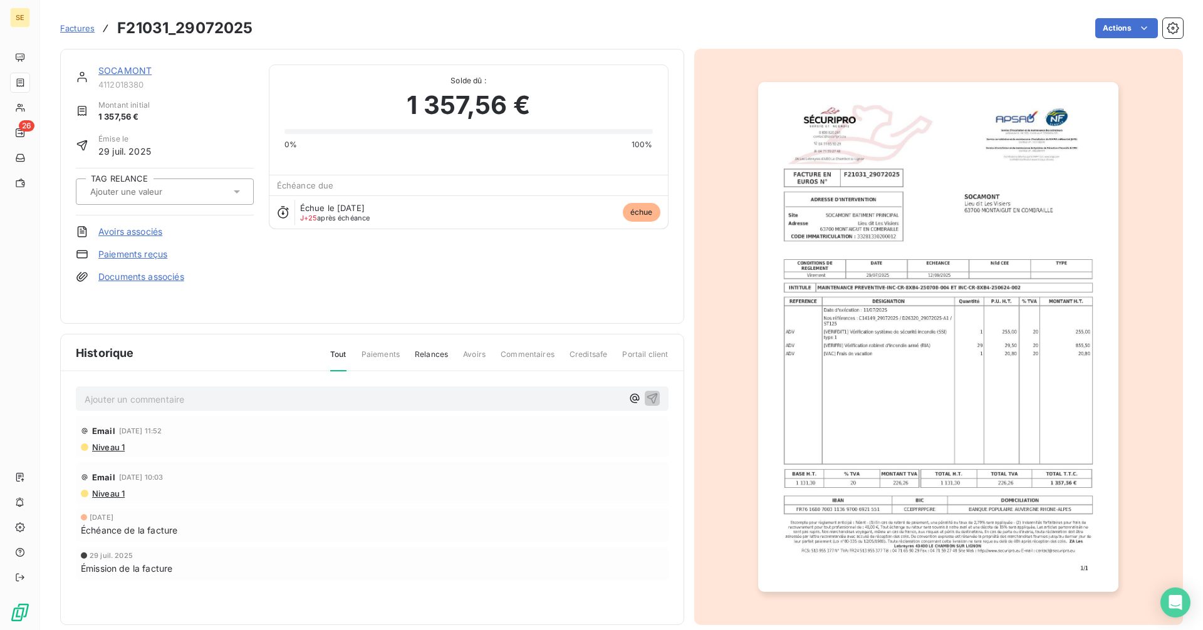
click at [129, 70] on link "SOCAMONT" at bounding box center [124, 70] width 53 height 11
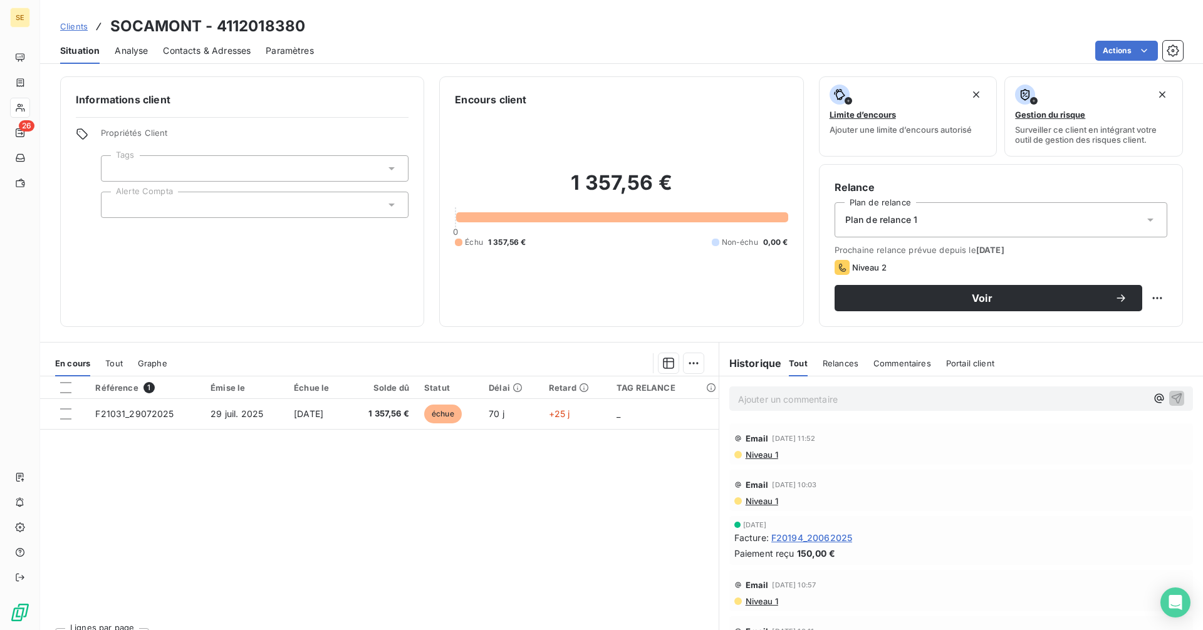
click at [188, 51] on span "Contacts & Adresses" at bounding box center [207, 50] width 88 height 13
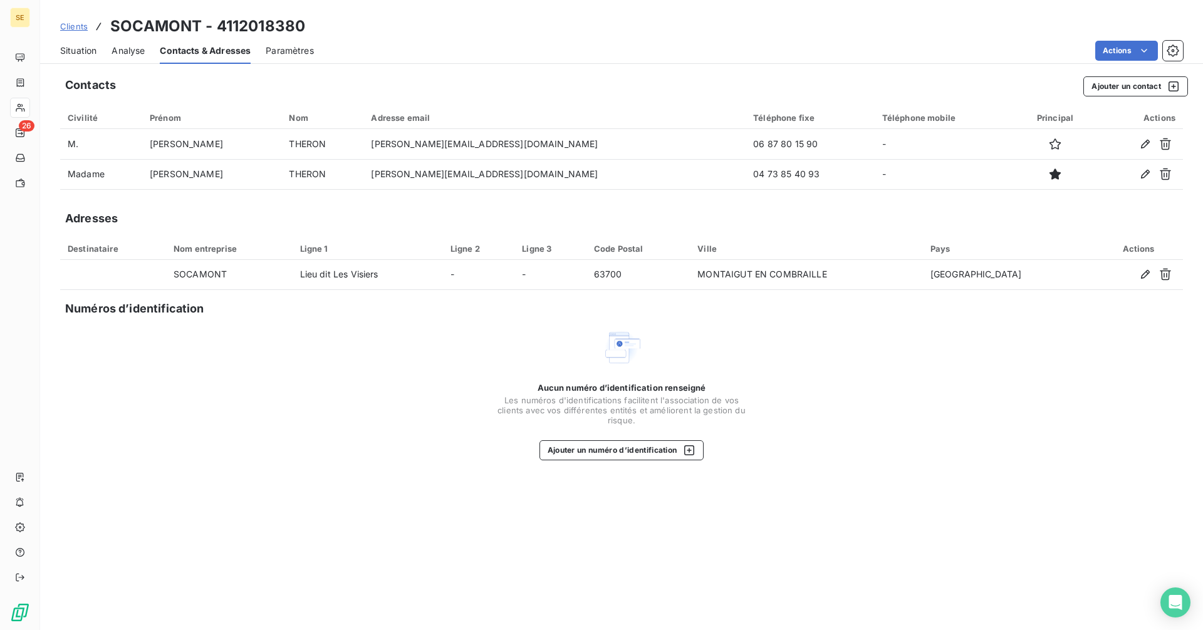
click at [89, 50] on span "Situation" at bounding box center [78, 50] width 36 height 13
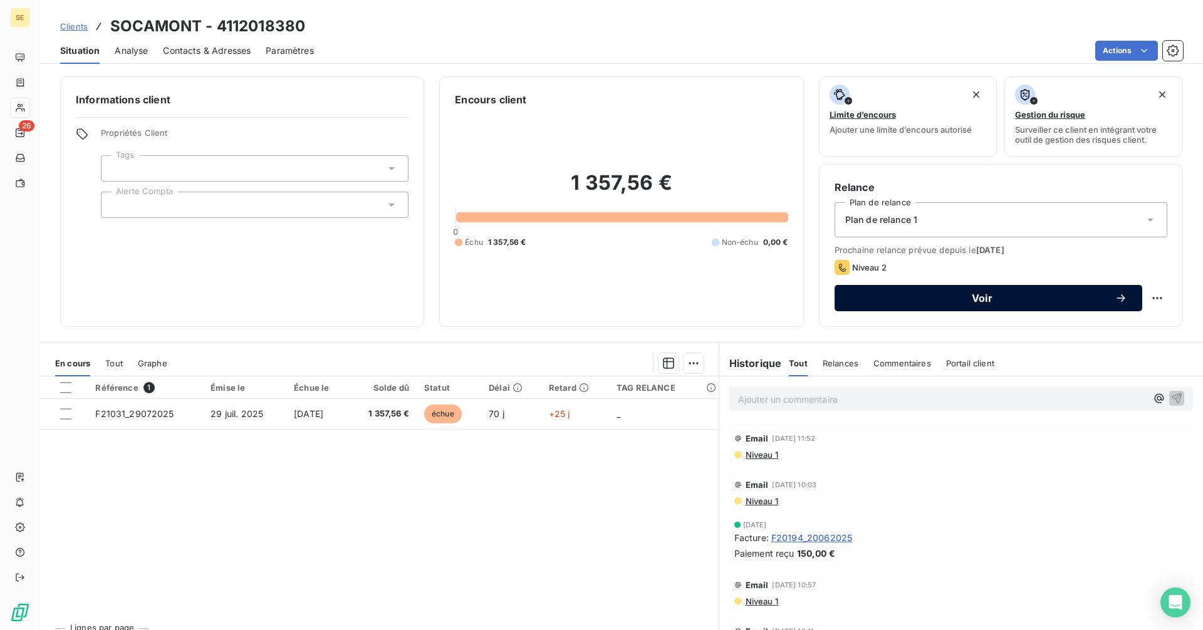
click at [900, 292] on div "Voir" at bounding box center [987, 298] width 277 height 13
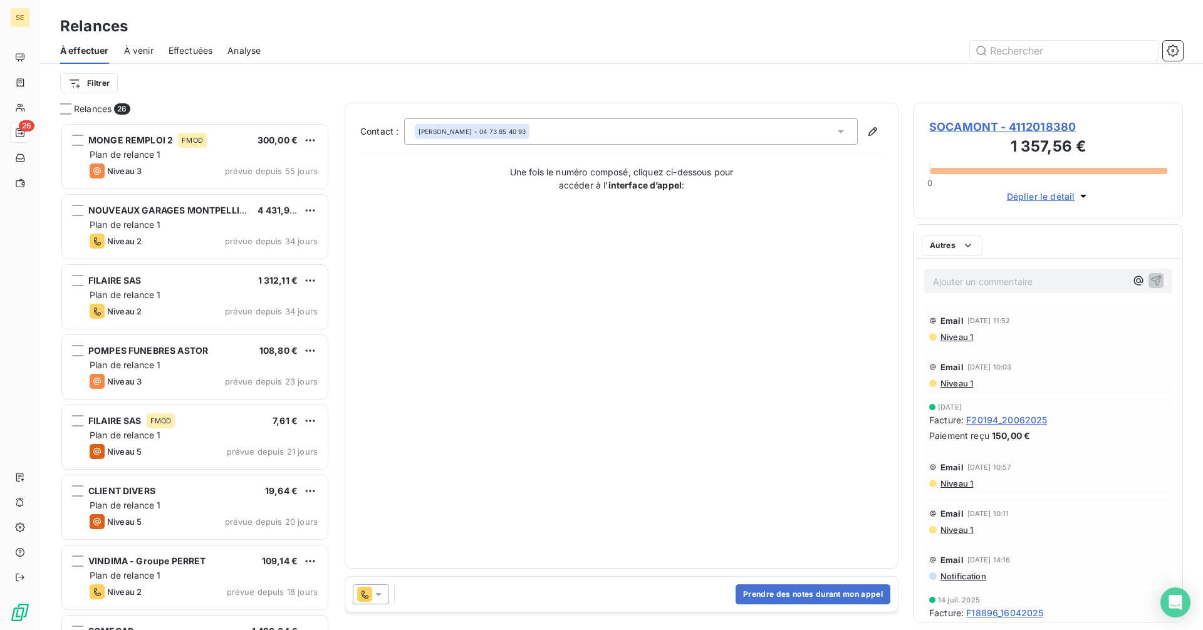
scroll to position [498, 260]
click at [758, 588] on button "Prendre des notes durant mon appel" at bounding box center [812, 594] width 155 height 20
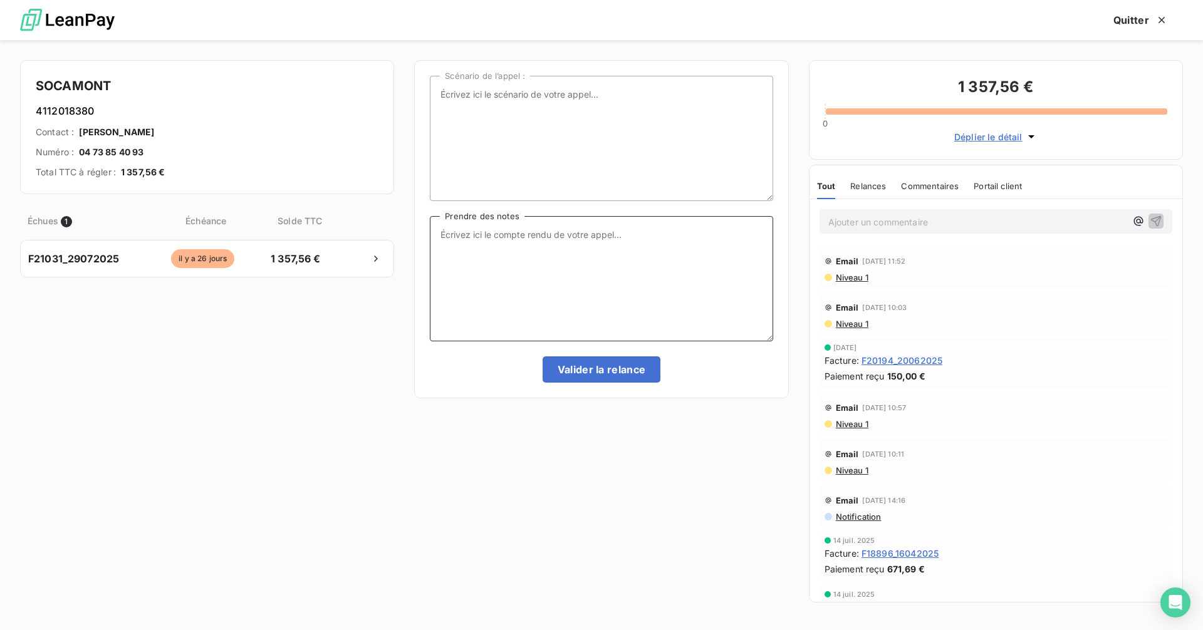
click at [521, 263] on textarea "Prendre des notes" at bounding box center [601, 278] width 343 height 125
type textarea "eu la secrétaire, [PERSON_NAME] n'est pas là cet am et [DATE], rapp [DATE] mati…"
click at [641, 365] on button "Valider la relance" at bounding box center [601, 369] width 118 height 26
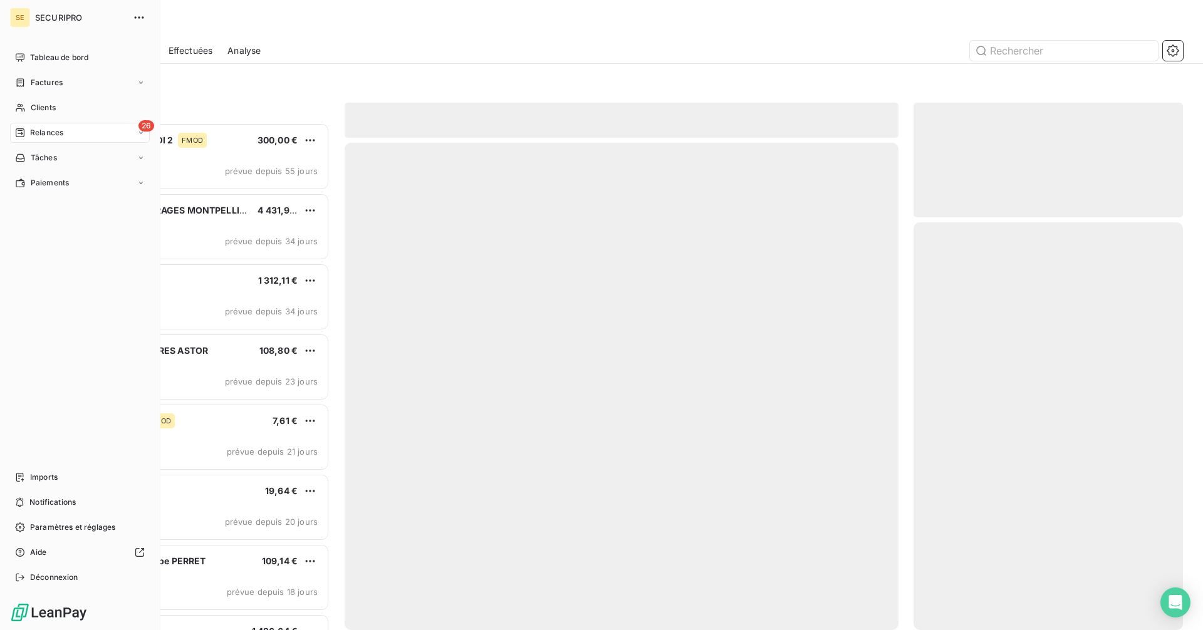
click at [31, 103] on span "Clients" at bounding box center [43, 107] width 25 height 11
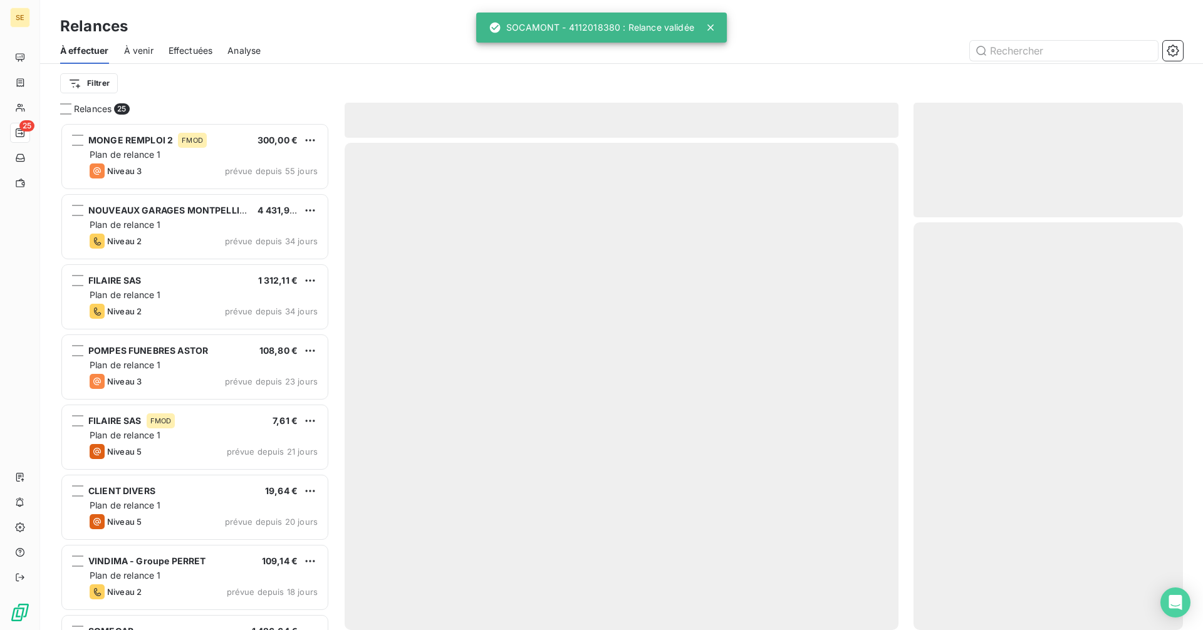
scroll to position [498, 260]
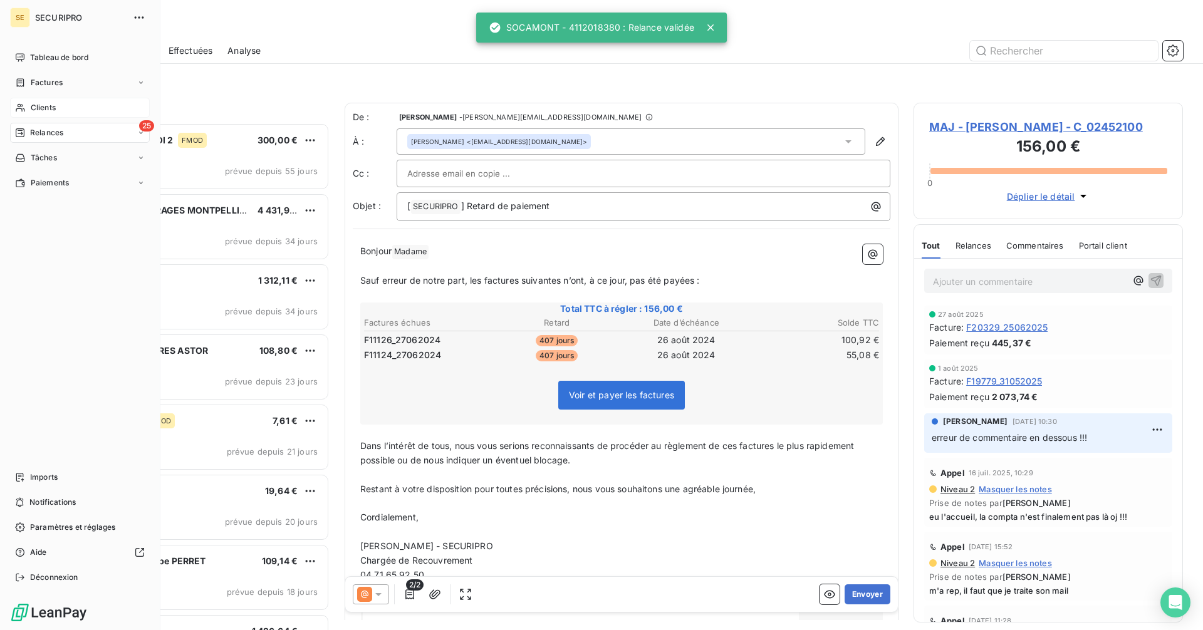
click at [28, 103] on div "Clients" at bounding box center [80, 108] width 140 height 20
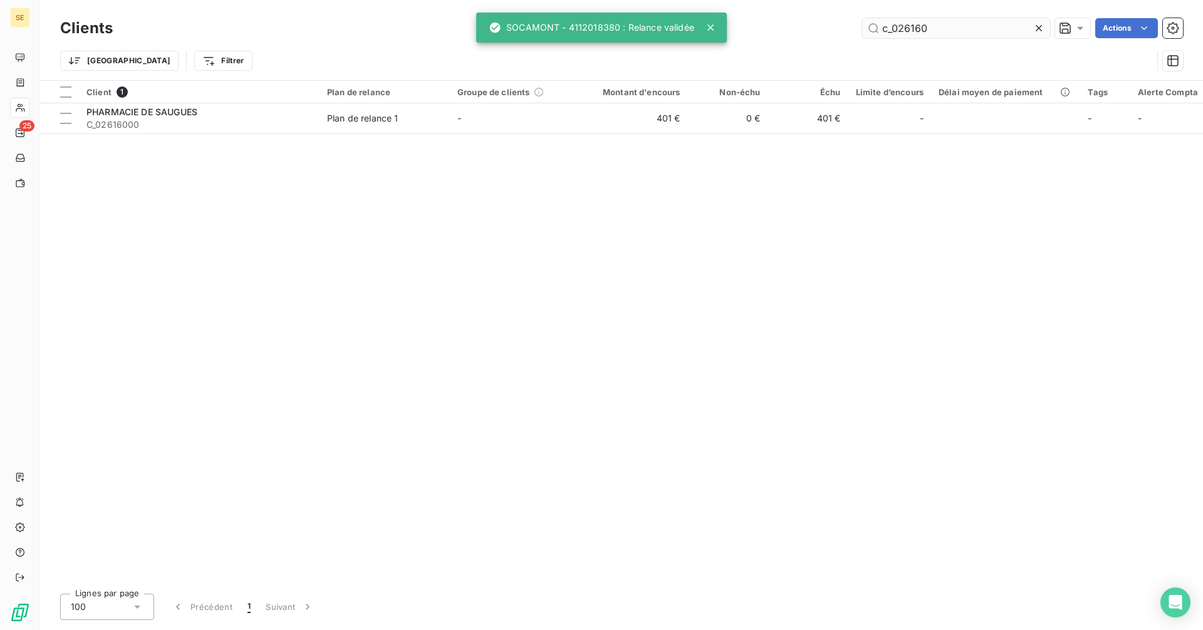
drag, startPoint x: 964, startPoint y: 27, endPoint x: 884, endPoint y: 35, distance: 80.0
click at [884, 35] on input "c_026160" at bounding box center [956, 28] width 188 height 20
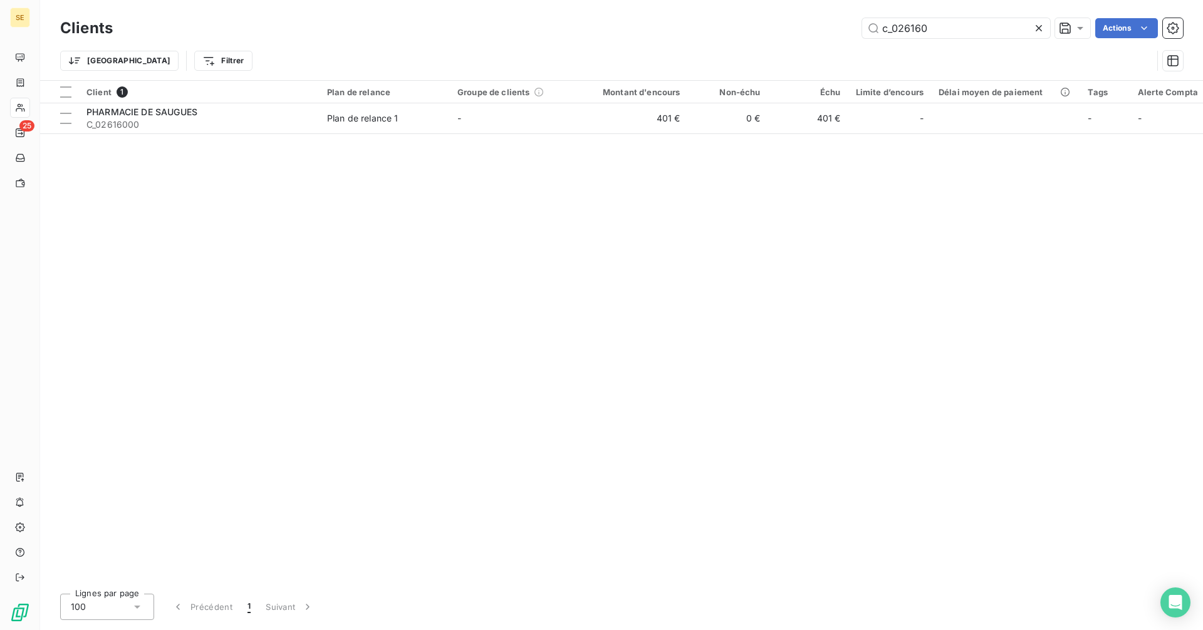
type input "c"
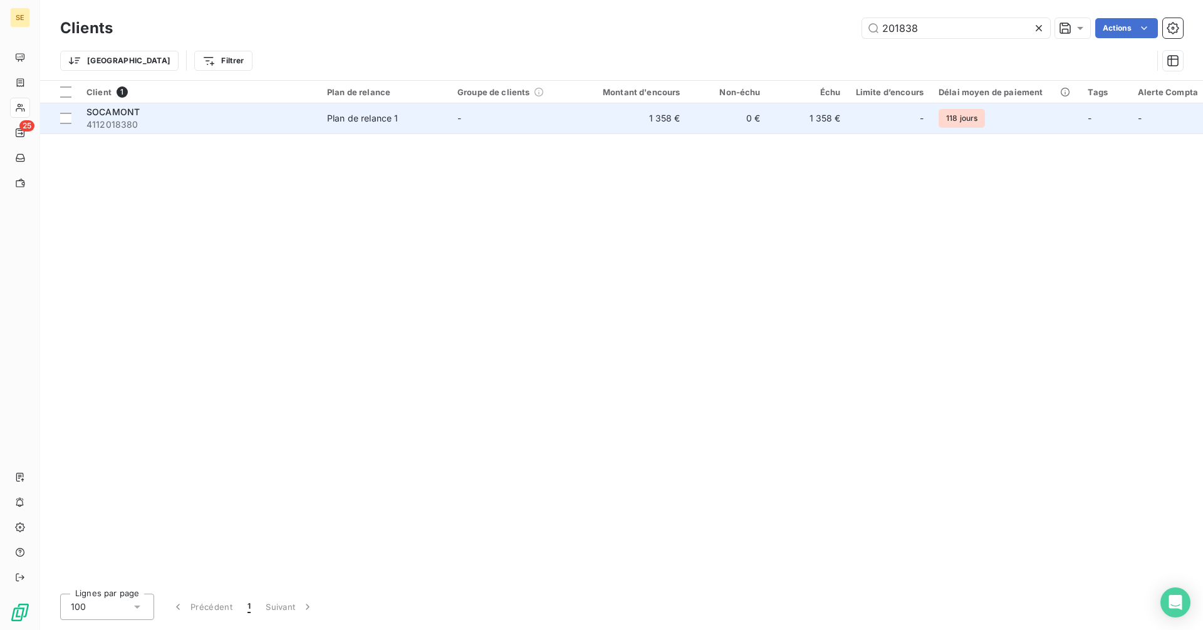
type input "201838"
click at [250, 109] on div "SOCAMONT" at bounding box center [198, 112] width 225 height 13
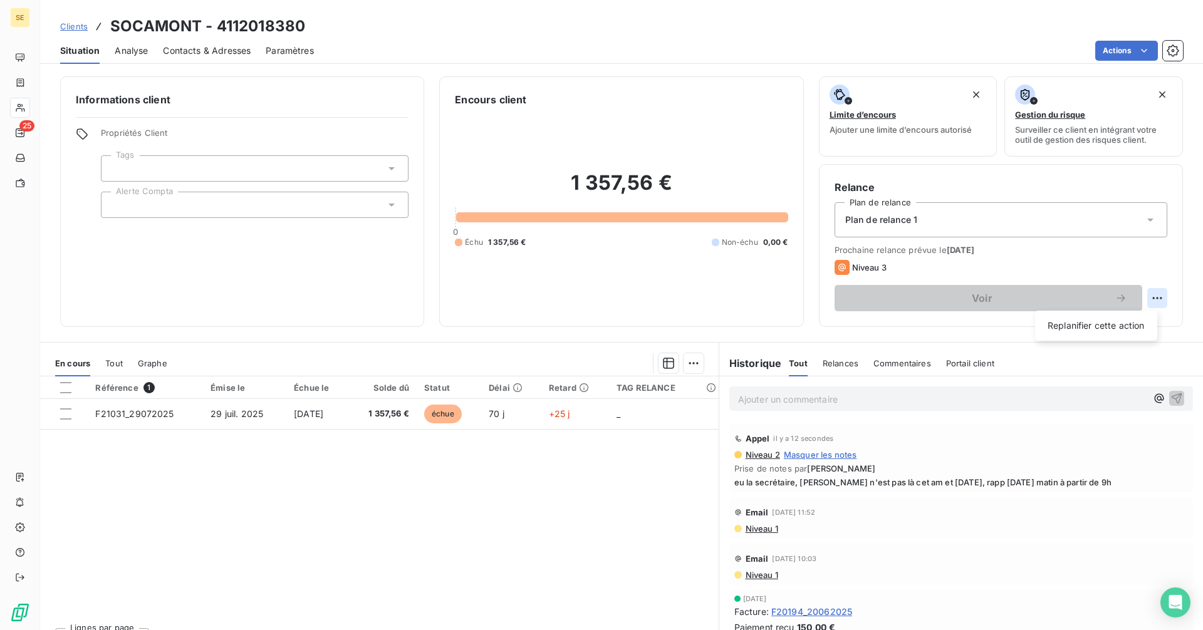
click at [1145, 294] on html "SE 25 Clients SOCAMONT - 4112018380 Situation Analyse Contacts & Adresses Param…" at bounding box center [601, 315] width 1203 height 630
click at [1127, 328] on div "Replanifier cette action" at bounding box center [1096, 326] width 112 height 20
select select "9"
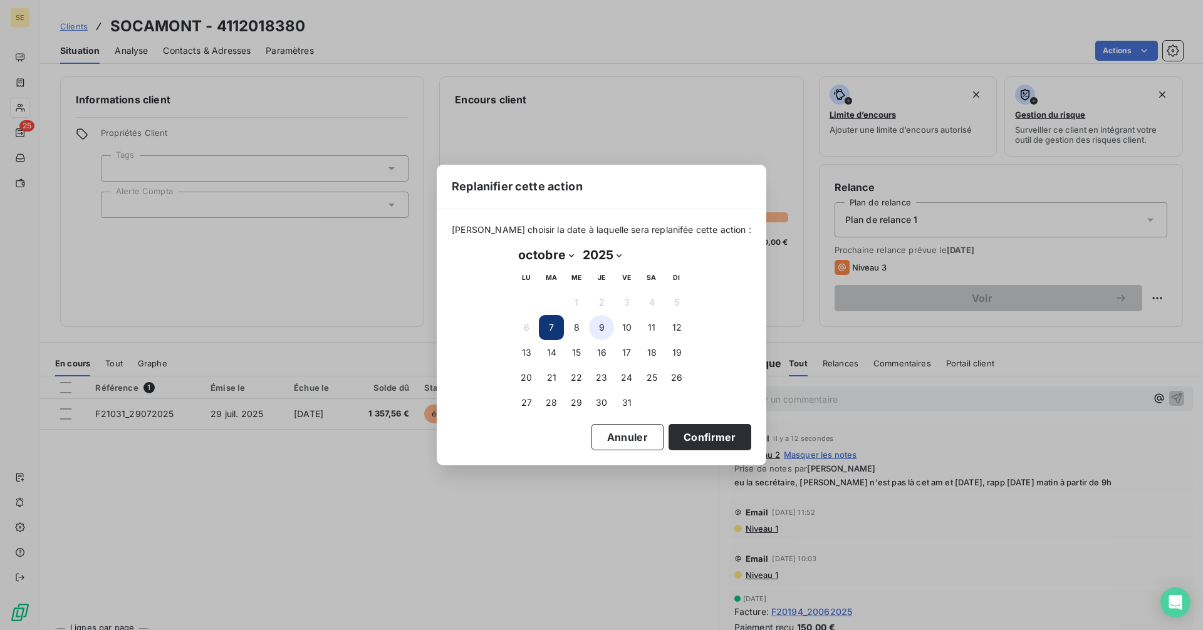
click at [606, 329] on button "9" at bounding box center [601, 327] width 25 height 25
click at [710, 437] on button "Confirmer" at bounding box center [709, 437] width 83 height 26
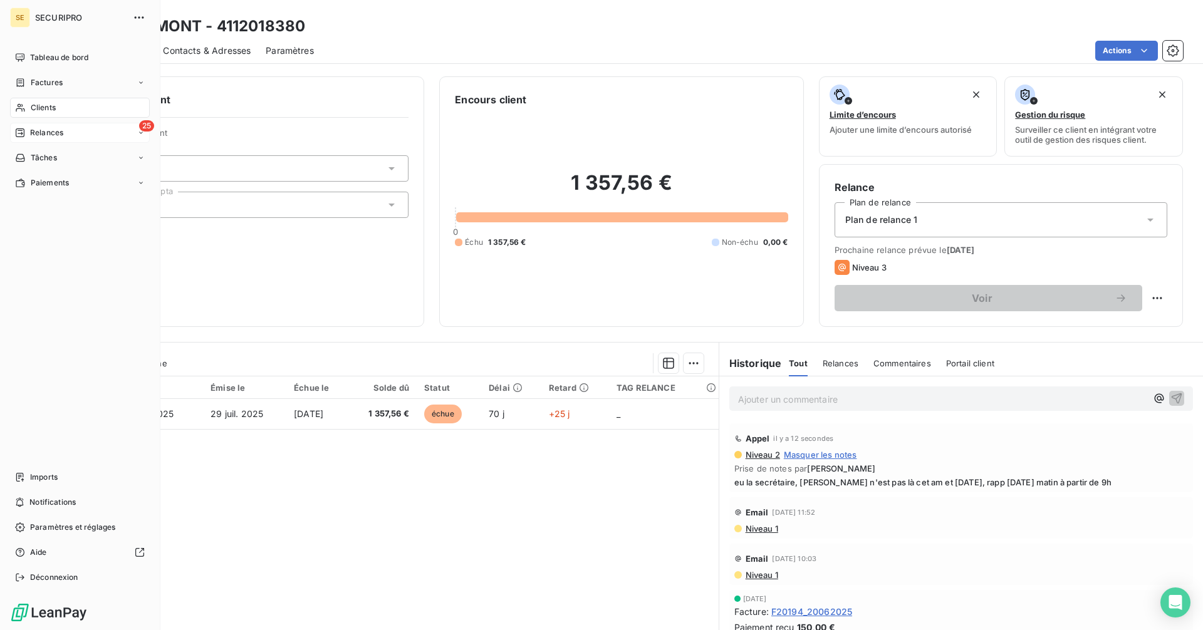
click at [18, 128] on icon at bounding box center [20, 132] width 9 height 9
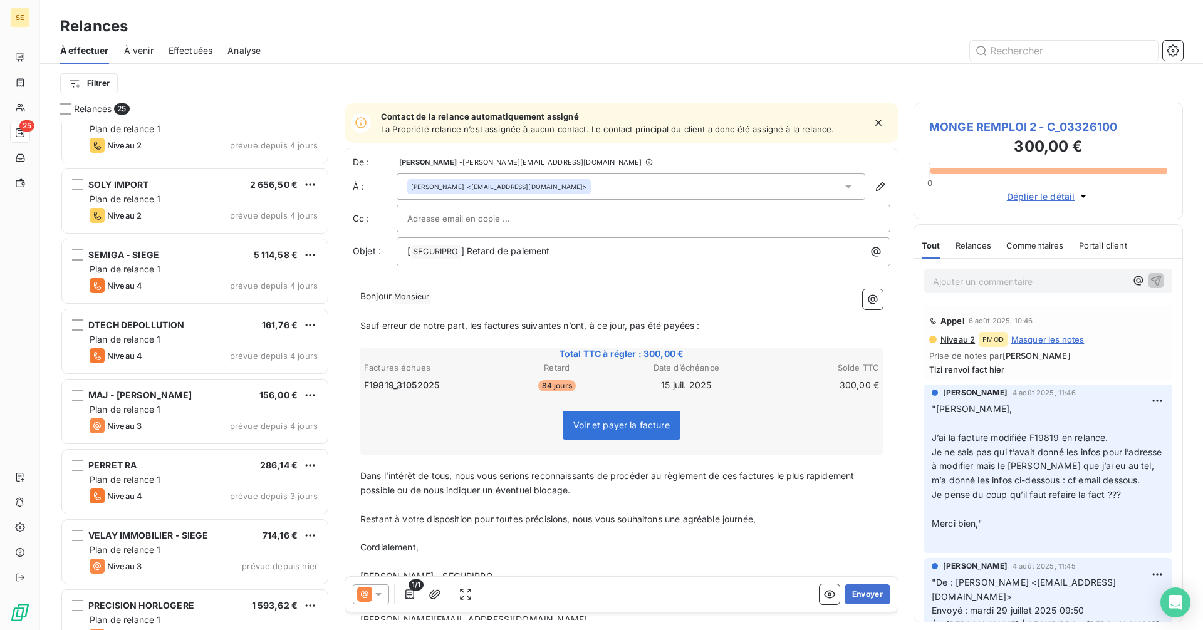
scroll to position [1247, 0]
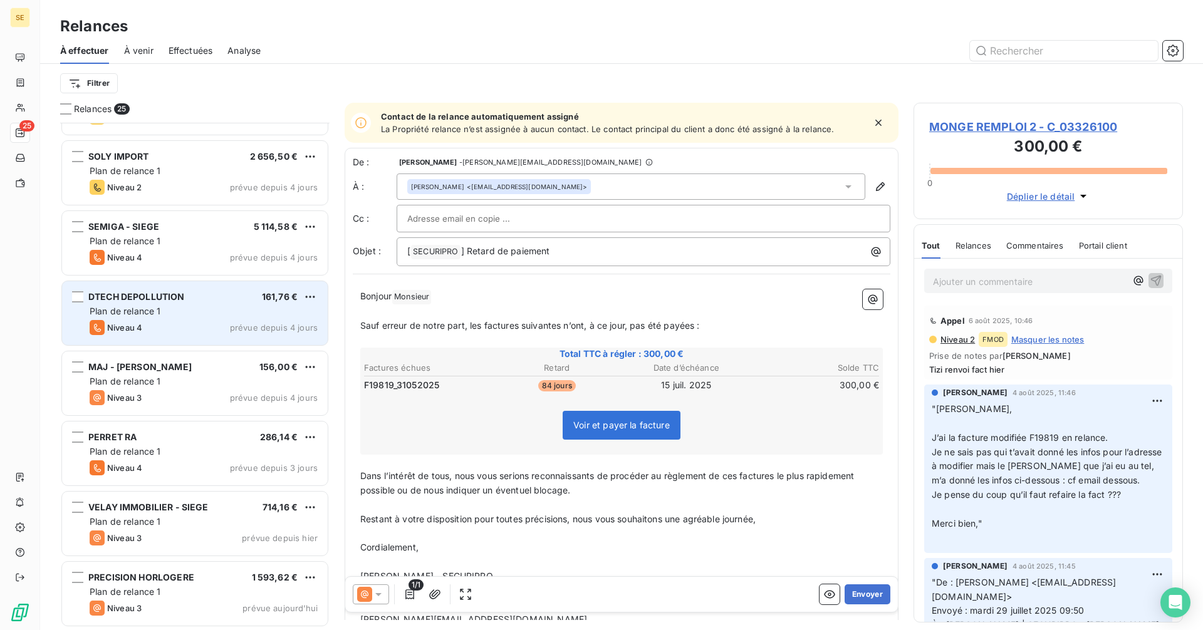
click at [157, 308] on span "Plan de relance 1" at bounding box center [125, 311] width 71 height 11
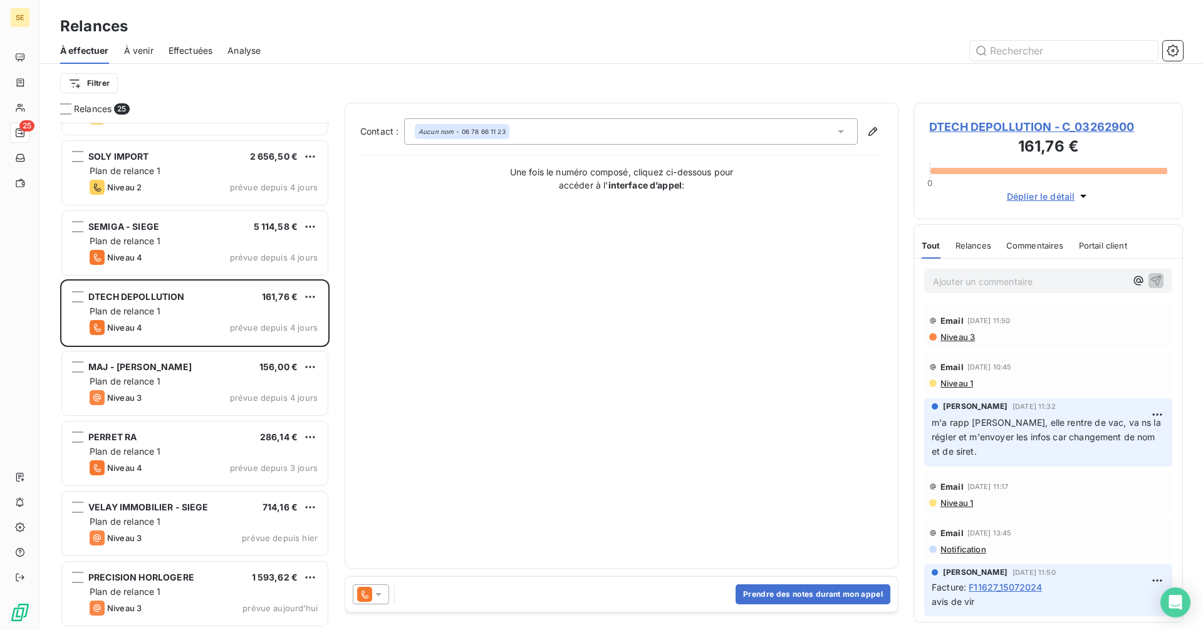
click at [973, 129] on span "DTECH DEPOLLUTION - C_03262900" at bounding box center [1048, 126] width 238 height 17
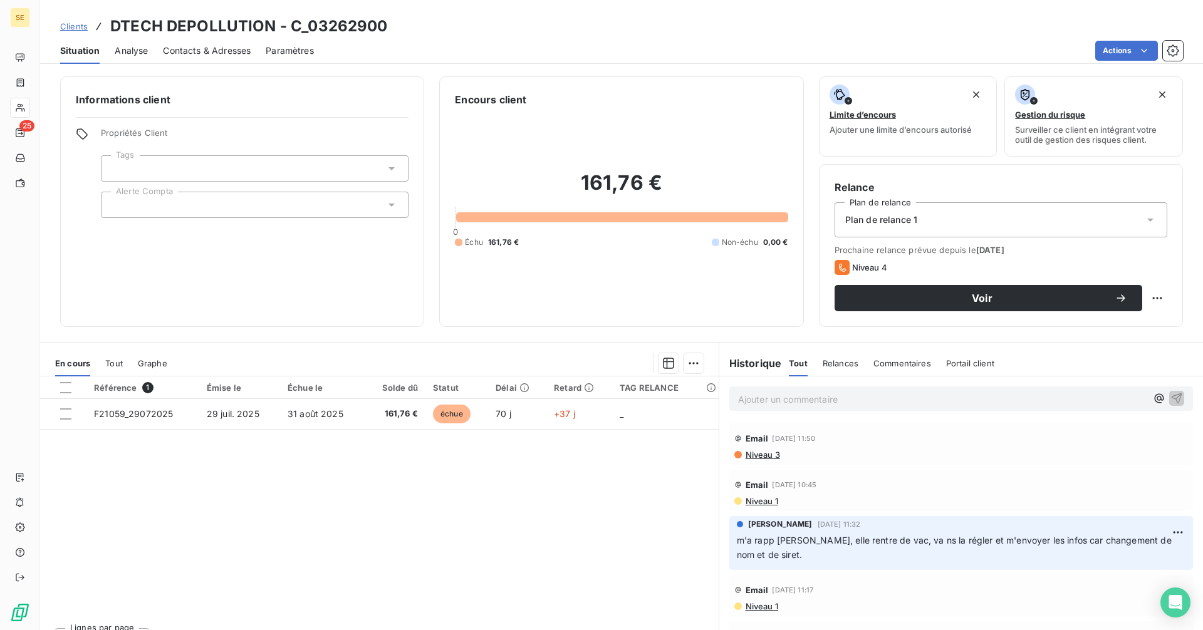
click at [200, 49] on span "Contacts & Adresses" at bounding box center [207, 50] width 88 height 13
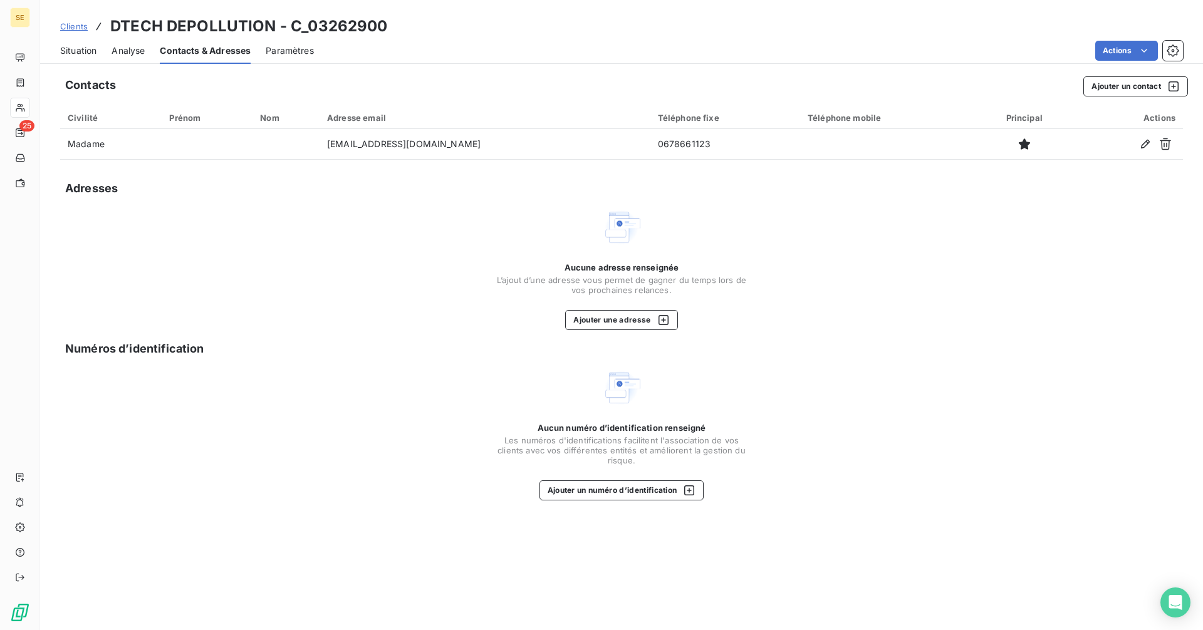
click at [76, 39] on div "Situation" at bounding box center [78, 51] width 36 height 26
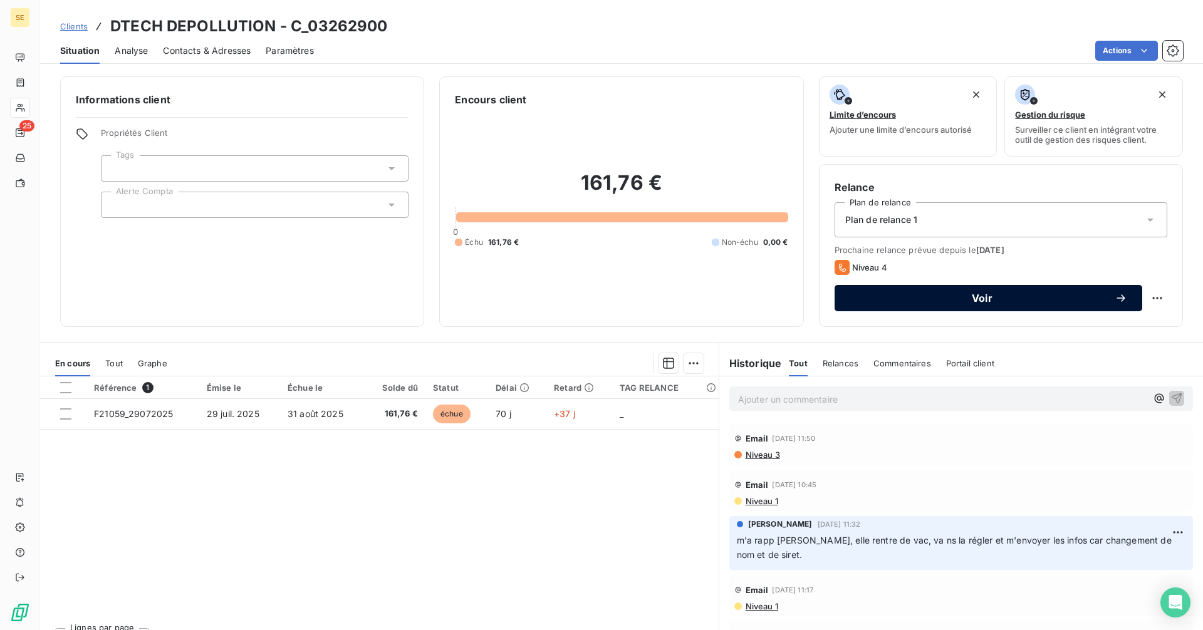
click at [901, 304] on button "Voir" at bounding box center [988, 298] width 308 height 26
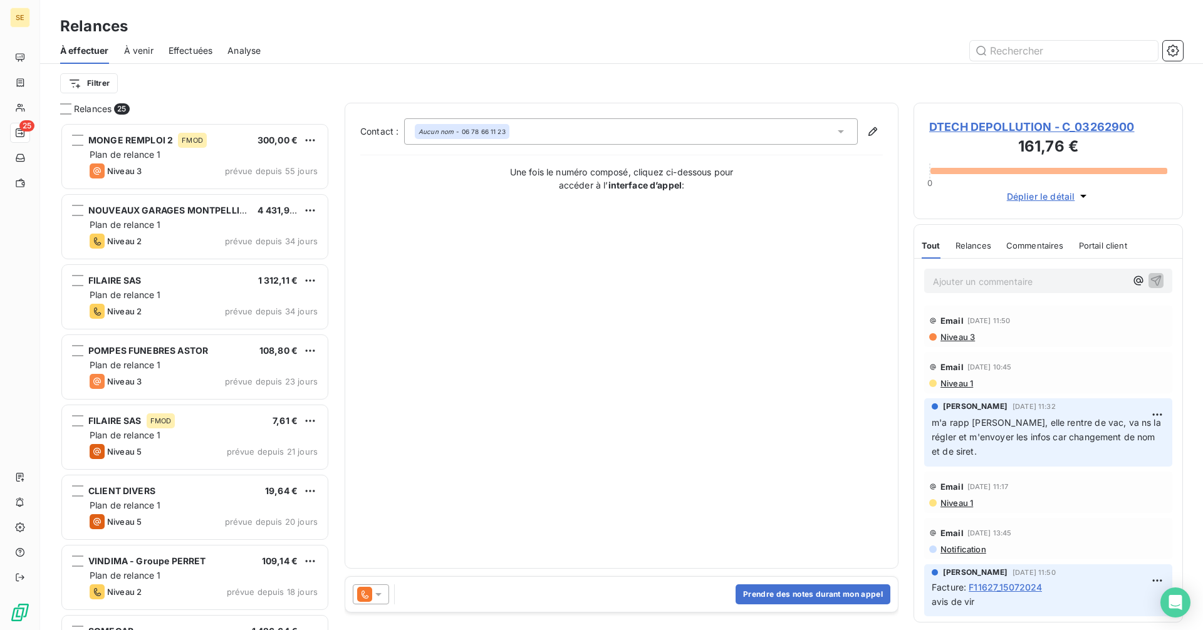
scroll to position [498, 260]
click at [767, 596] on button "Prendre des notes durant mon appel" at bounding box center [812, 594] width 155 height 20
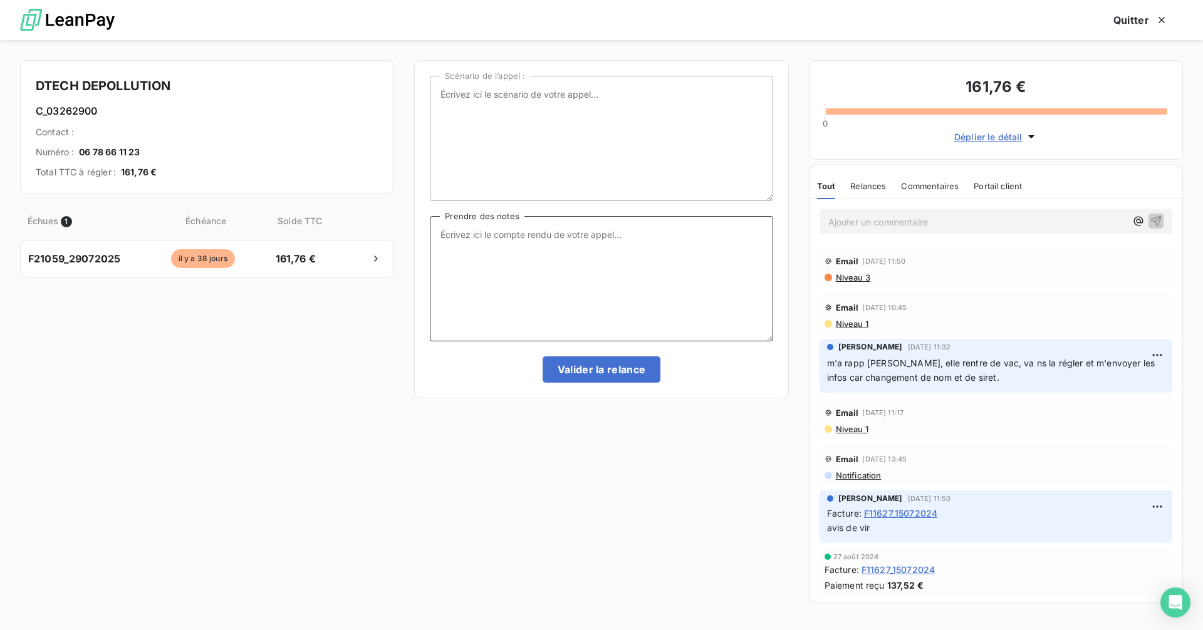
click at [491, 255] on textarea "Prendre des notes" at bounding box center [601, 278] width 343 height 125
type textarea "nrp = mess de procéder au rgt"
click at [624, 373] on button "Valider la relance" at bounding box center [601, 369] width 118 height 26
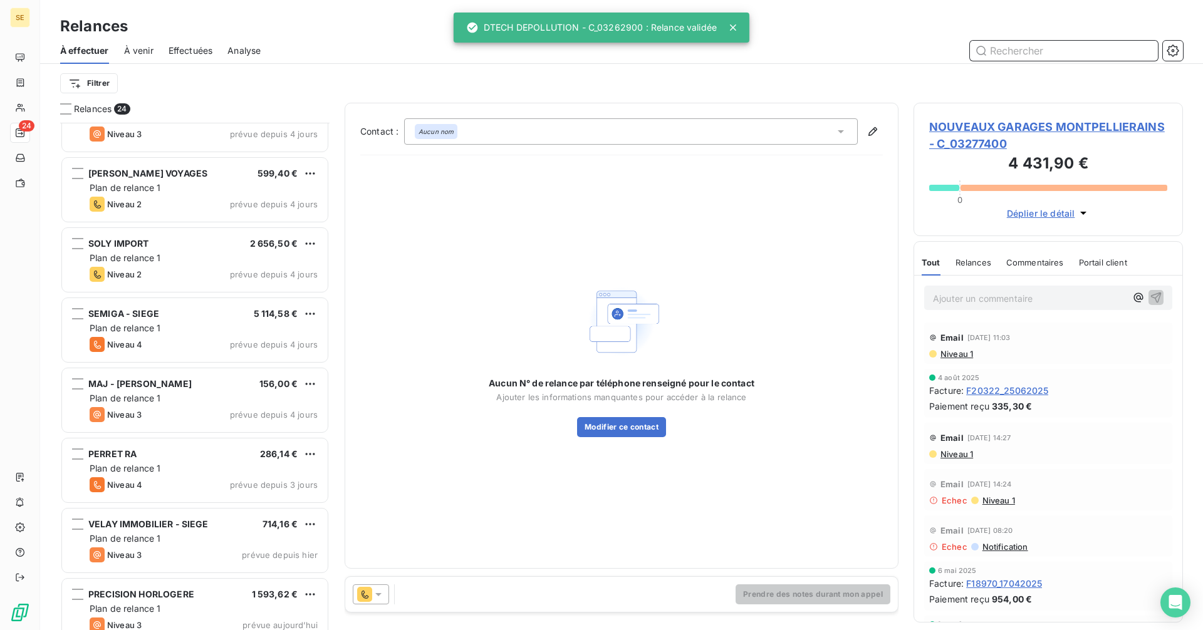
scroll to position [1177, 0]
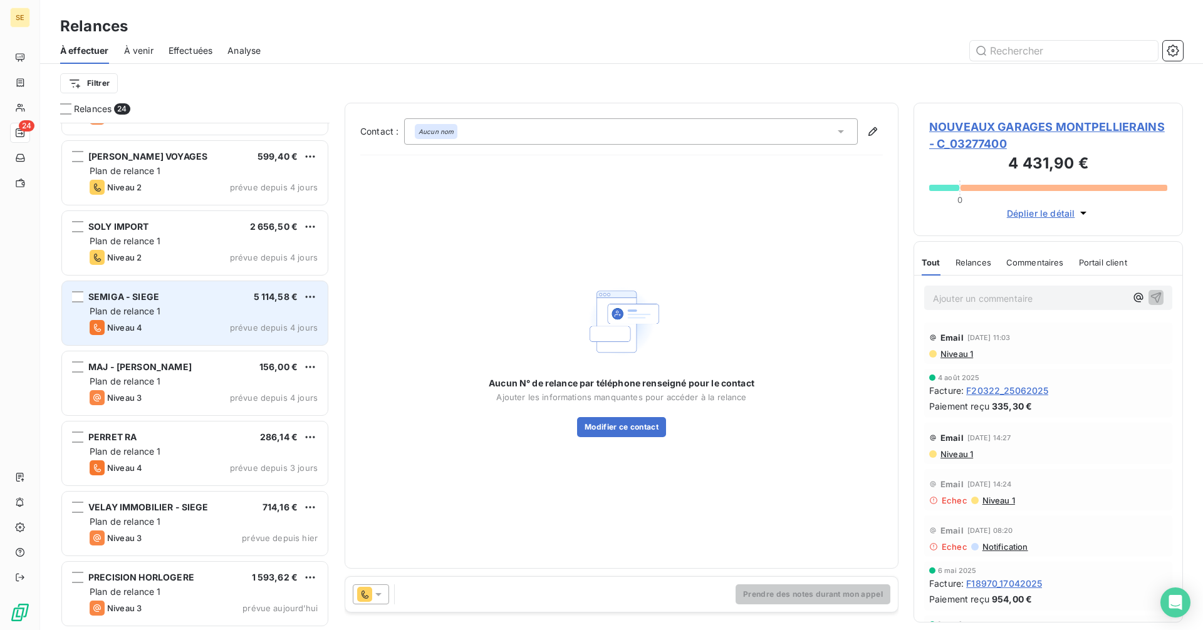
click at [158, 318] on div "SEMIGA - SIEGE 5 114,58 € Plan de relance 1 Niveau 4 prévue depuis 4 jours" at bounding box center [195, 313] width 266 height 64
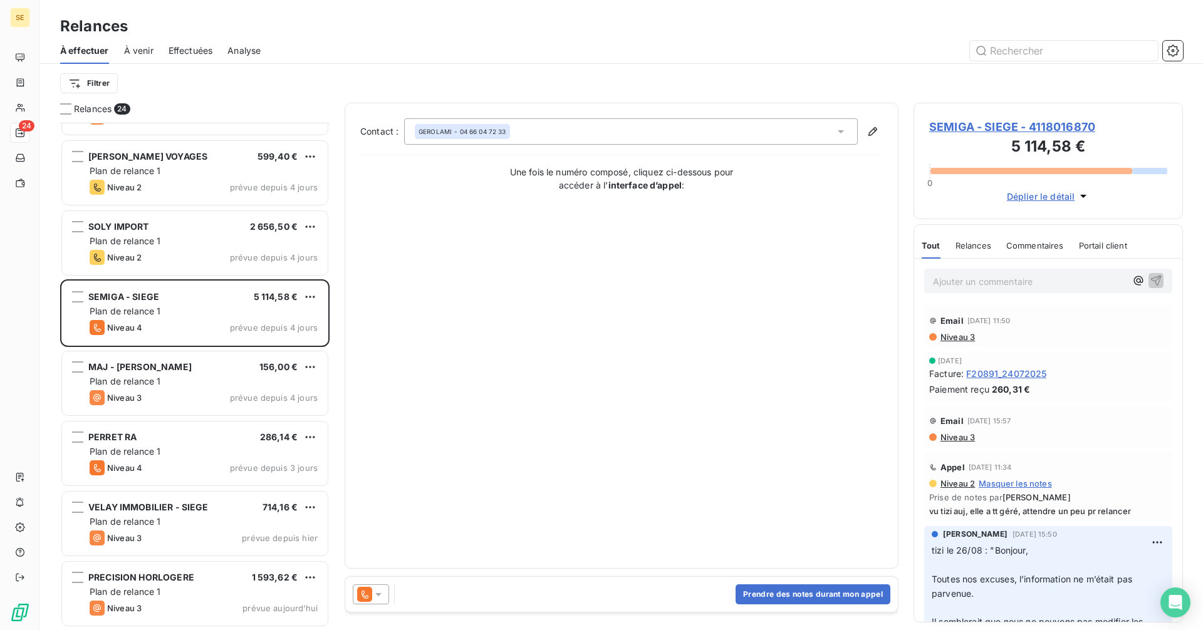
click at [971, 128] on span "SEMIGA - SIEGE - 4118016870" at bounding box center [1048, 126] width 238 height 17
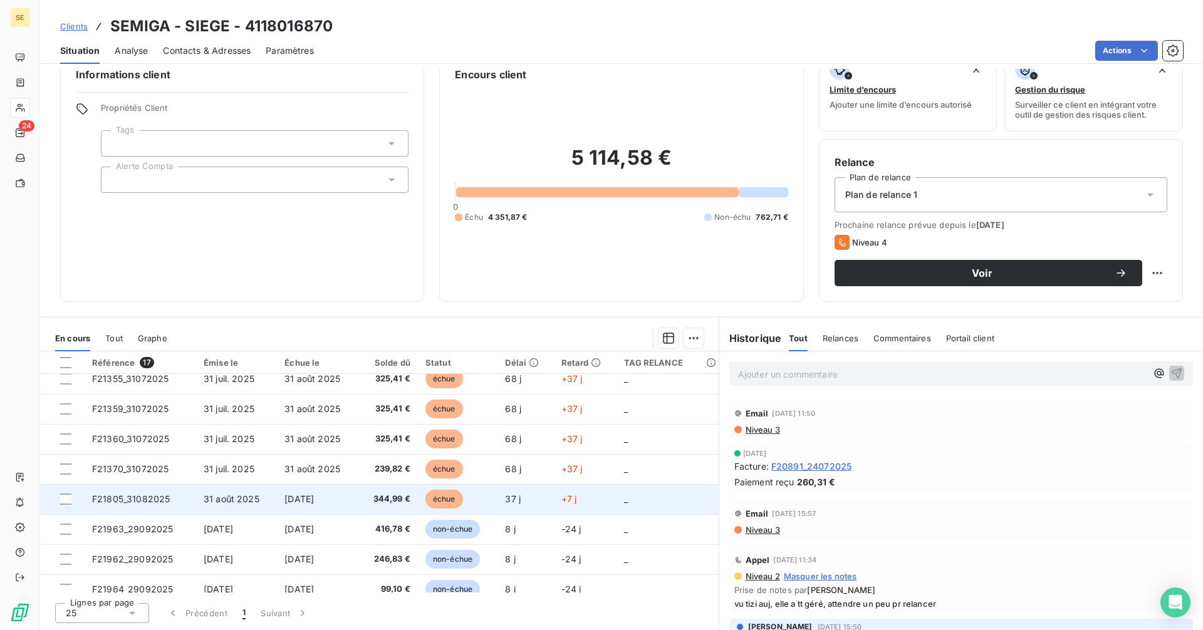
scroll to position [293, 0]
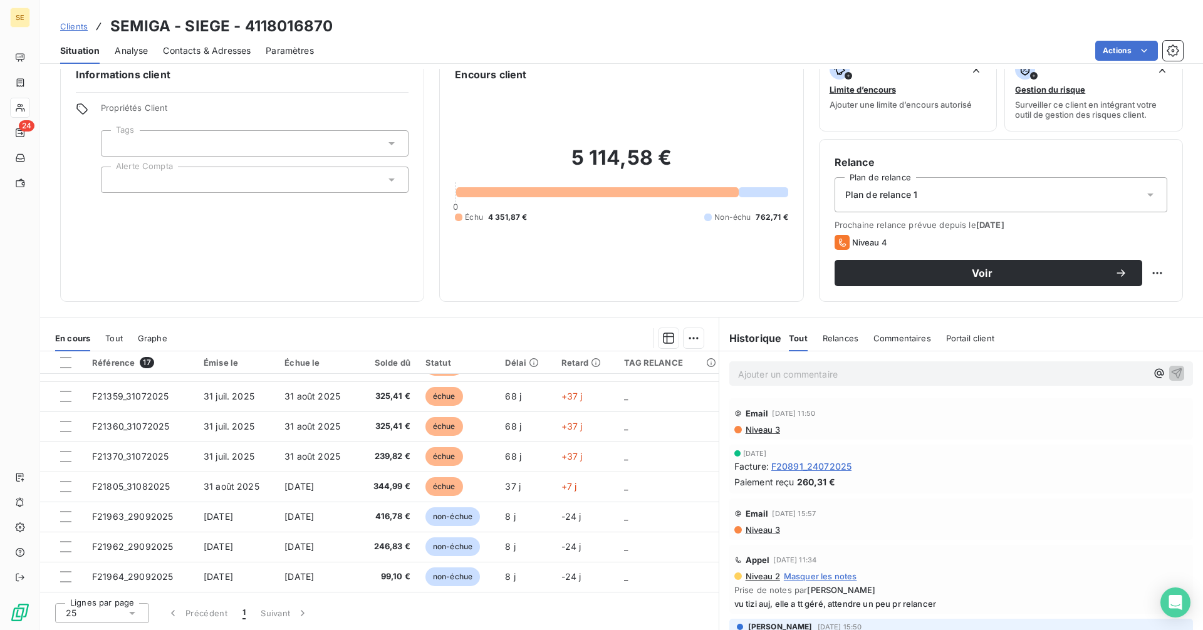
click at [130, 612] on icon at bounding box center [132, 613] width 6 height 3
click at [83, 588] on span "100" at bounding box center [87, 589] width 15 height 13
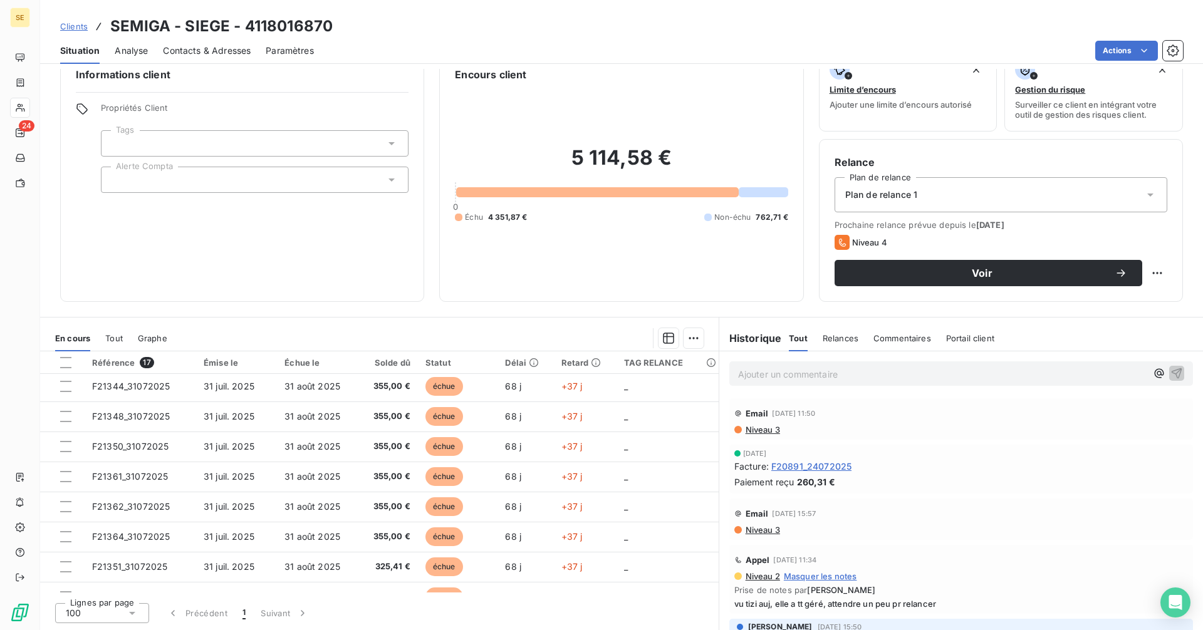
scroll to position [0, 0]
click at [64, 363] on div at bounding box center [65, 362] width 11 height 11
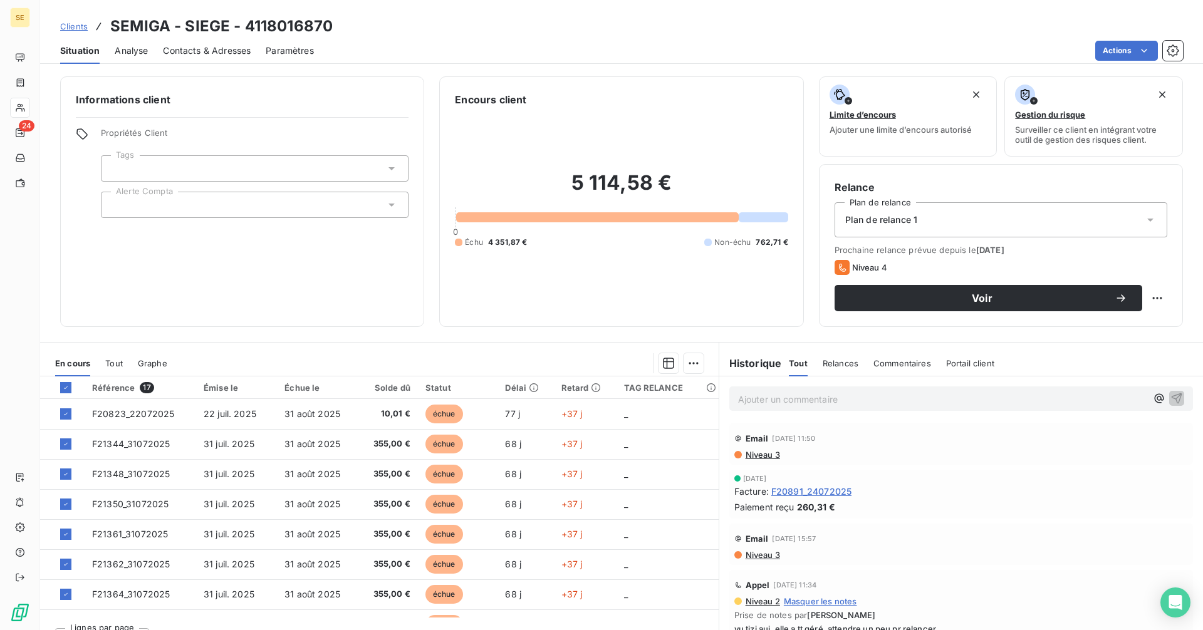
click at [231, 271] on div "Informations client Propriétés Client Tags Alerte Compta" at bounding box center [242, 201] width 364 height 251
click at [64, 388] on icon at bounding box center [66, 388] width 8 height 8
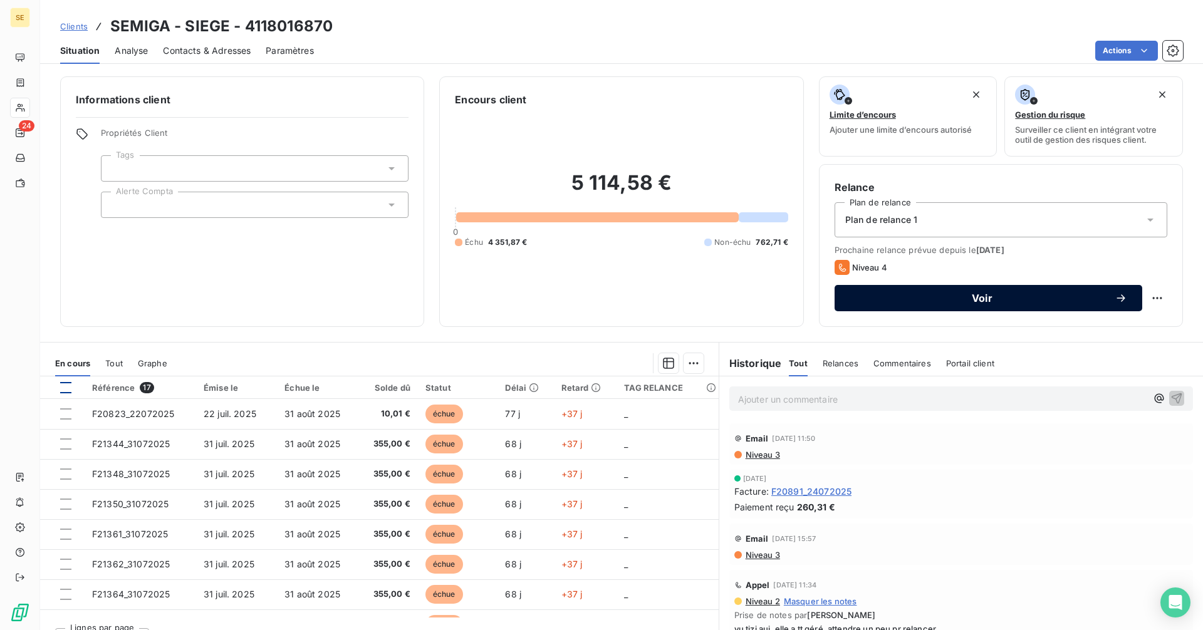
click at [891, 301] on span "Voir" at bounding box center [981, 298] width 265 height 10
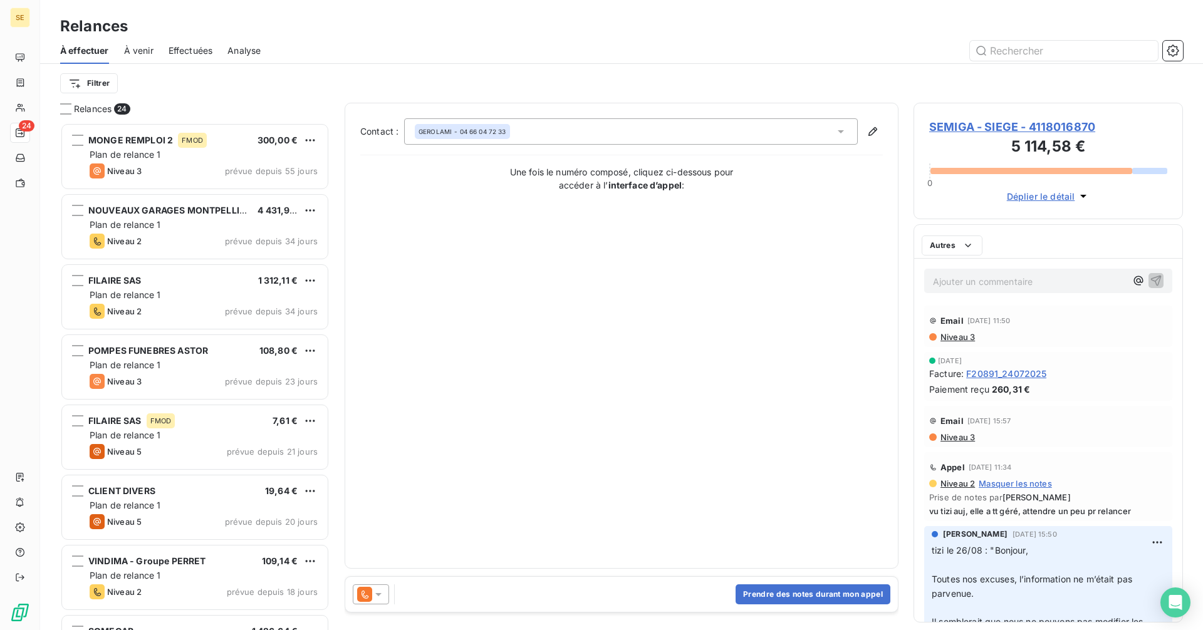
scroll to position [498, 260]
click at [770, 589] on button "Prendre des notes durant mon appel" at bounding box center [812, 594] width 155 height 20
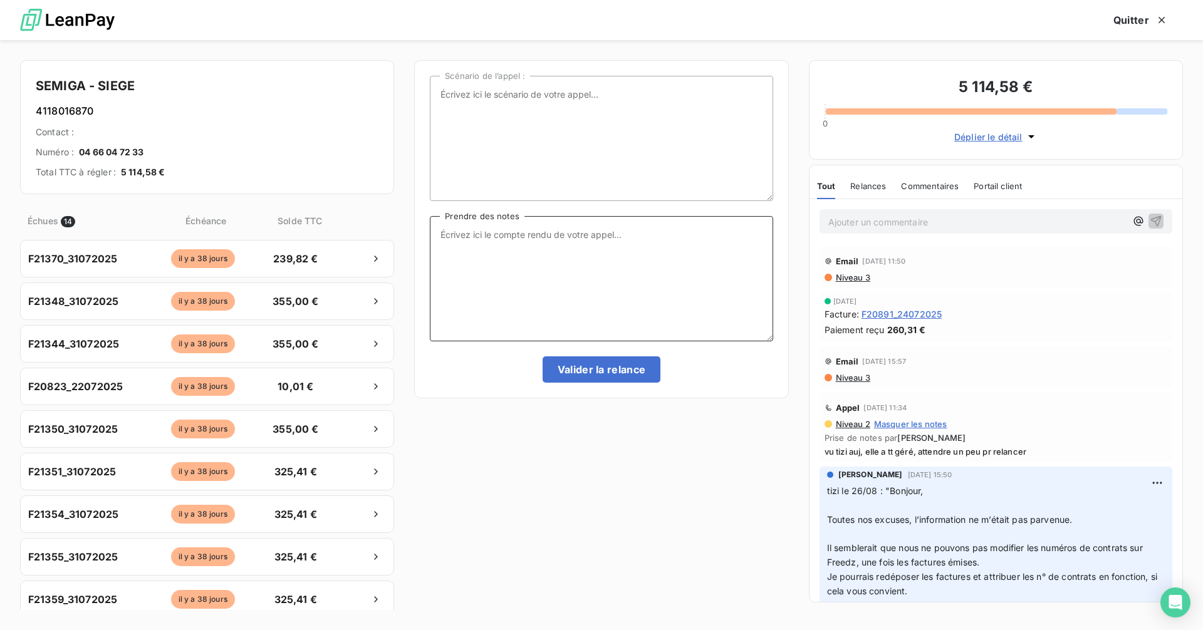
click at [489, 247] on textarea "Prendre des notes" at bounding box center [601, 278] width 343 height 125
type textarea "avis de vir plusieurs fa"
click at [590, 371] on button "Valider la relance" at bounding box center [601, 369] width 118 height 26
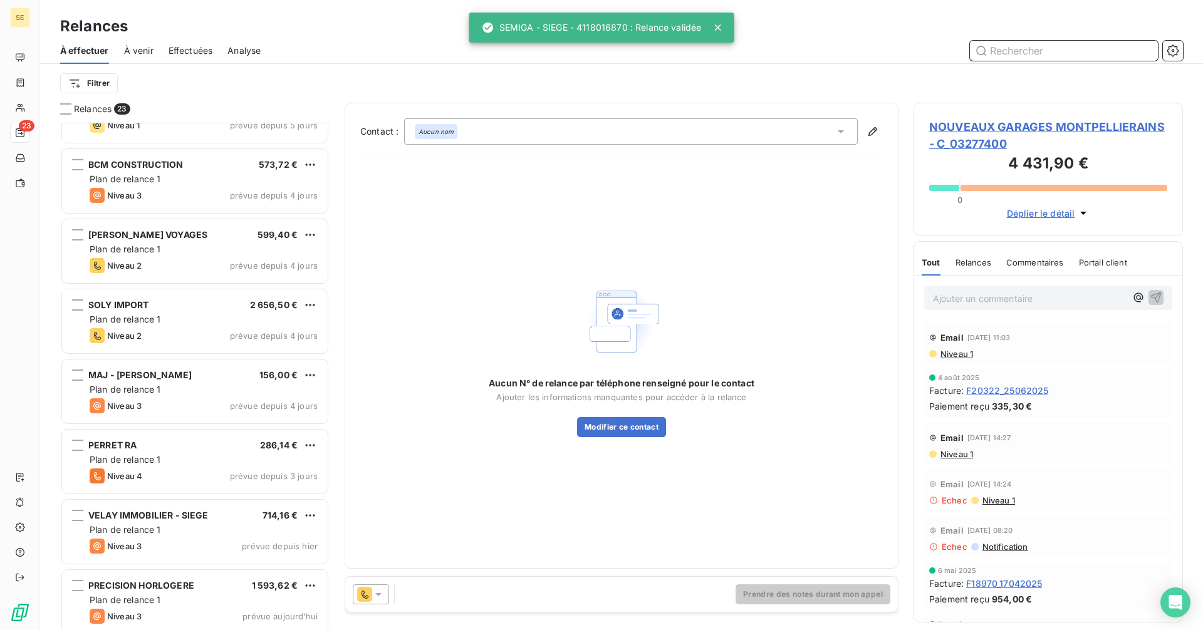
scroll to position [1107, 0]
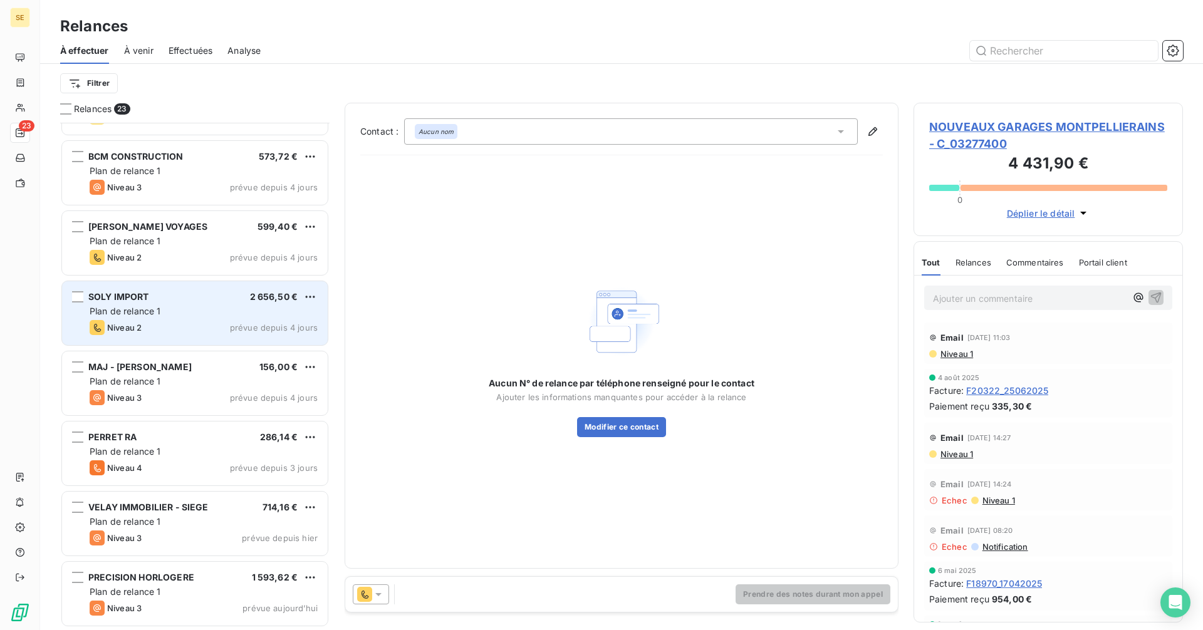
click at [148, 314] on span "Plan de relance 1" at bounding box center [125, 311] width 71 height 11
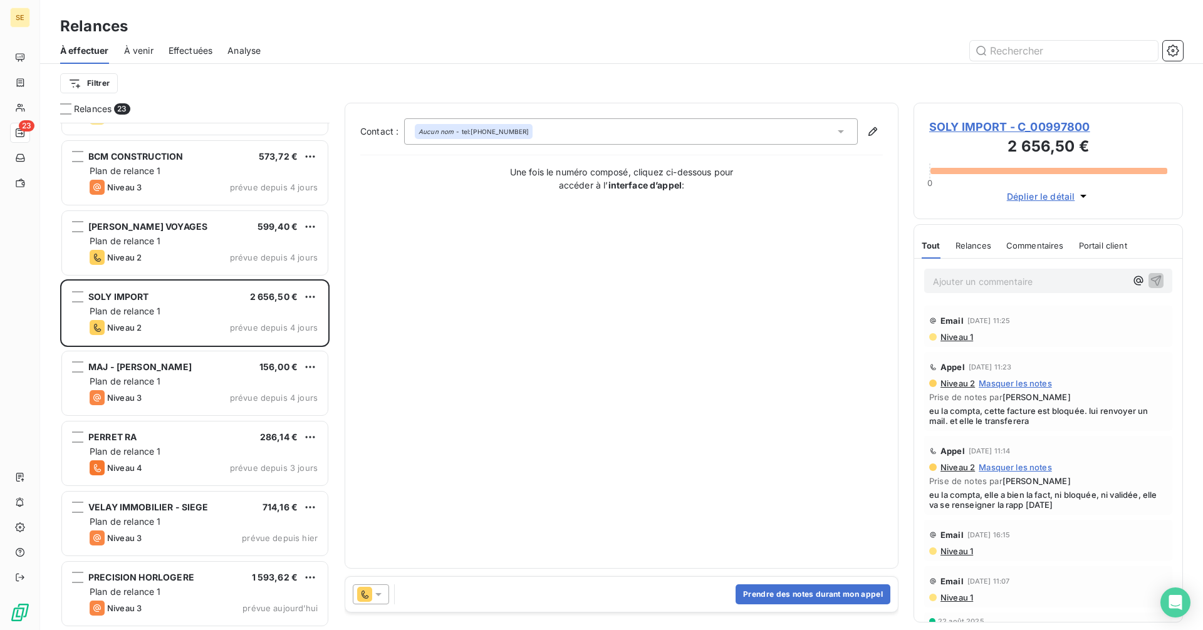
click at [971, 130] on span "SOLY IMPORT - C_00997800" at bounding box center [1048, 126] width 238 height 17
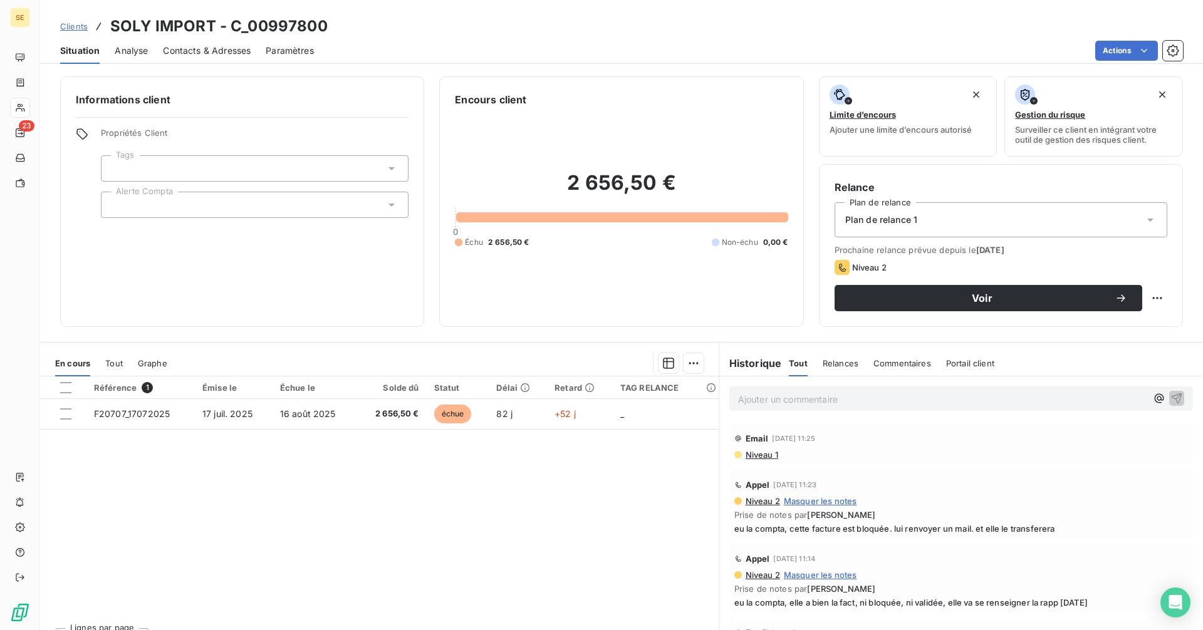
click at [203, 47] on span "Contacts & Adresses" at bounding box center [207, 50] width 88 height 13
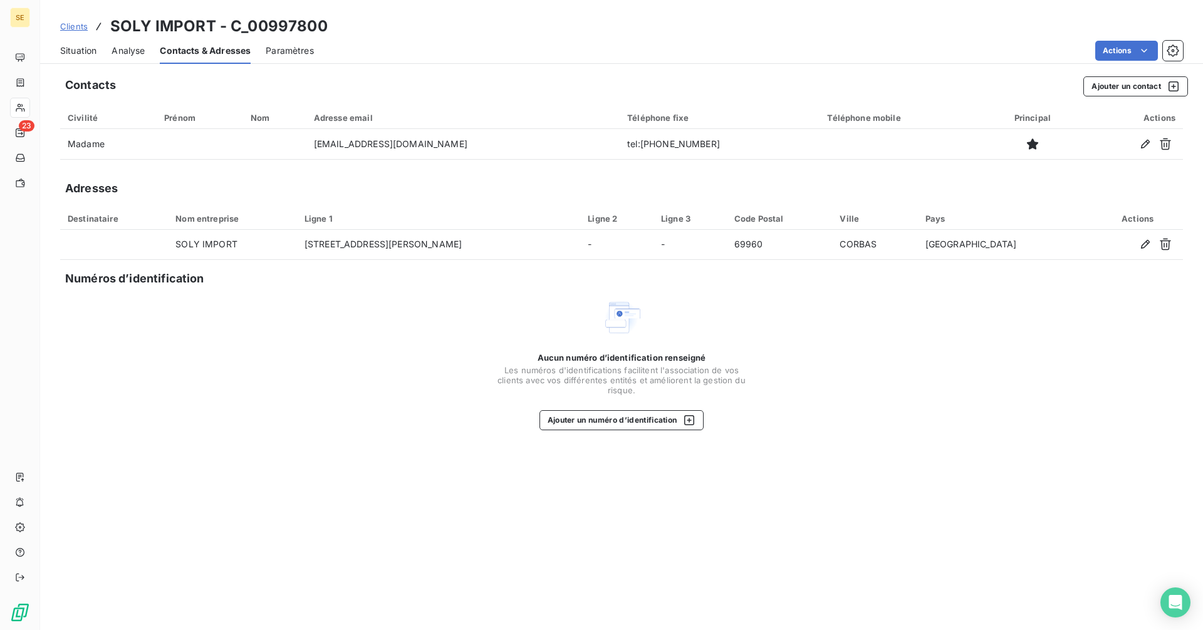
click at [83, 43] on div "Situation" at bounding box center [78, 51] width 36 height 26
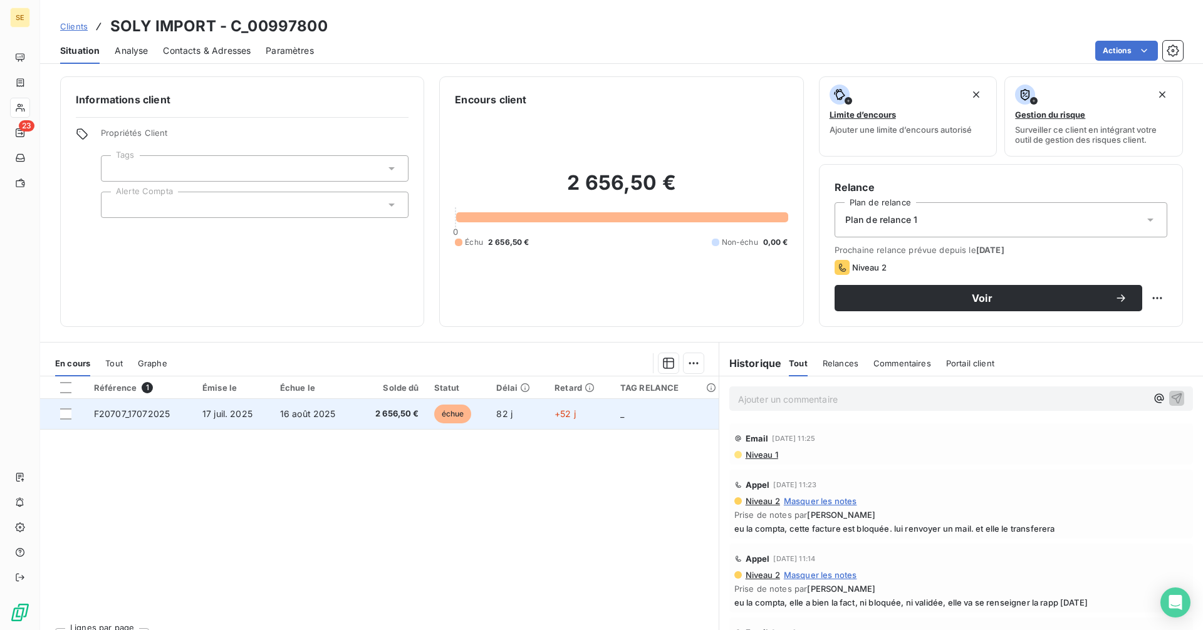
click at [331, 417] on span "16 août 2025" at bounding box center [308, 413] width 56 height 11
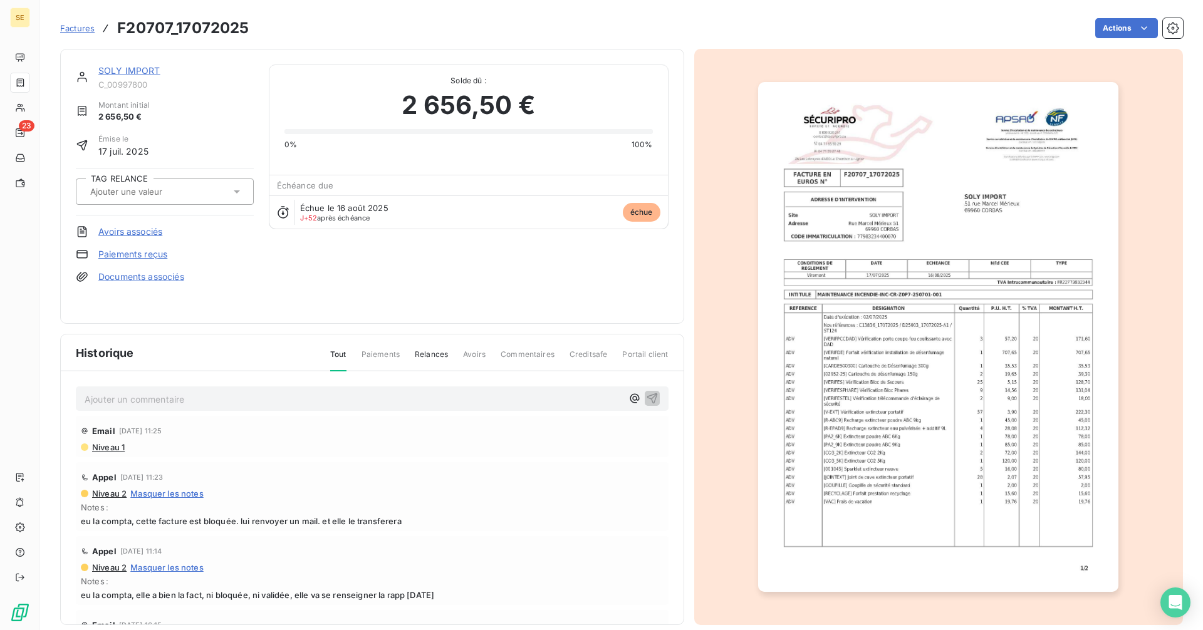
click at [934, 448] on img "button" at bounding box center [938, 337] width 360 height 510
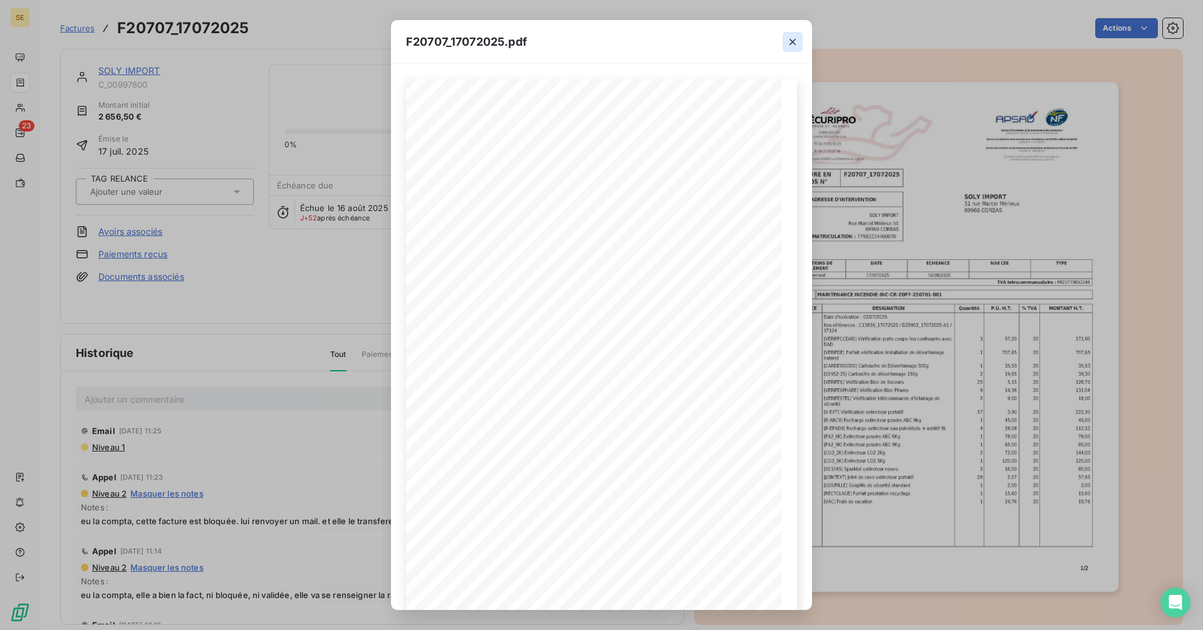
click at [792, 41] on icon "button" at bounding box center [792, 42] width 6 height 6
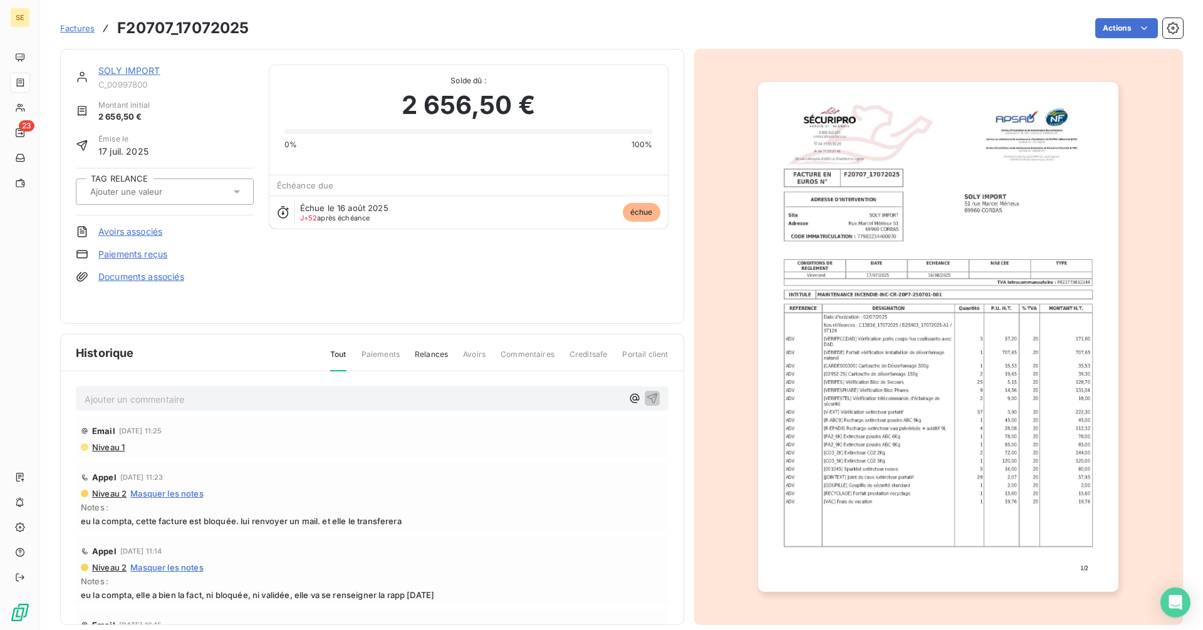
click at [130, 72] on link "SOLY IMPORT" at bounding box center [129, 70] width 62 height 11
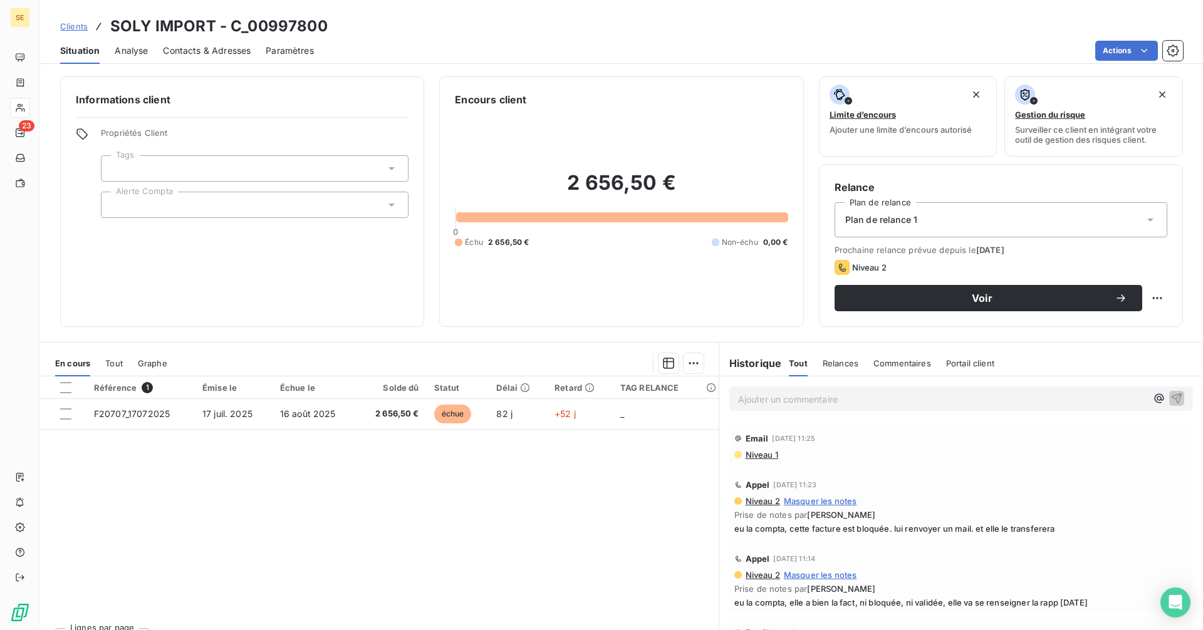
click at [796, 398] on p "Ajouter un commentaire ﻿" at bounding box center [942, 399] width 408 height 16
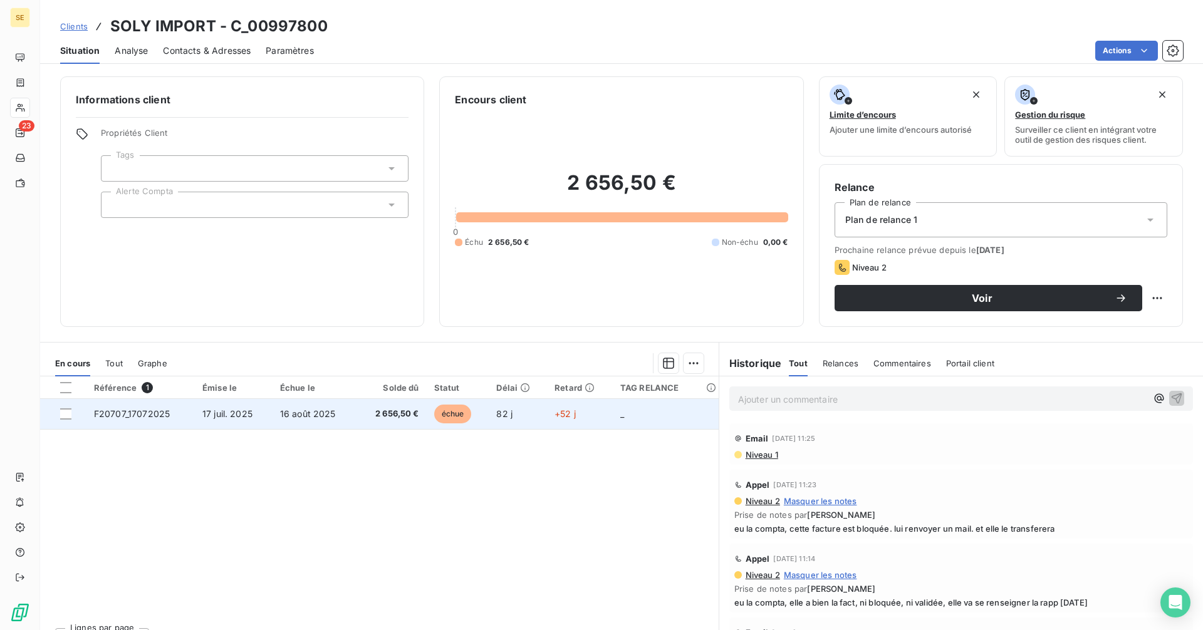
click at [353, 414] on td "16 août 2025" at bounding box center [314, 414] width 84 height 30
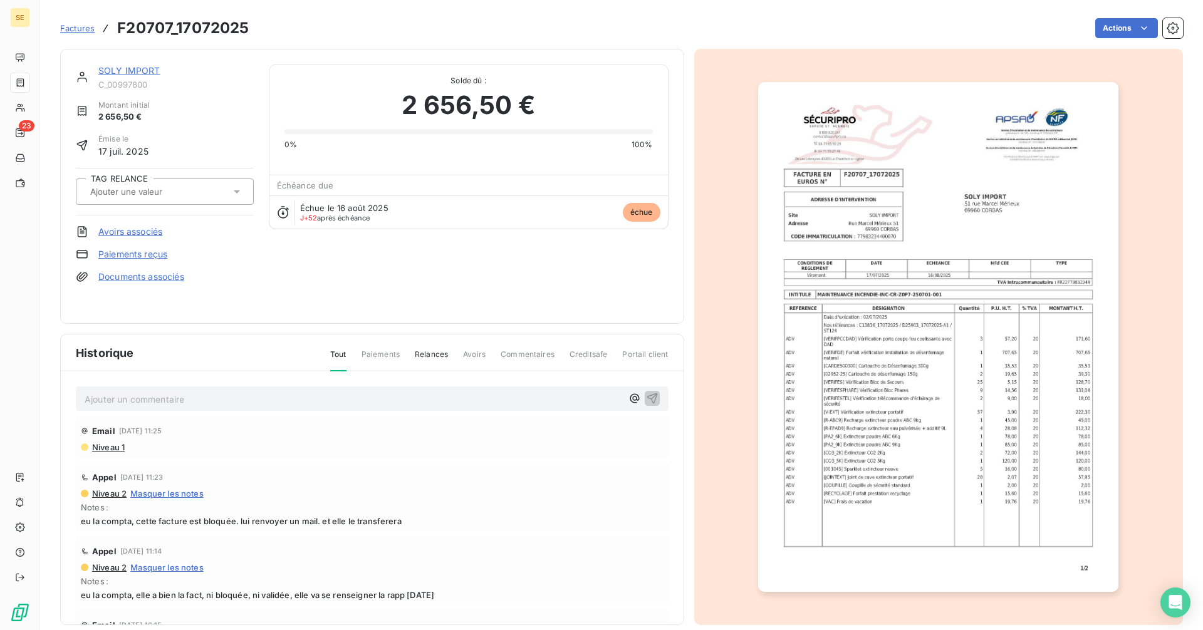
click at [143, 68] on link "SOLY IMPORT" at bounding box center [129, 70] width 62 height 11
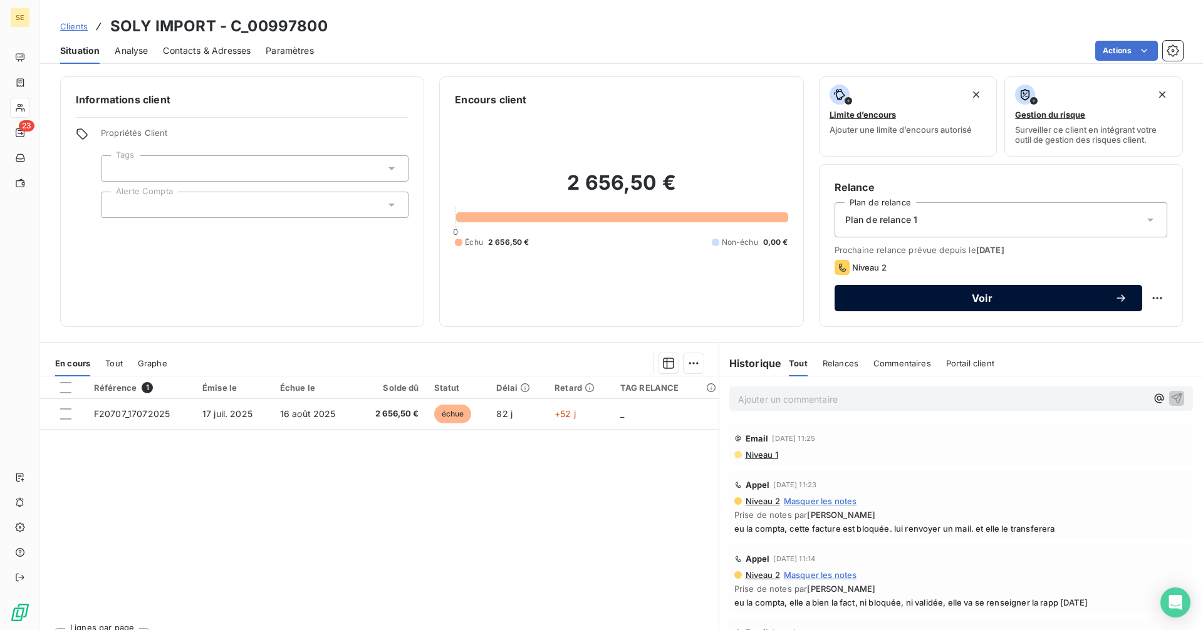
click at [904, 303] on span "Voir" at bounding box center [981, 298] width 265 height 10
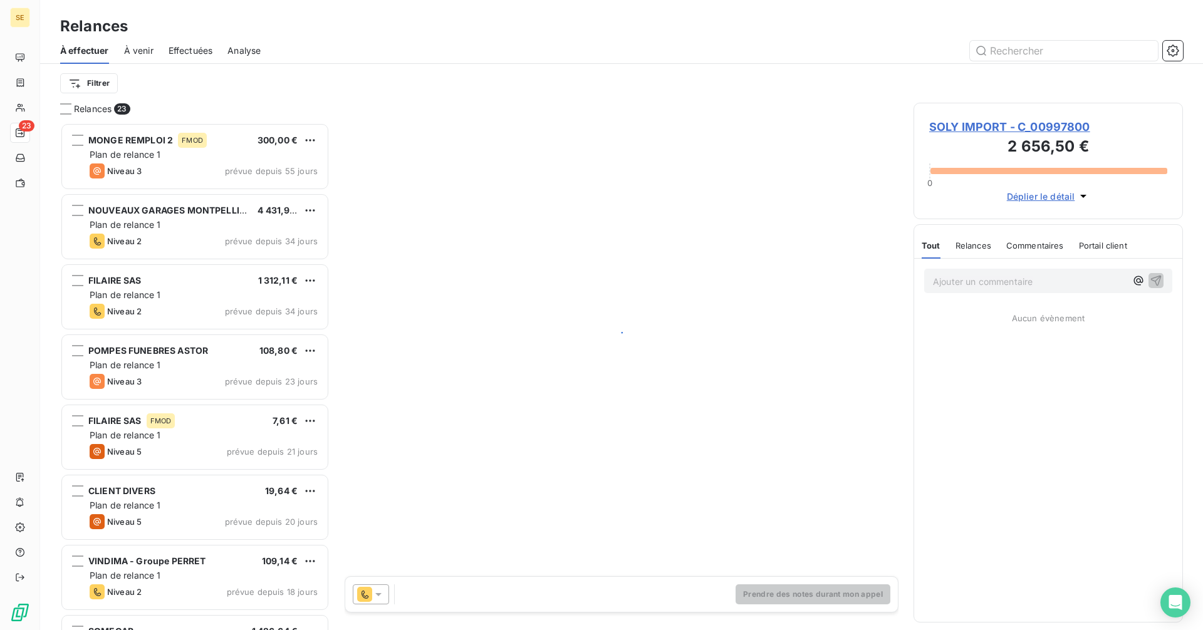
scroll to position [498, 260]
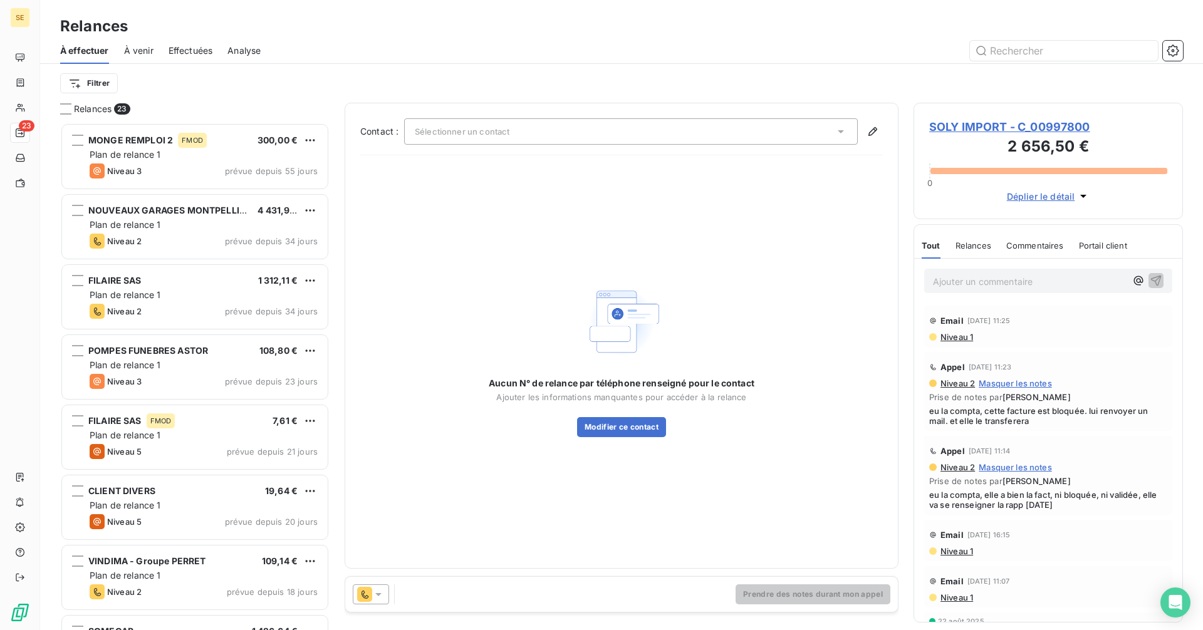
click at [444, 136] on span "Sélectionner un contact" at bounding box center [462, 132] width 95 height 10
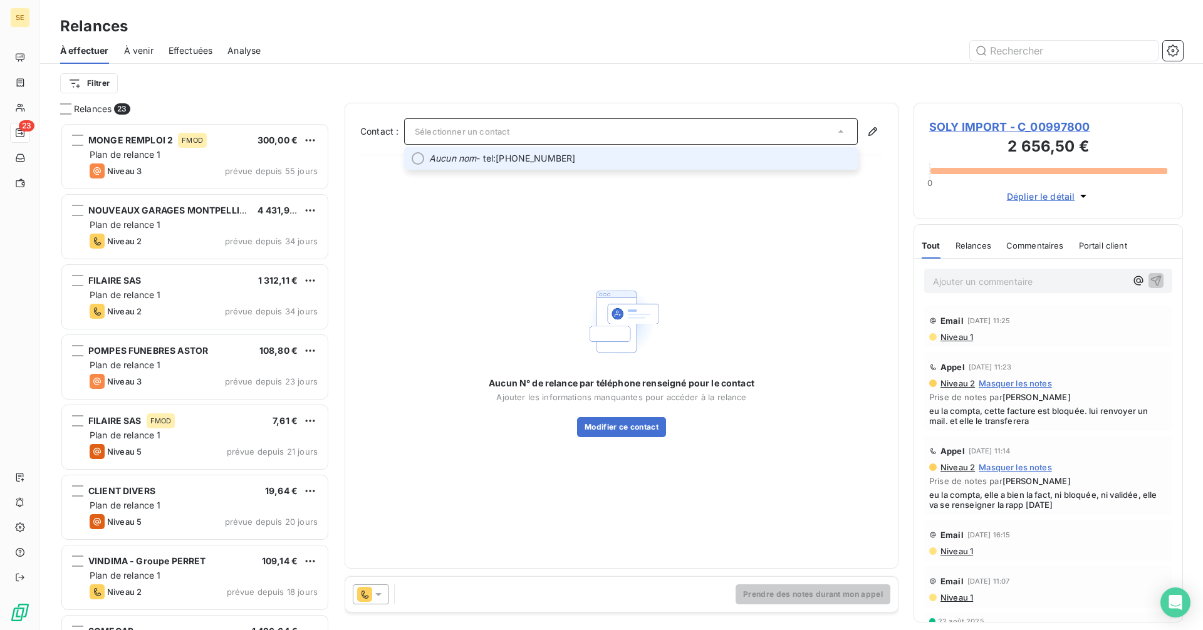
click at [444, 161] on em "Aucun nom" at bounding box center [452, 158] width 47 height 13
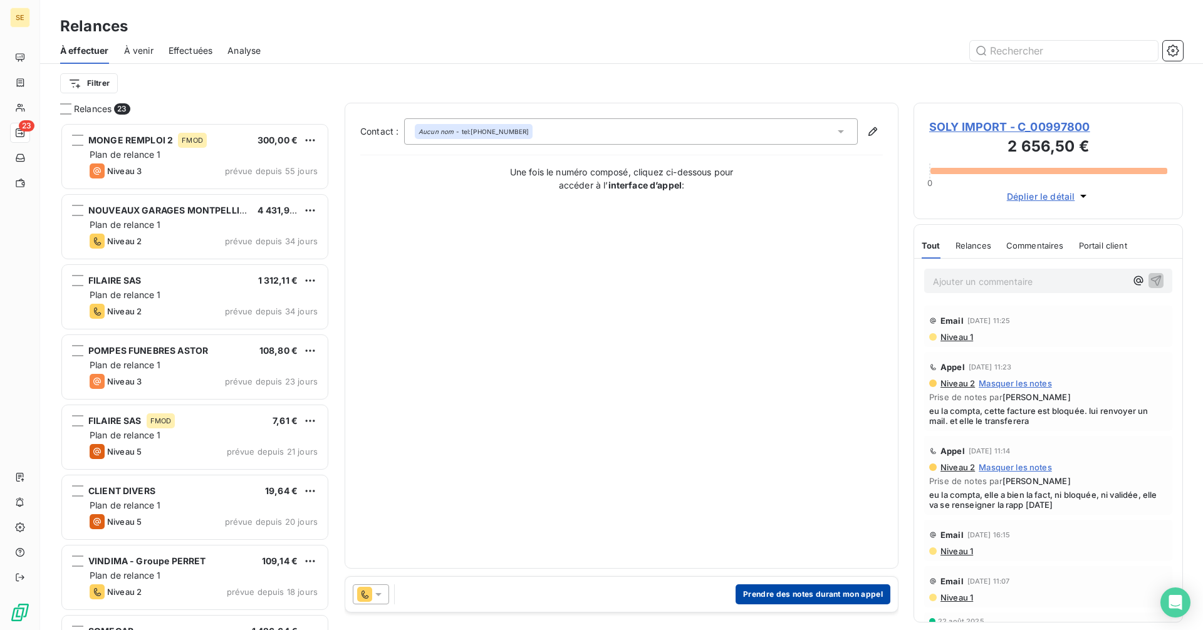
click at [842, 603] on button "Prendre des notes durant mon appel" at bounding box center [812, 594] width 155 height 20
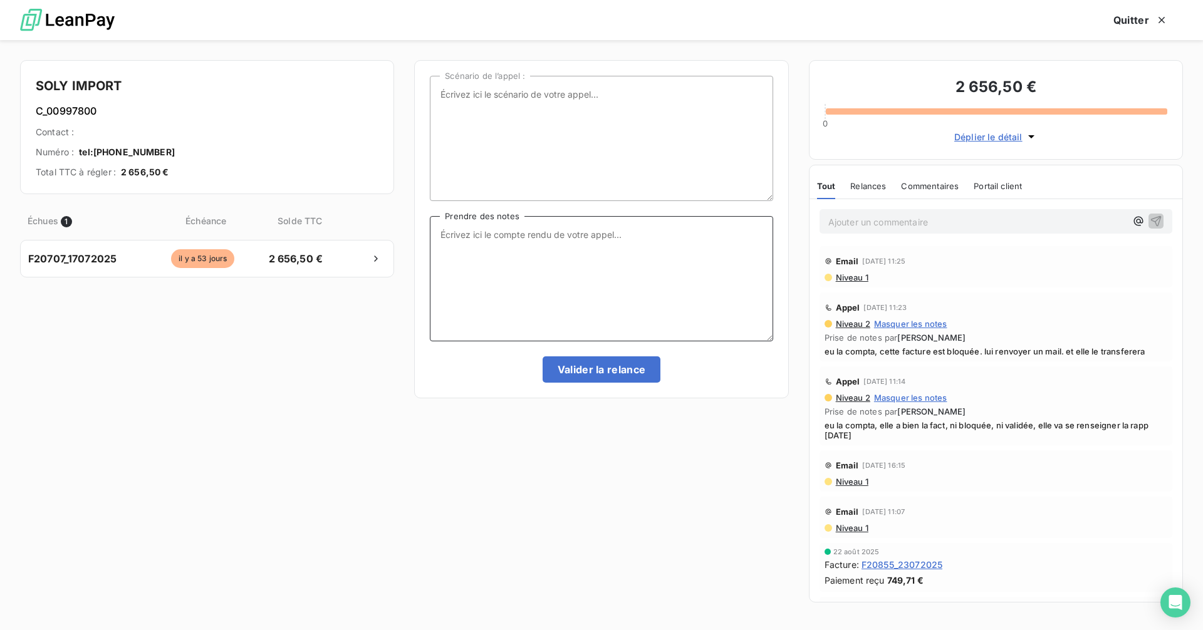
click at [470, 224] on textarea "Prendre des notes" at bounding box center [601, 278] width 343 height 125
click at [569, 237] on textarea "eu une compta, mais pas le" at bounding box center [601, 278] width 343 height 125
type textarea "eu une compta, mais pas la même, elle vérifie et me dit que cette fact est bien…"
click at [609, 373] on button "Valider la relance" at bounding box center [601, 369] width 118 height 26
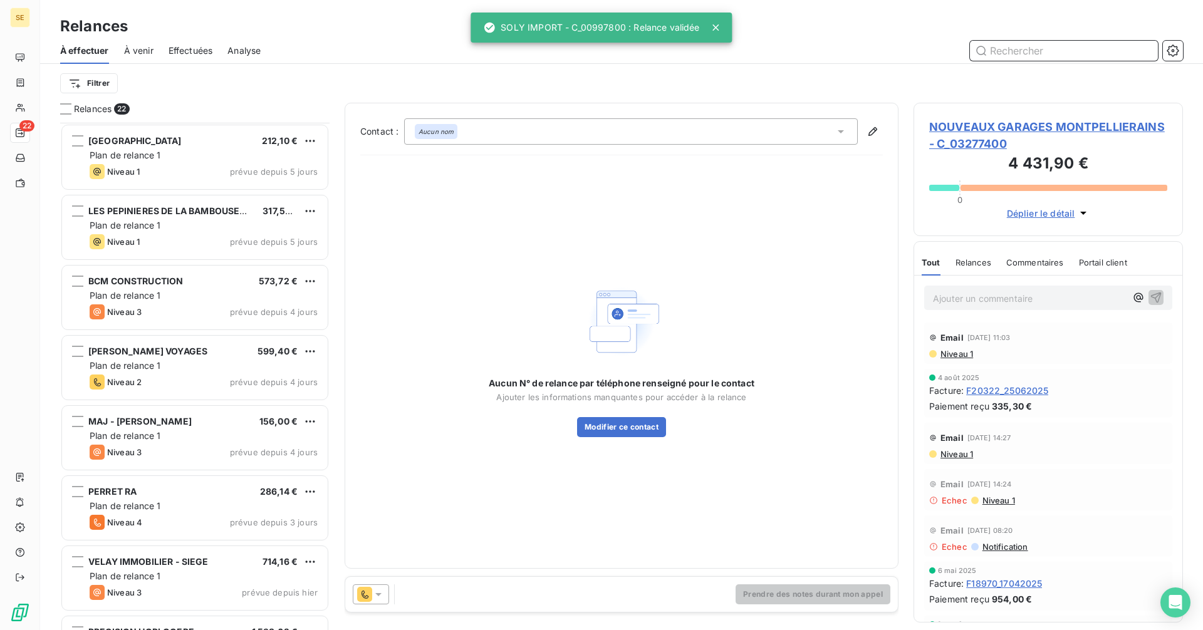
scroll to position [1037, 0]
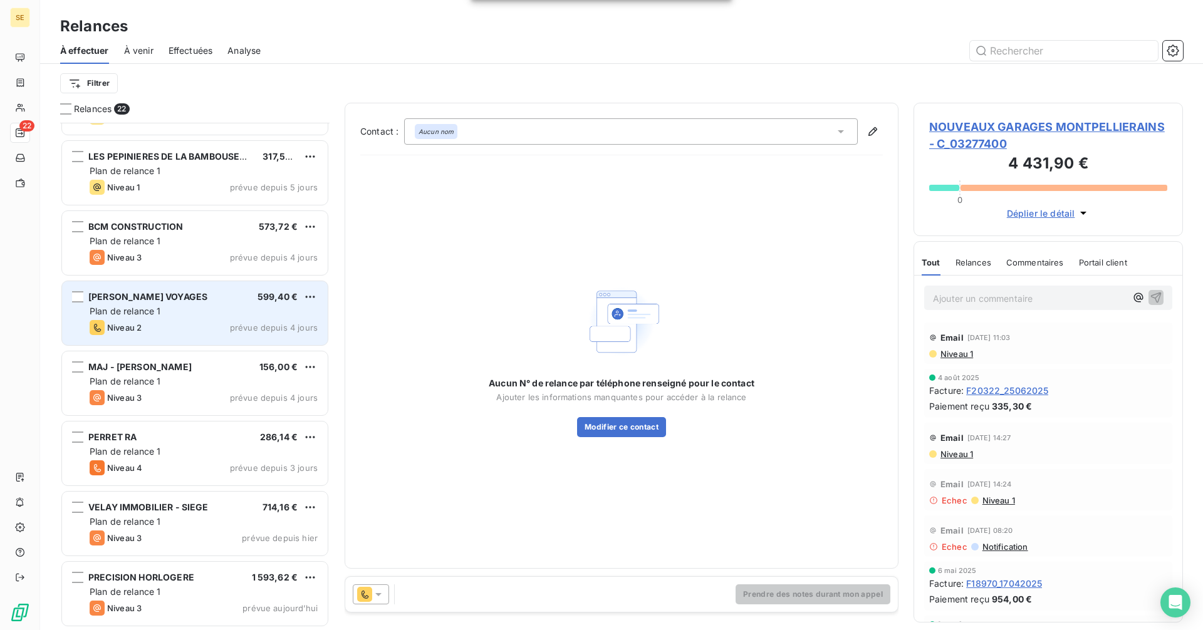
click at [121, 292] on span "[PERSON_NAME] VOYAGES" at bounding box center [147, 296] width 119 height 11
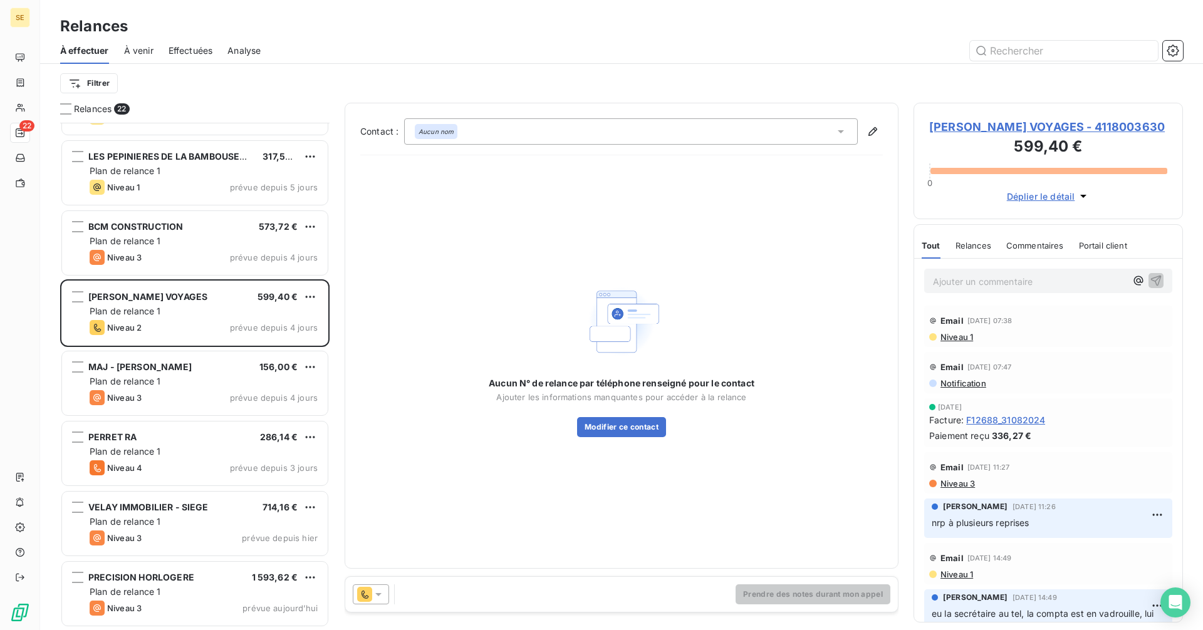
click at [962, 128] on span "[PERSON_NAME] VOYAGES - 4118003630" at bounding box center [1048, 126] width 238 height 17
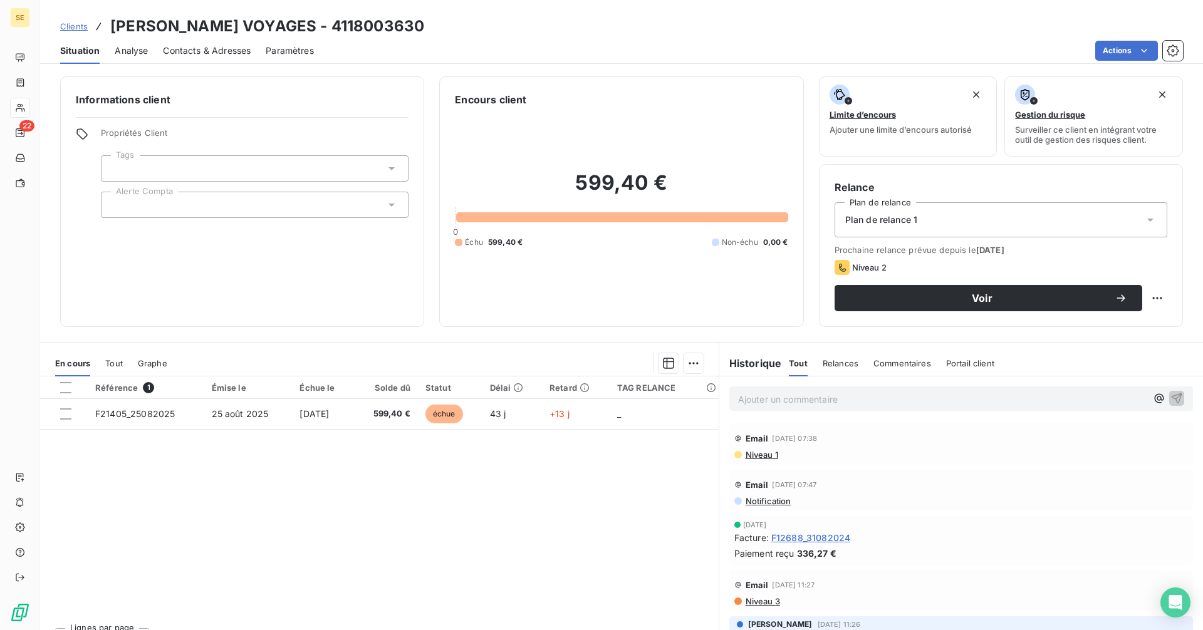
click at [207, 46] on span "Contacts & Adresses" at bounding box center [207, 50] width 88 height 13
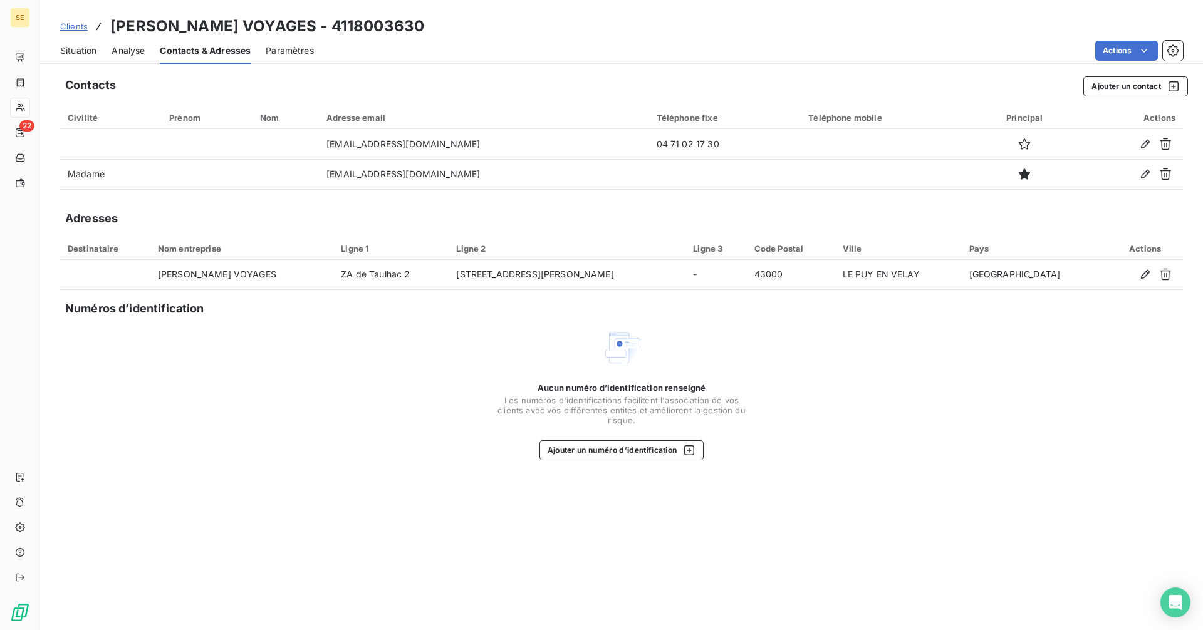
click at [81, 56] on span "Situation" at bounding box center [78, 50] width 36 height 13
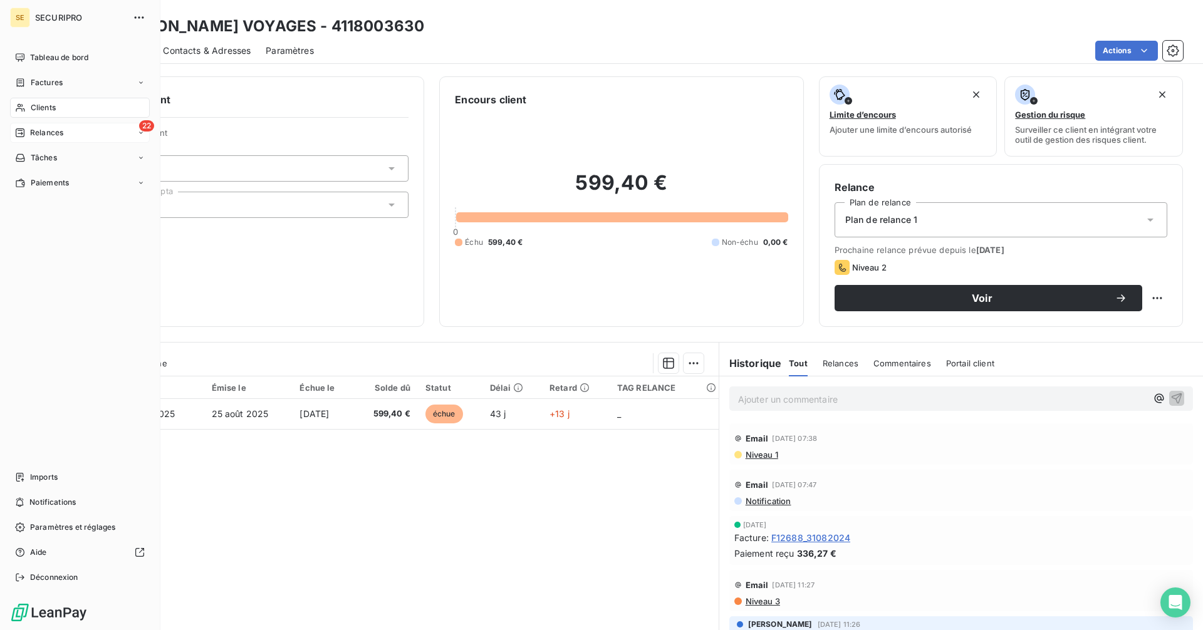
click at [33, 130] on span "Relances" at bounding box center [46, 132] width 33 height 11
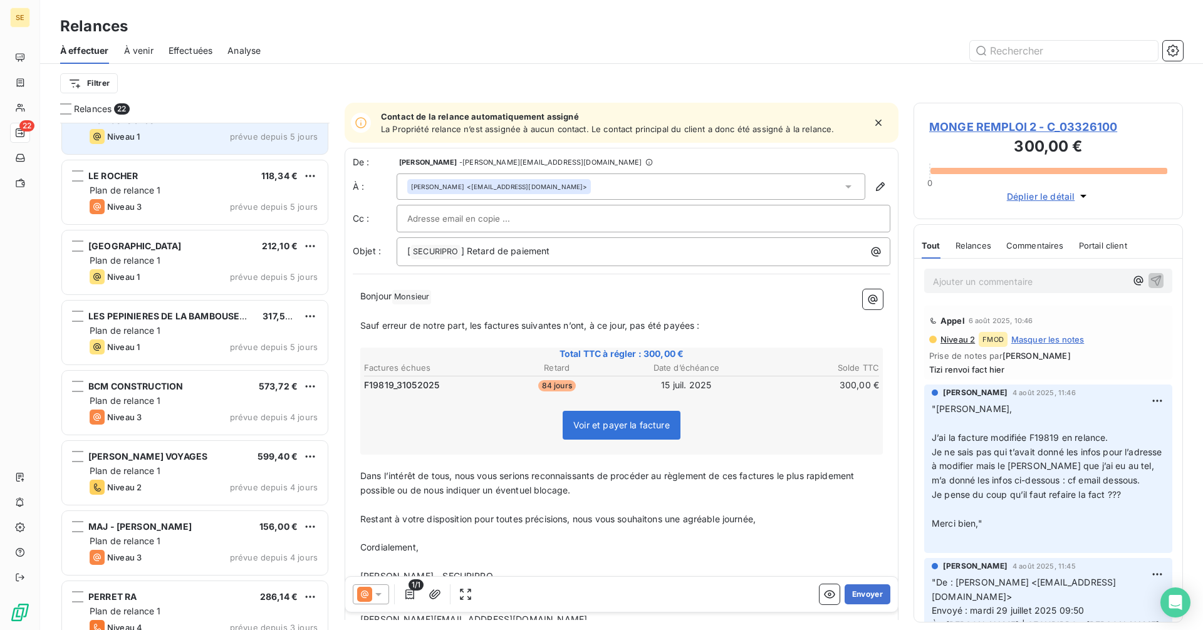
scroll to position [878, 0]
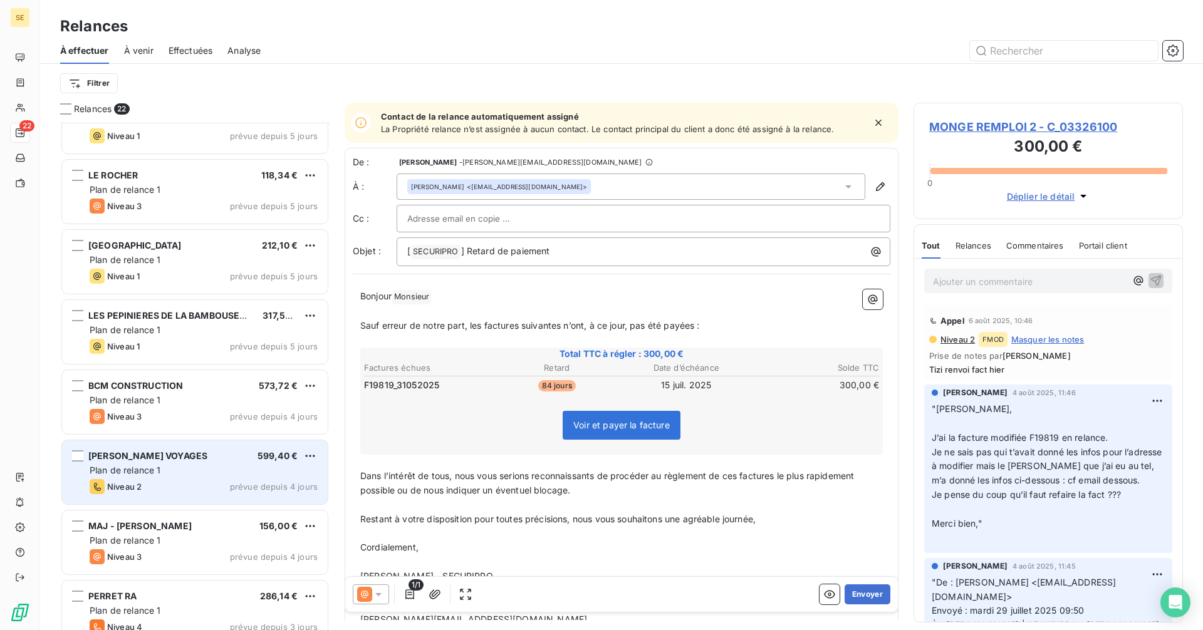
click at [190, 462] on div "[PERSON_NAME] VOYAGES 599,40 € Plan de relance 1 Niveau 2 prévue depuis 4 jours" at bounding box center [195, 472] width 266 height 64
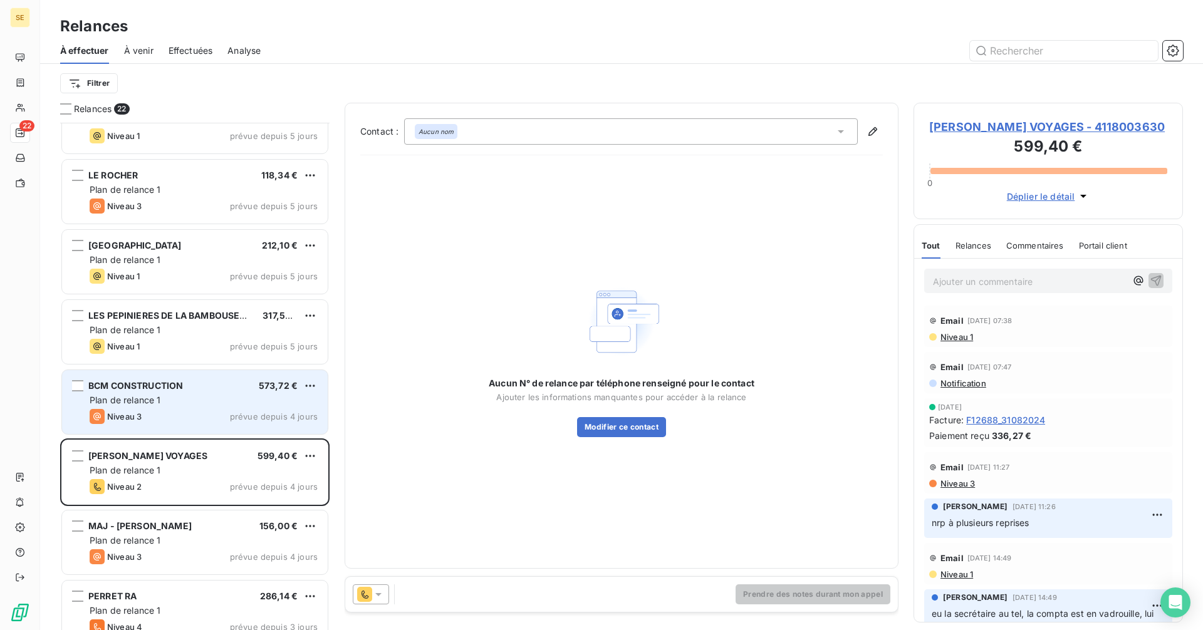
click at [211, 404] on div "Plan de relance 1" at bounding box center [204, 400] width 228 height 13
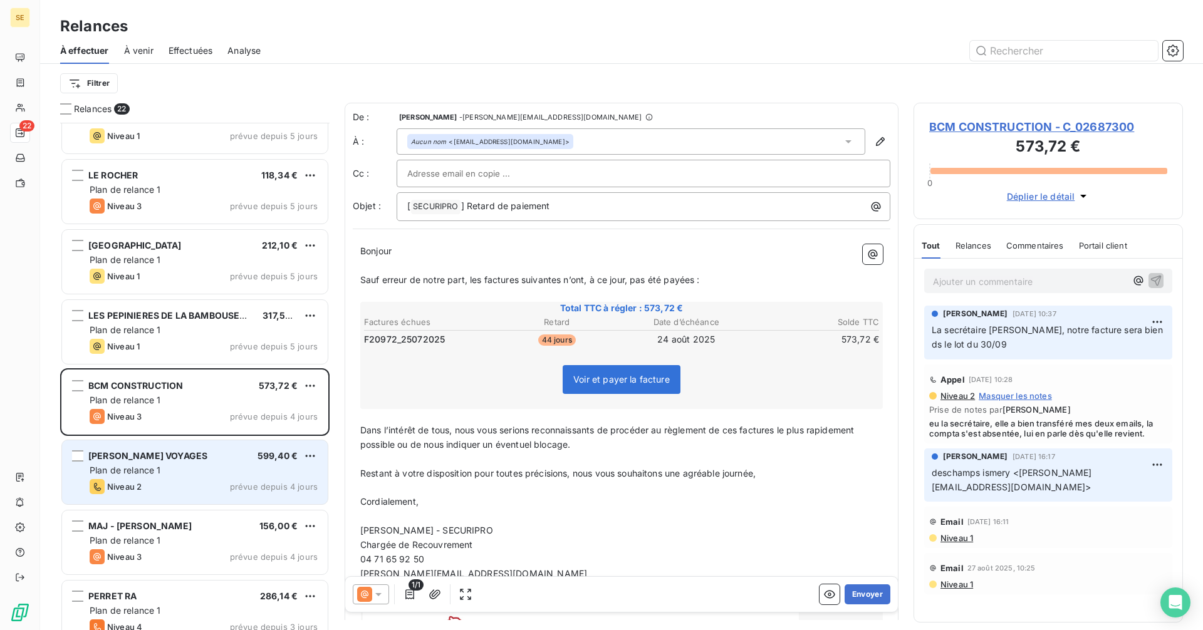
click at [207, 484] on div "Niveau 2 prévue depuis 4 jours" at bounding box center [204, 486] width 228 height 15
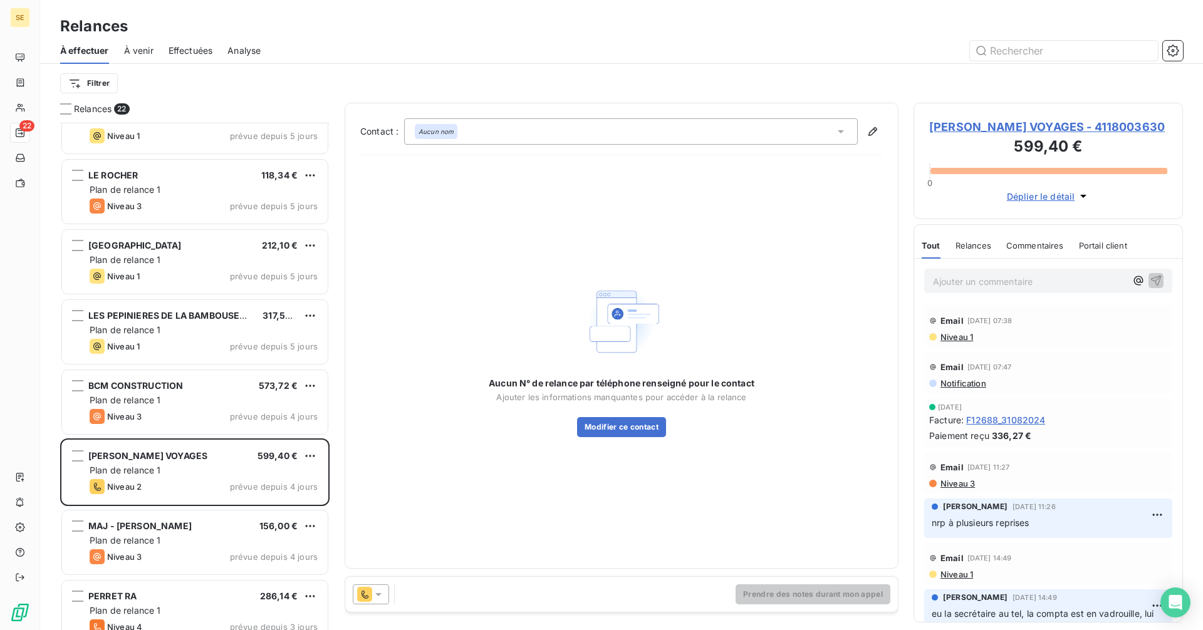
click at [975, 128] on span "[PERSON_NAME] VOYAGES - 4118003630" at bounding box center [1048, 126] width 238 height 17
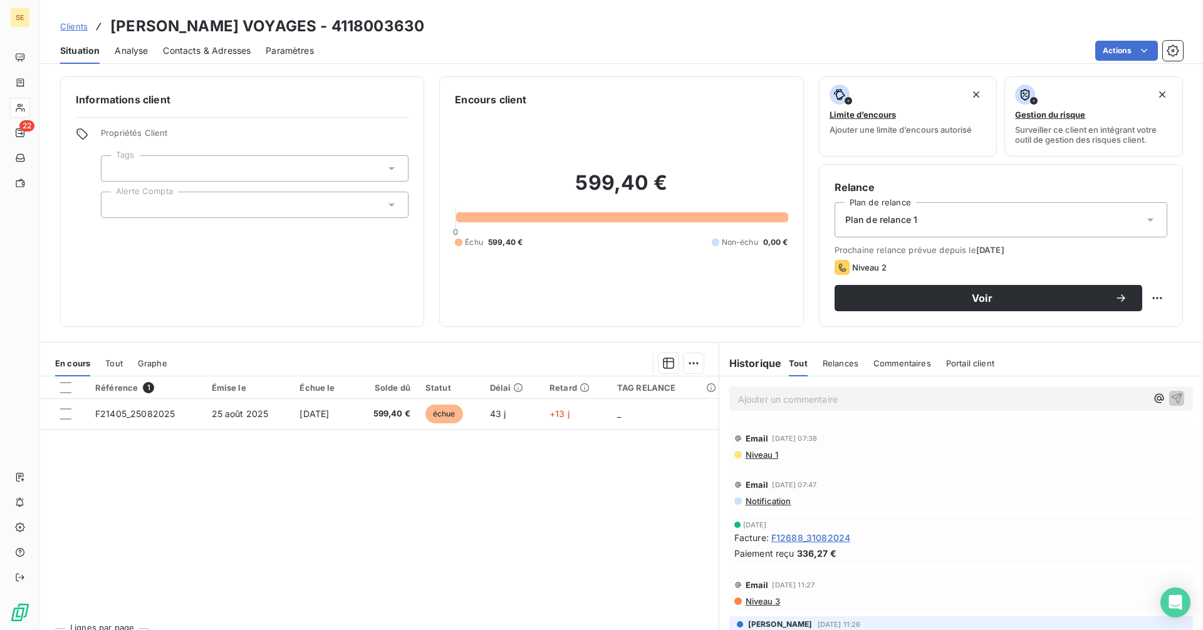
click at [770, 398] on p "Ajouter un commentaire ﻿" at bounding box center [942, 399] width 408 height 16
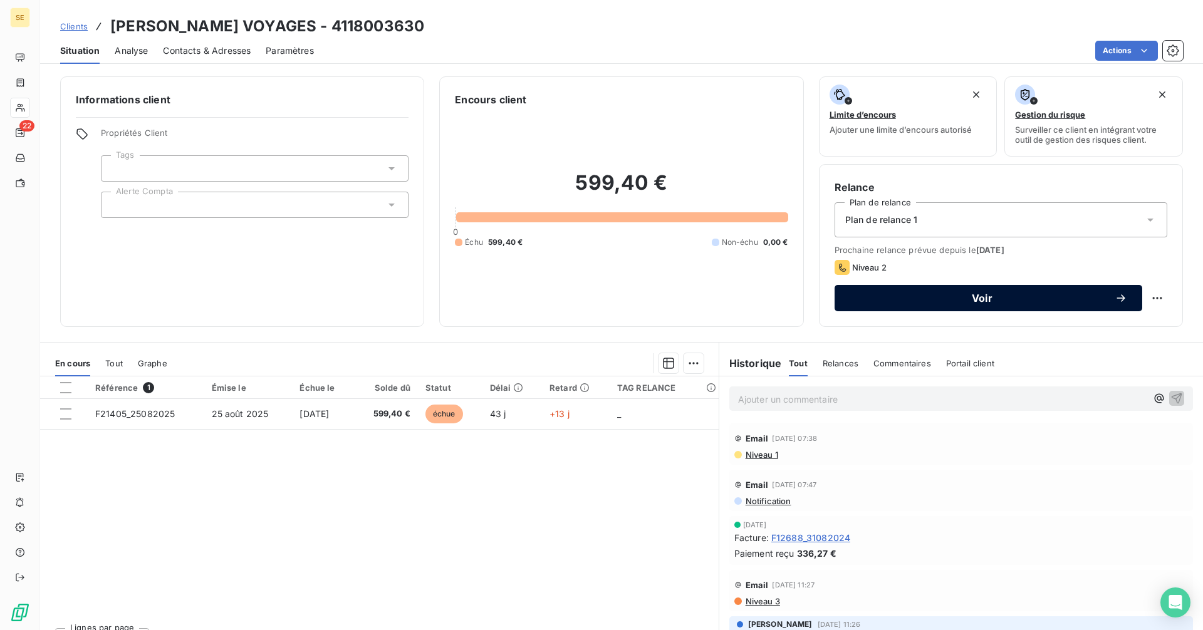
click at [919, 300] on span "Voir" at bounding box center [981, 298] width 265 height 10
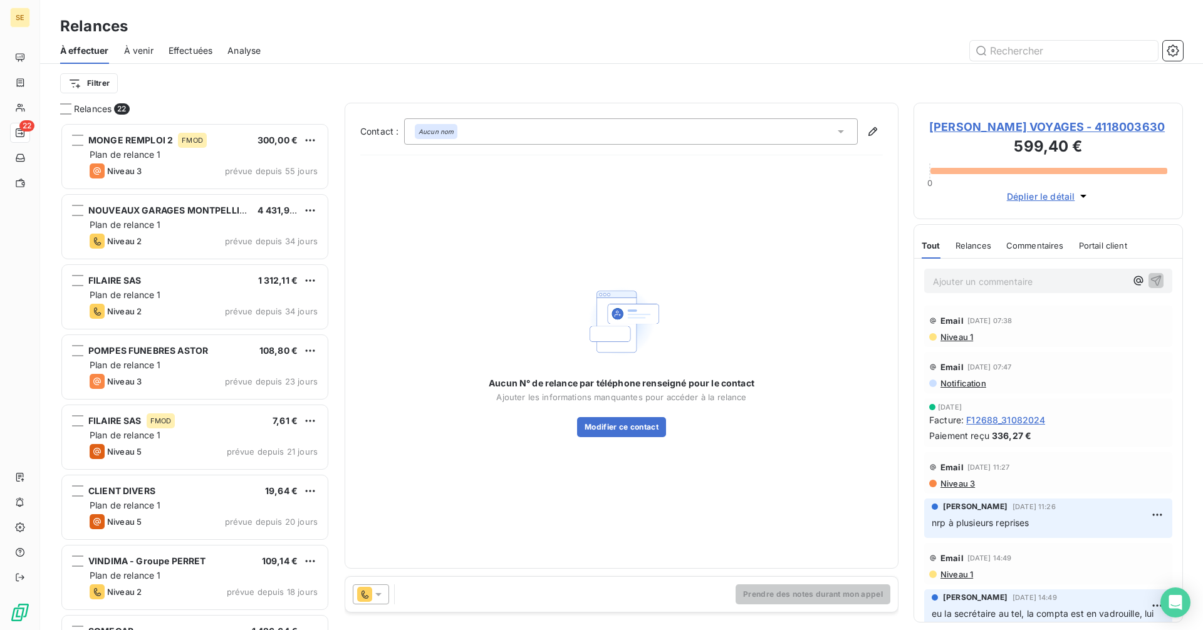
scroll to position [498, 260]
click at [460, 121] on div "Aucun nom" at bounding box center [630, 131] width 453 height 26
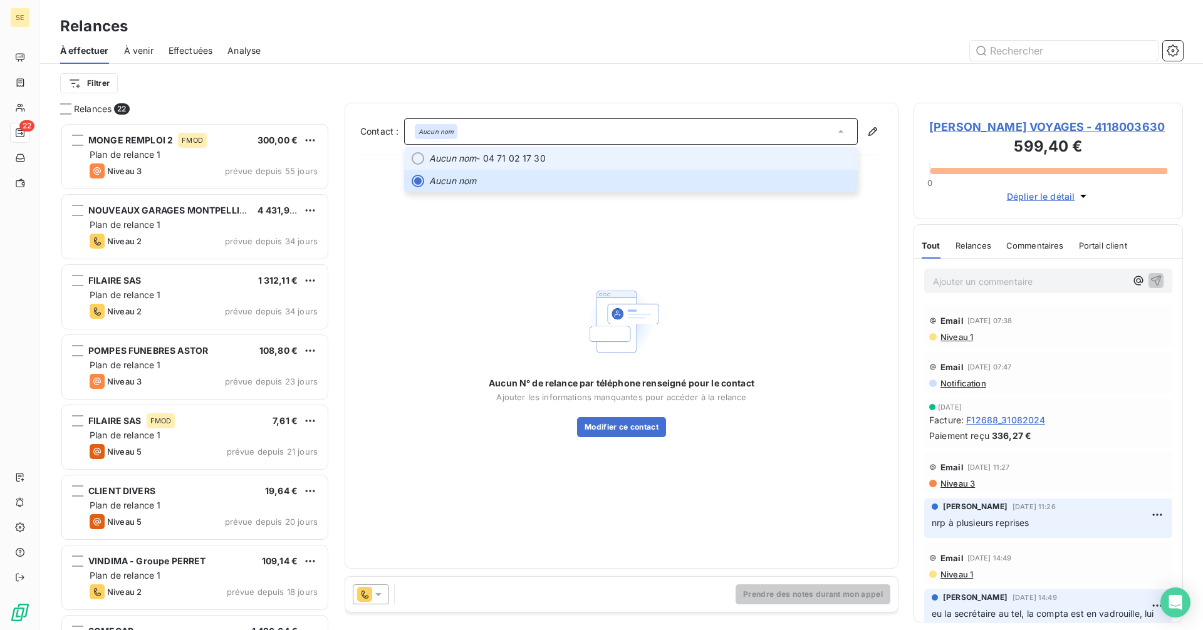
click at [477, 151] on li "Aucun nom - 04 71 02 17 30" at bounding box center [630, 158] width 453 height 23
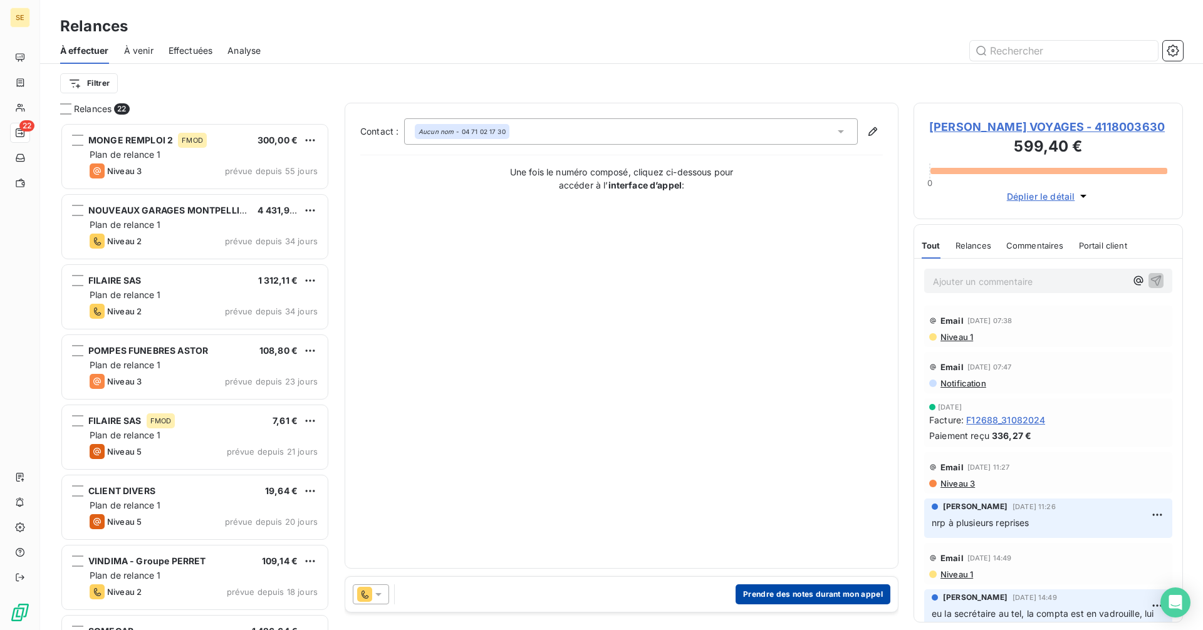
click at [770, 593] on button "Prendre des notes durant mon appel" at bounding box center [812, 594] width 155 height 20
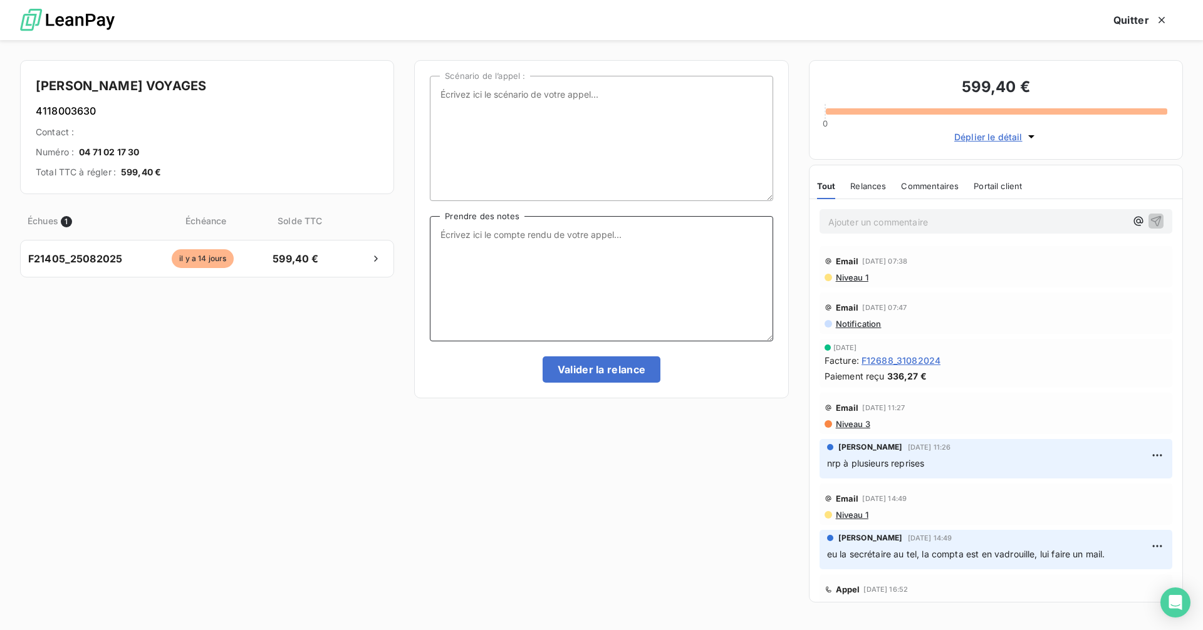
click at [519, 242] on textarea "Prendre des notes" at bounding box center [601, 278] width 343 height 125
type textarea "eu la secrétaire, elle n'a personne [PERSON_NAME], rapp [DATE] matin"
click at [584, 379] on button "Valider la relance" at bounding box center [601, 369] width 118 height 26
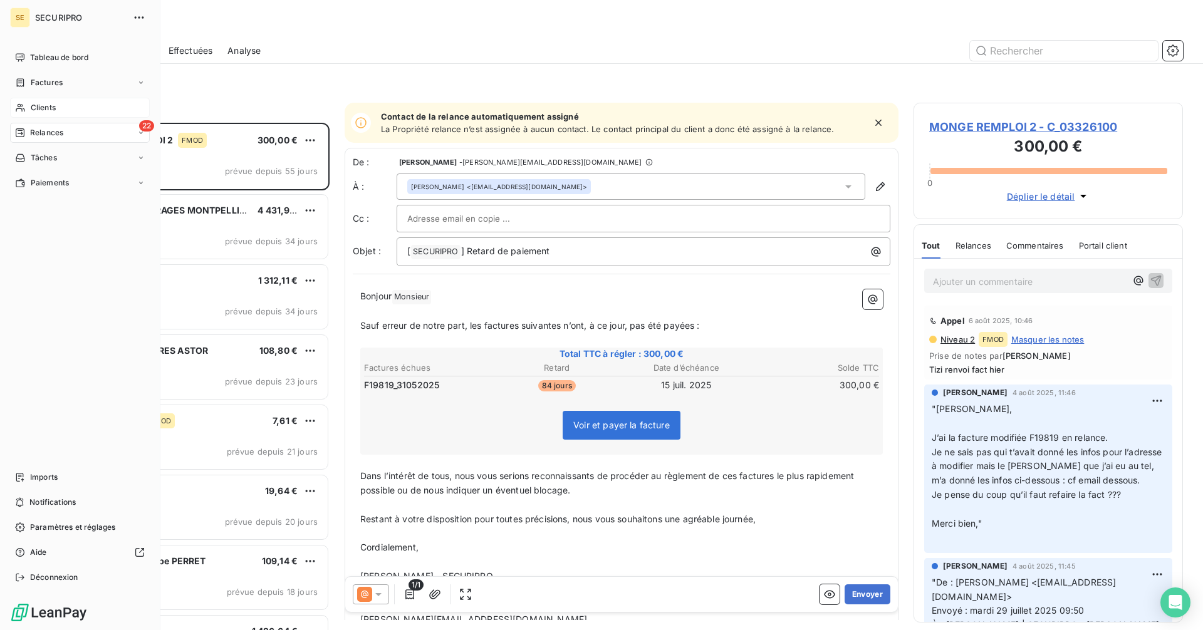
click at [38, 107] on span "Clients" at bounding box center [43, 107] width 25 height 11
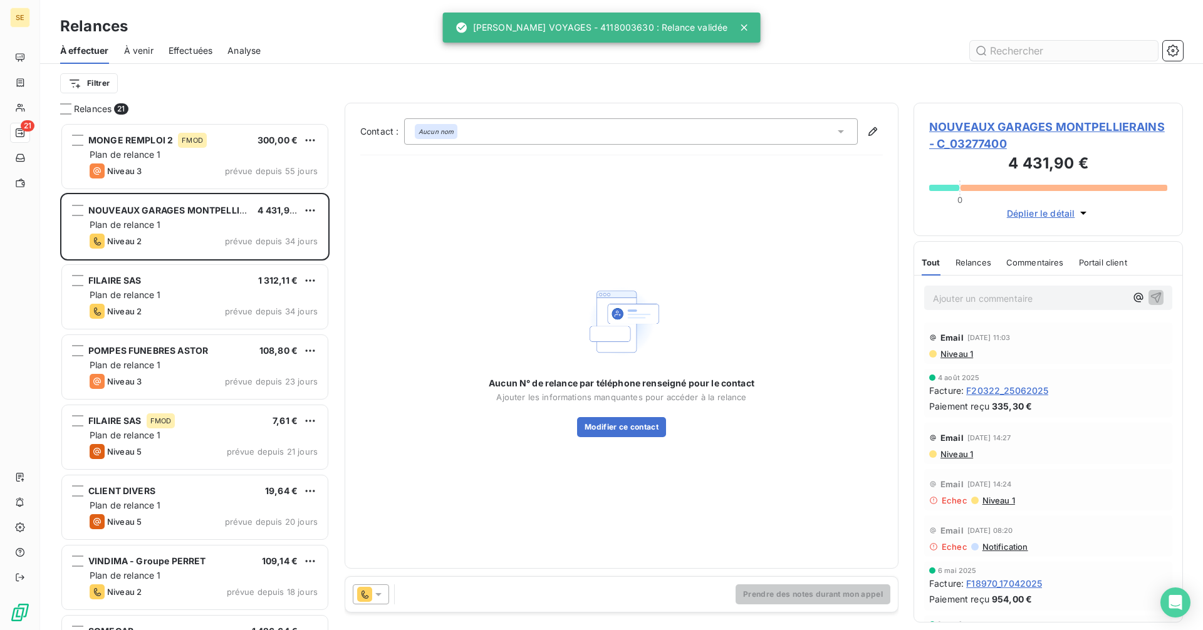
scroll to position [498, 260]
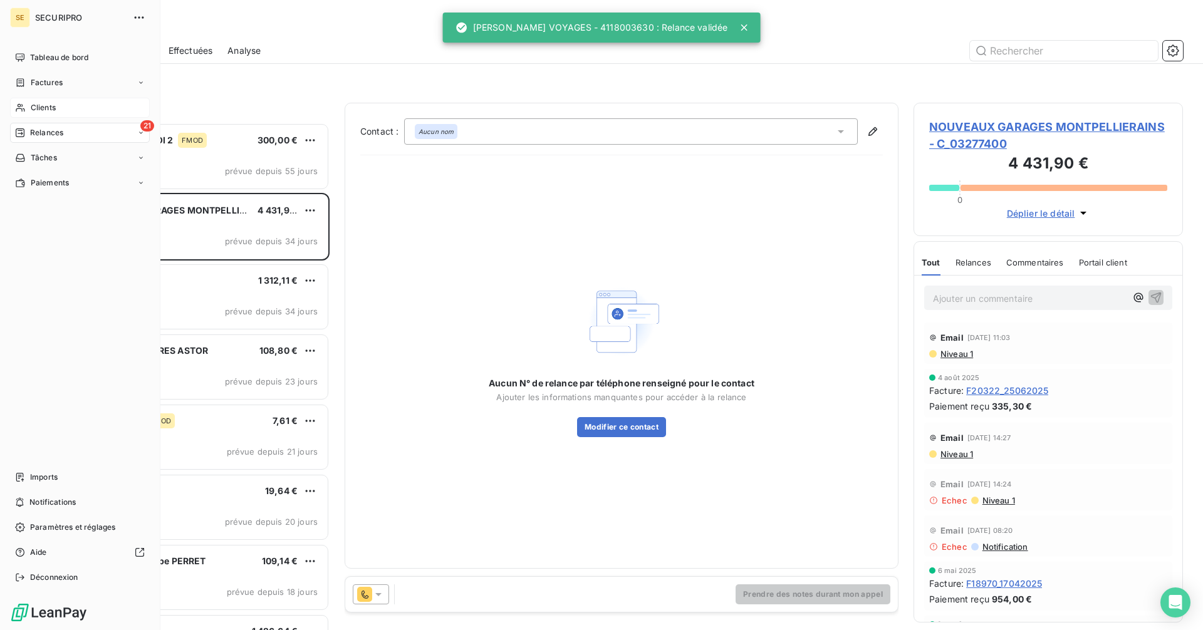
click at [21, 108] on icon at bounding box center [20, 108] width 9 height 8
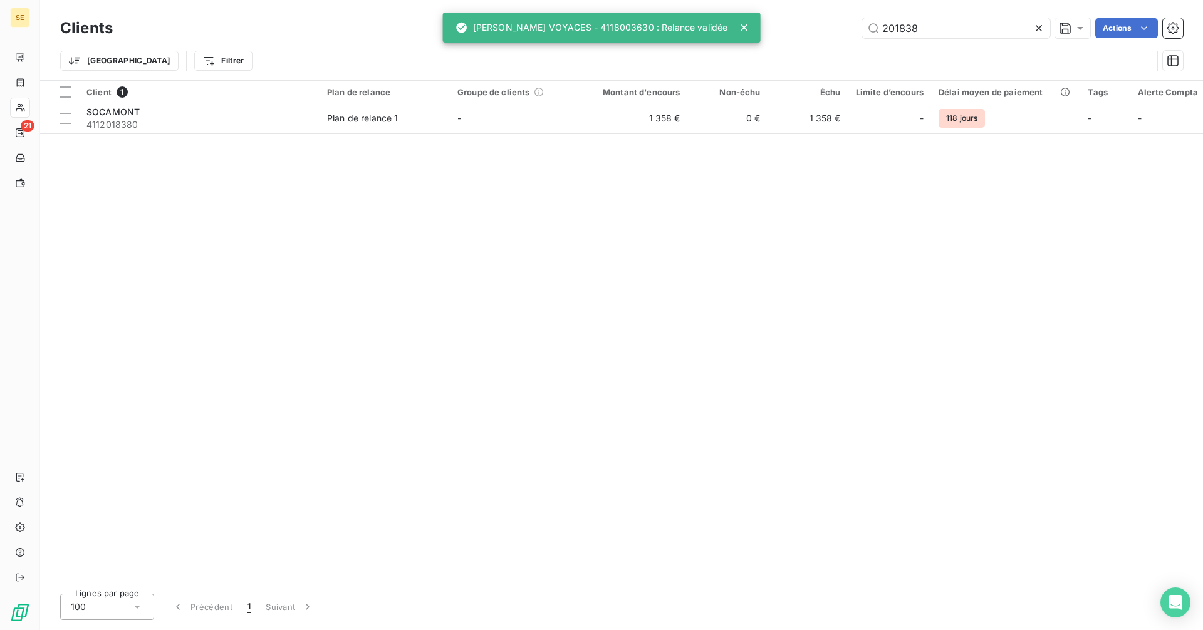
drag, startPoint x: 954, startPoint y: 33, endPoint x: 777, endPoint y: 36, distance: 177.3
click at [777, 36] on div "201838 Actions" at bounding box center [655, 28] width 1055 height 20
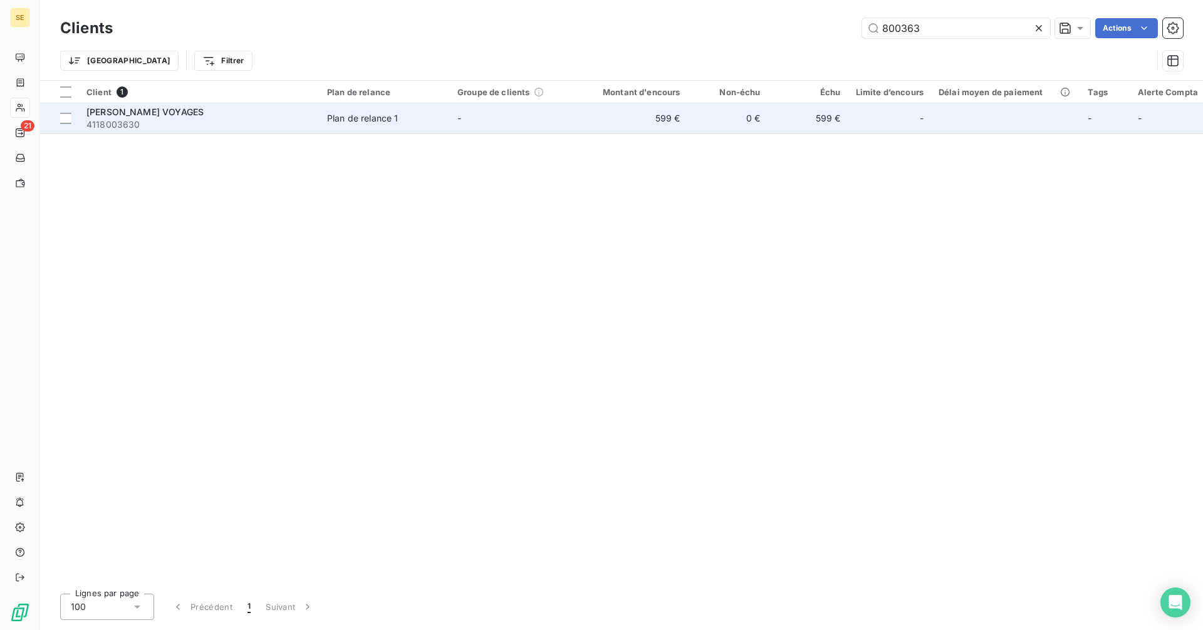
type input "800363"
click at [270, 120] on span "4118003630" at bounding box center [198, 124] width 225 height 13
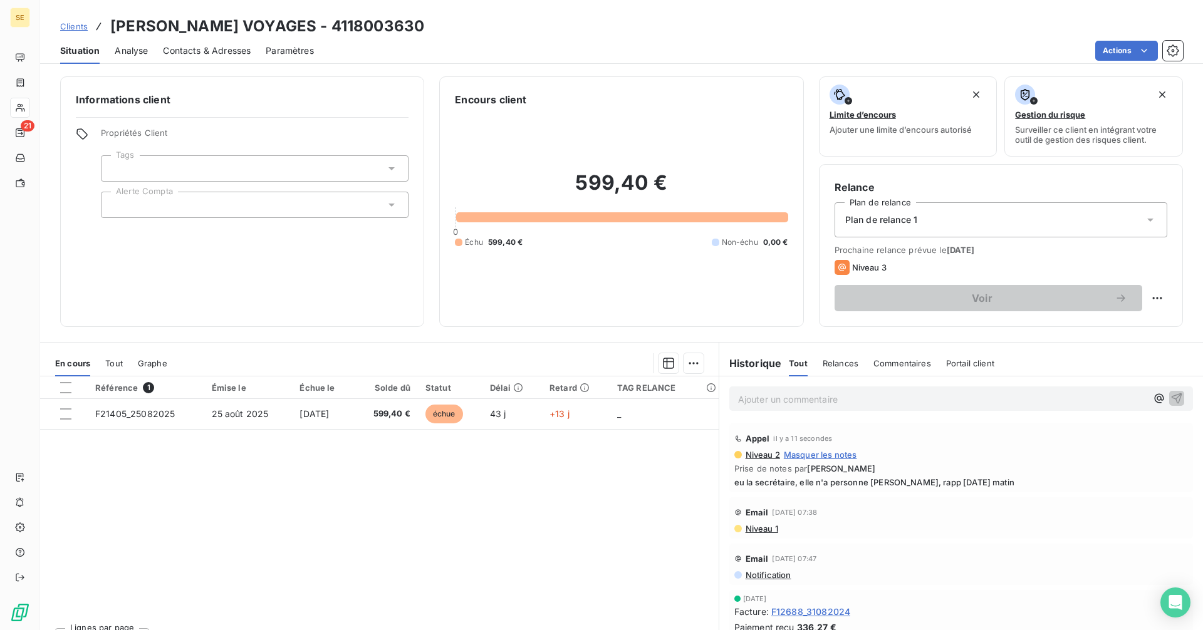
click at [1139, 287] on div "Voir" at bounding box center [1000, 298] width 333 height 26
click at [1149, 293] on html "SE 21 Clients [PERSON_NAME] VOYAGES - 4118003630 Situation Analyse Contacts & A…" at bounding box center [601, 315] width 1203 height 630
click at [1109, 324] on div "Replanifier cette action" at bounding box center [1096, 326] width 112 height 20
select select "9"
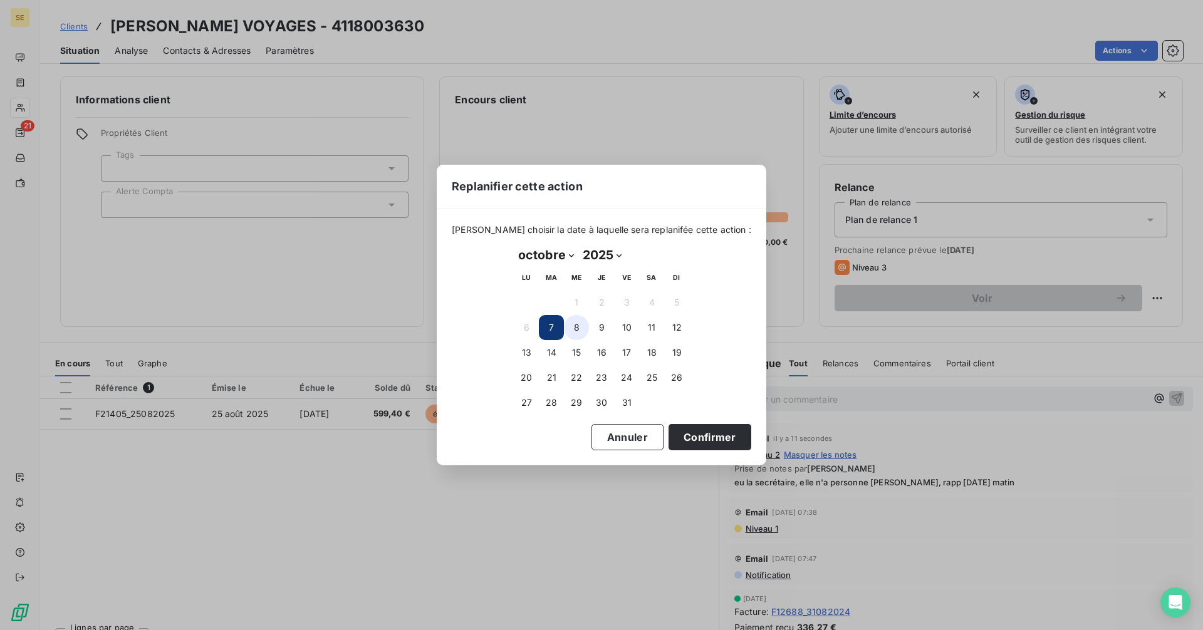
click at [574, 326] on button "8" at bounding box center [576, 327] width 25 height 25
click at [694, 442] on button "Confirmer" at bounding box center [709, 437] width 83 height 26
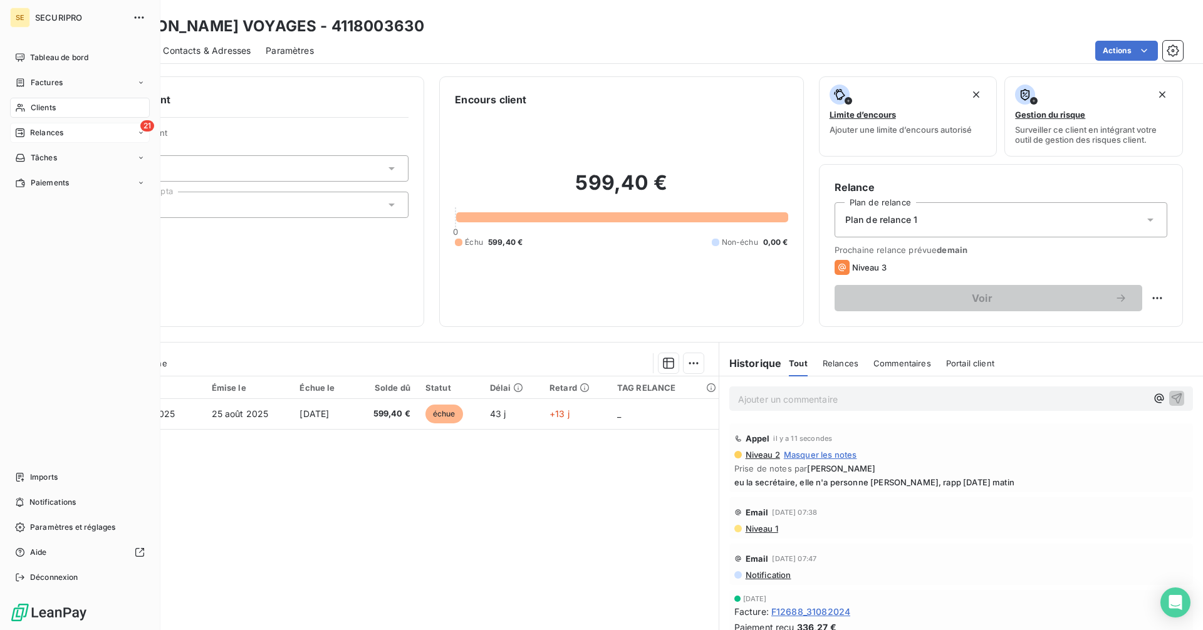
click at [46, 130] on span "Relances" at bounding box center [46, 132] width 33 height 11
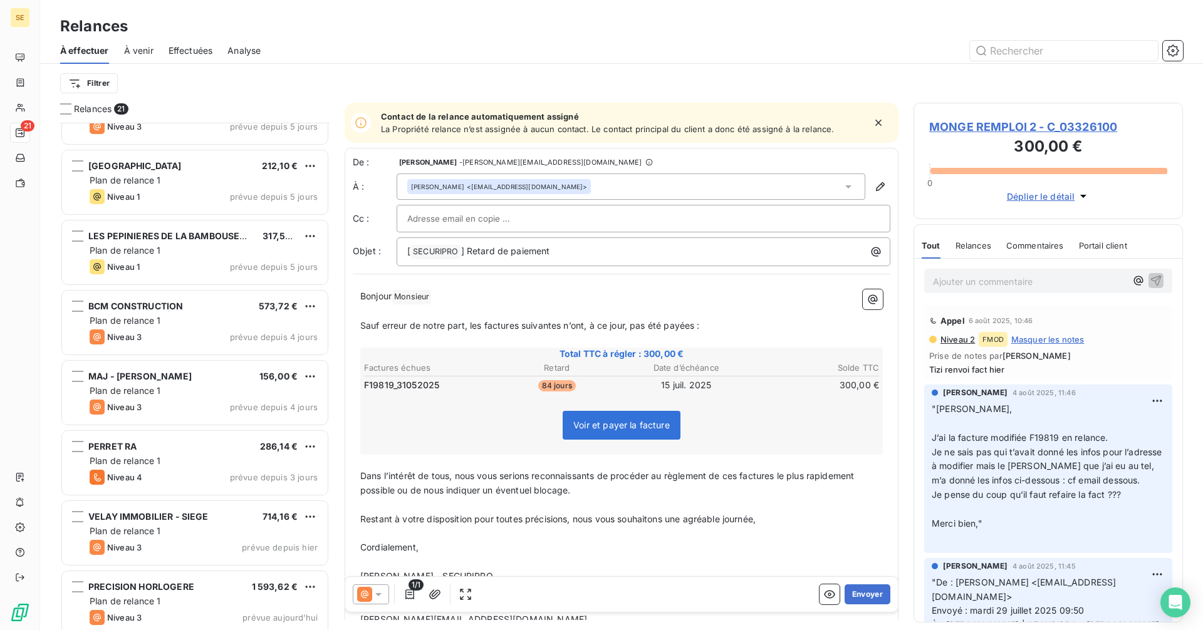
scroll to position [966, 0]
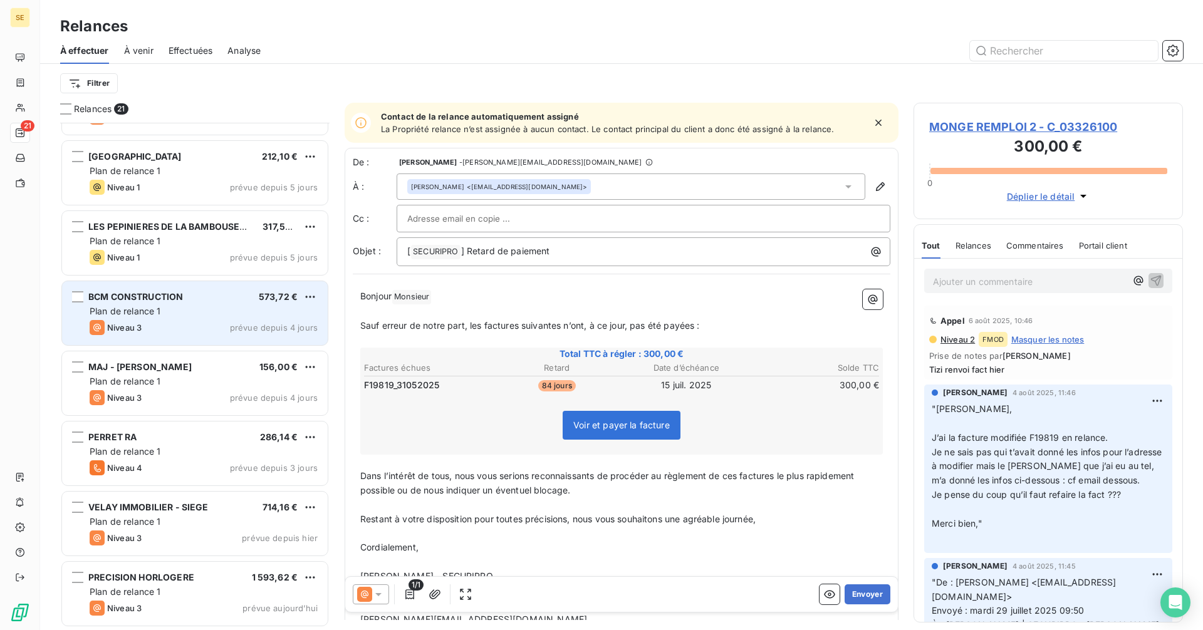
click at [138, 315] on span "Plan de relance 1" at bounding box center [125, 311] width 71 height 11
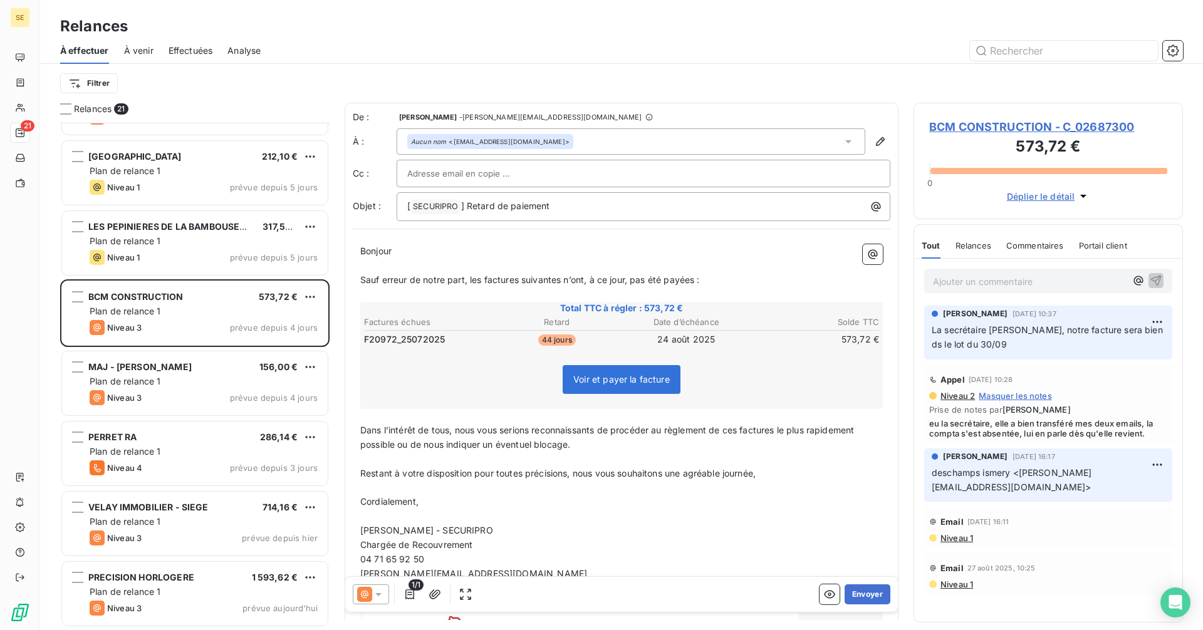
click at [972, 125] on span "BCM CONSTRUCTION - C_02687300" at bounding box center [1048, 126] width 238 height 17
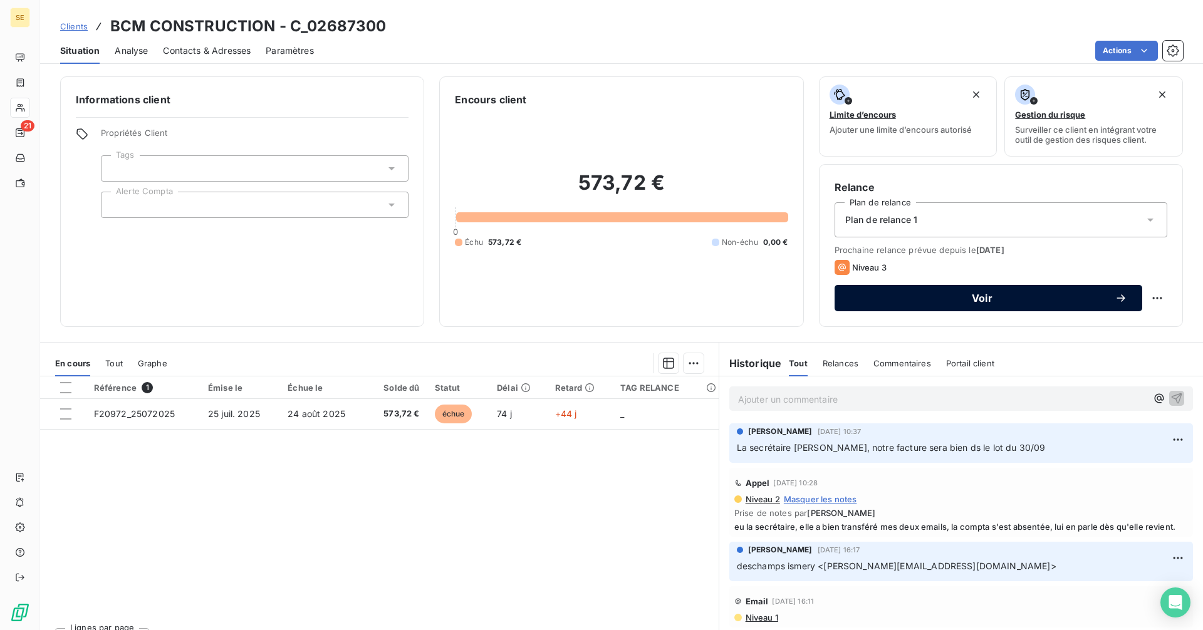
click at [889, 298] on span "Voir" at bounding box center [981, 298] width 265 height 10
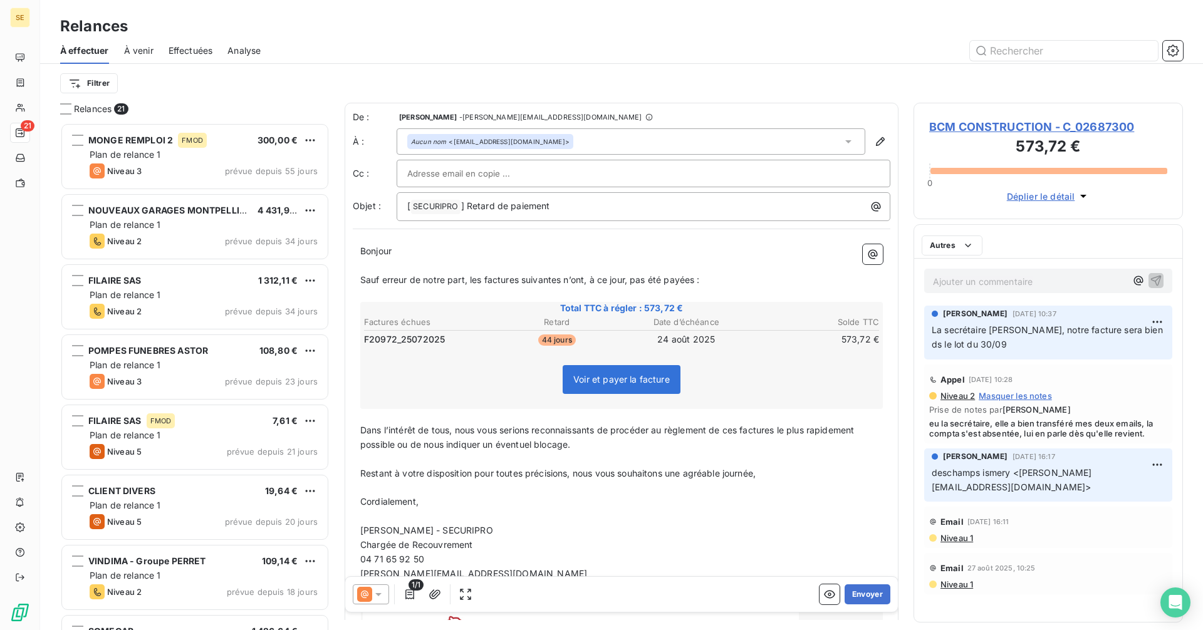
scroll to position [498, 260]
click at [857, 590] on button "Envoyer" at bounding box center [867, 594] width 46 height 20
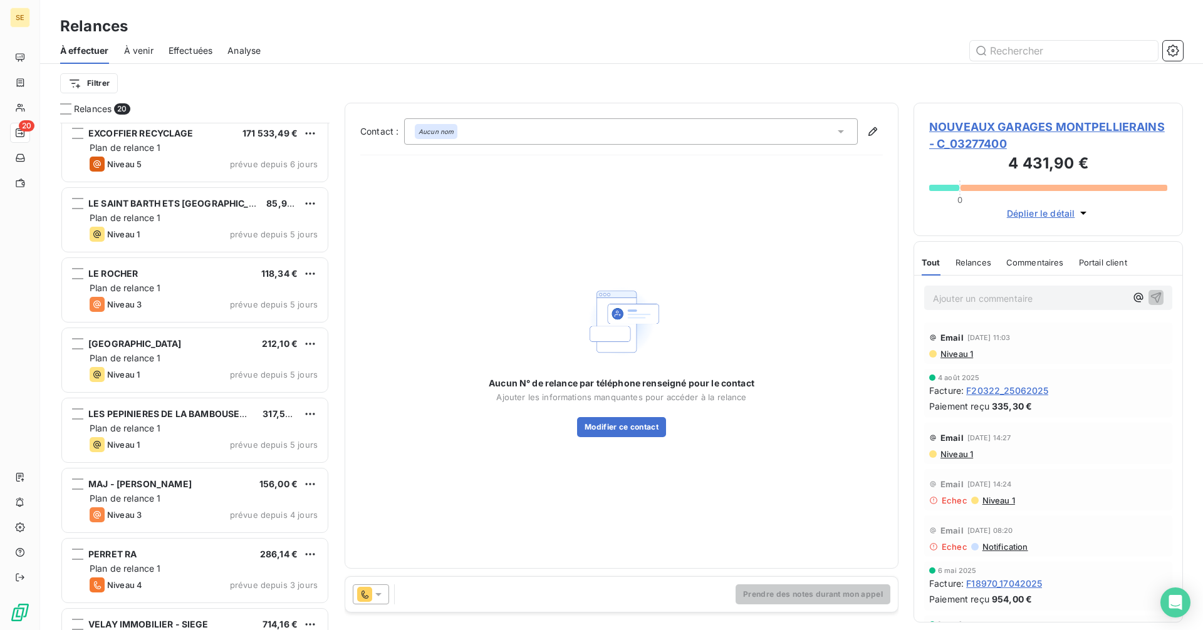
scroll to position [896, 0]
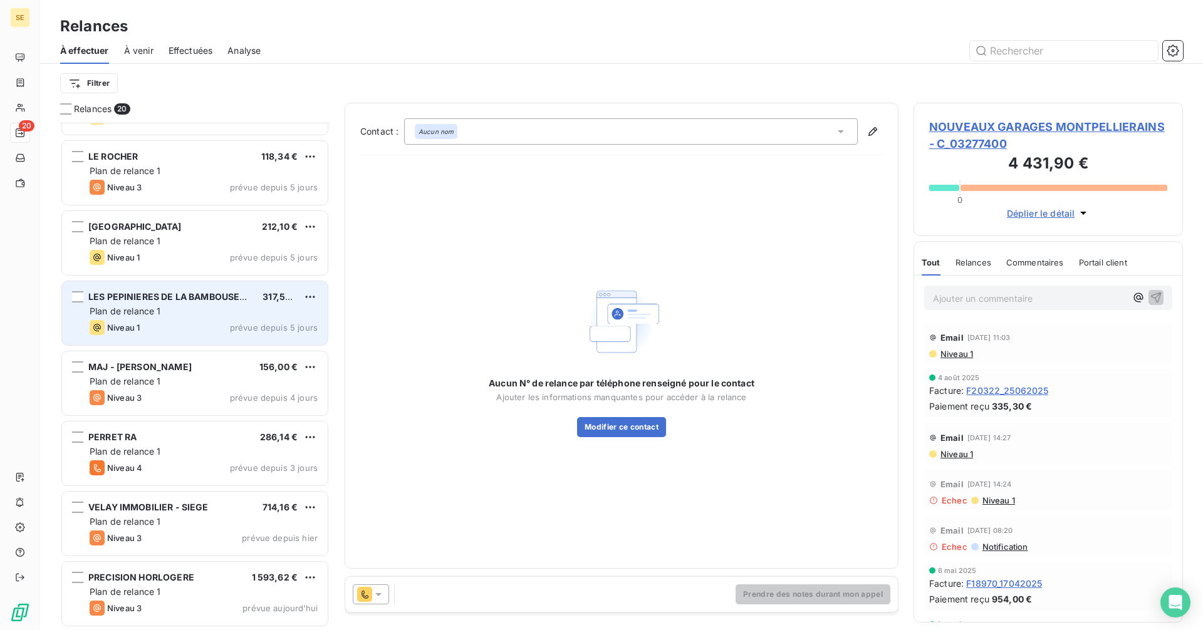
click at [167, 310] on div "Plan de relance 1" at bounding box center [204, 311] width 228 height 13
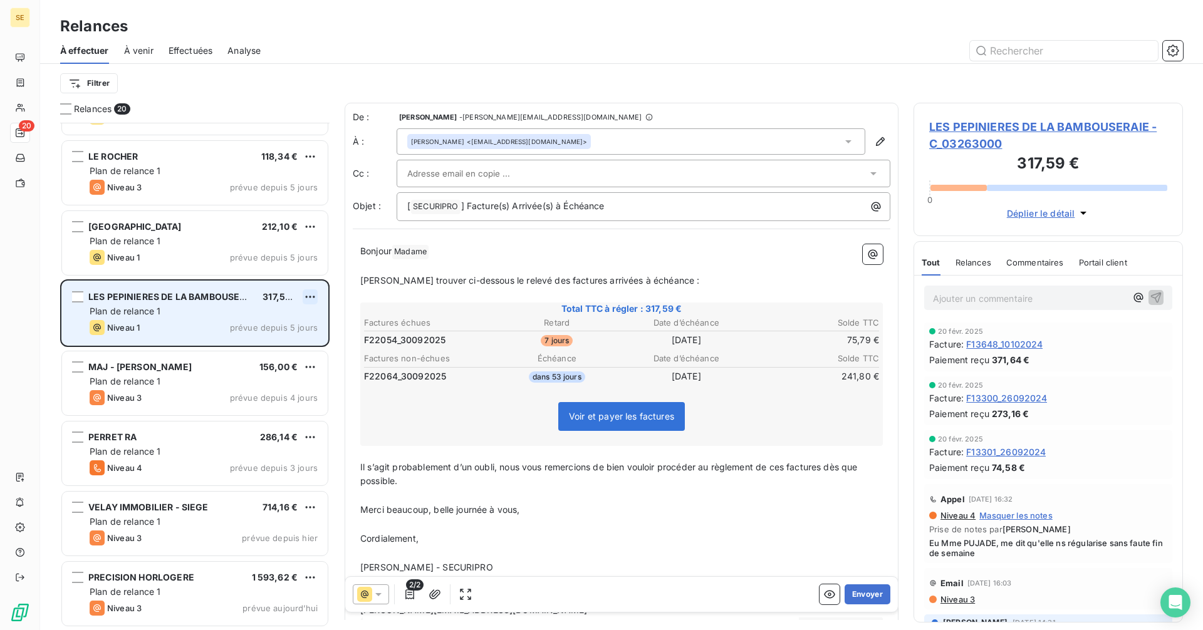
click at [311, 295] on html "SE 20 Relances À effectuer À venir Effectuées Analyse Filtrer Relances 20 EXCOF…" at bounding box center [601, 315] width 1203 height 630
click at [286, 319] on div "Replanifier cette action" at bounding box center [256, 322] width 112 height 20
select select "9"
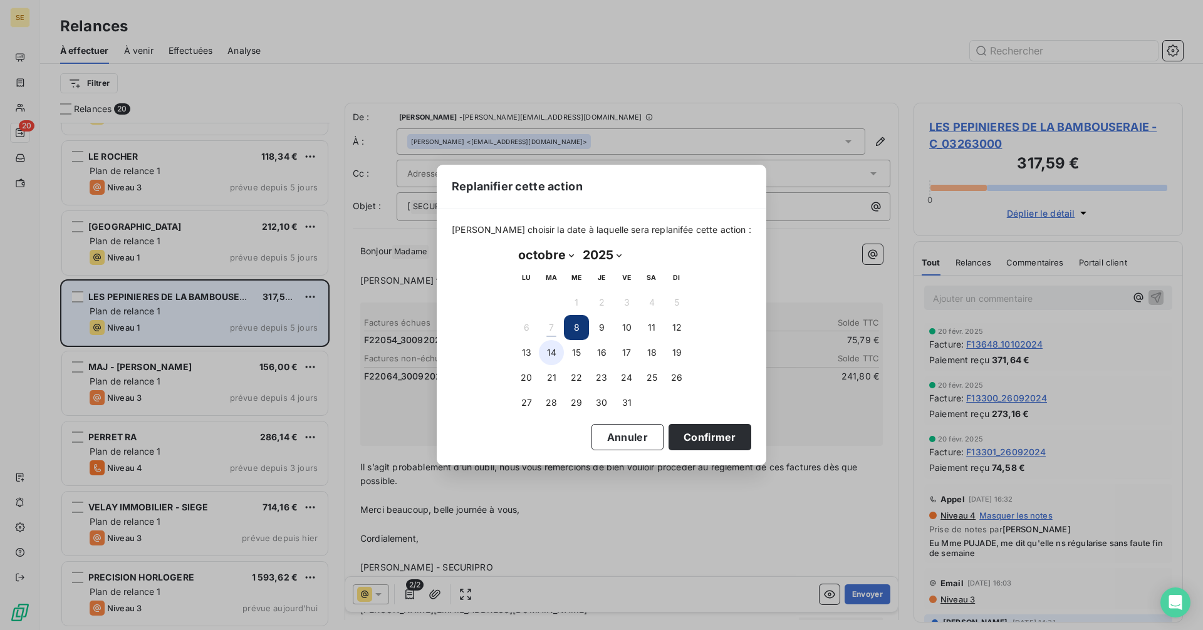
click at [555, 346] on button "14" at bounding box center [551, 352] width 25 height 25
click at [693, 435] on button "Confirmer" at bounding box center [709, 437] width 83 height 26
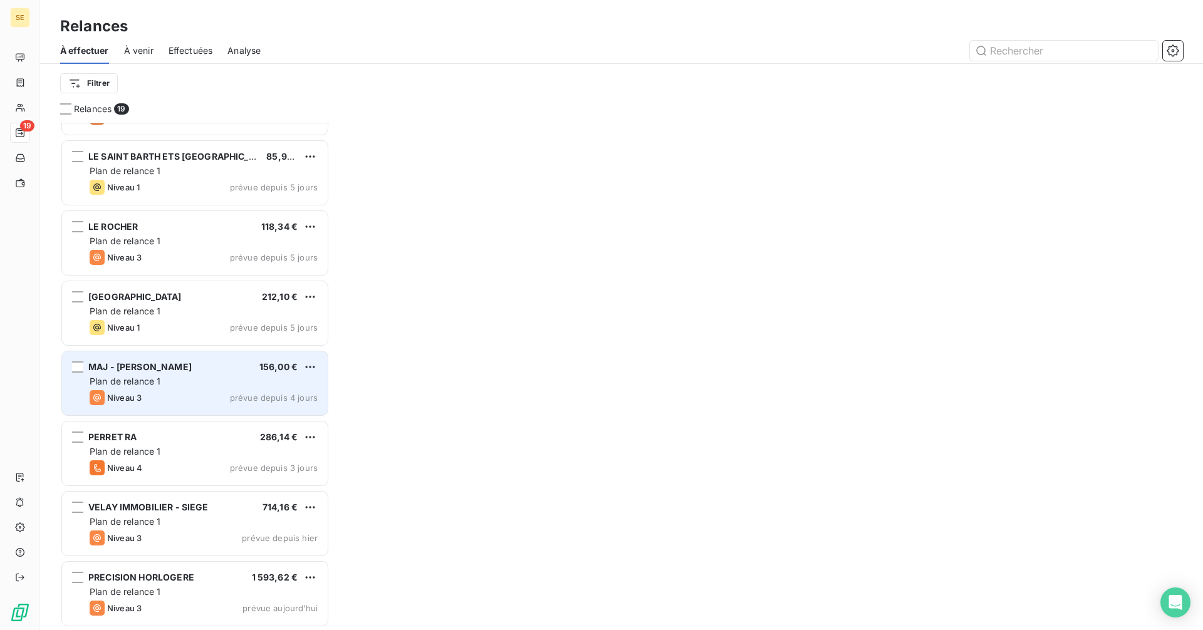
scroll to position [826, 0]
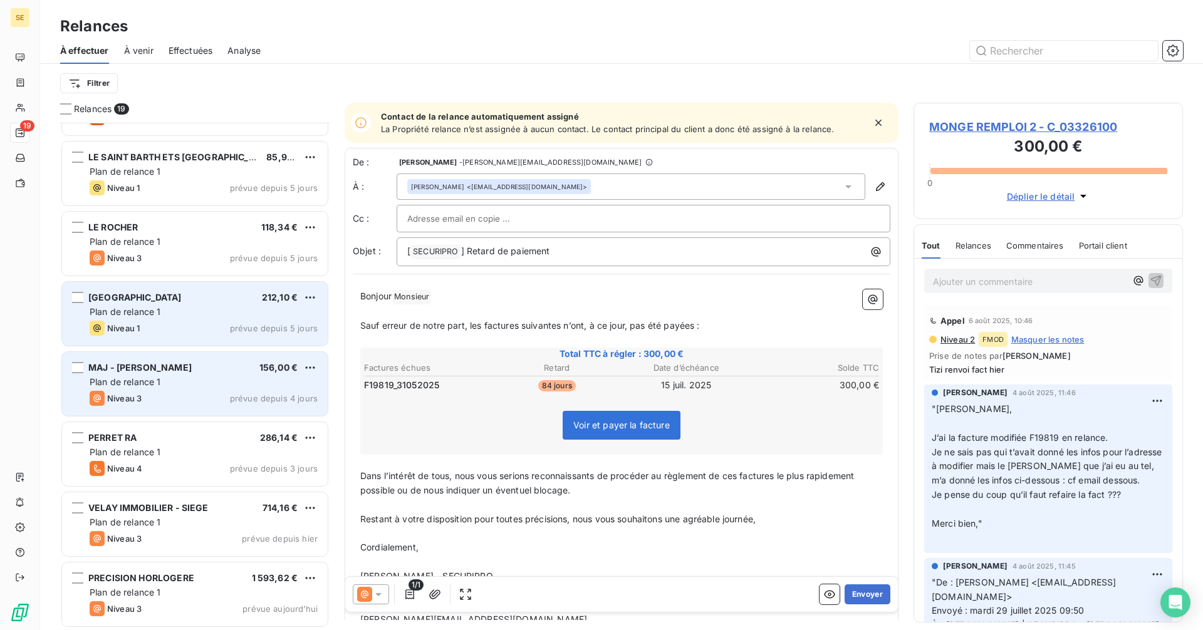
click at [168, 327] on div "Niveau 1 prévue depuis 5 jours" at bounding box center [204, 328] width 228 height 15
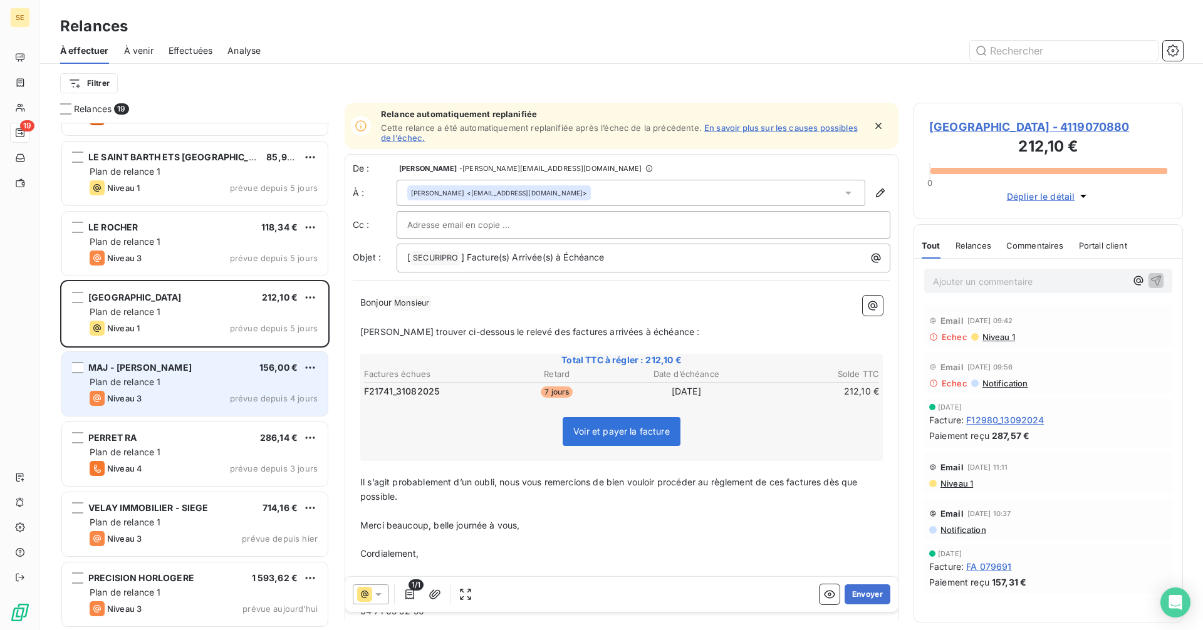
click at [980, 127] on span "[GEOGRAPHIC_DATA] - 4119070880" at bounding box center [1048, 126] width 238 height 17
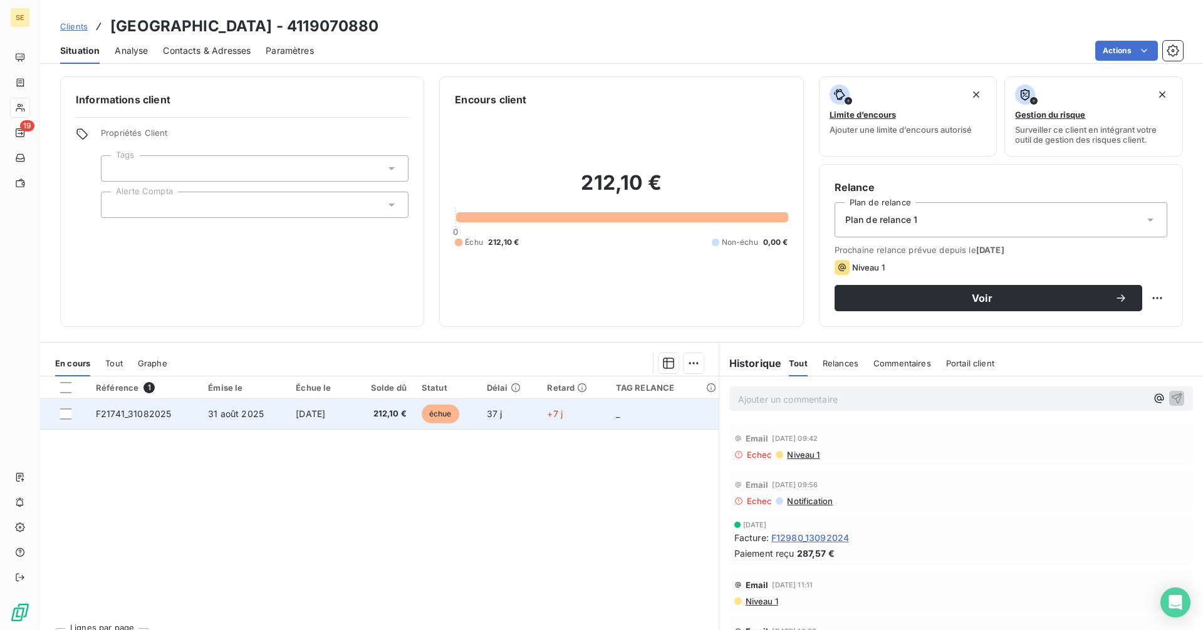
click at [377, 418] on span "212,10 €" at bounding box center [382, 414] width 48 height 13
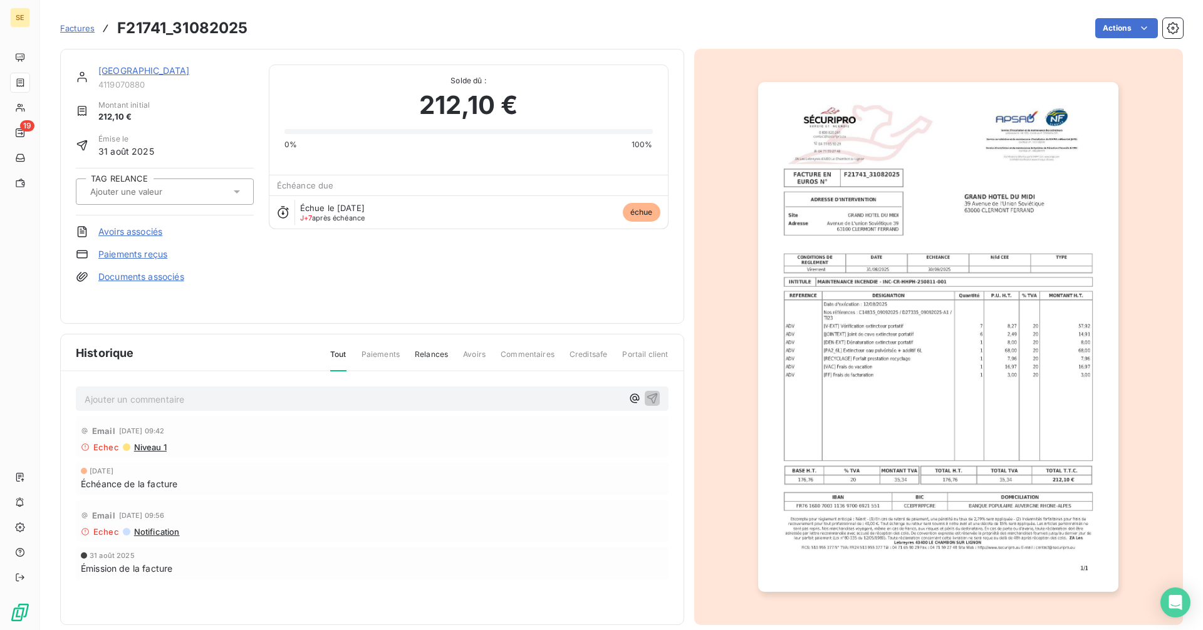
click at [146, 75] on link "[GEOGRAPHIC_DATA]" at bounding box center [143, 70] width 91 height 11
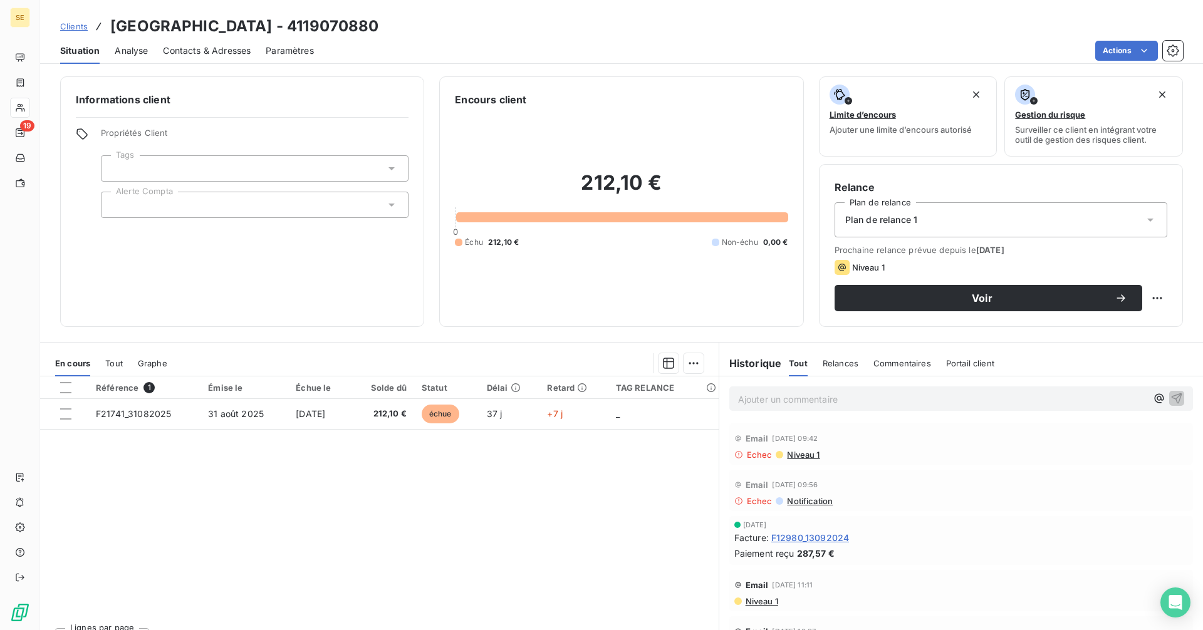
click at [217, 49] on span "Contacts & Adresses" at bounding box center [207, 50] width 88 height 13
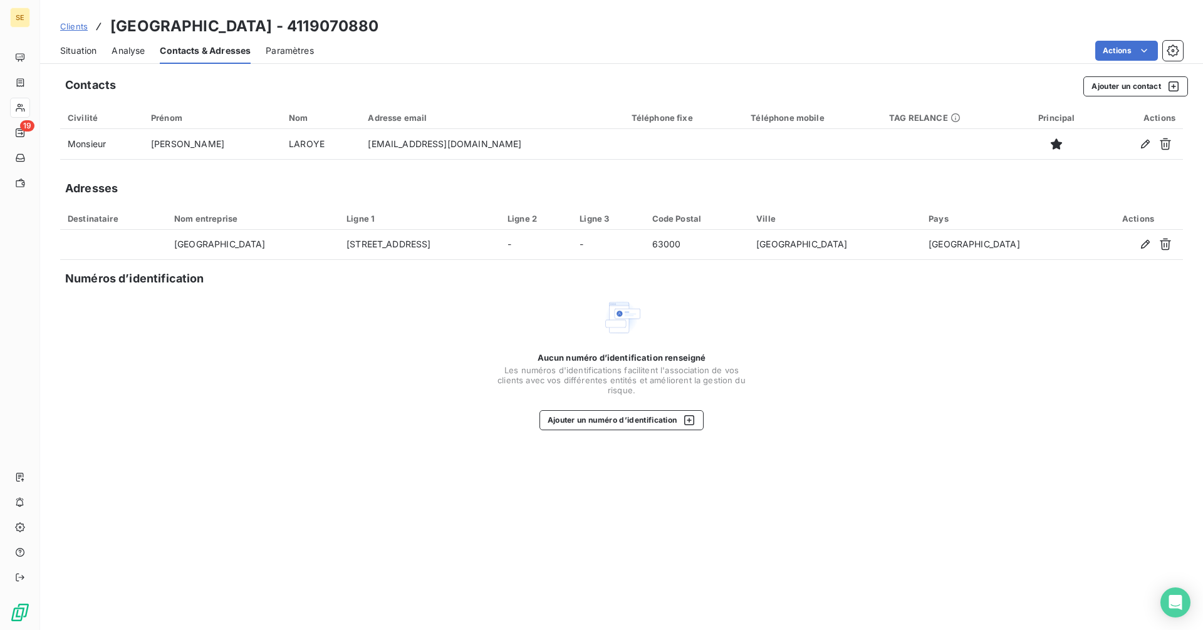
click at [77, 51] on span "Situation" at bounding box center [78, 50] width 36 height 13
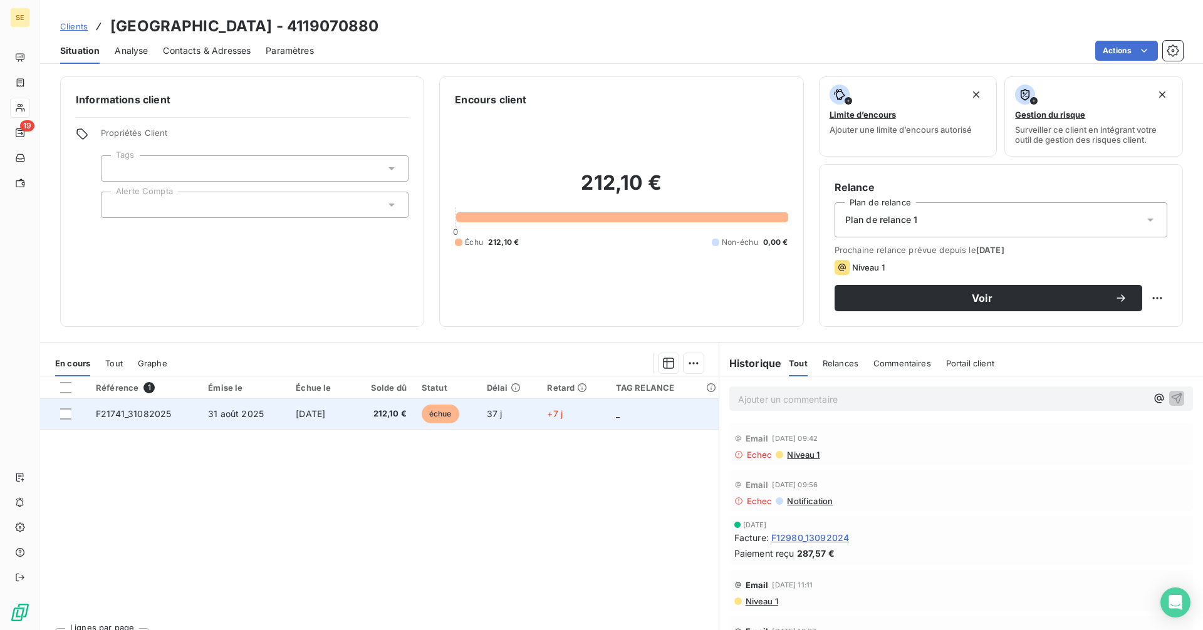
click at [325, 413] on span "[DATE]" at bounding box center [310, 413] width 29 height 11
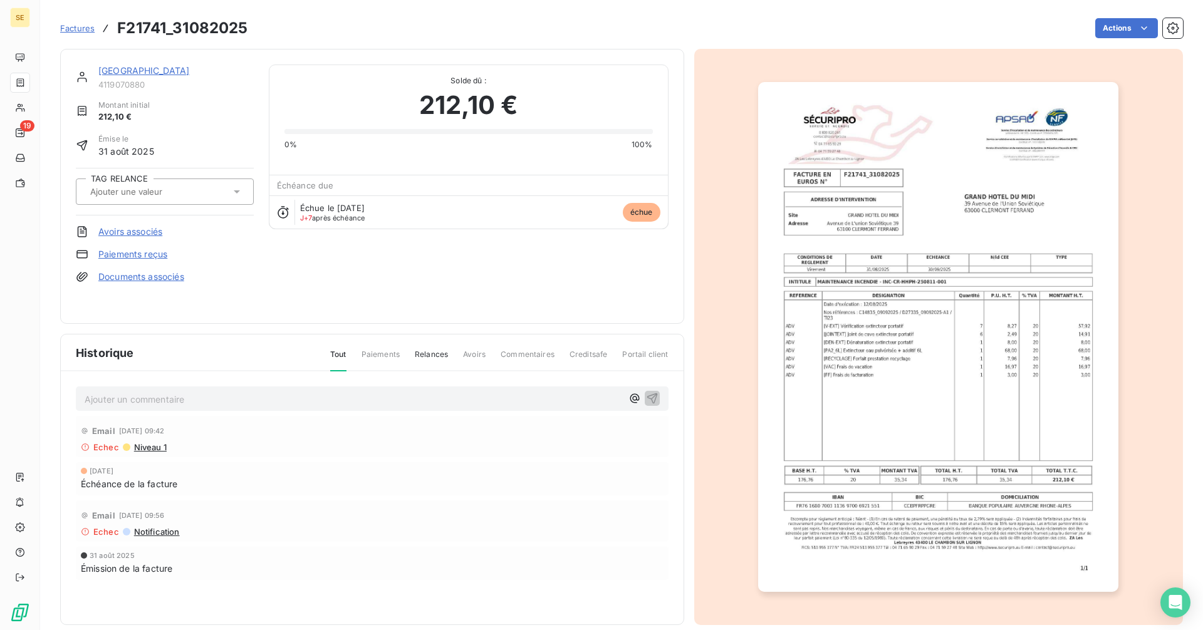
click at [927, 343] on img "button" at bounding box center [938, 337] width 360 height 510
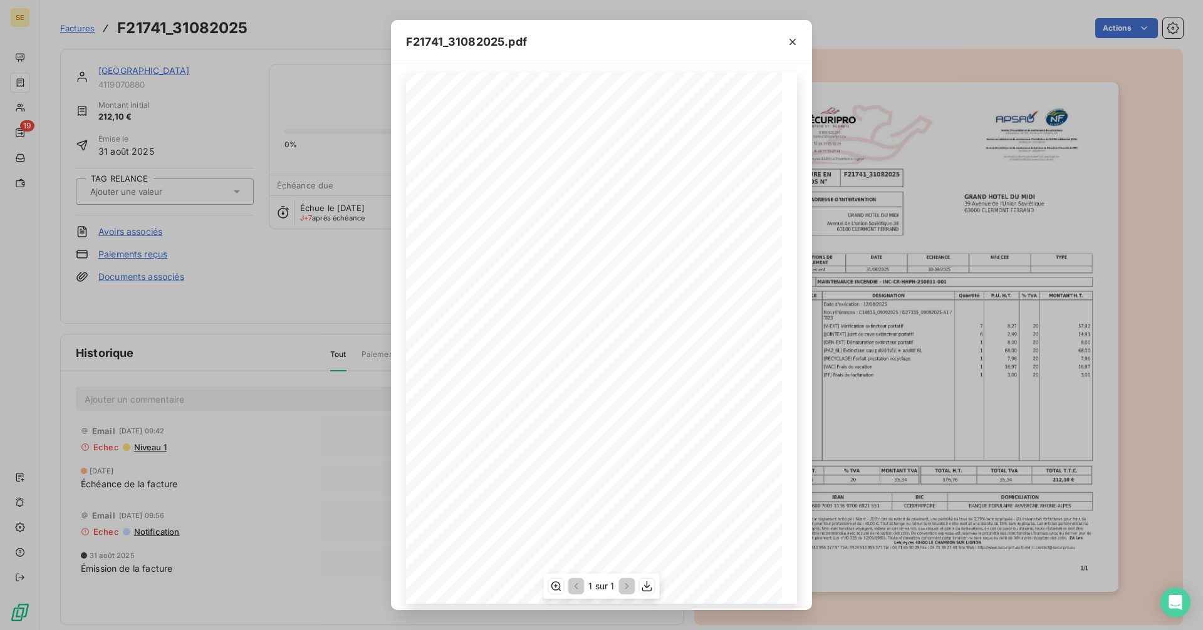
scroll to position [15, 0]
click at [648, 586] on icon "button" at bounding box center [647, 586] width 10 height 11
drag, startPoint x: 795, startPoint y: 41, endPoint x: 780, endPoint y: 43, distance: 14.5
click at [795, 41] on icon "button" at bounding box center [792, 42] width 13 height 13
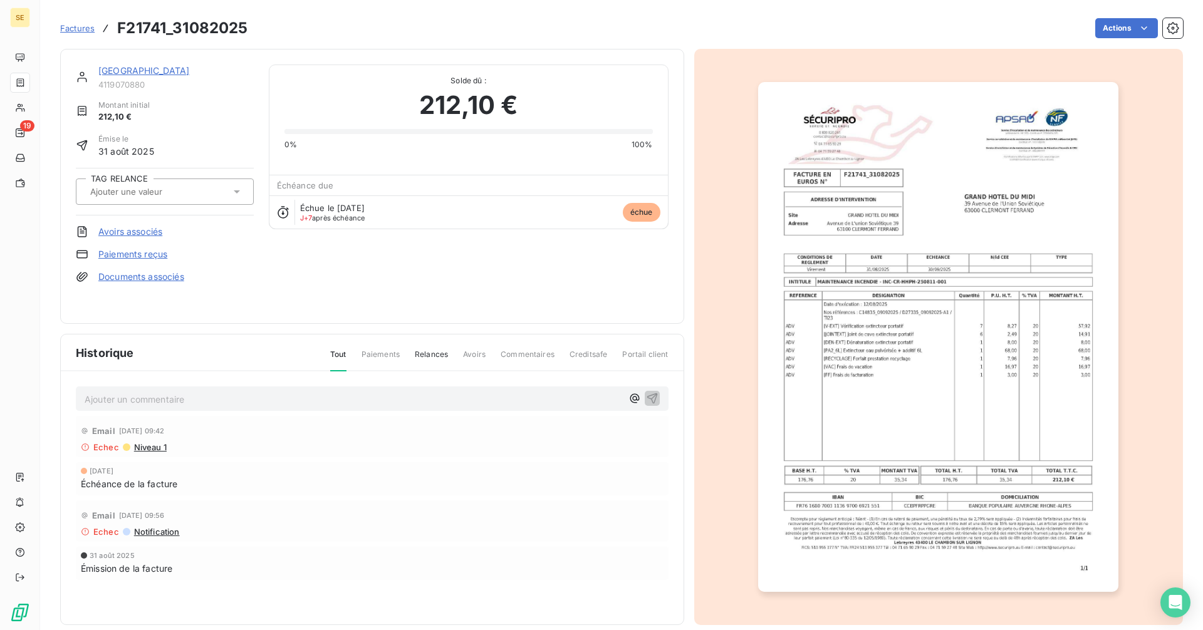
click at [134, 66] on link "[GEOGRAPHIC_DATA]" at bounding box center [143, 70] width 91 height 11
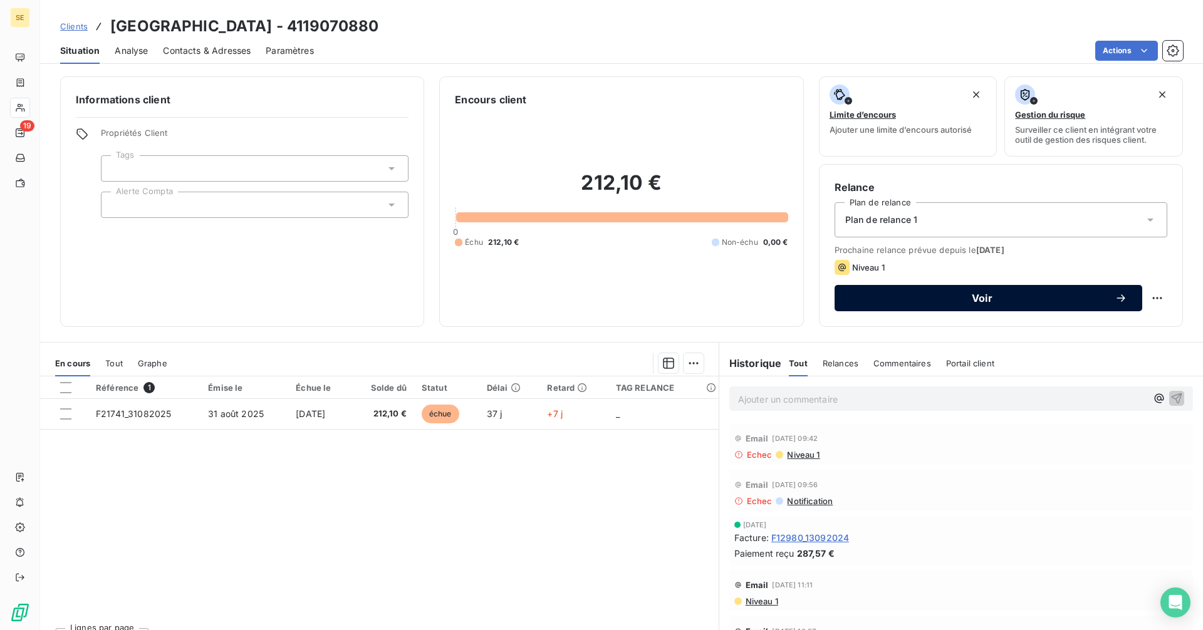
click at [997, 304] on div "Voir" at bounding box center [987, 298] width 277 height 13
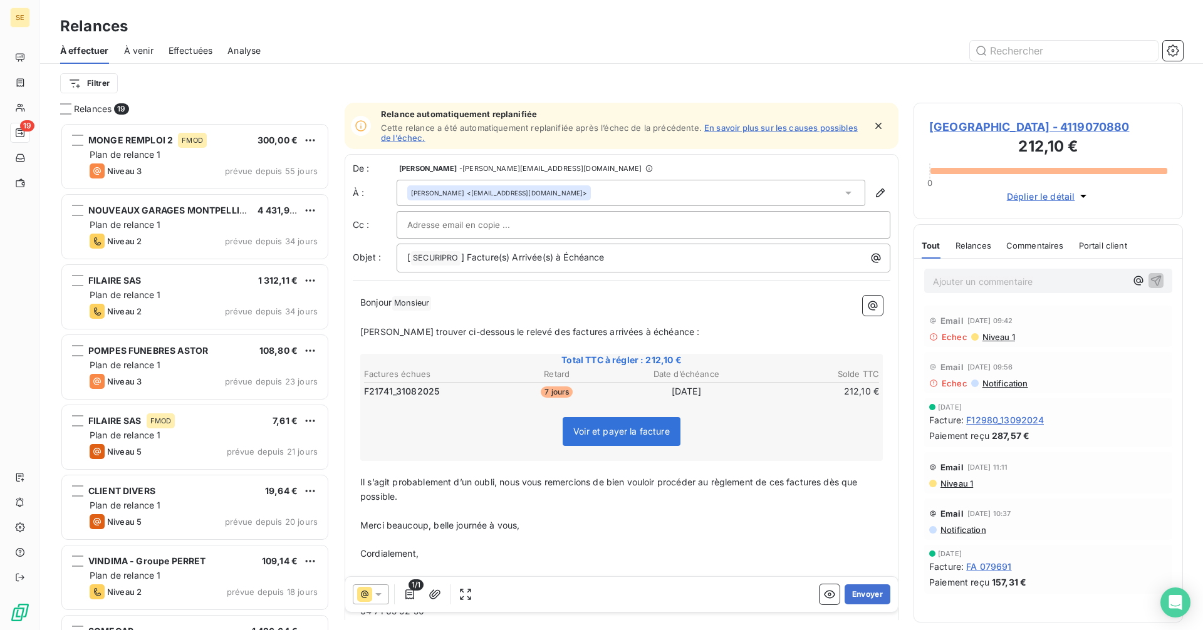
scroll to position [498, 260]
click at [375, 591] on icon at bounding box center [378, 594] width 13 height 13
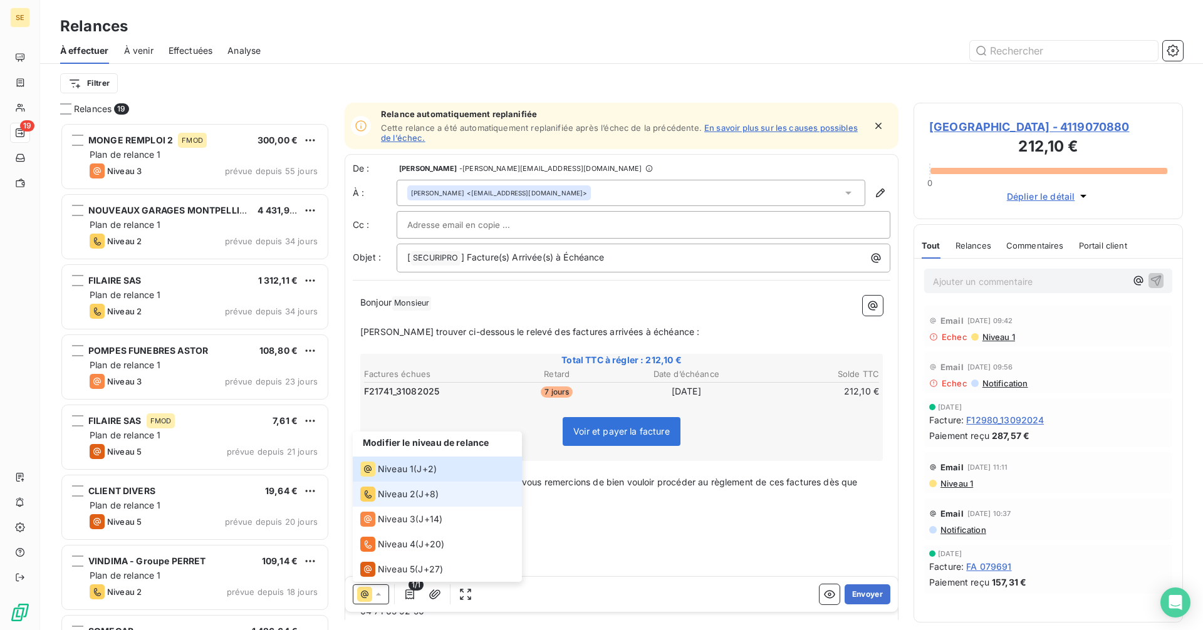
click at [381, 490] on span "Niveau 2" at bounding box center [397, 494] width 38 height 13
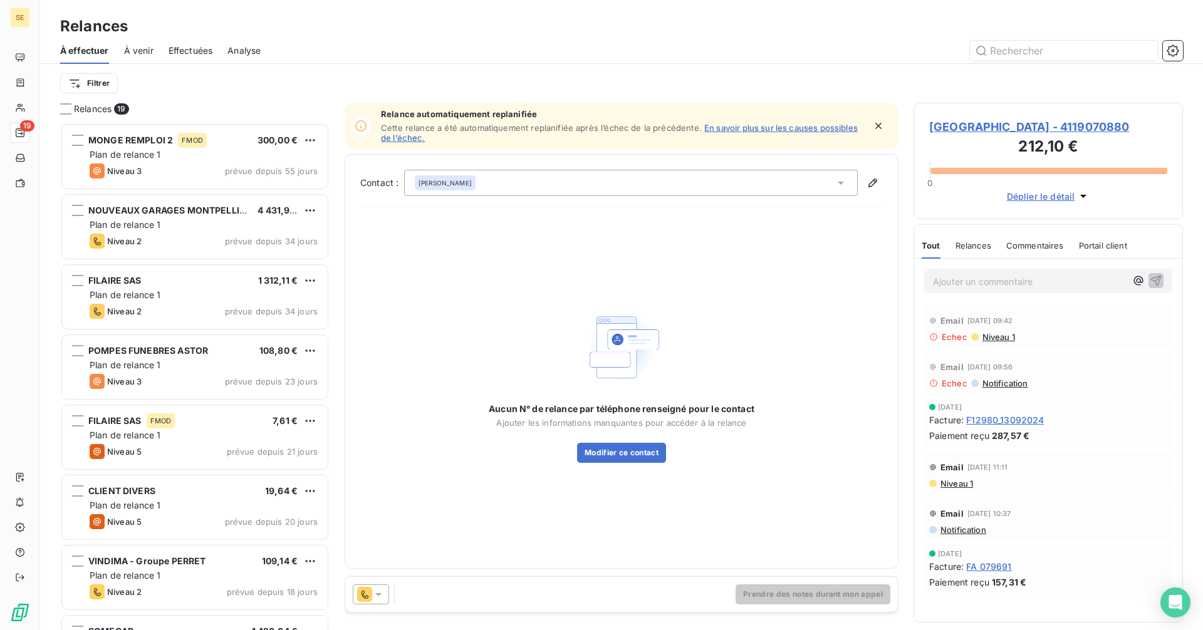
click at [533, 186] on div "[PERSON_NAME]" at bounding box center [630, 183] width 453 height 26
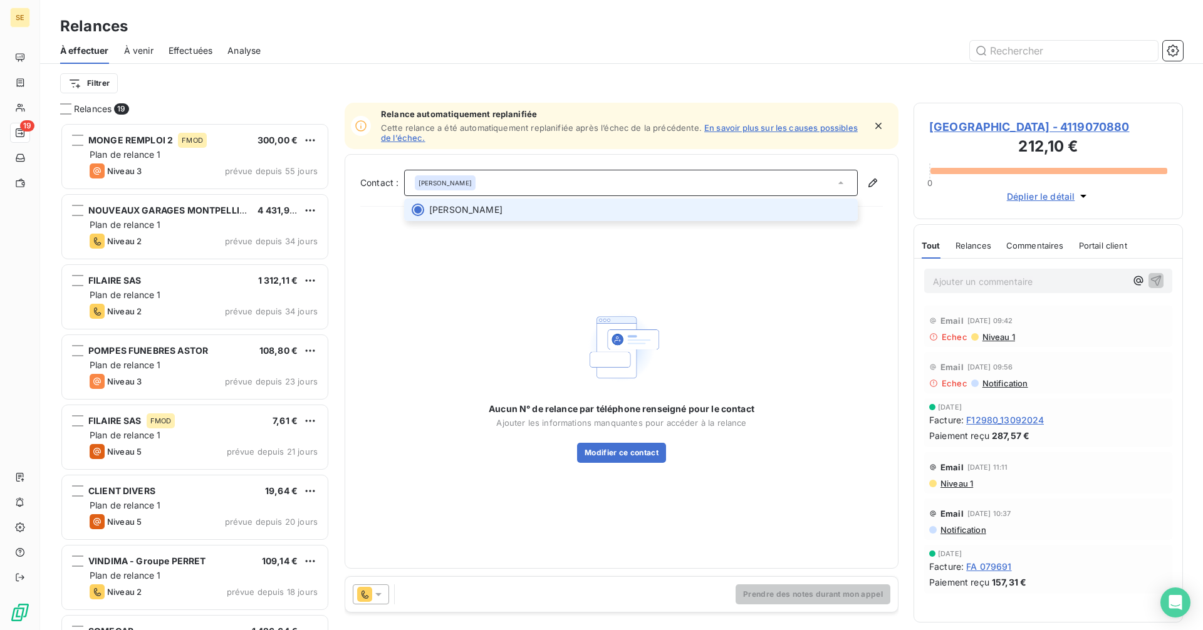
click at [533, 186] on div "[PERSON_NAME]" at bounding box center [630, 183] width 453 height 26
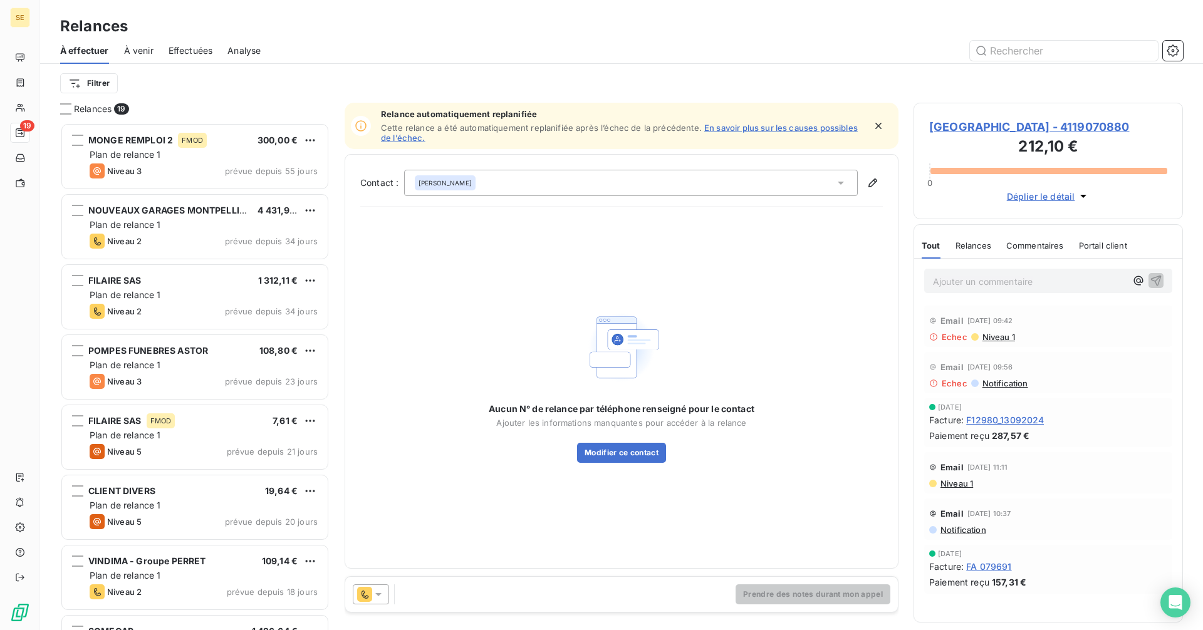
click at [510, 281] on div "Aucun N° de relance par téléphone renseigné pour le contact Ajouter les informa…" at bounding box center [621, 385] width 522 height 336
click at [881, 182] on button "button" at bounding box center [872, 183] width 20 height 20
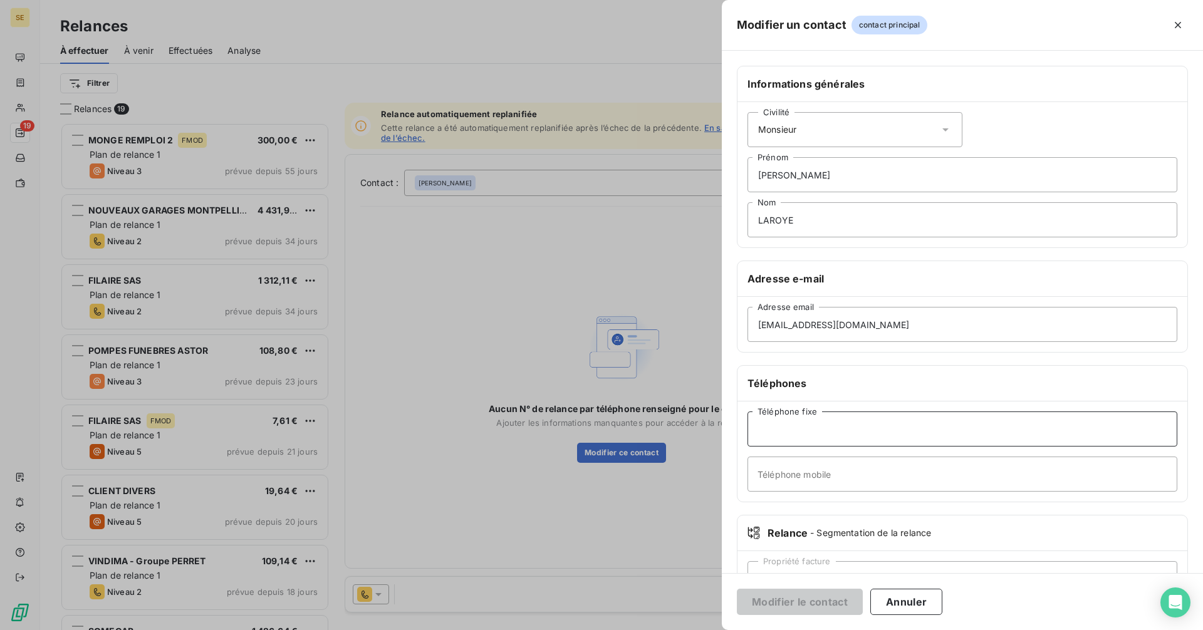
click at [809, 432] on input "Téléphone fixe" at bounding box center [962, 429] width 430 height 35
paste input "04 71 77 81 32"
type input "04 71 77 81 32"
click at [825, 606] on button "Modifier le contact" at bounding box center [800, 602] width 126 height 26
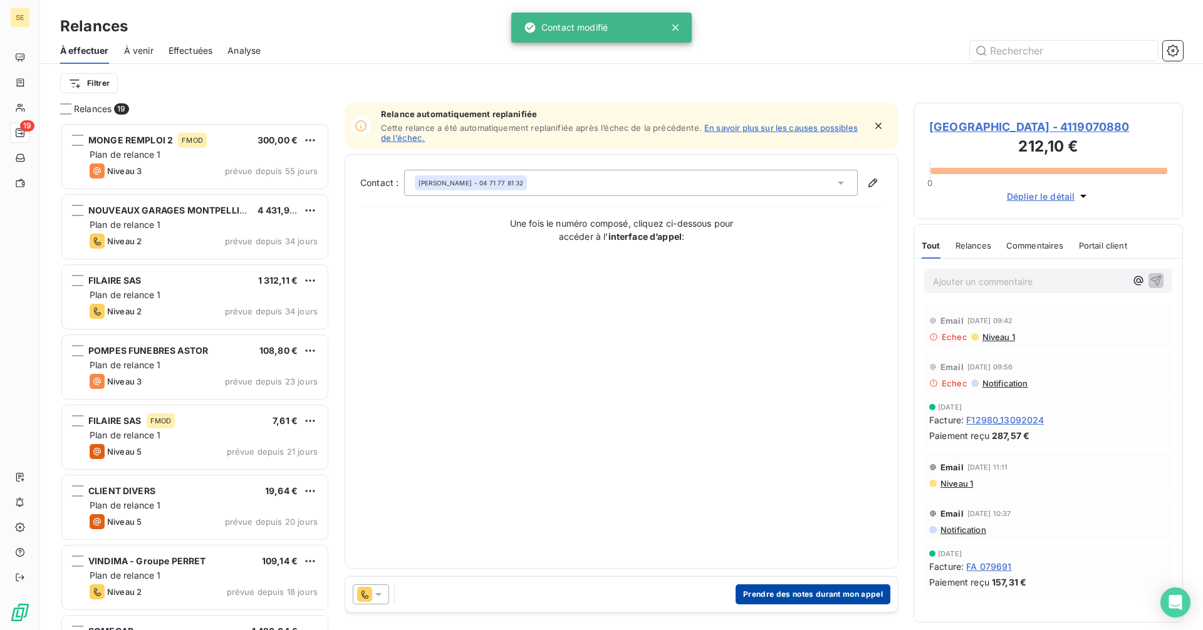
click at [819, 596] on button "Prendre des notes durant mon appel" at bounding box center [812, 594] width 155 height 20
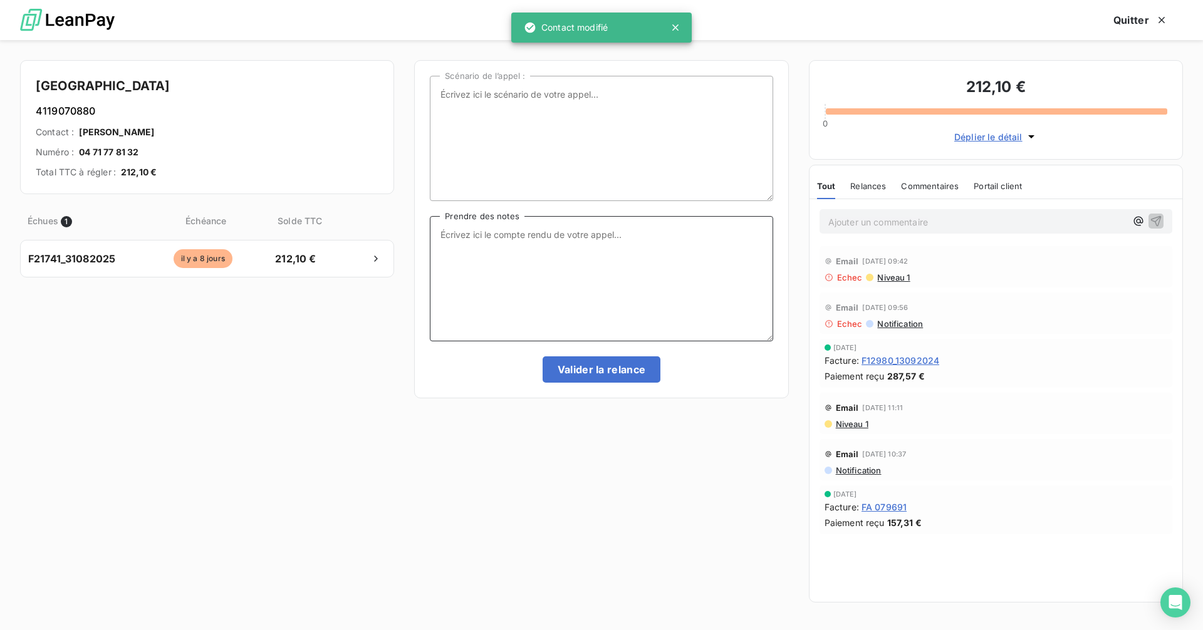
click at [517, 231] on textarea "Prendre des notes" at bounding box center [601, 278] width 343 height 125
click at [655, 232] on textarea "eu le resp, c bien le bon email pourtant, me dit" at bounding box center [601, 278] width 343 height 125
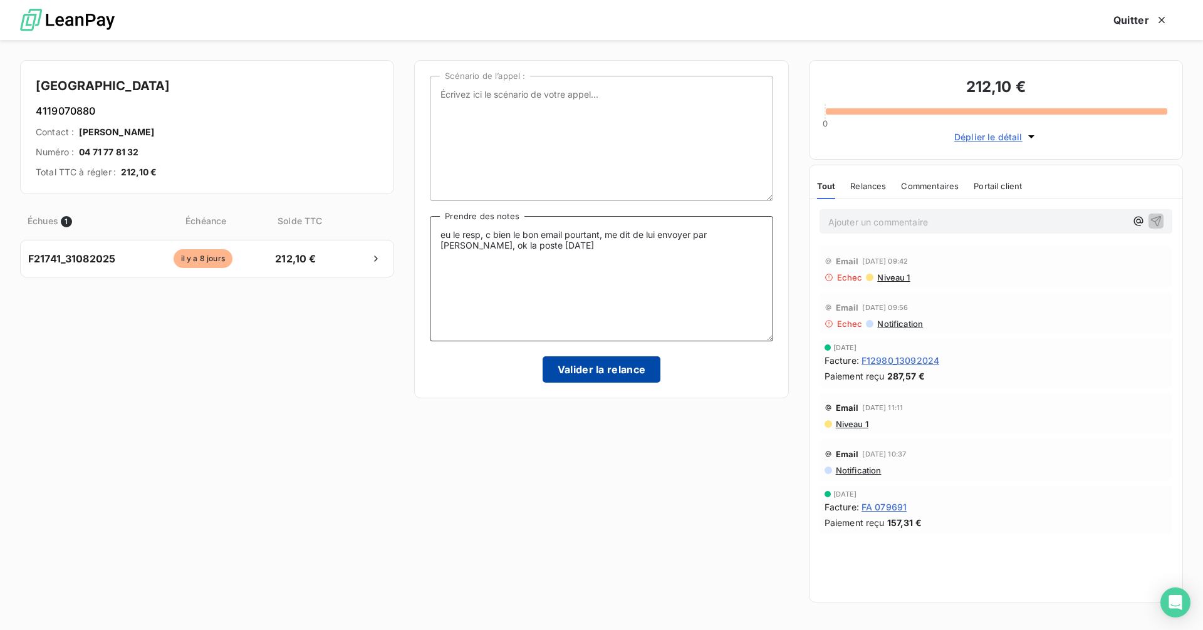
type textarea "eu le resp, c bien le bon email pourtant, me dit de lui envoyer par courrier, o…"
click at [611, 375] on button "Valider la relance" at bounding box center [601, 369] width 118 height 26
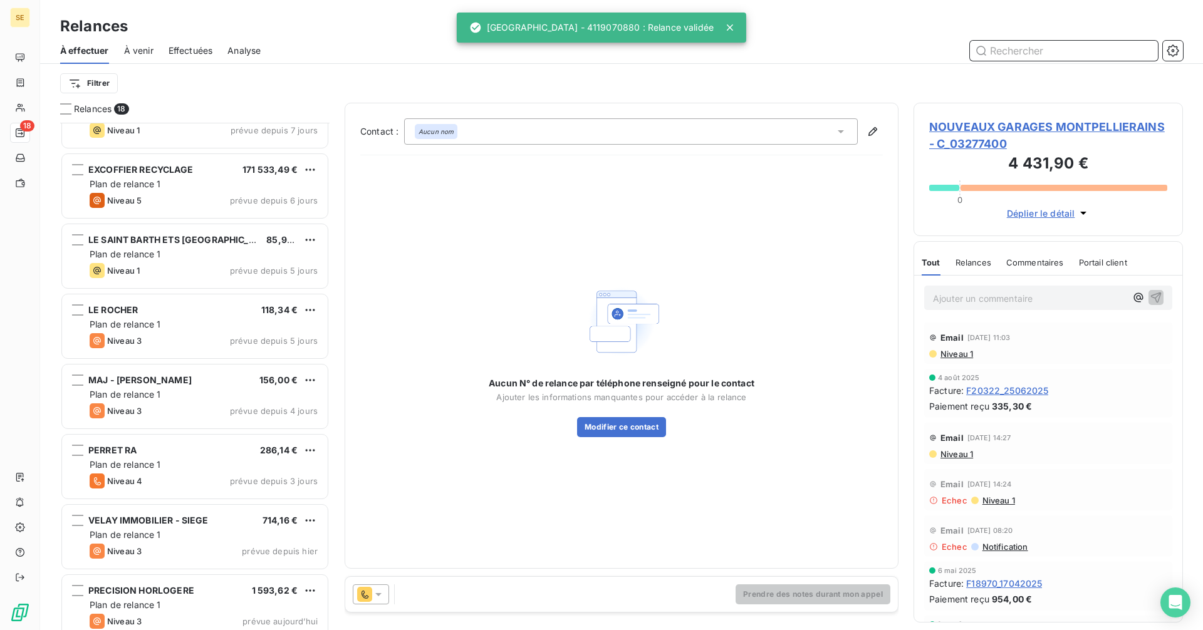
scroll to position [756, 0]
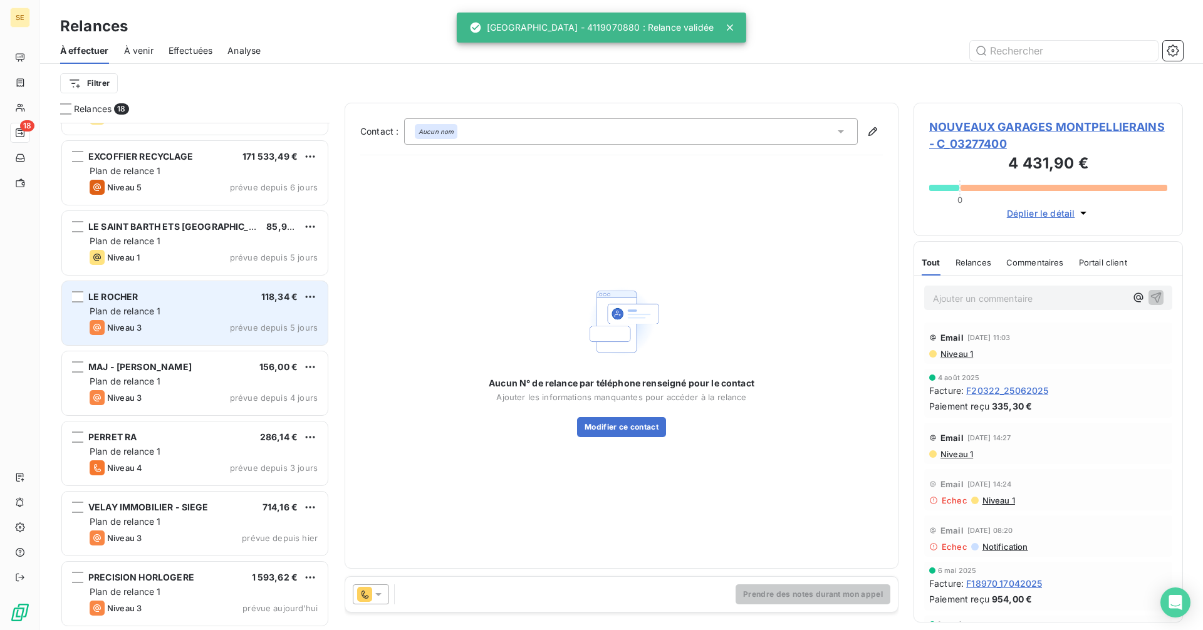
click at [167, 308] on div "Plan de relance 1" at bounding box center [204, 311] width 228 height 13
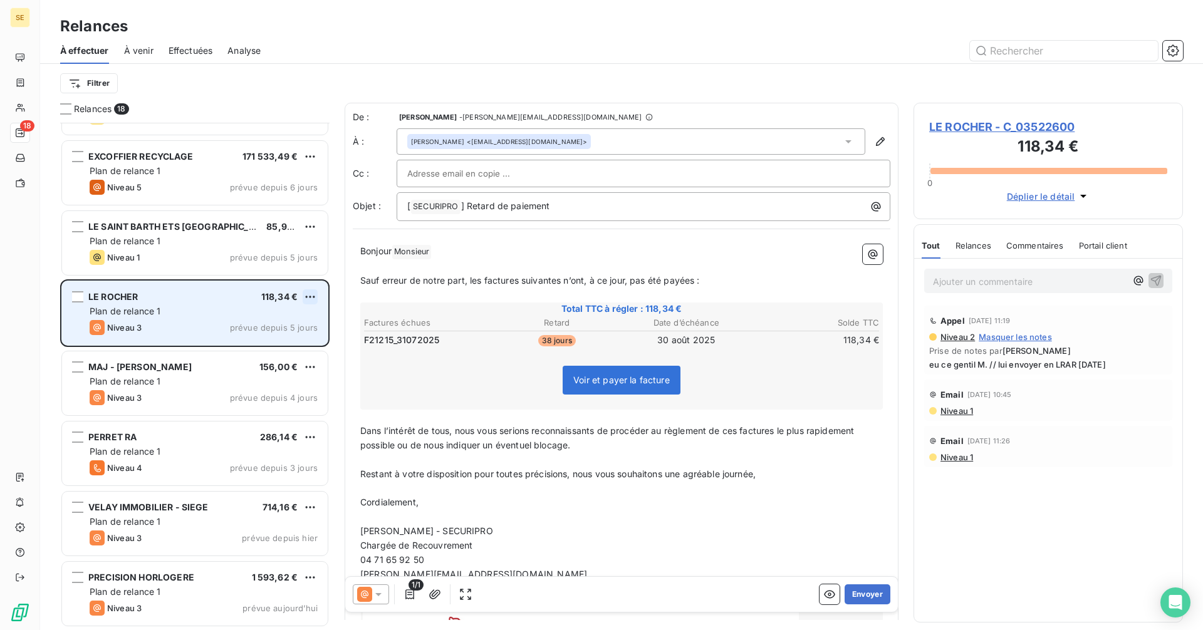
click at [308, 298] on html "SE 18 Relances À effectuer À venir Effectuées Analyse Filtrer Relances 18 BARBI…" at bounding box center [601, 315] width 1203 height 630
click at [294, 319] on div "Replanifier cette action" at bounding box center [256, 322] width 112 height 20
select select "9"
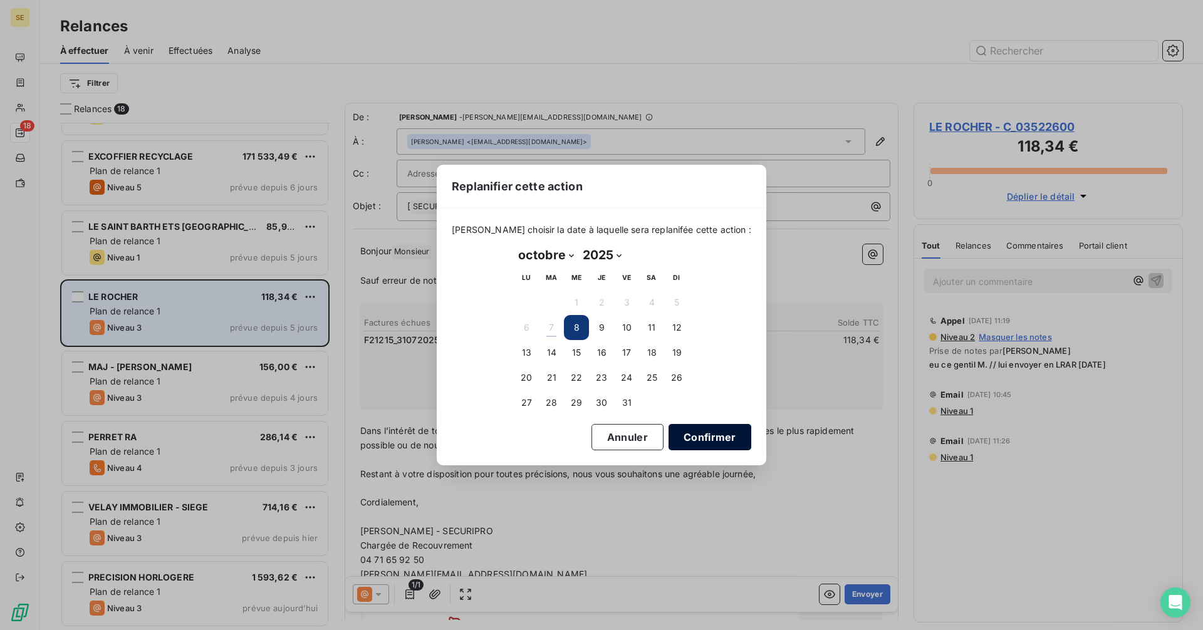
click at [700, 433] on button "Confirmer" at bounding box center [709, 437] width 83 height 26
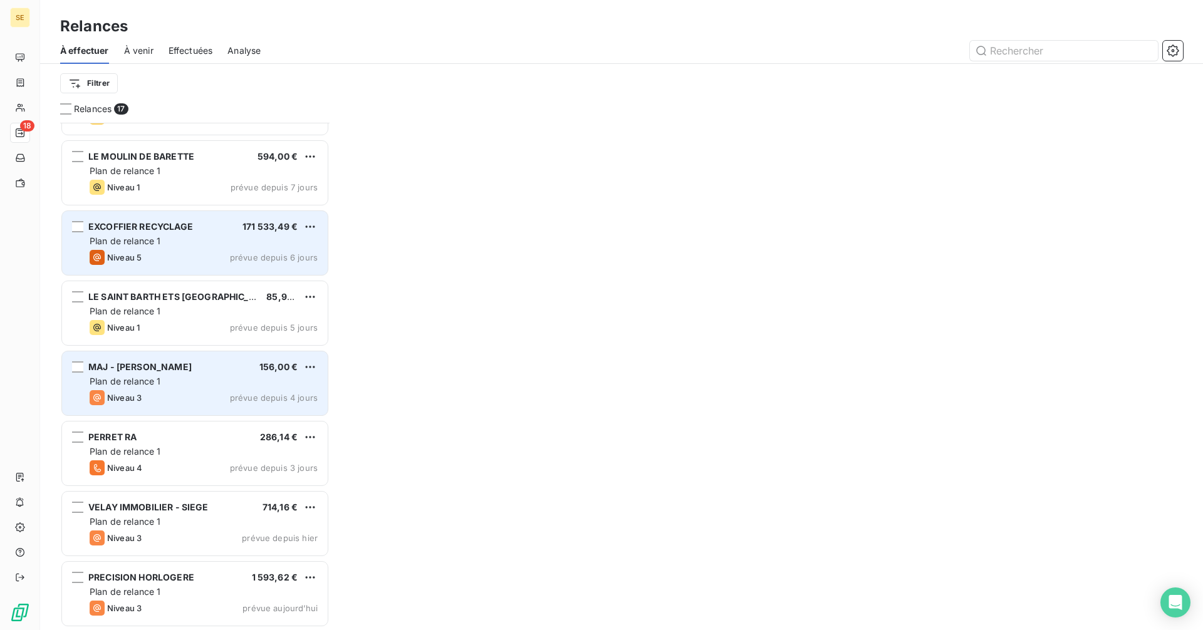
scroll to position [685, 0]
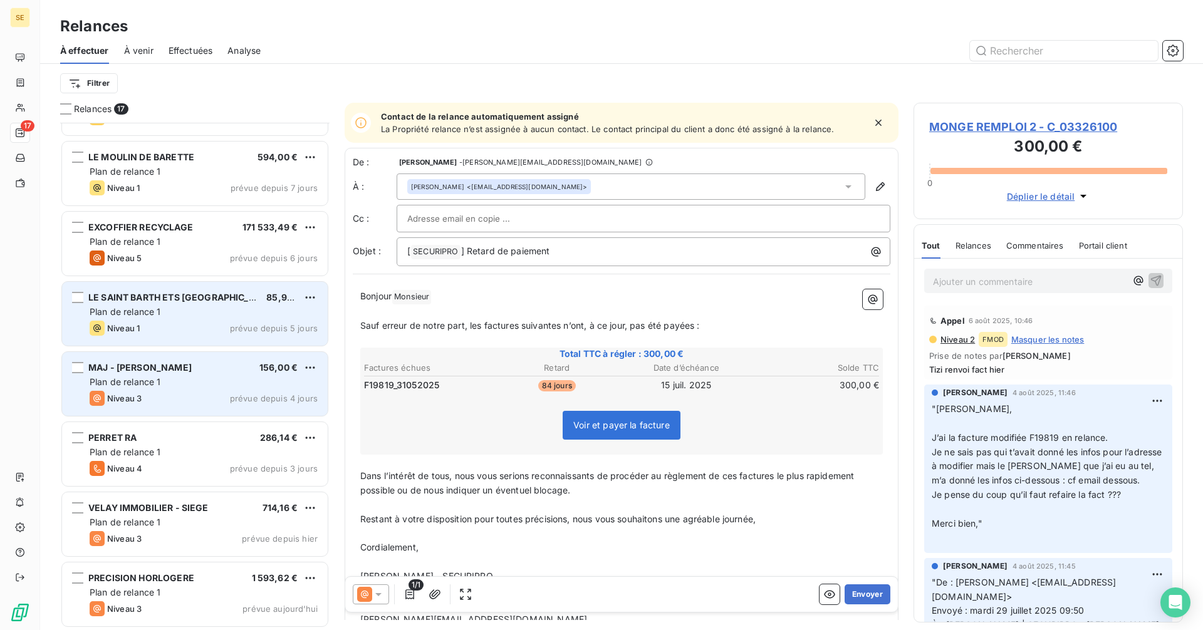
click at [194, 321] on div "Niveau 1 prévue depuis 5 jours" at bounding box center [204, 328] width 228 height 15
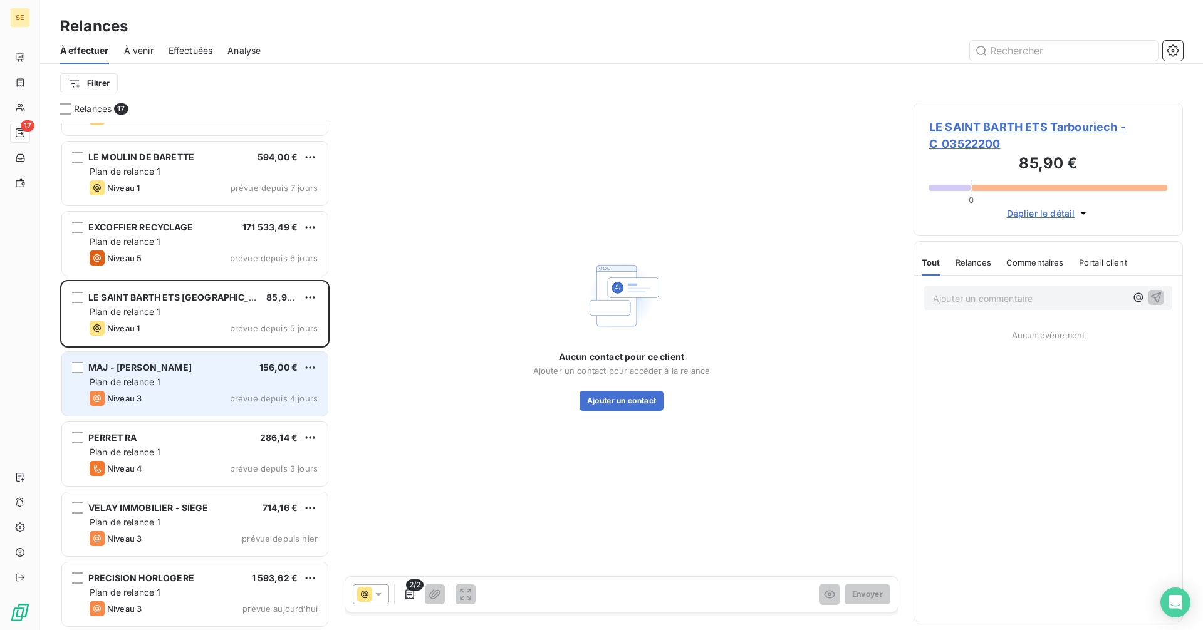
click at [969, 128] on span "LE SAINT BARTH ETS Tarbouriech - C_03522200" at bounding box center [1048, 135] width 238 height 34
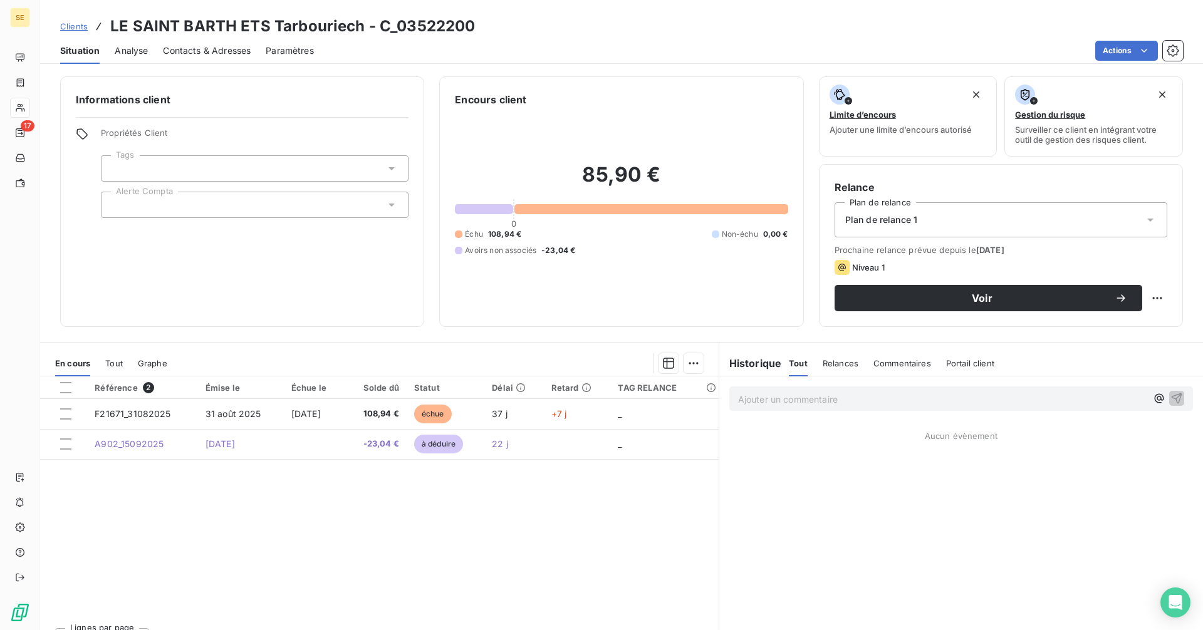
click at [208, 51] on span "Contacts & Adresses" at bounding box center [207, 50] width 88 height 13
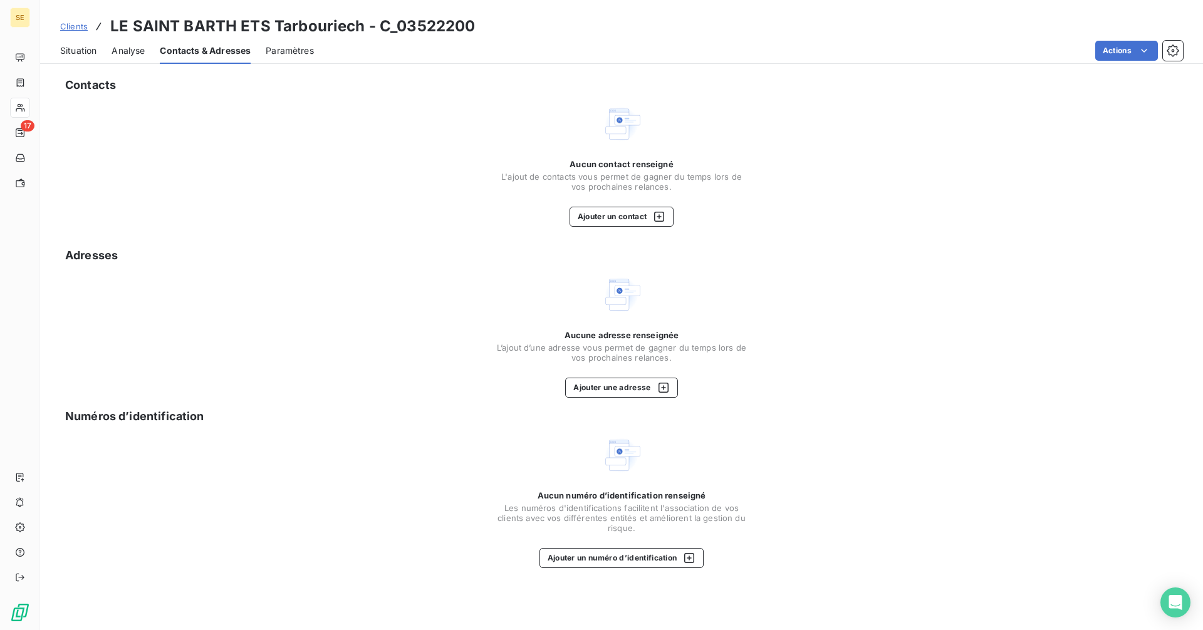
click at [68, 51] on span "Situation" at bounding box center [78, 50] width 36 height 13
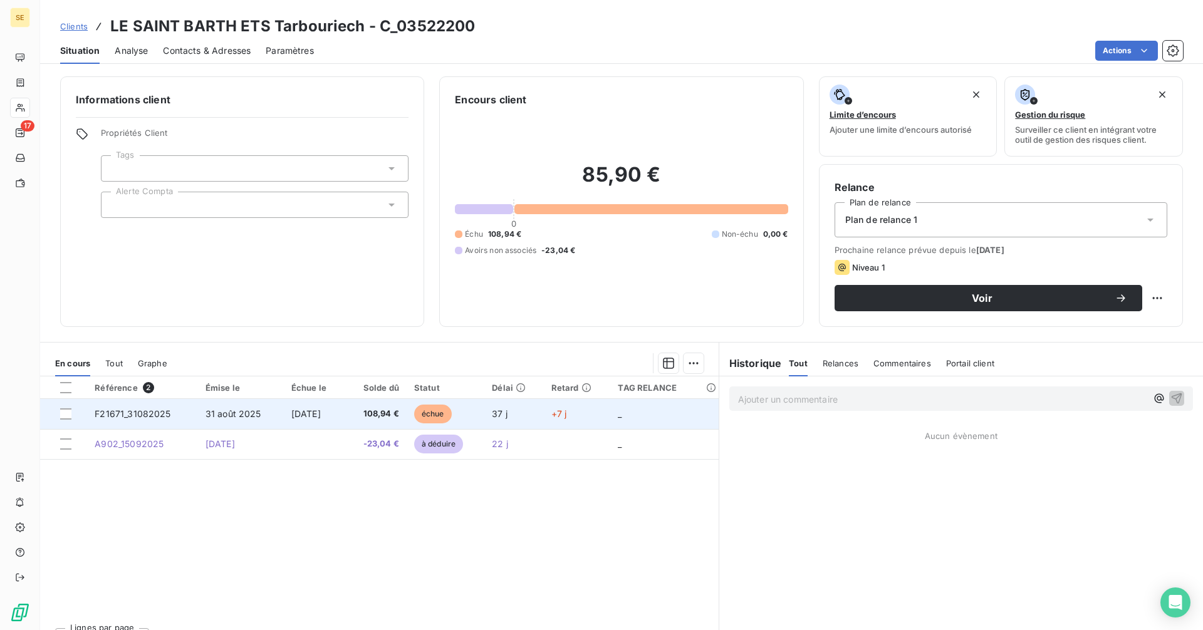
click at [260, 418] on td "31 août 2025" at bounding box center [241, 414] width 86 height 30
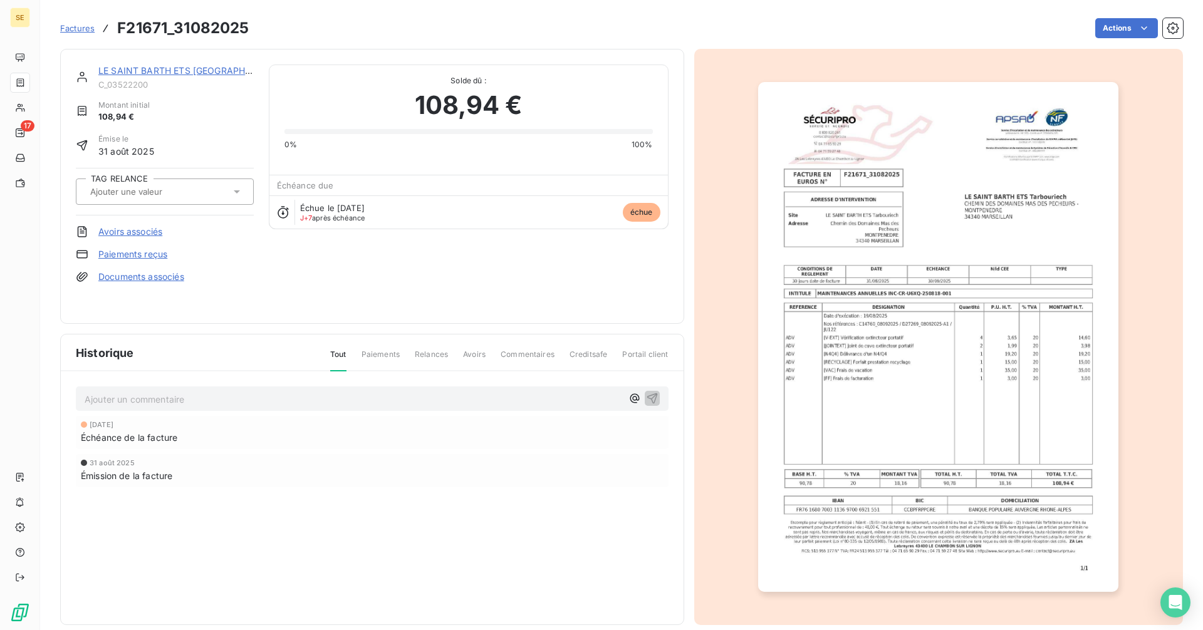
click at [135, 70] on link "LE SAINT BARTH ETS [GEOGRAPHIC_DATA]" at bounding box center [190, 70] width 185 height 11
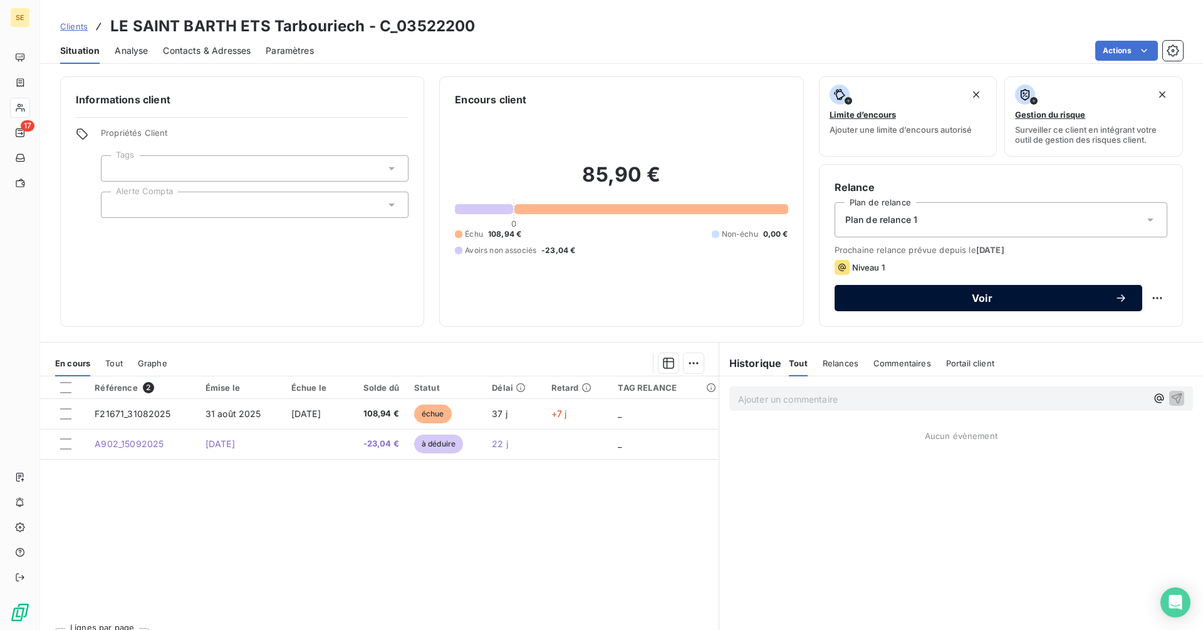
click at [975, 303] on span "Voir" at bounding box center [981, 298] width 265 height 10
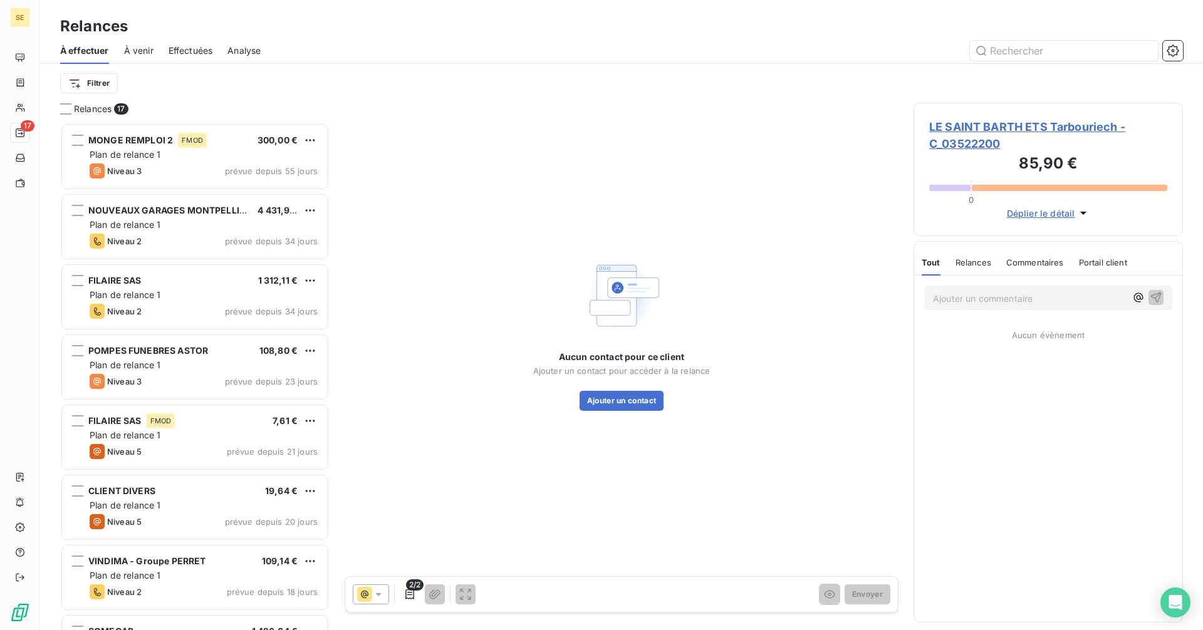
scroll to position [498, 260]
click at [383, 593] on icon at bounding box center [378, 594] width 13 height 13
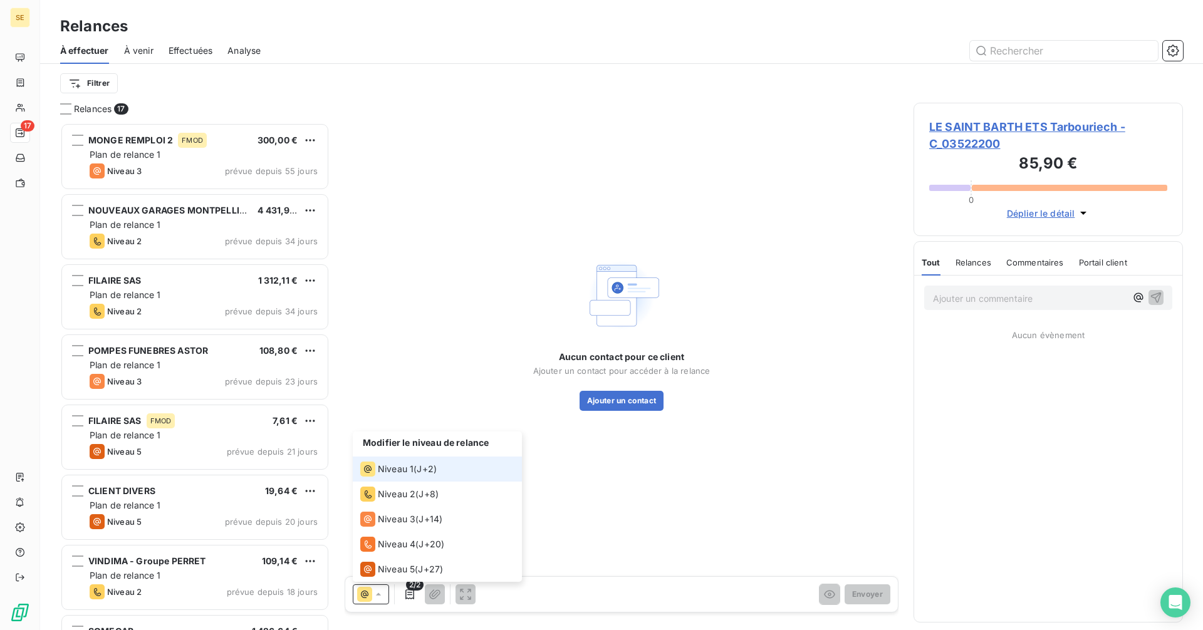
click at [393, 462] on div "Niveau 1" at bounding box center [386, 469] width 53 height 15
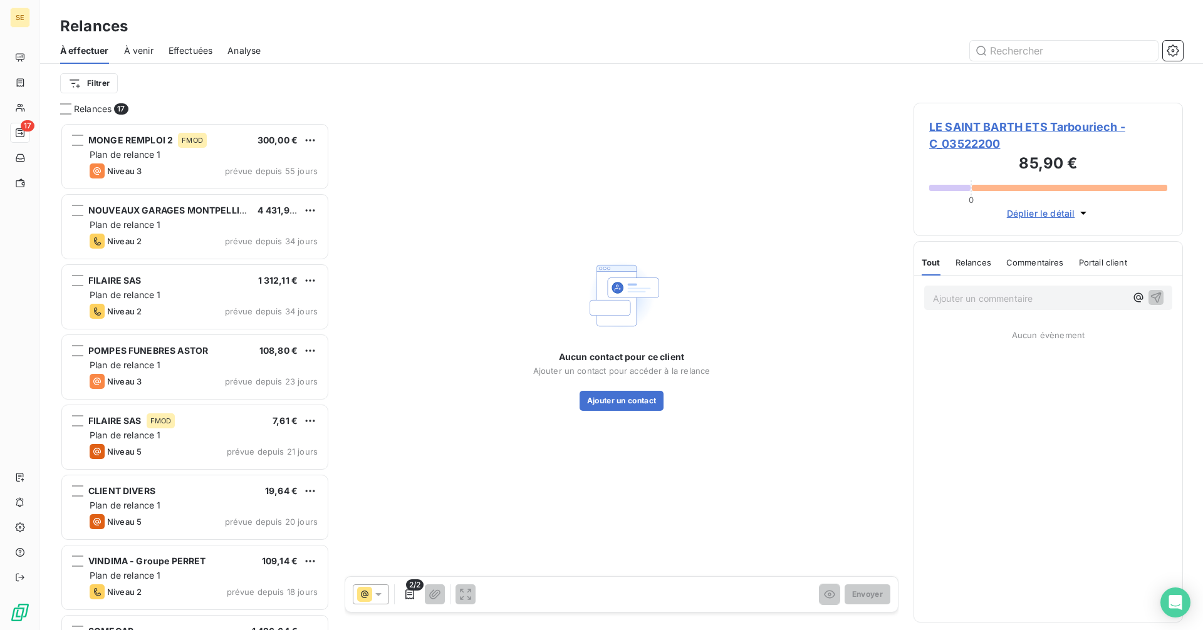
click at [970, 127] on span "LE SAINT BARTH ETS Tarbouriech - C_03522200" at bounding box center [1048, 135] width 238 height 34
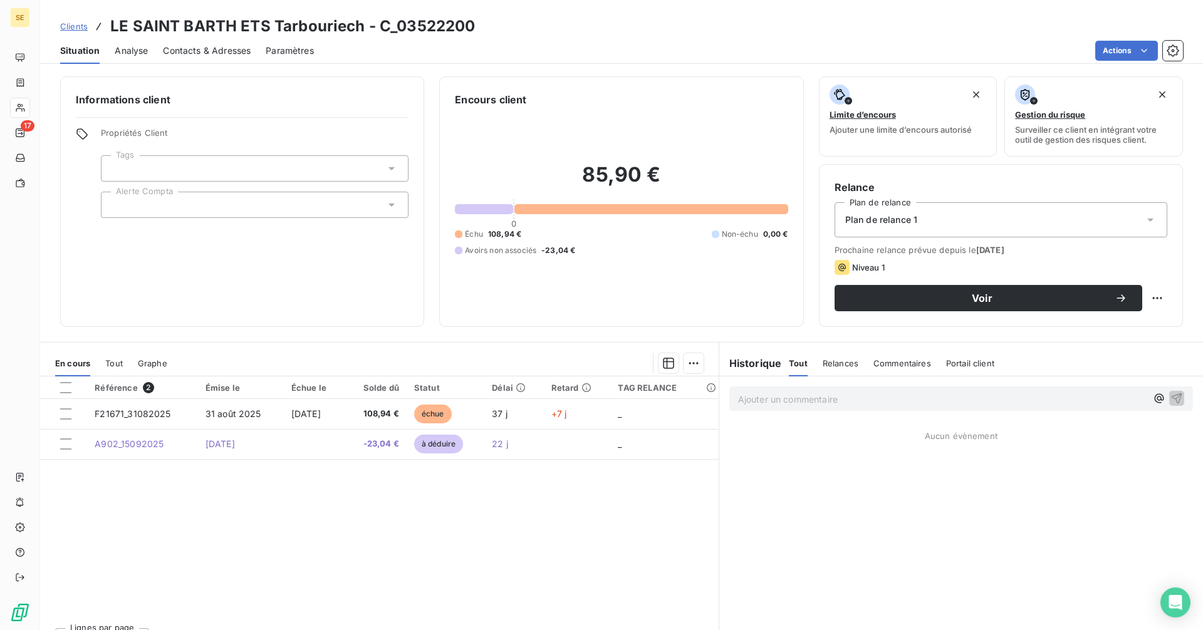
click at [190, 47] on span "Contacts & Adresses" at bounding box center [207, 50] width 88 height 13
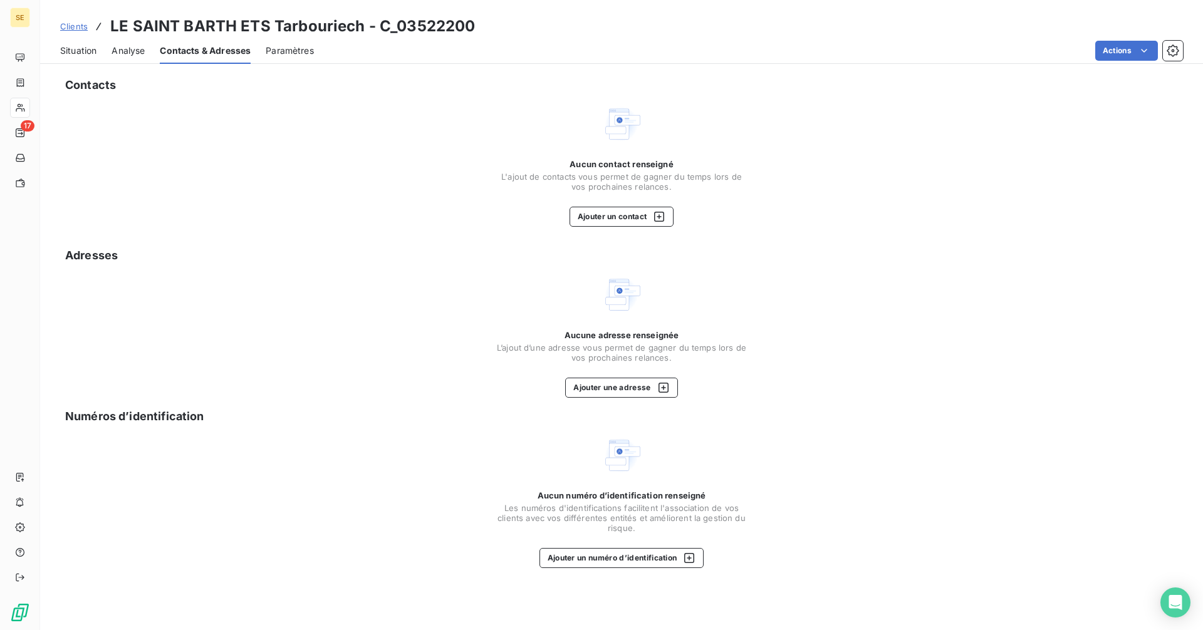
click at [565, 216] on div "Aucun contact renseigné L'ajout de contacts vous permet de gagner du temps lors…" at bounding box center [621, 193] width 251 height 68
click at [599, 215] on button "Ajouter un contact" at bounding box center [621, 217] width 105 height 20
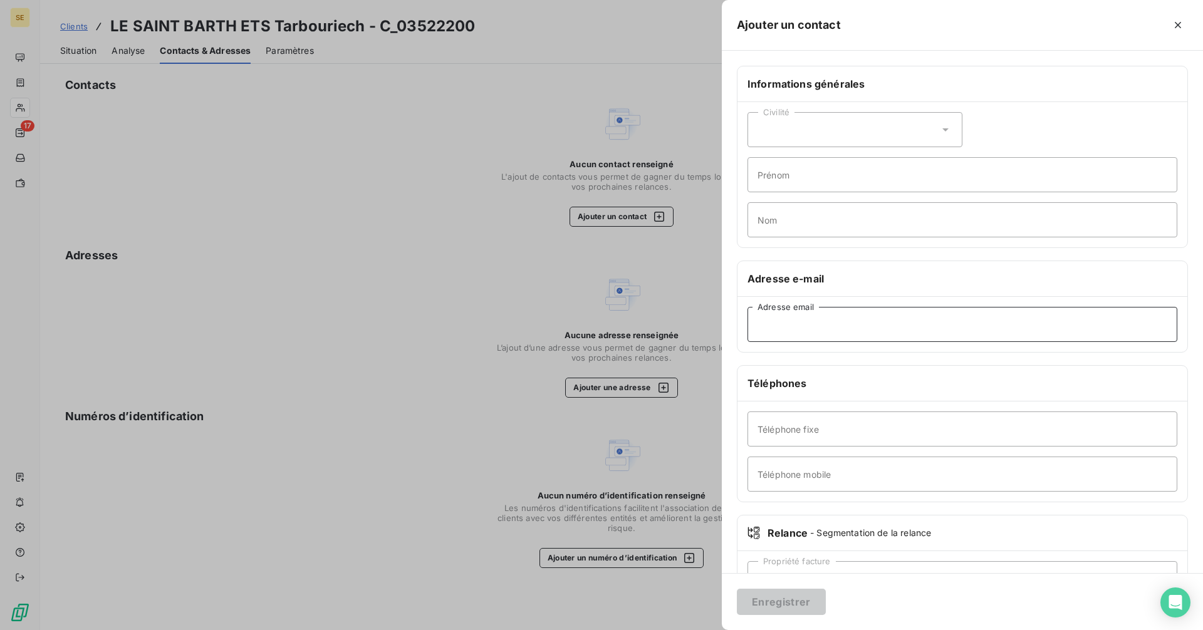
paste input "cecile@medithau.com"
type input "cecile@medithau.com"
click at [790, 127] on div "Civilité" at bounding box center [854, 129] width 215 height 35
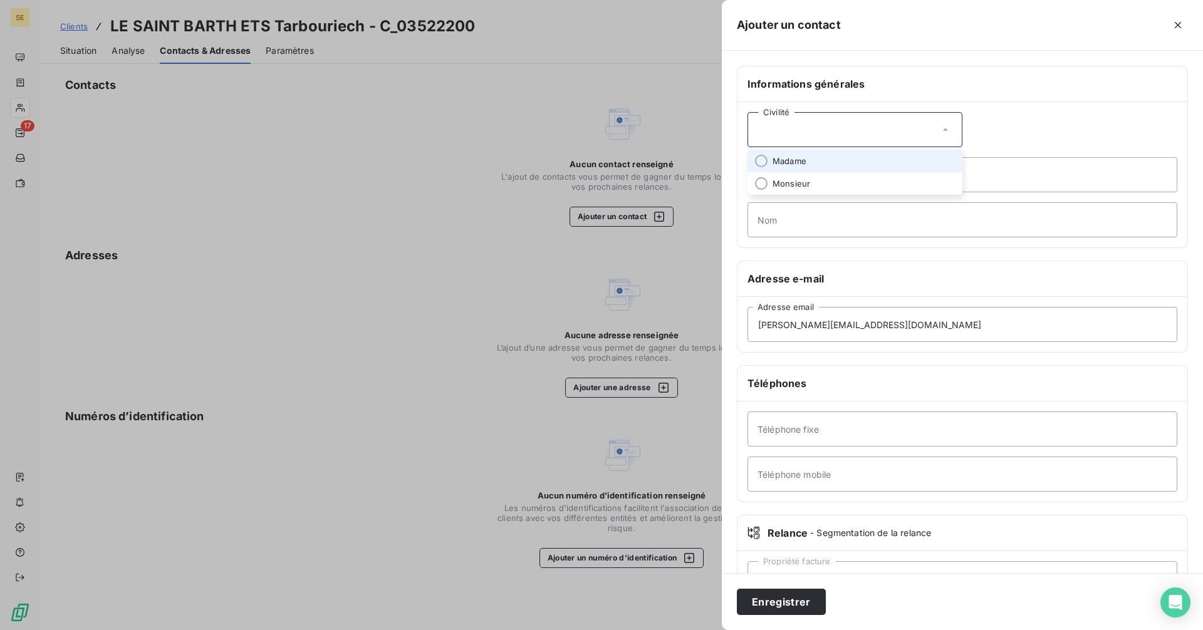
click at [786, 163] on span "Madame" at bounding box center [789, 161] width 34 height 12
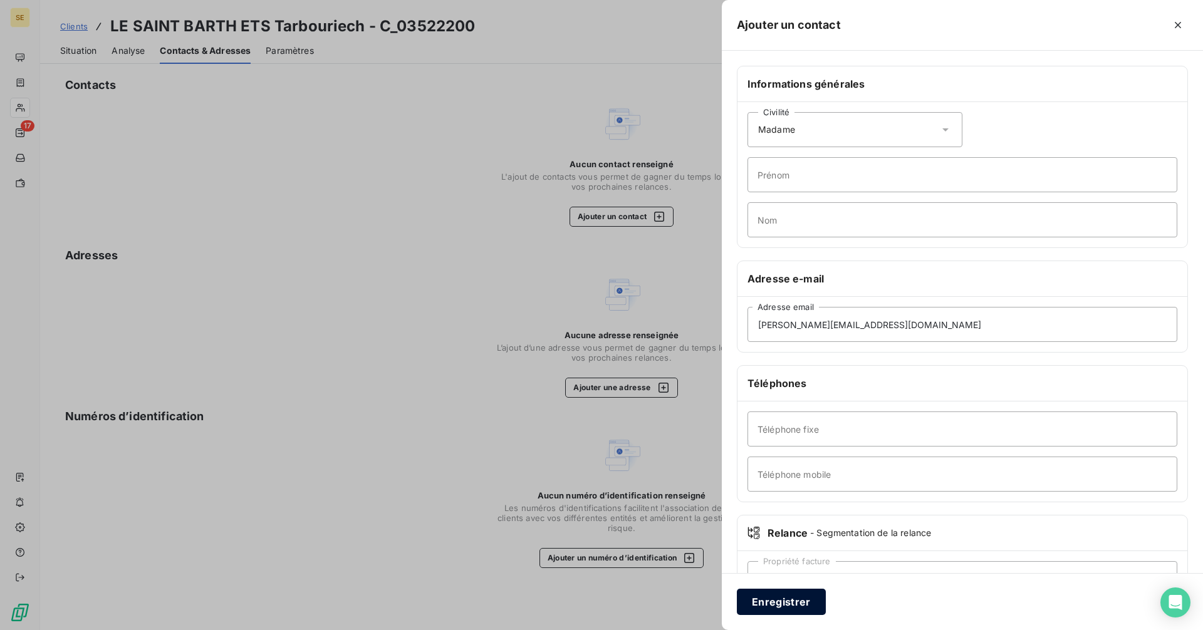
click at [795, 605] on button "Enregistrer" at bounding box center [781, 602] width 89 height 26
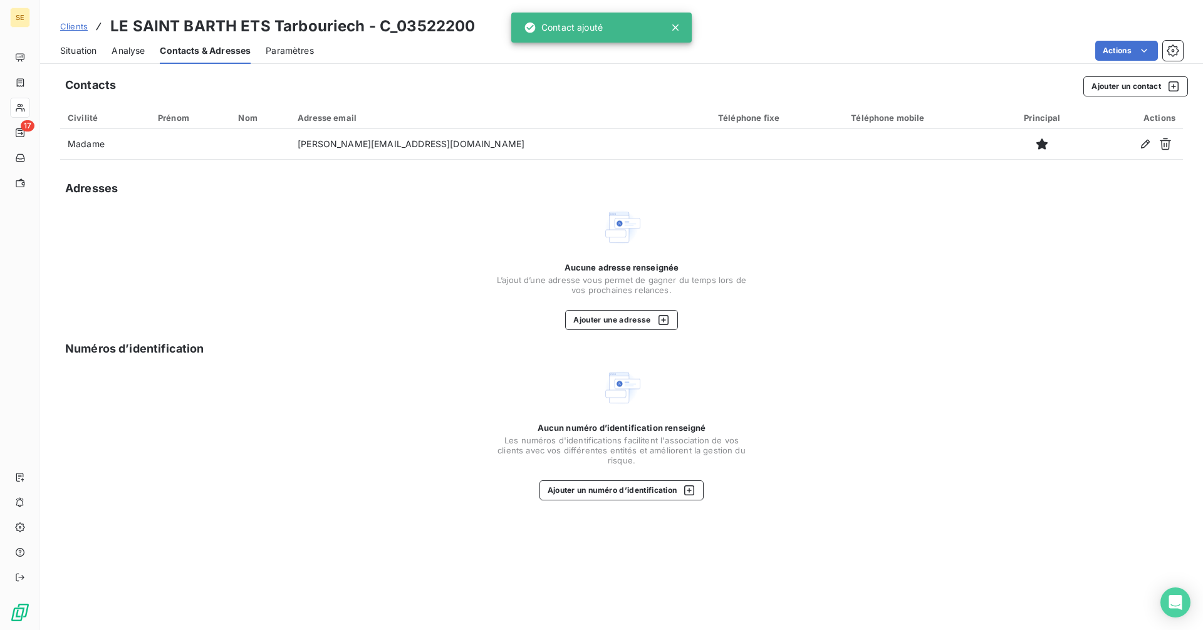
click at [73, 57] on div "Situation" at bounding box center [78, 51] width 36 height 26
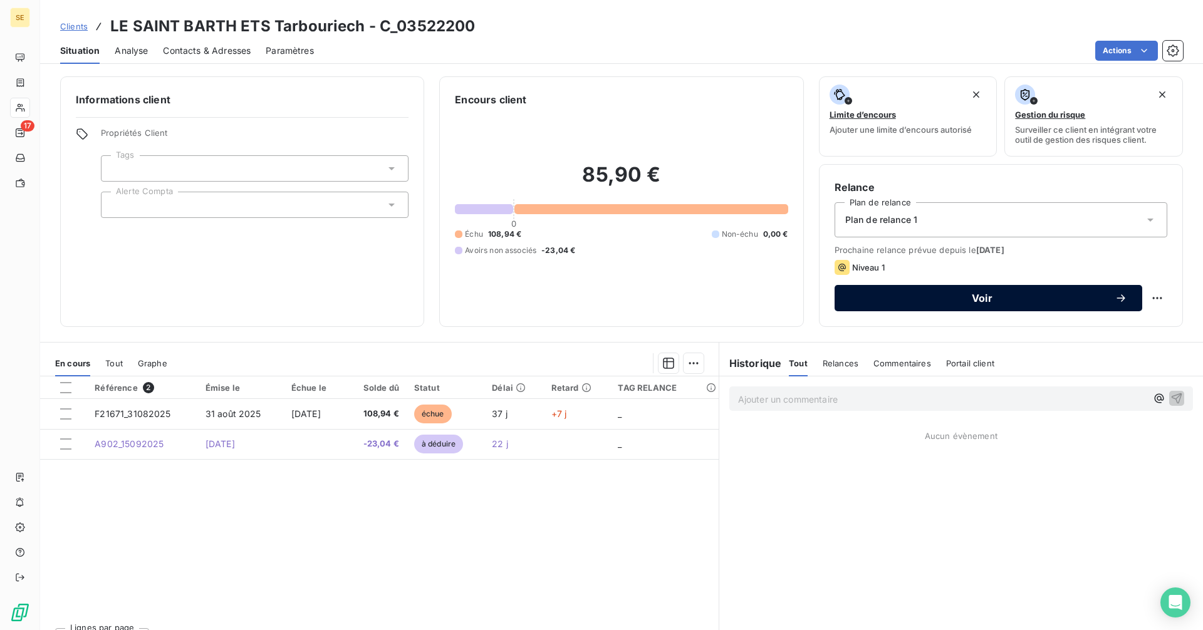
click at [988, 296] on span "Voir" at bounding box center [981, 298] width 265 height 10
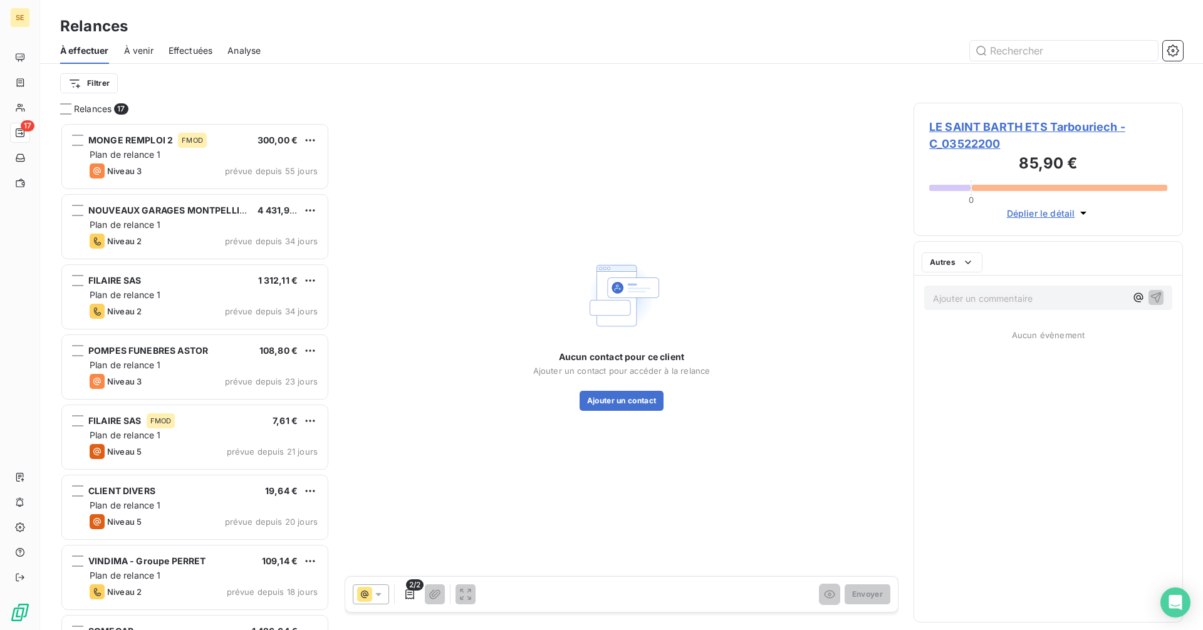
scroll to position [498, 260]
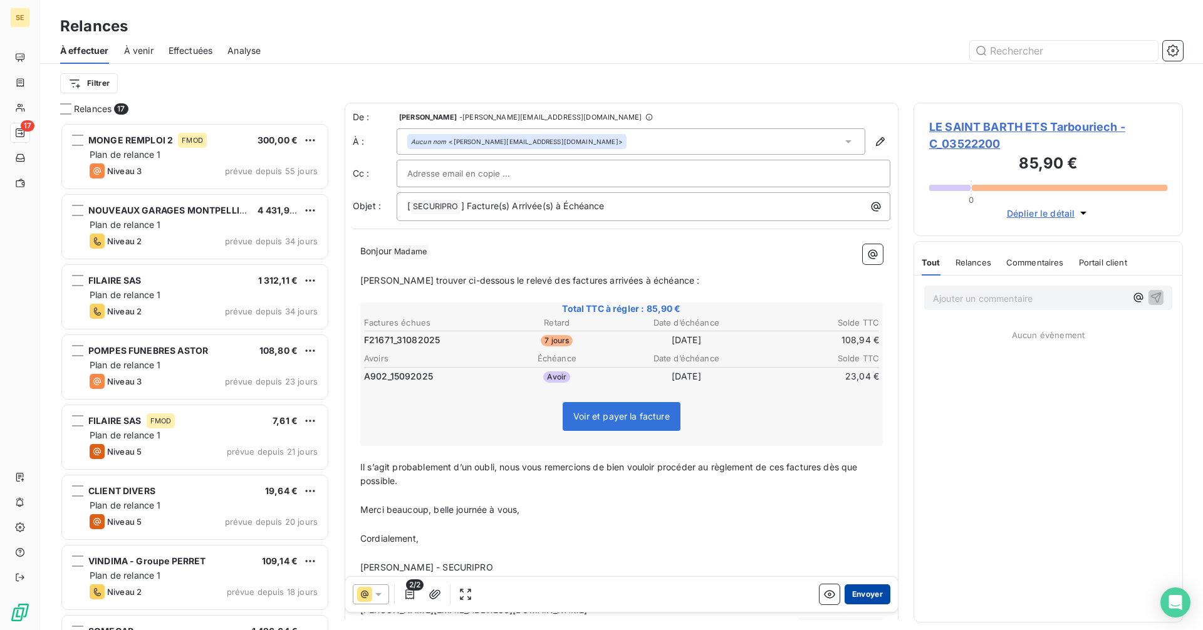
click at [859, 594] on button "Envoyer" at bounding box center [867, 594] width 46 height 20
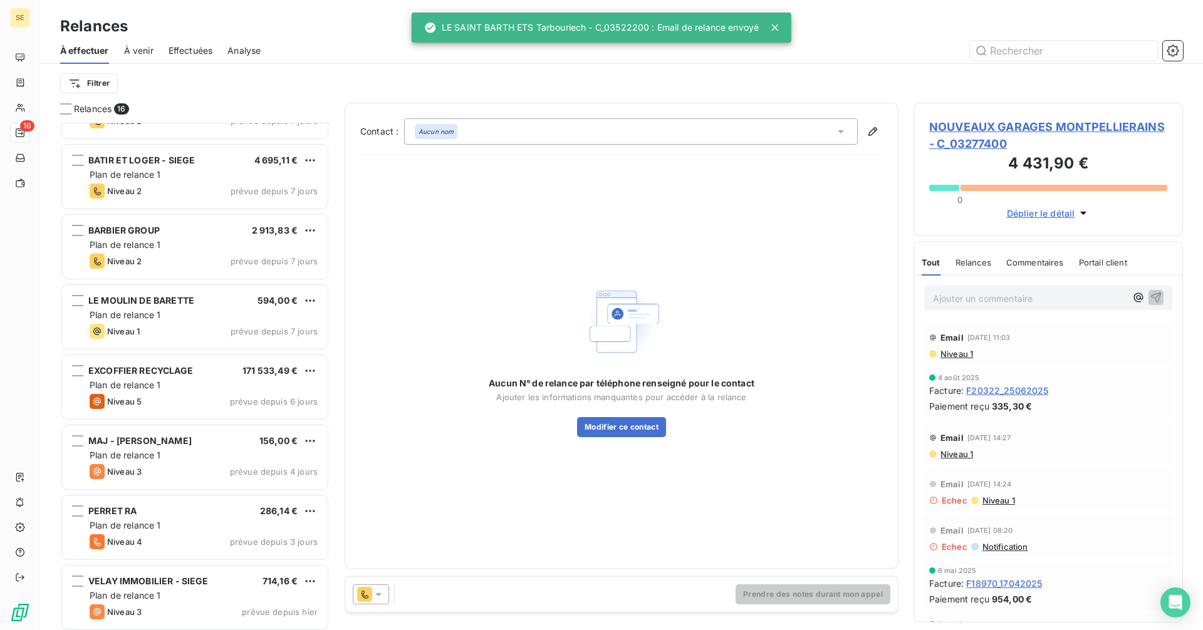
scroll to position [616, 0]
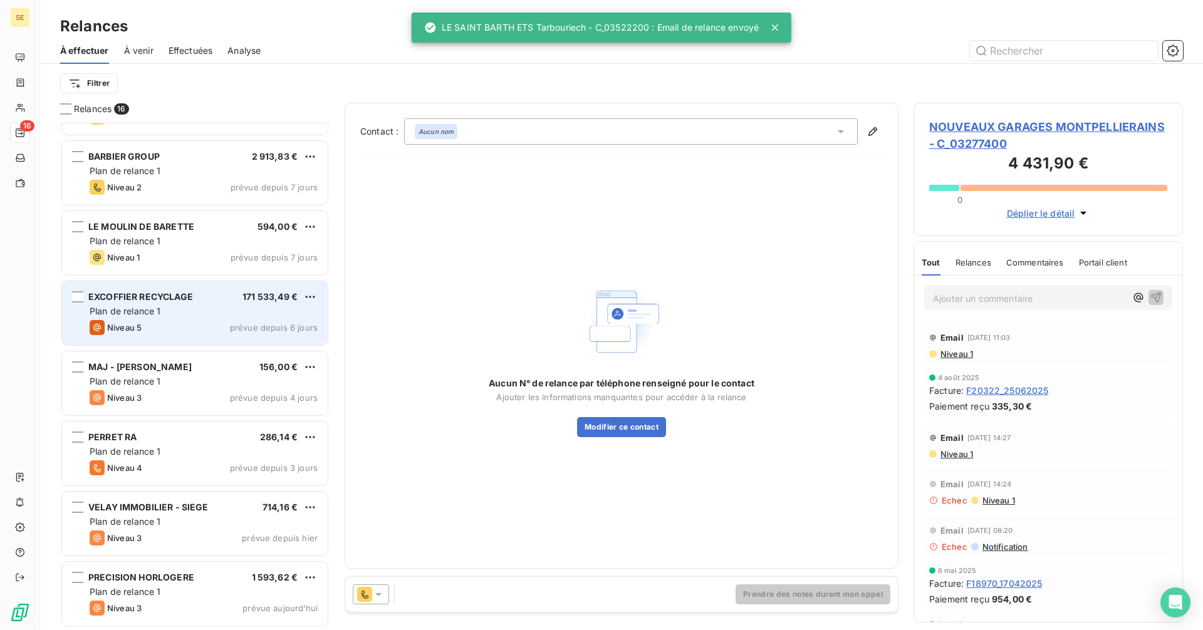
click at [170, 298] on span "EXCOFFIER RECYCLAGE" at bounding box center [140, 296] width 105 height 11
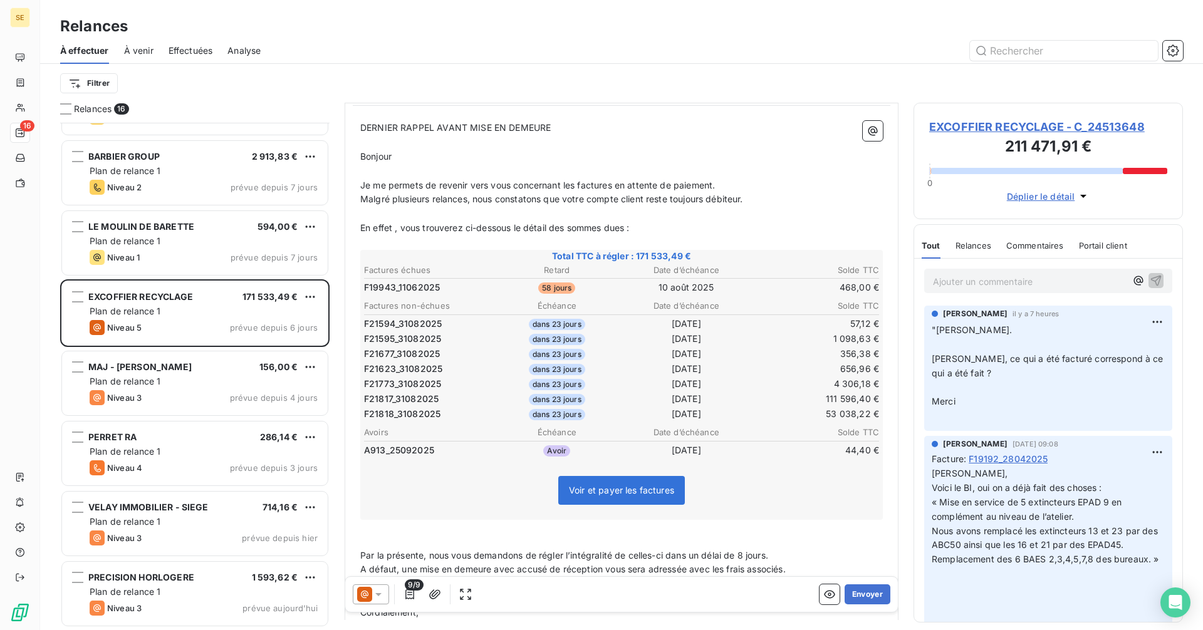
scroll to position [126, 0]
click at [408, 594] on icon "button" at bounding box center [409, 594] width 9 height 10
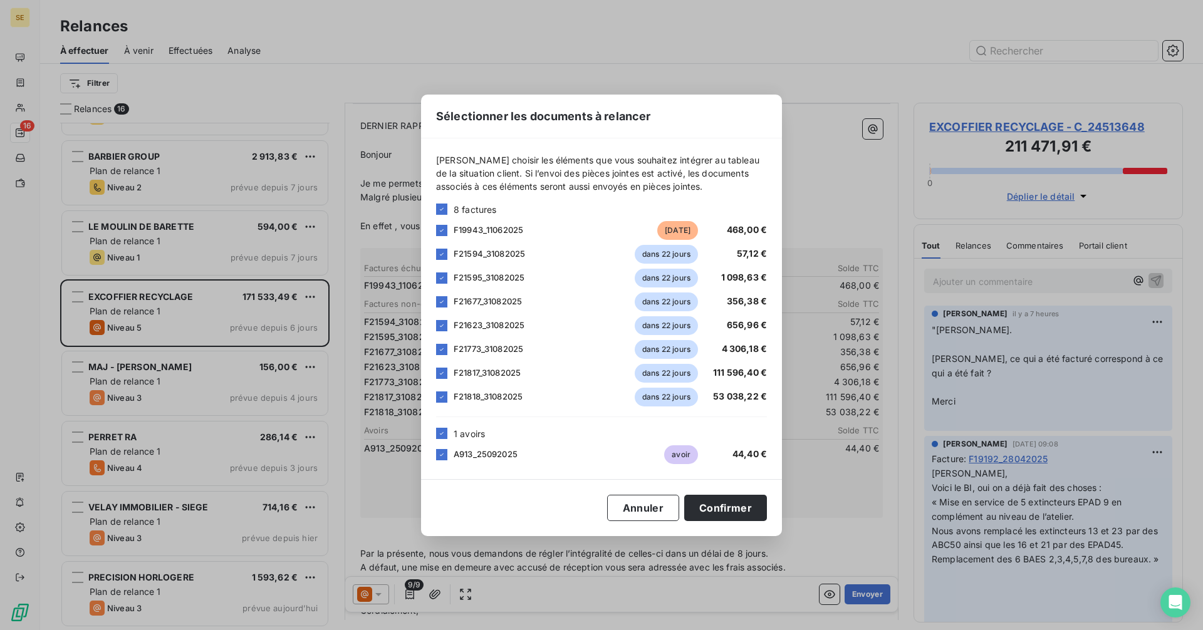
click at [447, 206] on div "8 factures" at bounding box center [601, 209] width 331 height 13
click at [442, 208] on icon at bounding box center [442, 209] width 8 height 8
click at [440, 229] on div at bounding box center [441, 230] width 11 height 11
click at [645, 504] on button "Annuler" at bounding box center [643, 508] width 72 height 26
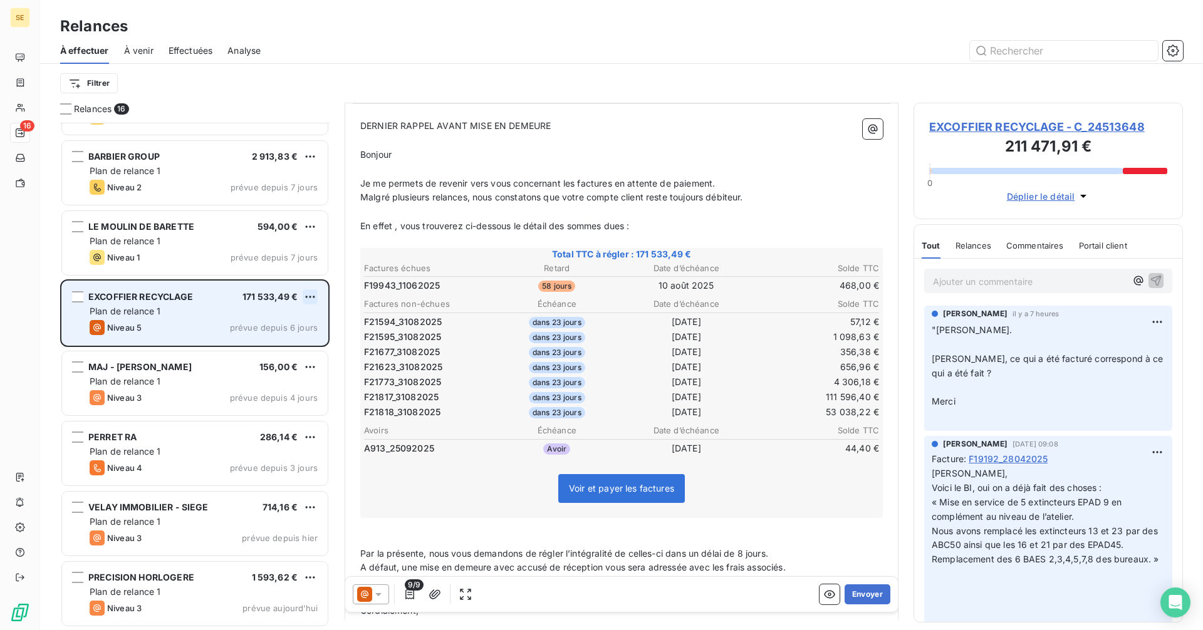
click at [312, 296] on html "SE 16 Relances À effectuer À venir Effectuées Analyse Filtrer Relances 16 SOMEC…" at bounding box center [601, 315] width 1203 height 630
click at [274, 318] on div "Replanifier cette action" at bounding box center [256, 322] width 112 height 20
select select "9"
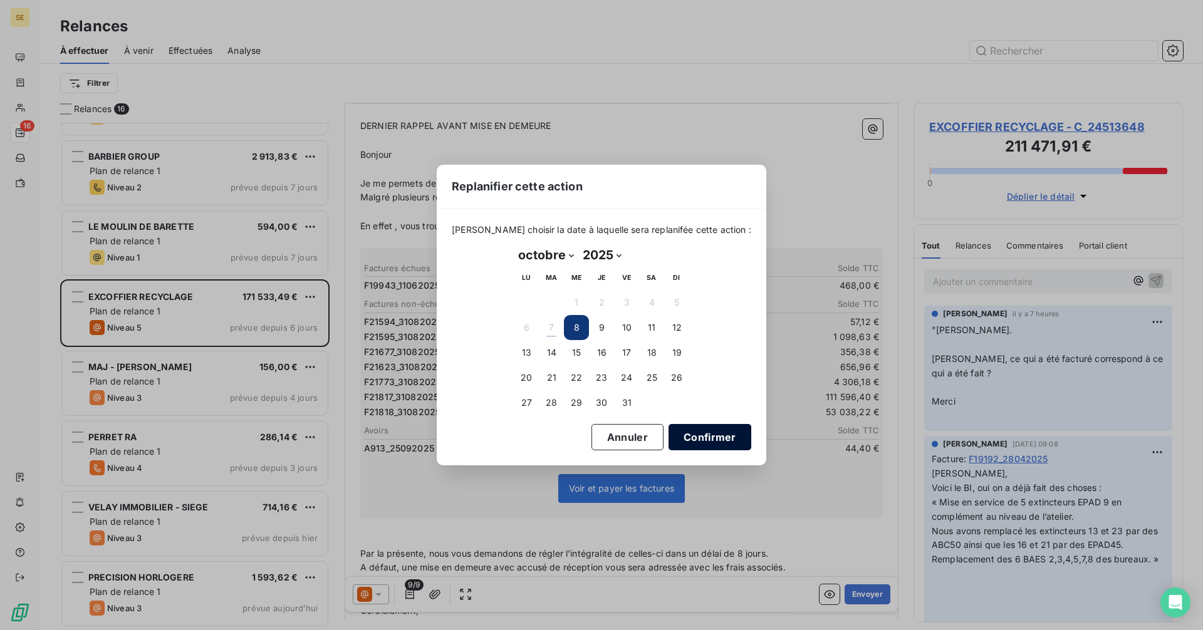
click at [680, 440] on button "Confirmer" at bounding box center [709, 437] width 83 height 26
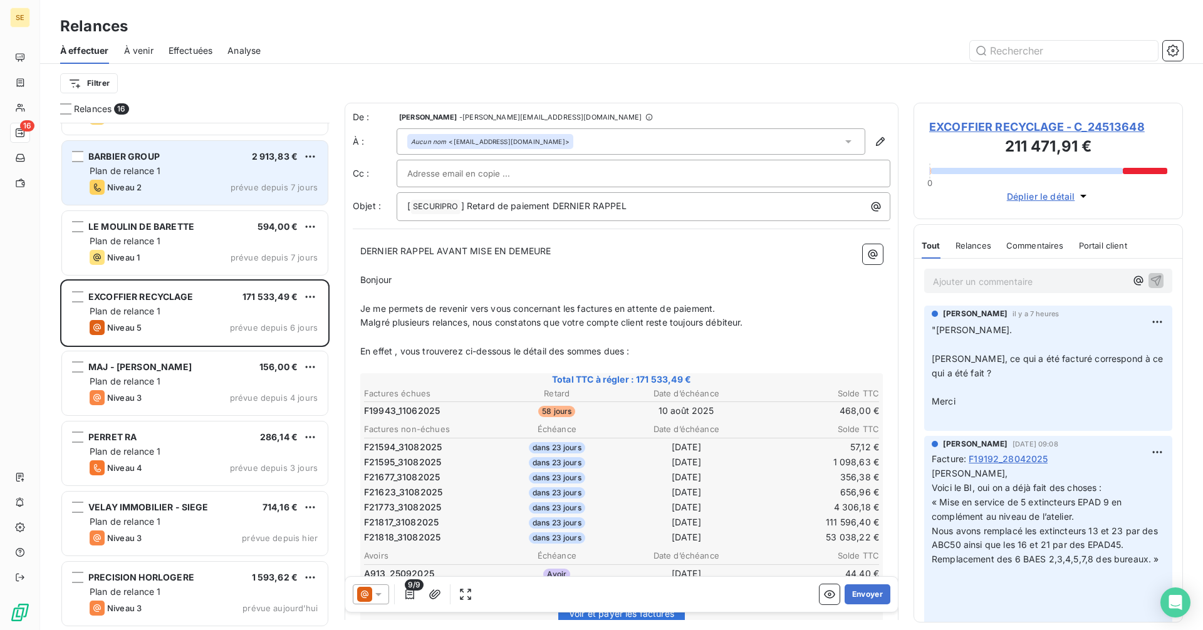
scroll to position [545, 0]
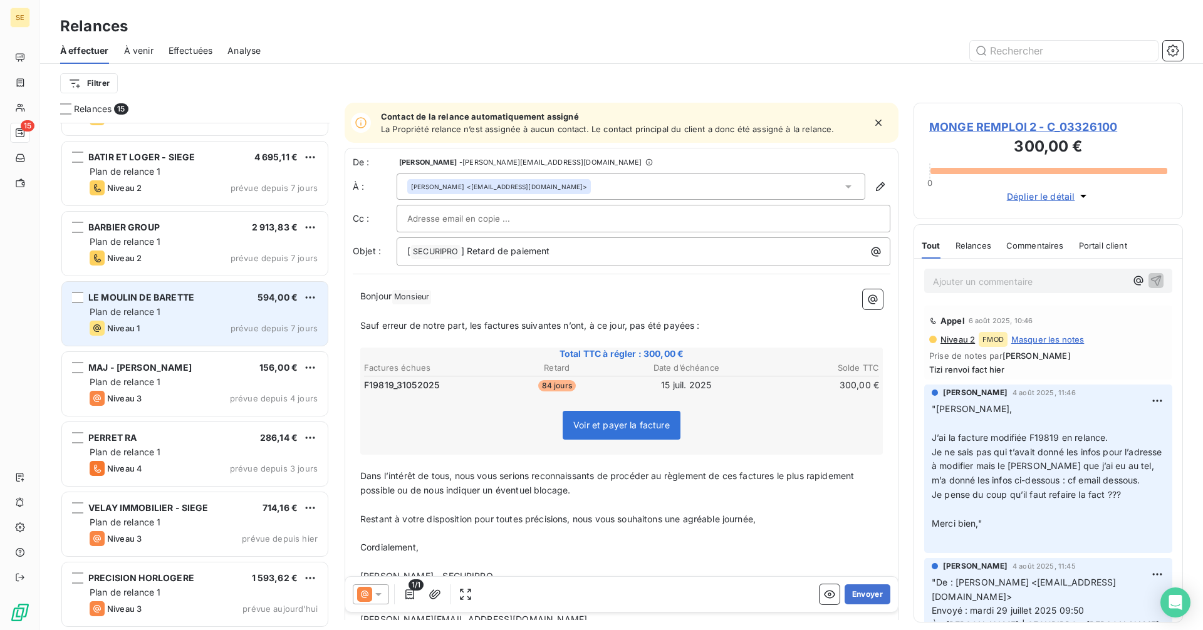
click at [162, 312] on div "Plan de relance 1" at bounding box center [204, 312] width 228 height 13
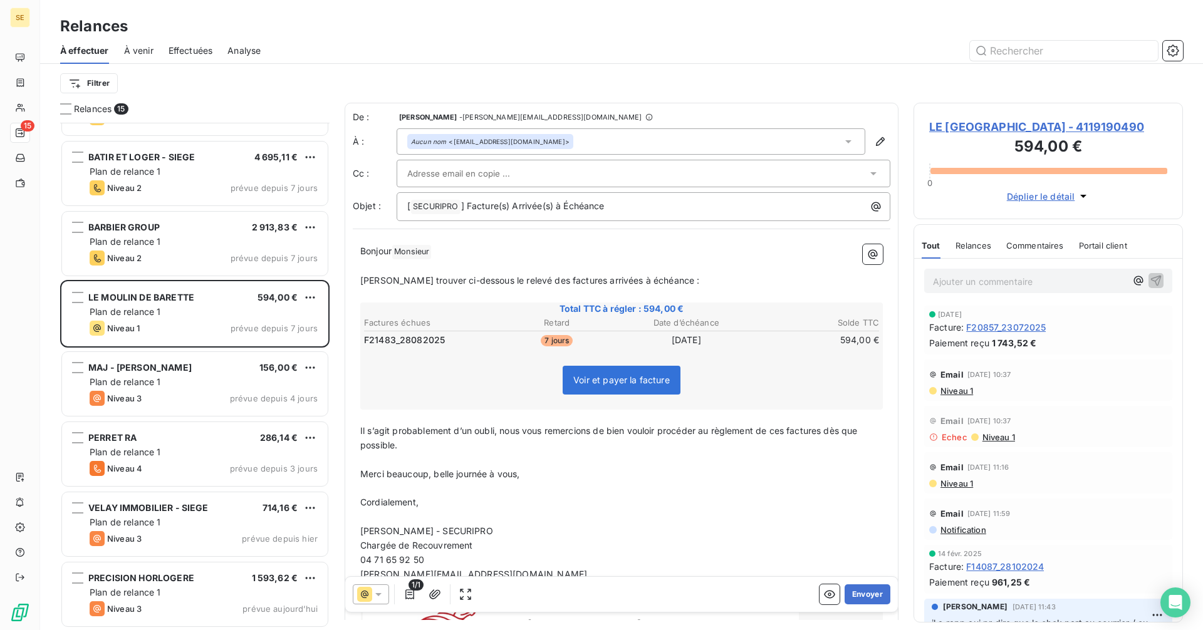
click at [971, 282] on p "Ajouter un commentaire ﻿" at bounding box center [1029, 282] width 193 height 16
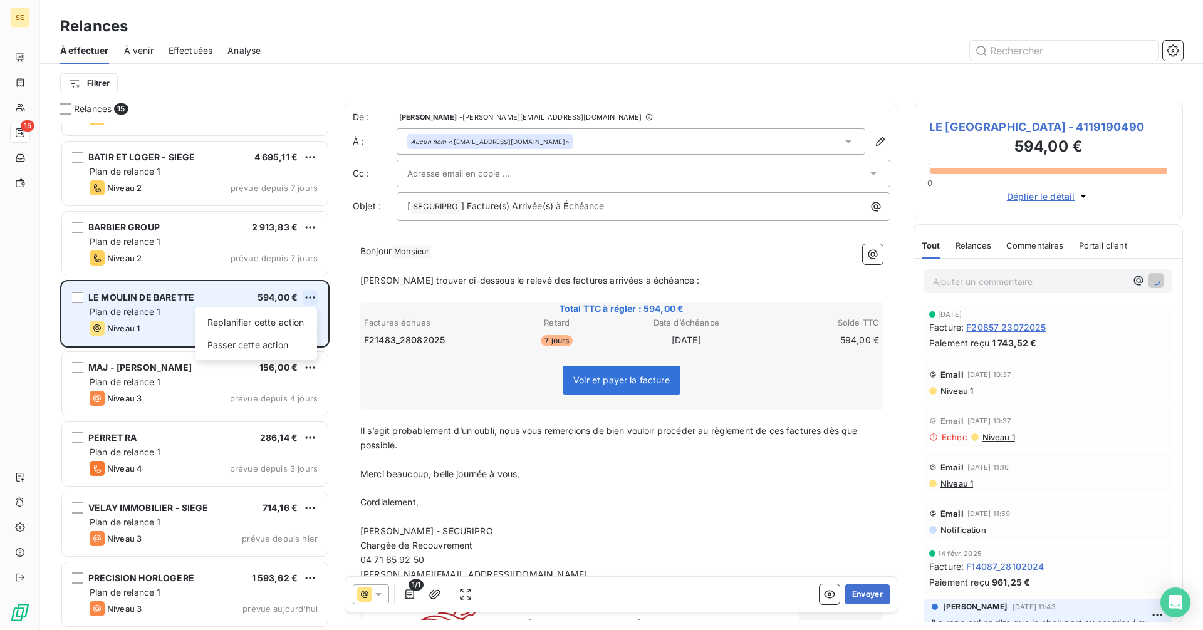
click at [309, 293] on html "SE 15 Relances À effectuer À venir Effectuées Analyse Filtrer Relances 15 MONGE…" at bounding box center [601, 315] width 1203 height 630
click at [298, 314] on div "Replanifier cette action" at bounding box center [256, 323] width 112 height 20
select select "9"
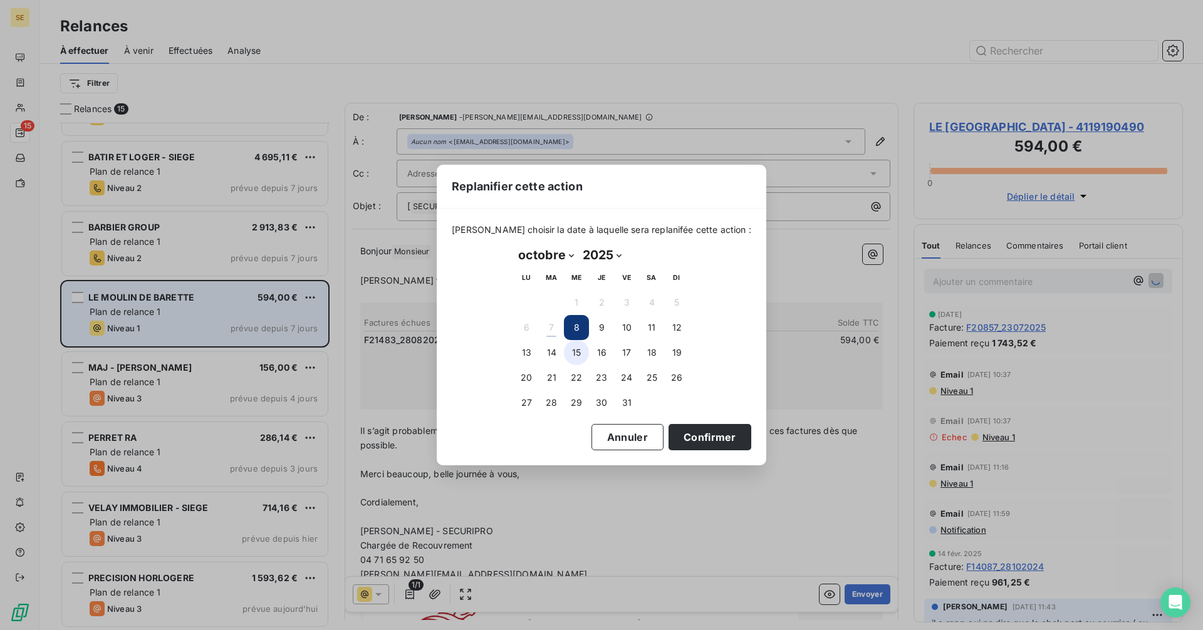
click at [571, 355] on button "15" at bounding box center [576, 352] width 25 height 25
click at [690, 438] on button "Confirmer" at bounding box center [709, 437] width 83 height 26
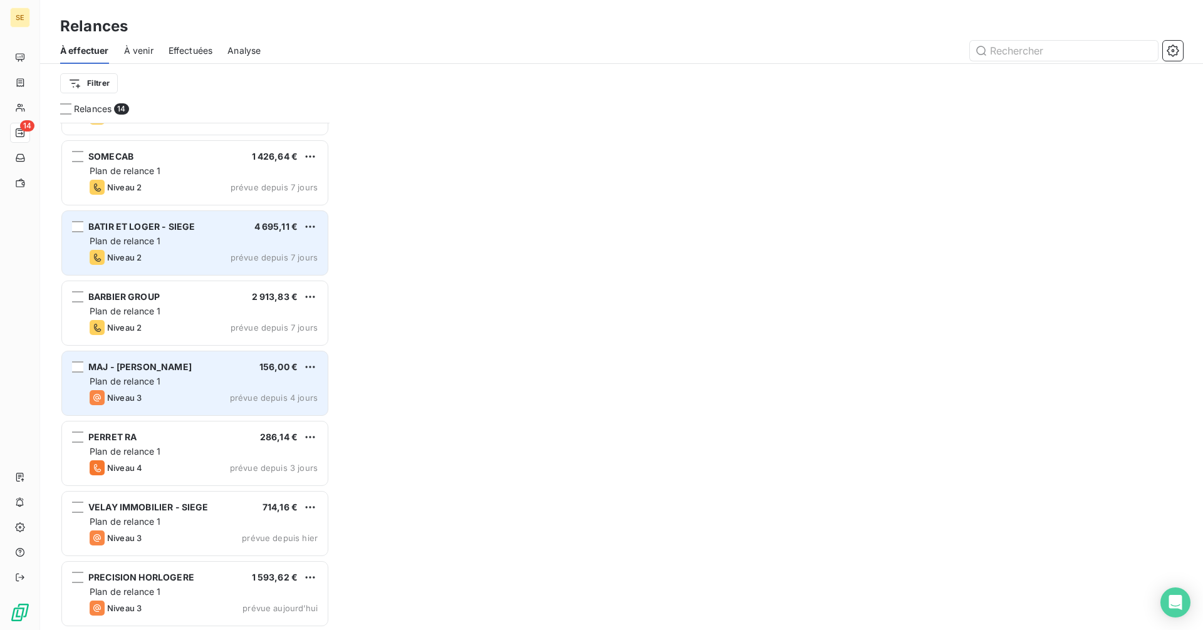
scroll to position [475, 0]
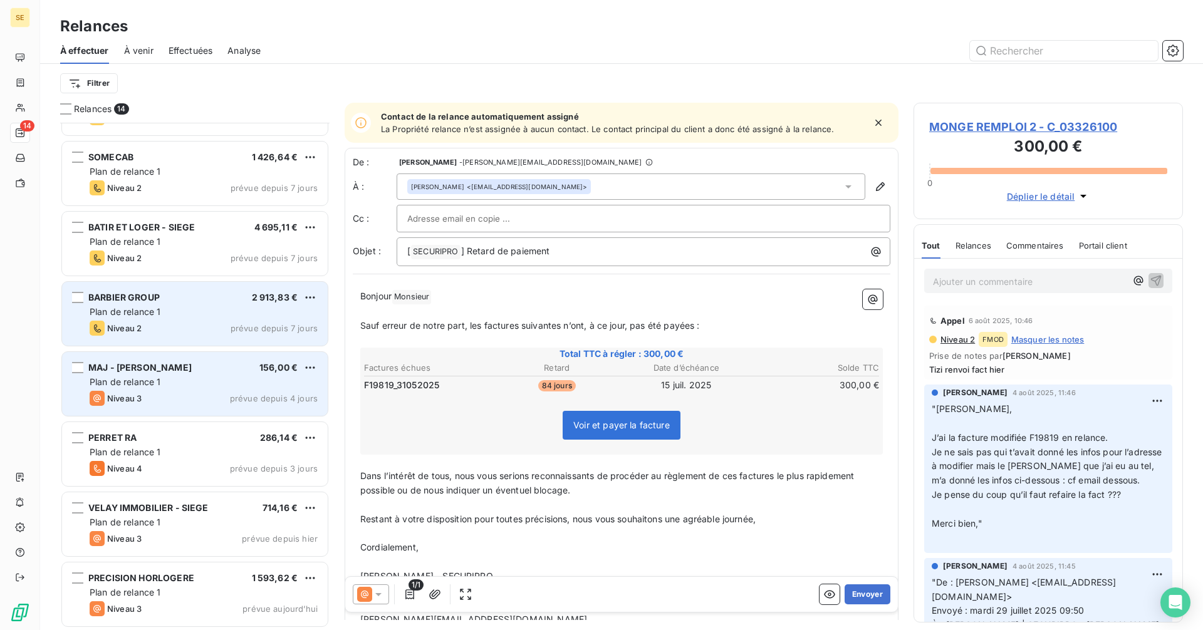
click at [189, 297] on div "BARBIER GROUP 2 913,83 €" at bounding box center [204, 297] width 228 height 11
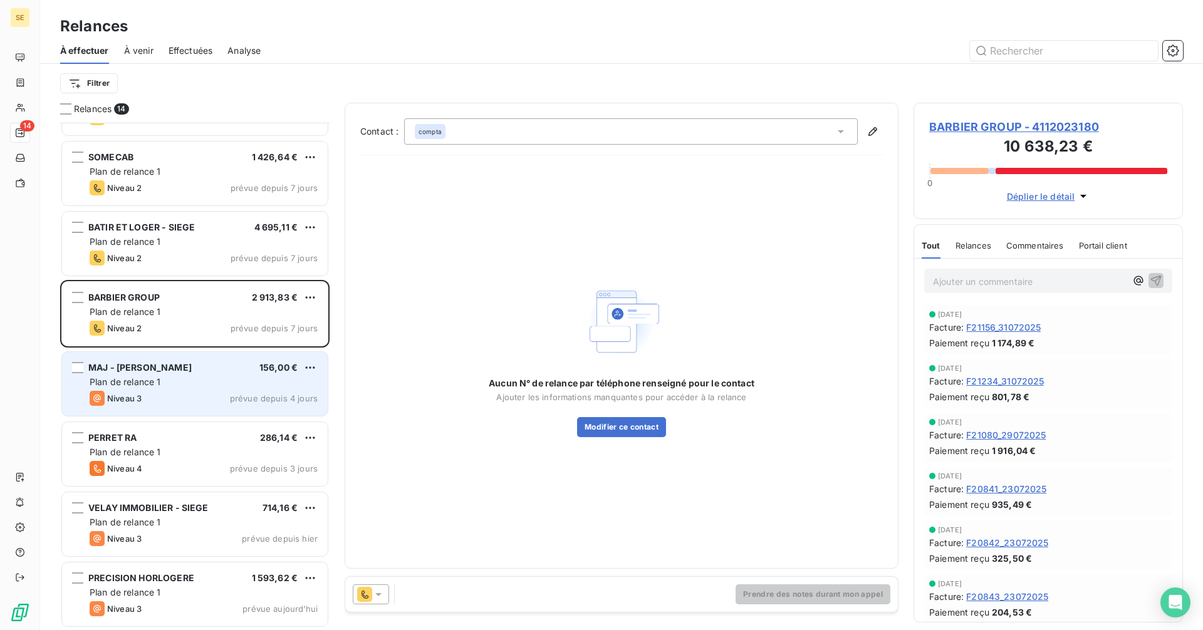
click at [998, 131] on span "BARBIER GROUP - 4112023180" at bounding box center [1048, 126] width 238 height 17
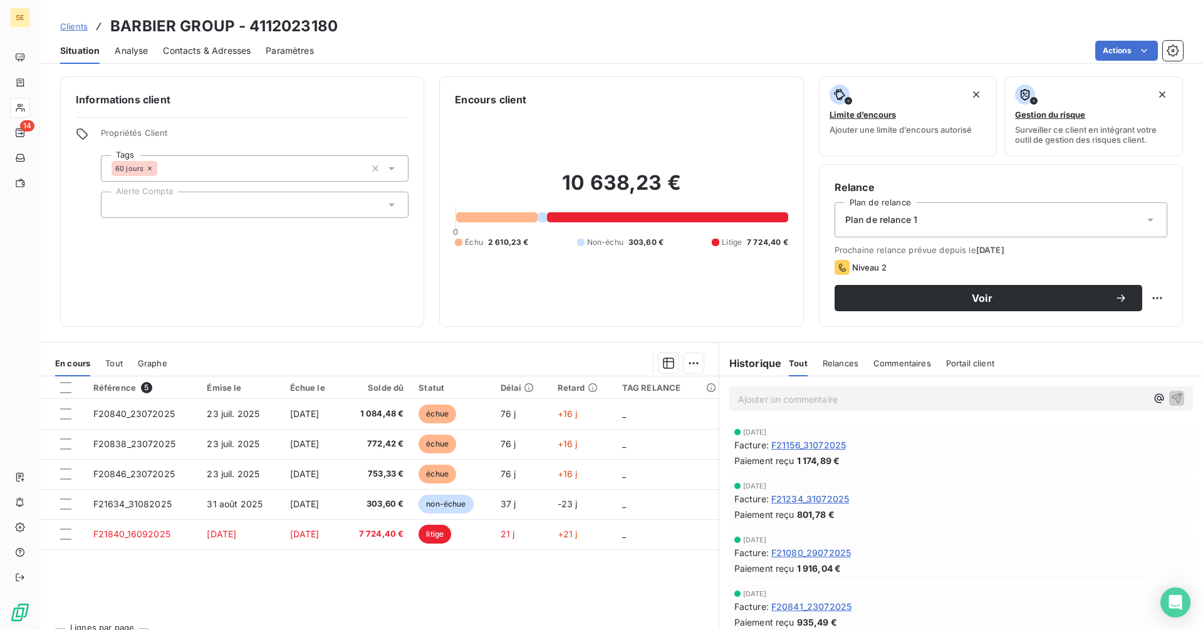
click at [68, 26] on span "Clients" at bounding box center [74, 26] width 28 height 10
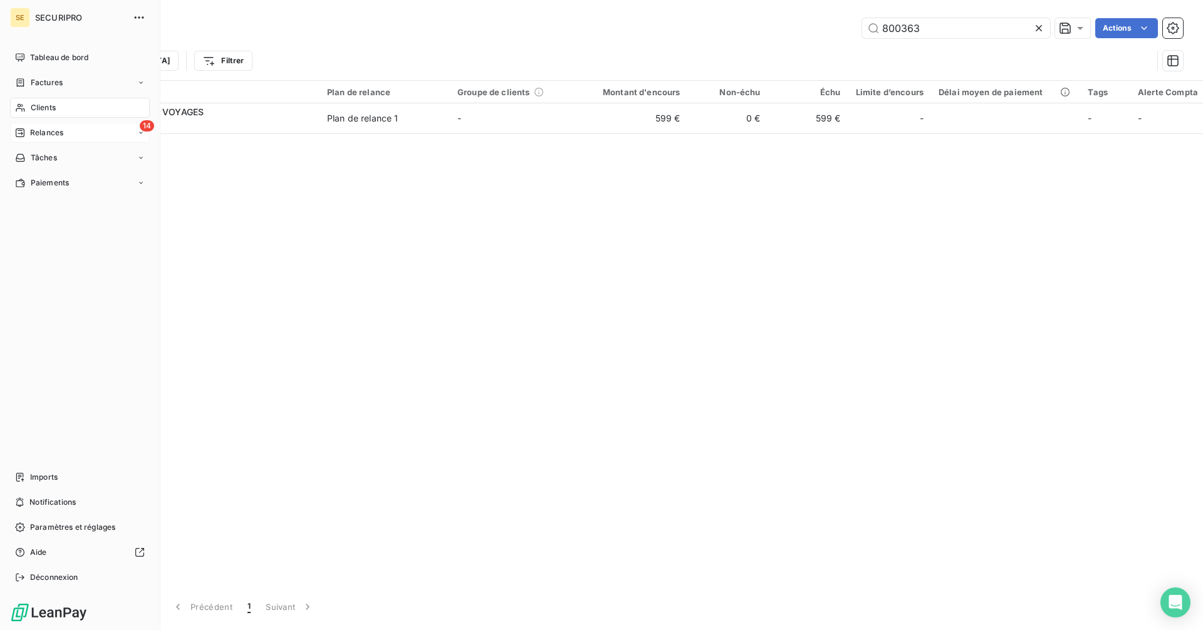
click at [20, 137] on icon at bounding box center [20, 132] width 9 height 9
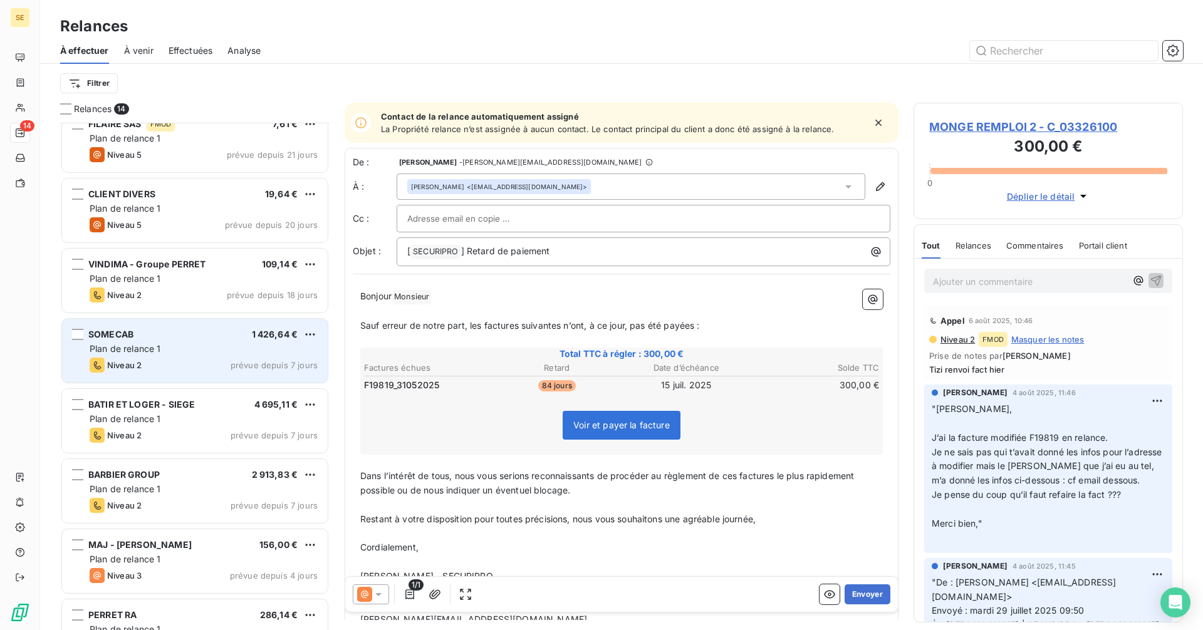
scroll to position [314, 0]
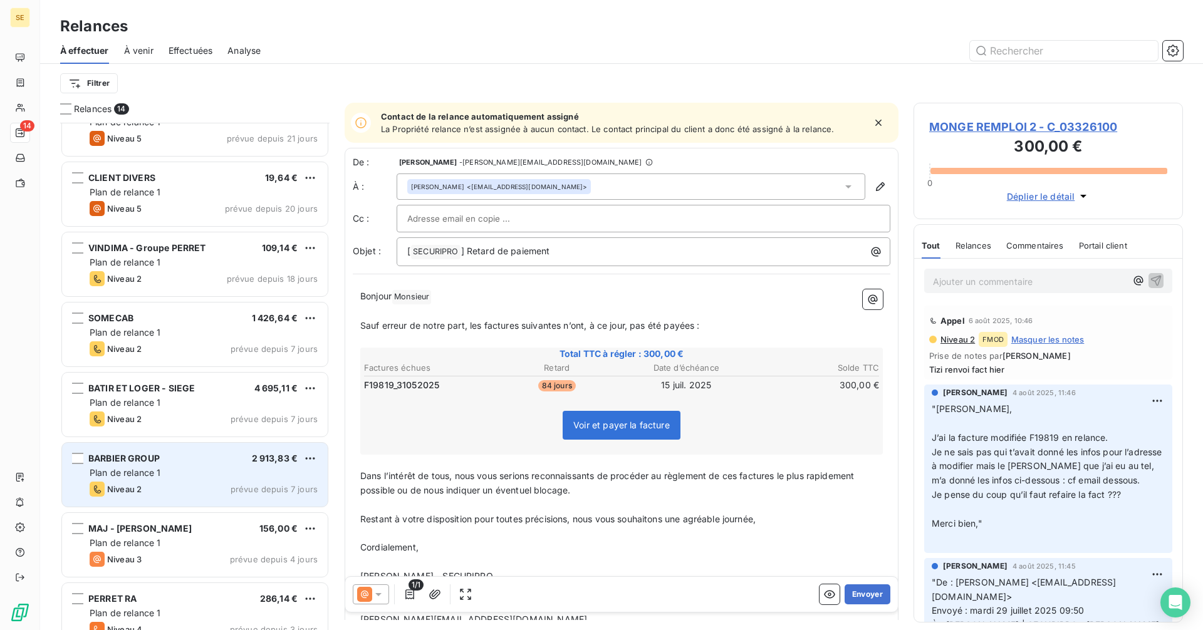
click at [143, 475] on span "Plan de relance 1" at bounding box center [125, 472] width 71 height 11
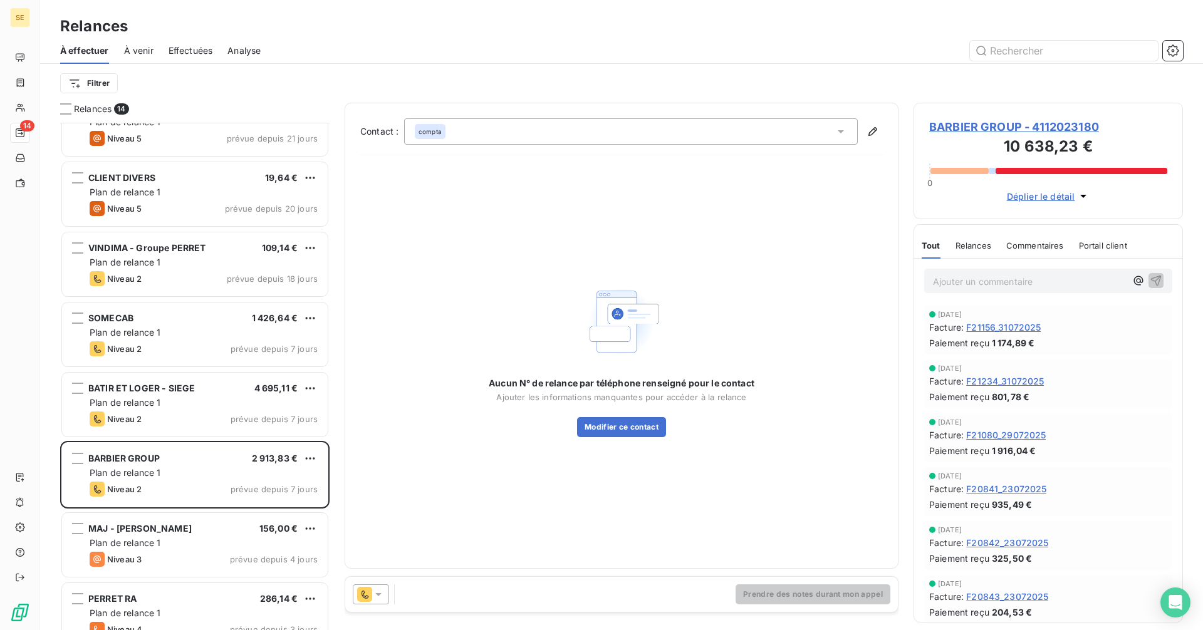
click at [381, 596] on icon at bounding box center [378, 594] width 13 height 13
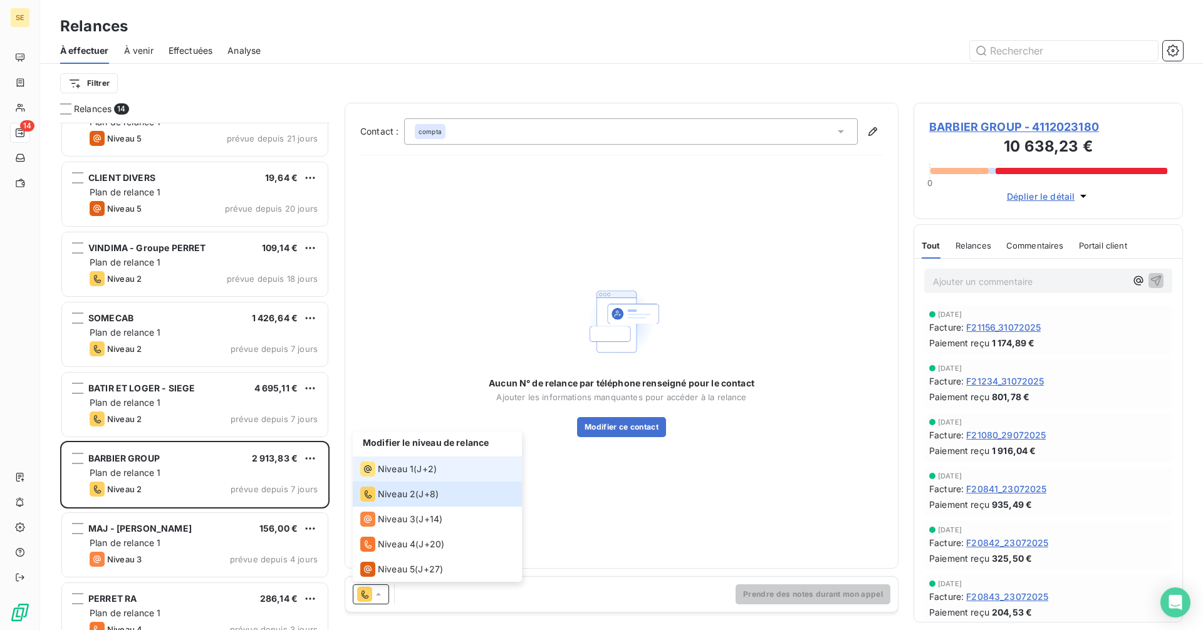
click at [432, 467] on span "J+2 )" at bounding box center [427, 469] width 20 height 13
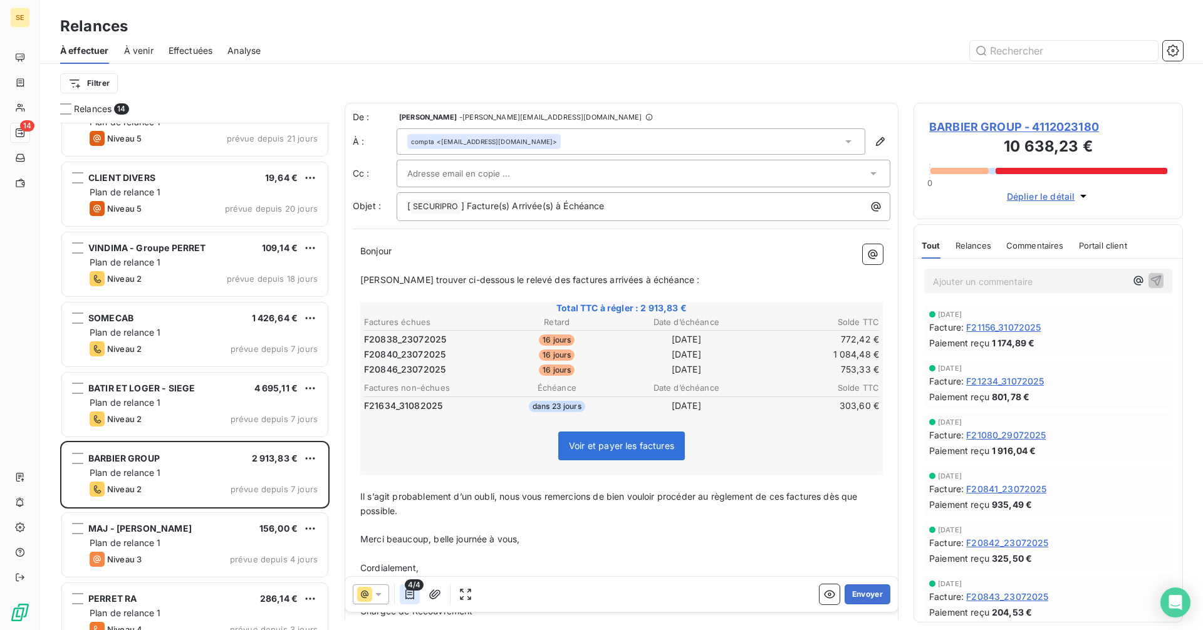
click at [412, 594] on icon "button" at bounding box center [409, 594] width 13 height 13
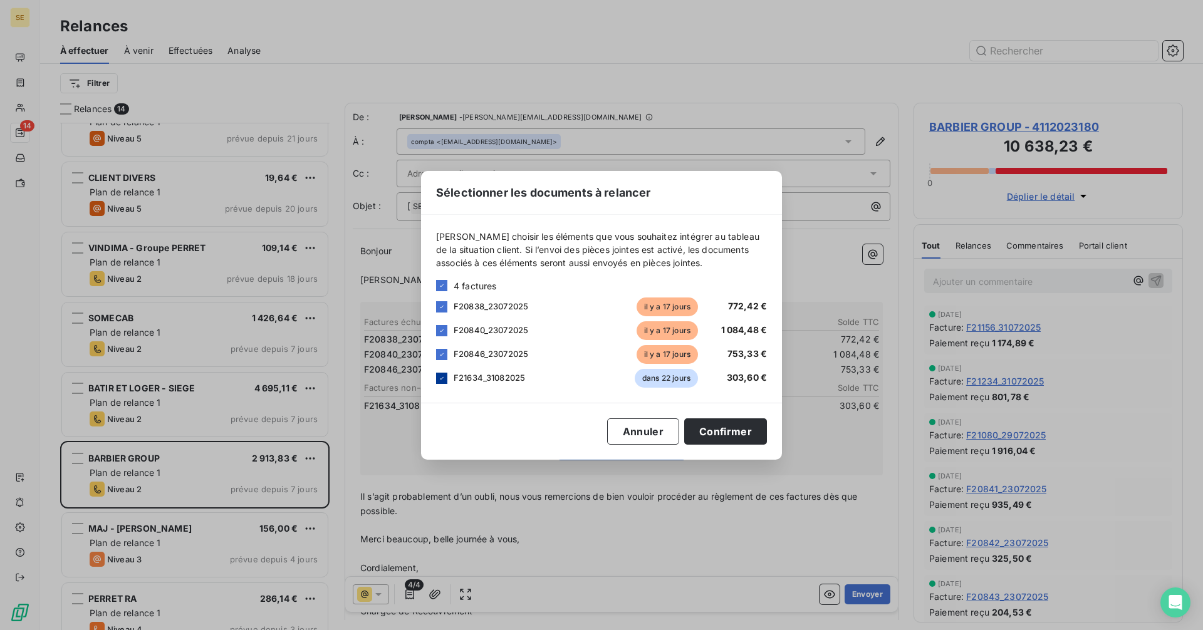
click at [439, 380] on icon at bounding box center [442, 379] width 8 height 8
click at [746, 434] on button "Confirmer" at bounding box center [725, 431] width 83 height 26
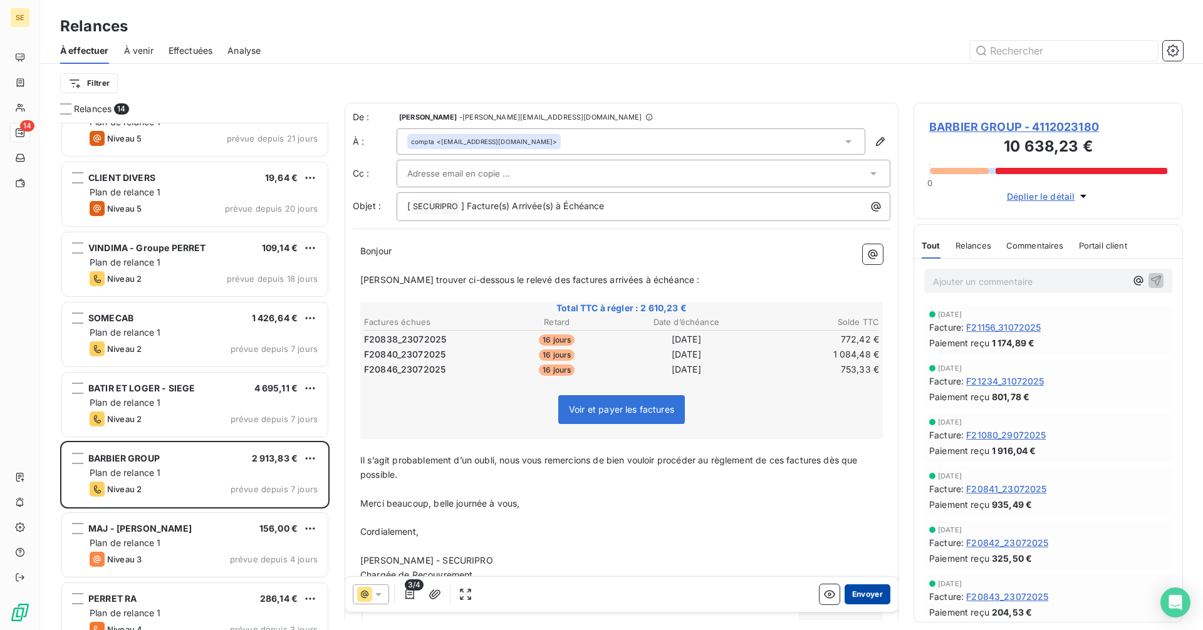
click at [846, 593] on button "Envoyer" at bounding box center [867, 594] width 46 height 20
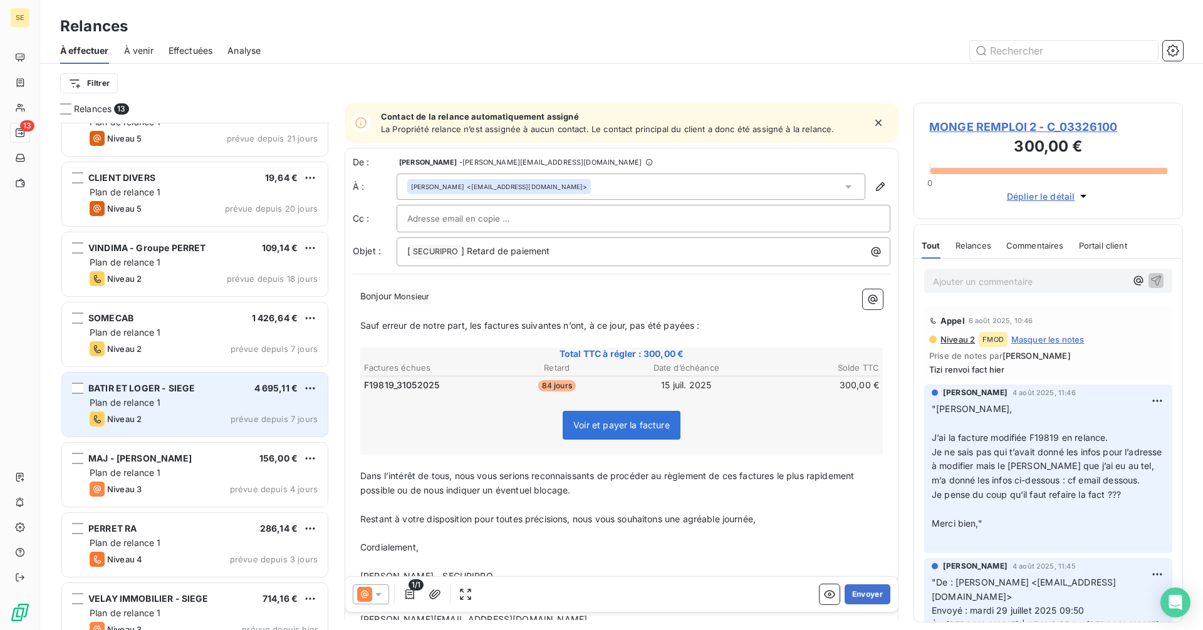
click at [224, 415] on div "Niveau 2 prévue depuis 7 jours" at bounding box center [204, 419] width 228 height 15
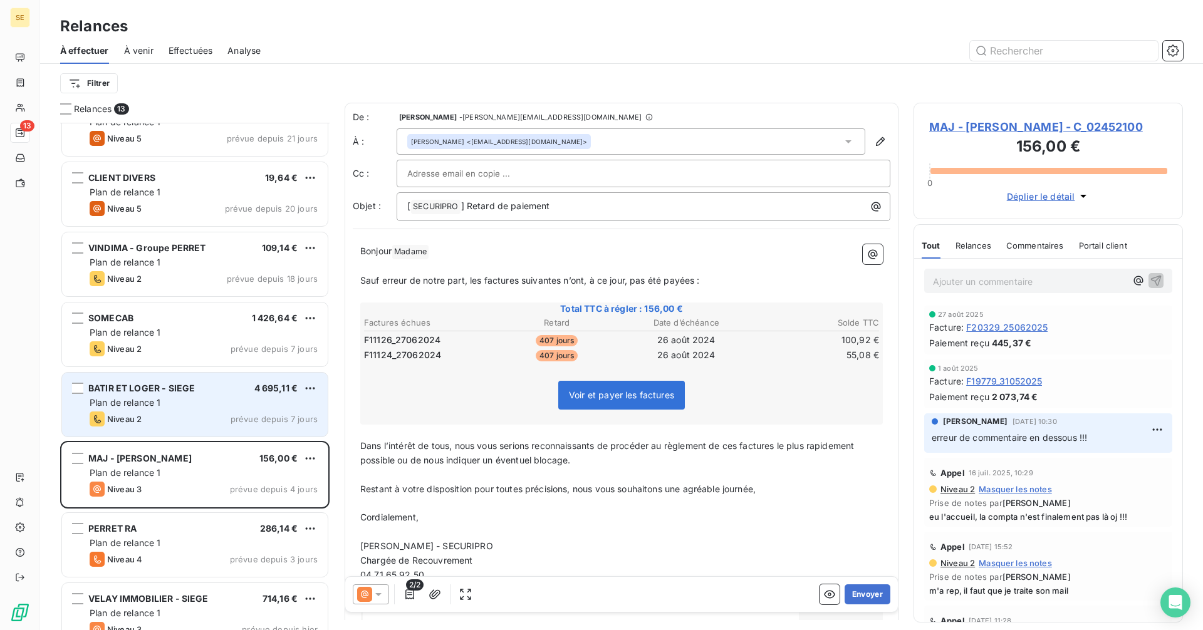
click at [171, 399] on div "Plan de relance 1" at bounding box center [204, 402] width 228 height 13
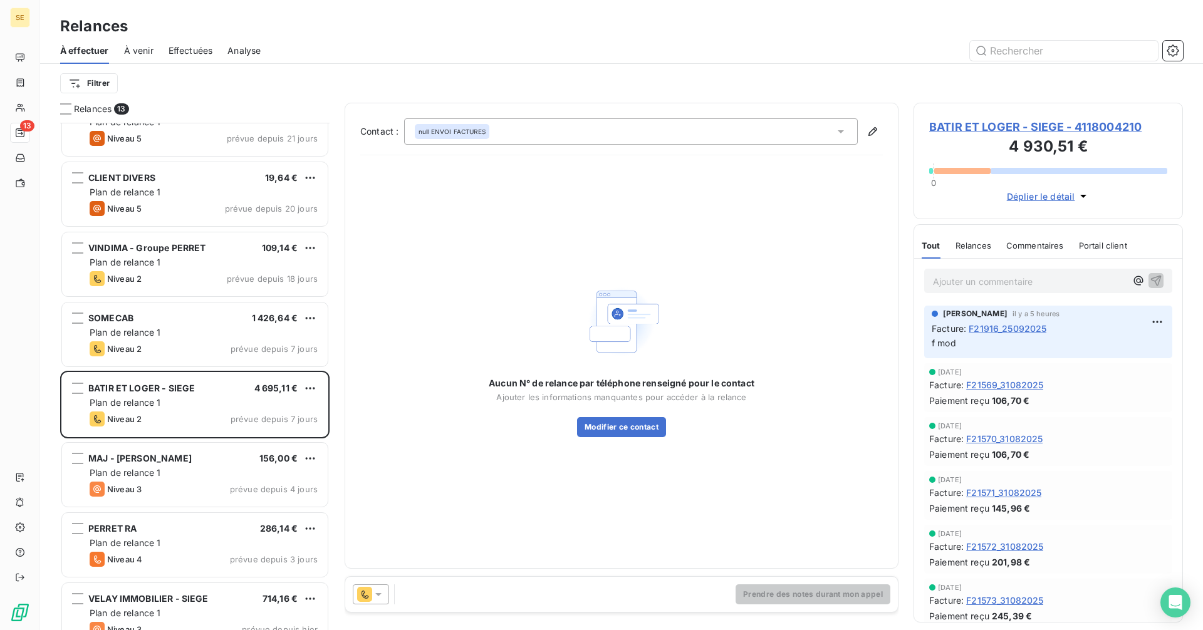
click at [376, 590] on icon at bounding box center [378, 594] width 13 height 13
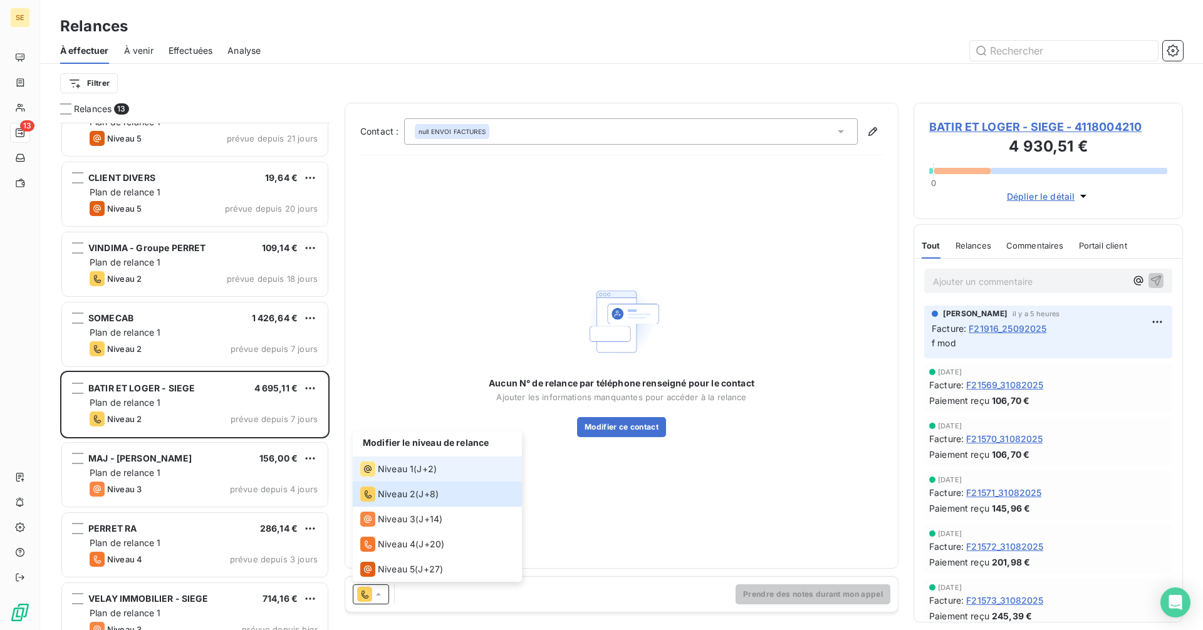
click at [397, 467] on span "Niveau 1" at bounding box center [396, 469] width 36 height 13
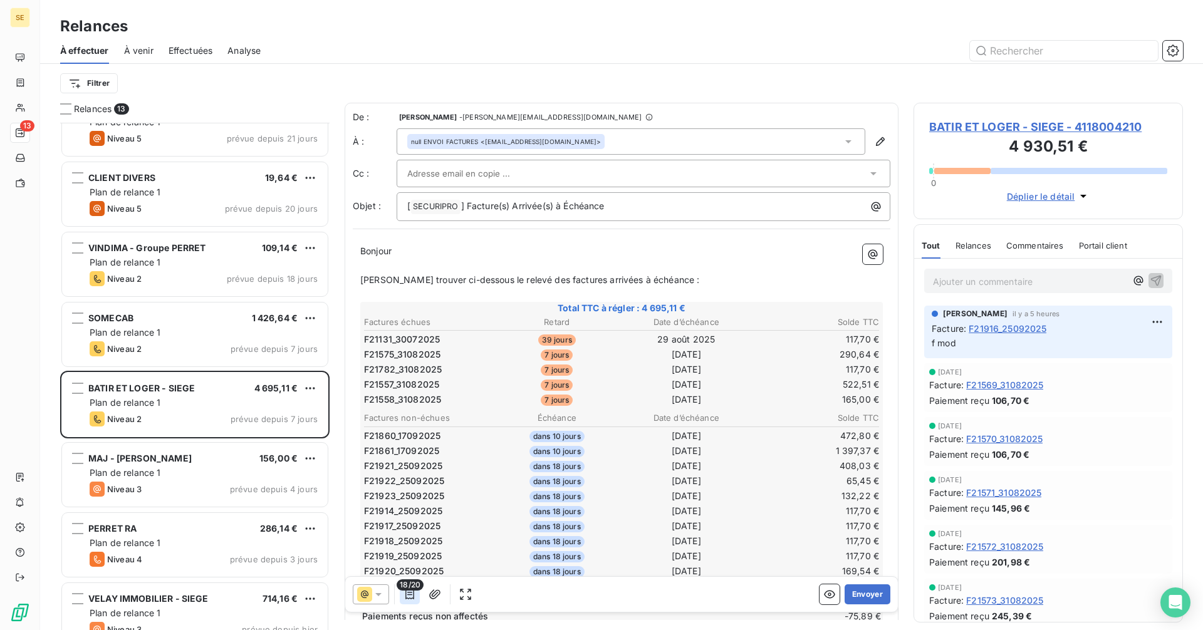
click at [410, 596] on icon "button" at bounding box center [409, 594] width 13 height 13
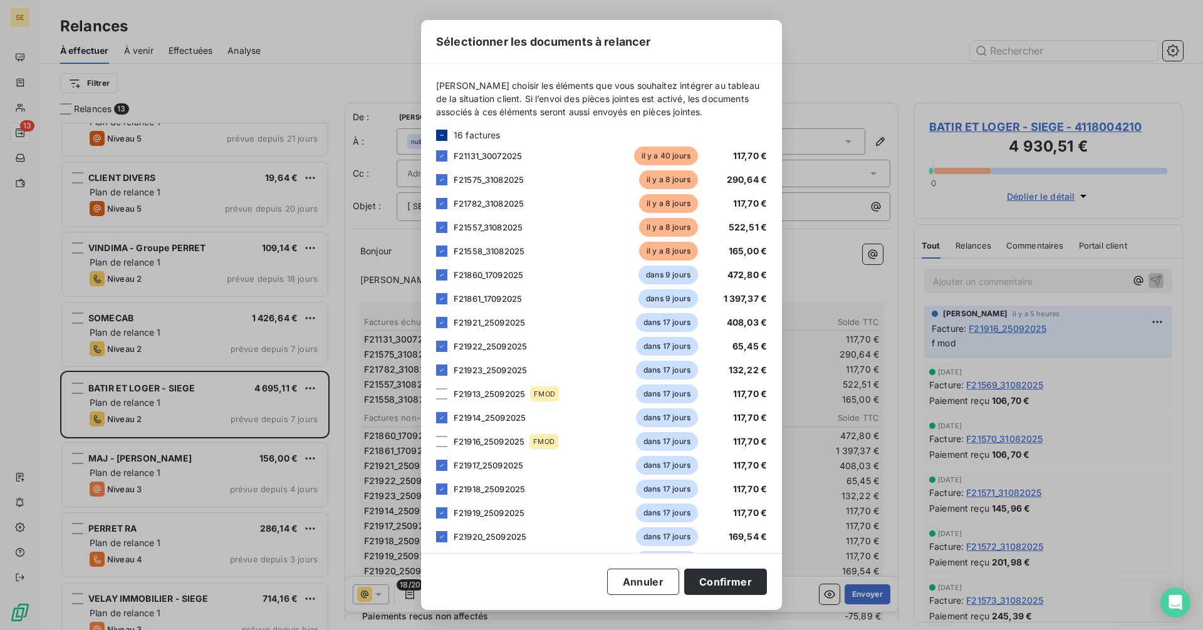
click at [437, 131] on div at bounding box center [441, 135] width 11 height 11
click at [440, 137] on icon at bounding box center [442, 136] width 8 height 8
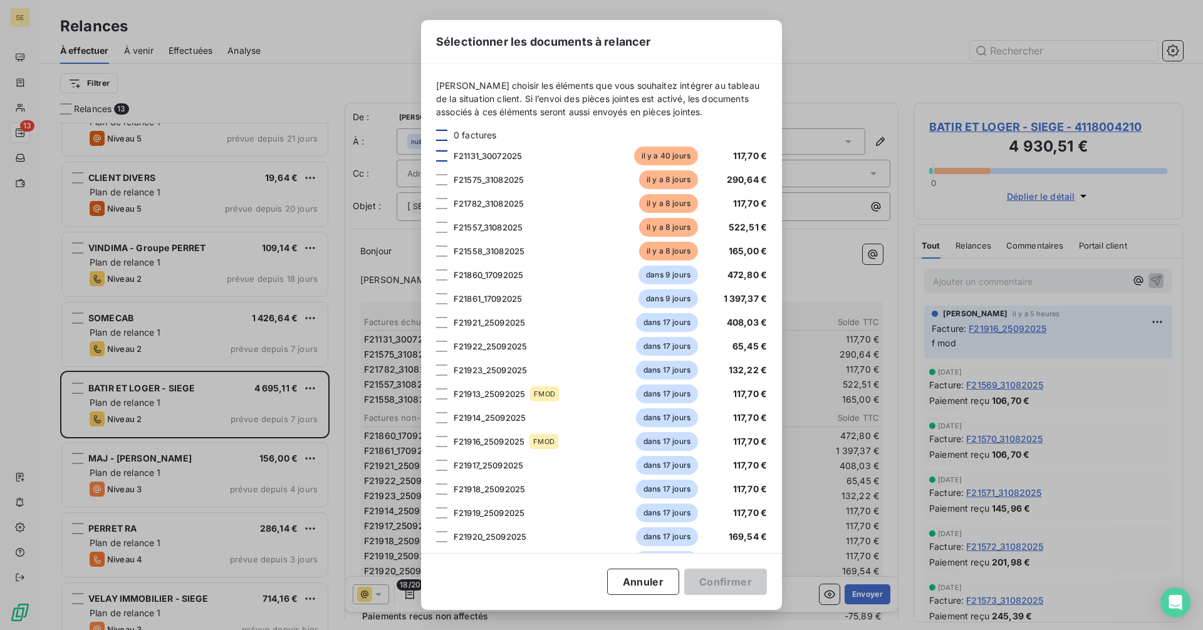
click at [440, 154] on div at bounding box center [441, 155] width 11 height 11
drag, startPoint x: 440, startPoint y: 179, endPoint x: 442, endPoint y: 202, distance: 23.2
click at [440, 183] on div at bounding box center [441, 179] width 11 height 11
click at [442, 205] on div at bounding box center [441, 203] width 11 height 11
click at [441, 225] on div at bounding box center [441, 227] width 11 height 11
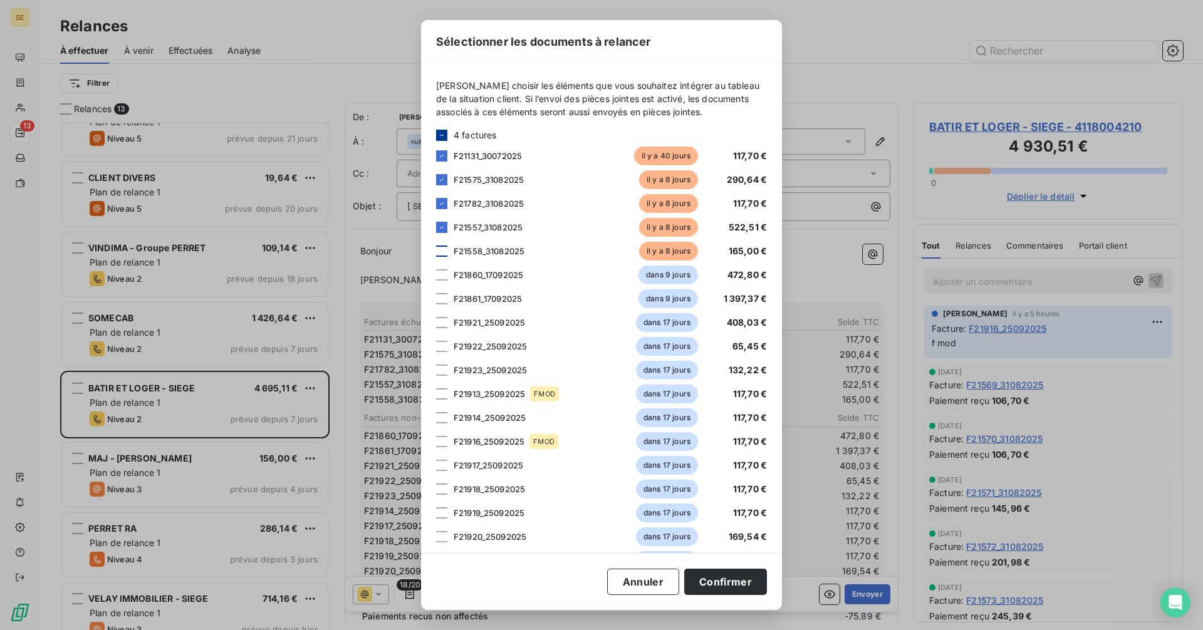
click at [442, 249] on div at bounding box center [441, 251] width 11 height 11
click at [754, 581] on button "Confirmer" at bounding box center [725, 582] width 83 height 26
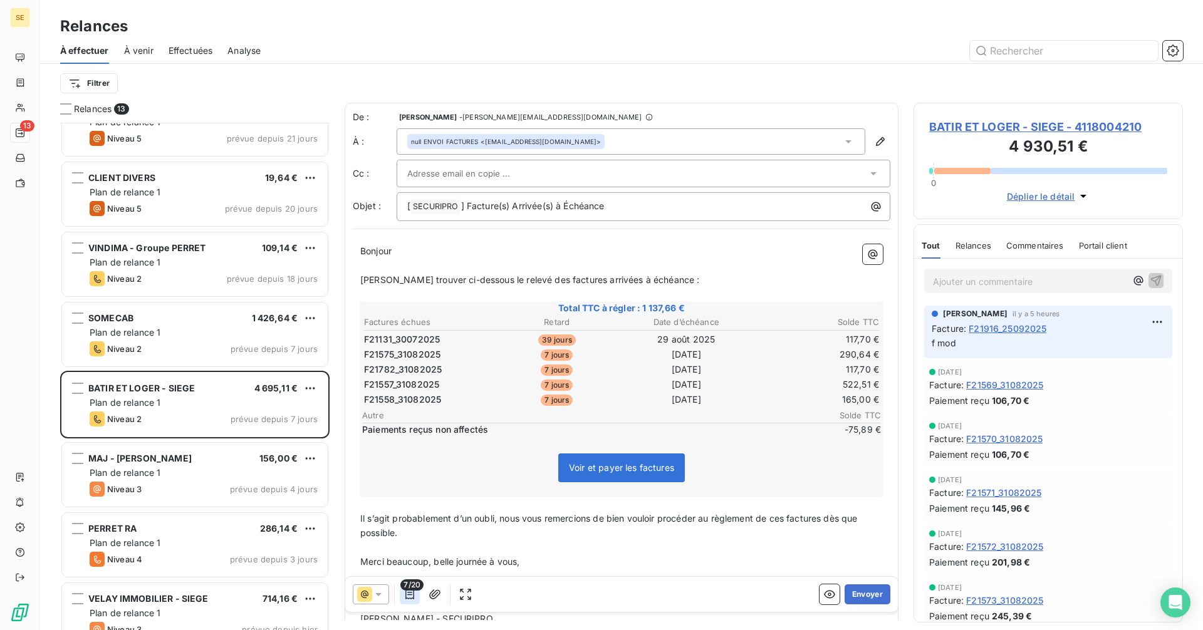
click at [407, 598] on icon "button" at bounding box center [409, 594] width 13 height 13
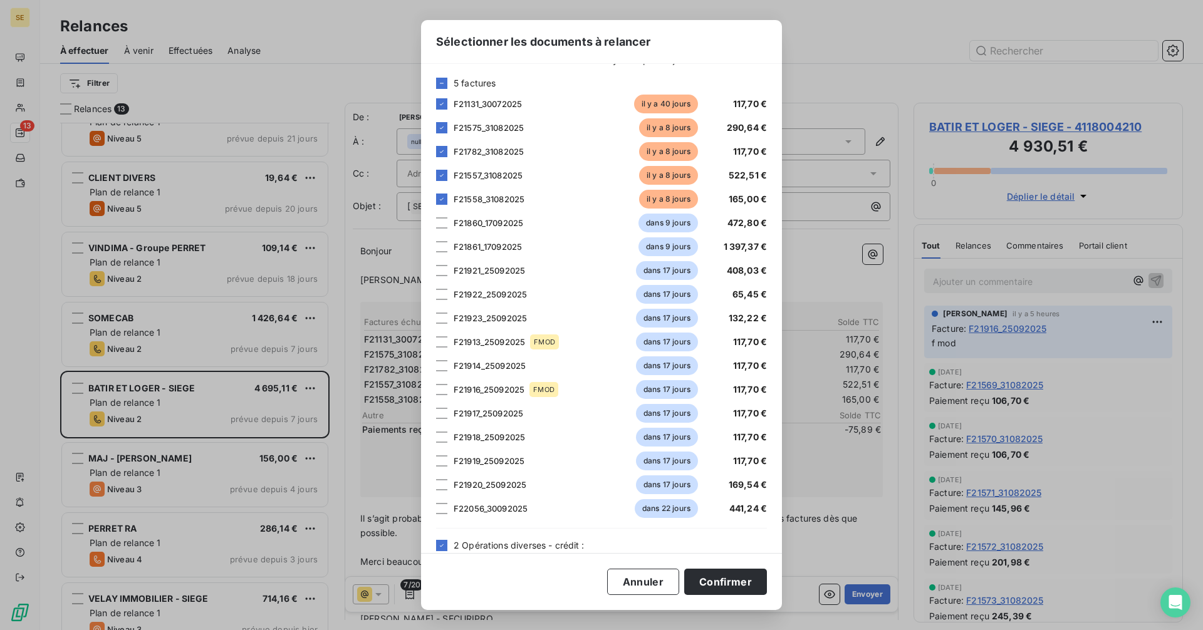
scroll to position [113, 0]
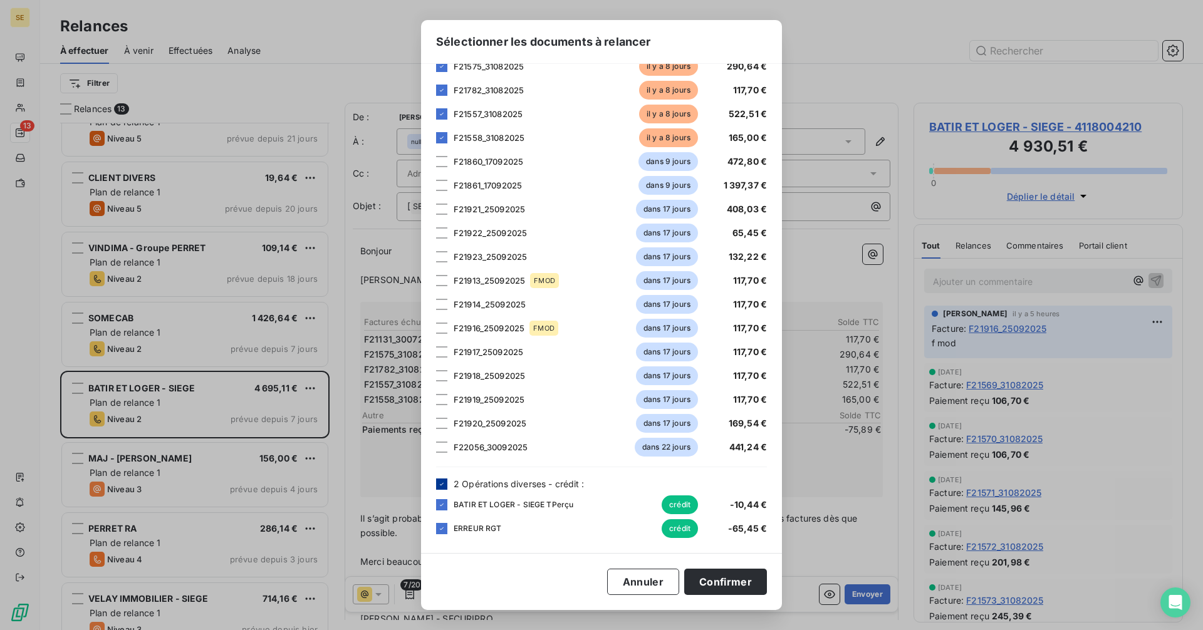
click at [440, 486] on icon at bounding box center [442, 484] width 8 height 8
click at [736, 589] on button "Confirmer" at bounding box center [725, 582] width 83 height 26
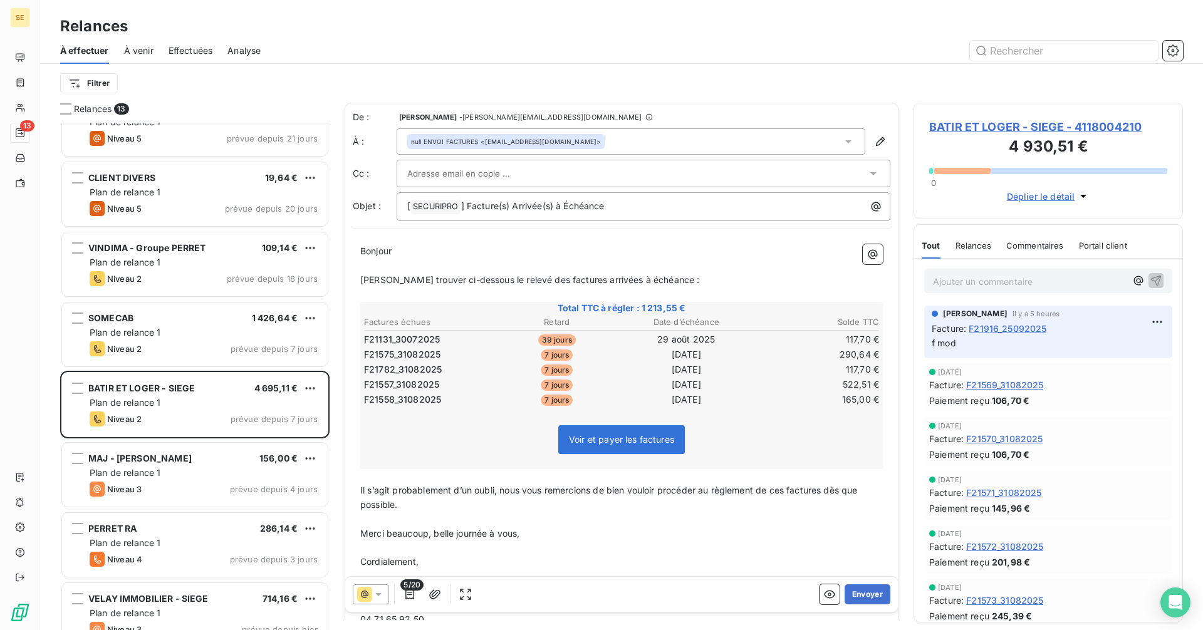
click at [631, 133] on div "null ENVOI FACTURES <factures@batiretloger.com>" at bounding box center [630, 141] width 469 height 26
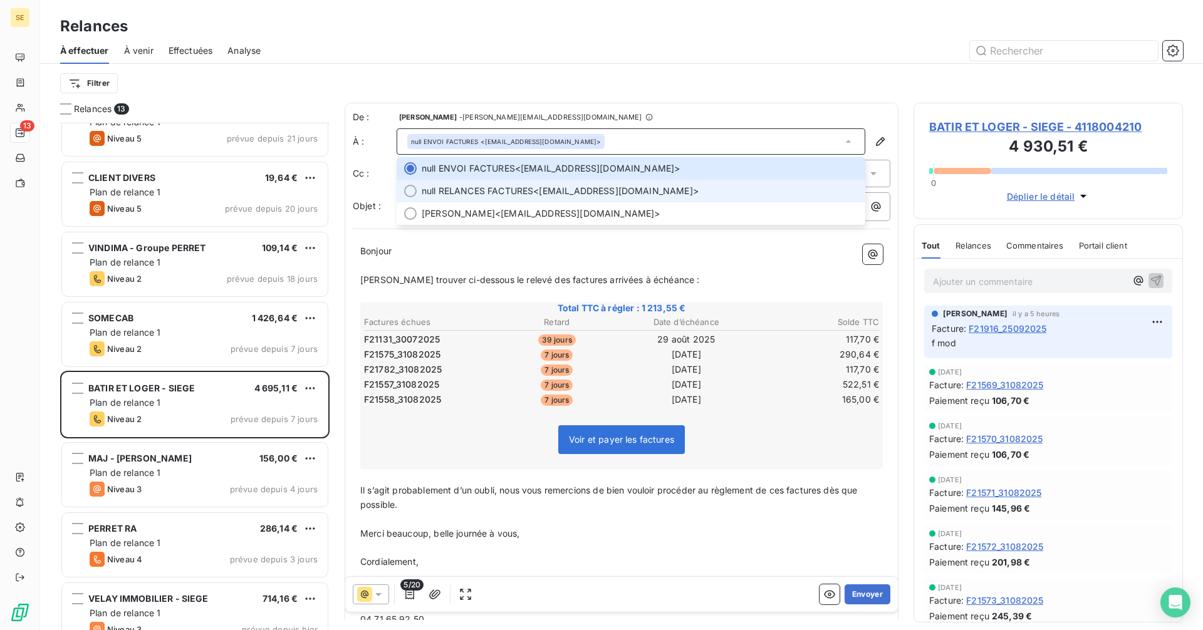
click at [531, 194] on span "null RELANCES FACTURES" at bounding box center [477, 191] width 111 height 13
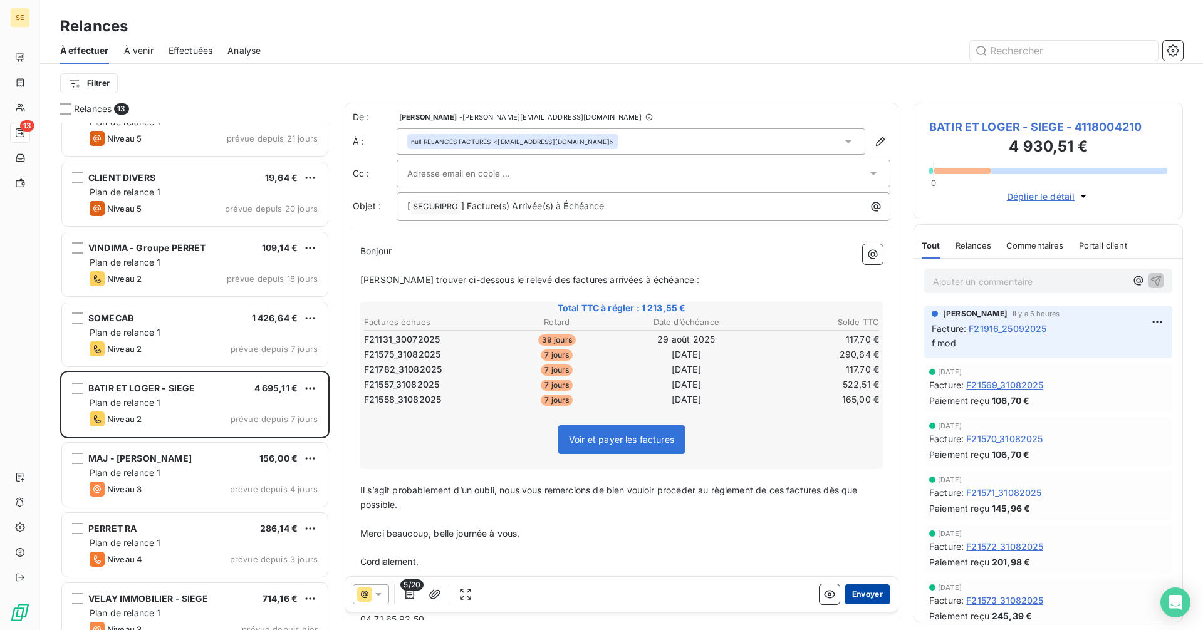
click at [862, 595] on button "Envoyer" at bounding box center [867, 594] width 46 height 20
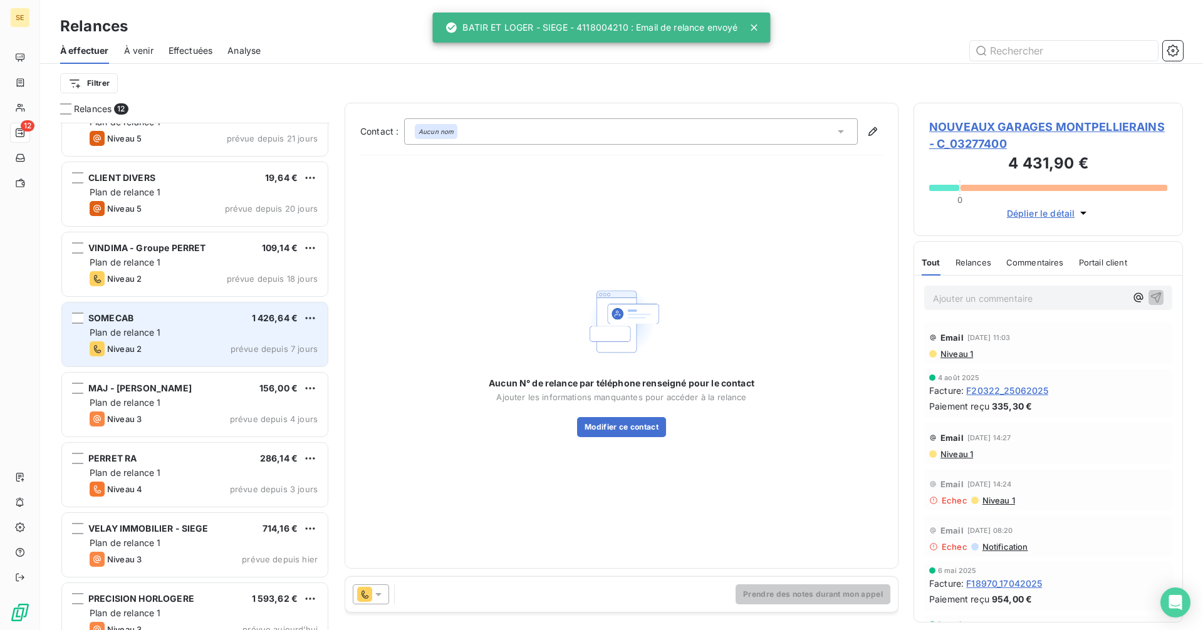
click at [140, 331] on span "Plan de relance 1" at bounding box center [125, 332] width 71 height 11
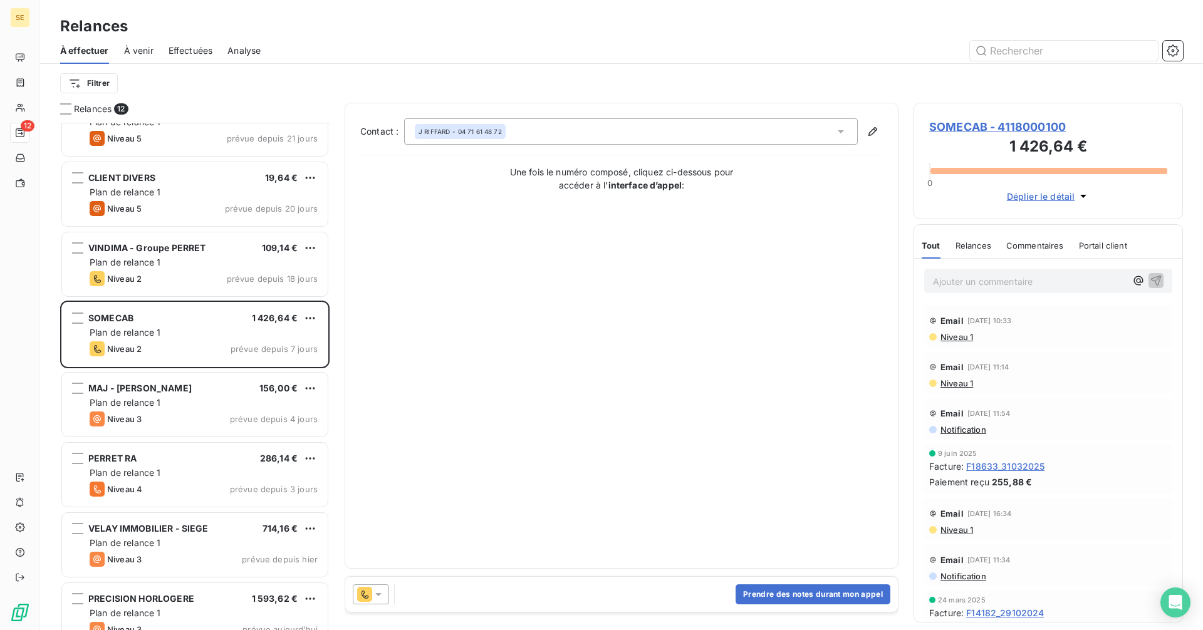
click at [382, 597] on icon at bounding box center [378, 594] width 13 height 13
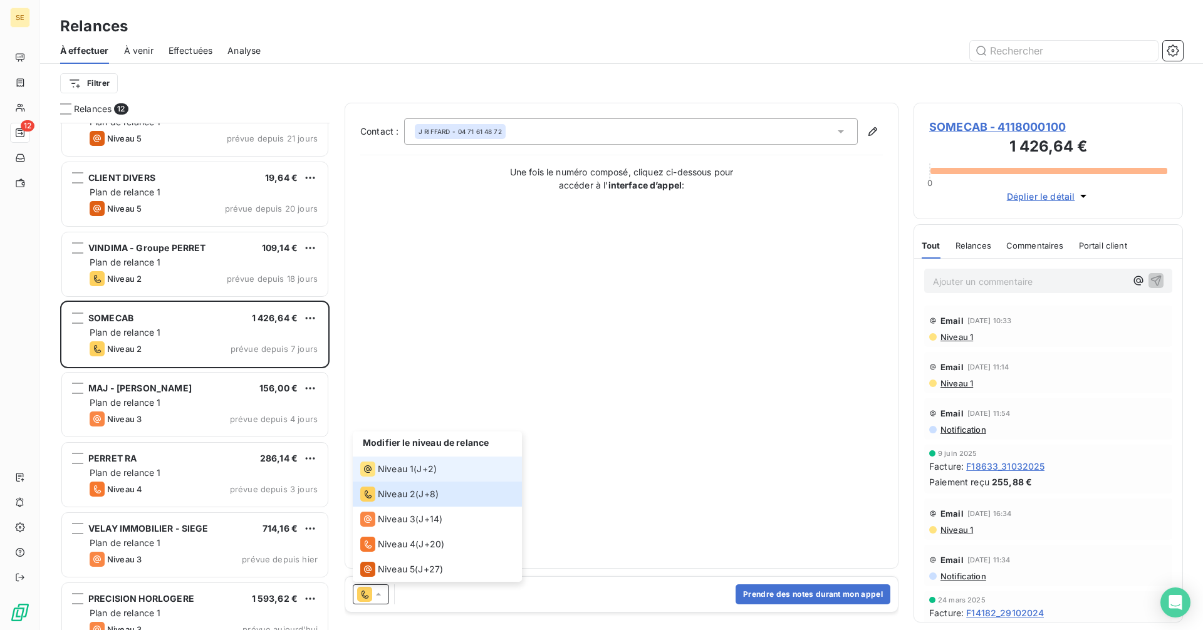
click at [401, 464] on span "Niveau 1" at bounding box center [396, 469] width 36 height 13
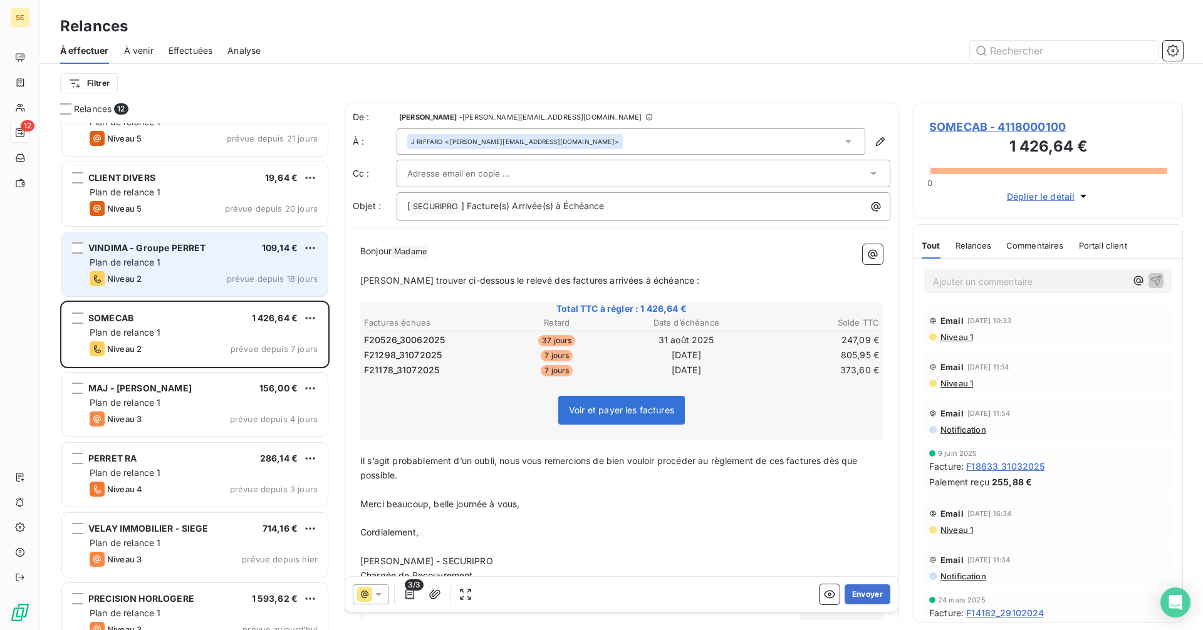
click at [146, 263] on span "Plan de relance 1" at bounding box center [125, 262] width 71 height 11
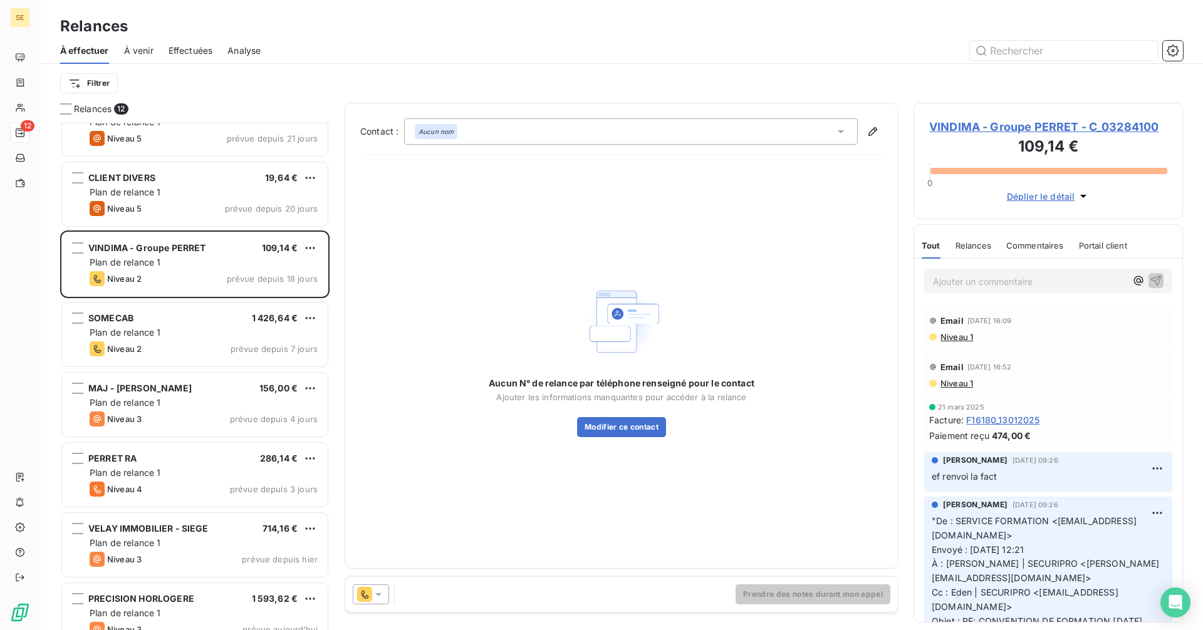
click at [383, 596] on icon at bounding box center [378, 594] width 13 height 13
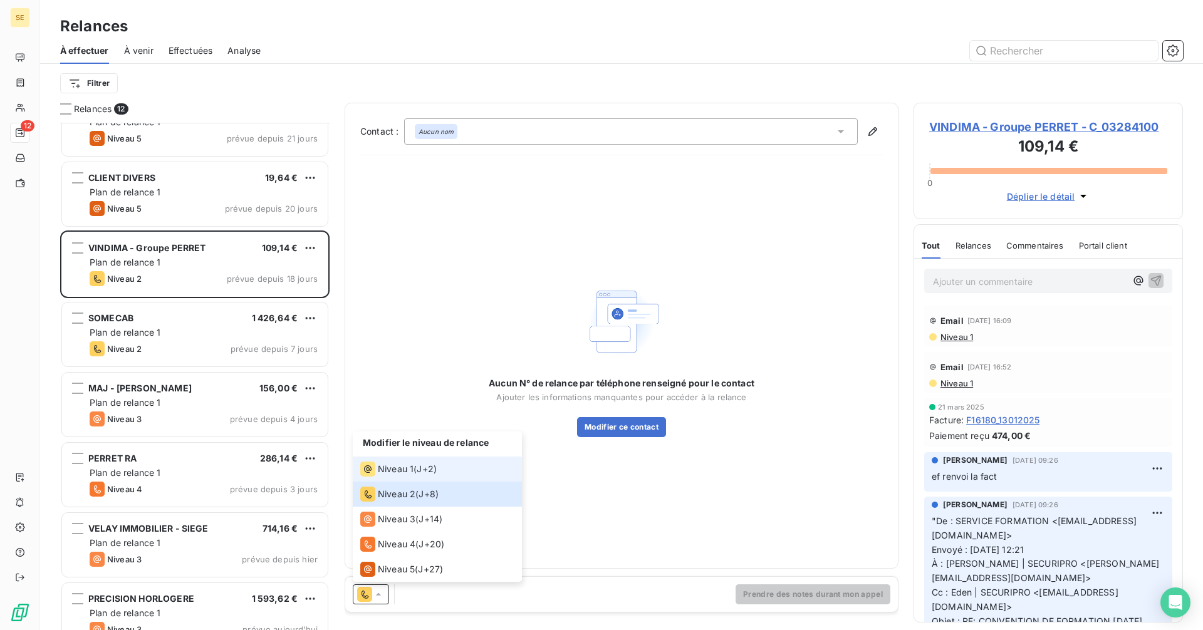
click at [407, 469] on span "Niveau 1" at bounding box center [396, 469] width 36 height 13
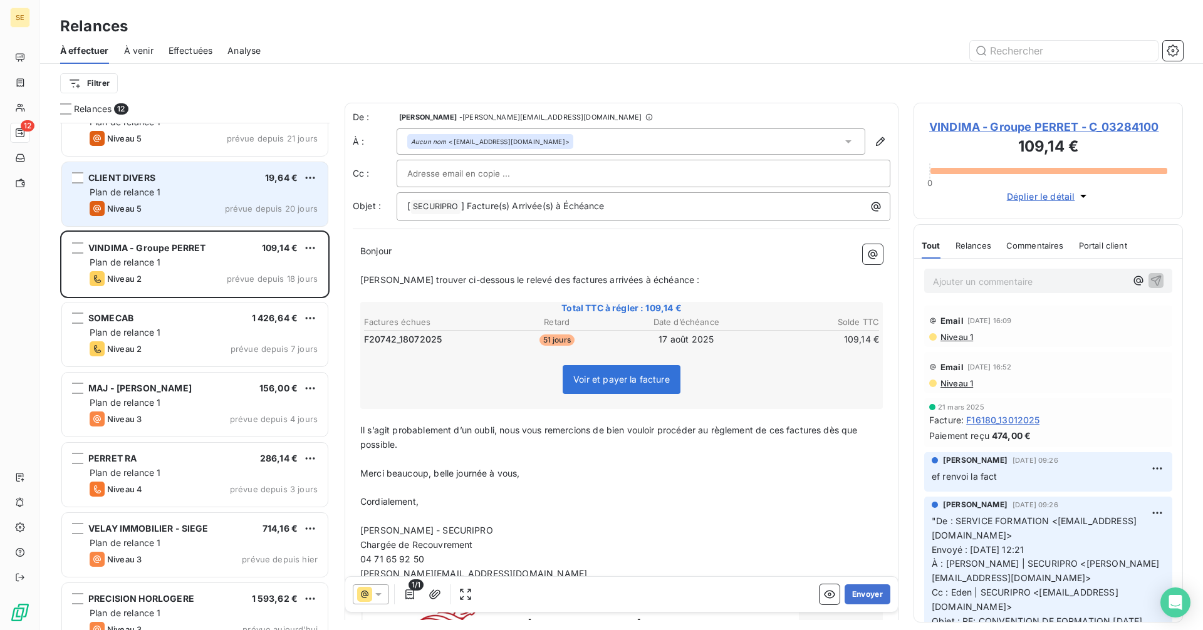
click at [163, 197] on div "Plan de relance 1" at bounding box center [204, 192] width 228 height 13
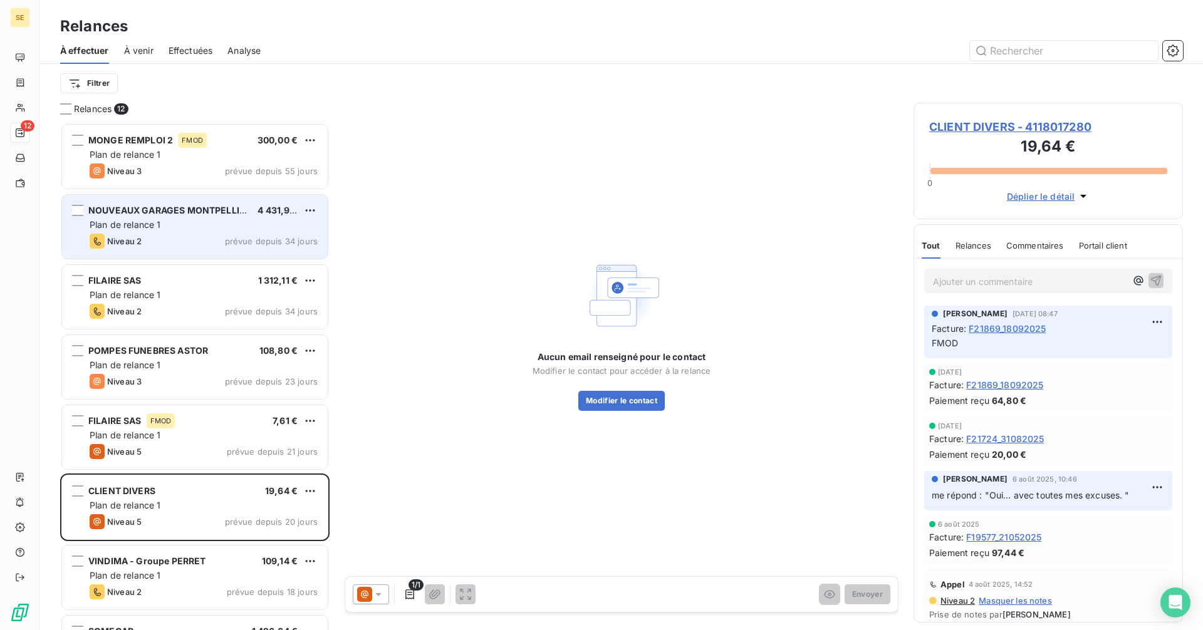
click at [216, 221] on div "Plan de relance 1" at bounding box center [204, 225] width 228 height 13
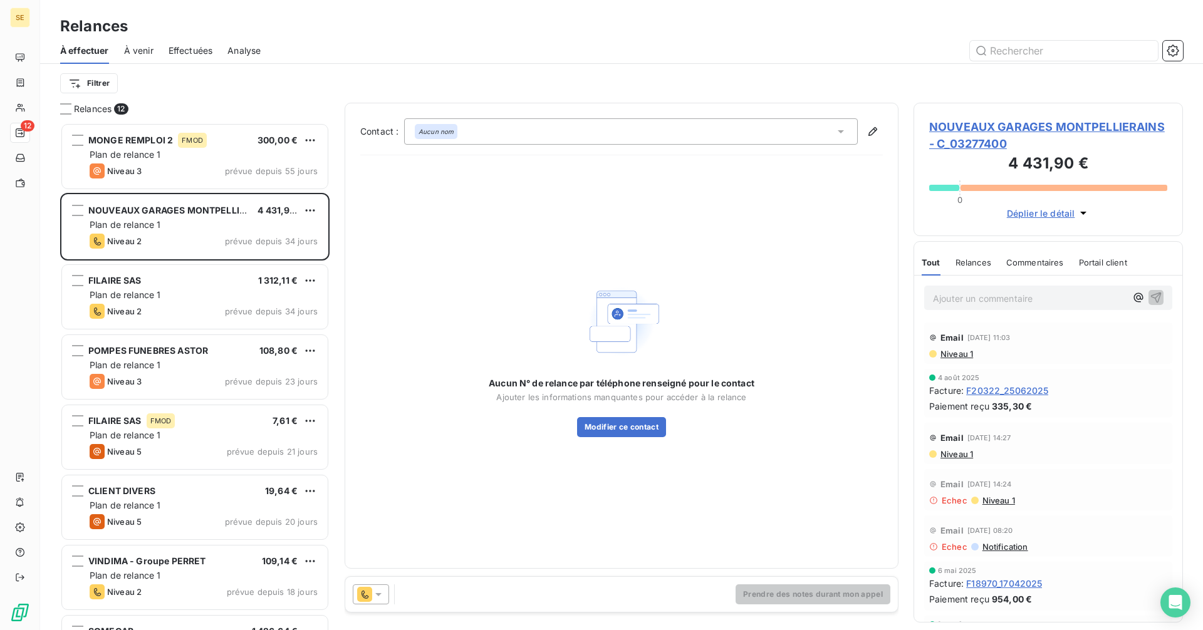
click at [388, 599] on div at bounding box center [371, 594] width 36 height 20
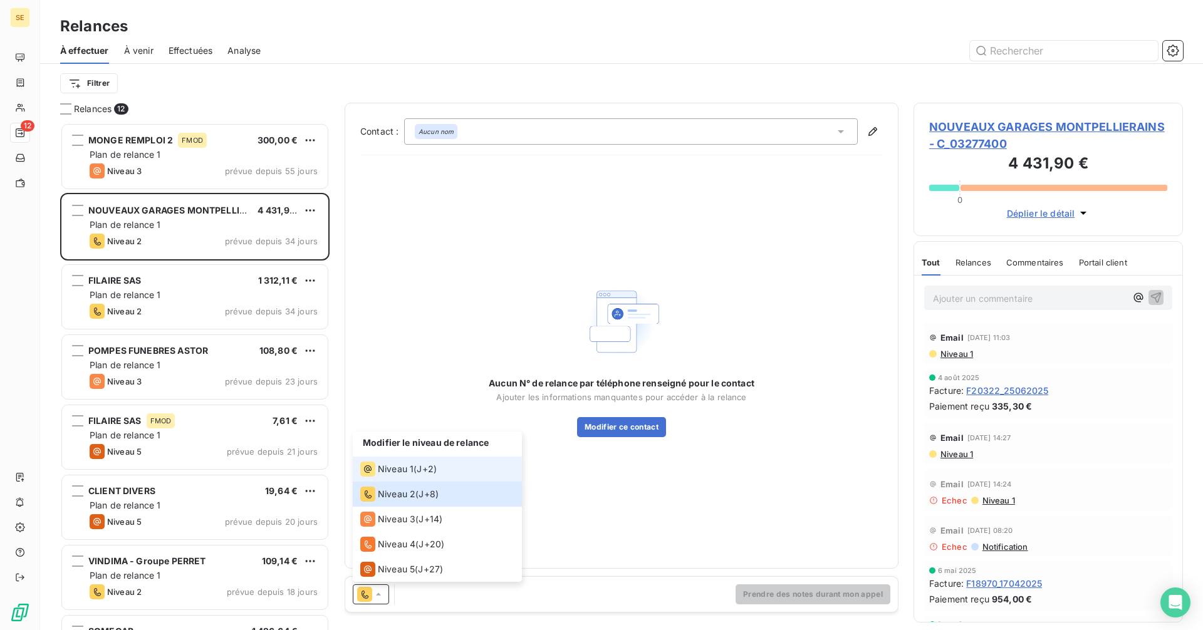
click at [408, 460] on li "Niveau 1 ( J+2 )" at bounding box center [437, 469] width 169 height 25
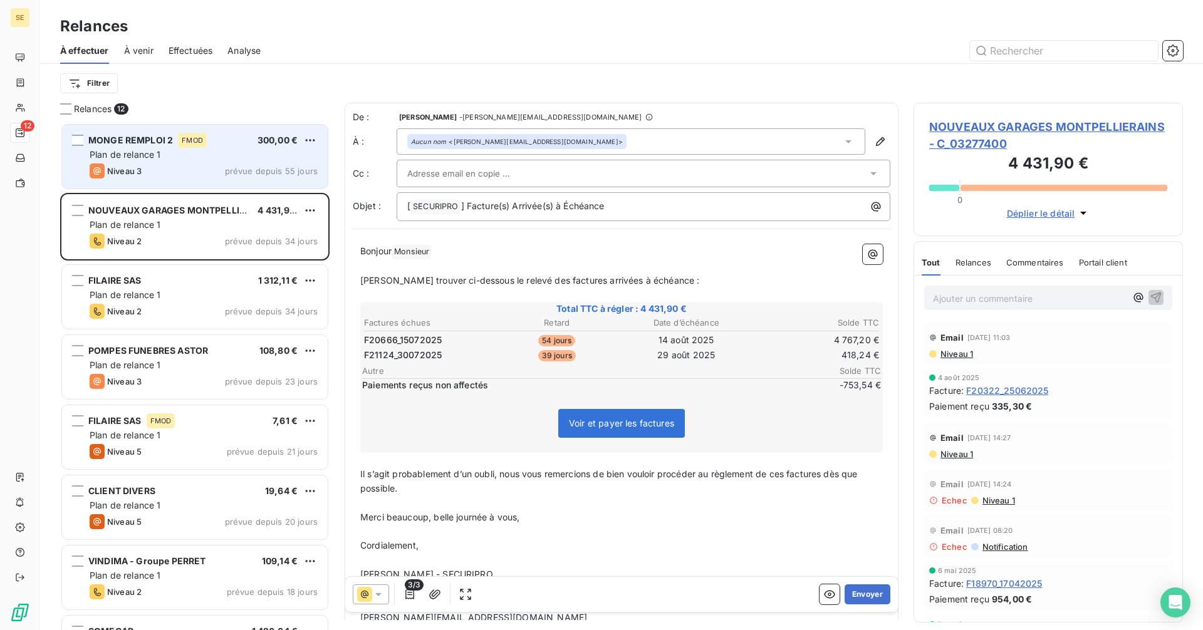
click at [137, 171] on span "Niveau 3" at bounding box center [124, 171] width 34 height 10
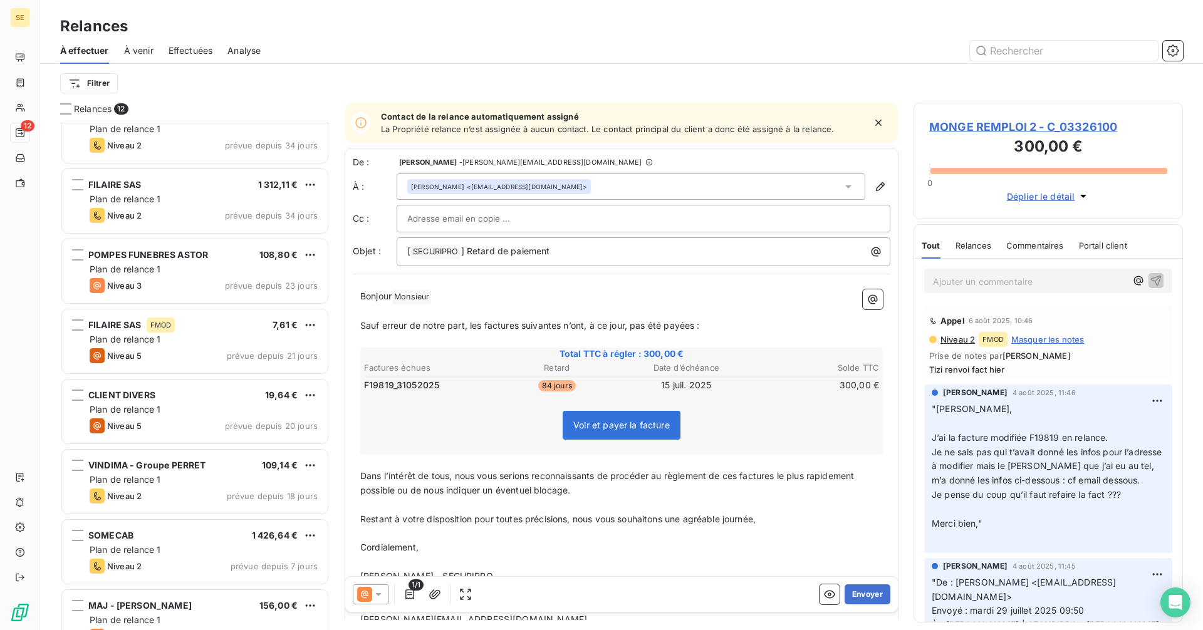
scroll to position [251, 0]
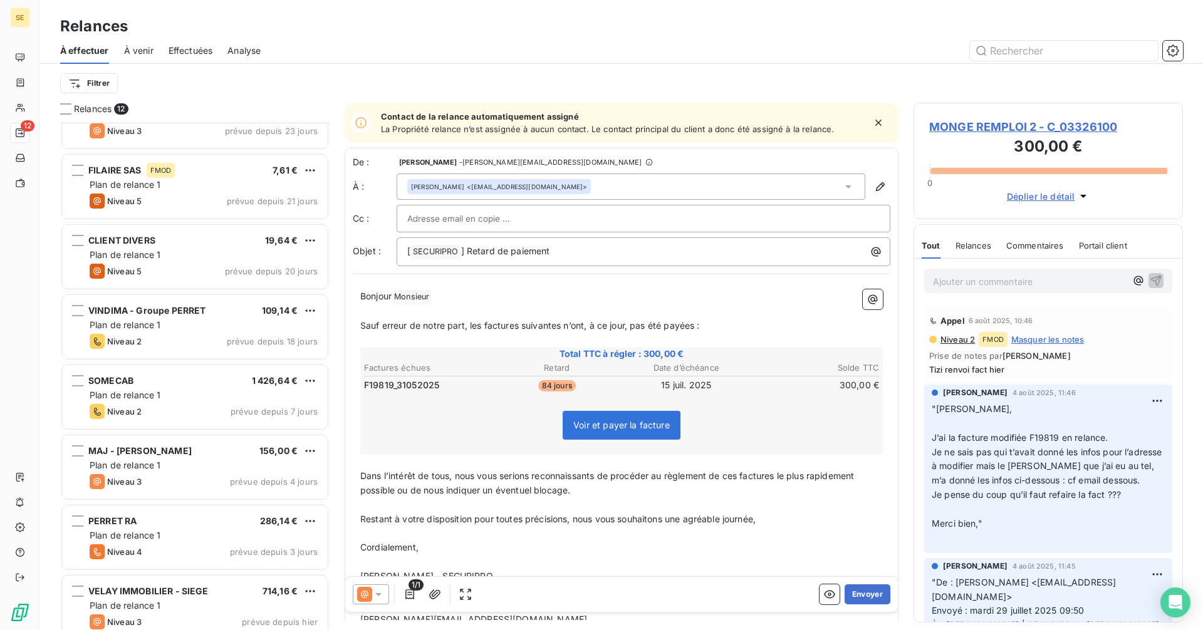
click at [145, 50] on span "À venir" at bounding box center [138, 50] width 29 height 13
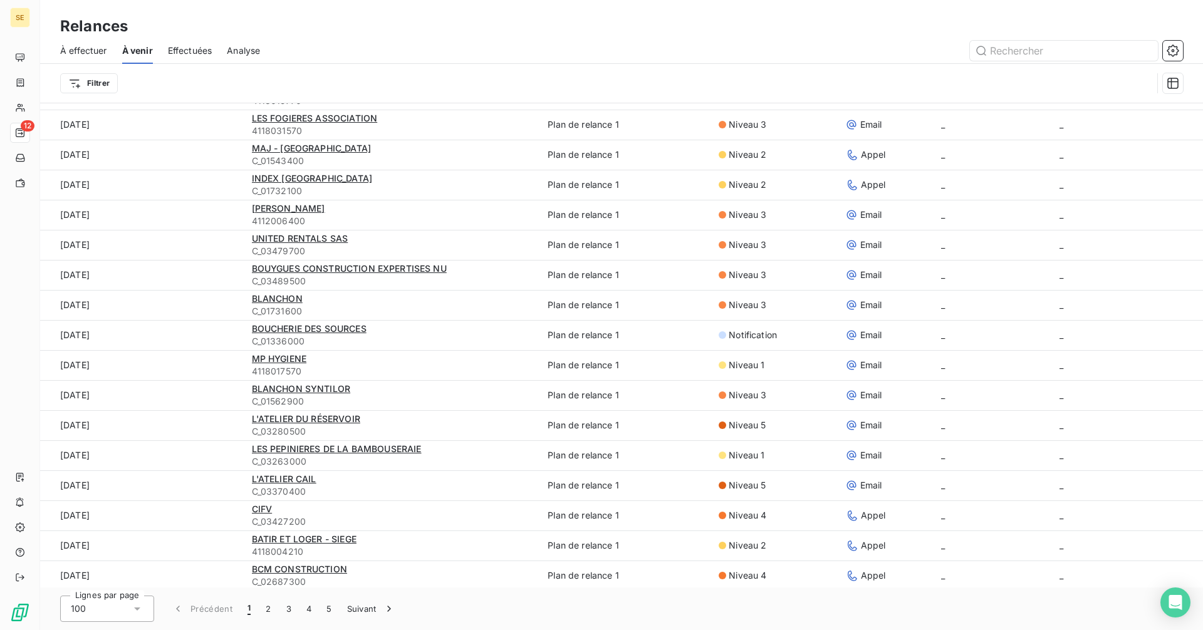
scroll to position [2440, 0]
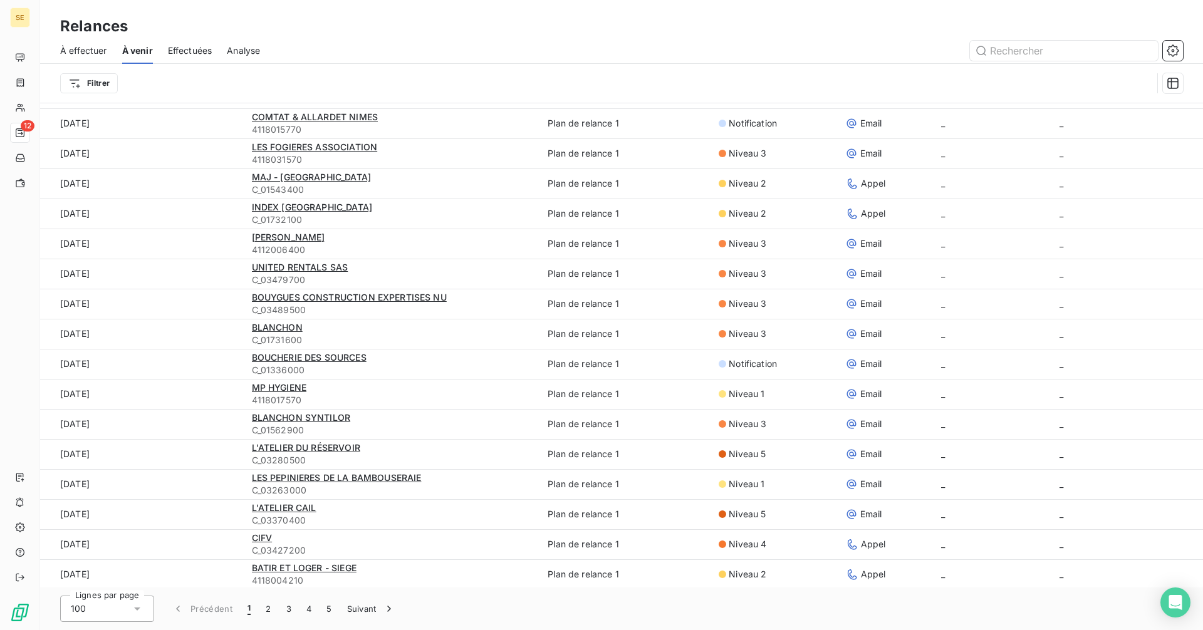
click at [148, 604] on div "100" at bounding box center [107, 609] width 94 height 26
click at [105, 536] on li "25" at bounding box center [107, 537] width 94 height 23
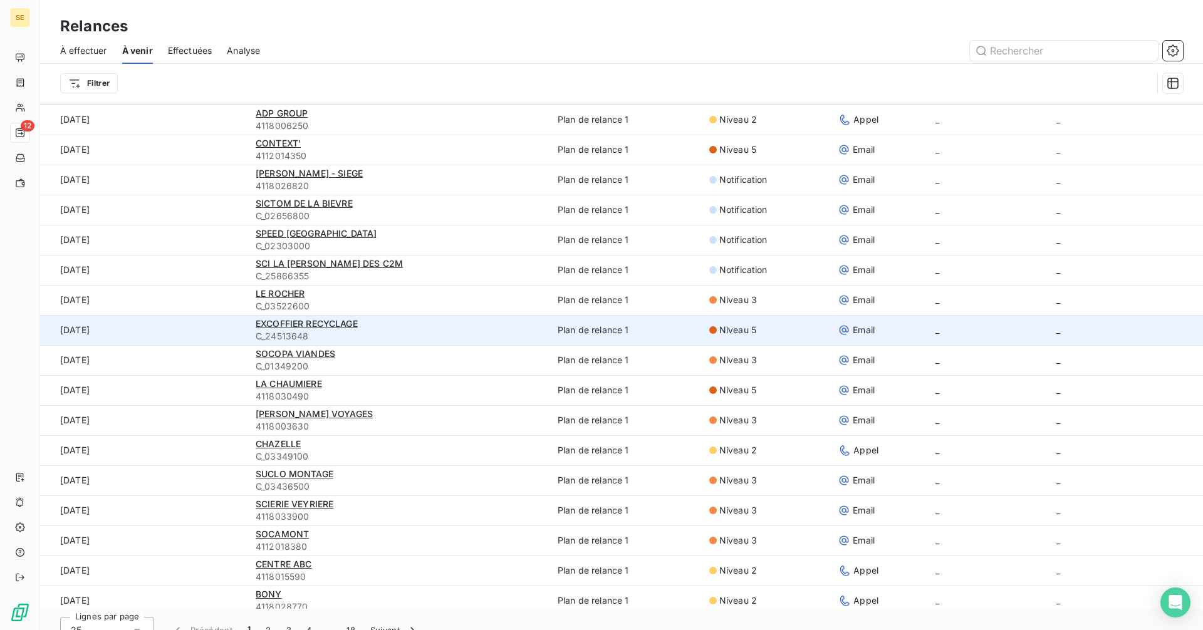
scroll to position [0, 0]
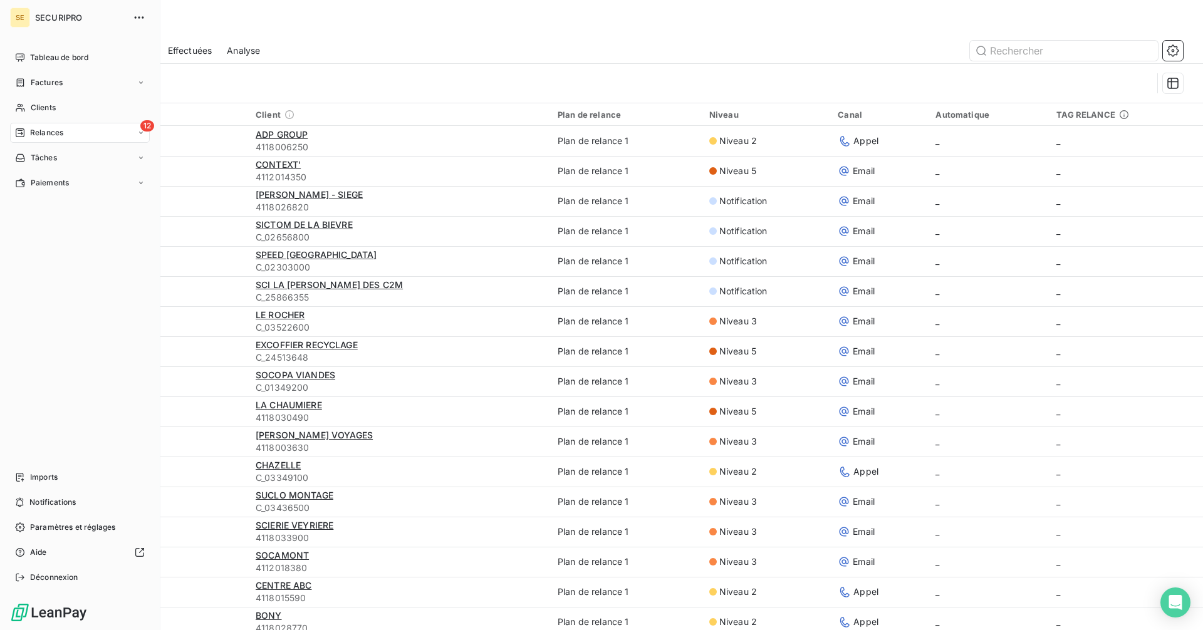
click at [35, 55] on span "Tableau de bord" at bounding box center [59, 57] width 58 height 11
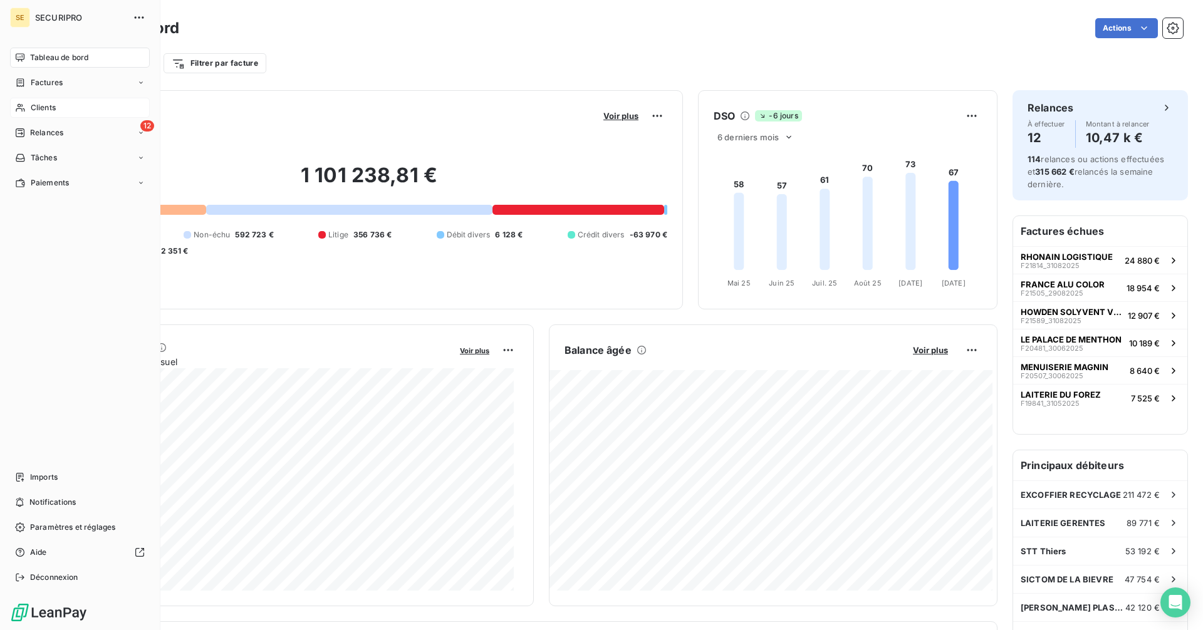
click at [31, 115] on div "Clients" at bounding box center [80, 108] width 140 height 20
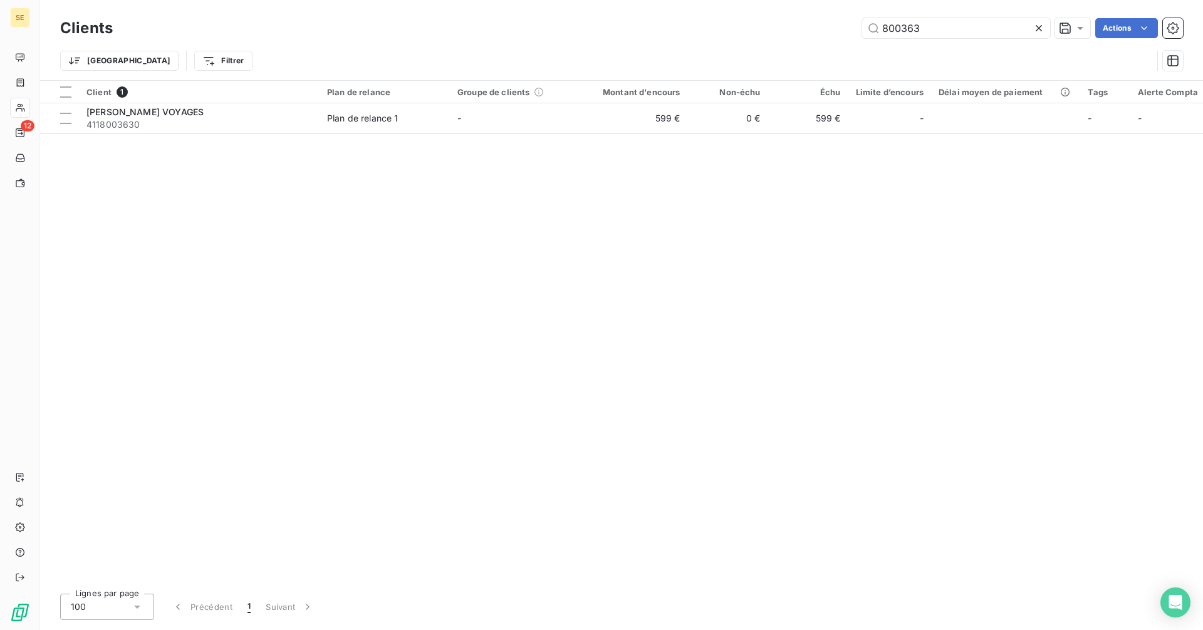
drag, startPoint x: 948, startPoint y: 22, endPoint x: 841, endPoint y: 34, distance: 107.2
click at [841, 34] on div "800363 Actions" at bounding box center [655, 28] width 1055 height 20
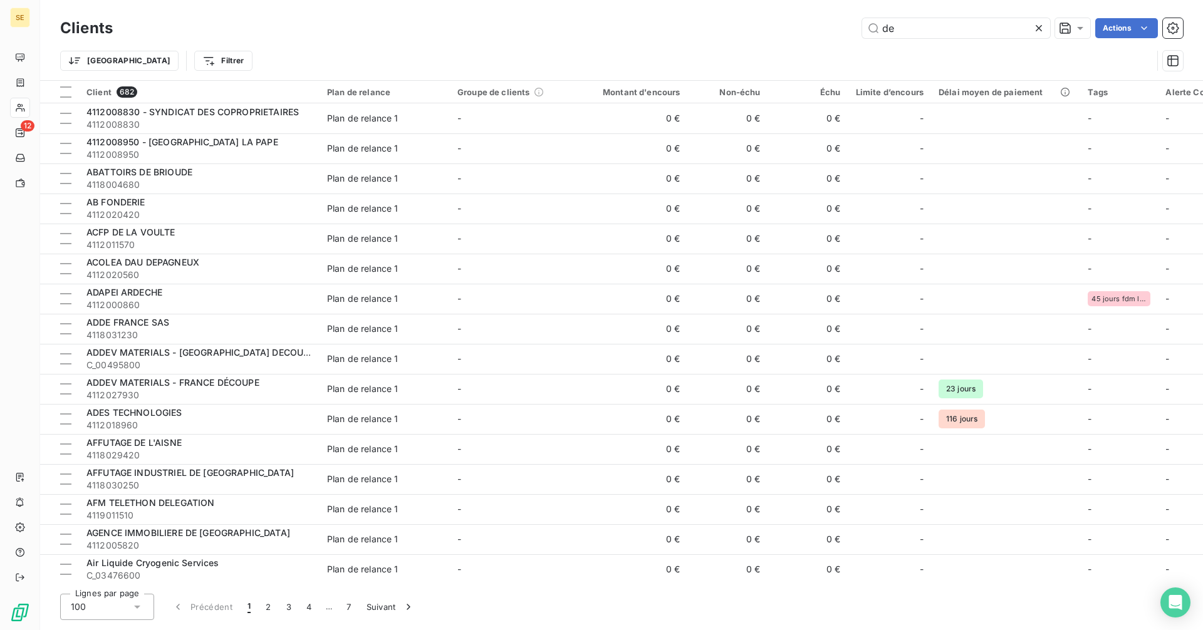
type input "d"
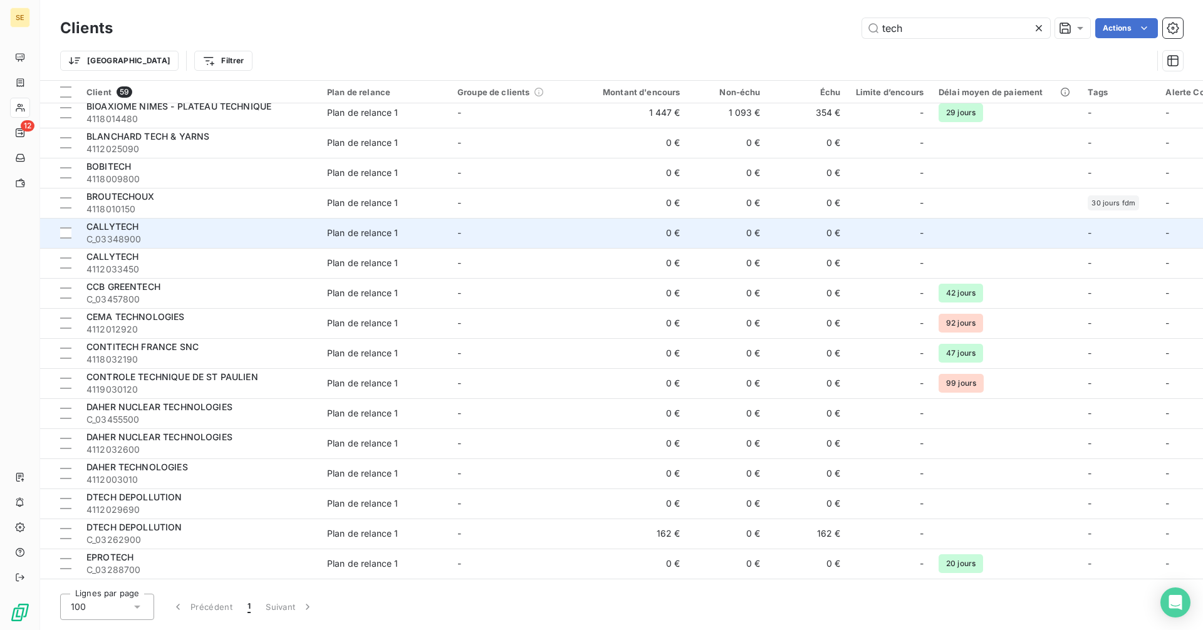
scroll to position [251, 0]
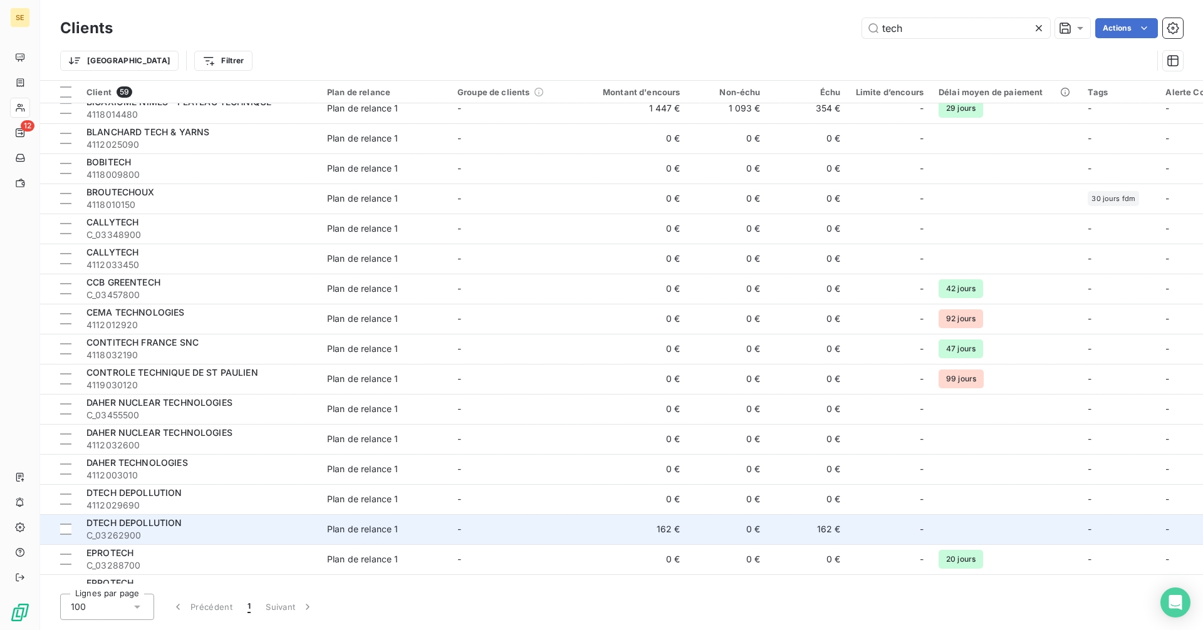
type input "tech"
click at [274, 524] on div "DTECH DEPOLLUTION" at bounding box center [198, 523] width 225 height 13
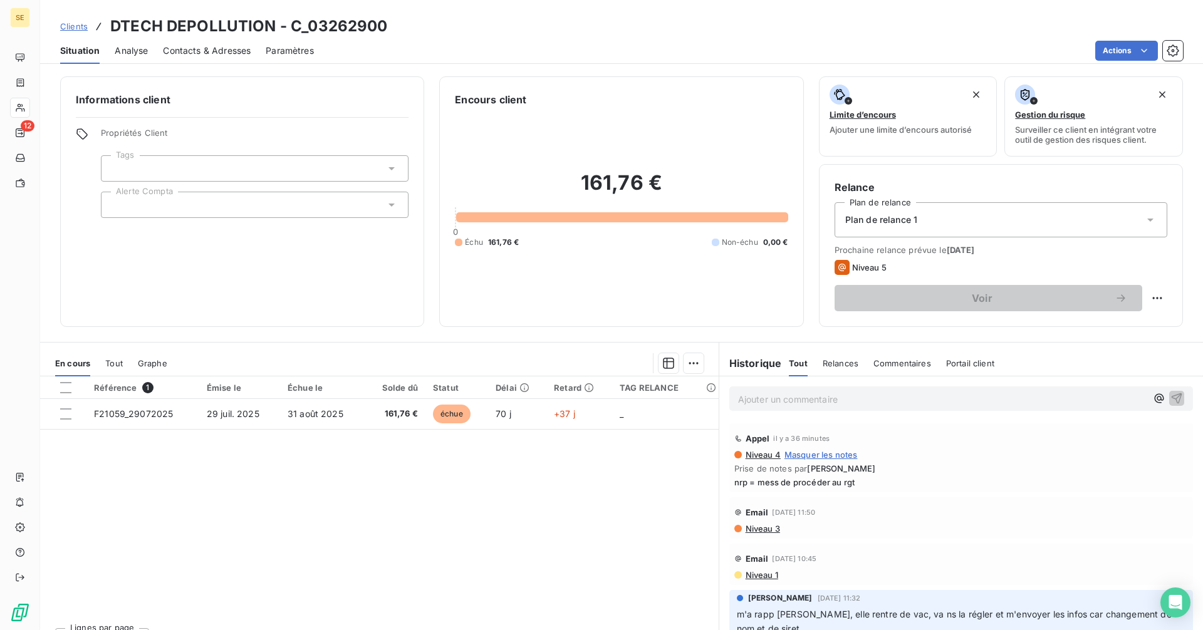
click at [120, 360] on span "Tout" at bounding box center [114, 363] width 18 height 10
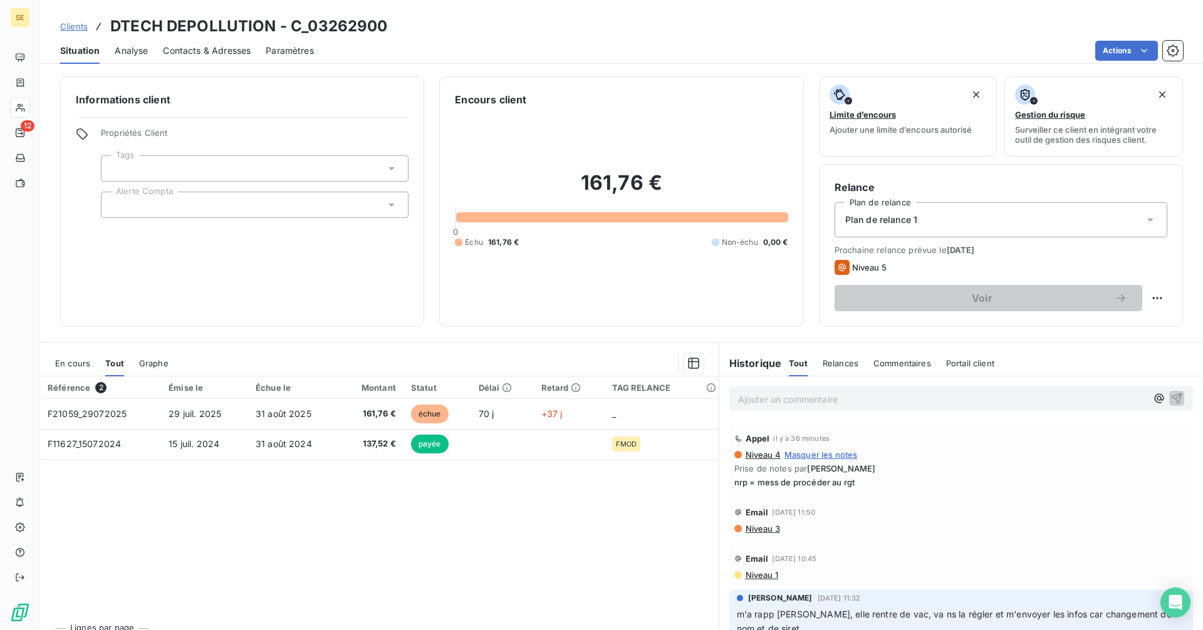
click at [77, 370] on div "En cours" at bounding box center [72, 363] width 35 height 26
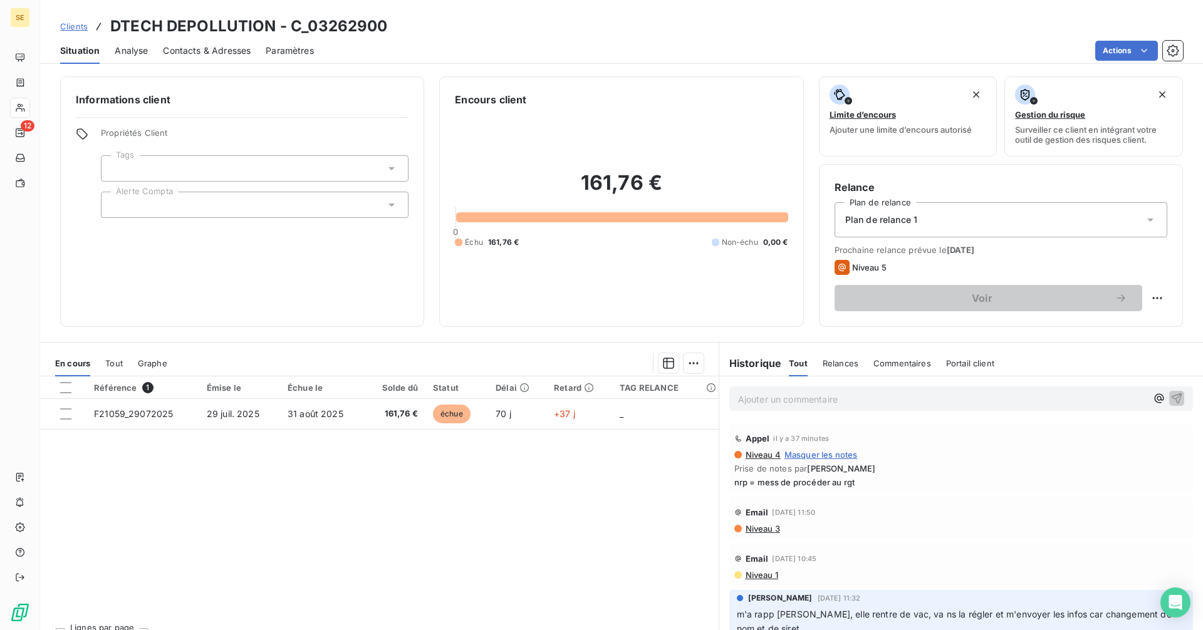
click at [774, 400] on p "Ajouter un commentaire ﻿" at bounding box center [942, 399] width 408 height 16
click at [1171, 396] on icon "button" at bounding box center [1176, 398] width 11 height 11
